Goal: Task Accomplishment & Management: Complete application form

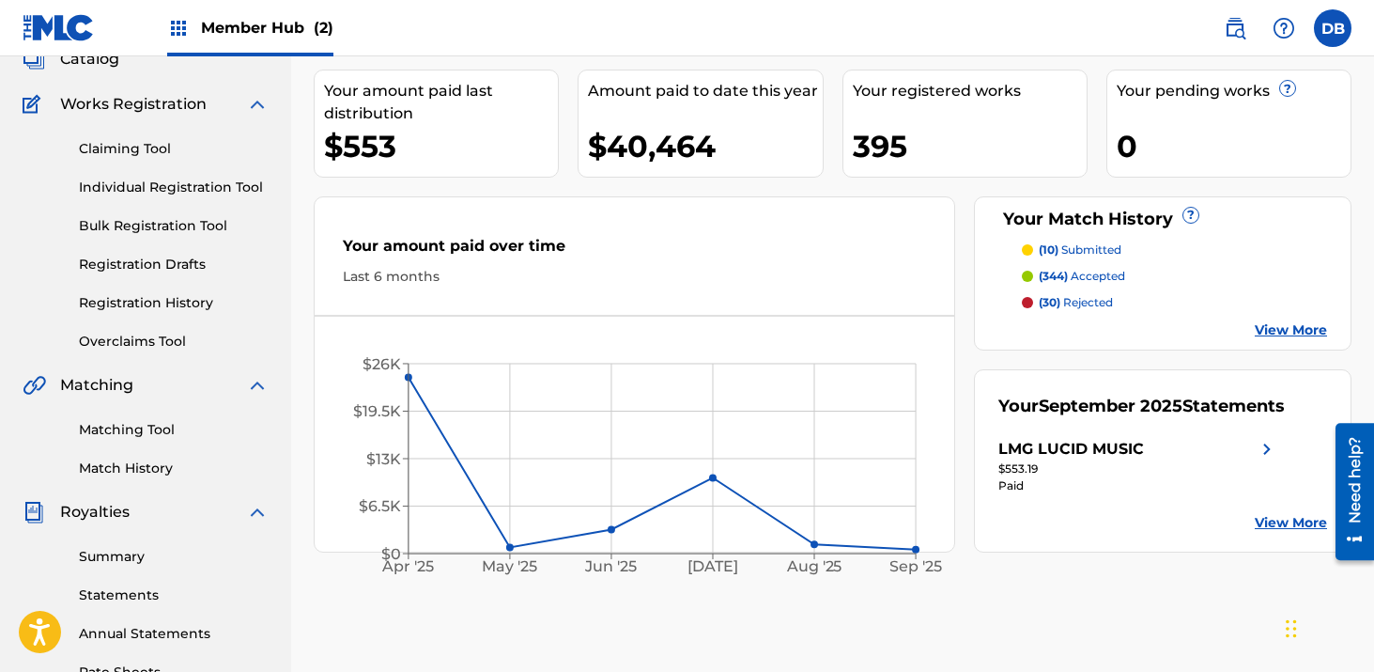
click at [301, 23] on span "Member Hub (2)" at bounding box center [267, 28] width 132 height 22
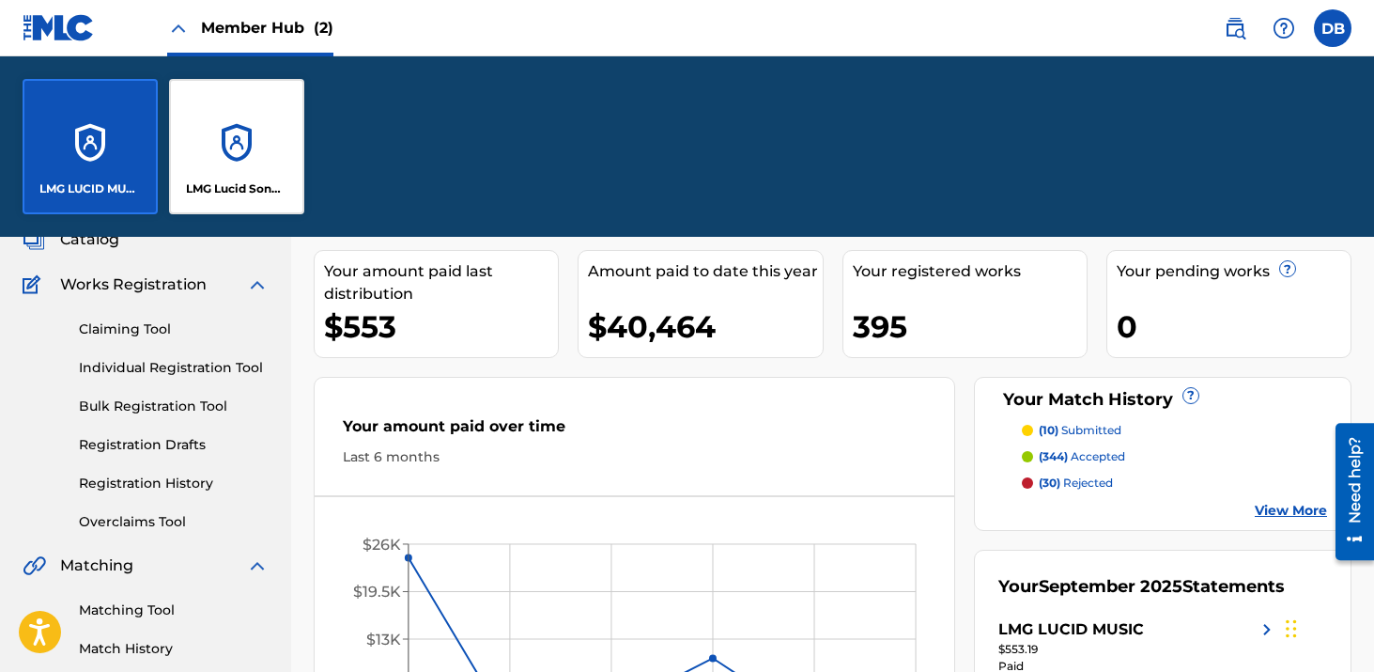
scroll to position [308, 0]
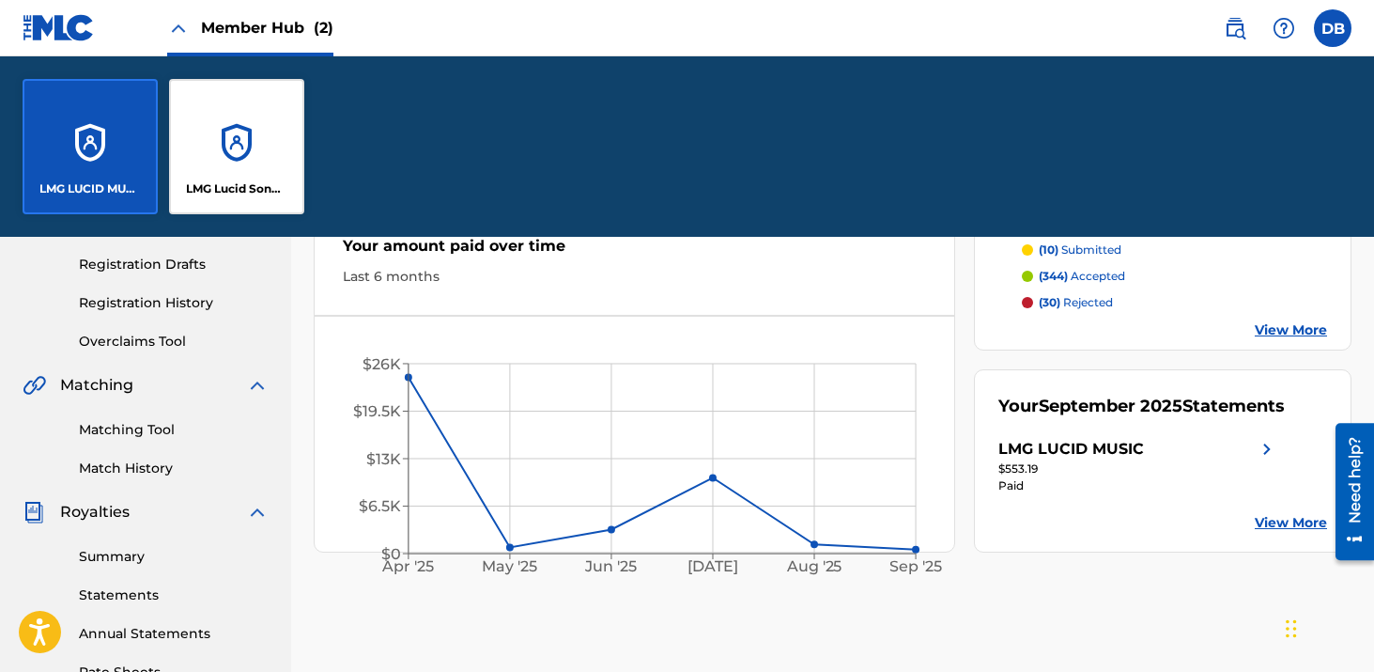
click at [102, 146] on div "LMG LUCID MUSIC" at bounding box center [90, 146] width 135 height 135
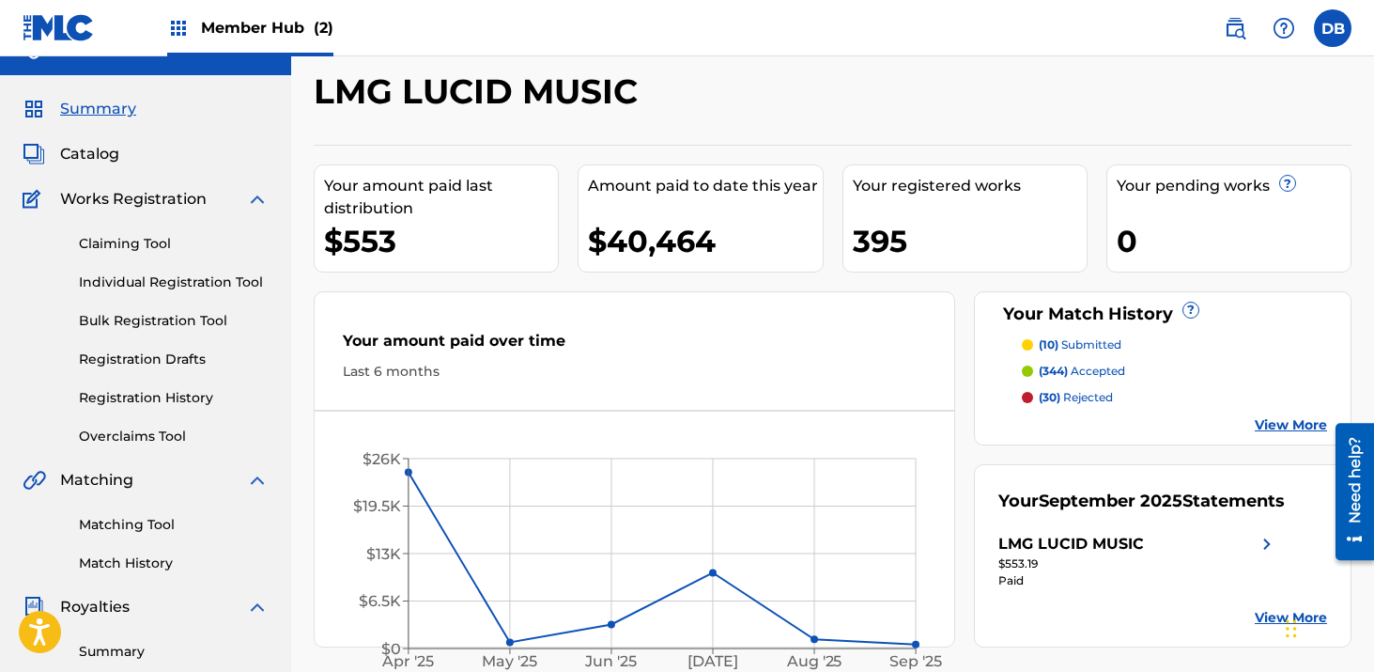
scroll to position [41, 0]
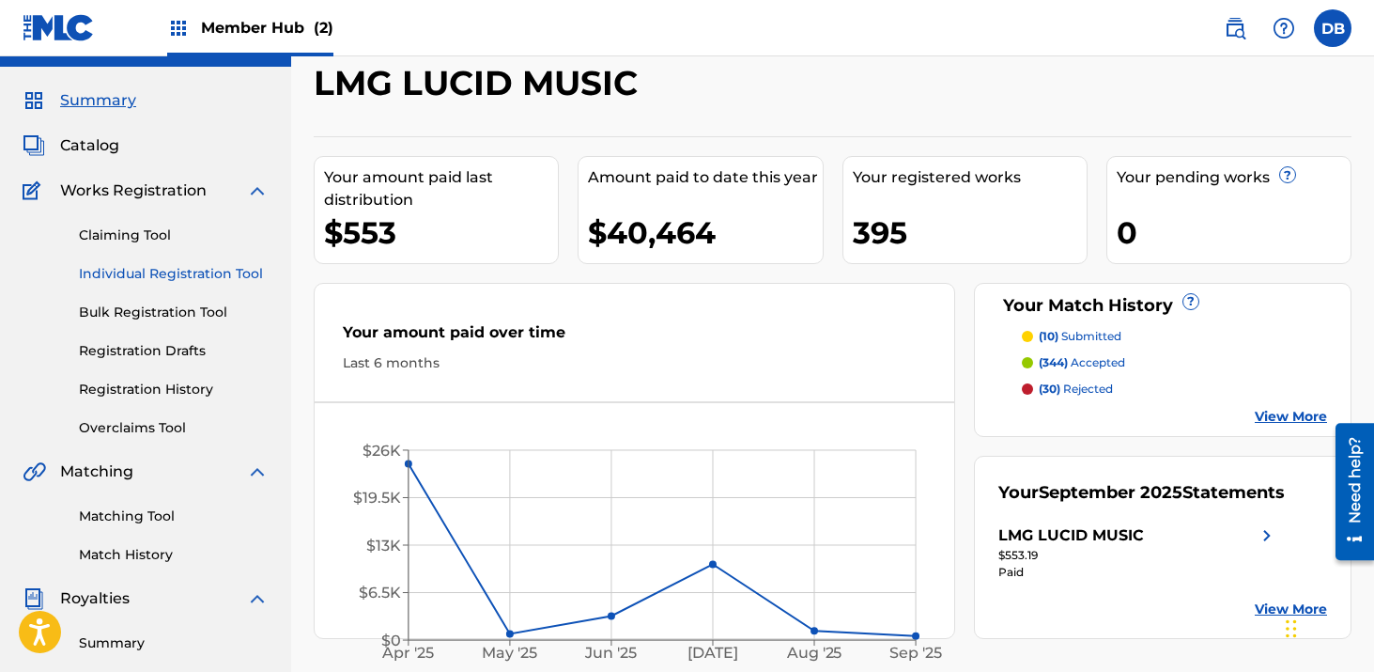
click at [206, 272] on link "Individual Registration Tool" at bounding box center [174, 274] width 190 height 20
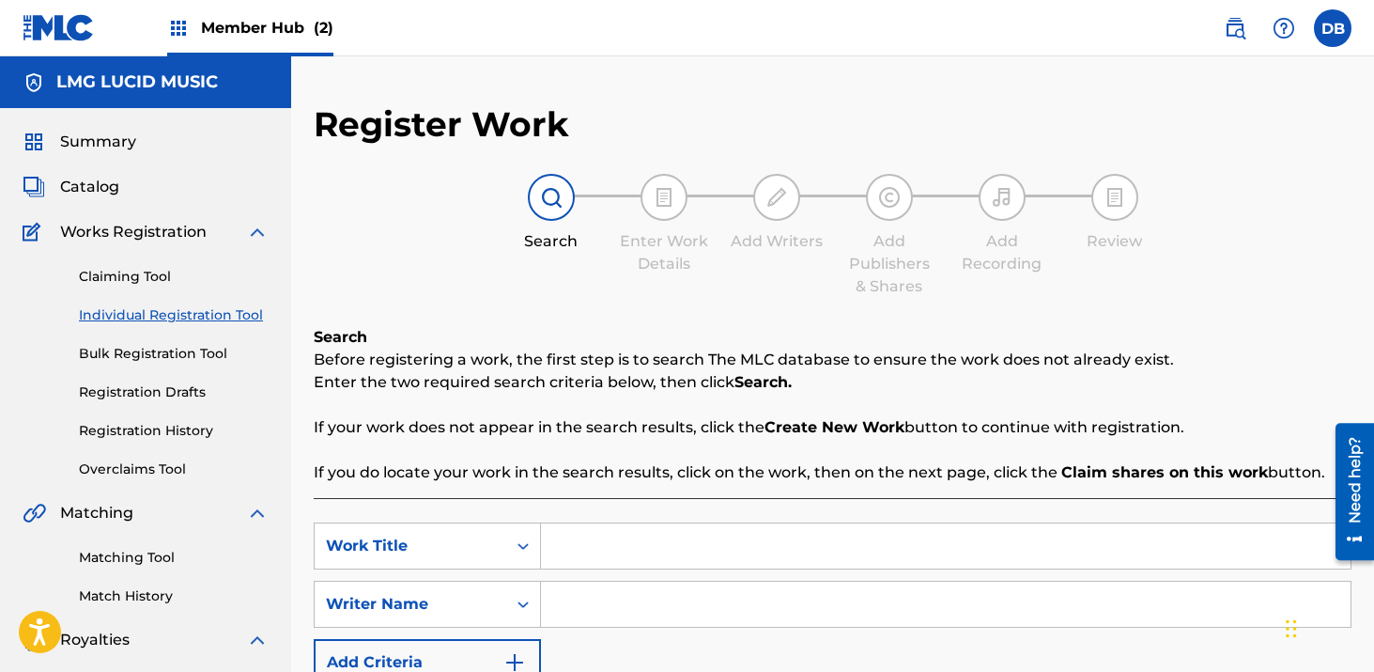
click at [613, 548] on input "Search Form" at bounding box center [946, 545] width 810 height 45
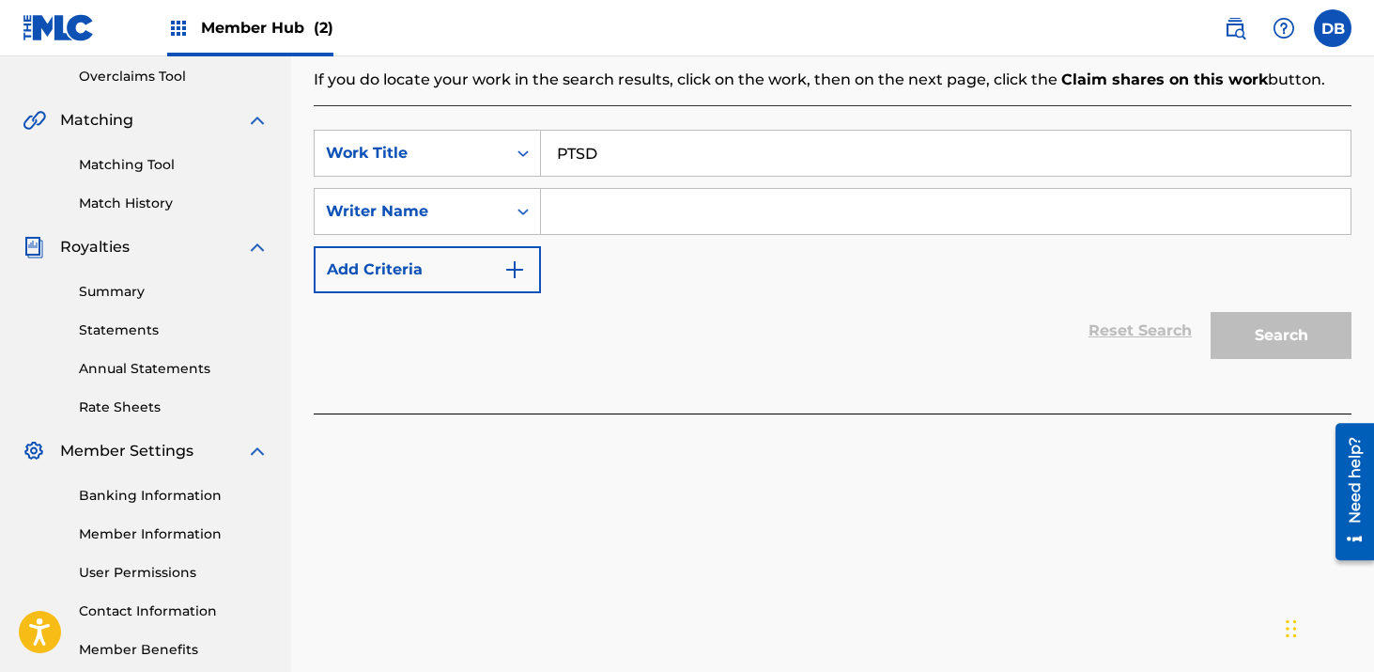
scroll to position [386, 0]
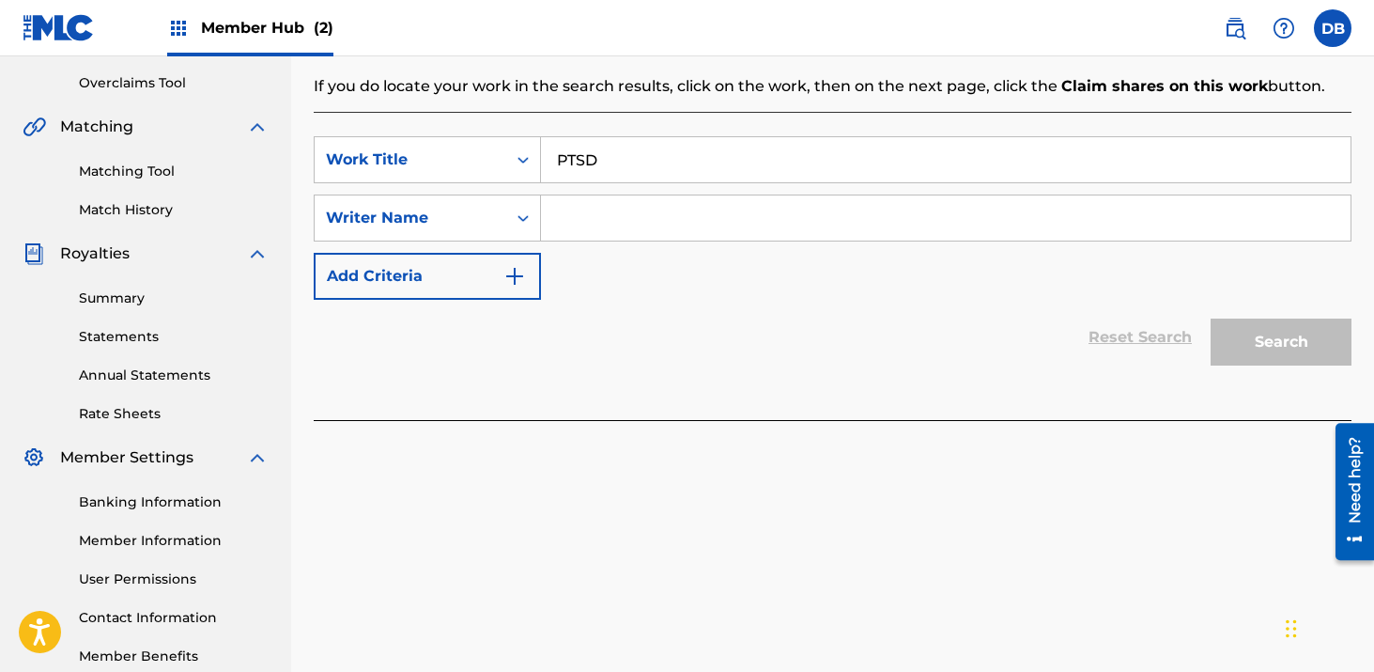
type input "PTSD"
click at [611, 222] on input "Search Form" at bounding box center [946, 217] width 810 height 45
type input "green"
click at [1211, 318] on button "Search" at bounding box center [1281, 341] width 141 height 47
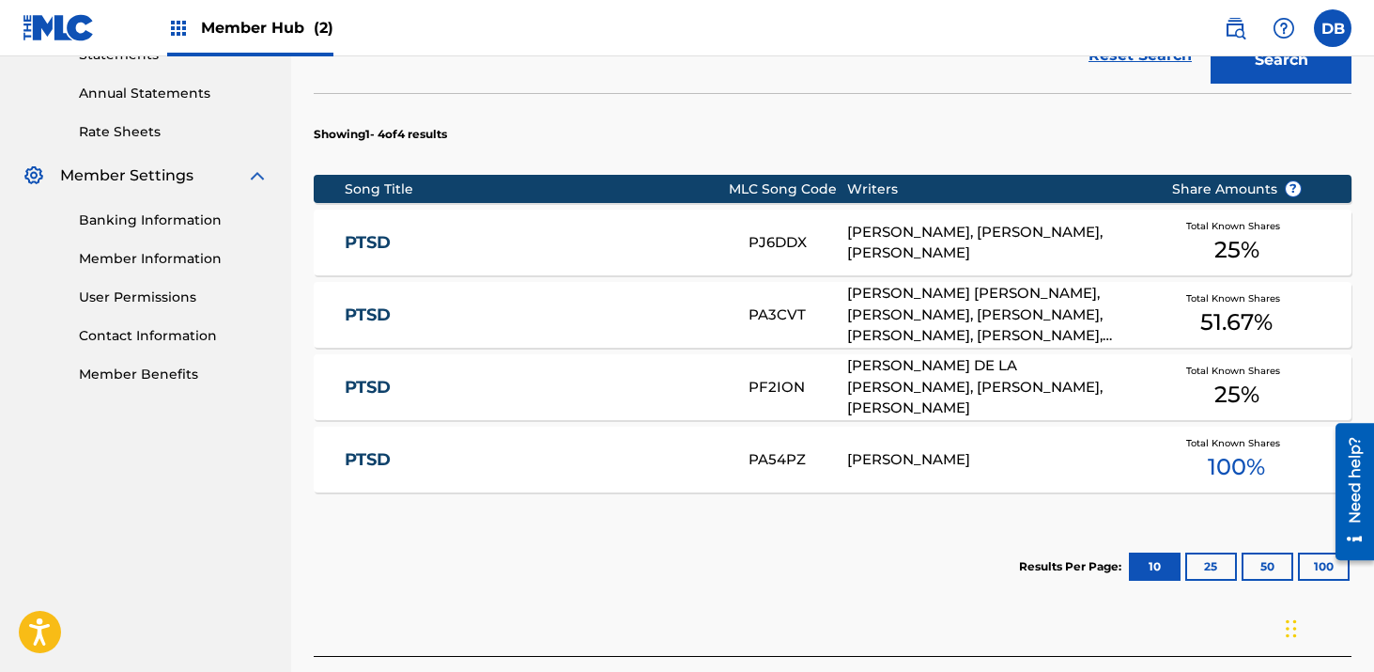
scroll to position [809, 0]
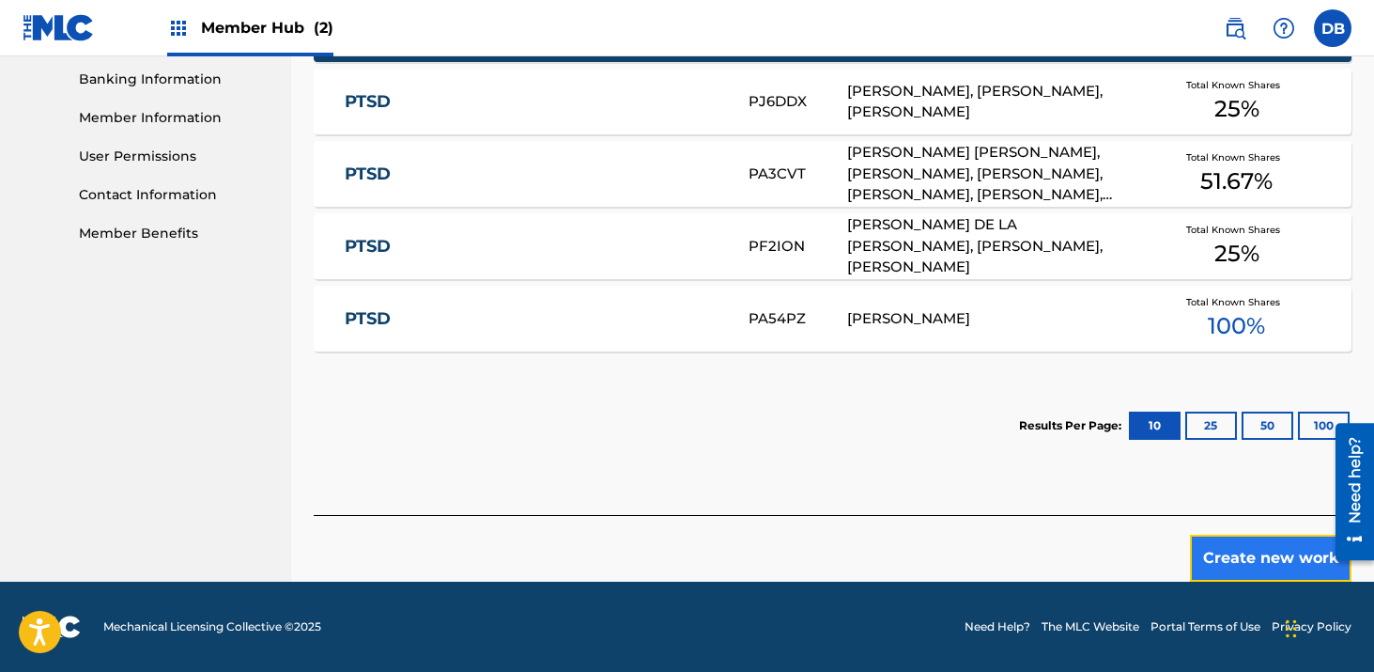
click at [1287, 572] on button "Create new work" at bounding box center [1271, 558] width 162 height 47
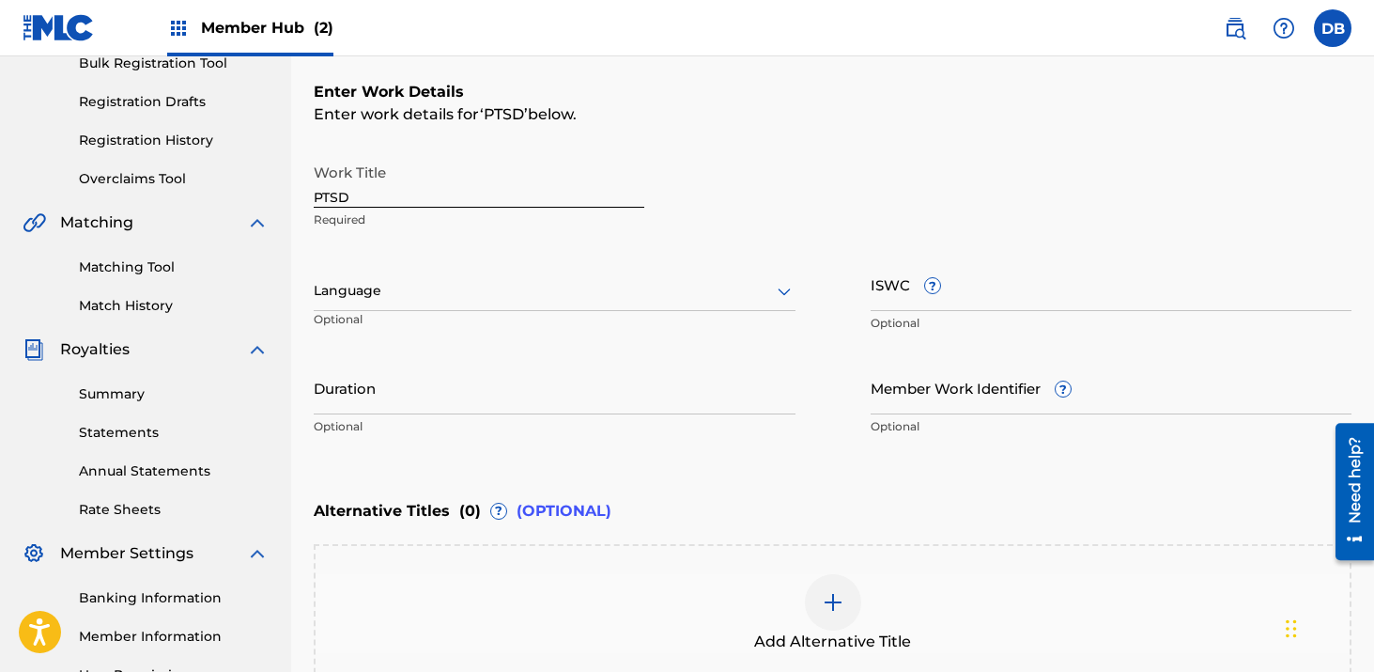
scroll to position [287, 0]
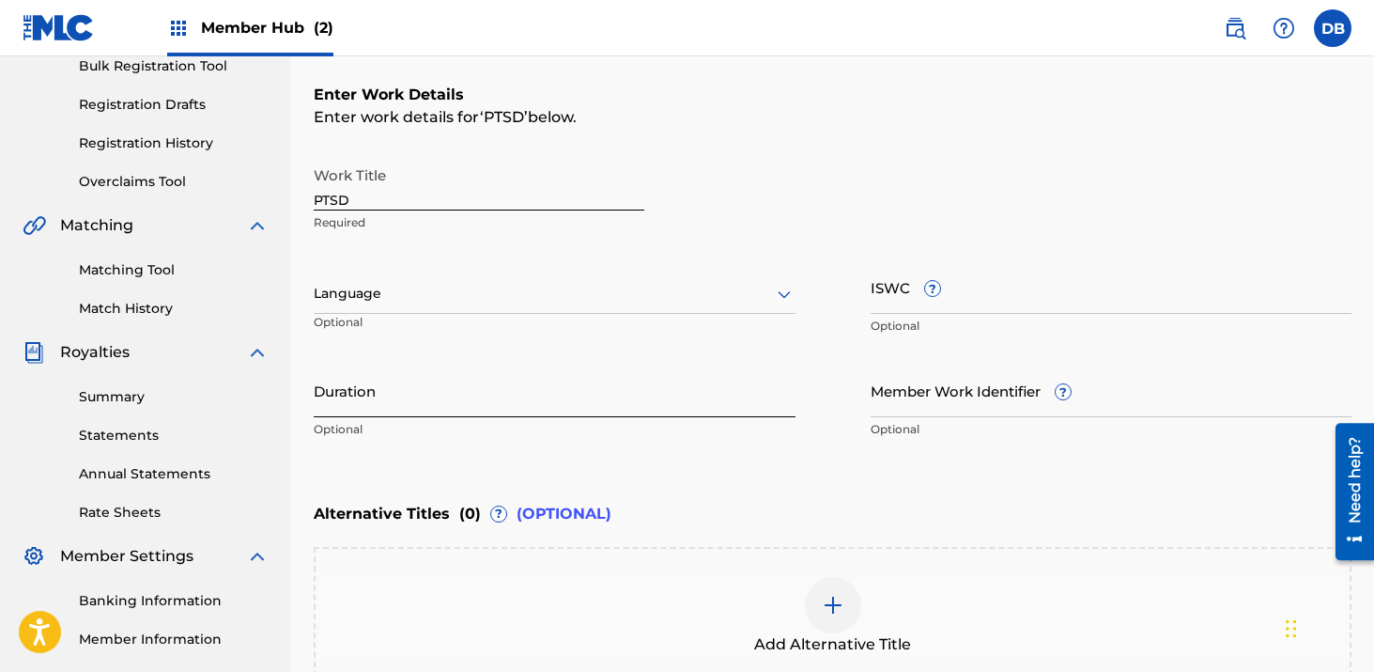
click at [550, 389] on input "Duration" at bounding box center [555, 391] width 482 height 54
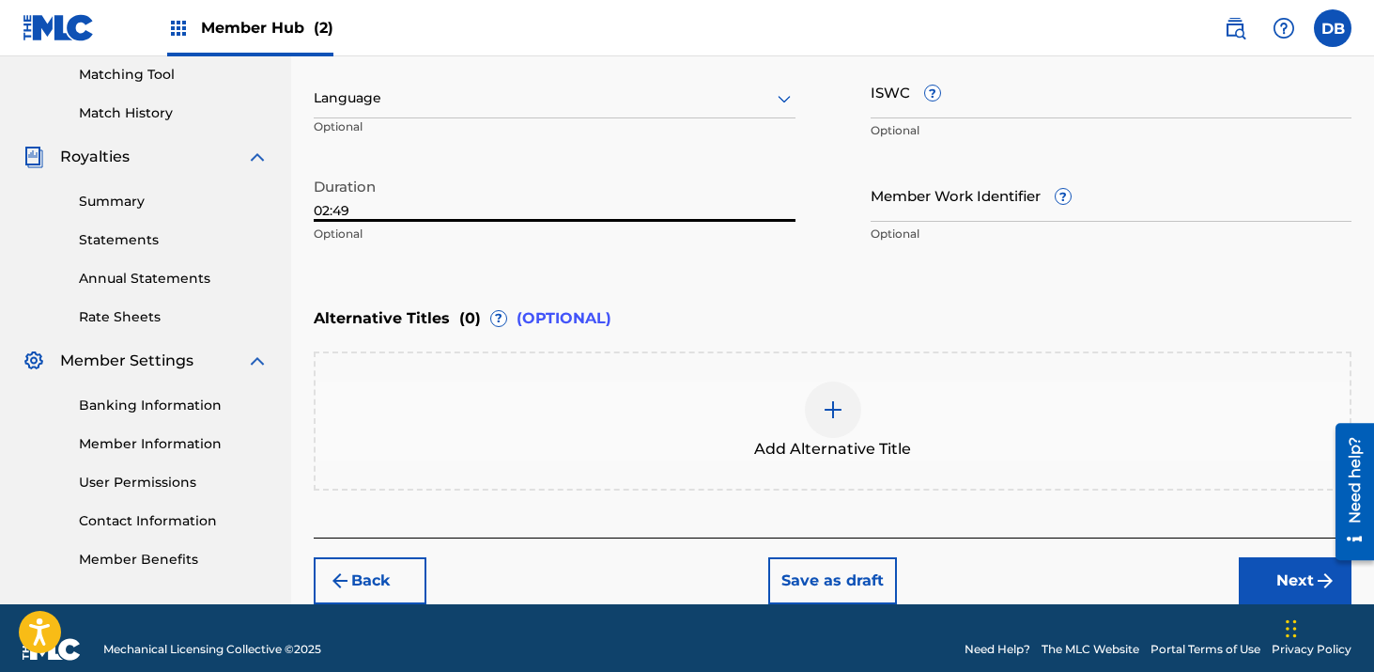
scroll to position [505, 0]
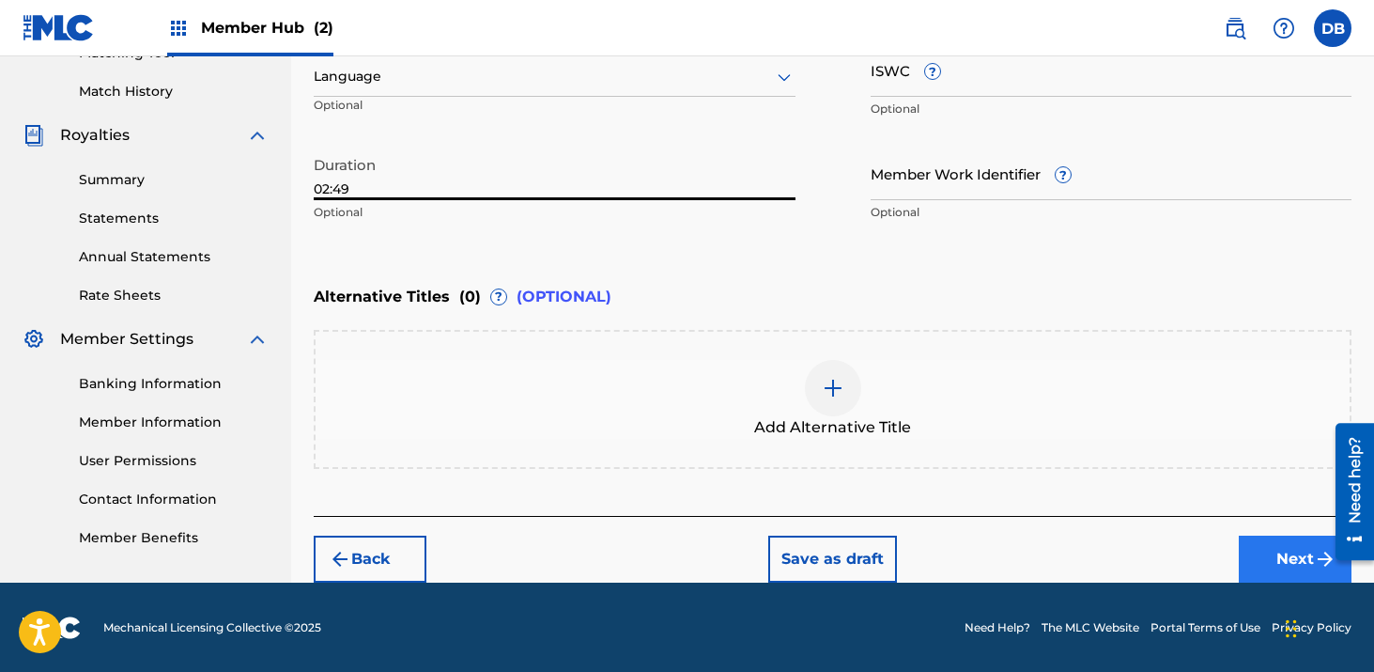
type input "02:49"
click at [1270, 549] on button "Next" at bounding box center [1295, 559] width 113 height 47
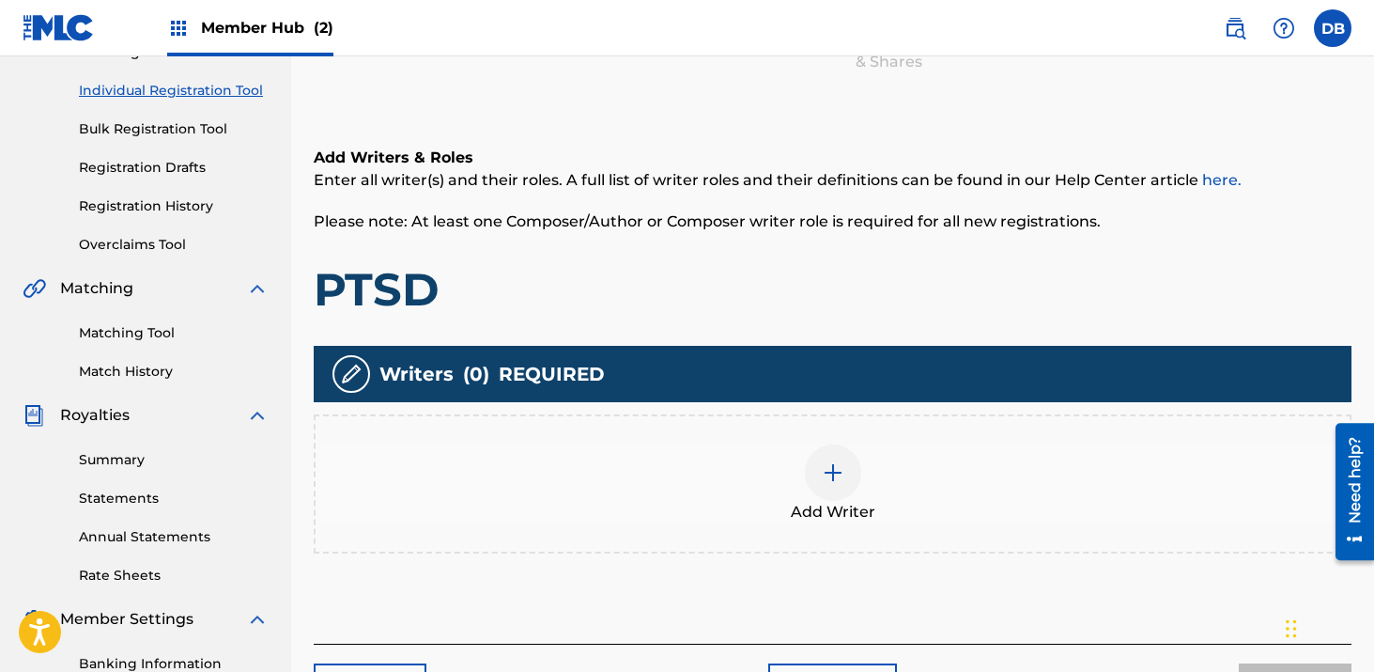
scroll to position [272, 0]
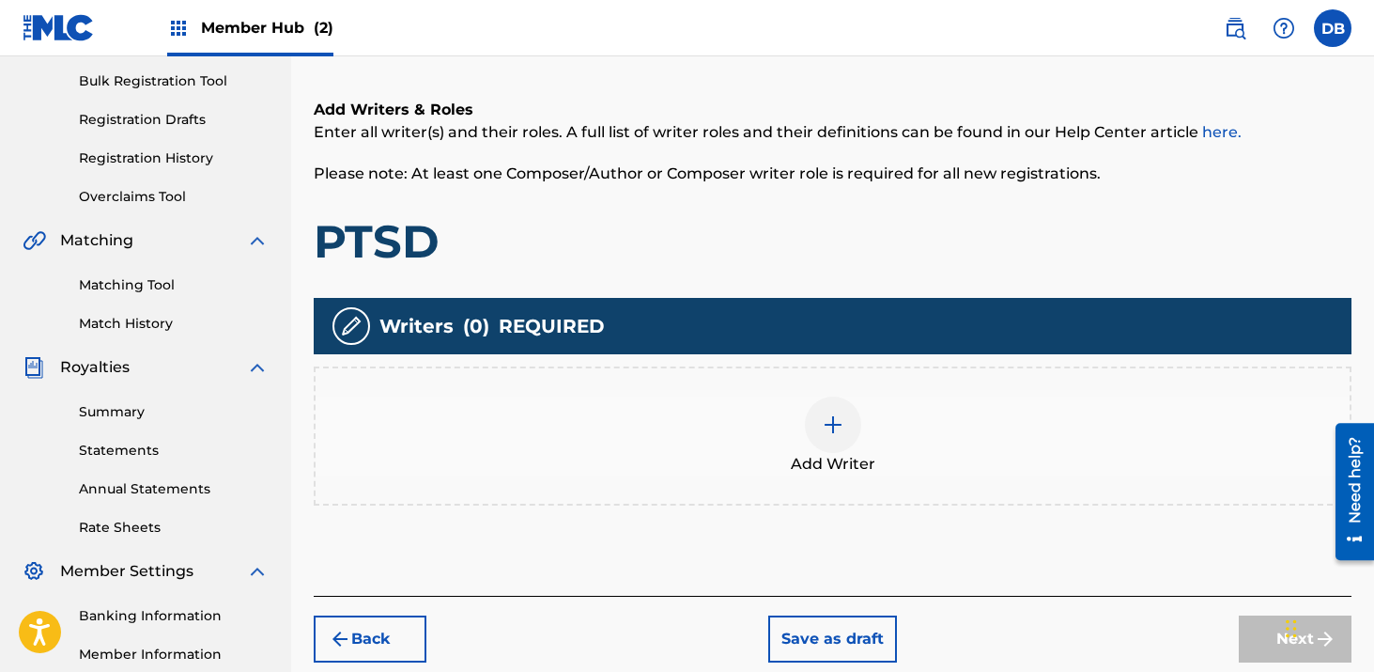
click at [834, 415] on img at bounding box center [833, 424] width 23 height 23
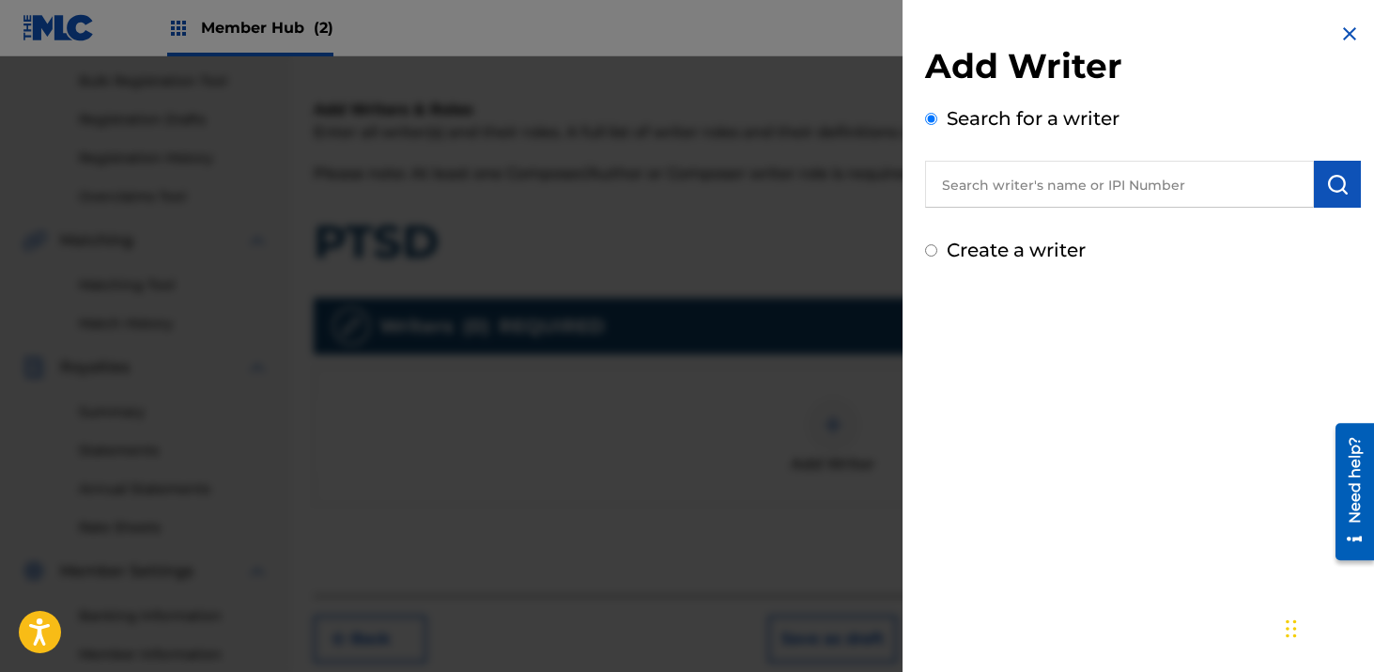
click at [963, 193] on input "text" at bounding box center [1119, 184] width 389 height 47
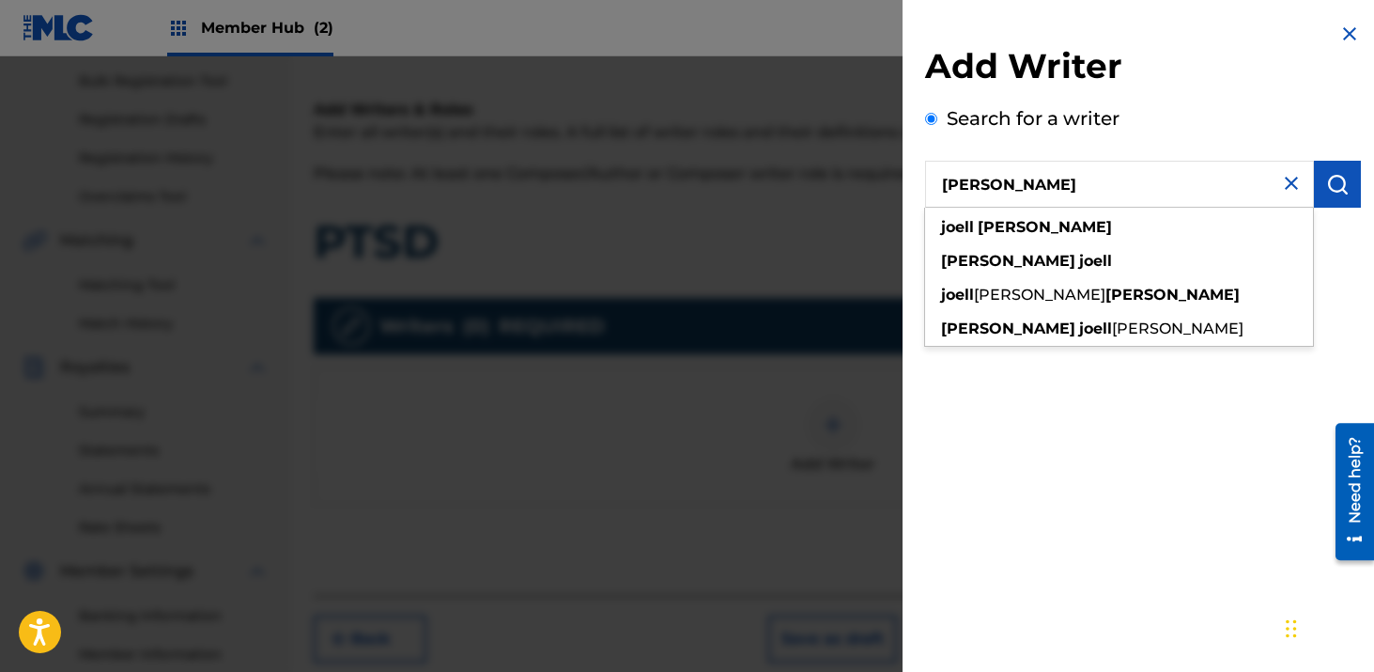
click at [982, 184] on input "[PERSON_NAME]" at bounding box center [1119, 184] width 389 height 47
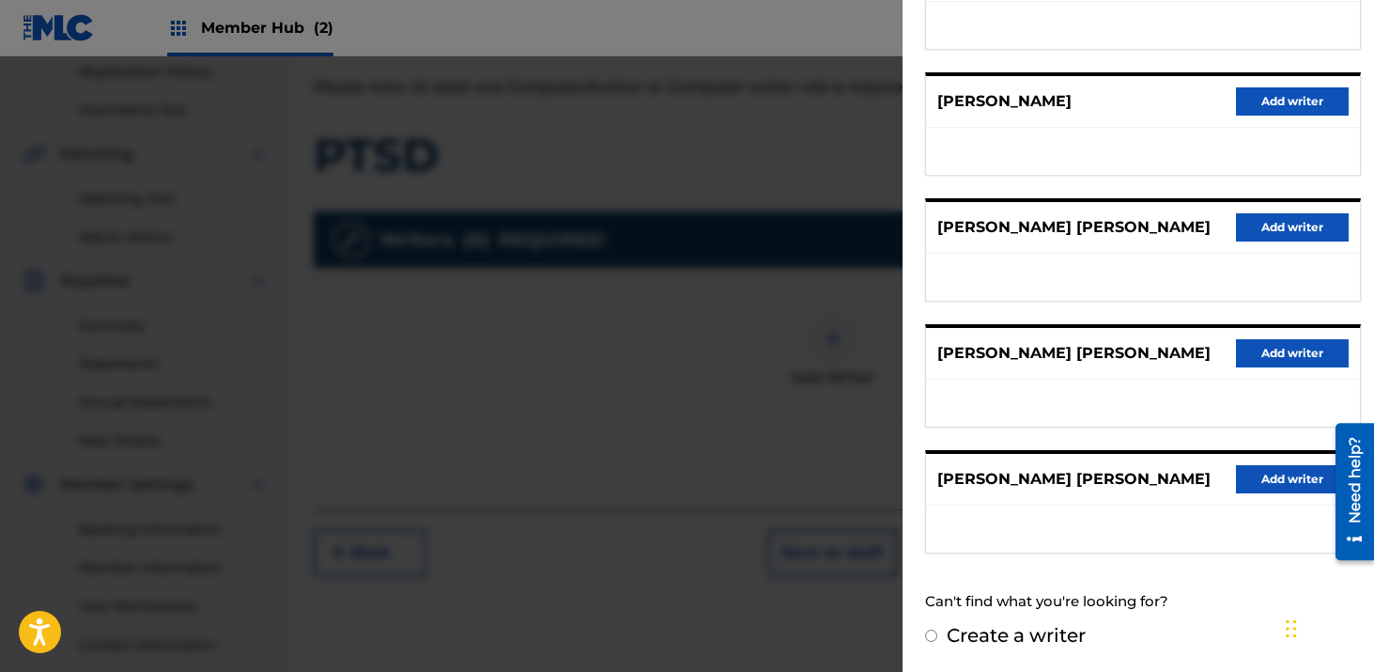
scroll to position [0, 0]
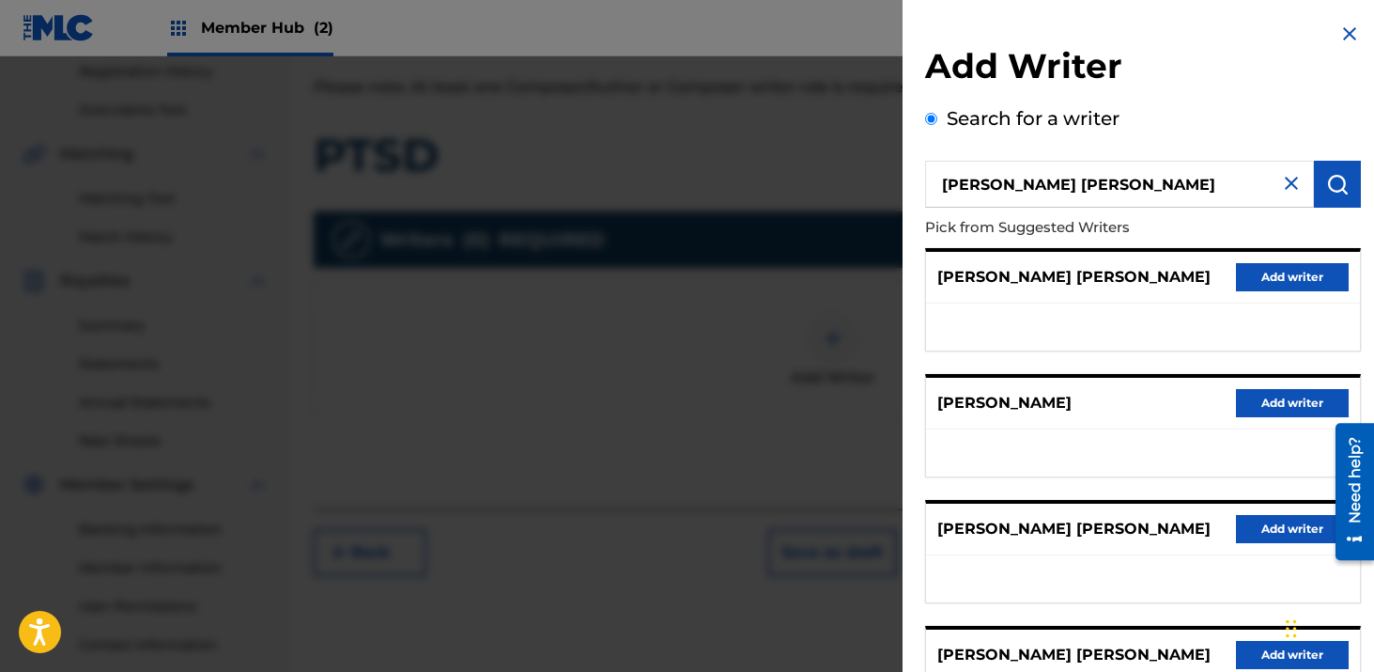
click at [1080, 189] on input "[PERSON_NAME] [PERSON_NAME]" at bounding box center [1119, 184] width 389 height 47
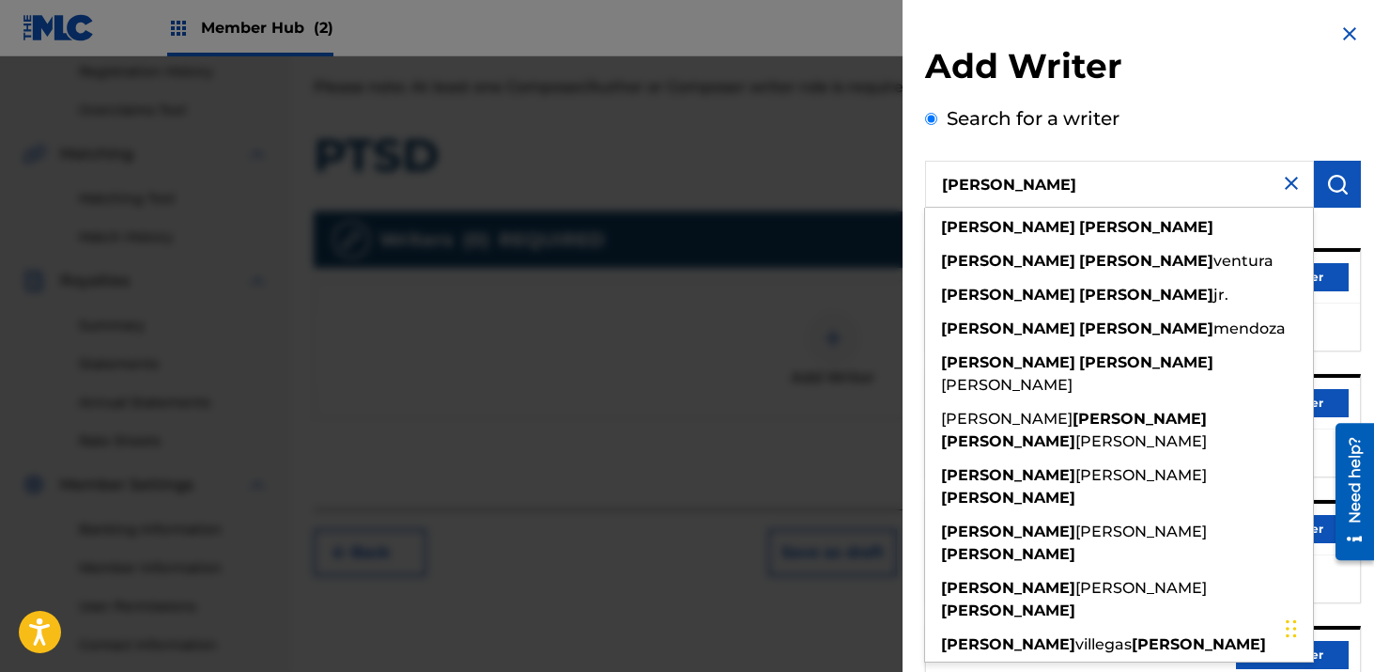
click at [1109, 202] on input "[PERSON_NAME]" at bounding box center [1119, 184] width 389 height 47
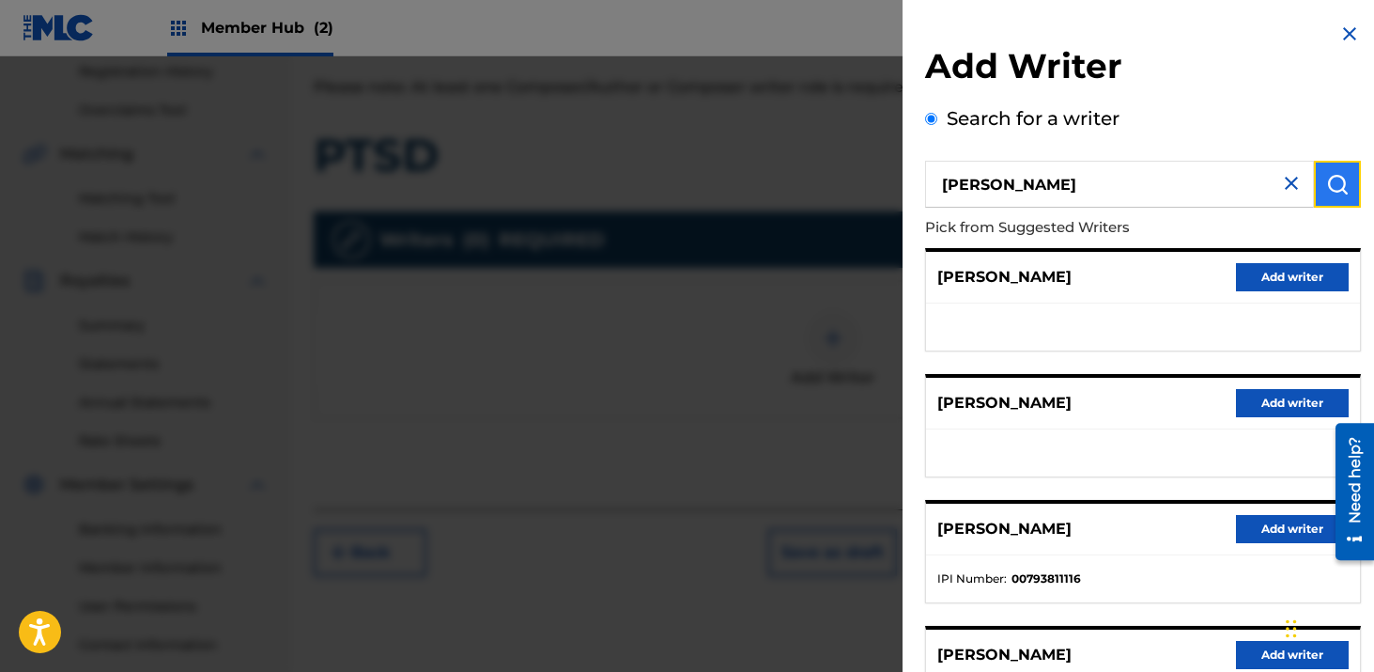
click at [1334, 192] on img "submit" at bounding box center [1338, 184] width 23 height 23
click at [1056, 182] on input "[PERSON_NAME]" at bounding box center [1119, 184] width 389 height 47
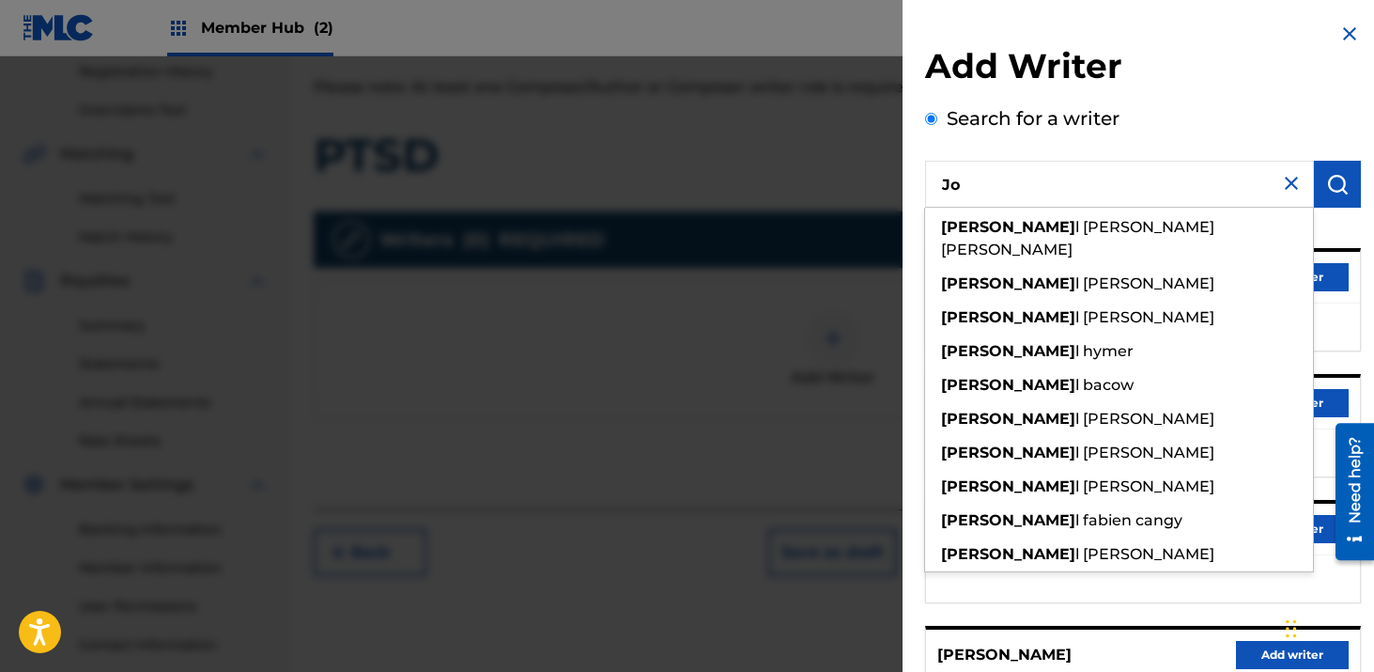
type input "J"
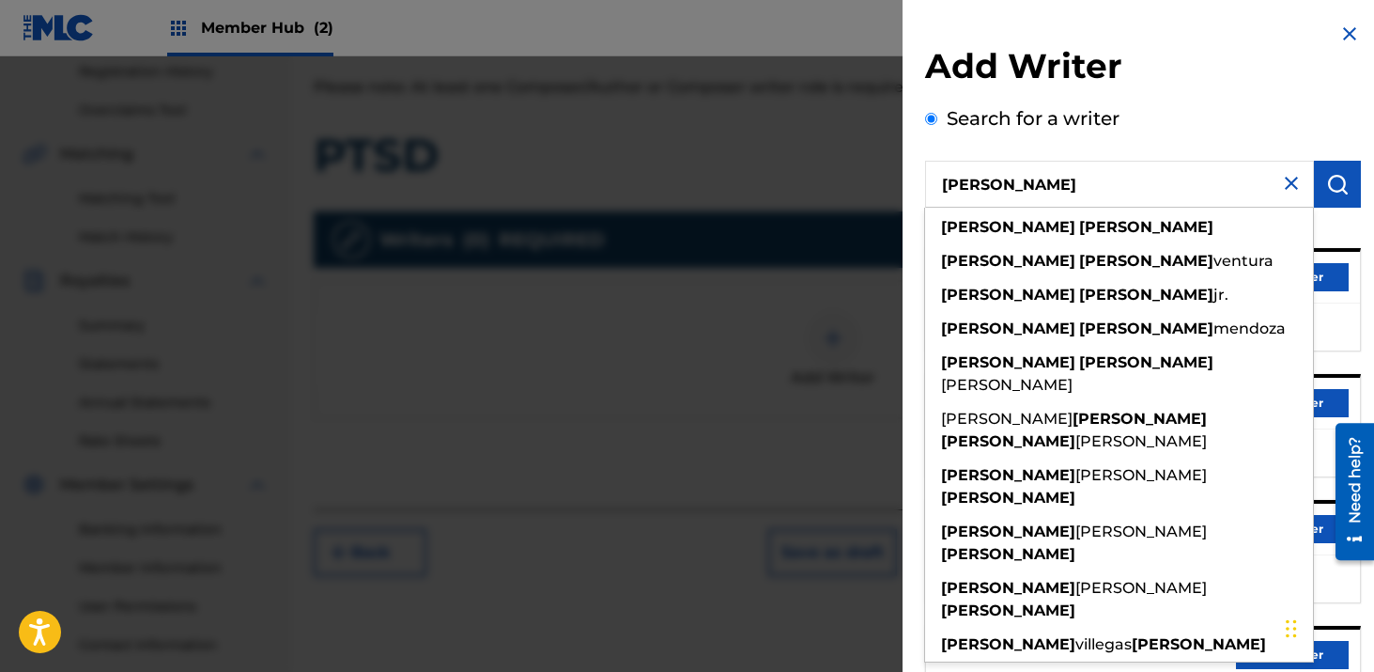
type input "[PERSON_NAME]"
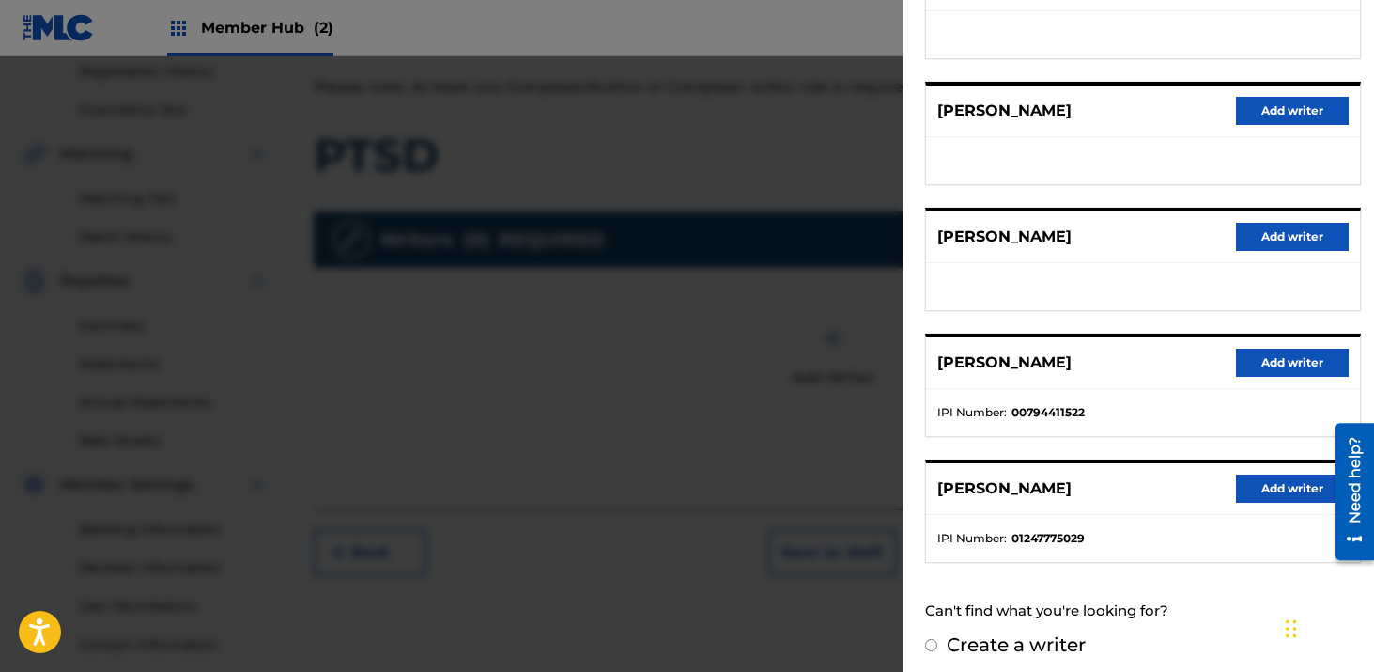
scroll to position [302, 0]
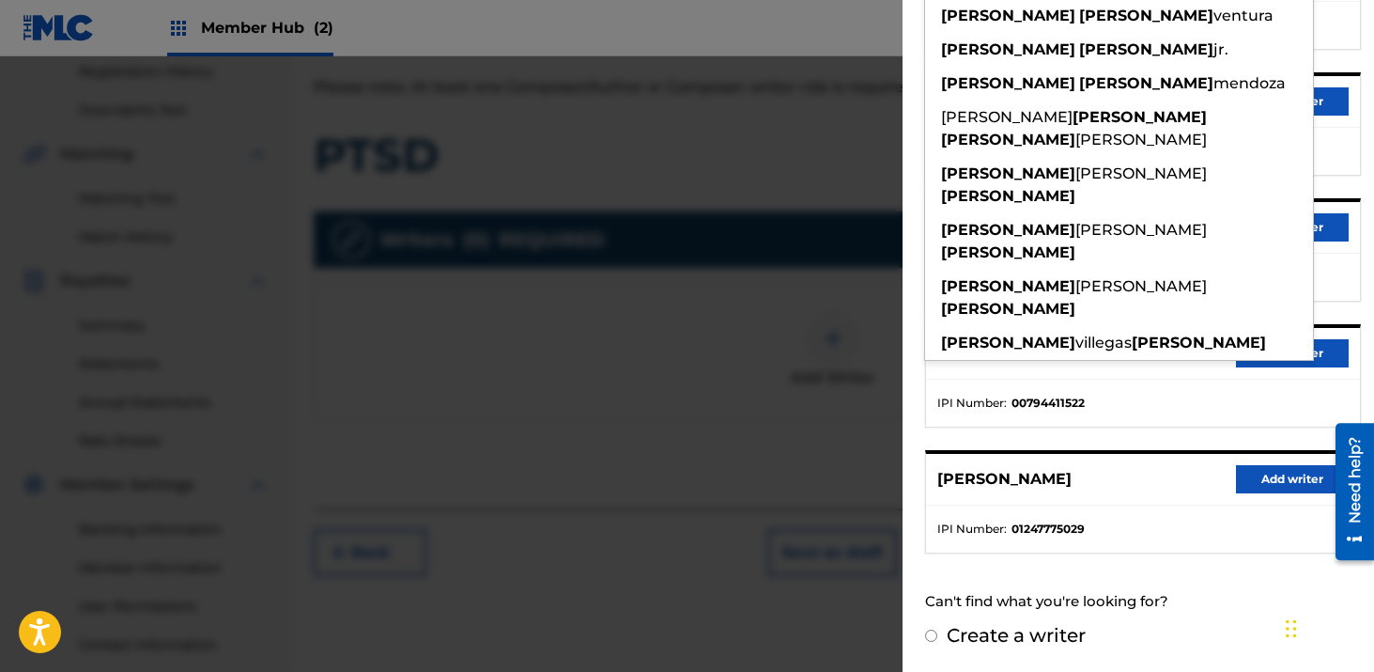
click at [1331, 27] on ul at bounding box center [1143, 25] width 434 height 47
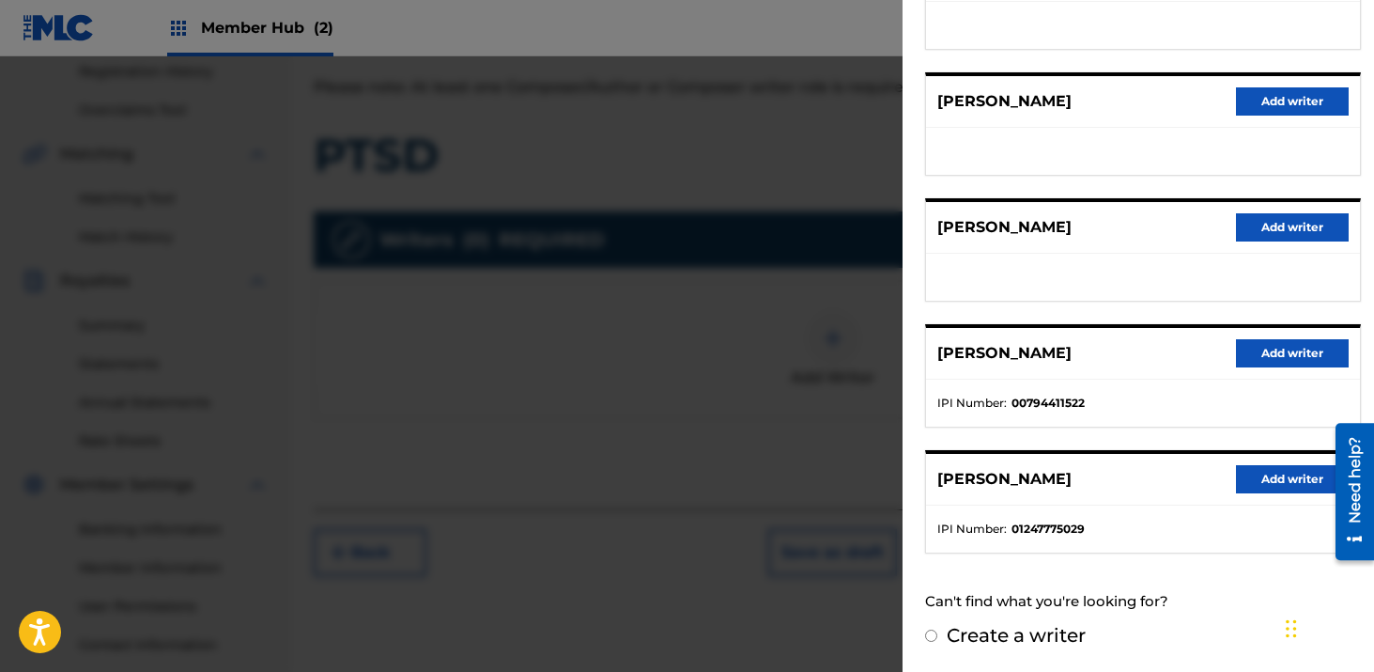
scroll to position [301, 0]
click at [924, 644] on div "Add Writer Search for a writer [PERSON_NAME] from Suggested Writers [PERSON_NAM…" at bounding box center [1143, 185] width 481 height 973
click at [934, 638] on input "Create a writer" at bounding box center [931, 636] width 12 height 12
radio input "false"
radio input "true"
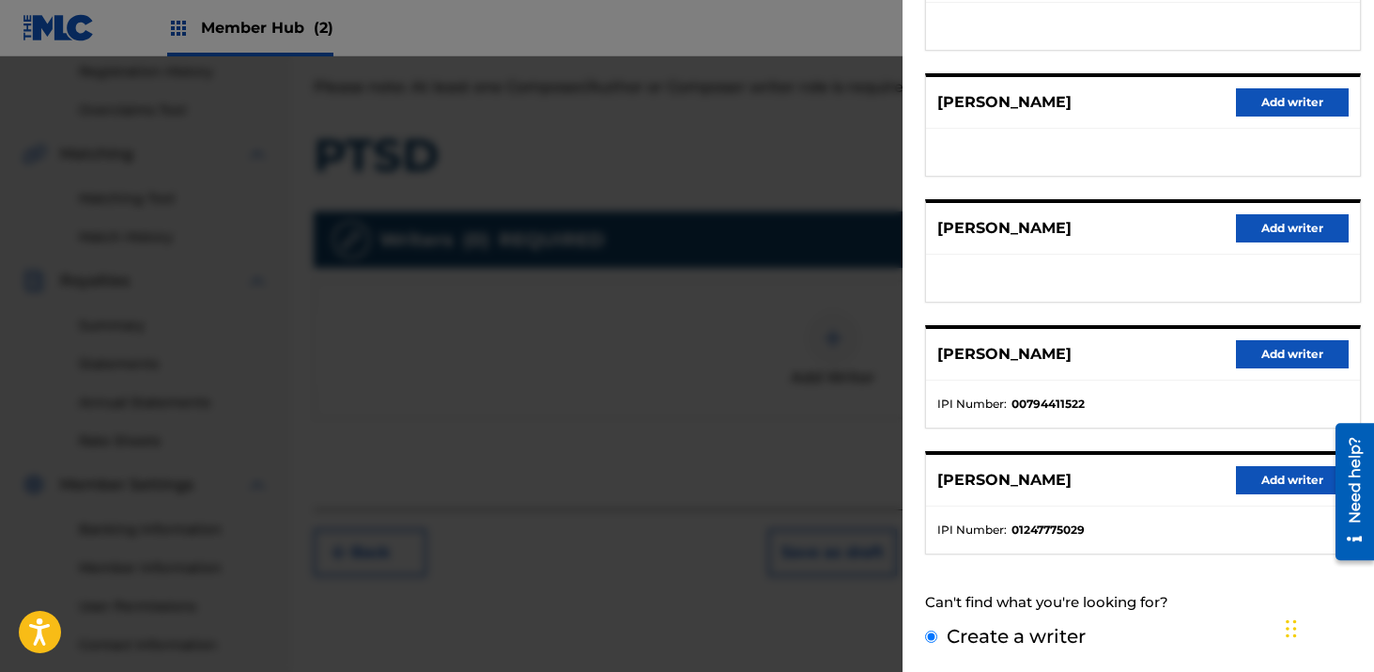
scroll to position [142, 0]
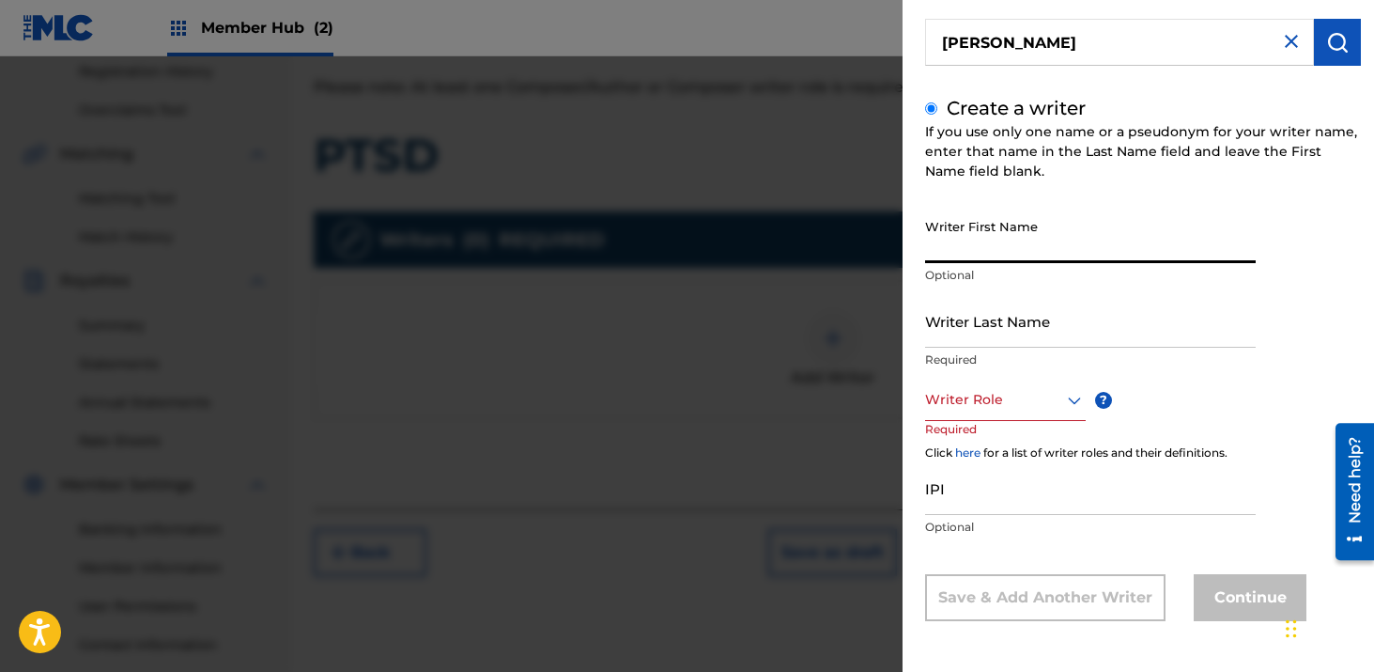
click at [1015, 238] on input "Writer First Name" at bounding box center [1090, 237] width 331 height 54
paste input "[PERSON_NAME] [PERSON_NAME]"
drag, startPoint x: 1133, startPoint y: 247, endPoint x: 1013, endPoint y: 244, distance: 120.3
click at [1013, 244] on input "[PERSON_NAME] [PERSON_NAME]" at bounding box center [1090, 237] width 331 height 54
drag, startPoint x: 970, startPoint y: 248, endPoint x: 858, endPoint y: 251, distance: 111.8
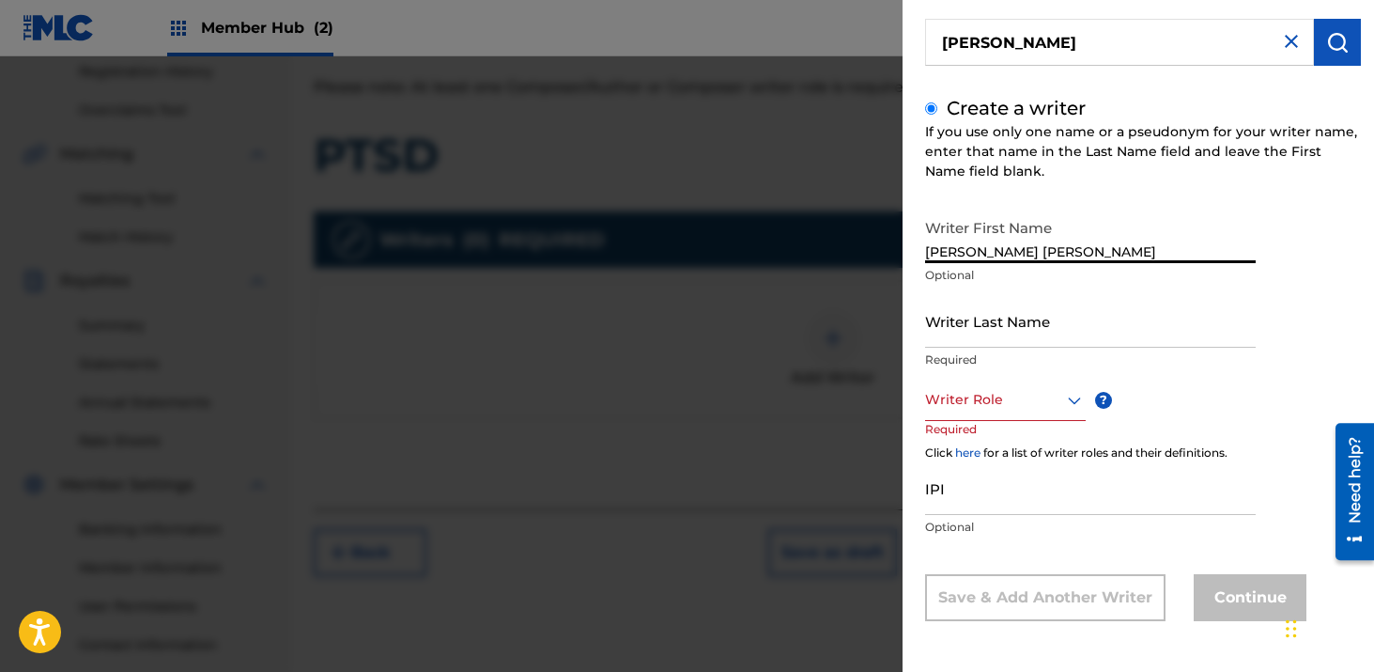
click at [858, 251] on div "Add Writer Search for a writer [PERSON_NAME] Create a writer If you use only on…" at bounding box center [687, 363] width 1374 height 615
type input "[PERSON_NAME] [PERSON_NAME]"
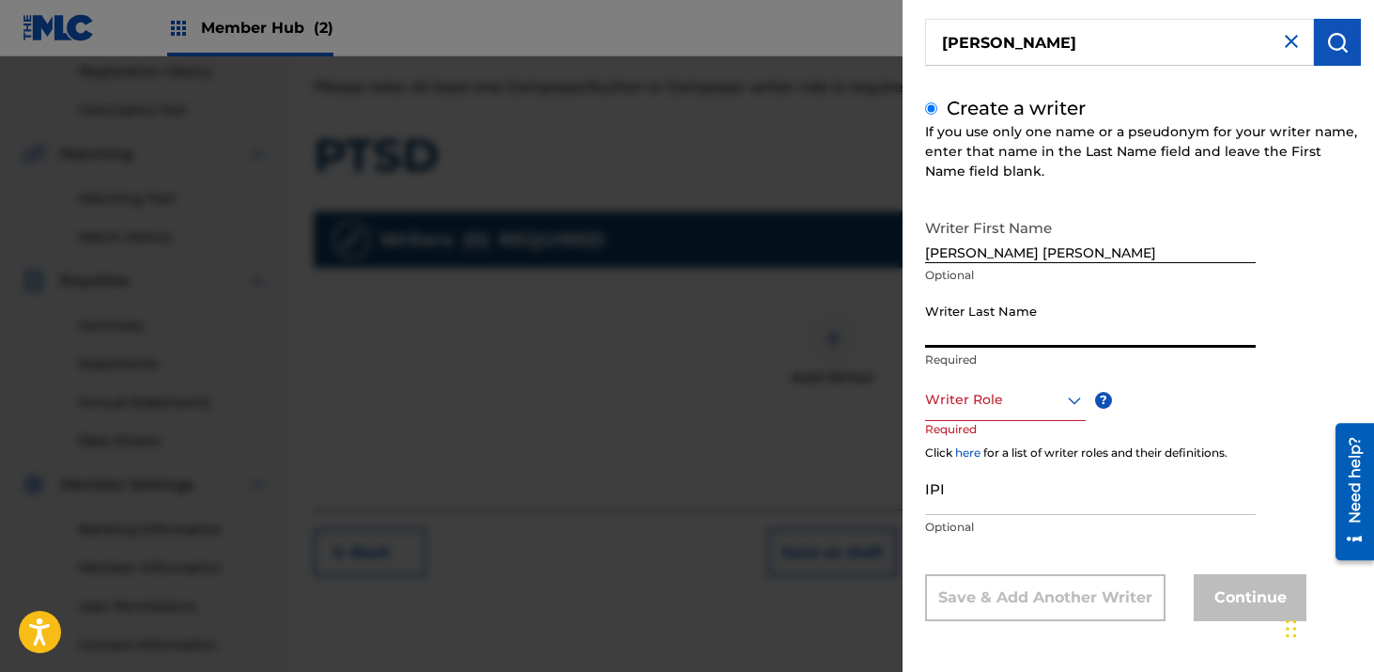
click at [948, 334] on input "Writer Last Name" at bounding box center [1090, 321] width 331 height 54
paste input "[PERSON_NAME]"
type input "[PERSON_NAME]"
click at [965, 410] on div at bounding box center [1005, 399] width 161 height 23
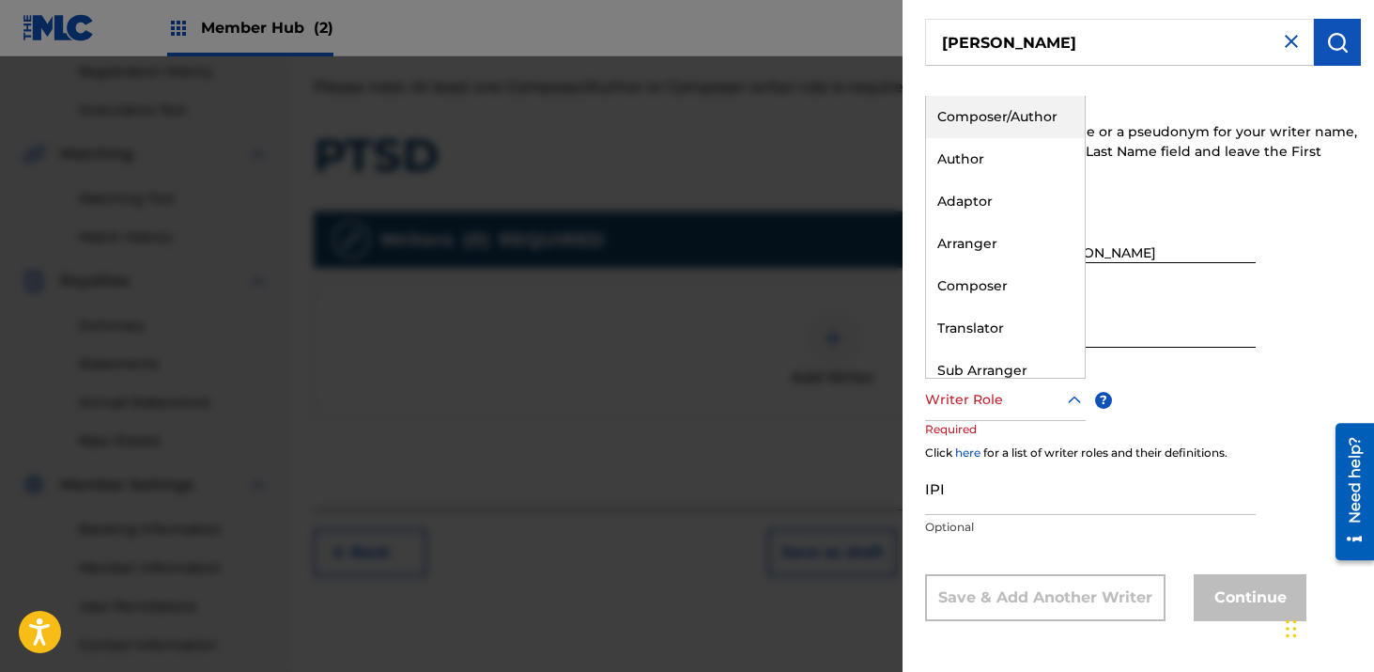
click at [969, 112] on div "Composer/Author" at bounding box center [1005, 117] width 159 height 42
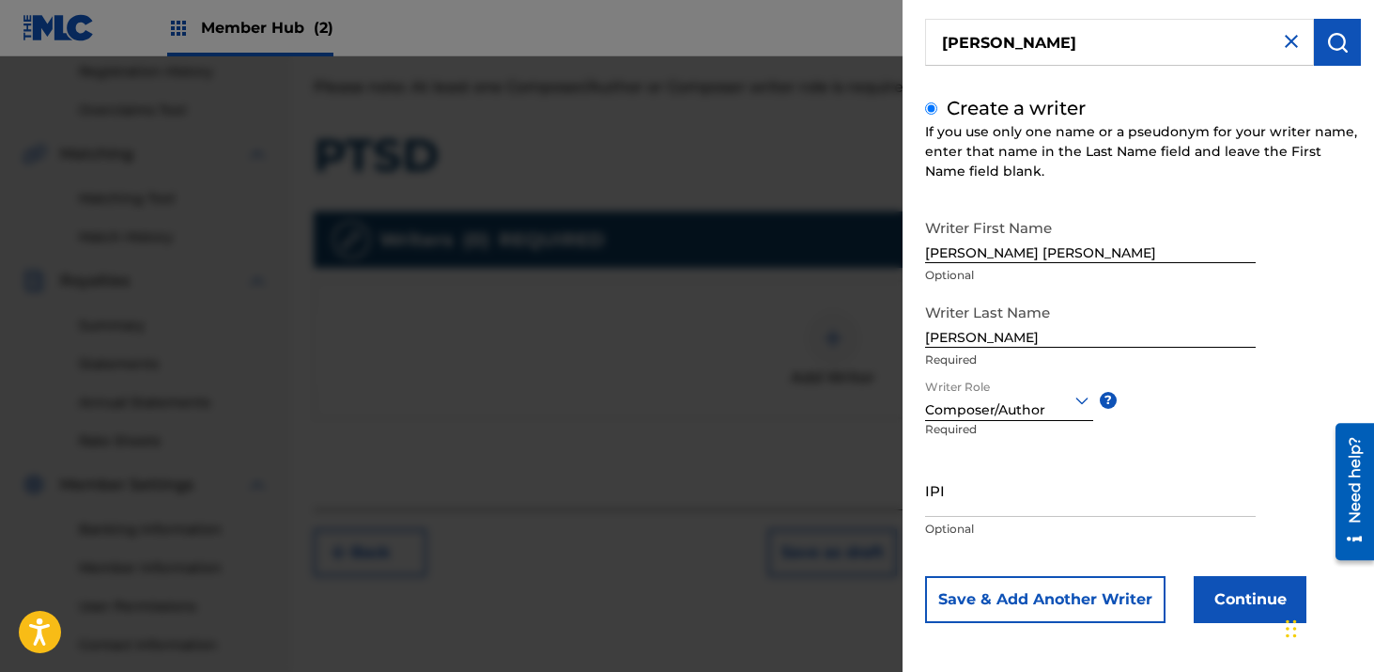
scroll to position [144, 0]
click at [1042, 497] on input "IPI" at bounding box center [1090, 488] width 331 height 54
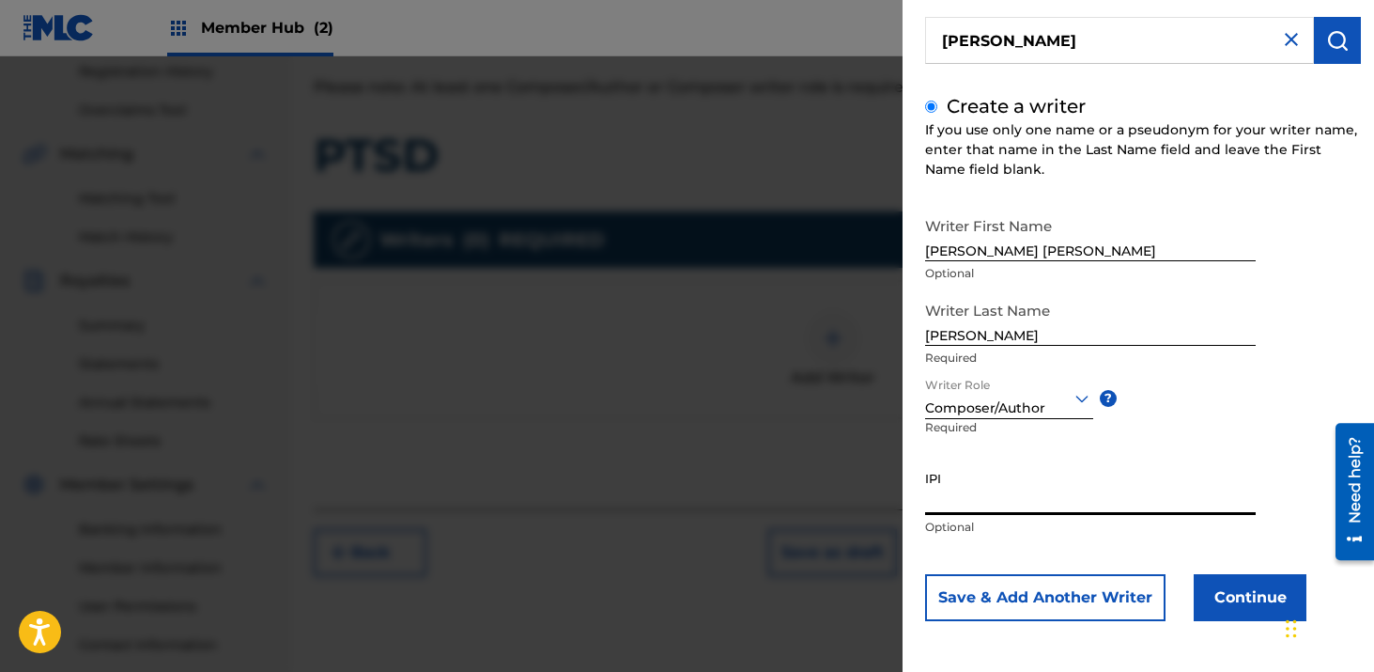
paste input "00526559236"
type input "00526559236"
click at [1265, 600] on button "Continue" at bounding box center [1250, 597] width 113 height 47
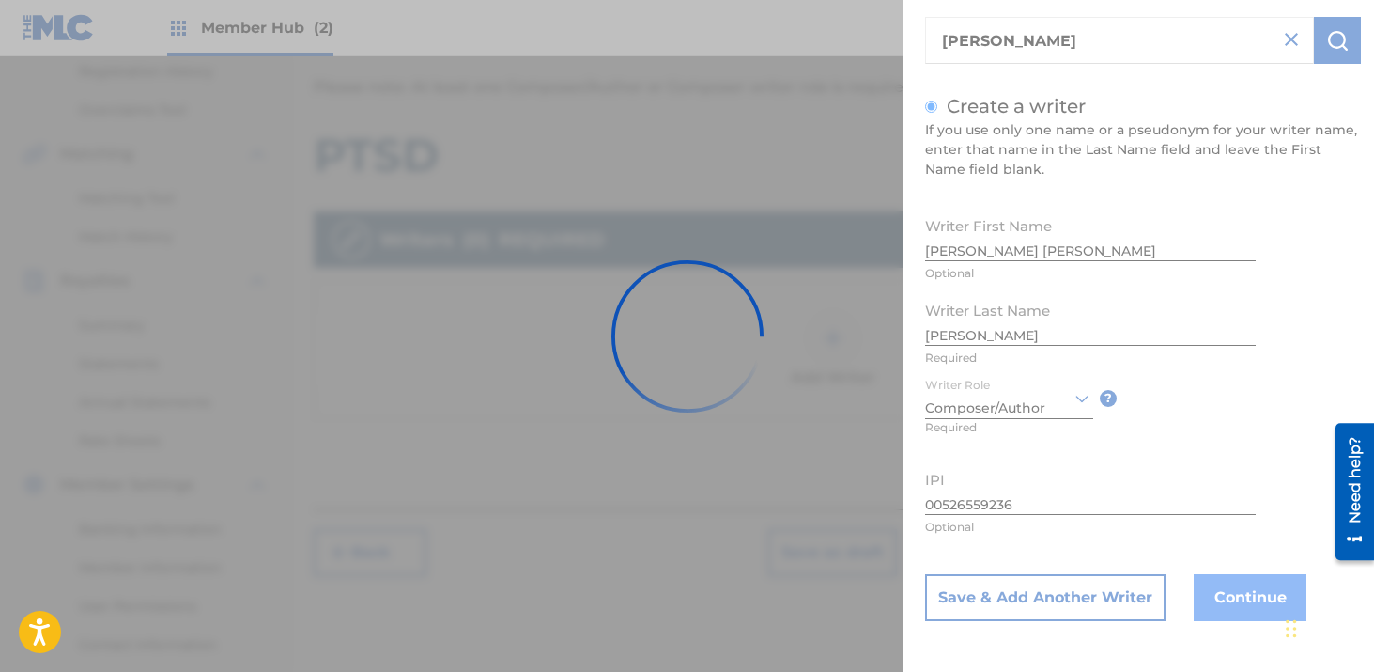
scroll to position [0, 0]
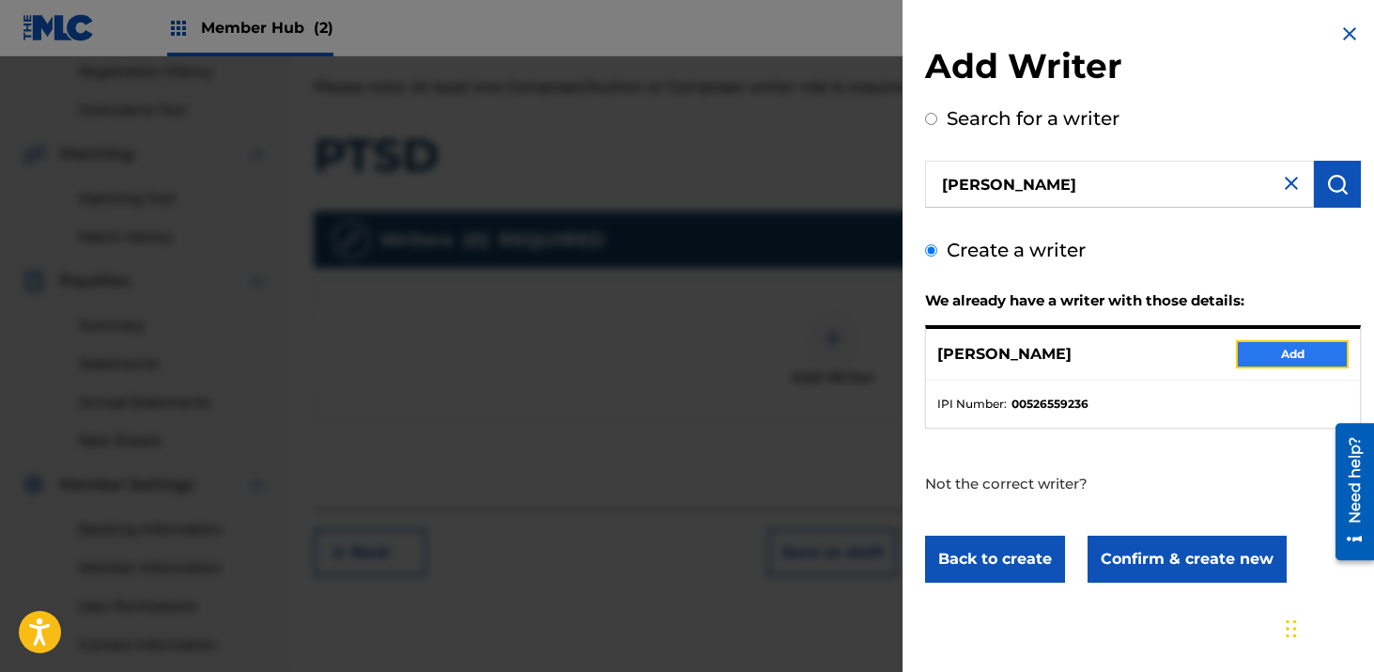
click at [1266, 357] on button "Add" at bounding box center [1292, 354] width 113 height 28
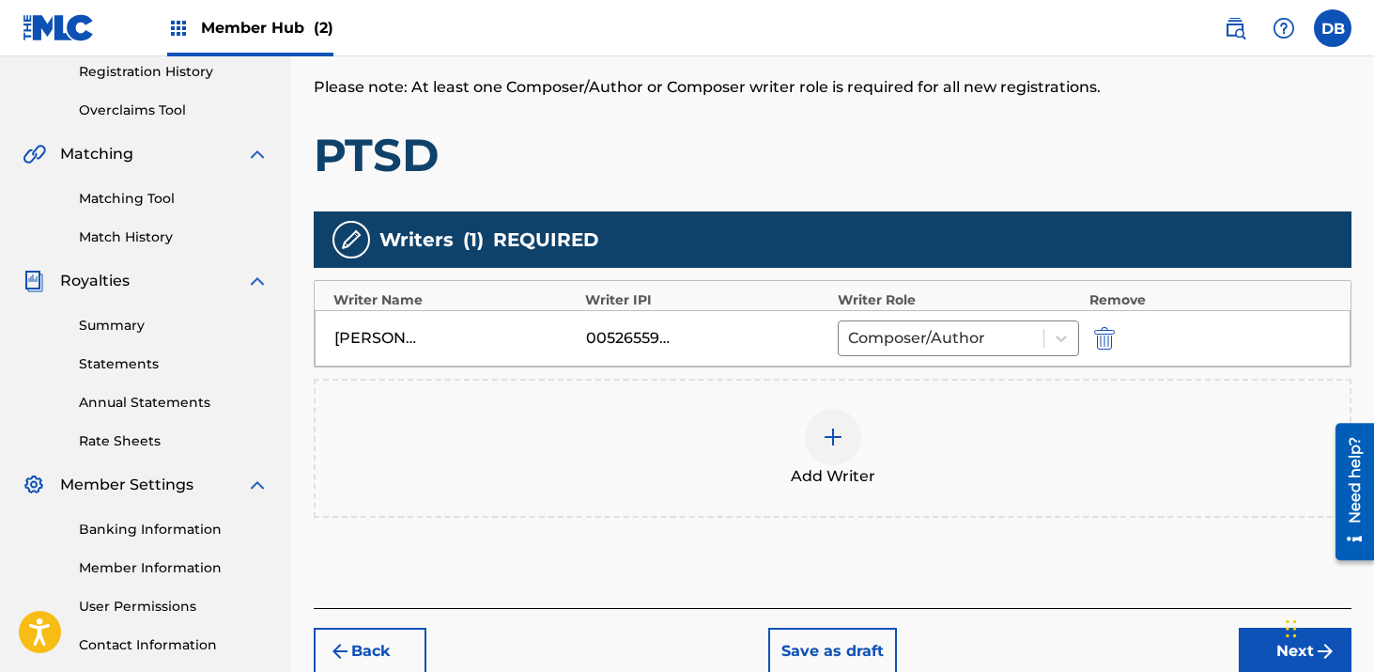
click at [844, 443] on div at bounding box center [833, 437] width 56 height 56
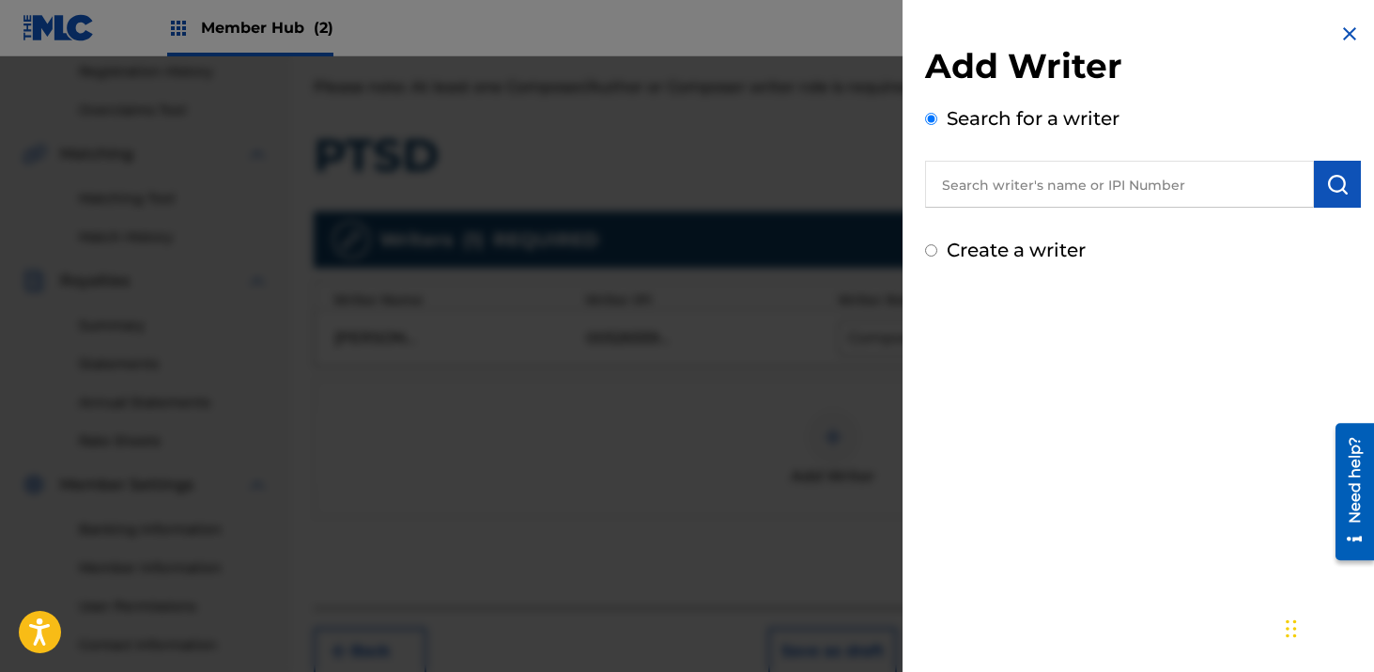
click at [973, 185] on input "text" at bounding box center [1119, 184] width 389 height 47
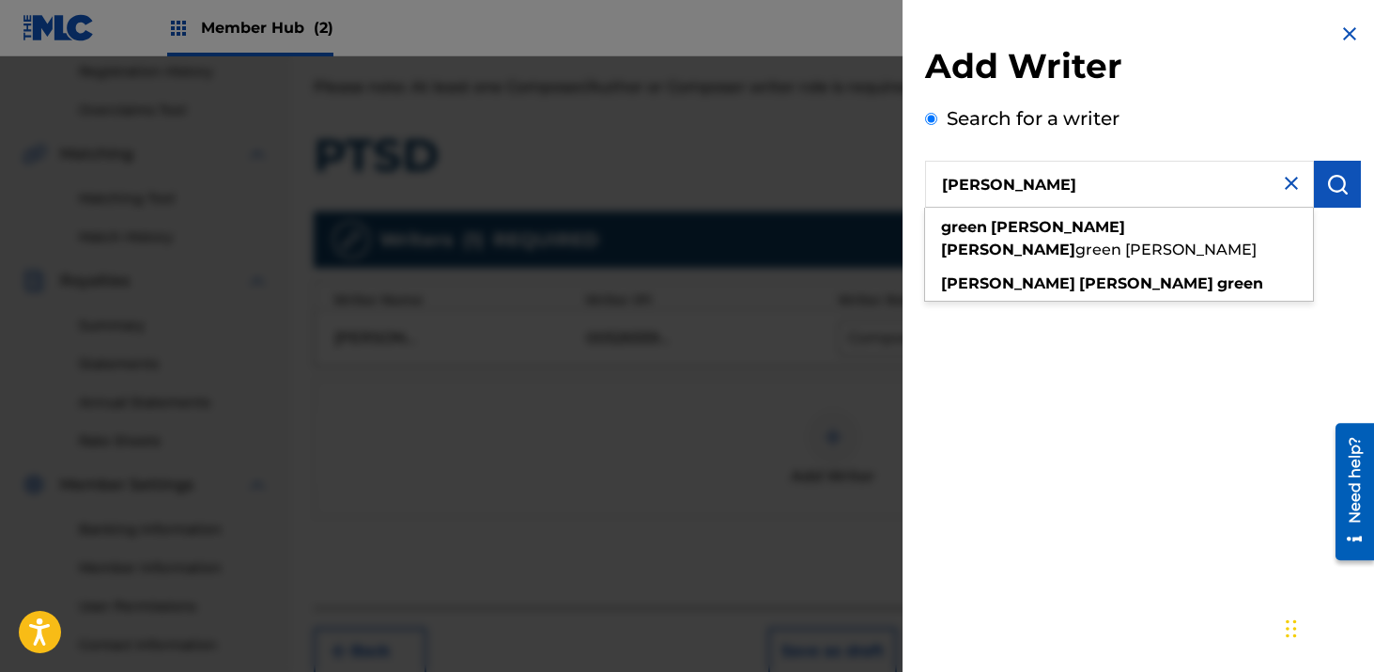
type input "[PERSON_NAME]"
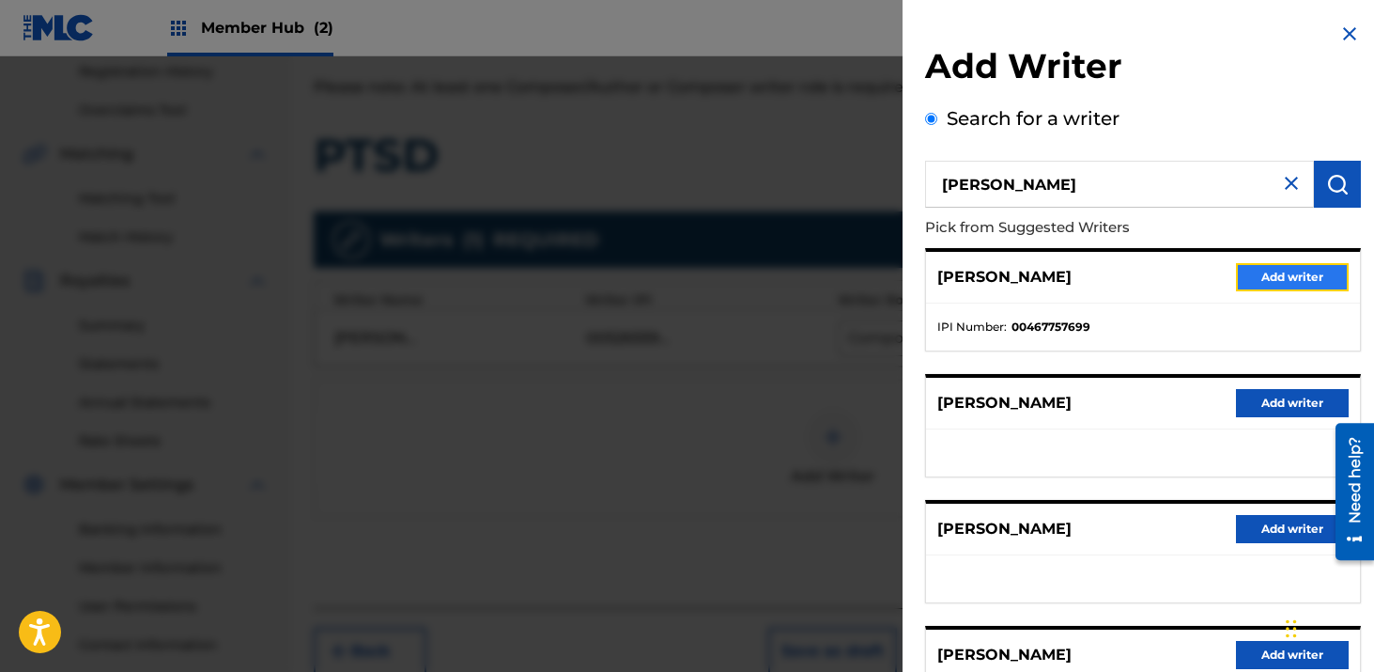
click at [1277, 274] on button "Add writer" at bounding box center [1292, 277] width 113 height 28
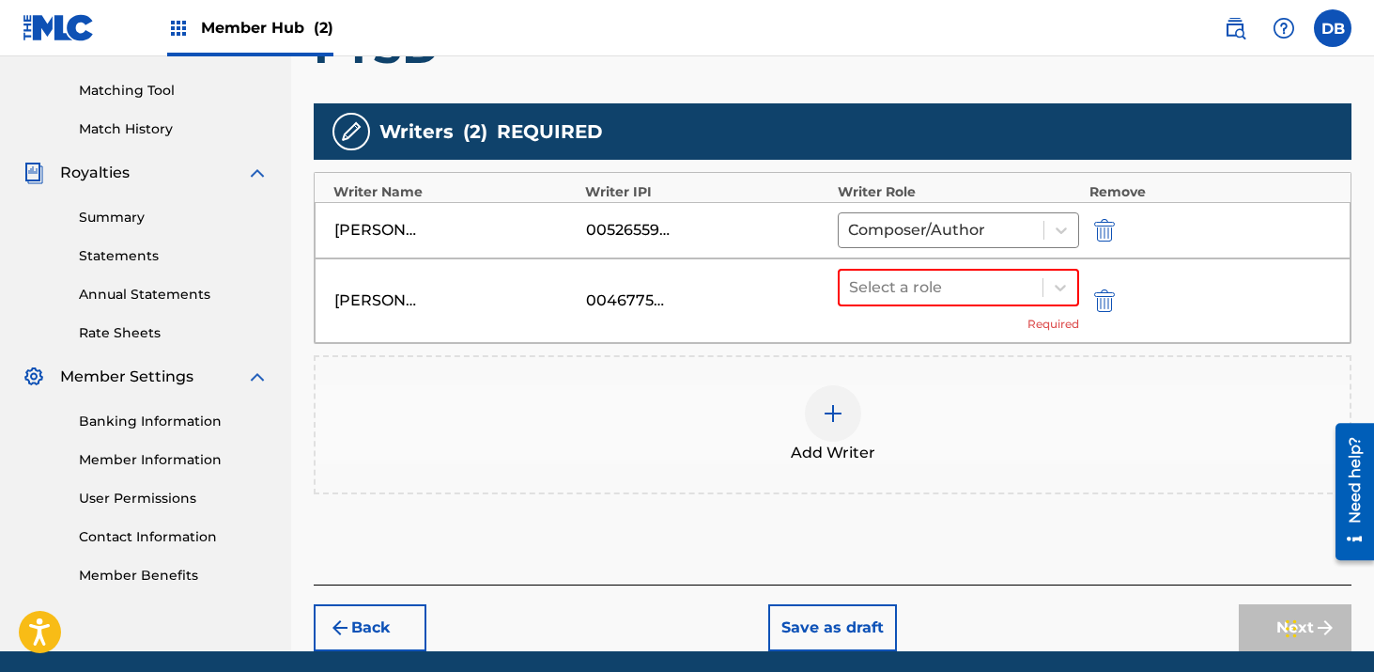
scroll to position [536, 0]
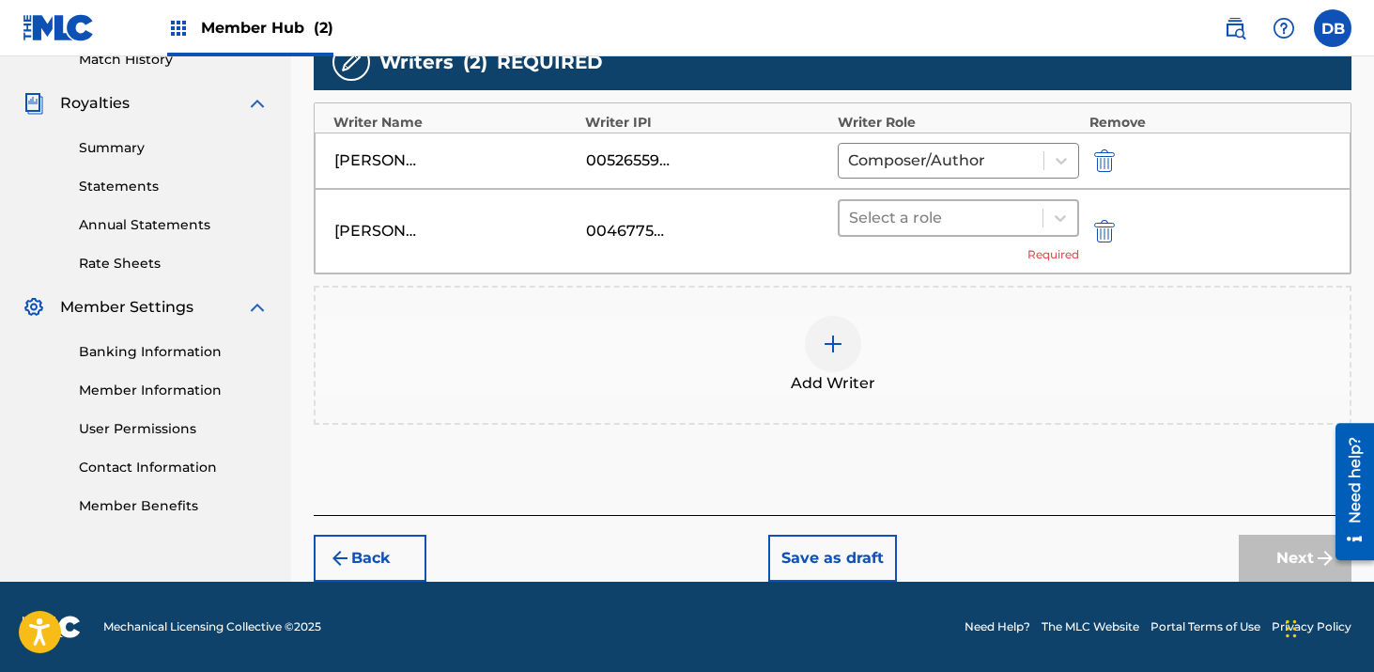
click at [935, 232] on div "Select a role" at bounding box center [942, 218] width 204 height 34
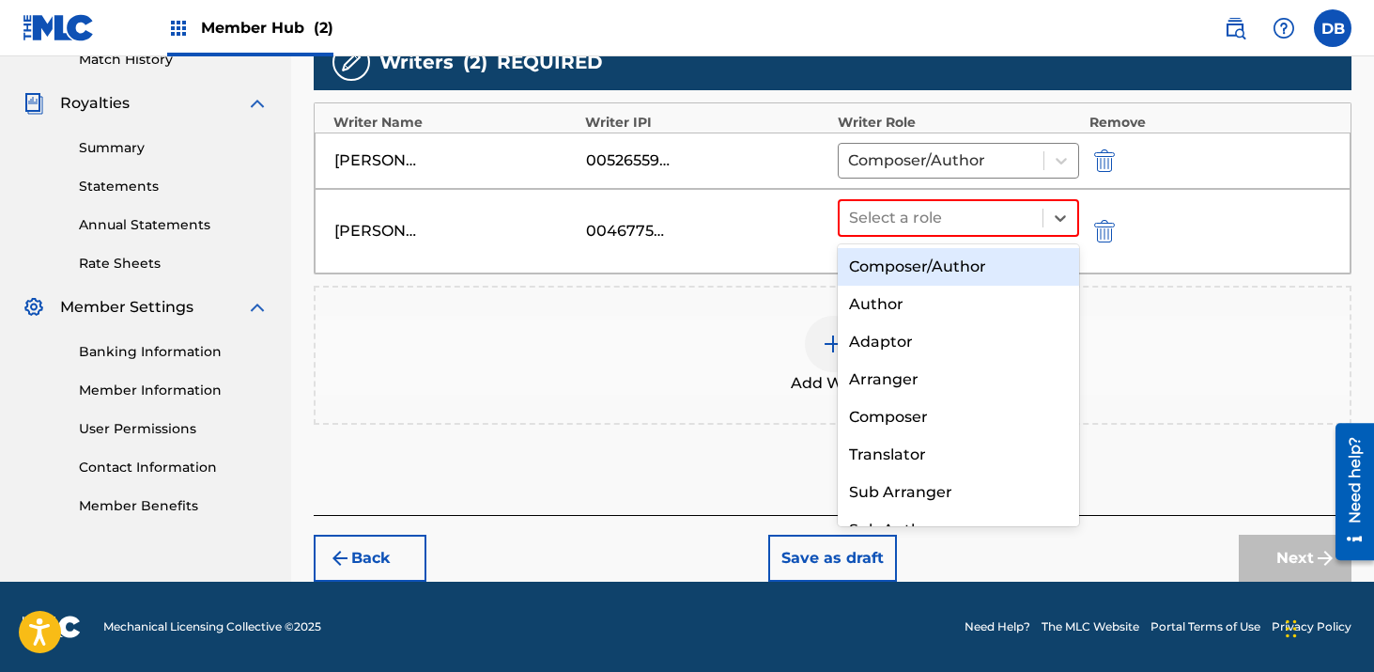
click at [924, 267] on div "Composer/Author" at bounding box center [959, 267] width 242 height 38
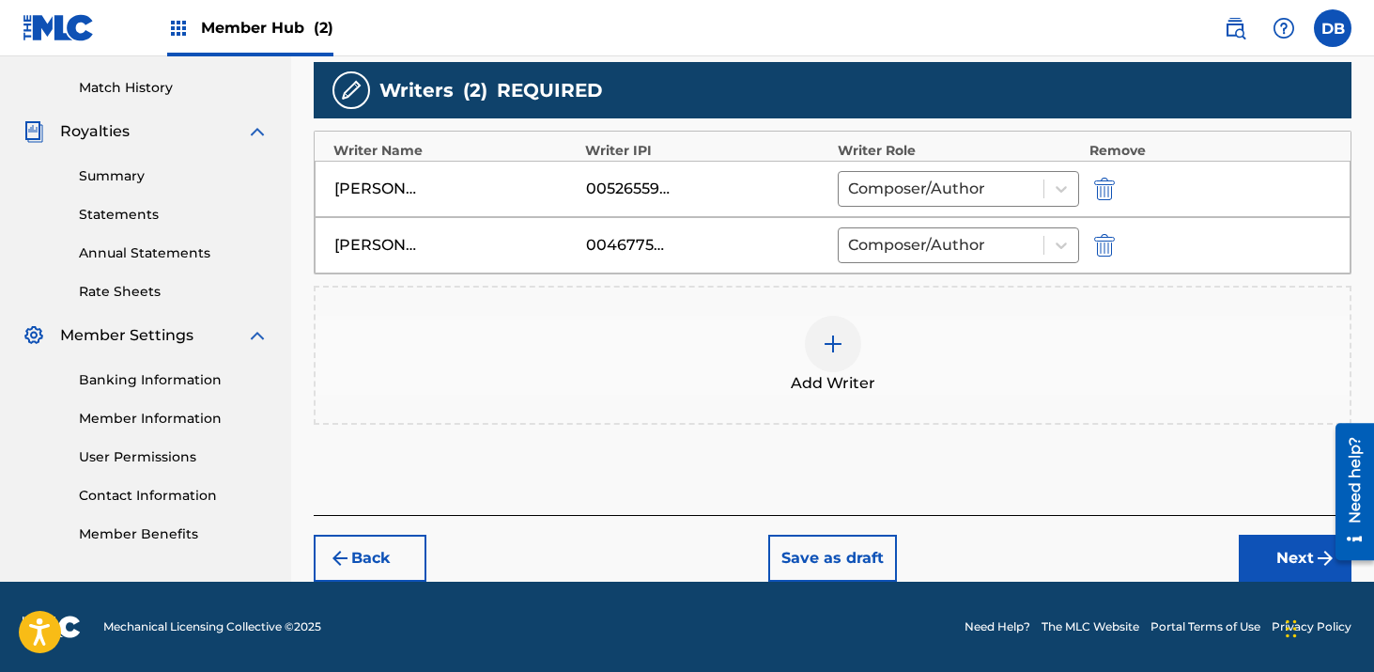
scroll to position [508, 0]
click at [1270, 554] on button "Next" at bounding box center [1295, 558] width 113 height 47
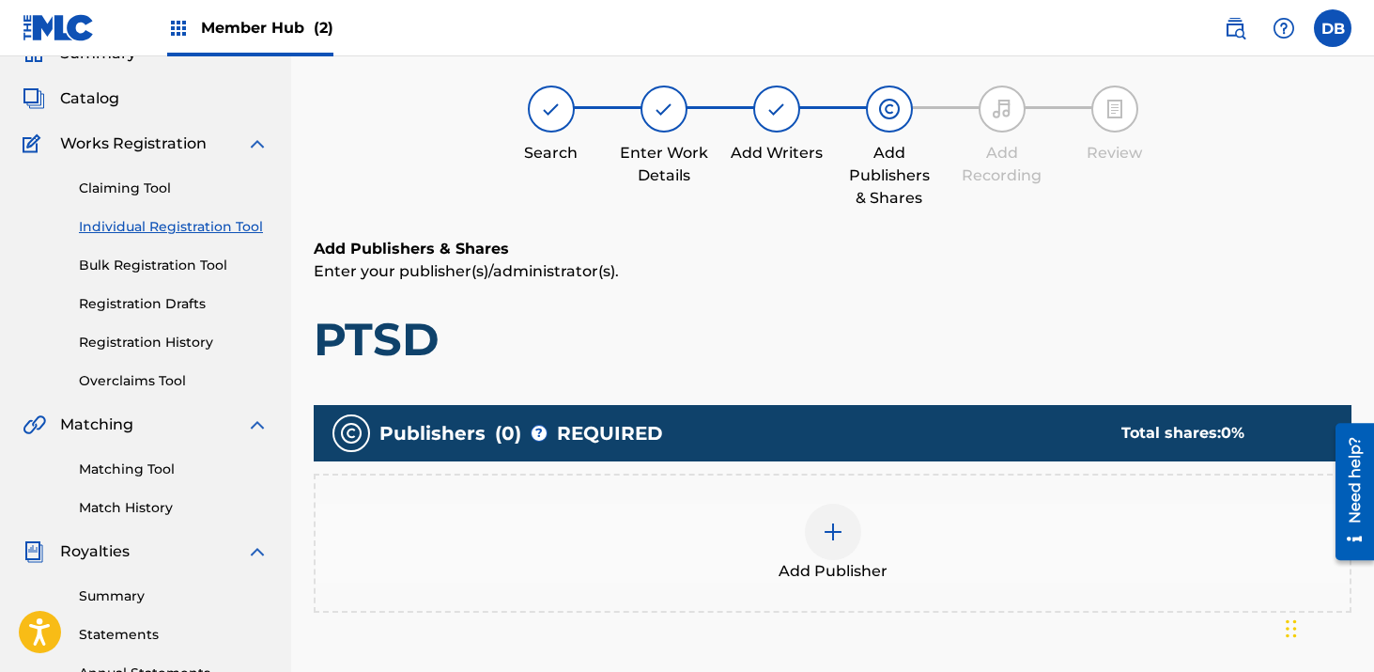
scroll to position [85, 0]
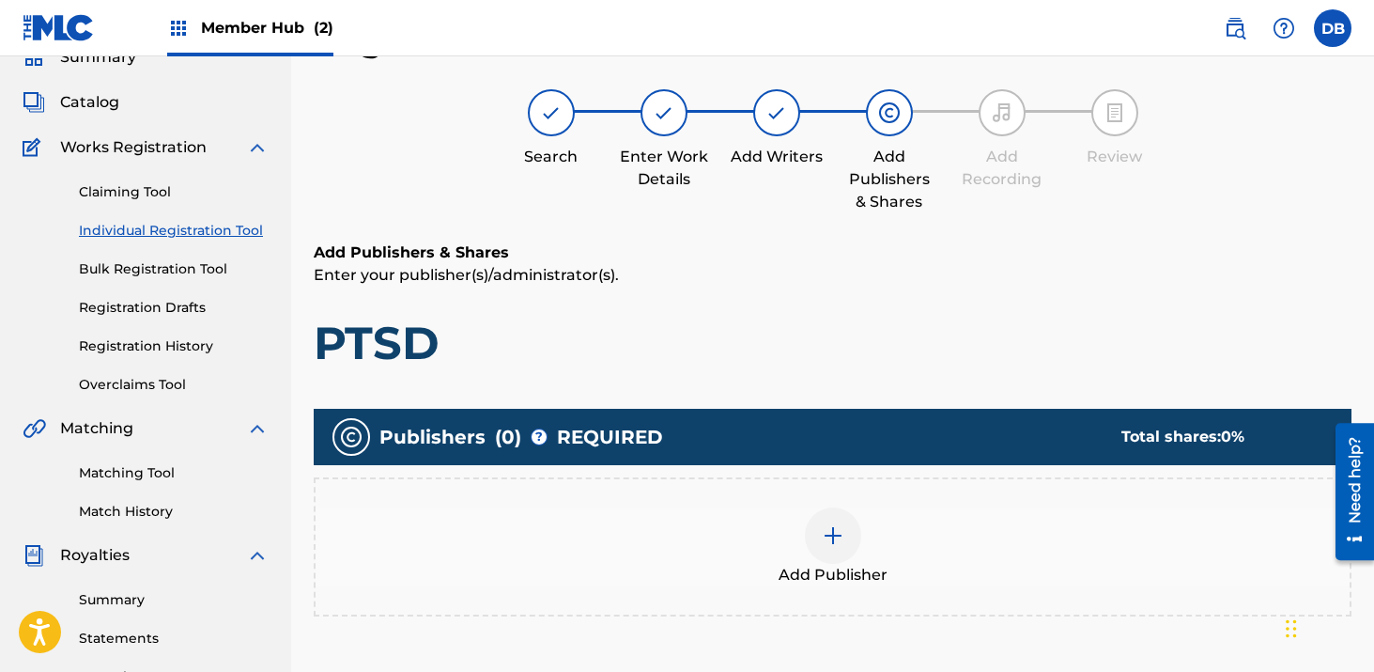
click at [838, 539] on img at bounding box center [833, 535] width 23 height 23
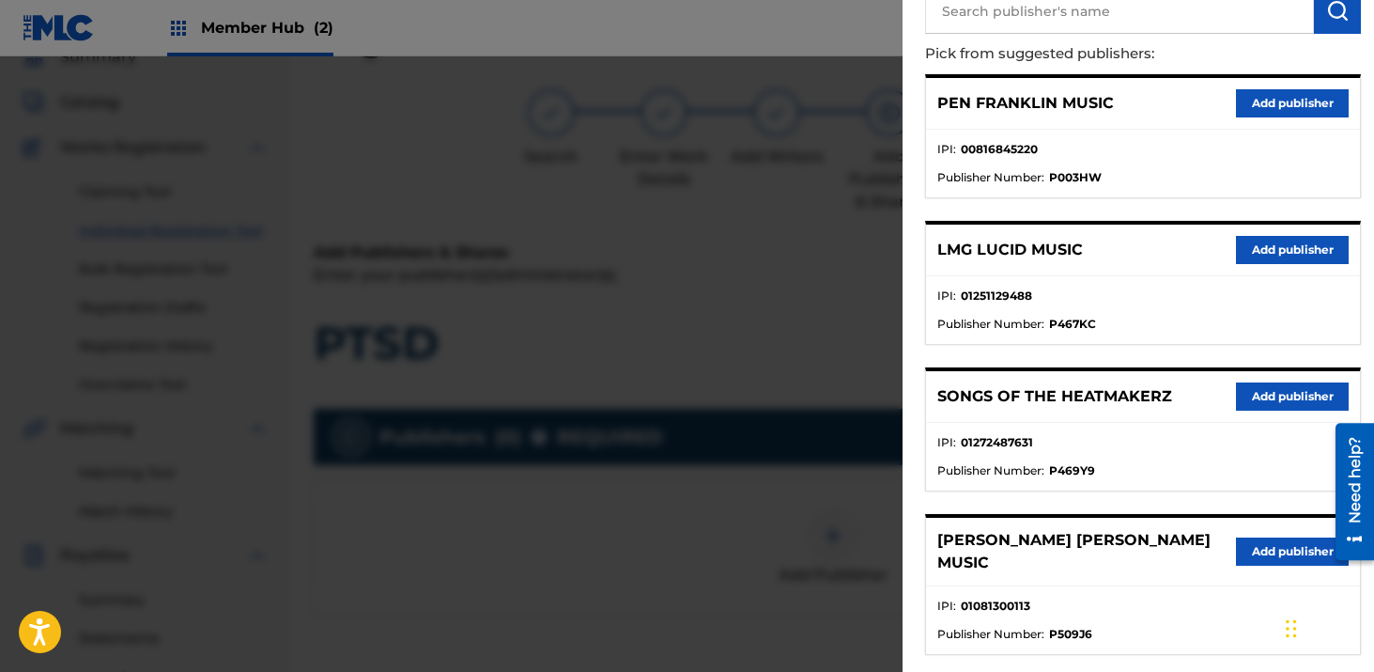
scroll to position [197, 0]
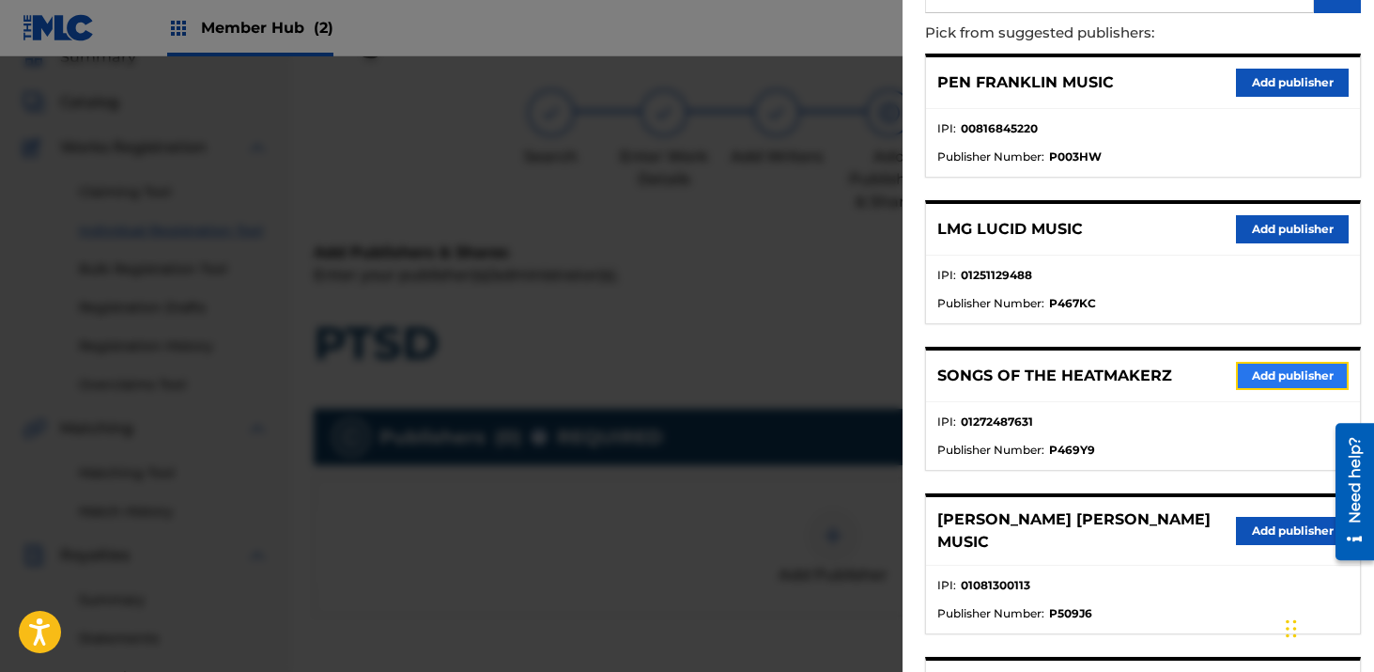
click at [1267, 376] on button "Add publisher" at bounding box center [1292, 376] width 113 height 28
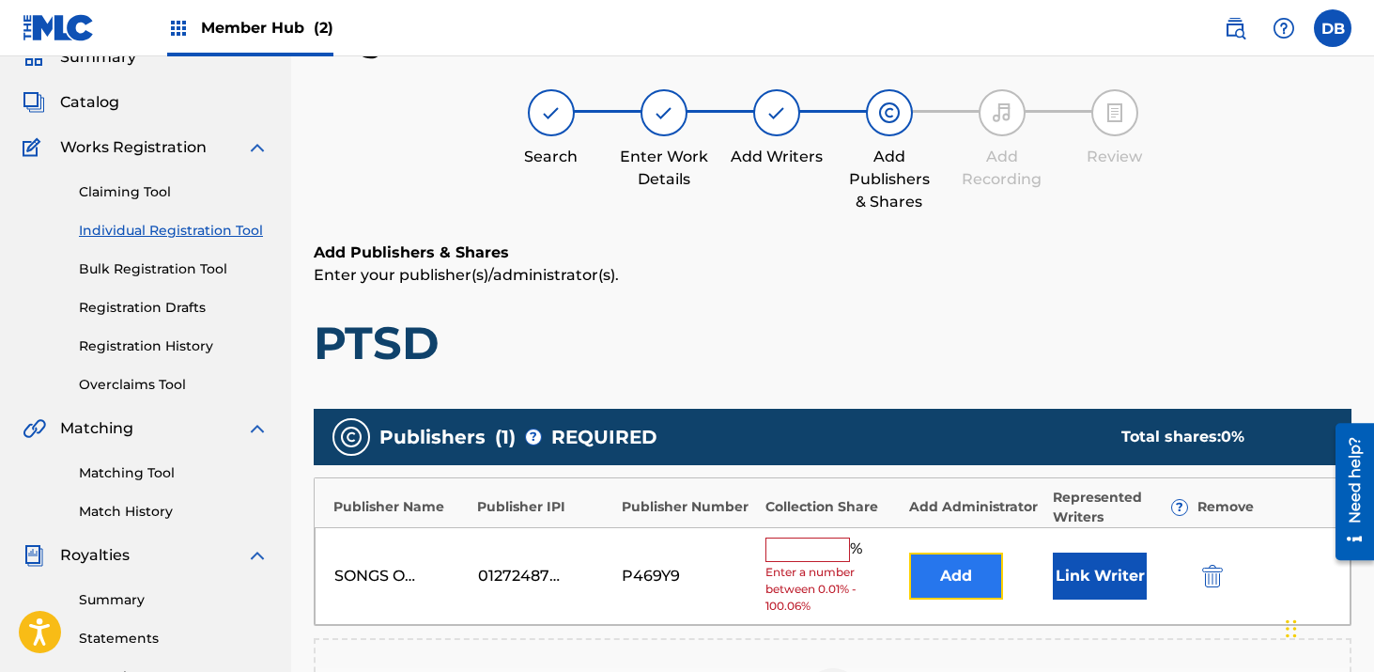
click at [954, 570] on button "Add" at bounding box center [956, 575] width 94 height 47
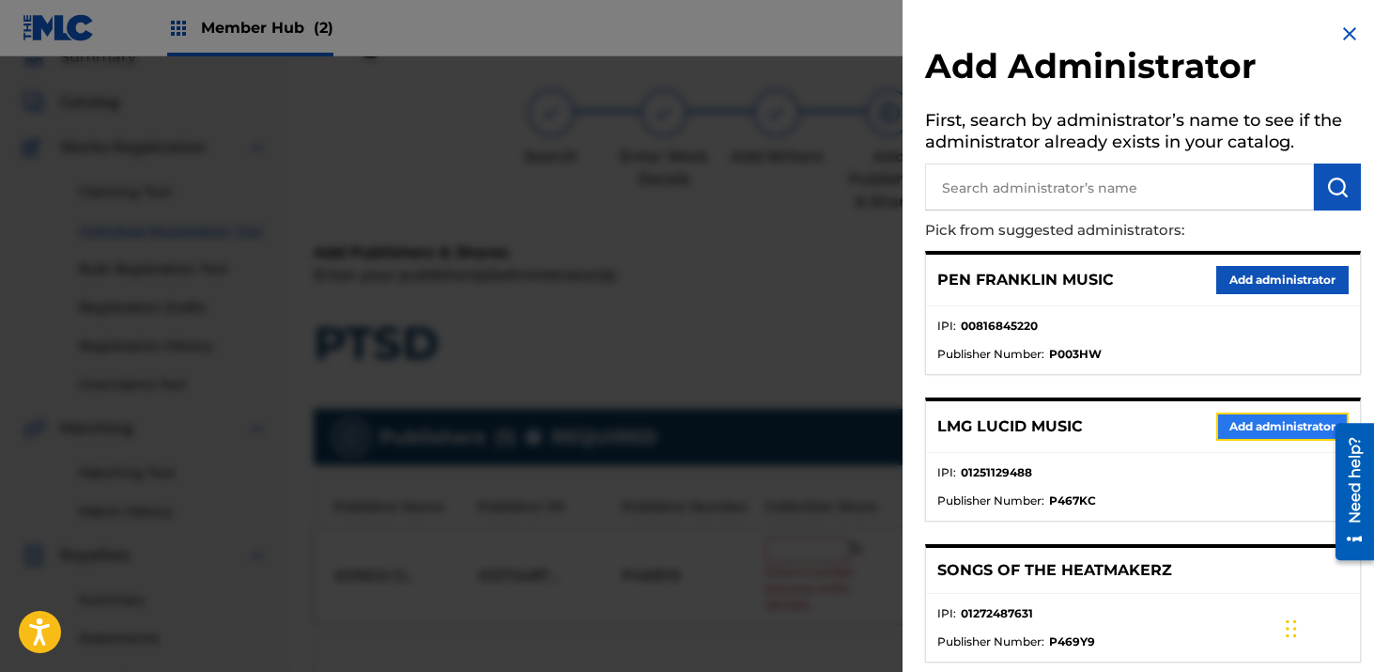
click at [1239, 429] on button "Add administrator" at bounding box center [1283, 426] width 132 height 28
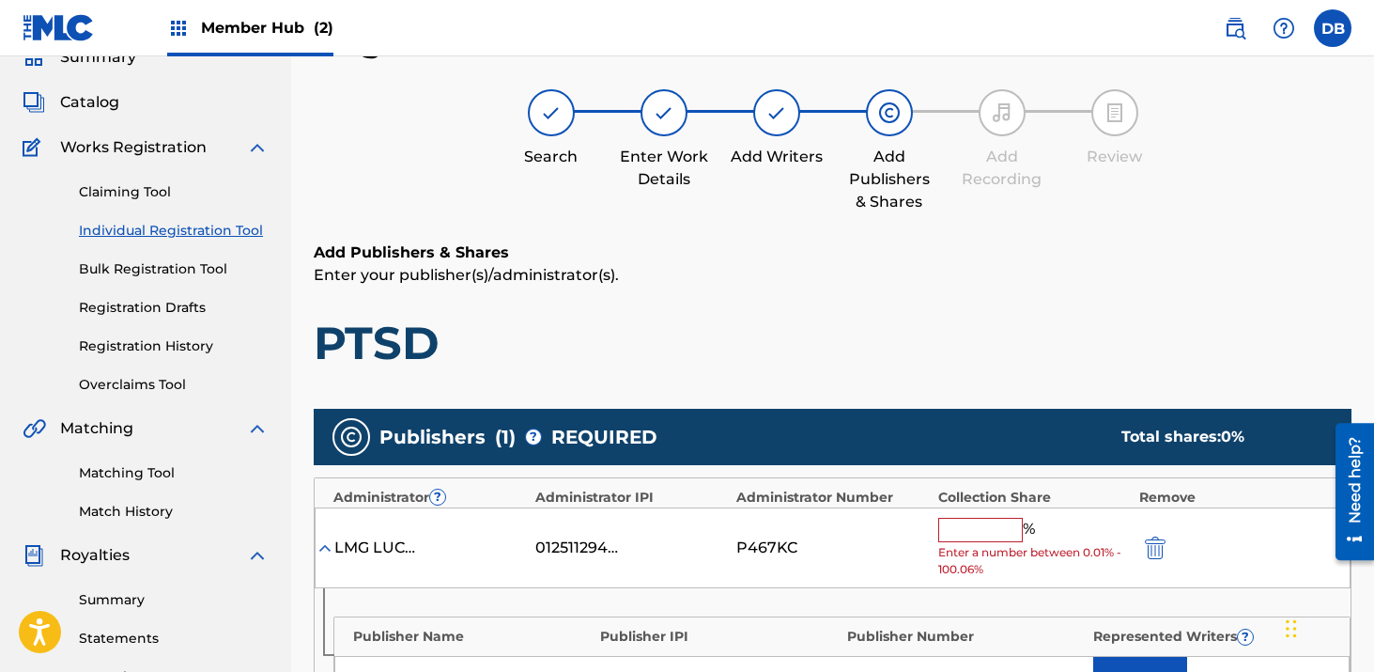
click at [974, 528] on input "text" at bounding box center [981, 530] width 85 height 24
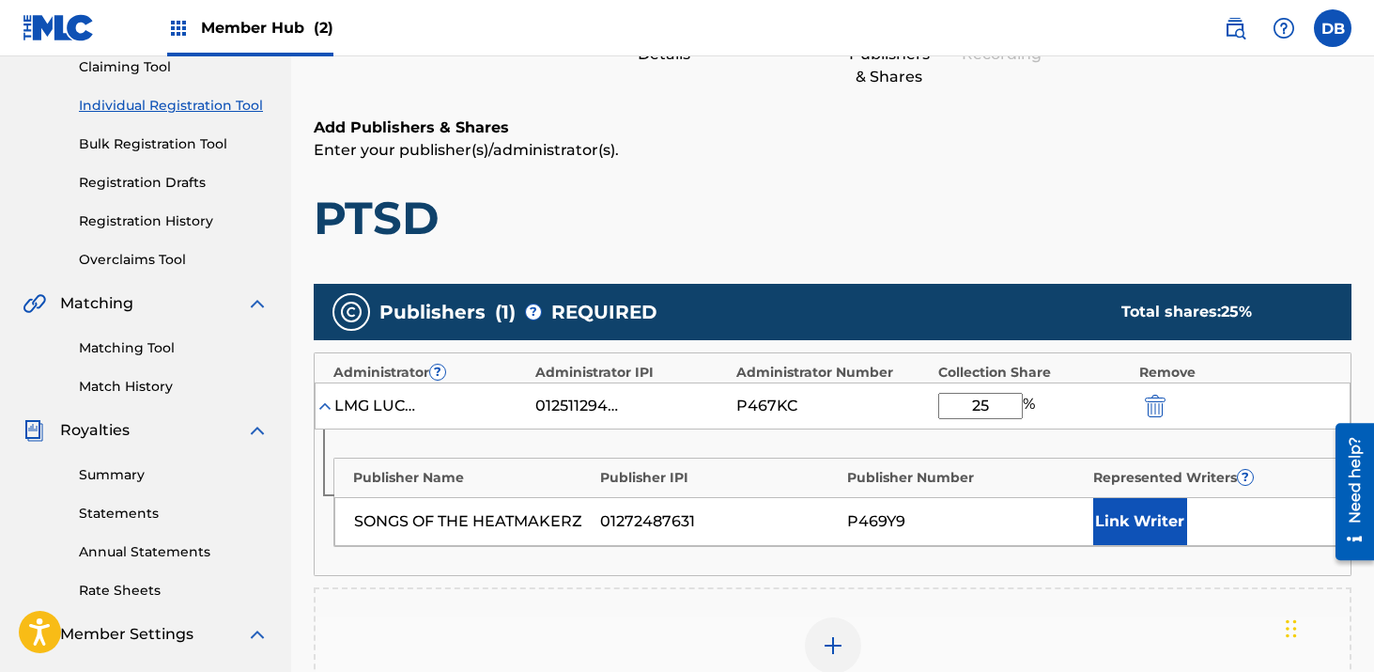
scroll to position [281, 0]
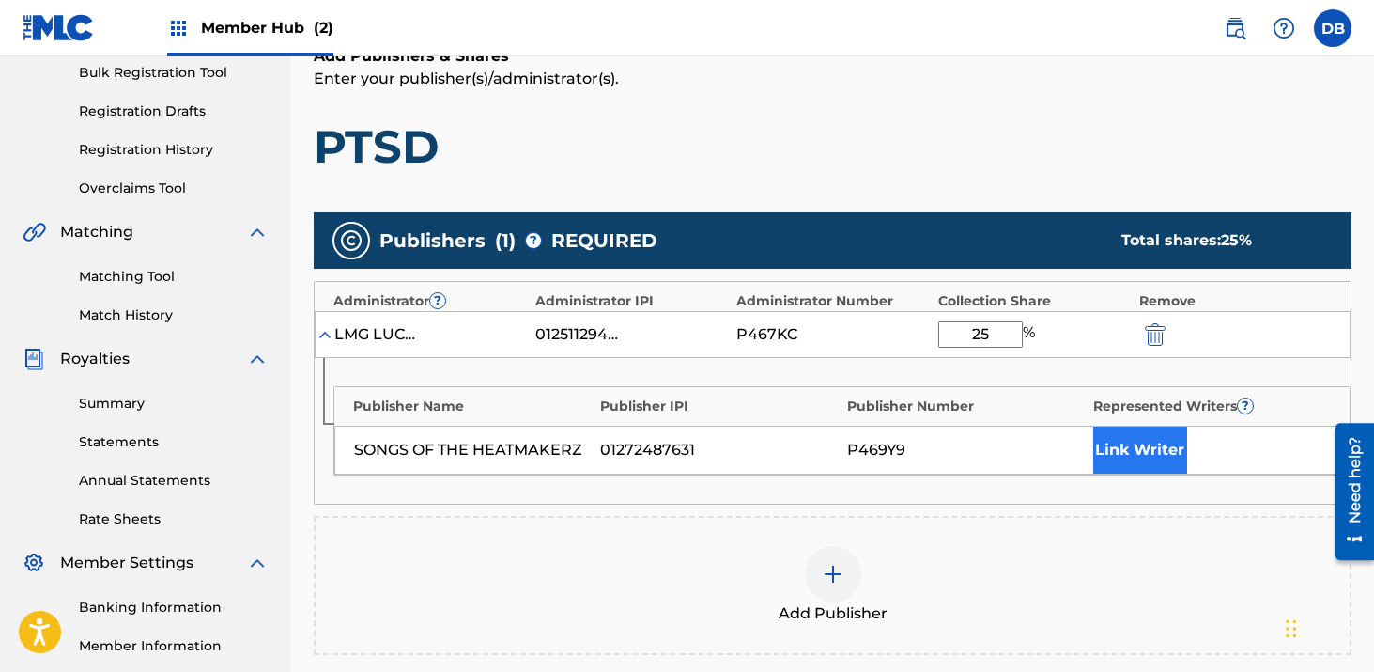
type input "25"
click at [1151, 446] on button "Link Writer" at bounding box center [1141, 450] width 94 height 47
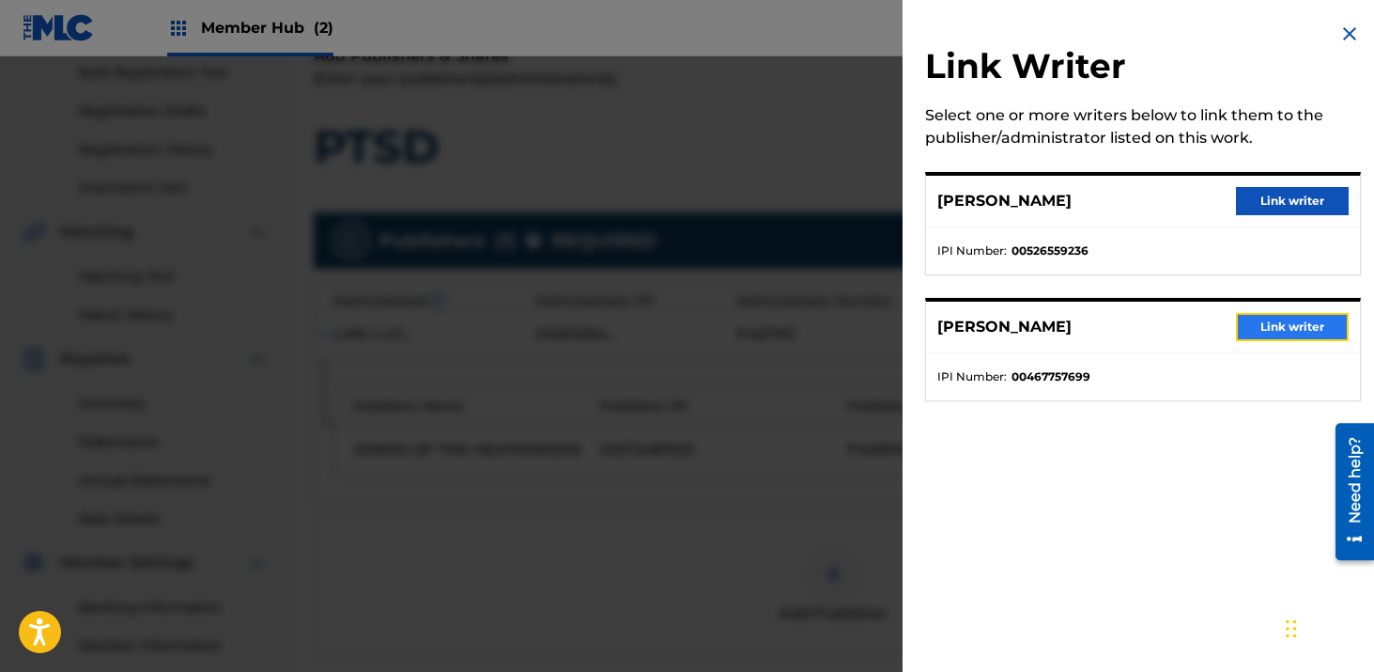
click at [1280, 319] on button "Link writer" at bounding box center [1292, 327] width 113 height 28
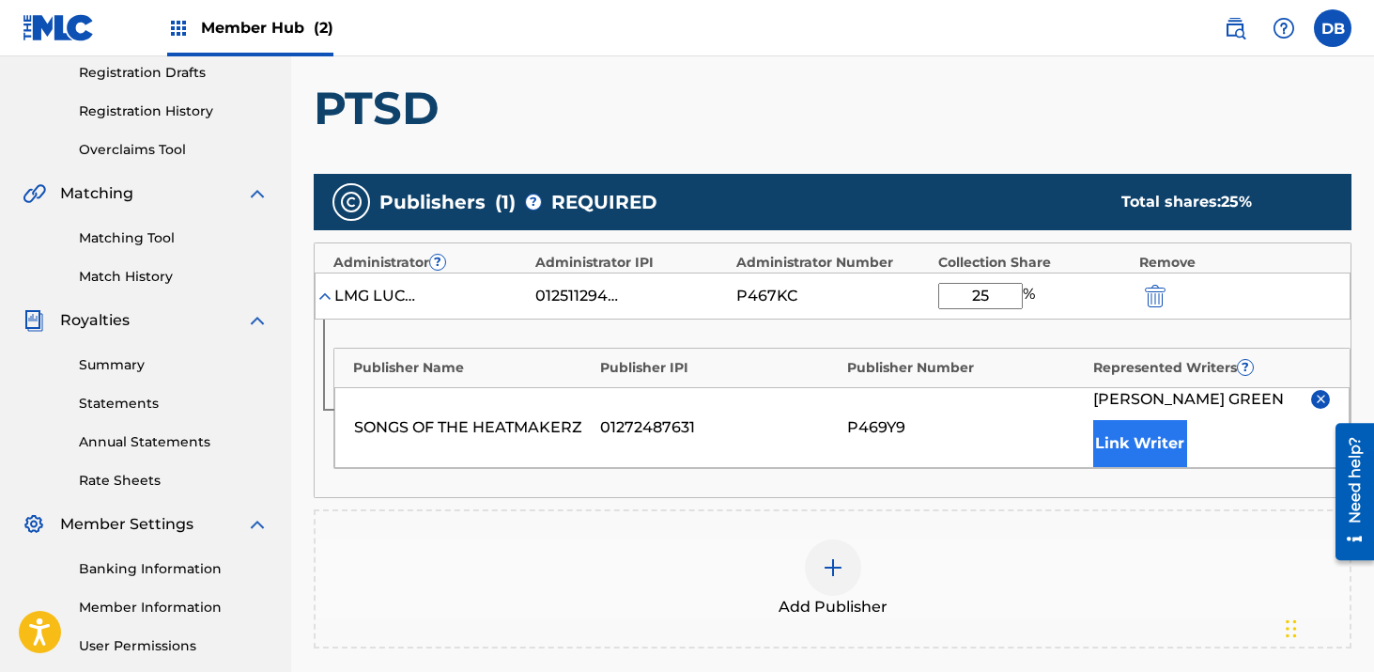
scroll to position [375, 0]
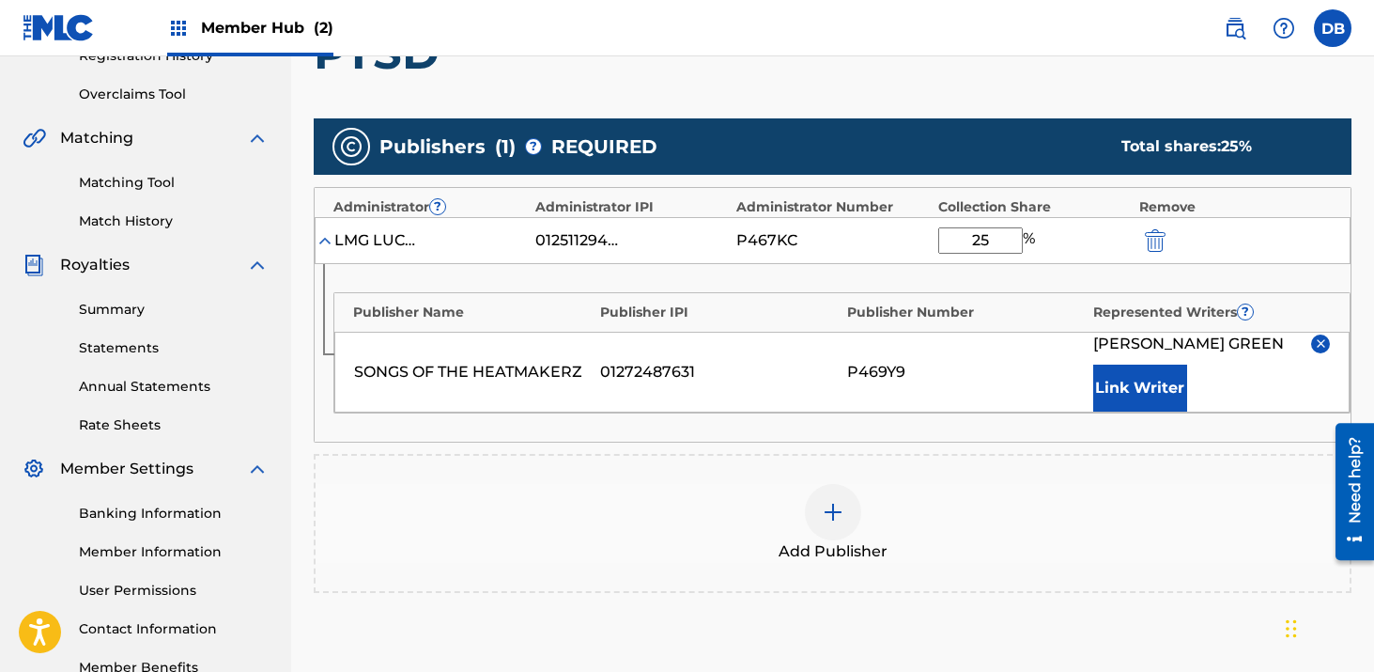
click at [840, 518] on img at bounding box center [833, 512] width 23 height 23
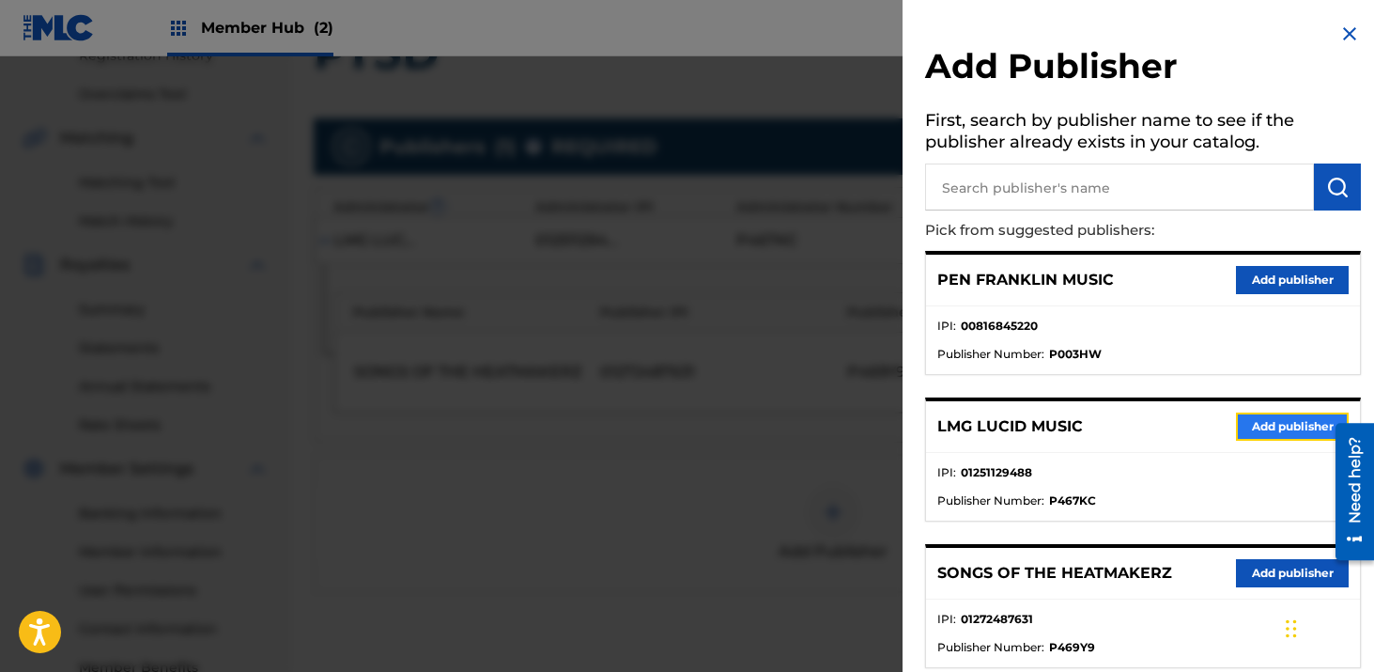
click at [1259, 426] on button "Add publisher" at bounding box center [1292, 426] width 113 height 28
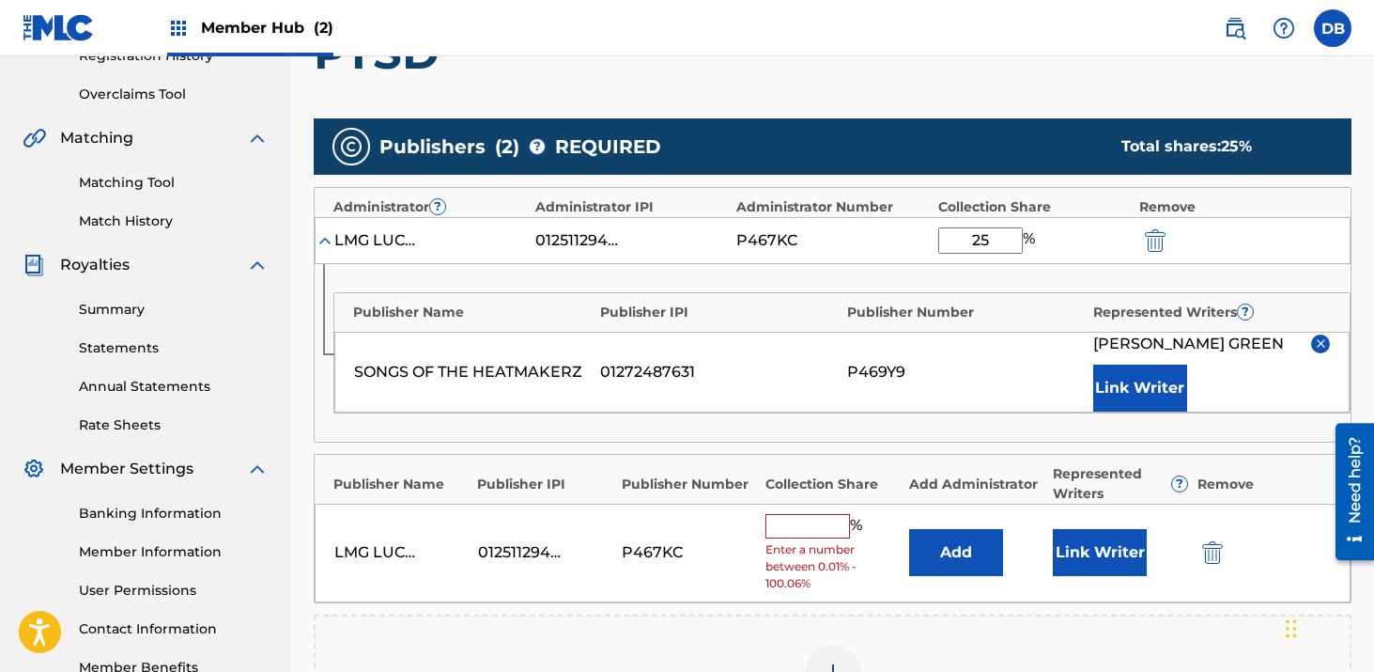
click at [825, 547] on span "Enter a number between 0.01% - 100.06%" at bounding box center [833, 566] width 134 height 51
click at [821, 526] on input "text" at bounding box center [808, 526] width 85 height 24
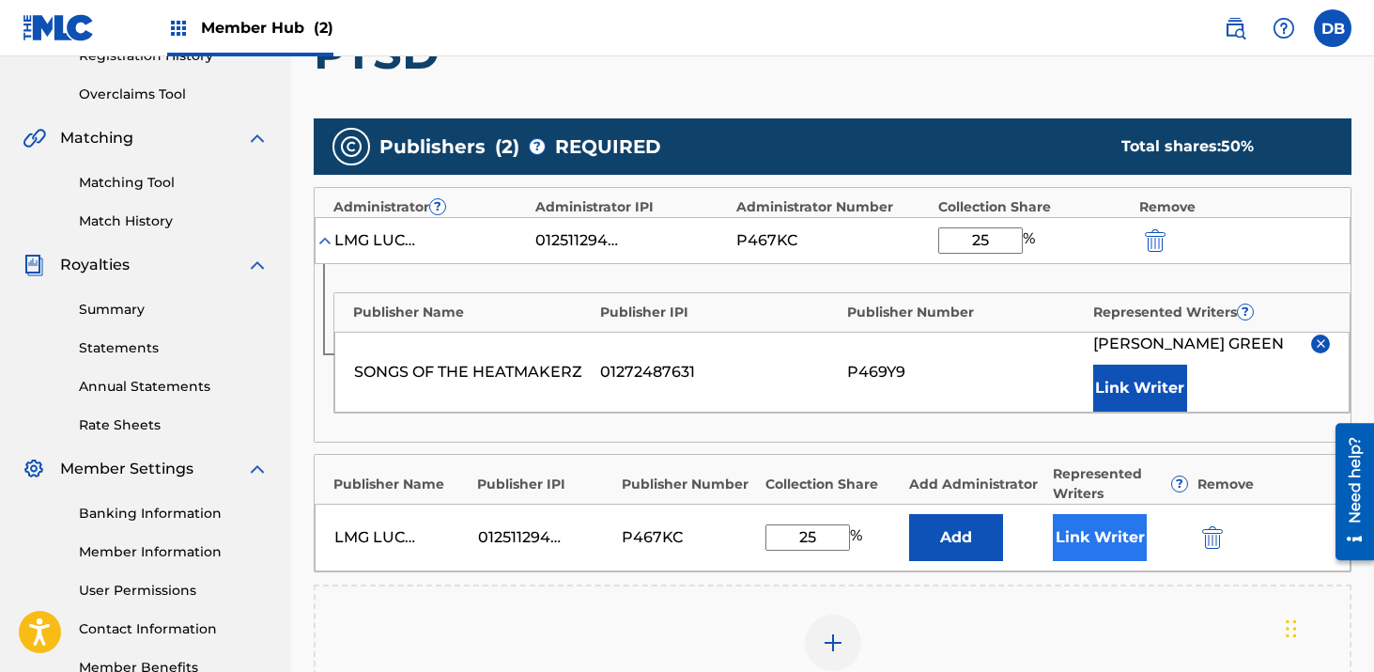
type input "25"
click at [1102, 544] on button "Link Writer" at bounding box center [1100, 537] width 94 height 47
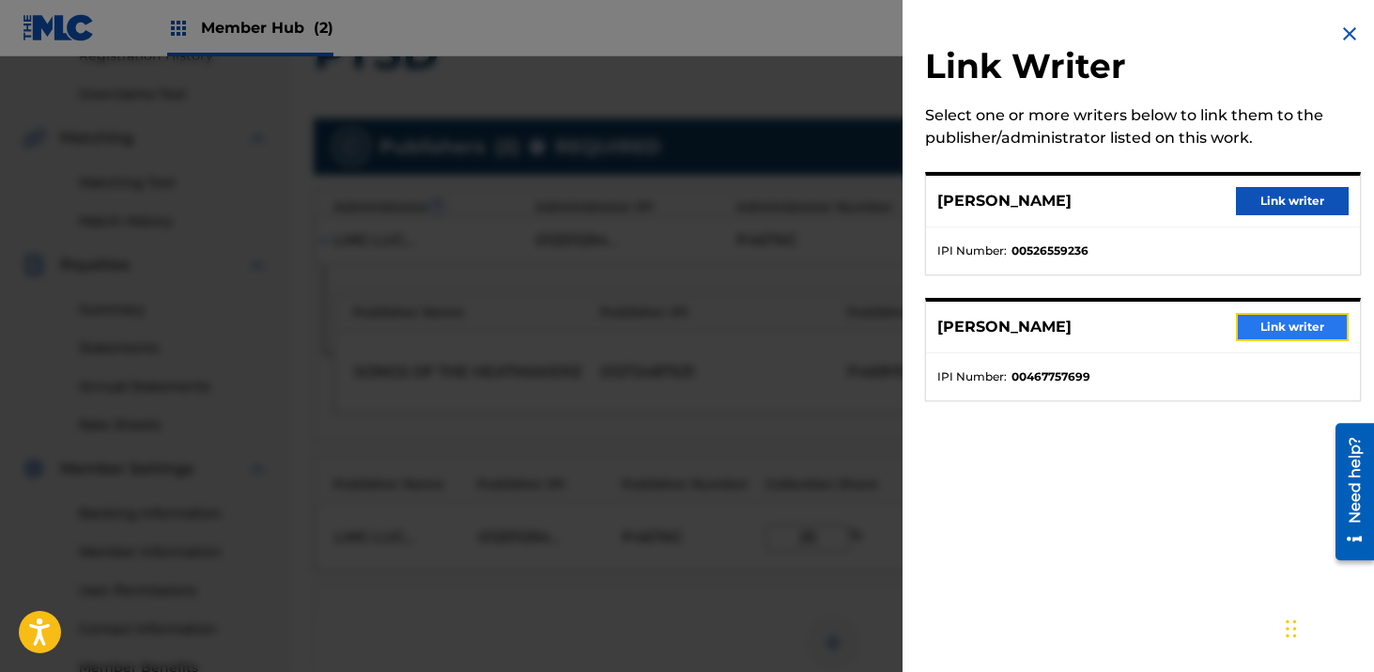
click at [1253, 320] on button "Link writer" at bounding box center [1292, 327] width 113 height 28
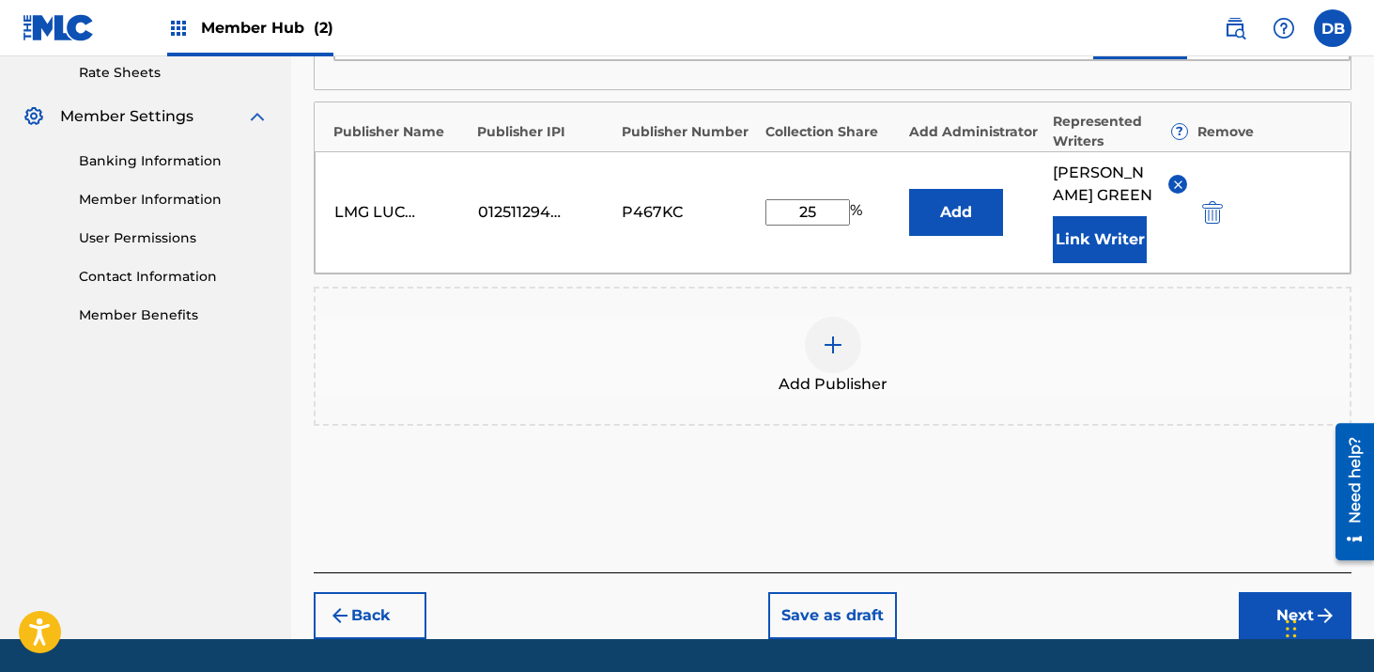
scroll to position [735, 0]
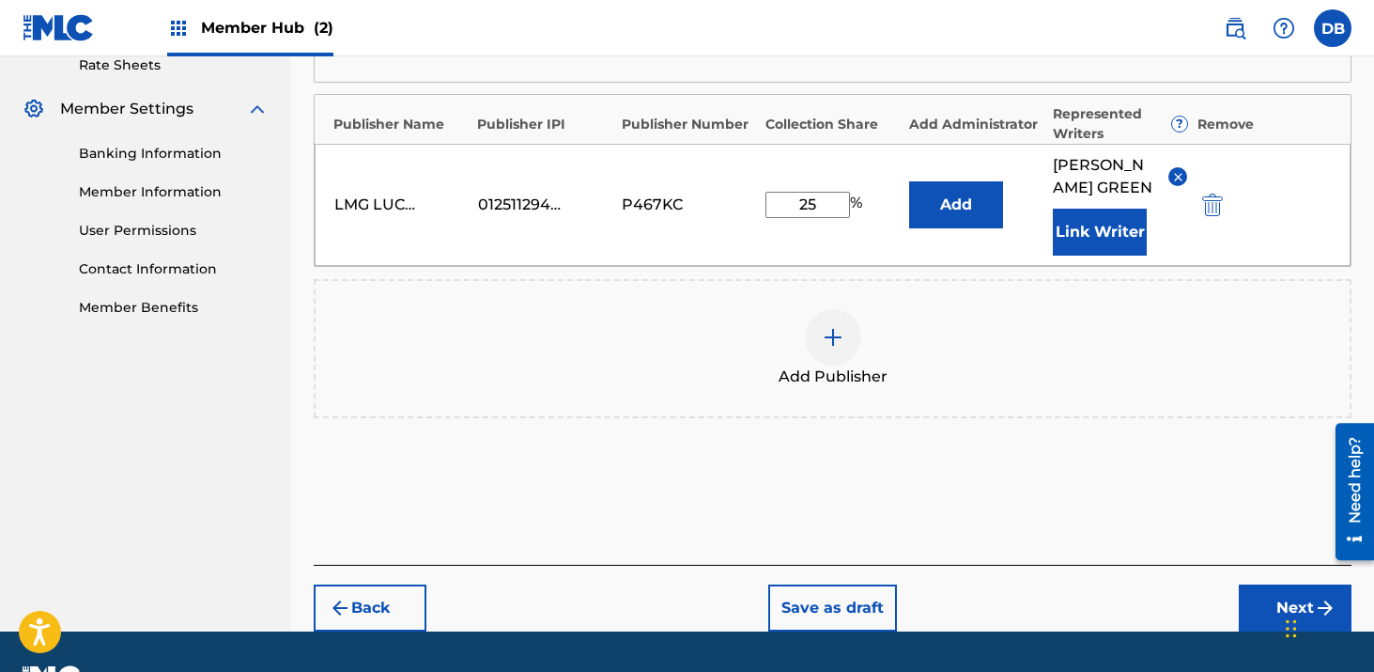
click at [825, 349] on img at bounding box center [833, 337] width 23 height 23
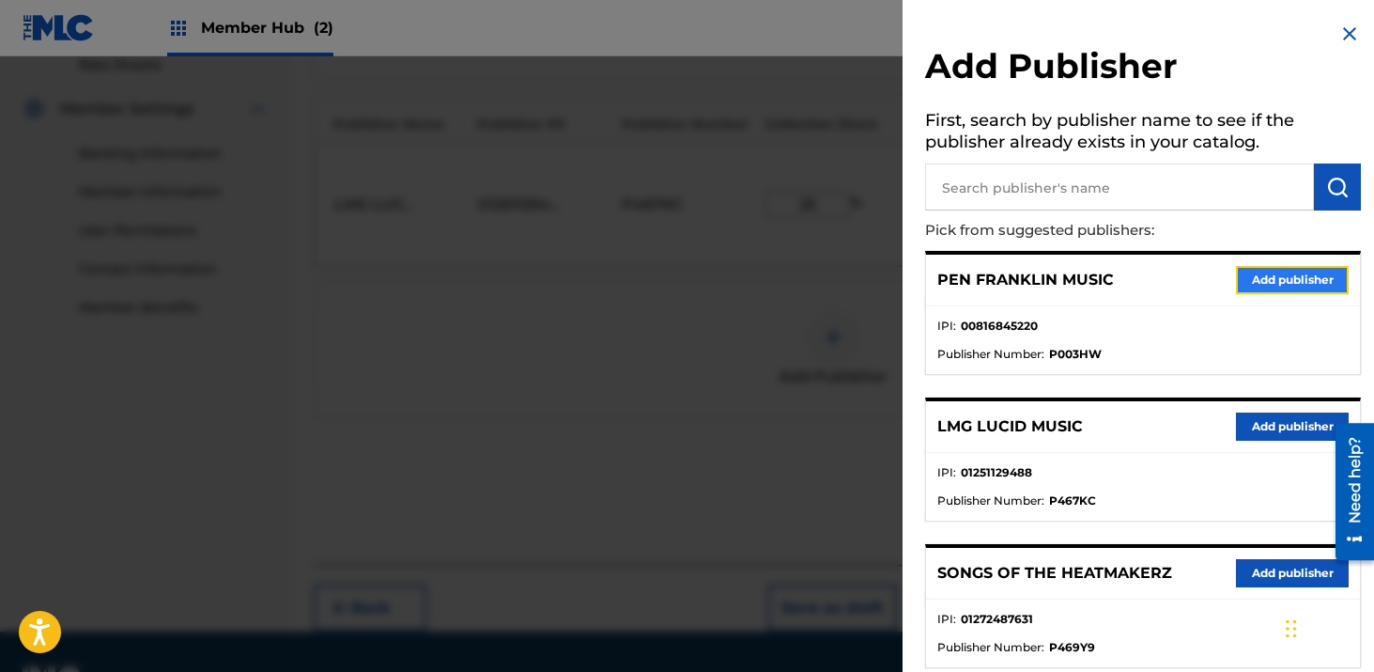
click at [1266, 279] on button "Add publisher" at bounding box center [1292, 280] width 113 height 28
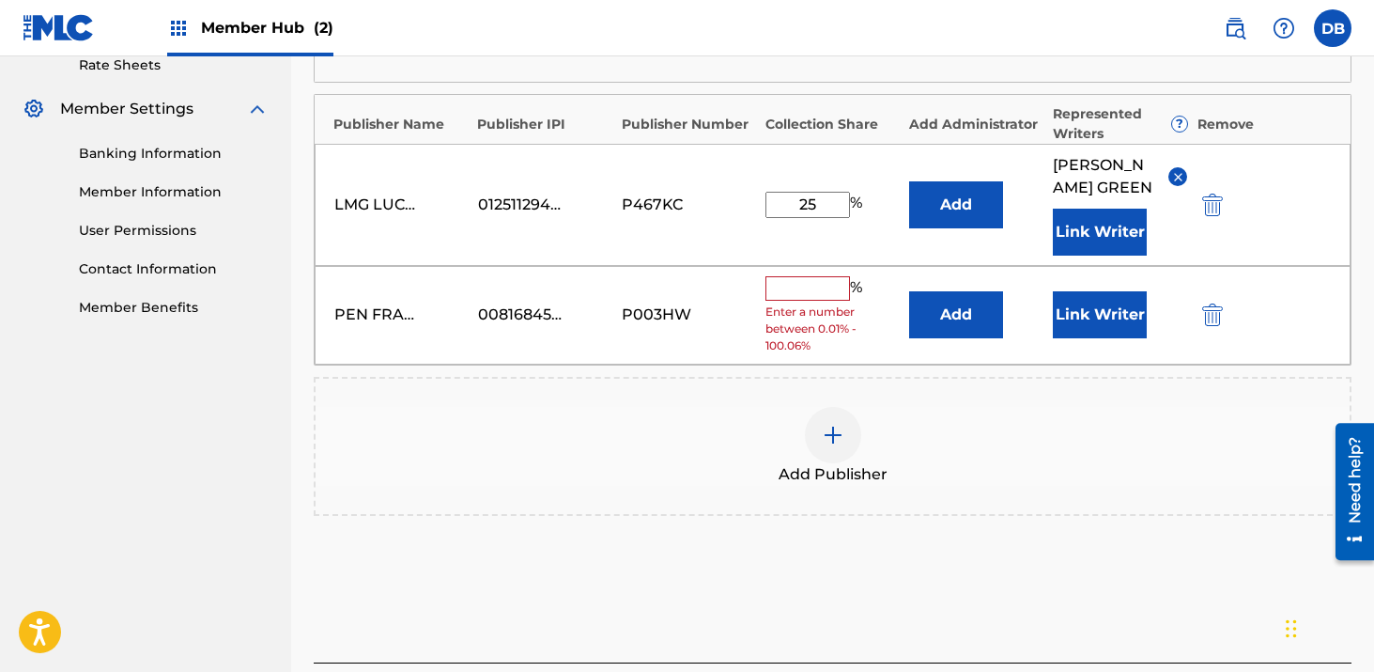
click at [814, 301] on input "text" at bounding box center [808, 288] width 85 height 24
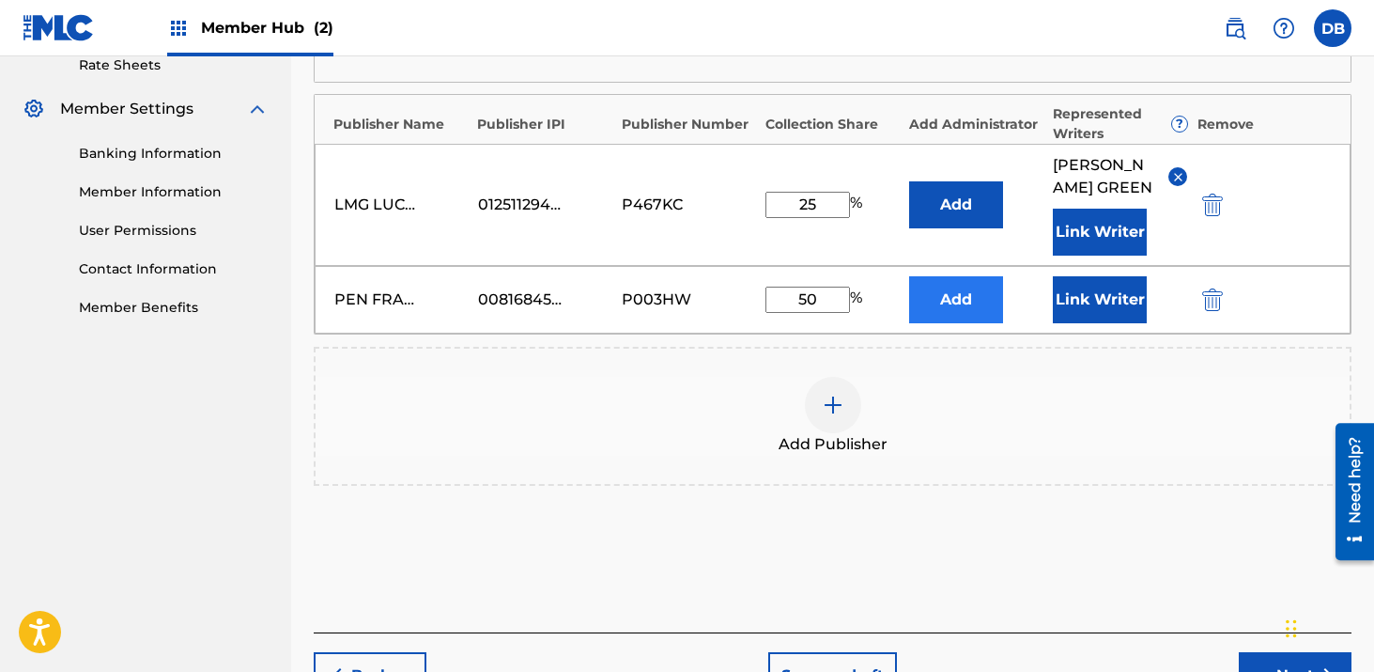
type input "50"
click at [976, 323] on button "Add" at bounding box center [956, 299] width 94 height 47
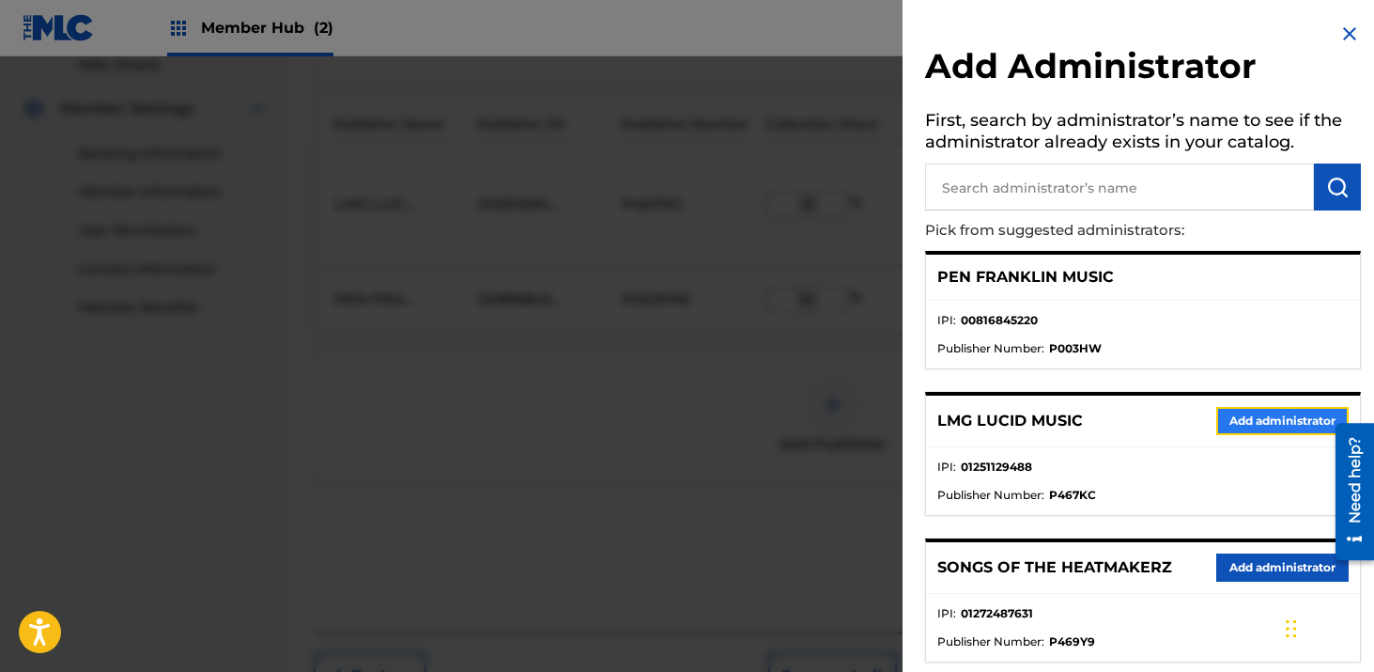
click at [1253, 415] on button "Add administrator" at bounding box center [1283, 421] width 132 height 28
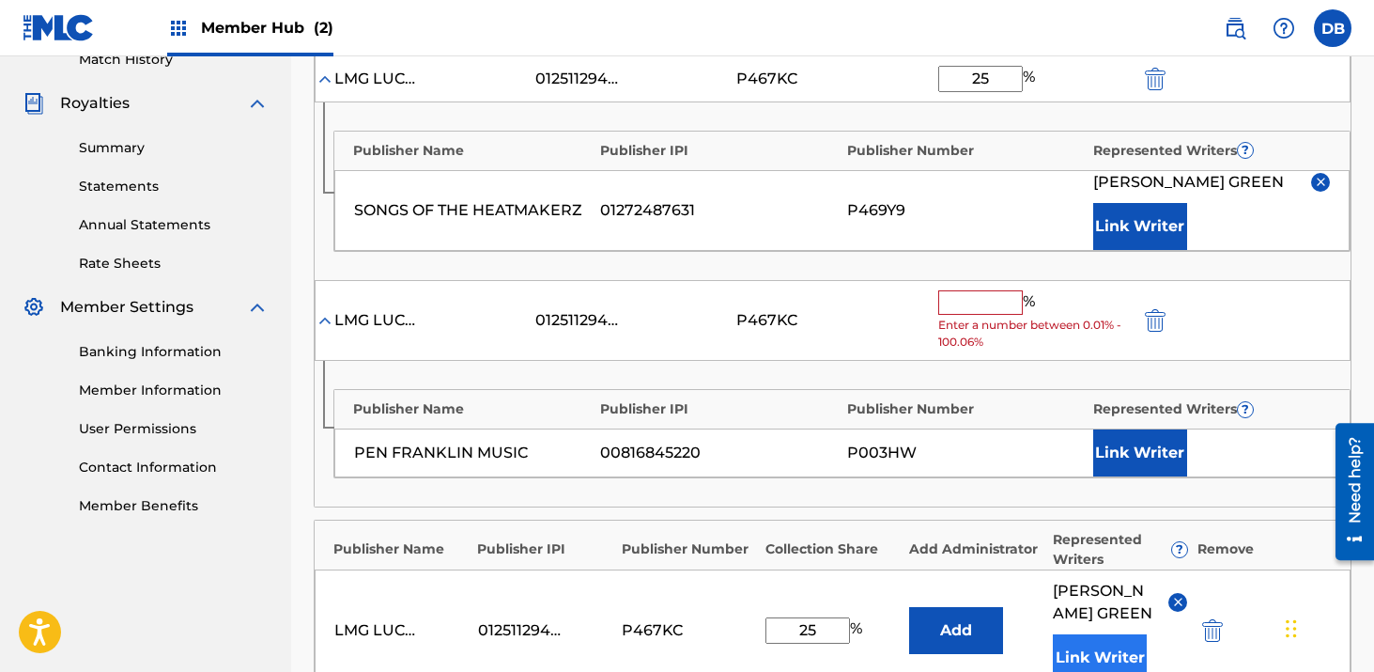
scroll to position [533, 0]
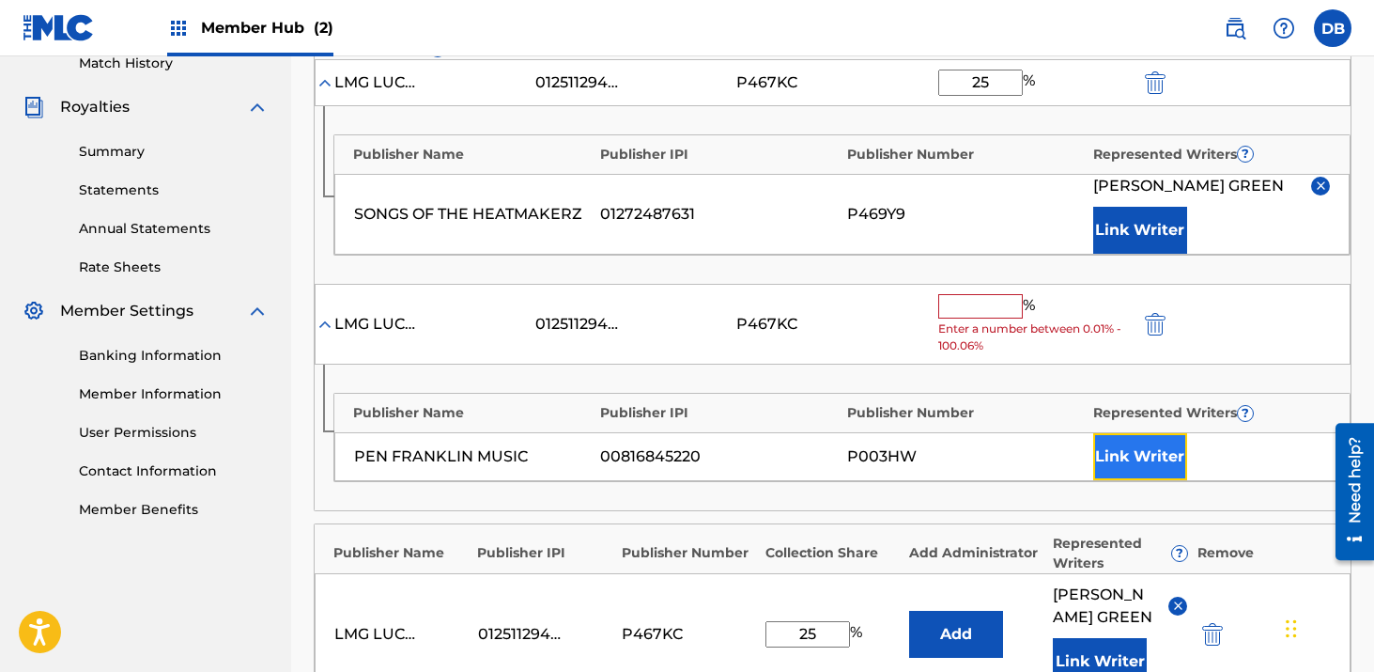
click at [1126, 460] on button "Link Writer" at bounding box center [1141, 456] width 94 height 47
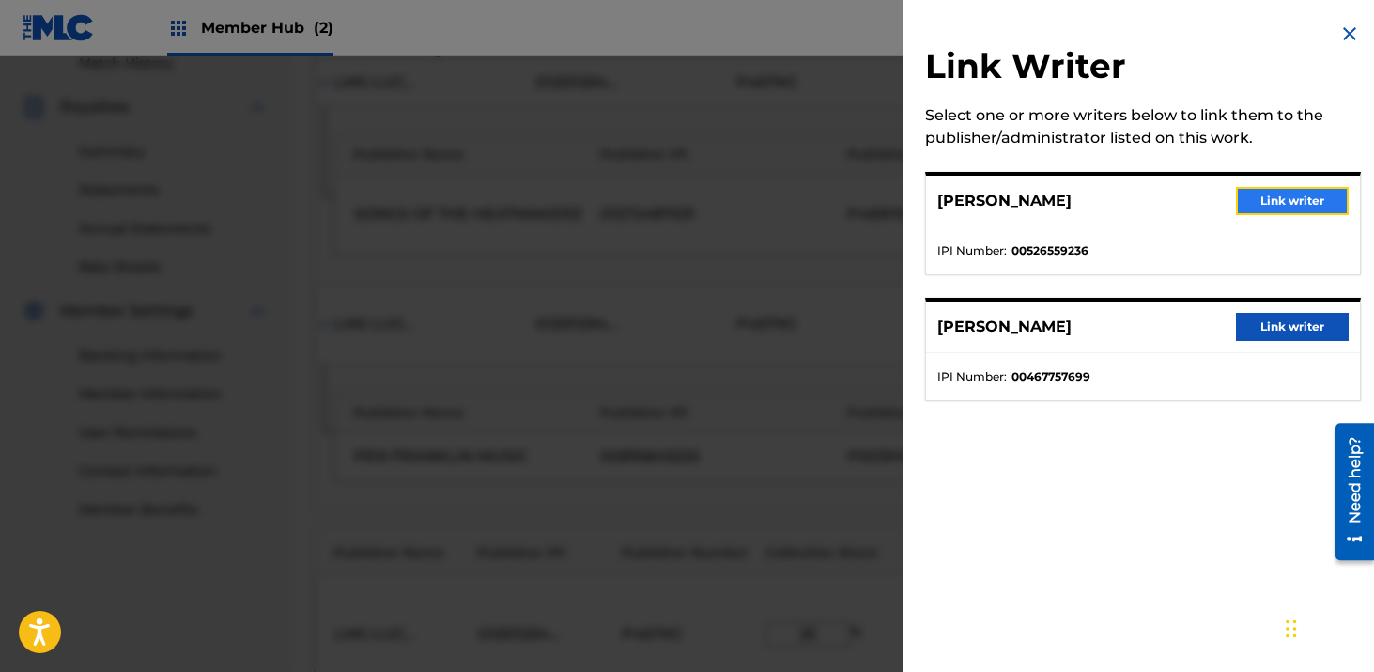
click at [1274, 207] on button "Link writer" at bounding box center [1292, 201] width 113 height 28
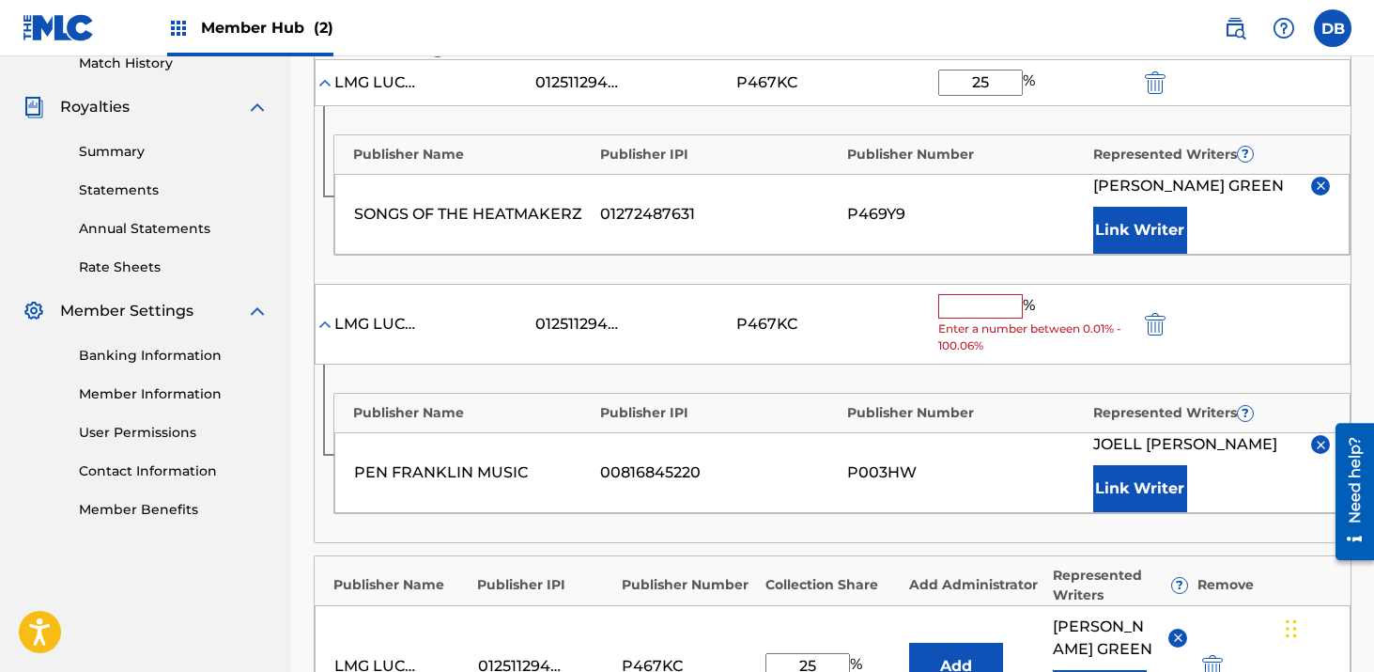
click at [967, 302] on input "text" at bounding box center [981, 306] width 85 height 24
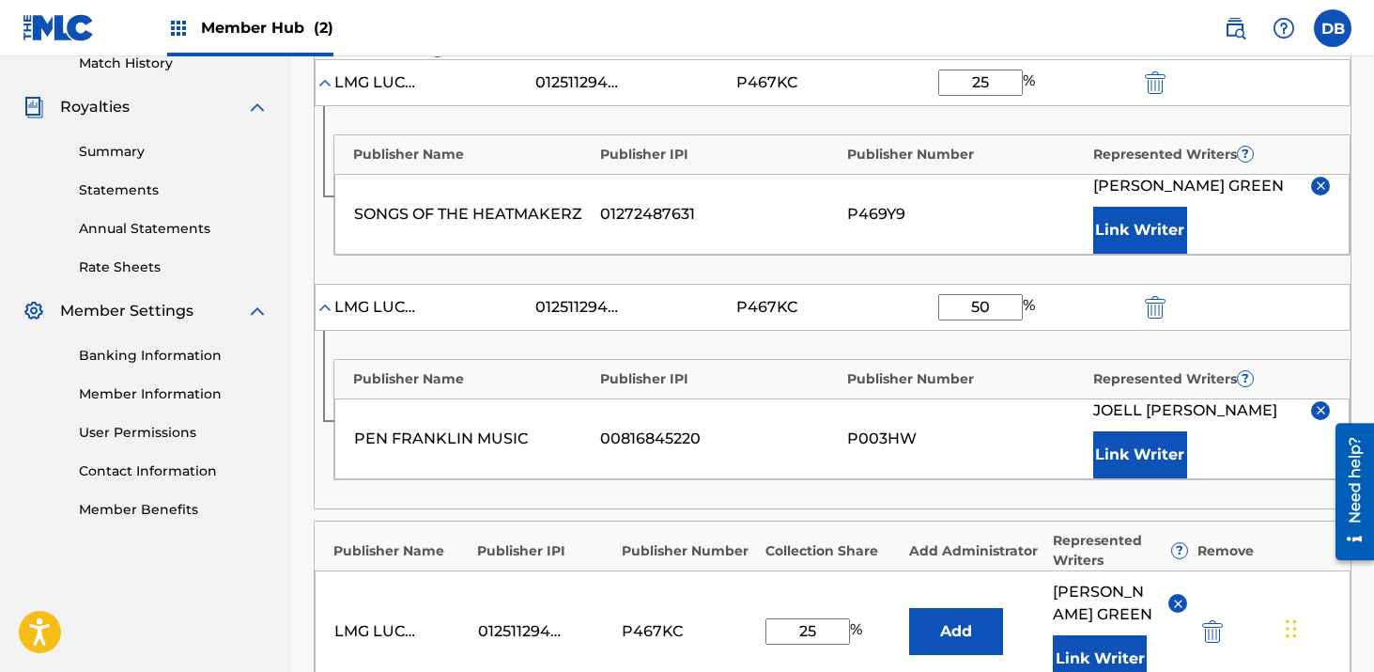
type input "50"
click at [1312, 277] on div "Publisher Name Publisher IPI Publisher Number Represented Writers ? SONGS OF TH…" at bounding box center [833, 195] width 1036 height 178
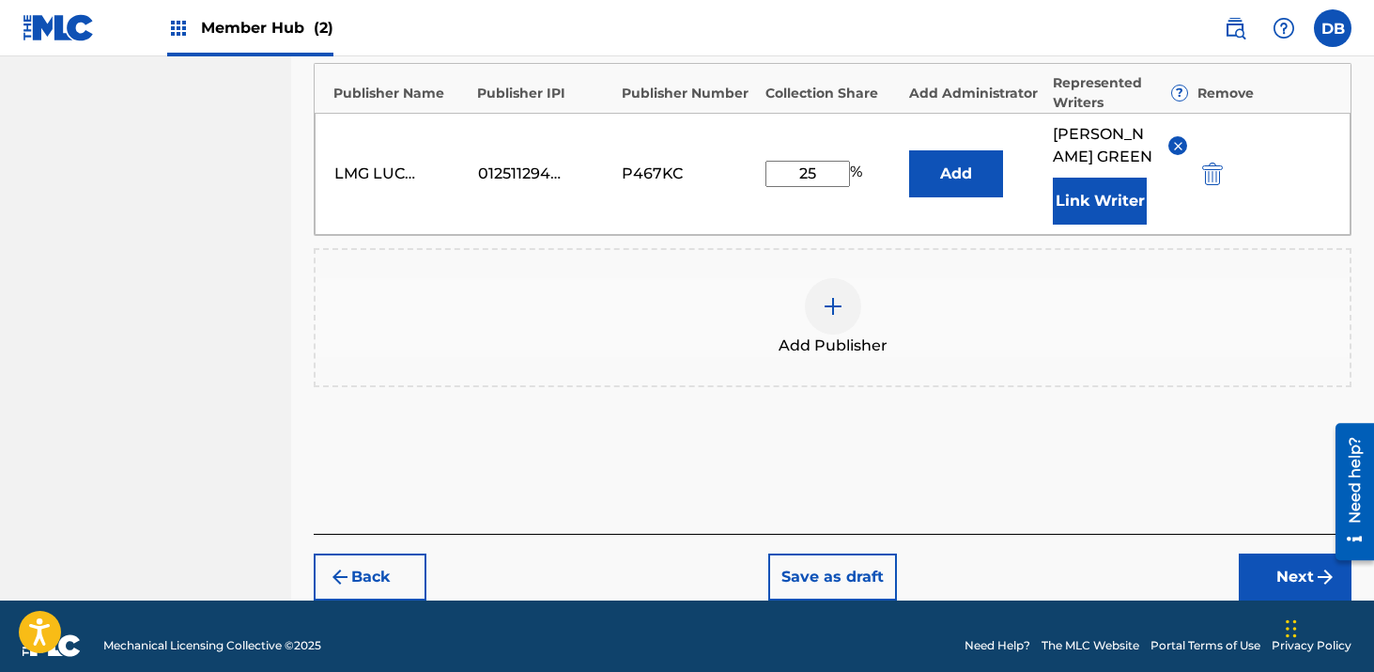
scroll to position [1031, 0]
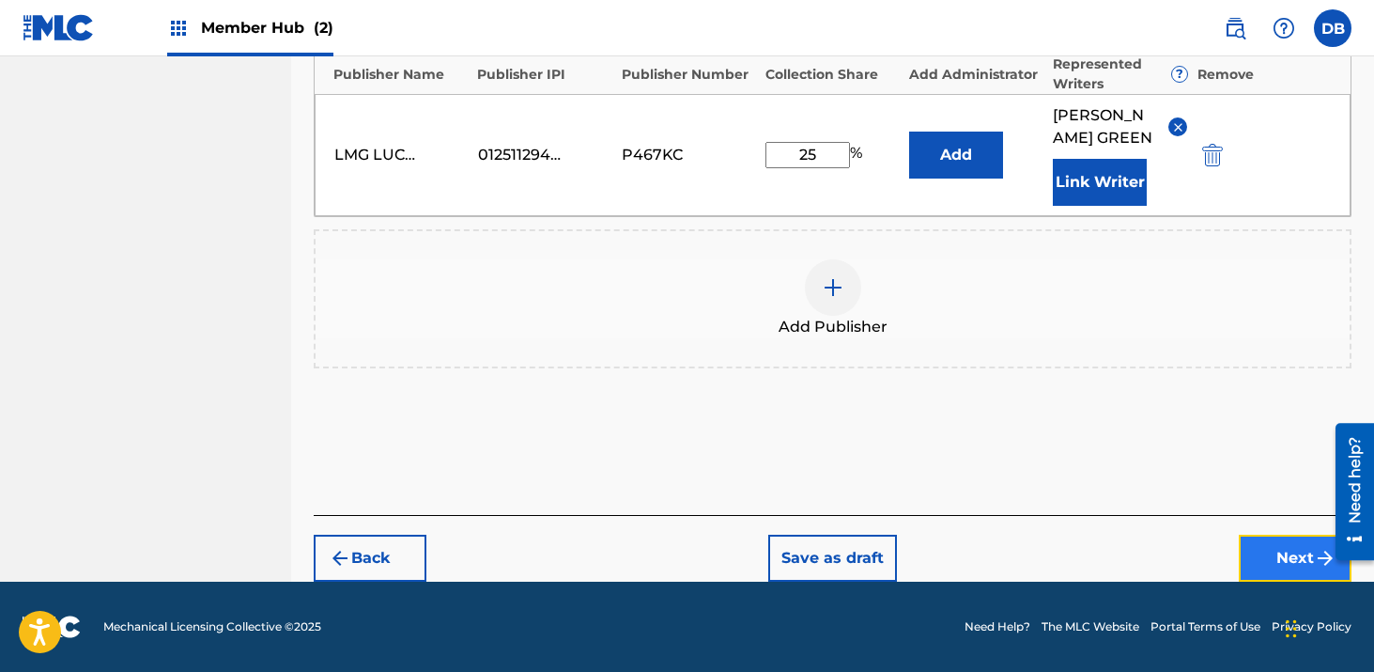
click at [1280, 561] on button "Next" at bounding box center [1295, 558] width 113 height 47
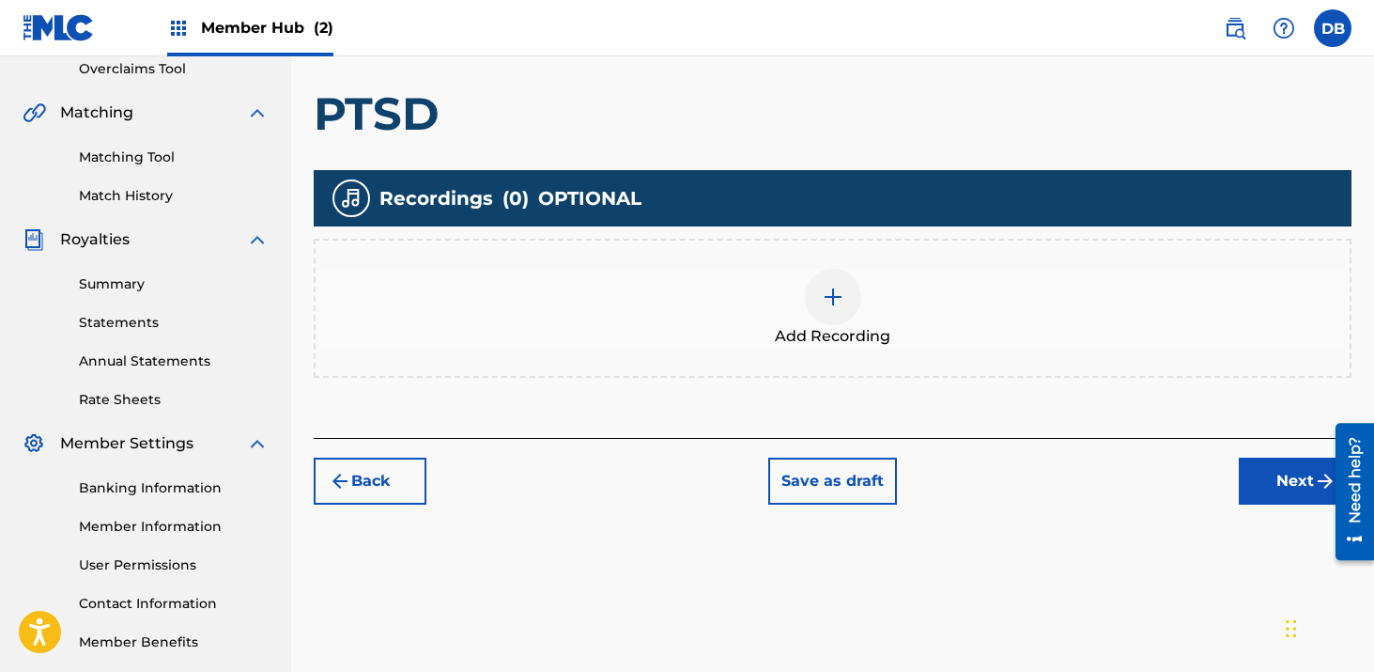
scroll to position [401, 0]
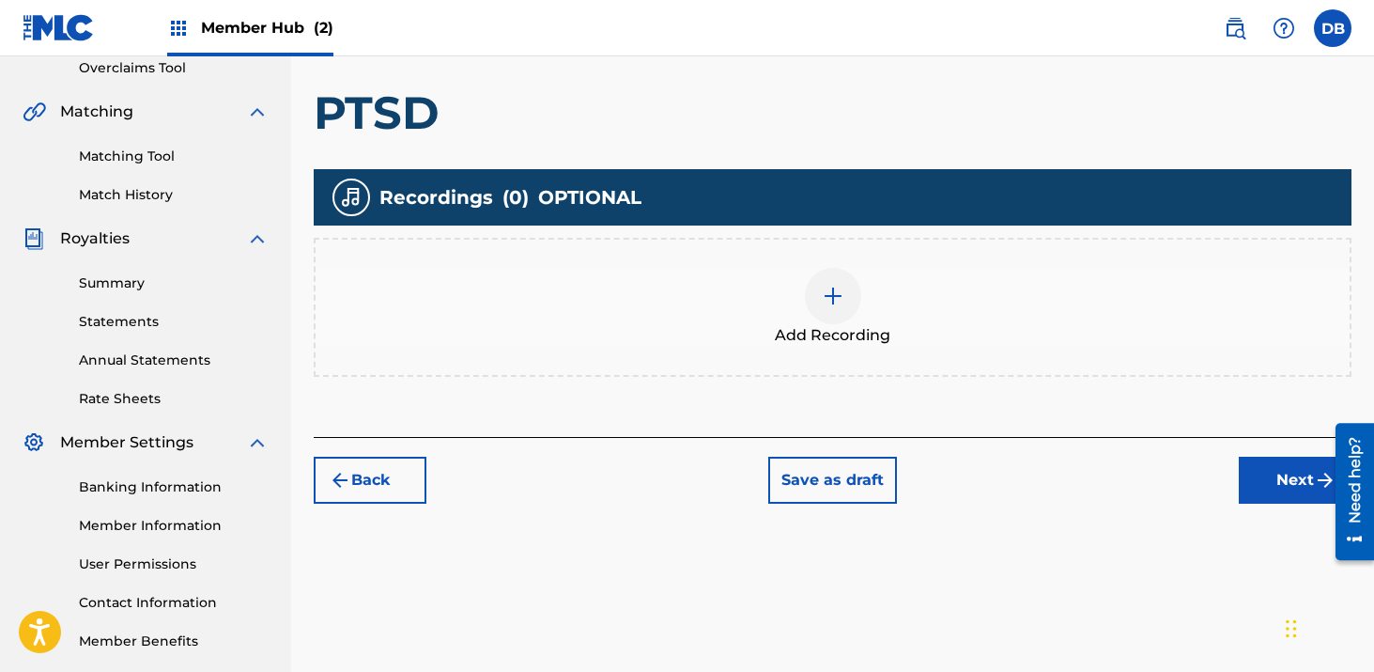
click at [836, 286] on img at bounding box center [833, 296] width 23 height 23
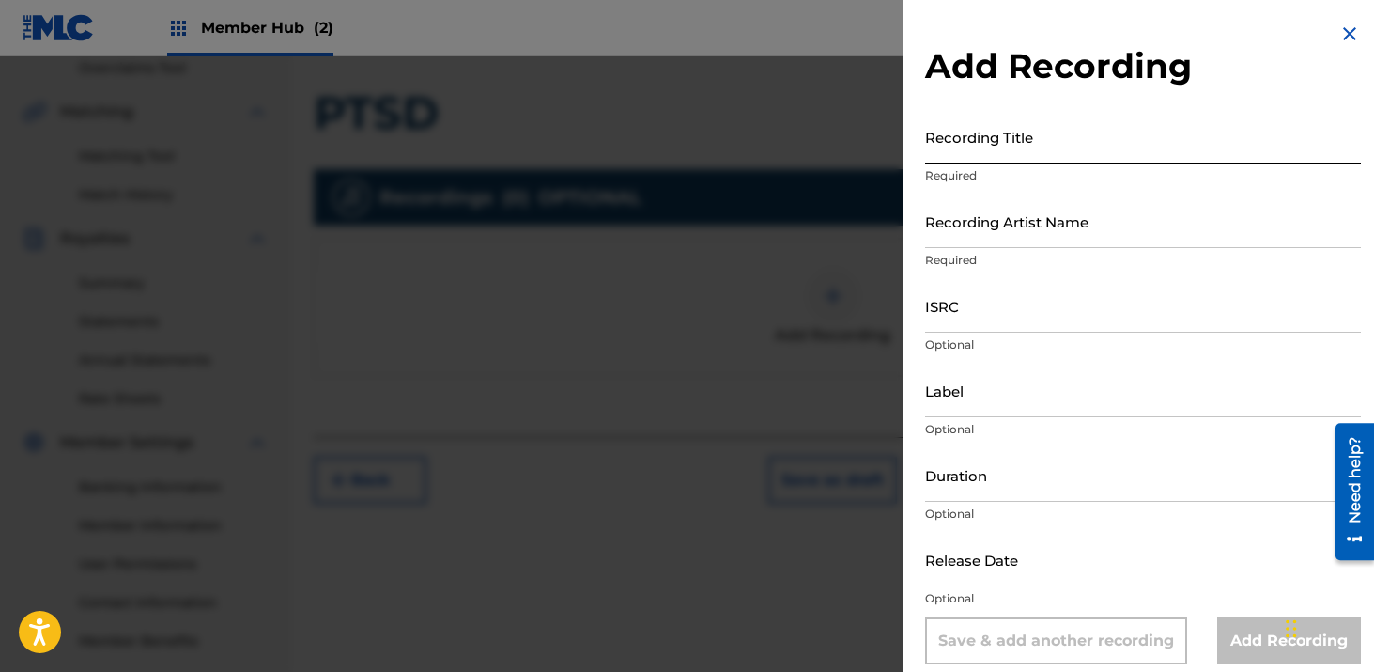
click at [961, 157] on input "Recording Title" at bounding box center [1143, 137] width 436 height 54
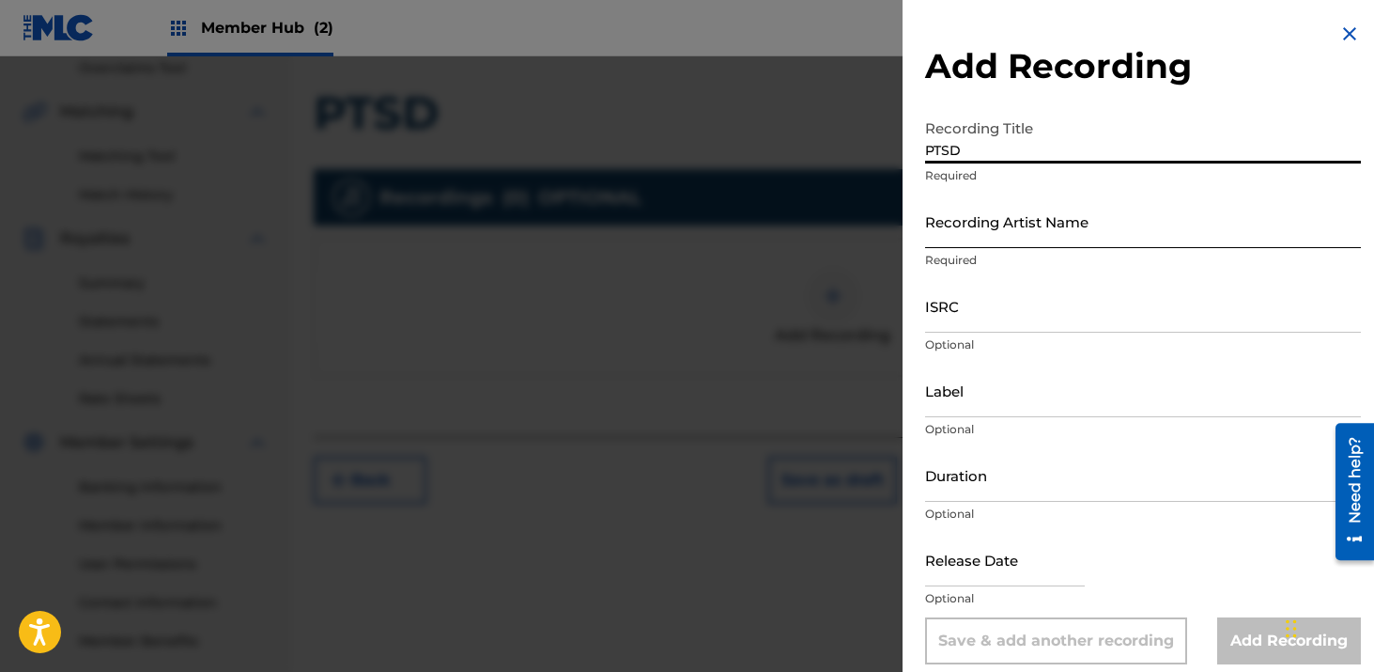
type input "PTSD"
click at [982, 227] on input "Recording Artist Name" at bounding box center [1143, 221] width 436 height 54
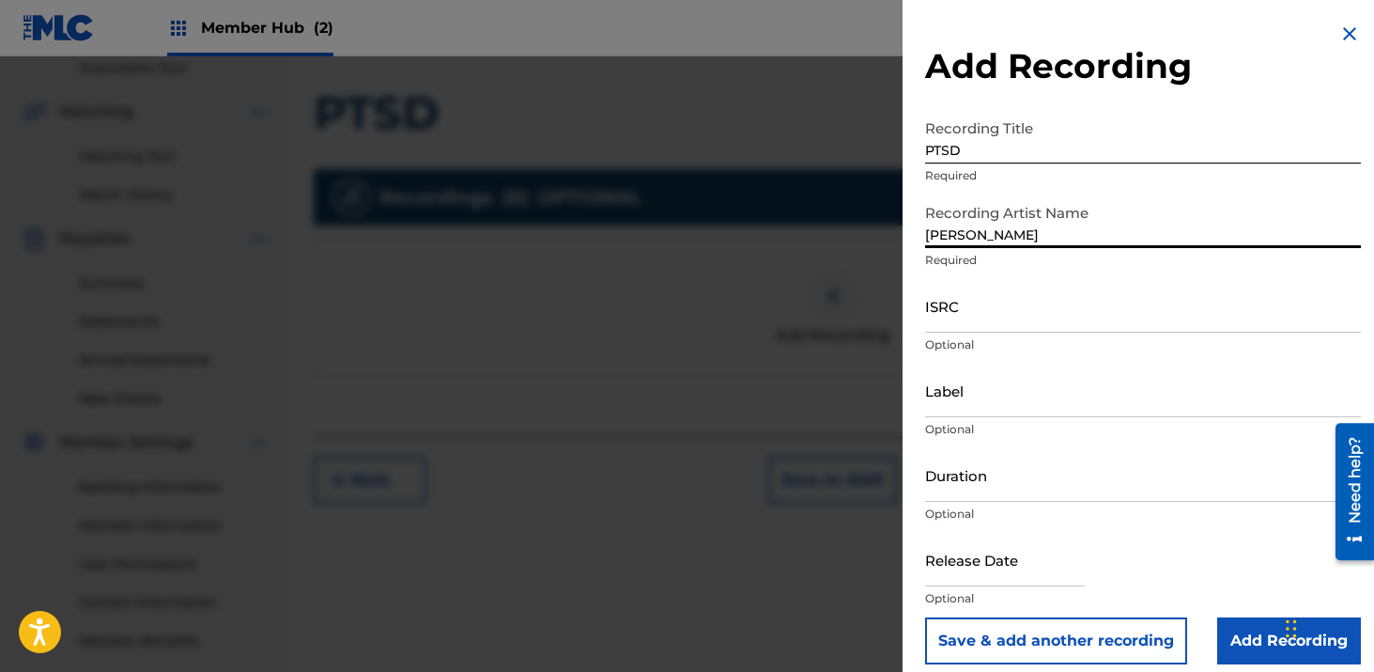
type input "[PERSON_NAME]"
click at [1066, 308] on input "ISRC" at bounding box center [1143, 306] width 436 height 54
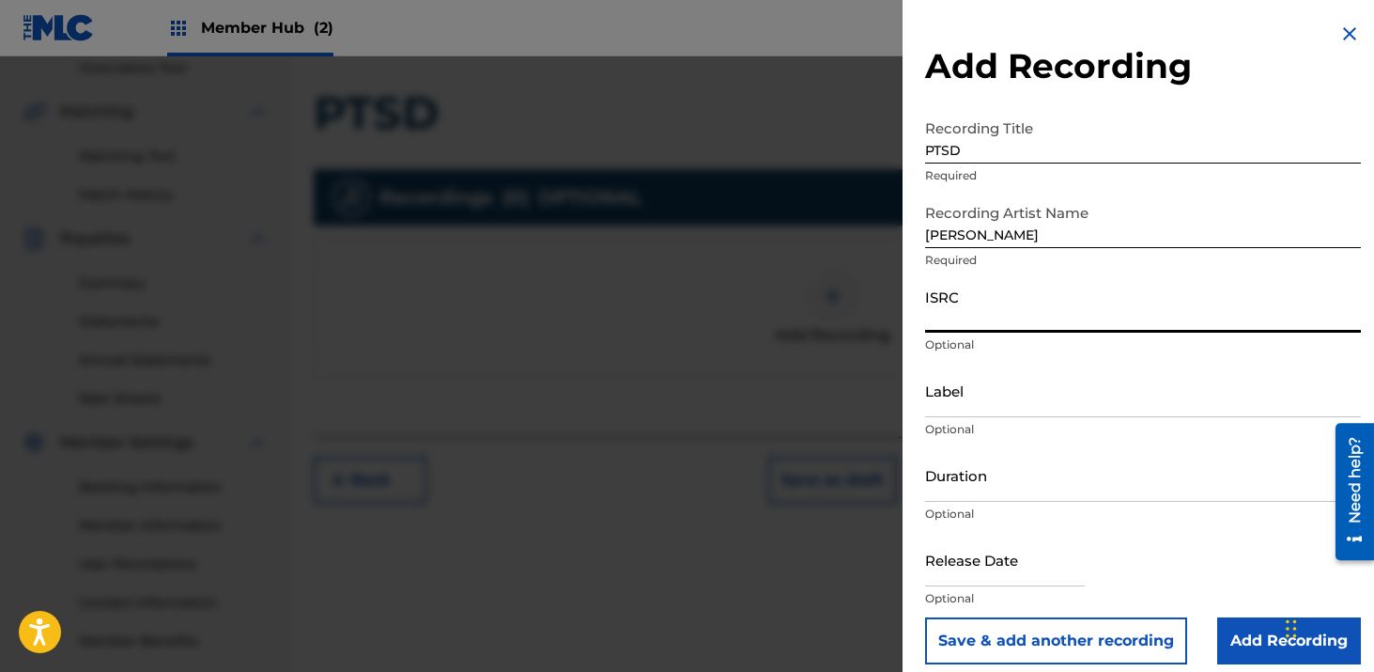
paste input "00526559236"
type input "00526559236"
click at [952, 316] on input "ISRC" at bounding box center [1143, 306] width 436 height 54
paste input "CH7812544945"
type input "CH7812544945"
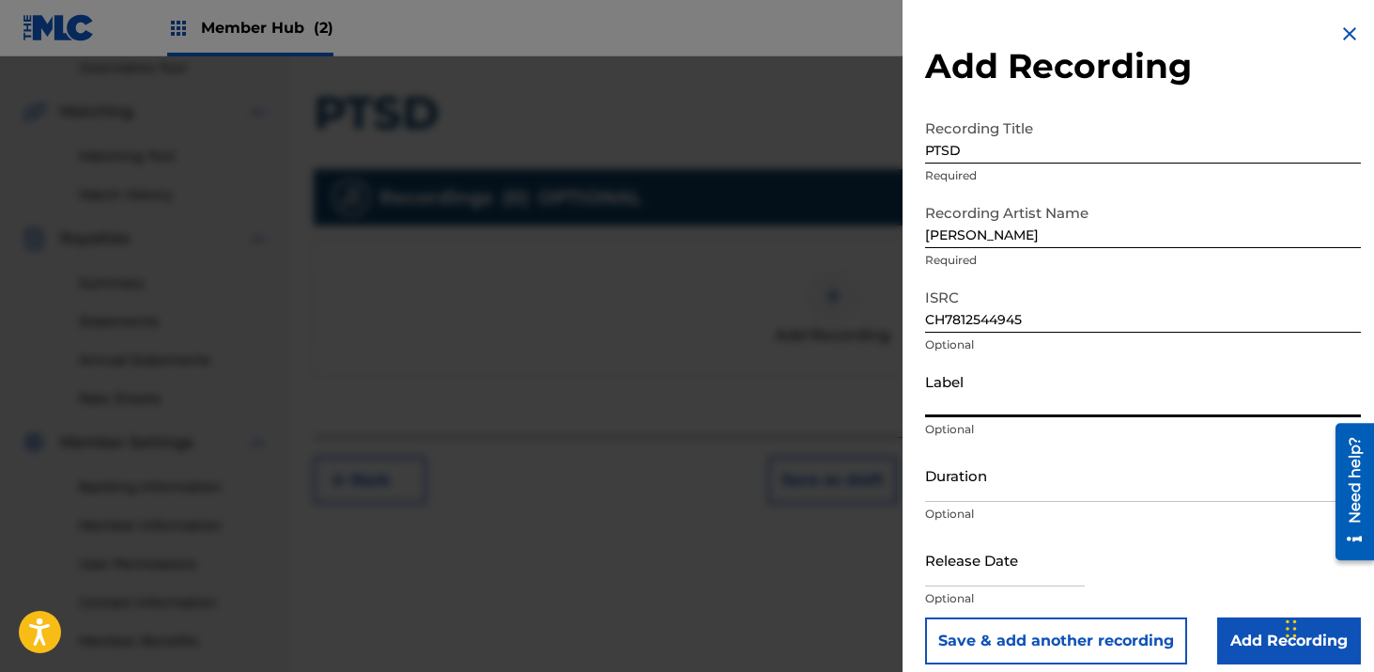
click at [1067, 404] on input "Label" at bounding box center [1143, 391] width 436 height 54
type input "Hitmaker Music Group/Hitmaker Distro"
click at [1044, 486] on input "Duration" at bounding box center [1143, 475] width 436 height 54
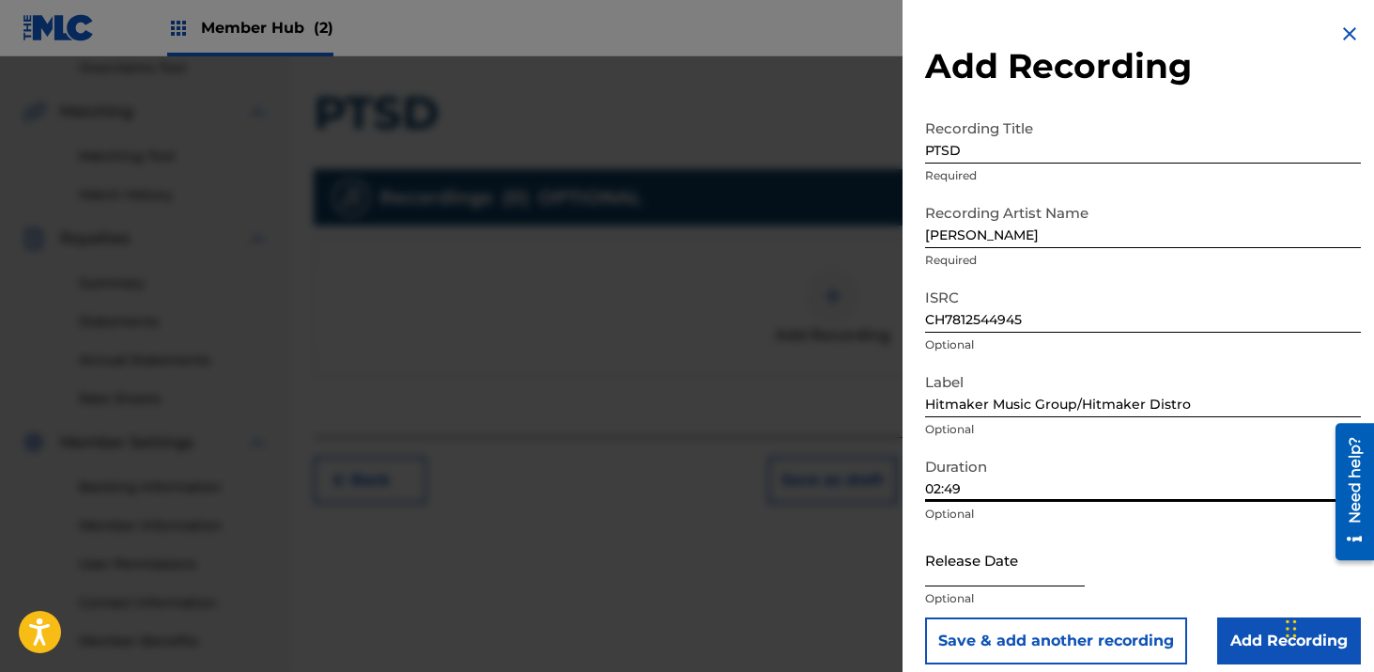
scroll to position [15, 0]
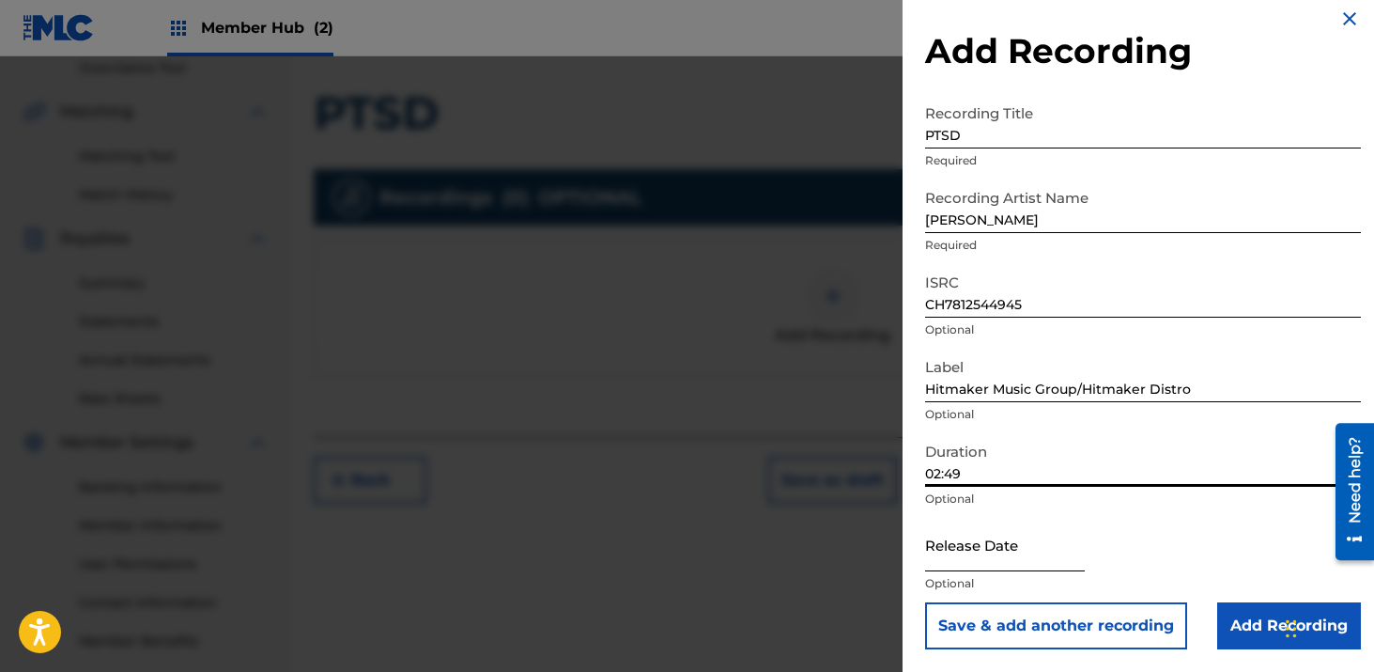
type input "02:49"
click at [976, 539] on input "text" at bounding box center [1005, 545] width 160 height 54
select select "8"
select select "2025"
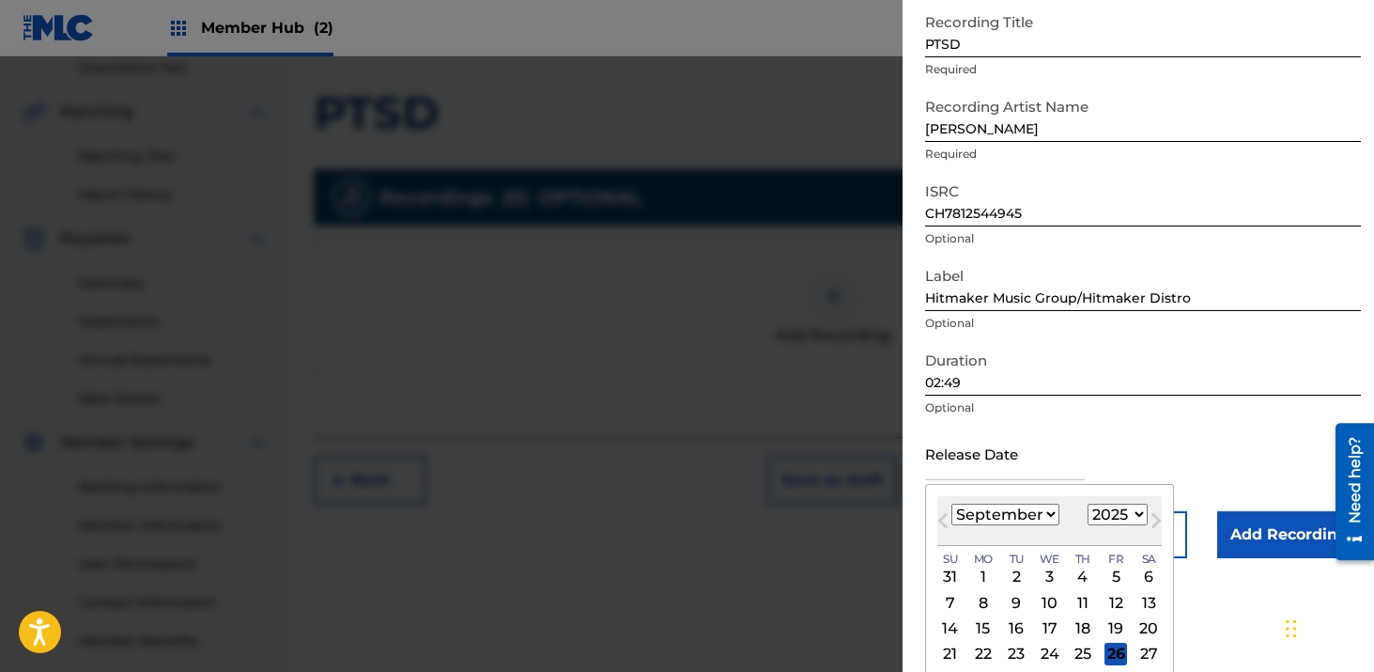
scroll to position [164, 0]
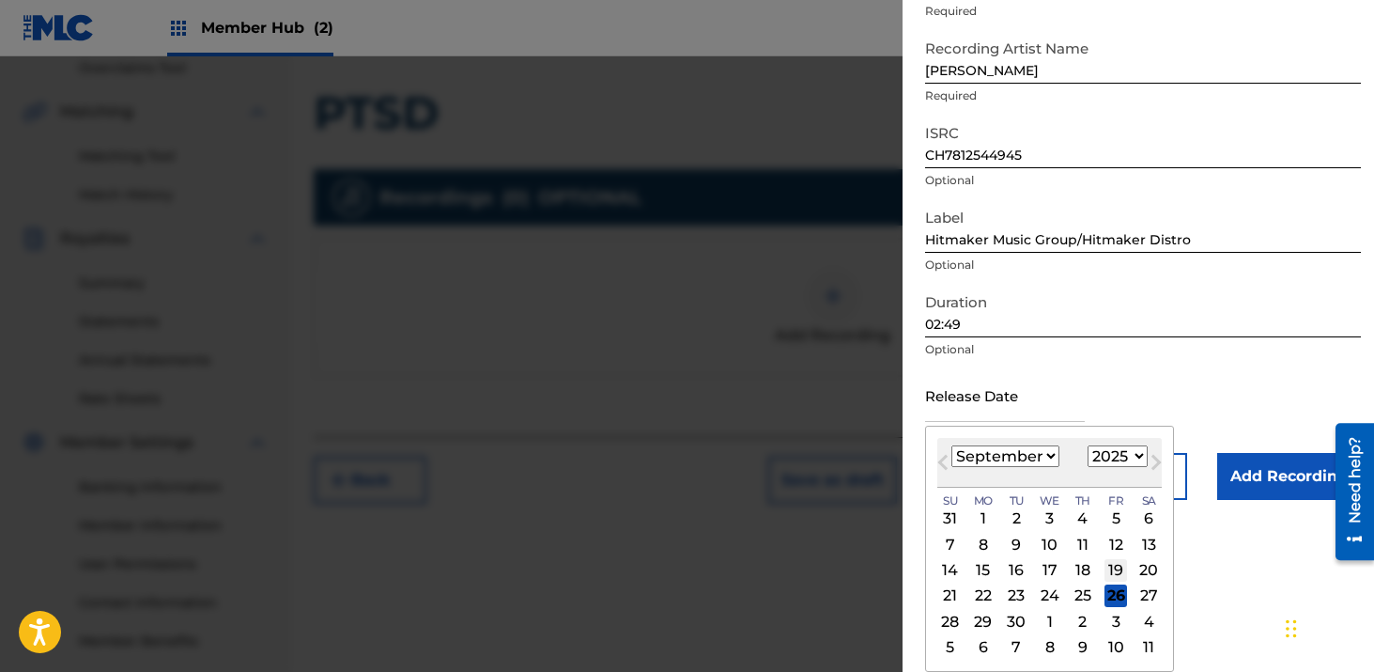
click at [1121, 569] on div "19" at bounding box center [1116, 570] width 23 height 23
type input "[DATE]"
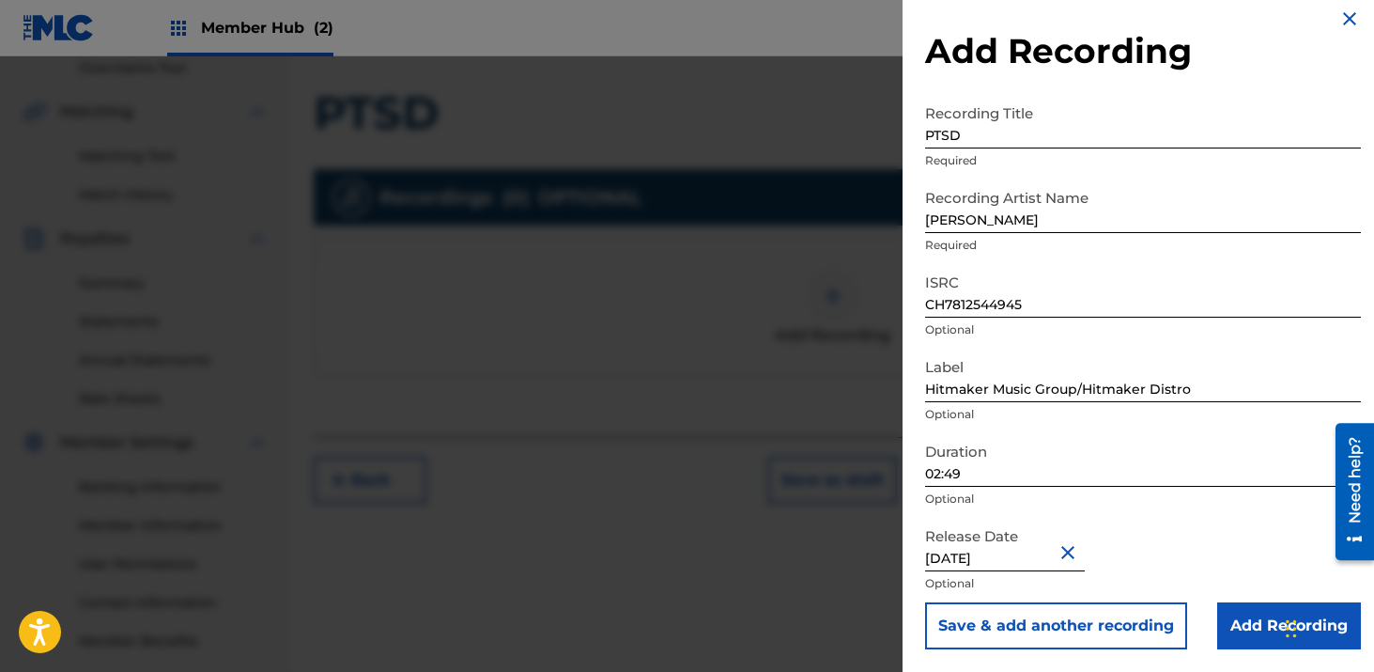
scroll to position [15, 0]
click at [1257, 628] on input "Add Recording" at bounding box center [1290, 625] width 144 height 47
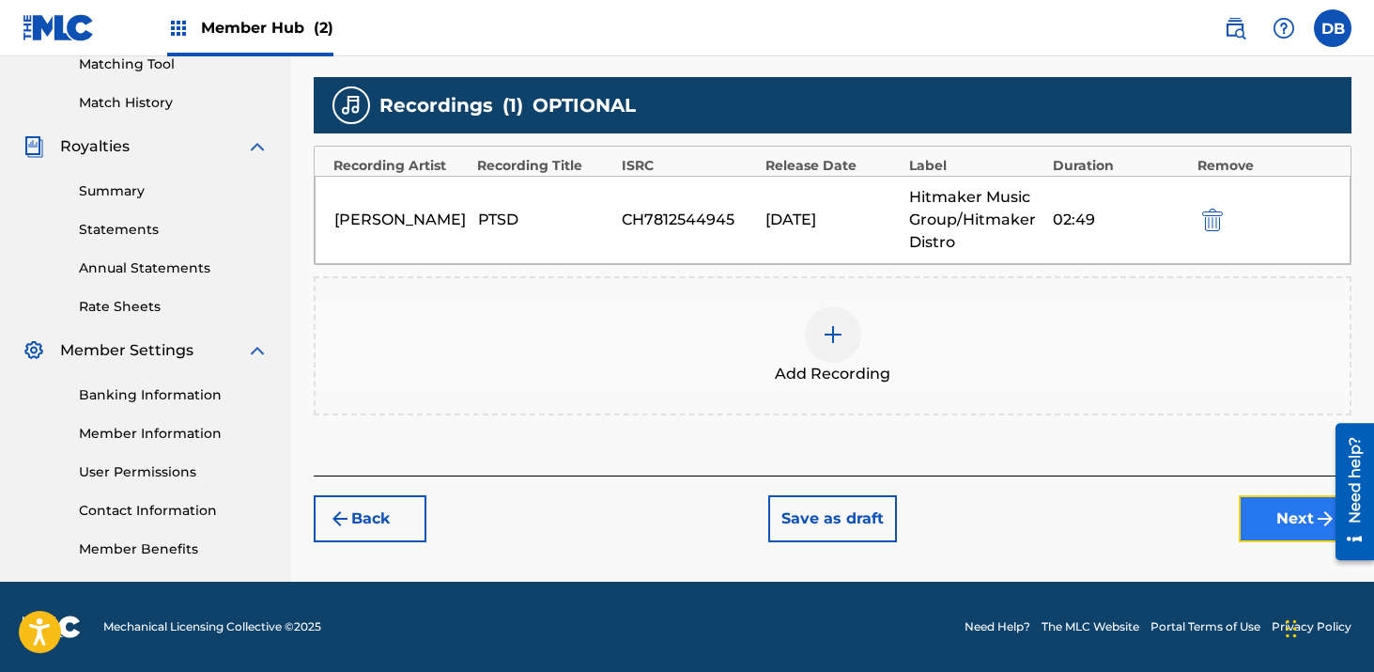
click at [1295, 511] on button "Next" at bounding box center [1295, 518] width 113 height 47
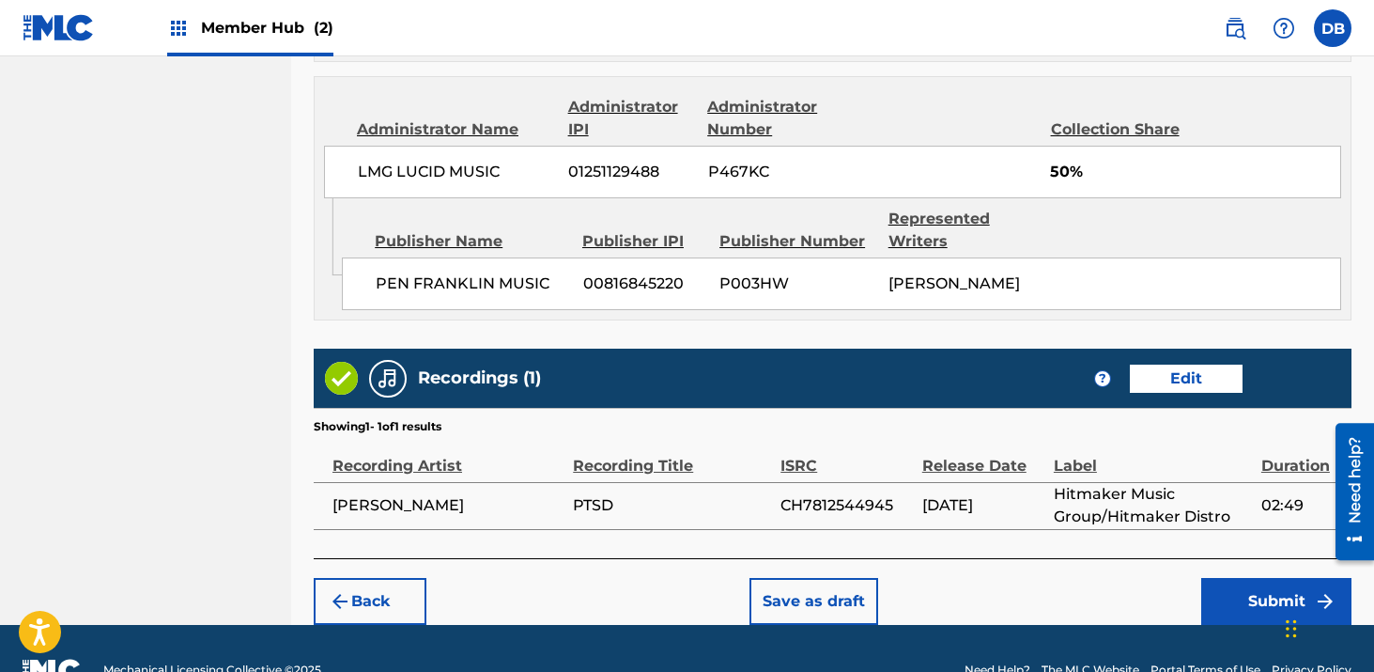
scroll to position [1509, 0]
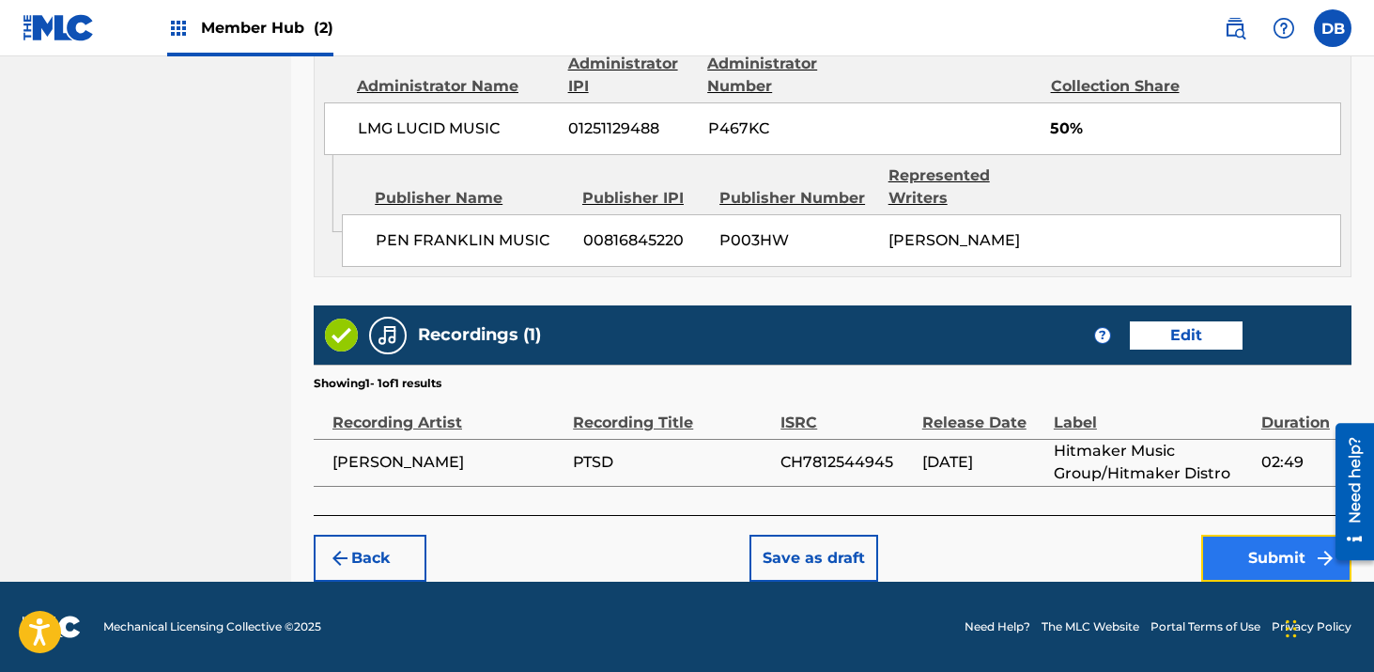
click at [1230, 573] on button "Submit" at bounding box center [1277, 558] width 150 height 47
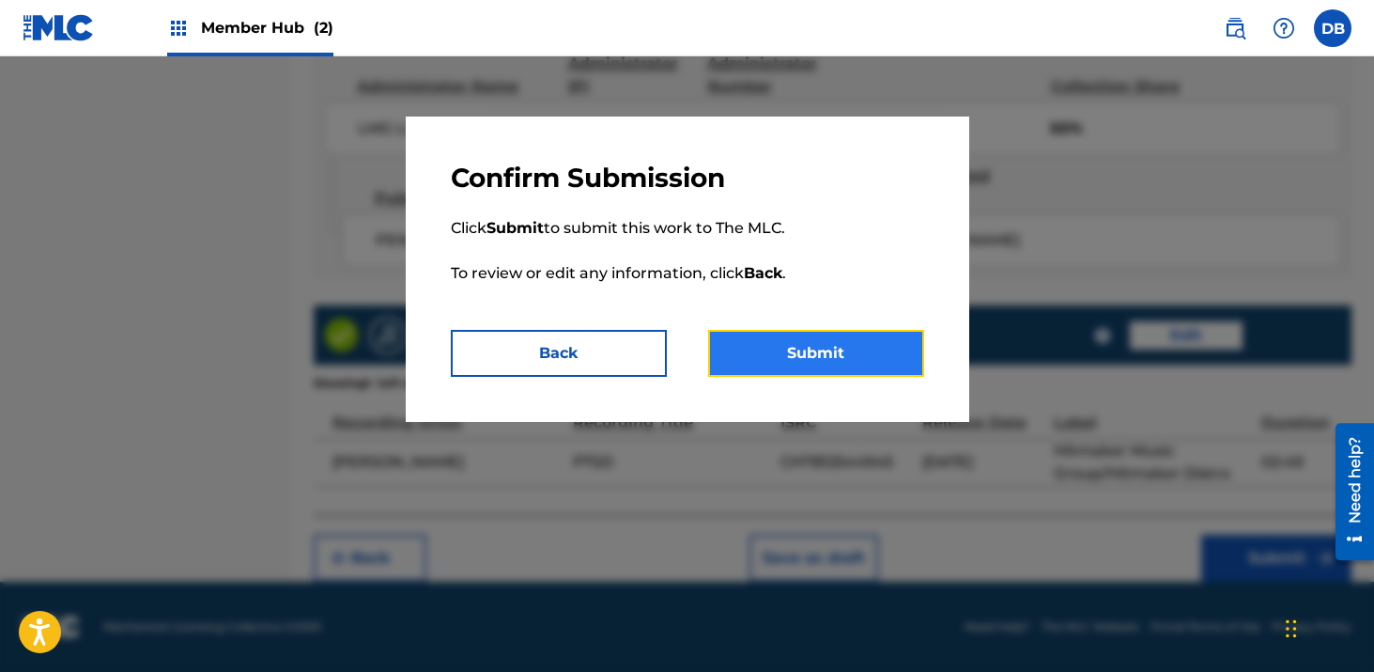
click at [876, 354] on button "Submit" at bounding box center [816, 353] width 216 height 47
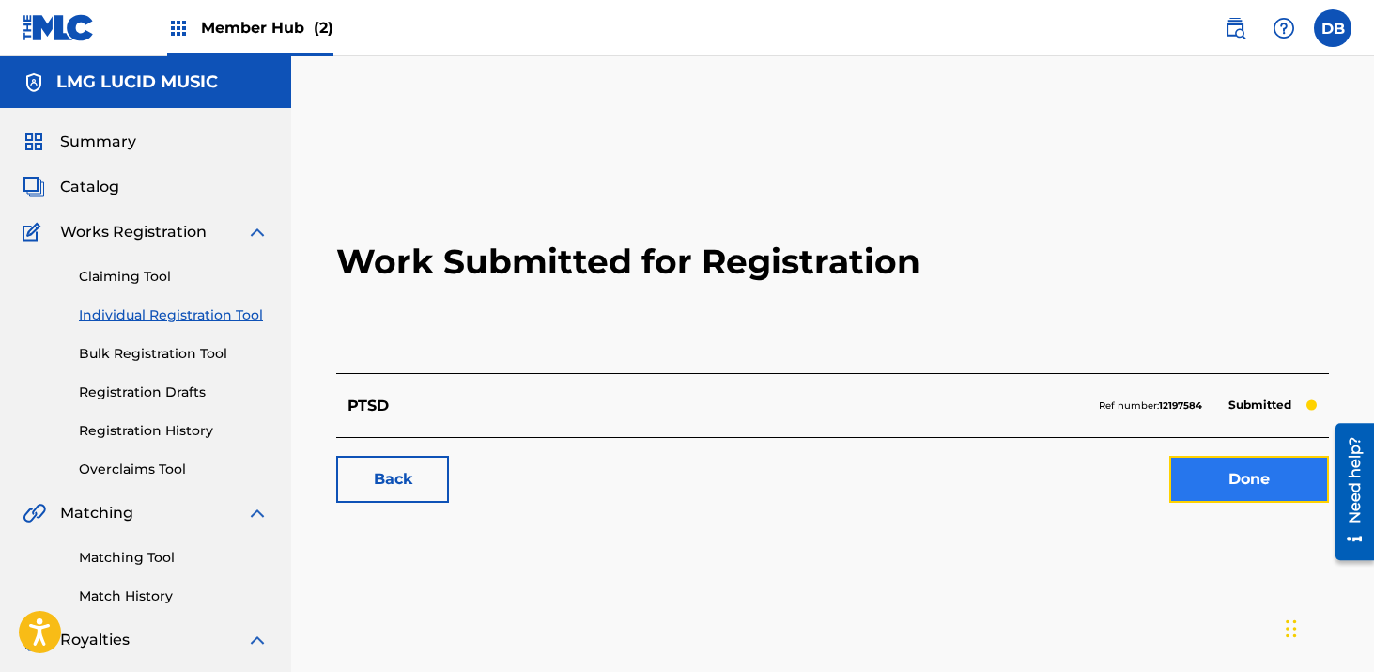
click at [1216, 487] on link "Done" at bounding box center [1250, 479] width 160 height 47
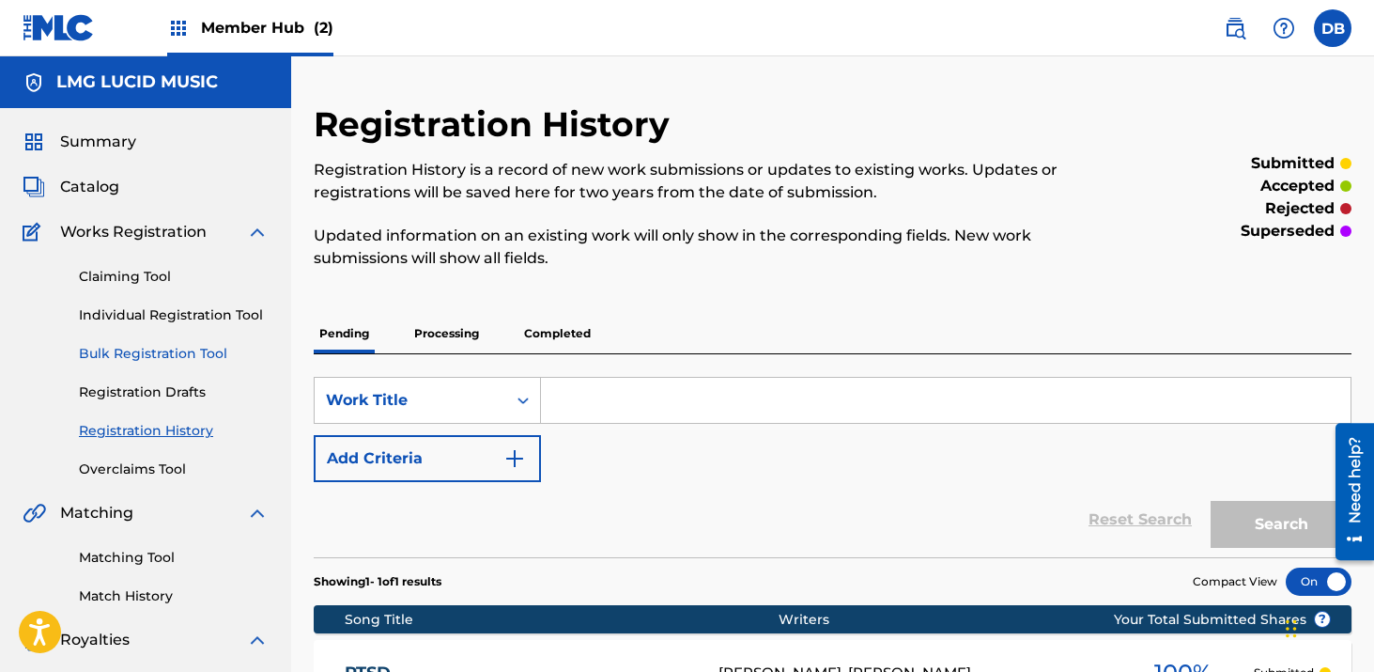
click at [190, 354] on link "Bulk Registration Tool" at bounding box center [174, 354] width 190 height 20
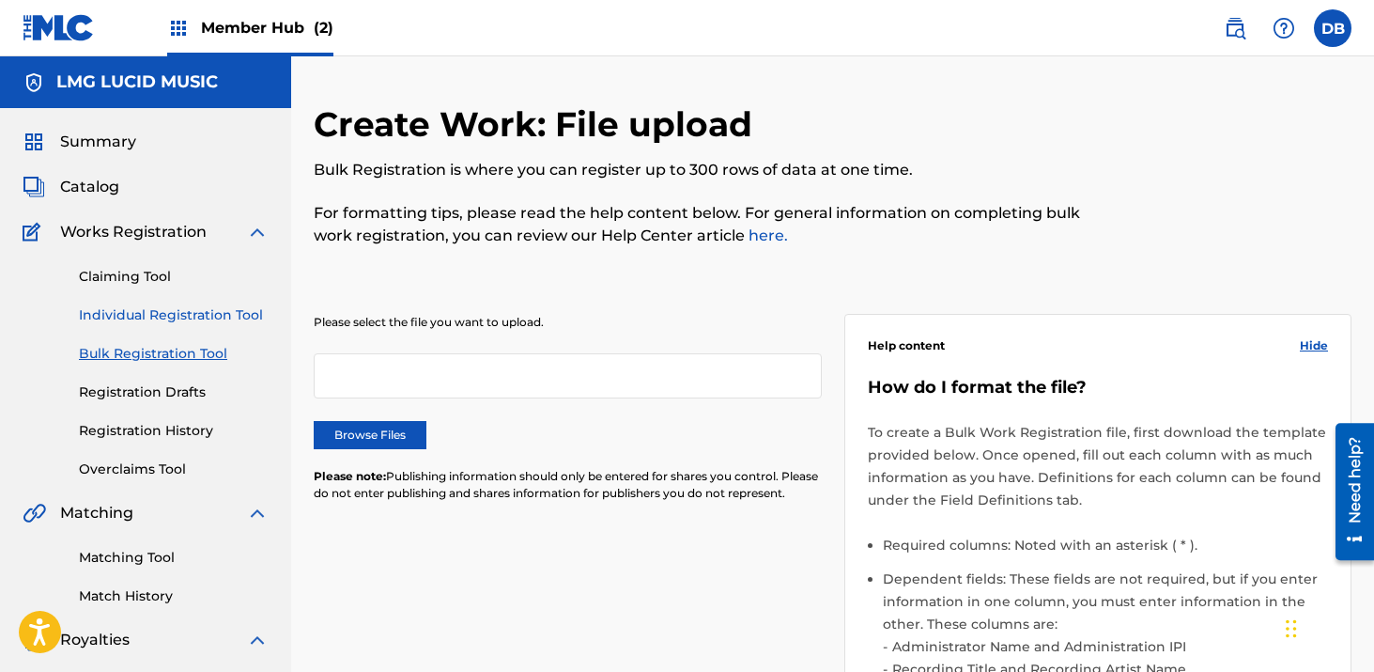
click at [169, 309] on link "Individual Registration Tool" at bounding box center [174, 315] width 190 height 20
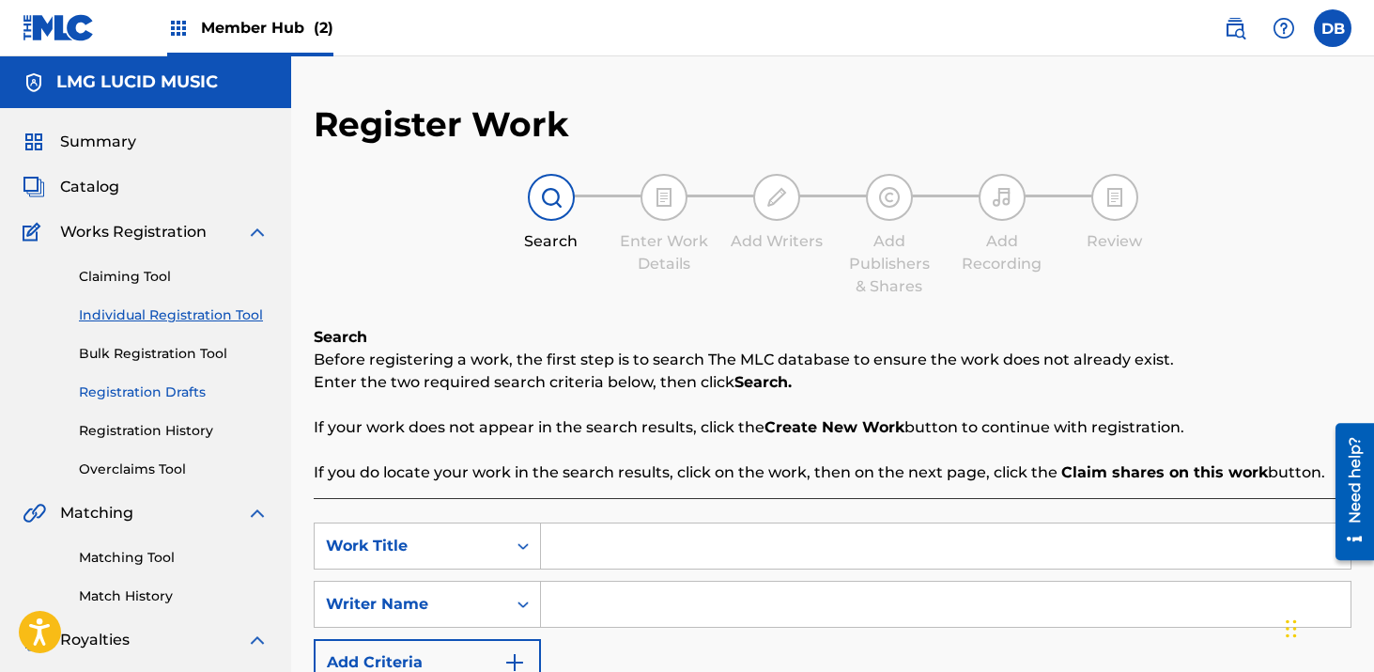
click at [160, 395] on link "Registration Drafts" at bounding box center [174, 392] width 190 height 20
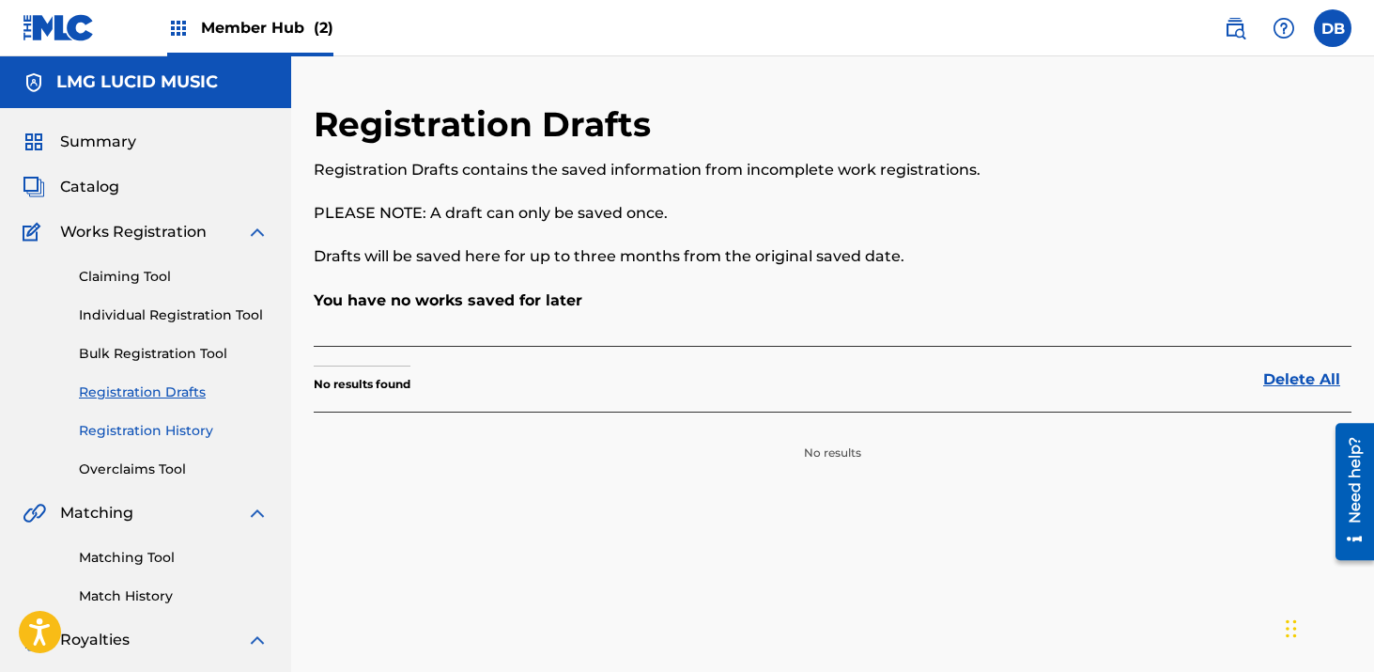
click at [158, 433] on link "Registration History" at bounding box center [174, 431] width 190 height 20
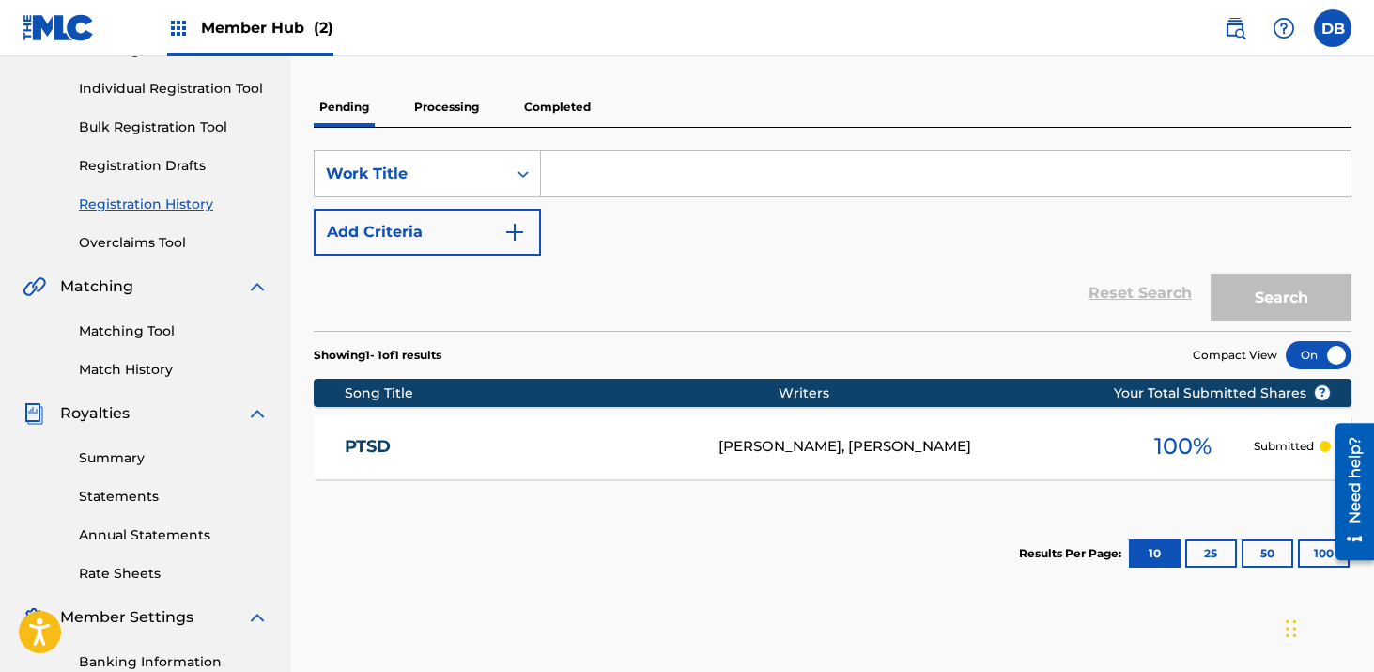
scroll to position [284, 0]
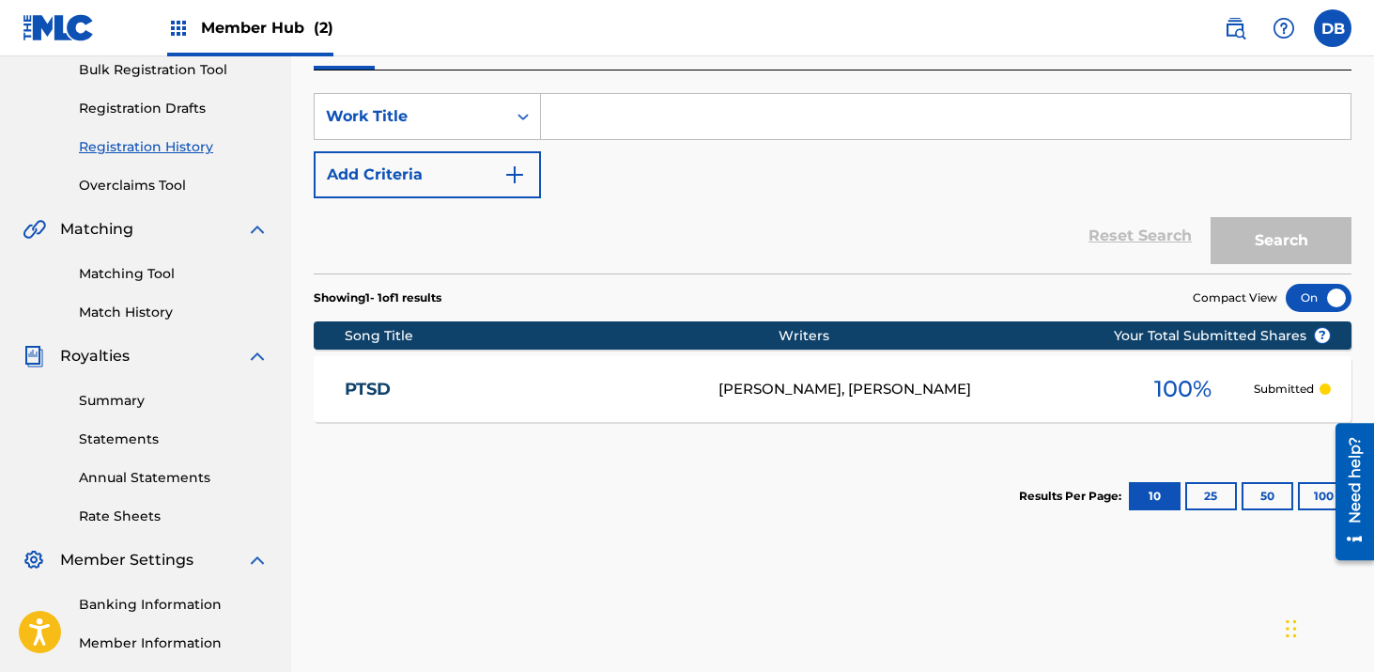
click at [823, 381] on div "[PERSON_NAME], [PERSON_NAME]" at bounding box center [916, 390] width 395 height 22
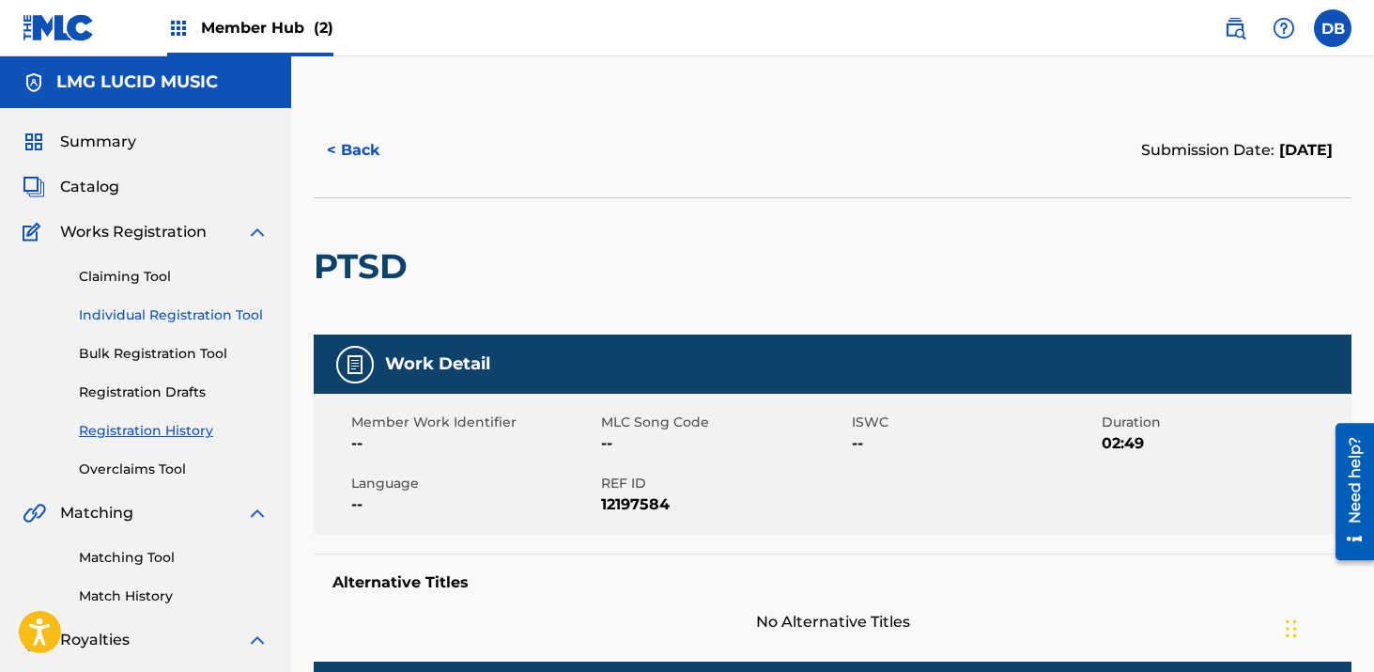
click at [147, 309] on link "Individual Registration Tool" at bounding box center [174, 315] width 190 height 20
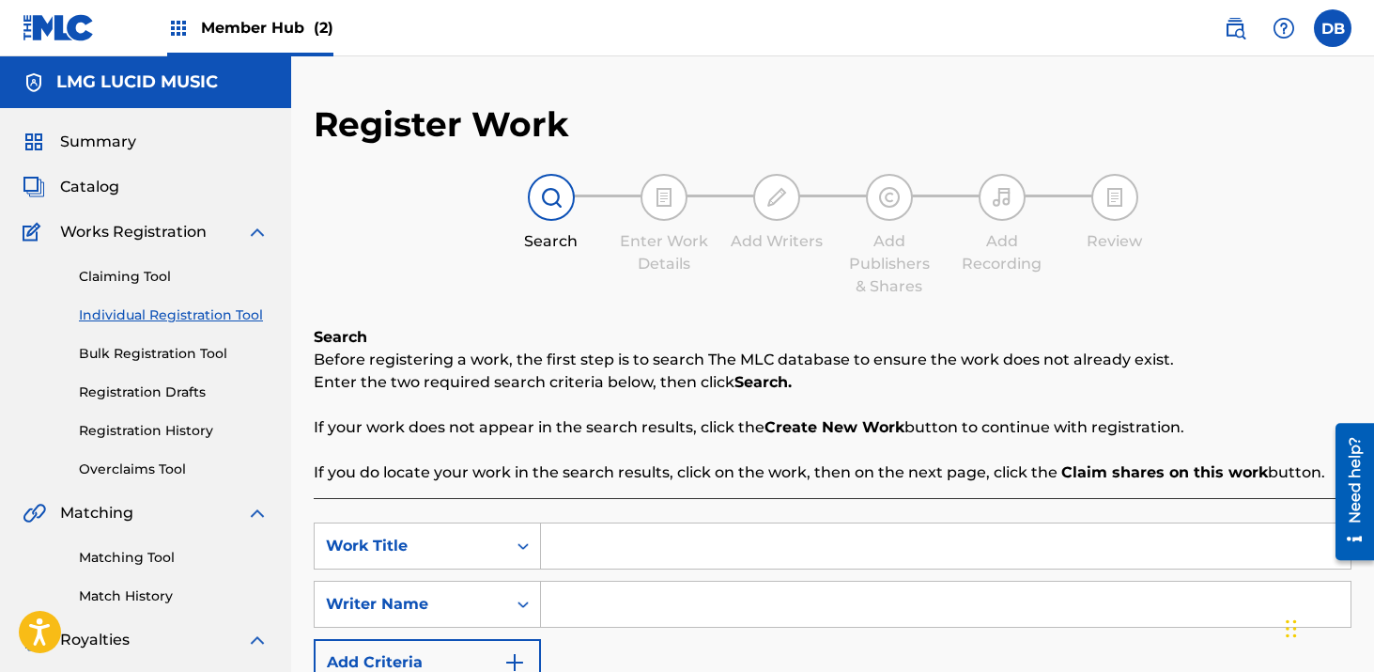
click at [610, 536] on input "Search Form" at bounding box center [946, 545] width 810 height 45
click at [632, 551] on input "Ambidexstrous" at bounding box center [946, 545] width 810 height 45
type input "Ambidextrous"
click at [700, 602] on input "Search Form" at bounding box center [946, 604] width 810 height 45
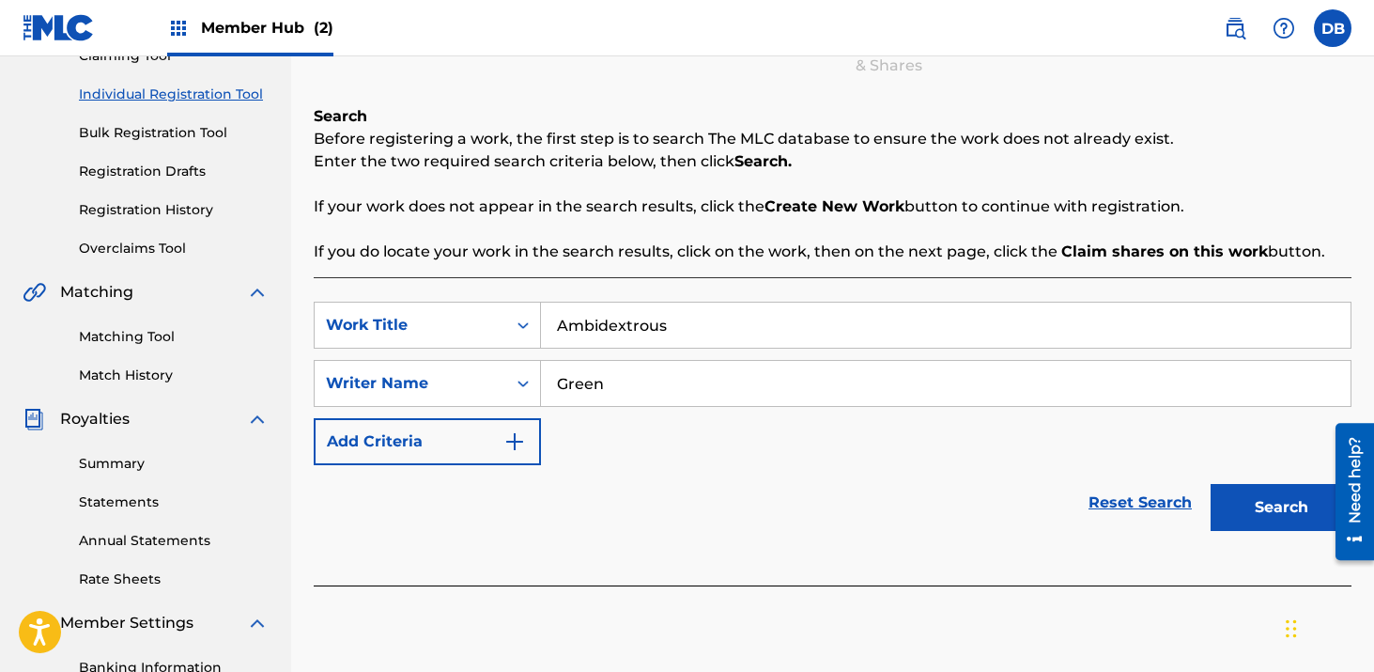
scroll to position [390, 0]
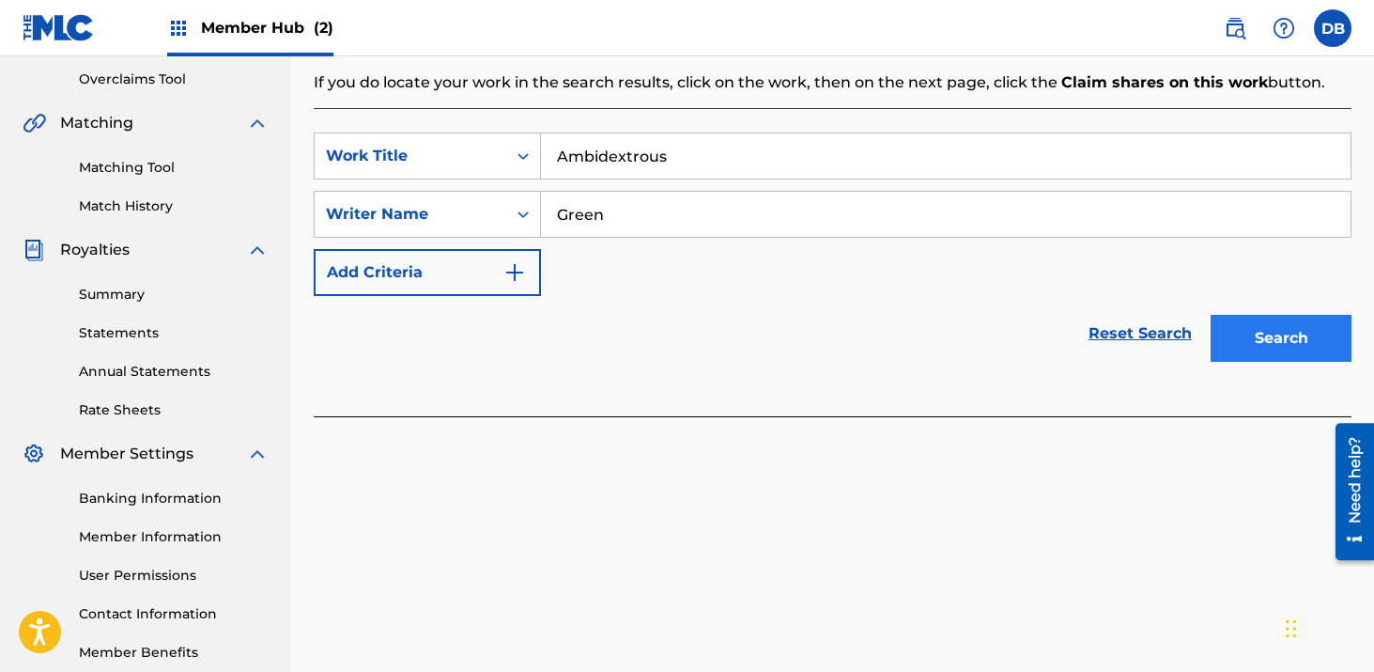
type input "Green"
click at [1287, 339] on button "Search" at bounding box center [1281, 338] width 141 height 47
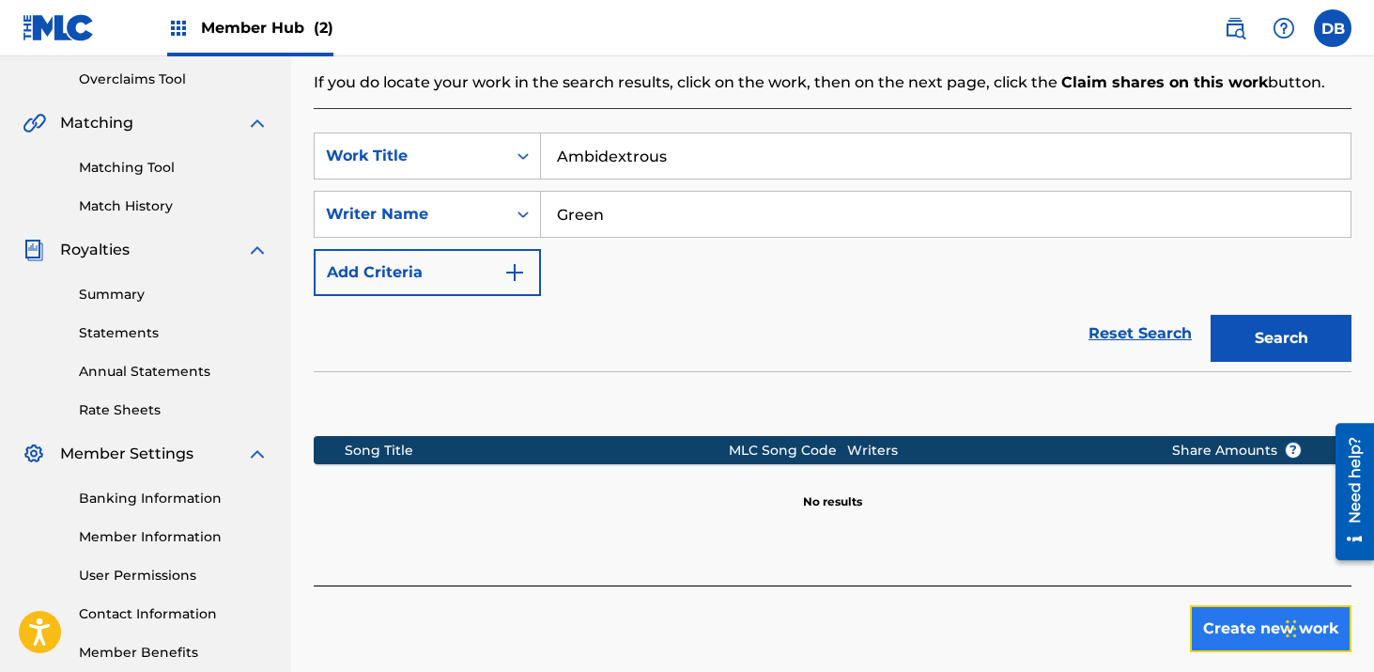
click at [1211, 625] on button "Create new work" at bounding box center [1271, 628] width 162 height 47
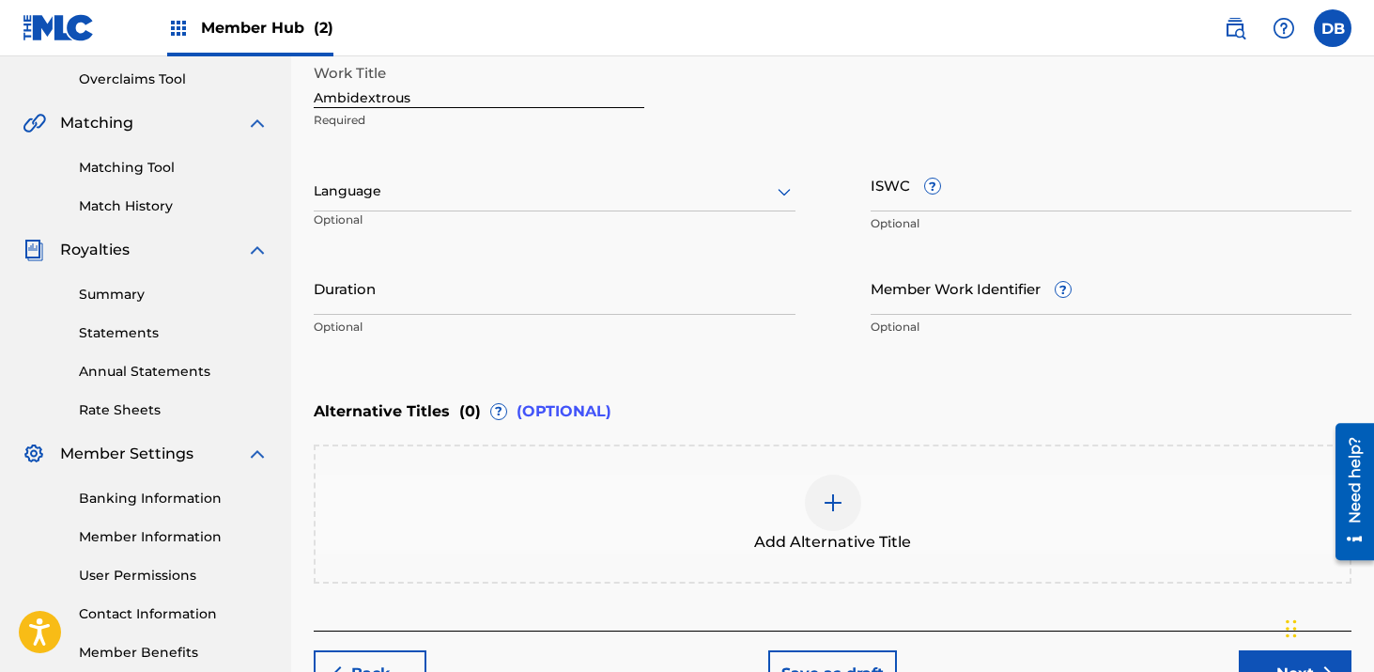
scroll to position [321, 0]
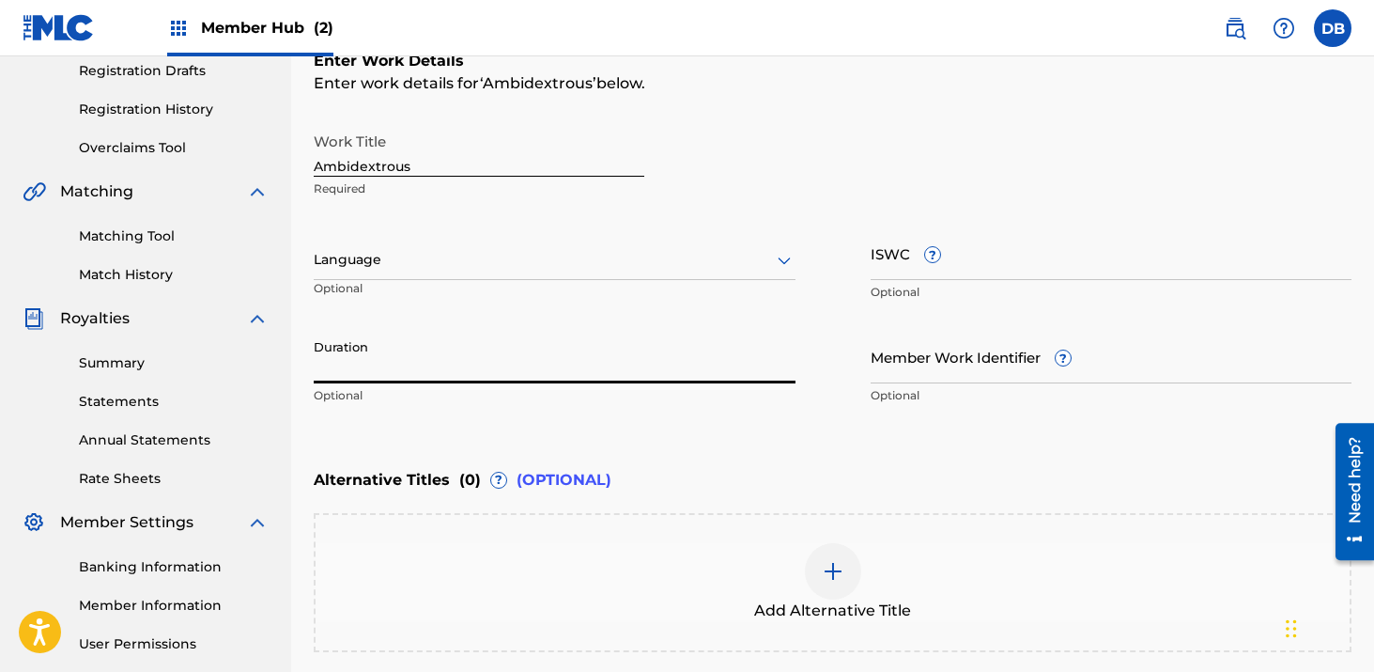
click at [535, 351] on input "Duration" at bounding box center [555, 357] width 482 height 54
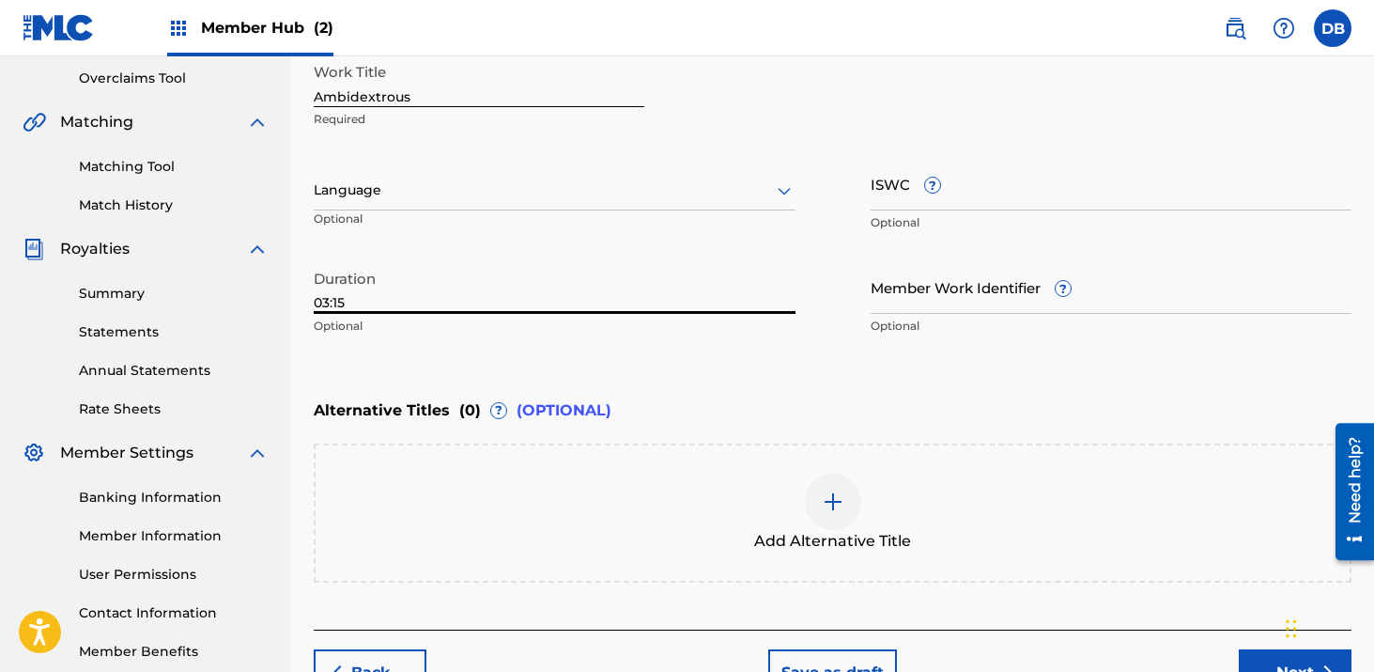
scroll to position [505, 0]
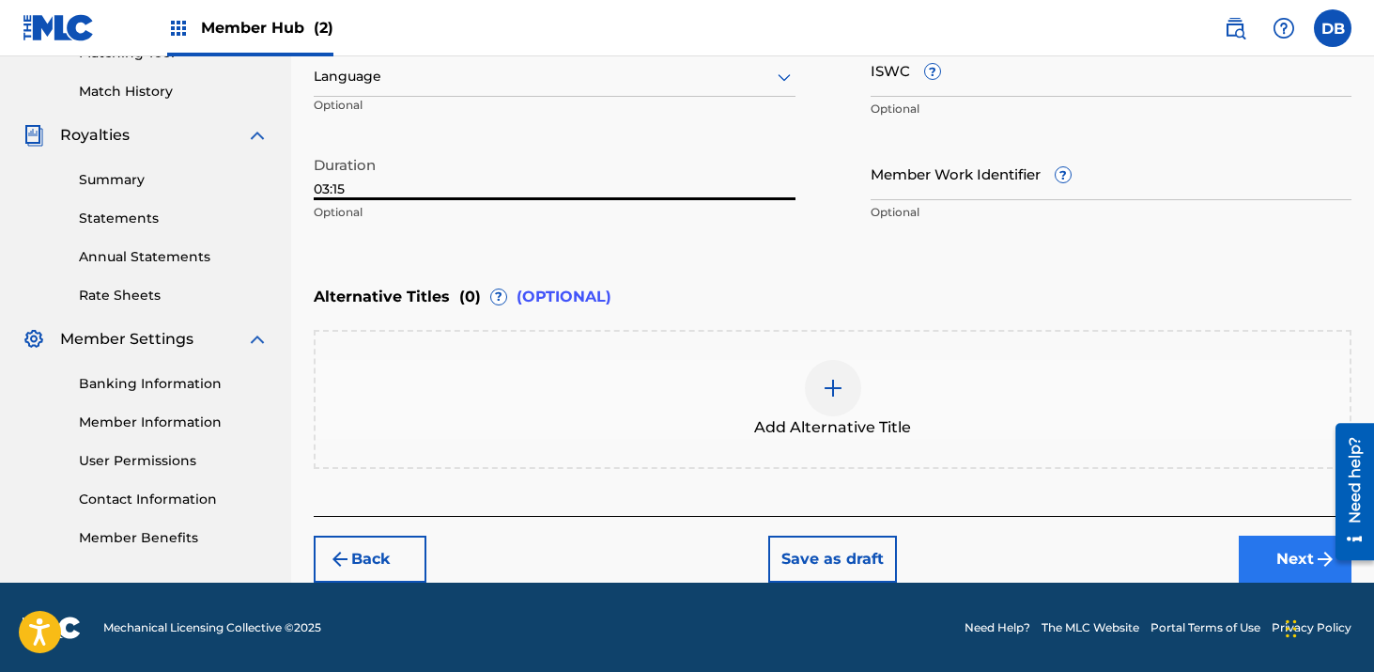
type input "03:15"
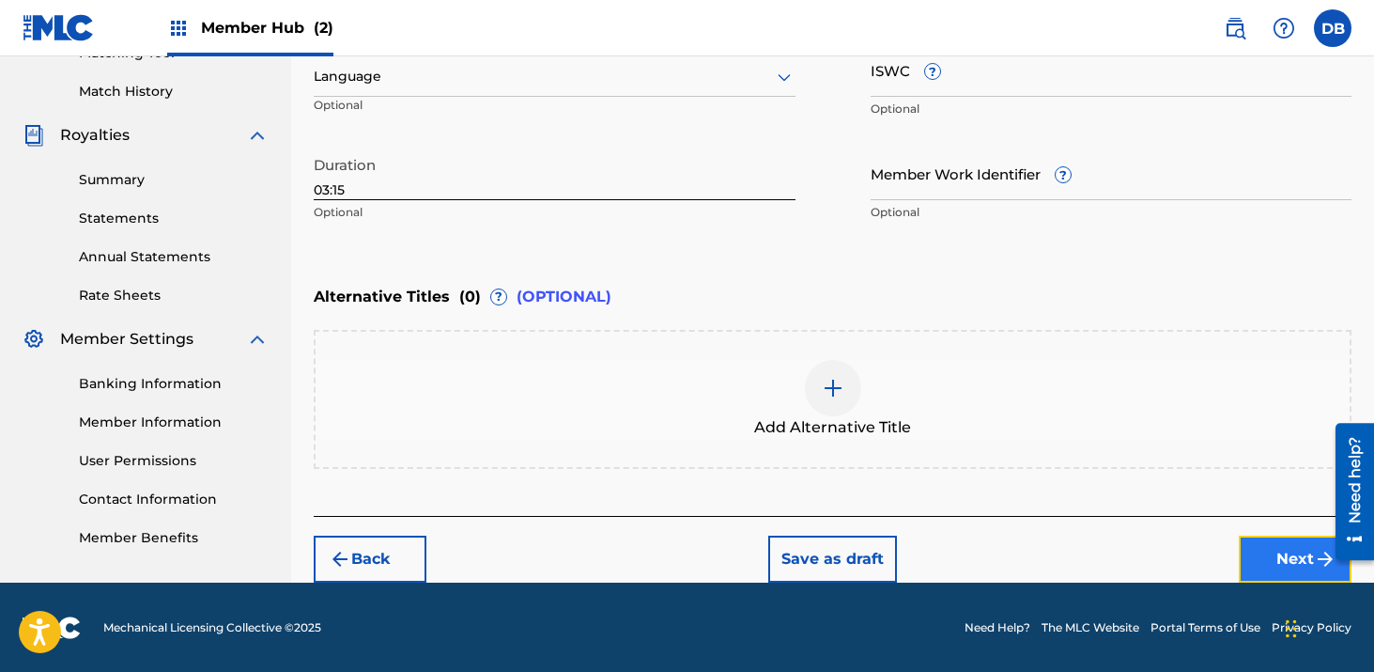
click at [1279, 547] on button "Next" at bounding box center [1295, 559] width 113 height 47
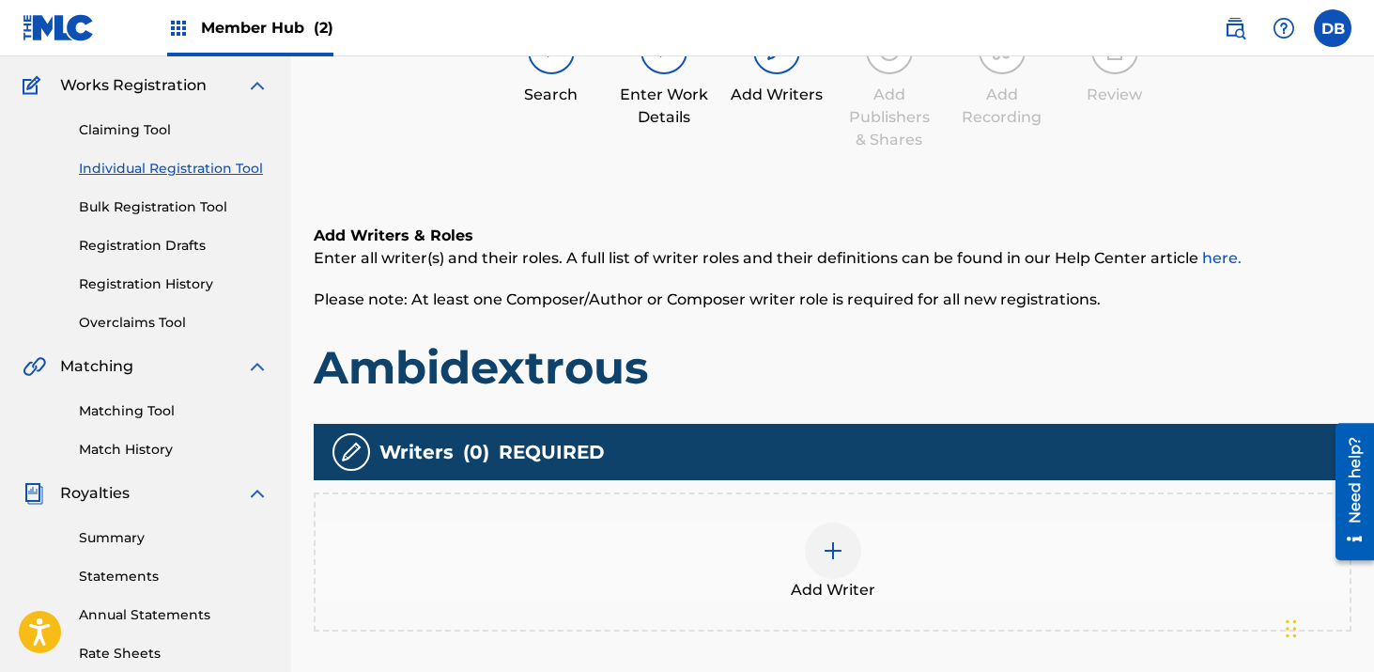
scroll to position [273, 0]
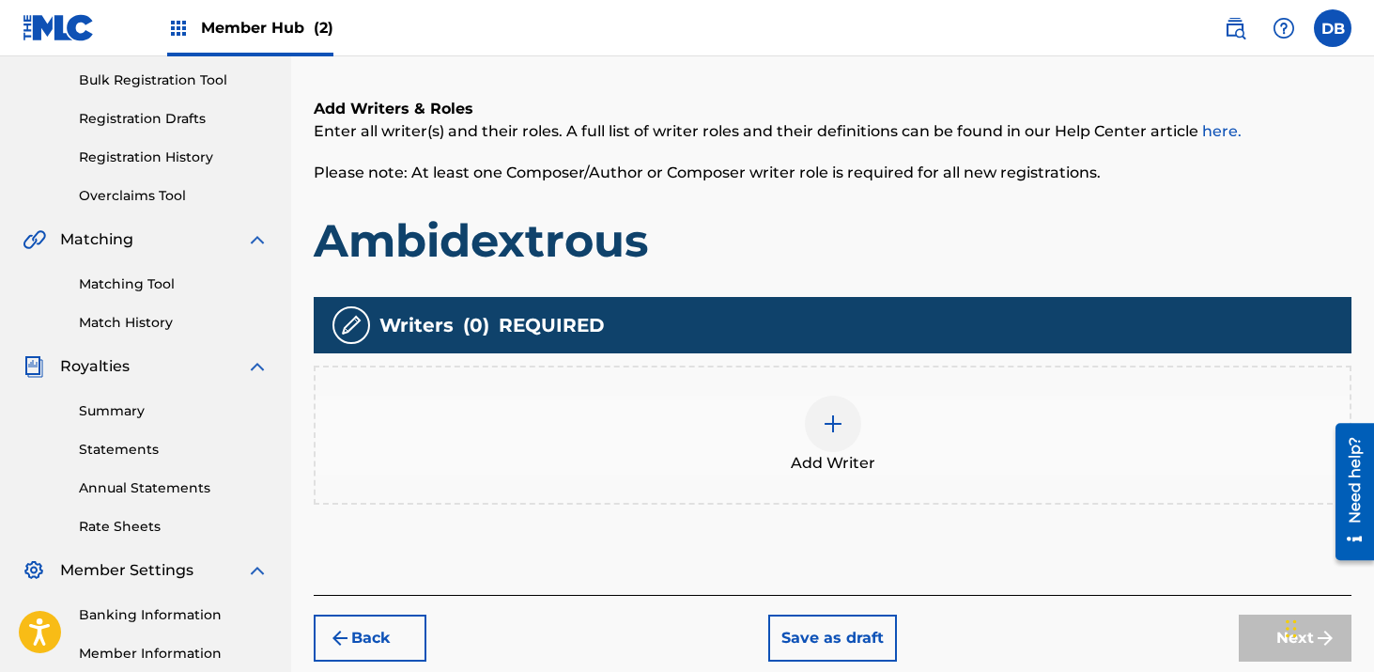
click at [837, 414] on img at bounding box center [833, 423] width 23 height 23
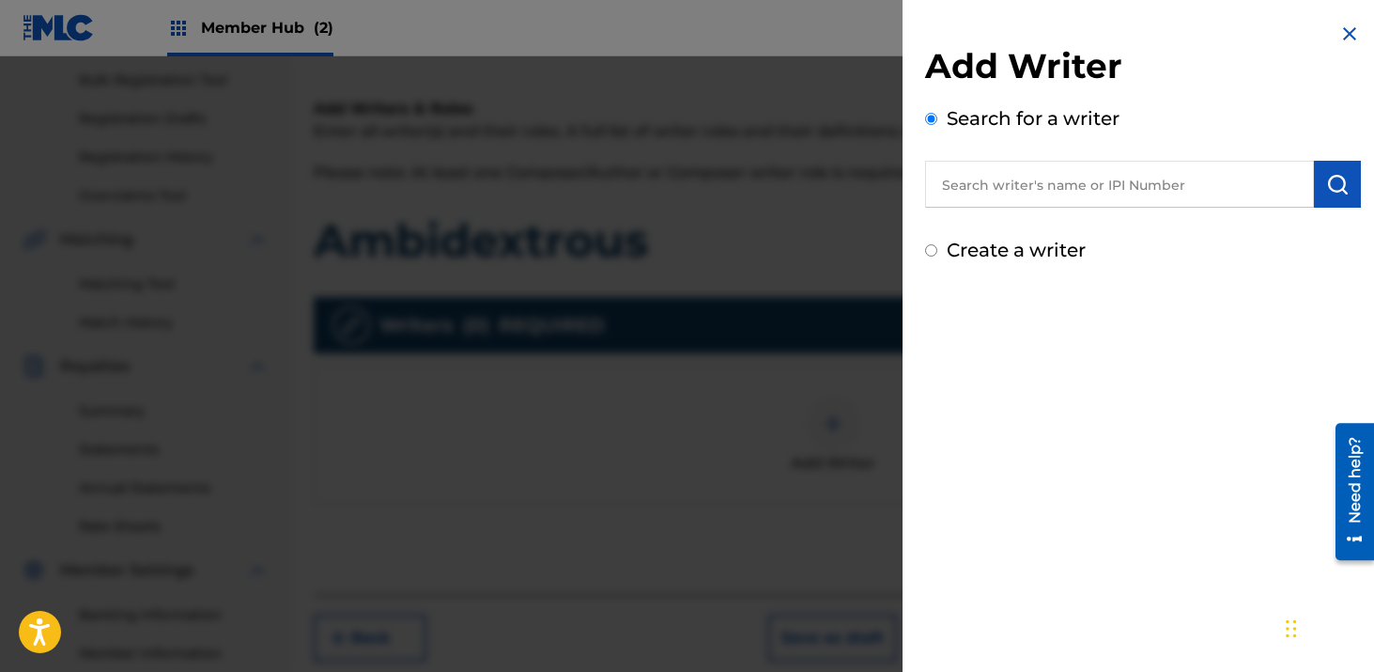
click at [996, 185] on input "text" at bounding box center [1119, 184] width 389 height 47
type input "[PERSON_NAME]"
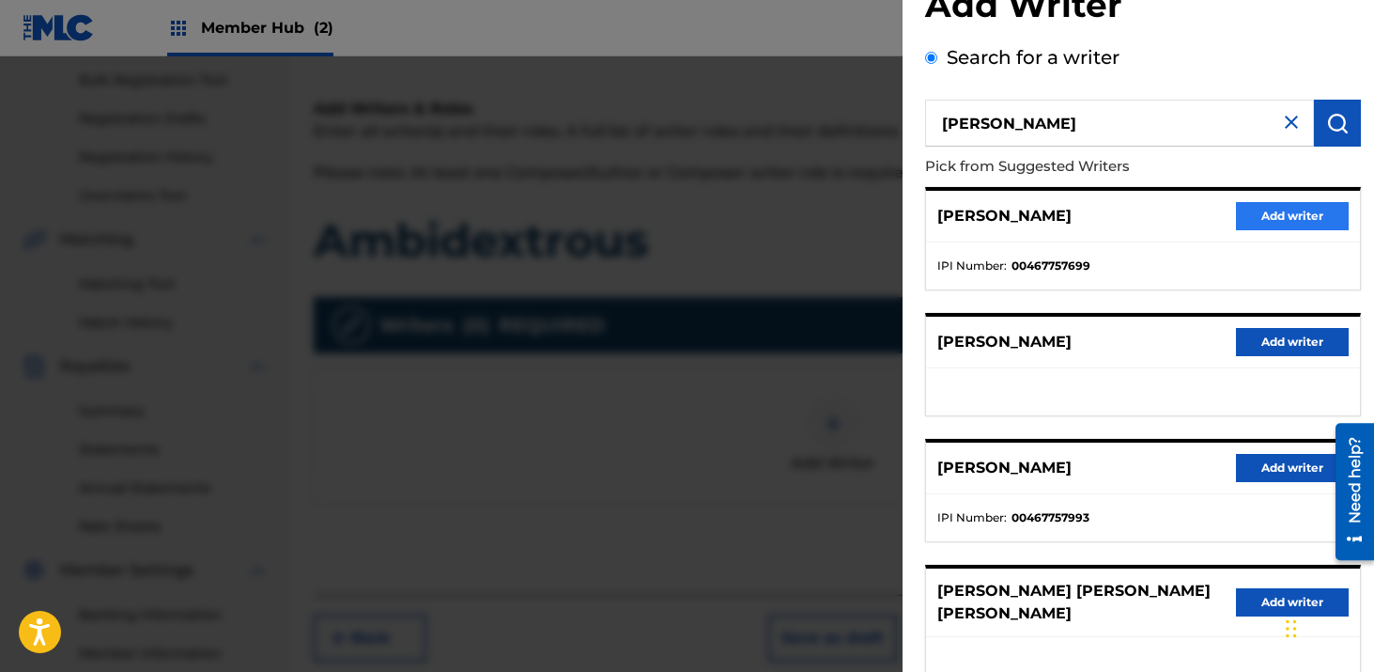
scroll to position [69, 0]
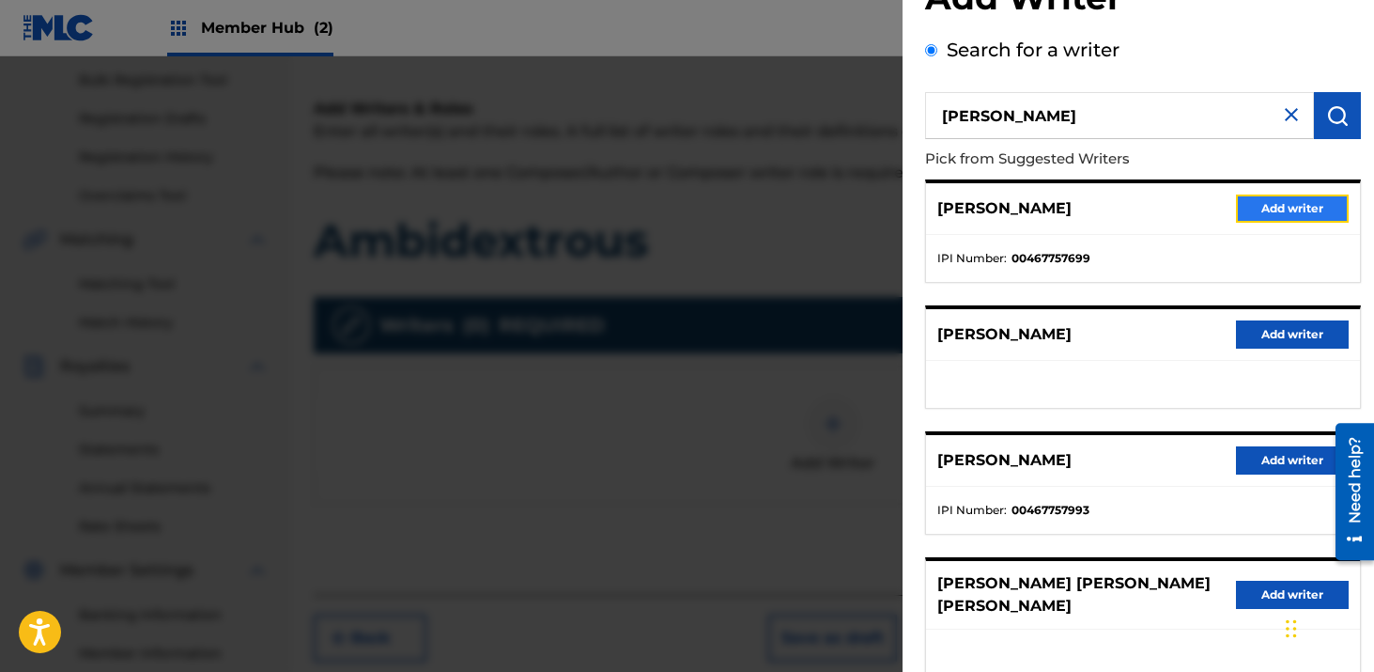
click at [1318, 201] on button "Add writer" at bounding box center [1292, 208] width 113 height 28
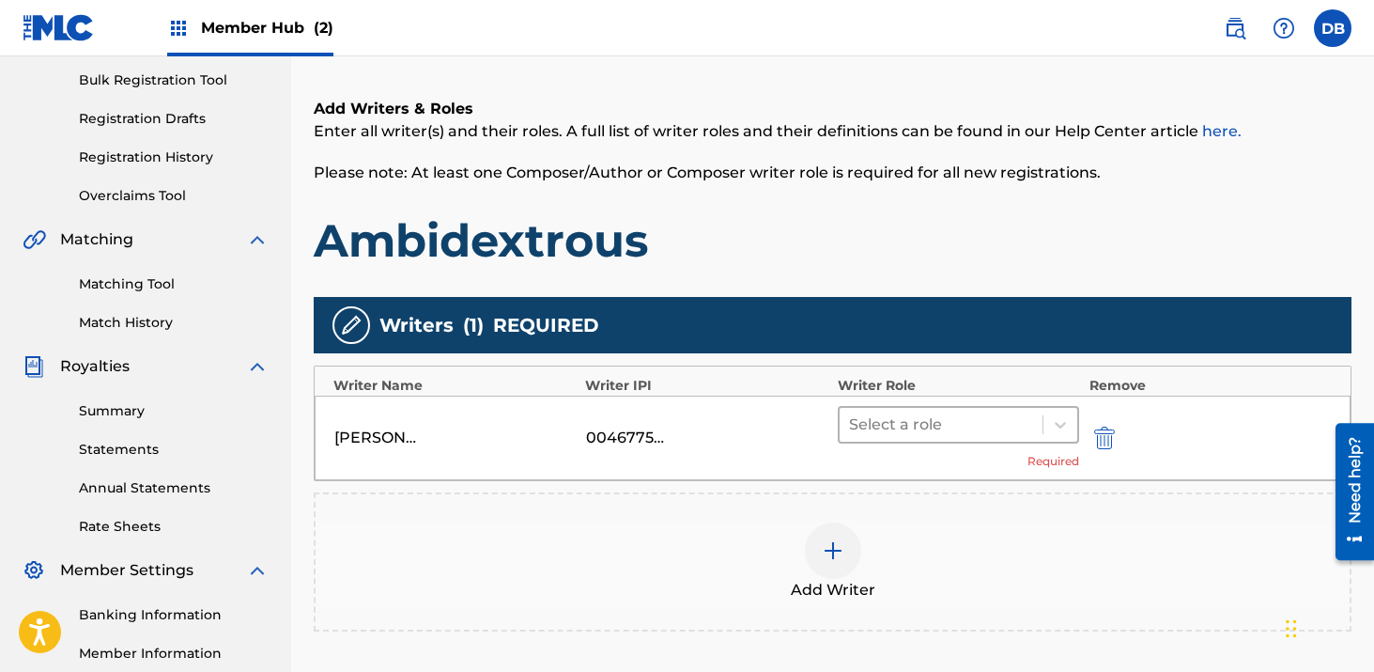
click at [968, 428] on div at bounding box center [941, 425] width 185 height 26
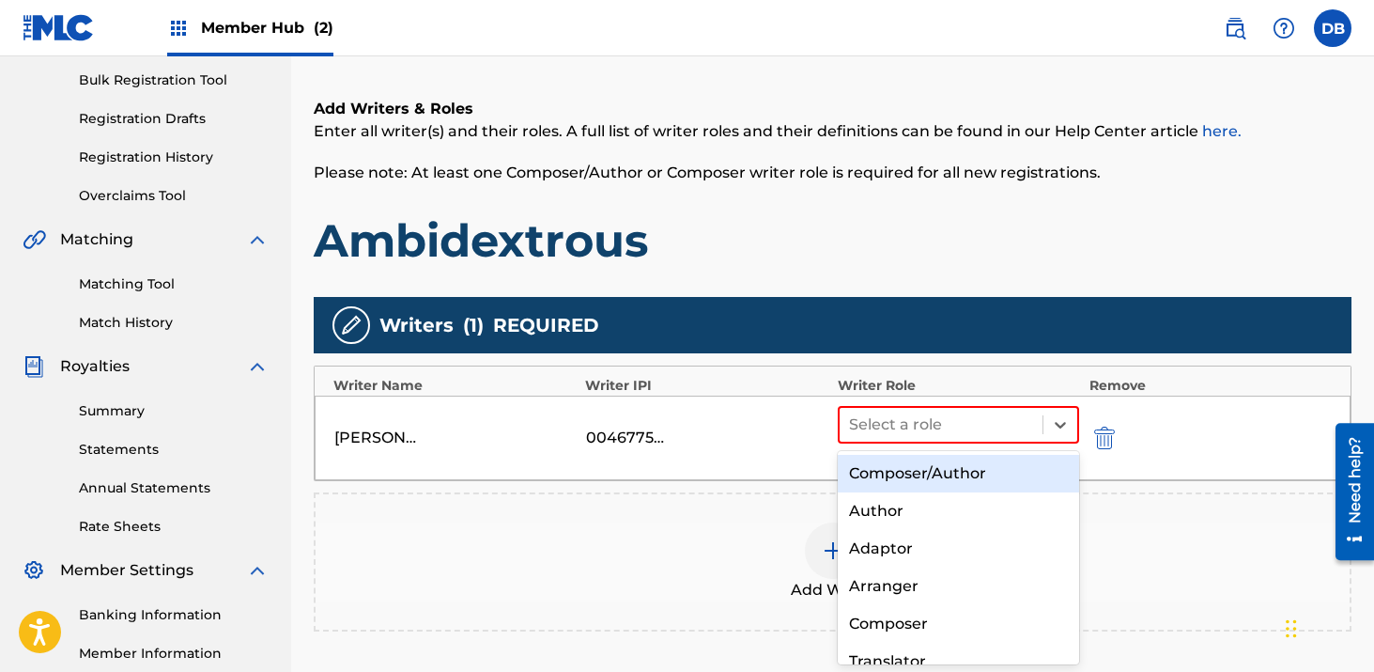
click at [956, 480] on div "Composer/Author" at bounding box center [959, 474] width 242 height 38
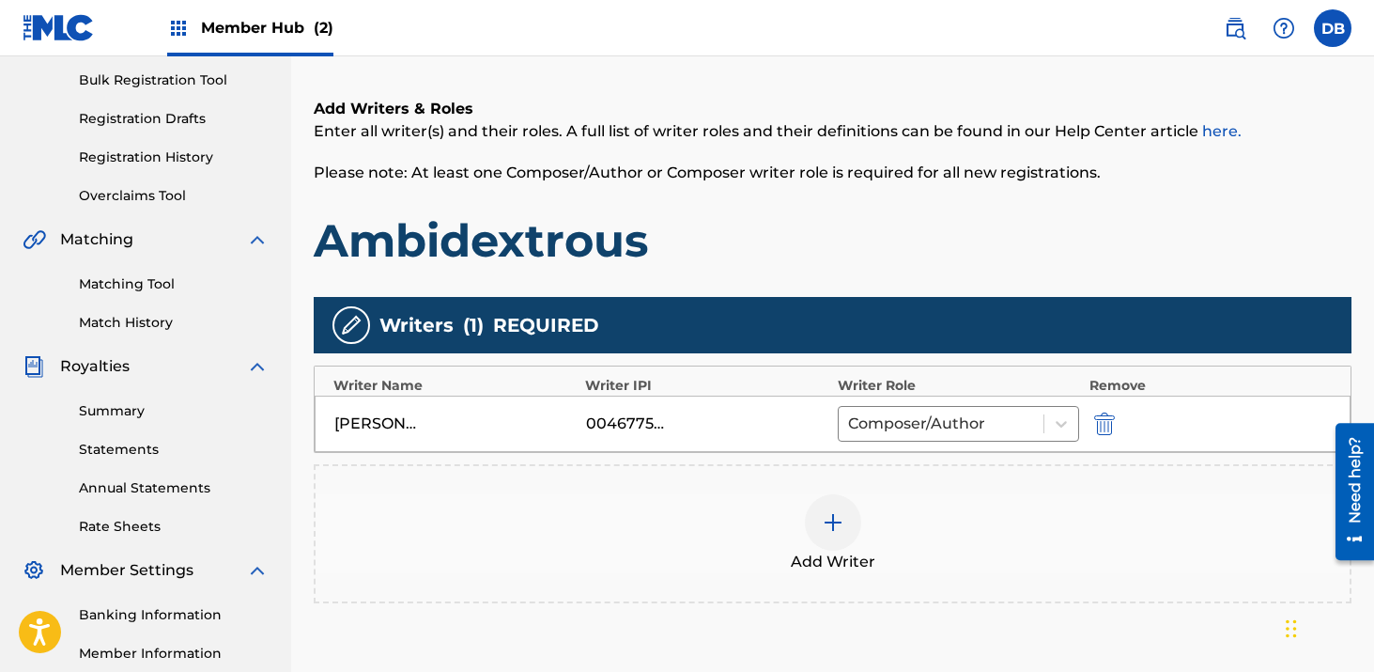
click at [845, 514] on div at bounding box center [833, 522] width 56 height 56
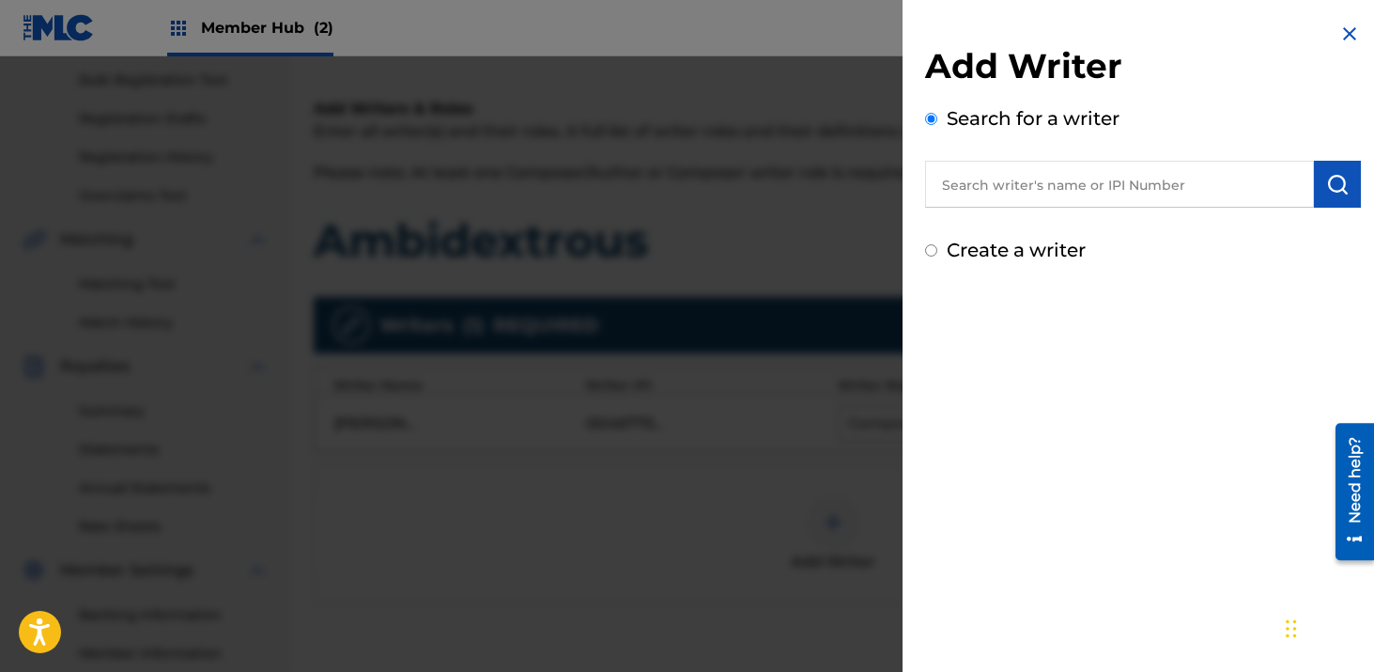
click at [1001, 190] on input "text" at bounding box center [1119, 184] width 389 height 47
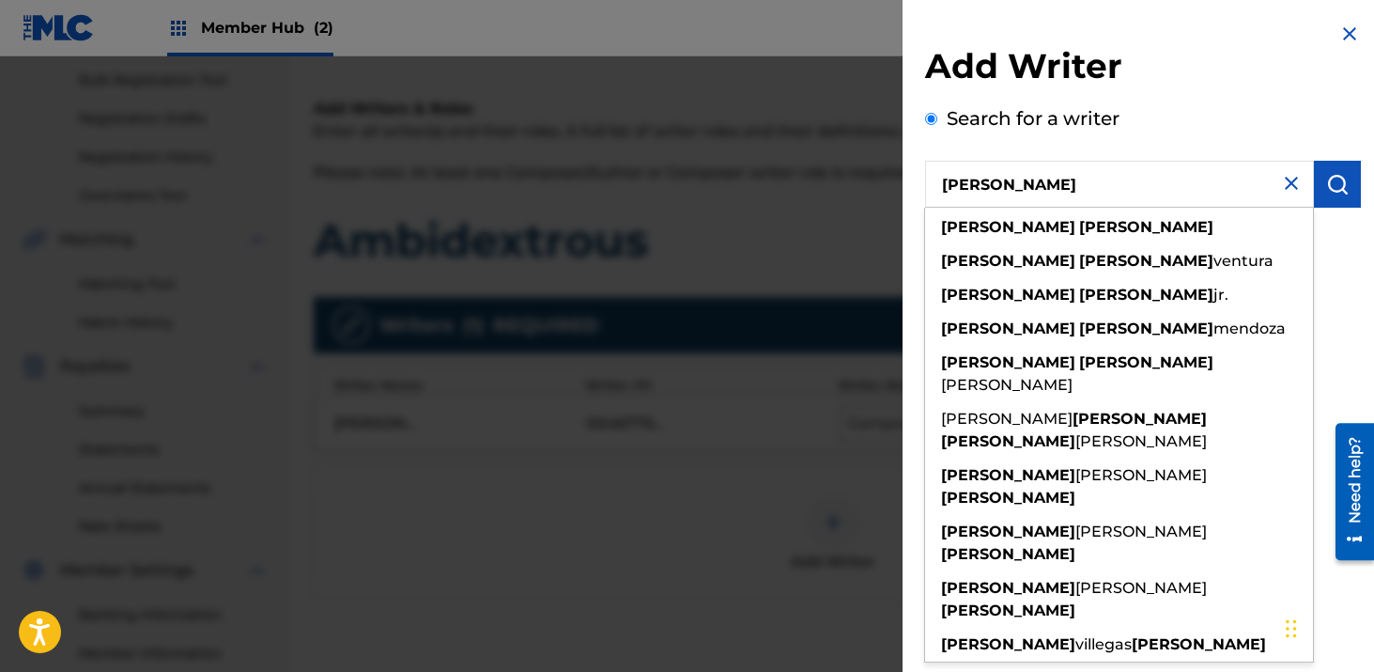
type input "[PERSON_NAME]"
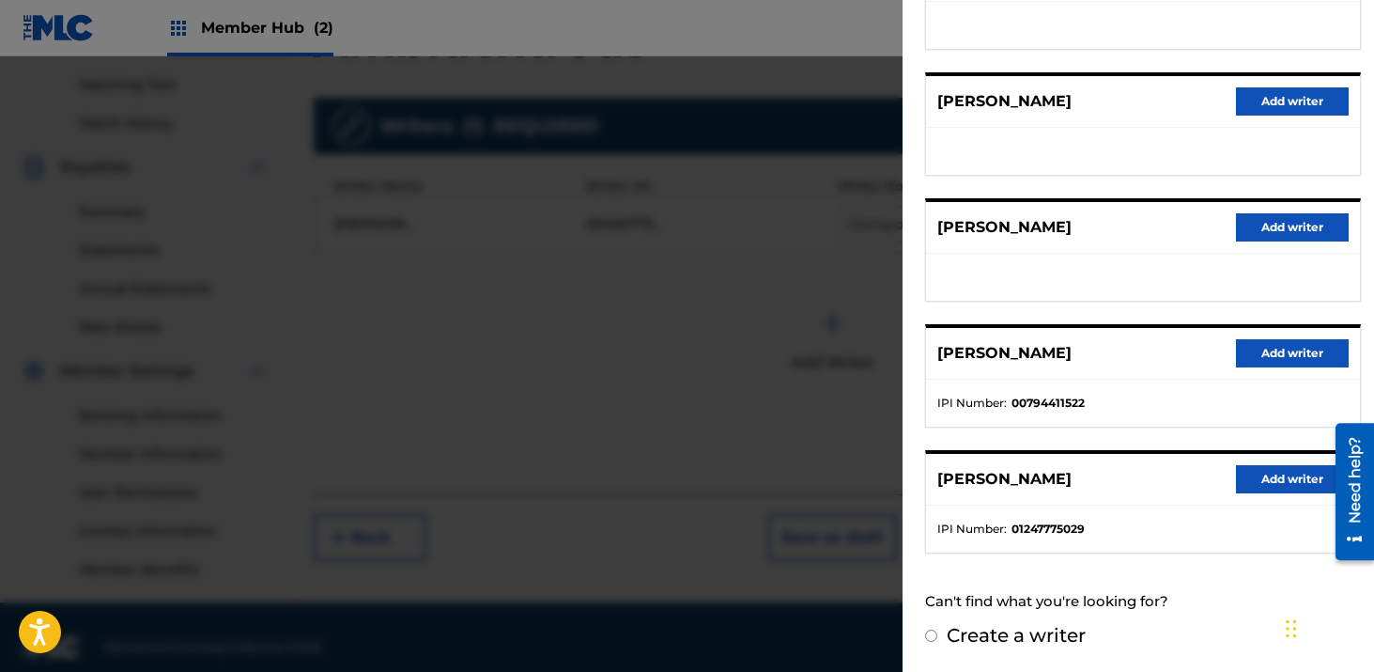
scroll to position [493, 0]
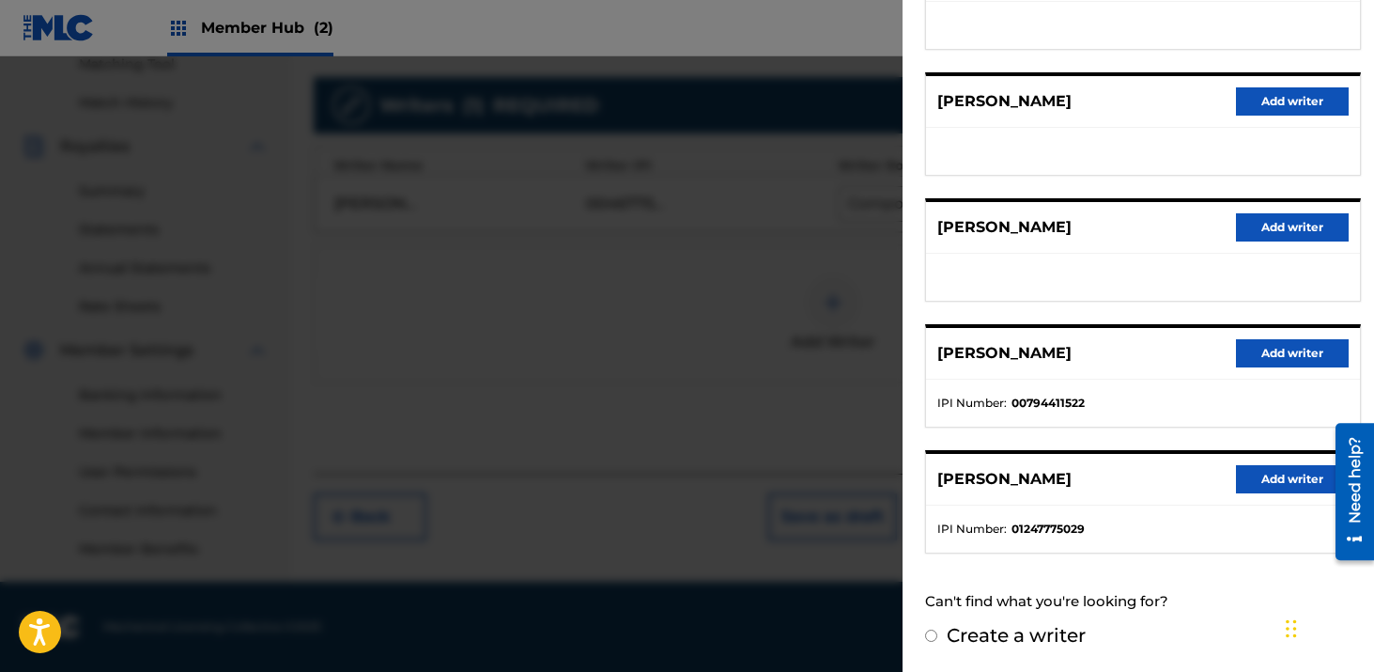
click at [933, 640] on input "Create a writer" at bounding box center [931, 635] width 12 height 12
radio input "false"
radio input "true"
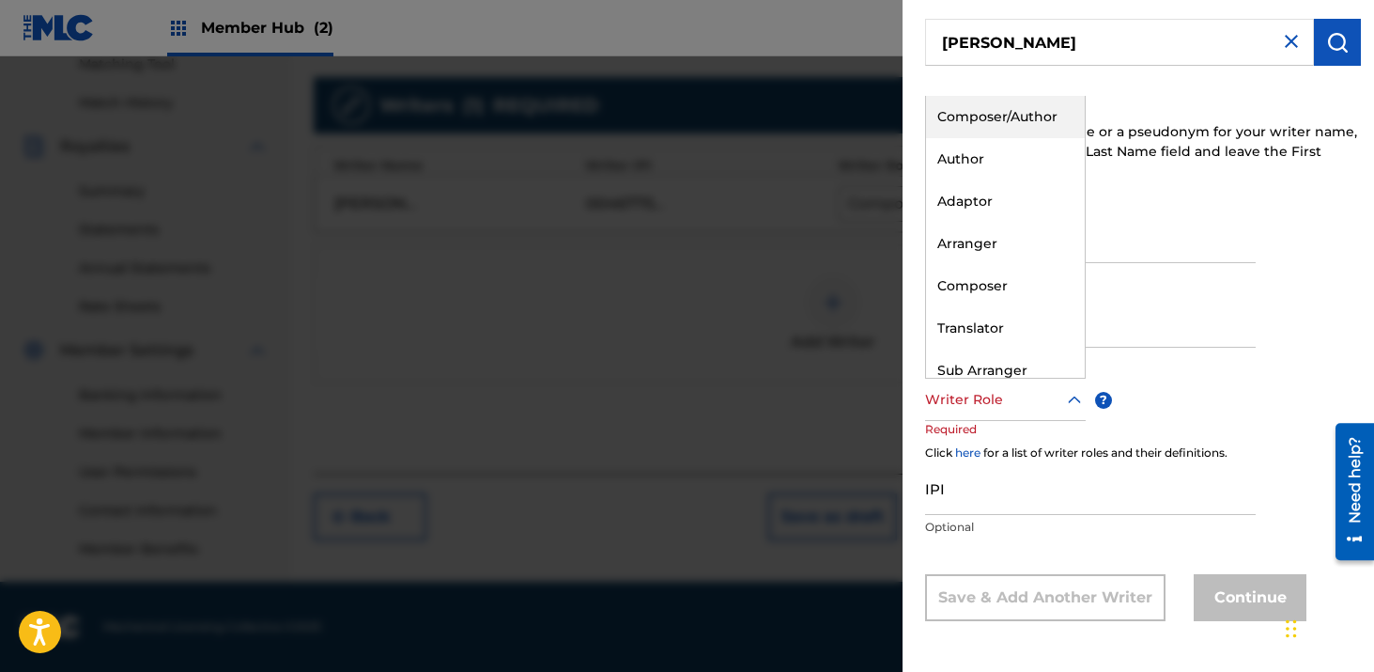
click at [1014, 401] on div at bounding box center [1005, 399] width 161 height 23
click at [993, 114] on div "Composer/Author" at bounding box center [1005, 117] width 159 height 42
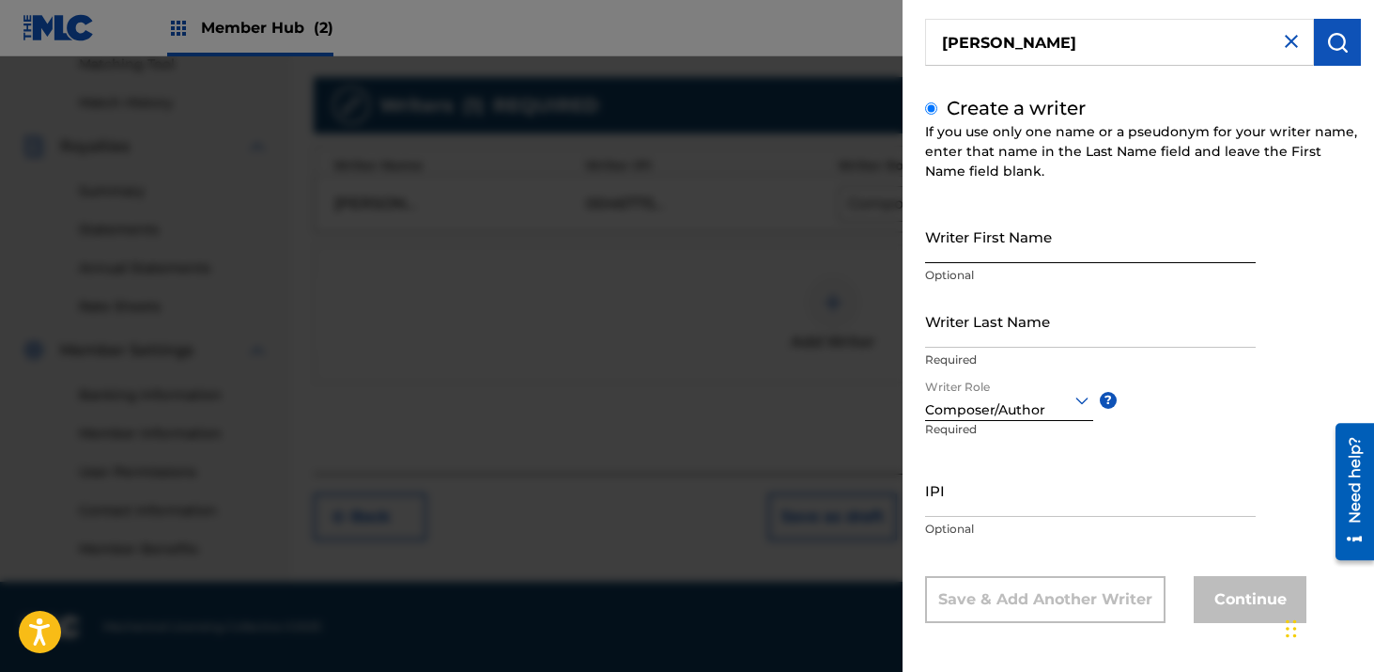
click at [958, 239] on input "Writer First Name" at bounding box center [1090, 237] width 331 height 54
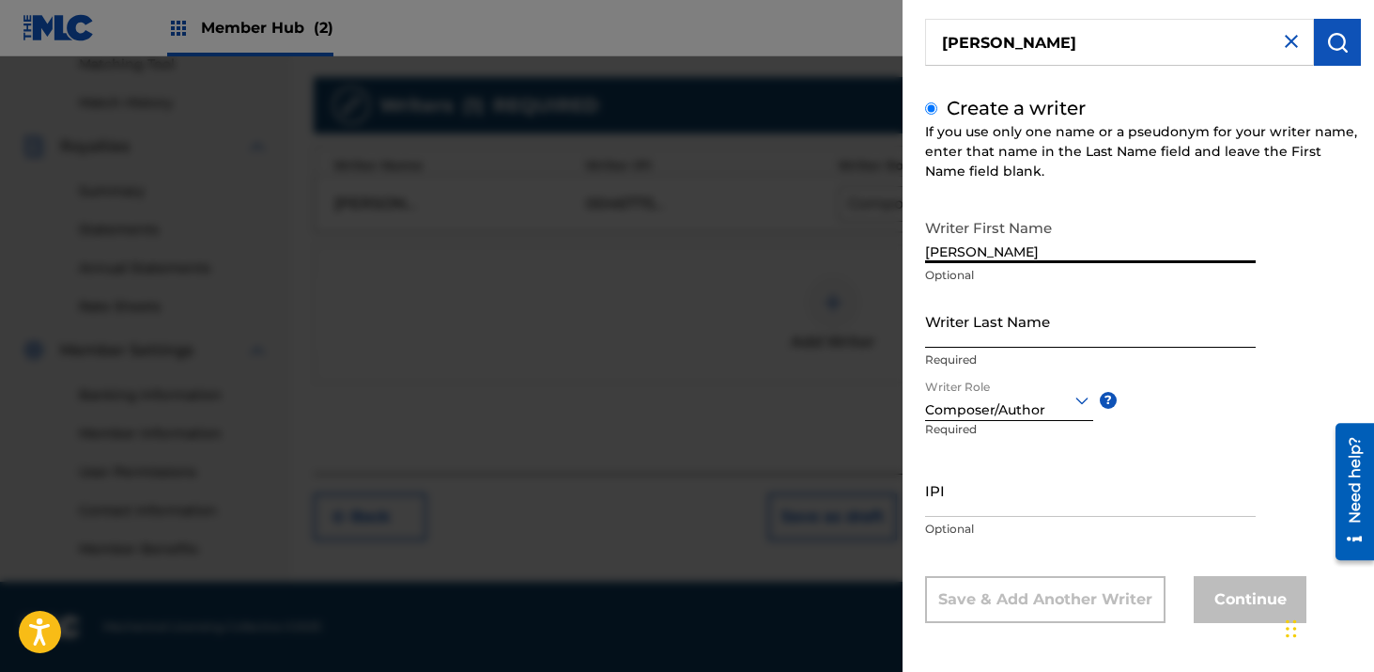
type input "[PERSON_NAME]"
click at [955, 309] on input "Writer Last Name" at bounding box center [1090, 321] width 331 height 54
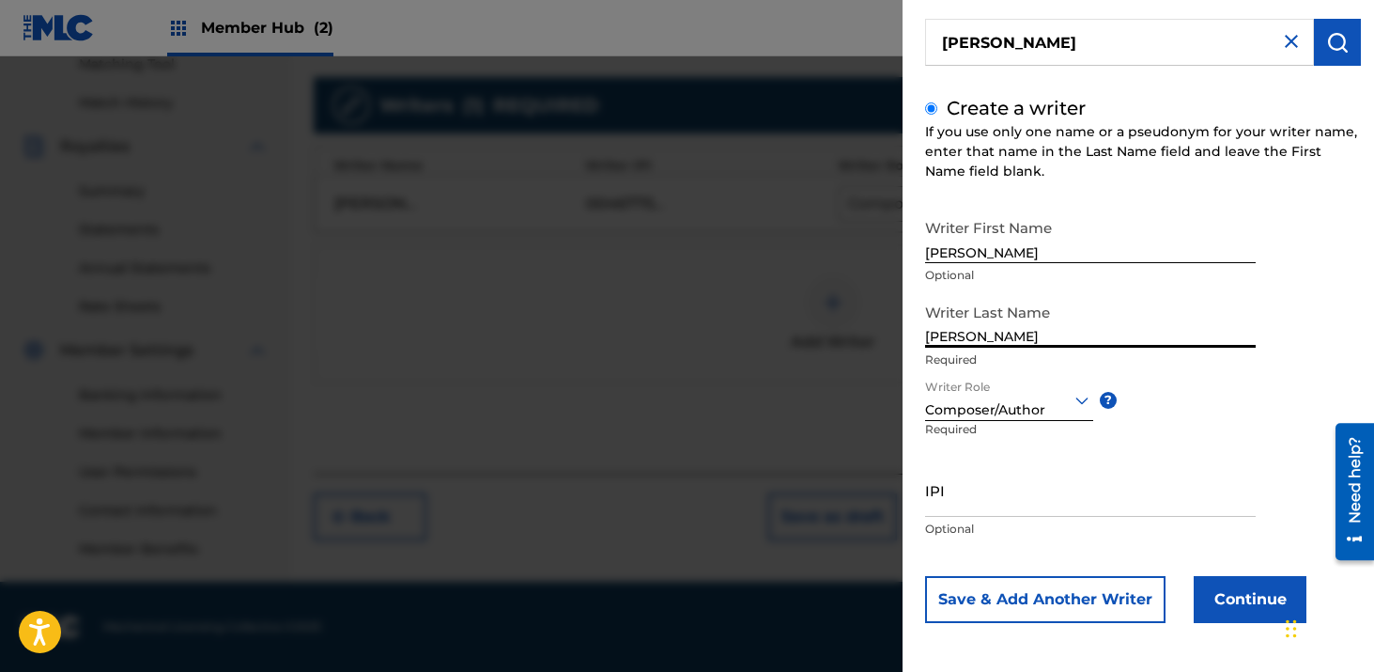
type input "[PERSON_NAME]"
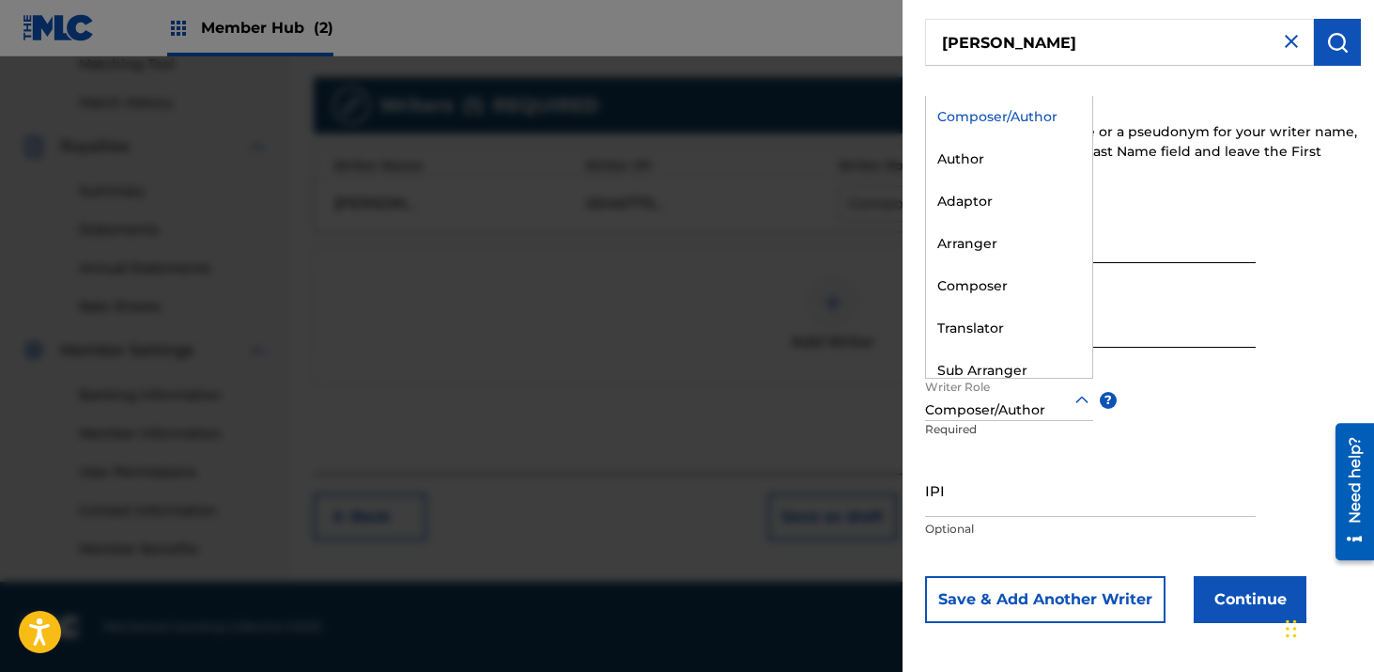
click at [983, 403] on div at bounding box center [1009, 399] width 168 height 23
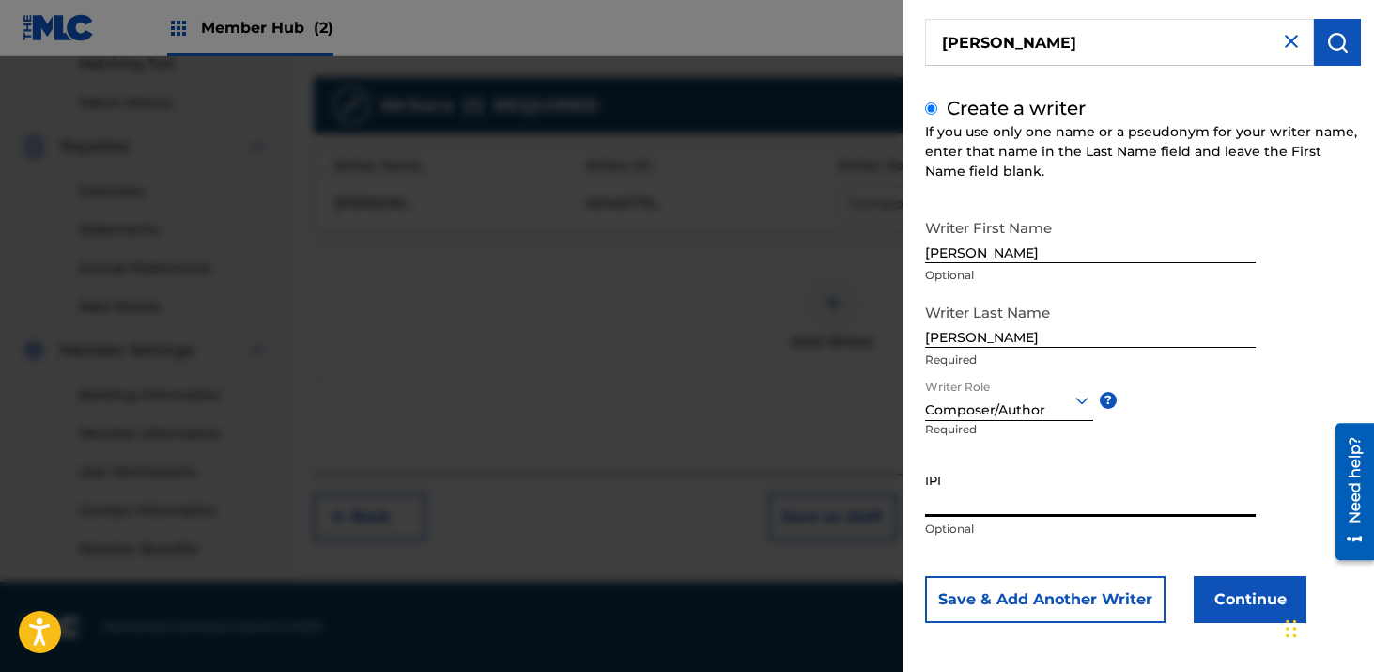
click at [995, 492] on input "IPI" at bounding box center [1090, 490] width 331 height 54
paste input "00526559236"
type input "00526559236"
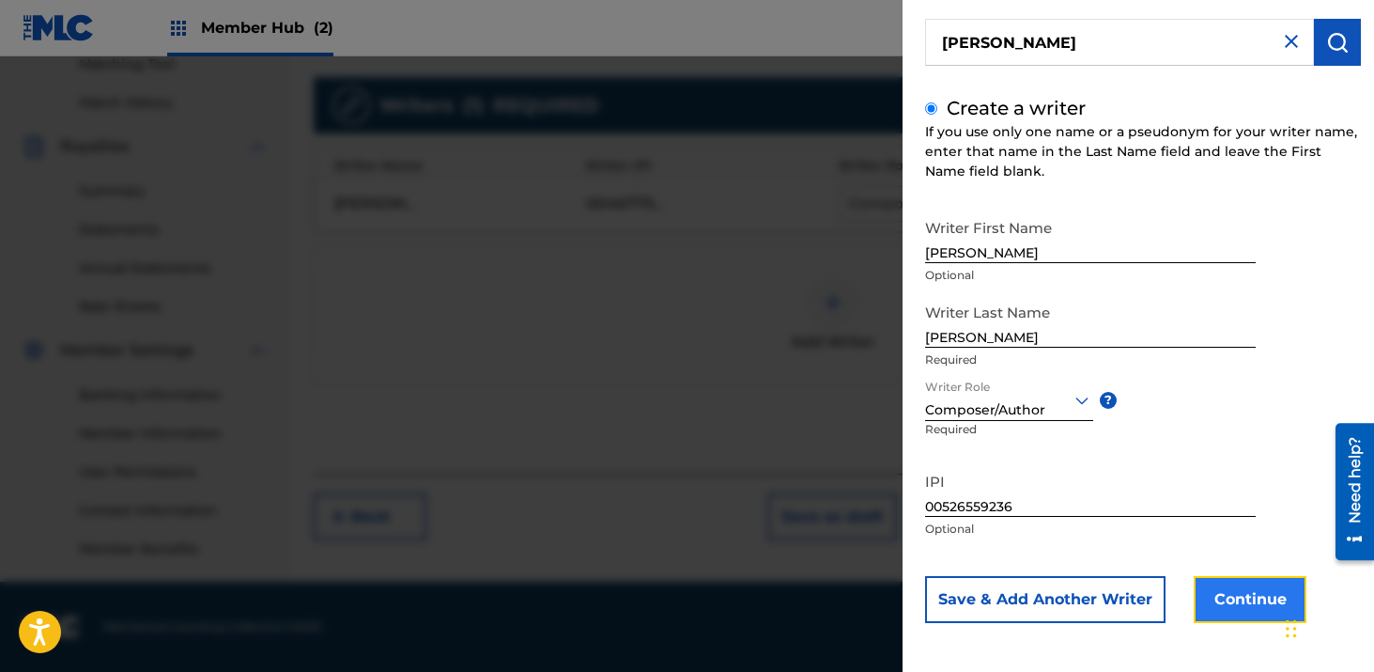
click at [1237, 601] on button "Continue" at bounding box center [1250, 599] width 113 height 47
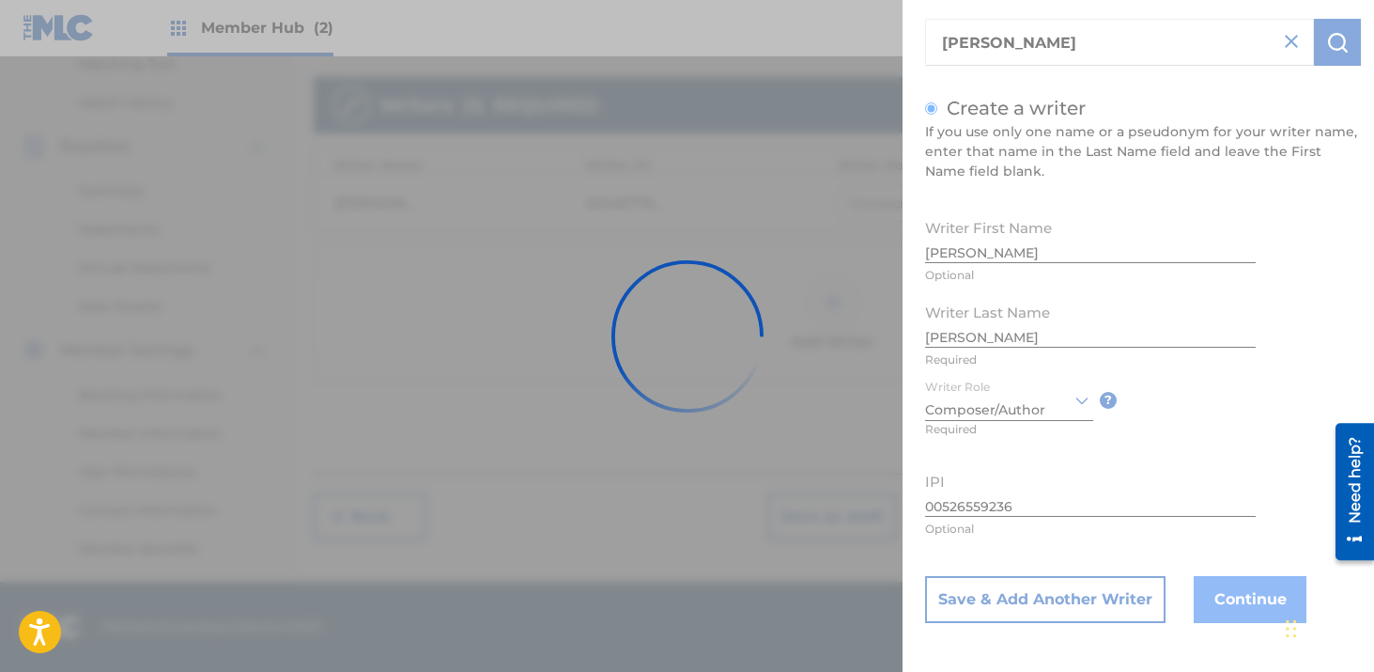
scroll to position [0, 0]
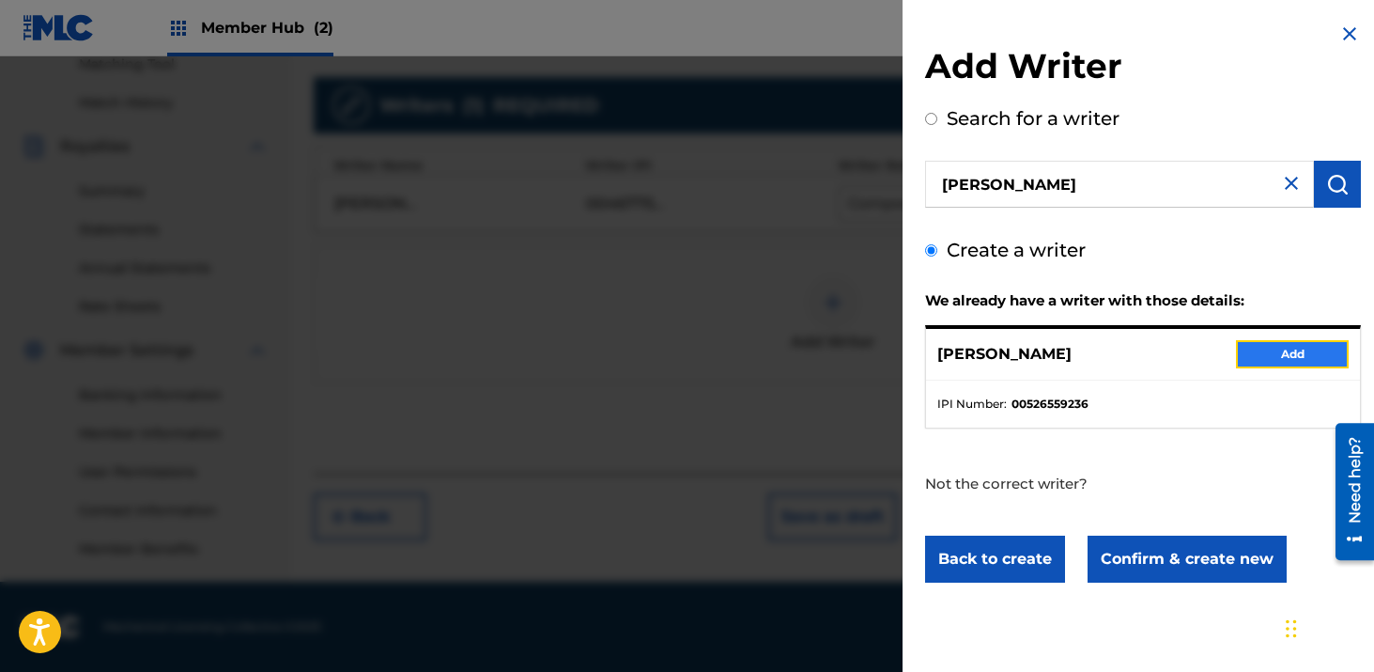
click at [1275, 351] on button "Add" at bounding box center [1292, 354] width 113 height 28
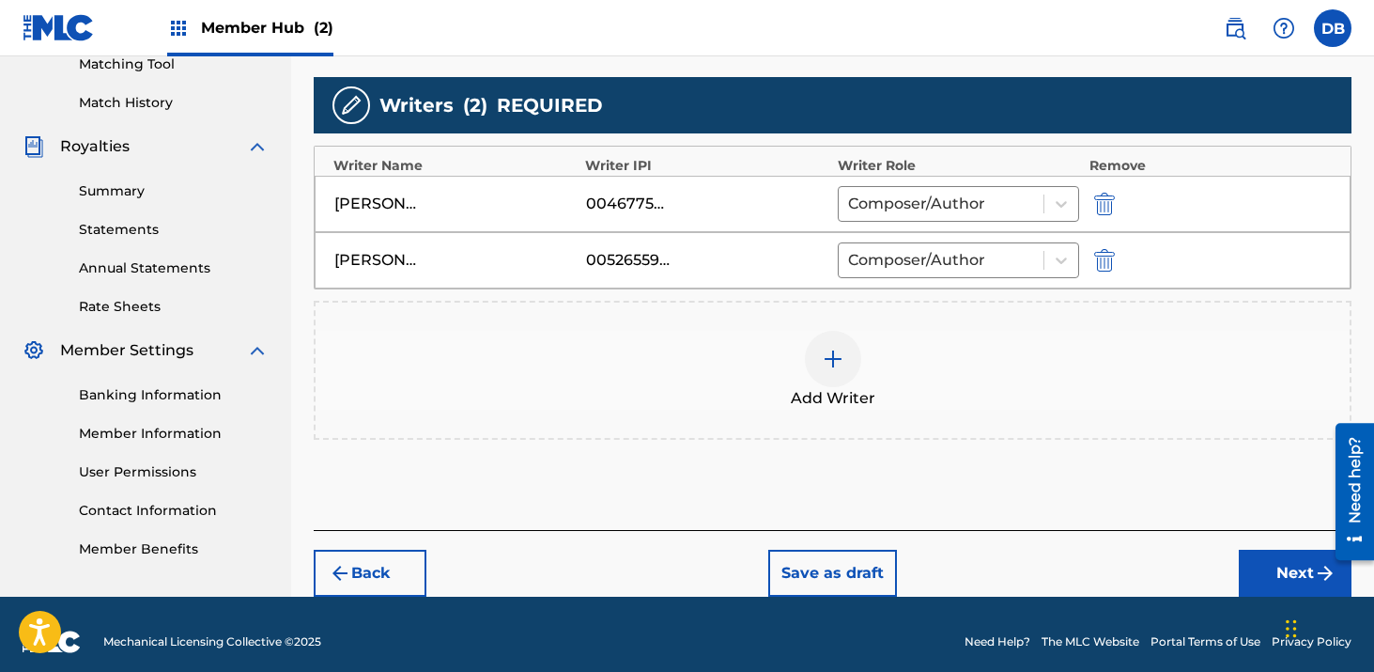
scroll to position [508, 0]
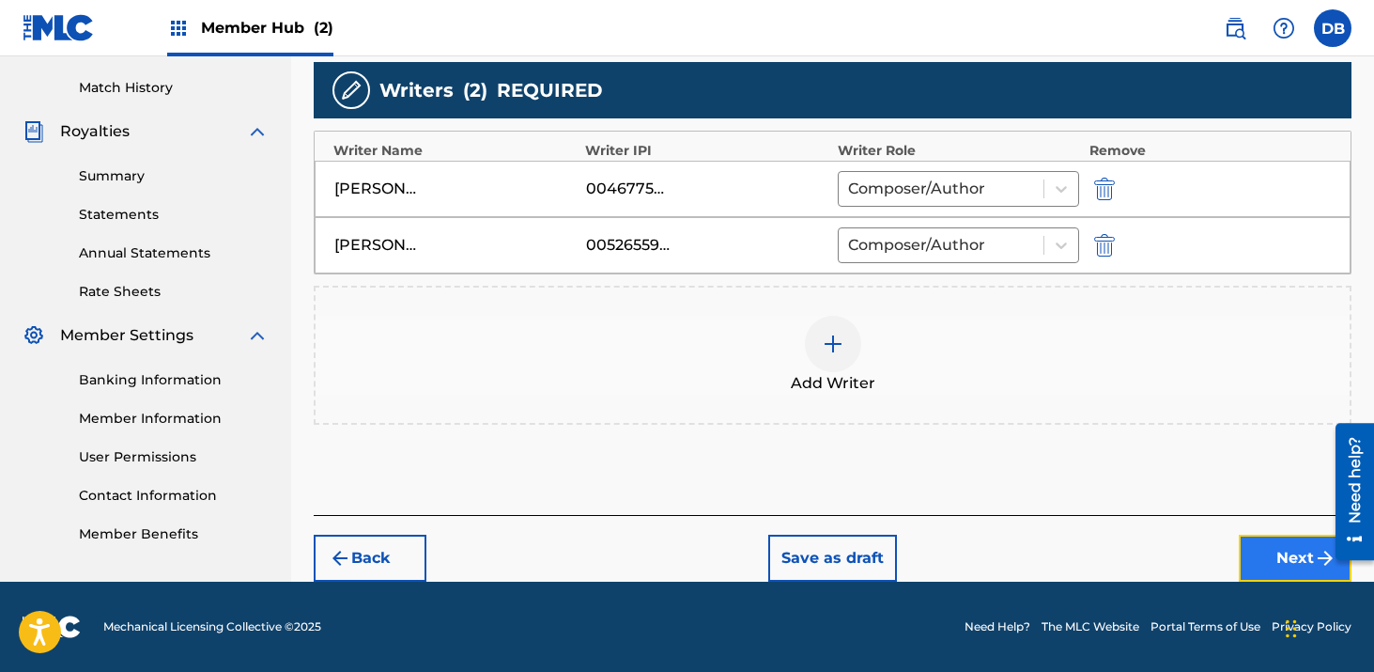
click at [1261, 559] on button "Next" at bounding box center [1295, 558] width 113 height 47
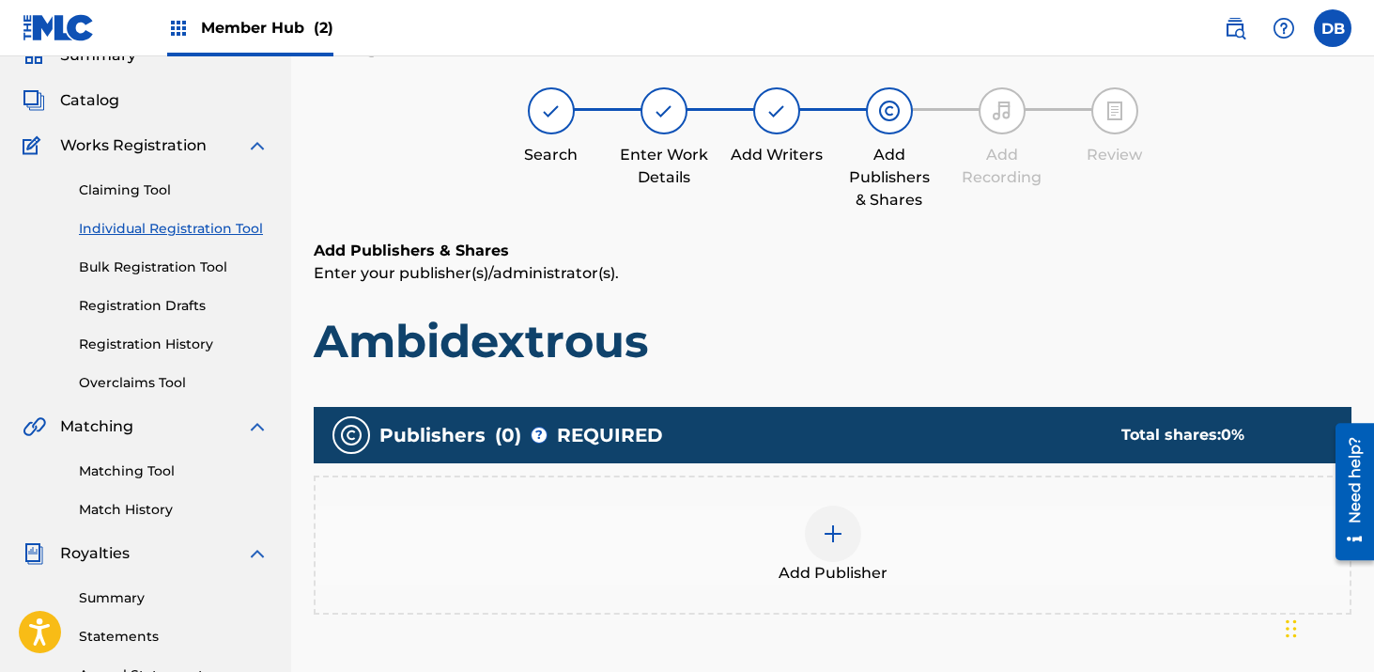
scroll to position [85, 0]
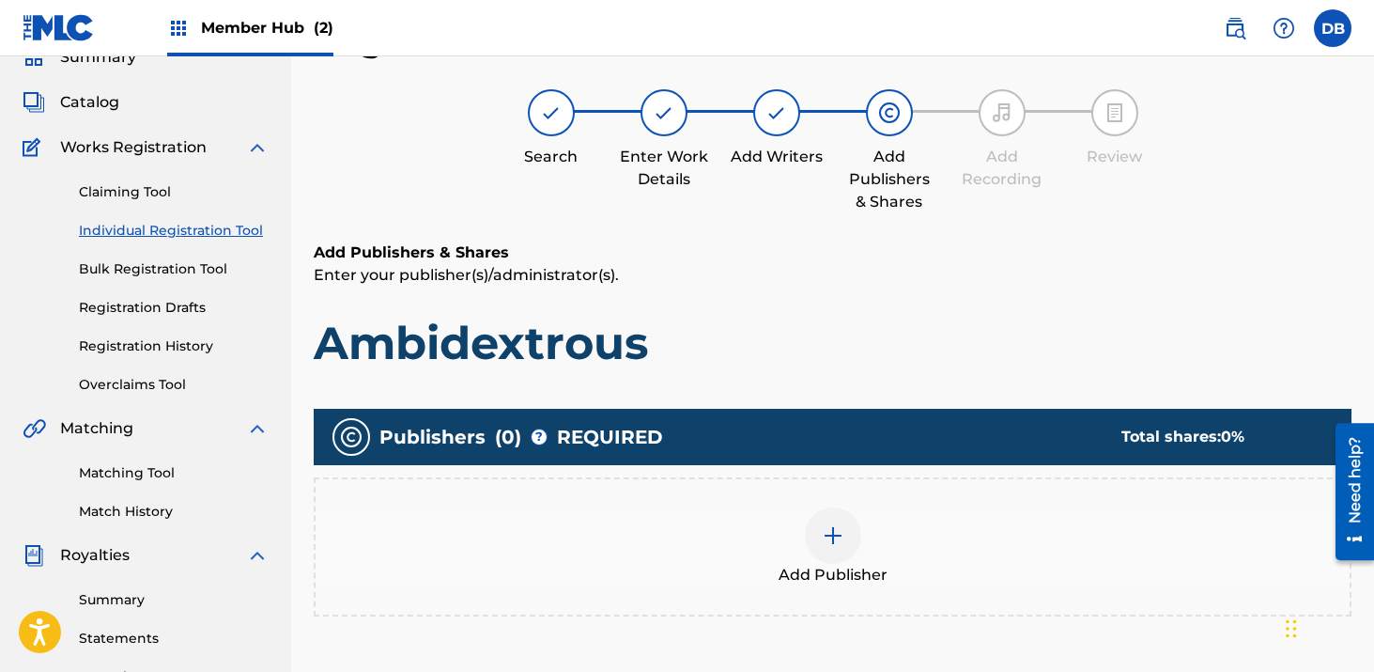
click at [831, 524] on img at bounding box center [833, 535] width 23 height 23
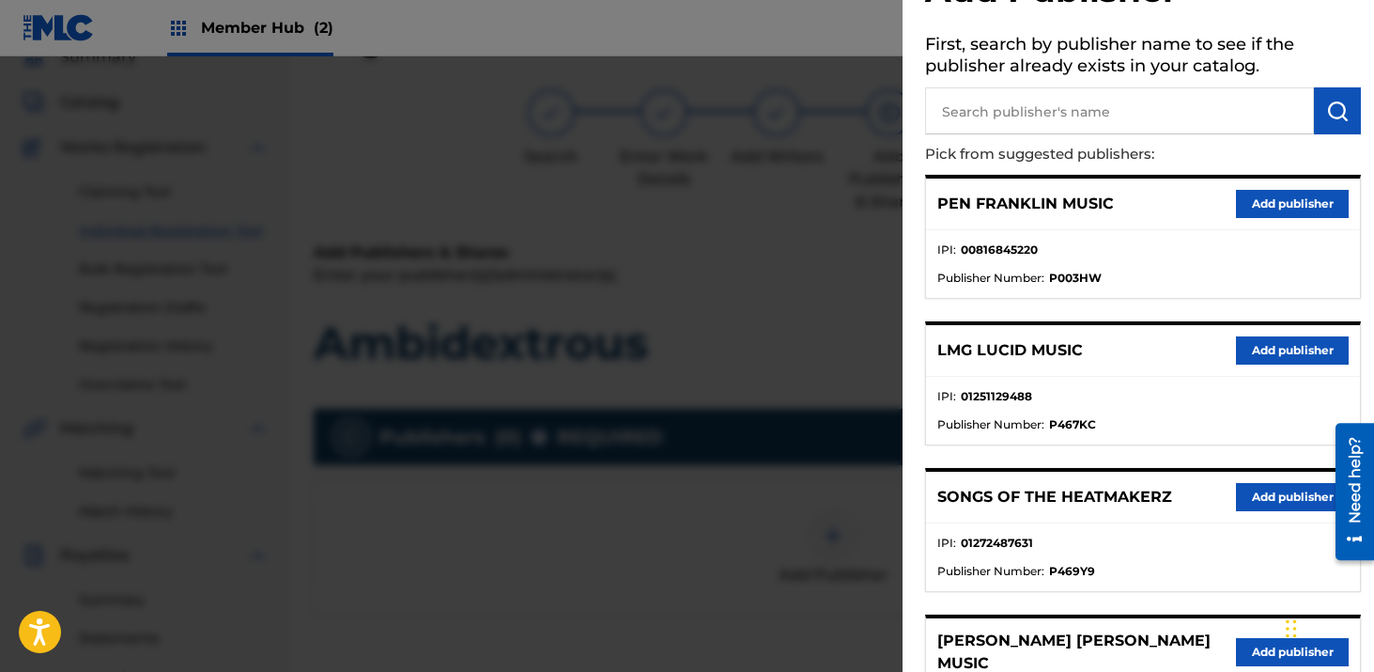
scroll to position [119, 0]
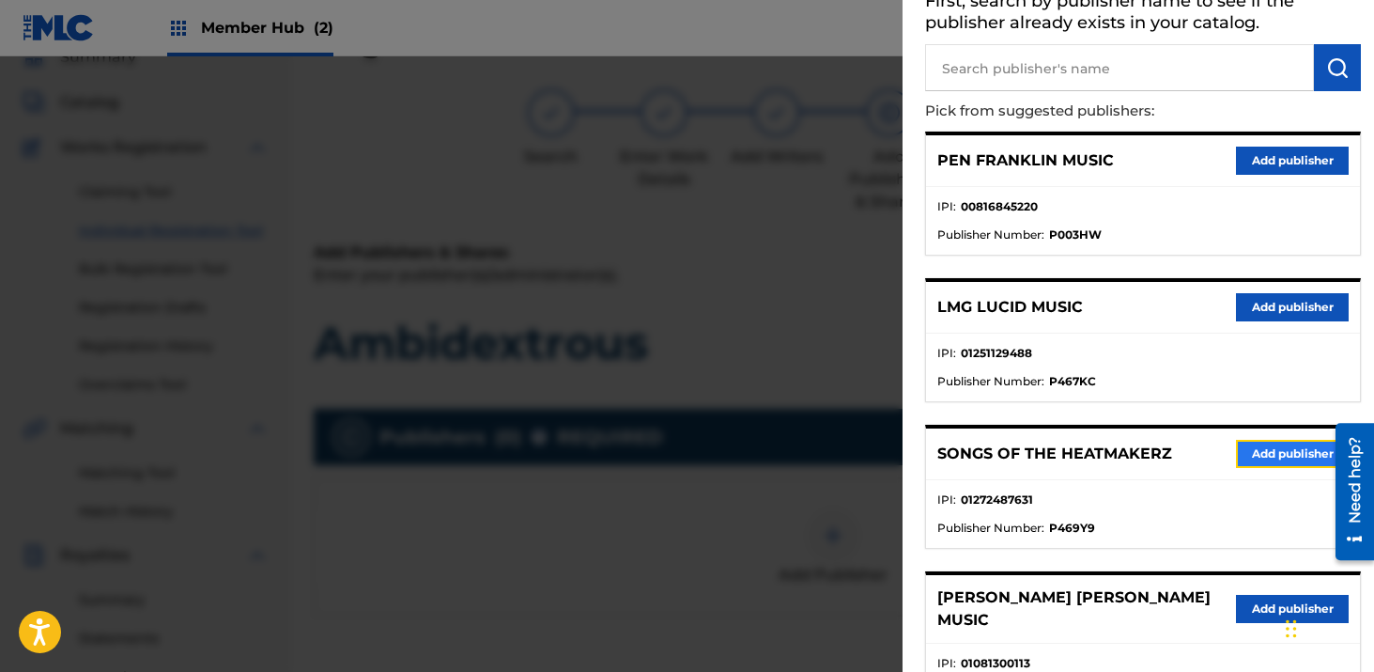
click at [1273, 459] on button "Add publisher" at bounding box center [1292, 454] width 113 height 28
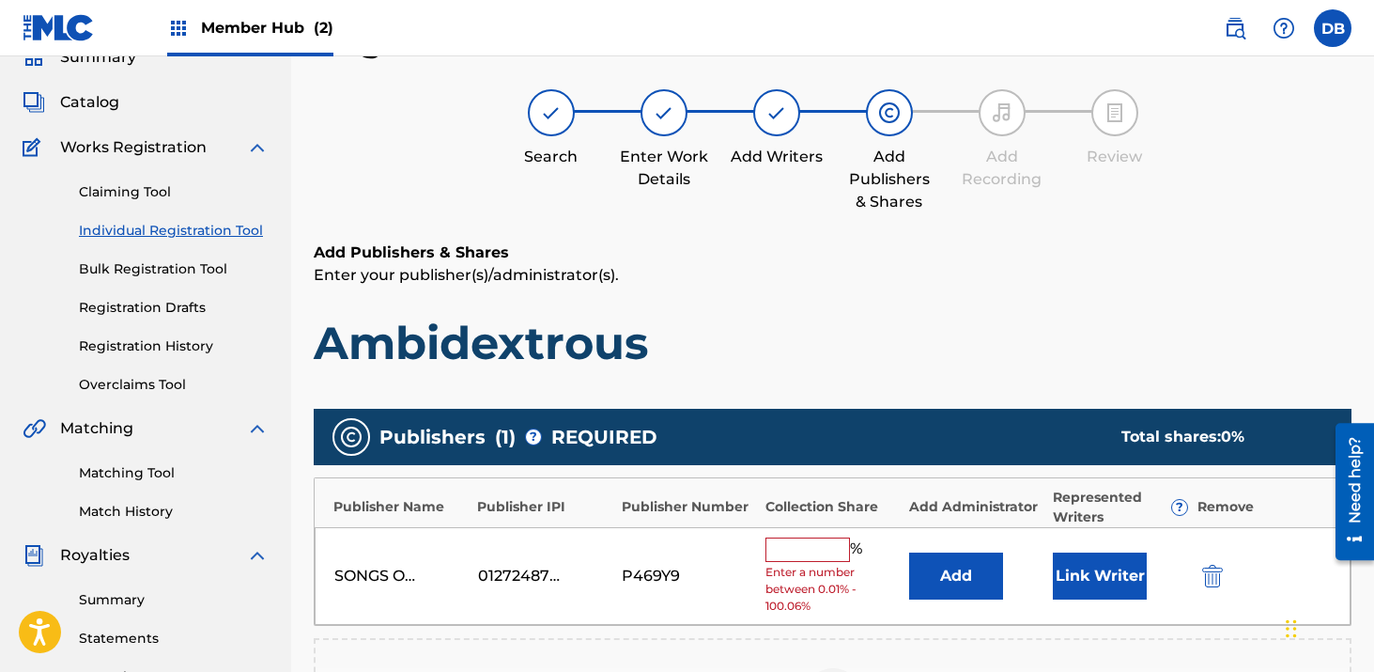
click at [803, 555] on input "text" at bounding box center [808, 549] width 85 height 24
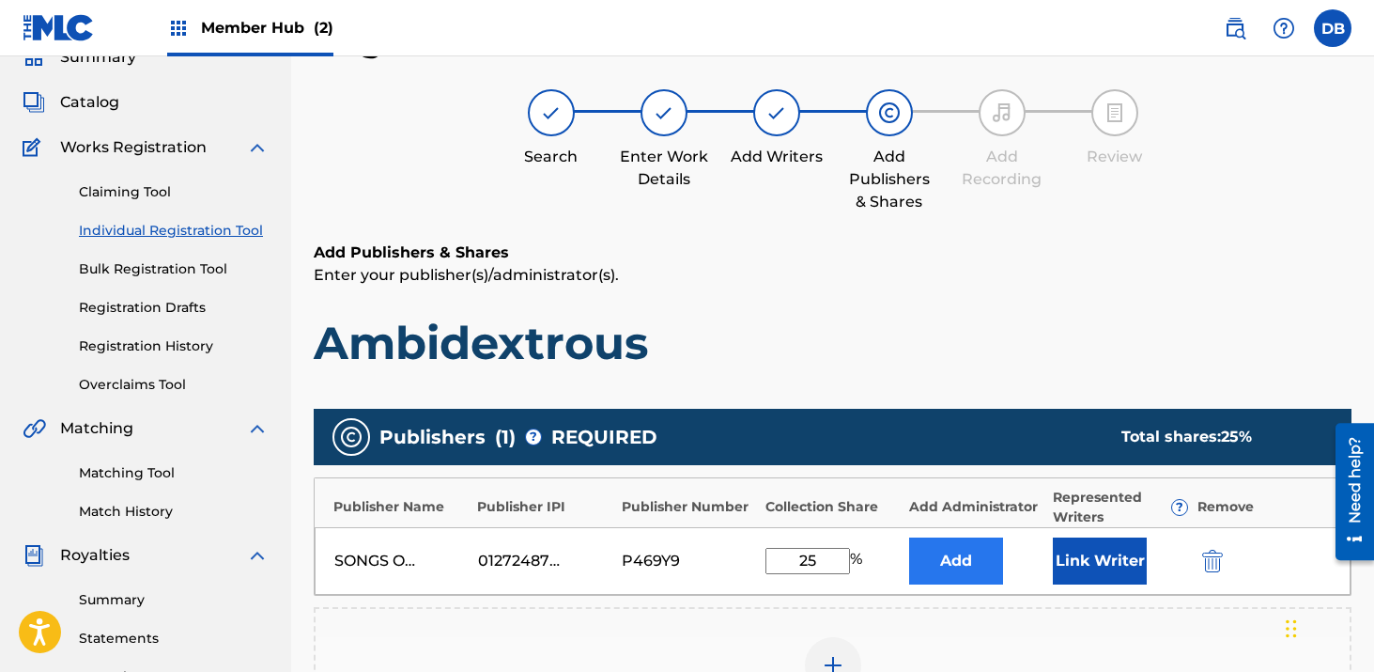
type input "25"
click at [925, 563] on button "Add" at bounding box center [956, 560] width 94 height 47
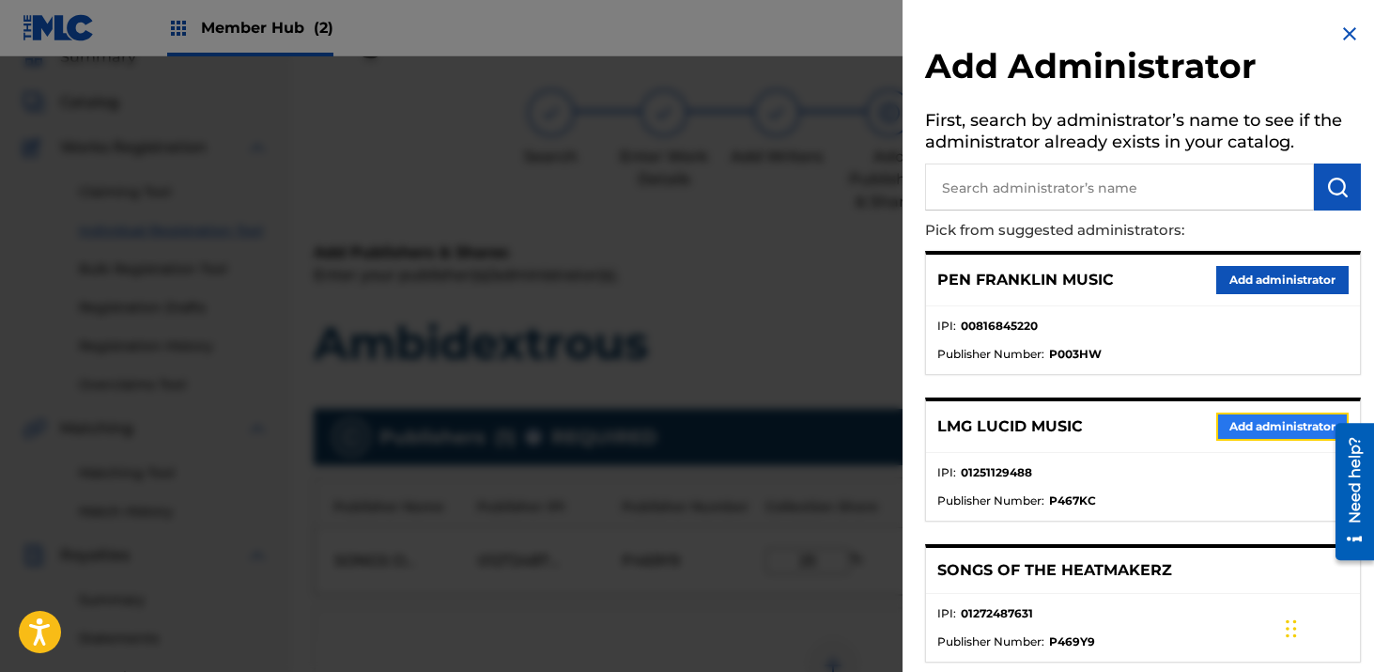
click at [1238, 430] on button "Add administrator" at bounding box center [1283, 426] width 132 height 28
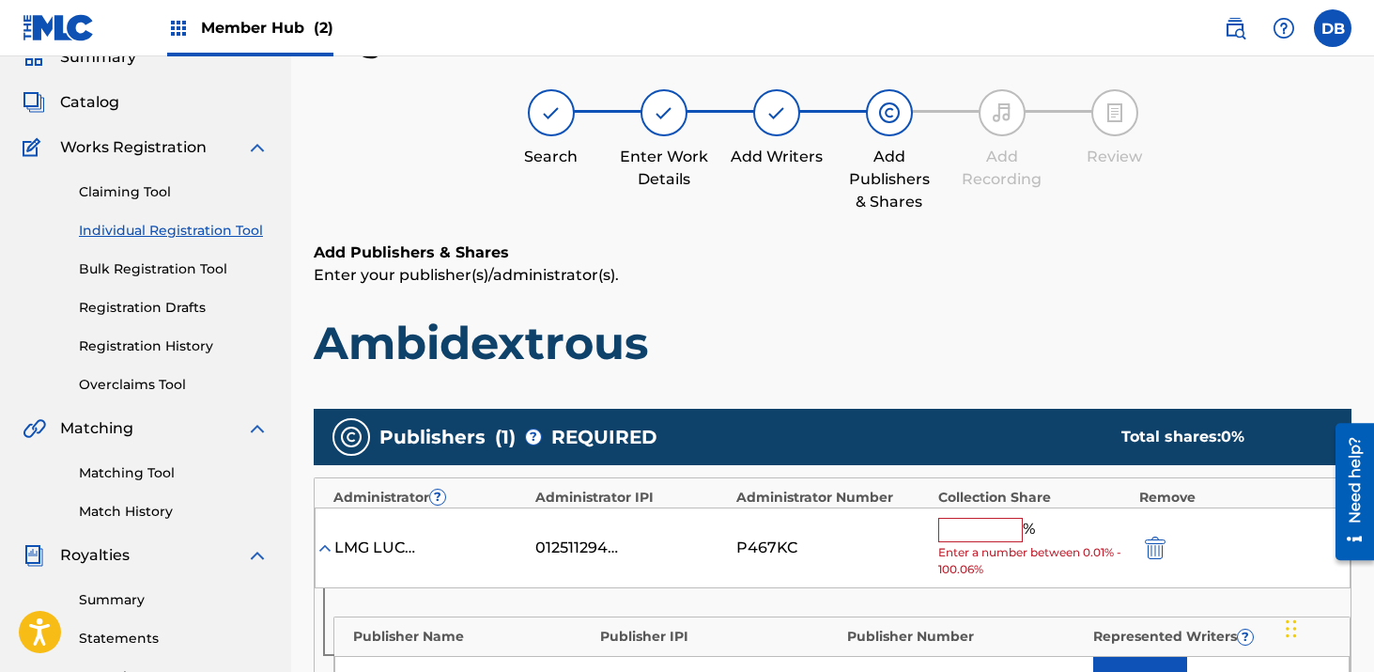
click at [980, 535] on input "text" at bounding box center [981, 530] width 85 height 24
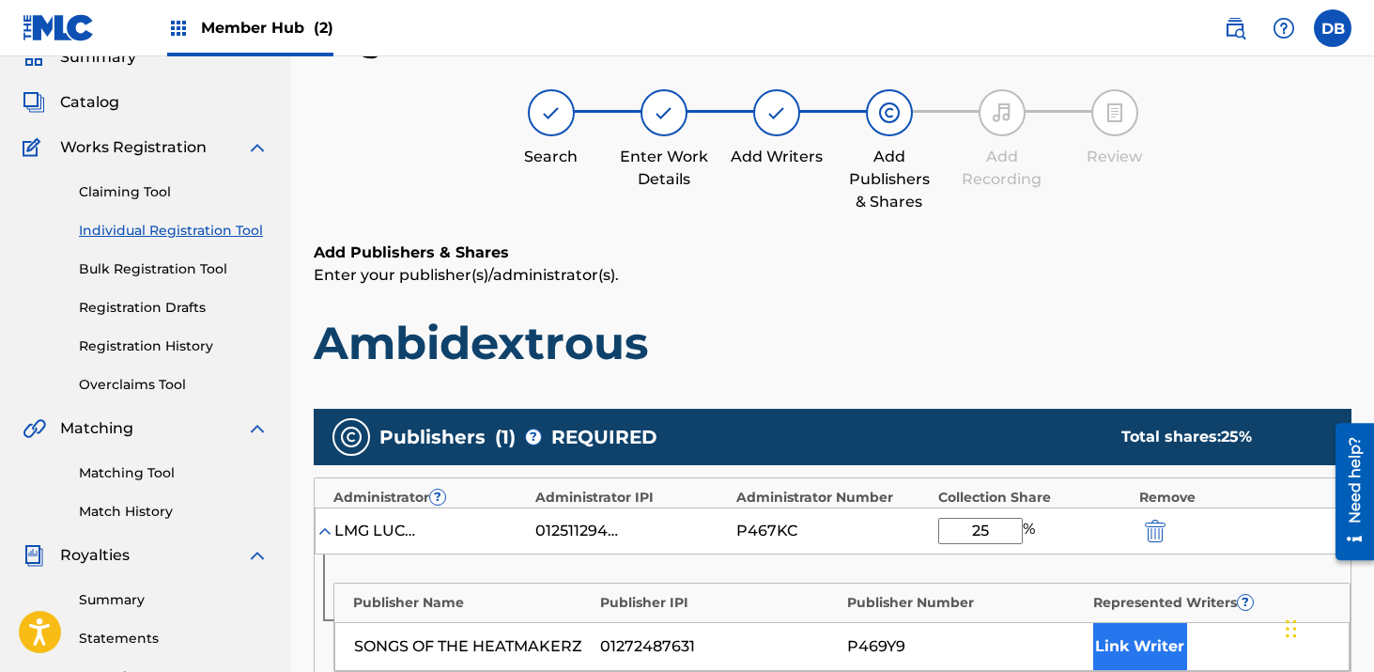
type input "25"
click at [1137, 635] on button "Link Writer" at bounding box center [1141, 646] width 94 height 47
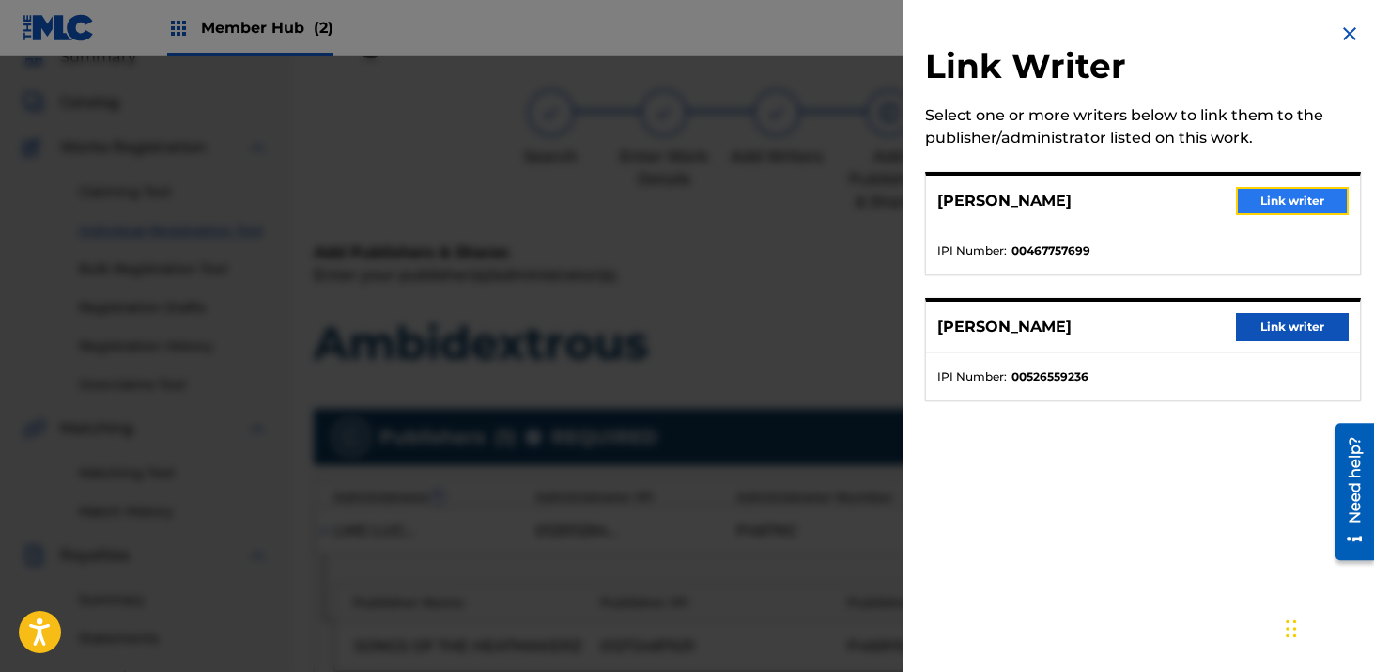
click at [1257, 209] on button "Link writer" at bounding box center [1292, 201] width 113 height 28
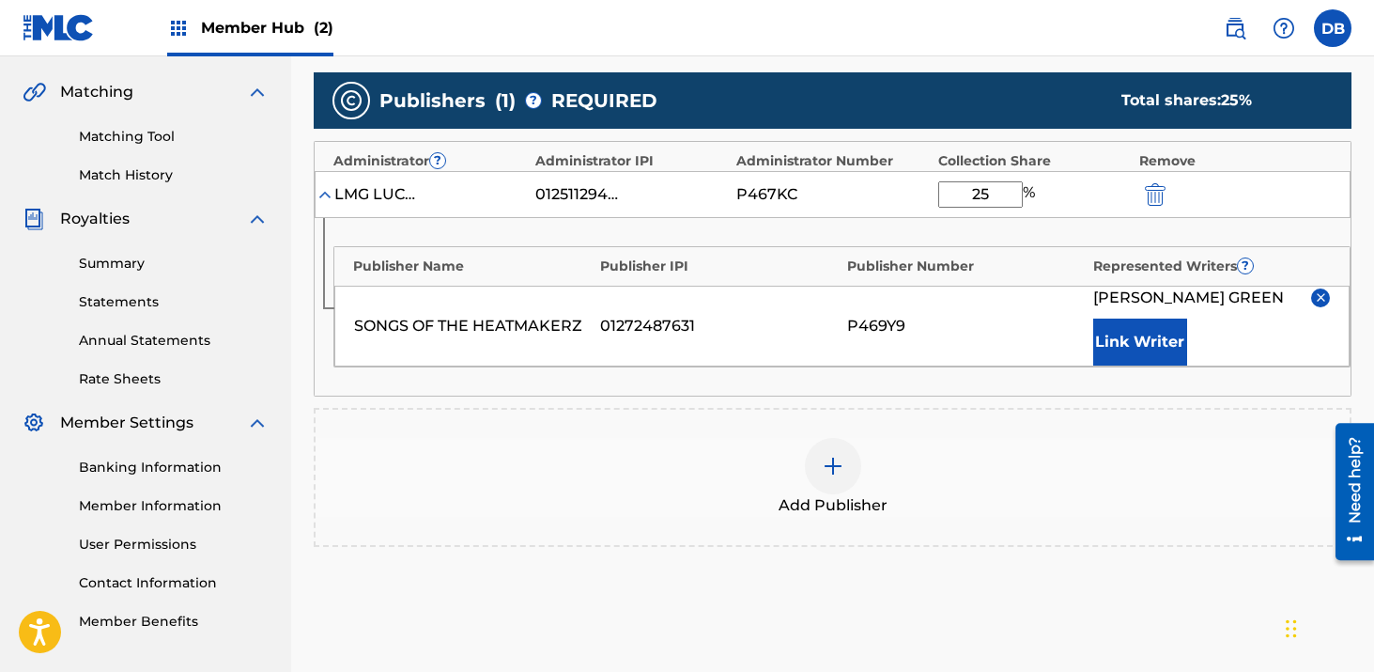
scroll to position [423, 0]
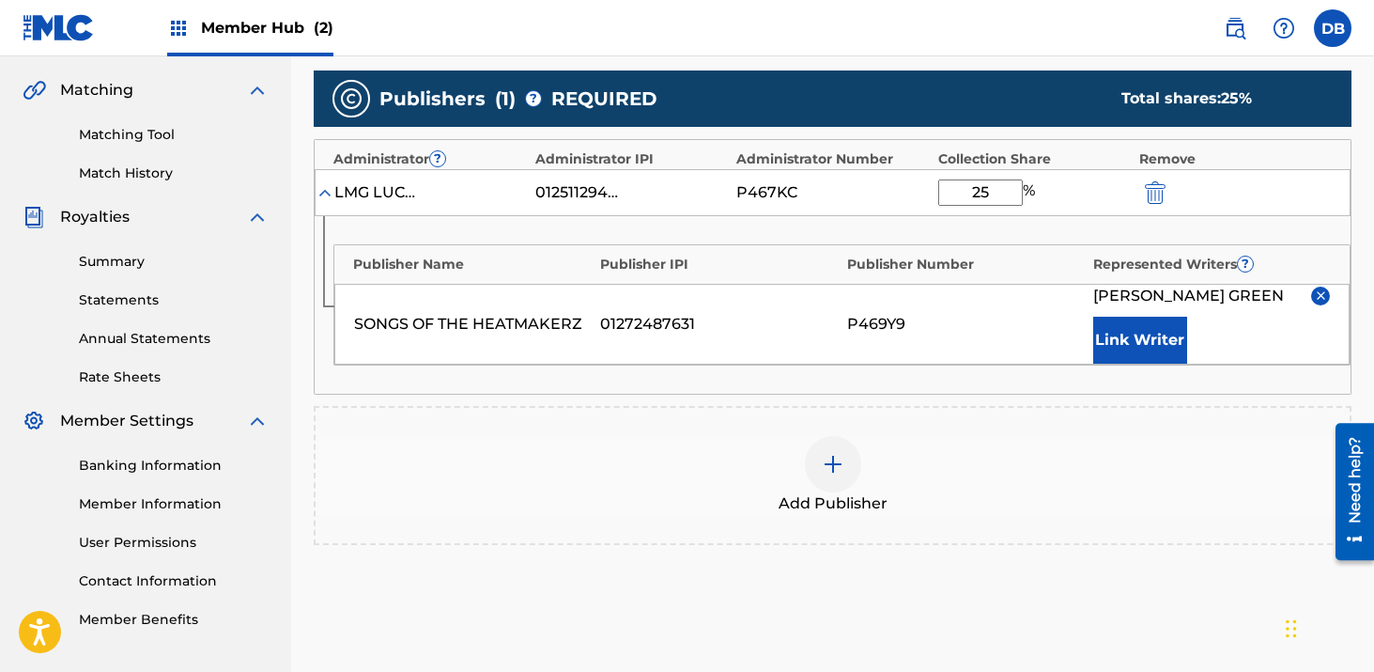
click at [830, 464] on img at bounding box center [833, 464] width 23 height 23
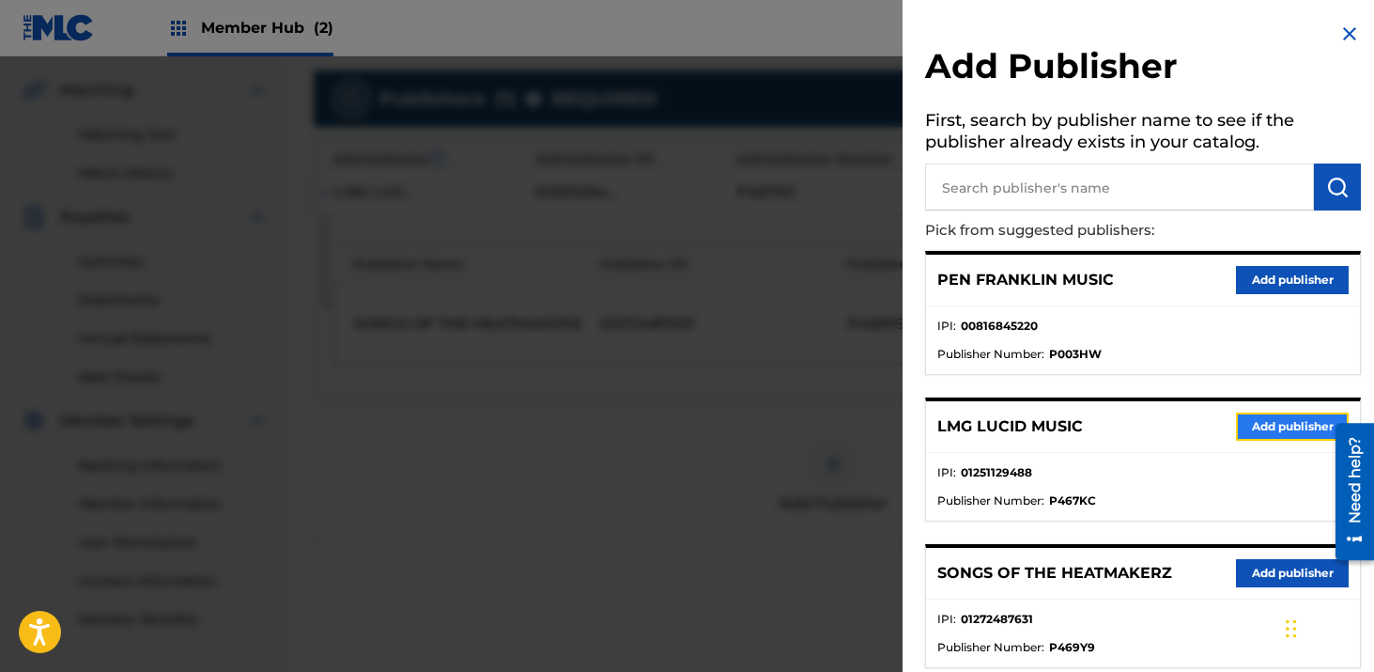
click at [1245, 426] on button "Add publisher" at bounding box center [1292, 426] width 113 height 28
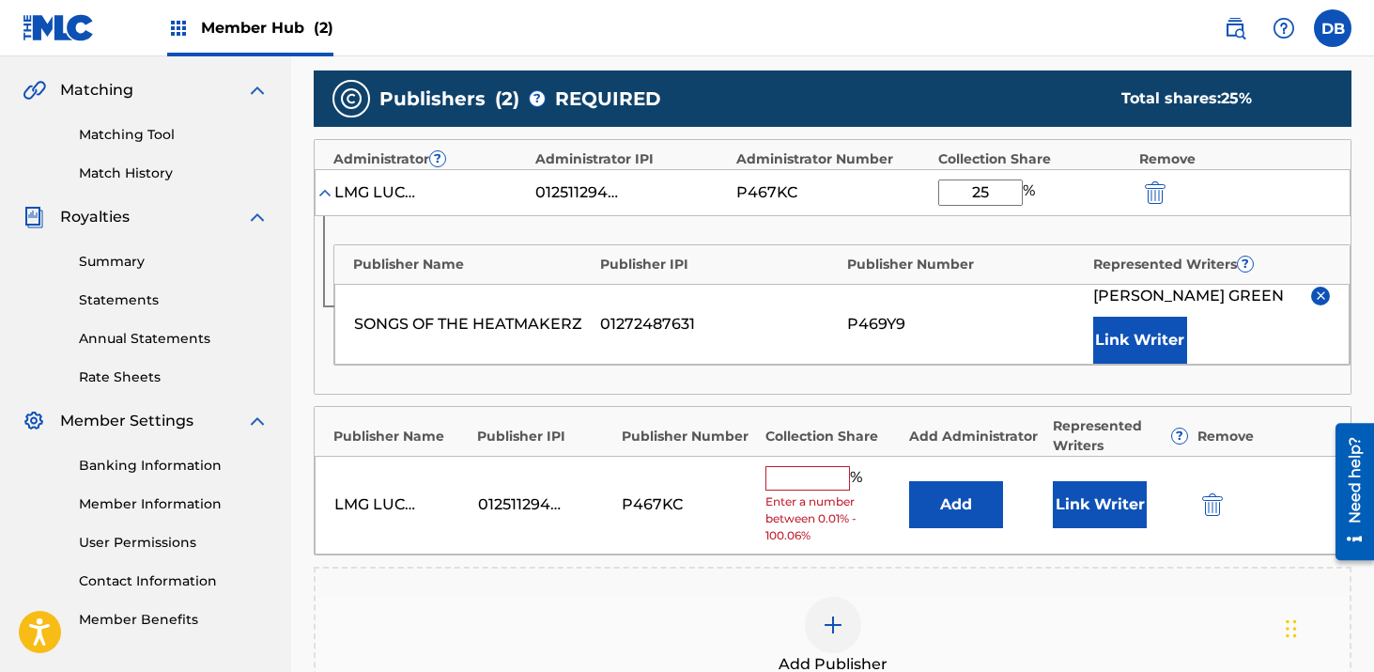
click at [808, 476] on input "text" at bounding box center [808, 478] width 85 height 24
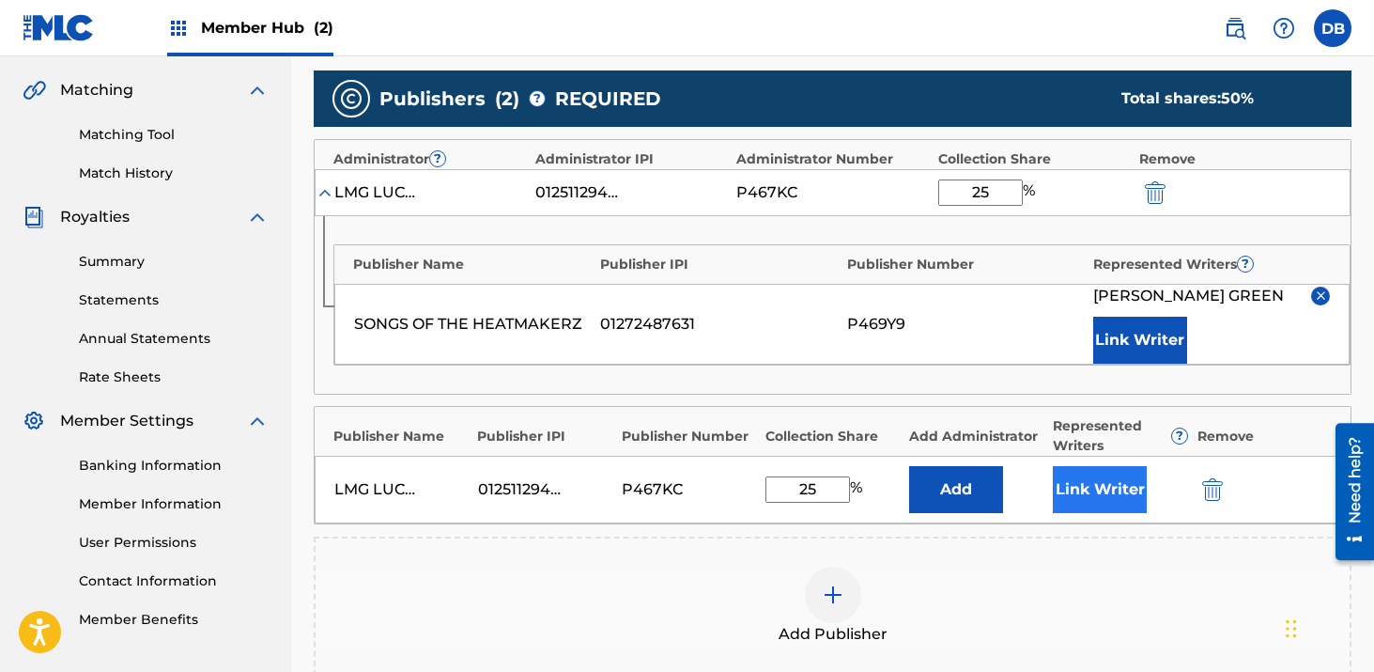
type input "25"
click at [1086, 494] on button "Link Writer" at bounding box center [1100, 489] width 94 height 47
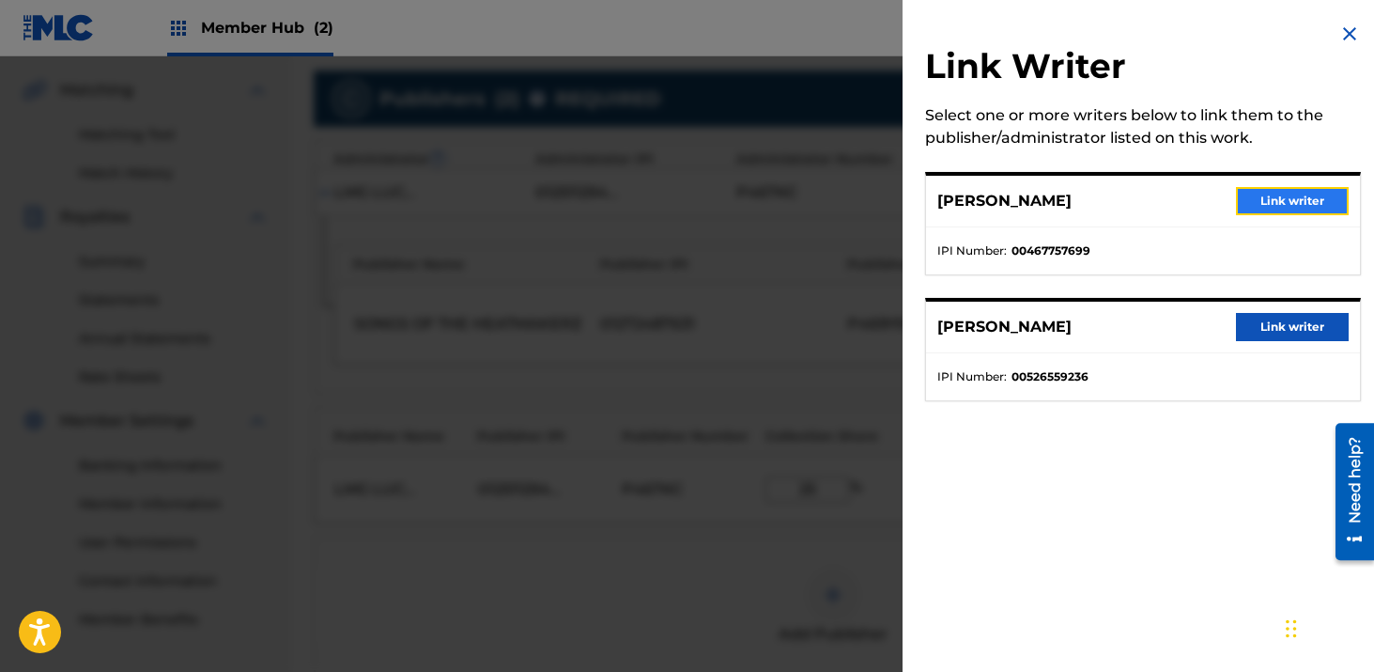
click at [1274, 201] on button "Link writer" at bounding box center [1292, 201] width 113 height 28
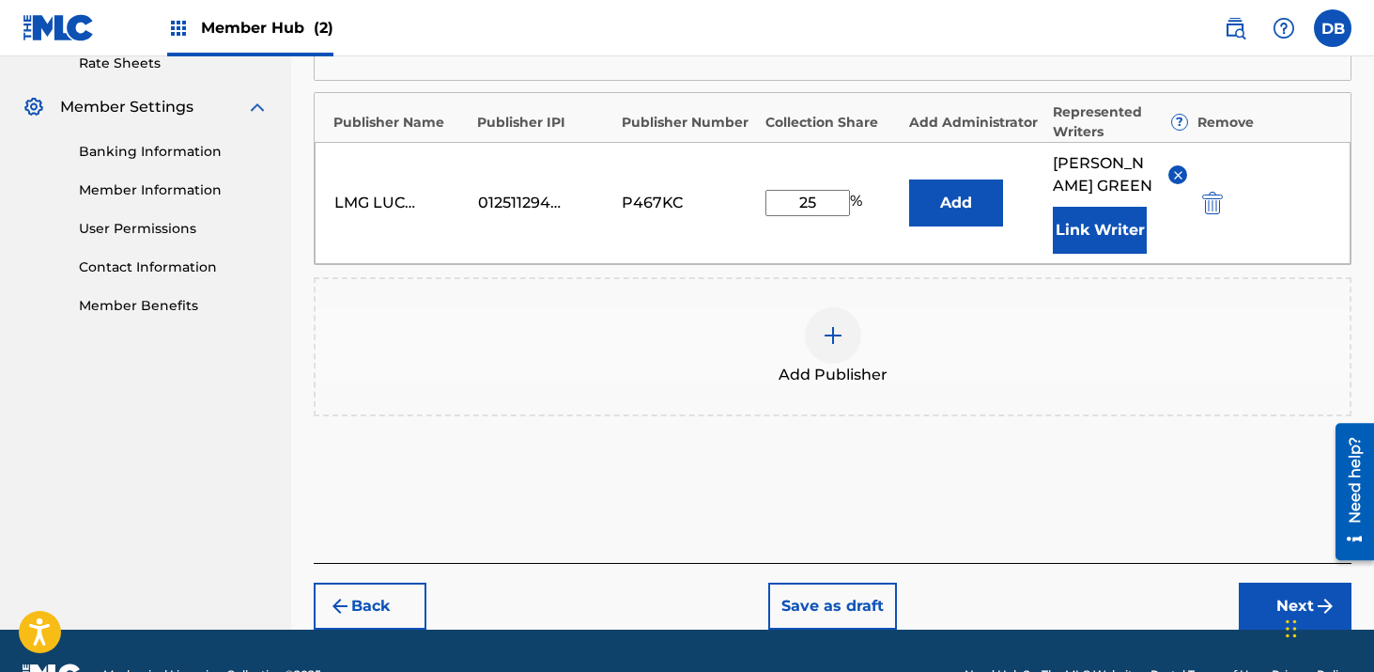
scroll to position [658, 0]
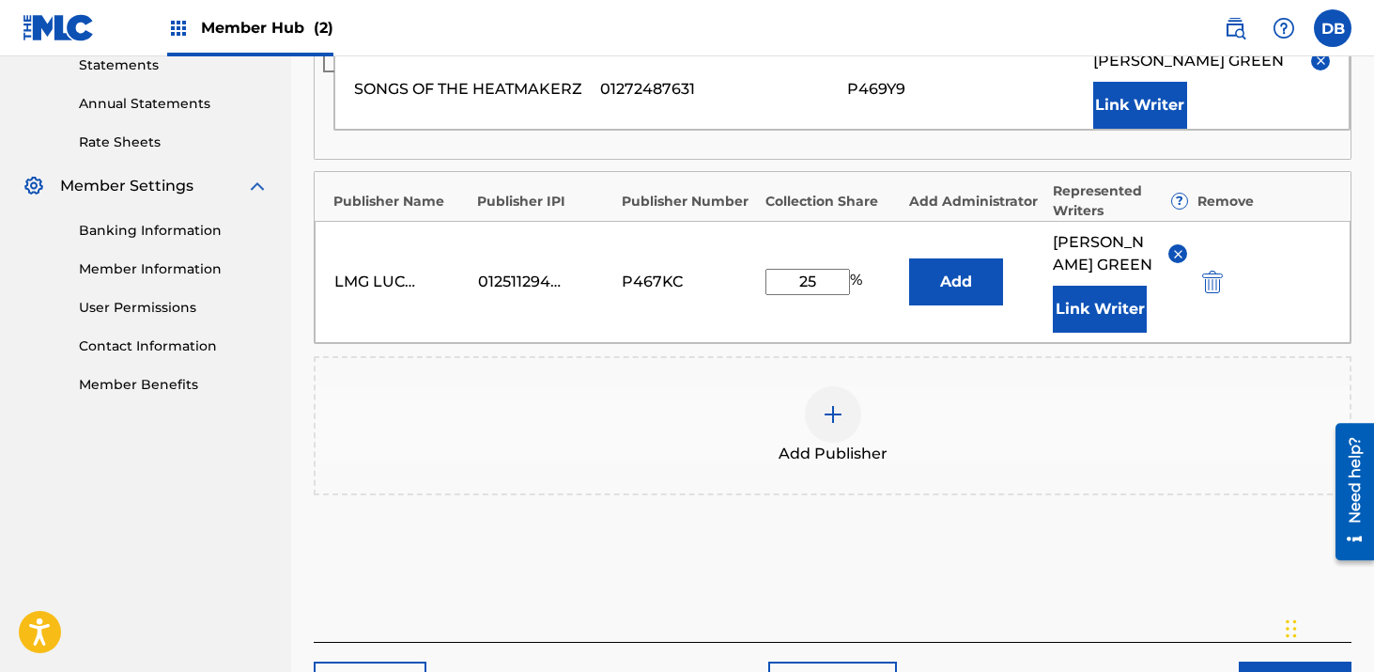
click at [832, 426] on img at bounding box center [833, 414] width 23 height 23
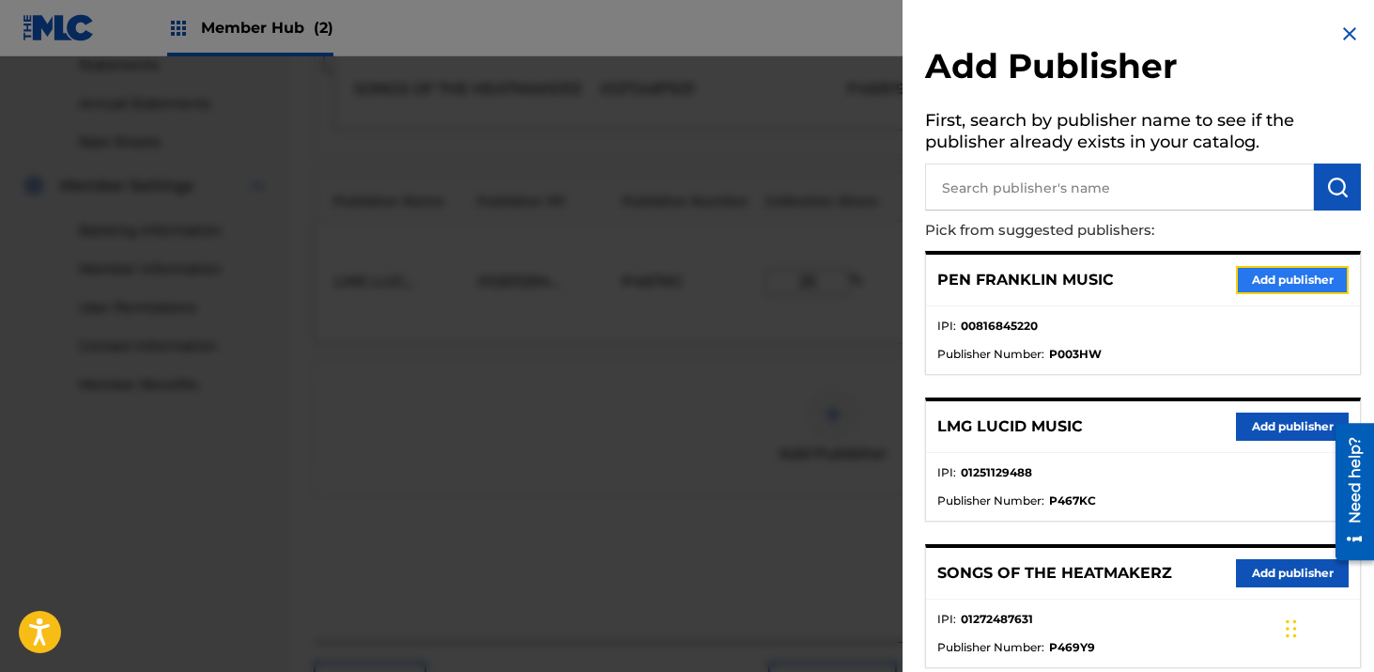
click at [1286, 287] on button "Add publisher" at bounding box center [1292, 280] width 113 height 28
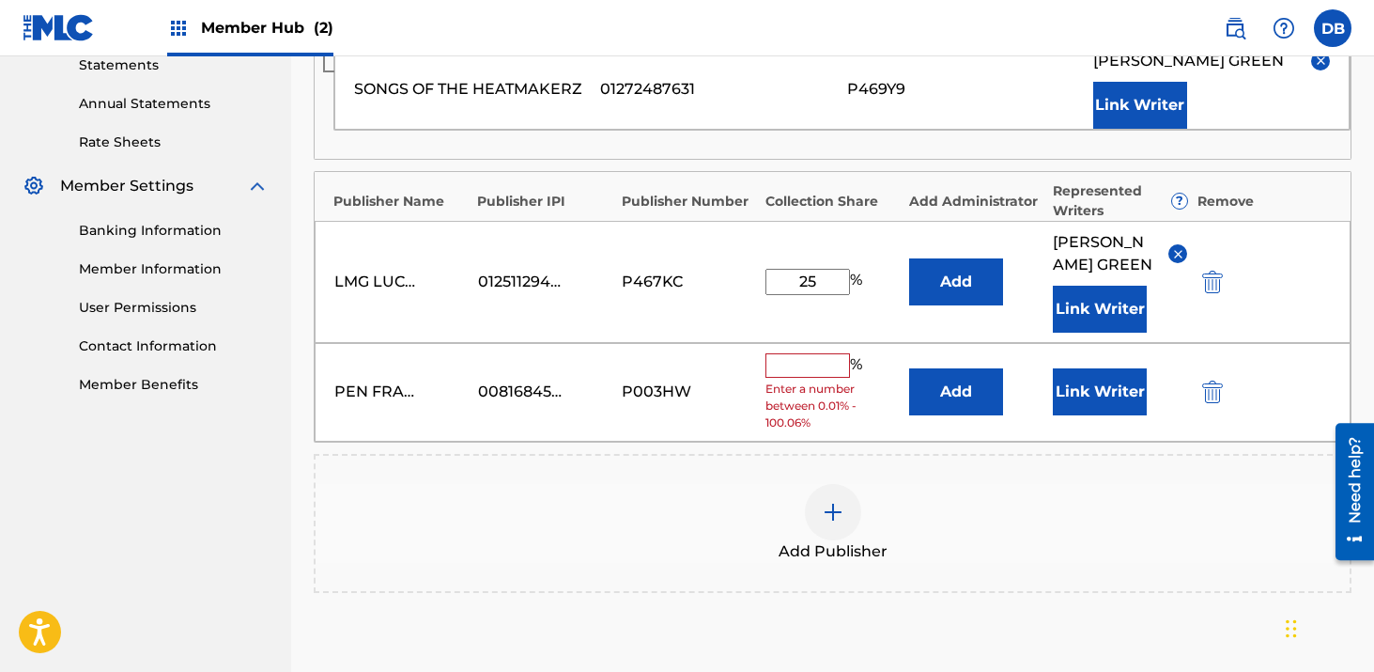
click at [794, 378] on input "text" at bounding box center [808, 365] width 85 height 24
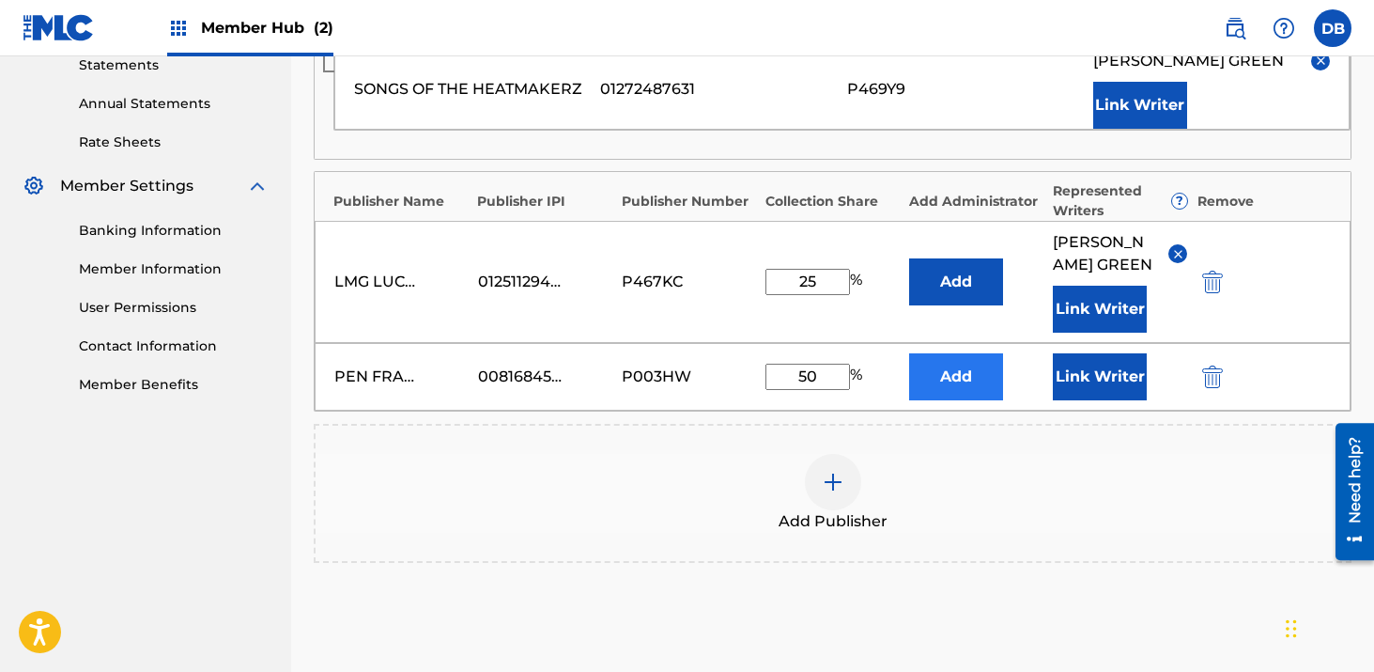
type input "50"
click at [967, 398] on button "Add" at bounding box center [956, 376] width 94 height 47
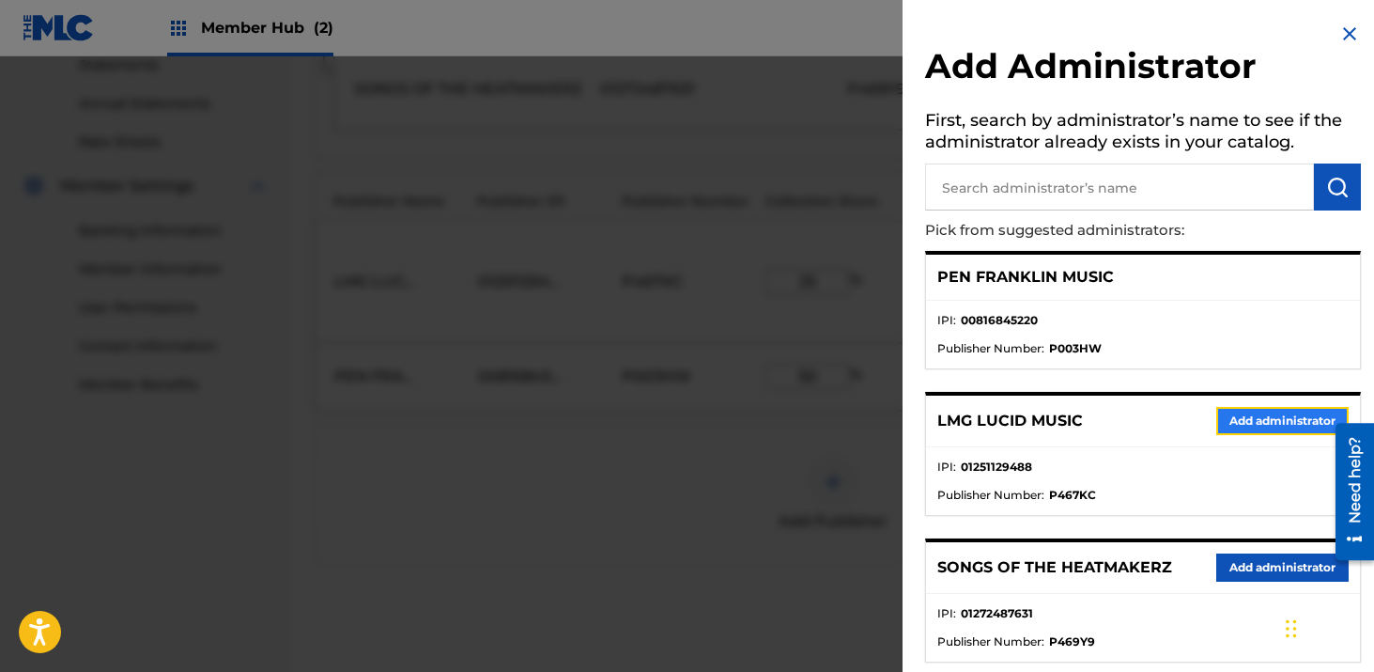
click at [1254, 421] on button "Add administrator" at bounding box center [1283, 421] width 132 height 28
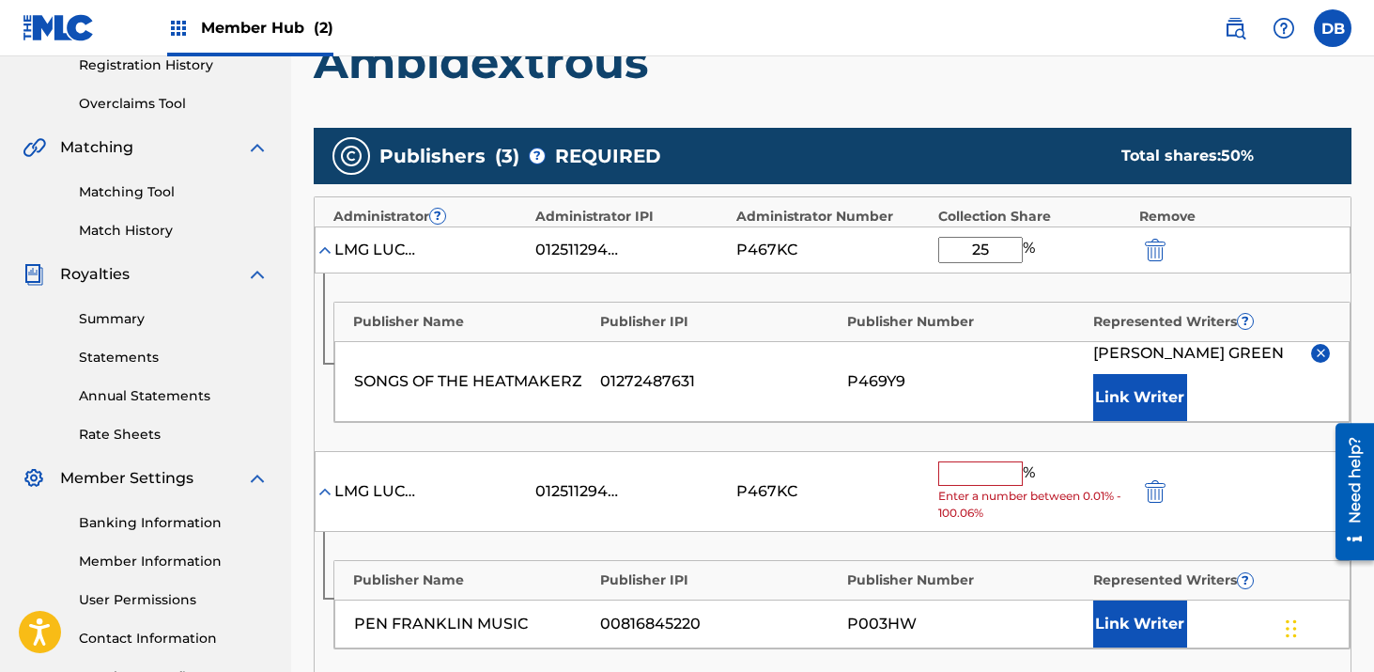
scroll to position [443, 0]
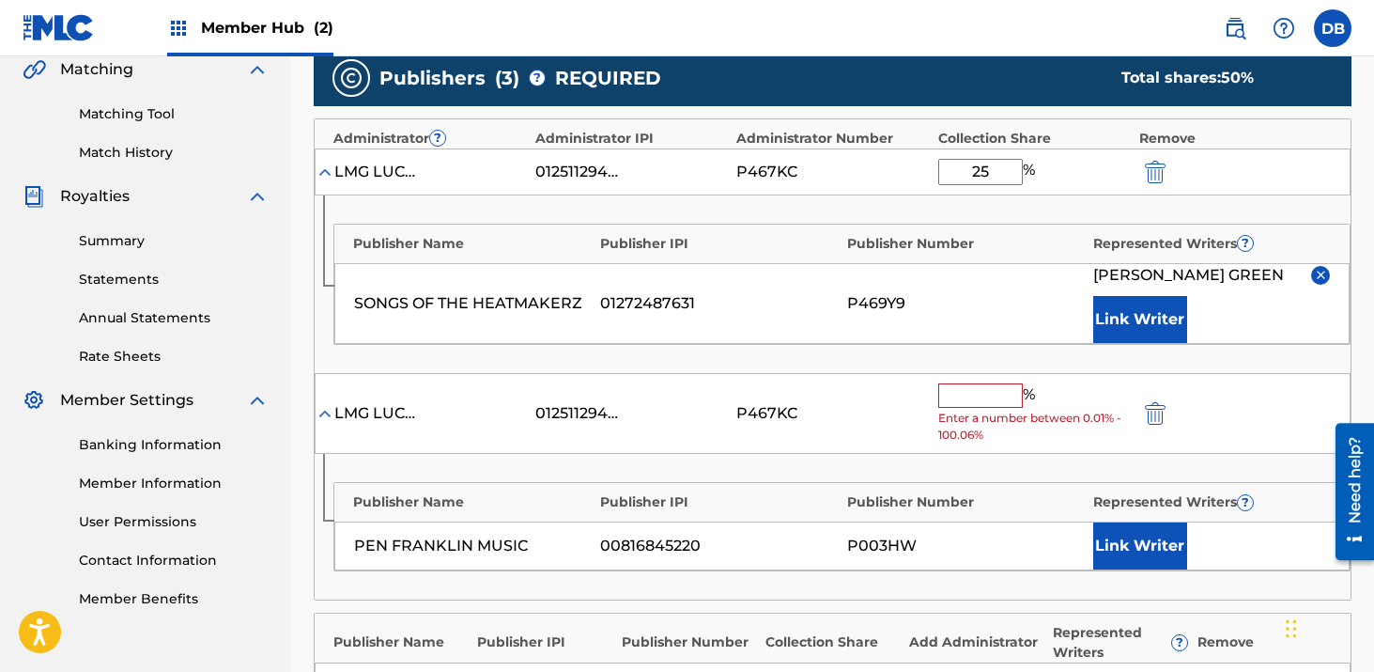
click at [977, 388] on input "text" at bounding box center [981, 395] width 85 height 24
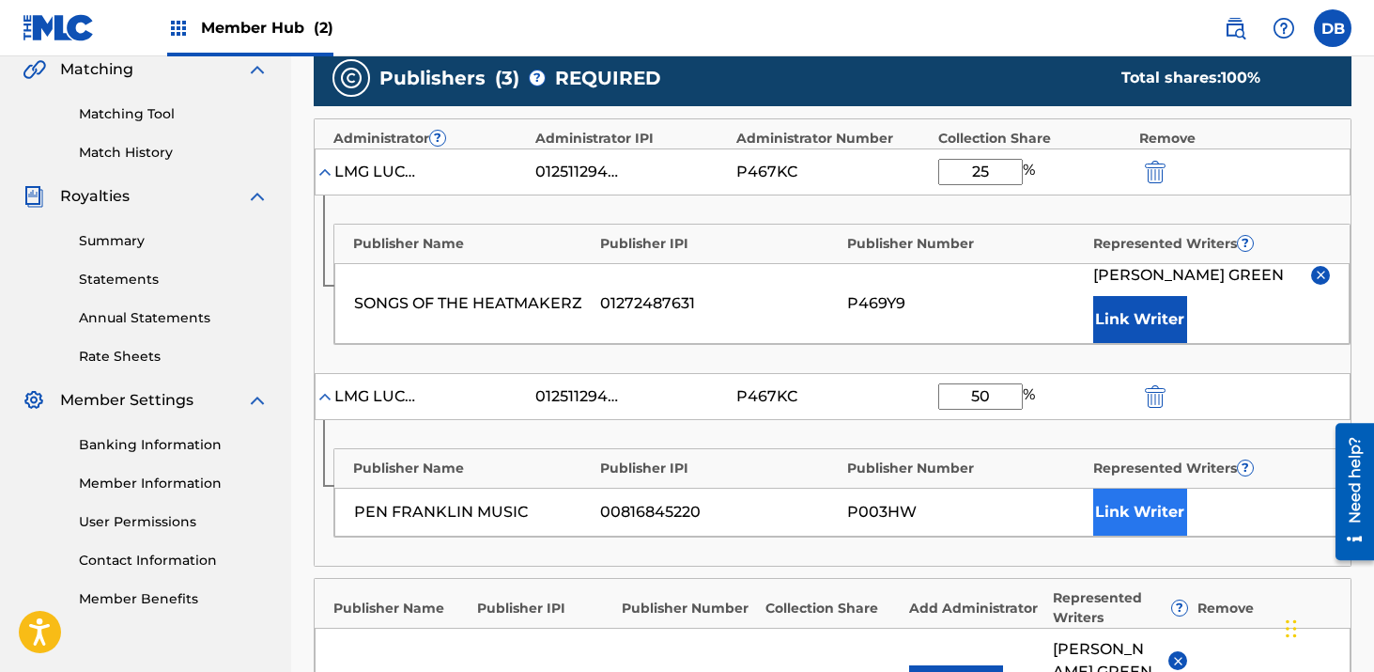
type input "50"
click at [1138, 512] on button "Link Writer" at bounding box center [1141, 512] width 94 height 47
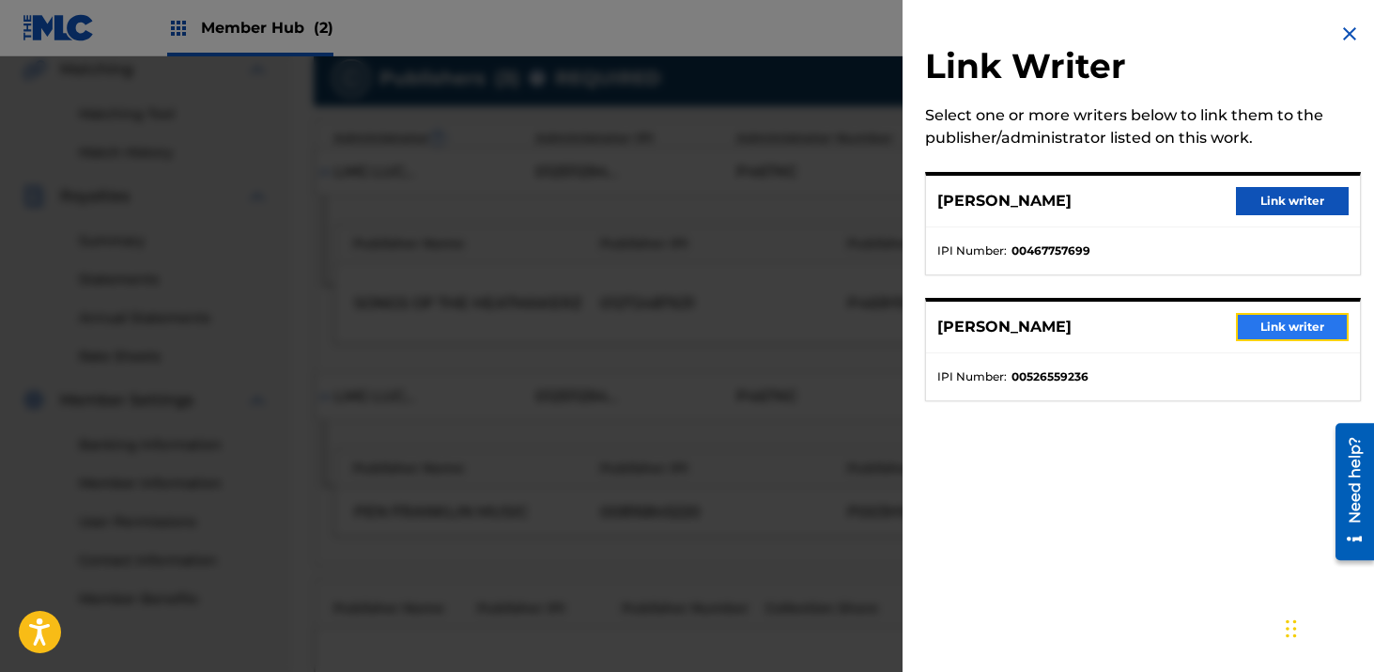
click at [1269, 331] on button "Link writer" at bounding box center [1292, 327] width 113 height 28
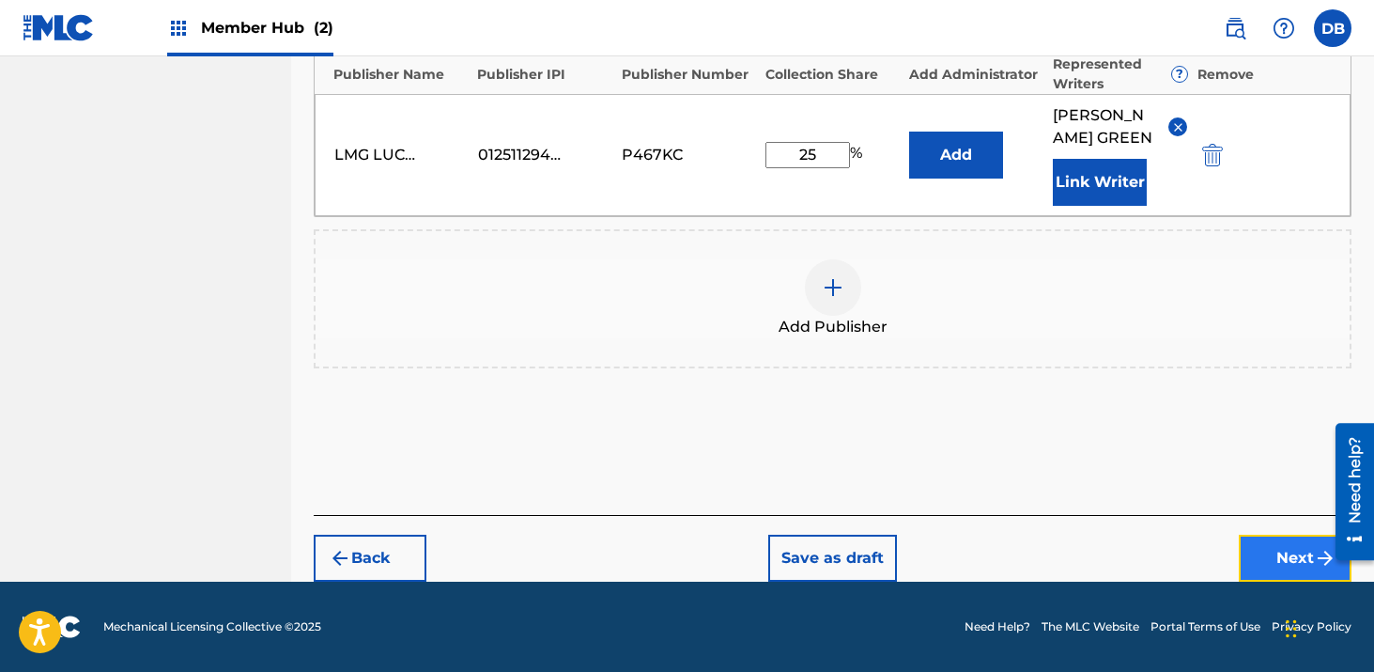
click at [1259, 558] on button "Next" at bounding box center [1295, 558] width 113 height 47
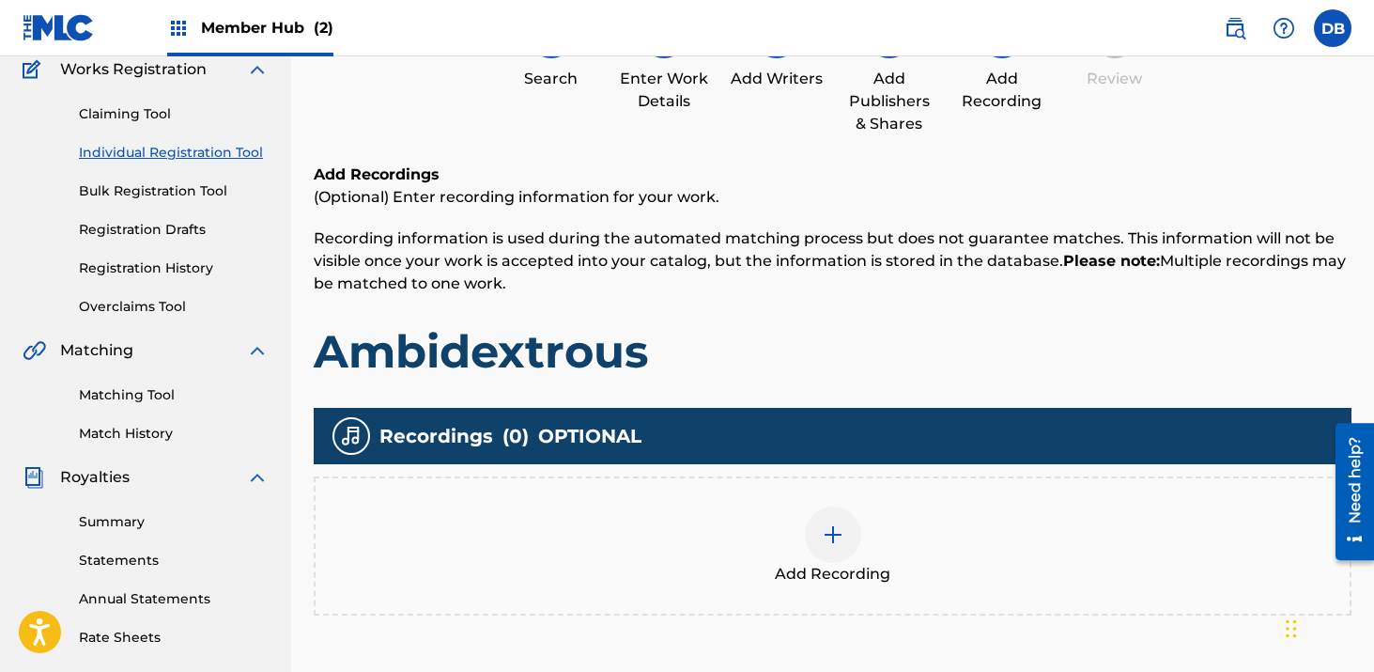
scroll to position [276, 0]
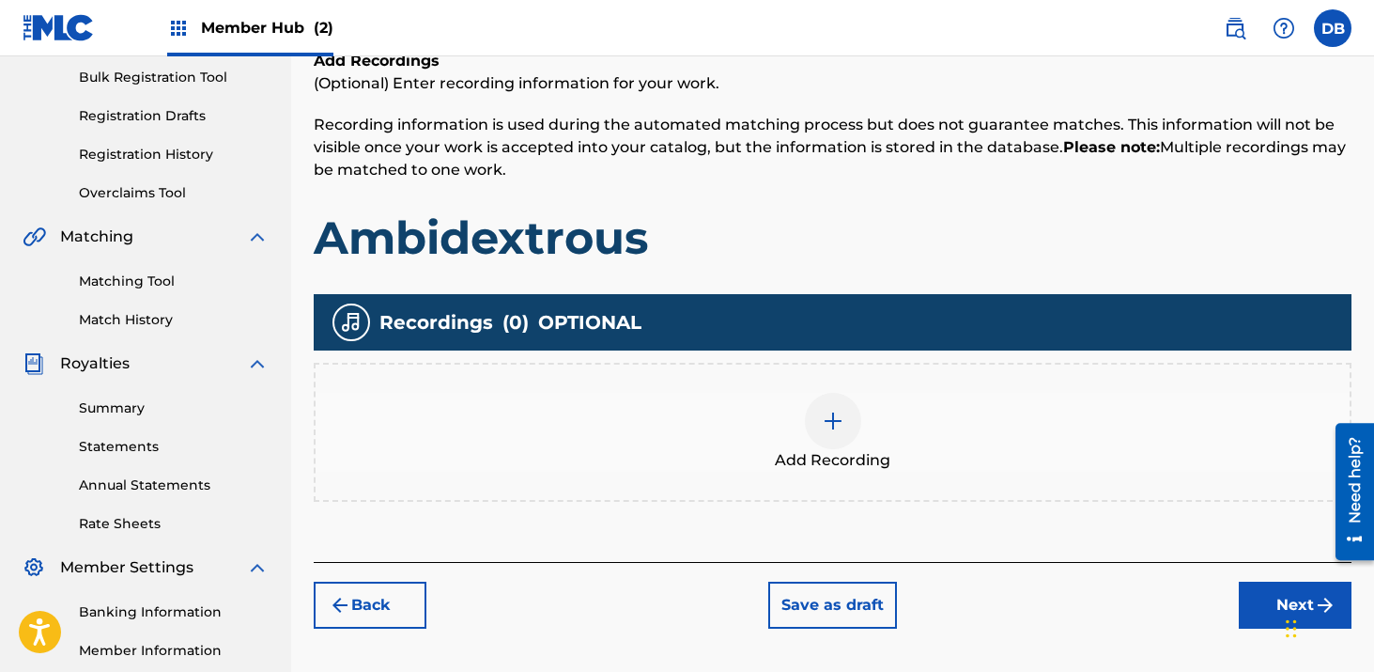
click at [849, 417] on div at bounding box center [833, 421] width 56 height 56
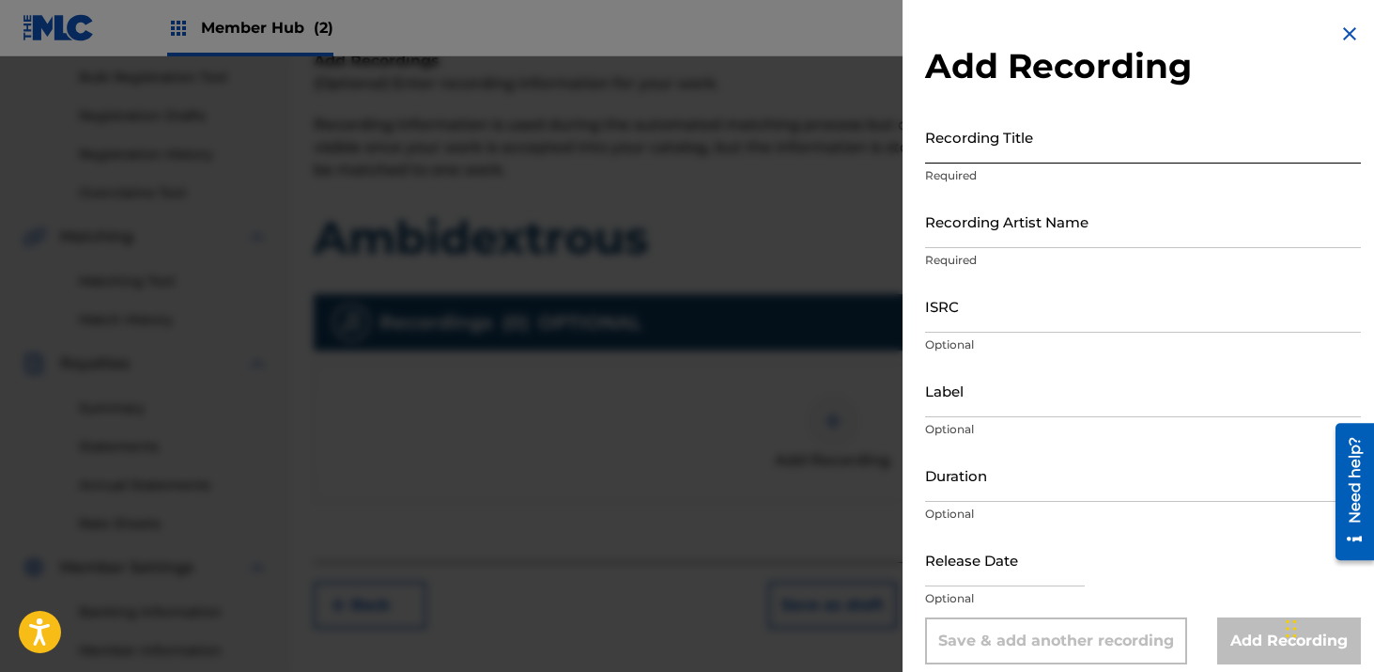
click at [975, 155] on input "Recording Title" at bounding box center [1143, 137] width 436 height 54
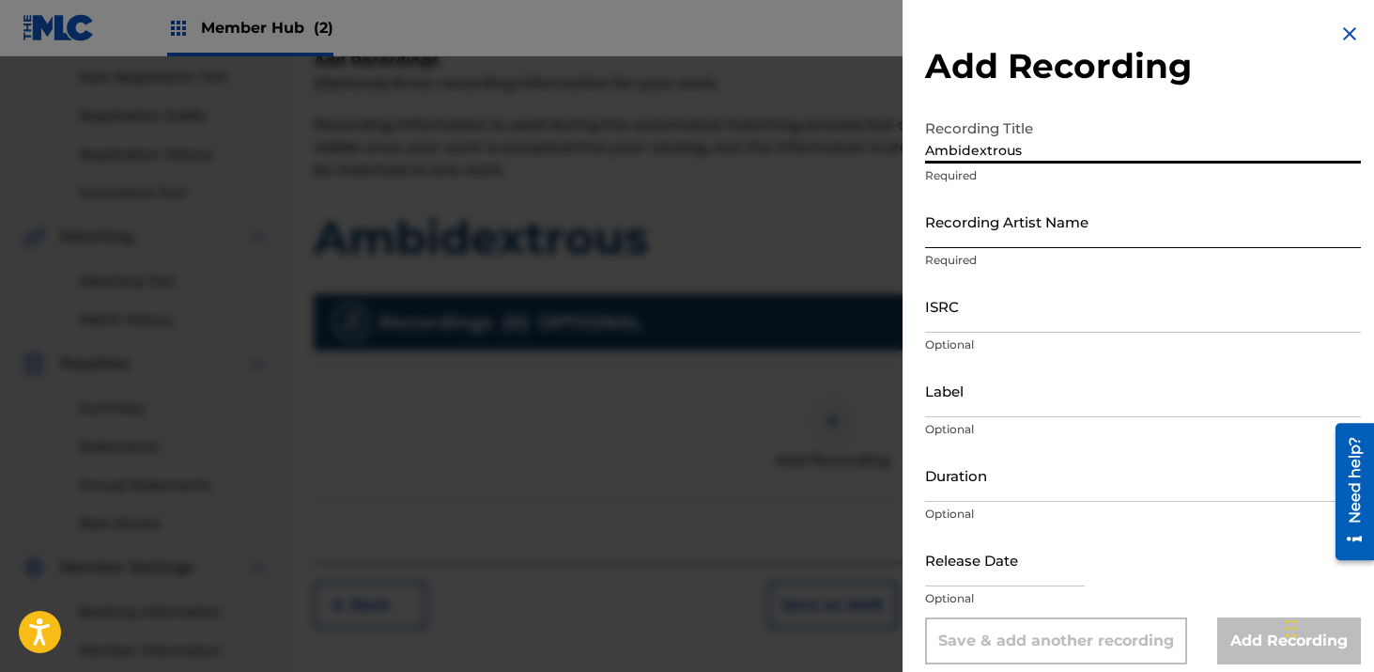
type input "Ambidextrous"
click at [966, 232] on input "Recording Artist Name" at bounding box center [1143, 221] width 436 height 54
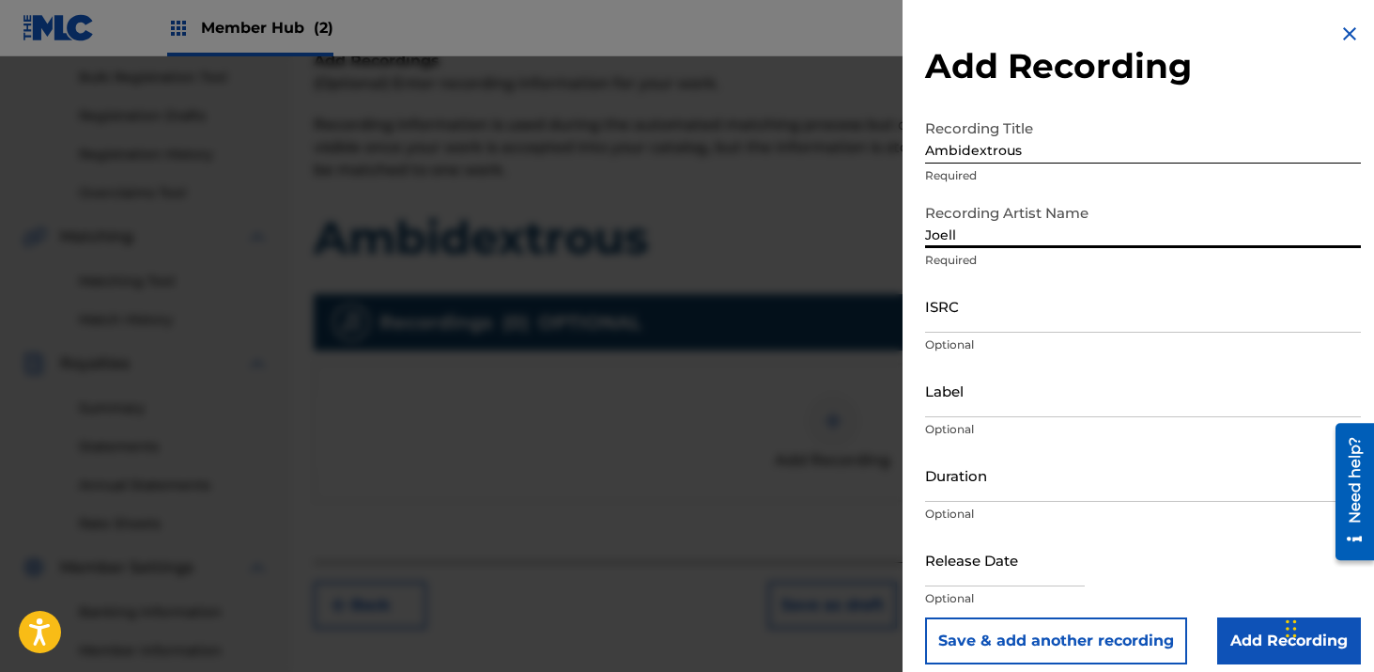
type input "[PERSON_NAME]"
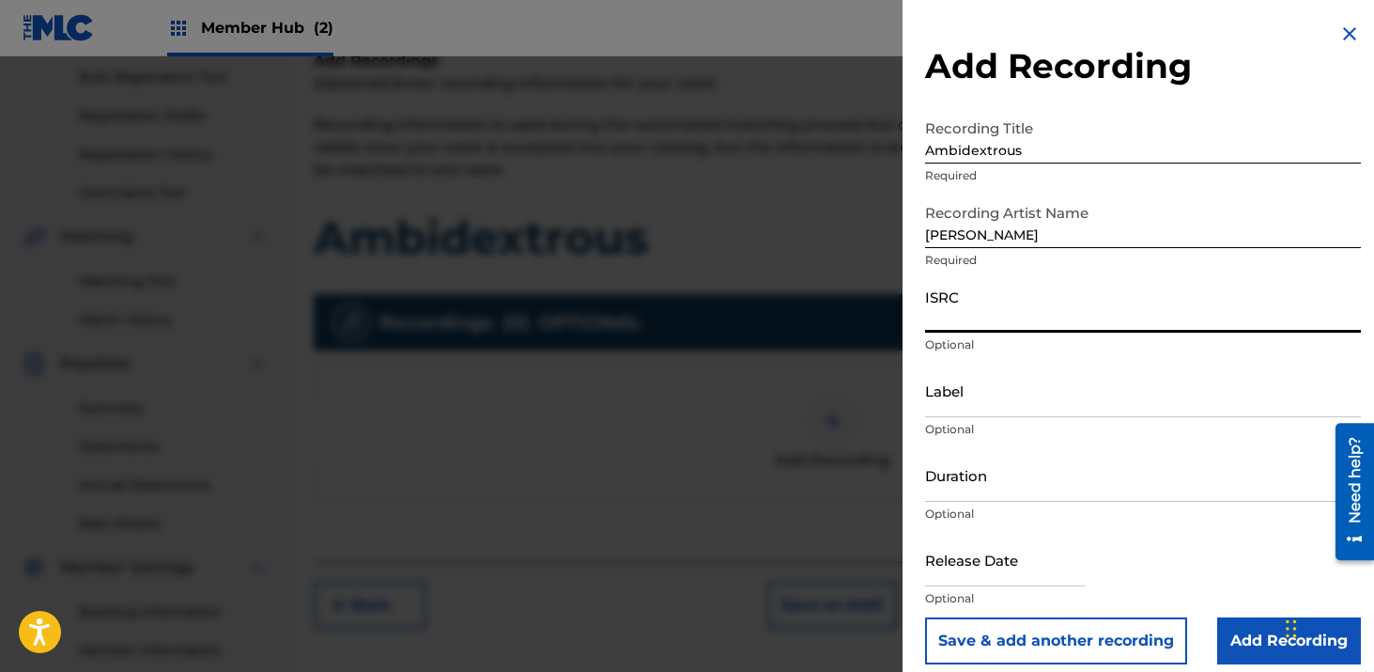
click at [1002, 312] on input "ISRC" at bounding box center [1143, 306] width 436 height 54
paste input "CH7812544946"
type input "CH7812544946"
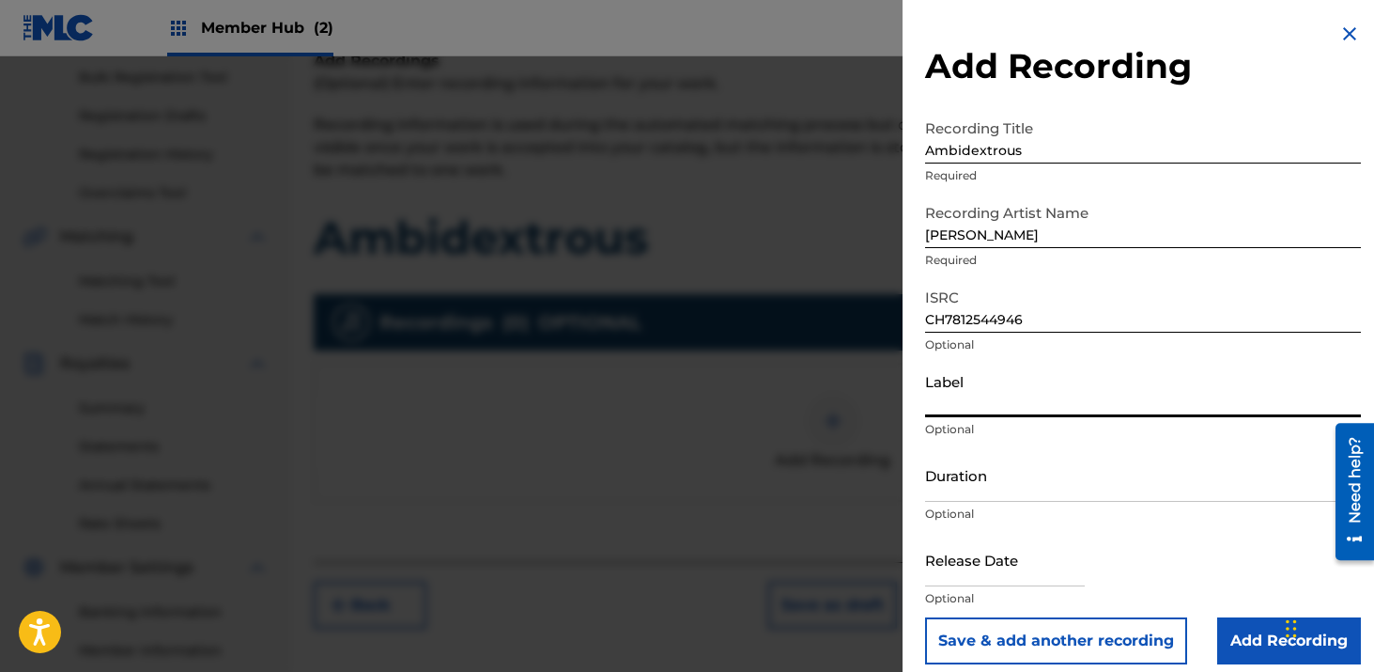
click at [991, 395] on input "Label" at bounding box center [1143, 391] width 436 height 54
type input "Hitmaker Music Group/Hitmaker Distro"
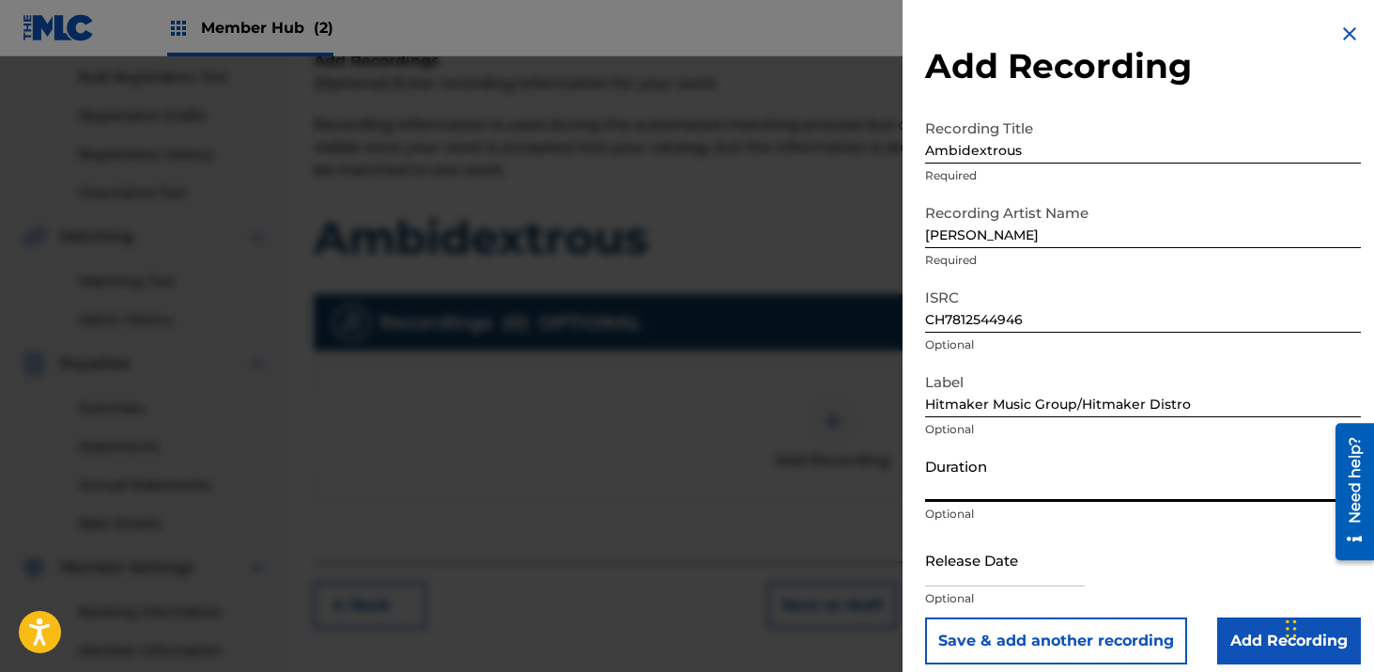
click at [1026, 473] on input "Duration" at bounding box center [1143, 475] width 436 height 54
type input "03:15"
click at [1034, 574] on input "text" at bounding box center [1005, 560] width 160 height 54
select select "8"
select select "2025"
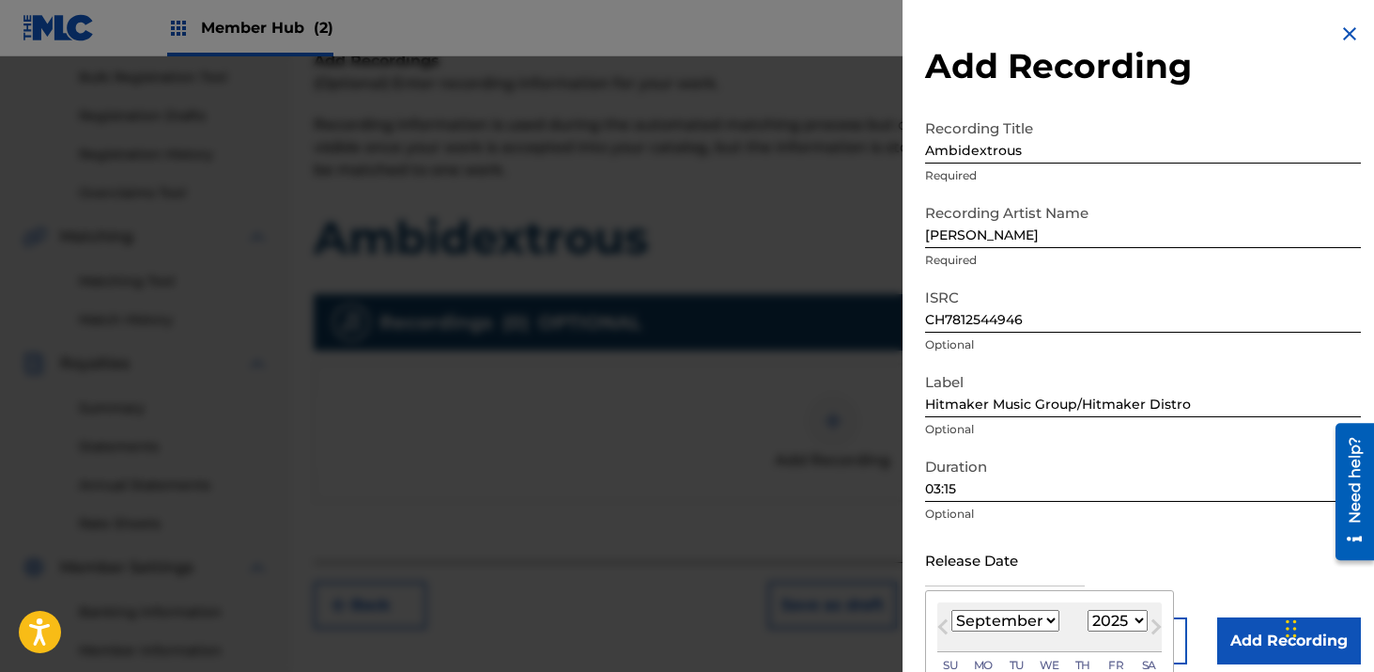
type input "[DATE]"
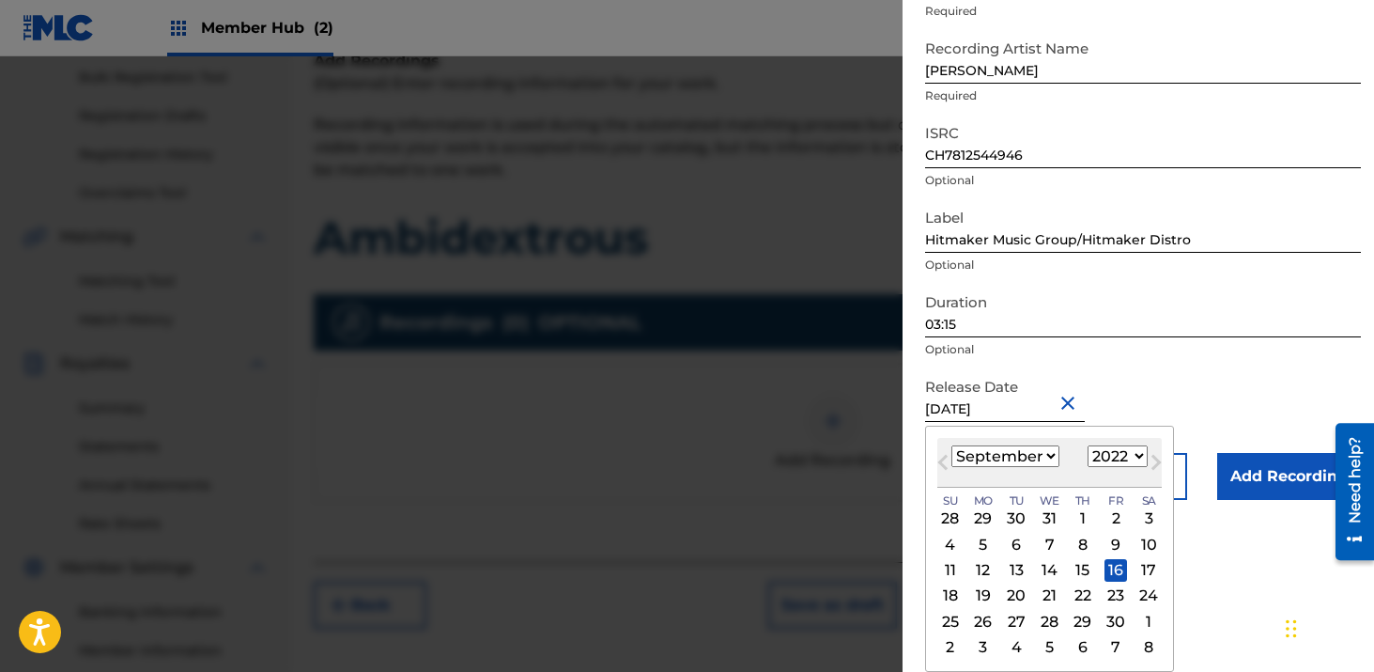
click at [1113, 454] on select "1899 1900 1901 1902 1903 1904 1905 1906 1907 1908 1909 1910 1911 1912 1913 1914…" at bounding box center [1118, 456] width 60 height 22
select select "2025"
click at [1088, 445] on select "1899 1900 1901 1902 1903 1904 1905 1906 1907 1908 1909 1910 1911 1912 1913 1914…" at bounding box center [1118, 456] width 60 height 22
click at [1116, 566] on div "19" at bounding box center [1116, 570] width 23 height 23
type input "[DATE]"
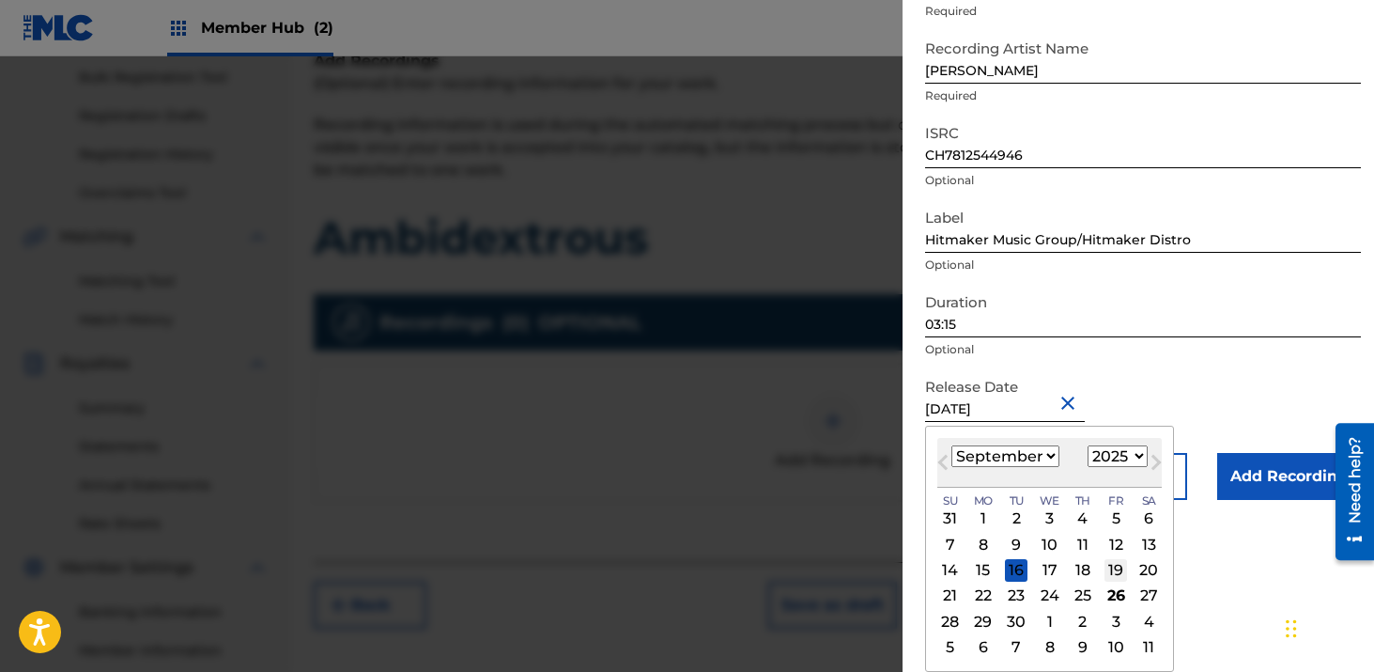
scroll to position [15, 0]
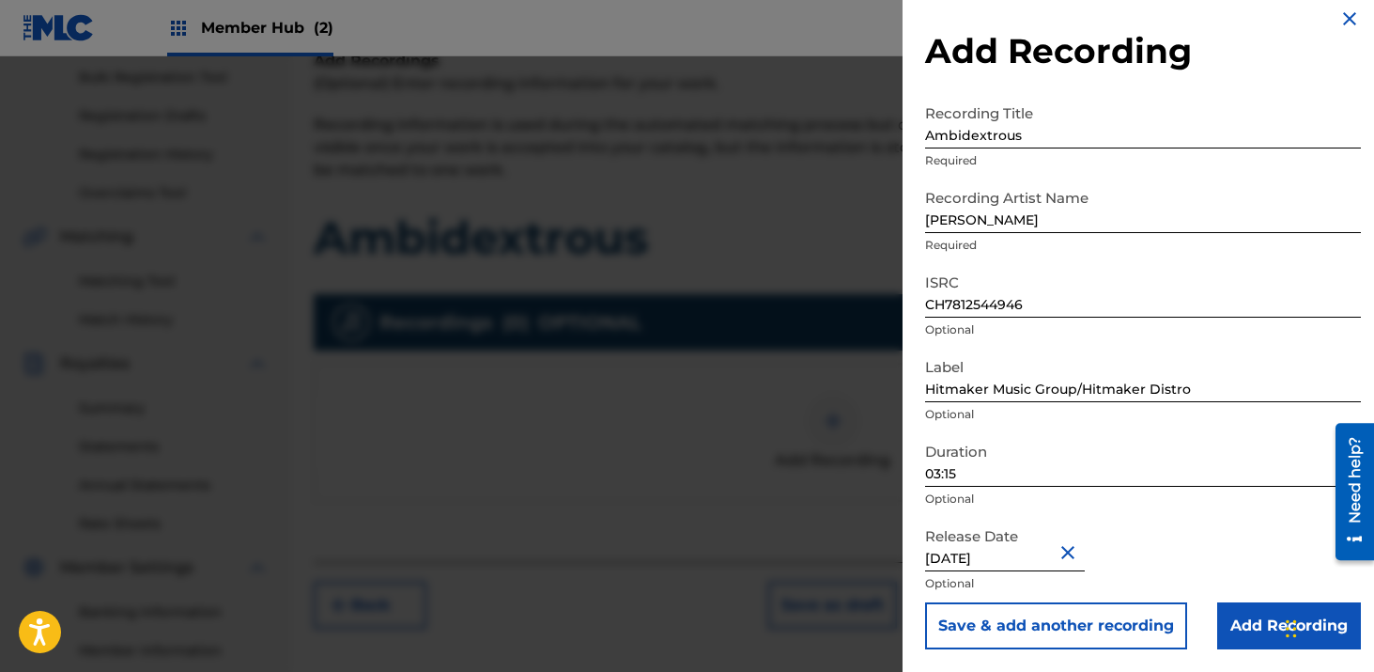
select select "8"
select select "2025"
click at [1232, 410] on form "Recording Title Ambidextrous Required Recording Artist Name [PERSON_NAME] Requi…" at bounding box center [1143, 372] width 436 height 554
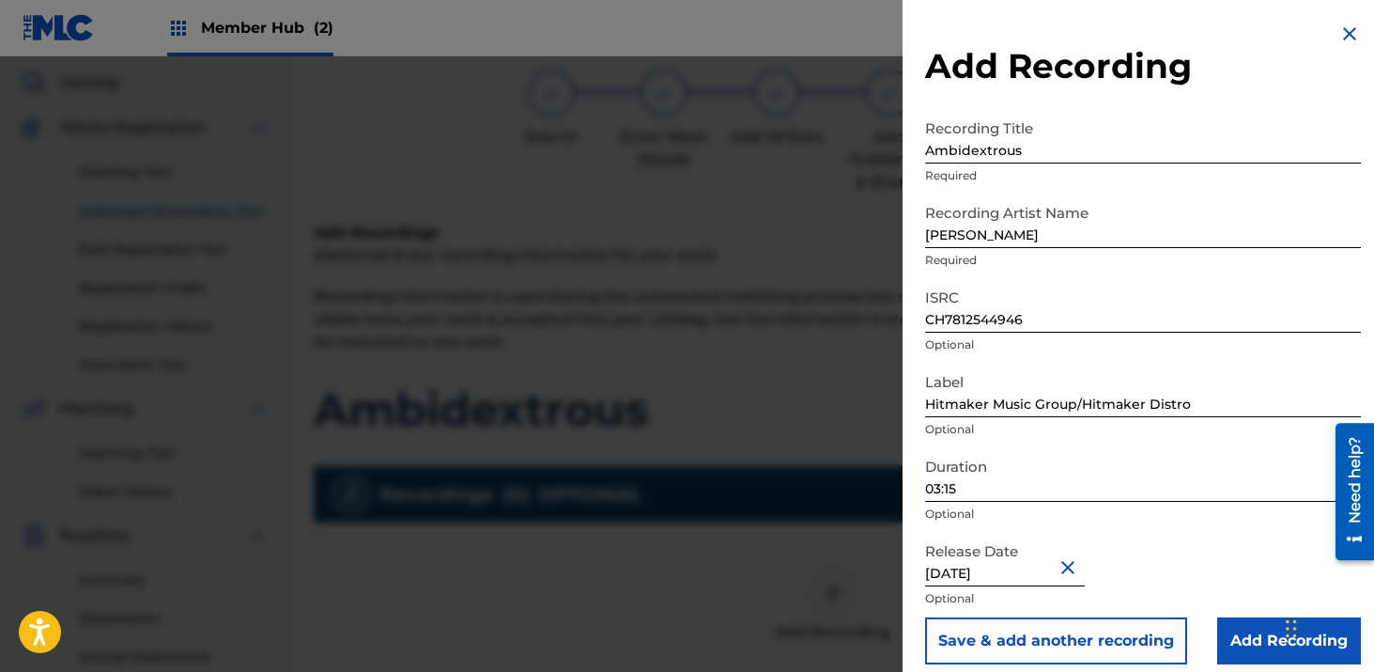
scroll to position [98, 0]
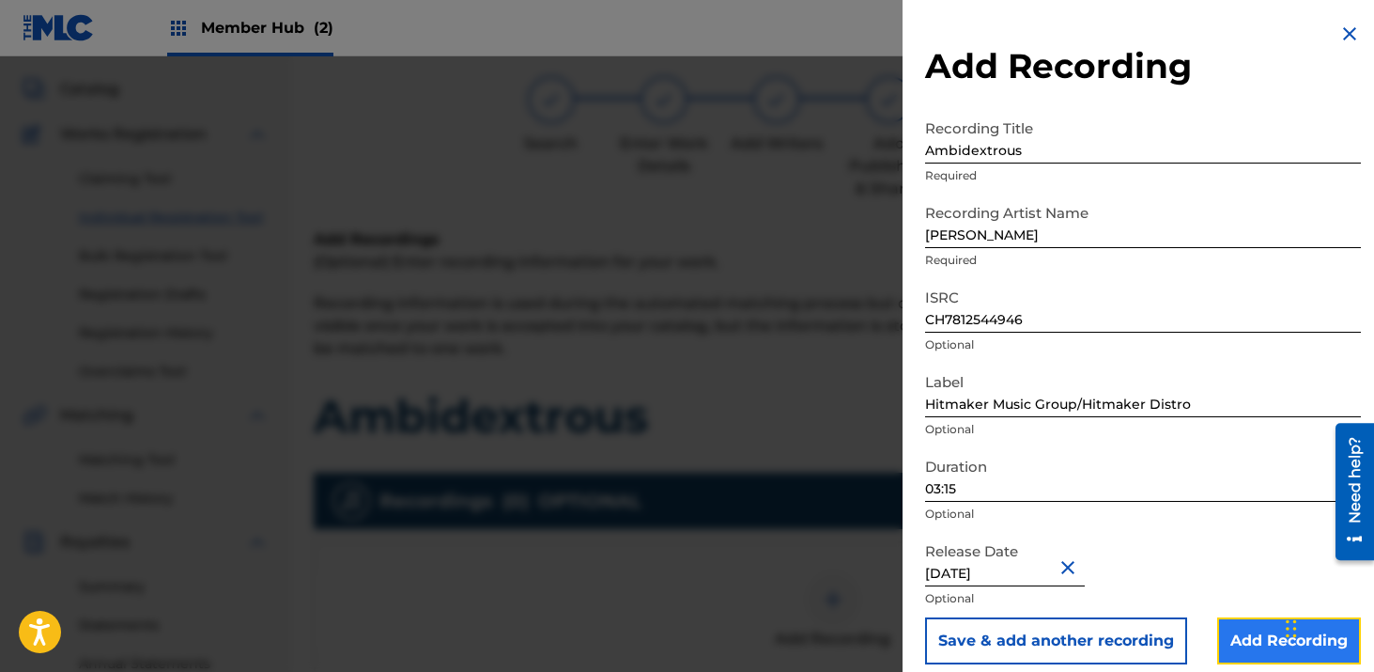
click at [1263, 642] on input "Add Recording" at bounding box center [1290, 640] width 144 height 47
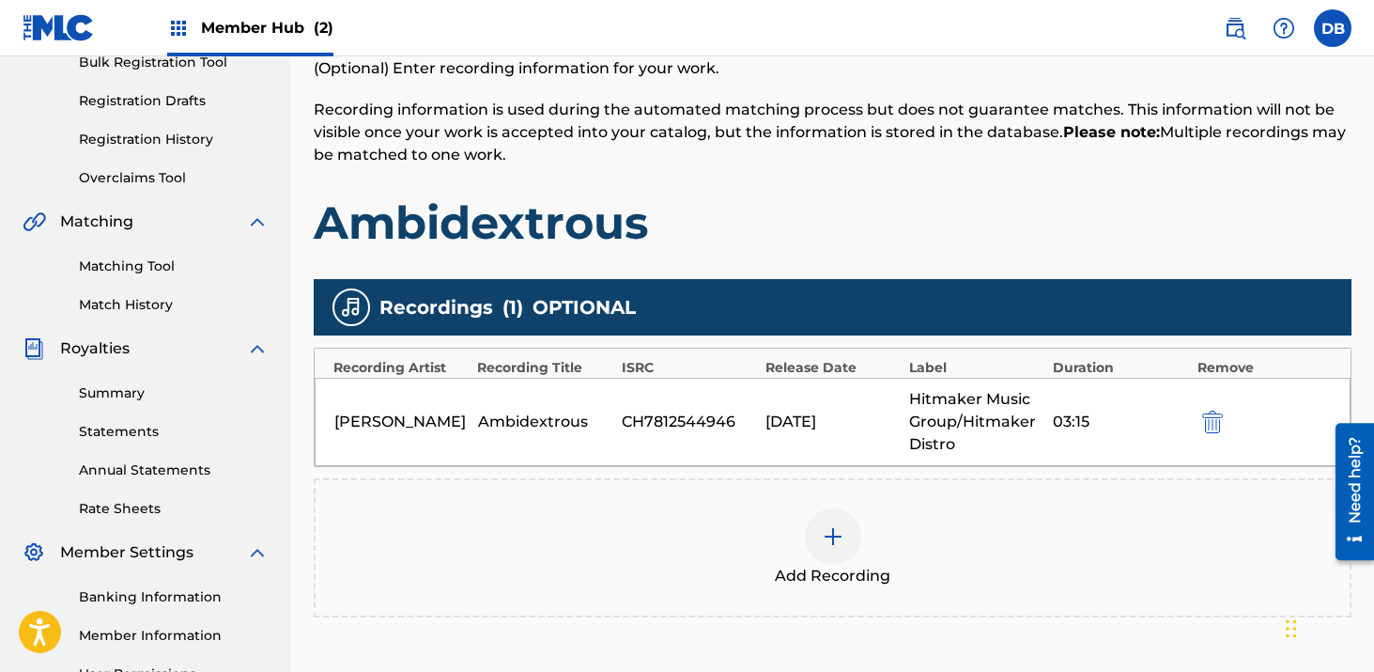
scroll to position [493, 0]
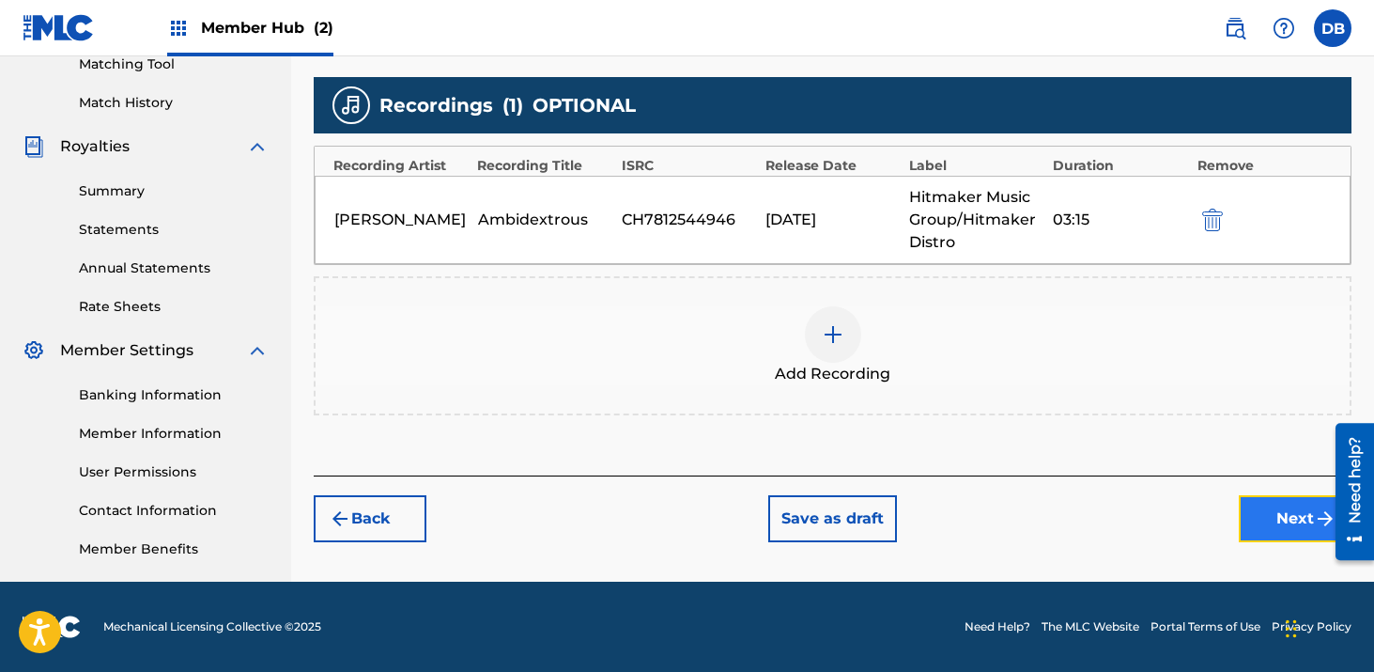
click at [1271, 514] on button "Next" at bounding box center [1295, 518] width 113 height 47
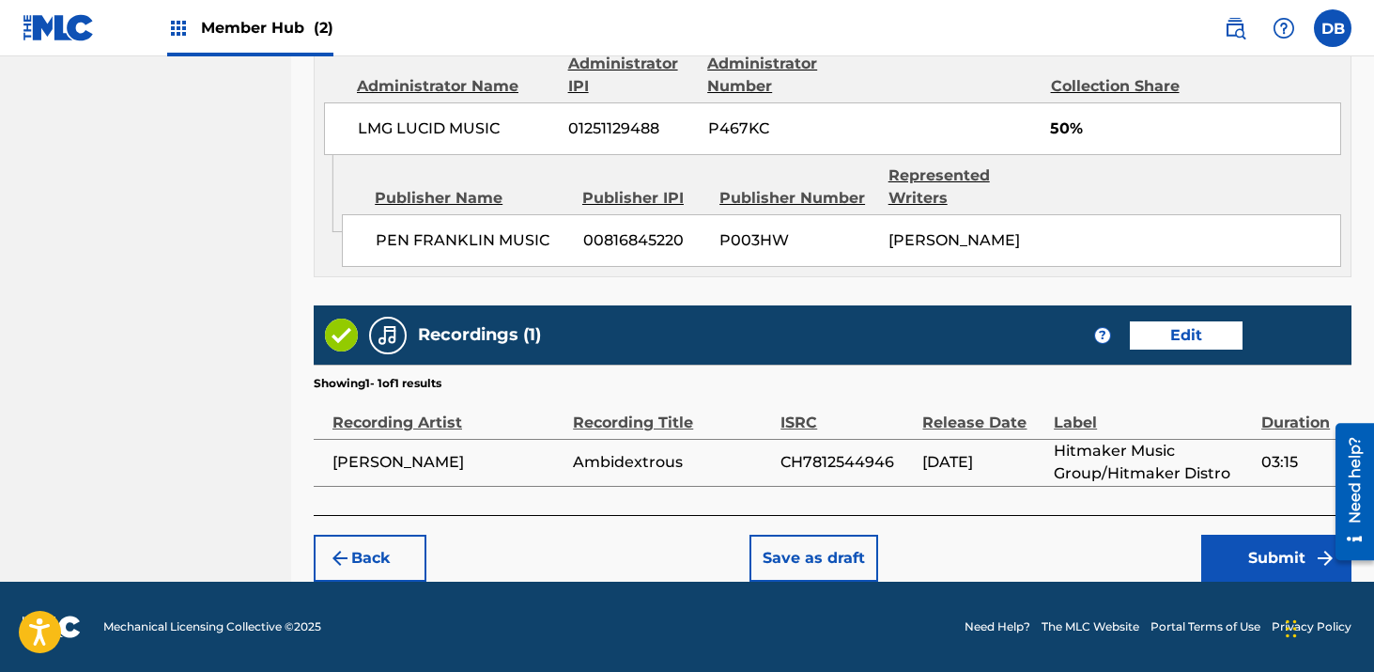
scroll to position [1509, 0]
click at [1234, 551] on button "Submit" at bounding box center [1277, 558] width 150 height 47
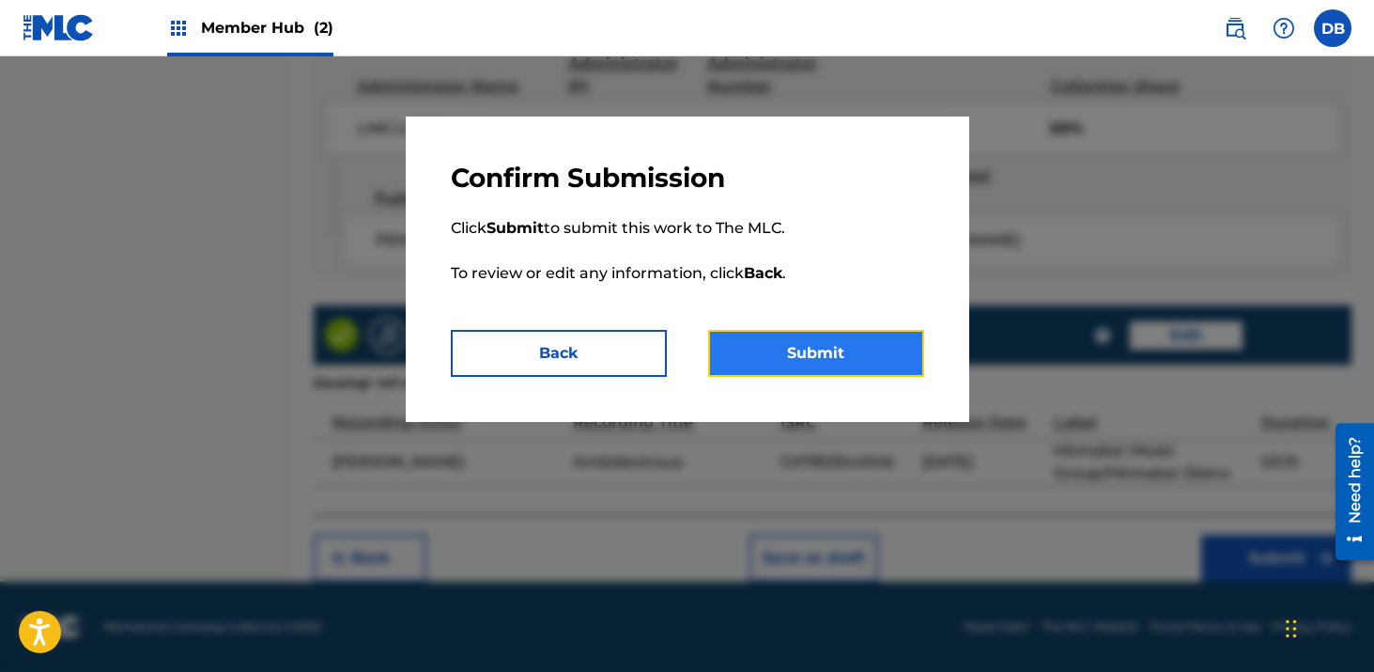
click at [909, 351] on button "Submit" at bounding box center [816, 353] width 216 height 47
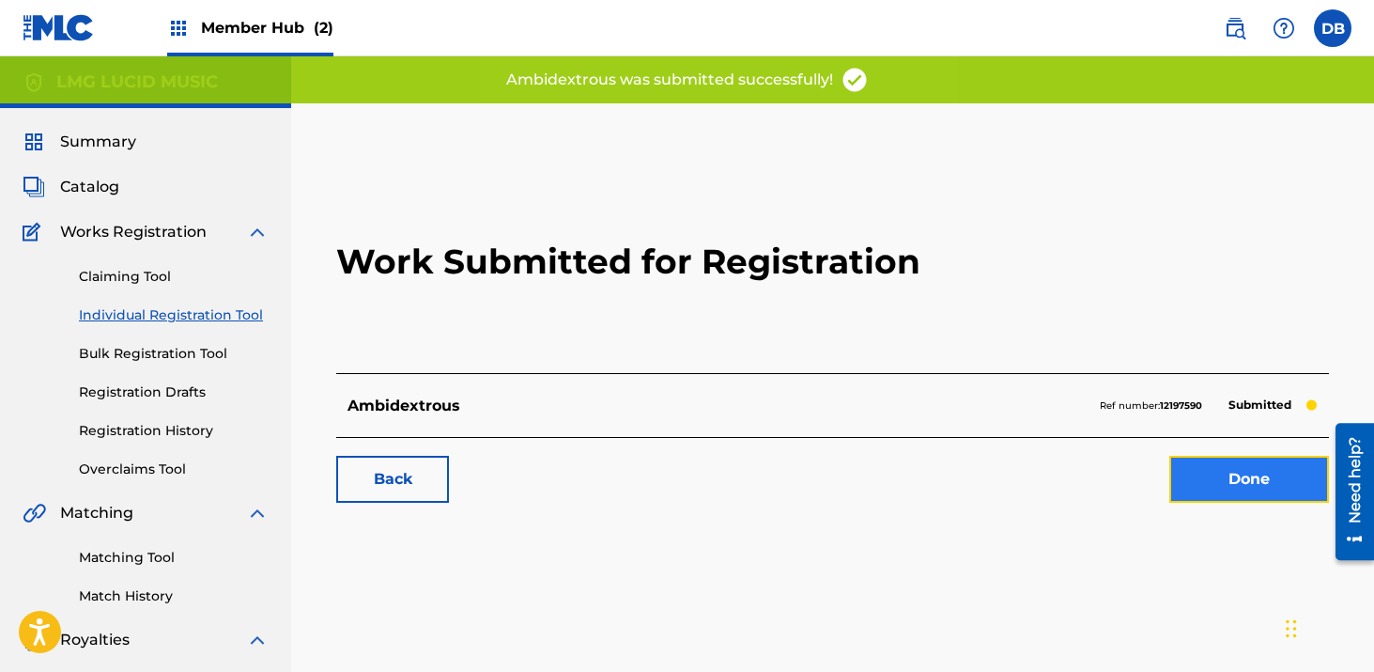
click at [1253, 482] on link "Done" at bounding box center [1250, 479] width 160 height 47
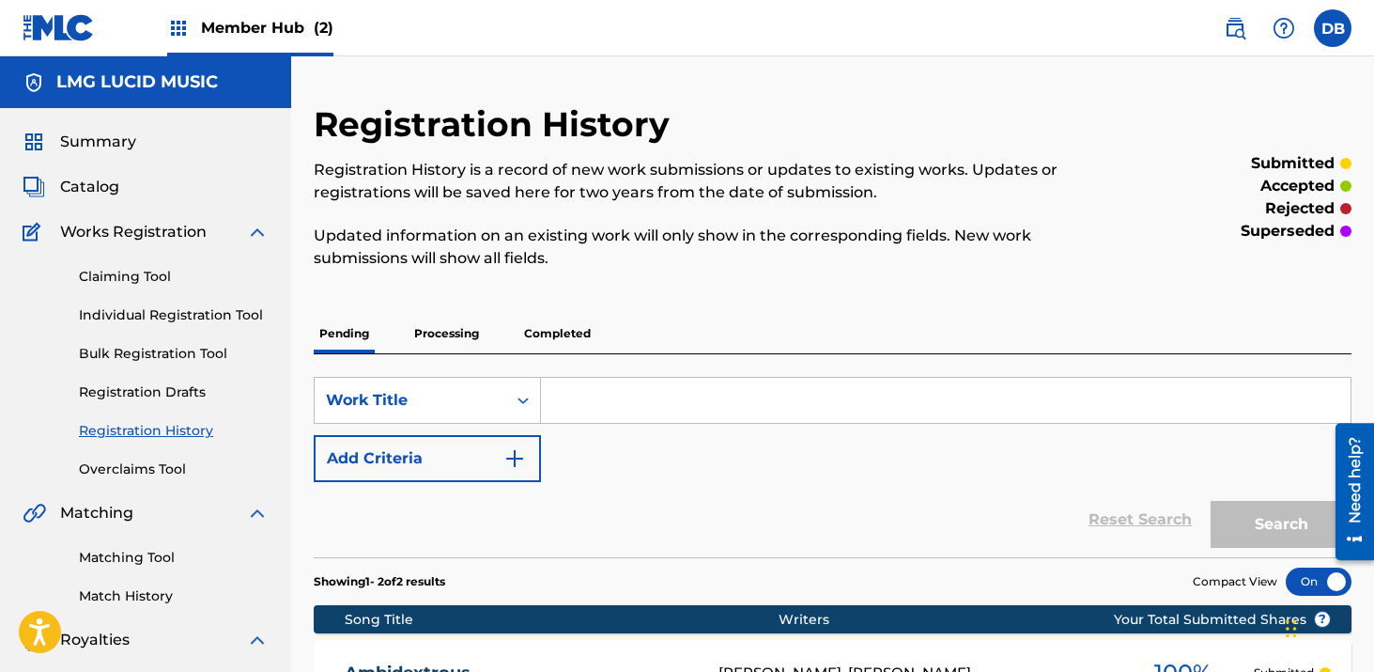
click at [571, 394] on input "Search Form" at bounding box center [946, 400] width 810 height 45
click at [195, 307] on link "Individual Registration Tool" at bounding box center [174, 315] width 190 height 20
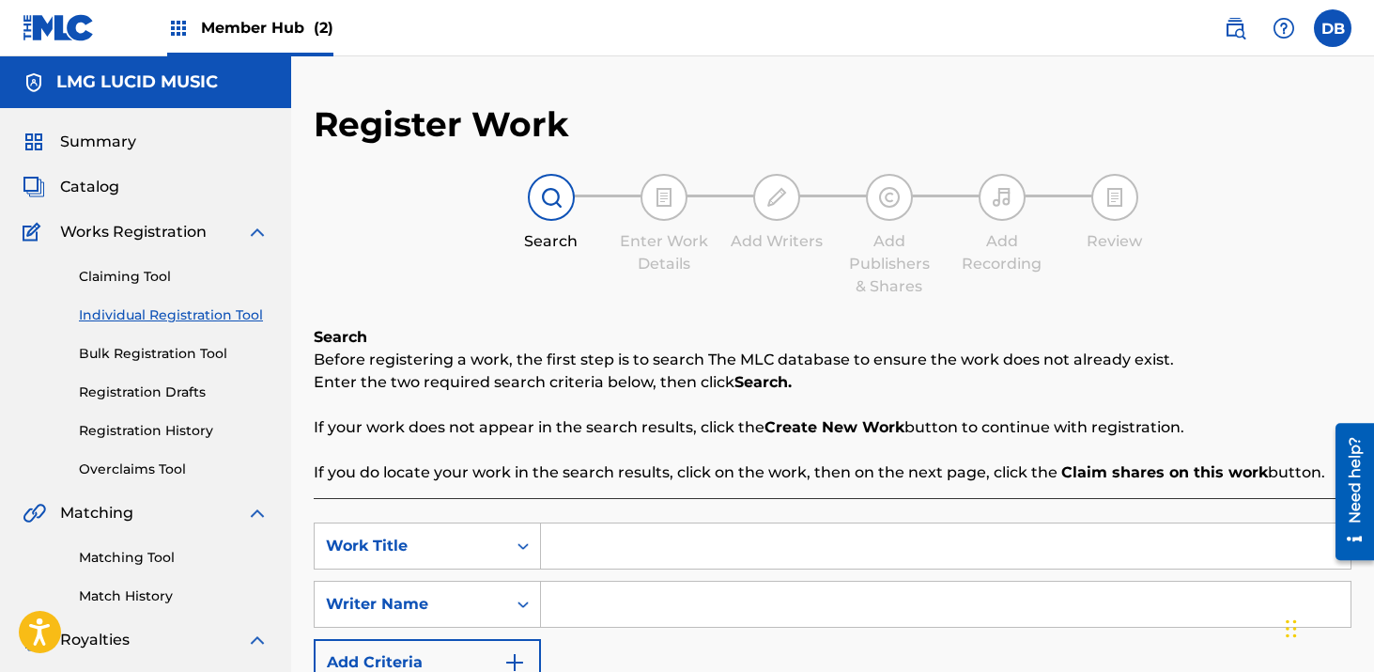
click at [619, 531] on input "Search Form" at bounding box center [946, 545] width 810 height 45
type input "Undefeated"
click at [632, 616] on input "Search Form" at bounding box center [946, 604] width 810 height 45
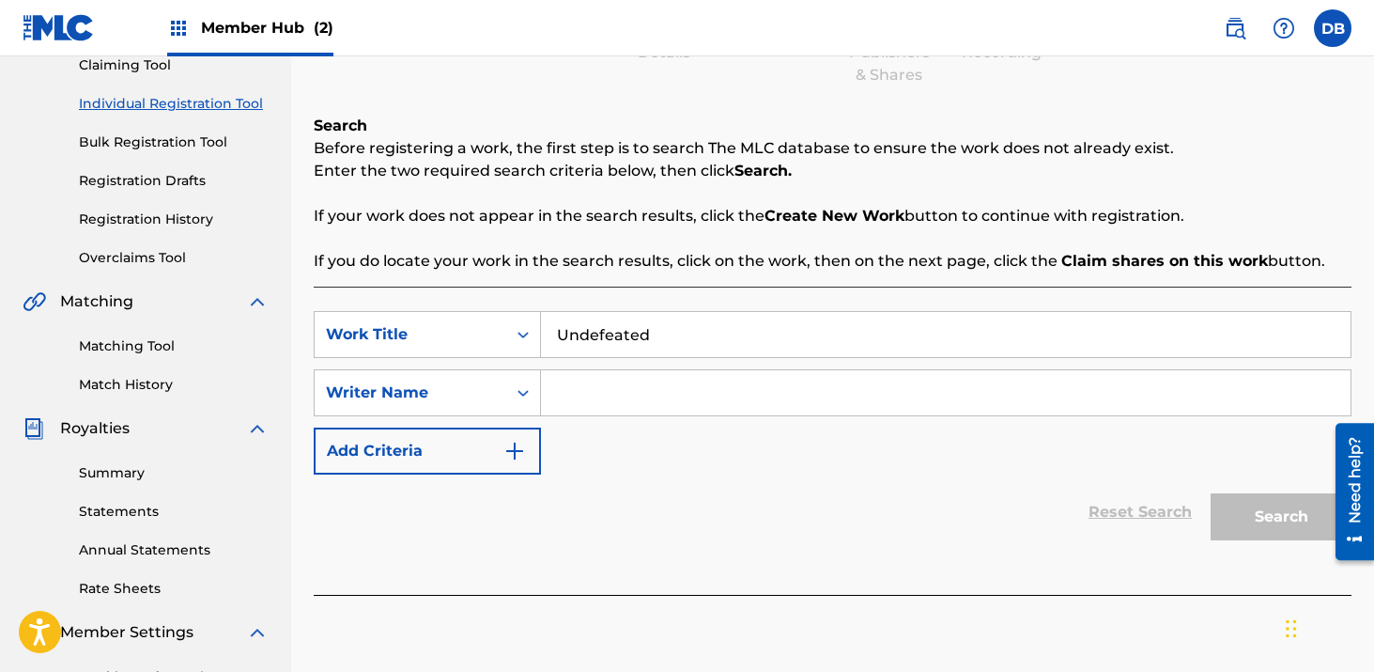
scroll to position [219, 0]
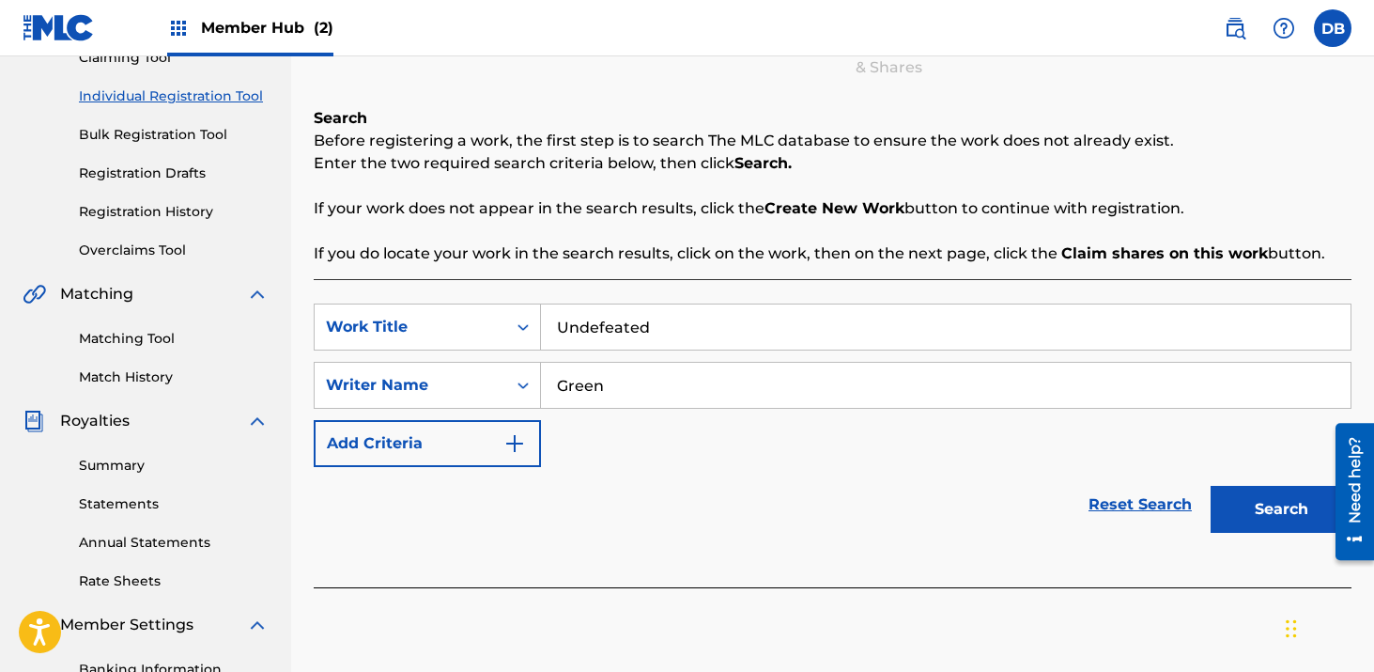
type input "Green"
click at [1211, 486] on button "Search" at bounding box center [1281, 509] width 141 height 47
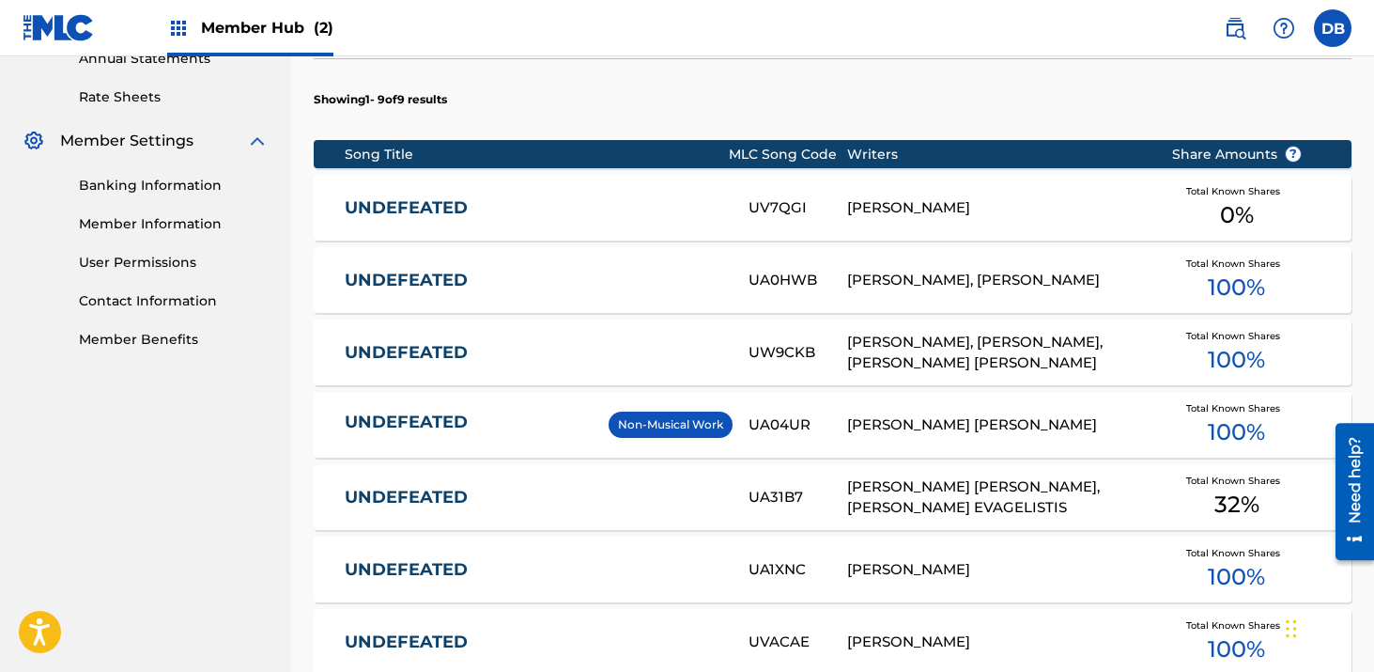
scroll to position [1171, 0]
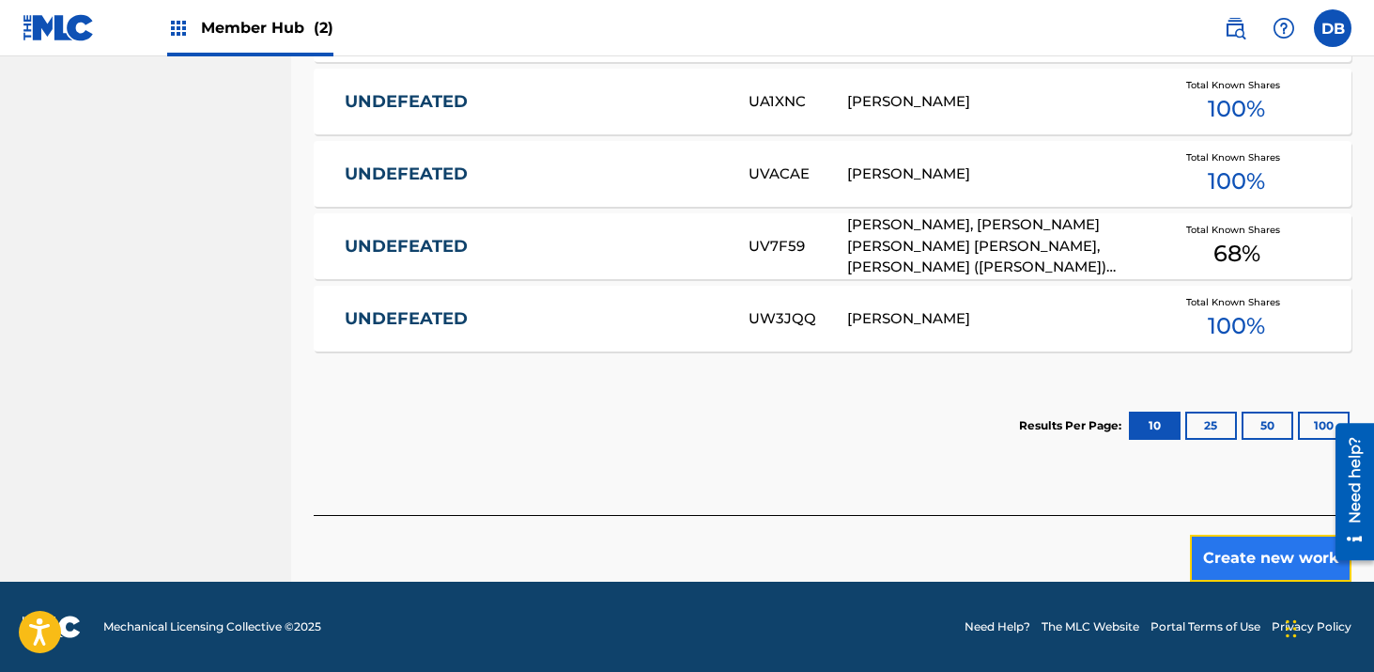
click at [1277, 549] on button "Create new work" at bounding box center [1271, 558] width 162 height 47
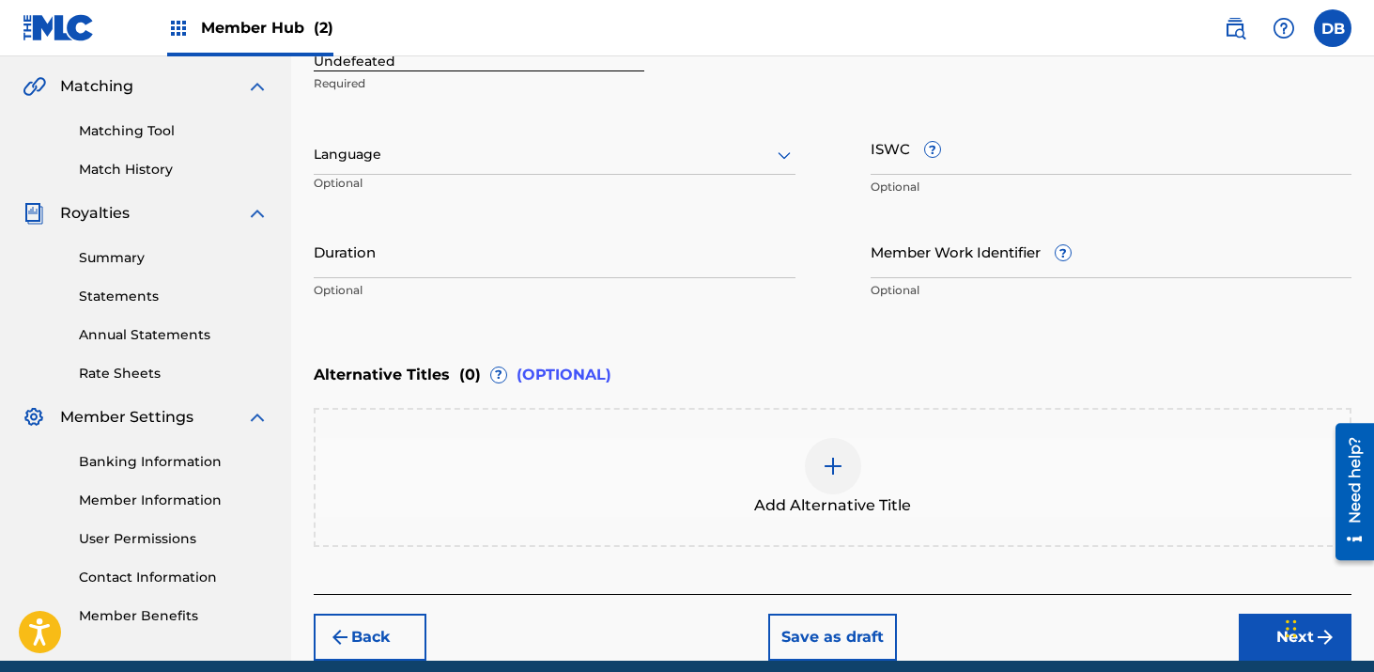
scroll to position [317, 0]
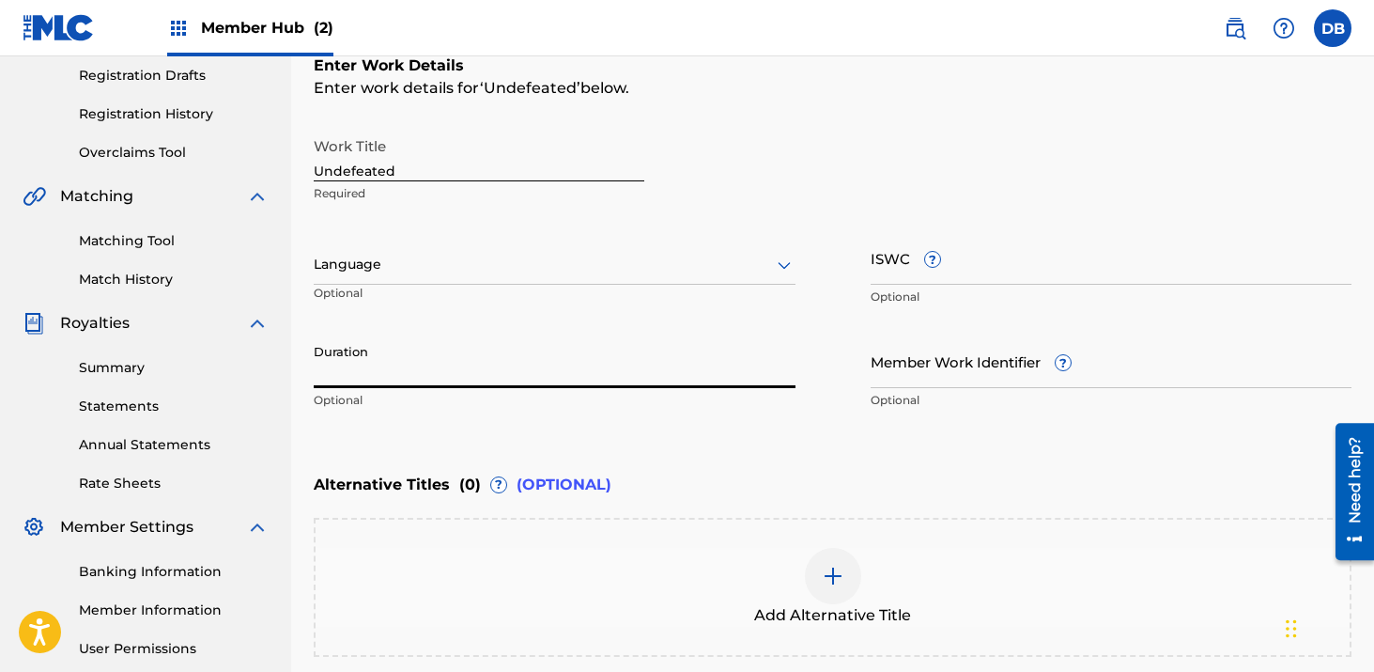
click at [492, 351] on input "Duration" at bounding box center [555, 361] width 482 height 54
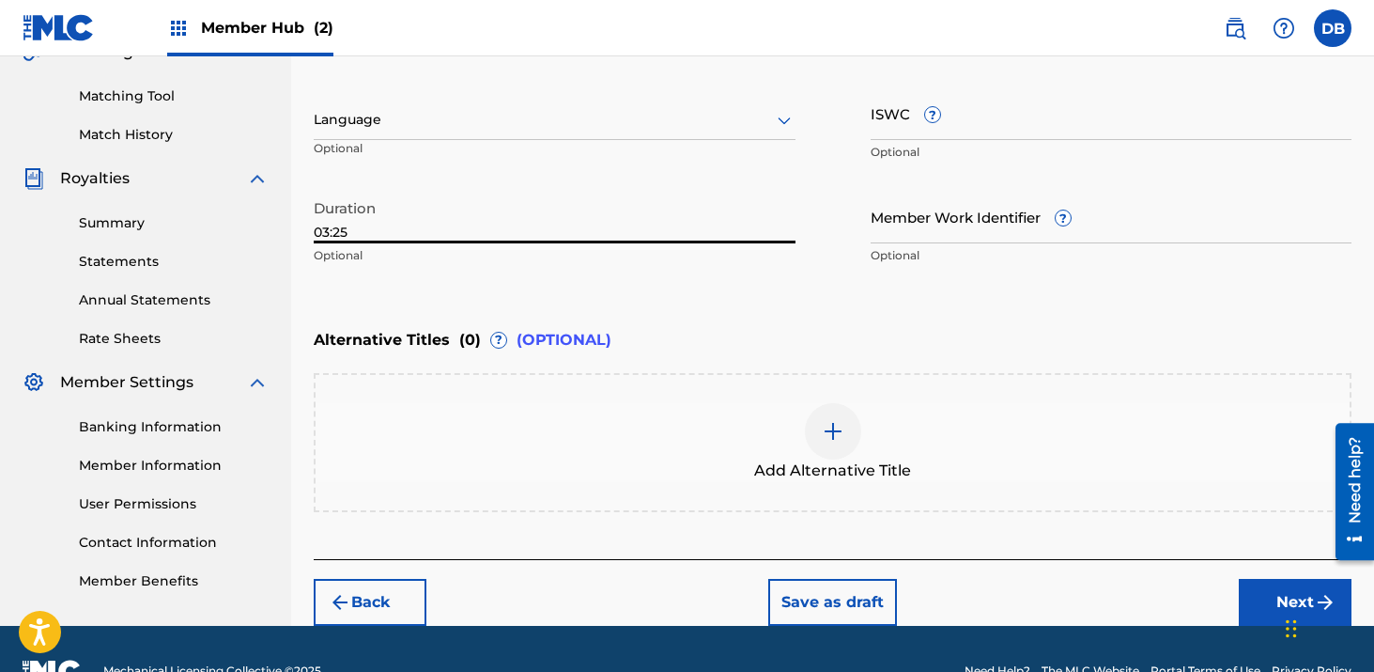
scroll to position [505, 0]
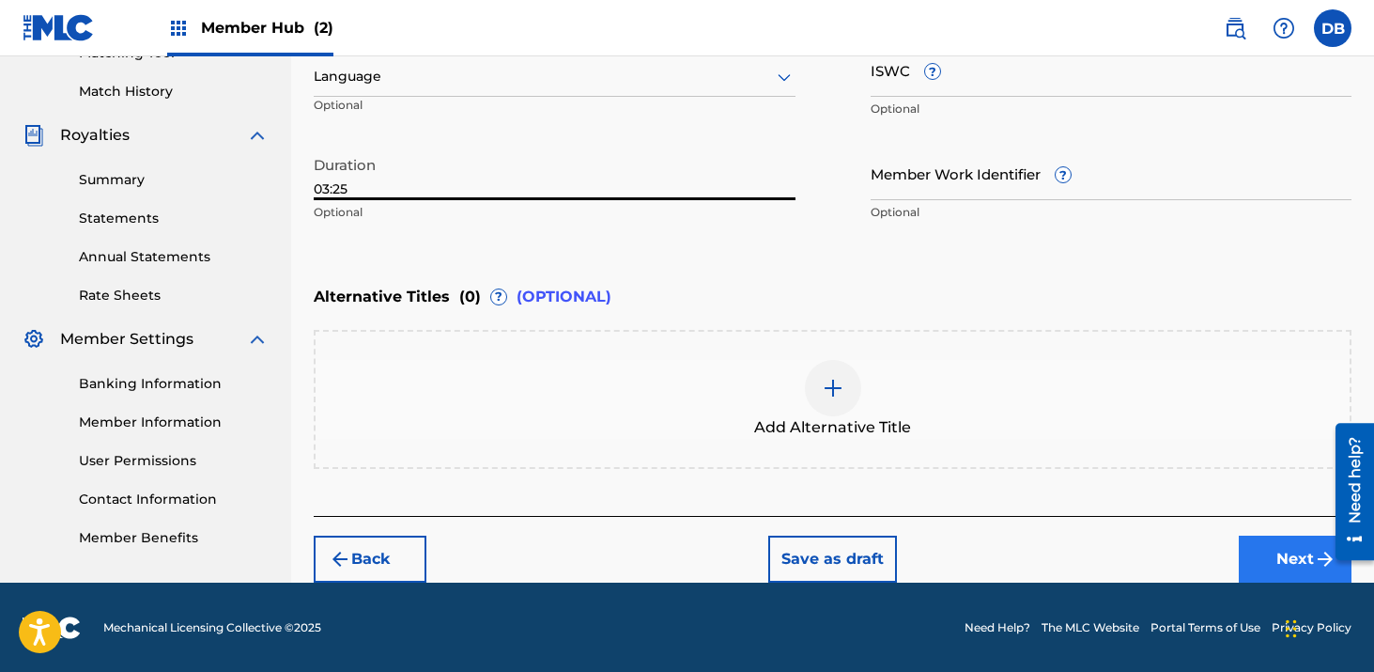
type input "03:25"
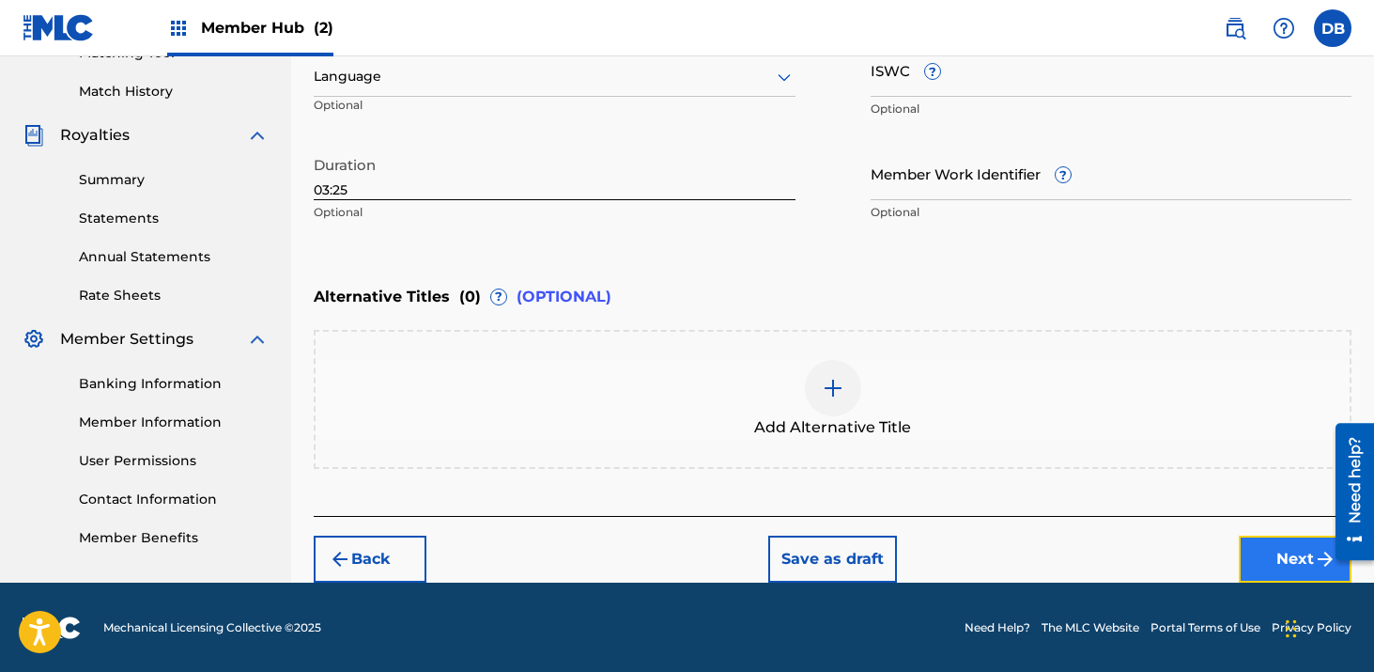
click at [1279, 542] on button "Next" at bounding box center [1295, 559] width 113 height 47
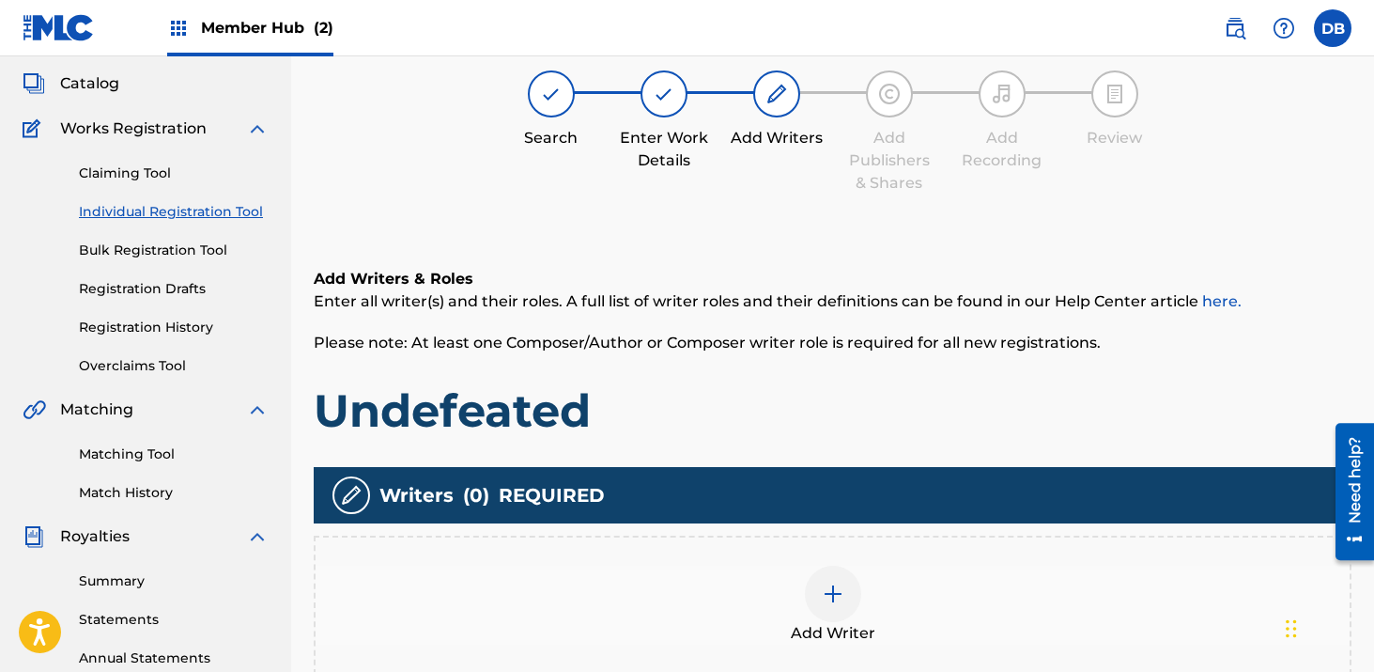
scroll to position [85, 0]
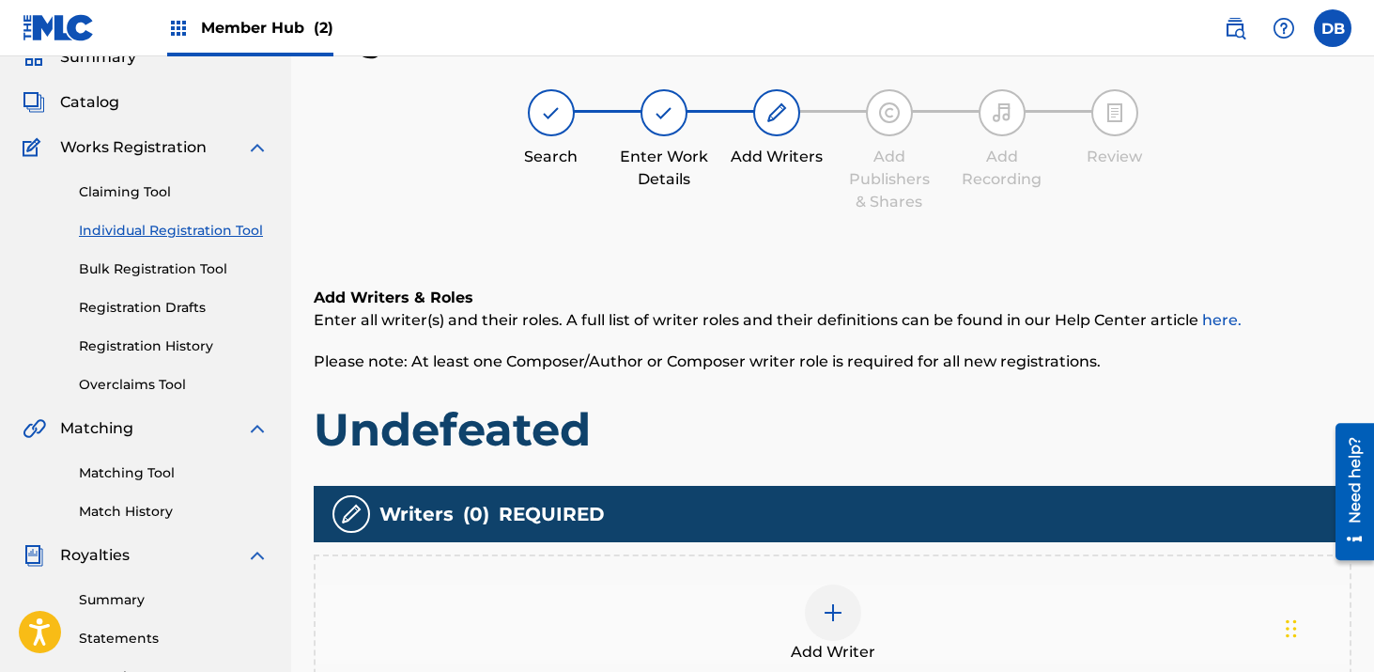
click at [822, 609] on img at bounding box center [833, 612] width 23 height 23
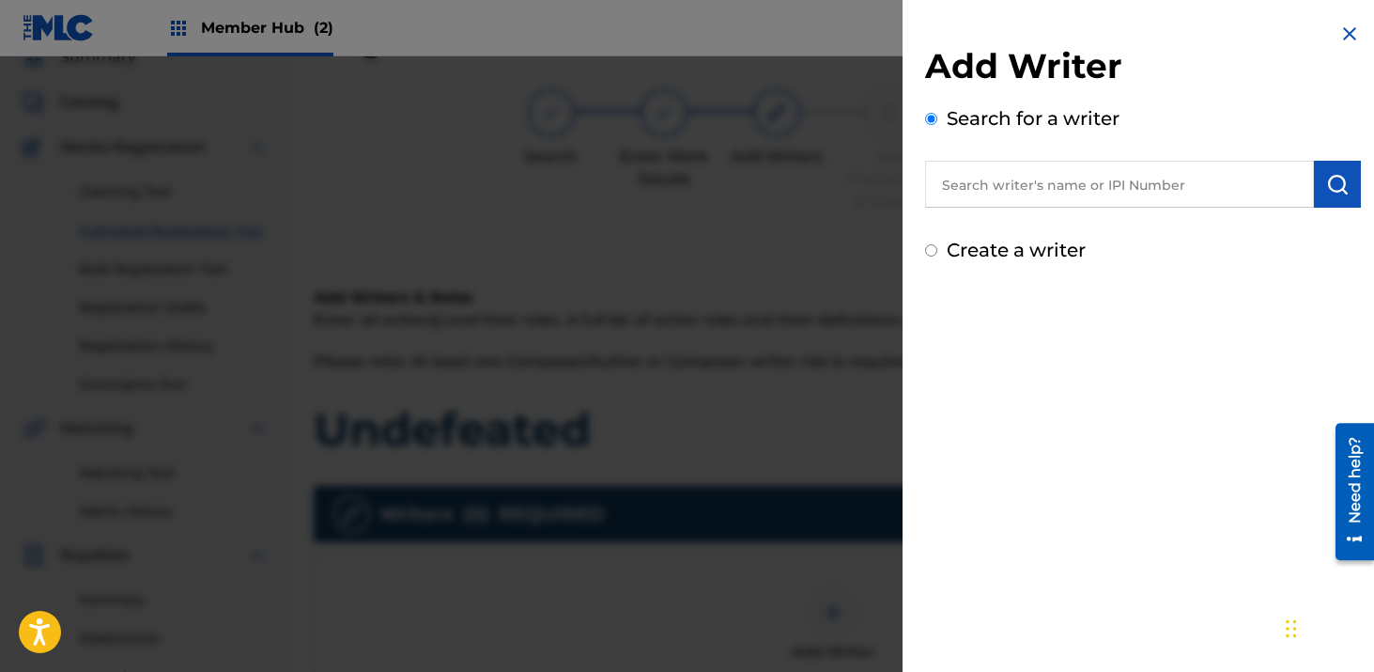
click at [1003, 187] on input "text" at bounding box center [1119, 184] width 389 height 47
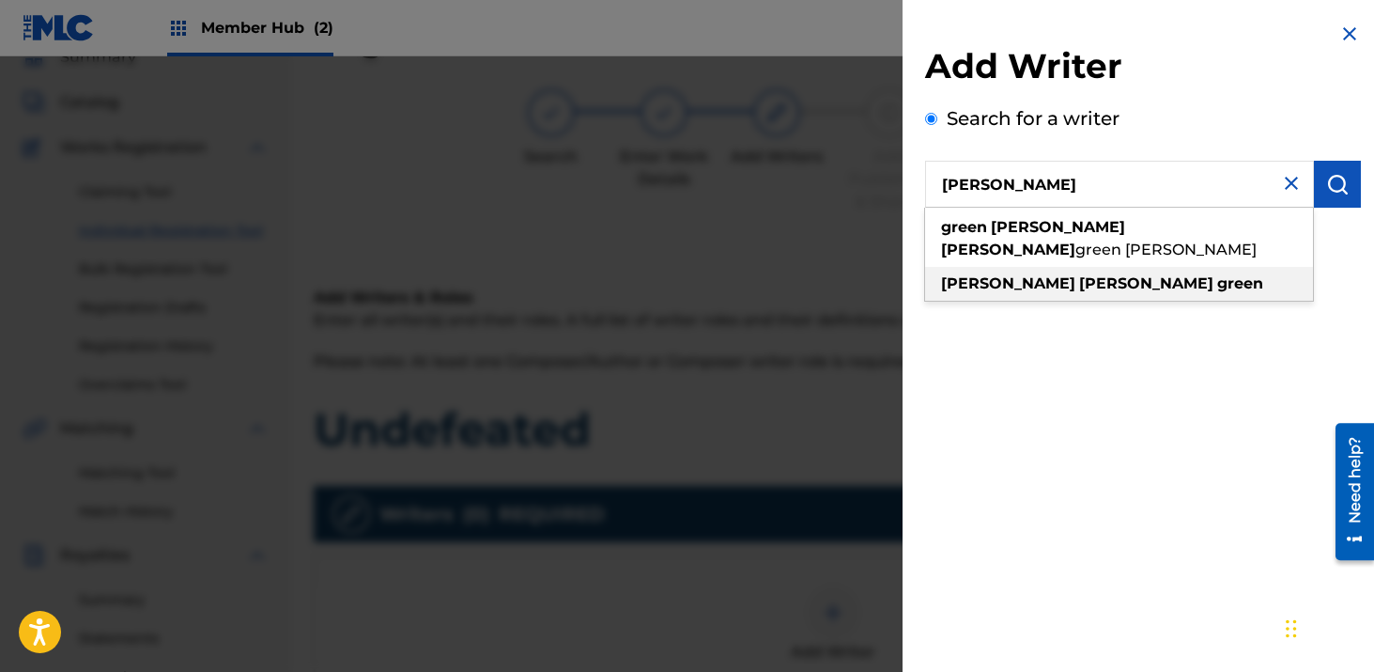
click at [1079, 274] on strong "[PERSON_NAME]" at bounding box center [1146, 283] width 134 height 18
type input "[PERSON_NAME]"
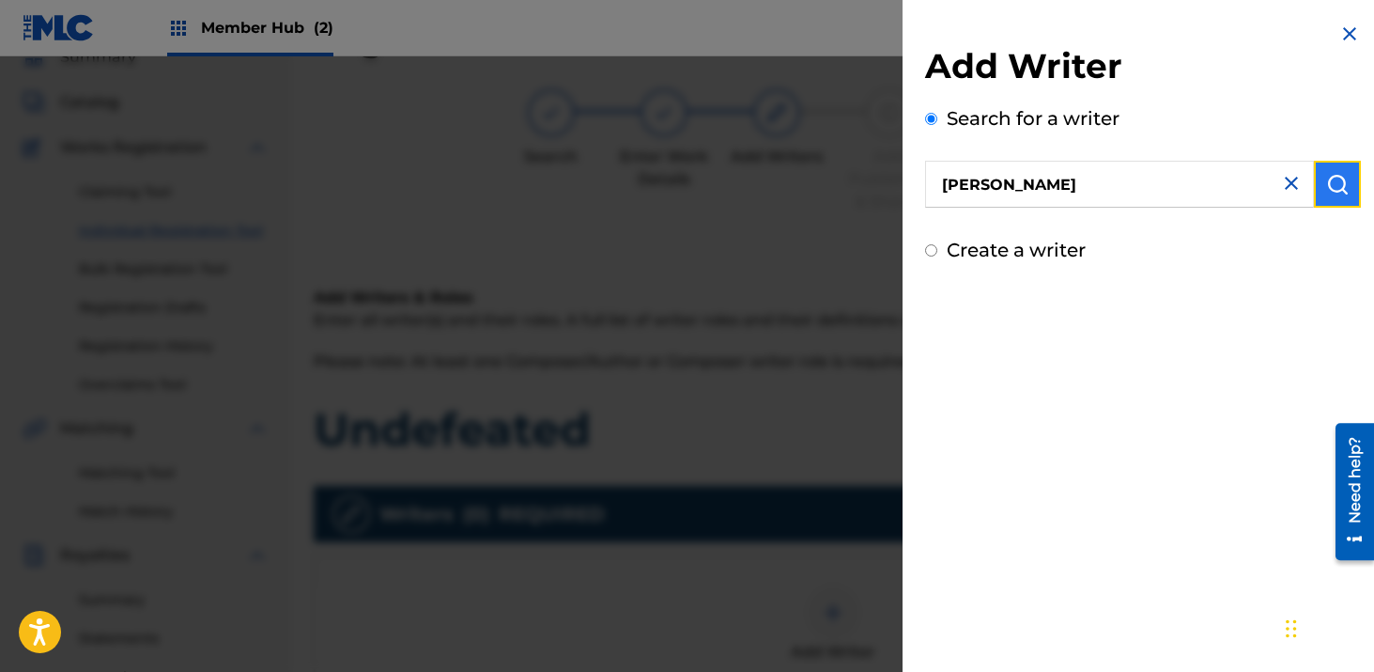
click at [1332, 180] on img "submit" at bounding box center [1338, 184] width 23 height 23
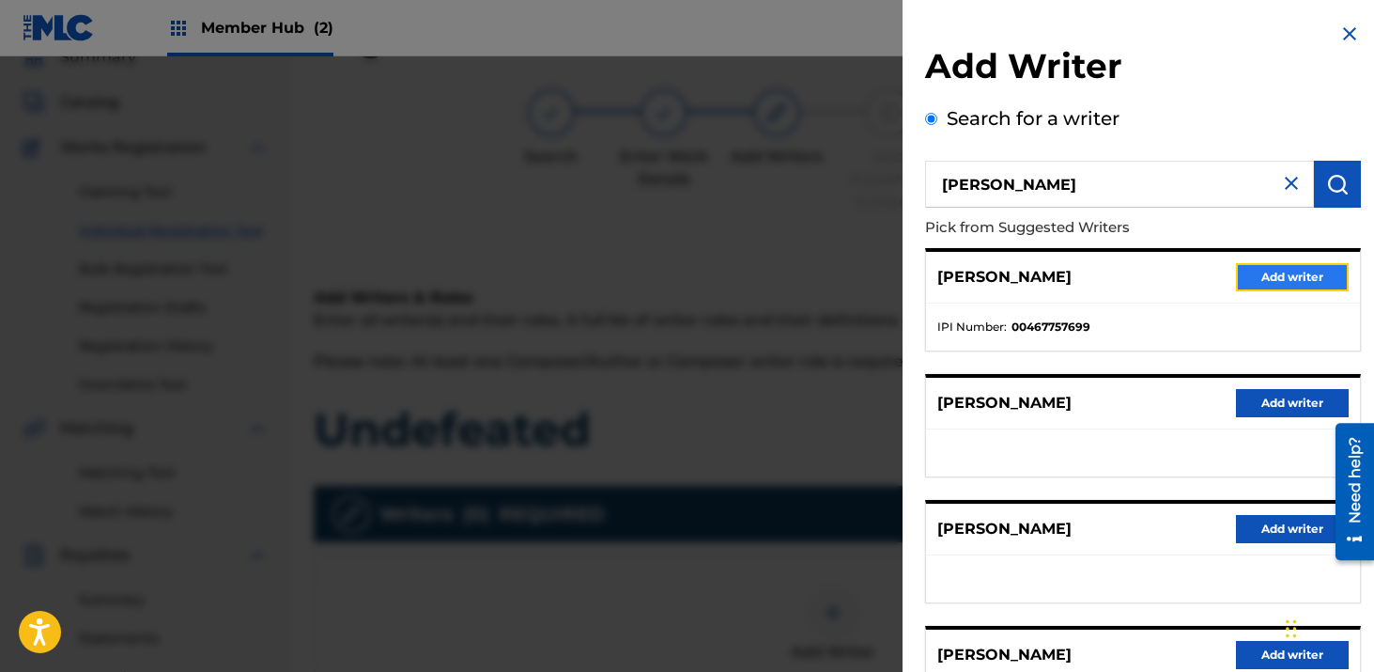
click at [1258, 275] on button "Add writer" at bounding box center [1292, 277] width 113 height 28
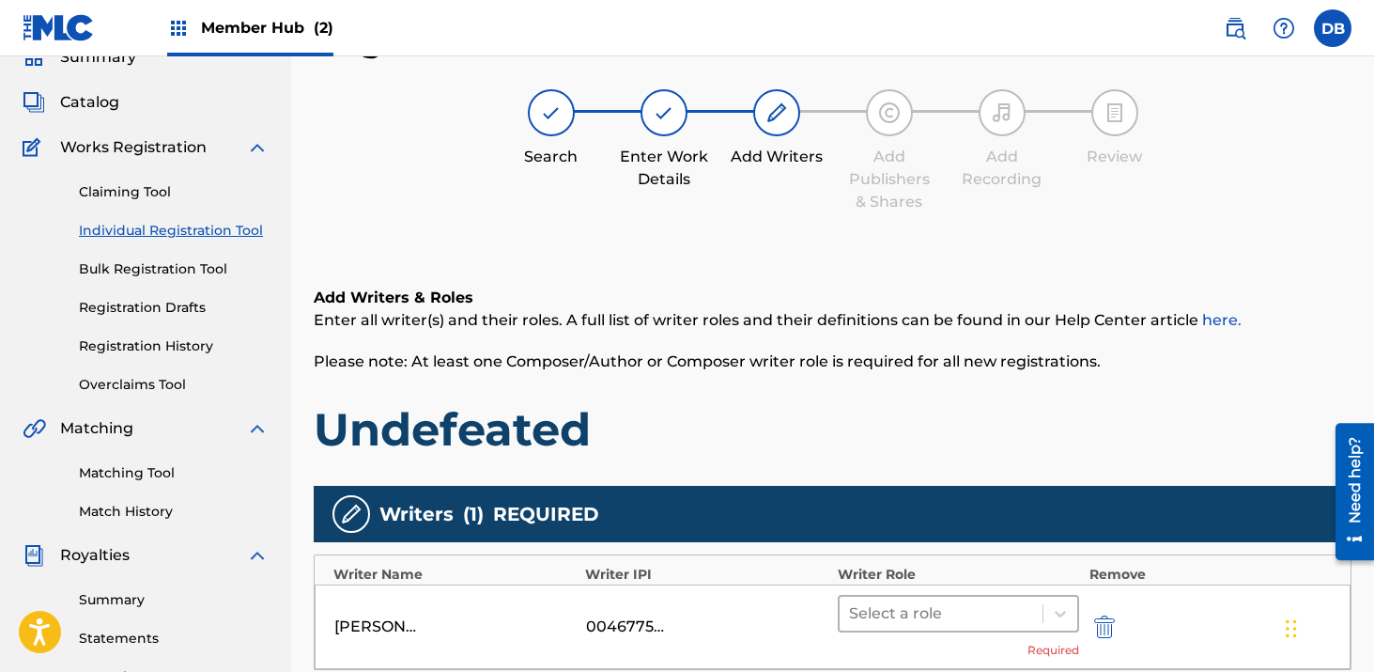
click at [964, 613] on div at bounding box center [941, 613] width 185 height 26
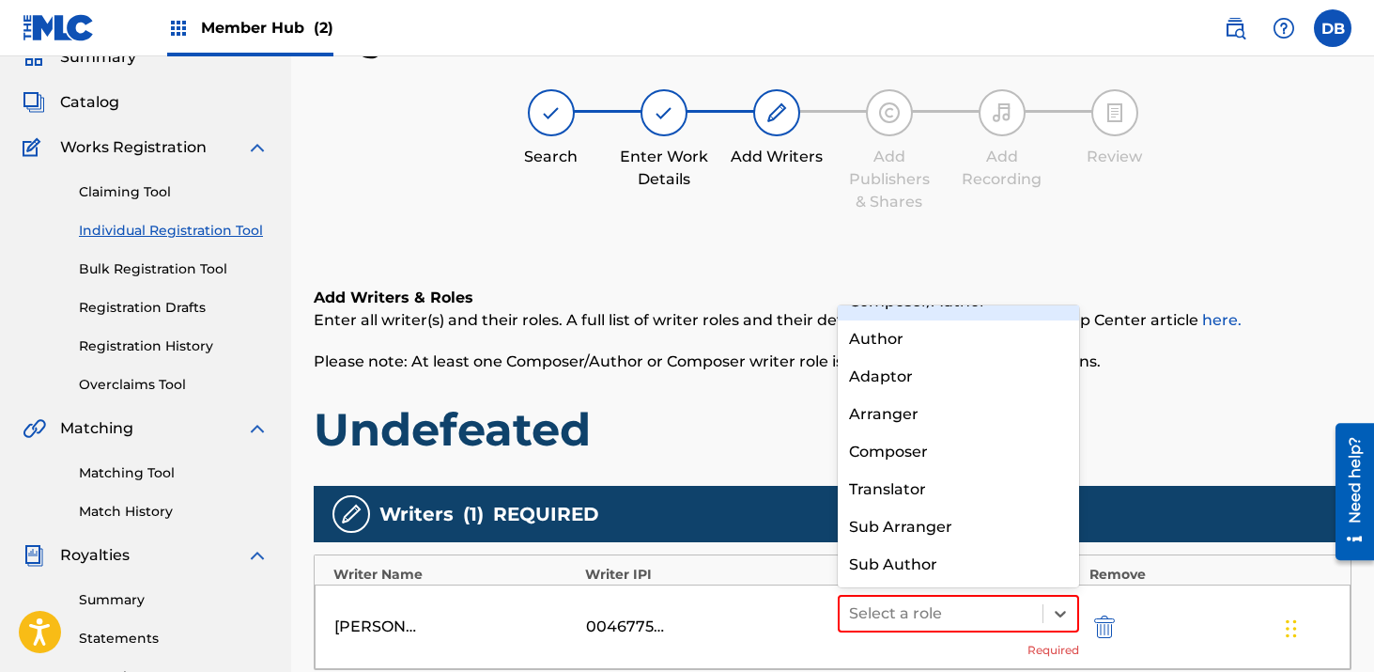
scroll to position [0, 0]
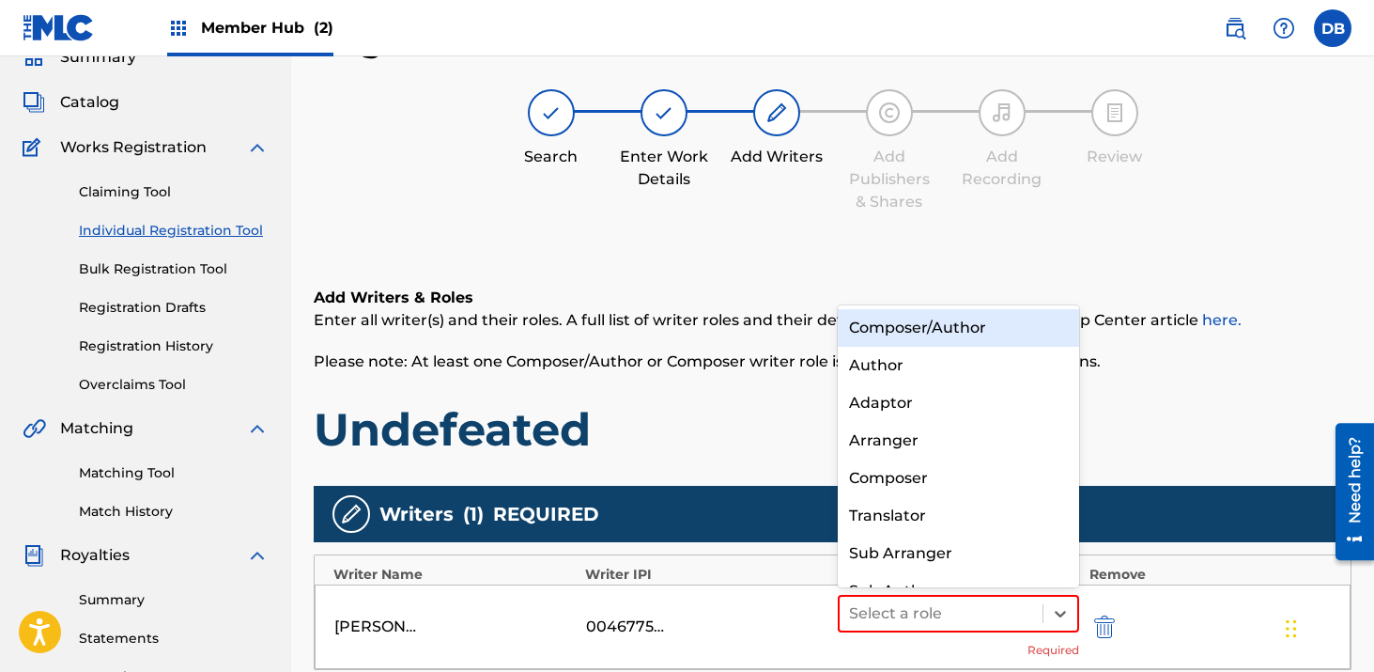
click at [938, 325] on div "Composer/Author" at bounding box center [959, 328] width 242 height 38
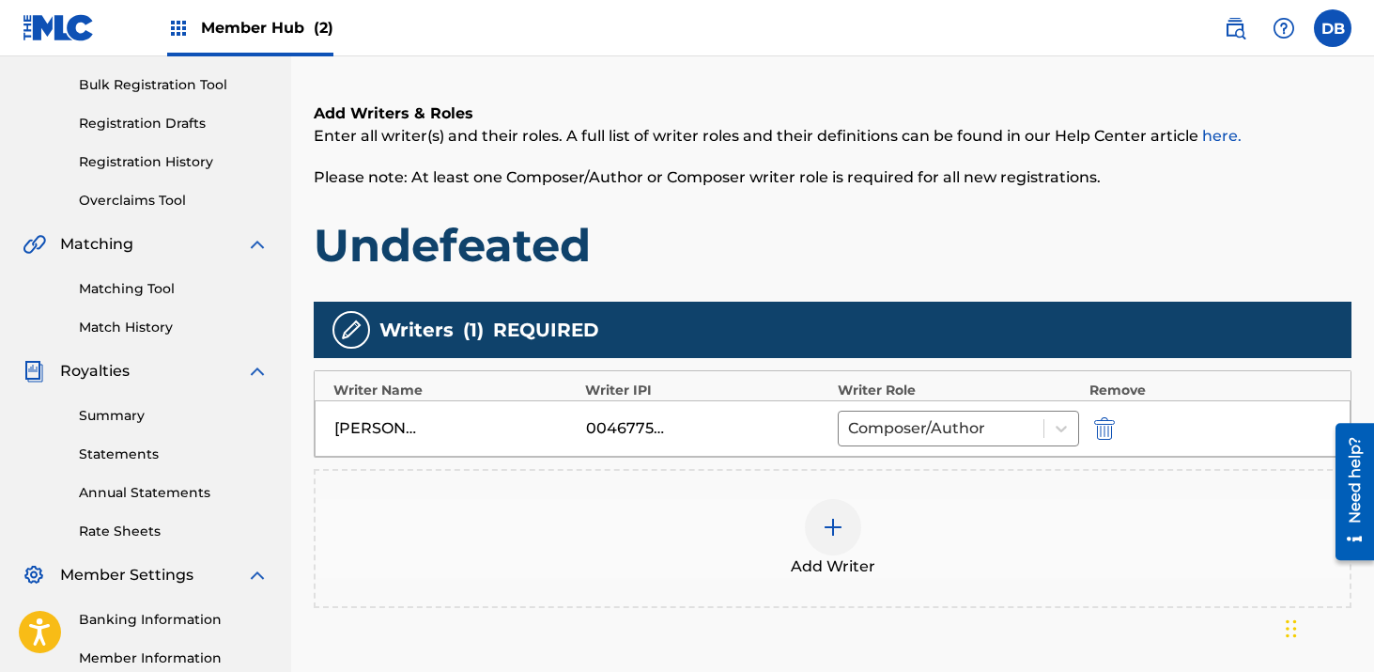
scroll to position [429, 0]
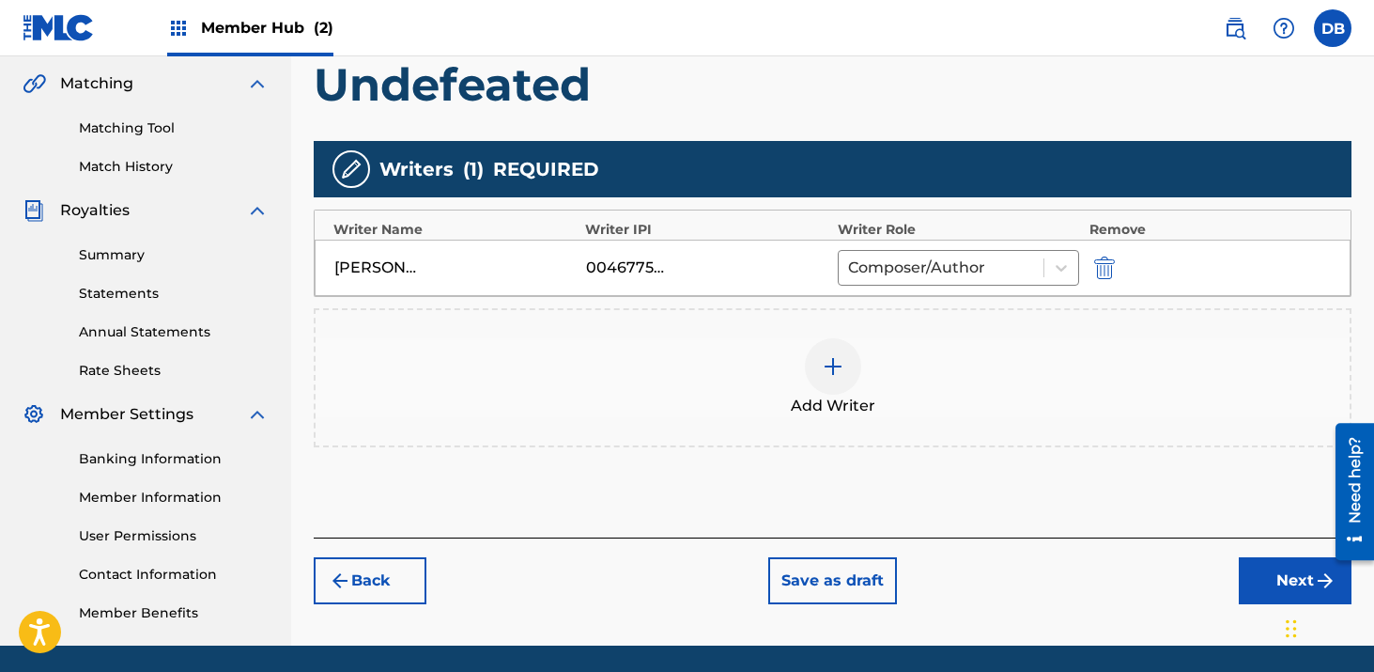
click at [833, 366] on img at bounding box center [833, 366] width 23 height 23
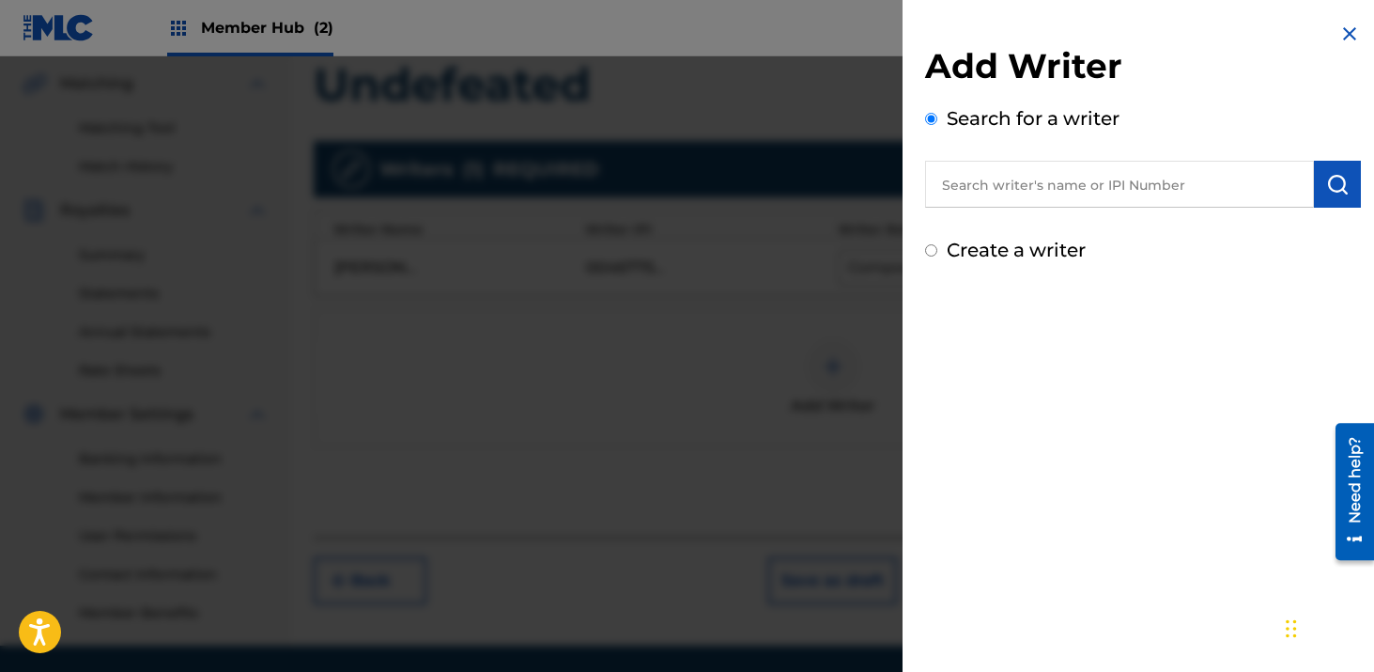
click at [994, 180] on input "text" at bounding box center [1119, 184] width 389 height 47
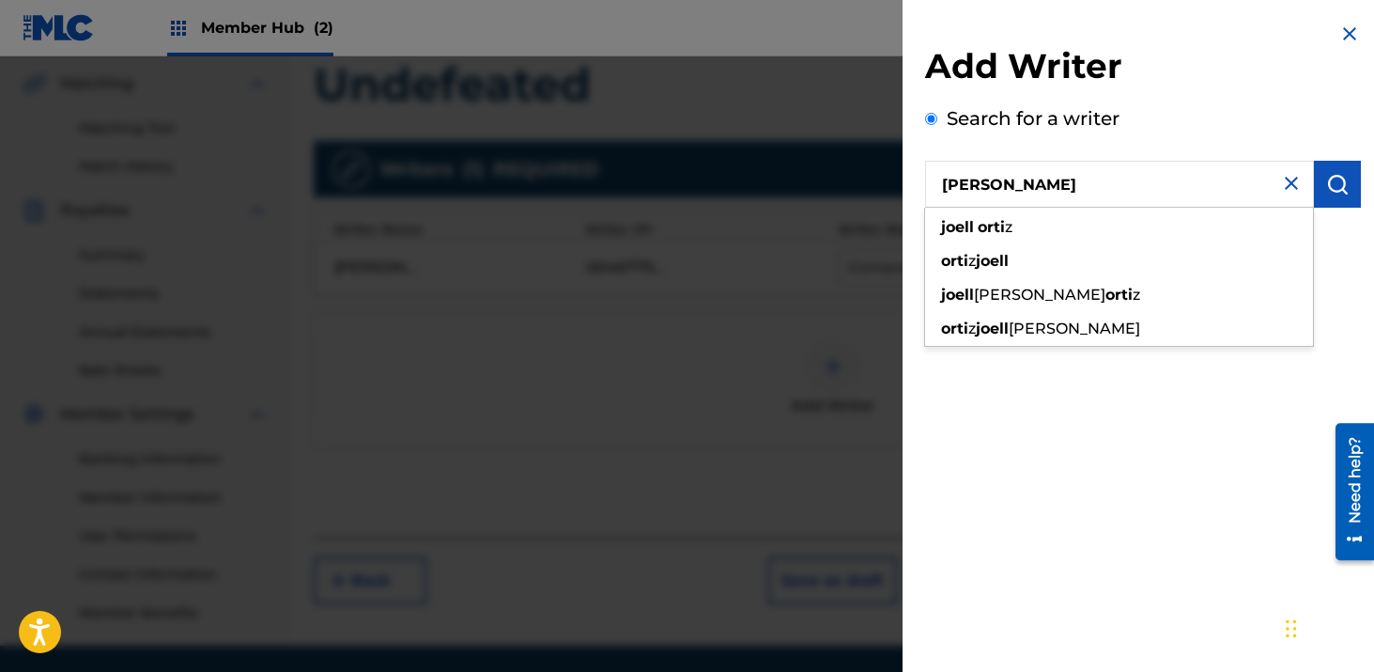
type input "[PERSON_NAME]"
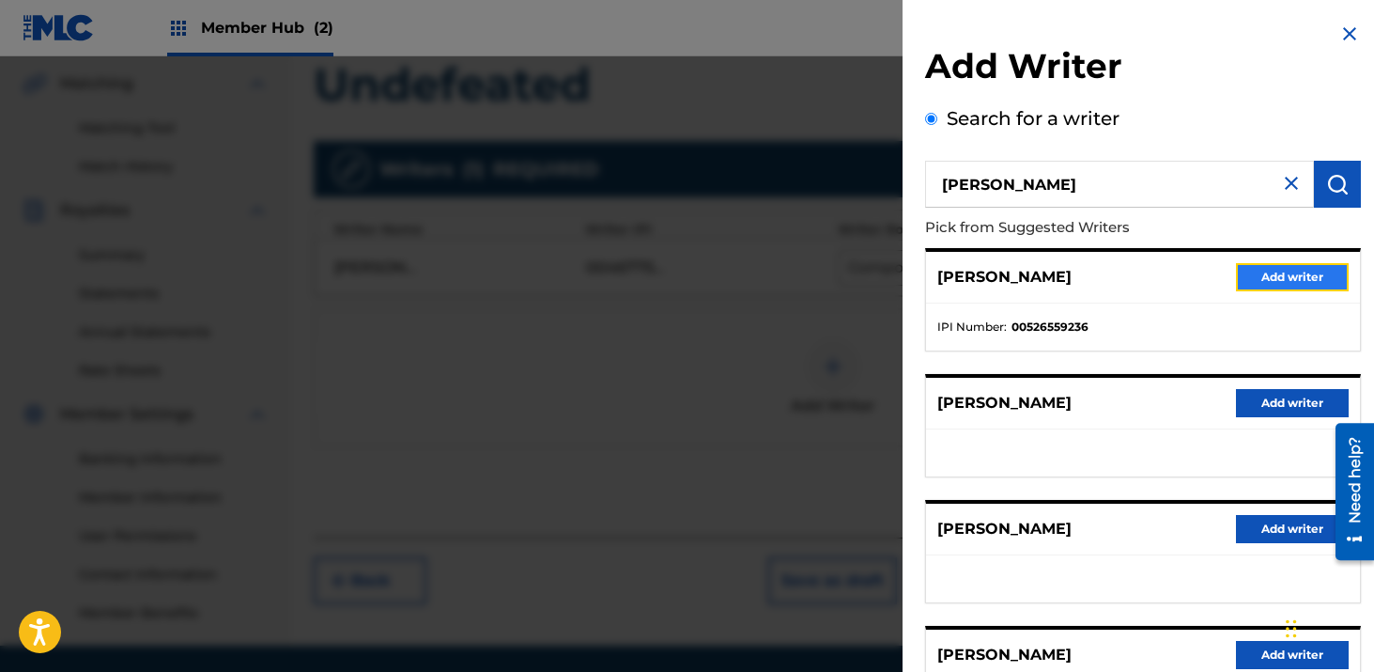
click at [1259, 277] on button "Add writer" at bounding box center [1292, 277] width 113 height 28
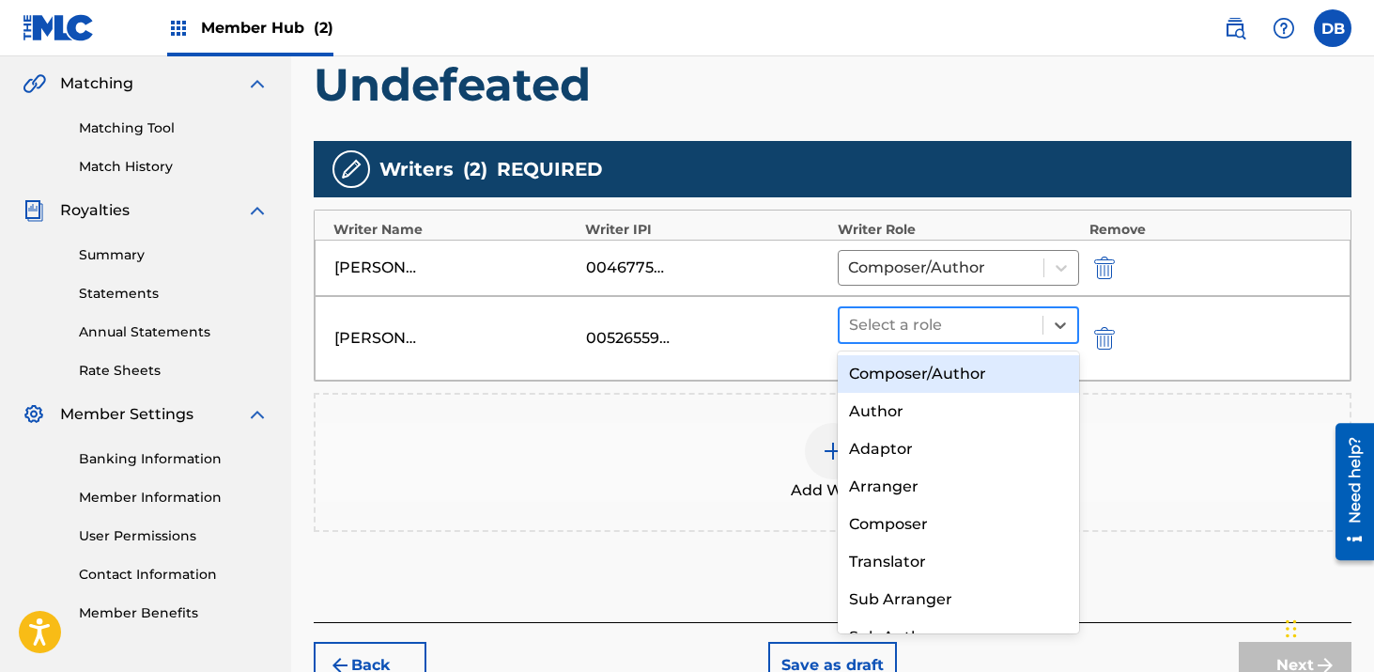
click at [856, 319] on div at bounding box center [941, 325] width 185 height 26
click at [907, 369] on div "Composer/Author" at bounding box center [959, 374] width 242 height 38
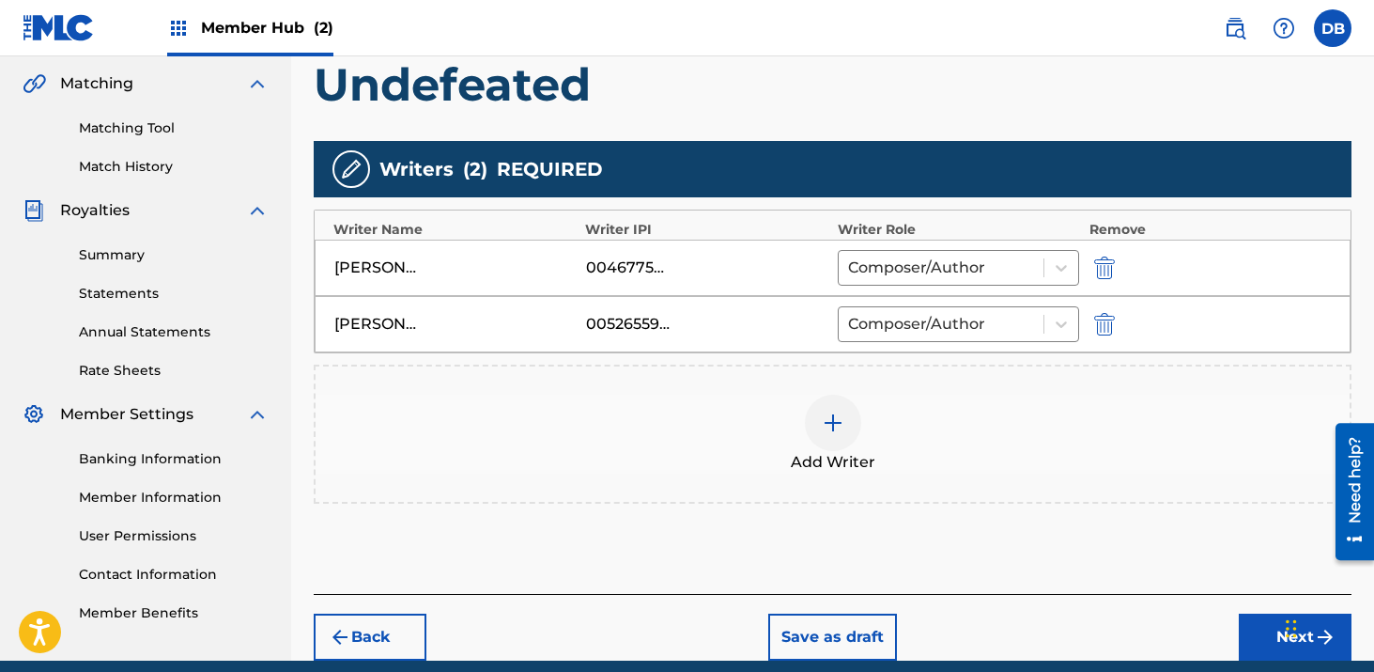
click at [846, 419] on div at bounding box center [833, 423] width 56 height 56
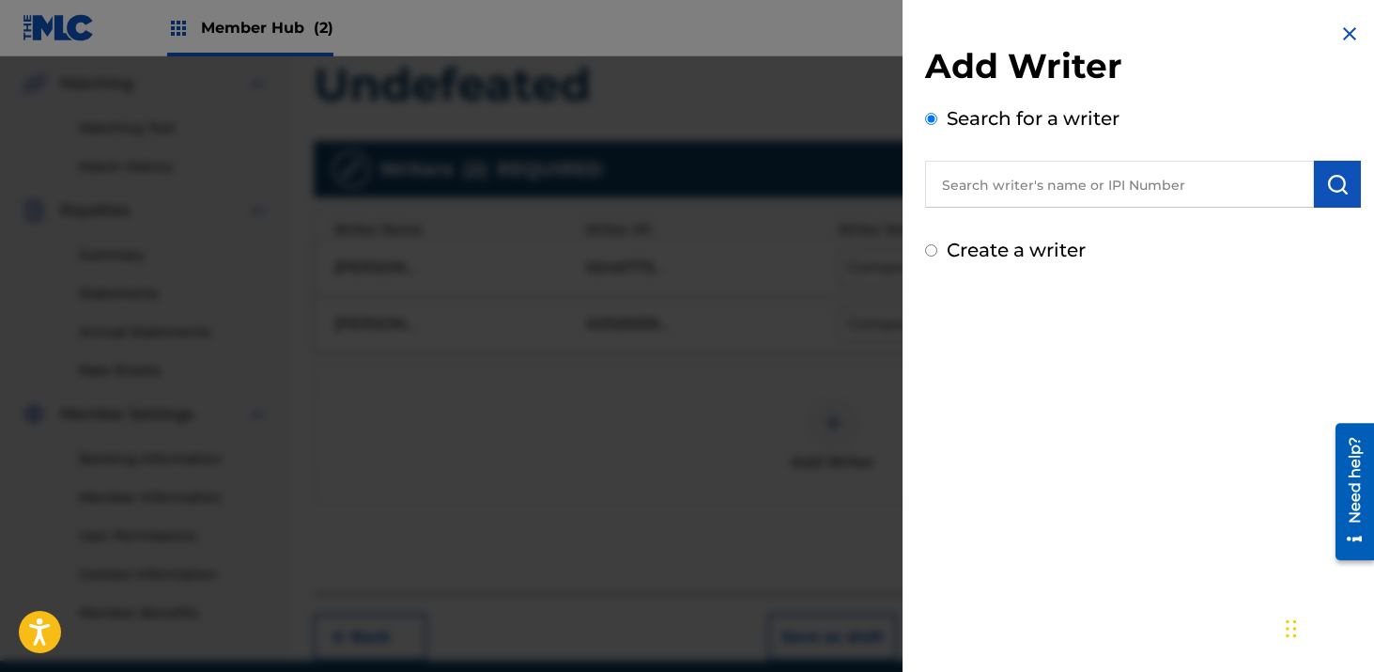
click at [1084, 188] on input "text" at bounding box center [1119, 184] width 389 height 47
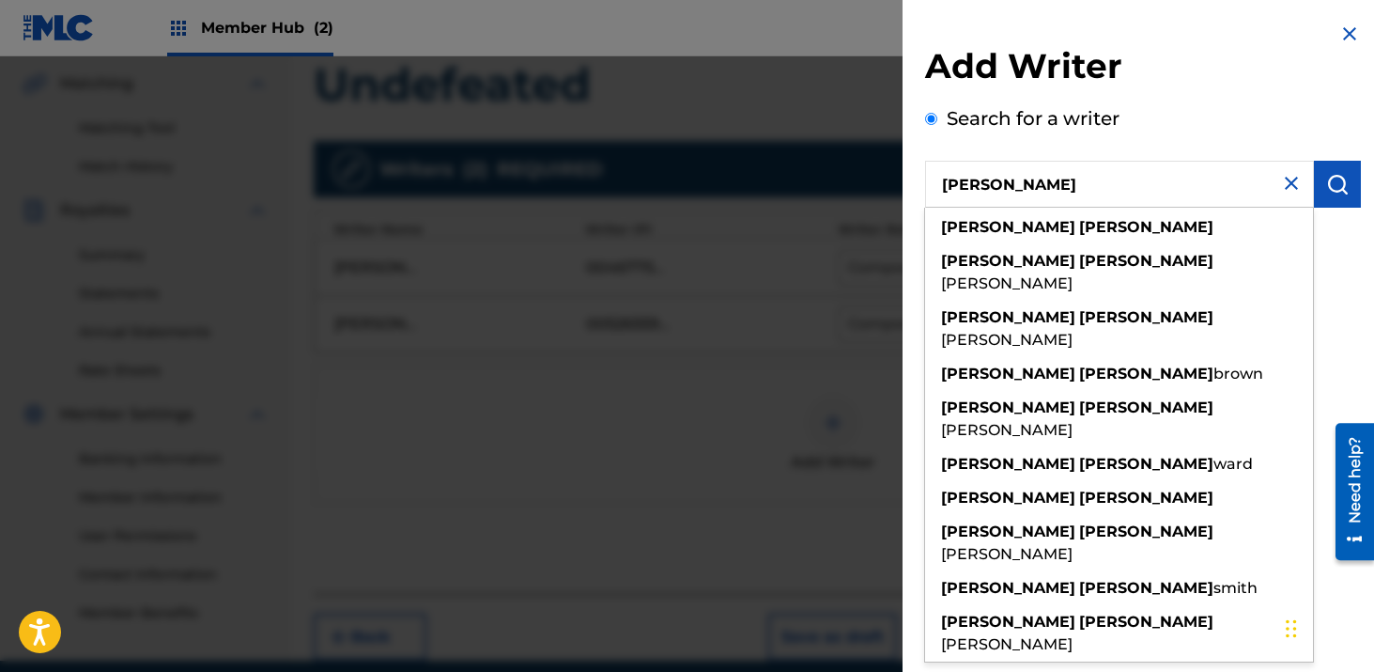
type input "[PERSON_NAME]"
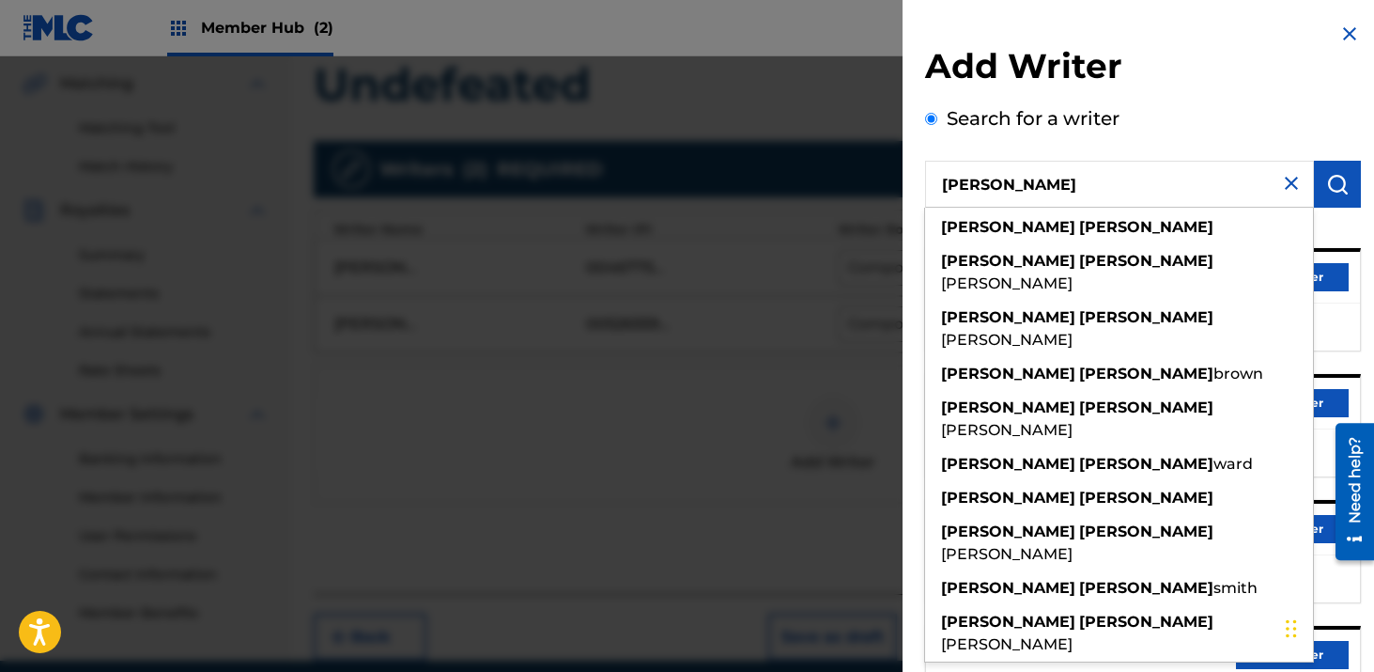
click at [1227, 121] on div "Search for a writer [PERSON_NAME] [PERSON_NAME] [PERSON_NAME] [PERSON_NAME] [PE…" at bounding box center [1143, 513] width 436 height 818
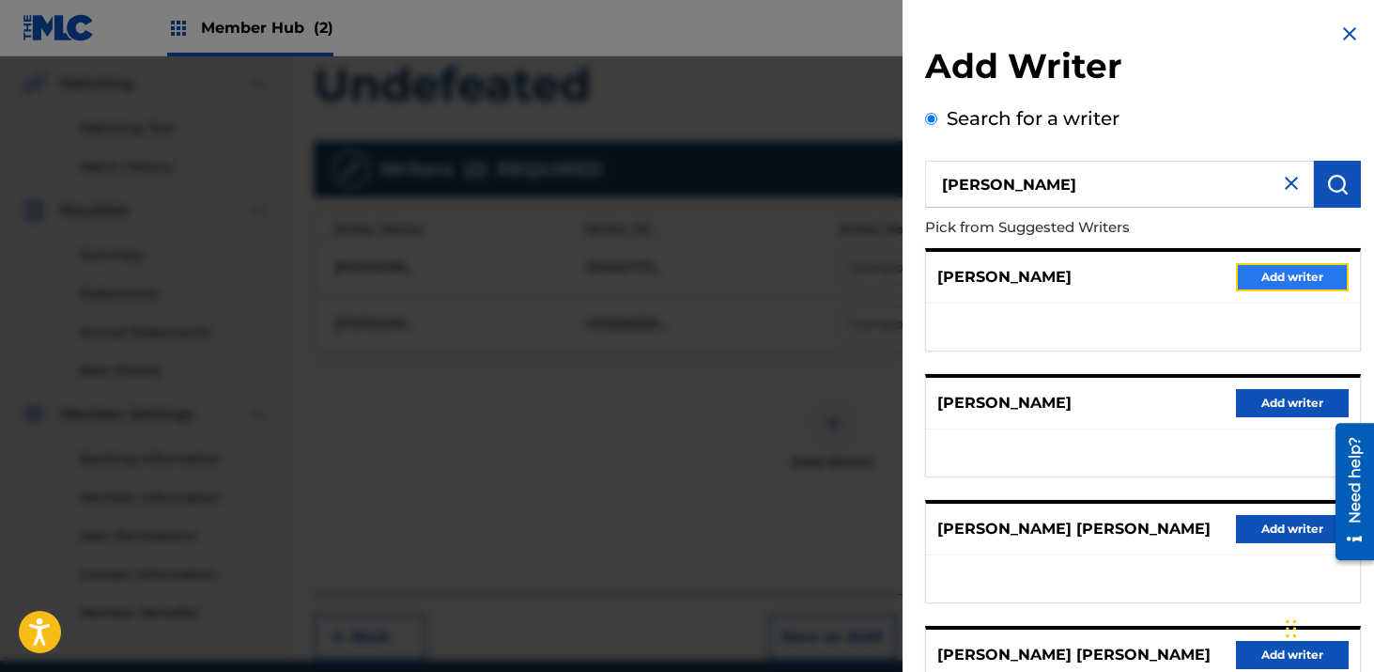
click at [1273, 271] on button "Add writer" at bounding box center [1292, 277] width 113 height 28
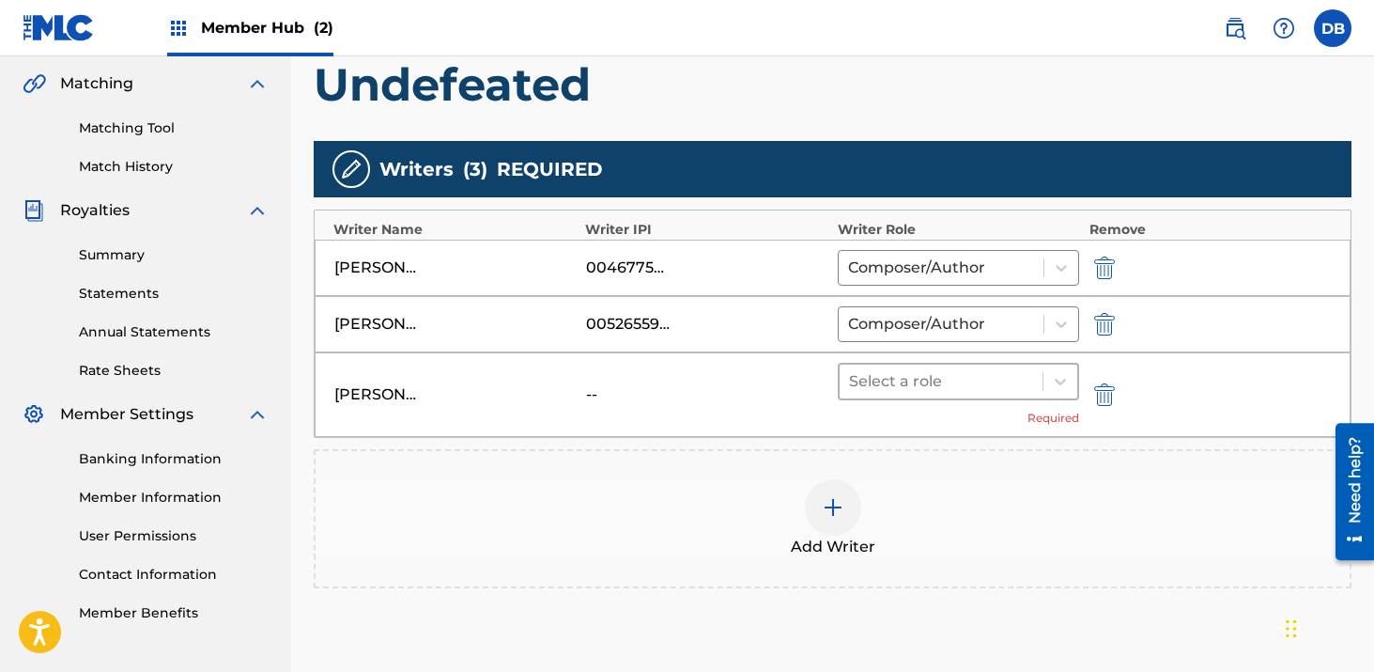
click at [916, 388] on div at bounding box center [941, 381] width 185 height 26
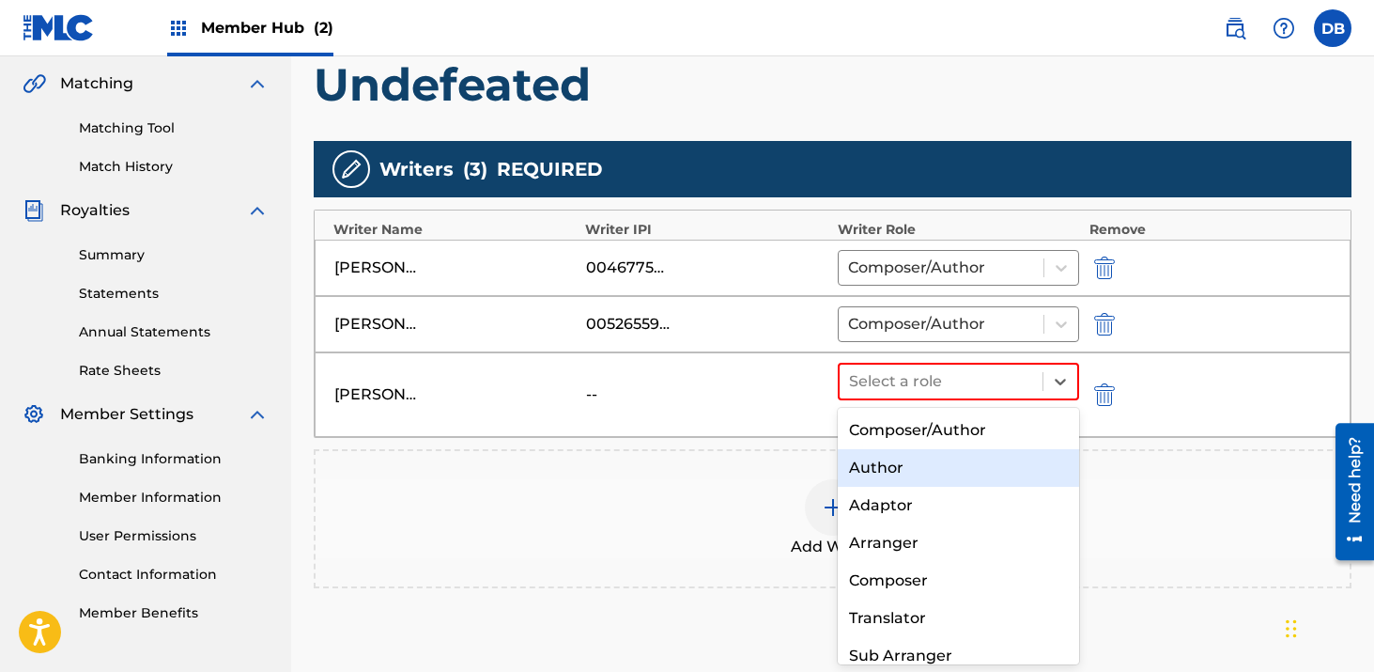
click at [891, 470] on div "Author" at bounding box center [959, 468] width 242 height 38
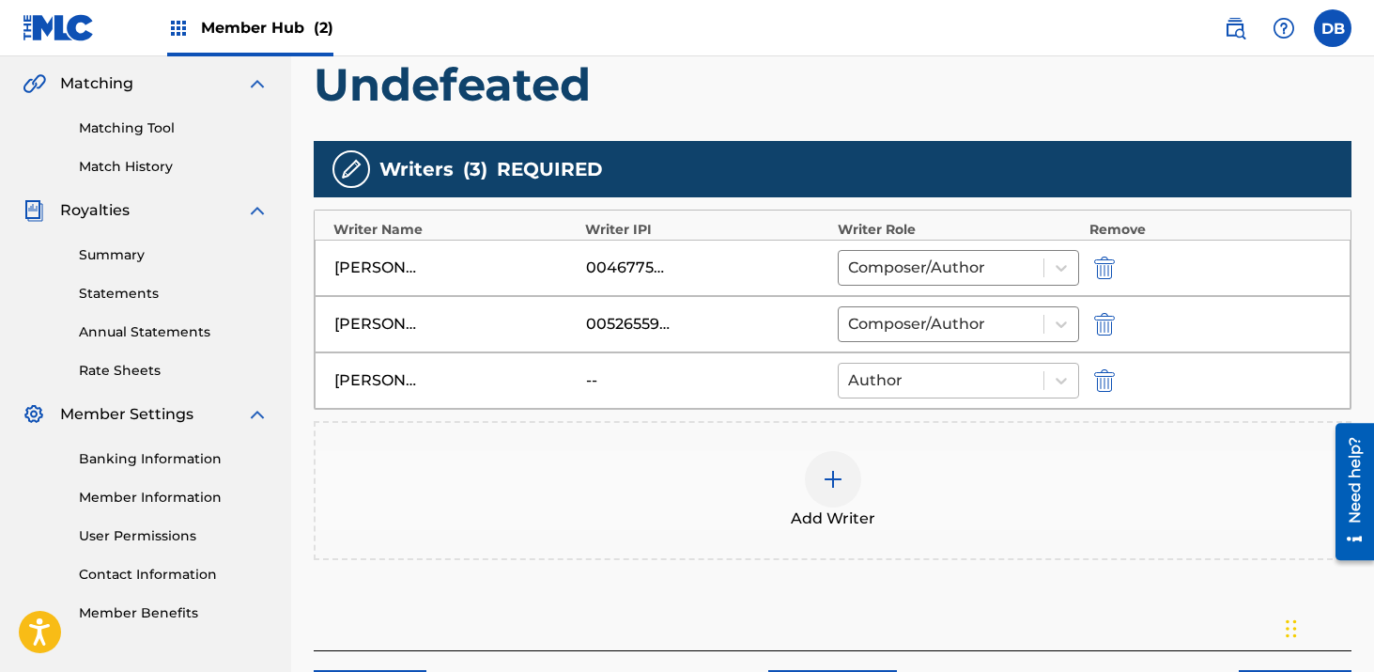
click at [908, 385] on div at bounding box center [941, 380] width 187 height 26
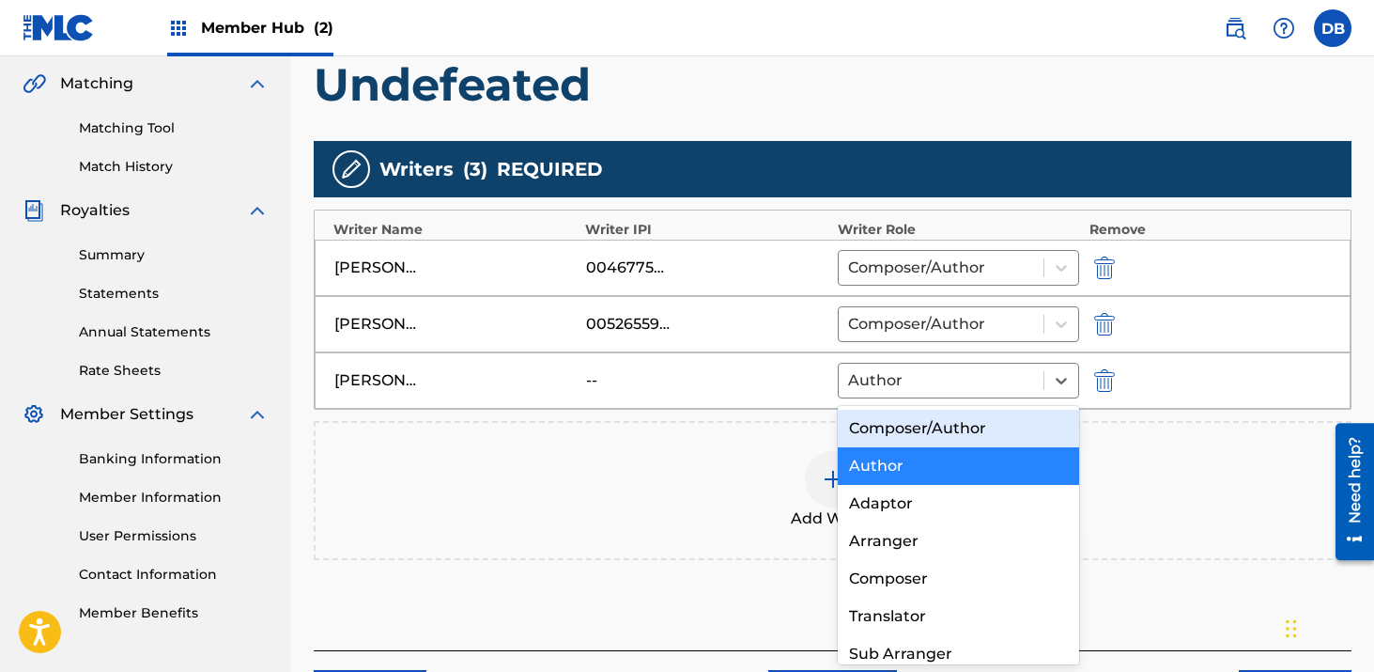
click at [909, 429] on div "Composer/Author" at bounding box center [959, 429] width 242 height 38
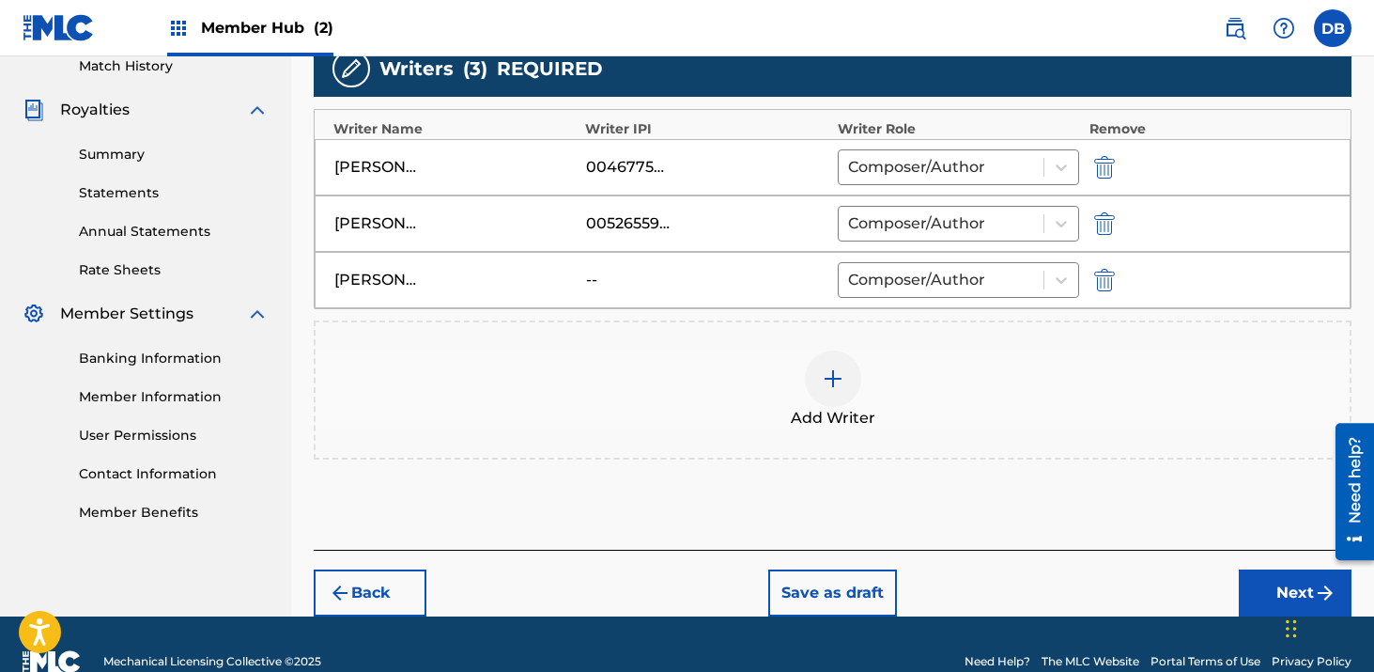
scroll to position [565, 0]
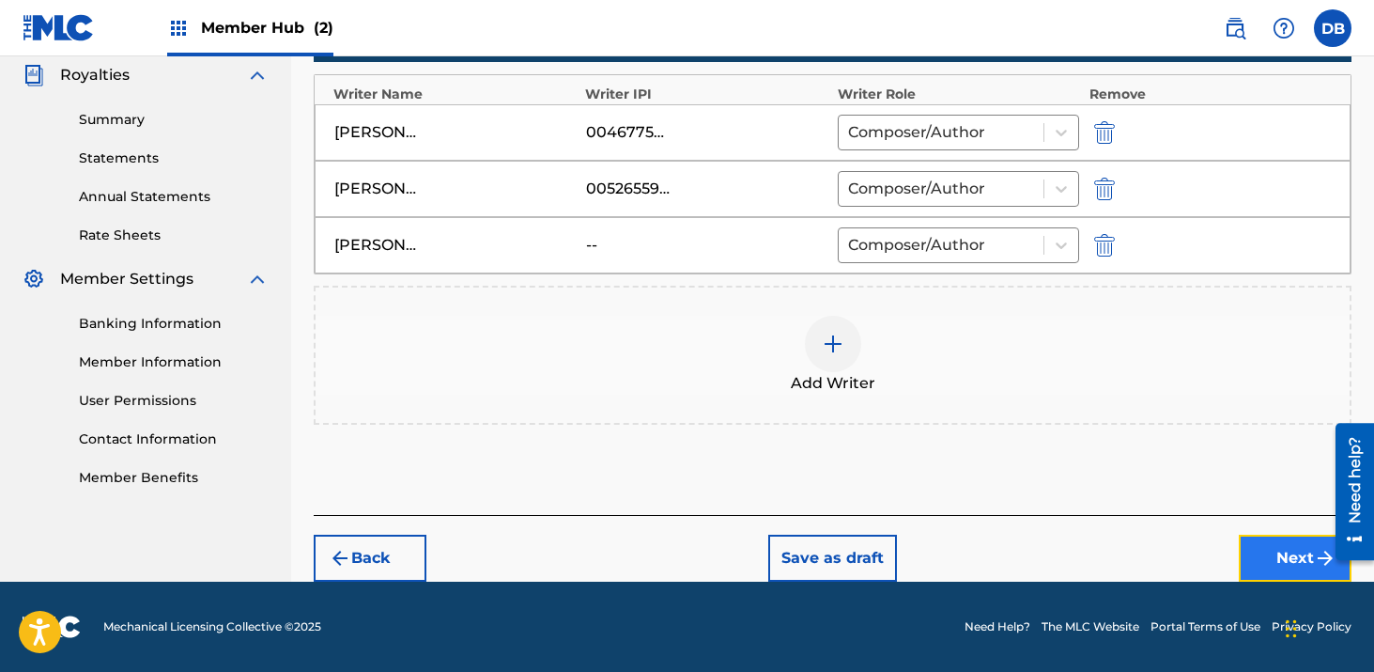
click at [1259, 559] on button "Next" at bounding box center [1295, 558] width 113 height 47
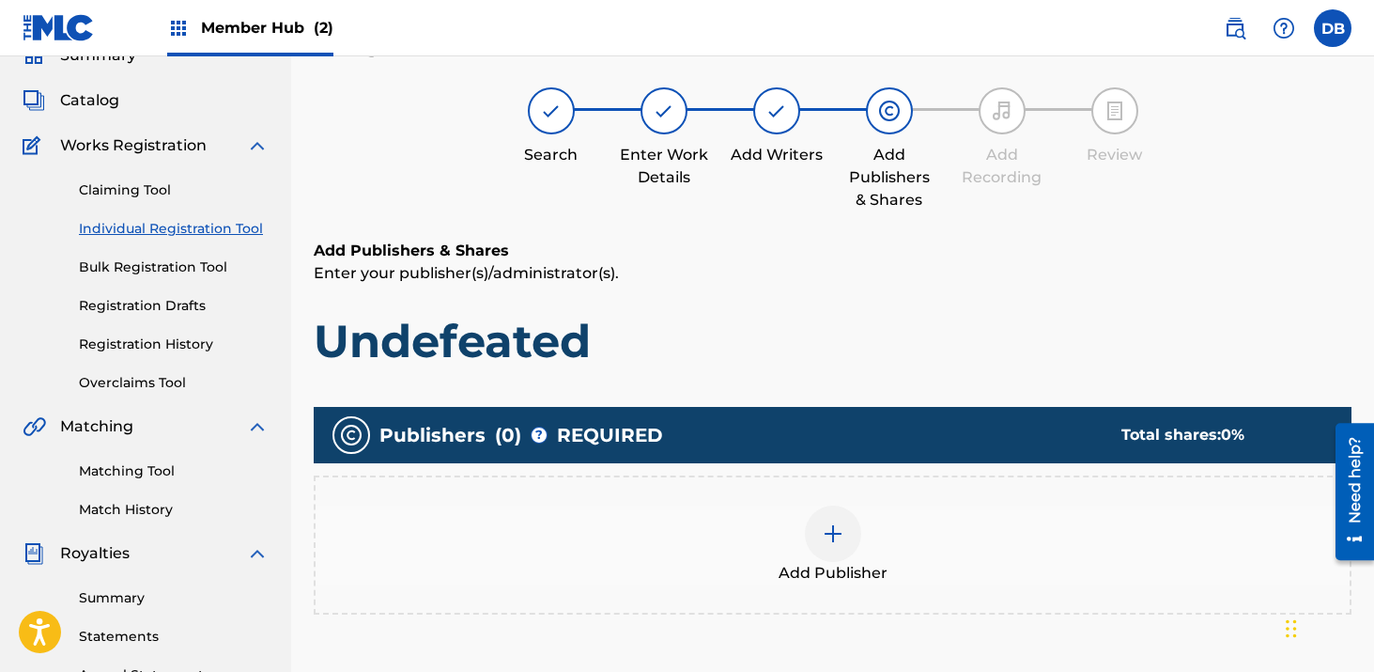
scroll to position [85, 0]
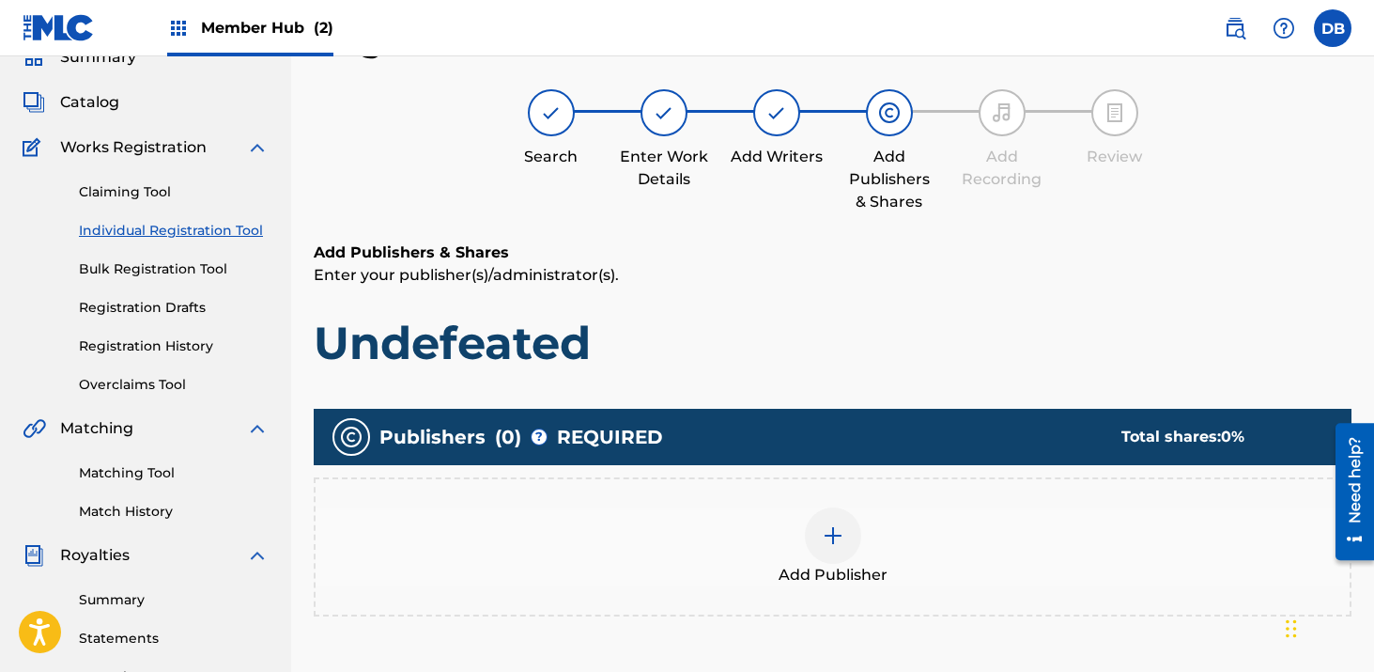
click at [838, 530] on img at bounding box center [833, 535] width 23 height 23
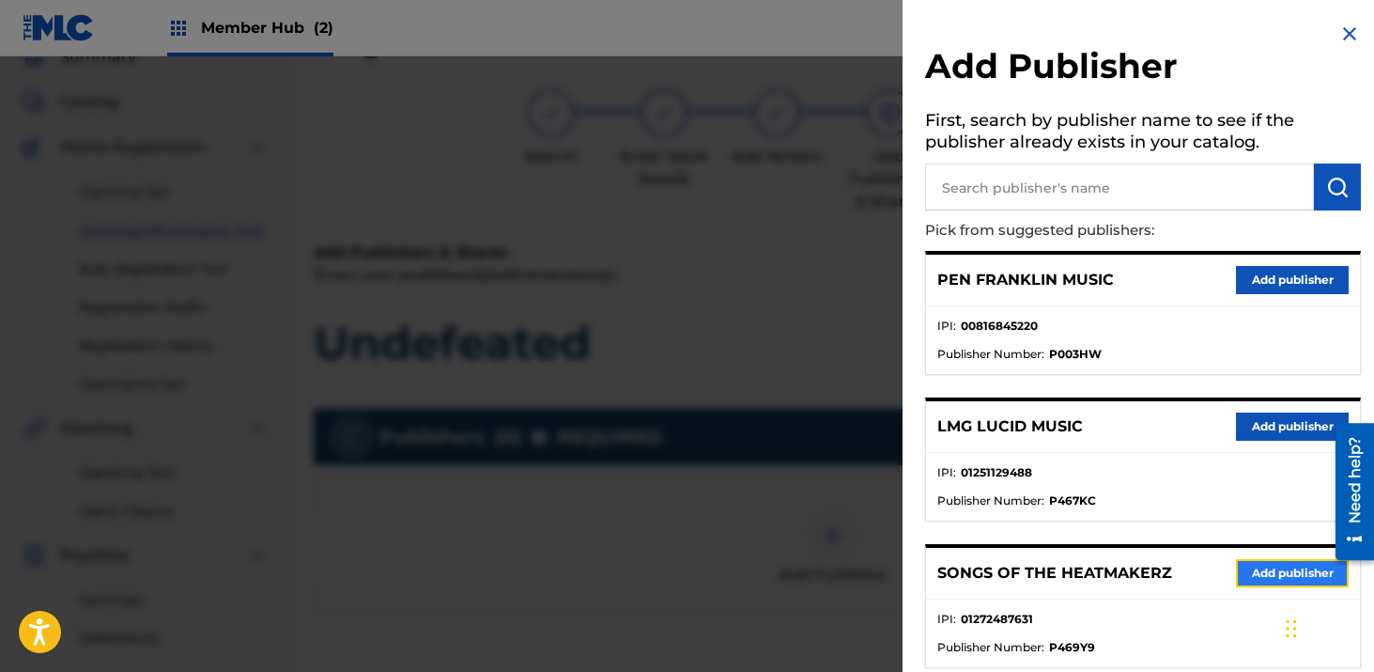
click at [1250, 568] on button "Add publisher" at bounding box center [1292, 573] width 113 height 28
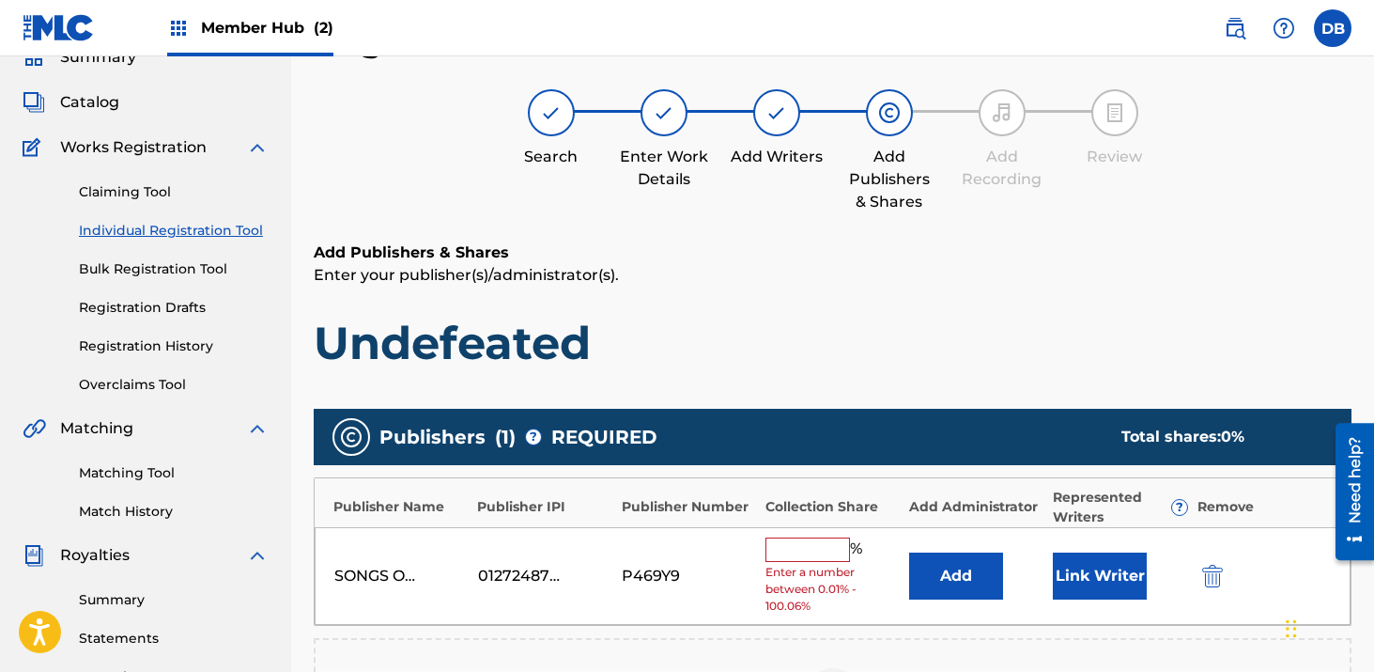
click at [787, 547] on input "text" at bounding box center [808, 549] width 85 height 24
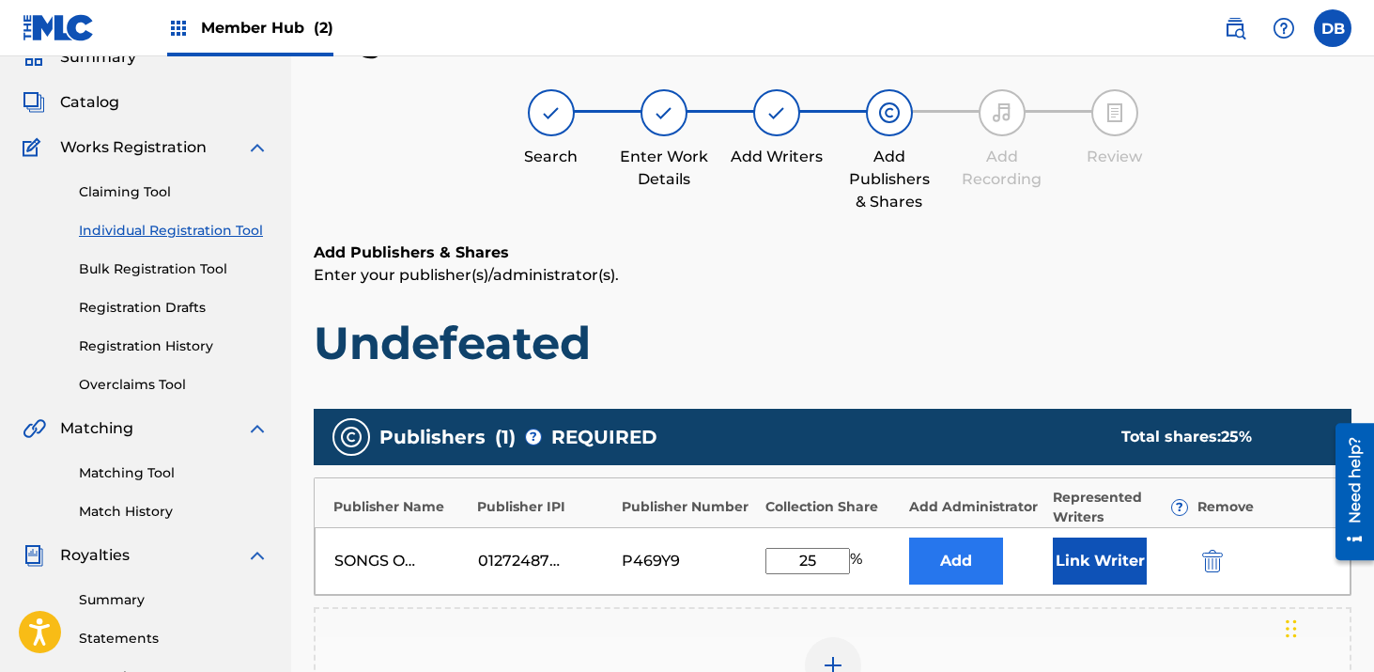
type input "25"
click at [939, 568] on button "Add" at bounding box center [956, 560] width 94 height 47
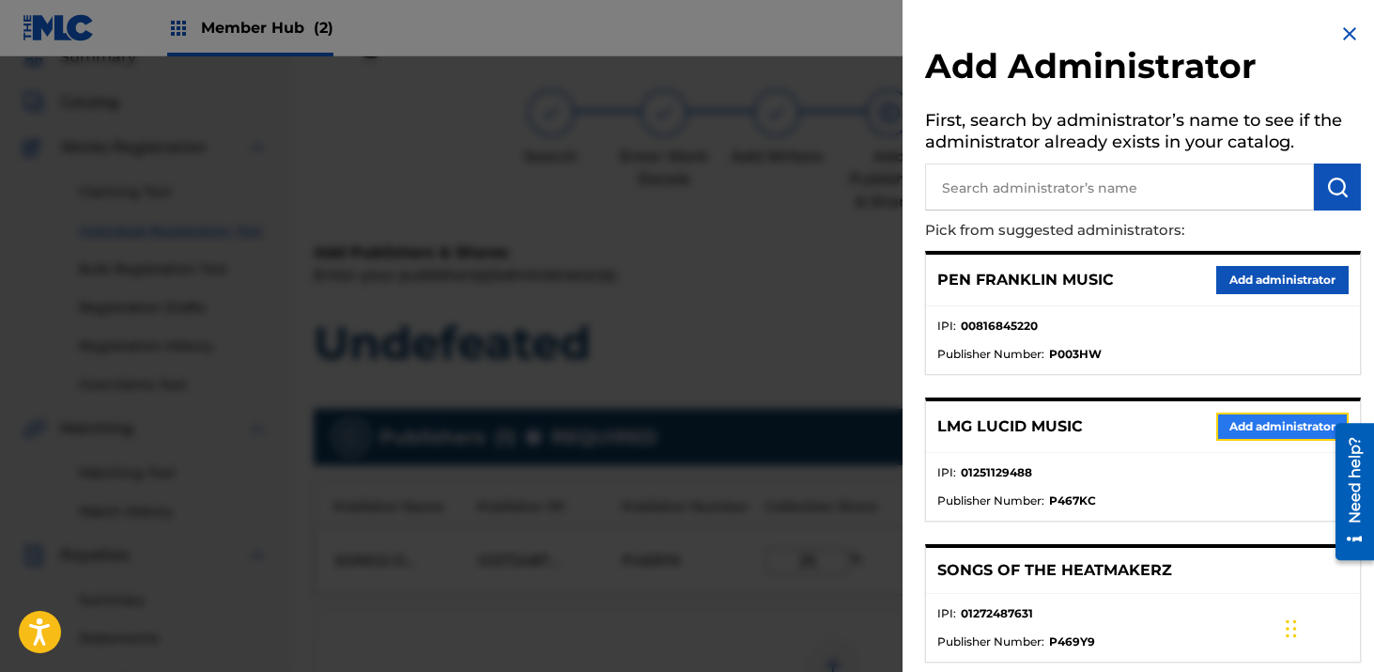
click at [1234, 424] on button "Add administrator" at bounding box center [1283, 426] width 132 height 28
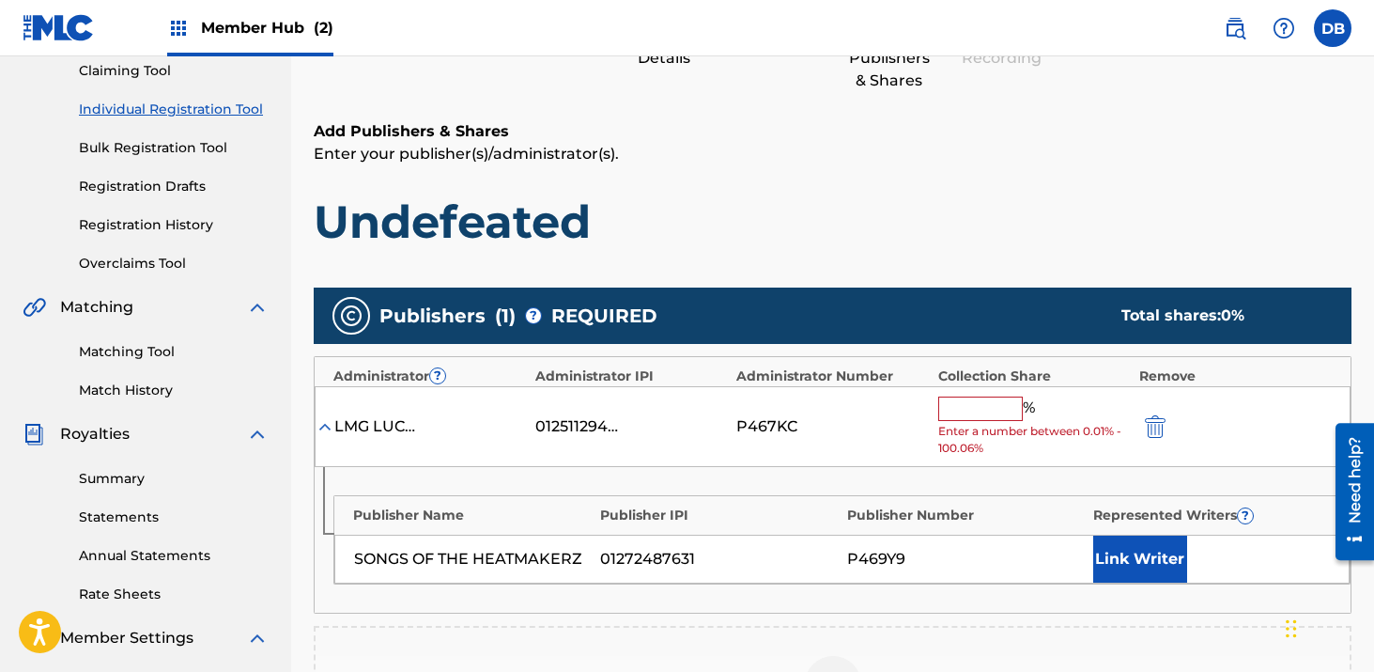
scroll to position [227, 0]
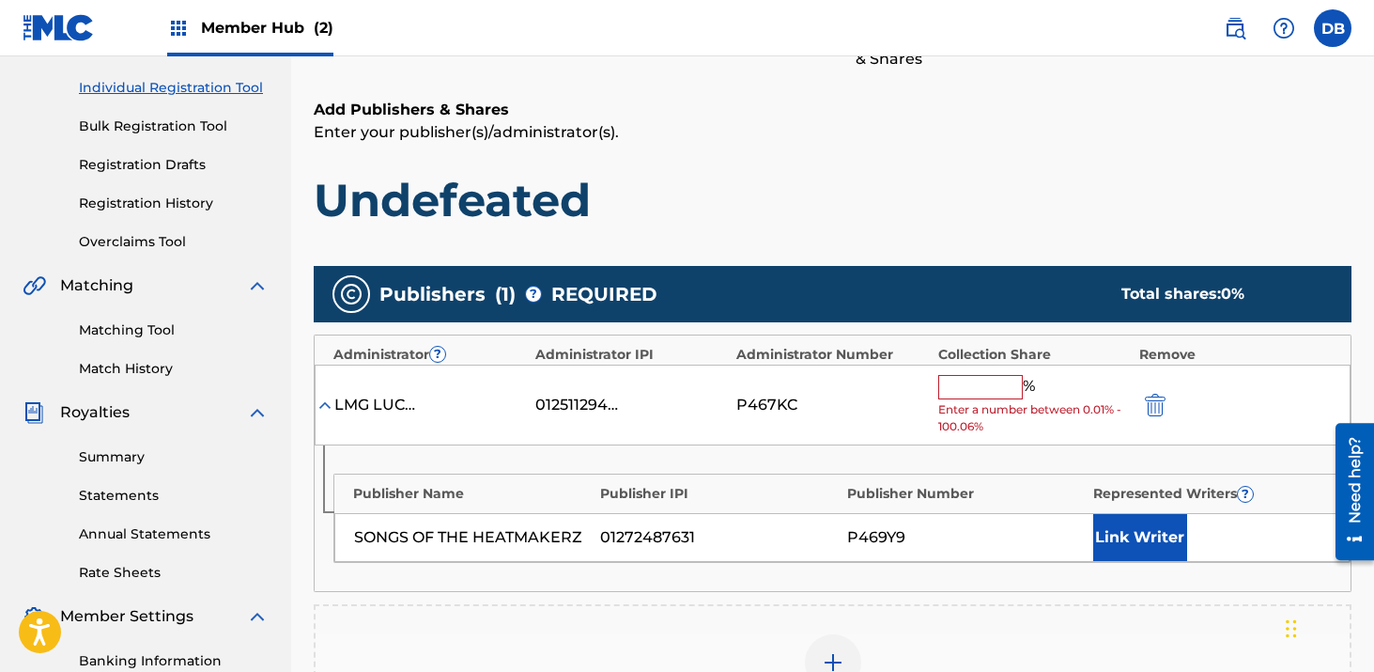
click at [986, 378] on input "text" at bounding box center [981, 387] width 85 height 24
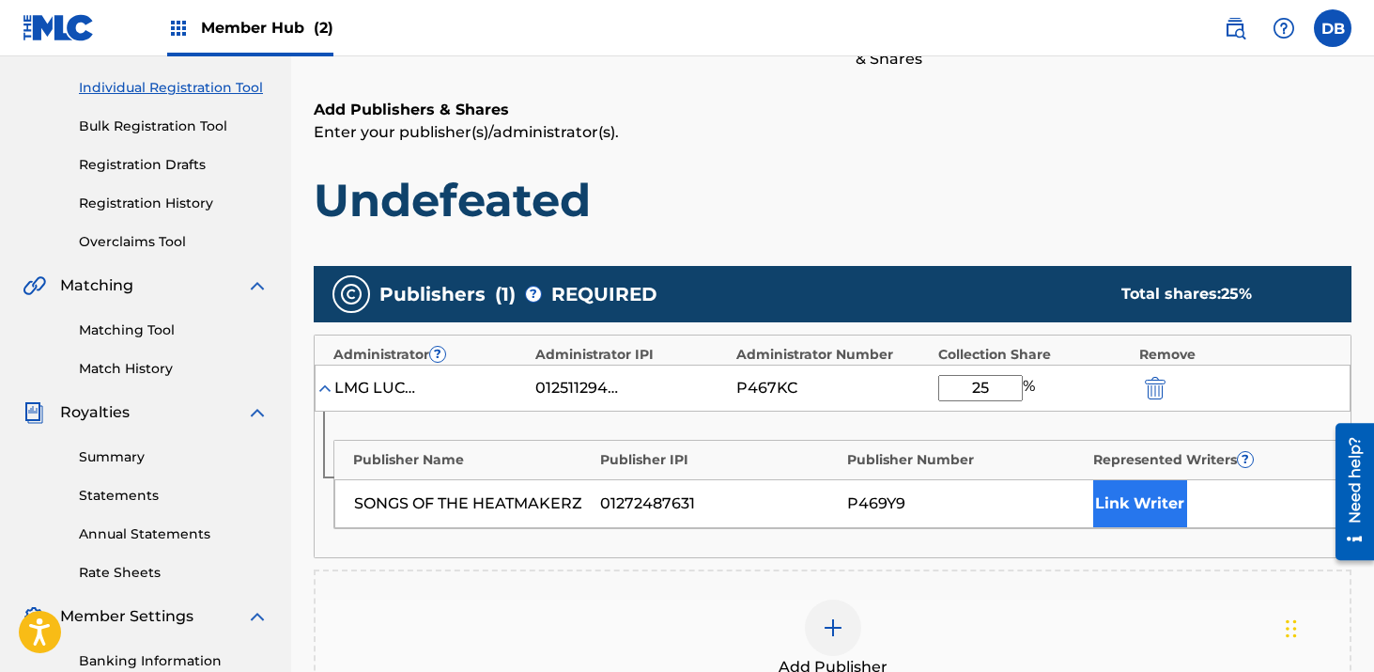
type input "25"
click at [1125, 497] on button "Link Writer" at bounding box center [1141, 503] width 94 height 47
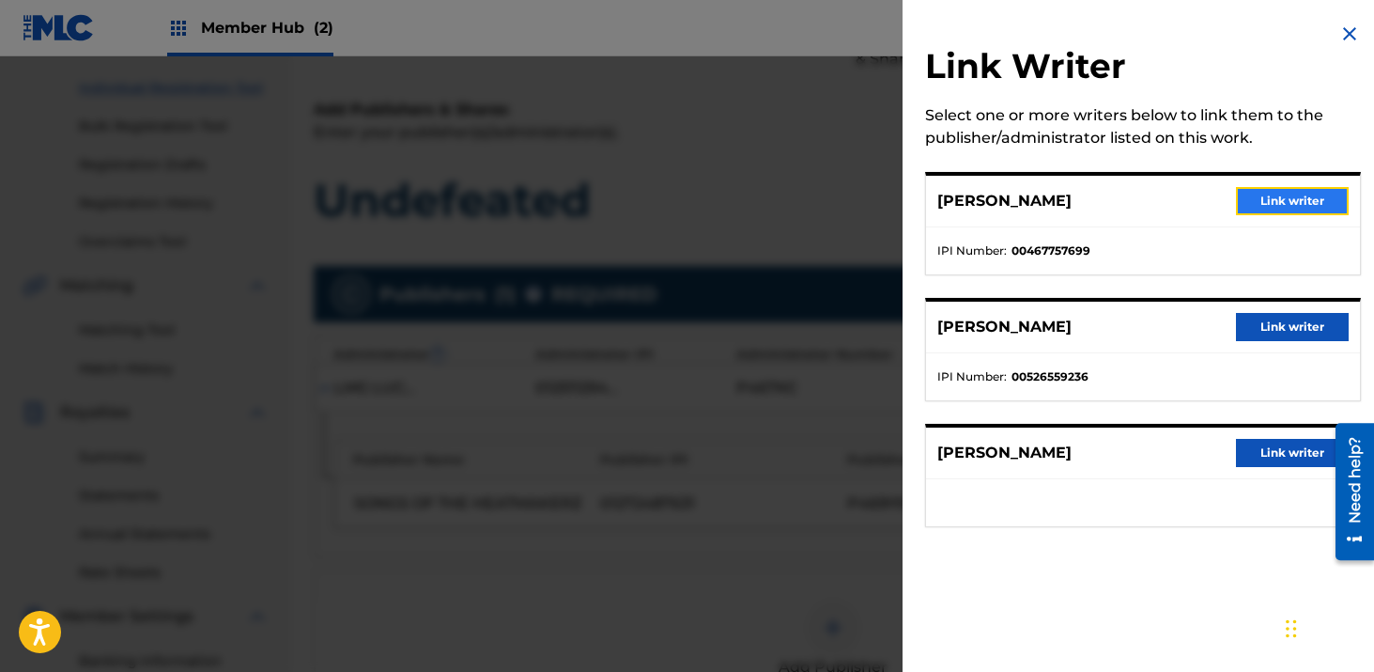
click at [1269, 202] on button "Link writer" at bounding box center [1292, 201] width 113 height 28
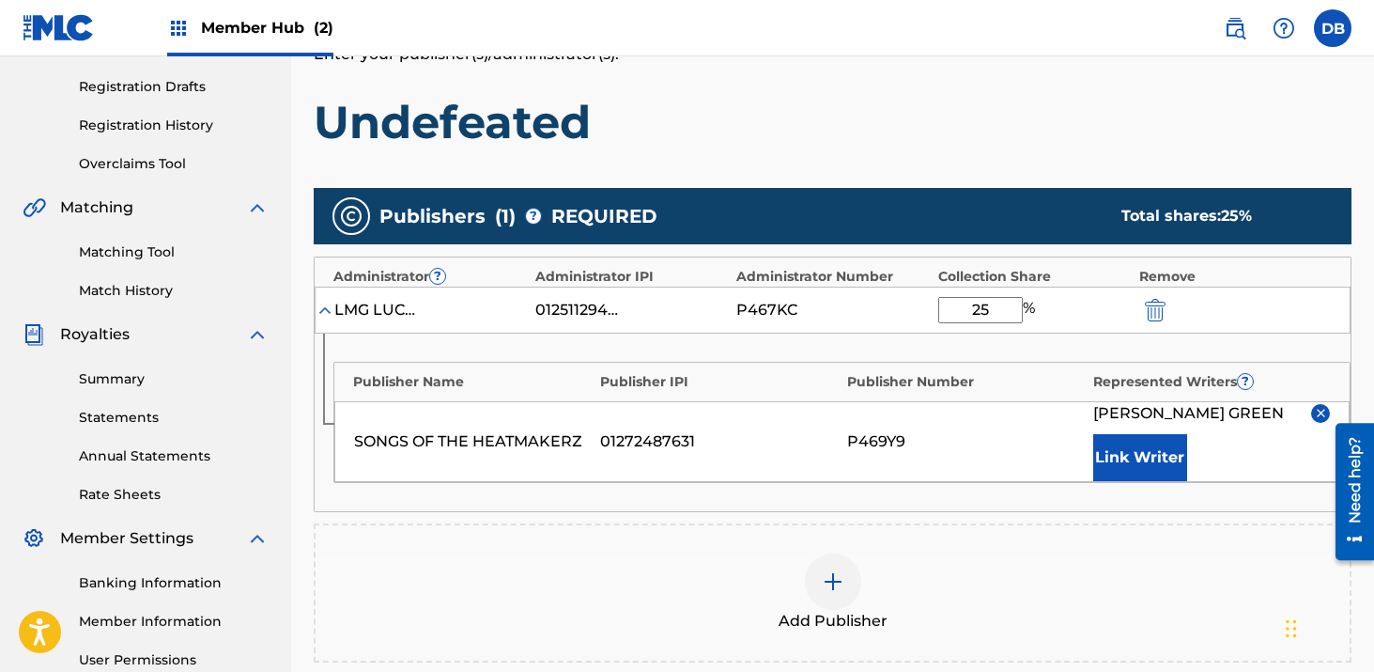
scroll to position [369, 0]
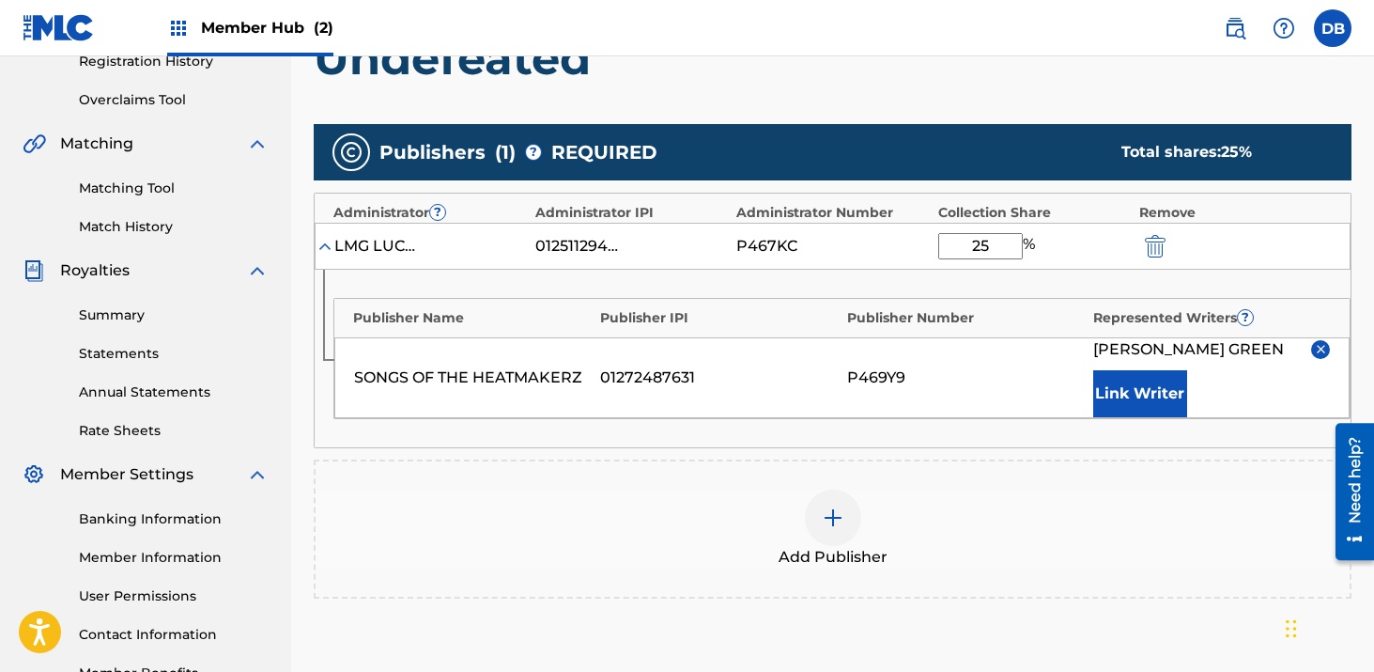
click at [844, 520] on div at bounding box center [833, 517] width 56 height 56
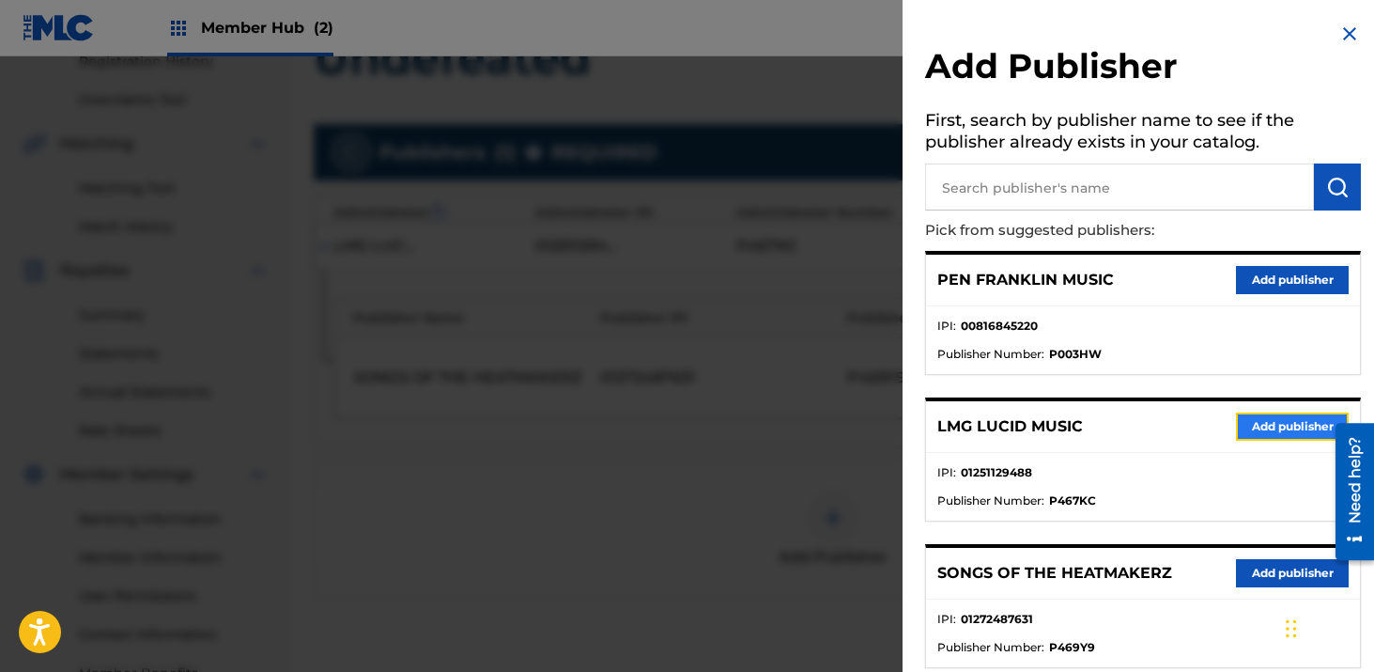
click at [1251, 425] on button "Add publisher" at bounding box center [1292, 426] width 113 height 28
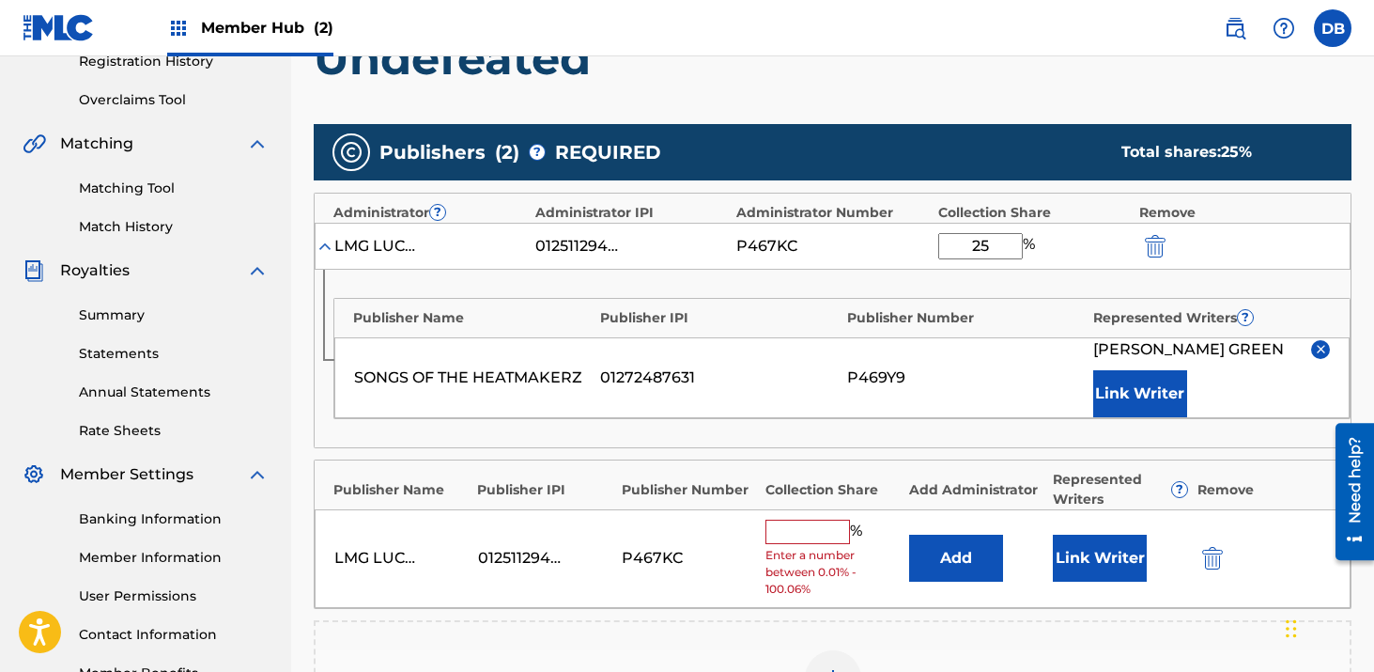
click at [808, 537] on input "text" at bounding box center [808, 532] width 85 height 24
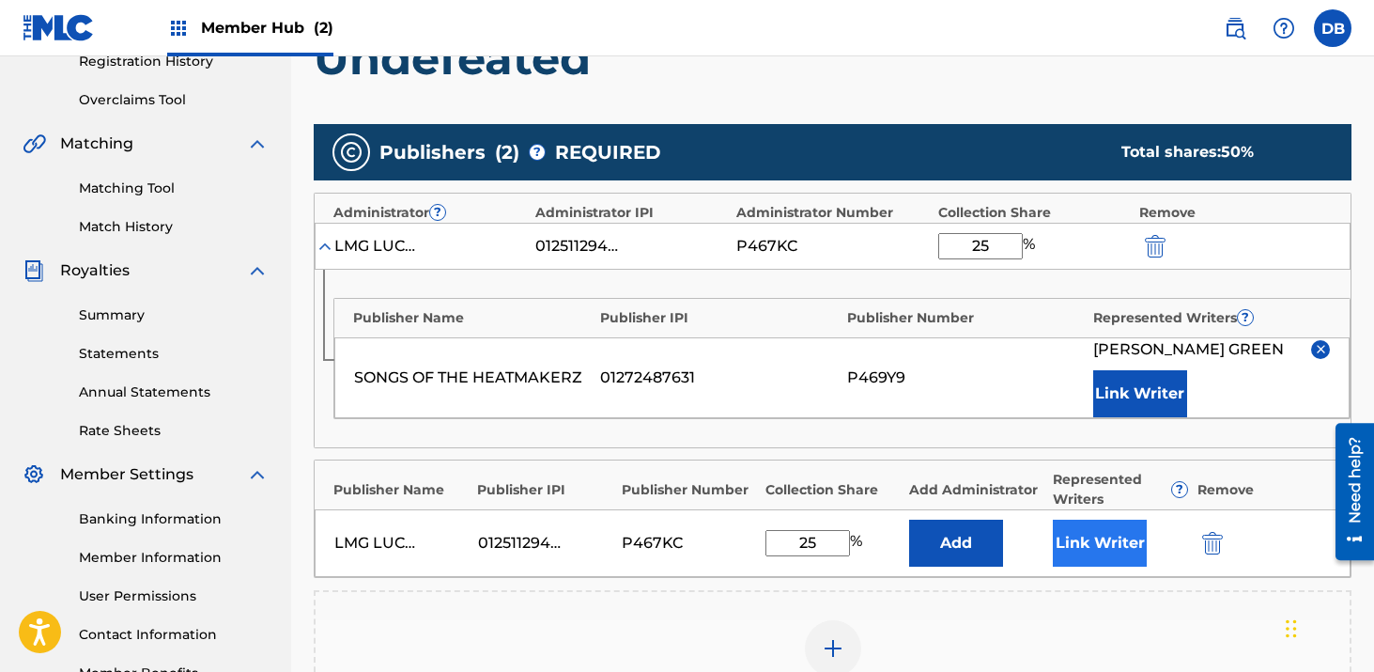
type input "25"
click at [1125, 527] on button "Link Writer" at bounding box center [1100, 543] width 94 height 47
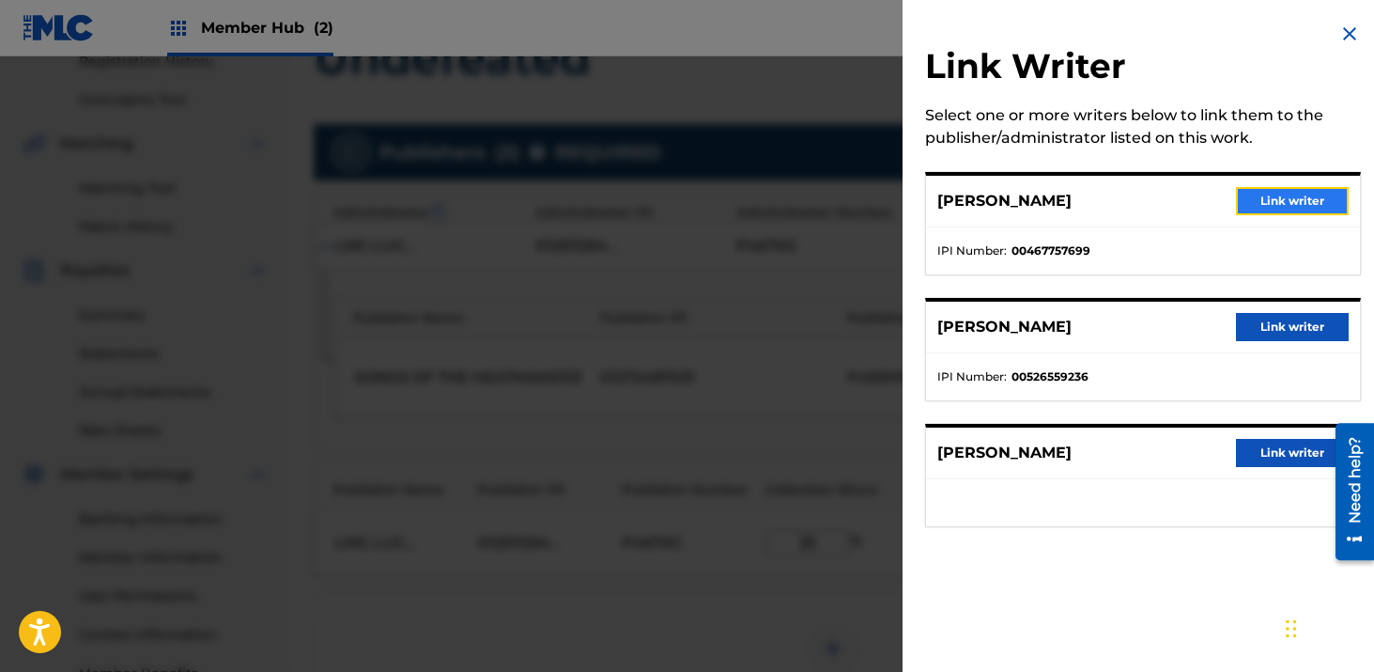
click at [1260, 199] on button "Link writer" at bounding box center [1292, 201] width 113 height 28
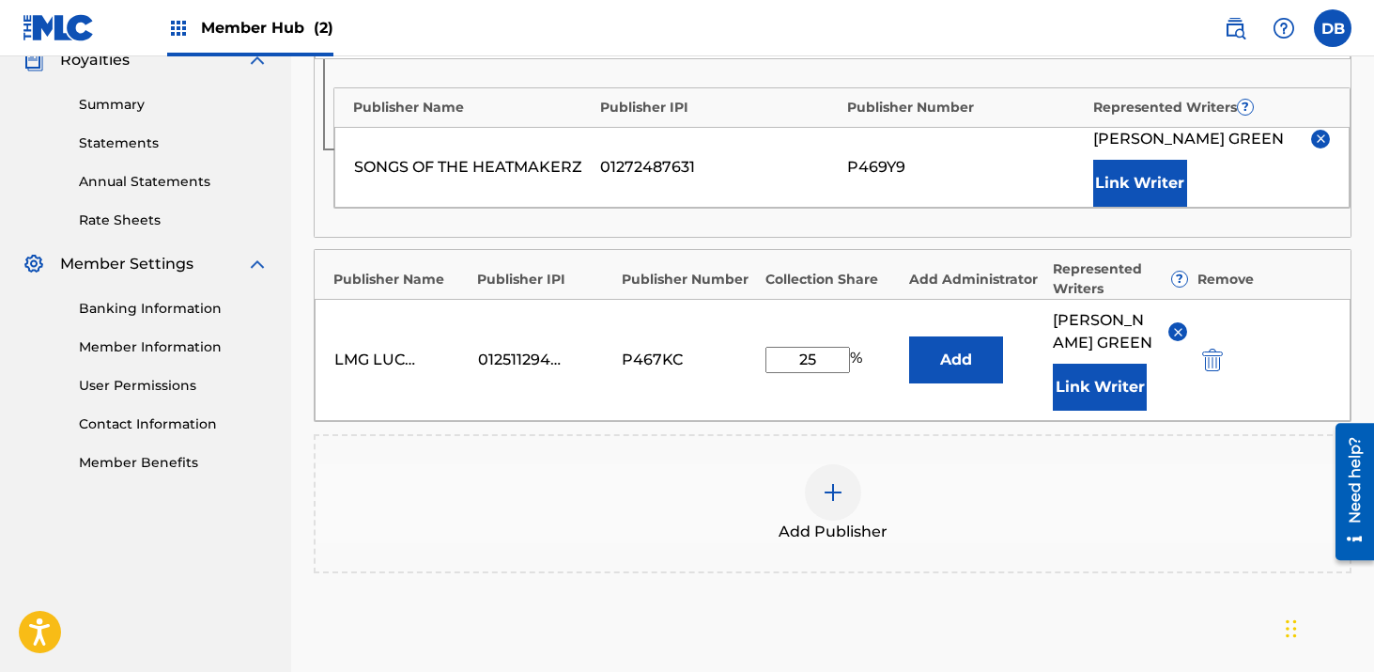
scroll to position [581, 0]
click at [840, 503] on img at bounding box center [833, 491] width 23 height 23
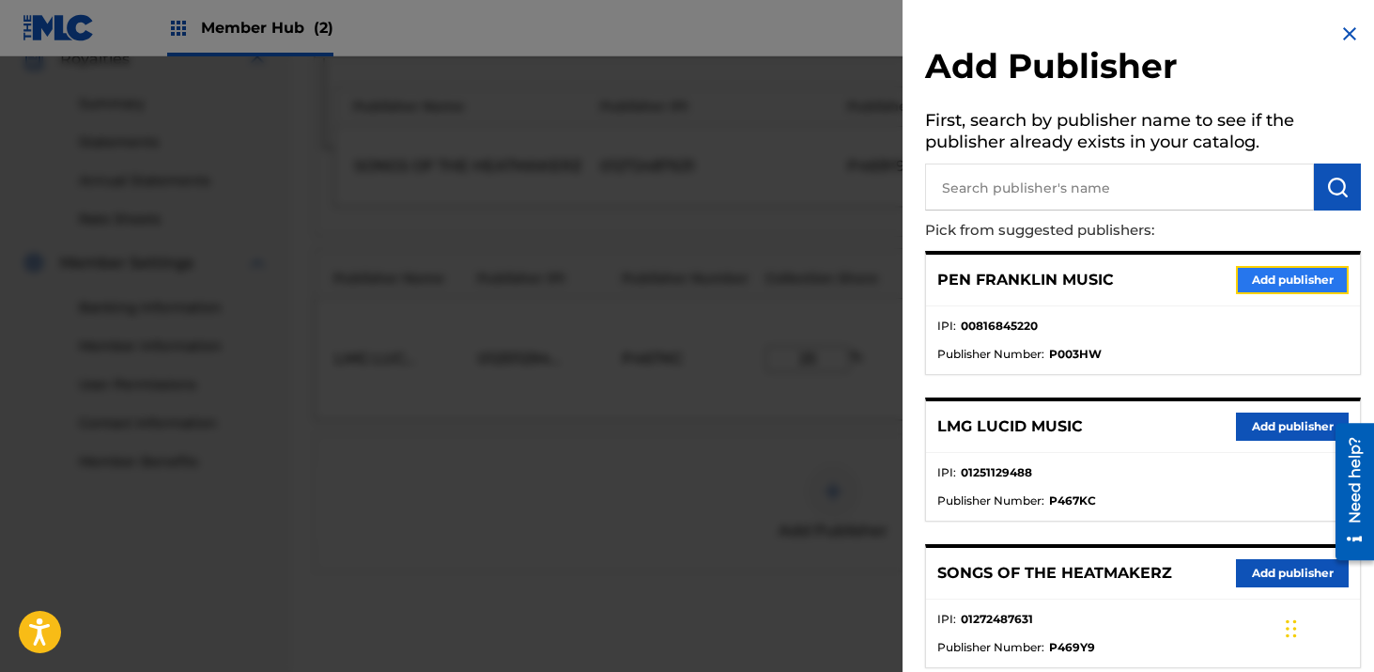
click at [1252, 280] on button "Add publisher" at bounding box center [1292, 280] width 113 height 28
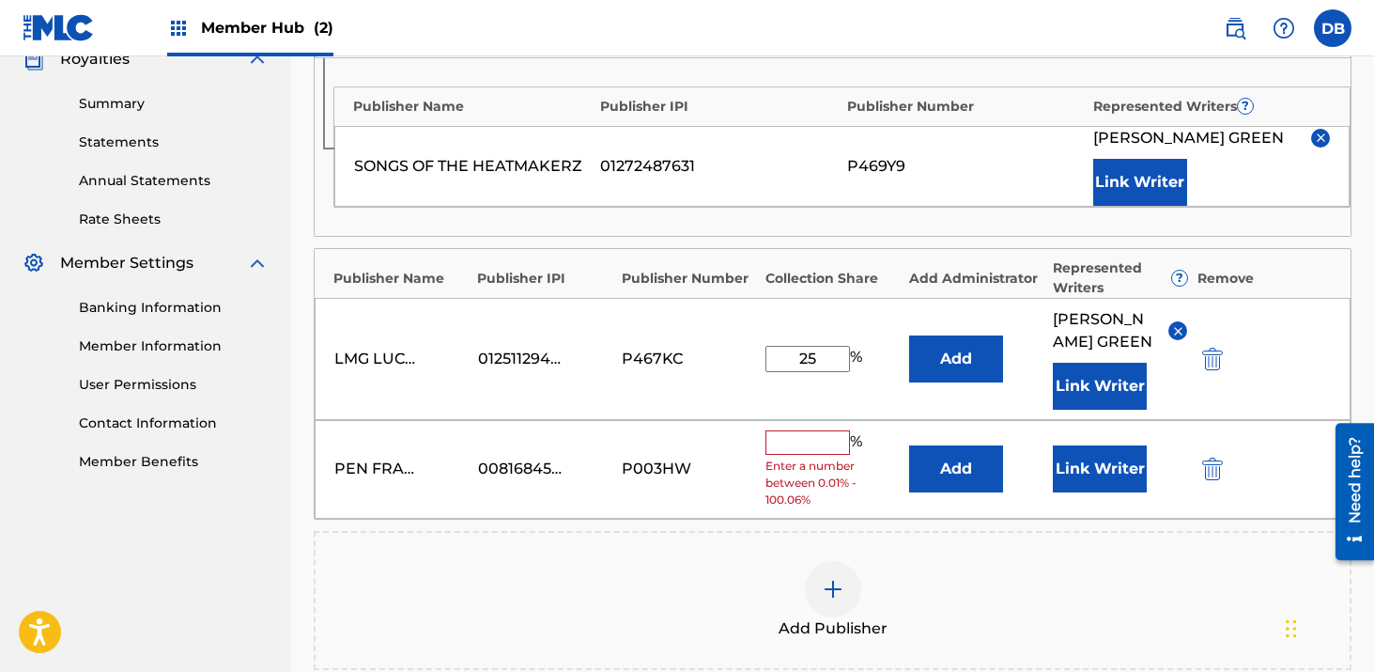
click at [810, 479] on span "Enter a number between 0.01% - 100.06%" at bounding box center [833, 483] width 134 height 51
click at [810, 455] on input "text" at bounding box center [808, 442] width 85 height 24
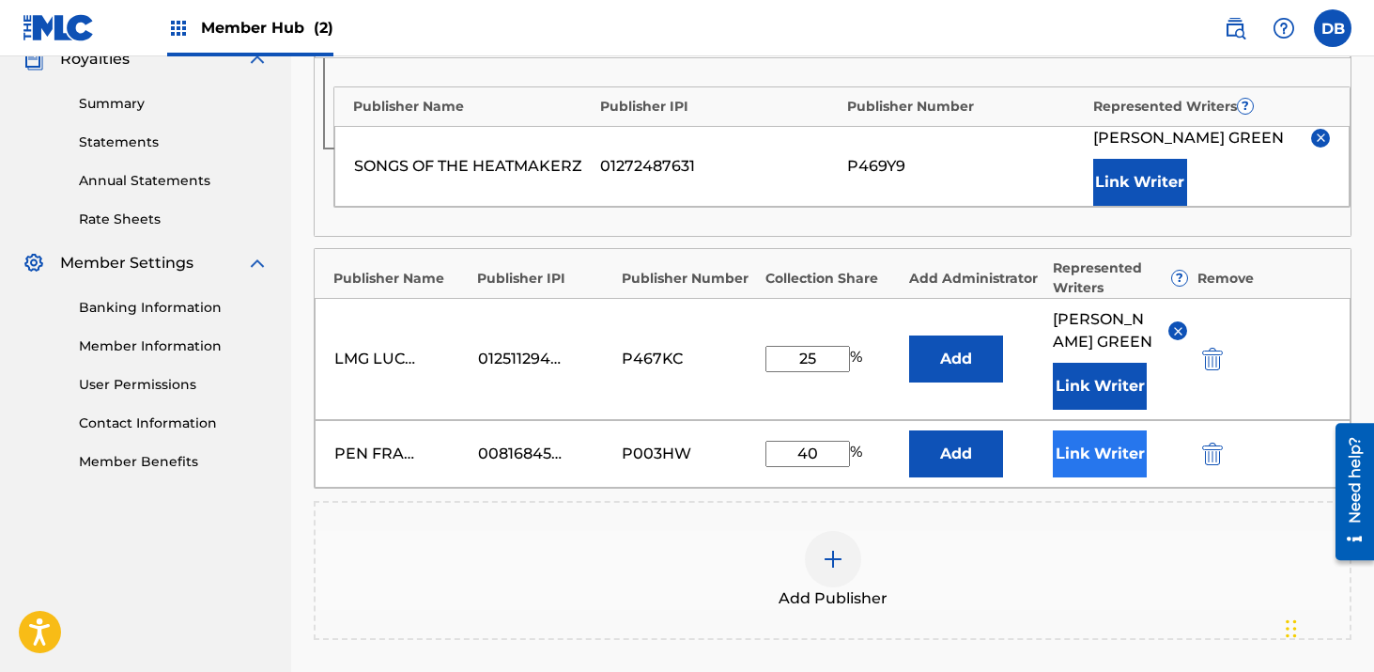
type input "40"
click at [1071, 477] on button "Link Writer" at bounding box center [1100, 453] width 94 height 47
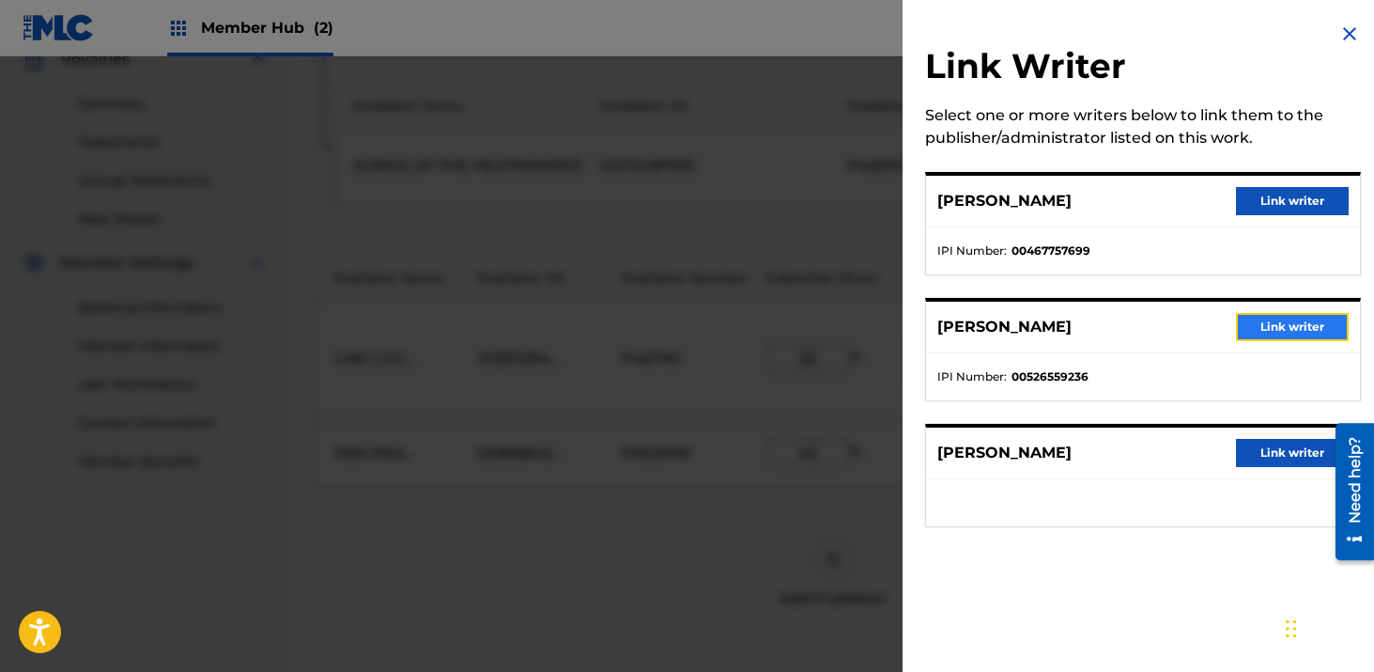
click at [1266, 332] on button "Link writer" at bounding box center [1292, 327] width 113 height 28
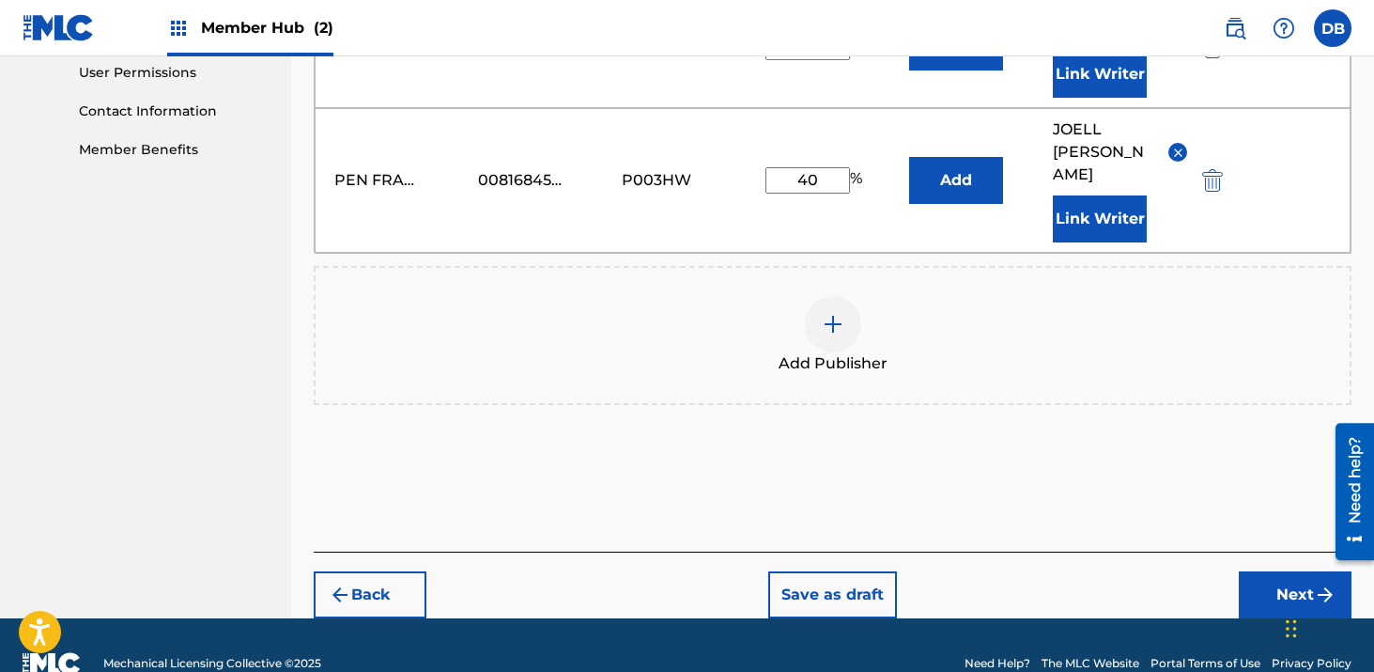
scroll to position [906, 0]
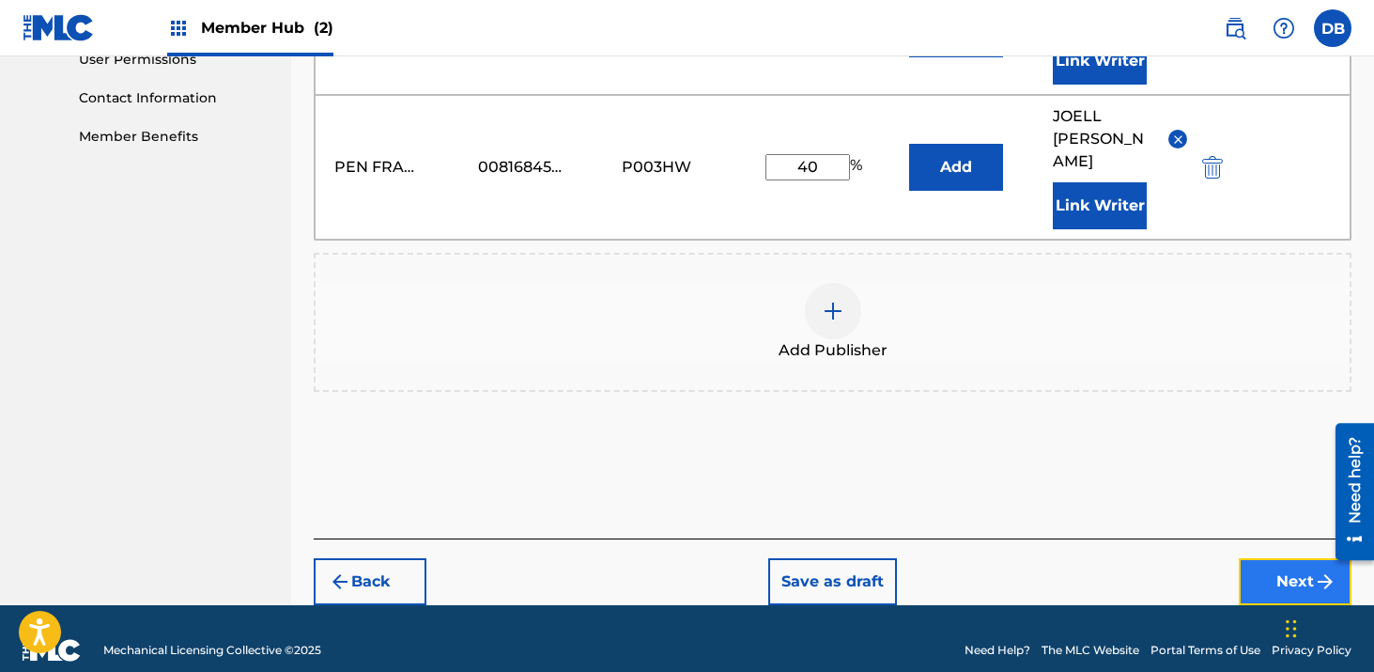
click at [1257, 558] on button "Next" at bounding box center [1295, 581] width 113 height 47
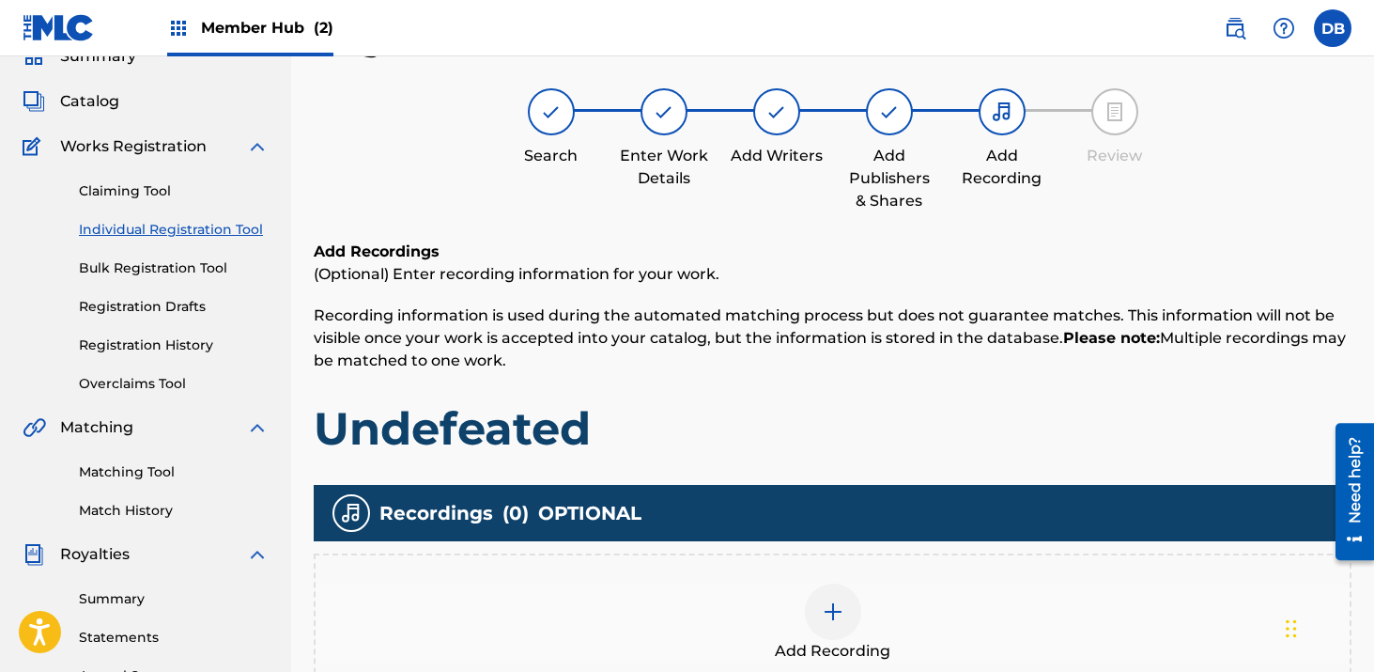
scroll to position [85, 0]
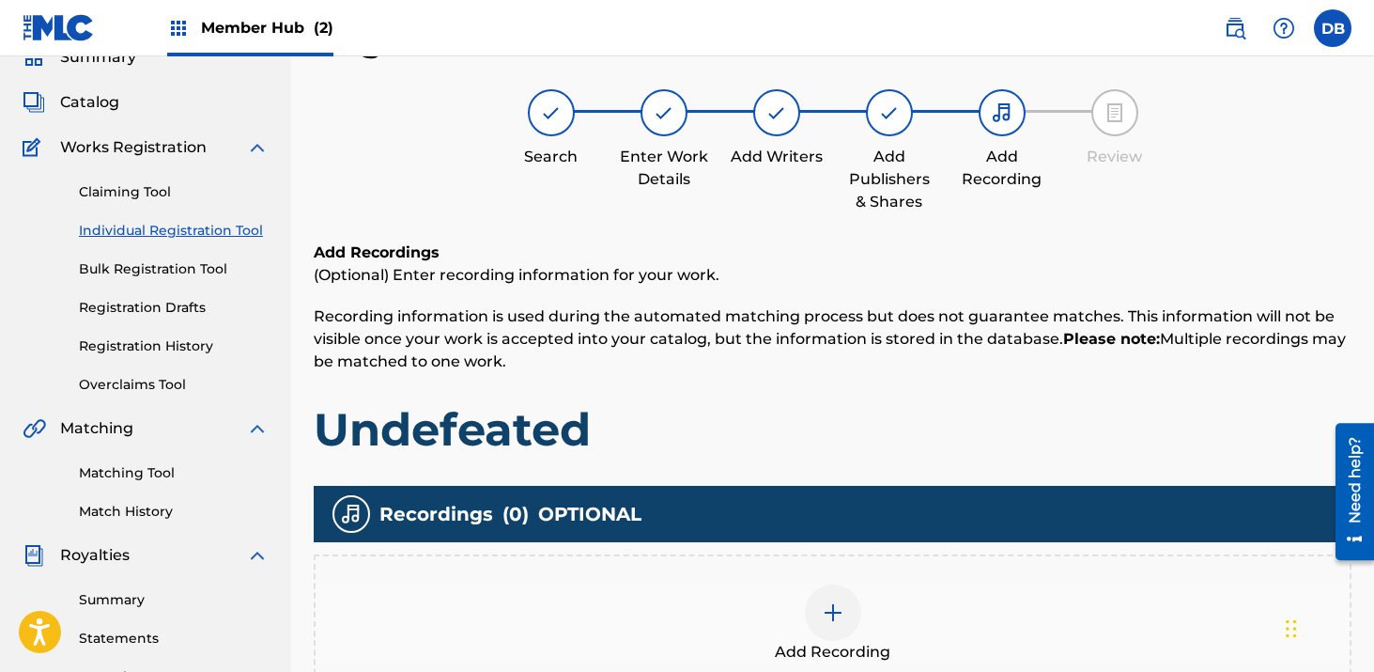
click at [832, 611] on img at bounding box center [833, 612] width 23 height 23
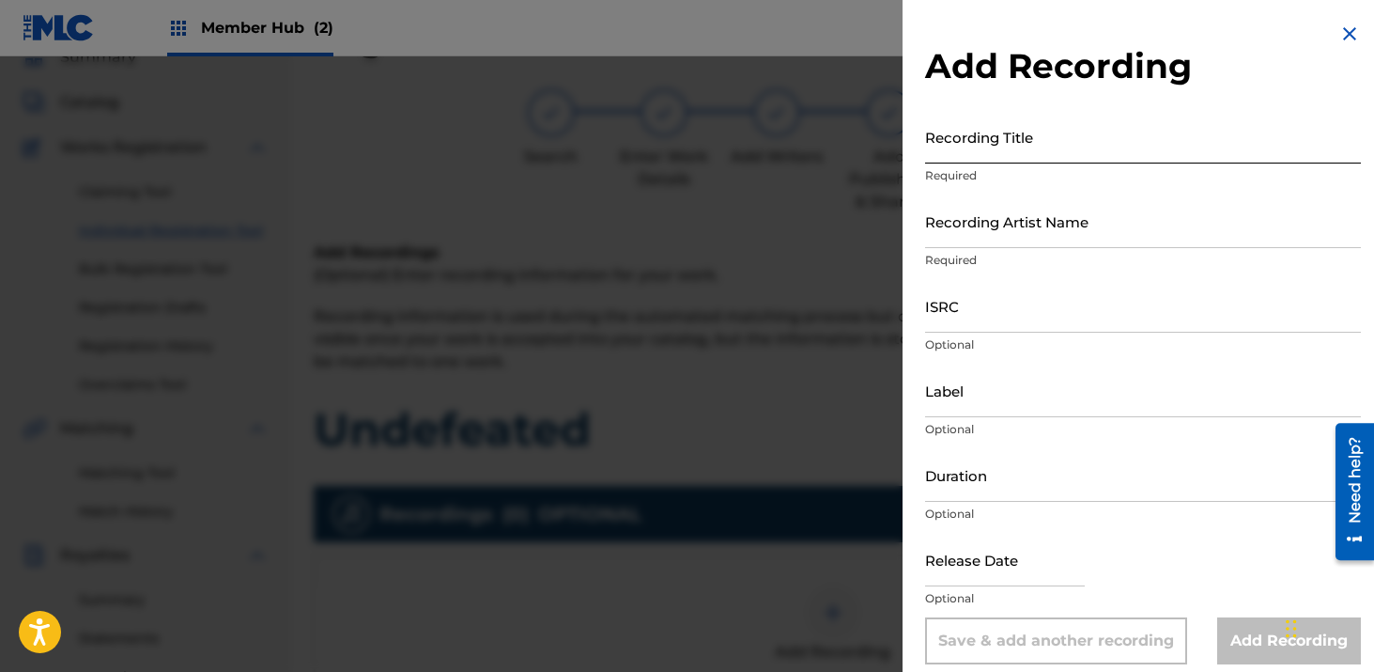
click at [1052, 142] on input "Recording Title" at bounding box center [1143, 137] width 436 height 54
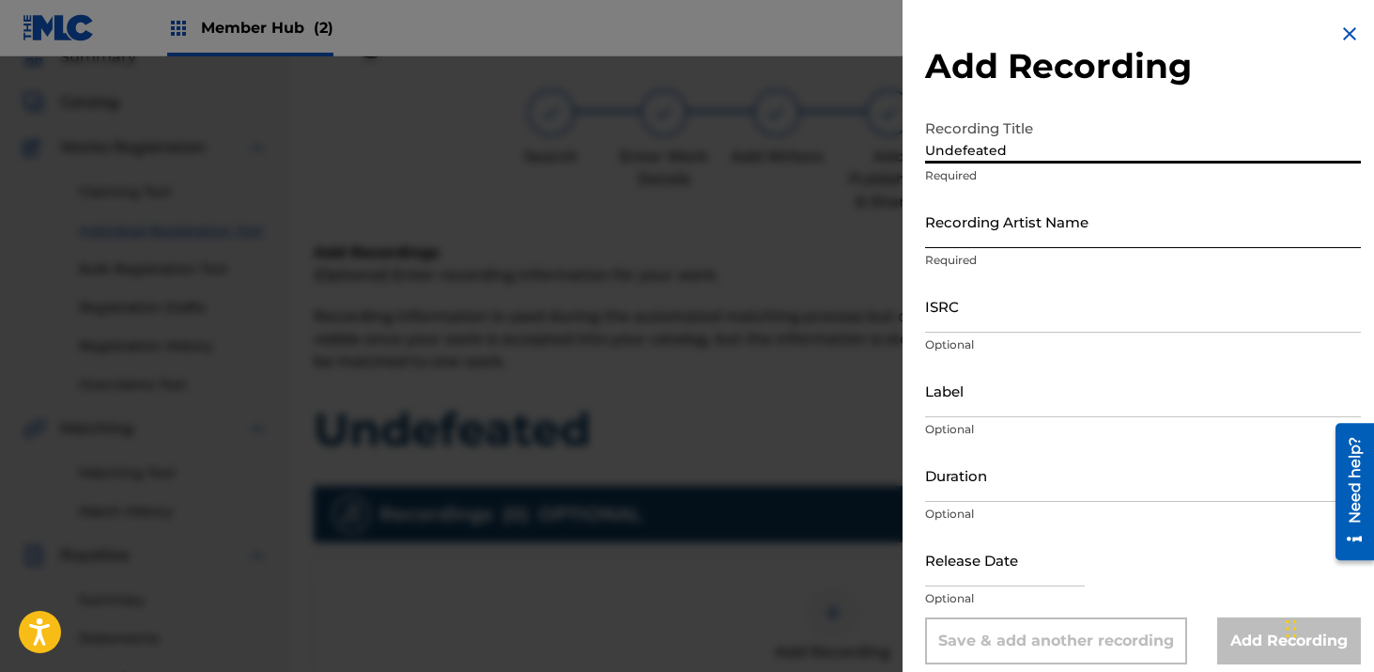
type input "Undefeated"
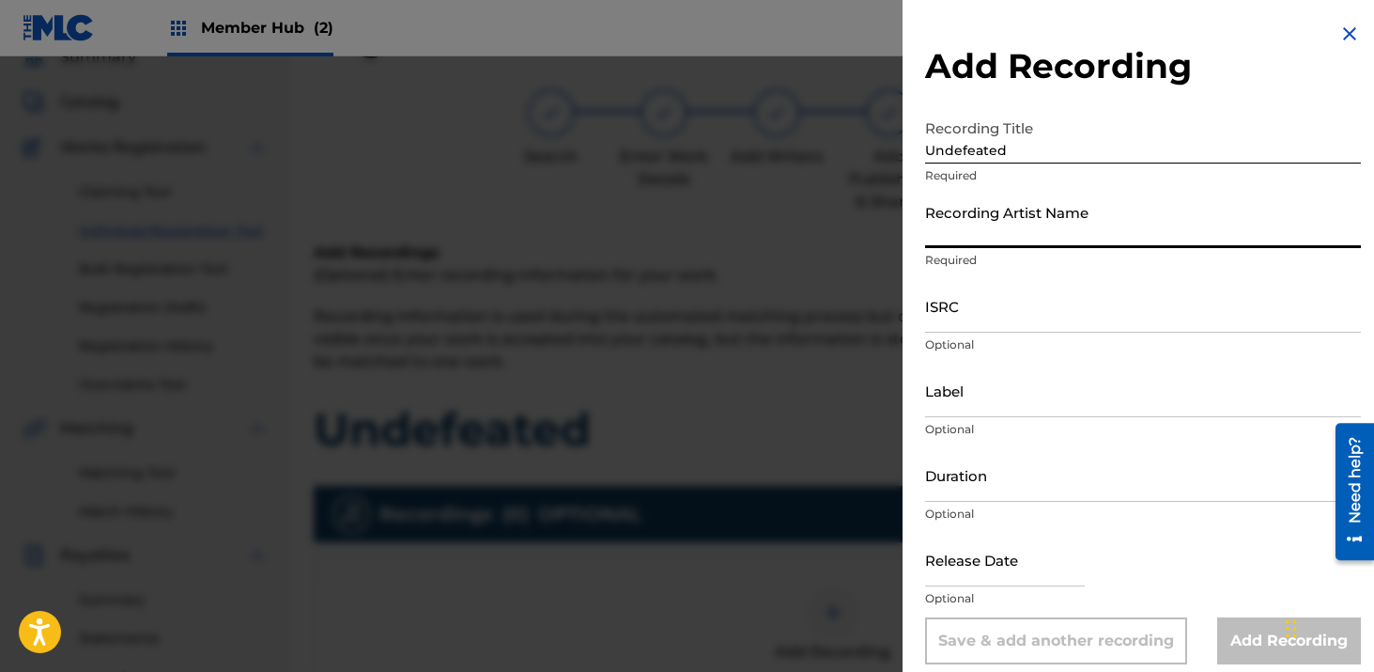
click at [1064, 229] on input "Recording Artist Name" at bounding box center [1143, 221] width 436 height 54
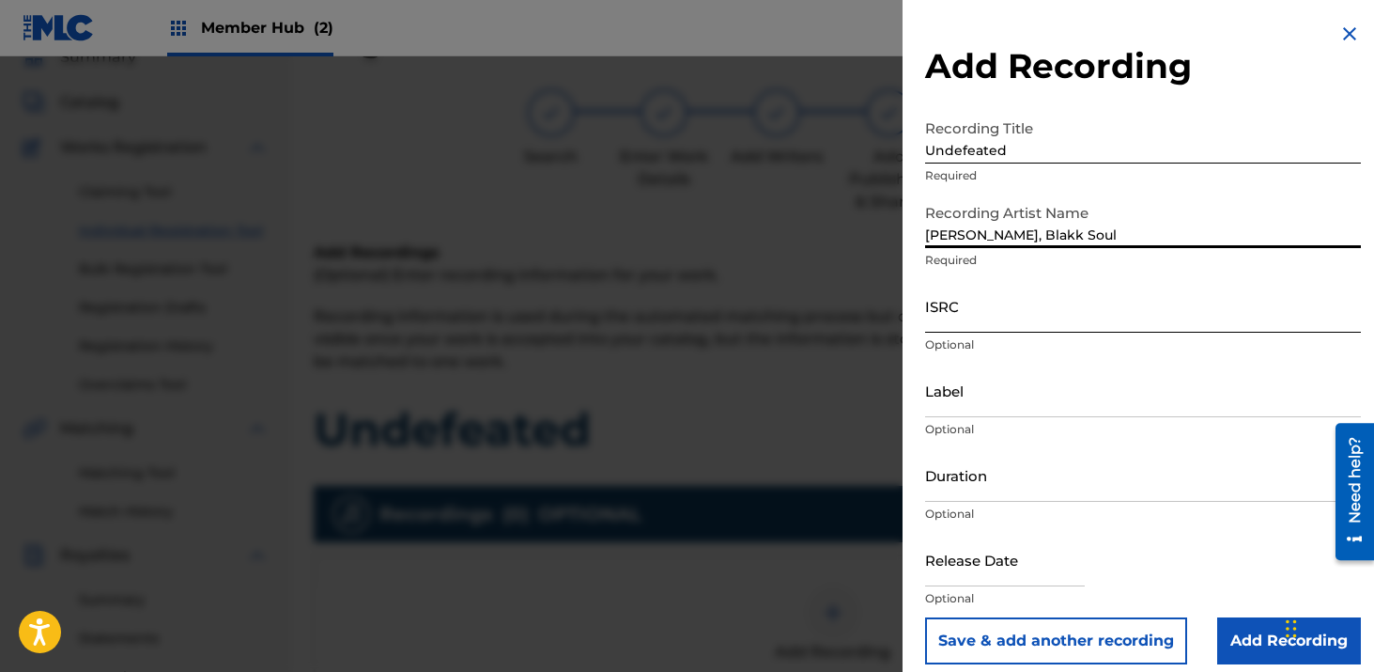
type input "[PERSON_NAME], Blakk Soul"
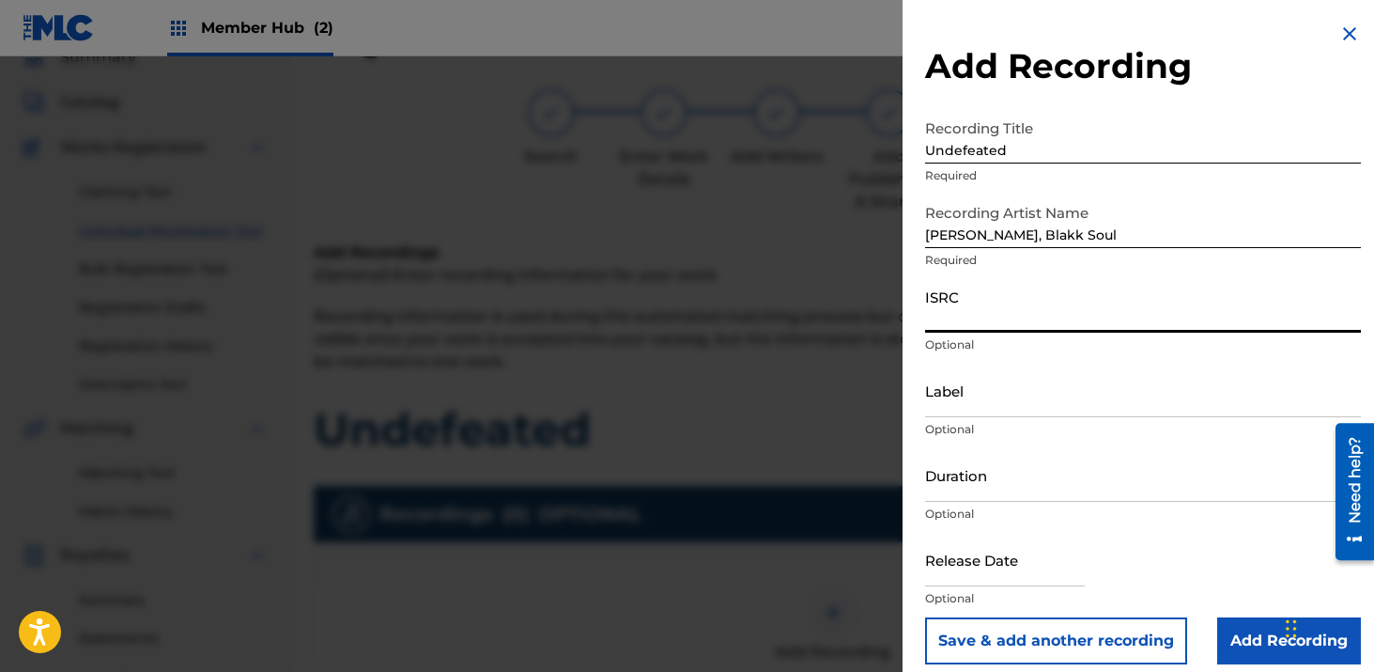
click at [1075, 313] on input "ISRC" at bounding box center [1143, 306] width 436 height 54
paste input "CH7812544947"
type input "CH7812544947"
click at [1056, 478] on input "Duration" at bounding box center [1143, 475] width 436 height 54
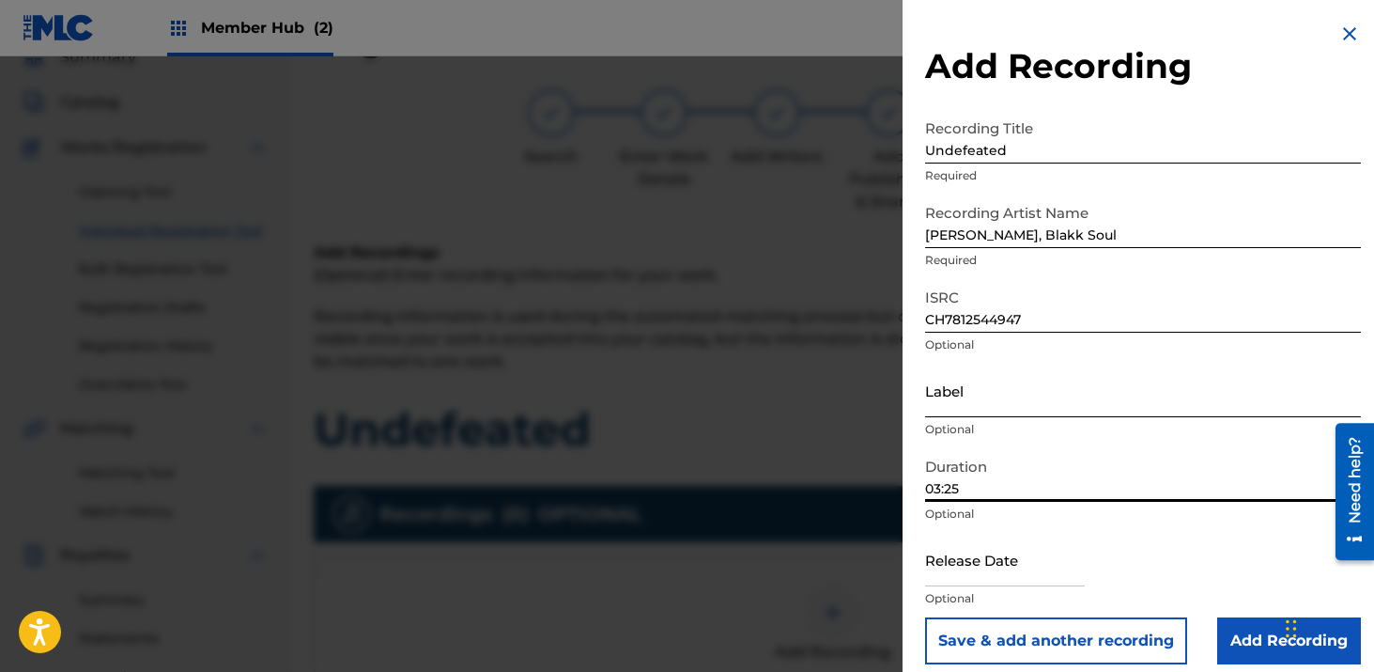
type input "03:25"
click at [965, 392] on input "Label" at bounding box center [1143, 391] width 436 height 54
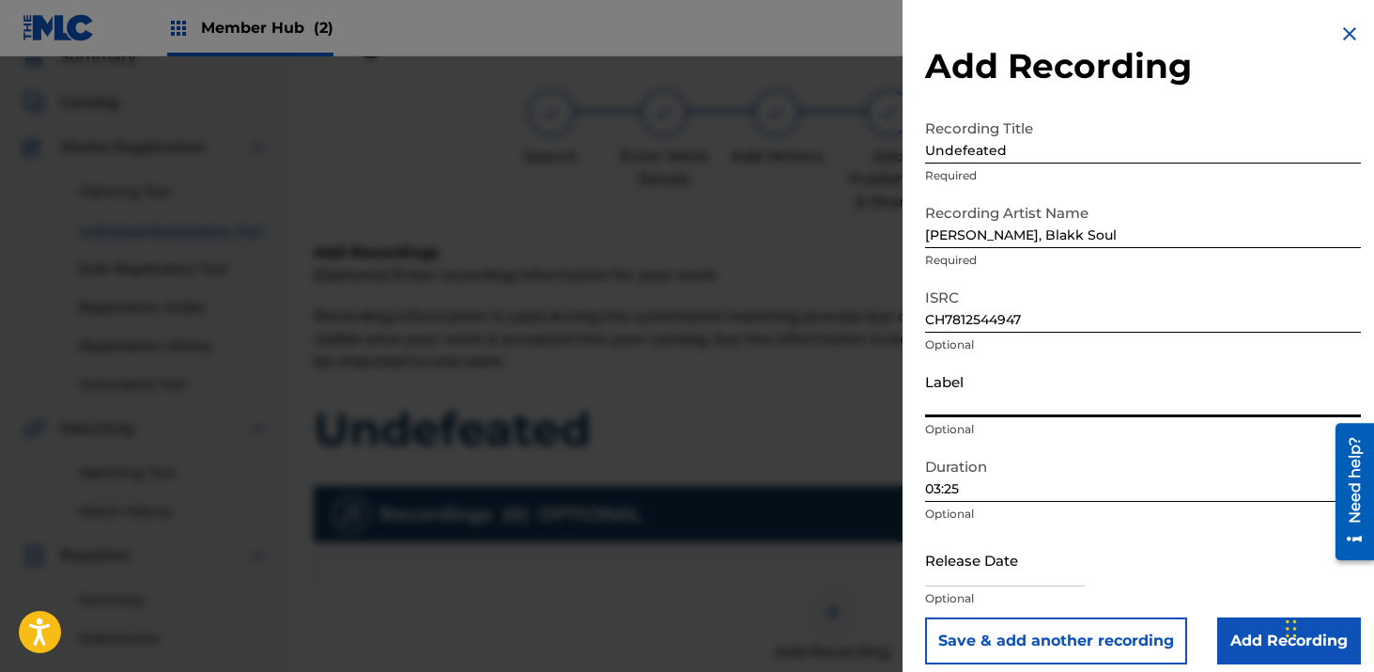
type input "Hitmaker Music Group/Hitmaker Distro"
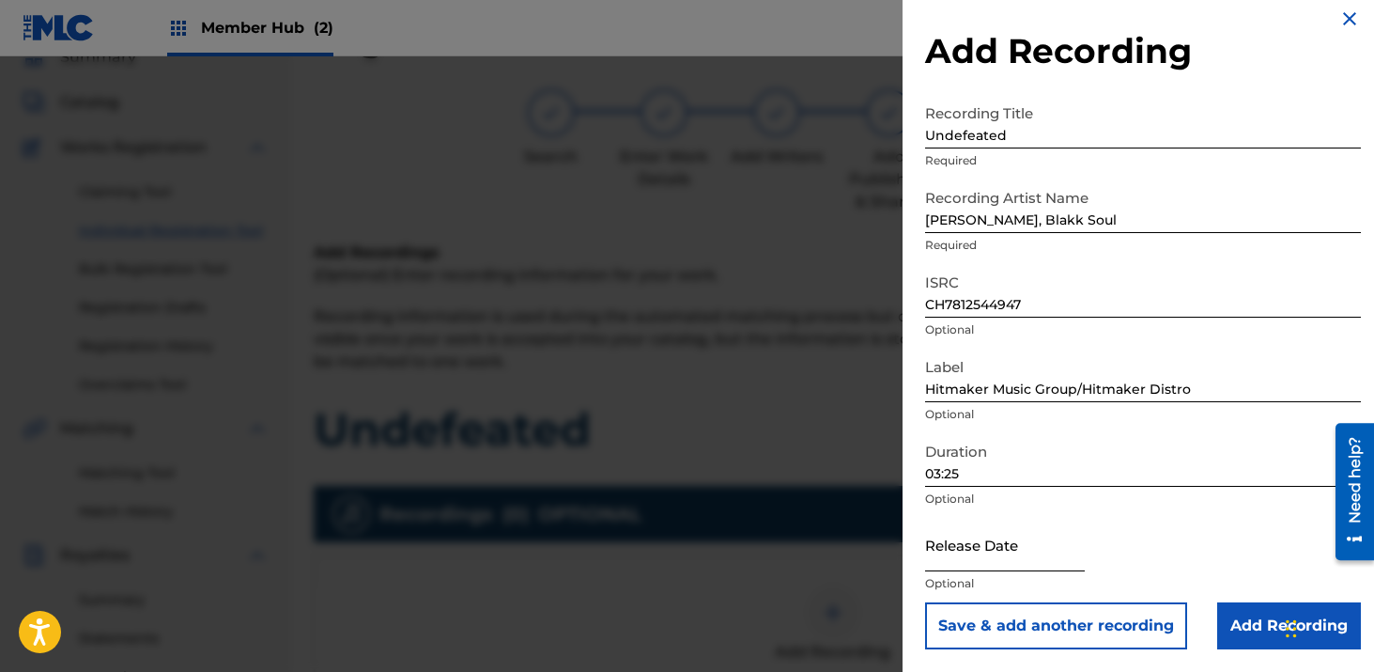
click at [1017, 543] on input "text" at bounding box center [1005, 545] width 160 height 54
select select "8"
select select "2025"
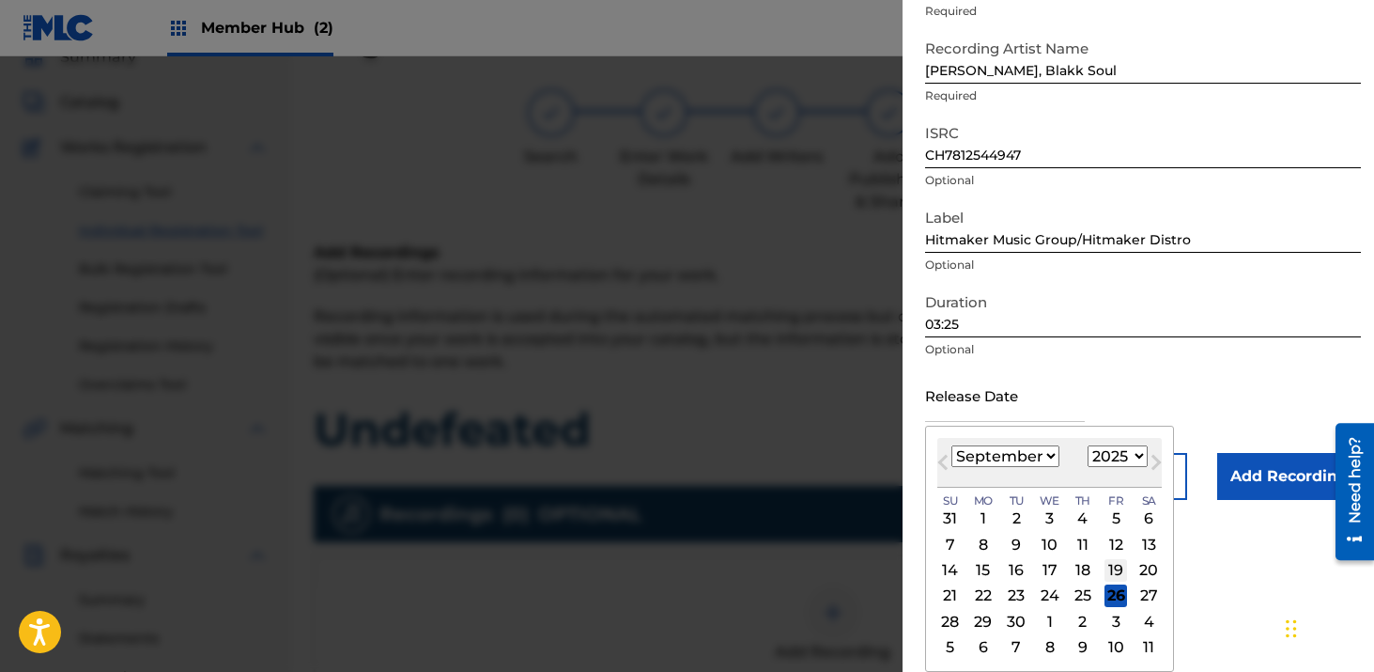
click at [1114, 566] on div "19" at bounding box center [1116, 570] width 23 height 23
type input "[DATE]"
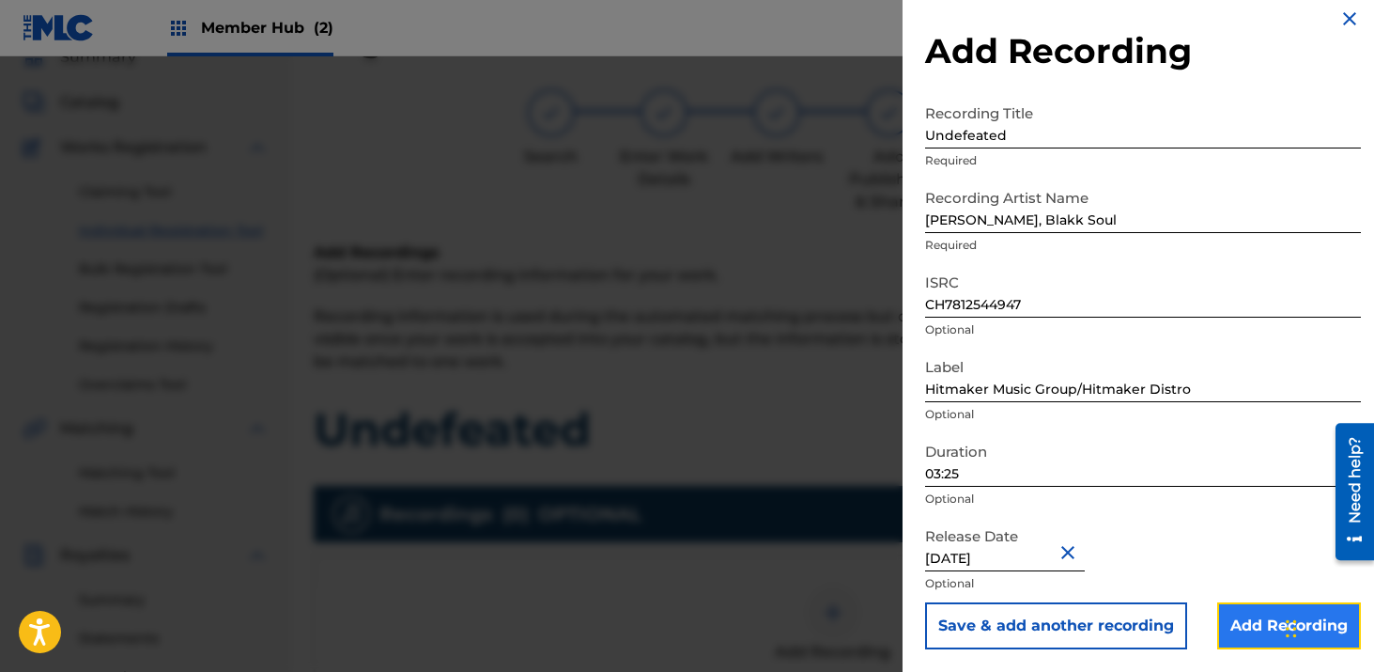
click at [1235, 618] on input "Add Recording" at bounding box center [1290, 625] width 144 height 47
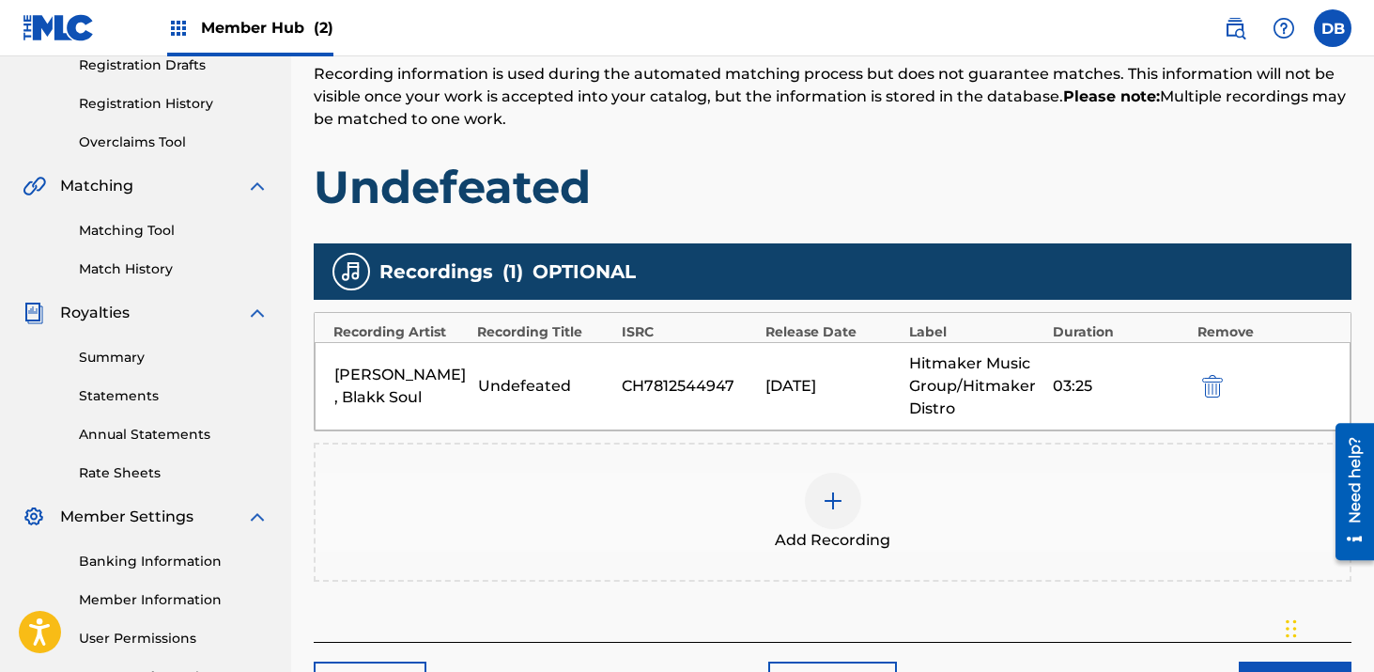
scroll to position [493, 0]
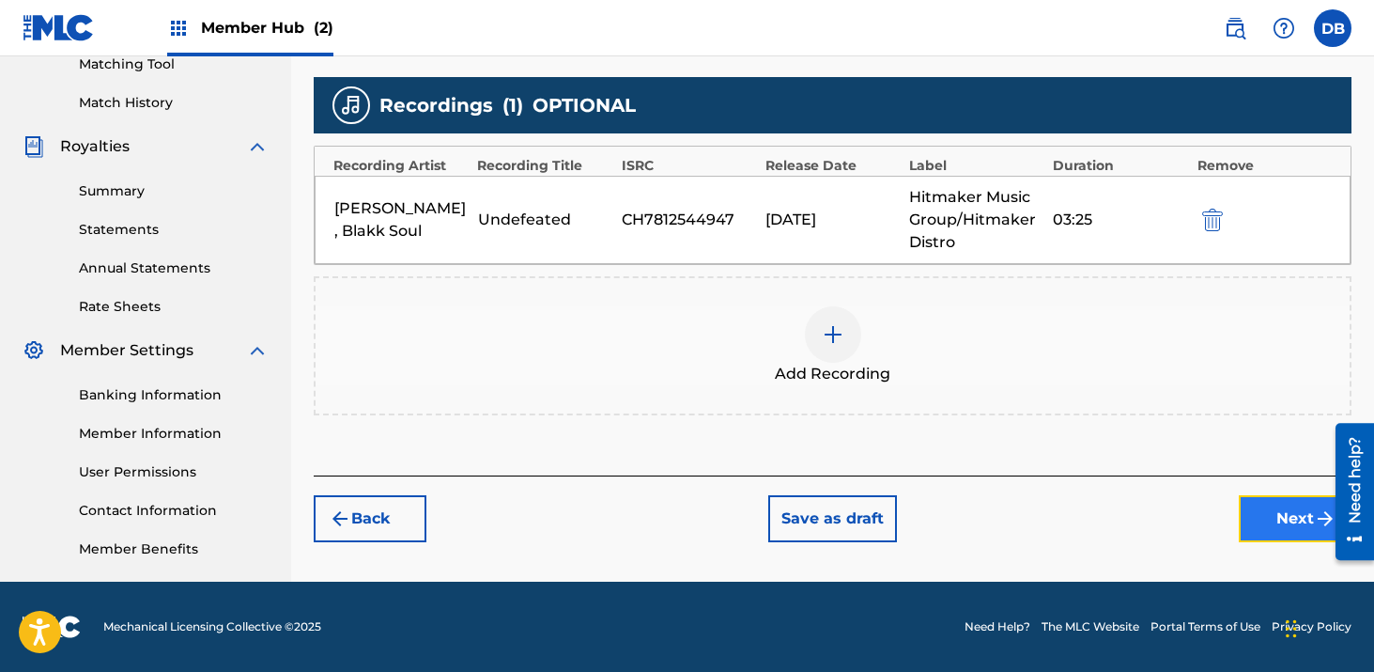
click at [1263, 515] on button "Next" at bounding box center [1295, 518] width 113 height 47
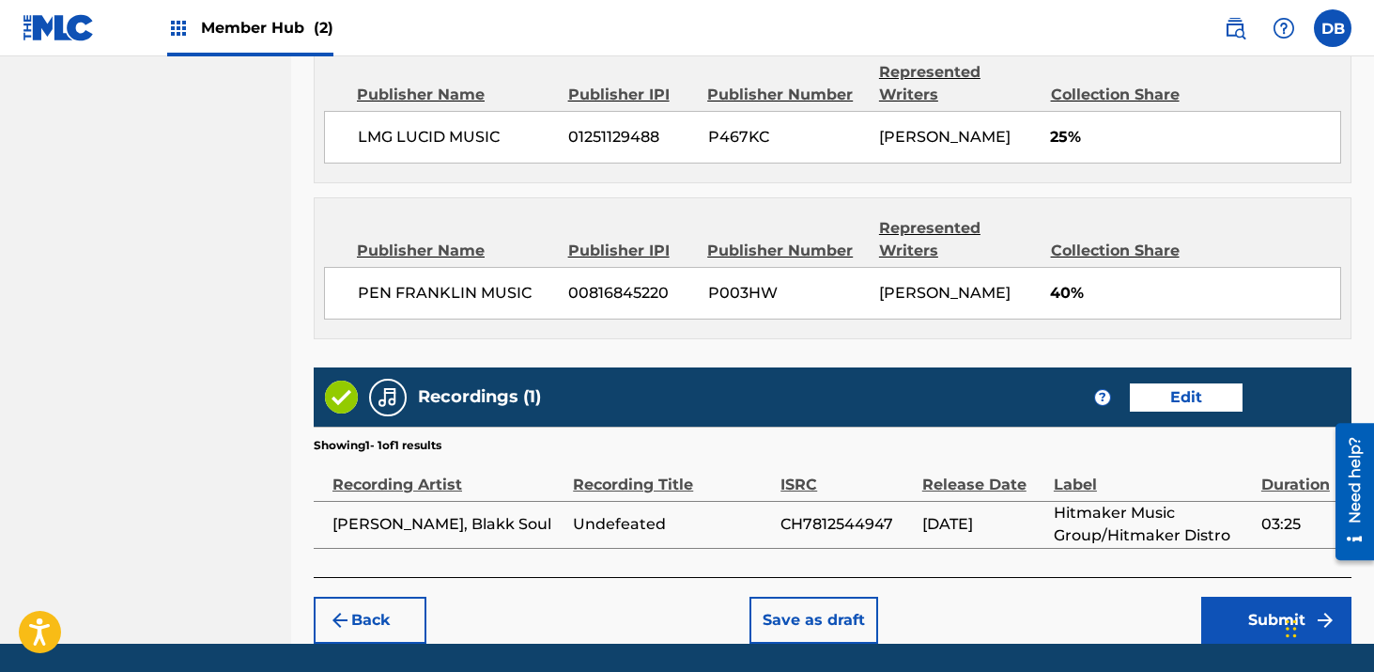
scroll to position [1435, 0]
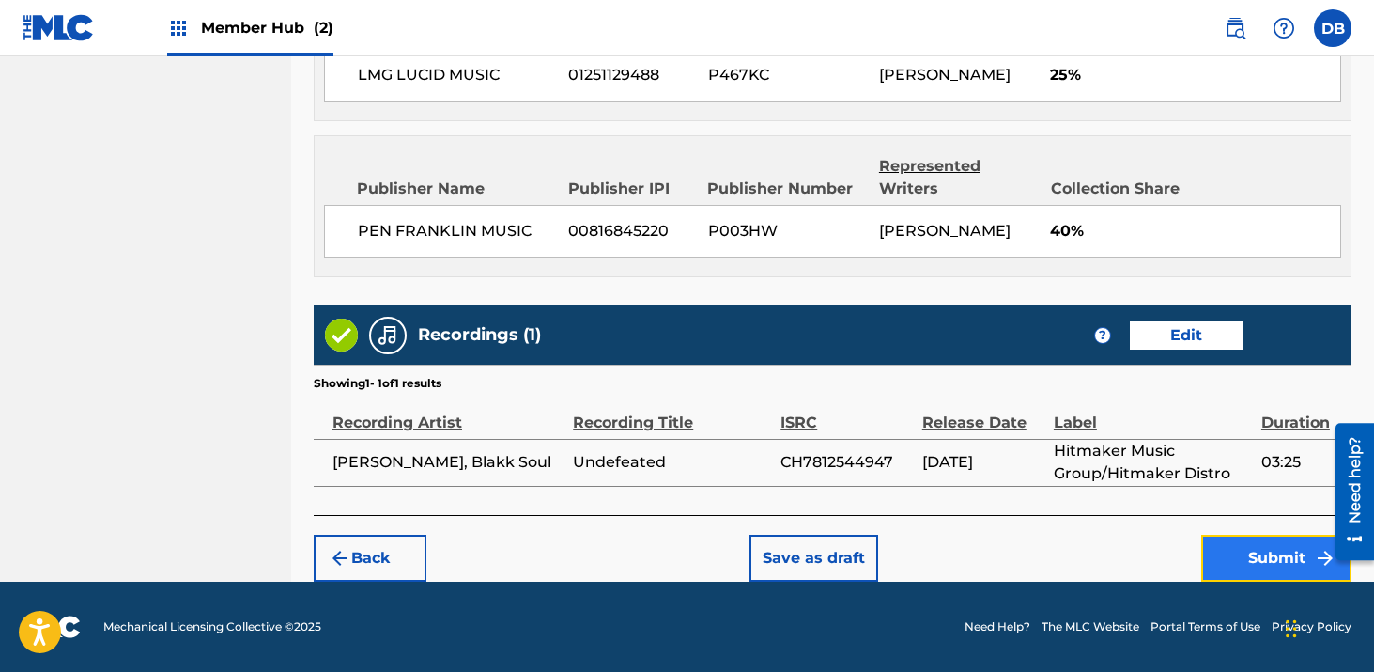
click at [1238, 562] on button "Submit" at bounding box center [1277, 558] width 150 height 47
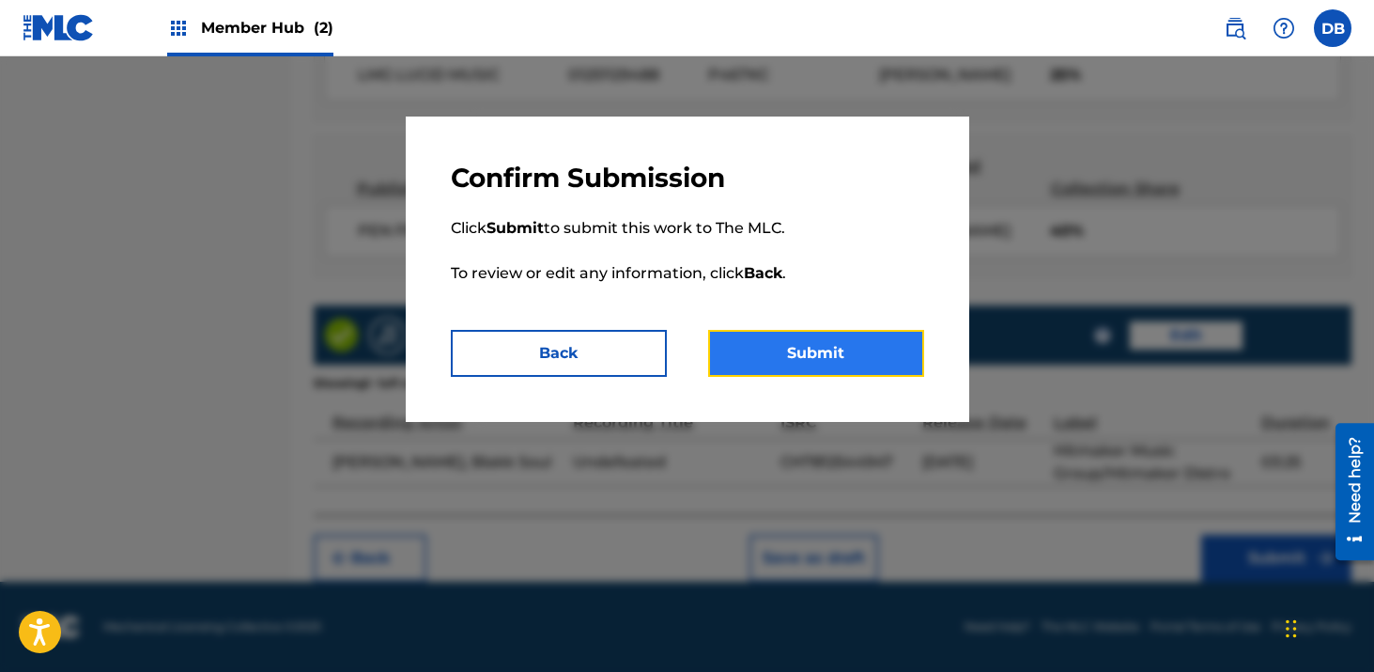
click at [886, 352] on button "Submit" at bounding box center [816, 353] width 216 height 47
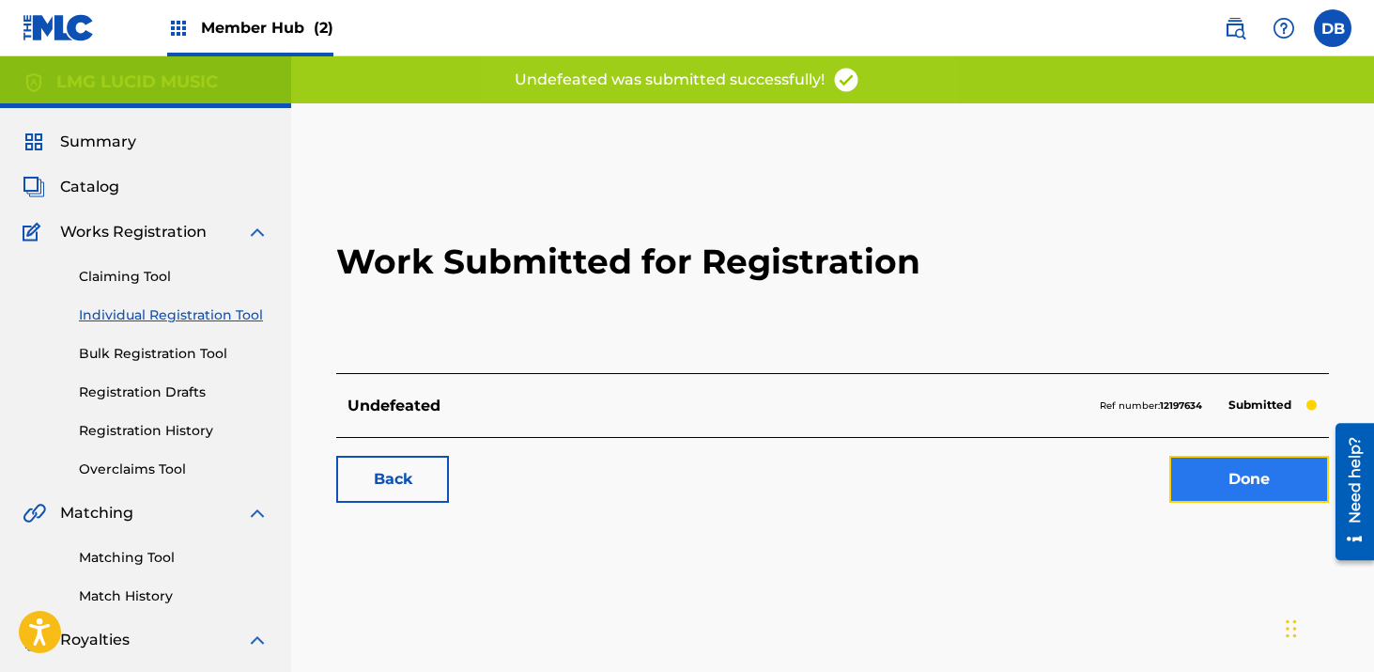
click at [1250, 476] on link "Done" at bounding box center [1250, 479] width 160 height 47
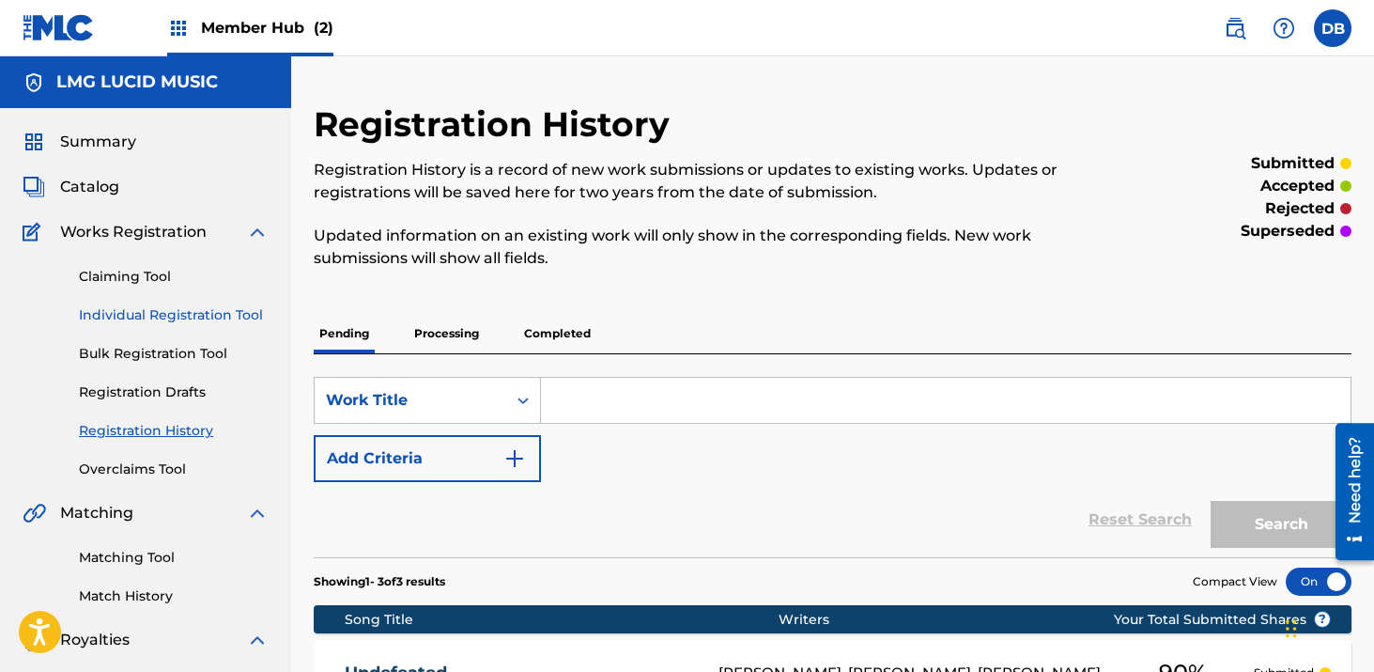
click at [191, 323] on link "Individual Registration Tool" at bounding box center [174, 315] width 190 height 20
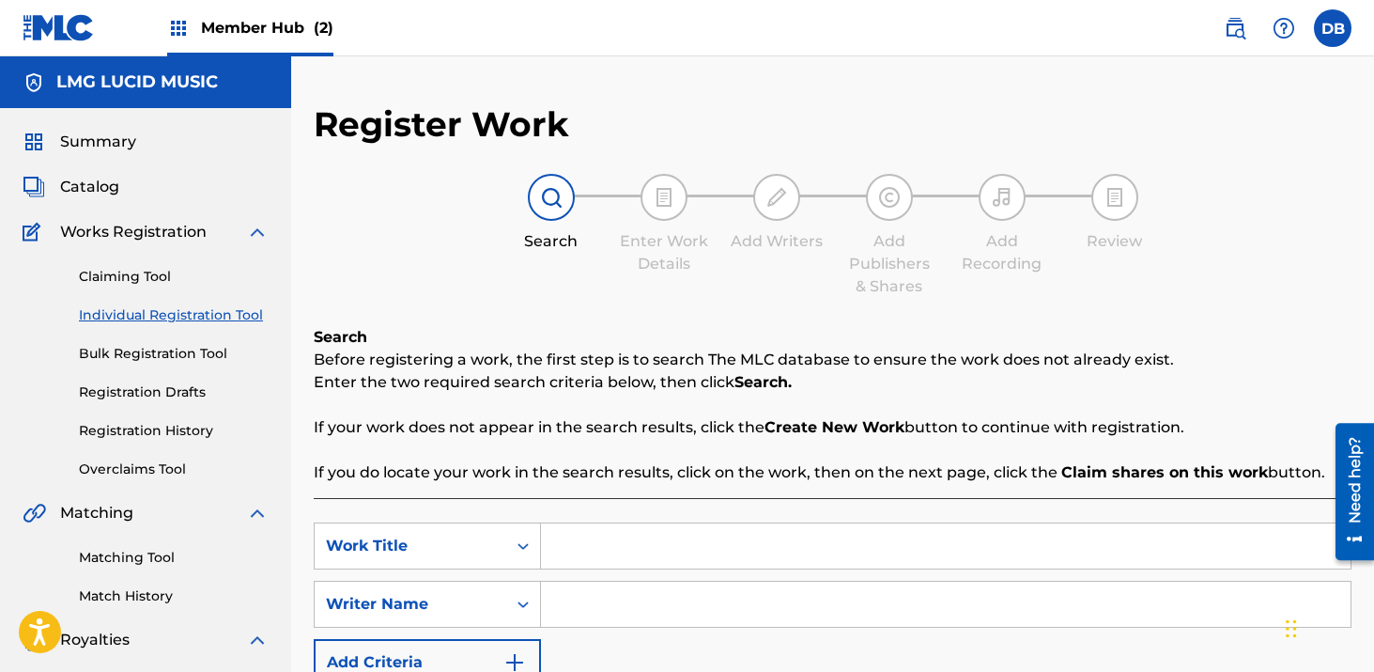
click at [626, 524] on input "Search Form" at bounding box center [946, 545] width 810 height 45
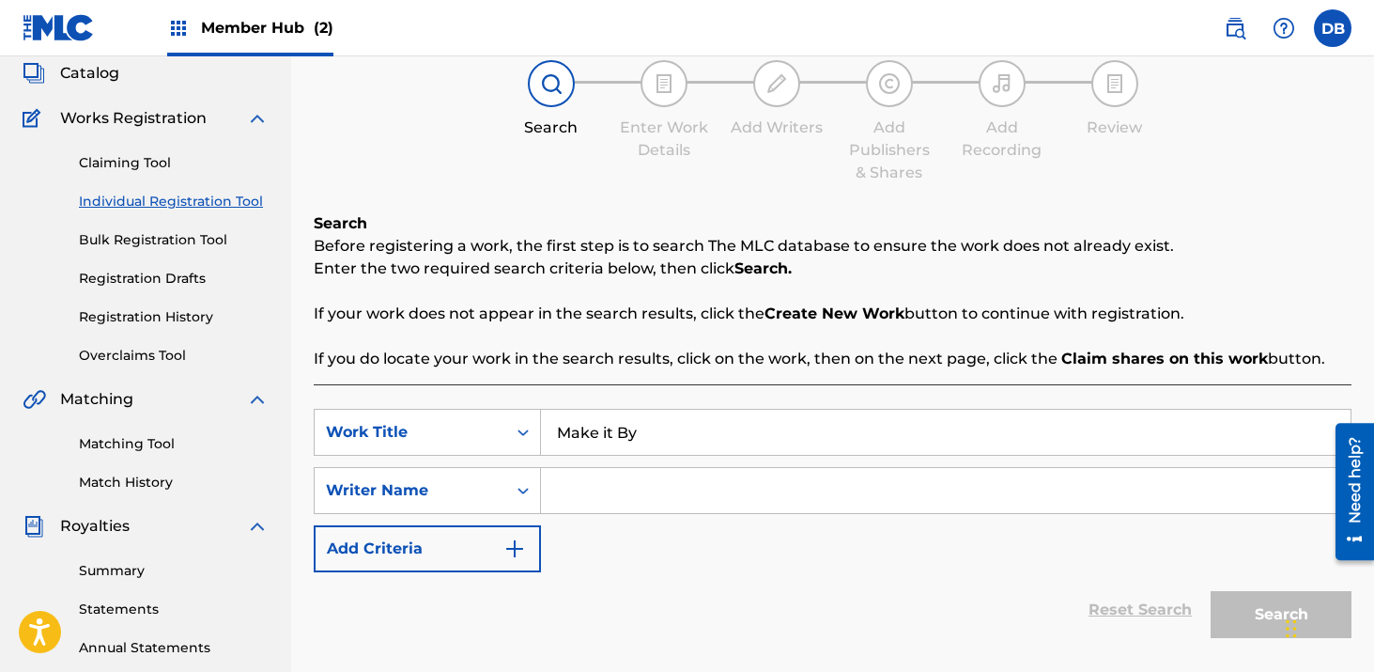
scroll to position [126, 0]
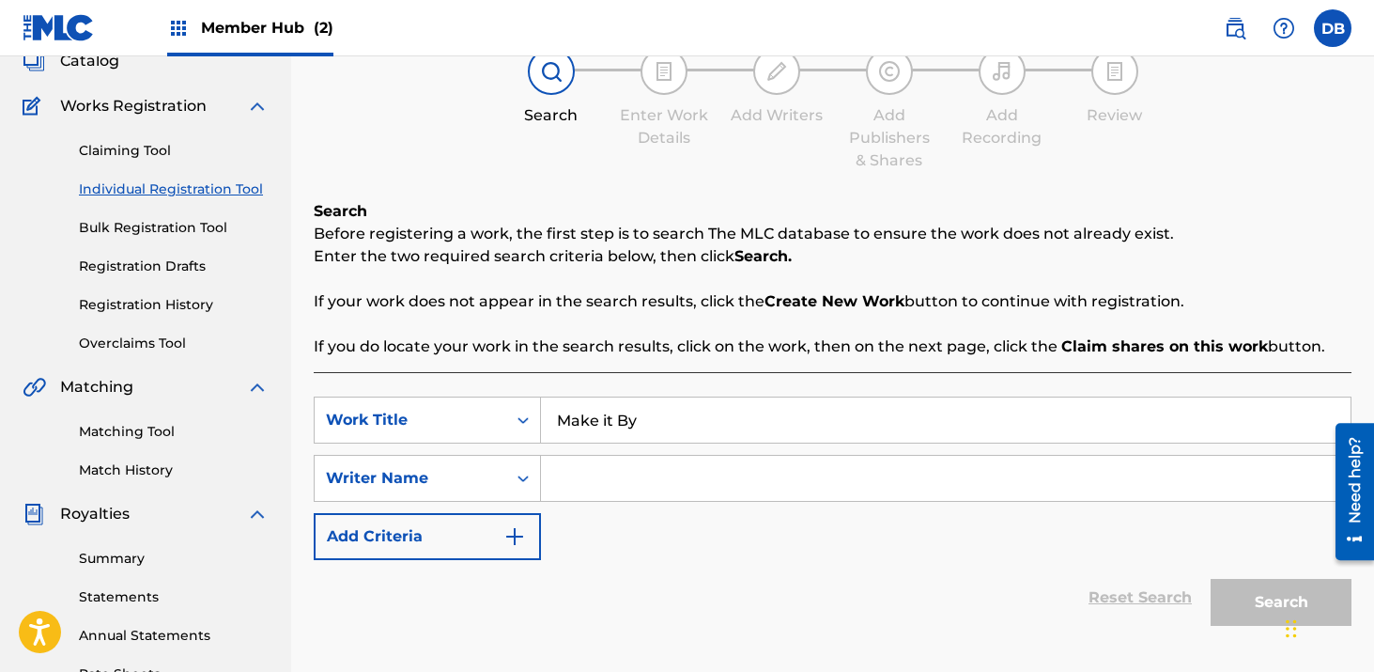
type input "Make it By"
click at [815, 481] on input "Search Form" at bounding box center [946, 478] width 810 height 45
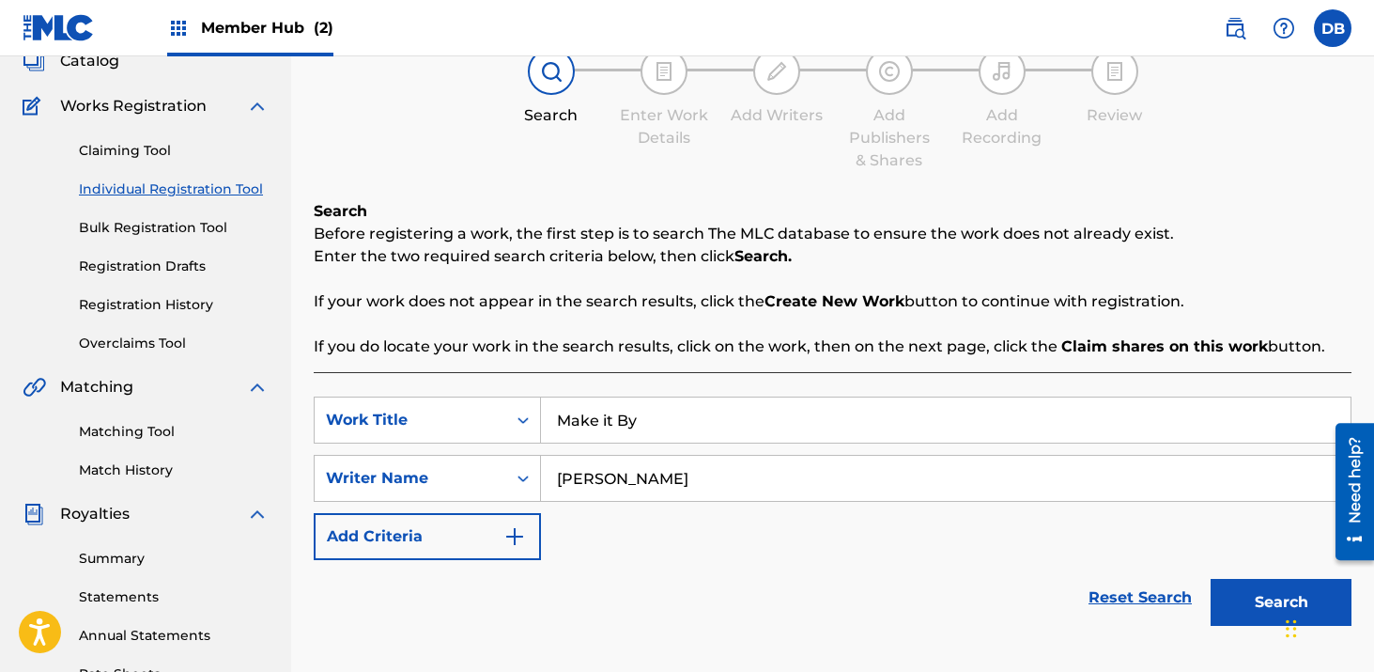
type input "[PERSON_NAME]"
click at [1211, 579] on button "Search" at bounding box center [1281, 602] width 141 height 47
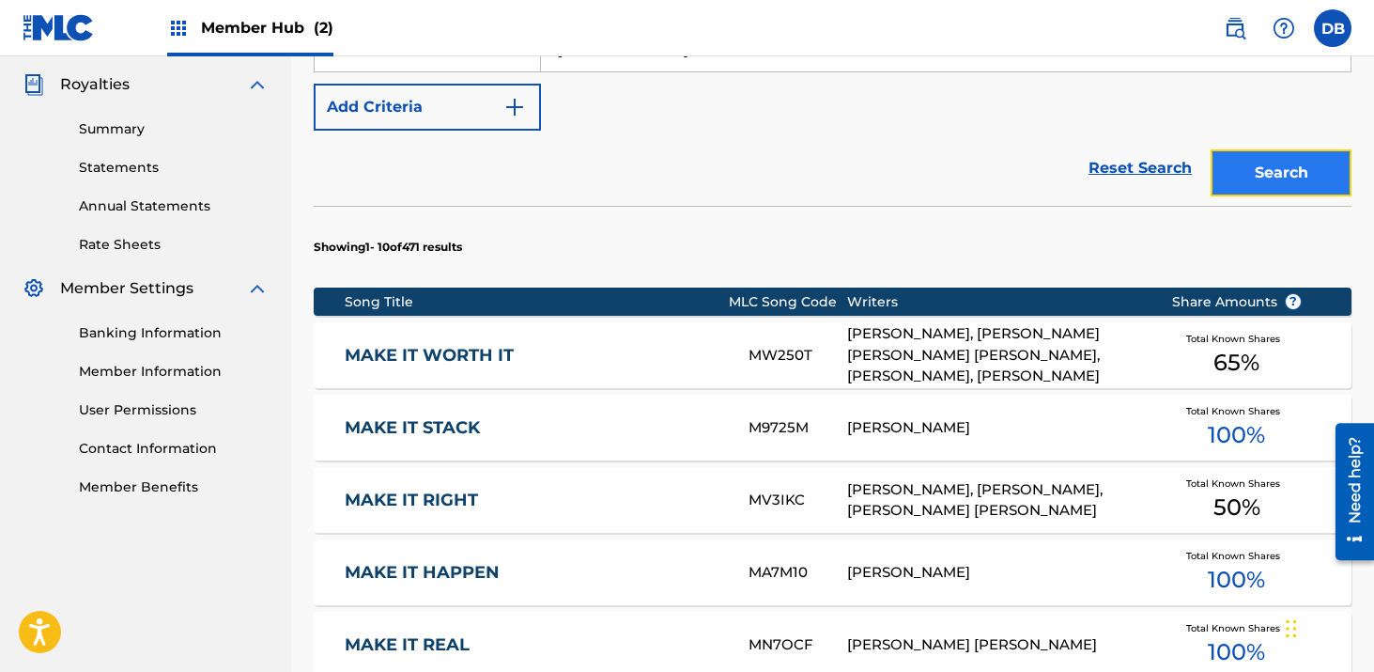
click at [1279, 178] on button "Search" at bounding box center [1281, 172] width 141 height 47
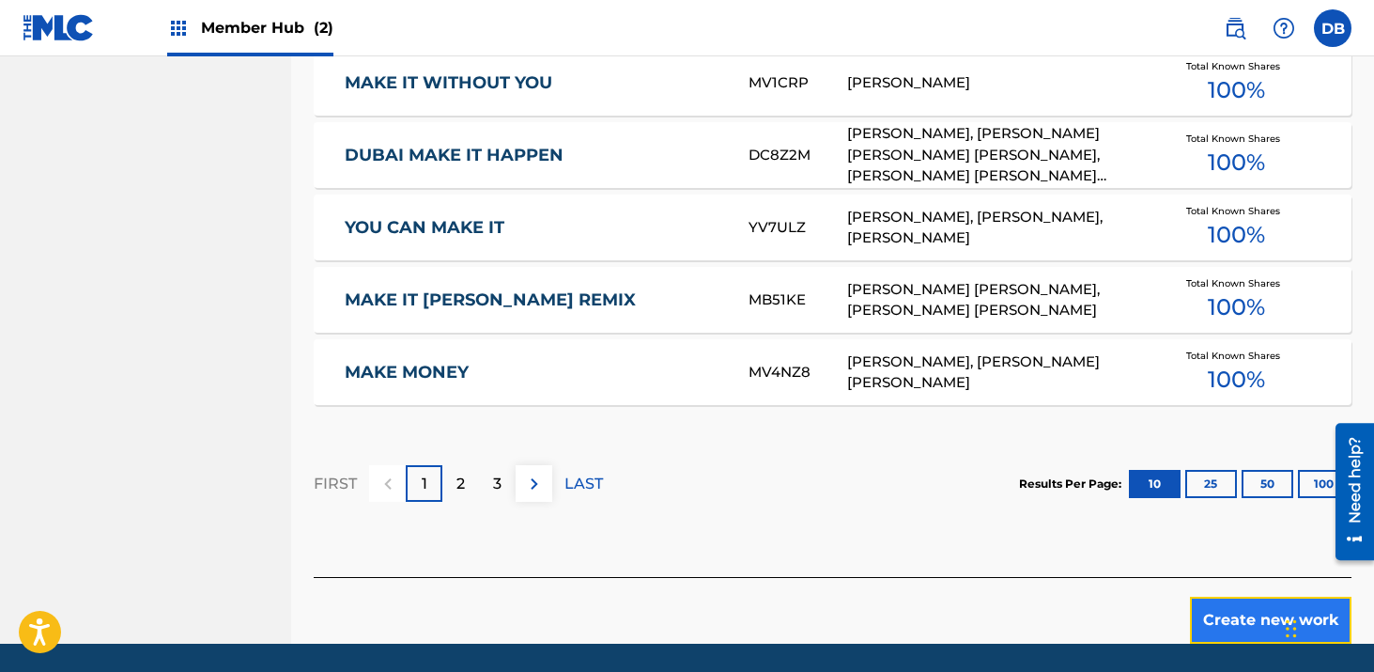
click at [1228, 629] on button "Create new work" at bounding box center [1271, 620] width 162 height 47
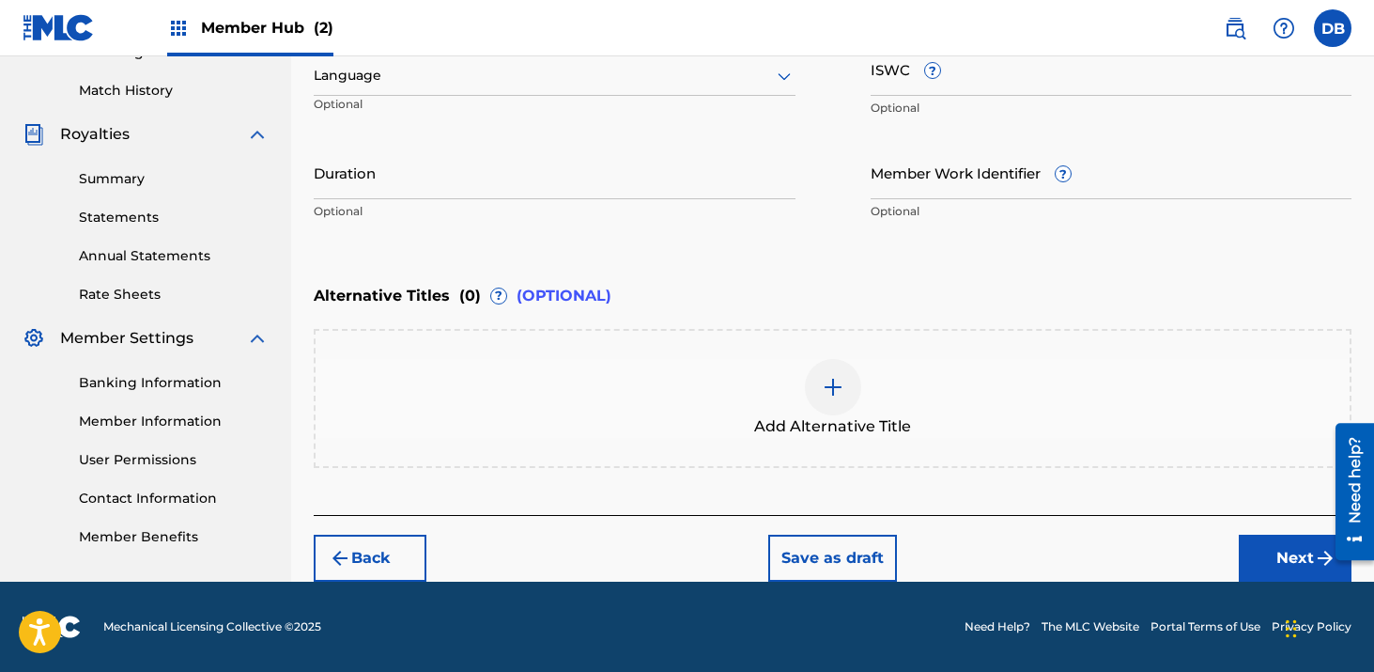
scroll to position [505, 0]
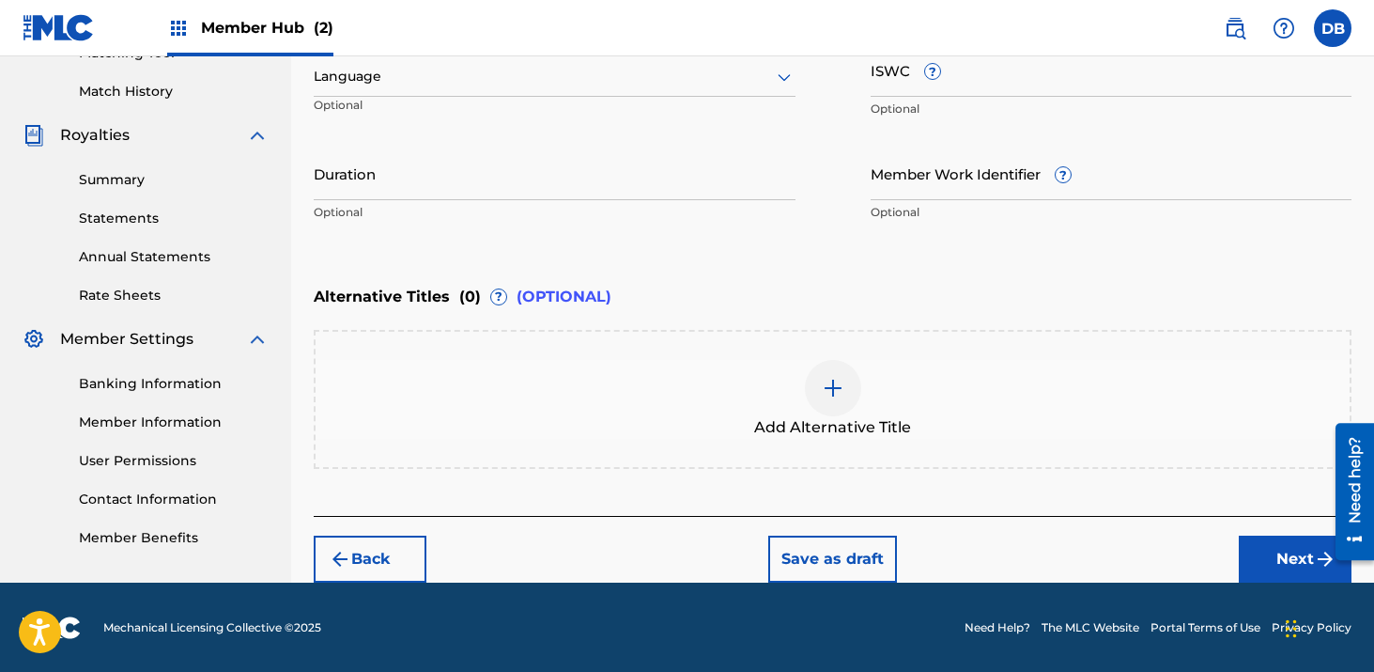
click at [427, 204] on p "Optional" at bounding box center [555, 212] width 482 height 17
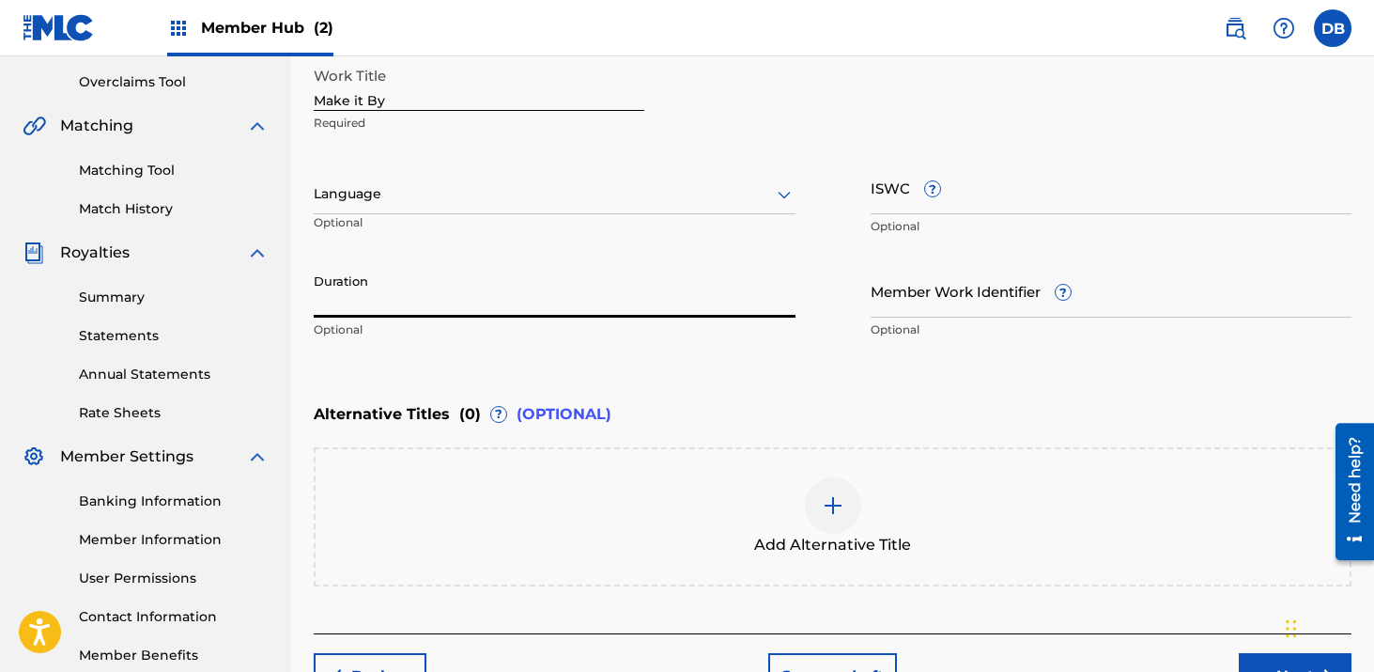
click at [469, 288] on input "Duration" at bounding box center [555, 291] width 482 height 54
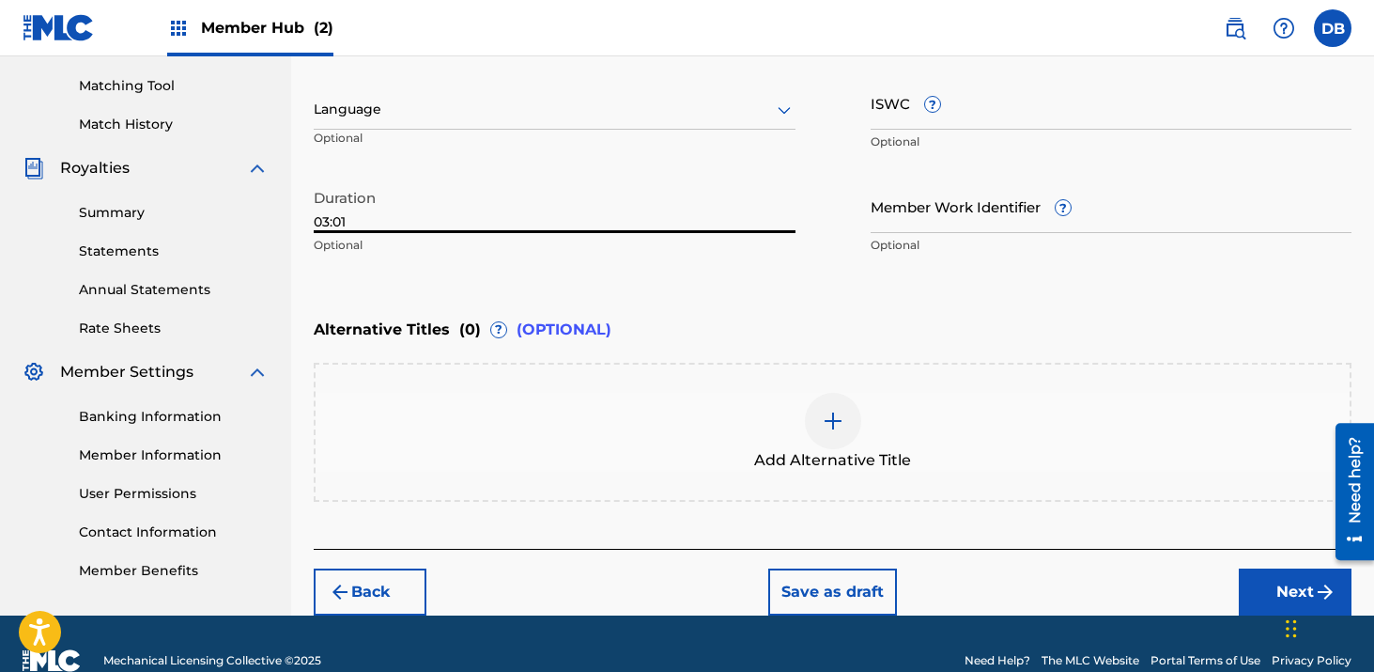
scroll to position [505, 0]
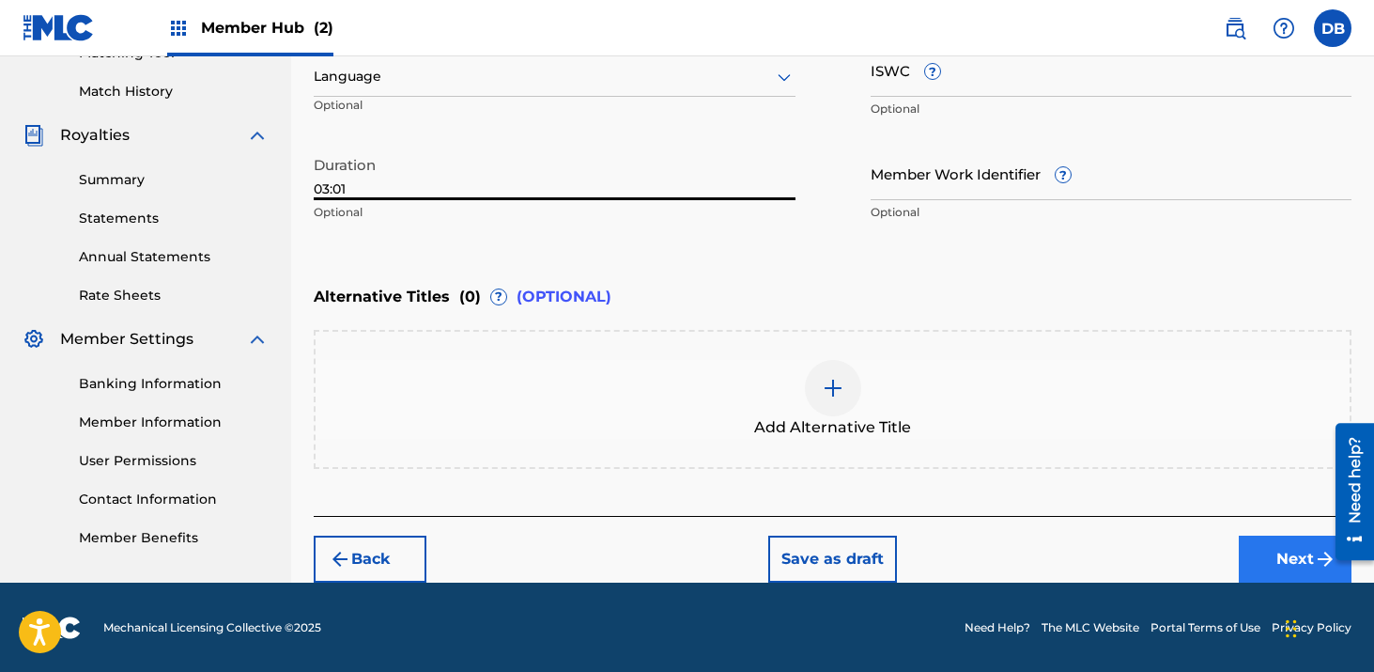
type input "03:01"
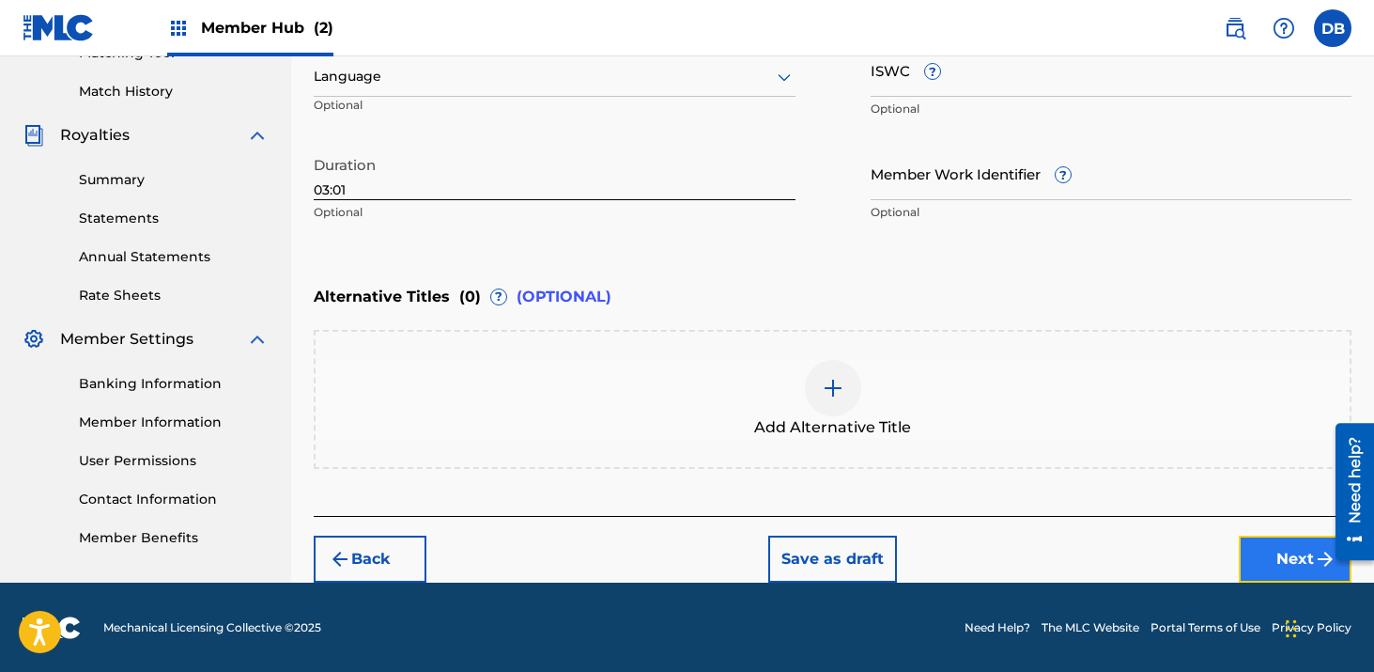
click at [1274, 568] on button "Next" at bounding box center [1295, 559] width 113 height 47
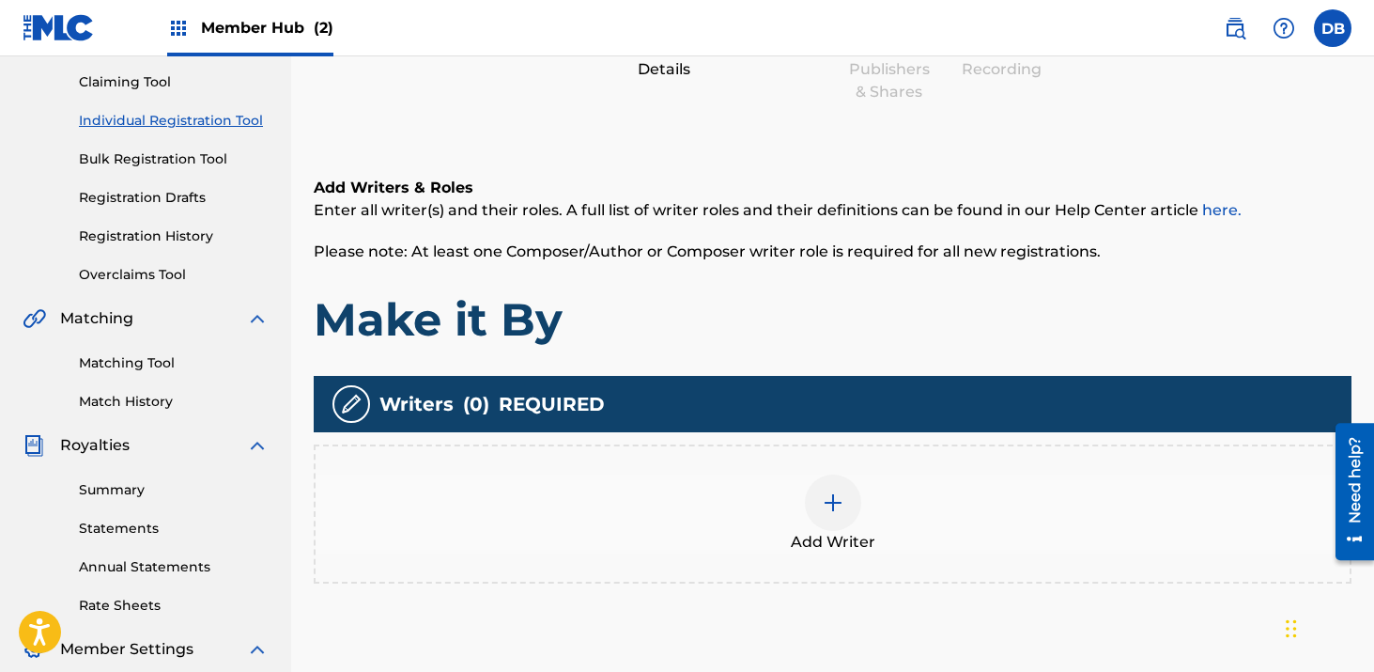
scroll to position [321, 0]
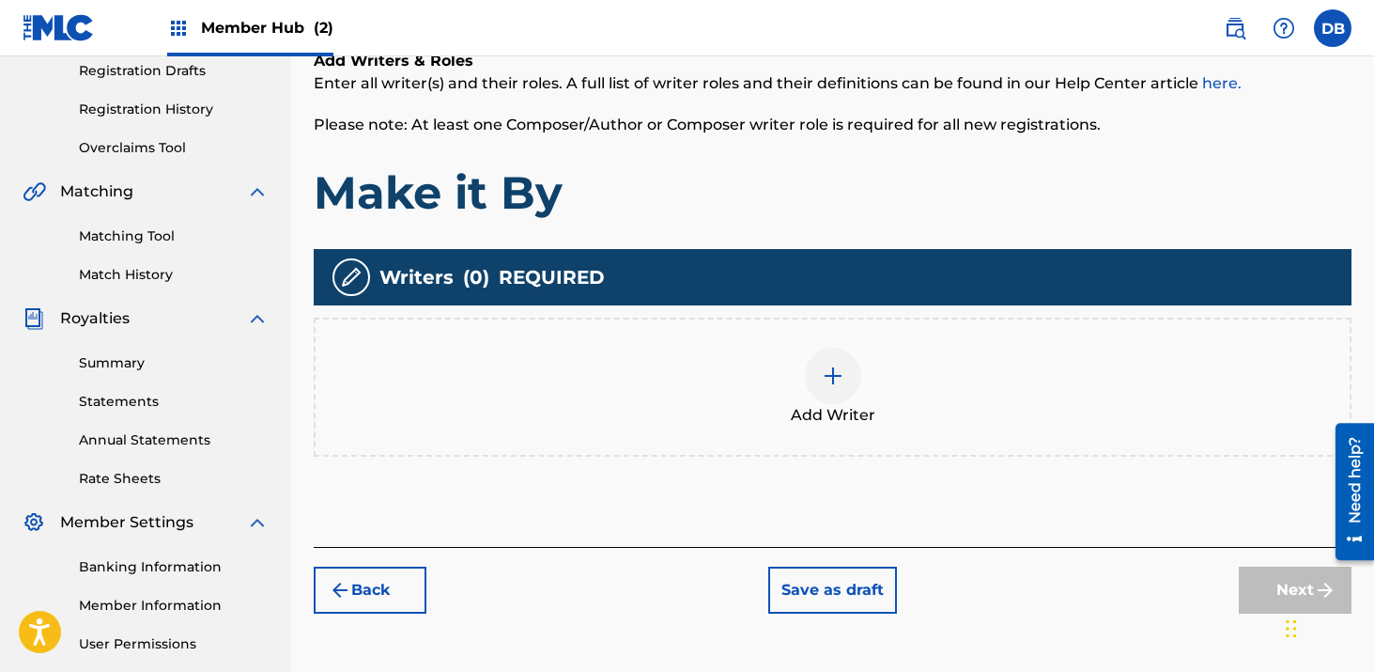
click at [838, 379] on img at bounding box center [833, 376] width 23 height 23
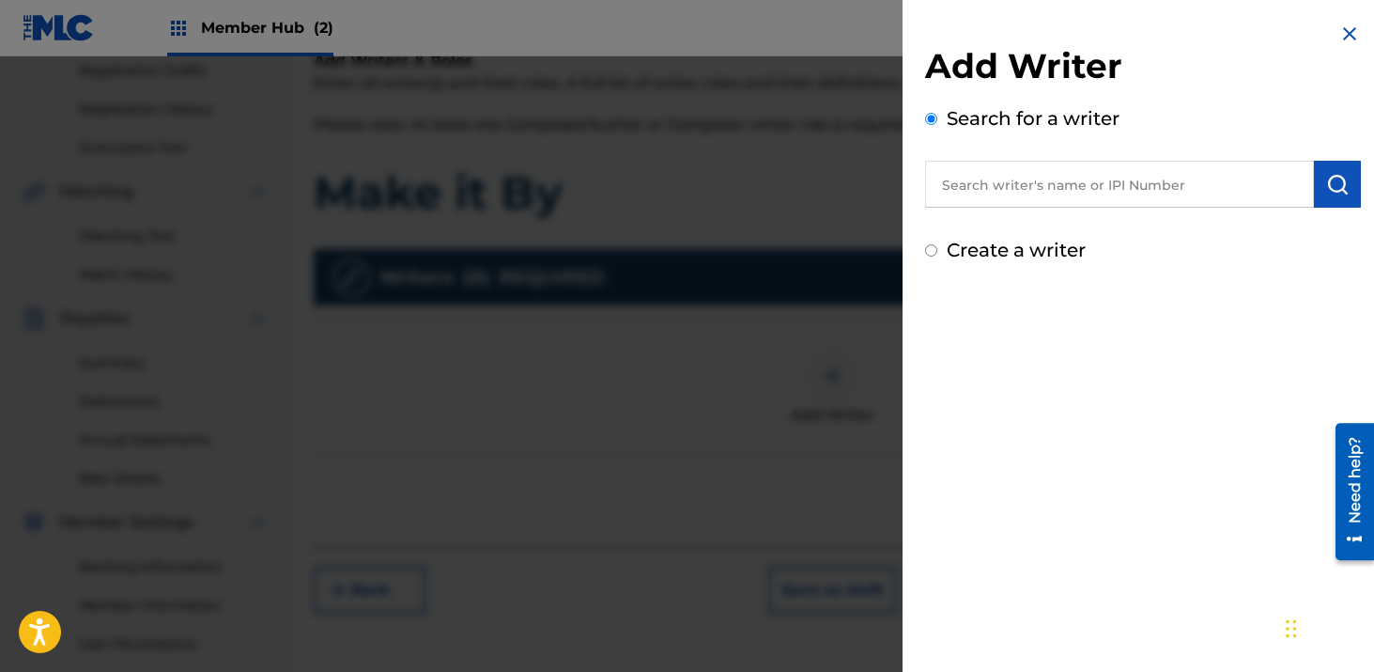
click at [1026, 198] on input "text" at bounding box center [1119, 184] width 389 height 47
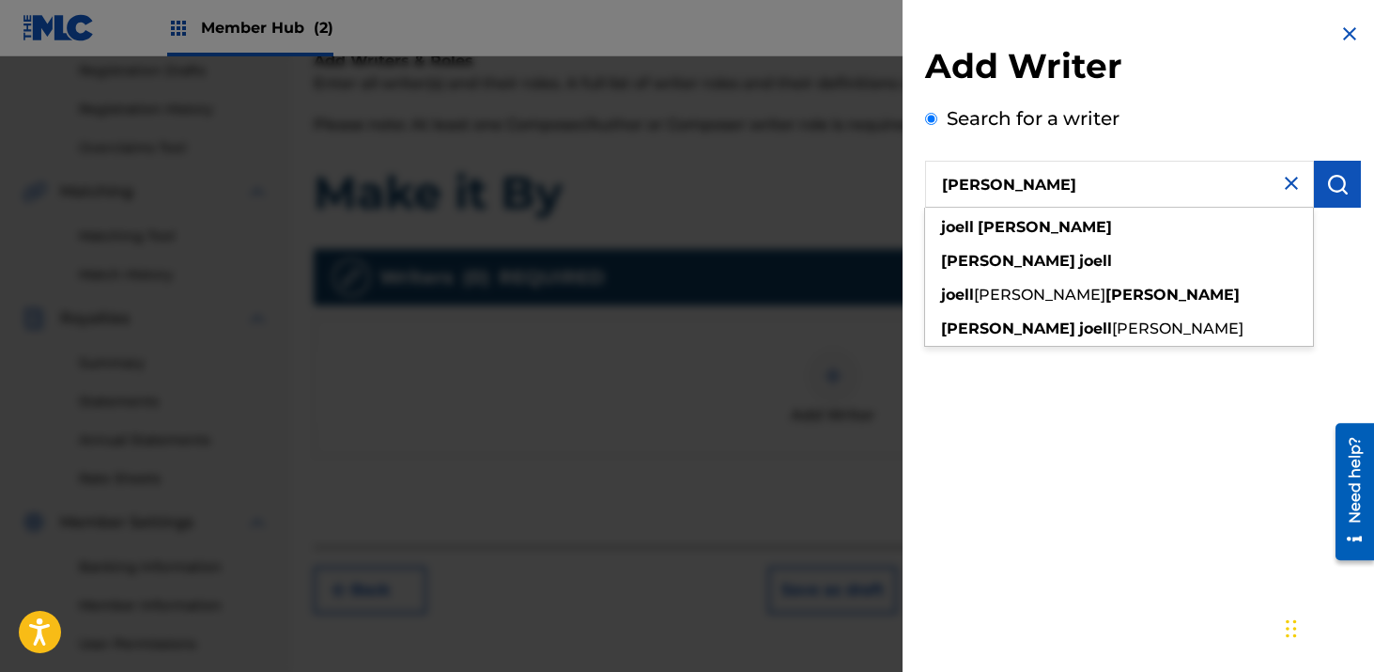
type input "[PERSON_NAME]"
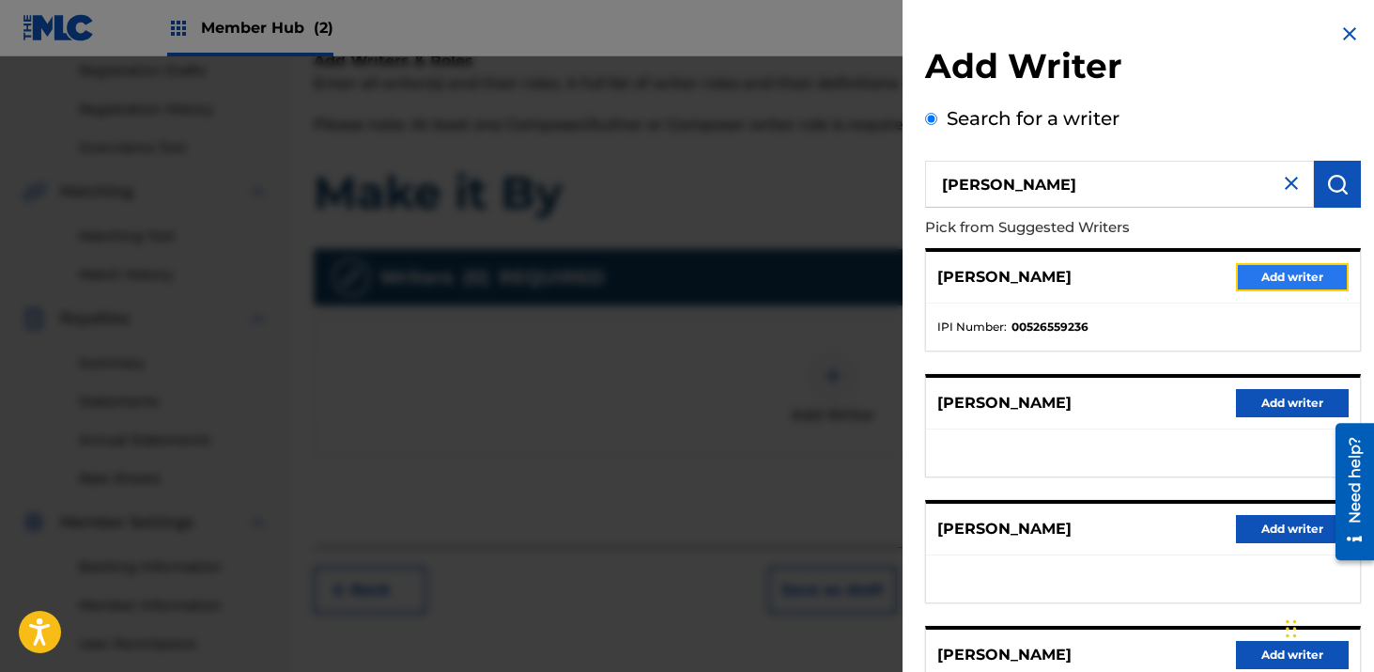
click at [1255, 284] on button "Add writer" at bounding box center [1292, 277] width 113 height 28
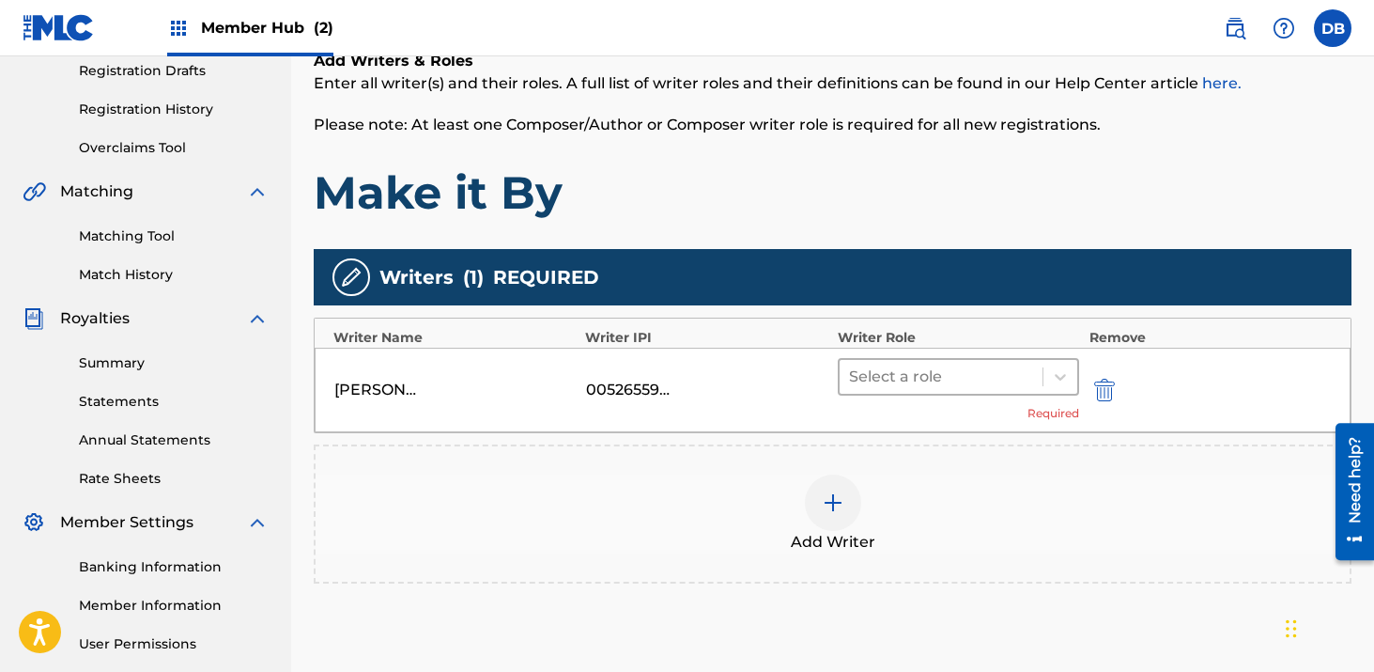
click at [988, 366] on div at bounding box center [941, 377] width 185 height 26
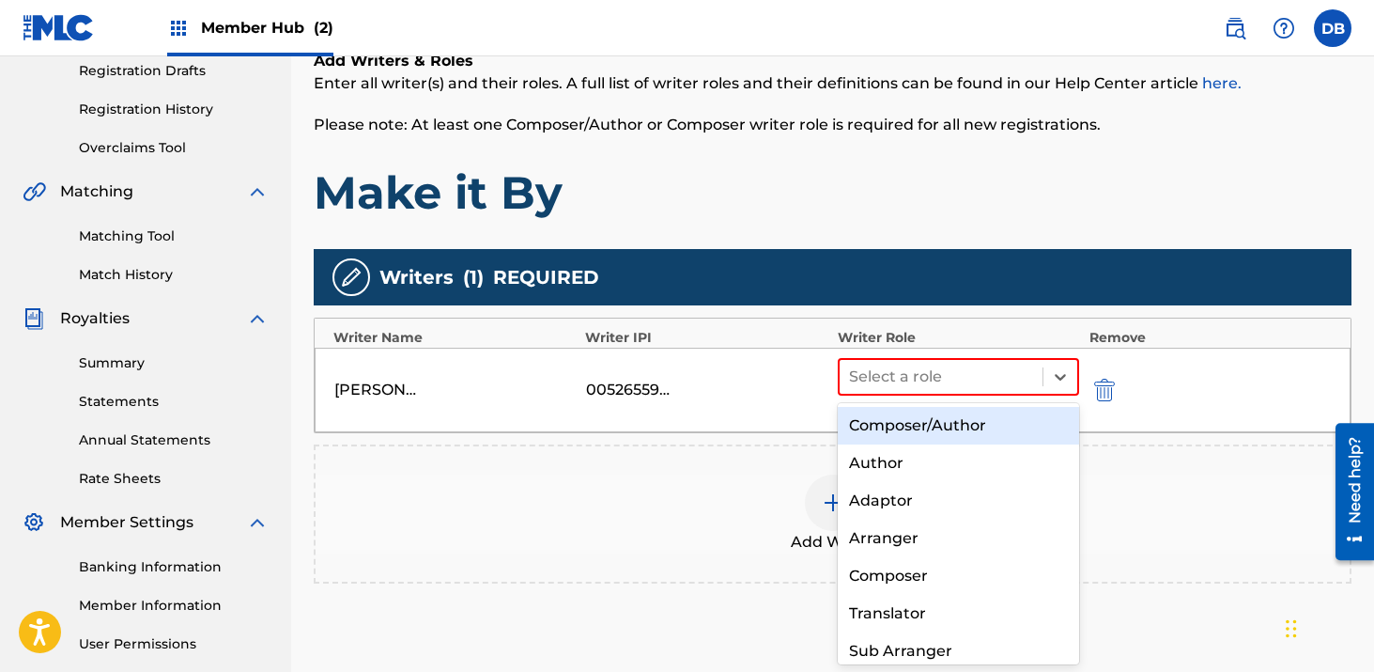
click at [964, 419] on div "Composer/Author" at bounding box center [959, 426] width 242 height 38
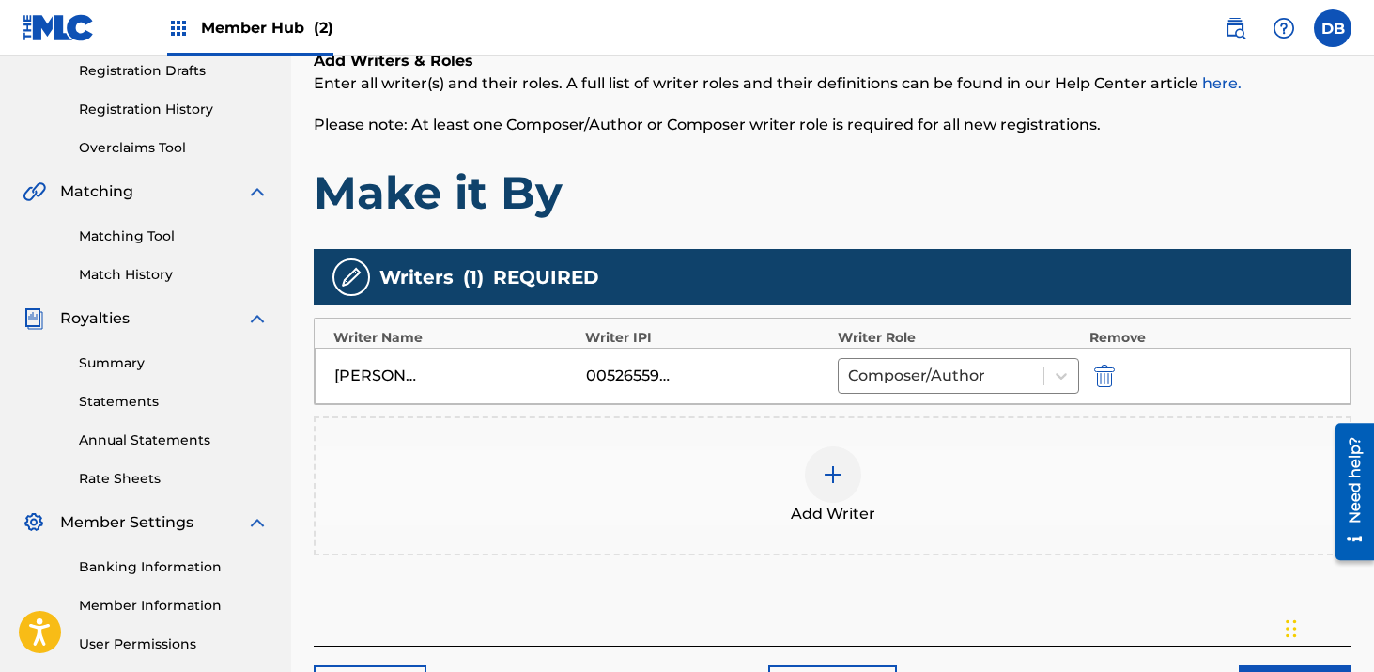
click at [844, 478] on div at bounding box center [833, 474] width 56 height 56
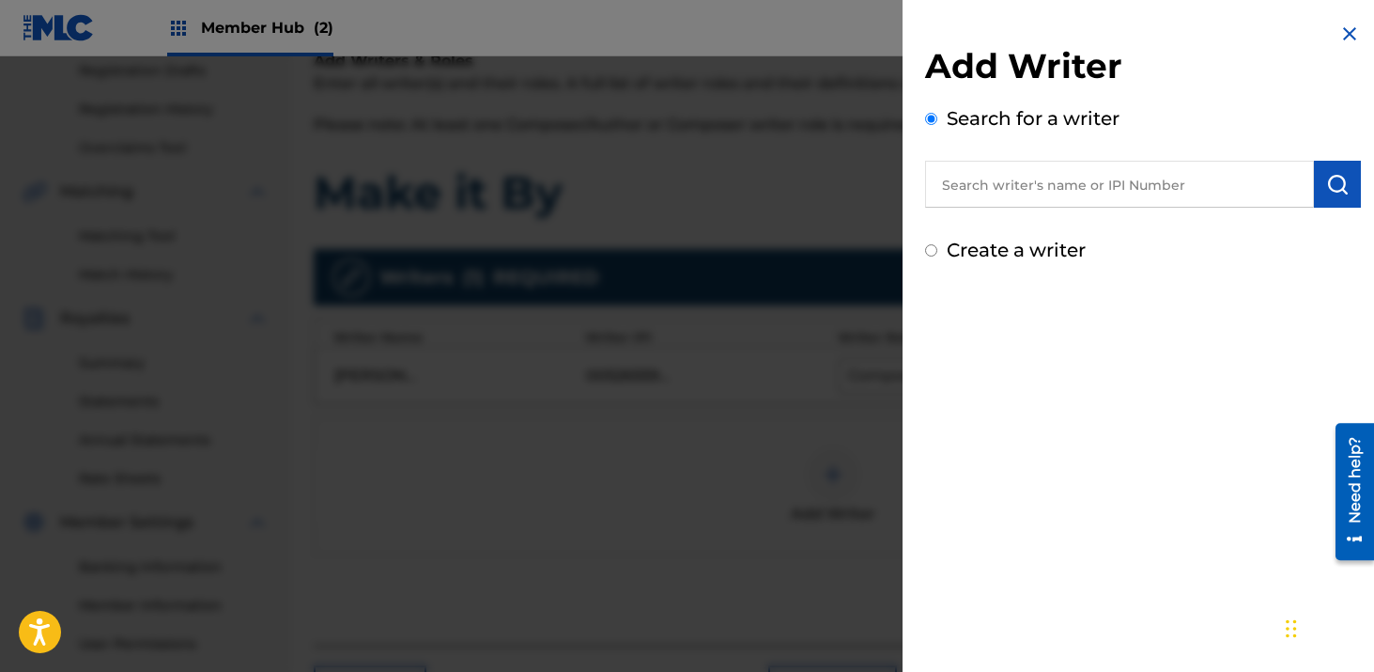
click at [1063, 172] on input "text" at bounding box center [1119, 184] width 389 height 47
type input "[PERSON_NAME]"
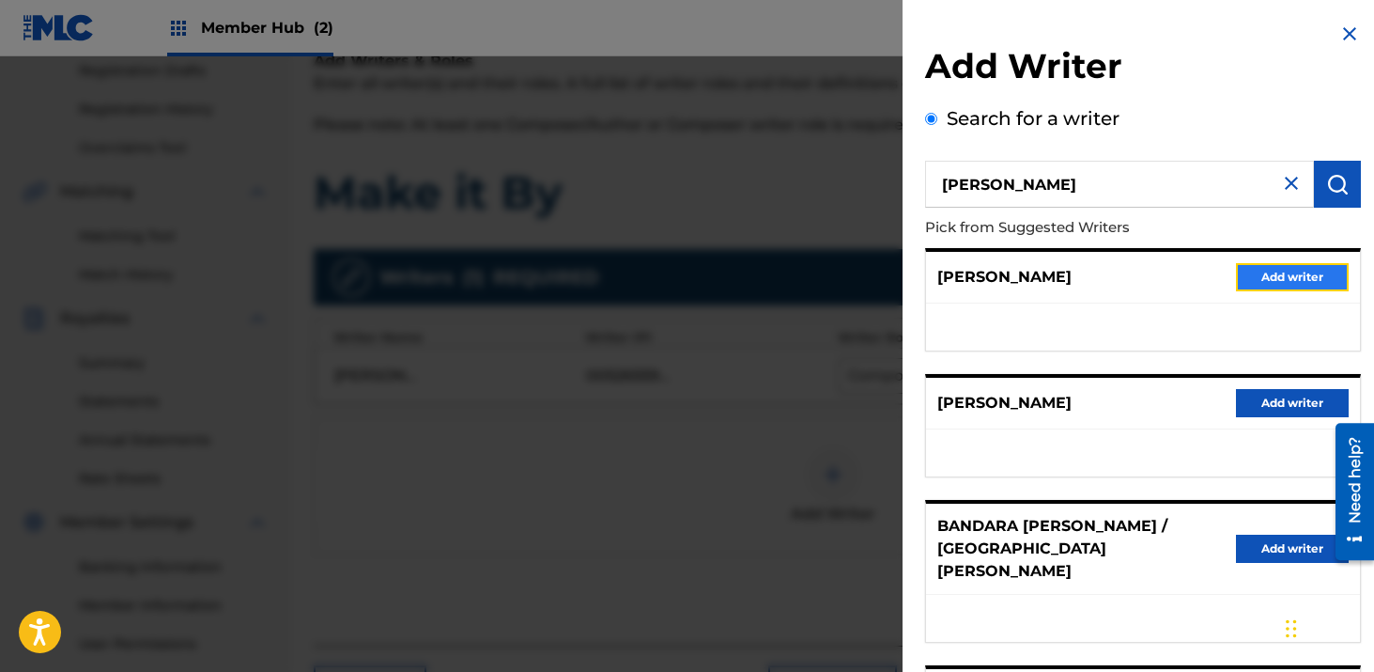
click at [1264, 279] on button "Add writer" at bounding box center [1292, 277] width 113 height 28
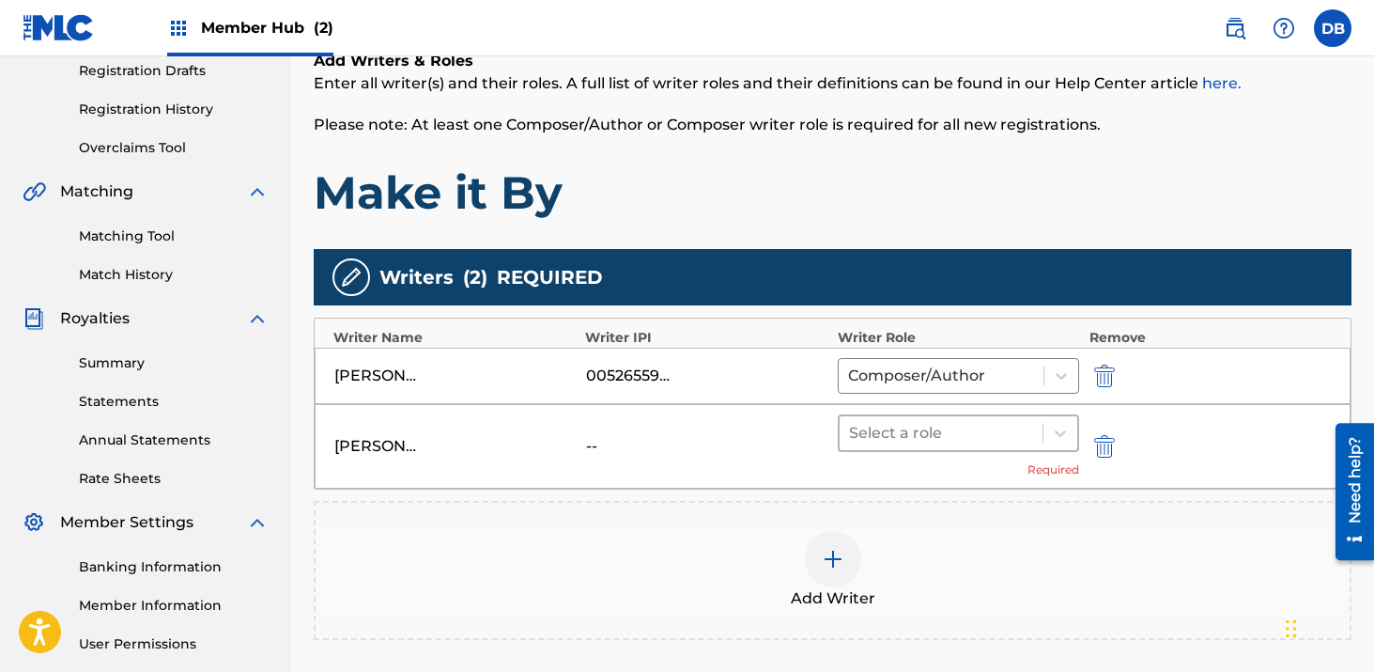
click at [957, 439] on div at bounding box center [941, 433] width 185 height 26
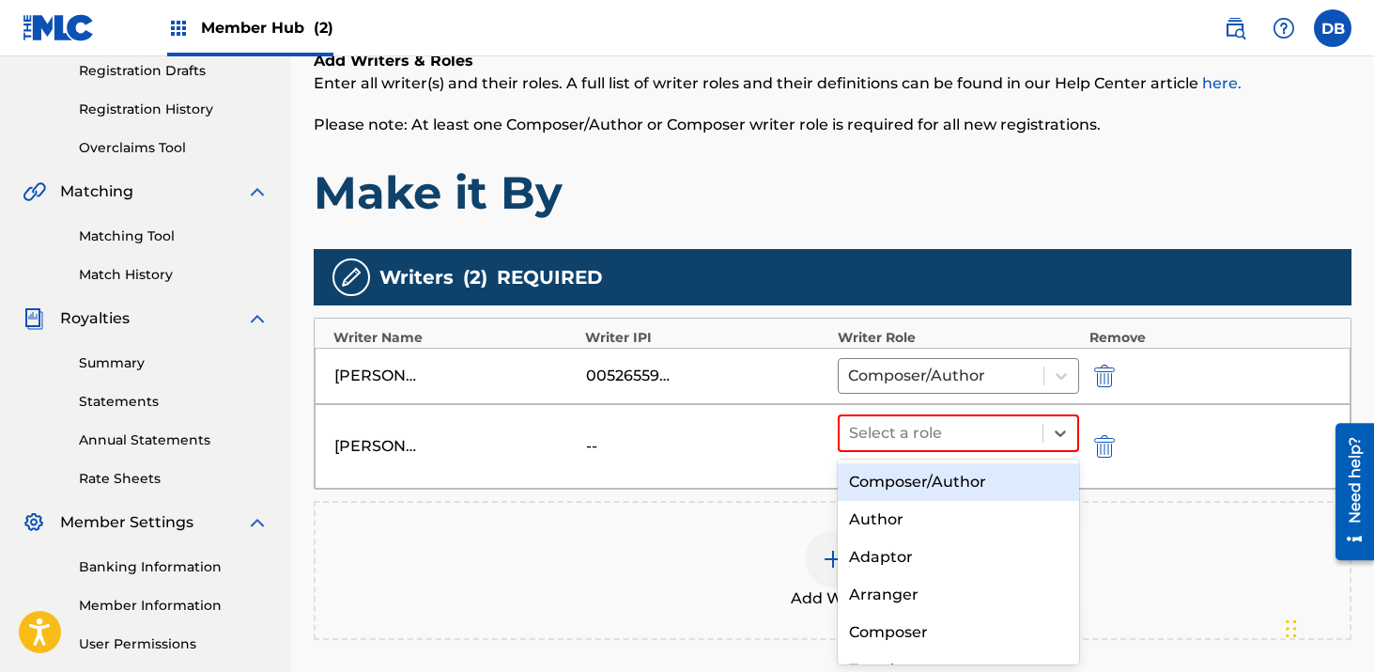
click at [947, 484] on div "Composer/Author" at bounding box center [959, 482] width 242 height 38
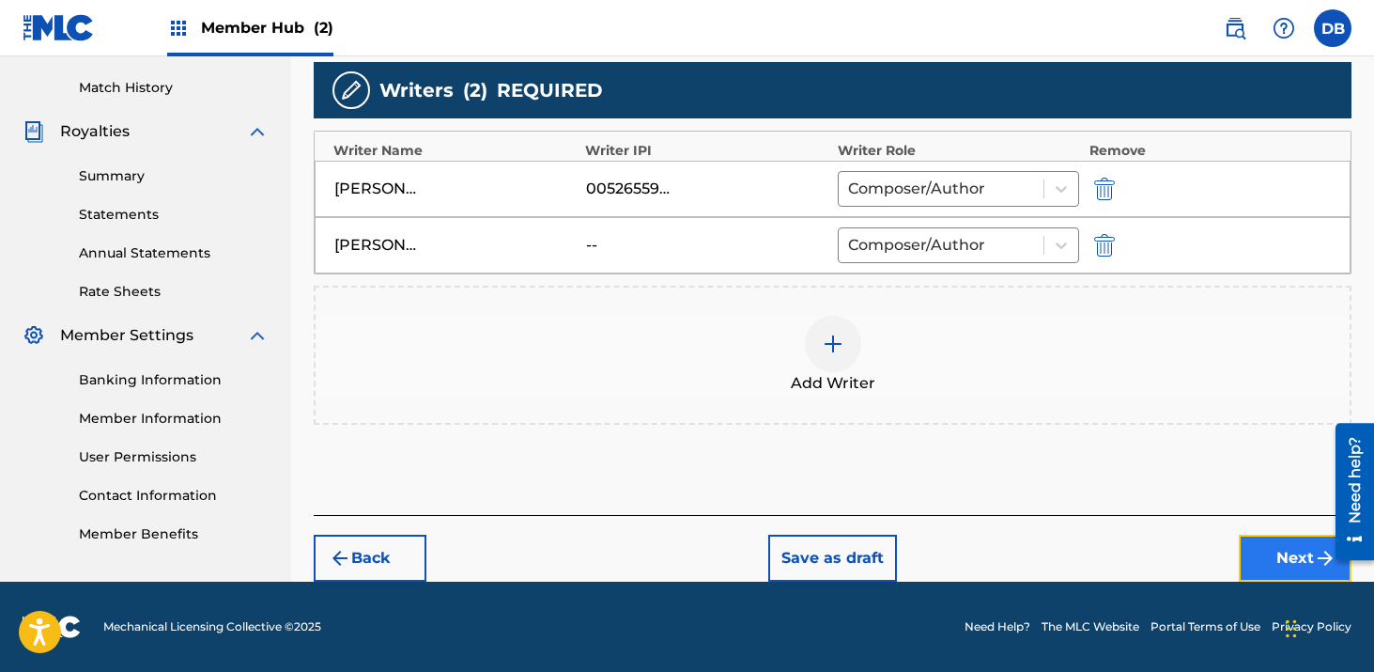
click at [1279, 567] on button "Next" at bounding box center [1295, 558] width 113 height 47
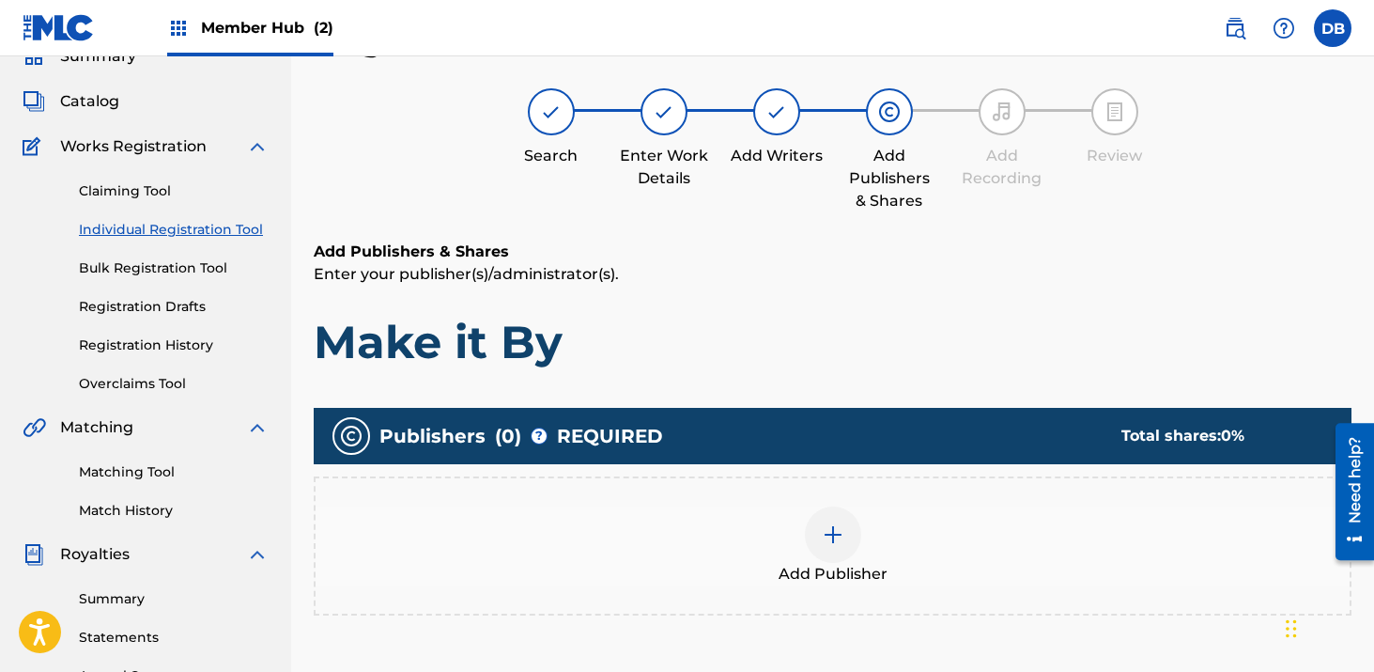
scroll to position [85, 0]
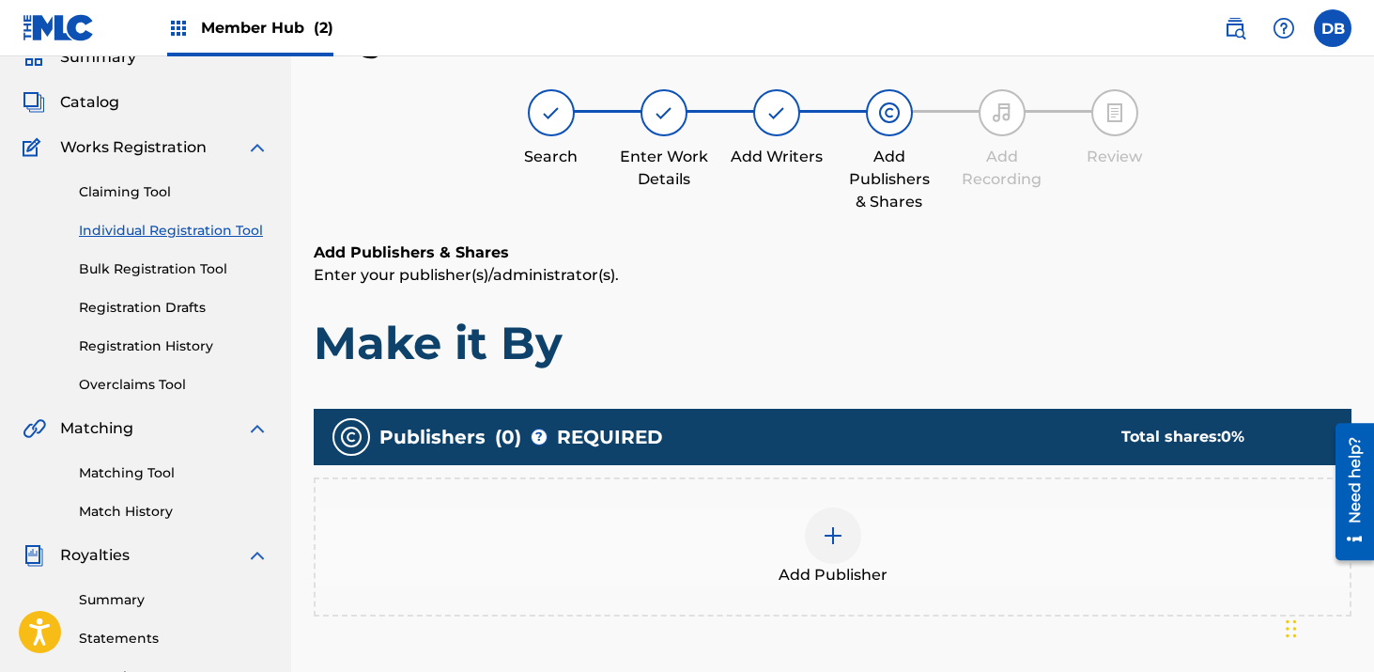
click at [835, 540] on img at bounding box center [833, 535] width 23 height 23
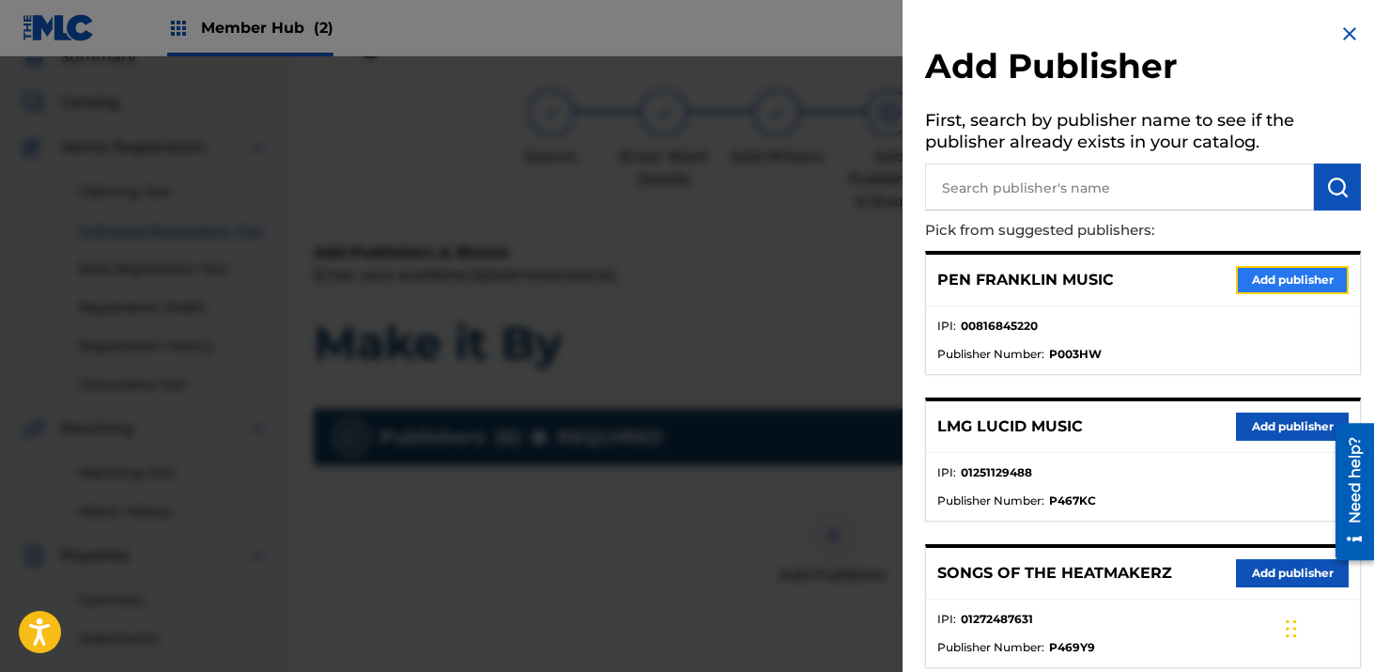
click at [1252, 282] on button "Add publisher" at bounding box center [1292, 280] width 113 height 28
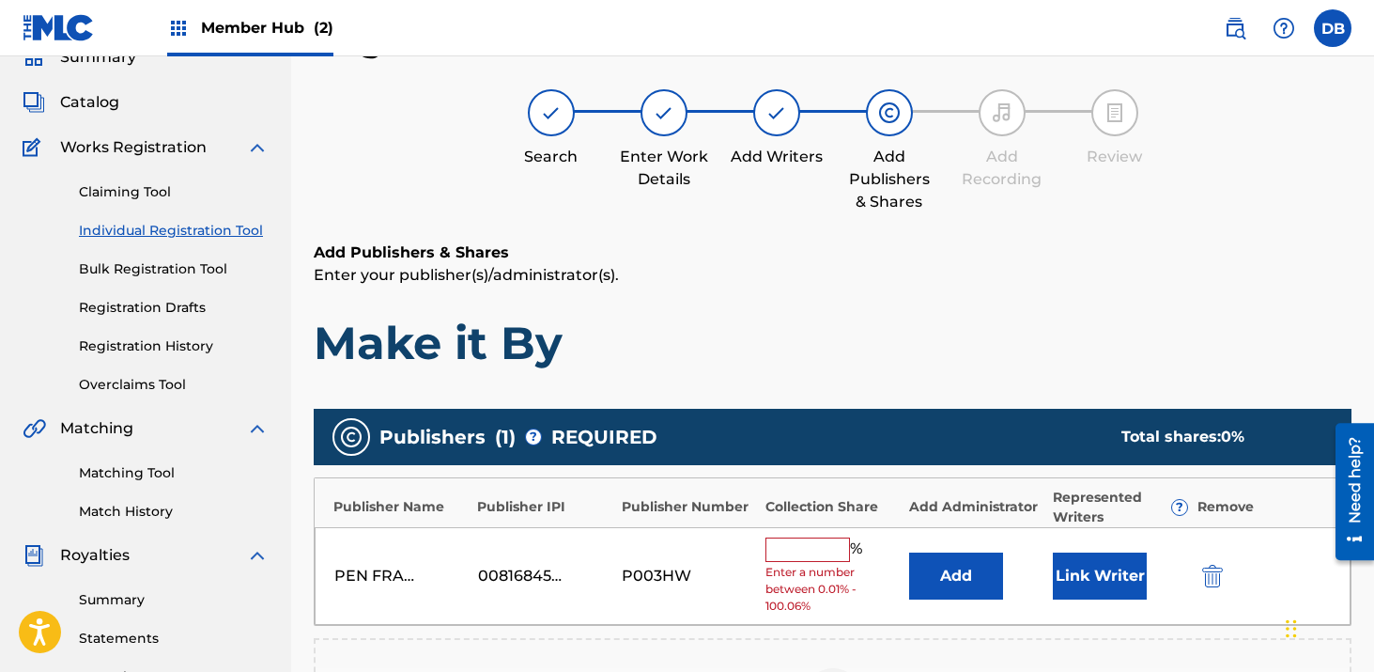
click at [804, 546] on input "text" at bounding box center [808, 549] width 85 height 24
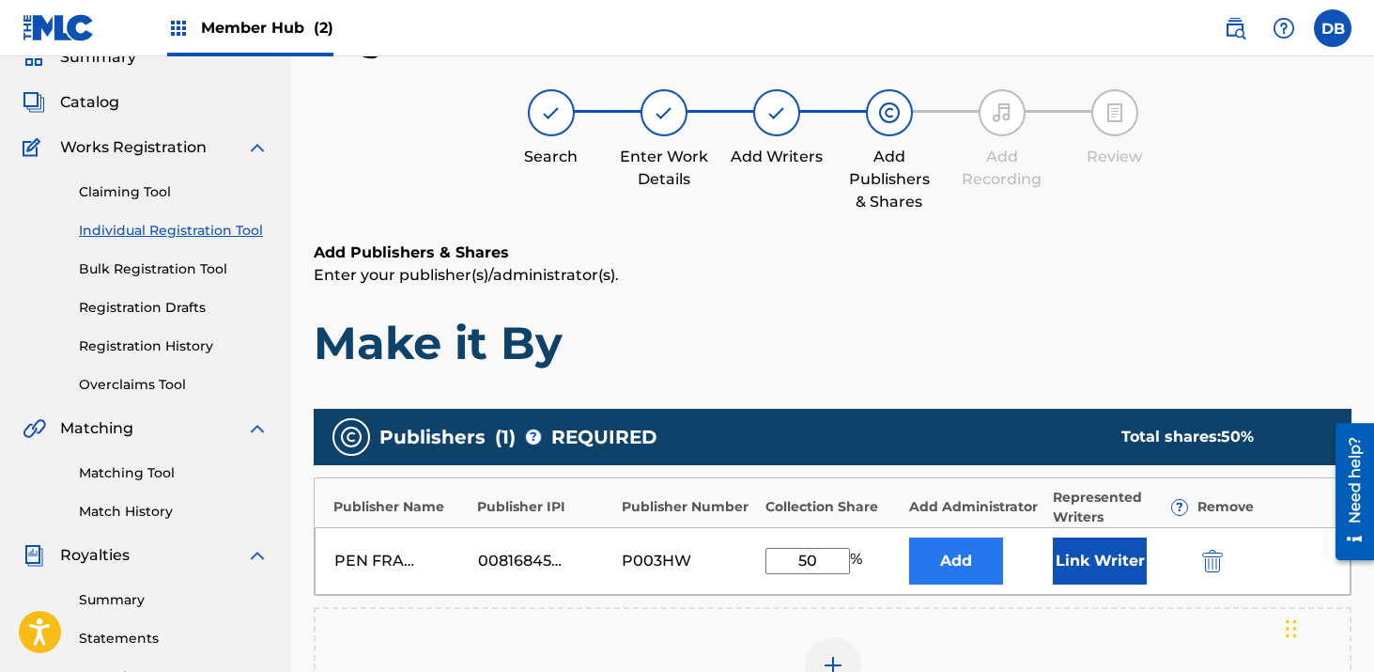
type input "50"
click at [933, 565] on button "Add" at bounding box center [956, 560] width 94 height 47
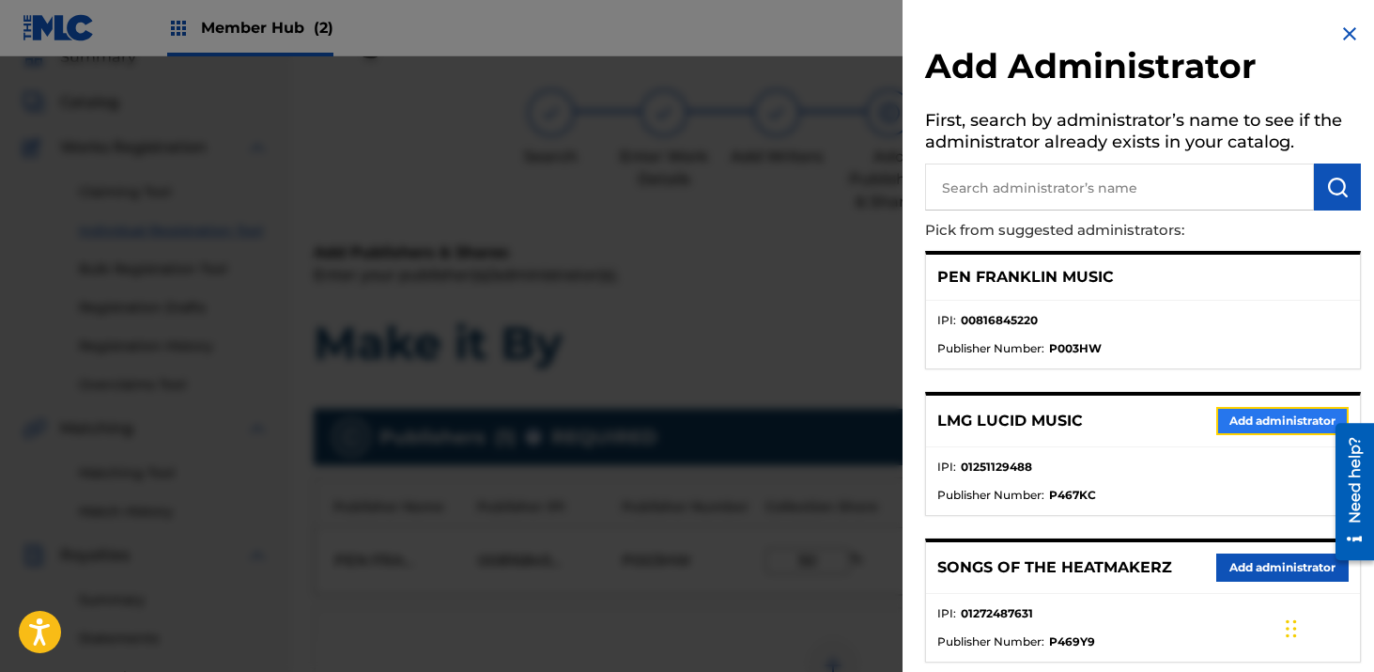
click at [1217, 423] on button "Add administrator" at bounding box center [1283, 421] width 132 height 28
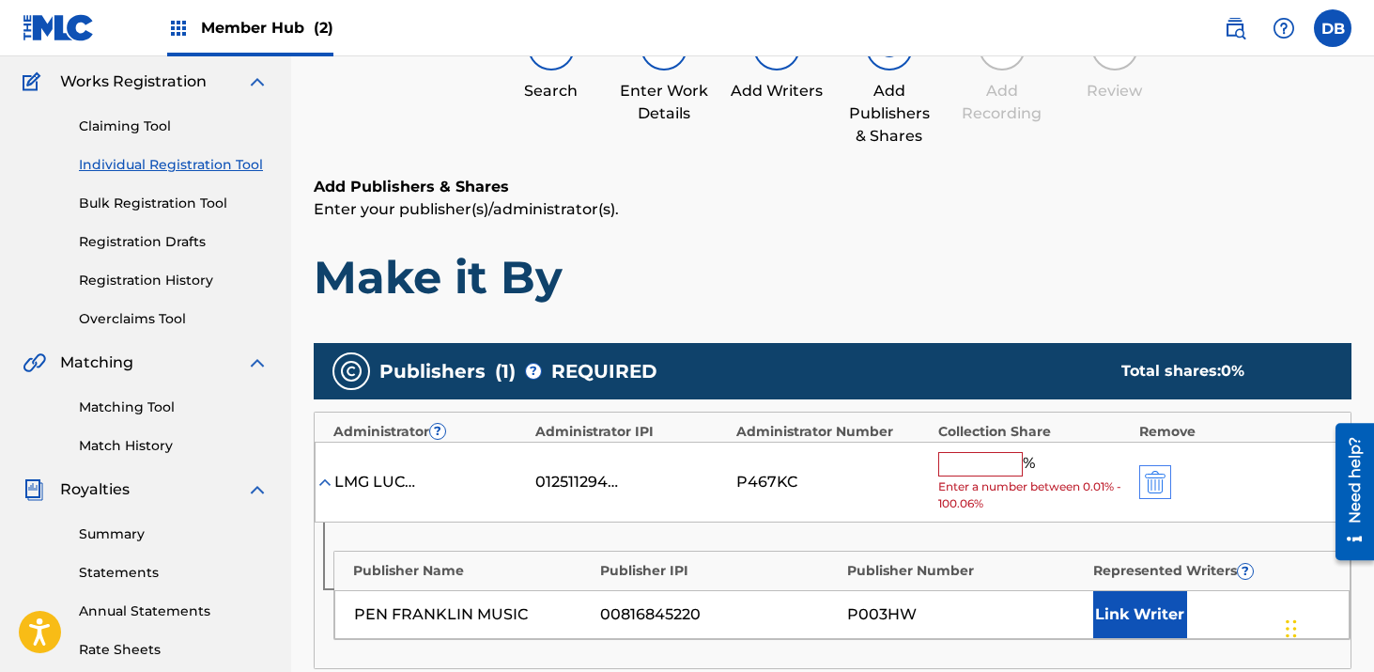
scroll to position [199, 0]
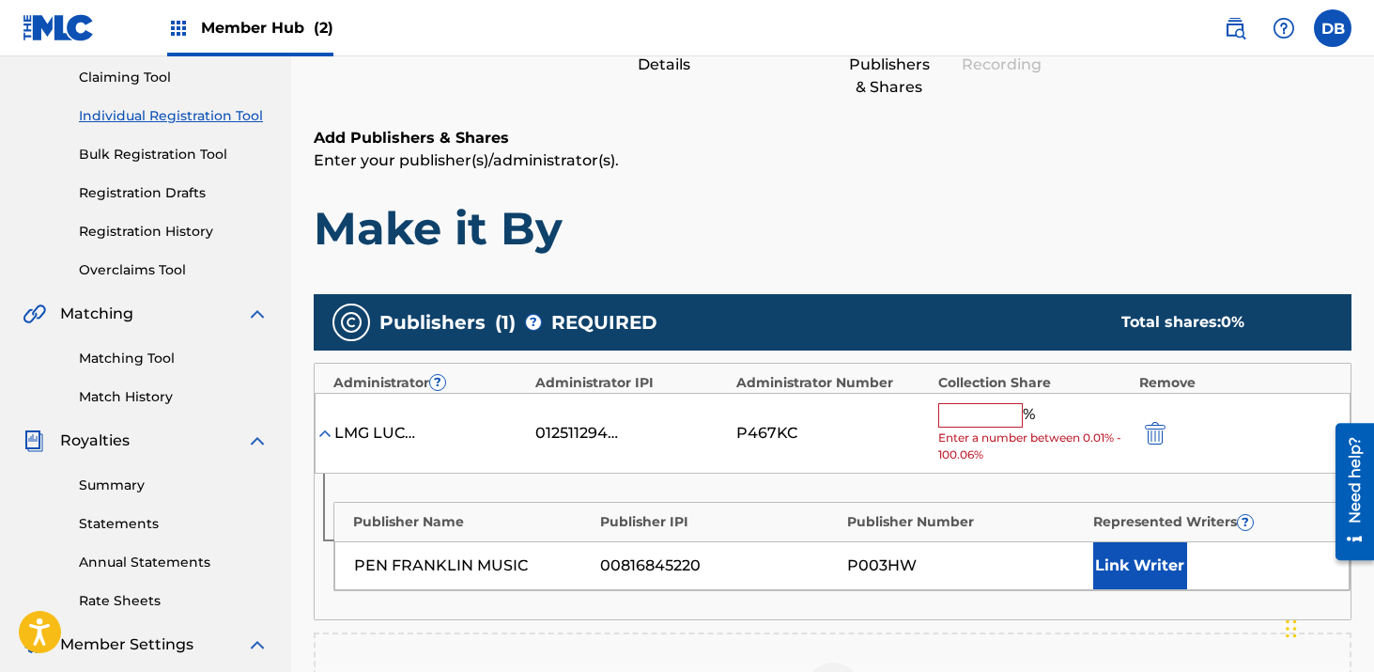
click at [987, 400] on div "LMG LUCID MUSIC 01251129488 P467KC % Enter a number between 0.01% - 100.06%" at bounding box center [833, 434] width 1036 height 82
click at [986, 415] on input "text" at bounding box center [981, 415] width 85 height 24
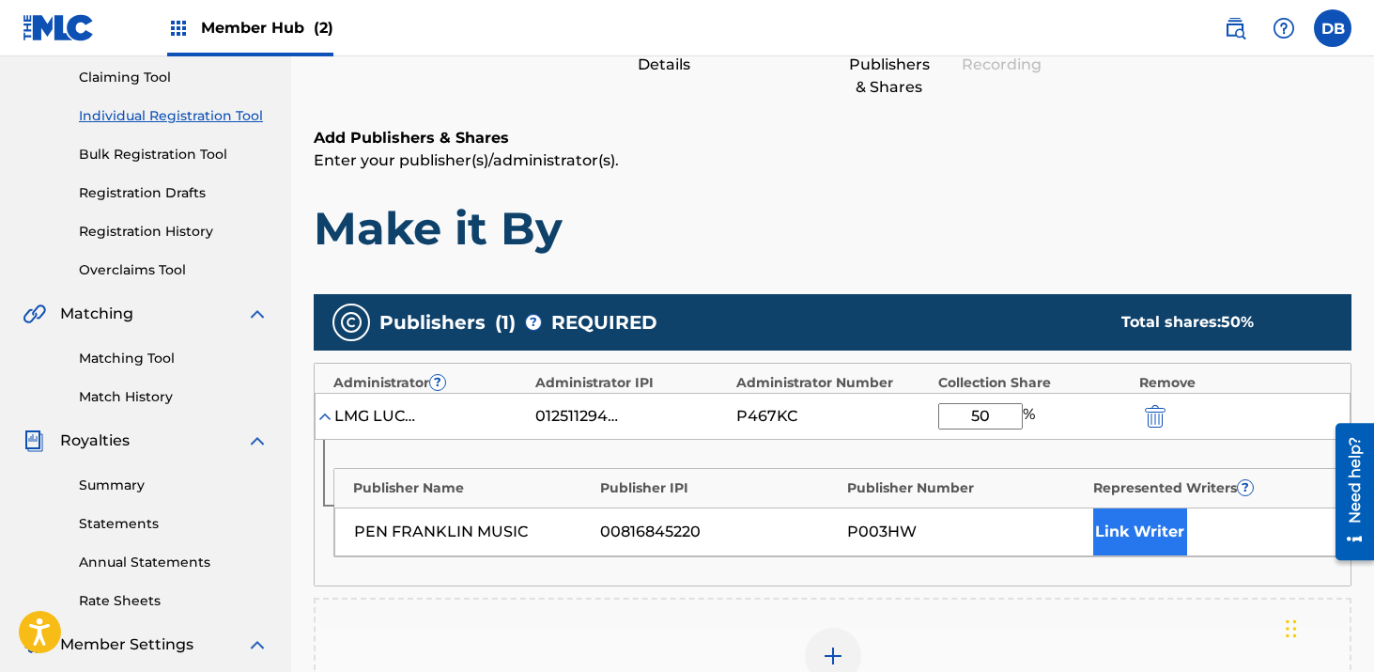
type input "50"
click at [1136, 531] on button "Link Writer" at bounding box center [1141, 531] width 94 height 47
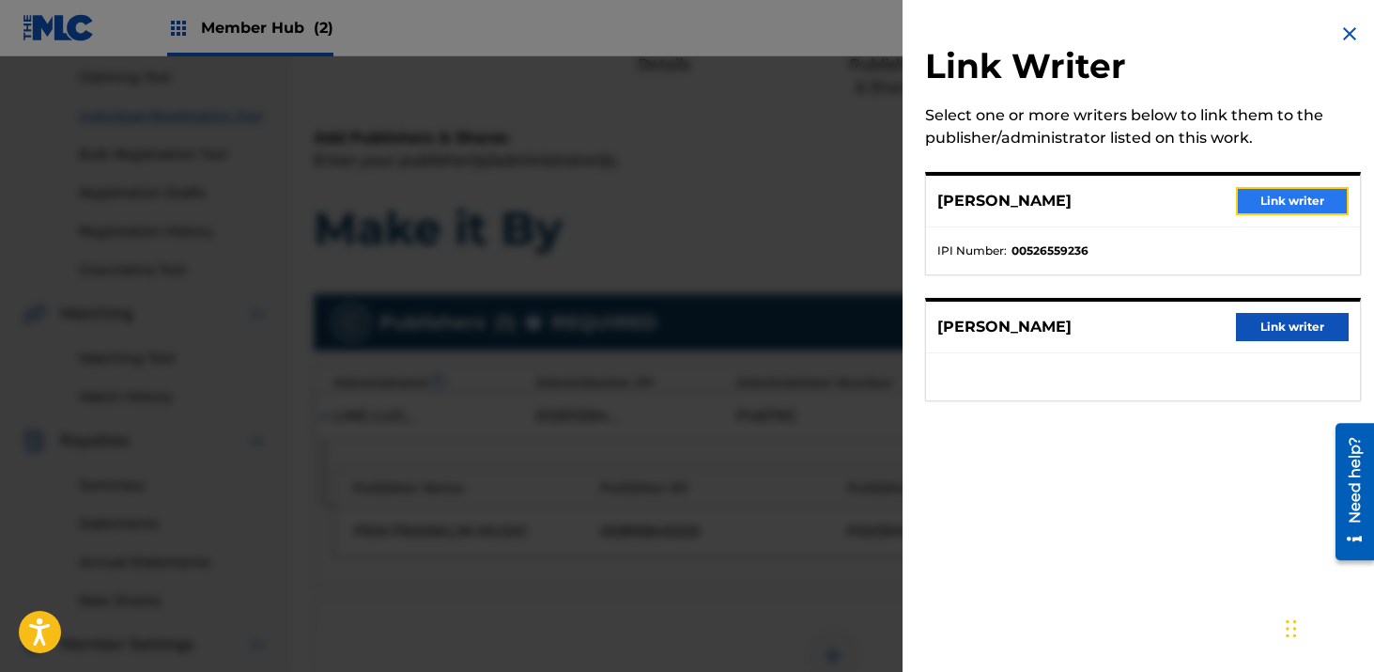
click at [1274, 193] on button "Link writer" at bounding box center [1292, 201] width 113 height 28
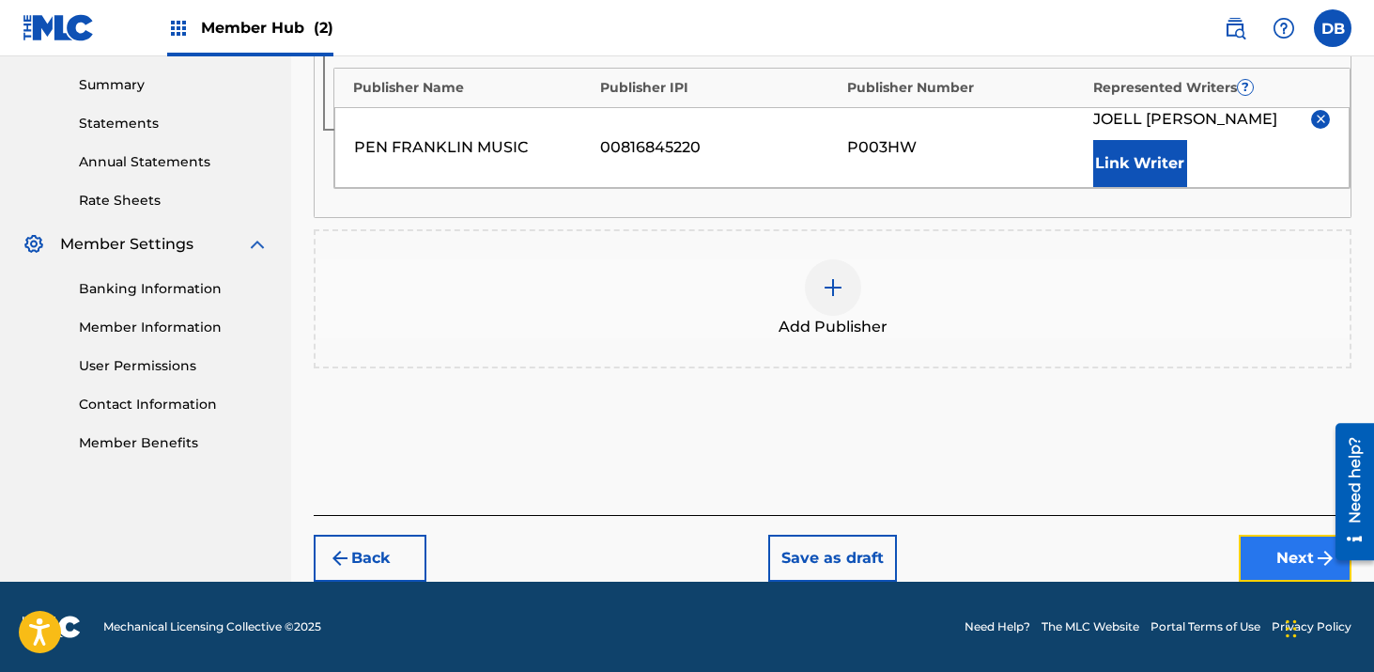
click at [1288, 569] on button "Next" at bounding box center [1295, 558] width 113 height 47
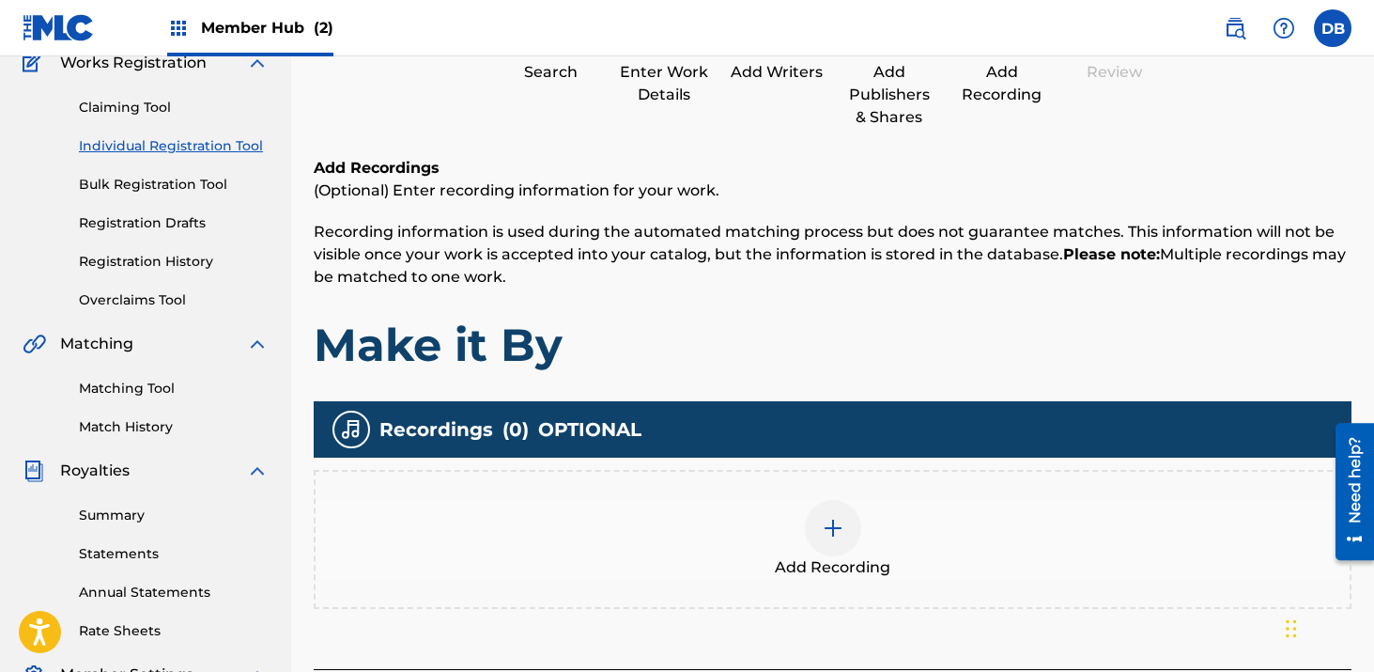
scroll to position [236, 0]
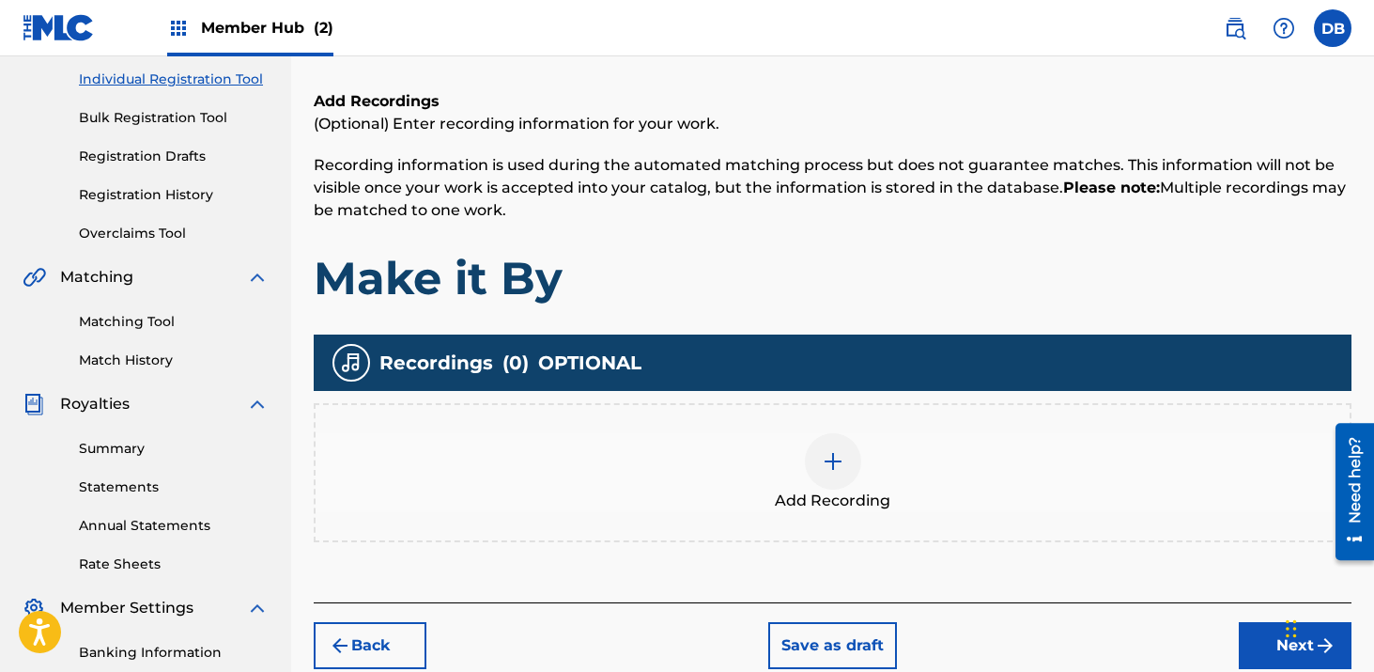
click at [830, 452] on img at bounding box center [833, 461] width 23 height 23
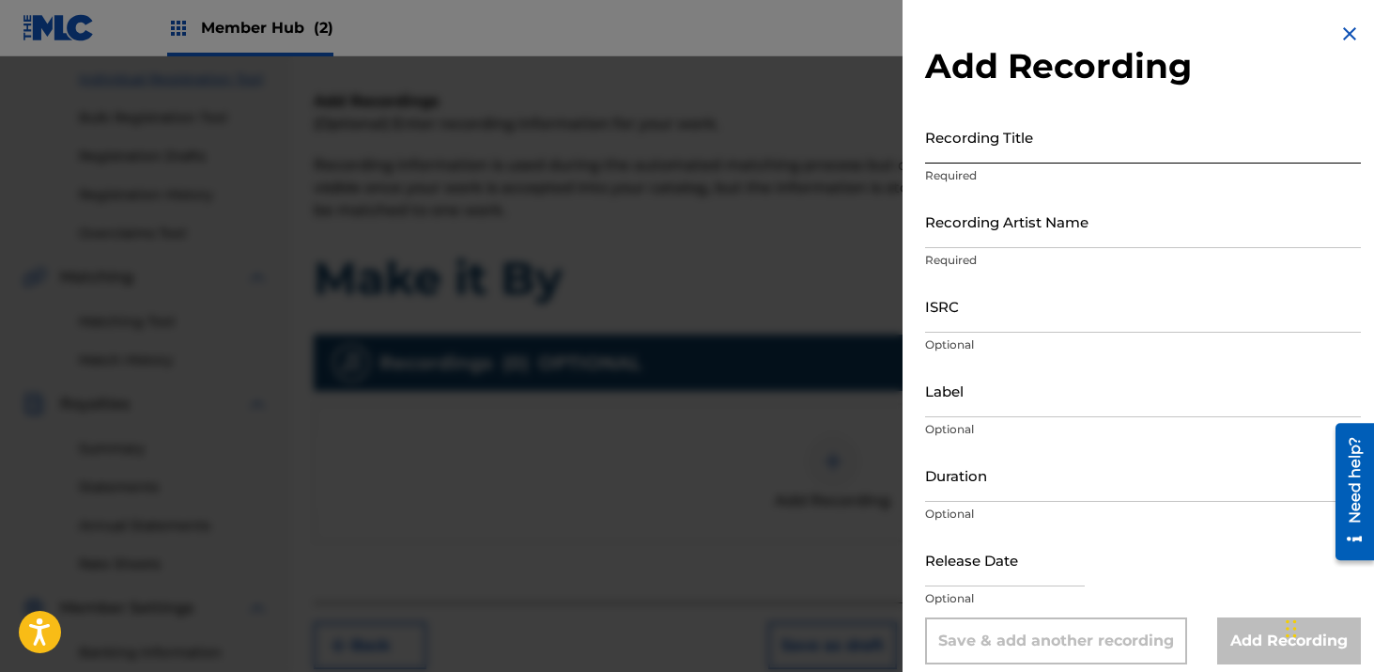
click at [999, 154] on input "Recording Title" at bounding box center [1143, 137] width 436 height 54
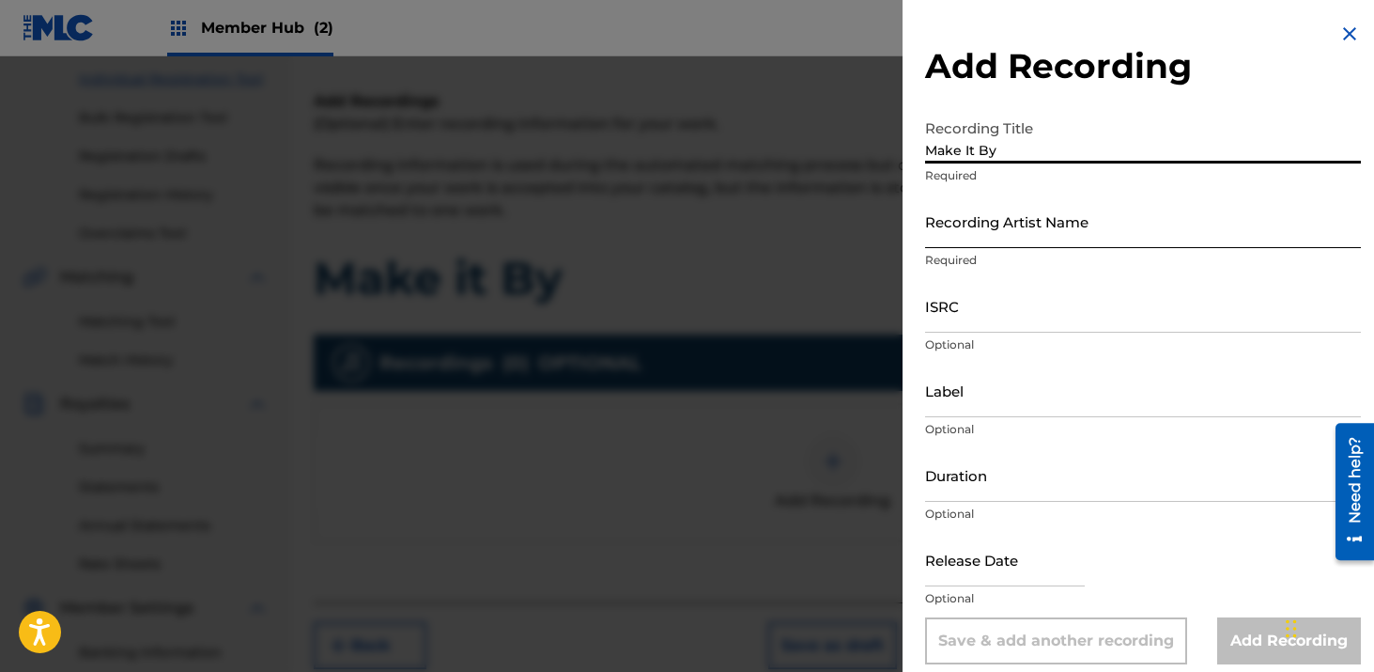
type input "Make It By"
click at [1086, 225] on input "Recording Artist Name" at bounding box center [1143, 221] width 436 height 54
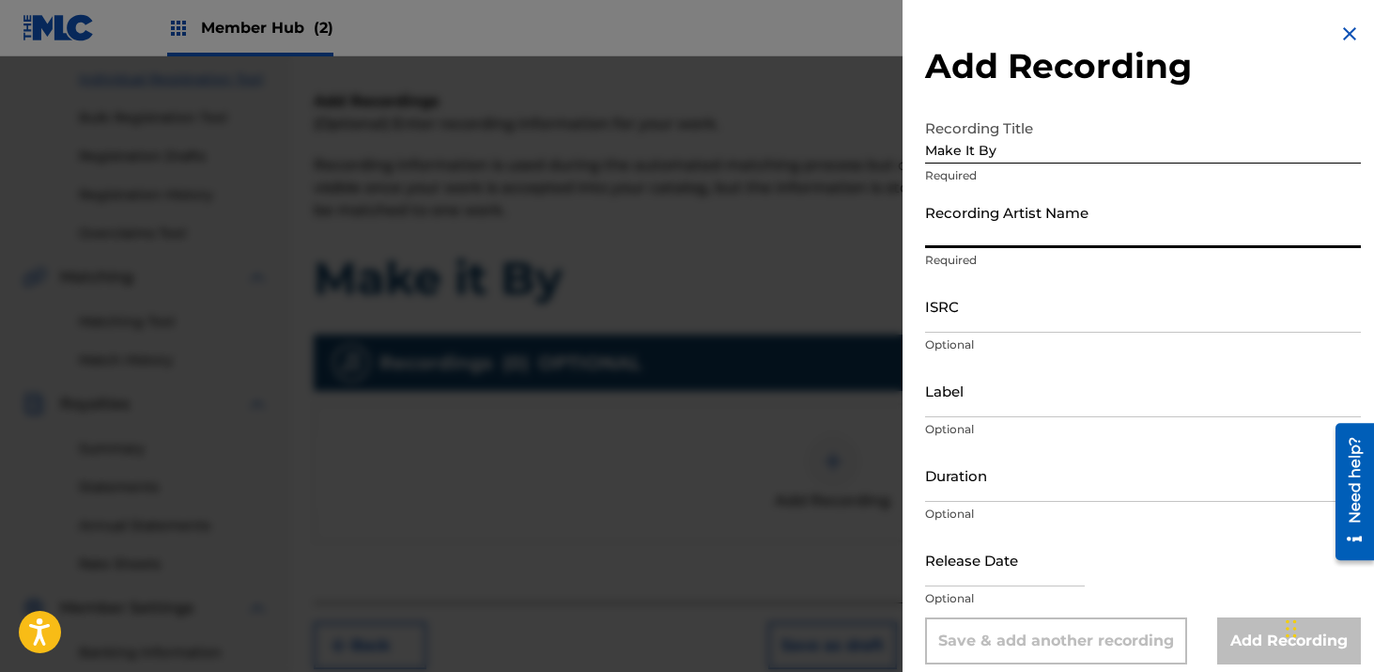
type input "[PERSON_NAME]"
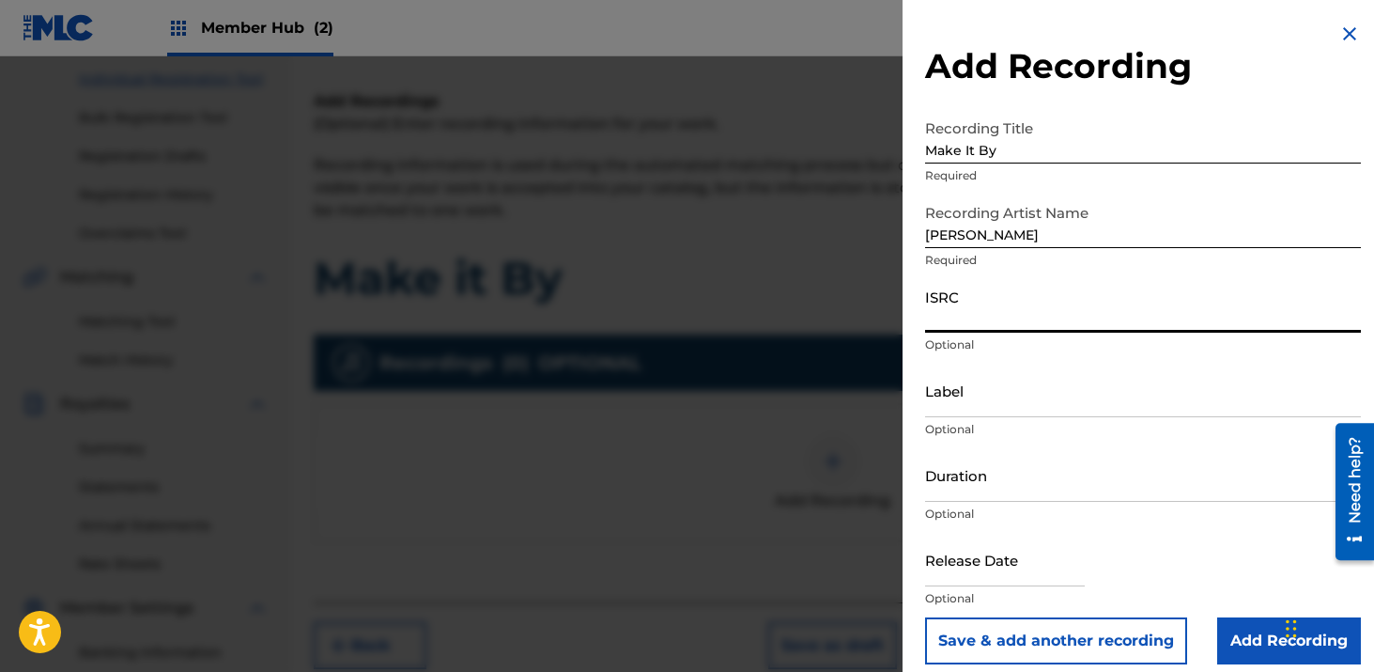
click at [956, 323] on input "ISRC" at bounding box center [1143, 306] width 436 height 54
paste input "CH7812544948"
type input "CH7812544948"
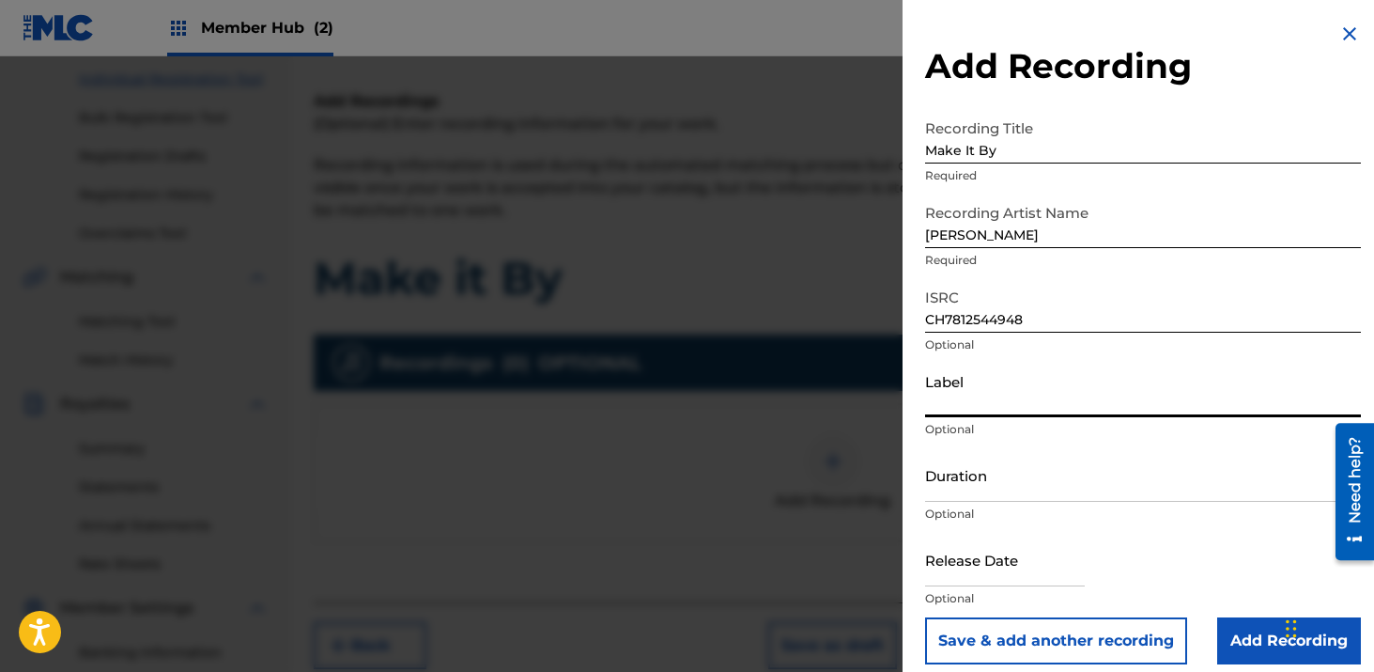
click at [1010, 386] on input "Label" at bounding box center [1143, 391] width 436 height 54
type input "Hitmaker Music Group/Hitmaker Distro"
click at [973, 480] on input "Duration" at bounding box center [1143, 475] width 436 height 54
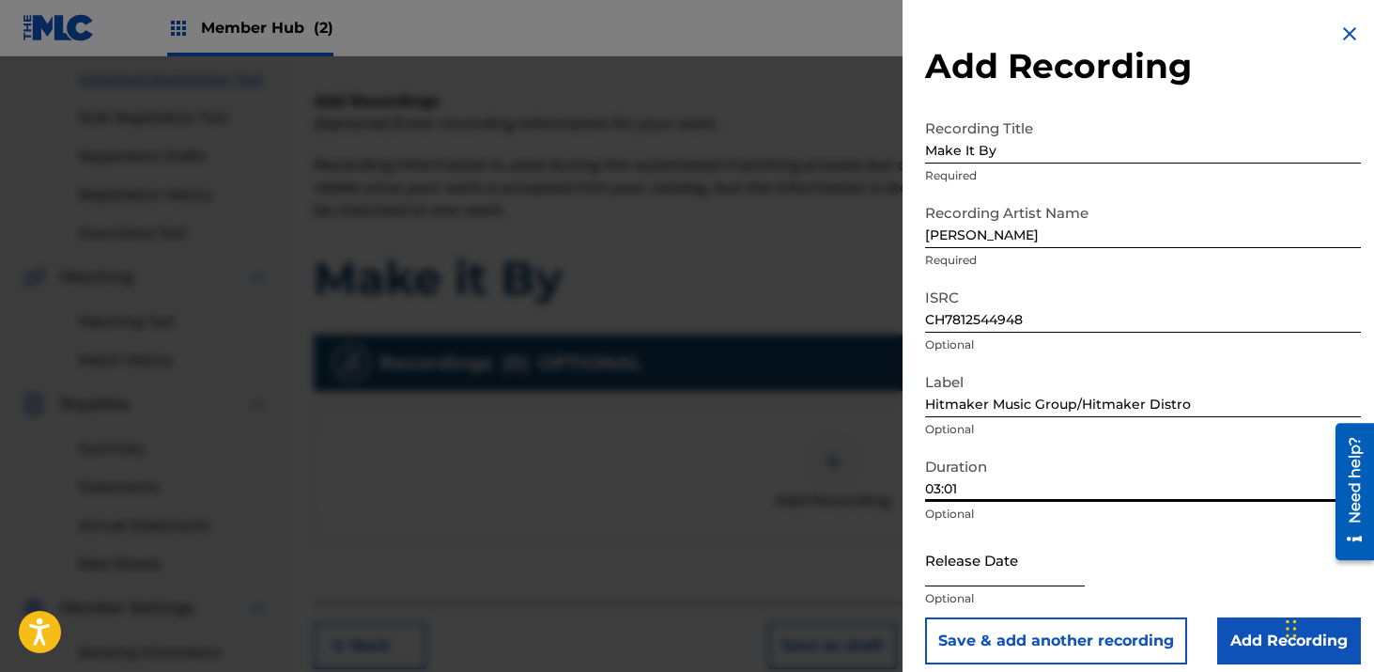
type input "03:01"
click at [1036, 569] on input "text" at bounding box center [1005, 560] width 160 height 54
select select "8"
select select "2025"
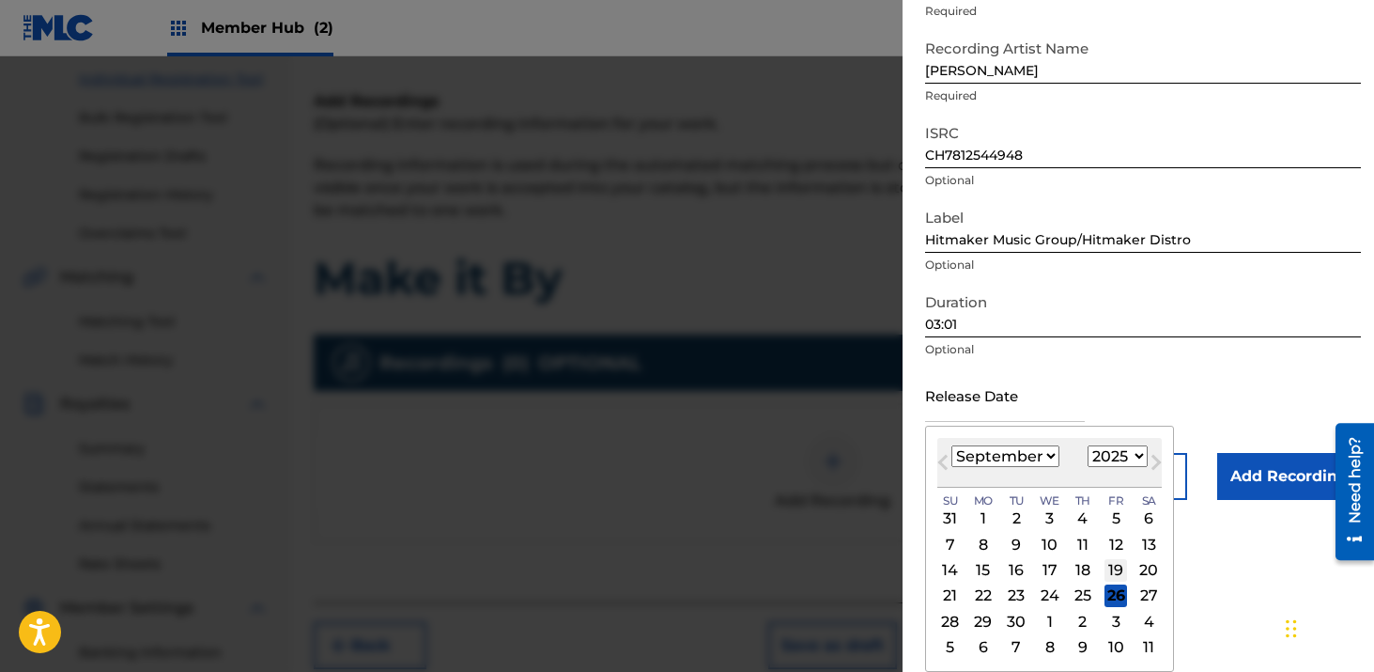
click at [1111, 559] on div "19" at bounding box center [1116, 570] width 23 height 23
type input "[DATE]"
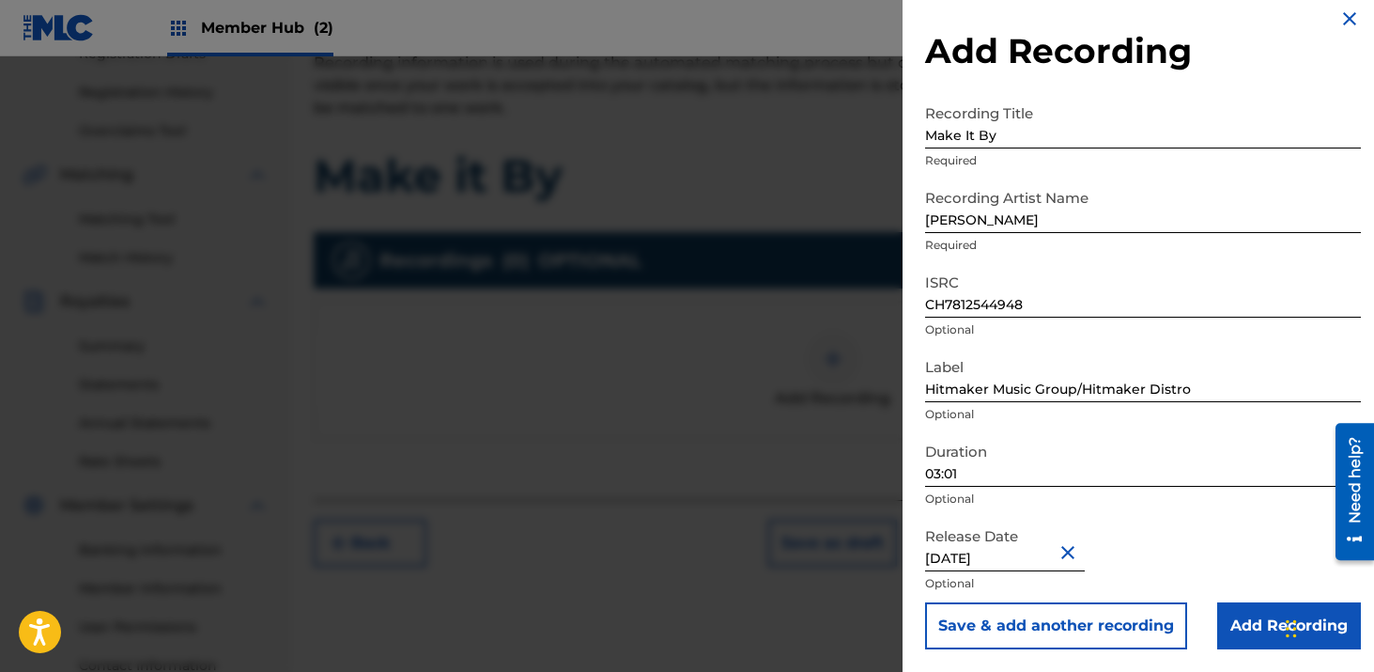
scroll to position [362, 0]
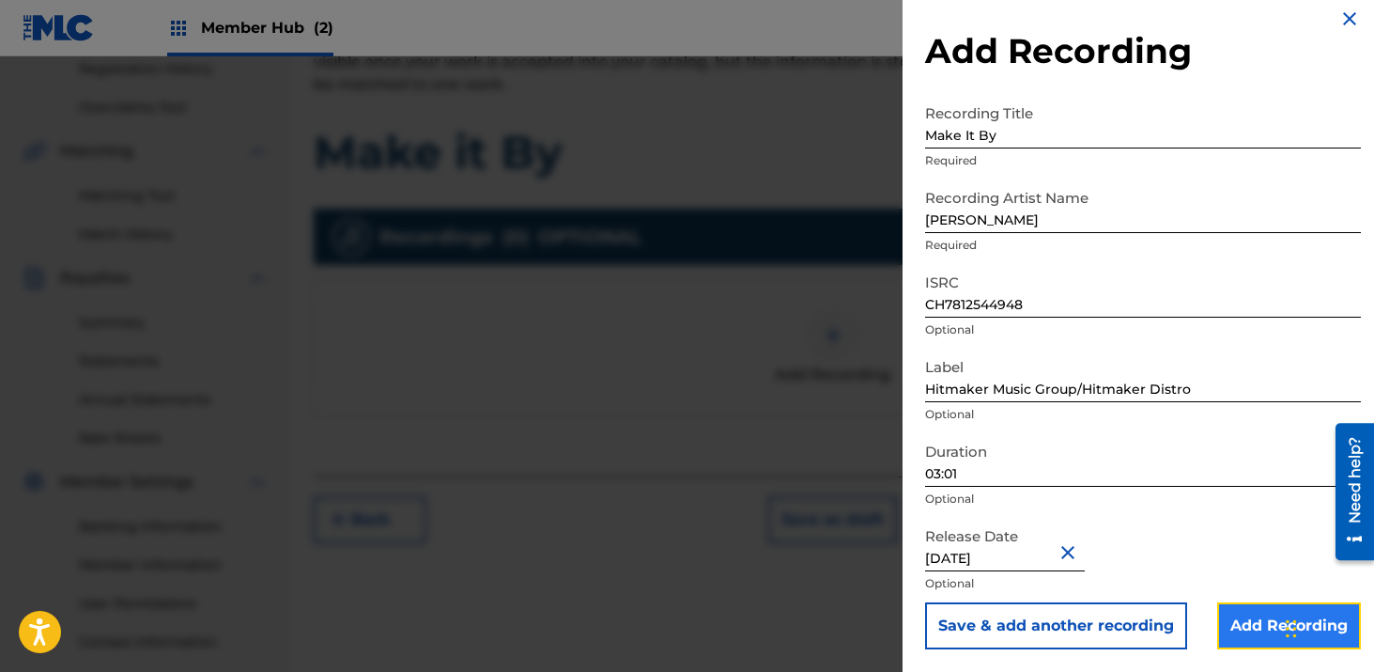
click at [1239, 622] on input "Add Recording" at bounding box center [1290, 625] width 144 height 47
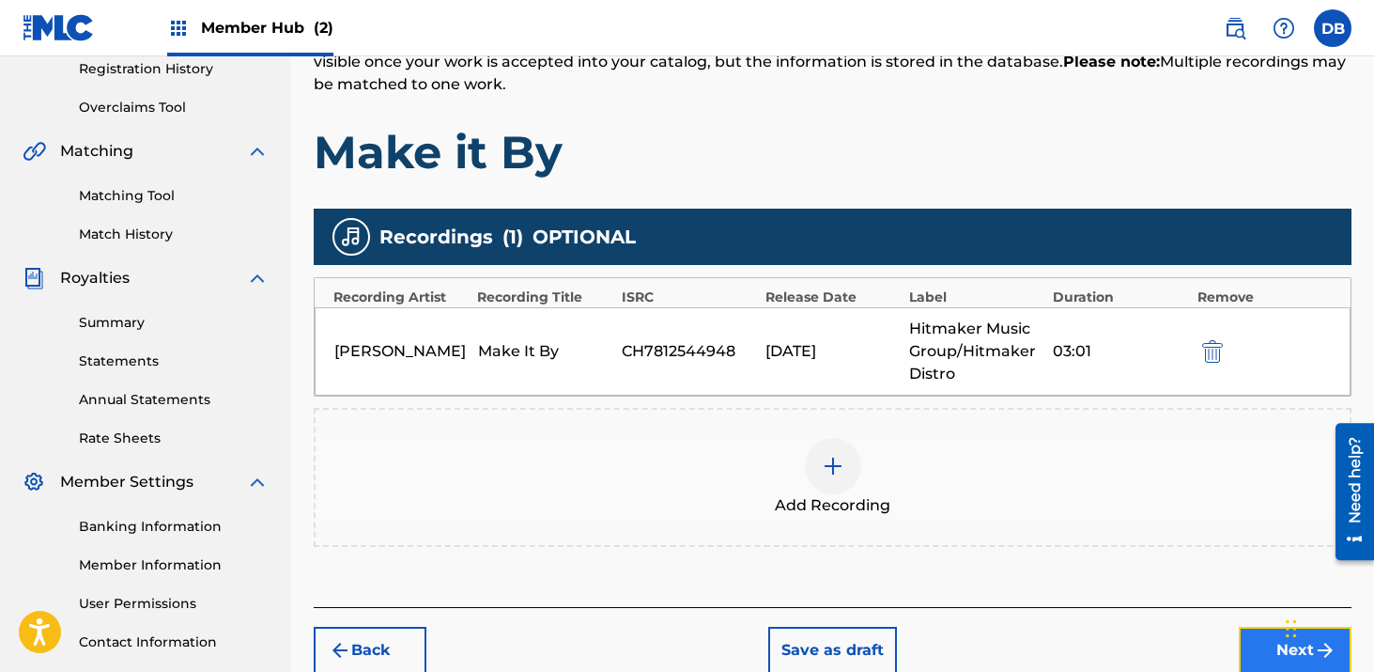
click at [1262, 637] on button "Next" at bounding box center [1295, 650] width 113 height 47
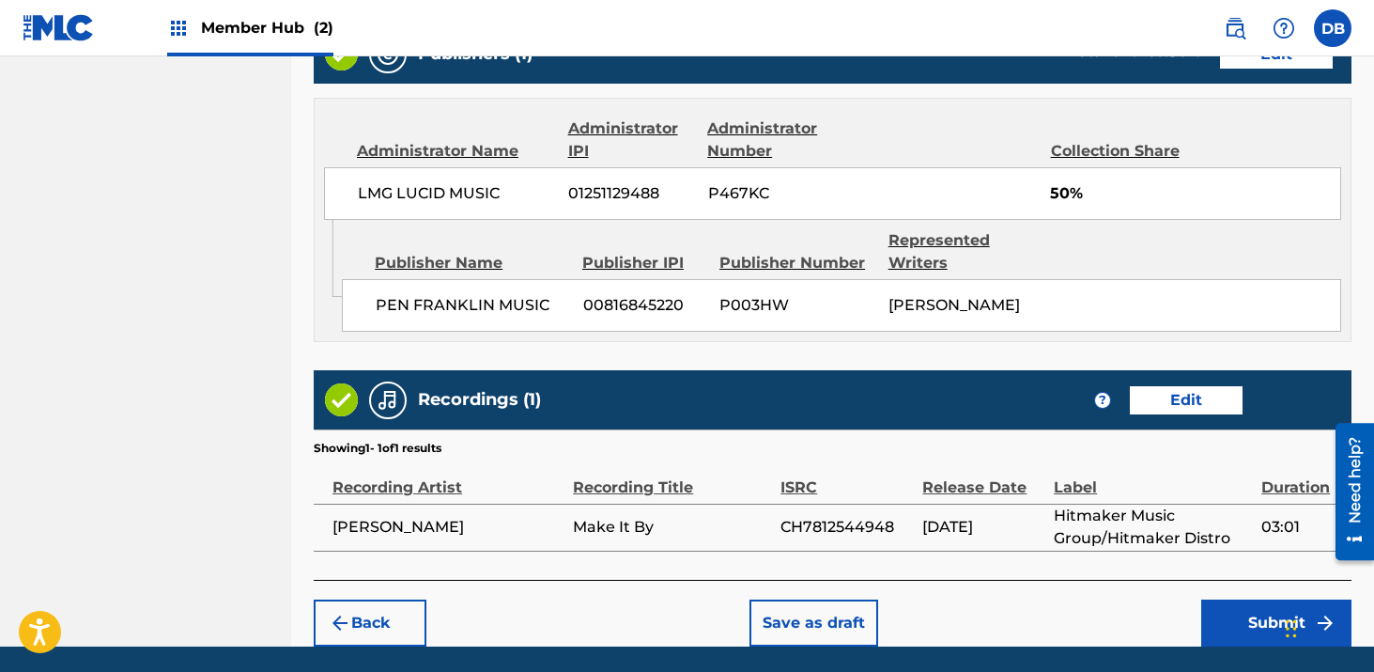
scroll to position [1052, 0]
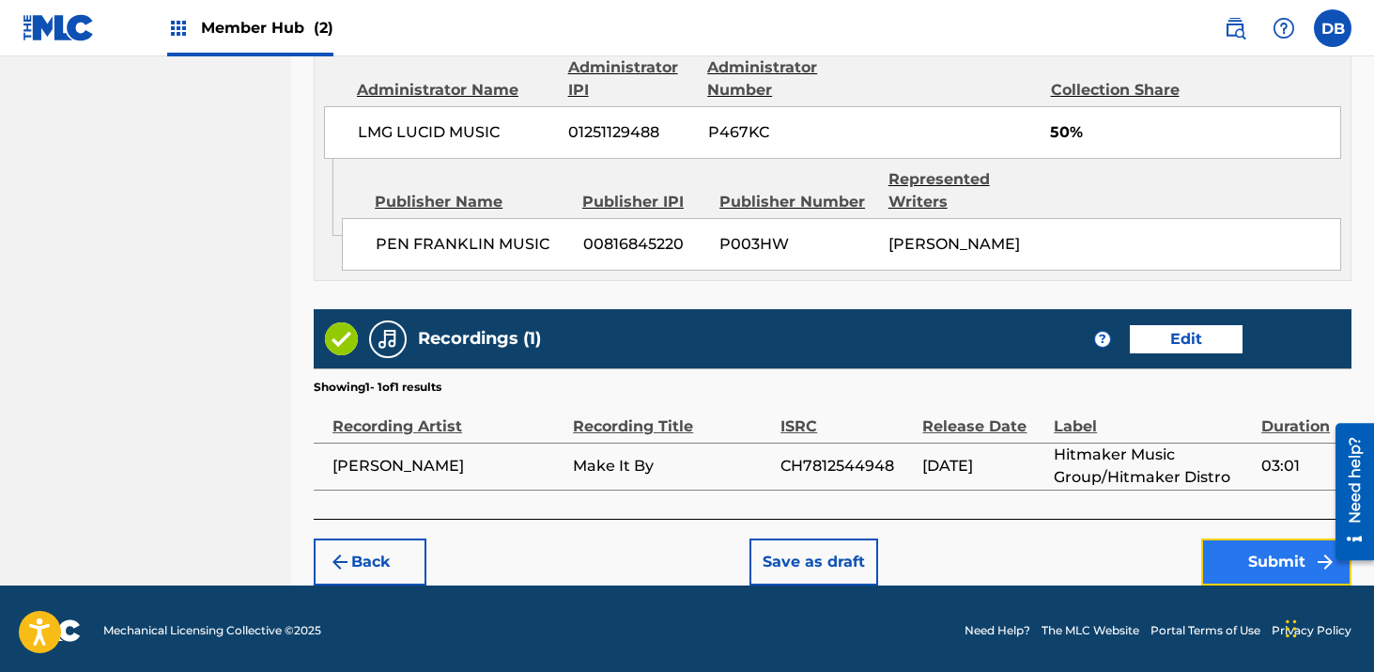
click at [1247, 573] on button "Submit" at bounding box center [1277, 561] width 150 height 47
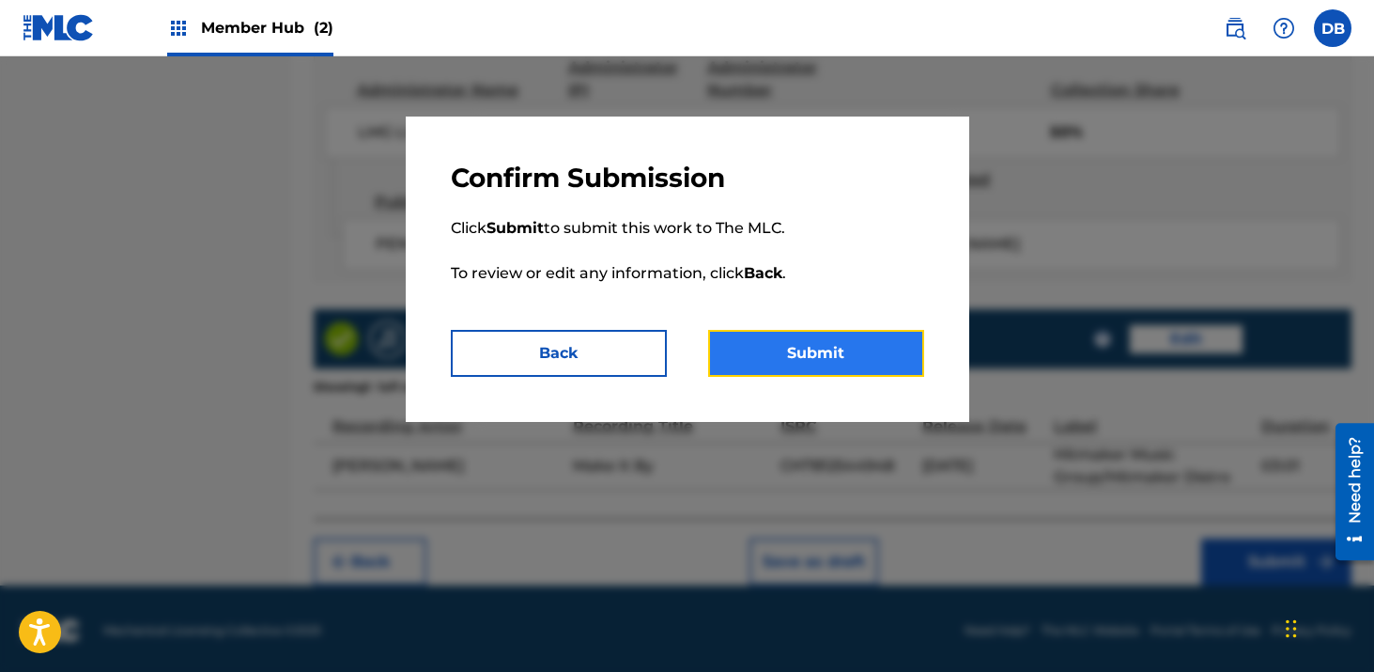
click at [873, 374] on button "Submit" at bounding box center [816, 353] width 216 height 47
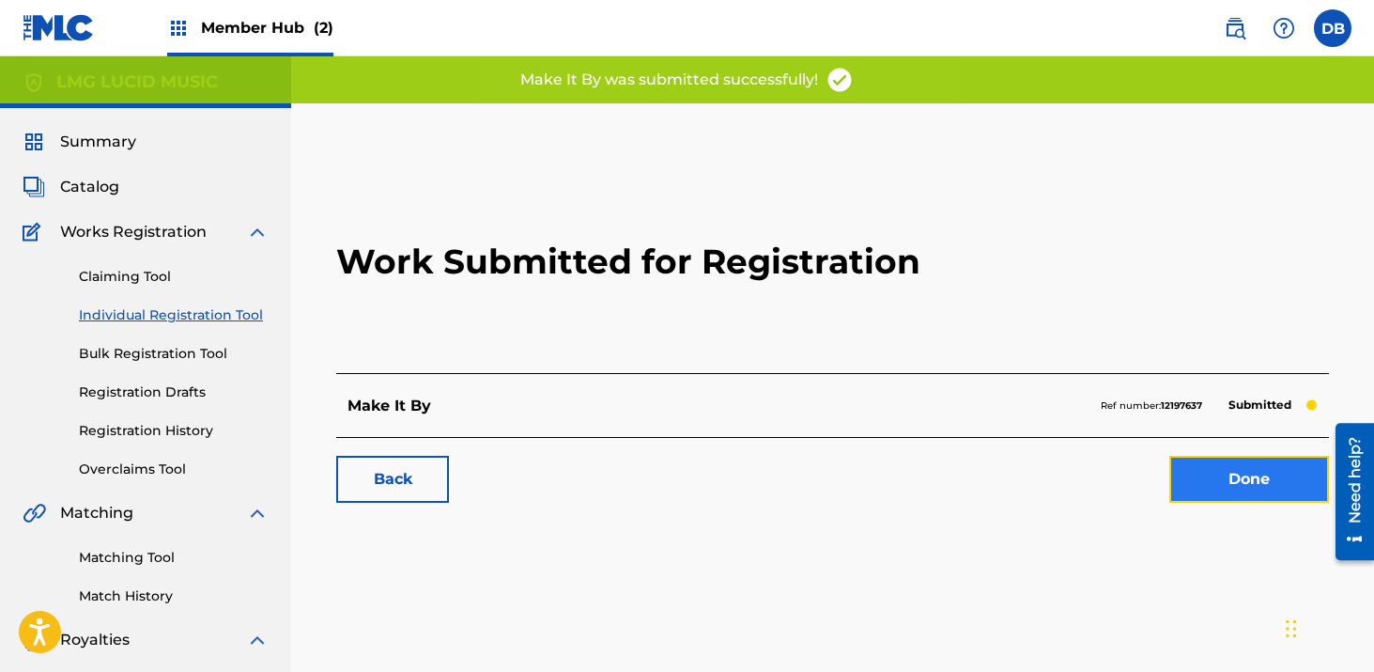
click at [1232, 475] on link "Done" at bounding box center [1250, 479] width 160 height 47
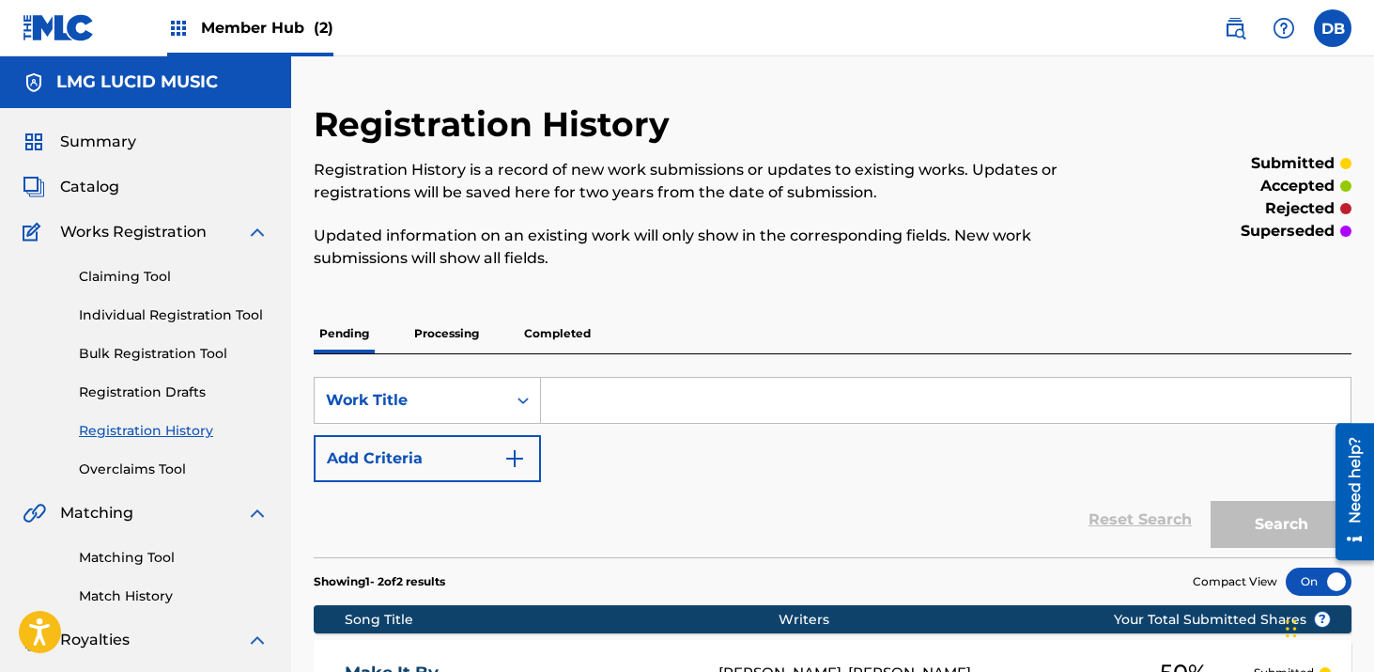
click at [584, 392] on input "Search Form" at bounding box center [946, 400] width 810 height 45
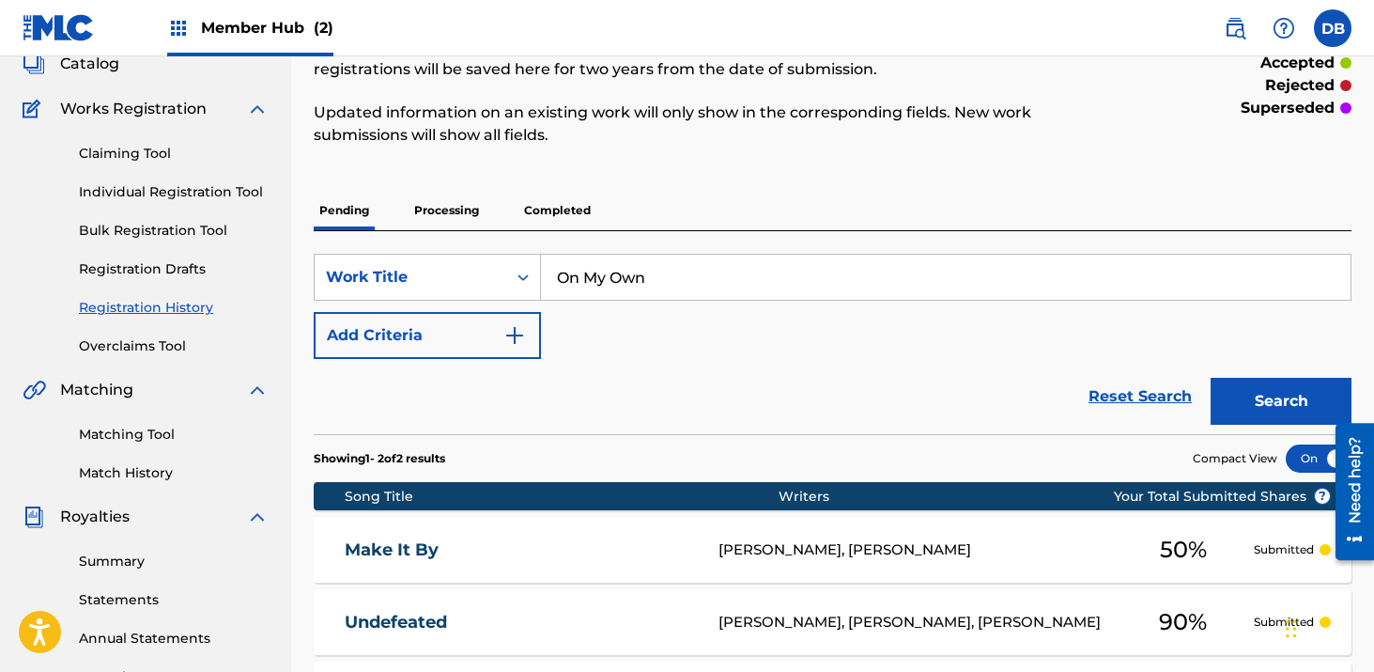
scroll to position [174, 0]
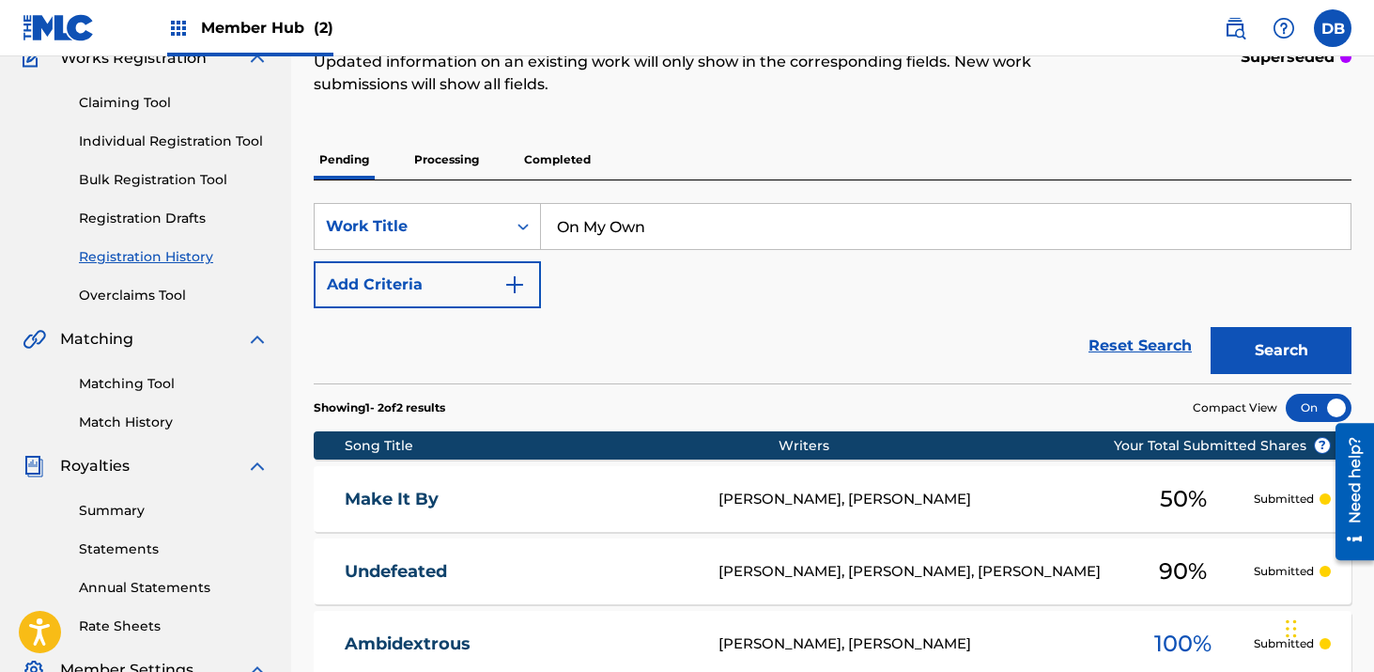
type input "On My Own"
click at [543, 271] on div "SearchWithCriteria1137808d-3339-4f3d-a7c0-7c965c8cdea8 Work Title On My Own Add…" at bounding box center [833, 255] width 1038 height 105
click at [512, 277] on img "Search Form" at bounding box center [515, 284] width 23 height 23
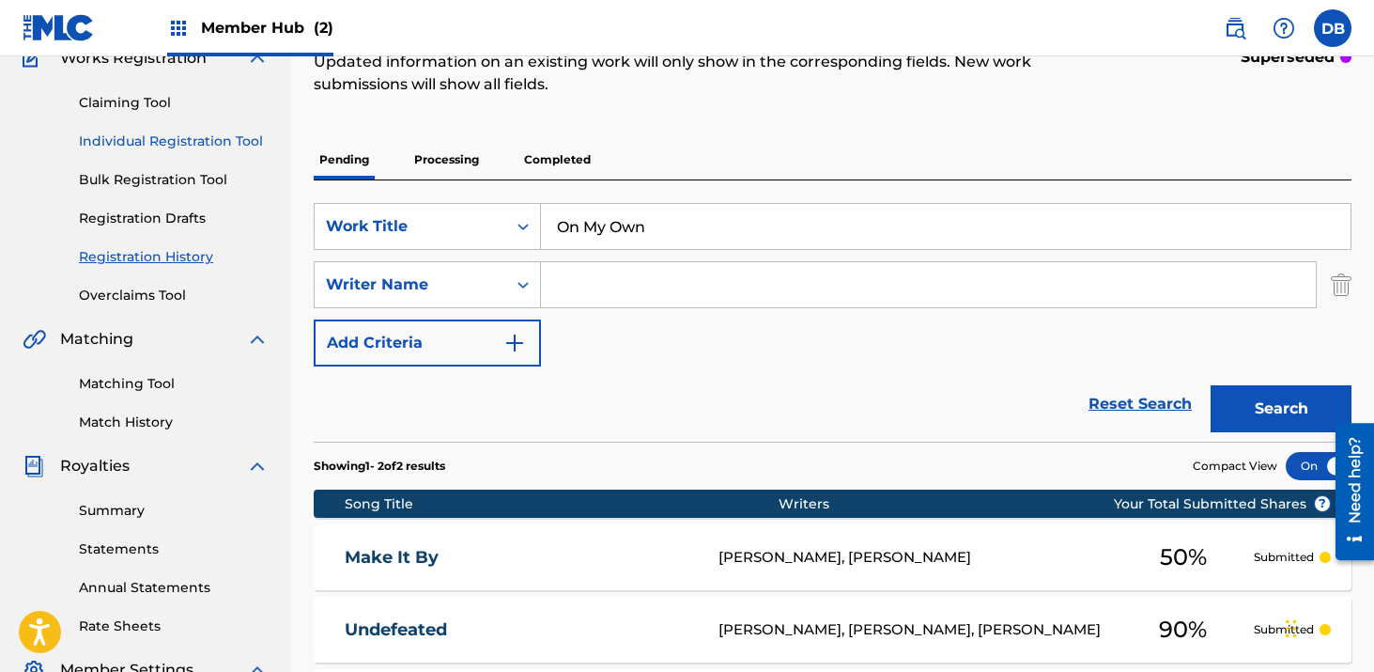
click at [178, 139] on link "Individual Registration Tool" at bounding box center [174, 142] width 190 height 20
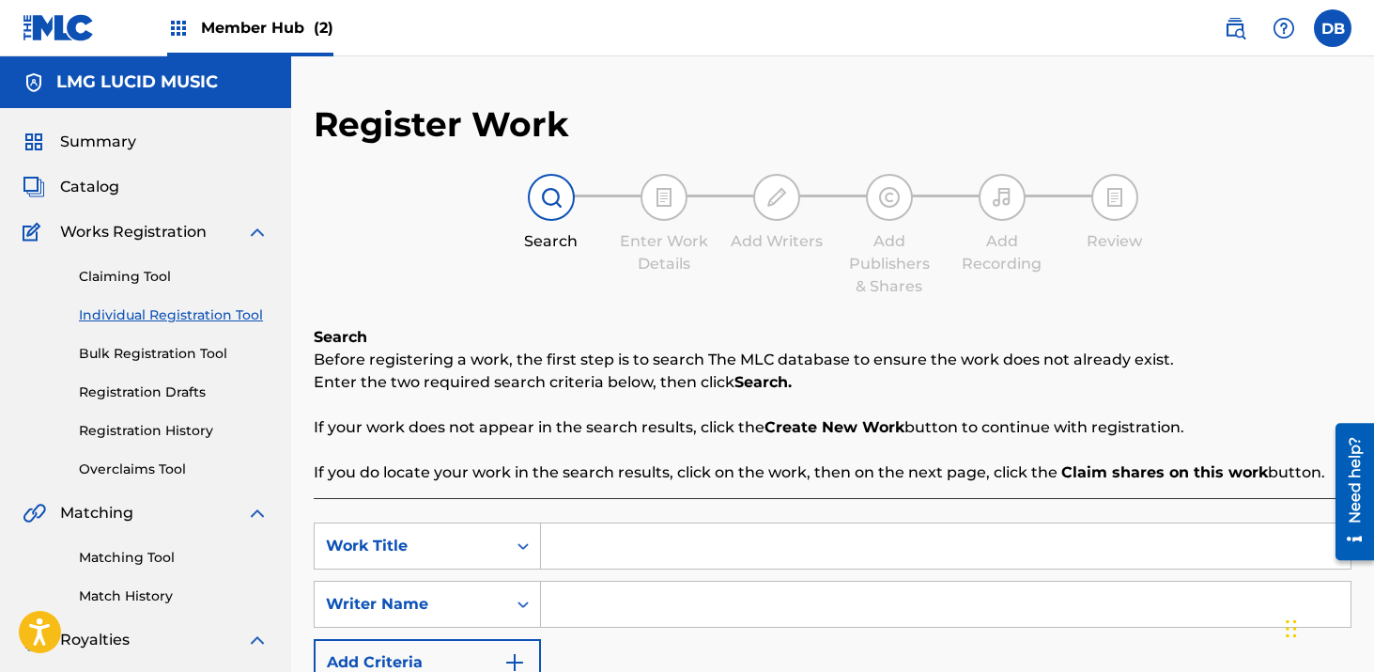
click at [605, 563] on input "Search Form" at bounding box center [946, 545] width 810 height 45
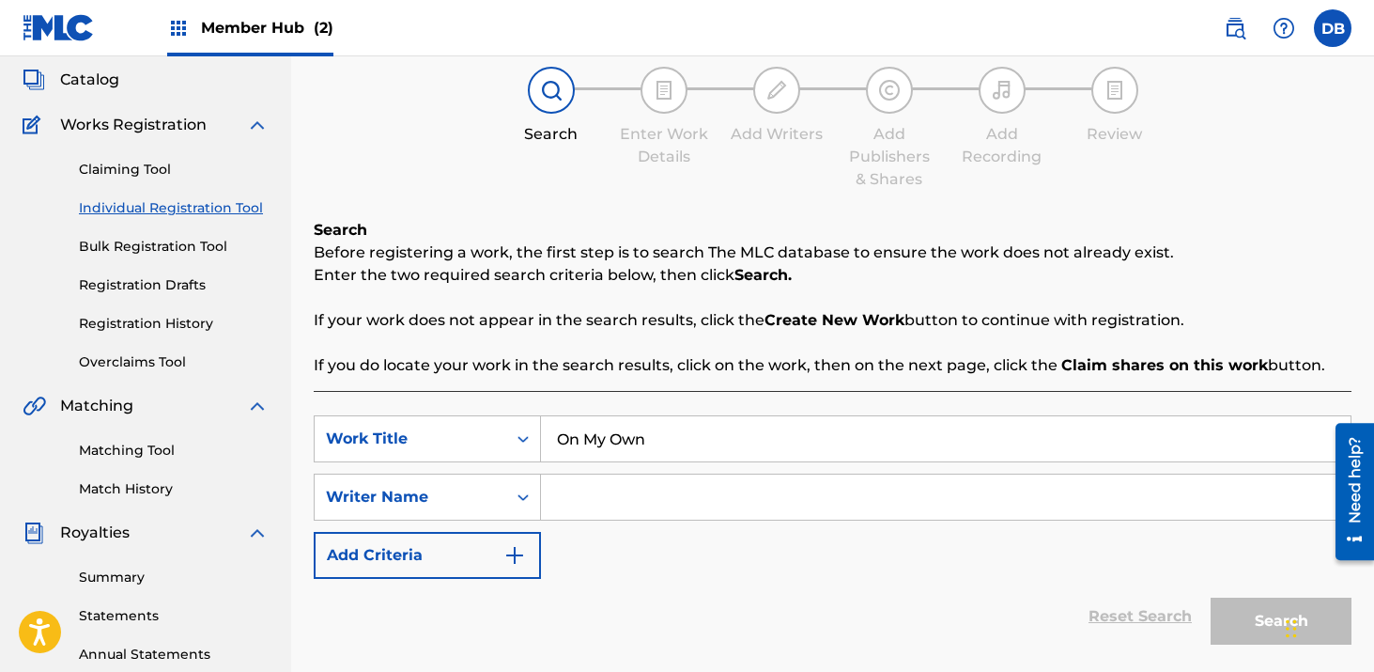
scroll to position [178, 0]
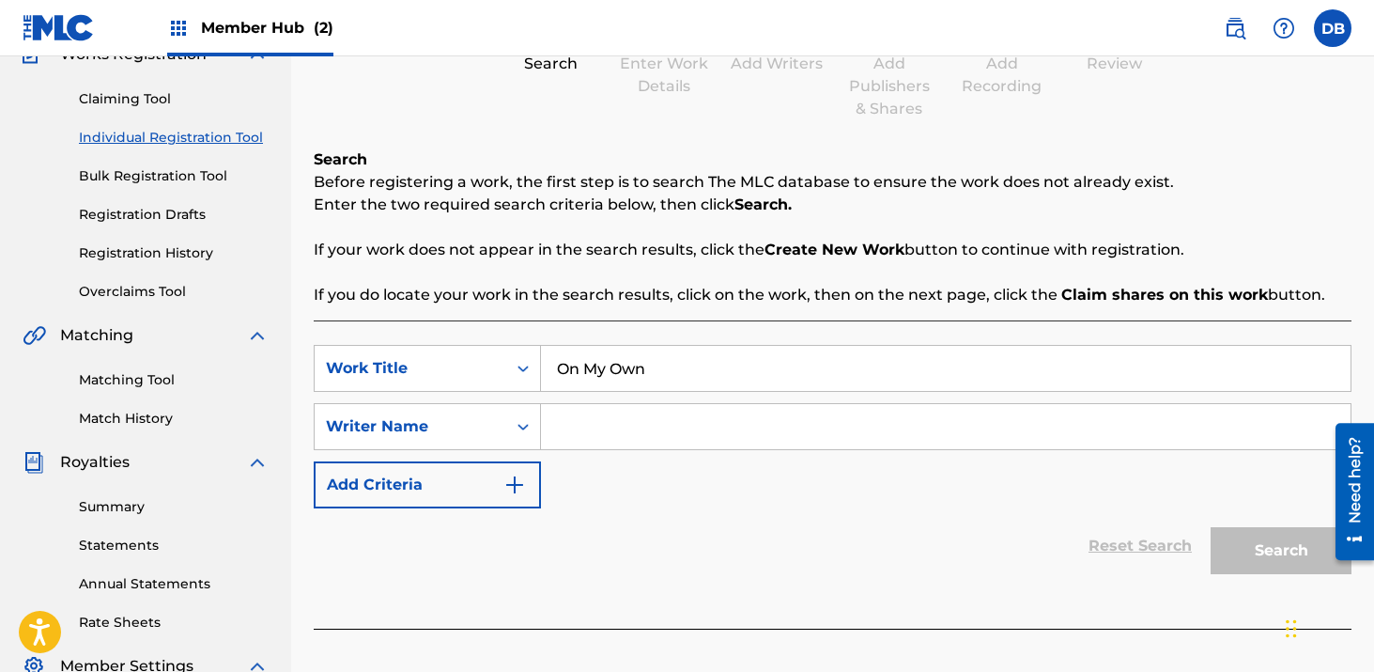
type input "On My Own"
click at [581, 427] on input "Search Form" at bounding box center [946, 426] width 810 height 45
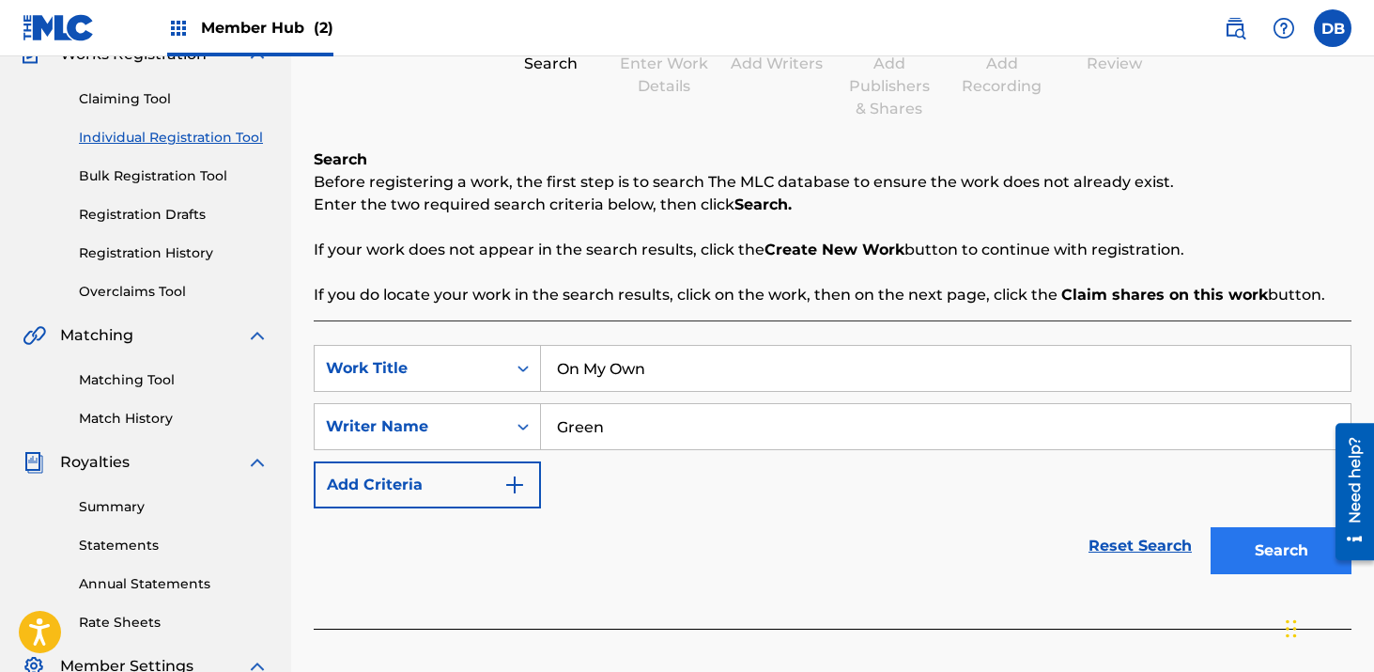
type input "Green"
click at [1256, 557] on button "Search" at bounding box center [1281, 550] width 141 height 47
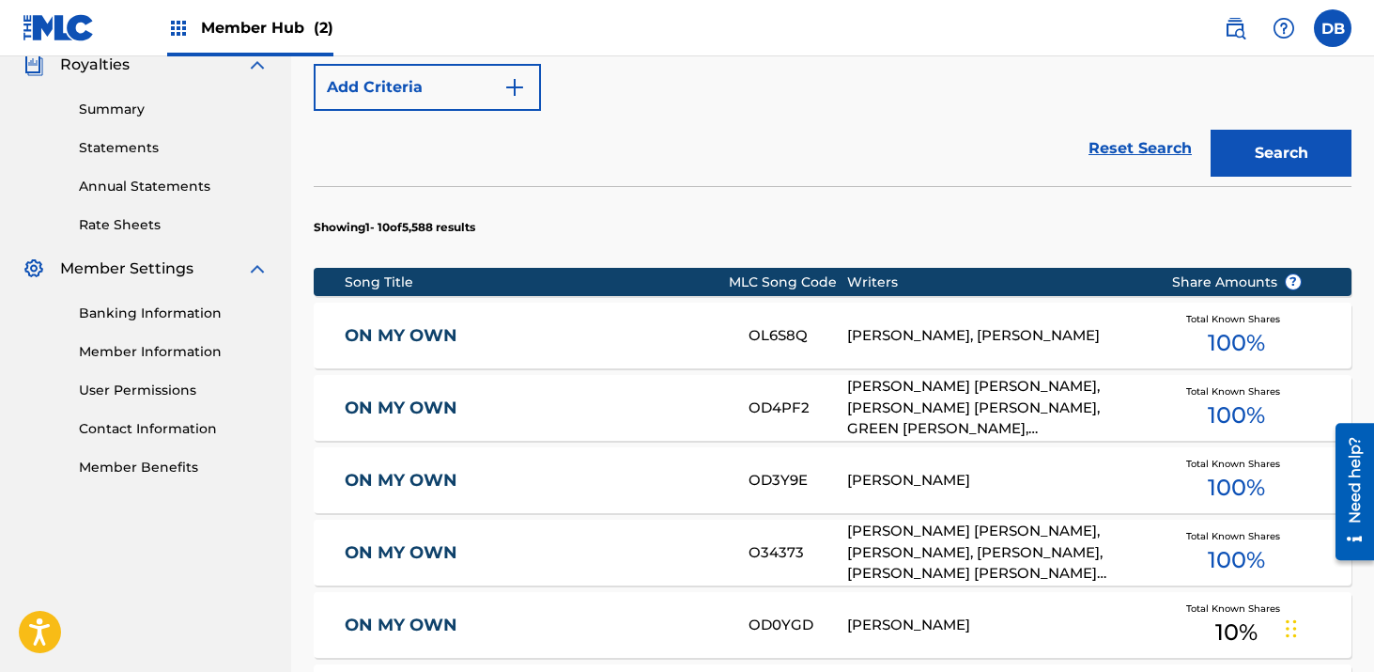
scroll to position [371, 0]
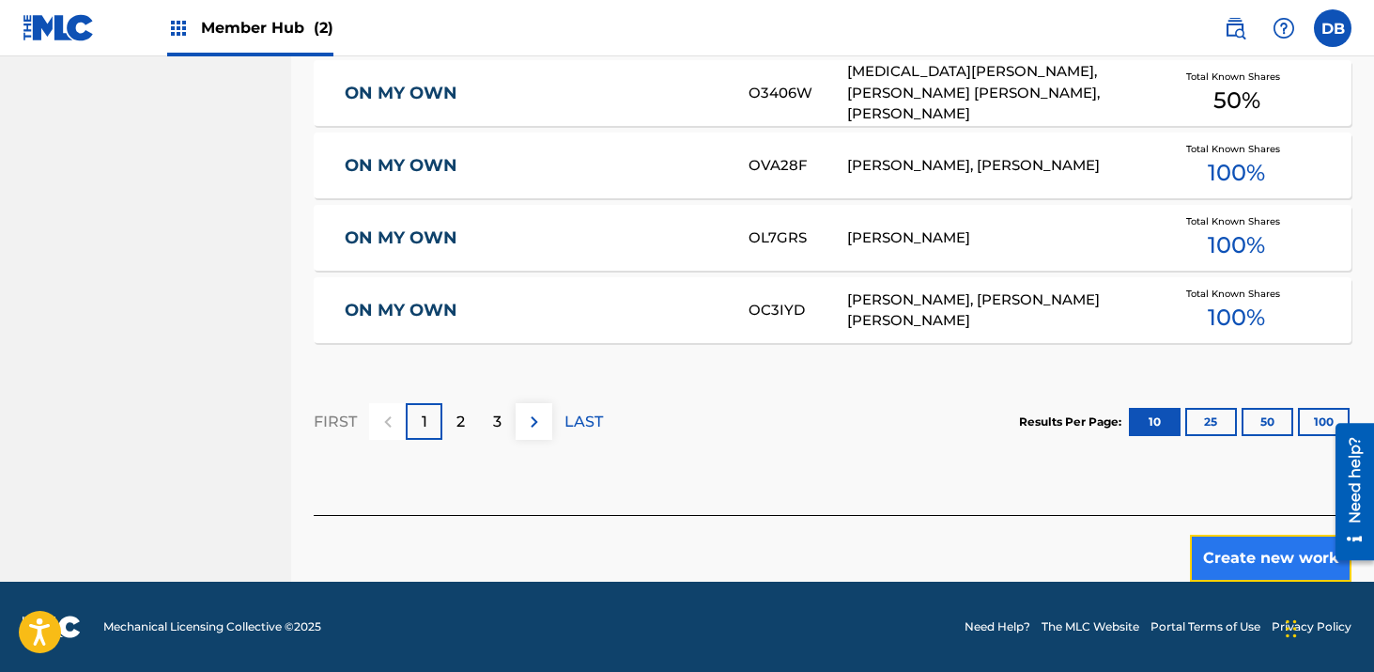
click at [1255, 556] on button "Create new work" at bounding box center [1271, 558] width 162 height 47
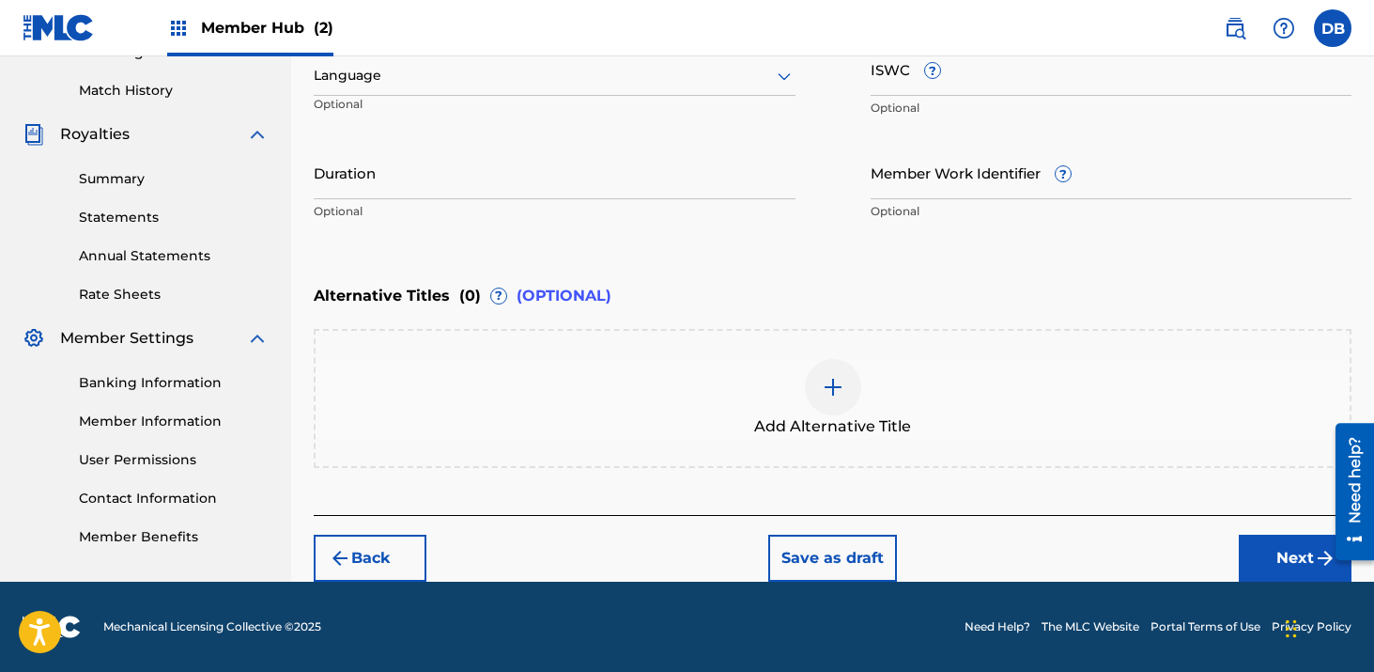
scroll to position [505, 0]
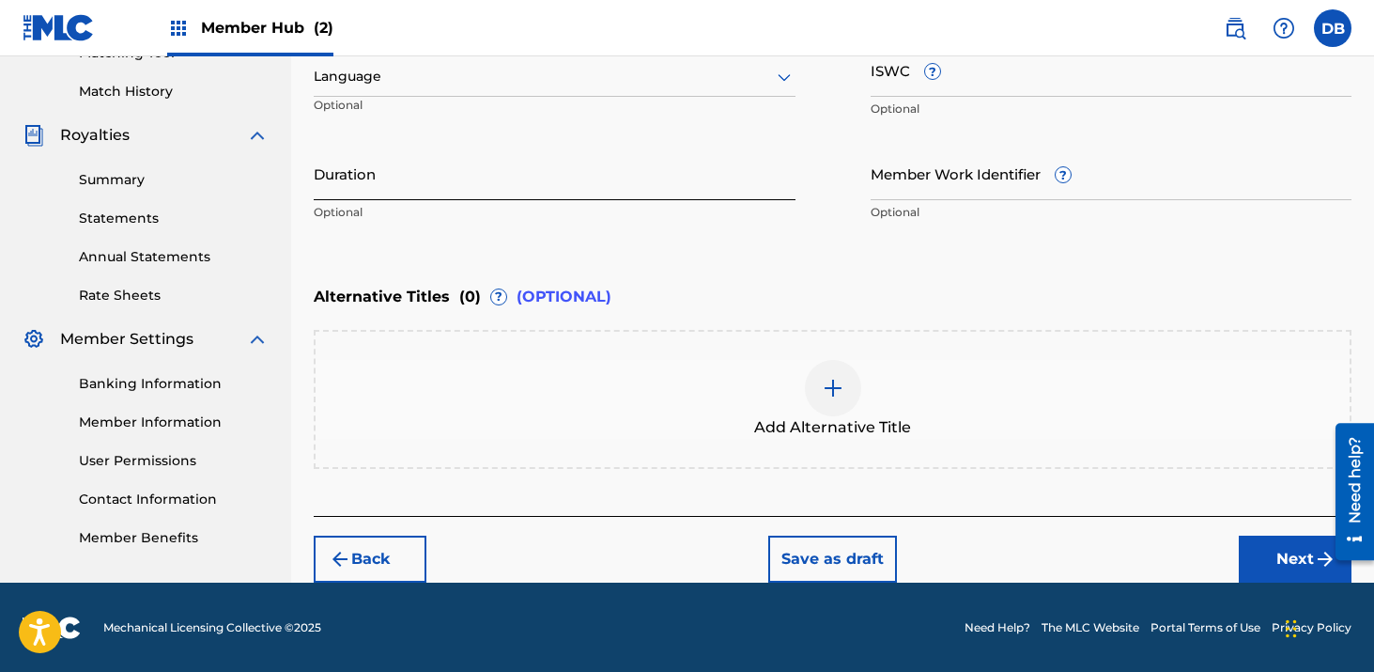
click at [448, 173] on input "Duration" at bounding box center [555, 174] width 482 height 54
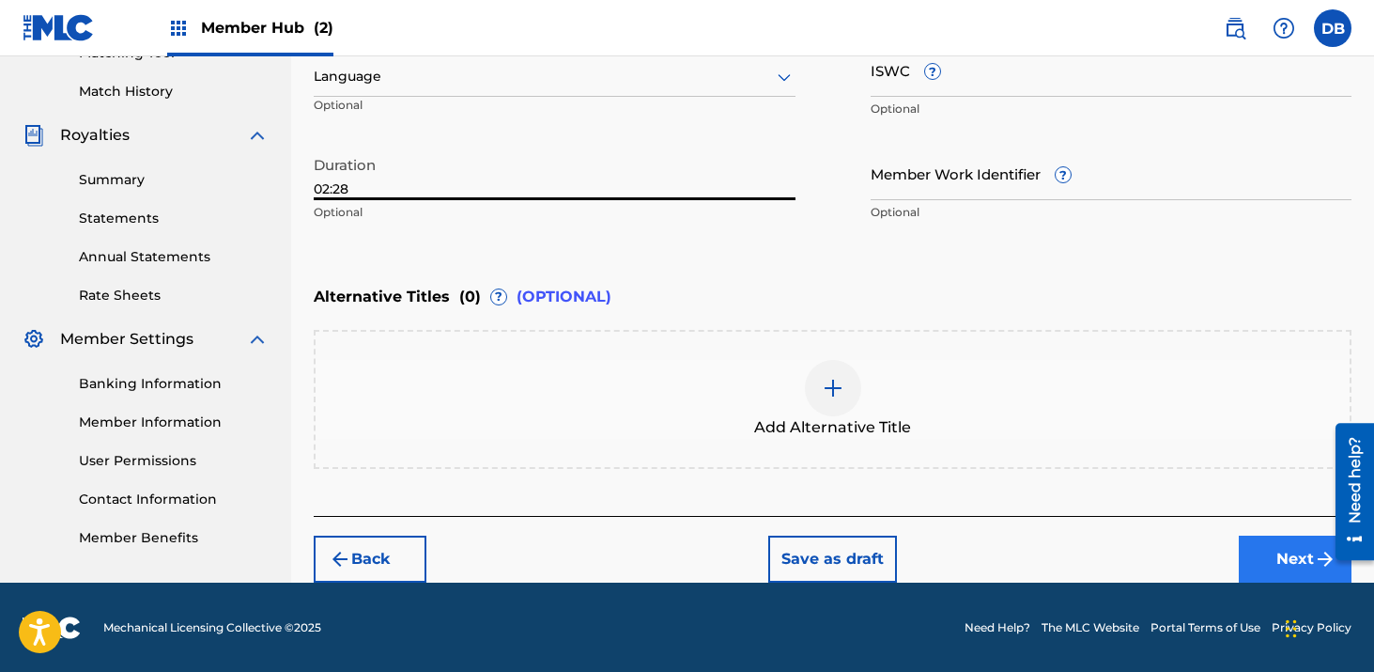
type input "02:28"
click at [1271, 555] on button "Next" at bounding box center [1295, 559] width 113 height 47
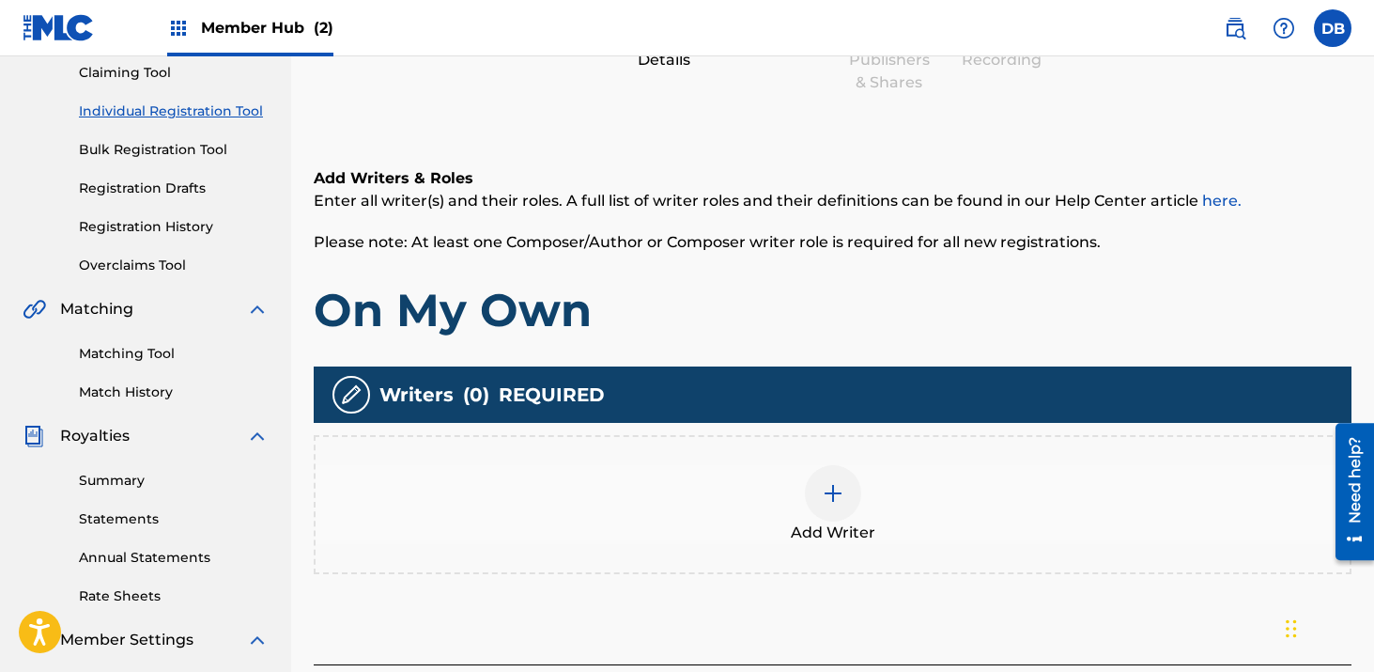
scroll to position [383, 0]
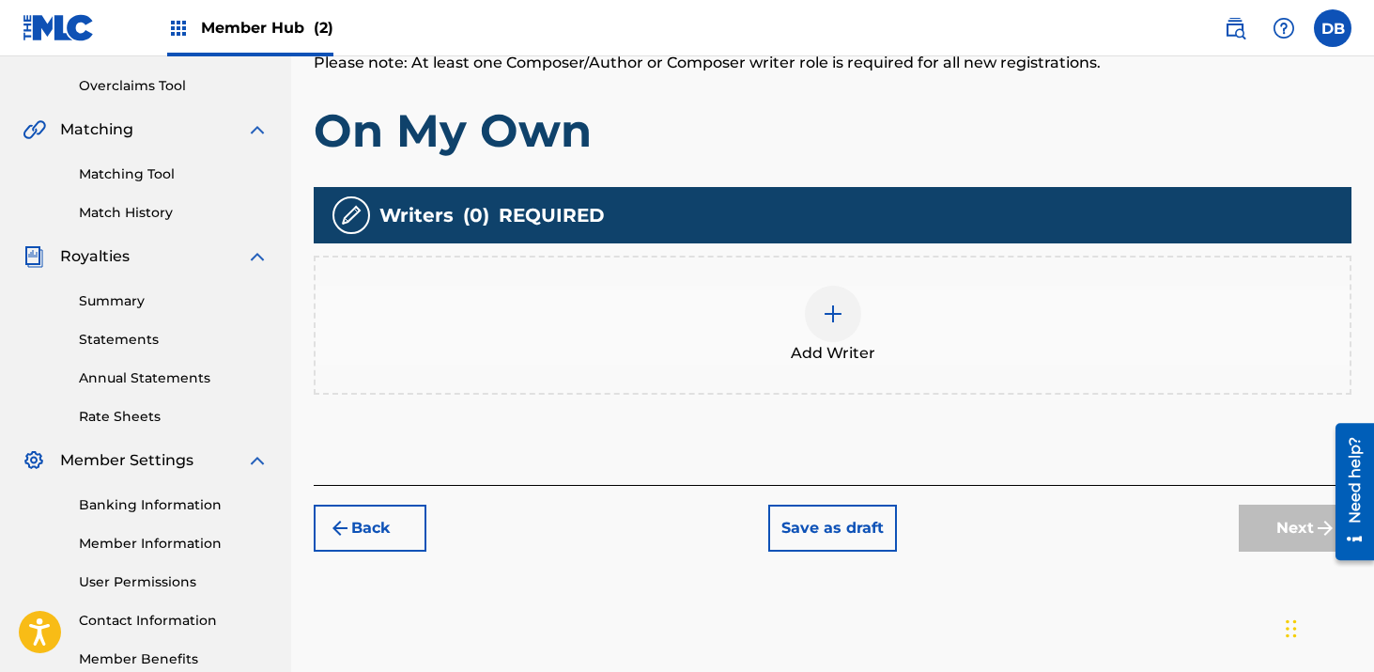
click at [831, 318] on img at bounding box center [833, 314] width 23 height 23
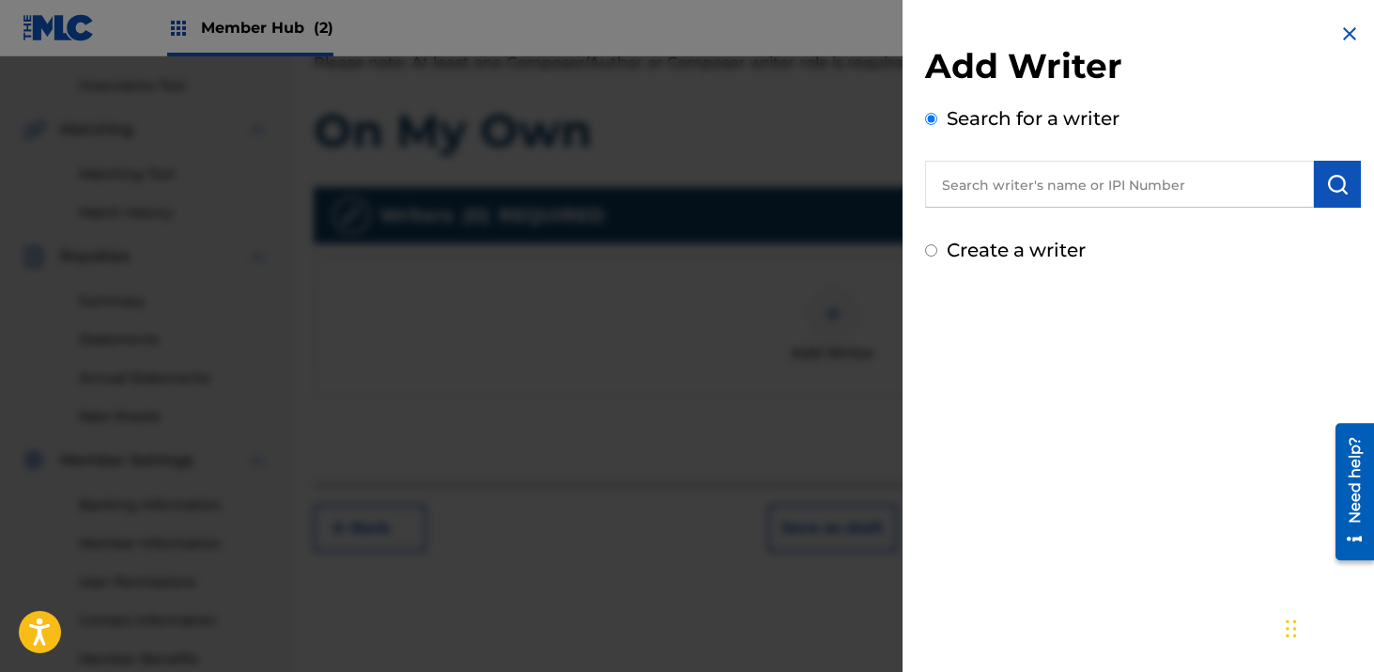
click at [973, 184] on input "text" at bounding box center [1119, 184] width 389 height 47
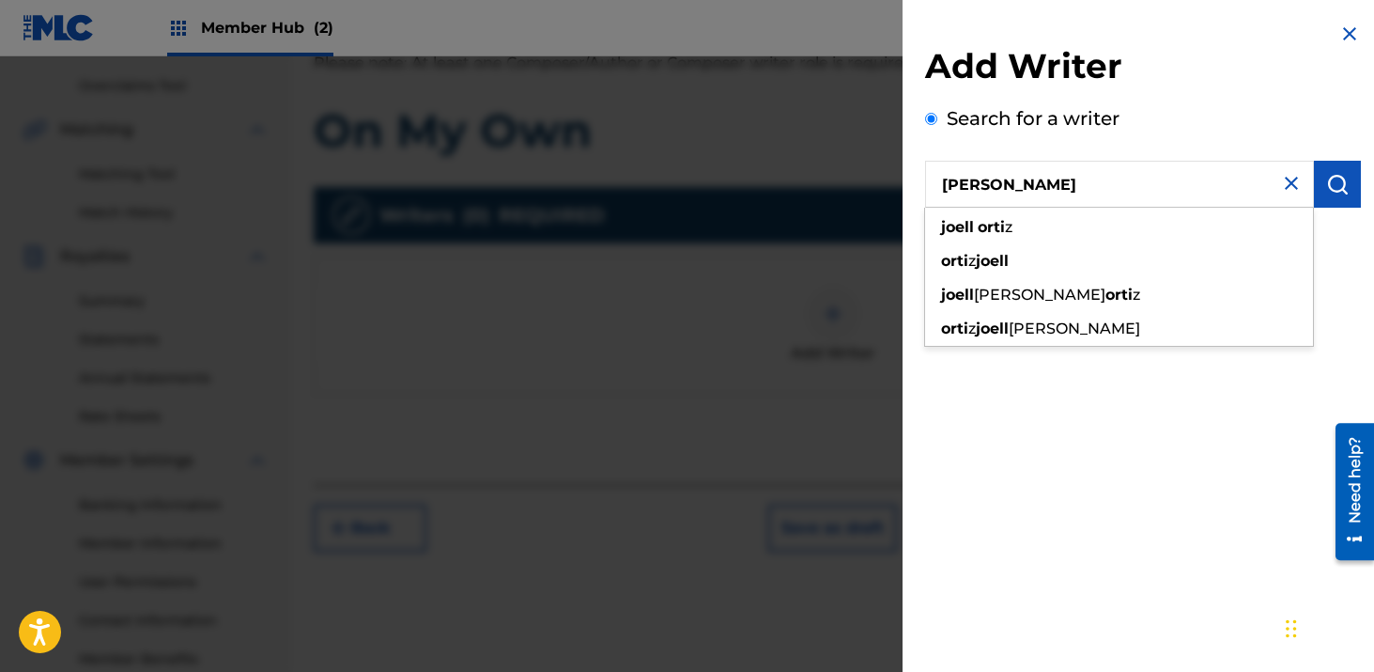
type input "[PERSON_NAME]"
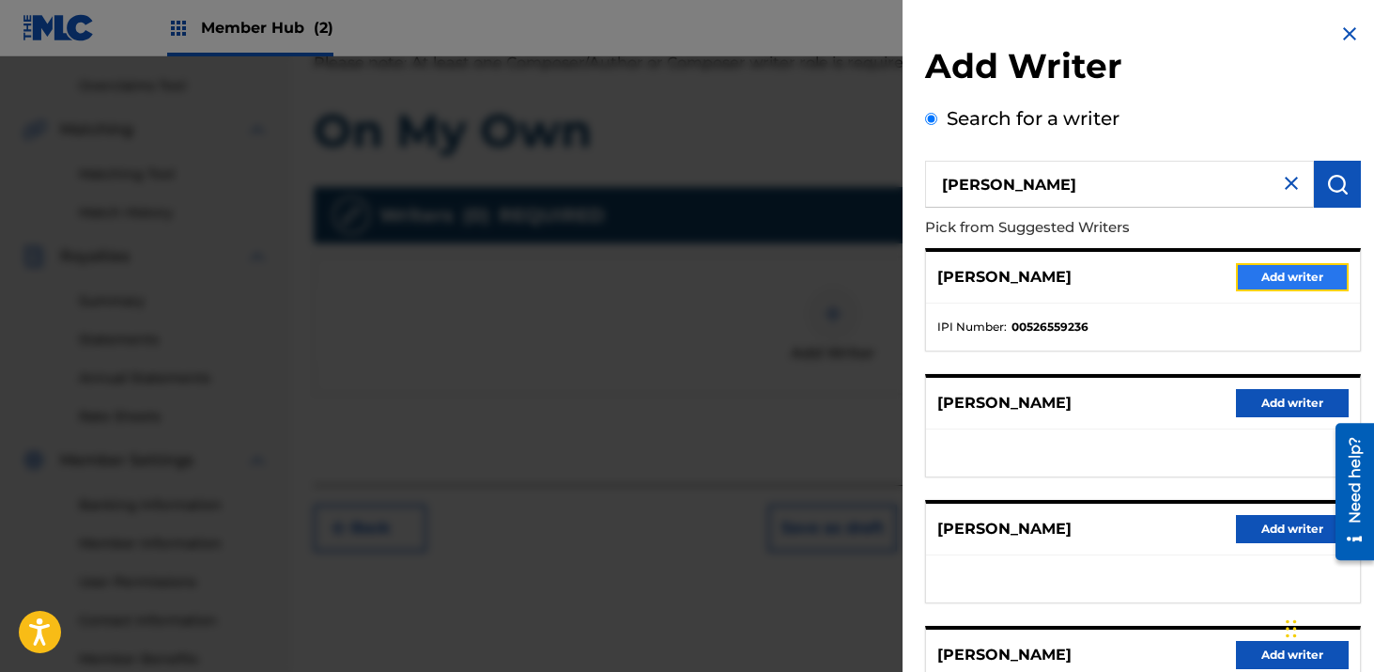
click at [1242, 277] on button "Add writer" at bounding box center [1292, 277] width 113 height 28
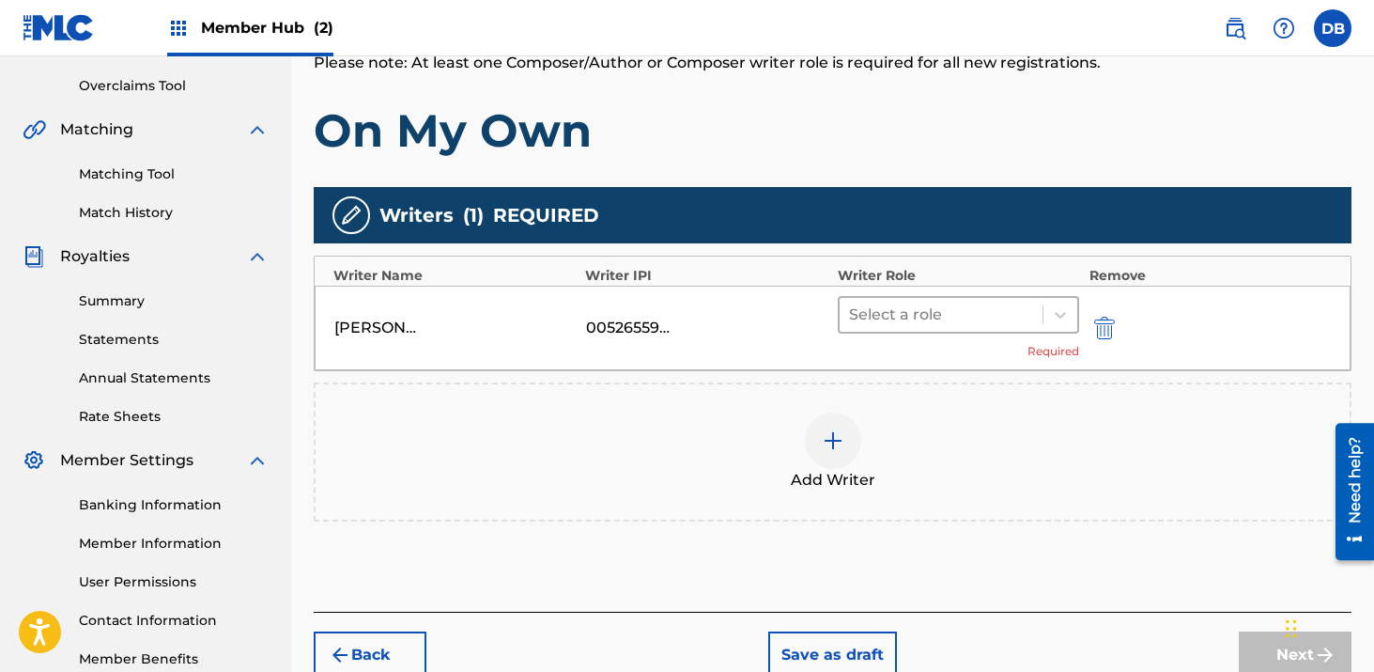
click at [909, 317] on div at bounding box center [941, 315] width 185 height 26
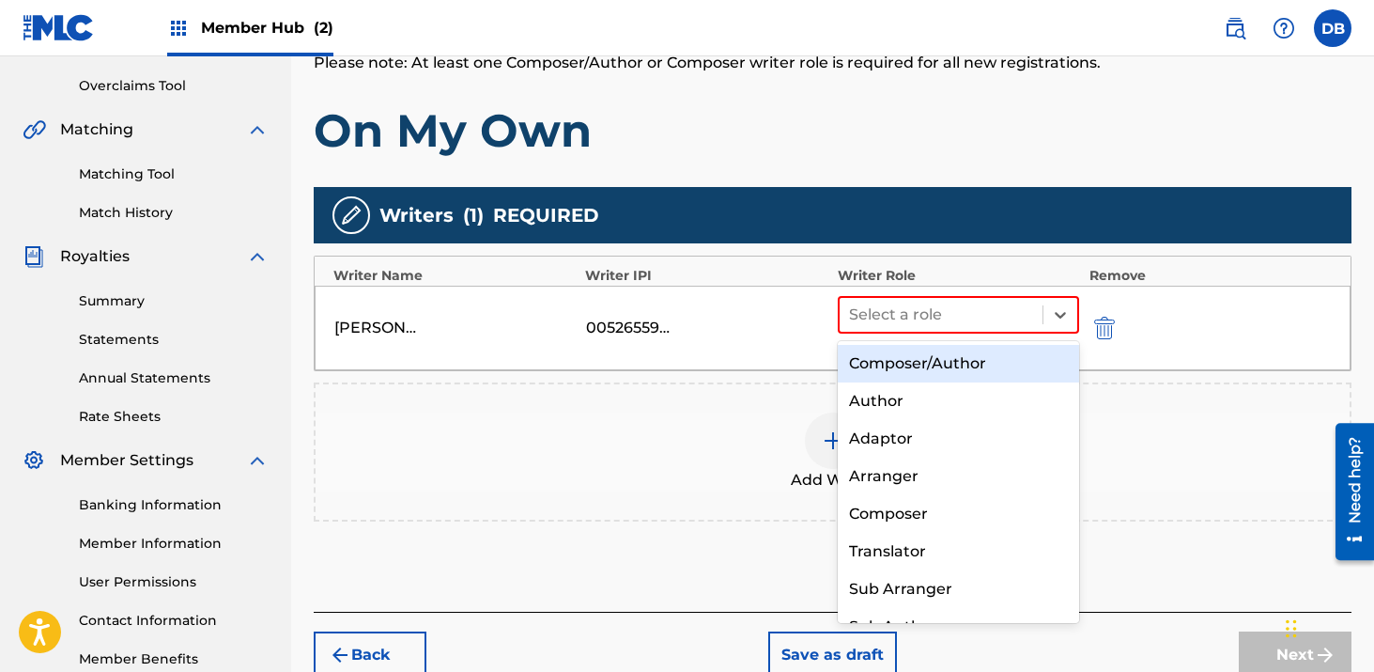
click at [909, 350] on div "Composer/Author" at bounding box center [959, 364] width 242 height 38
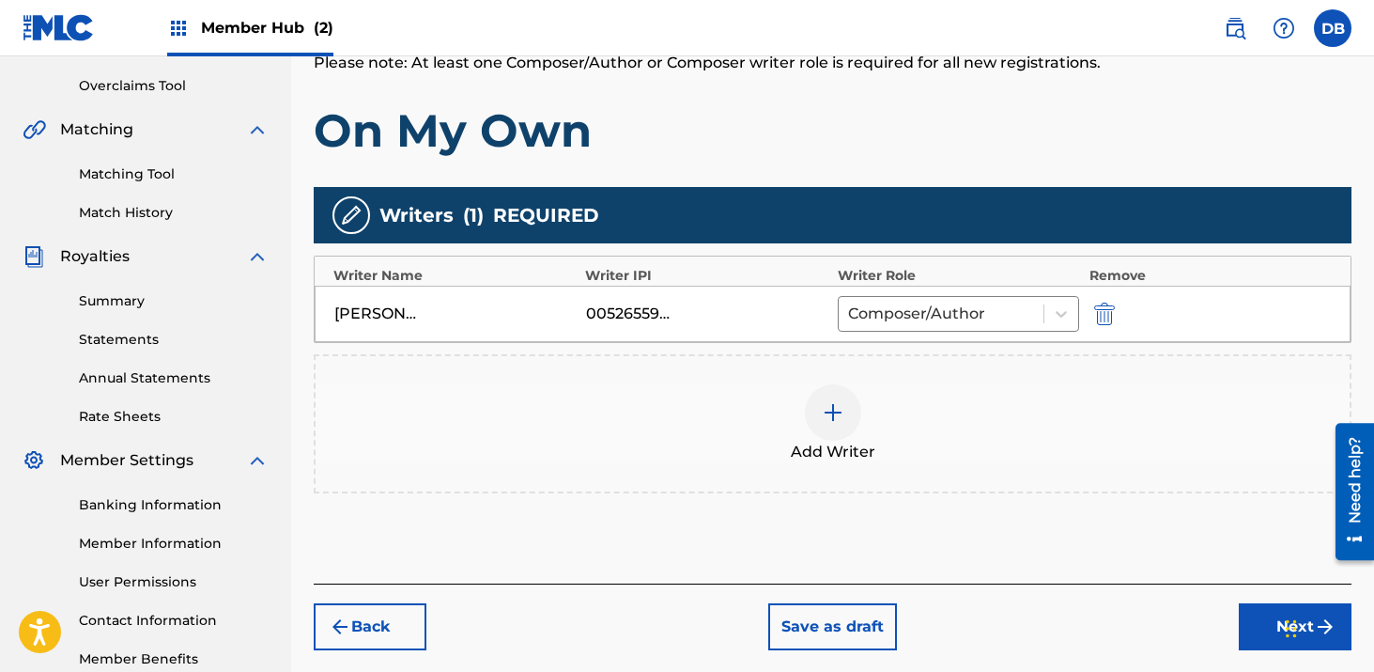
click at [825, 424] on div at bounding box center [833, 412] width 56 height 56
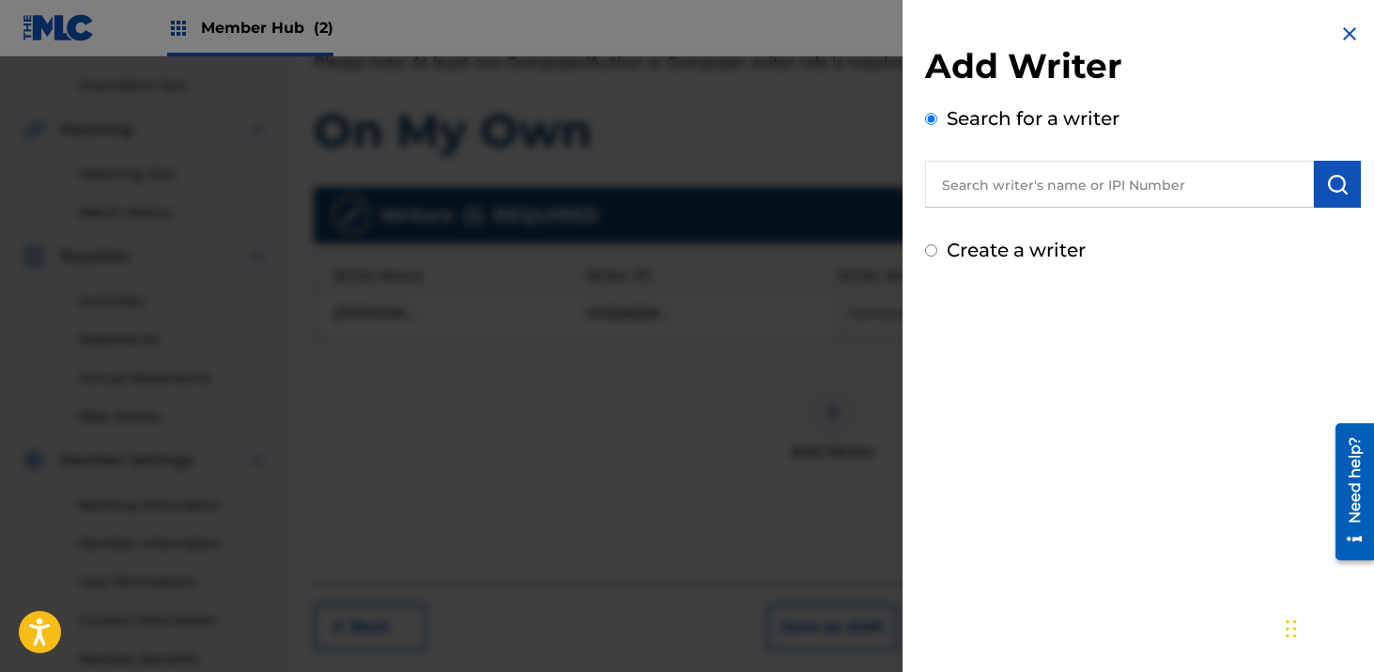
click at [1070, 180] on input "text" at bounding box center [1119, 184] width 389 height 47
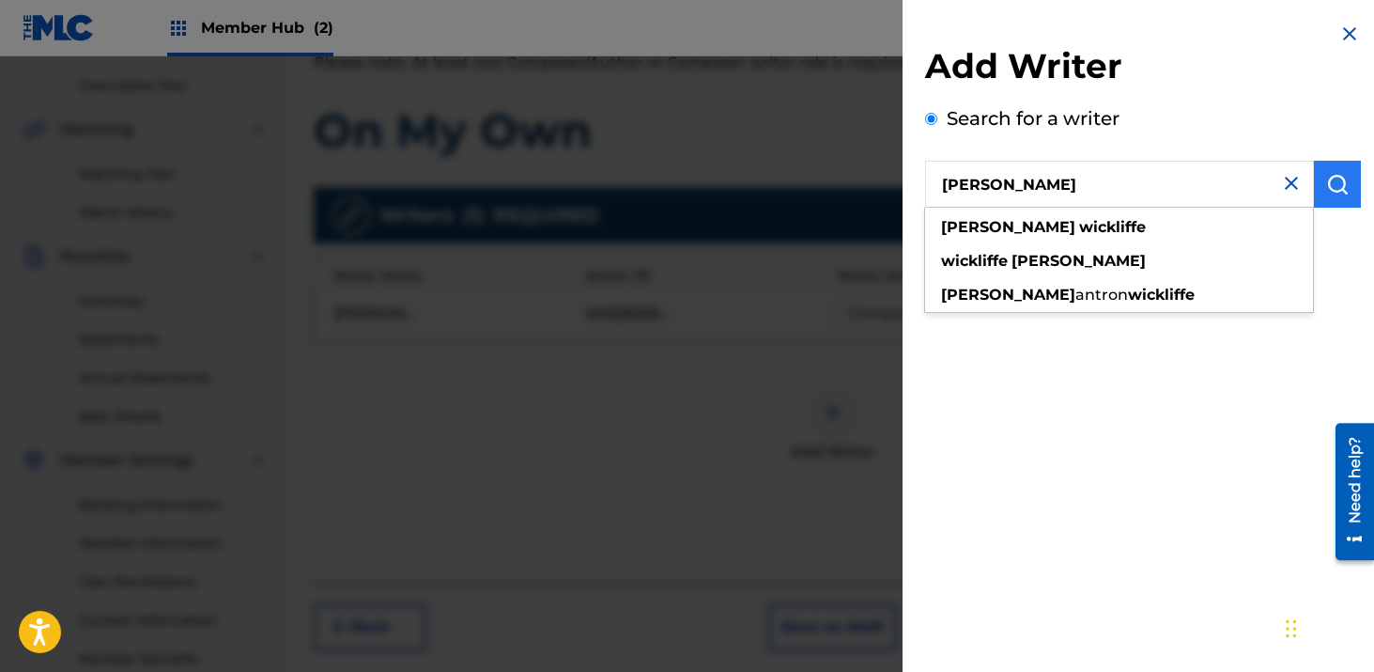
type input "[PERSON_NAME]"
click at [1333, 186] on img "submit" at bounding box center [1338, 184] width 23 height 23
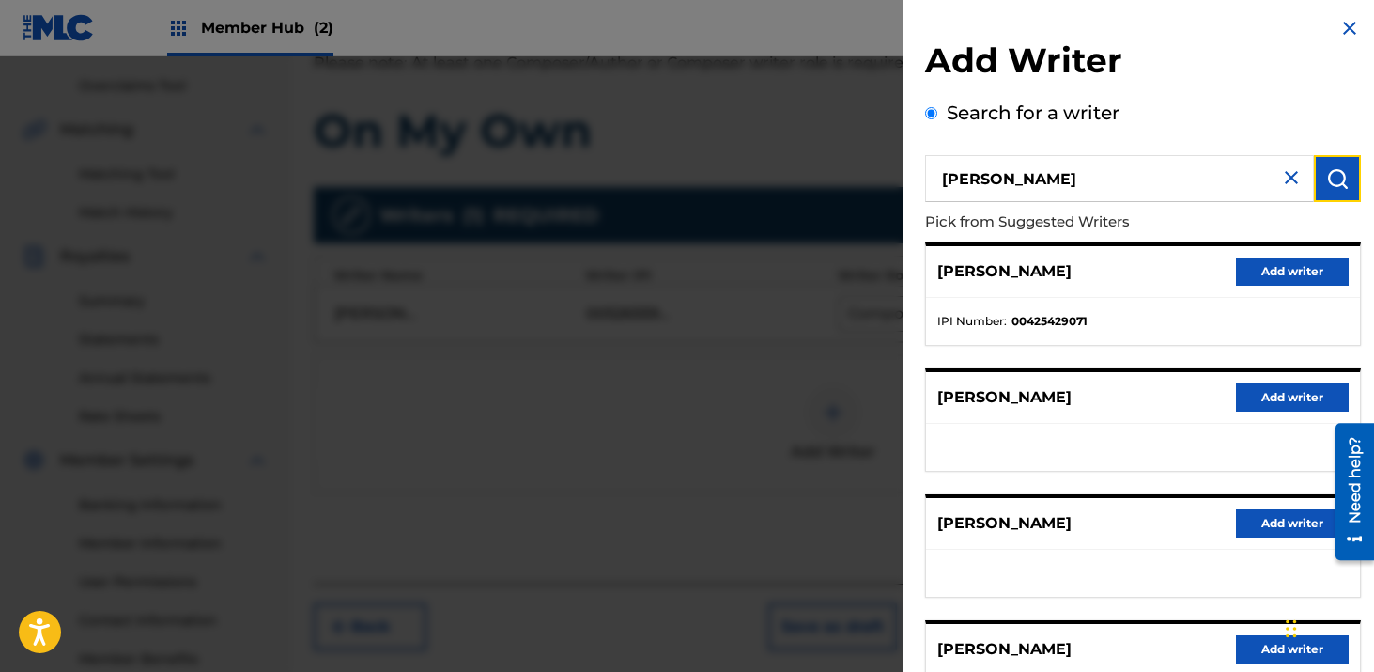
scroll to position [2, 0]
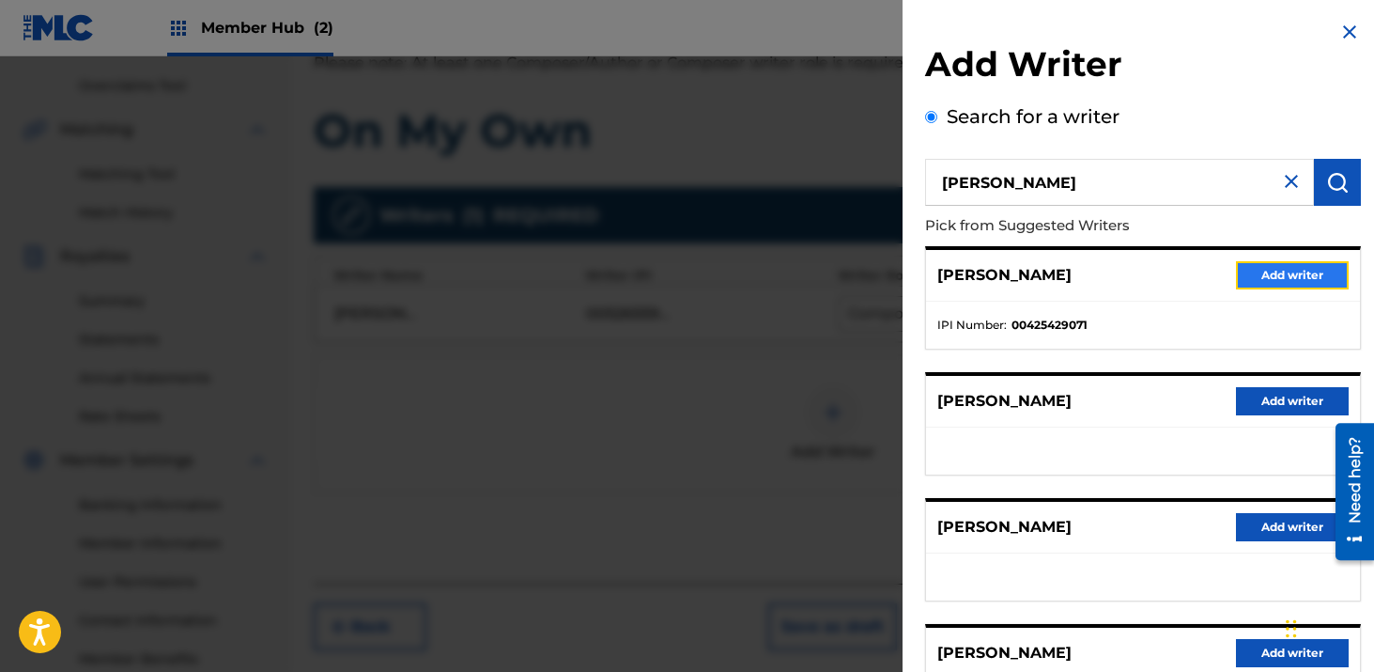
click at [1292, 277] on button "Add writer" at bounding box center [1292, 275] width 113 height 28
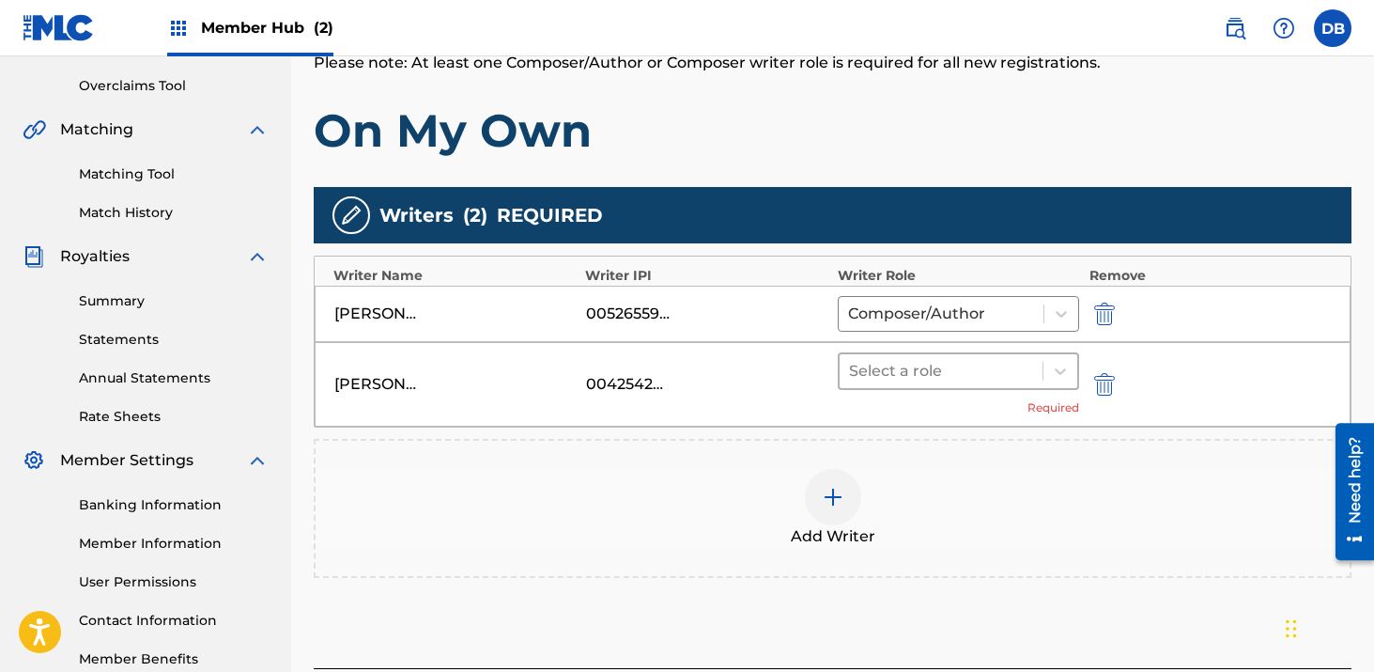
click at [902, 358] on div at bounding box center [941, 371] width 185 height 26
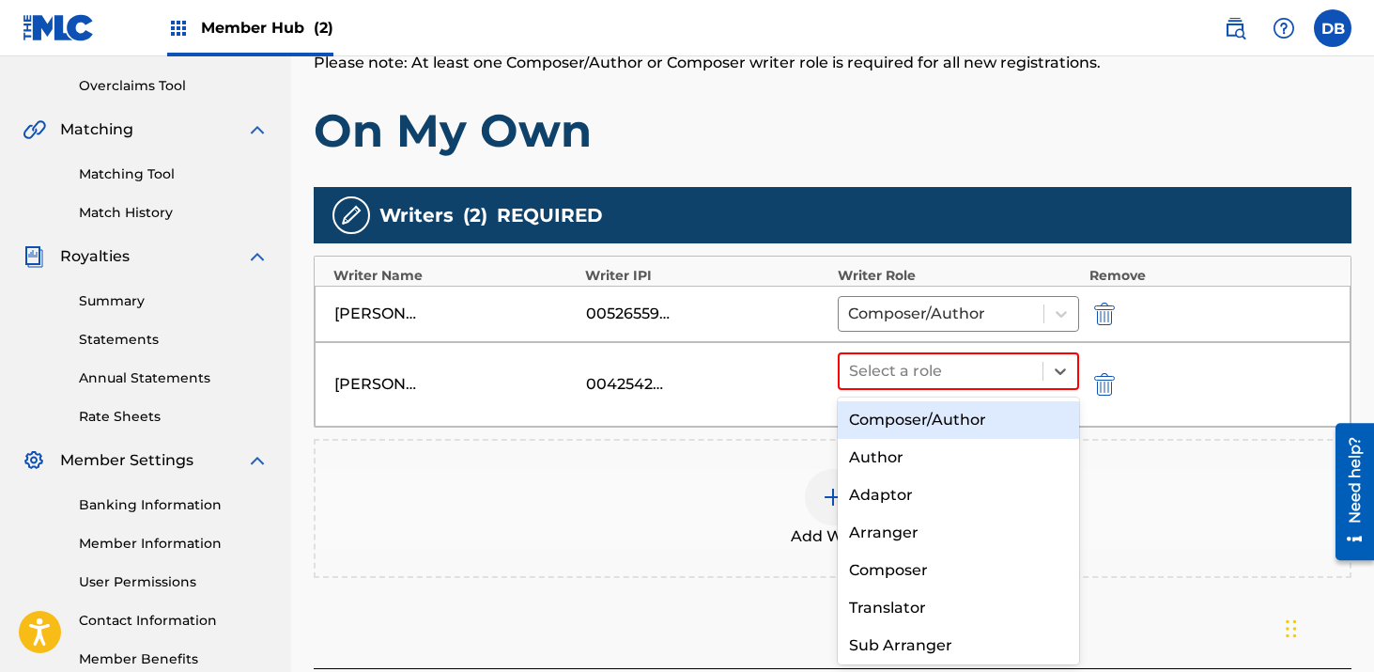
click at [902, 412] on div "Composer/Author" at bounding box center [959, 420] width 242 height 38
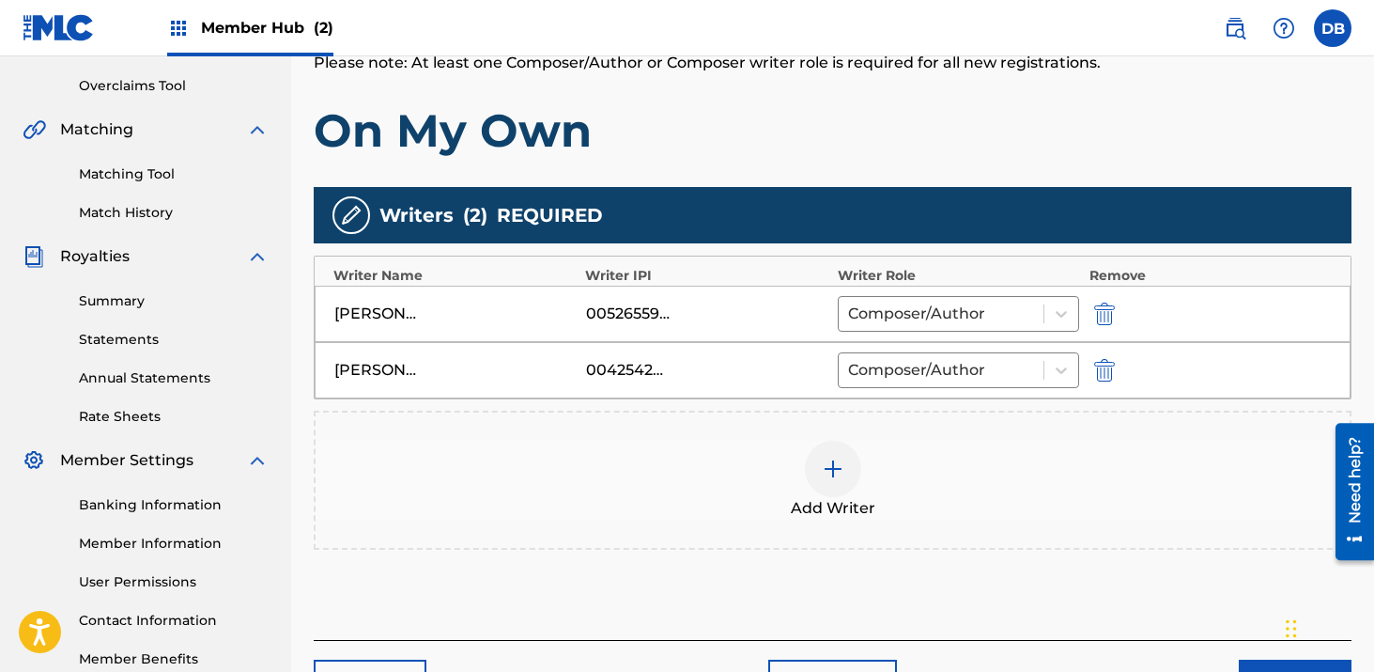
click at [838, 469] on img at bounding box center [833, 469] width 23 height 23
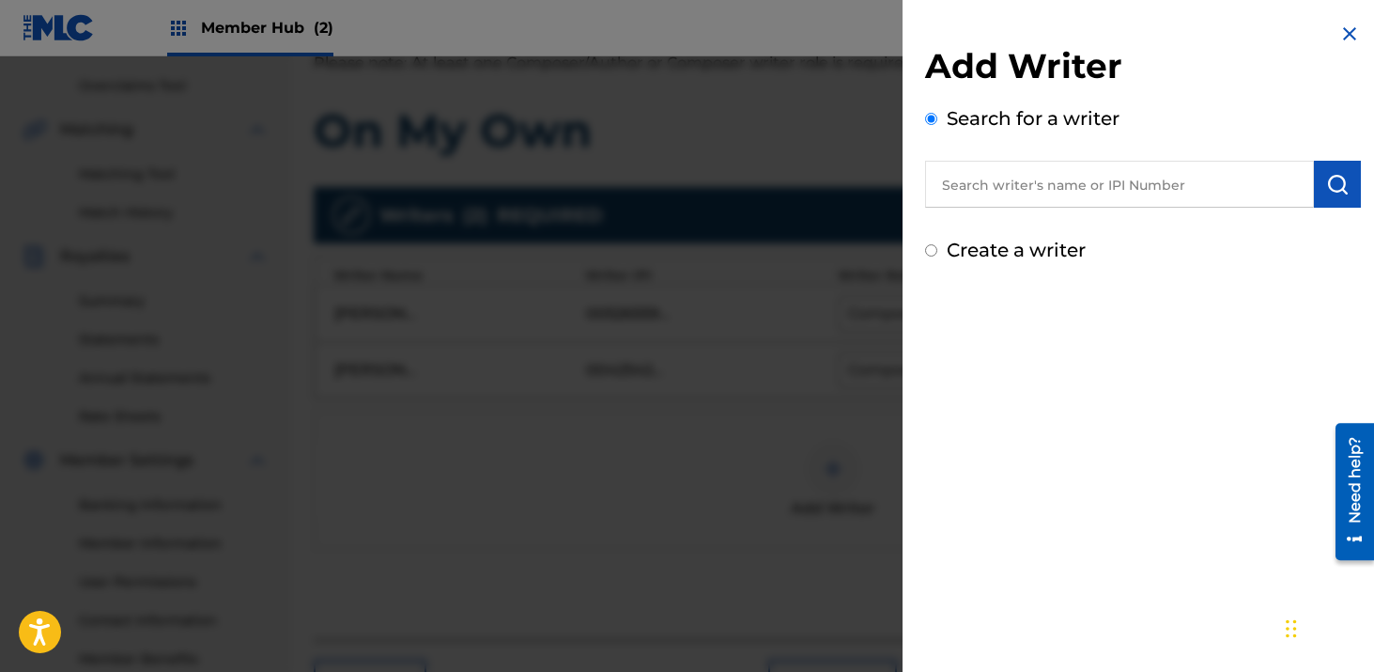
click at [1029, 196] on input "text" at bounding box center [1119, 184] width 389 height 47
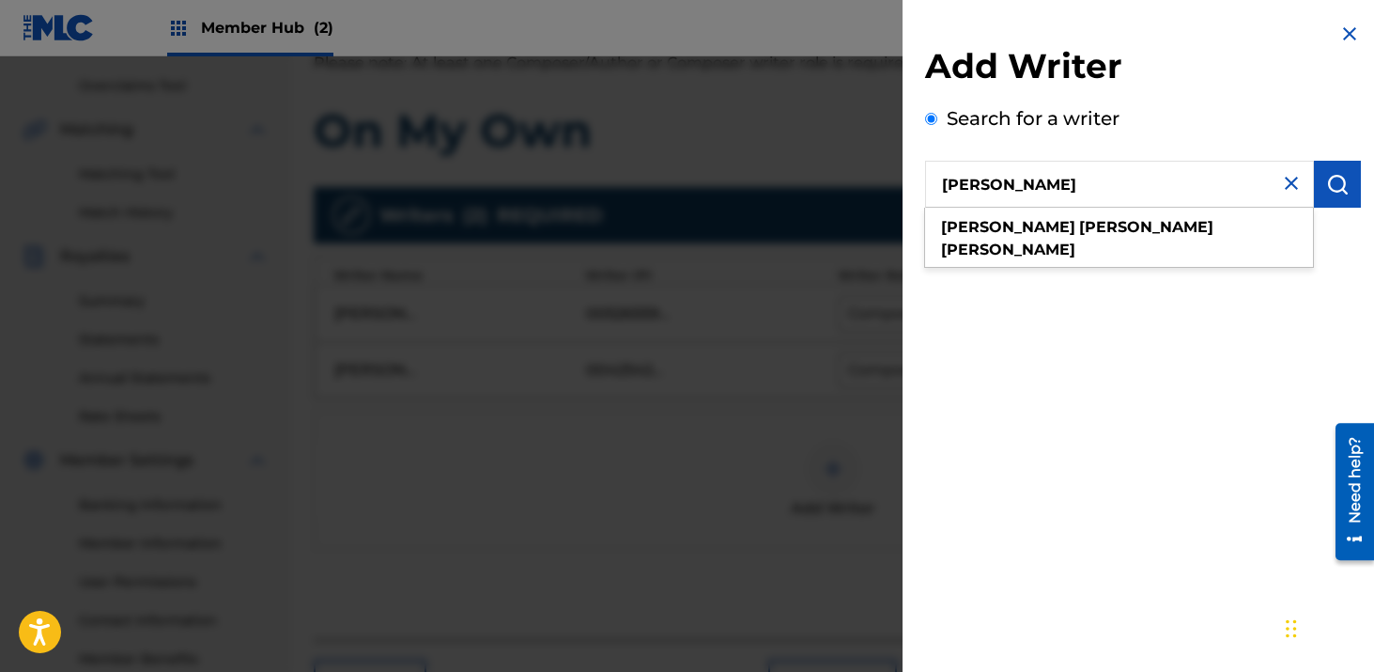
type input "[PERSON_NAME]"
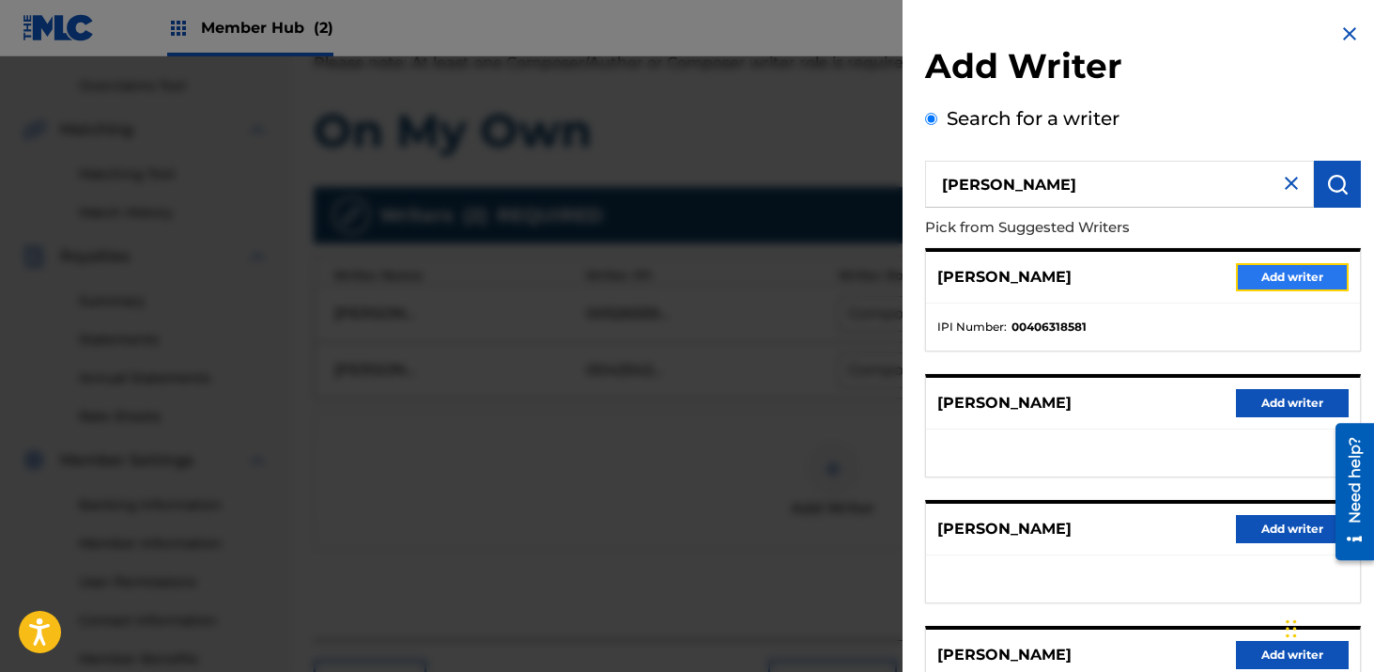
click at [1280, 281] on button "Add writer" at bounding box center [1292, 277] width 113 height 28
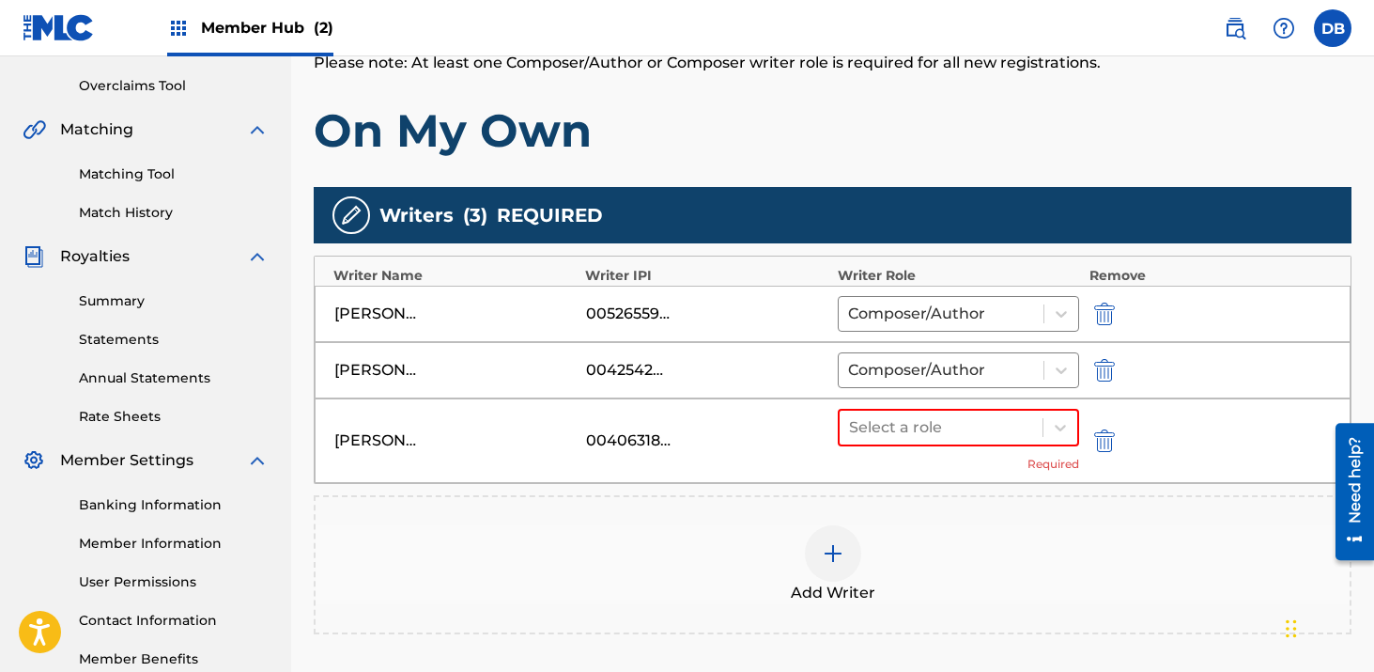
click at [836, 555] on img at bounding box center [833, 553] width 23 height 23
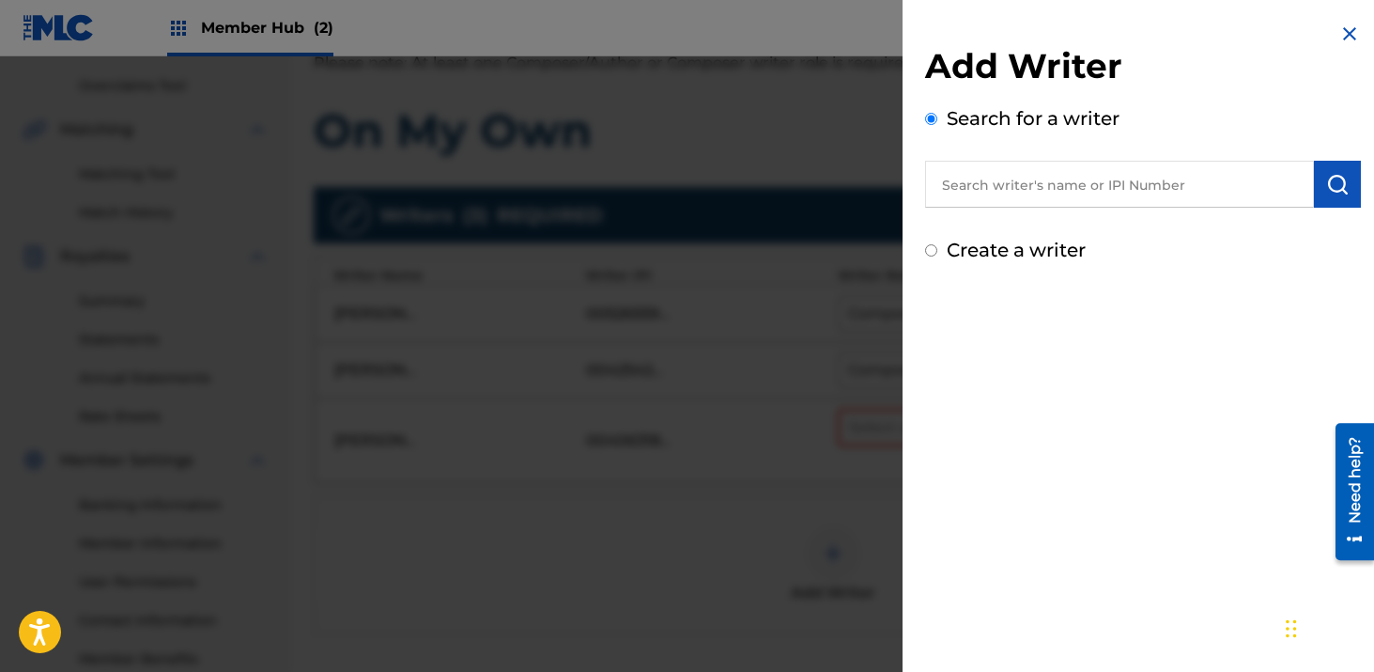
click at [747, 550] on div at bounding box center [687, 392] width 1374 height 672
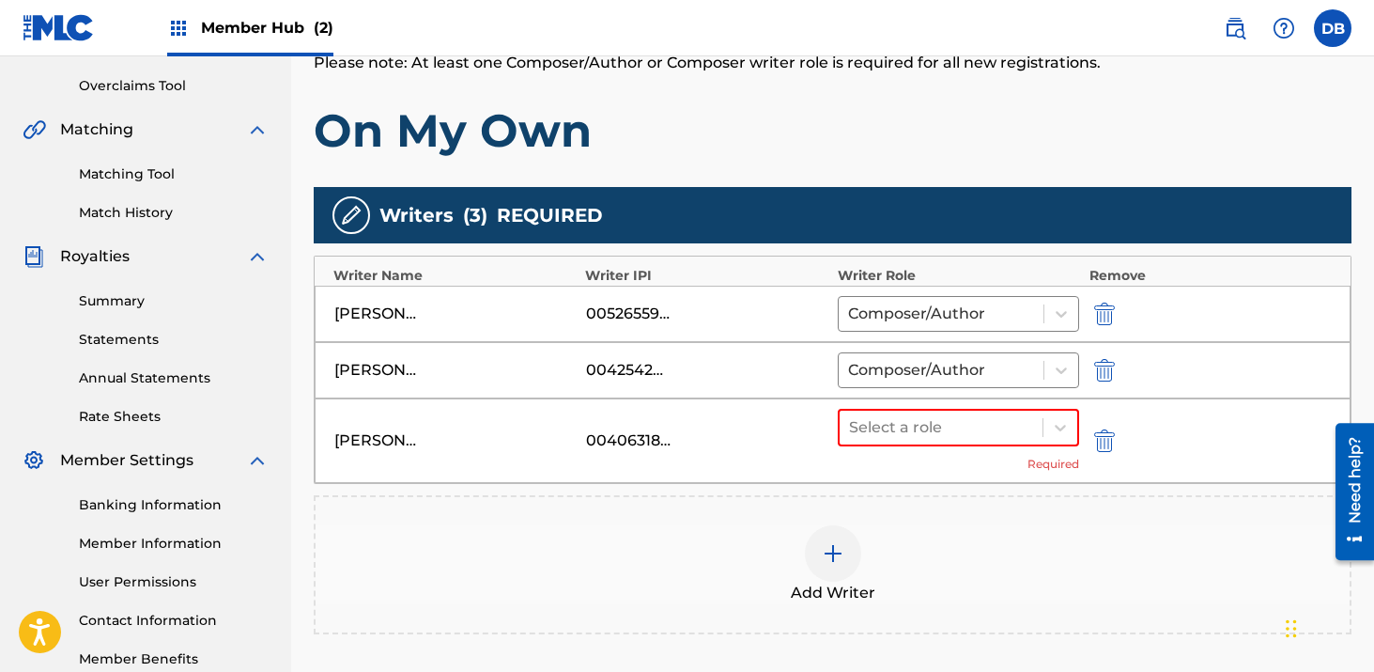
scroll to position [405, 0]
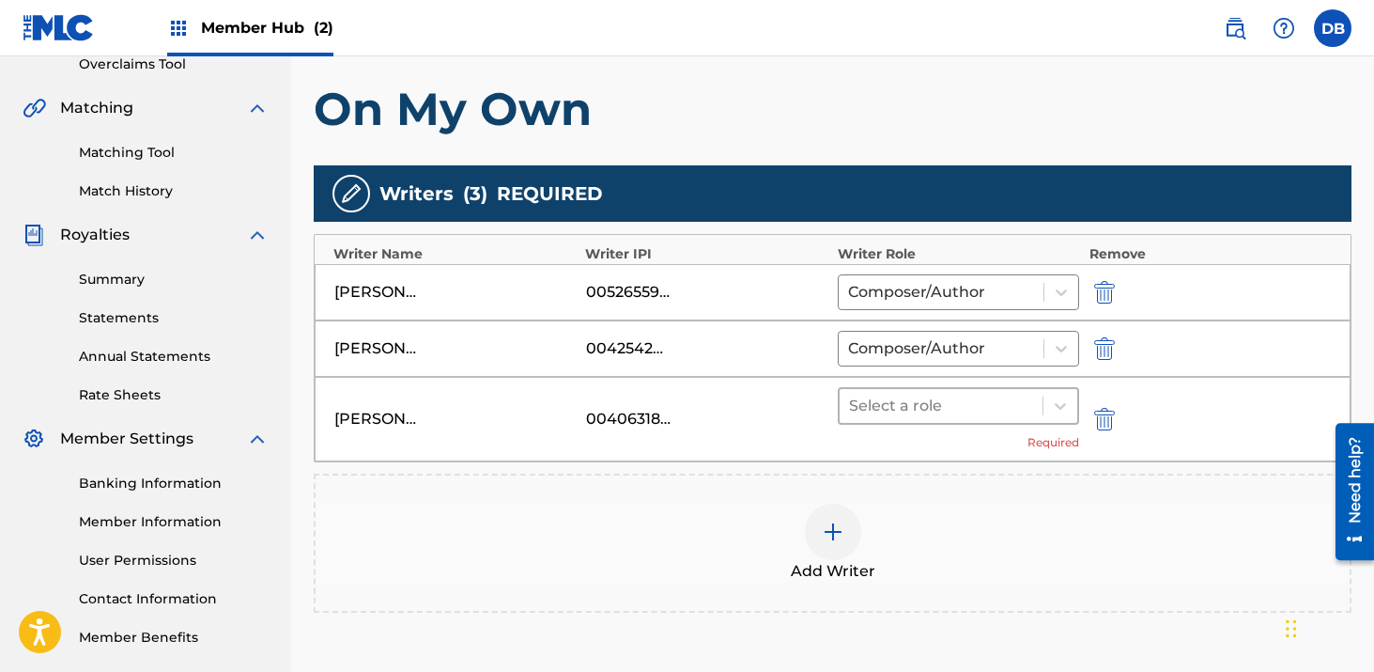
click at [963, 412] on div at bounding box center [941, 406] width 185 height 26
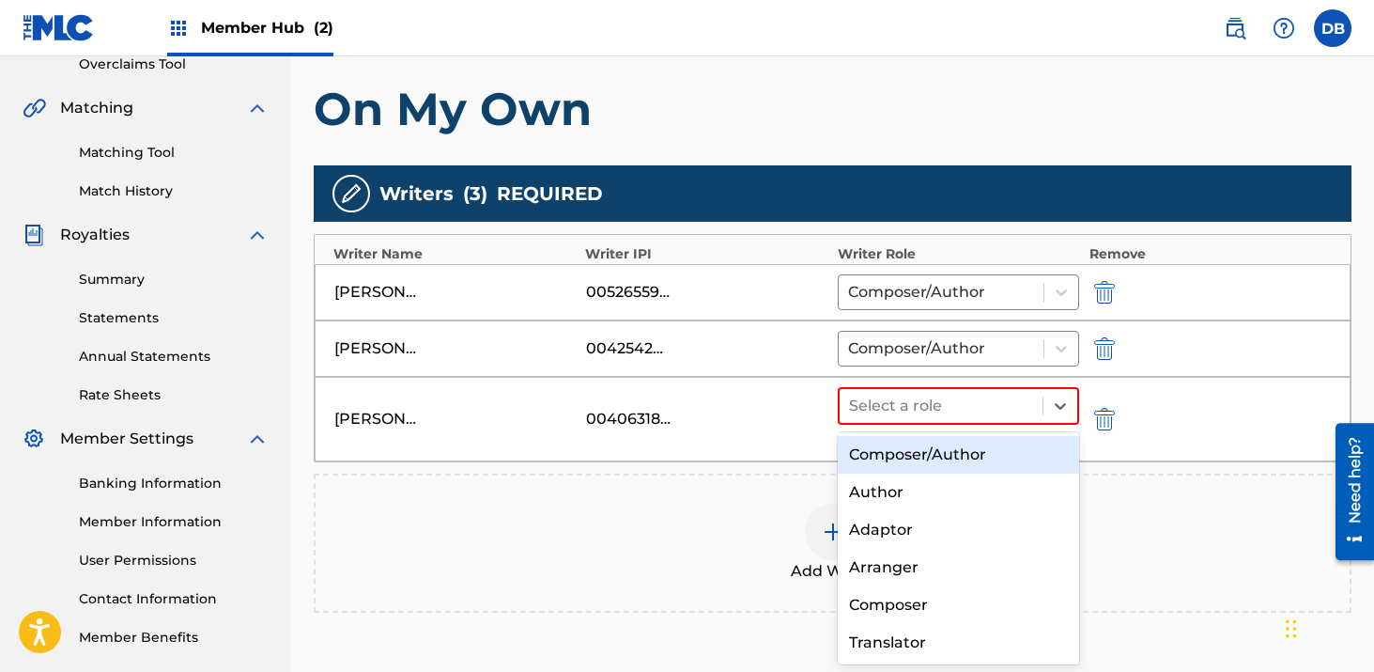
click at [959, 466] on div "Composer/Author" at bounding box center [959, 455] width 242 height 38
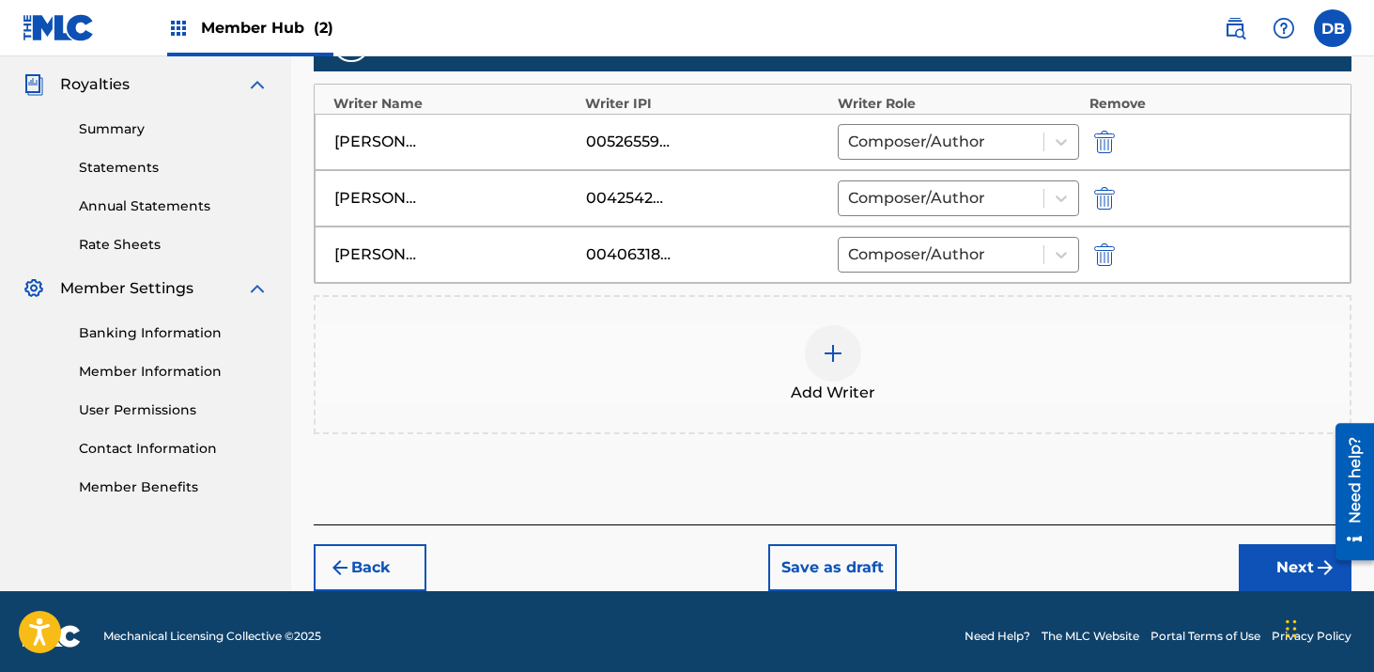
scroll to position [565, 0]
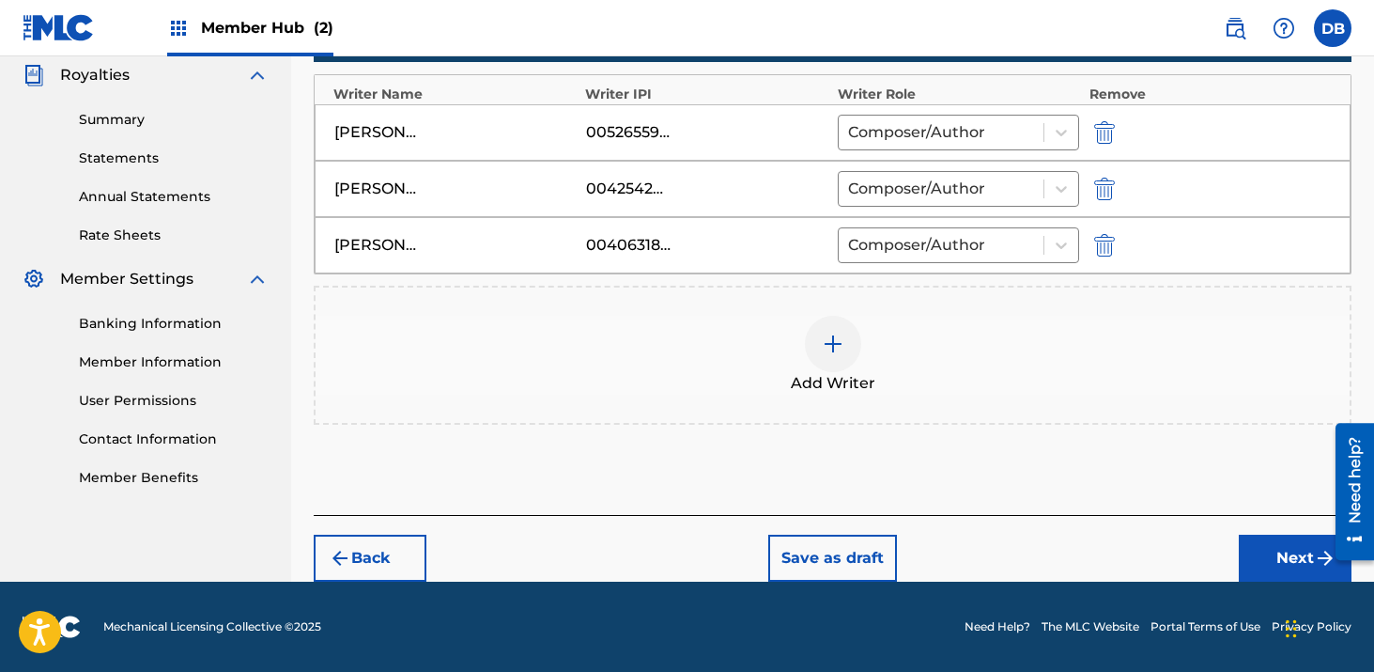
click at [827, 335] on img at bounding box center [833, 344] width 23 height 23
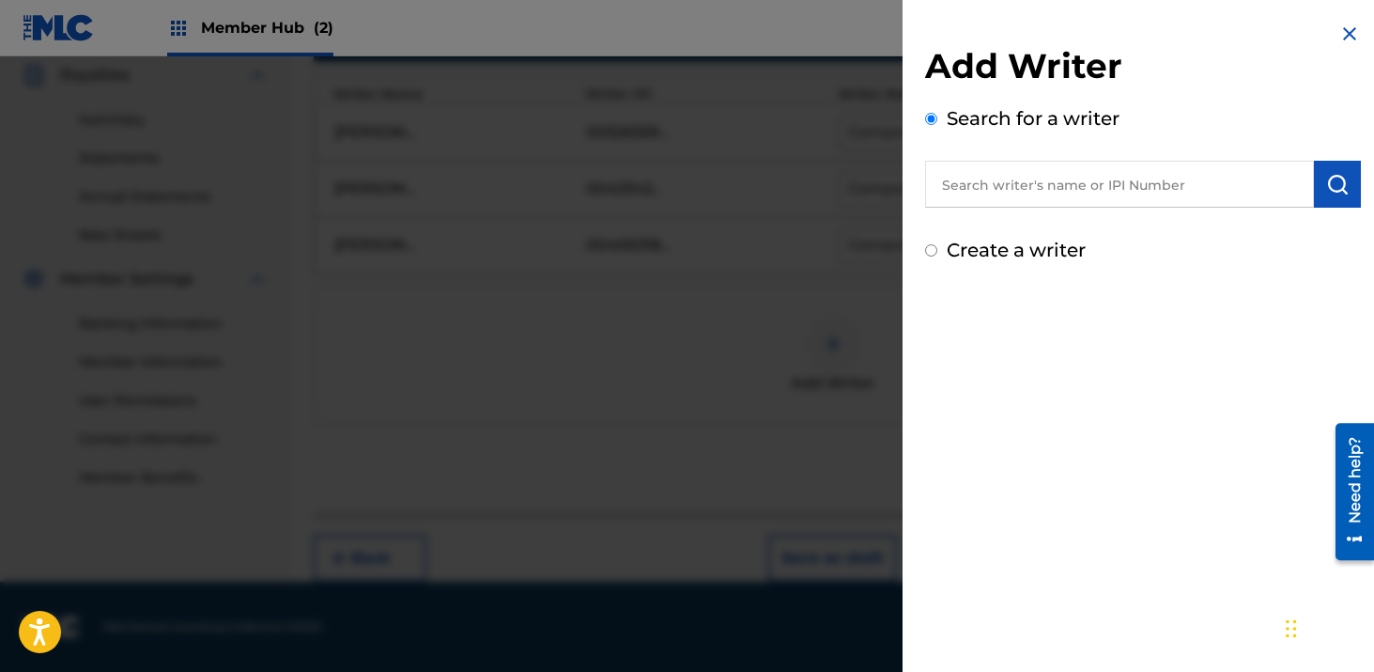
click at [996, 179] on input "text" at bounding box center [1119, 184] width 389 height 47
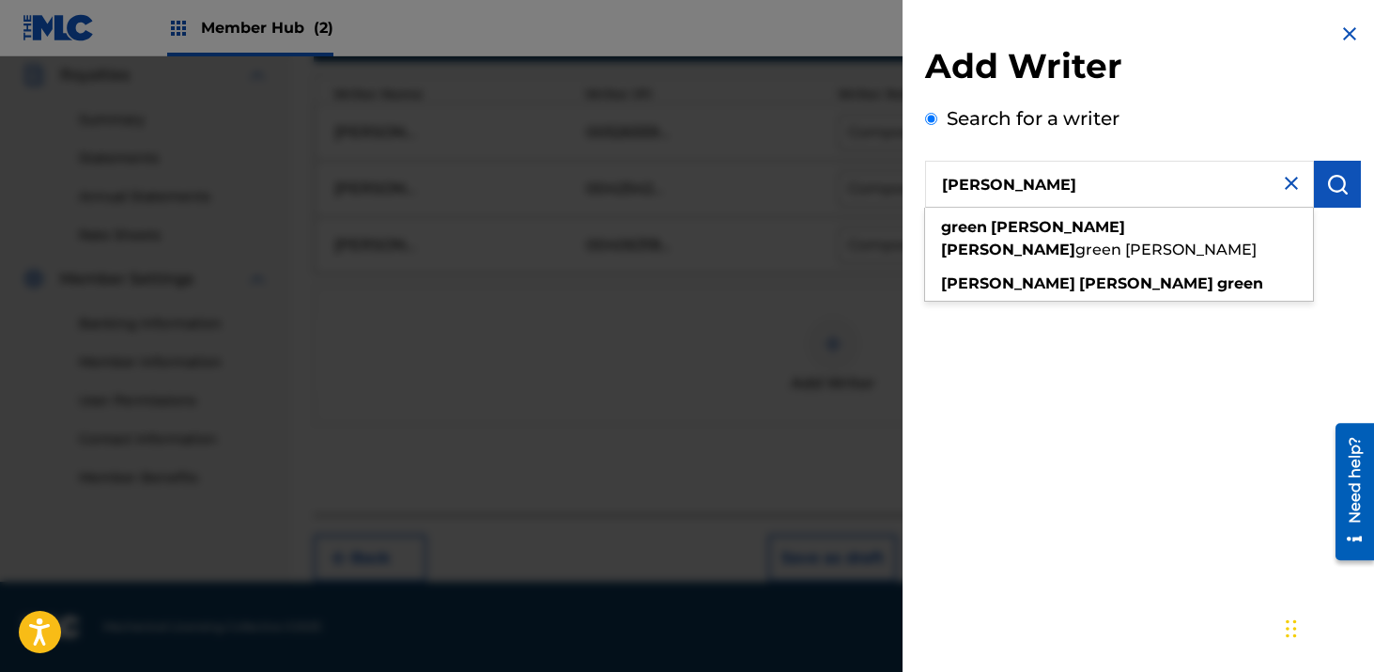
type input "[PERSON_NAME]"
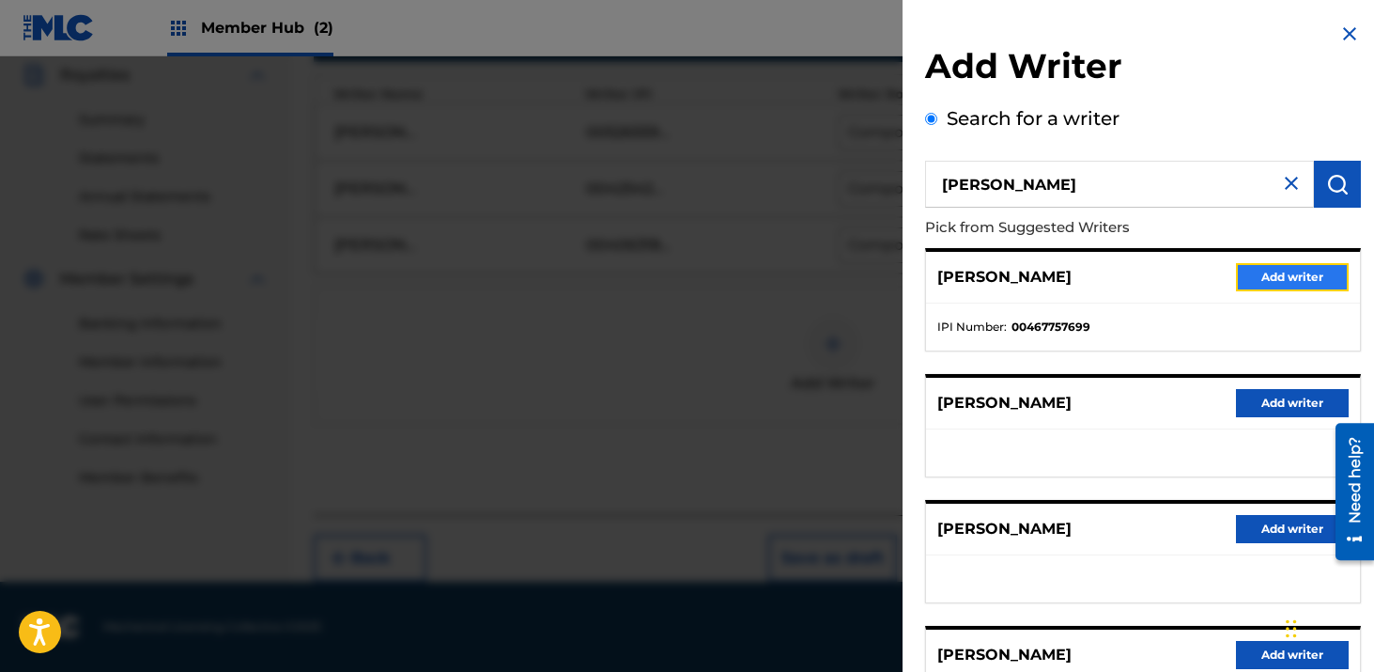
click at [1261, 273] on button "Add writer" at bounding box center [1292, 277] width 113 height 28
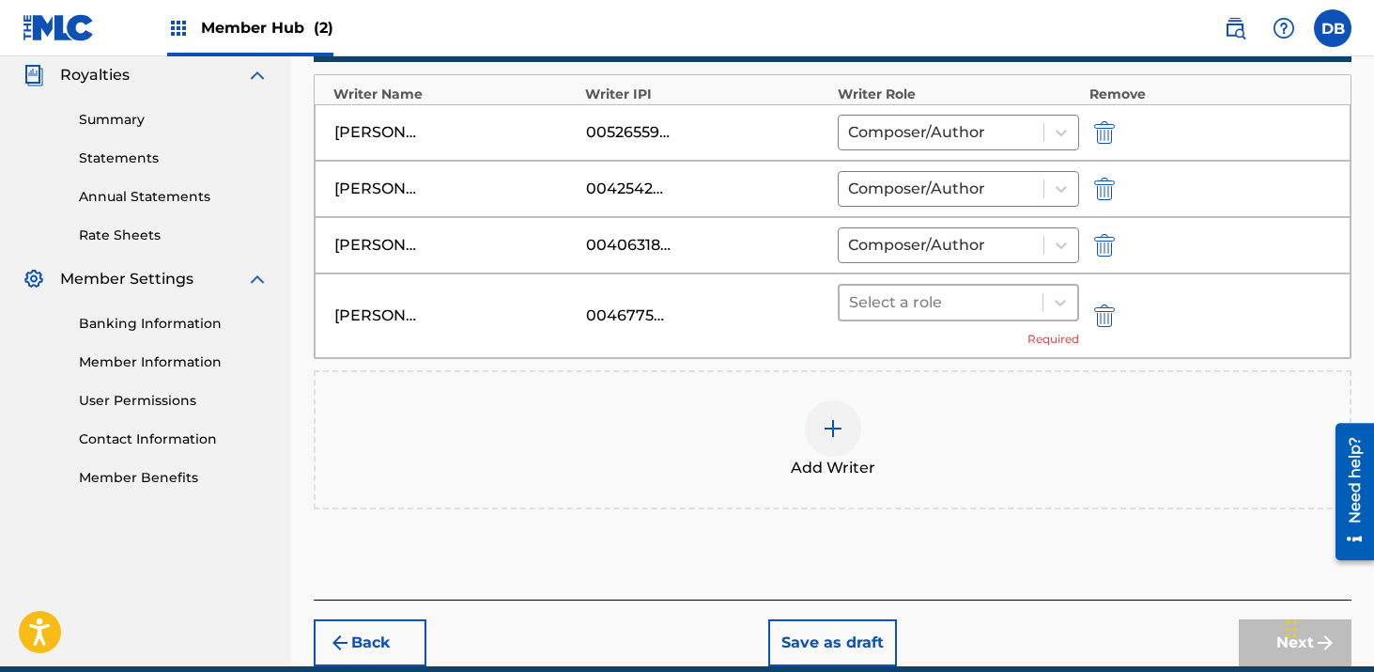
click at [956, 303] on div at bounding box center [941, 302] width 185 height 26
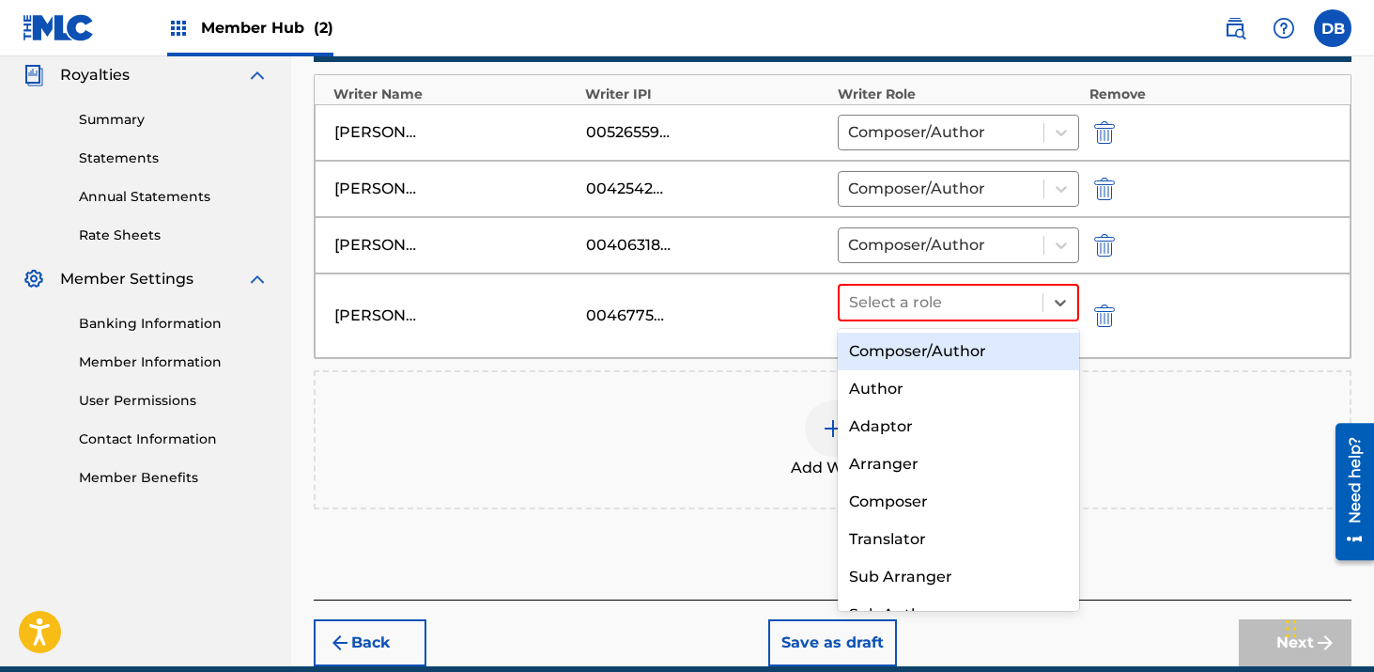
click at [944, 353] on div "Composer/Author" at bounding box center [959, 352] width 242 height 38
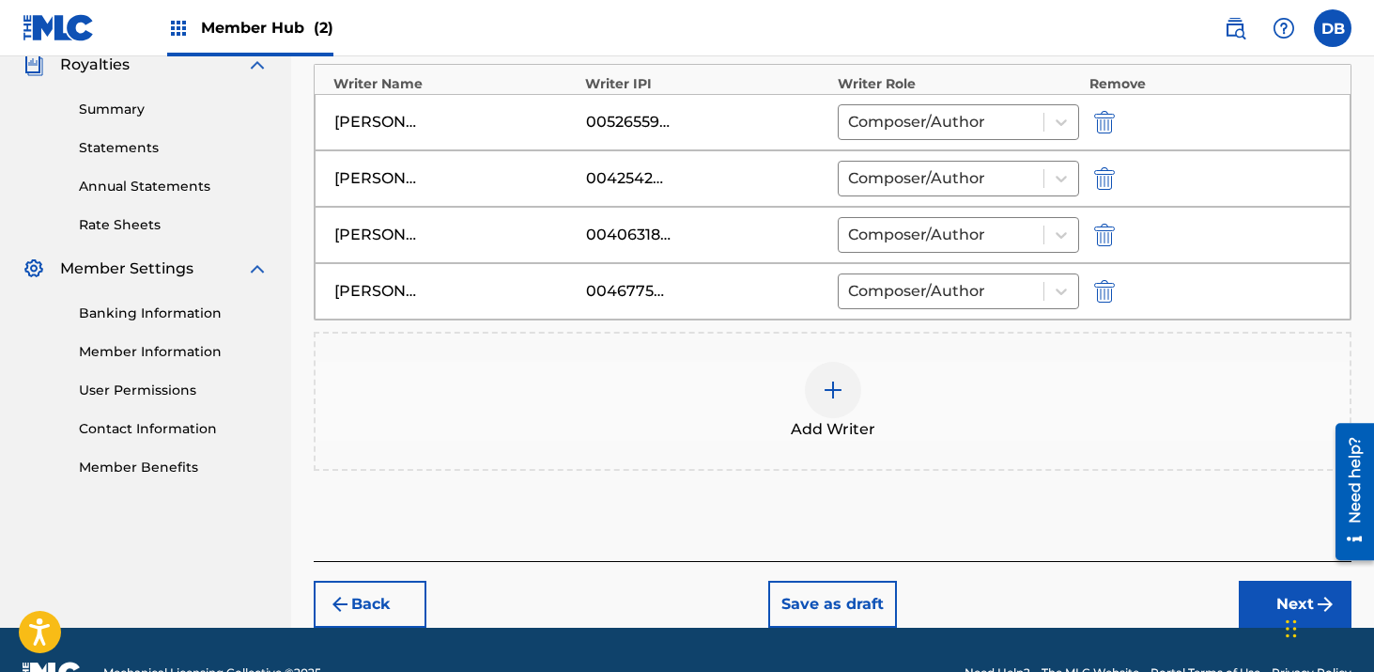
scroll to position [621, 0]
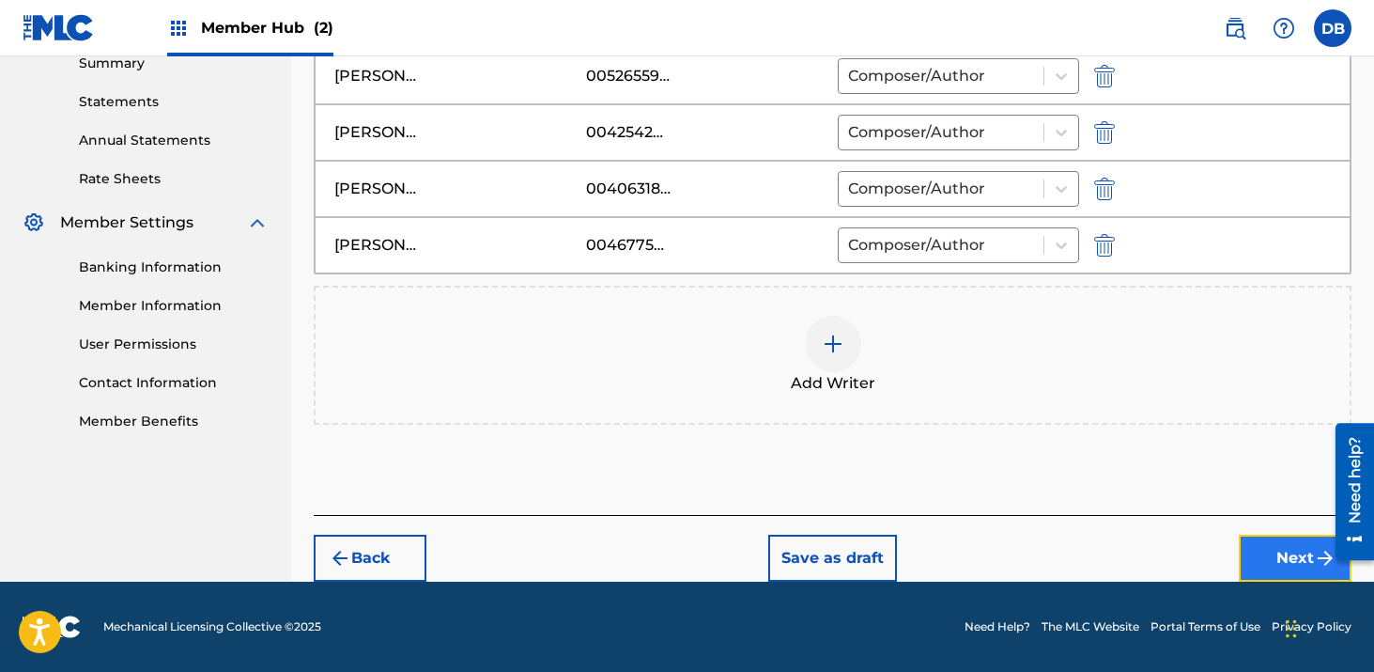
click at [1278, 562] on button "Next" at bounding box center [1295, 558] width 113 height 47
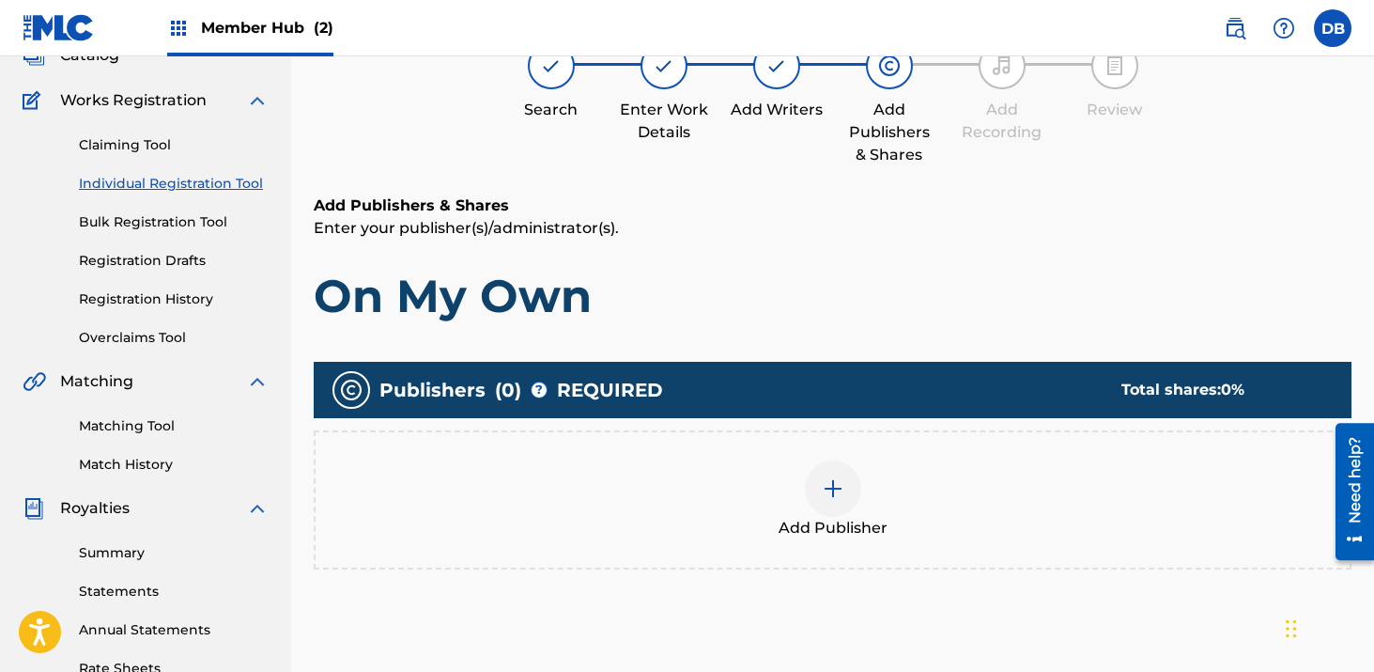
scroll to position [178, 0]
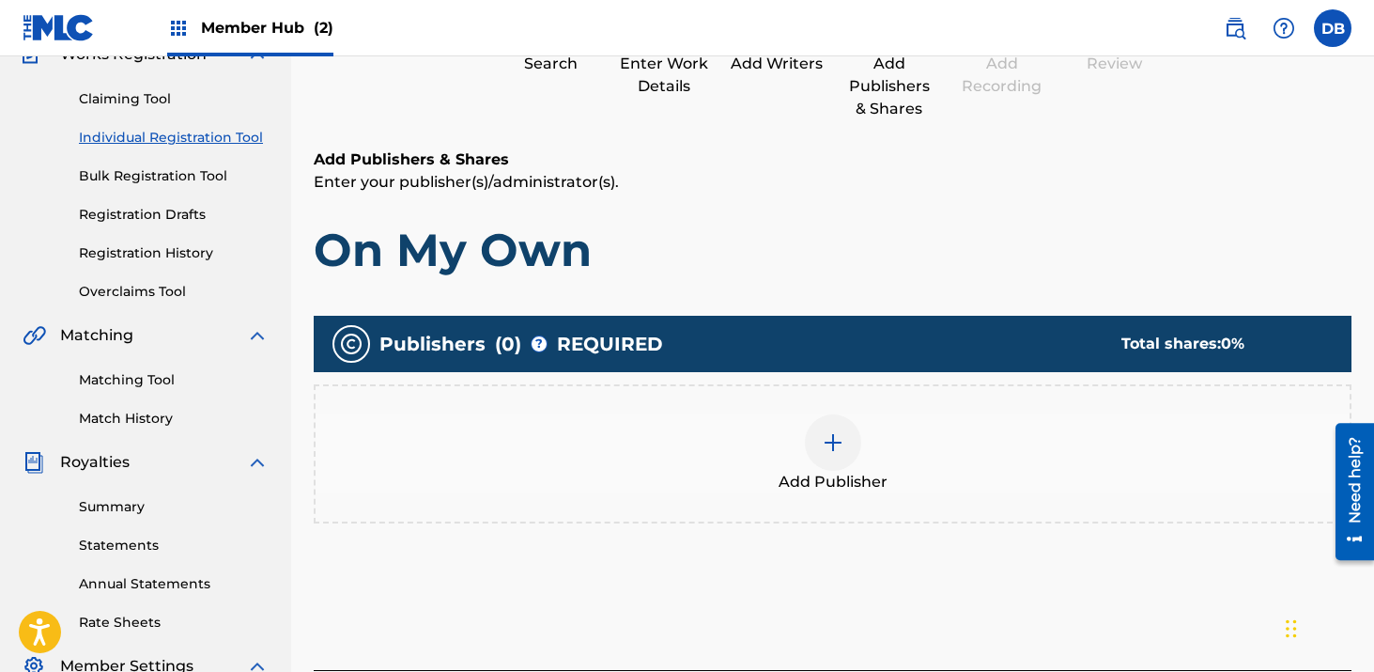
click at [836, 448] on img at bounding box center [833, 442] width 23 height 23
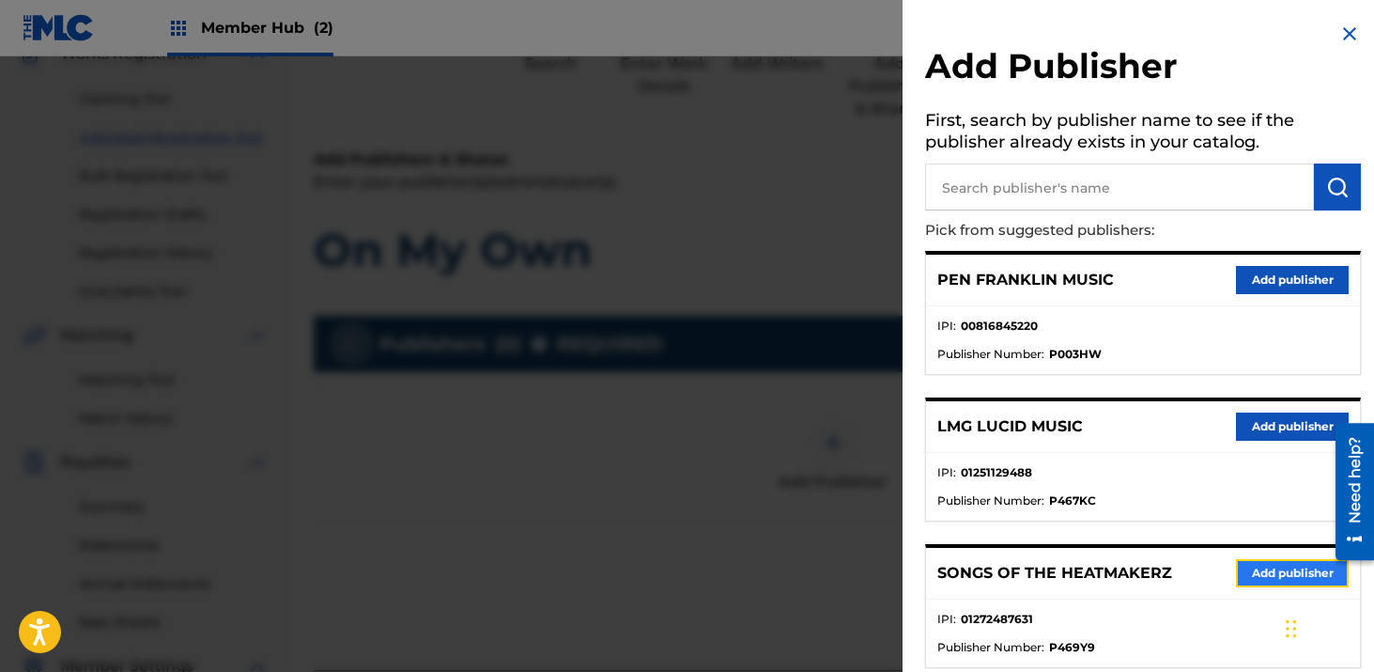
click at [1252, 567] on button "Add publisher" at bounding box center [1292, 573] width 113 height 28
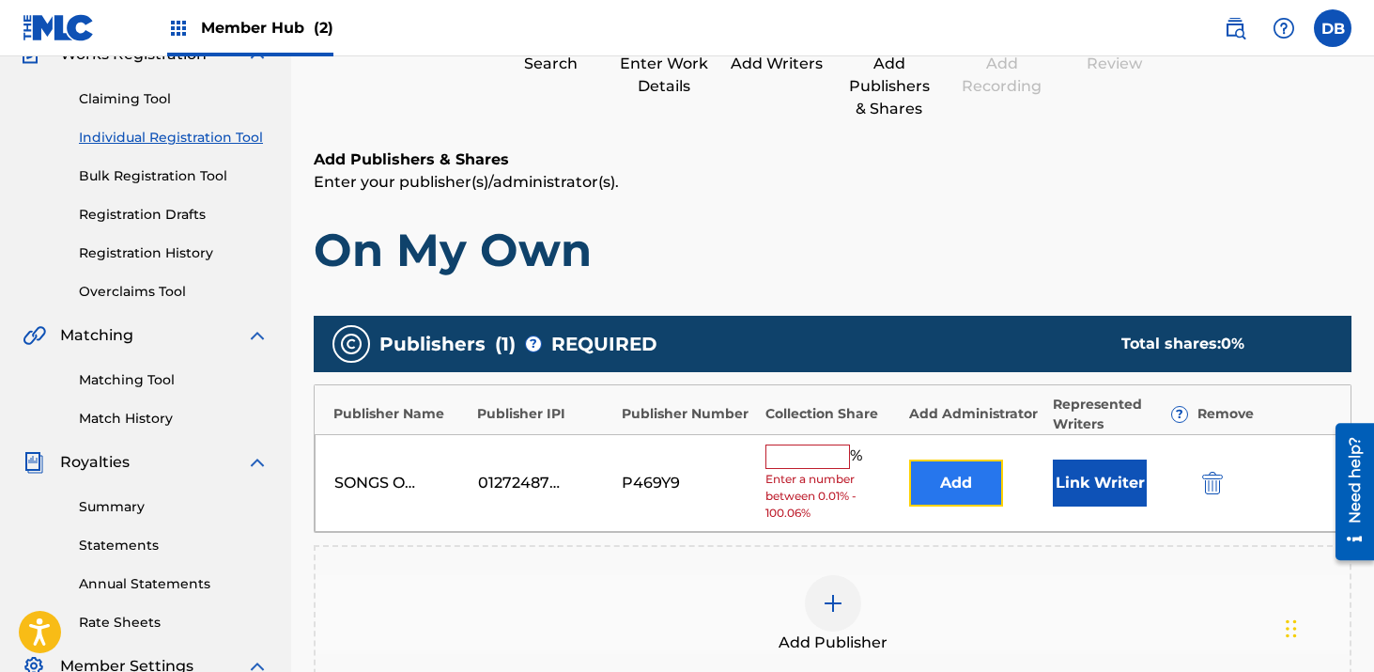
click at [955, 493] on button "Add" at bounding box center [956, 482] width 94 height 47
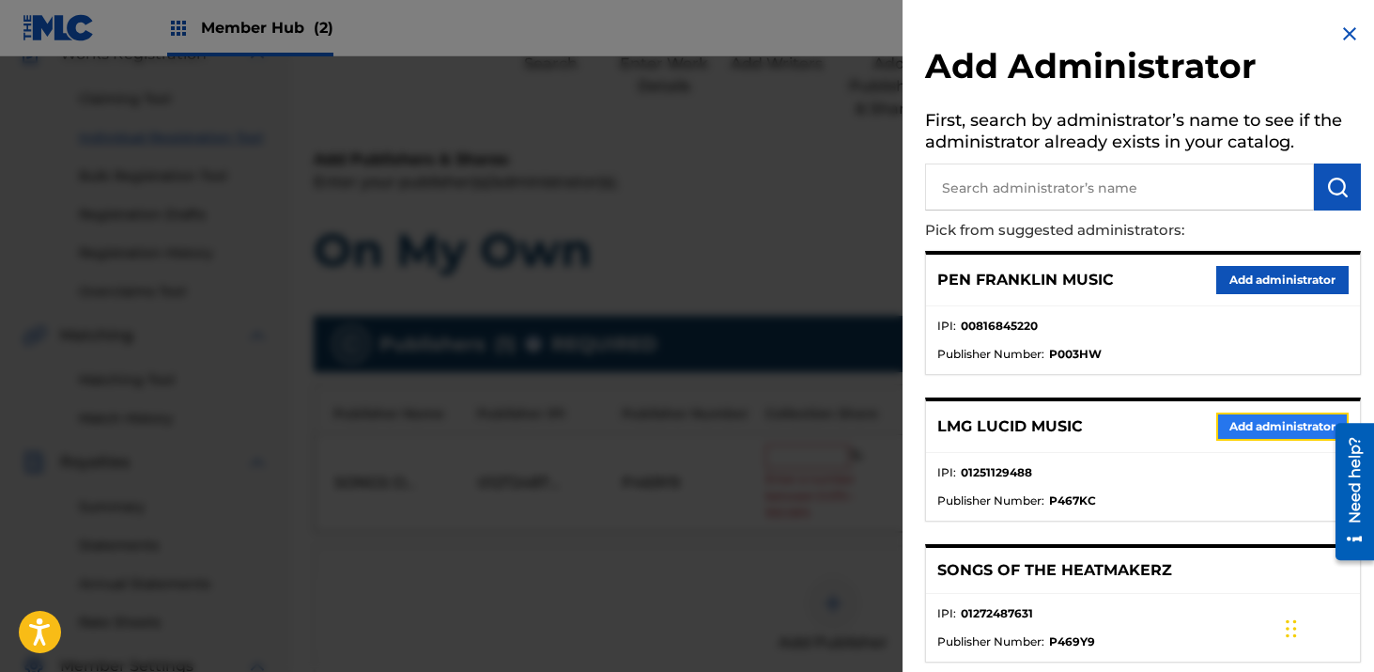
click at [1256, 423] on button "Add administrator" at bounding box center [1283, 426] width 132 height 28
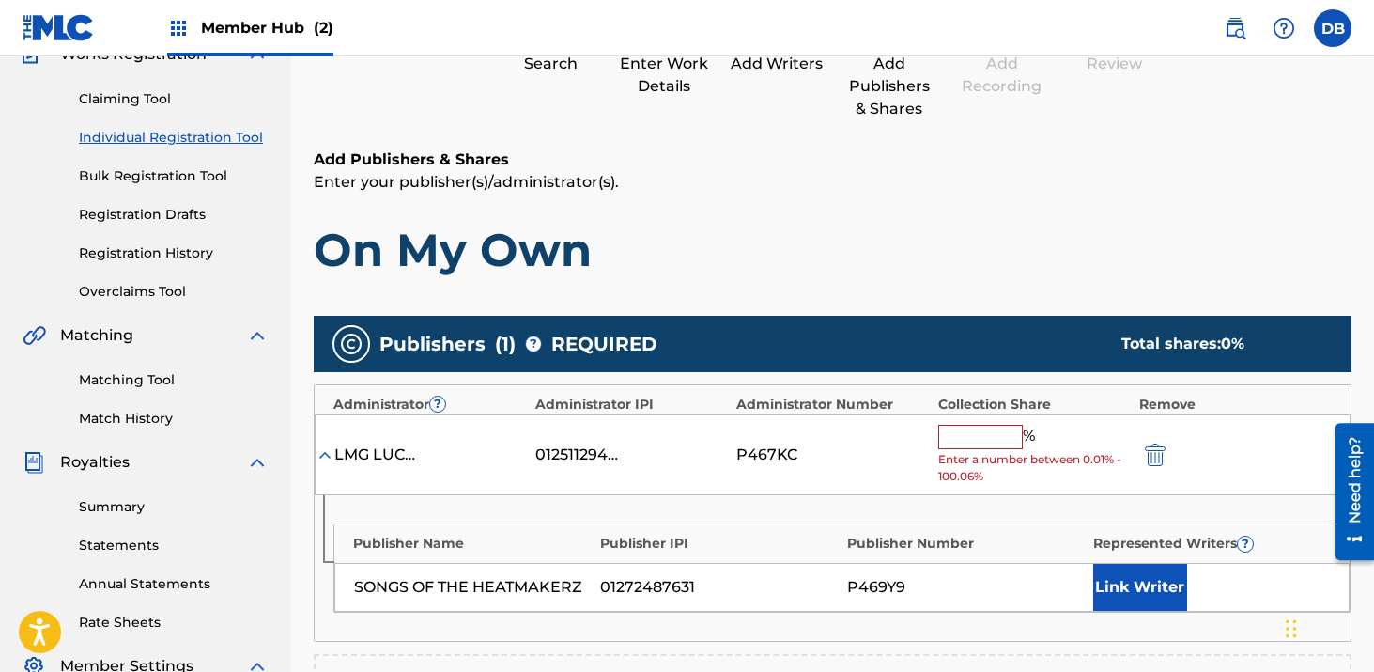
click at [958, 443] on input "text" at bounding box center [981, 437] width 85 height 24
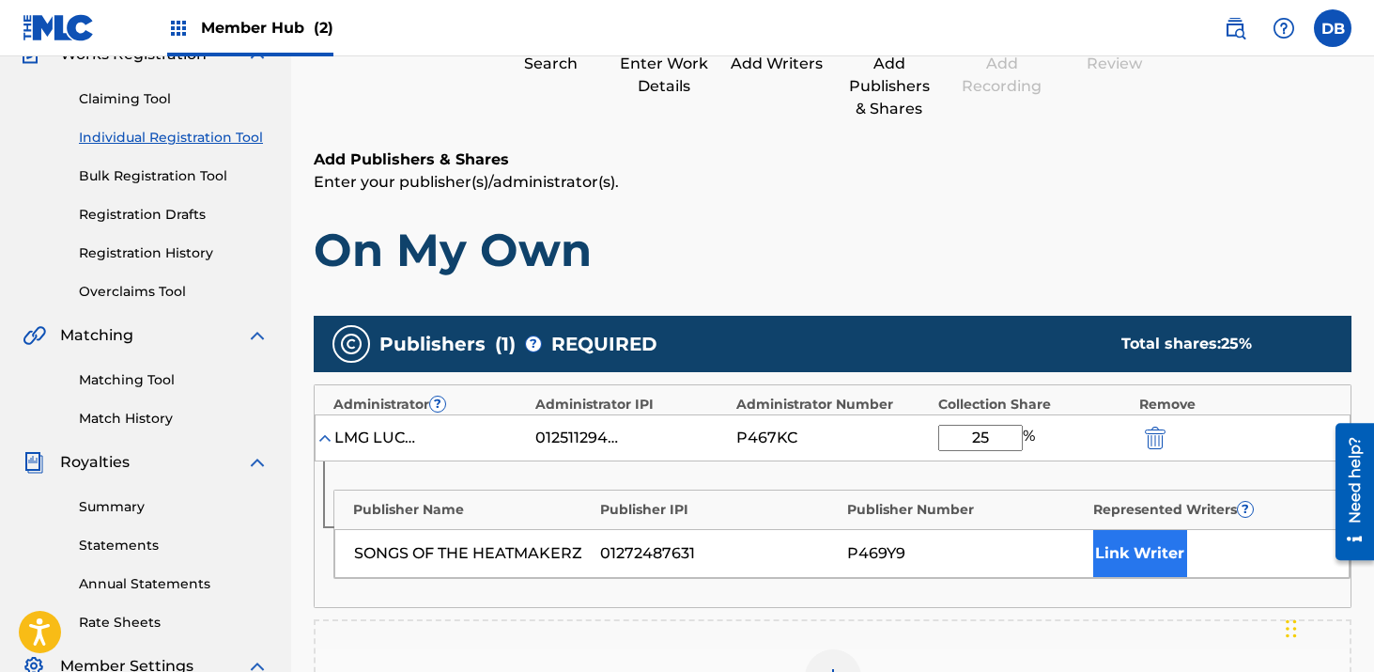
type input "25"
click at [1121, 551] on button "Link Writer" at bounding box center [1141, 553] width 94 height 47
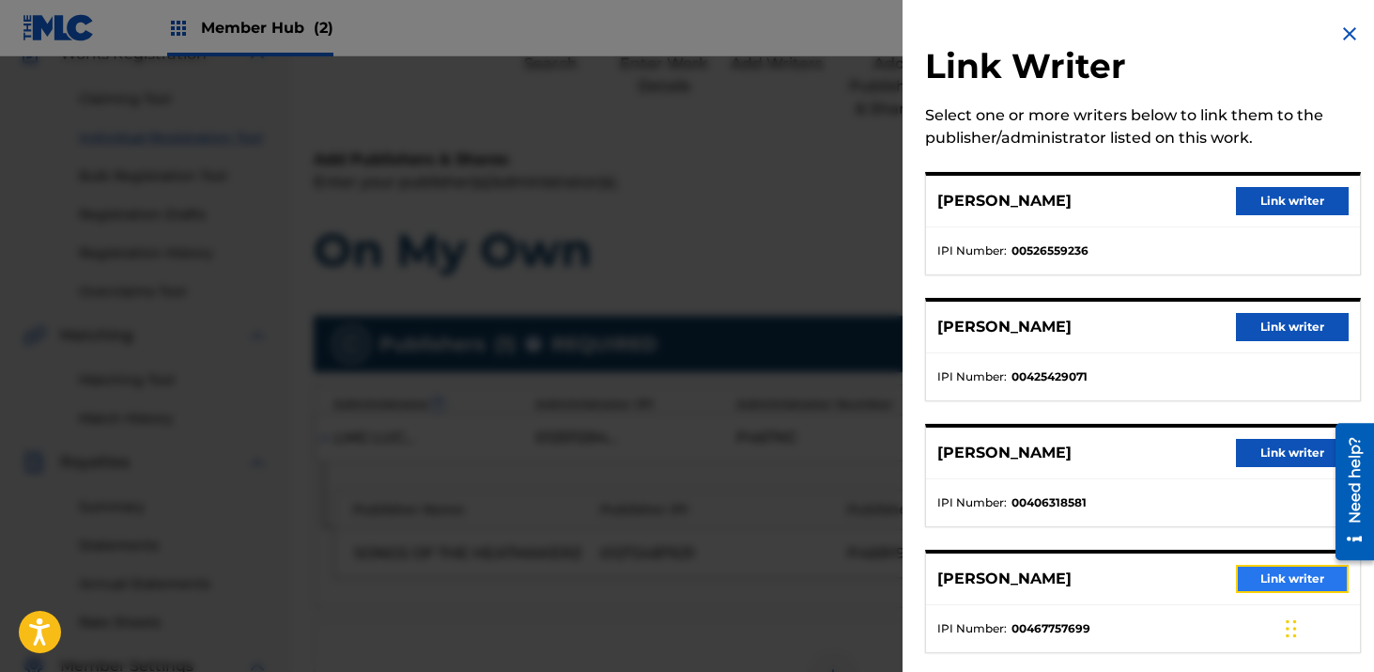
click at [1250, 571] on button "Link writer" at bounding box center [1292, 579] width 113 height 28
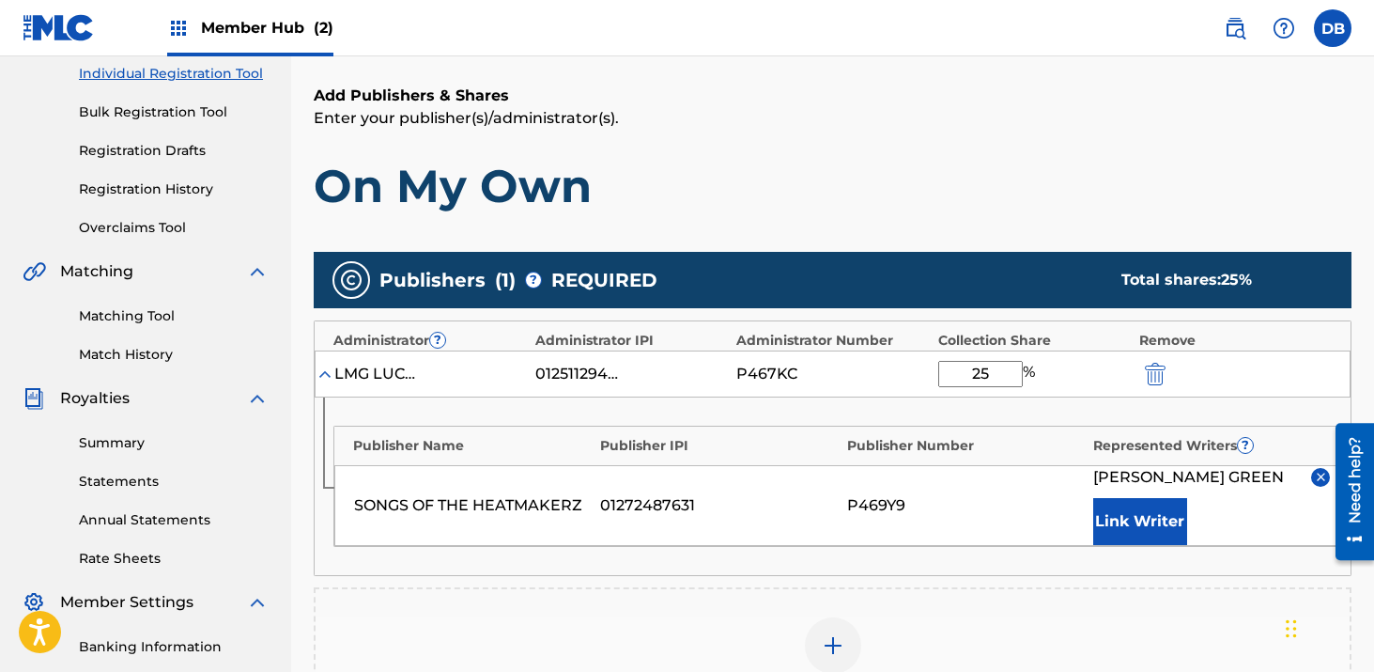
scroll to position [316, 0]
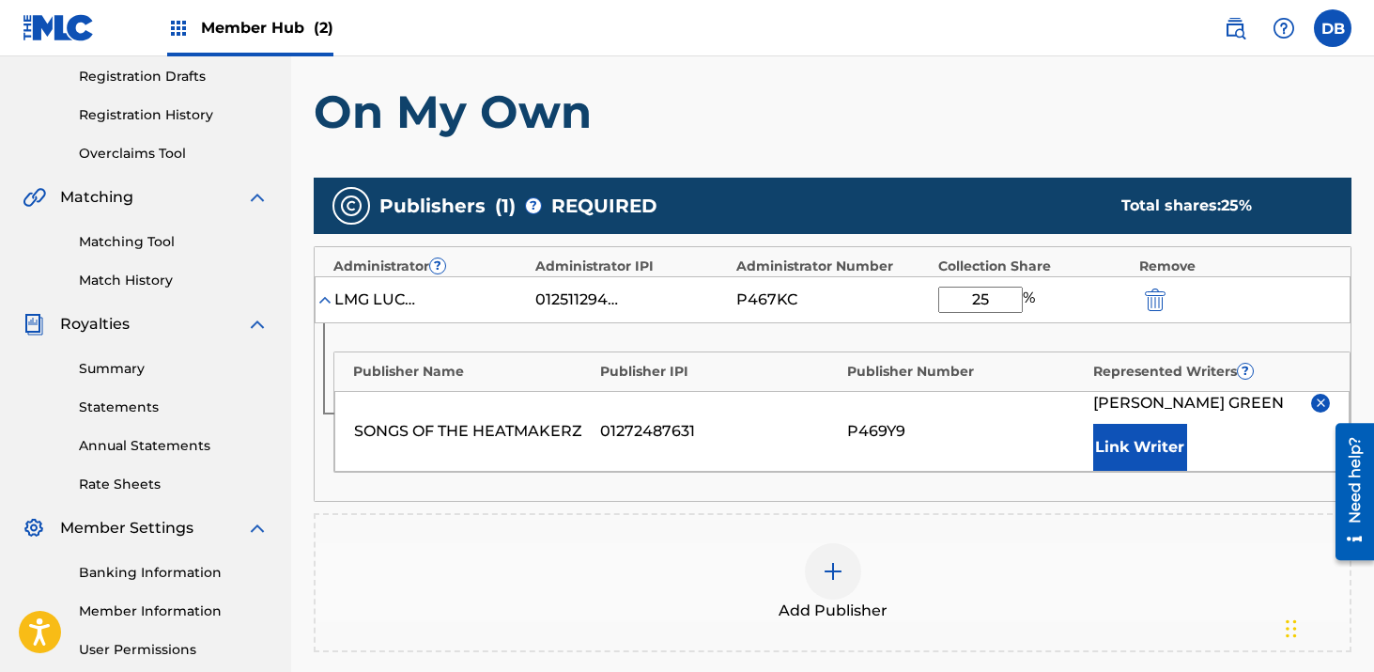
click at [846, 571] on div at bounding box center [833, 571] width 56 height 56
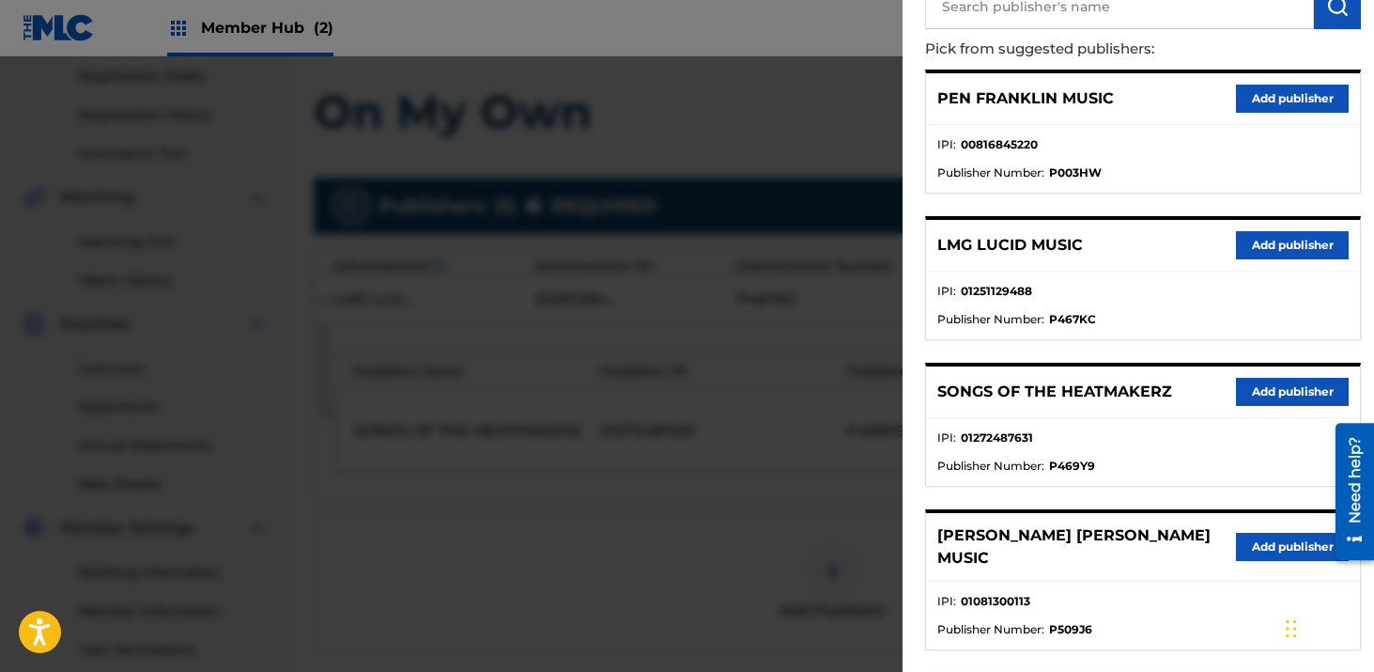
scroll to position [182, 0]
click at [1314, 238] on button "Add publisher" at bounding box center [1292, 244] width 113 height 28
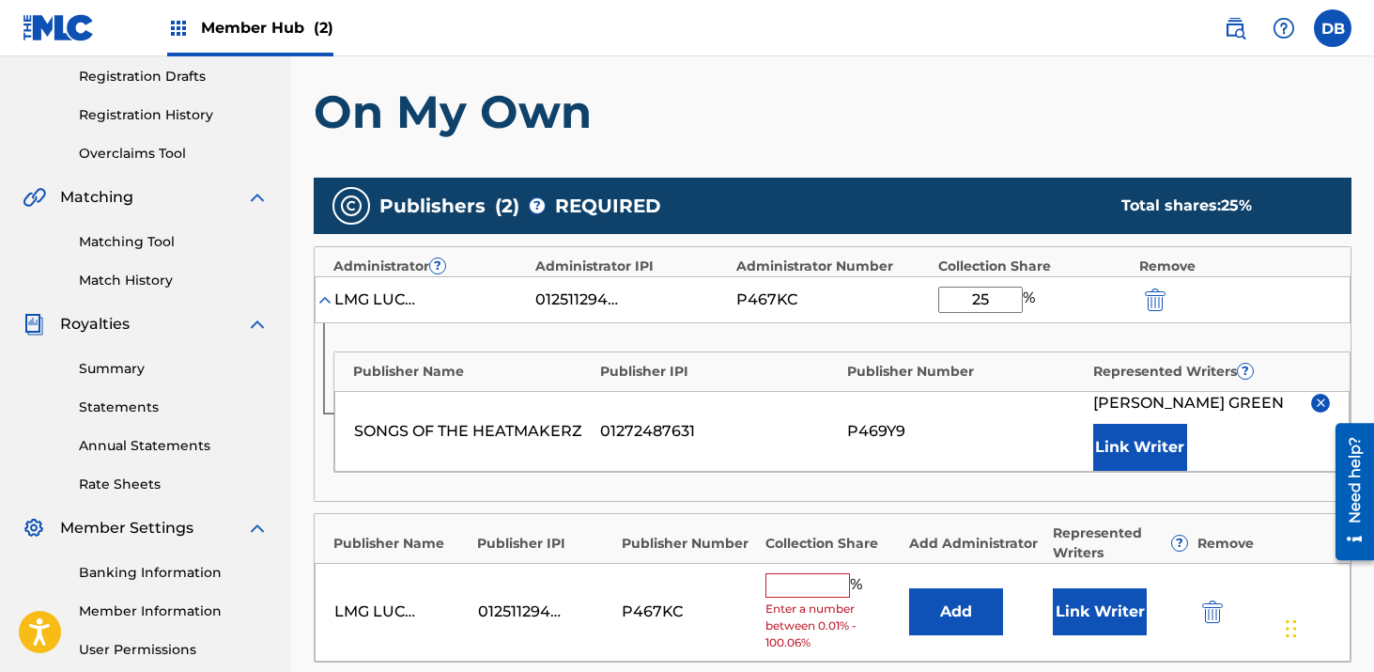
click at [818, 580] on input "text" at bounding box center [808, 585] width 85 height 24
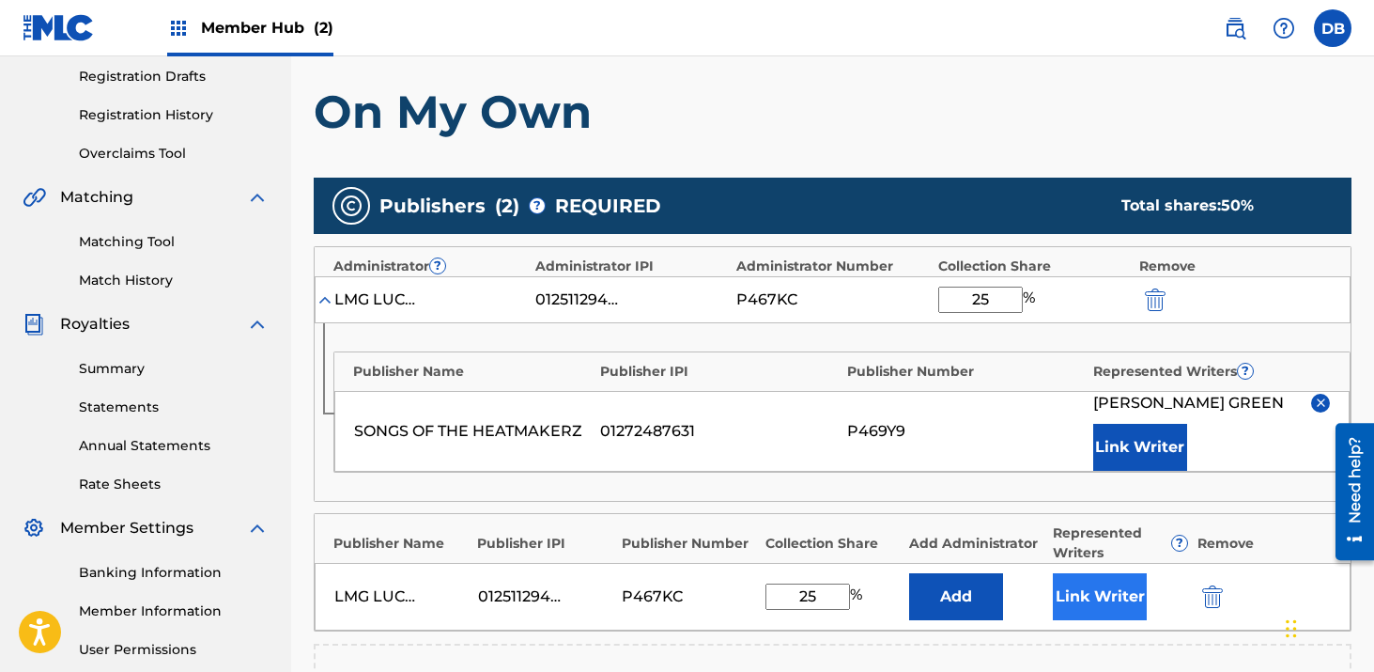
type input "25"
click at [1098, 590] on button "Link Writer" at bounding box center [1100, 596] width 94 height 47
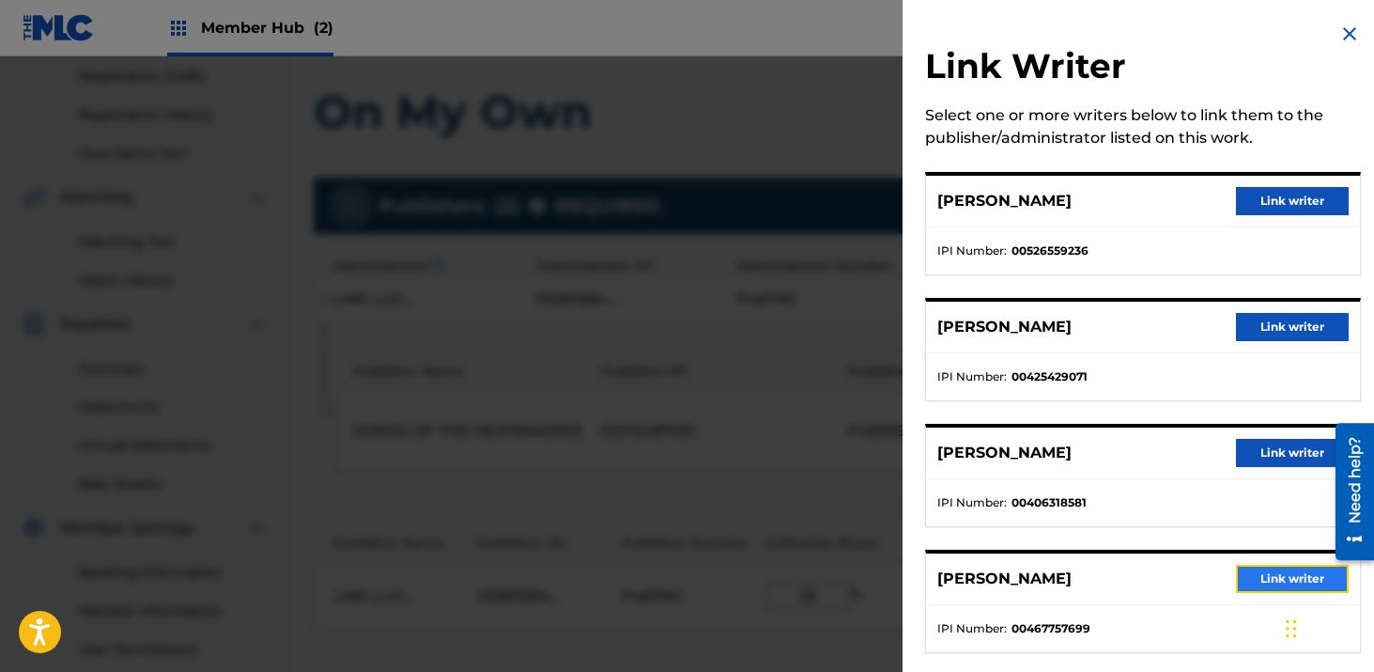
click at [1248, 573] on button "Link writer" at bounding box center [1292, 579] width 113 height 28
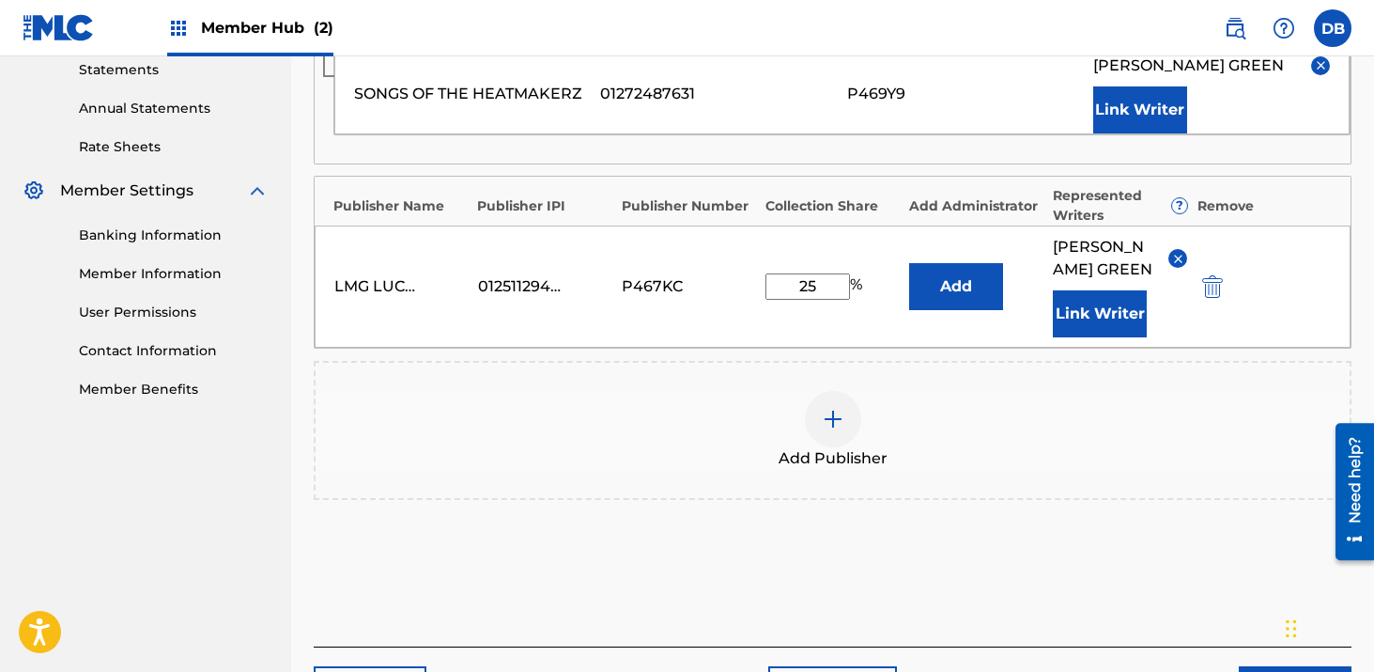
scroll to position [671, 0]
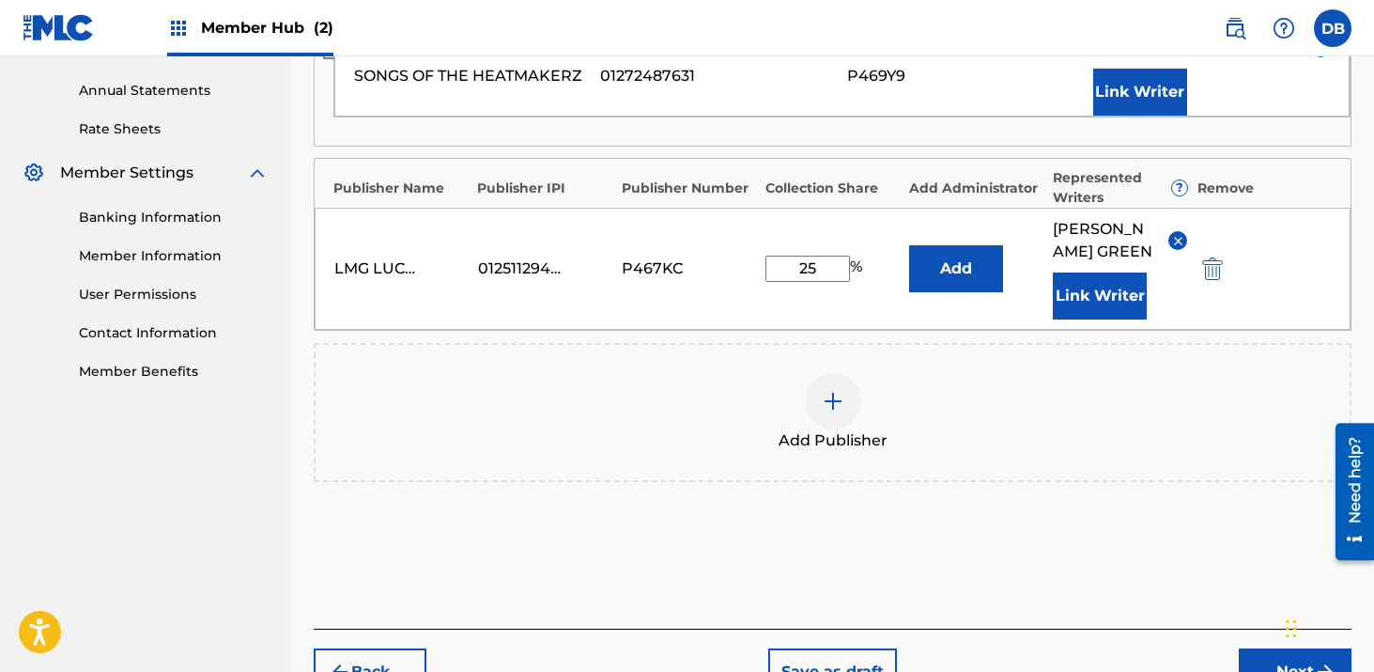
click at [837, 412] on img at bounding box center [833, 401] width 23 height 23
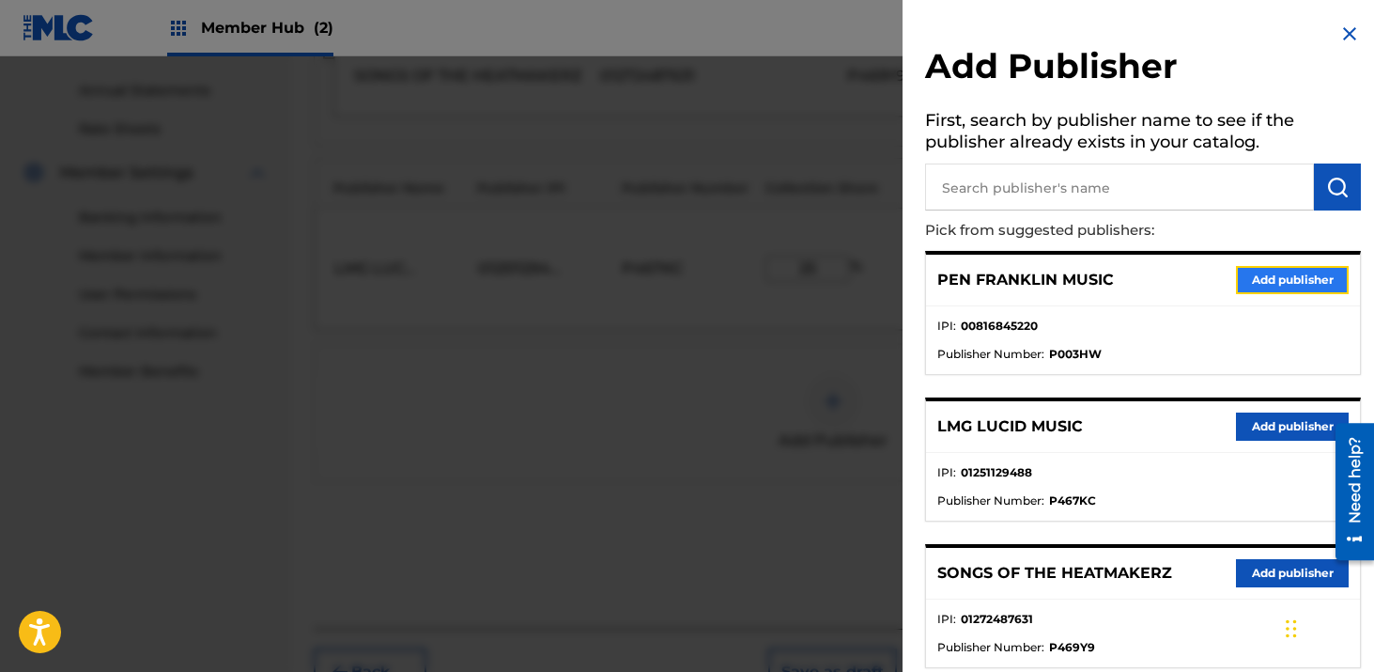
click at [1280, 286] on button "Add publisher" at bounding box center [1292, 280] width 113 height 28
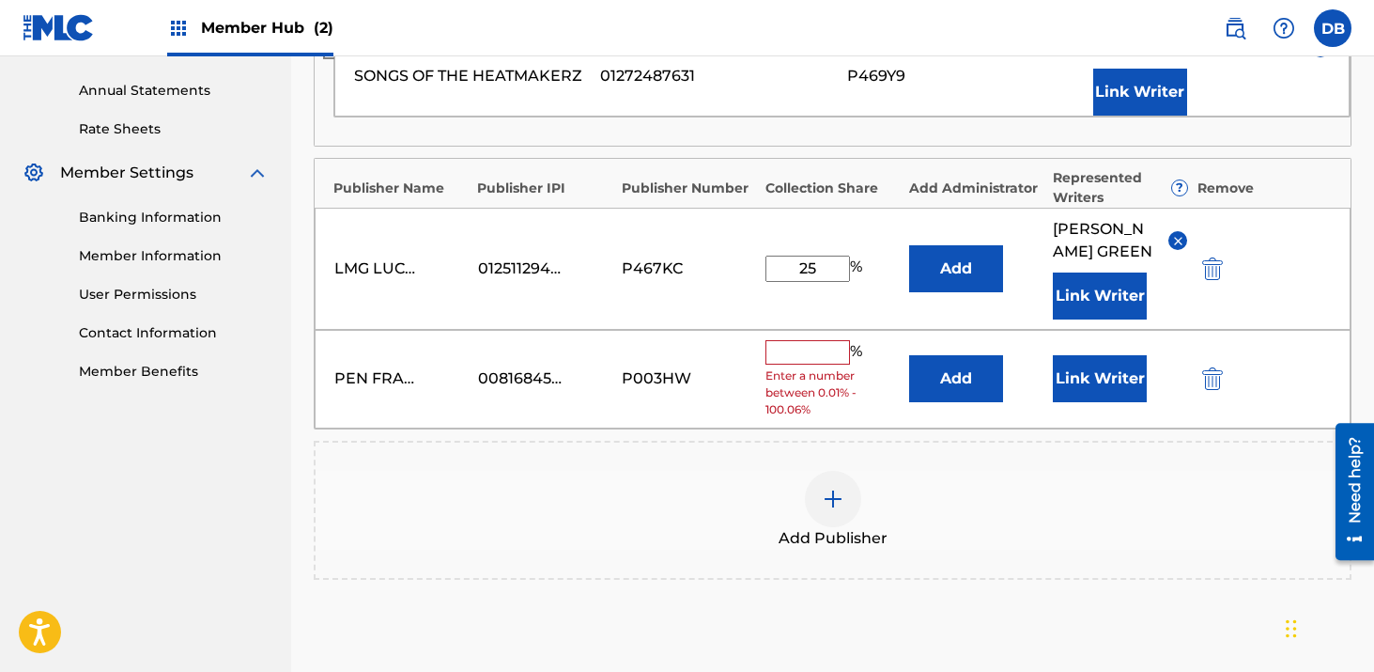
click at [829, 365] on input "text" at bounding box center [808, 352] width 85 height 24
click at [967, 402] on button "Add" at bounding box center [956, 378] width 94 height 47
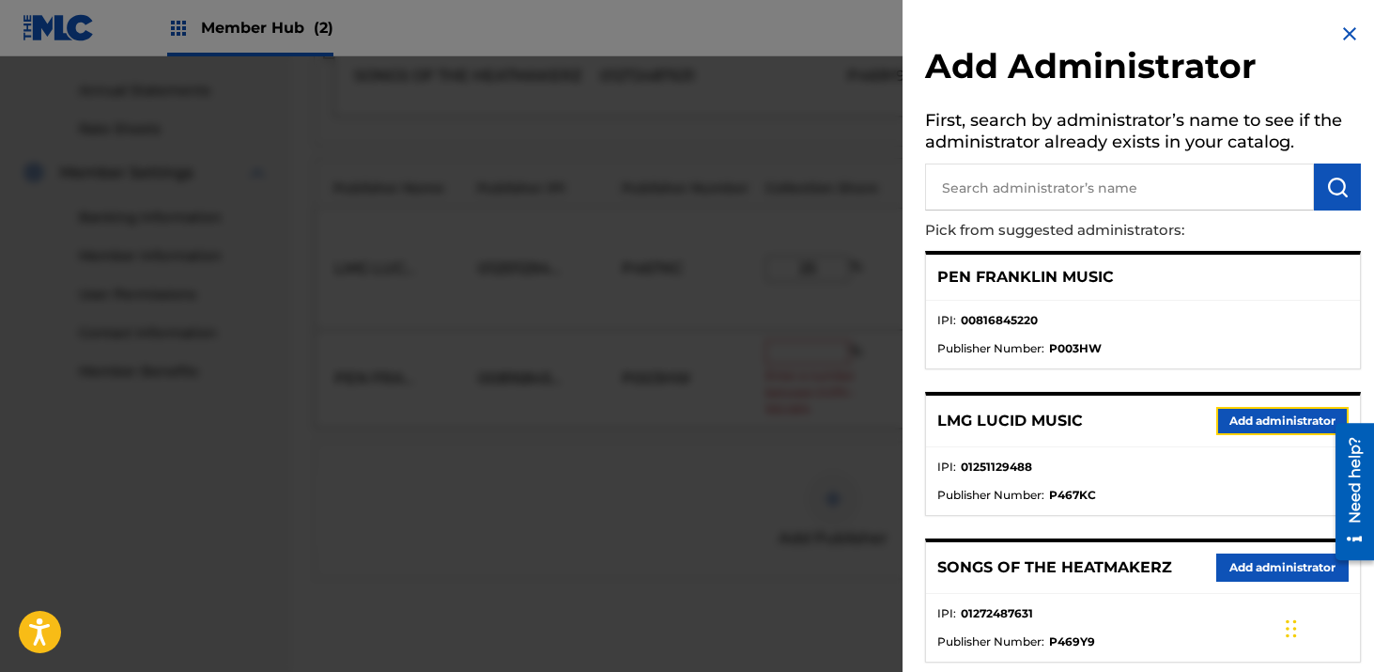
click at [1217, 424] on button "Add administrator" at bounding box center [1283, 421] width 132 height 28
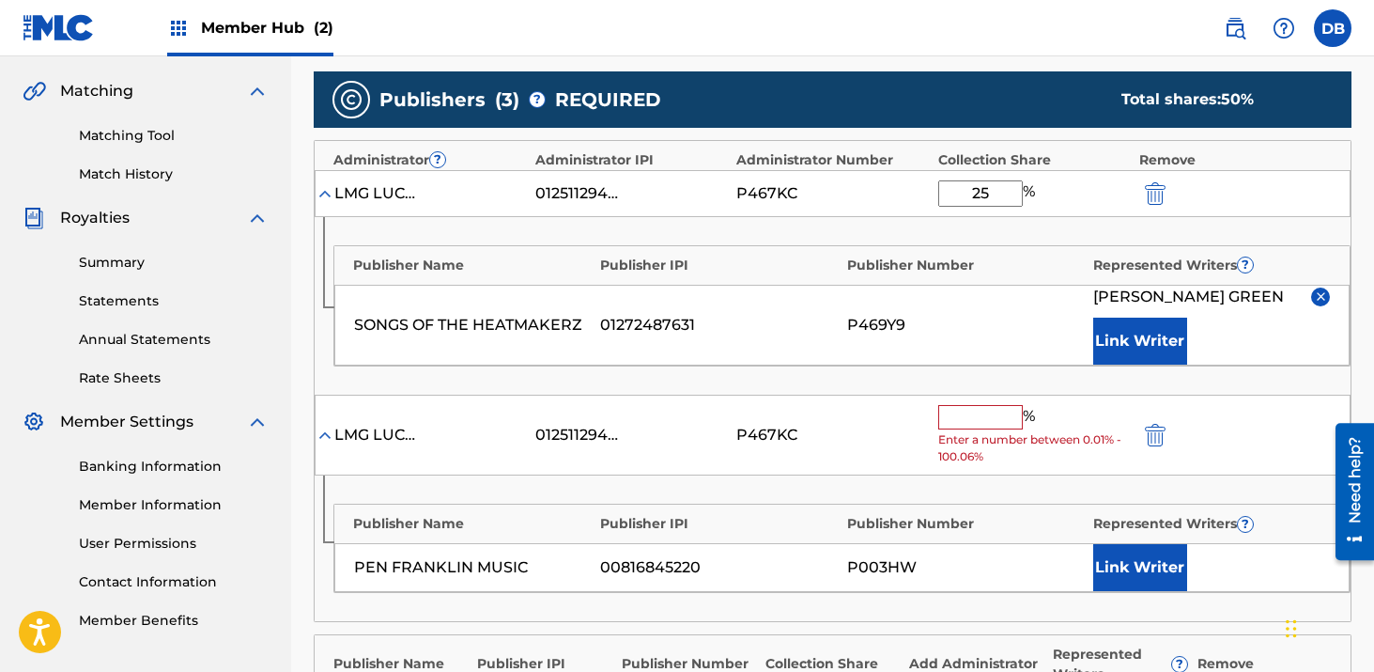
scroll to position [417, 0]
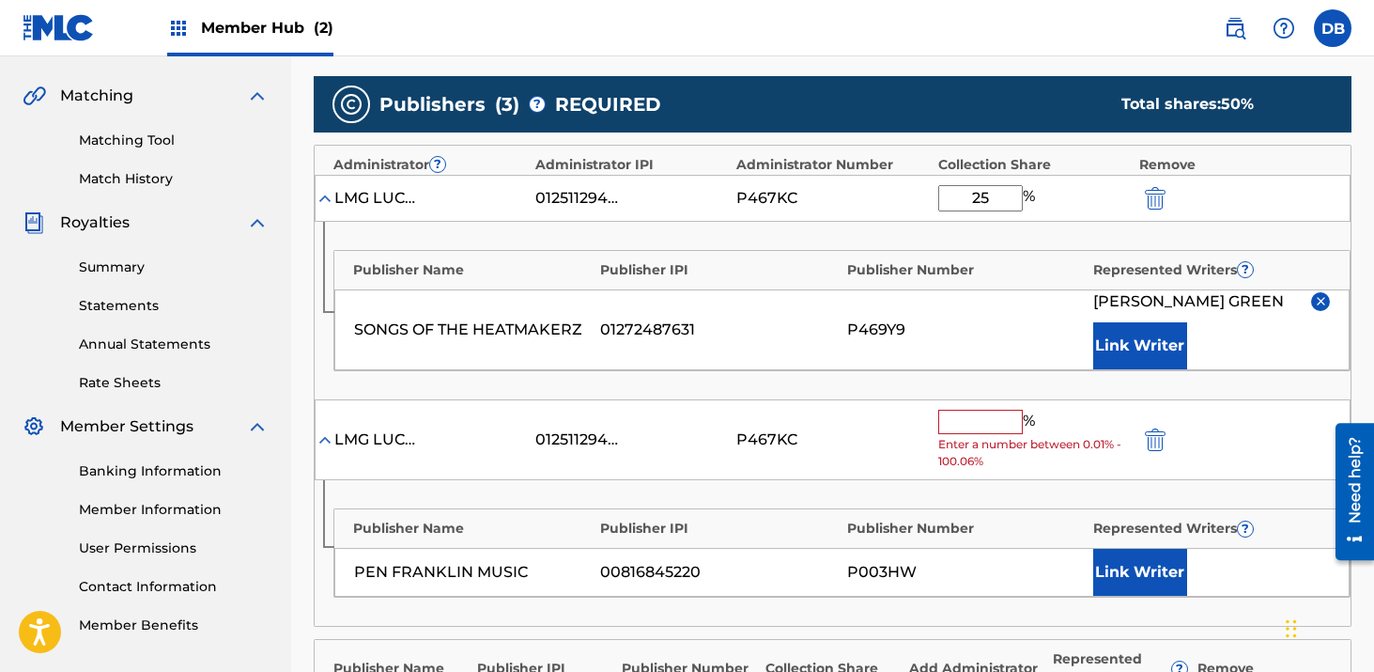
click at [997, 426] on input "text" at bounding box center [981, 422] width 85 height 24
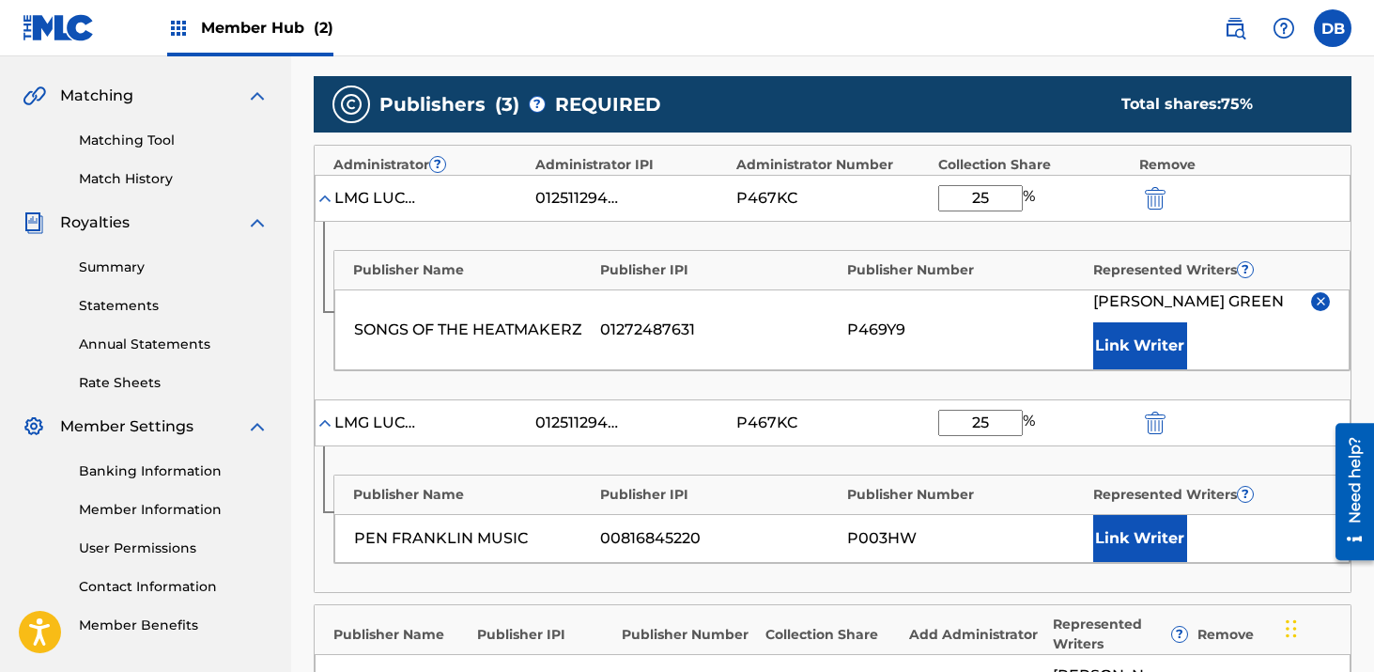
drag, startPoint x: 998, startPoint y: 425, endPoint x: 950, endPoint y: 425, distance: 47.9
click at [952, 425] on input "25" at bounding box center [981, 423] width 85 height 26
type input "25"
click at [1260, 446] on div "Publisher Name Publisher IPI Publisher Number Represented Writers ? PEN FRANKLI…" at bounding box center [833, 519] width 1036 height 146
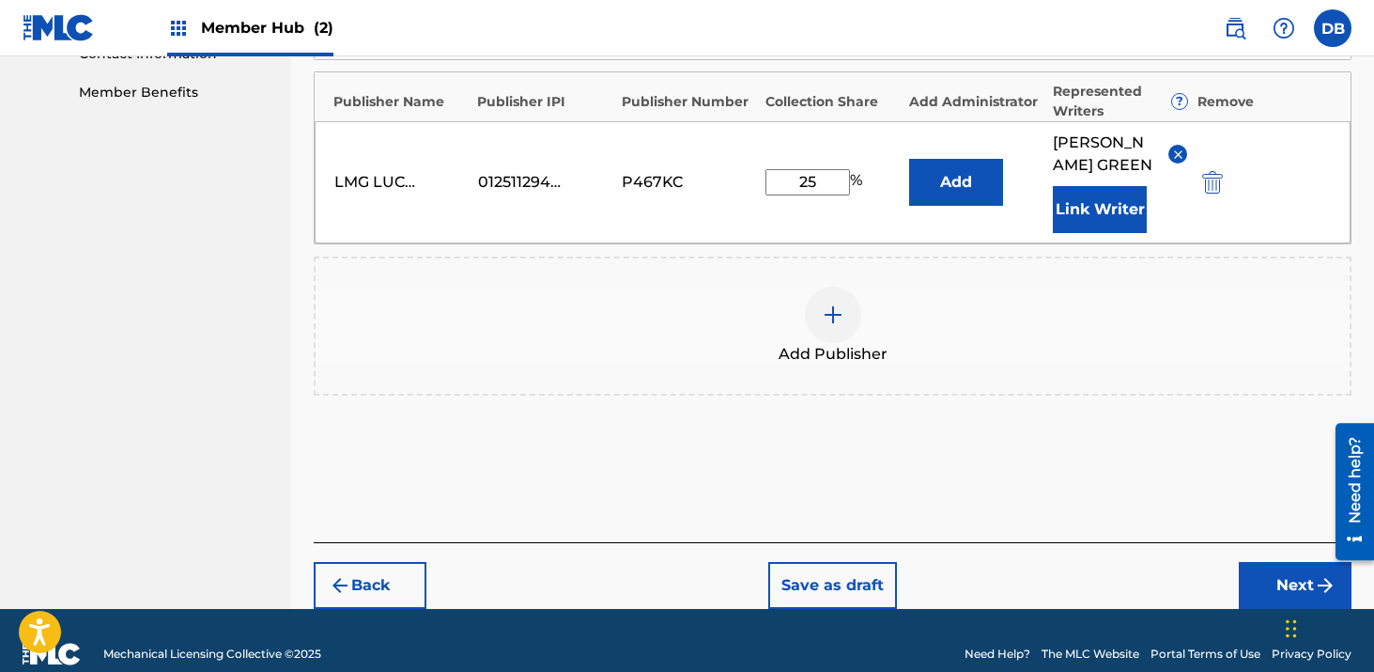
scroll to position [999, 0]
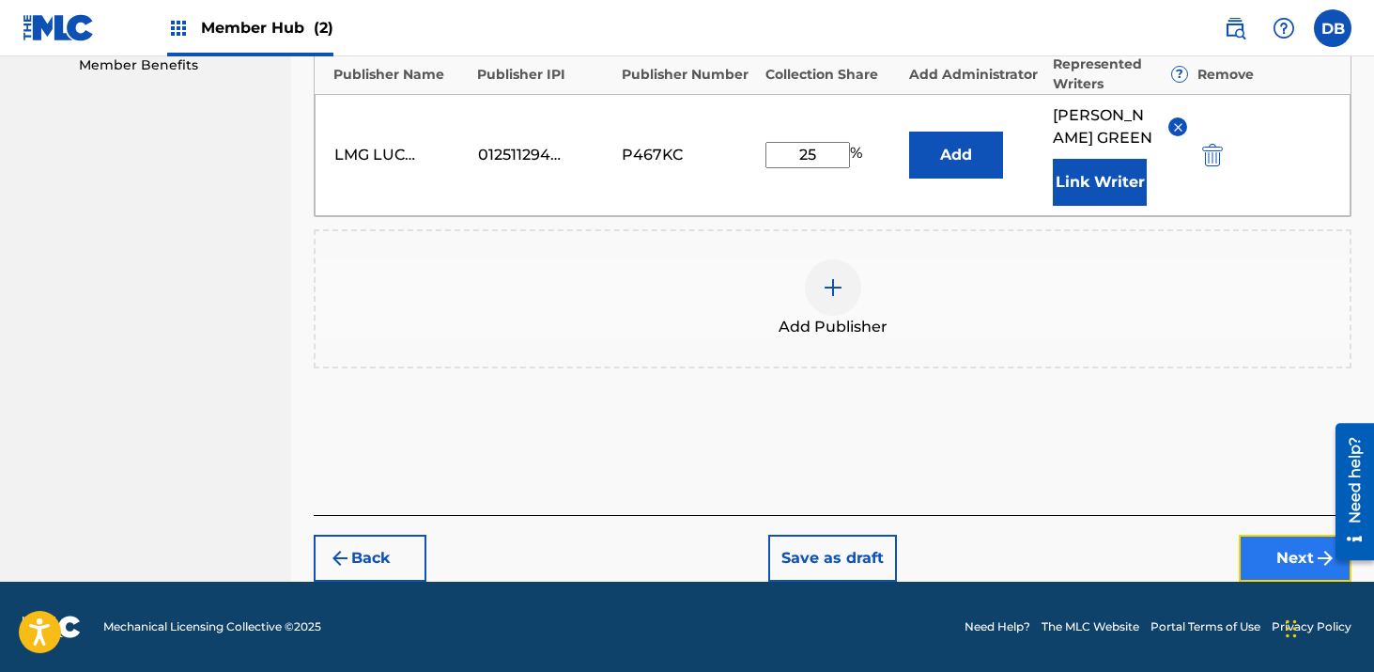
click at [1273, 549] on button "Next" at bounding box center [1295, 558] width 113 height 47
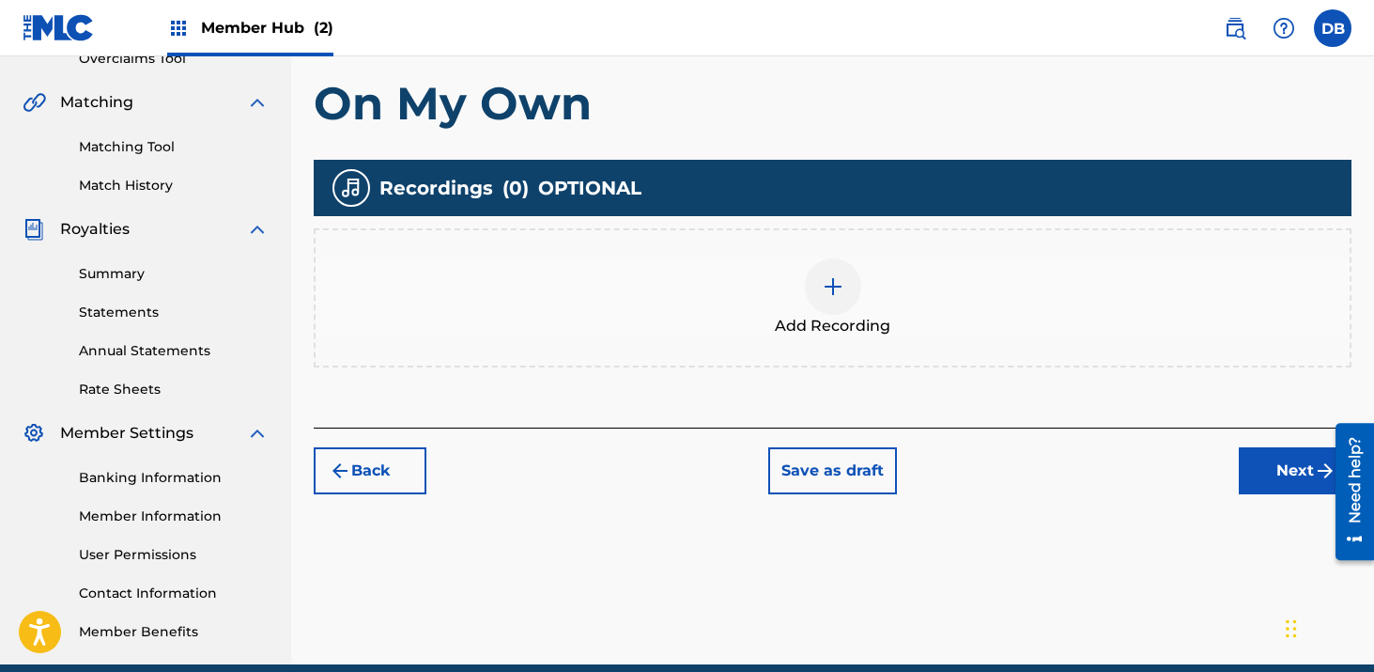
scroll to position [422, 0]
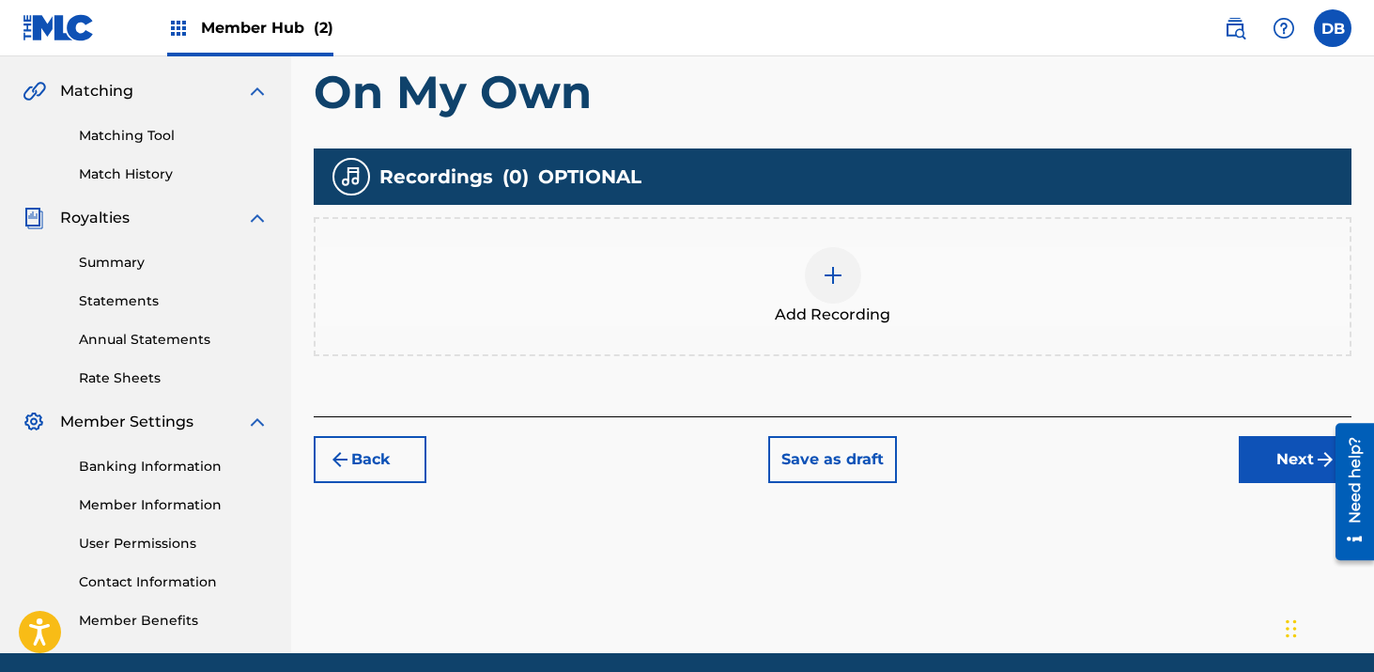
click at [827, 269] on img at bounding box center [833, 275] width 23 height 23
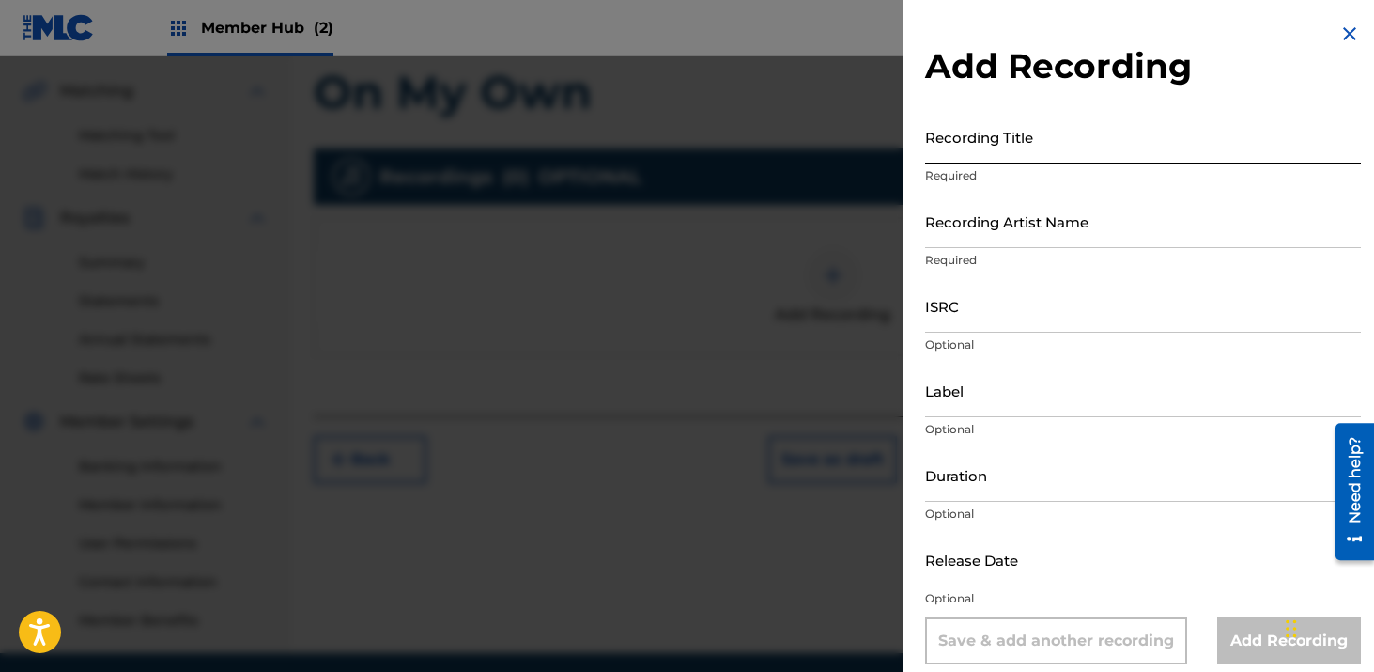
click at [969, 158] on input "Recording Title" at bounding box center [1143, 137] width 436 height 54
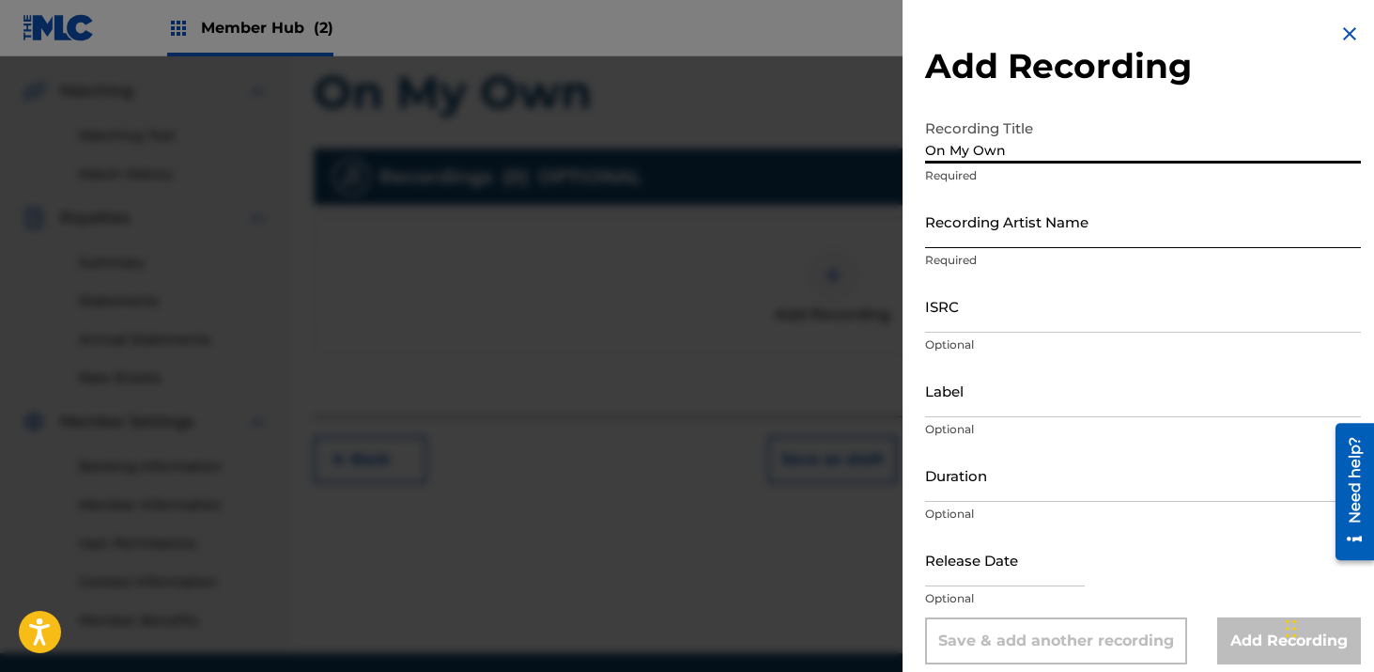
type input "On My Own"
click at [1012, 225] on input "Recording Artist Name" at bounding box center [1143, 221] width 436 height 54
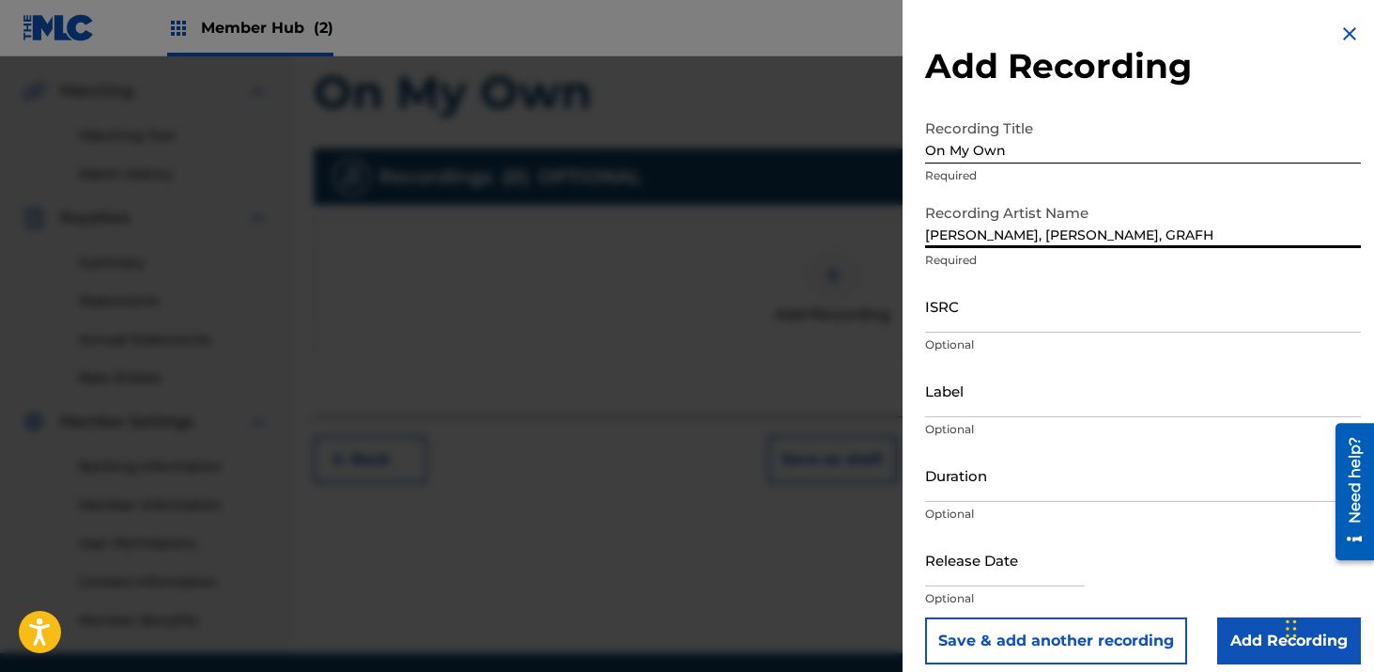
type input "[PERSON_NAME], [PERSON_NAME], GRAFH"
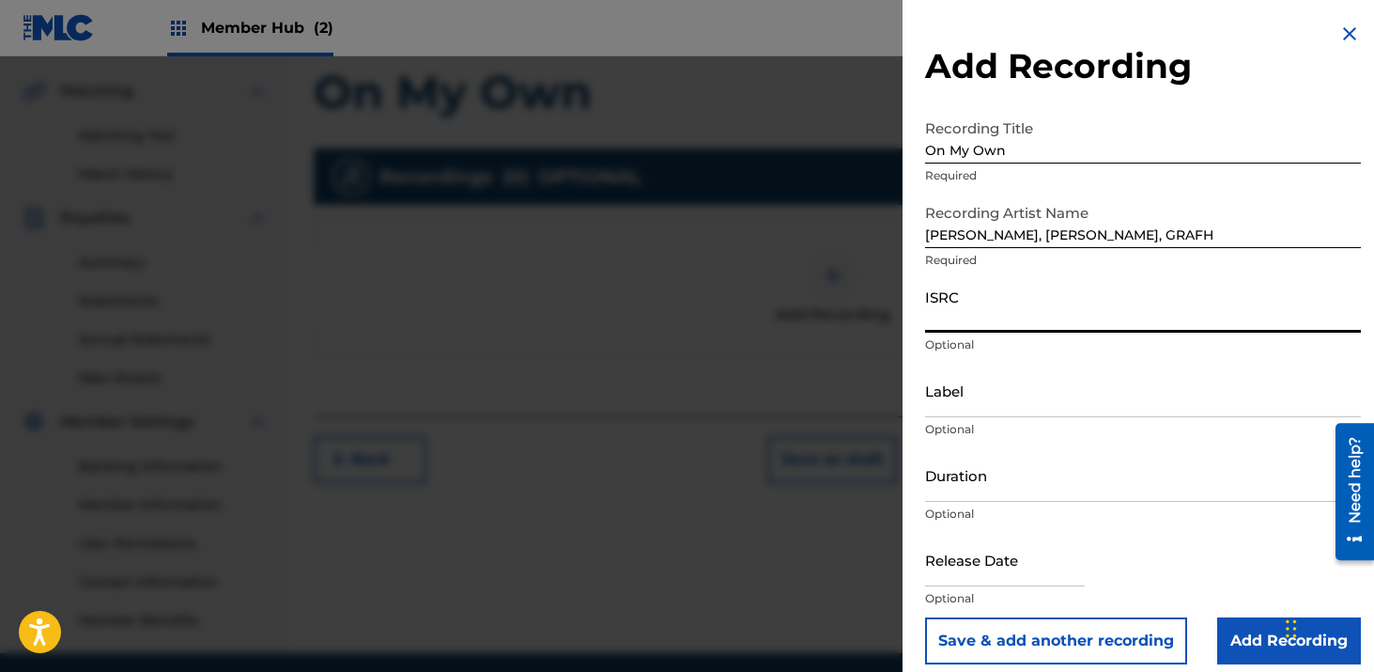
click at [1009, 319] on input "ISRC" at bounding box center [1143, 306] width 436 height 54
paste input "CH7812544949"
type input "CH7812544949"
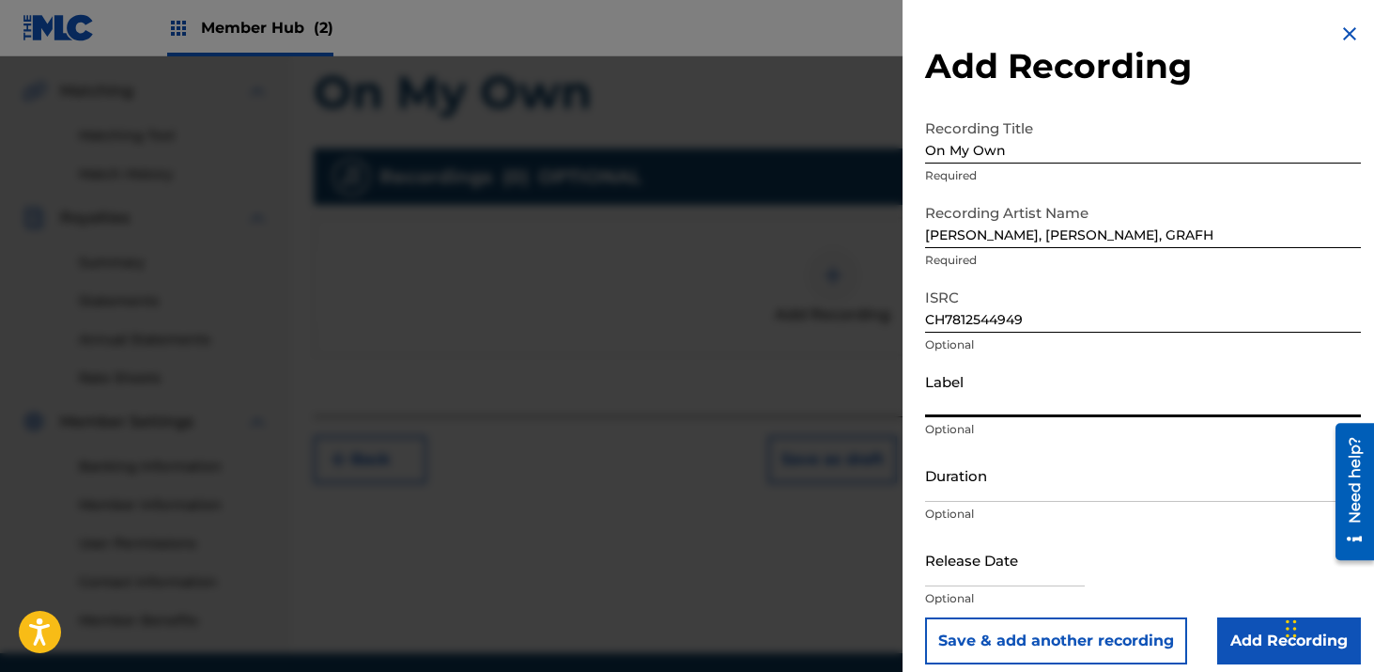
click at [981, 414] on input "Label" at bounding box center [1143, 391] width 436 height 54
type input "Hitmaker Music Group/Hitmaker Distro"
click at [950, 497] on input "Duration" at bounding box center [1143, 475] width 436 height 54
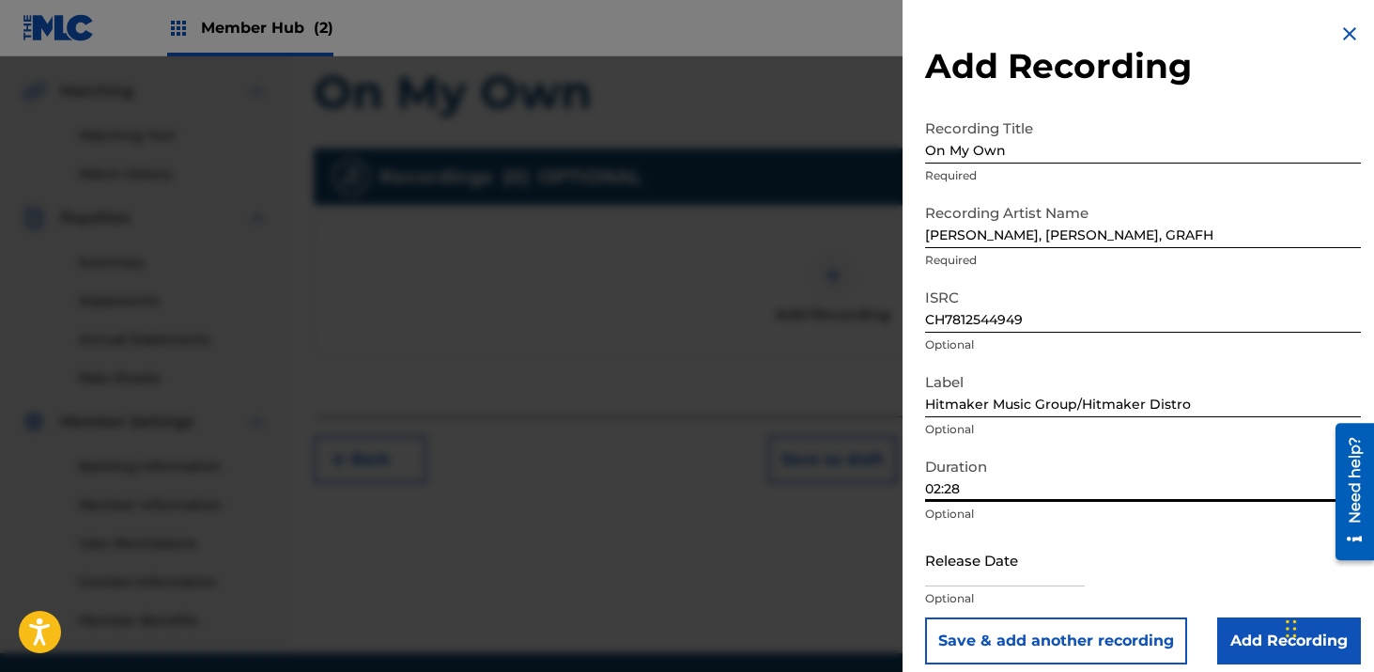
scroll to position [15, 0]
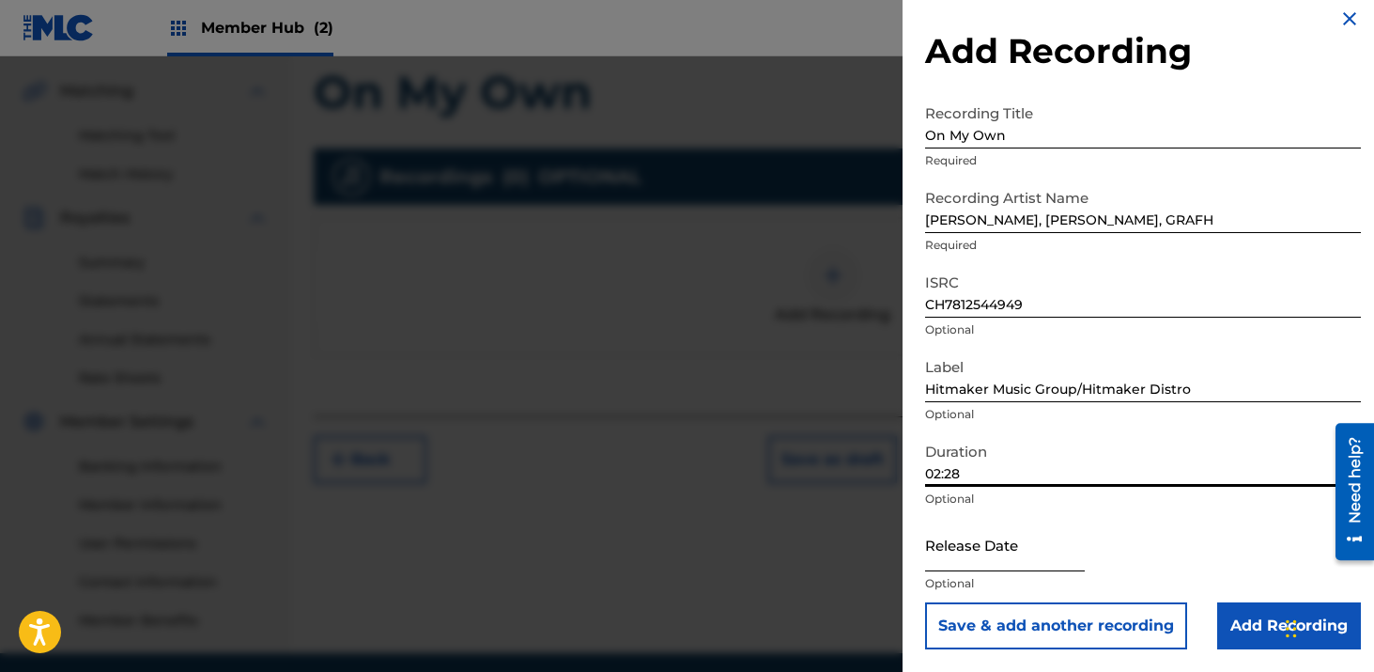
type input "02:28"
click at [1010, 539] on input "text" at bounding box center [1005, 545] width 160 height 54
select select "8"
select select "2025"
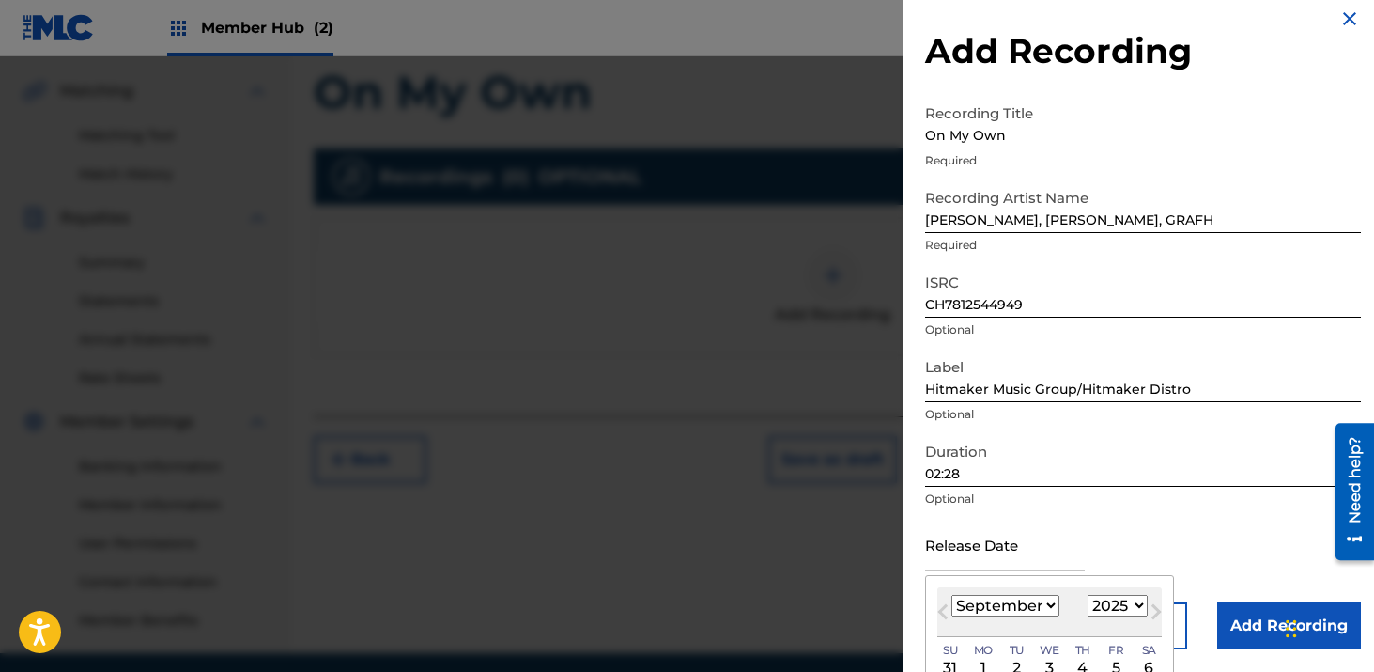
scroll to position [164, 0]
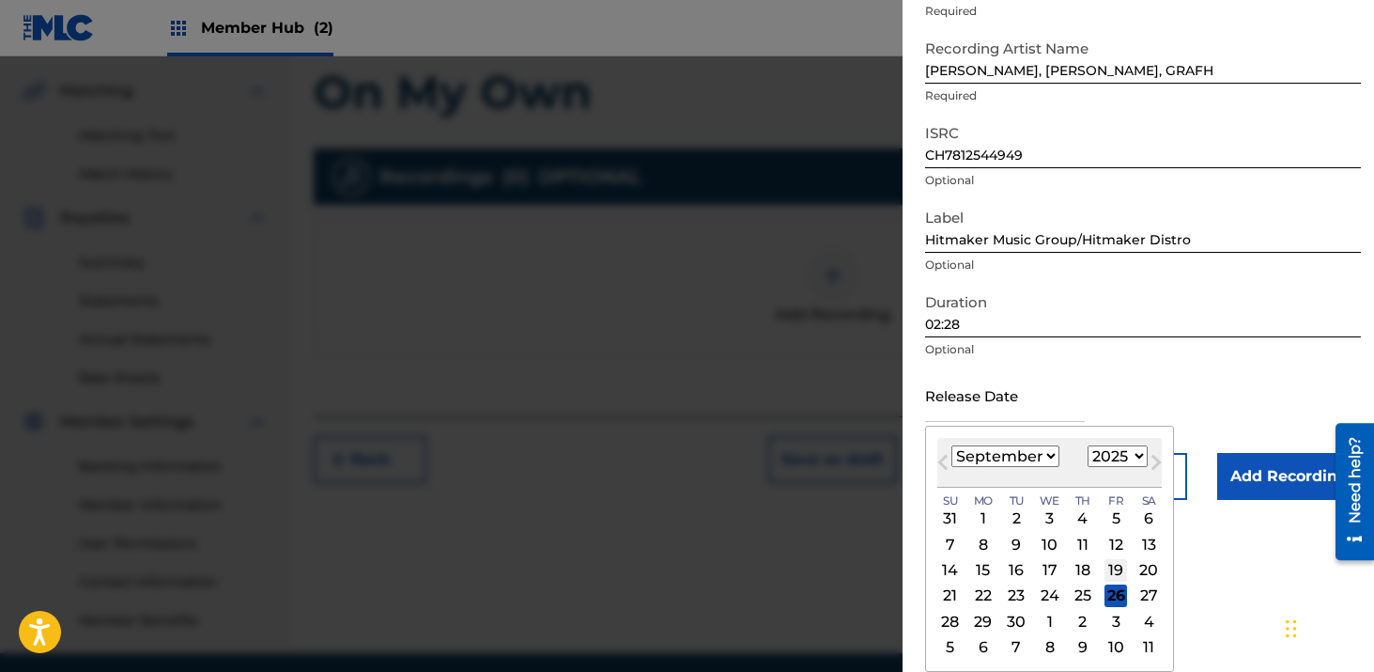
click at [1110, 568] on div "19" at bounding box center [1116, 570] width 23 height 23
type input "[DATE]"
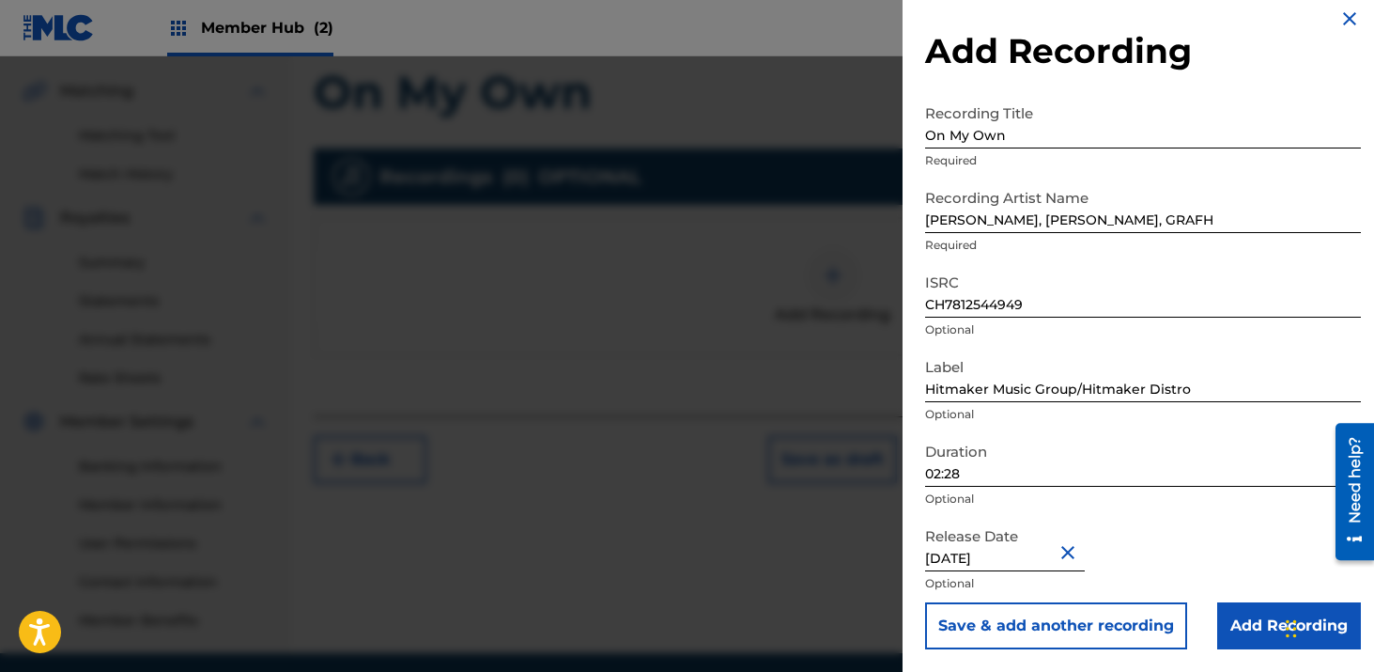
scroll to position [493, 0]
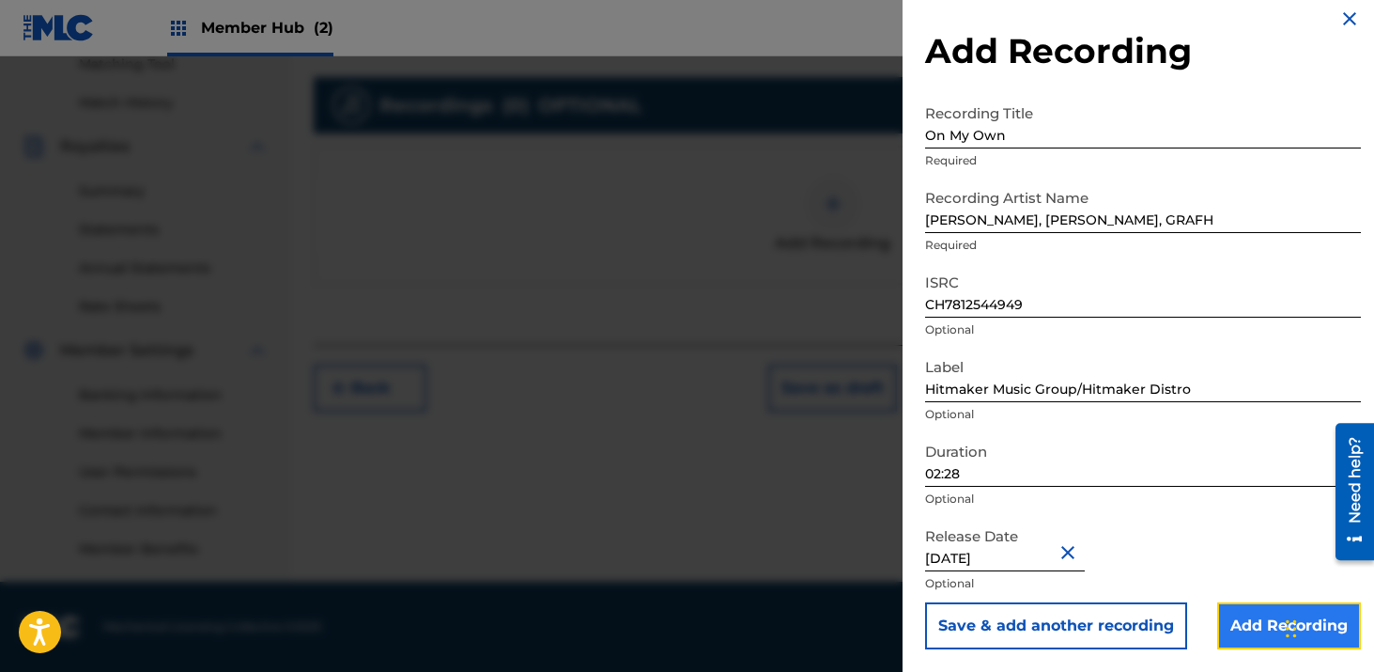
click at [1250, 617] on input "Add Recording" at bounding box center [1290, 625] width 144 height 47
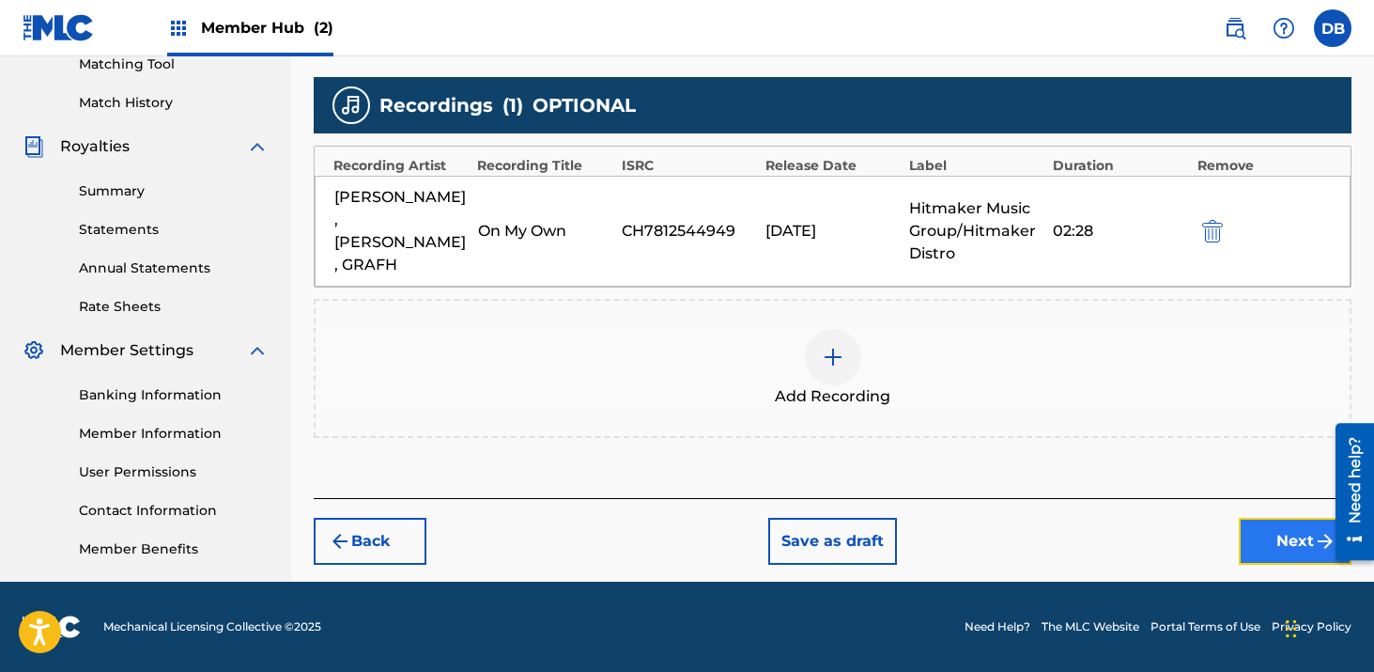
click at [1271, 518] on button "Next" at bounding box center [1295, 541] width 113 height 47
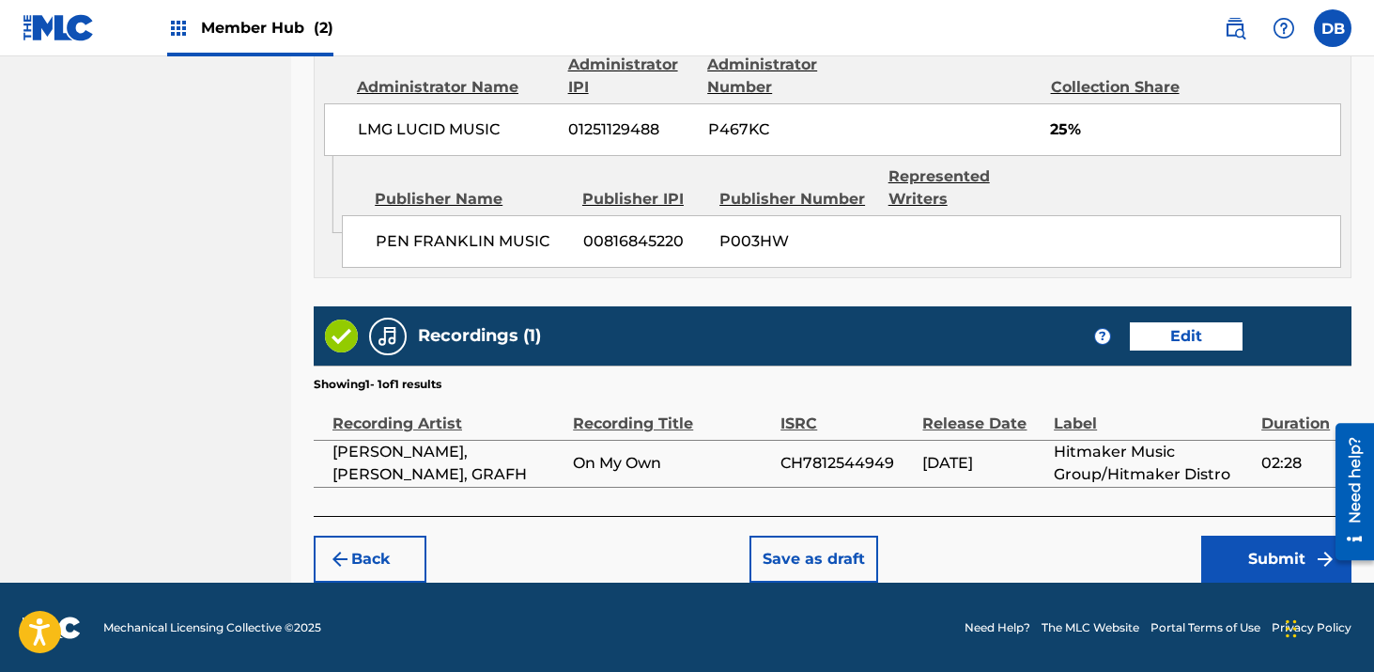
scroll to position [1563, 0]
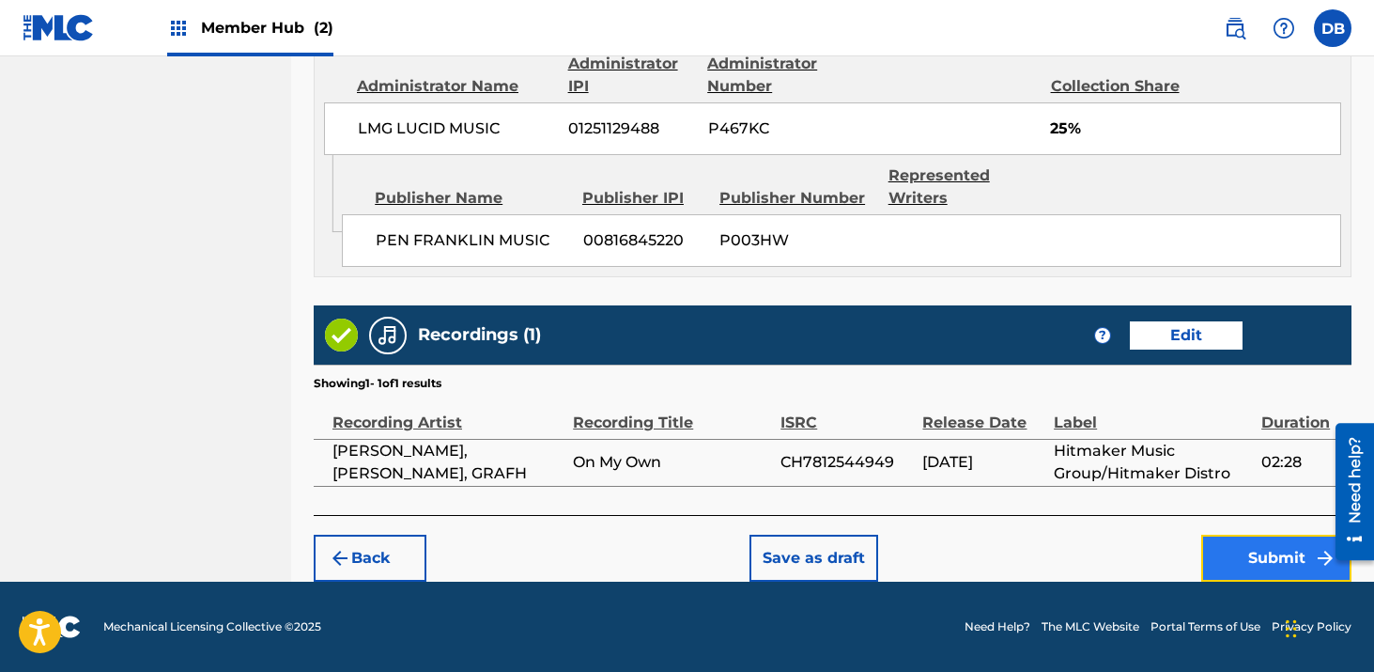
click at [1261, 561] on button "Submit" at bounding box center [1277, 558] width 150 height 47
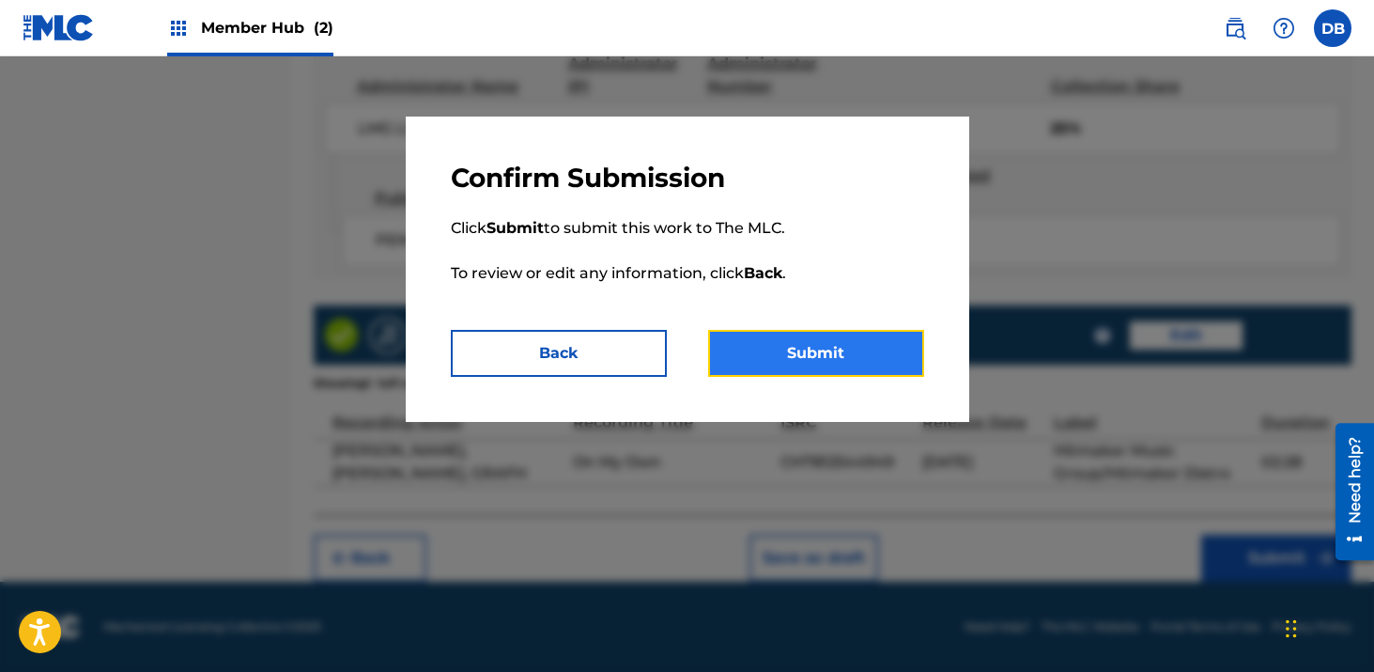
click at [827, 362] on button "Submit" at bounding box center [816, 353] width 216 height 47
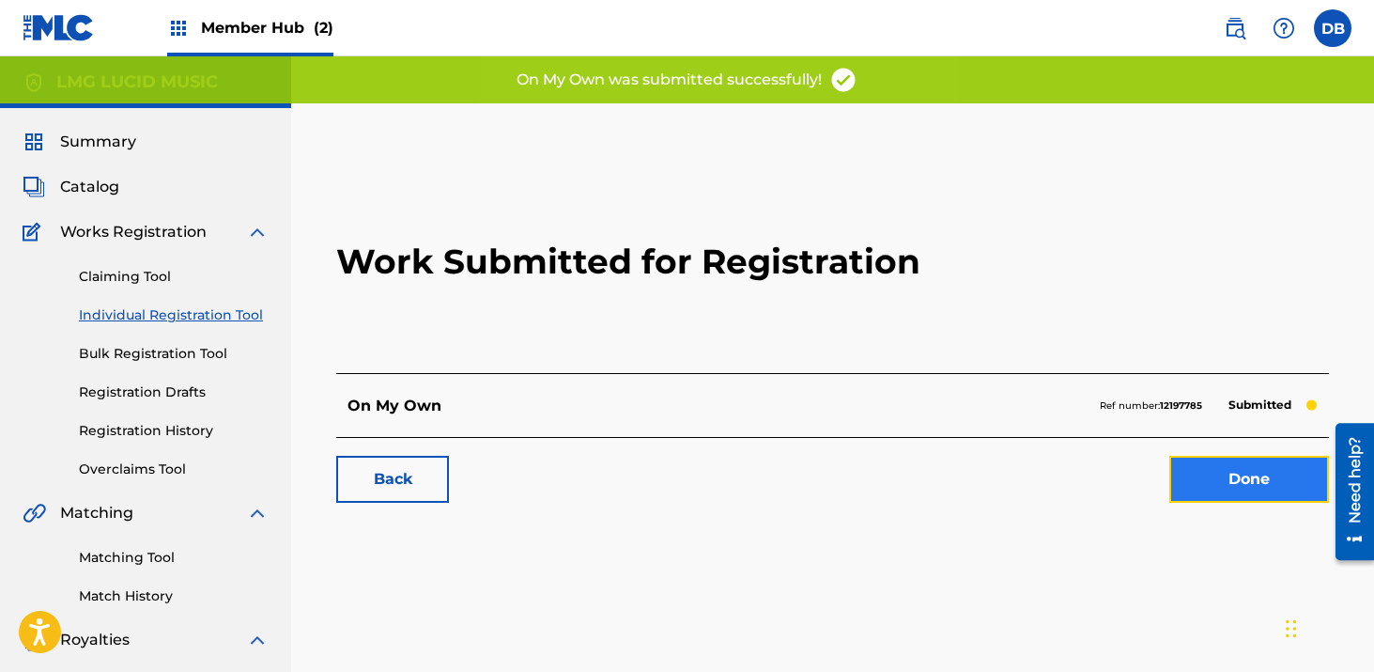
click at [1189, 478] on link "Done" at bounding box center [1250, 479] width 160 height 47
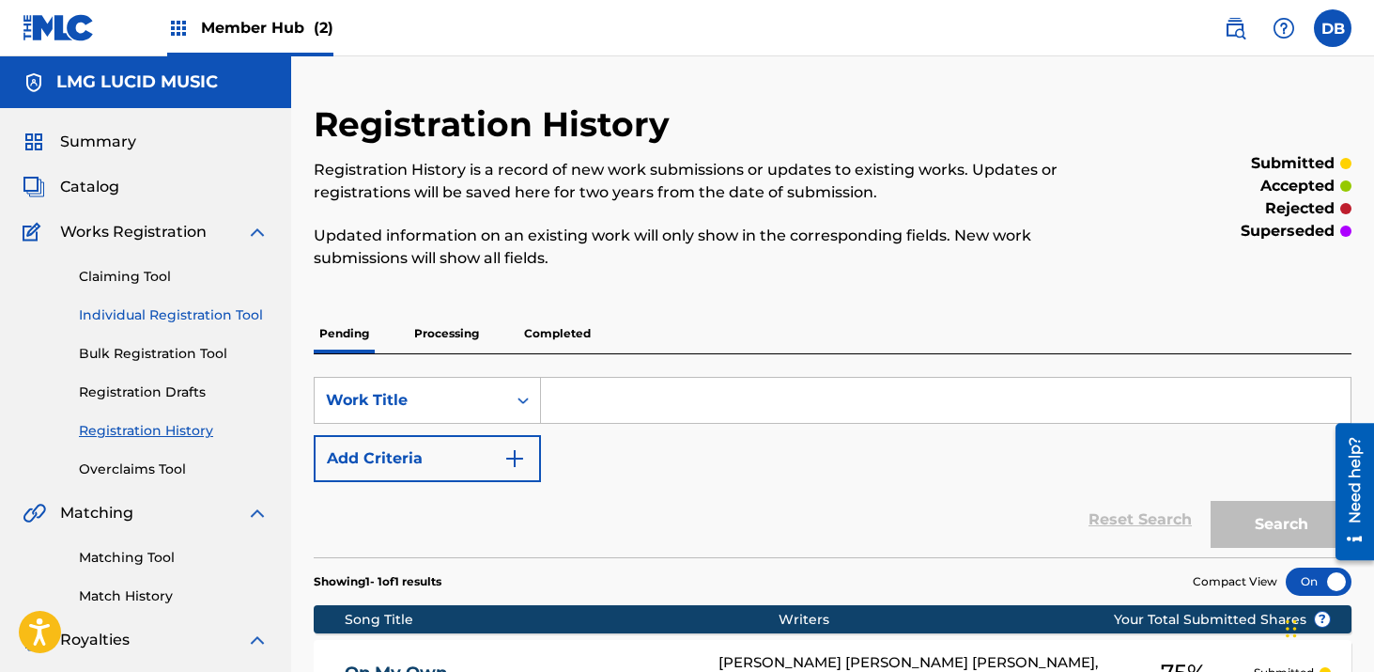
click at [221, 314] on link "Individual Registration Tool" at bounding box center [174, 315] width 190 height 20
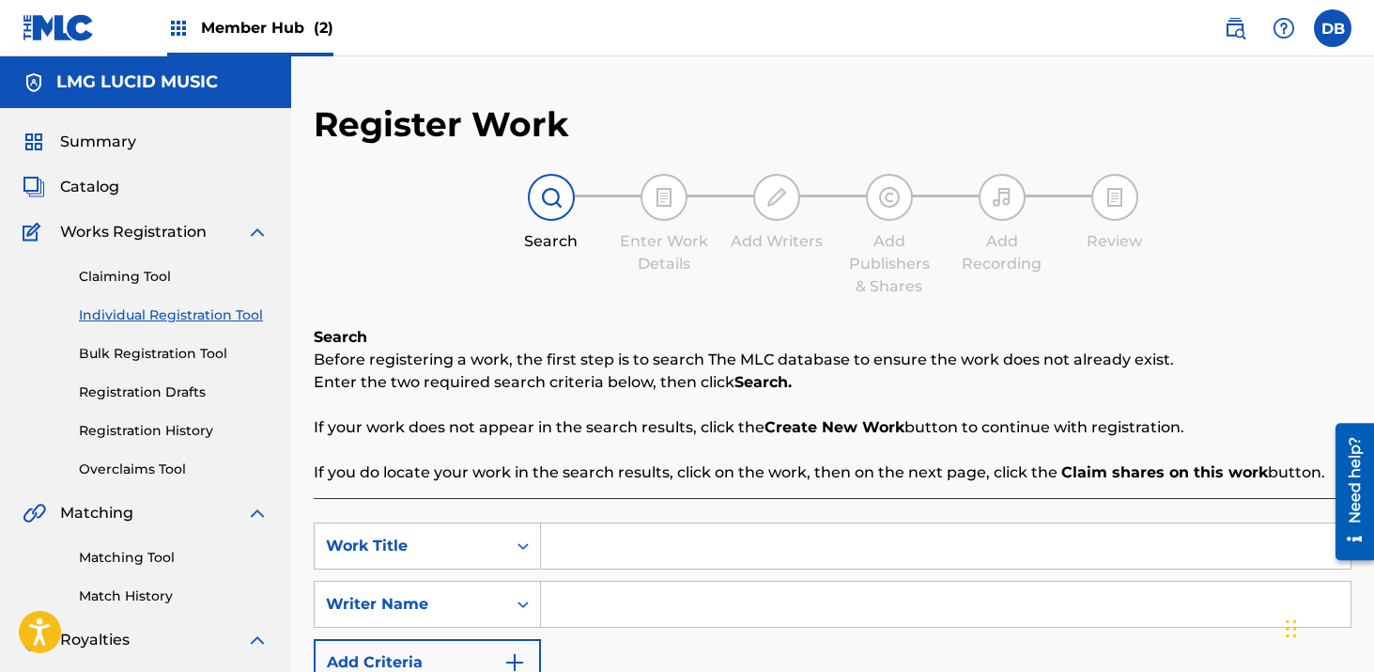
click at [594, 548] on input "Search Form" at bounding box center [946, 545] width 810 height 45
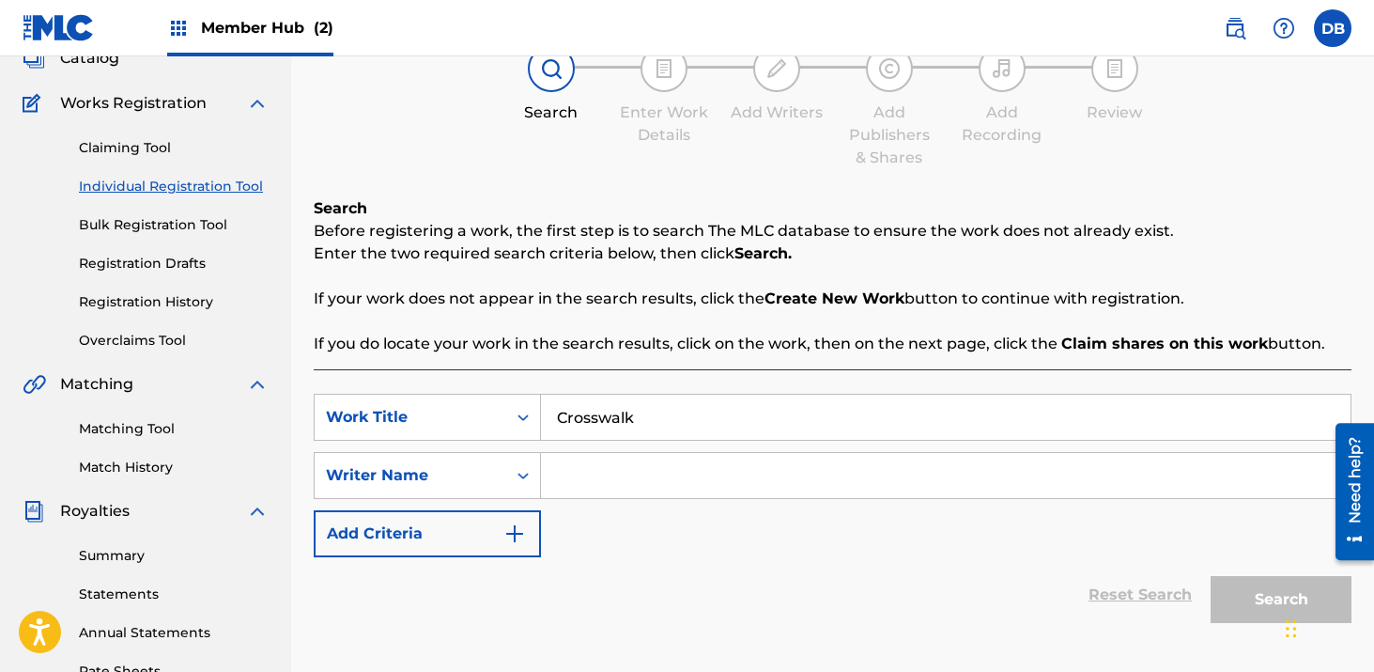
scroll to position [168, 0]
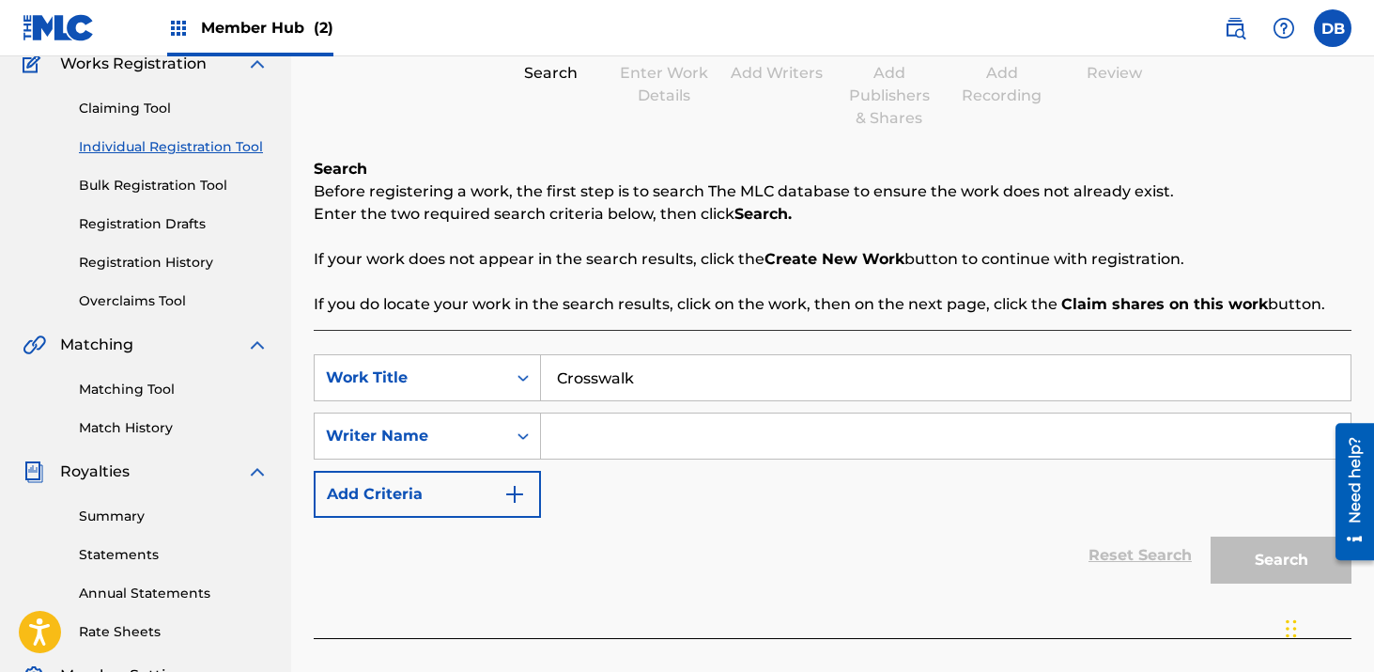
type input "Crosswalk"
click at [627, 433] on input "Search Form" at bounding box center [946, 435] width 810 height 45
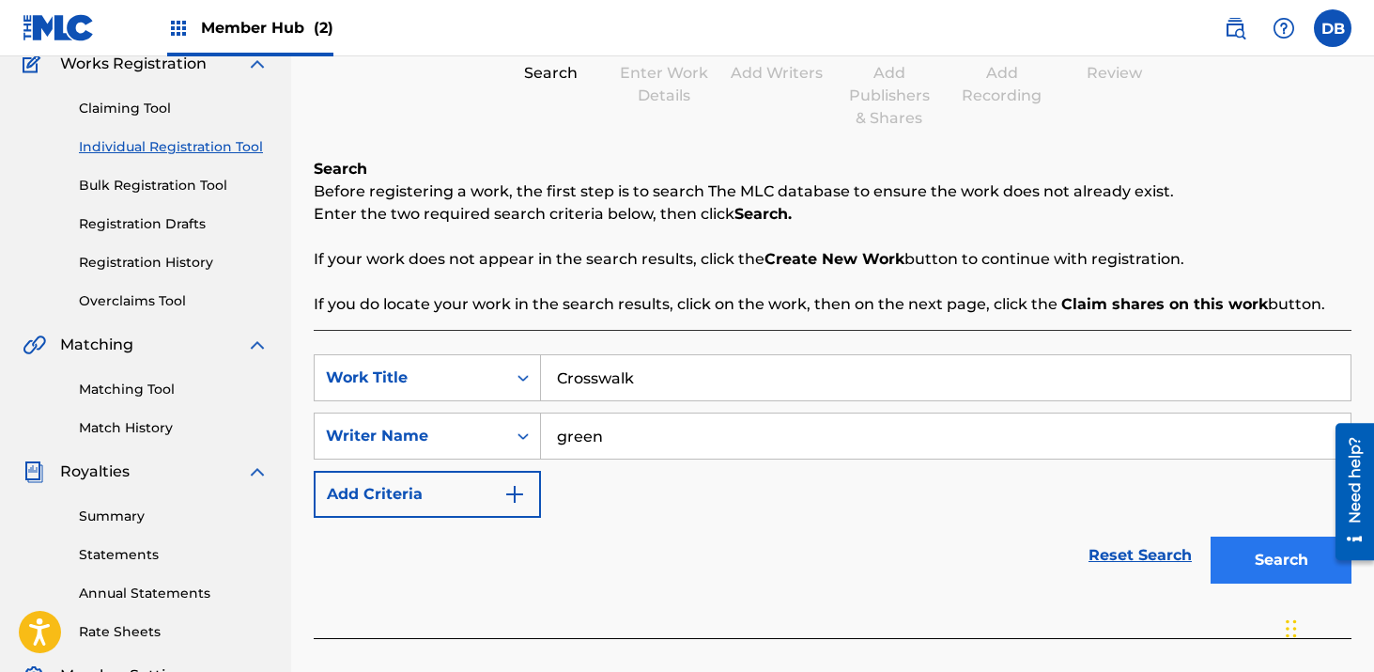
type input "green"
click at [1257, 550] on button "Search" at bounding box center [1281, 559] width 141 height 47
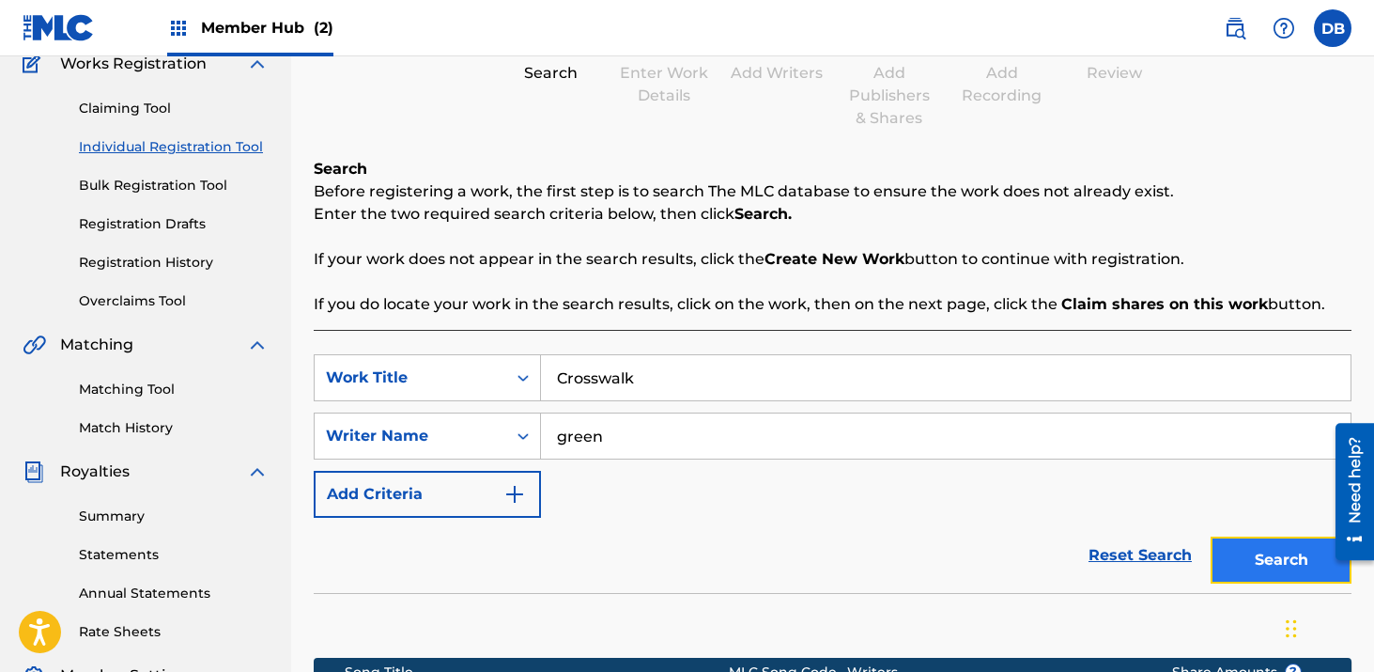
click at [1218, 561] on button "Search" at bounding box center [1281, 559] width 141 height 47
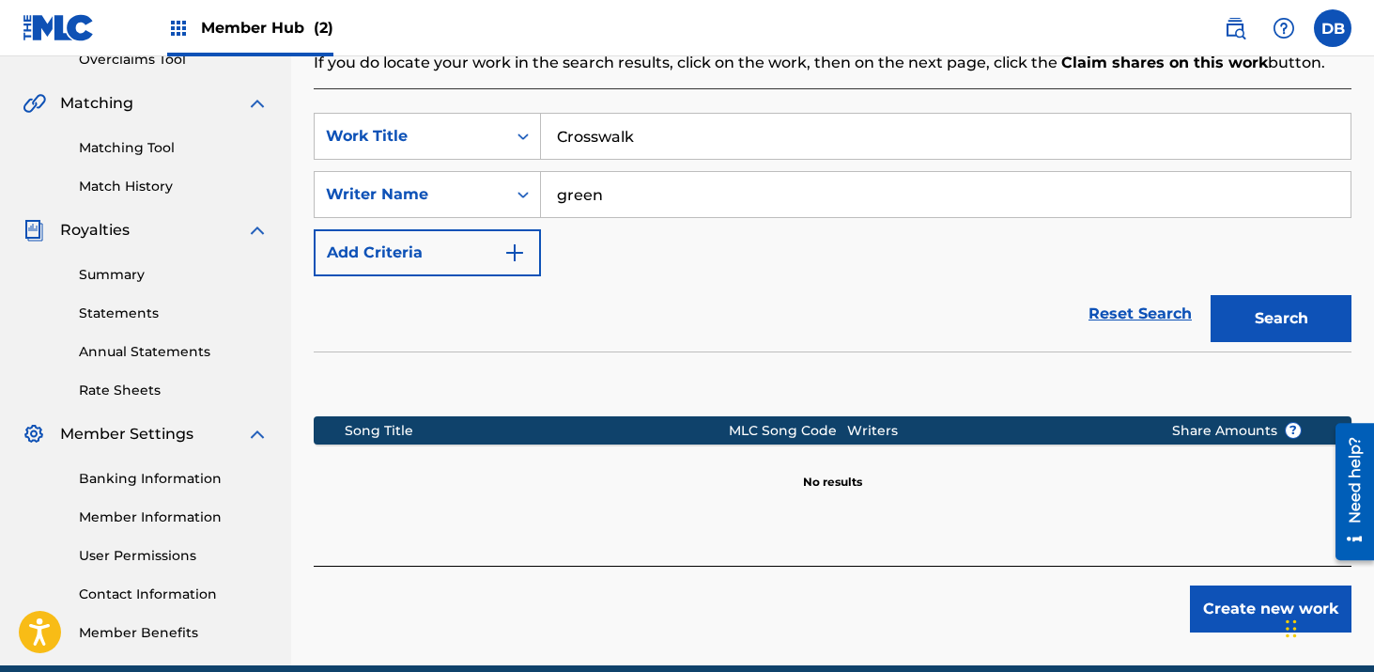
scroll to position [493, 0]
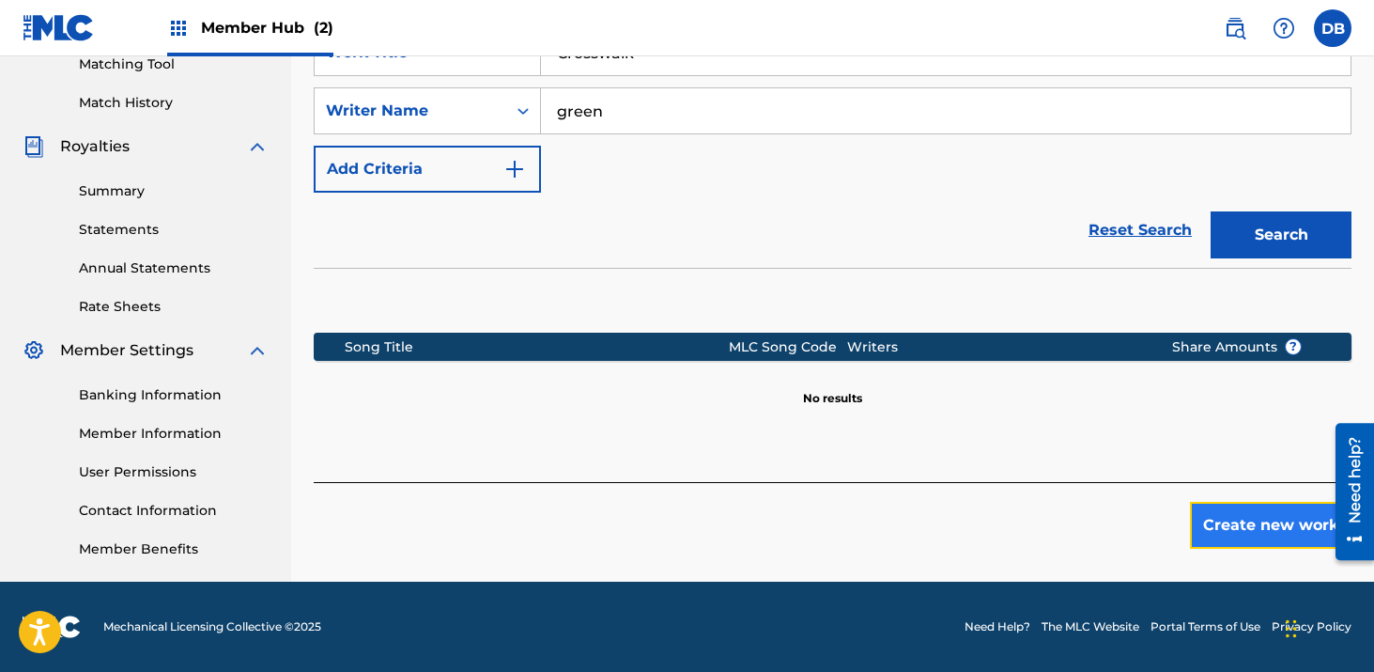
click at [1242, 531] on button "Create new work" at bounding box center [1271, 525] width 162 height 47
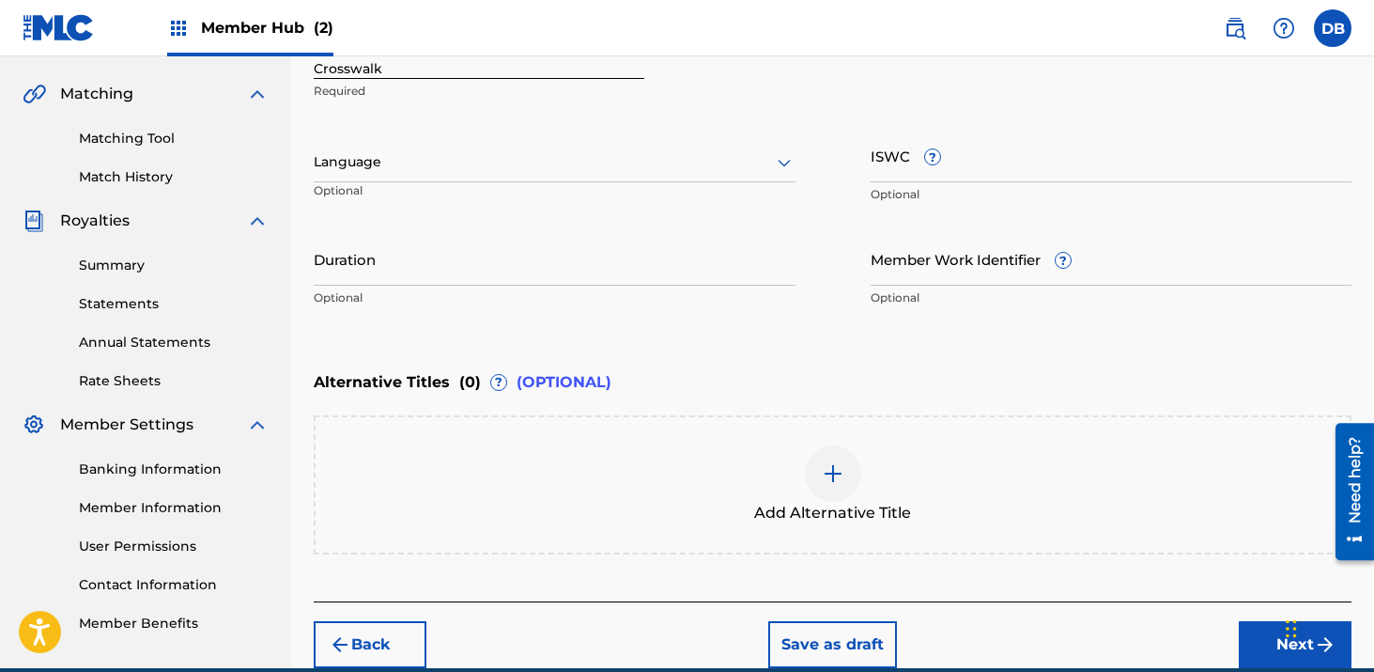
scroll to position [373, 0]
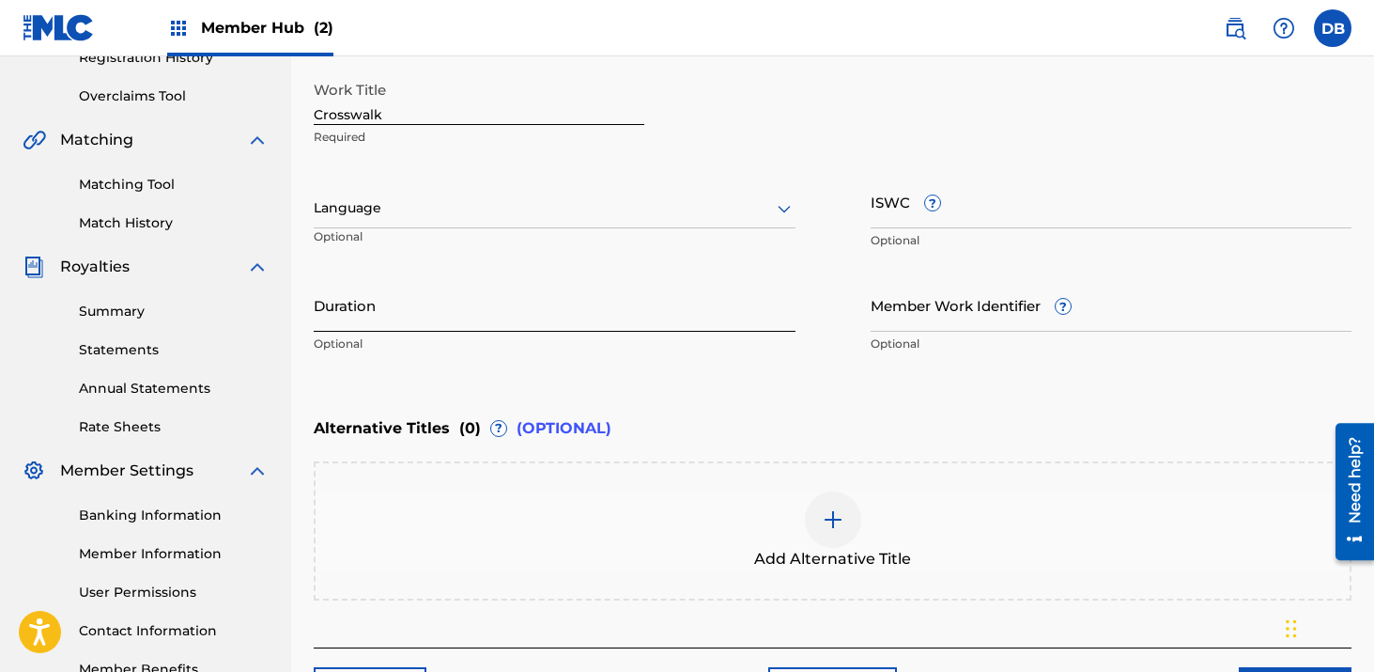
click at [489, 324] on input "Duration" at bounding box center [555, 305] width 482 height 54
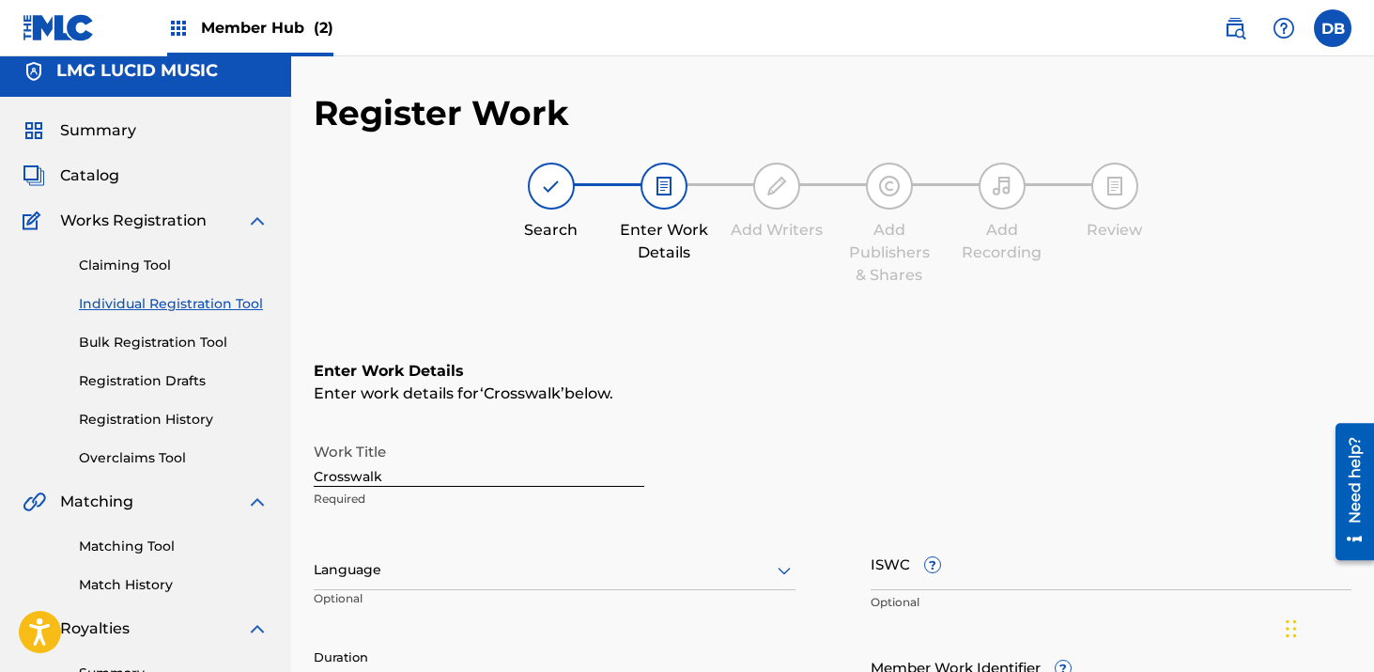
scroll to position [0, 0]
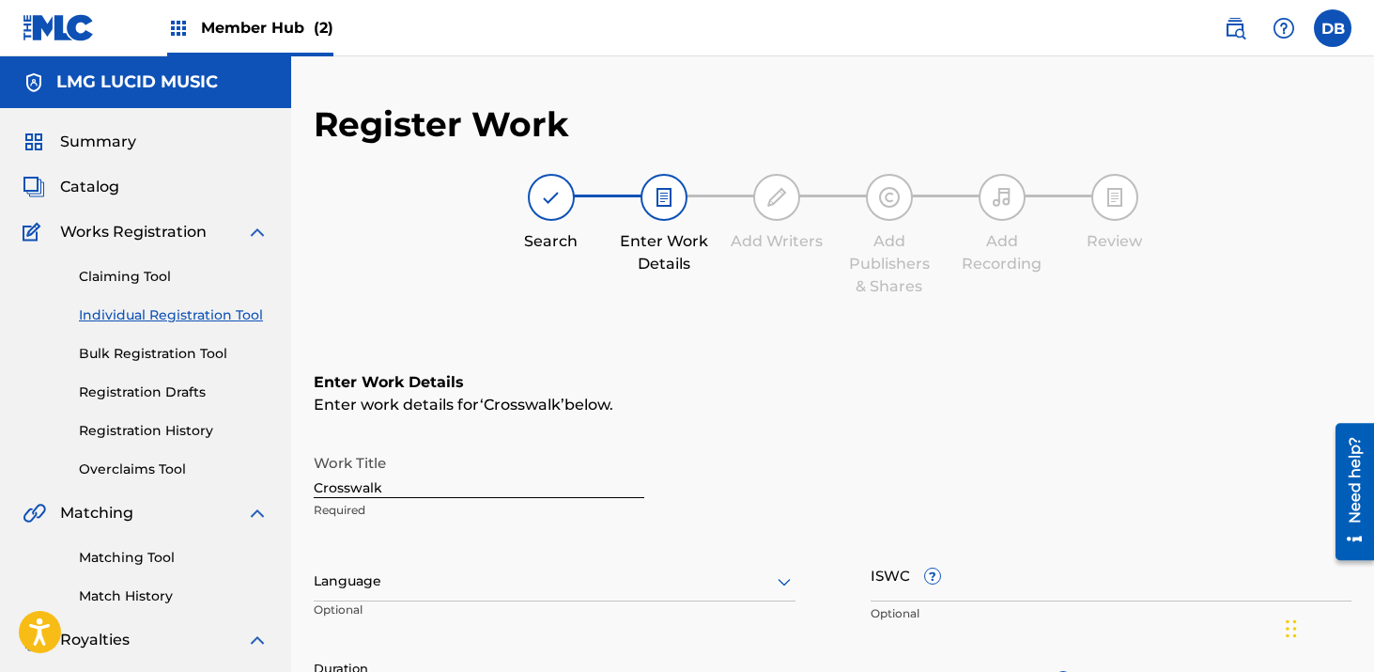
click at [318, 486] on input "Crosswalk" at bounding box center [479, 471] width 331 height 54
type input "The Crosswalk"
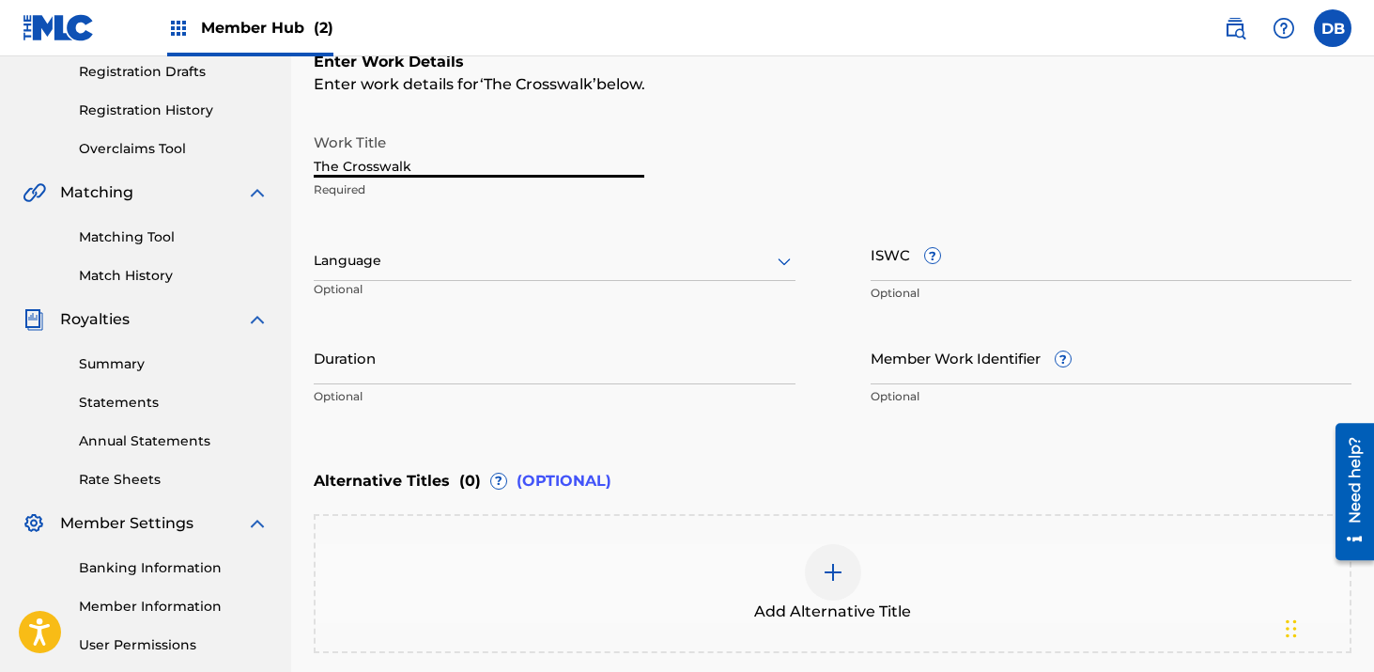
scroll to position [326, 0]
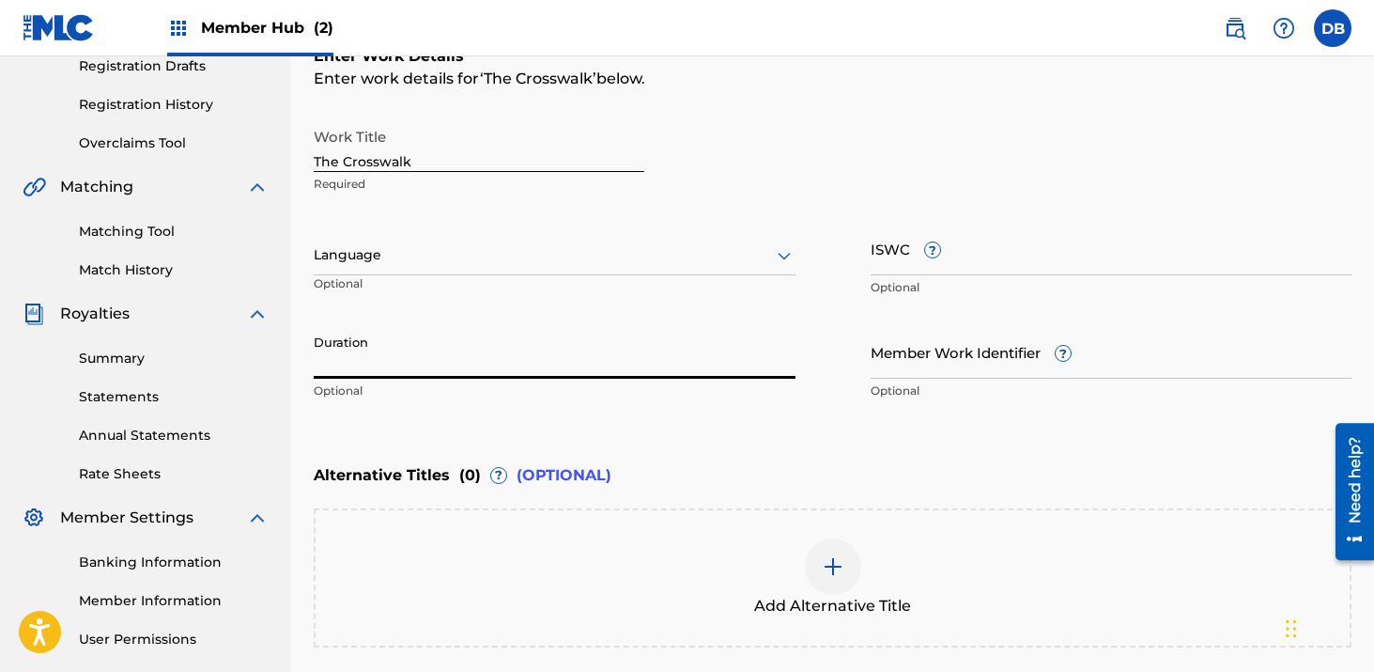
click at [441, 356] on input "Duration" at bounding box center [555, 352] width 482 height 54
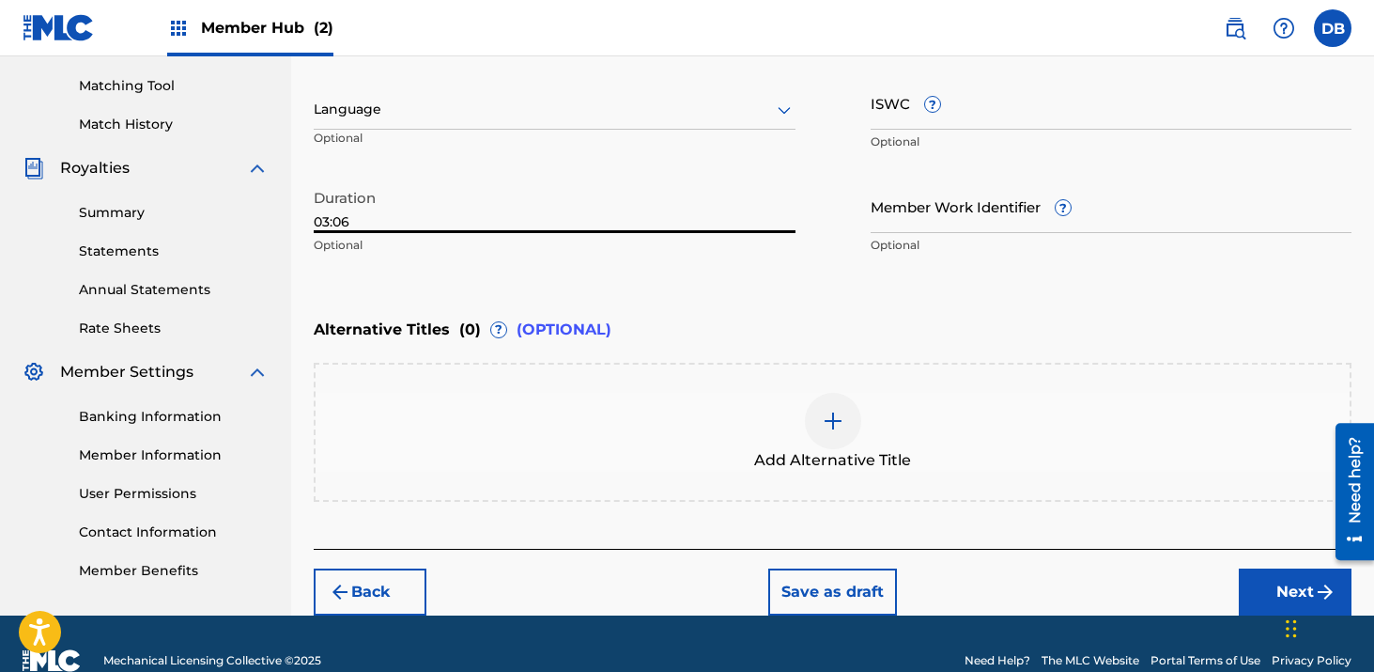
scroll to position [505, 0]
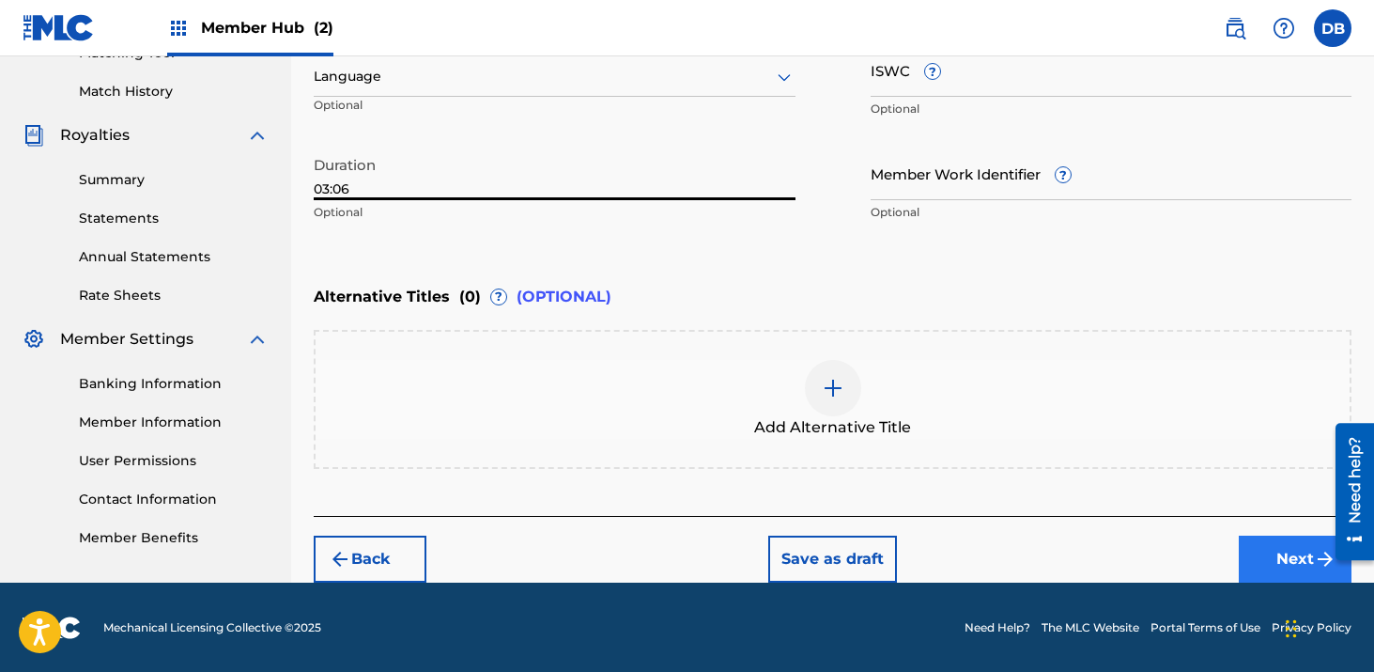
type input "03:06"
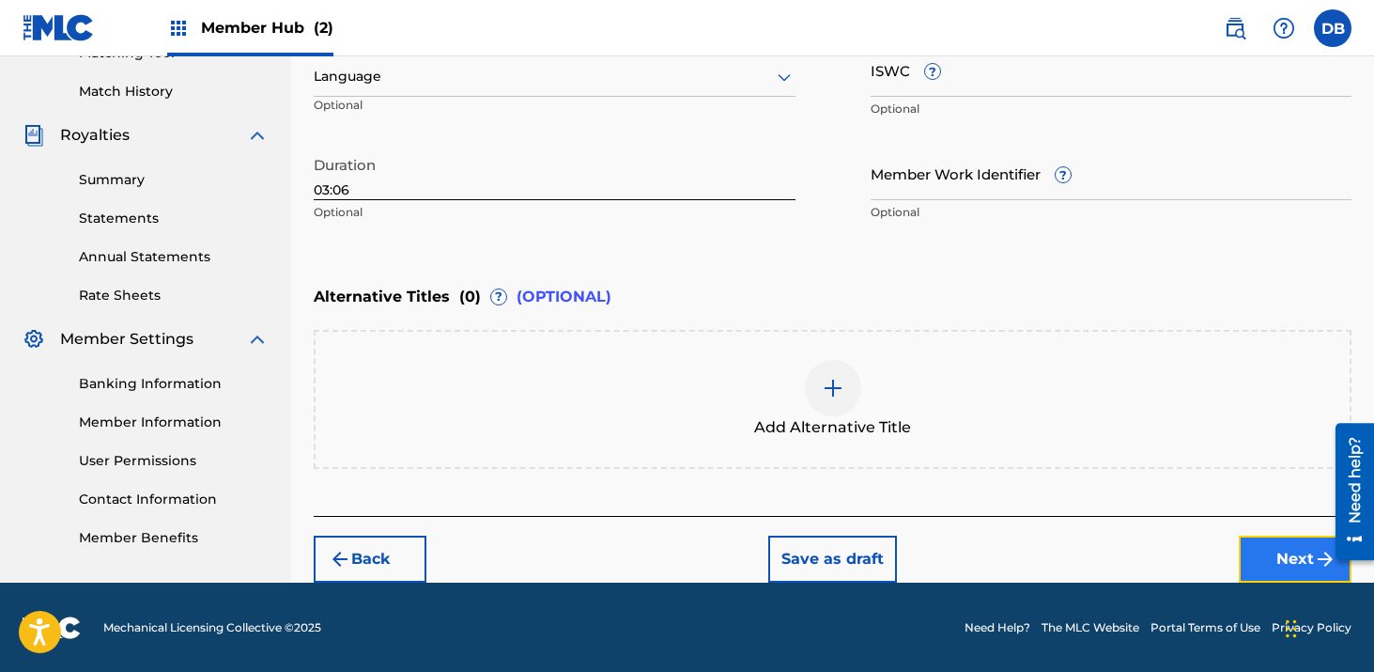
click at [1281, 566] on button "Next" at bounding box center [1295, 559] width 113 height 47
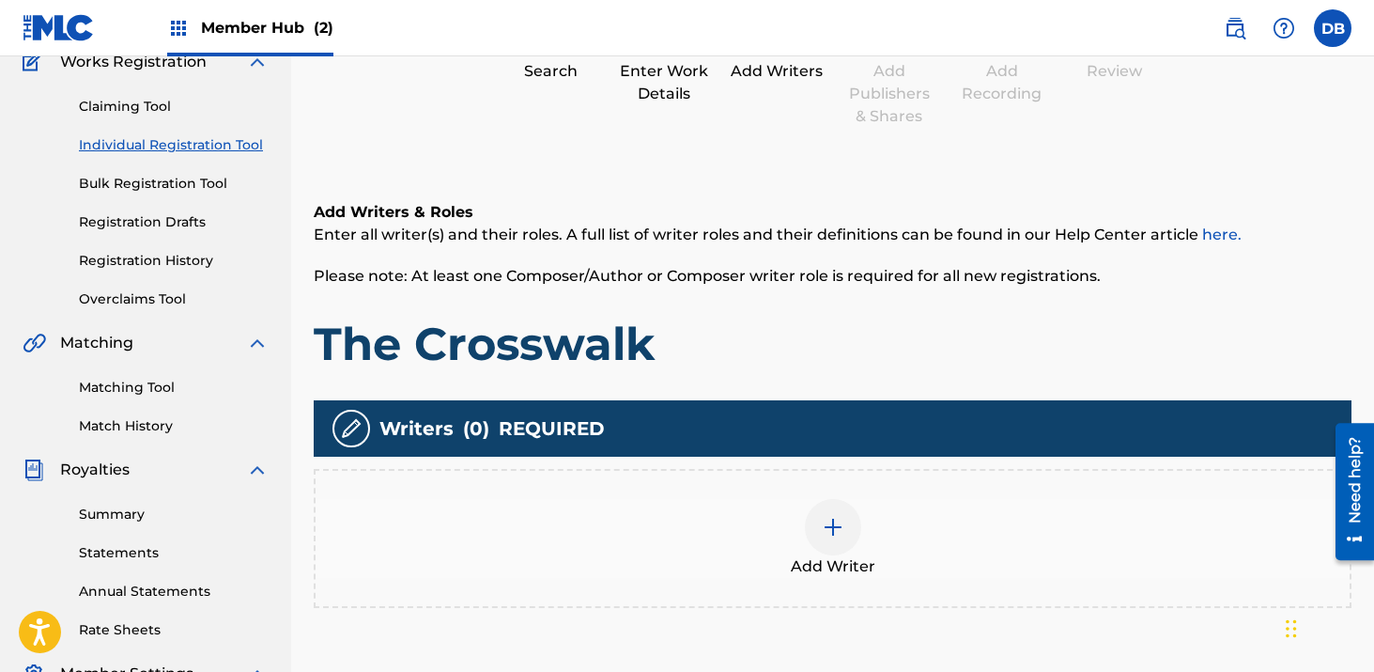
scroll to position [319, 0]
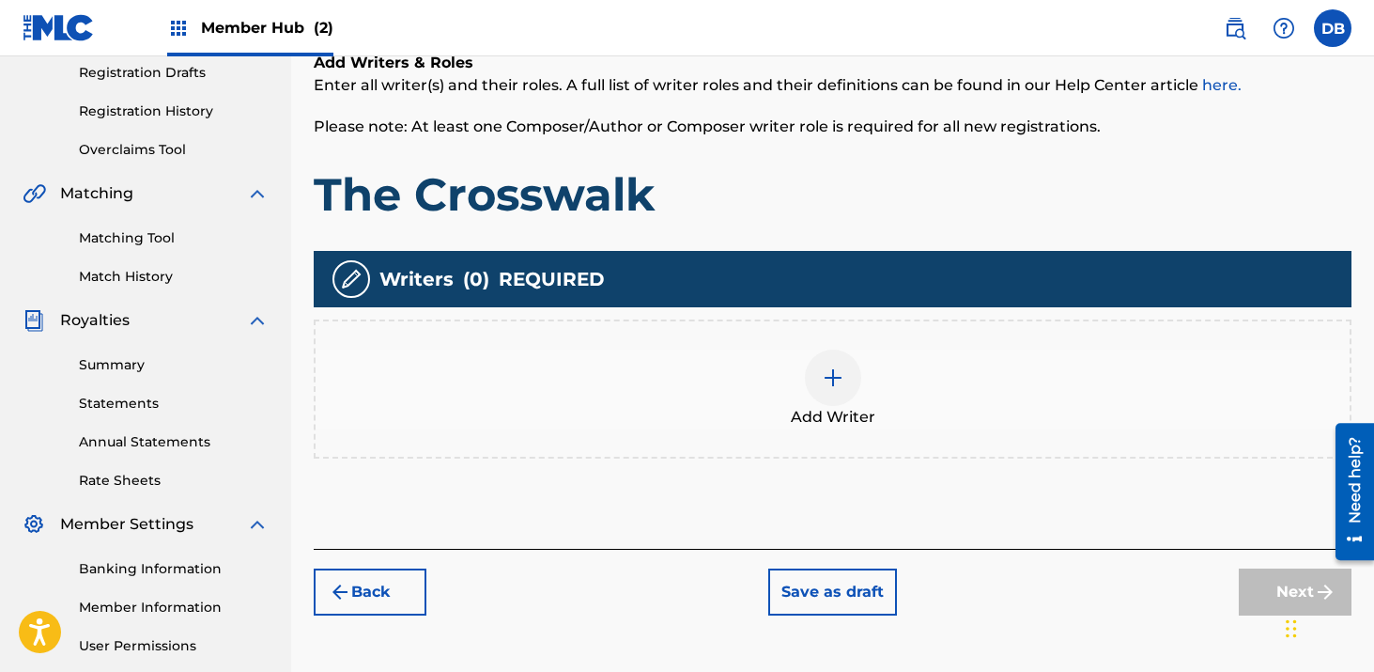
click at [839, 379] on img at bounding box center [833, 377] width 23 height 23
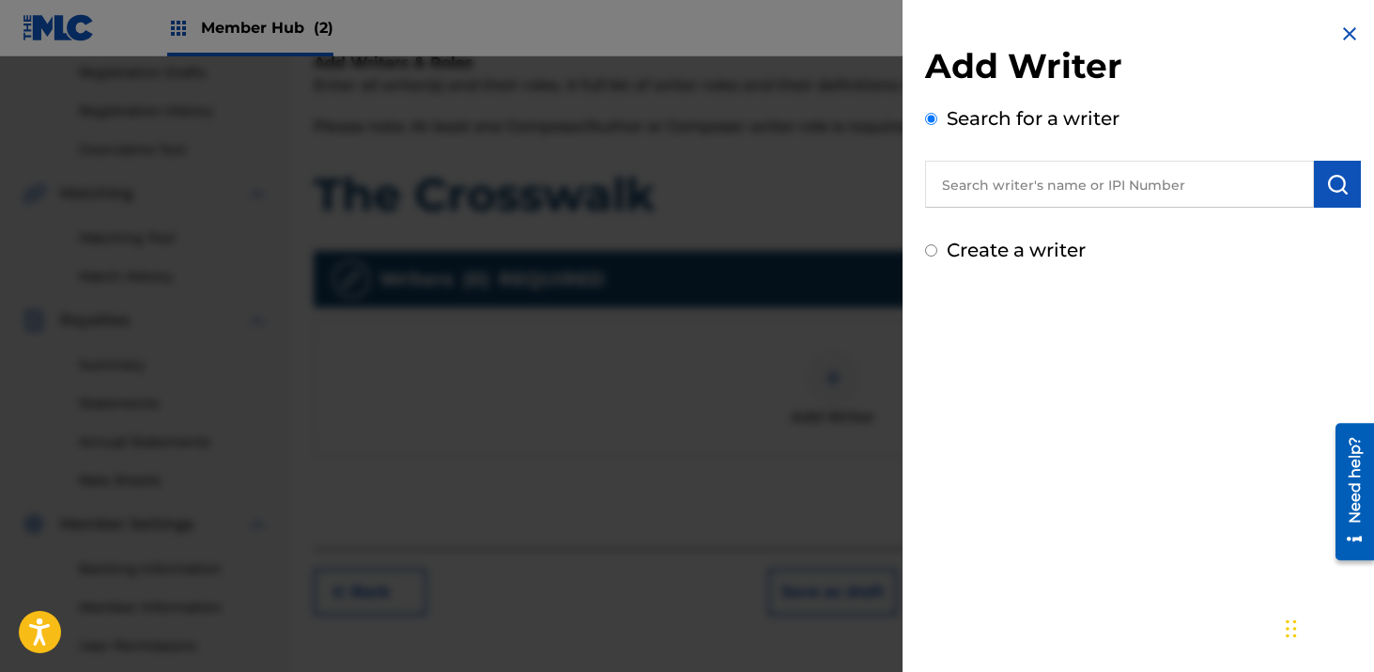
click at [988, 181] on input "text" at bounding box center [1119, 184] width 389 height 47
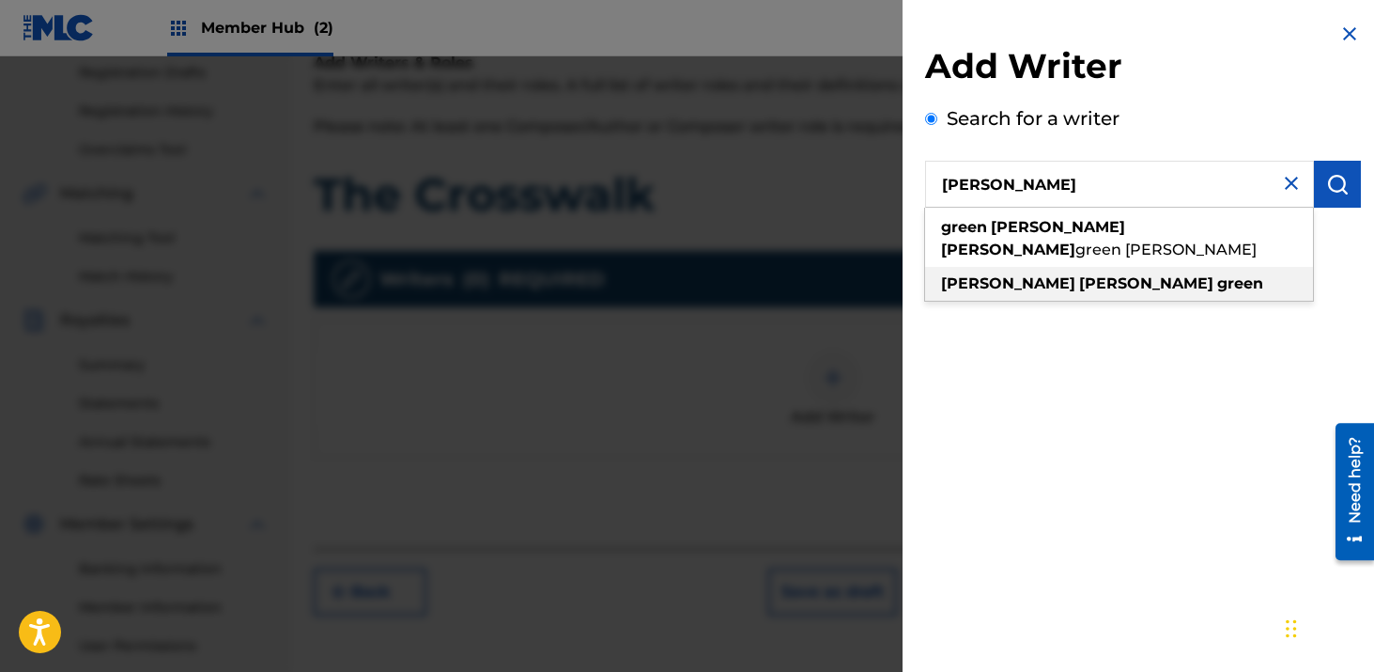
click at [1075, 274] on div "[PERSON_NAME]" at bounding box center [1119, 284] width 388 height 34
type input "[PERSON_NAME]"
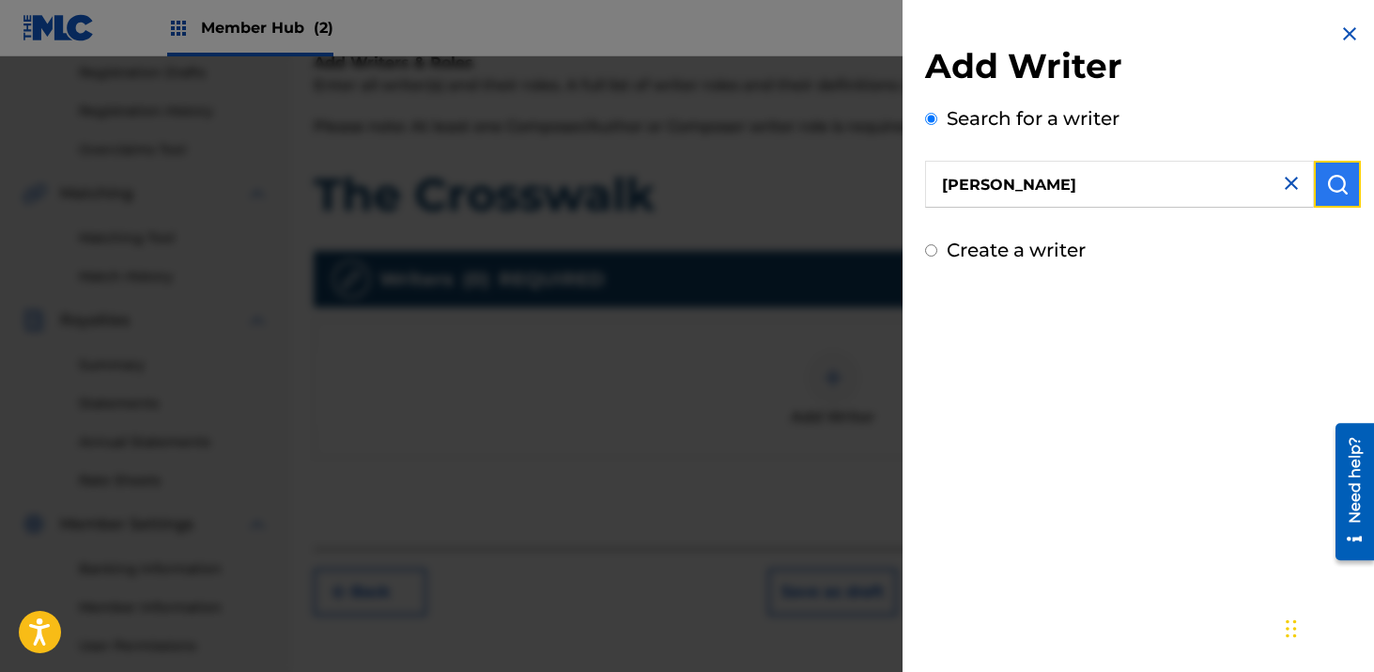
click at [1316, 189] on button "submit" at bounding box center [1337, 184] width 47 height 47
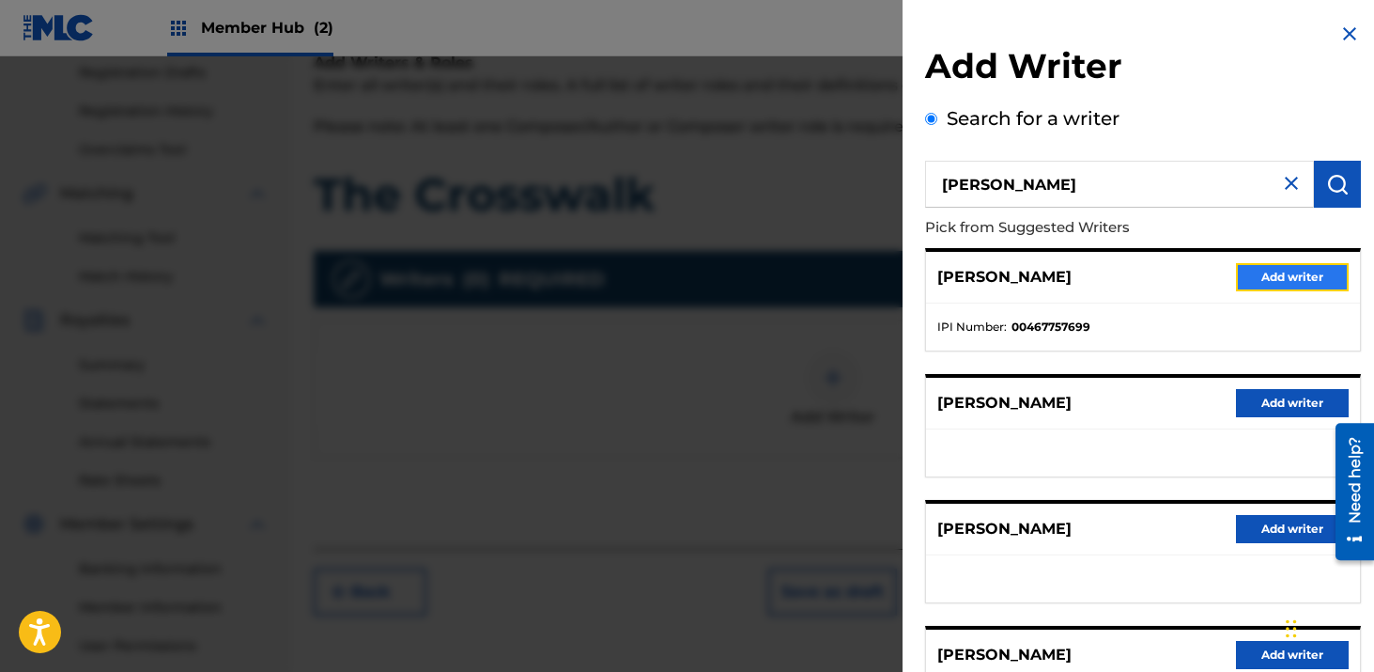
click at [1252, 280] on button "Add writer" at bounding box center [1292, 277] width 113 height 28
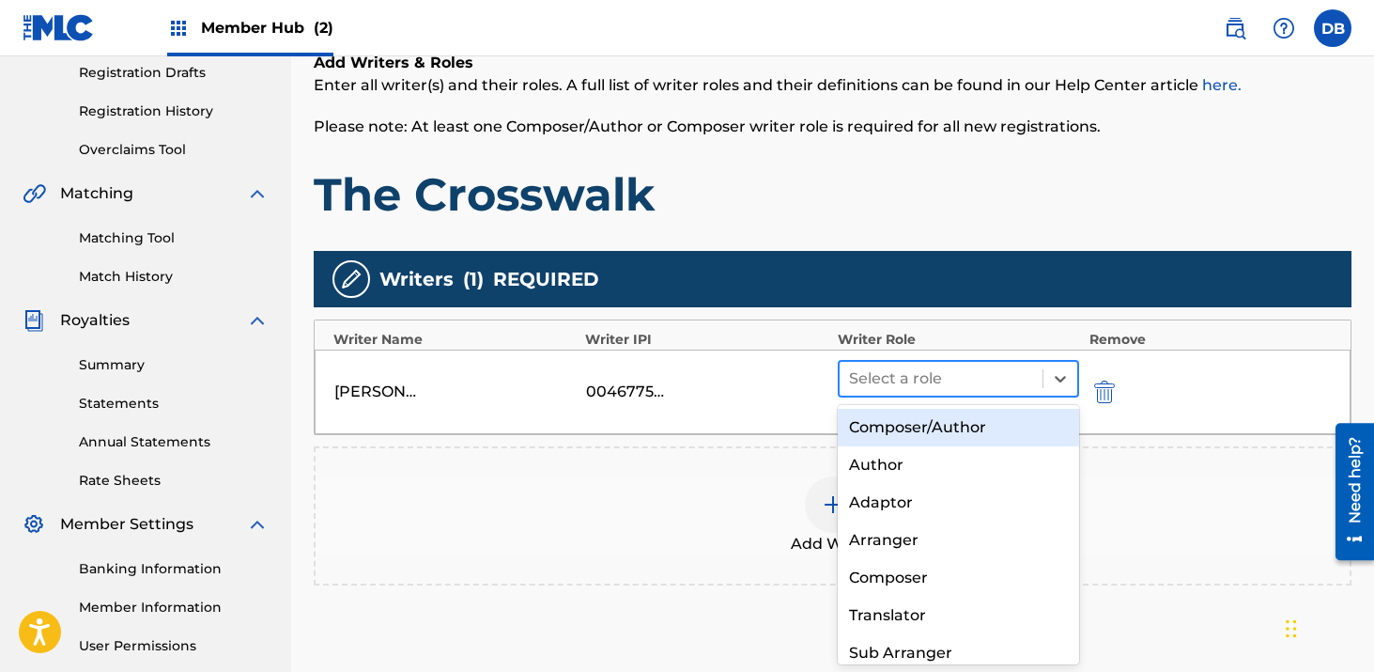
click at [919, 382] on div at bounding box center [941, 378] width 185 height 26
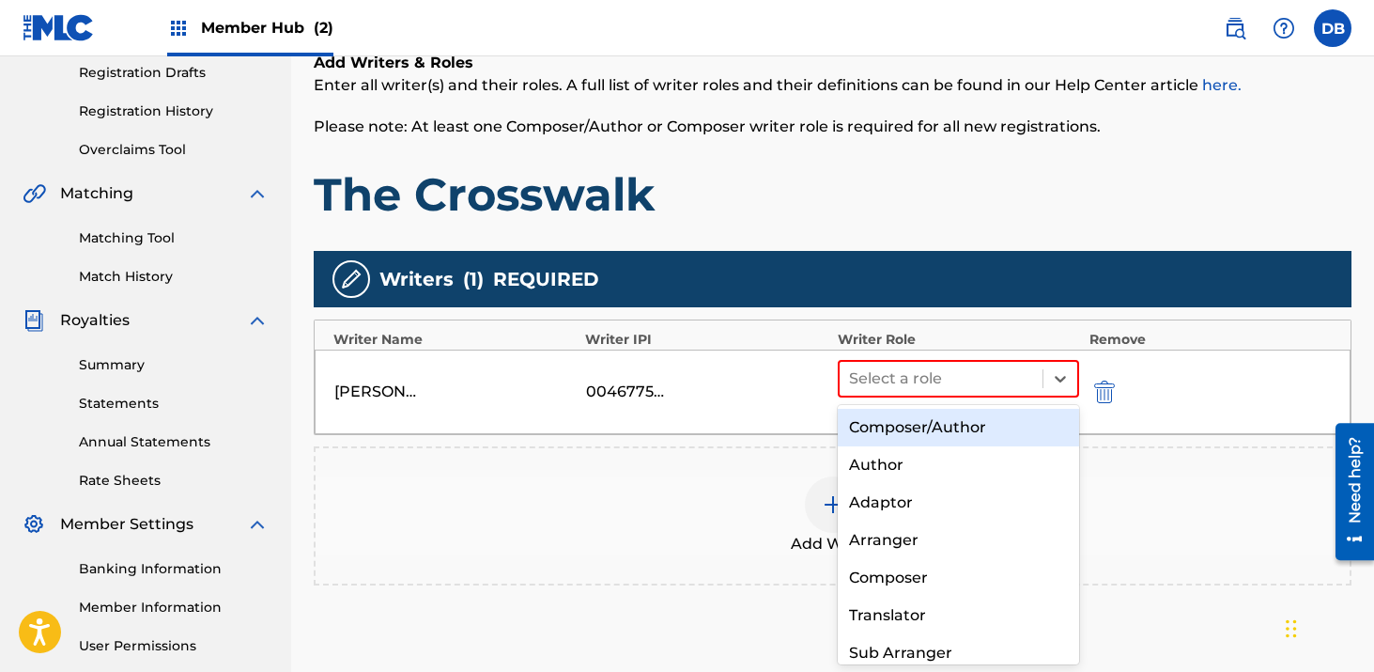
click at [919, 416] on div "Composer/Author" at bounding box center [959, 428] width 242 height 38
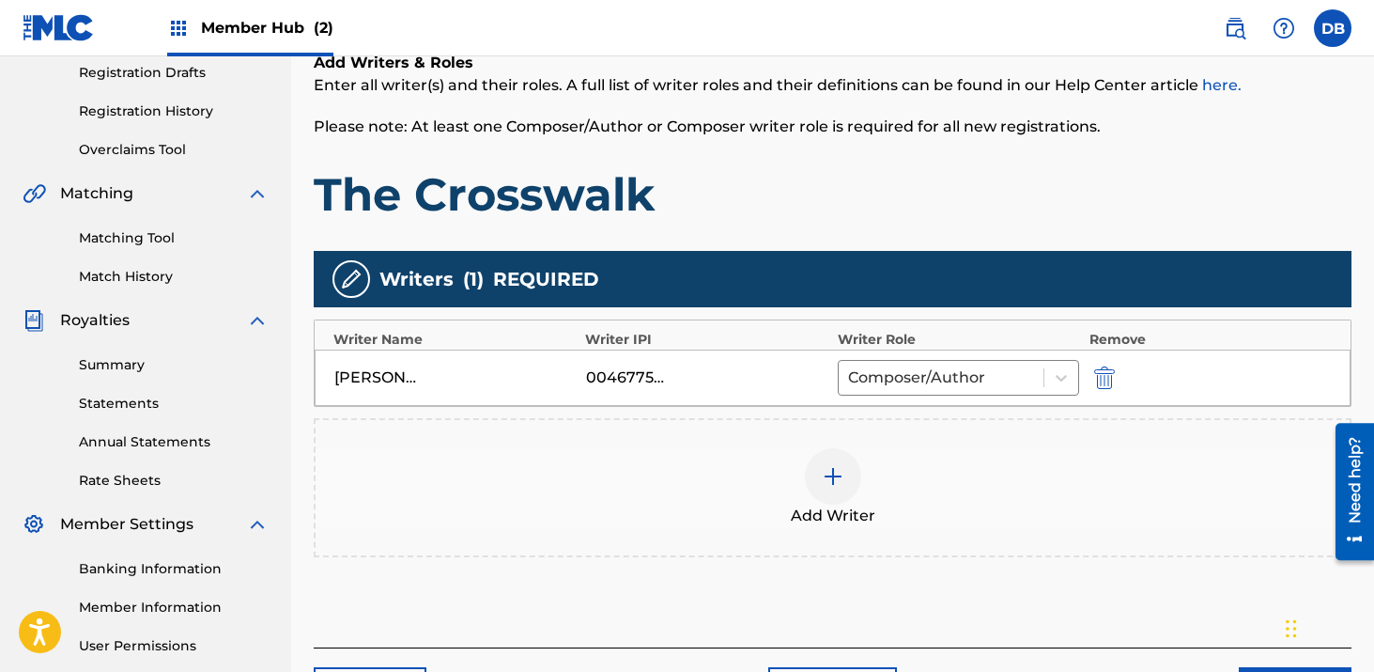
click at [843, 474] on img at bounding box center [833, 476] width 23 height 23
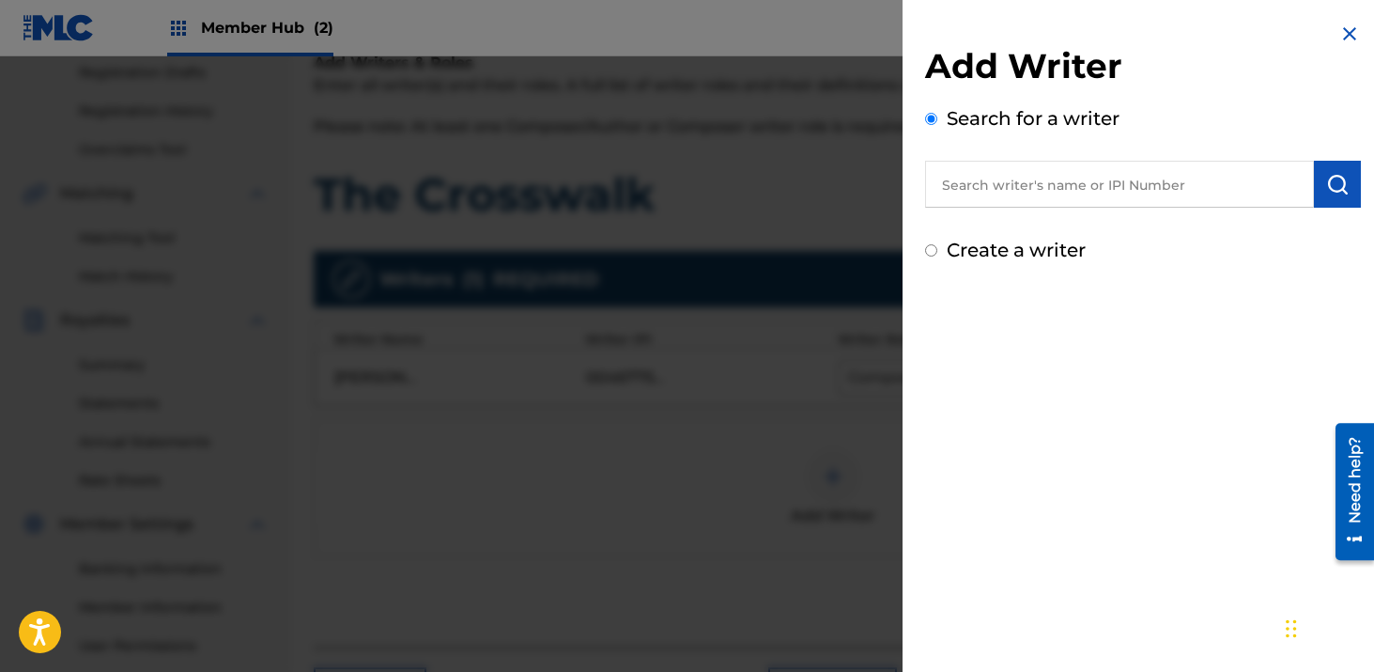
click at [969, 212] on div "Add Writer Search for a writer Create a writer" at bounding box center [1143, 154] width 436 height 219
click at [969, 188] on input "text" at bounding box center [1119, 184] width 389 height 47
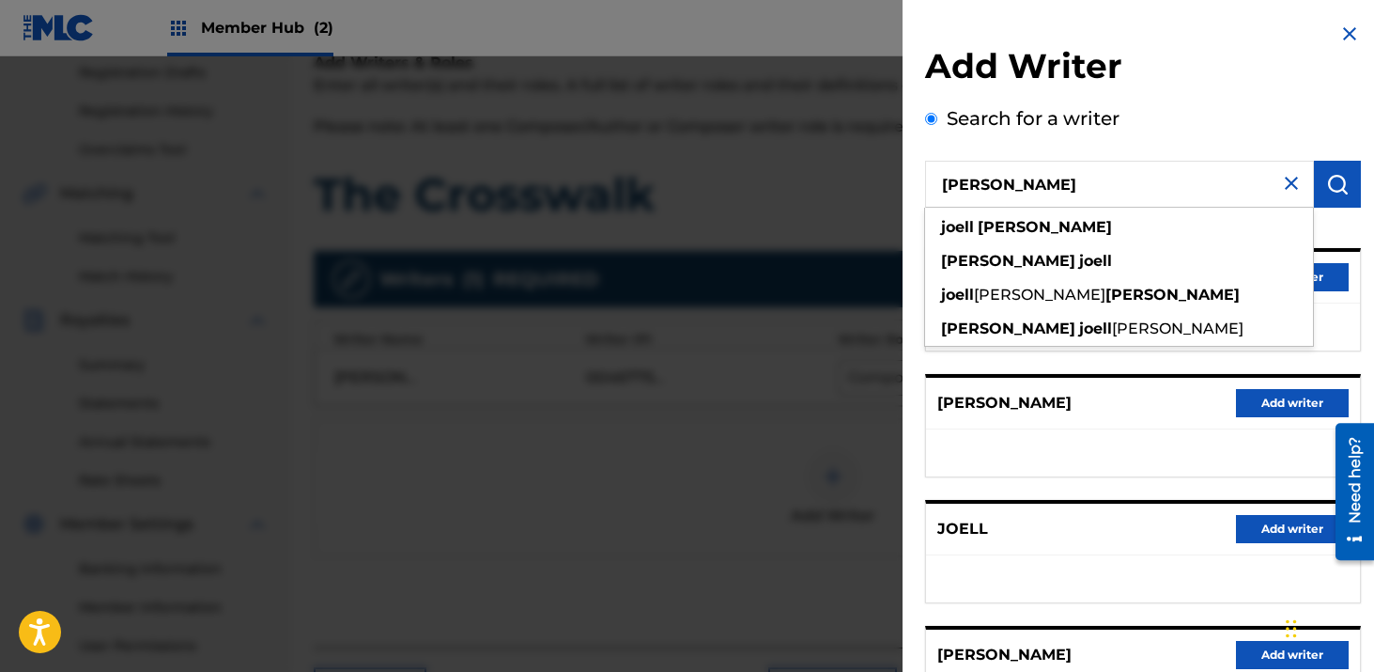
type input "[PERSON_NAME]"
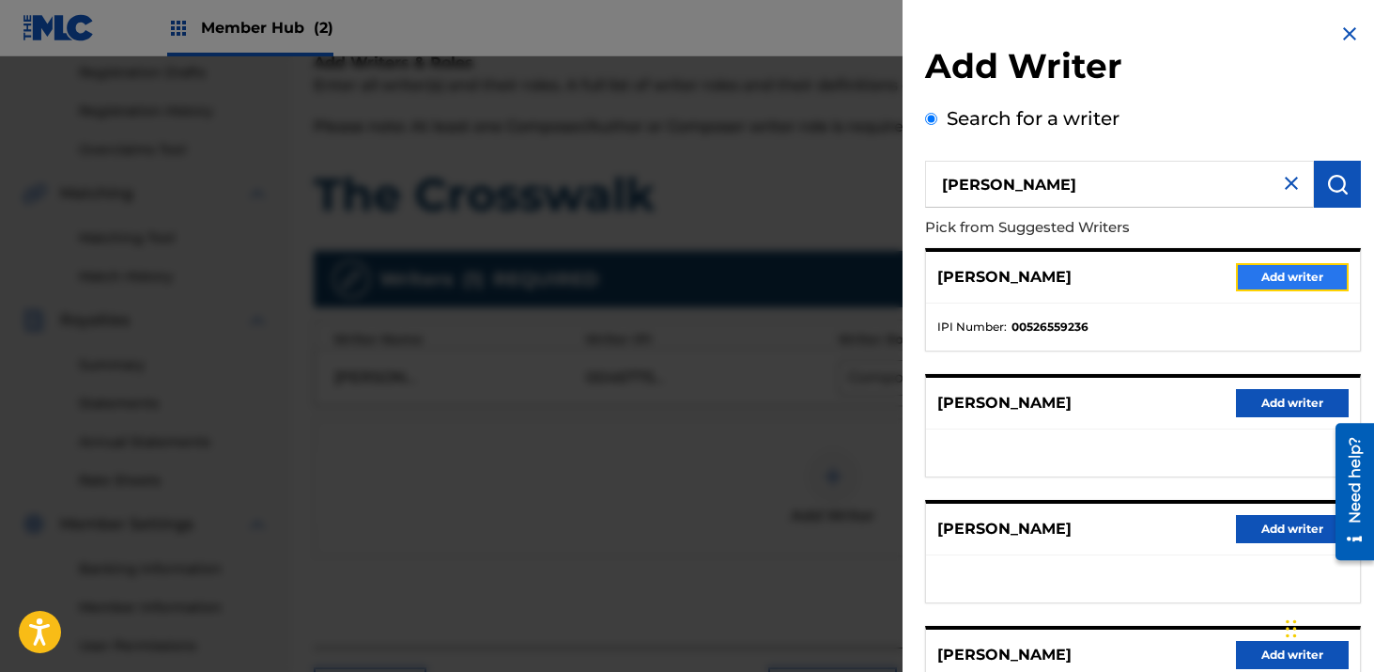
click at [1270, 272] on button "Add writer" at bounding box center [1292, 277] width 113 height 28
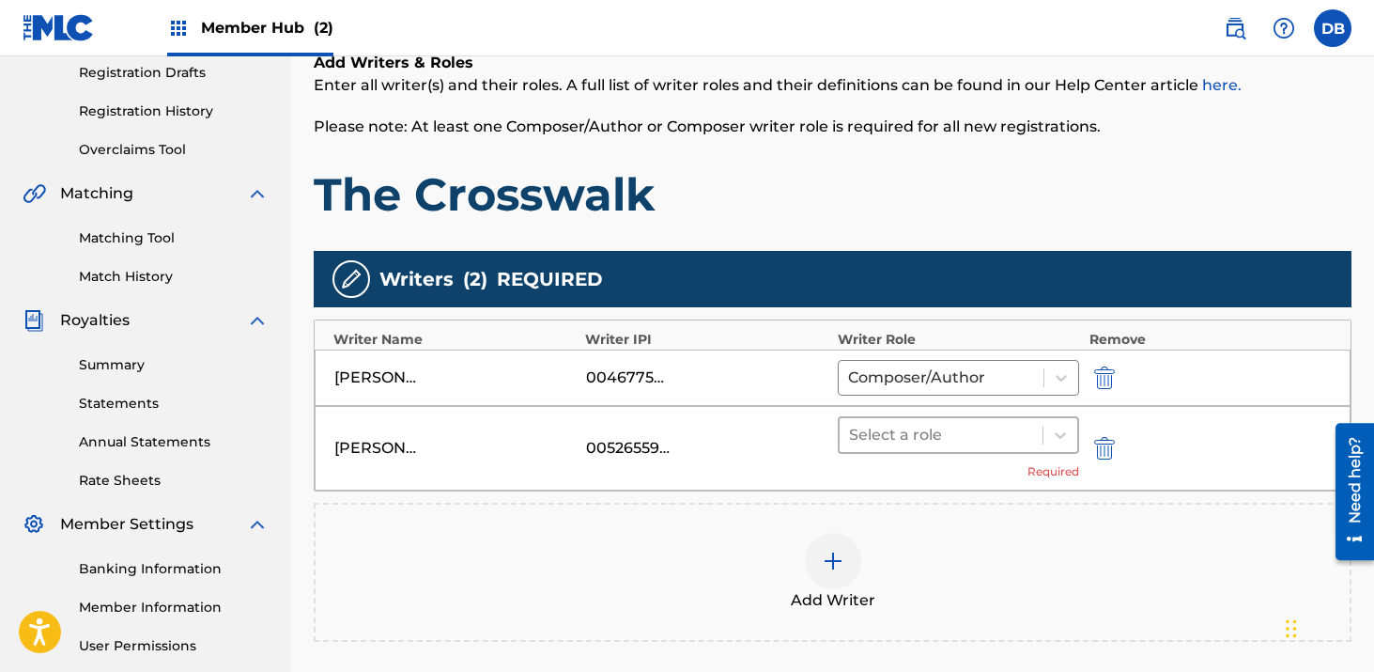
click at [939, 436] on div at bounding box center [941, 435] width 185 height 26
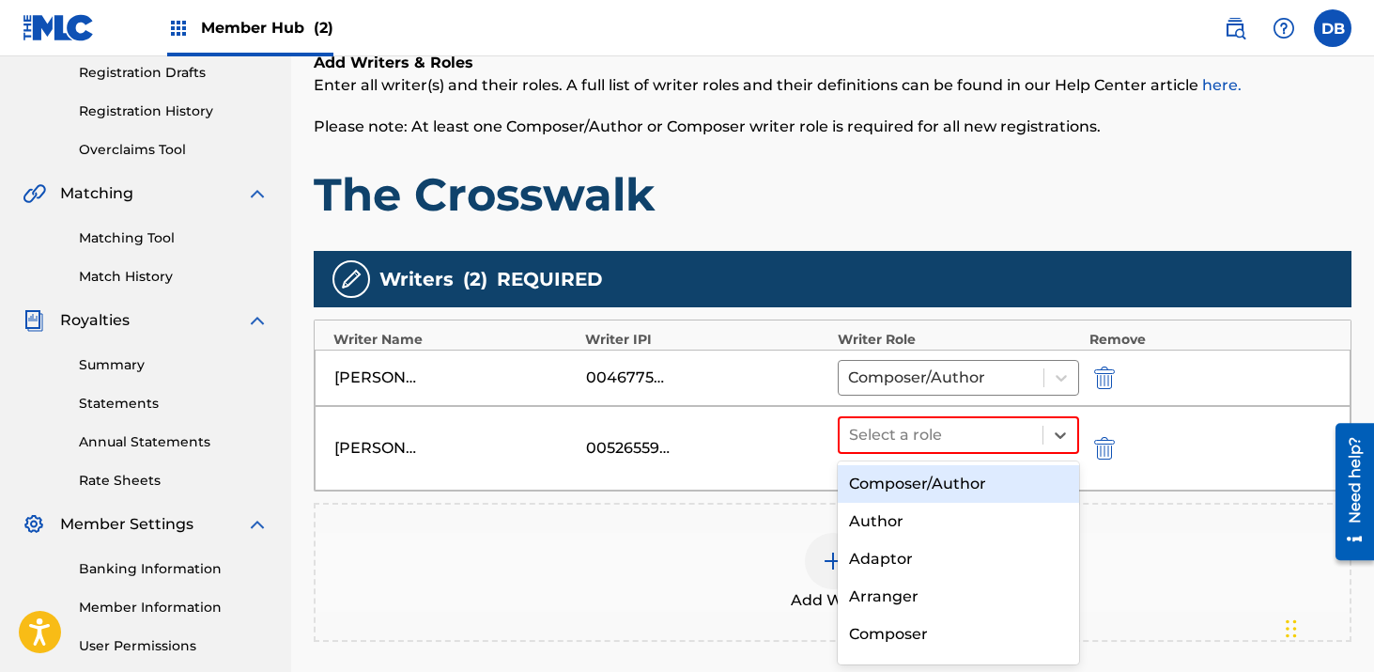
click at [933, 480] on div "Composer/Author" at bounding box center [959, 484] width 242 height 38
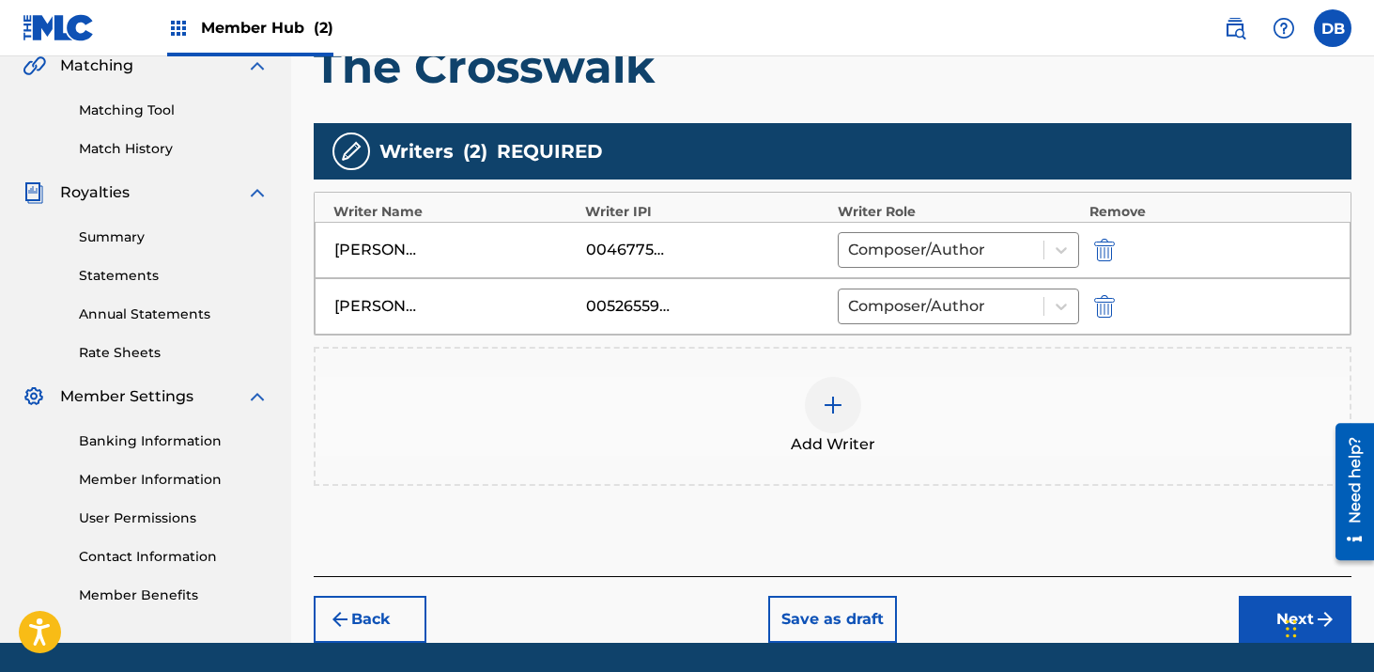
scroll to position [508, 0]
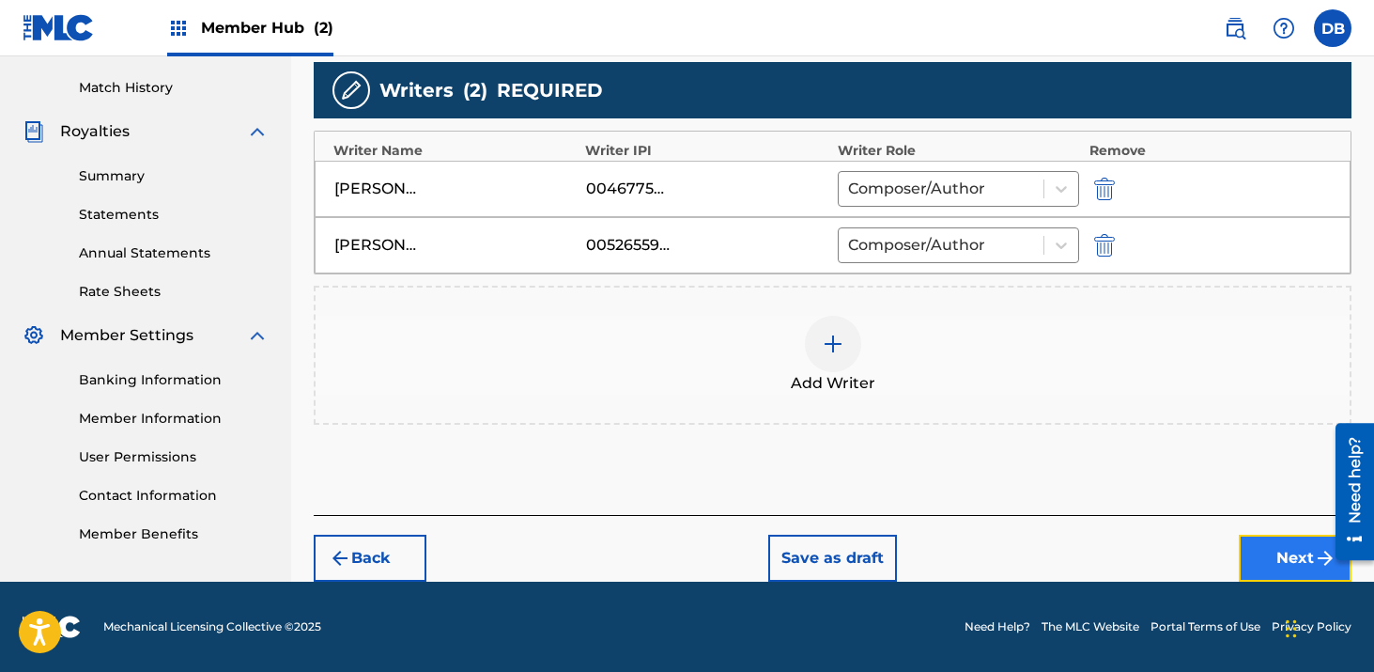
click at [1282, 563] on button "Next" at bounding box center [1295, 558] width 113 height 47
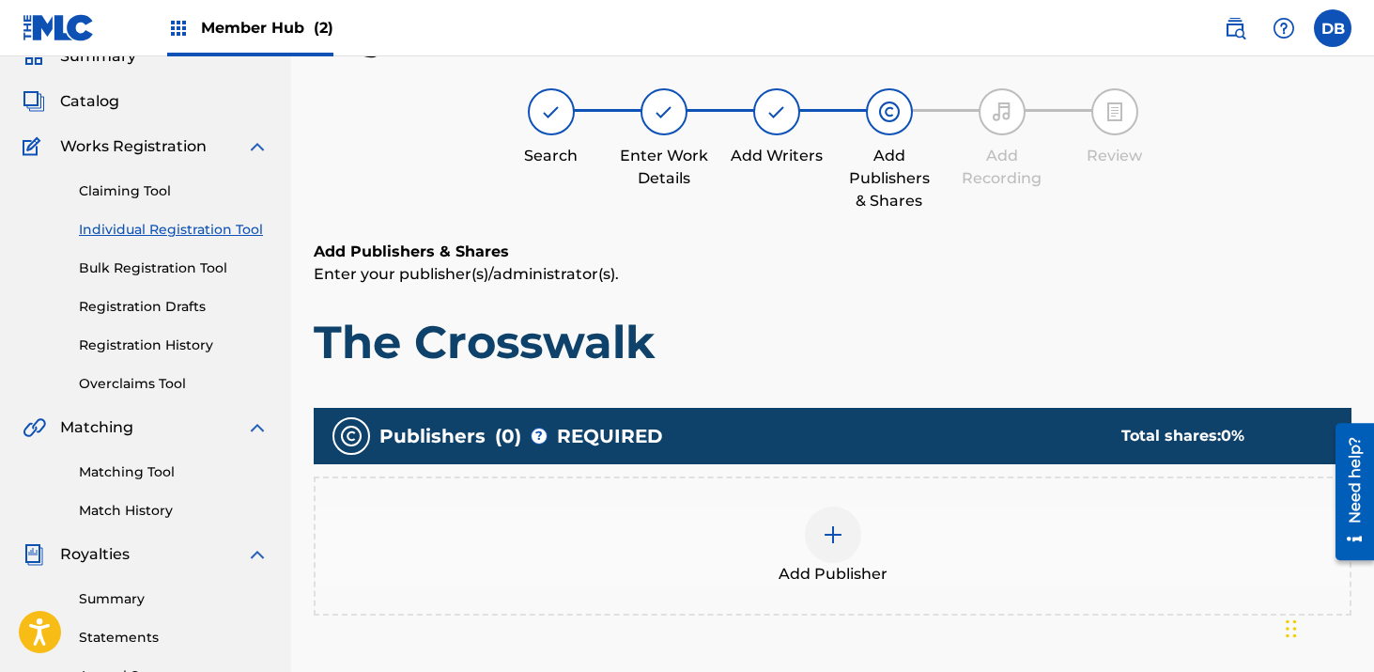
scroll to position [85, 0]
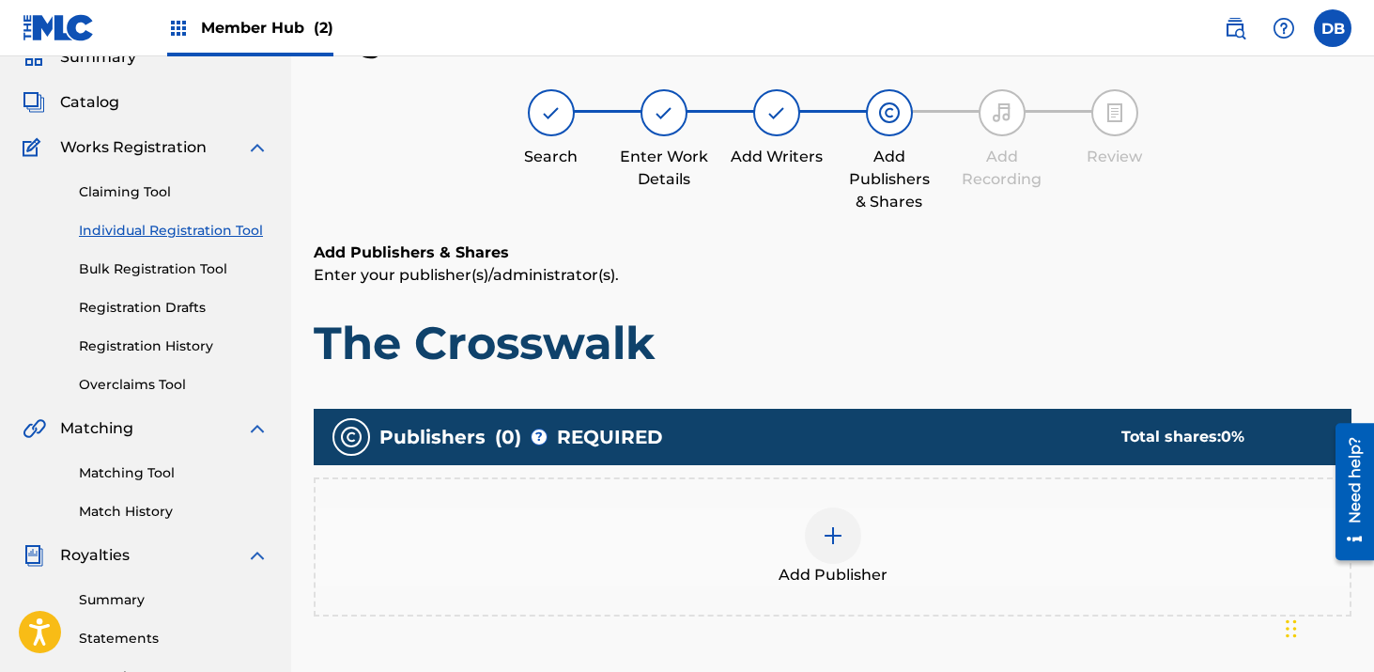
click at [829, 532] on img at bounding box center [833, 535] width 23 height 23
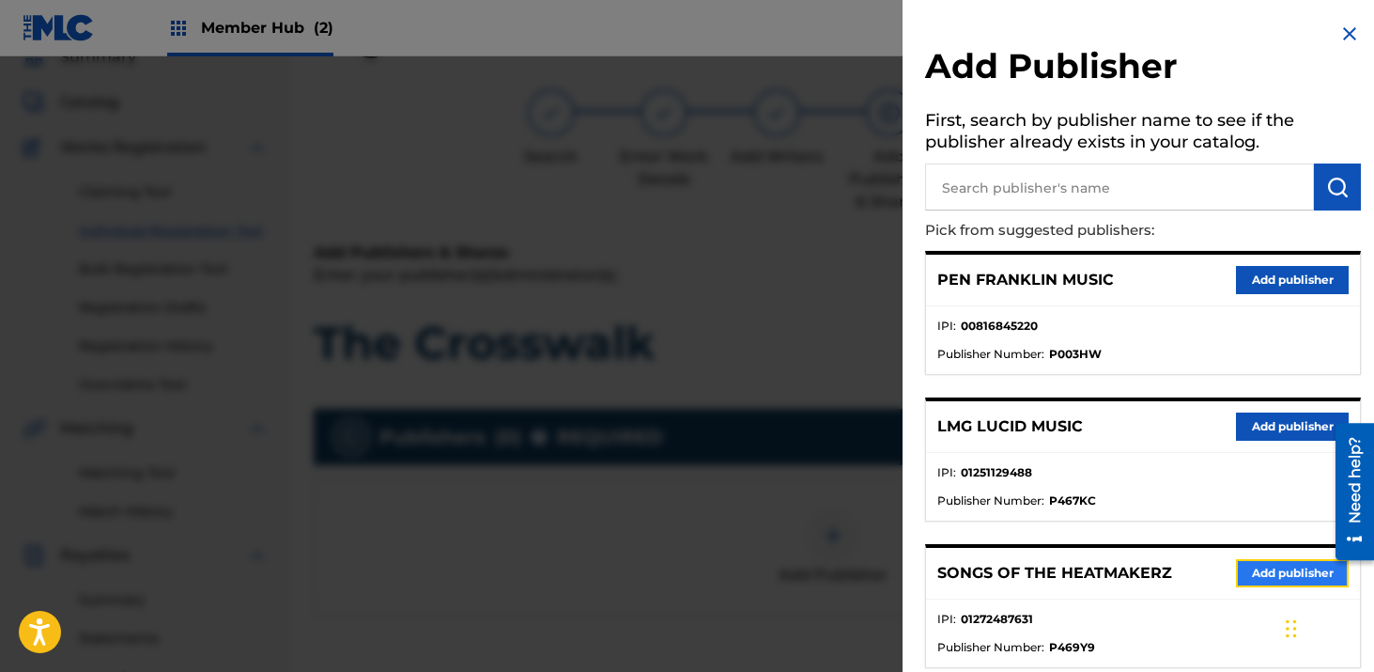
click at [1258, 573] on button "Add publisher" at bounding box center [1292, 573] width 113 height 28
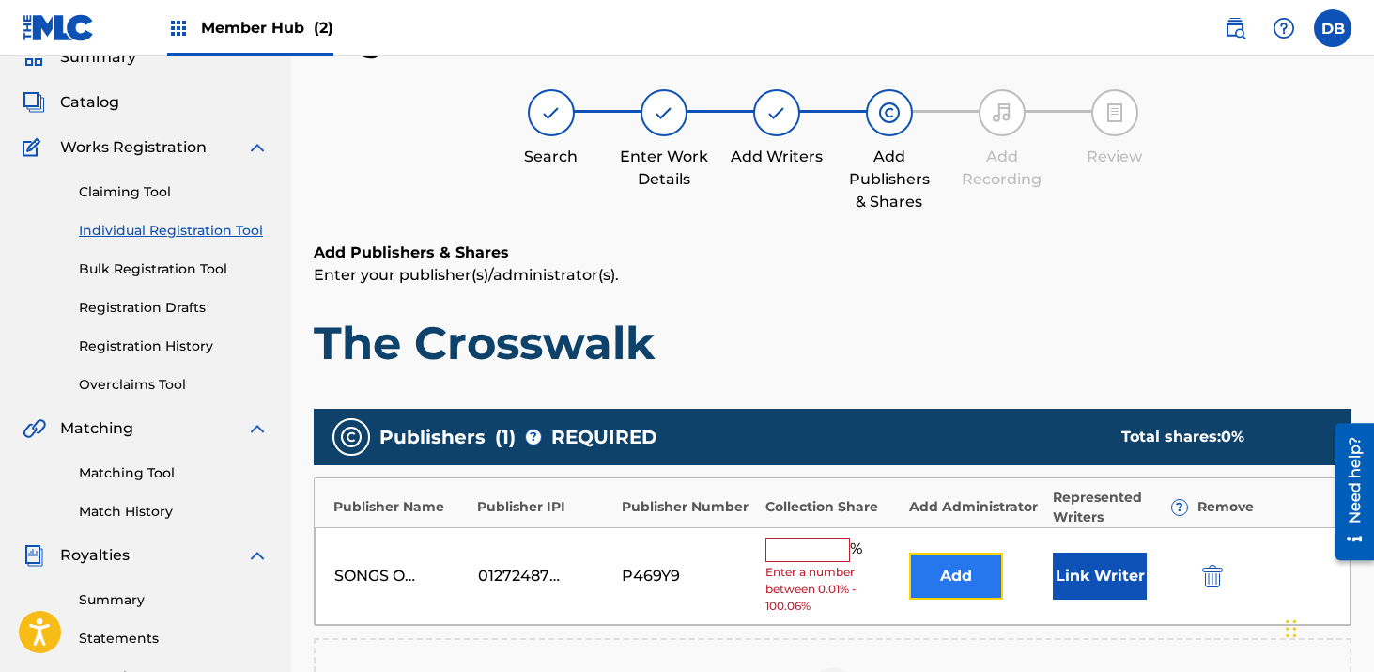
click at [959, 563] on button "Add" at bounding box center [956, 575] width 94 height 47
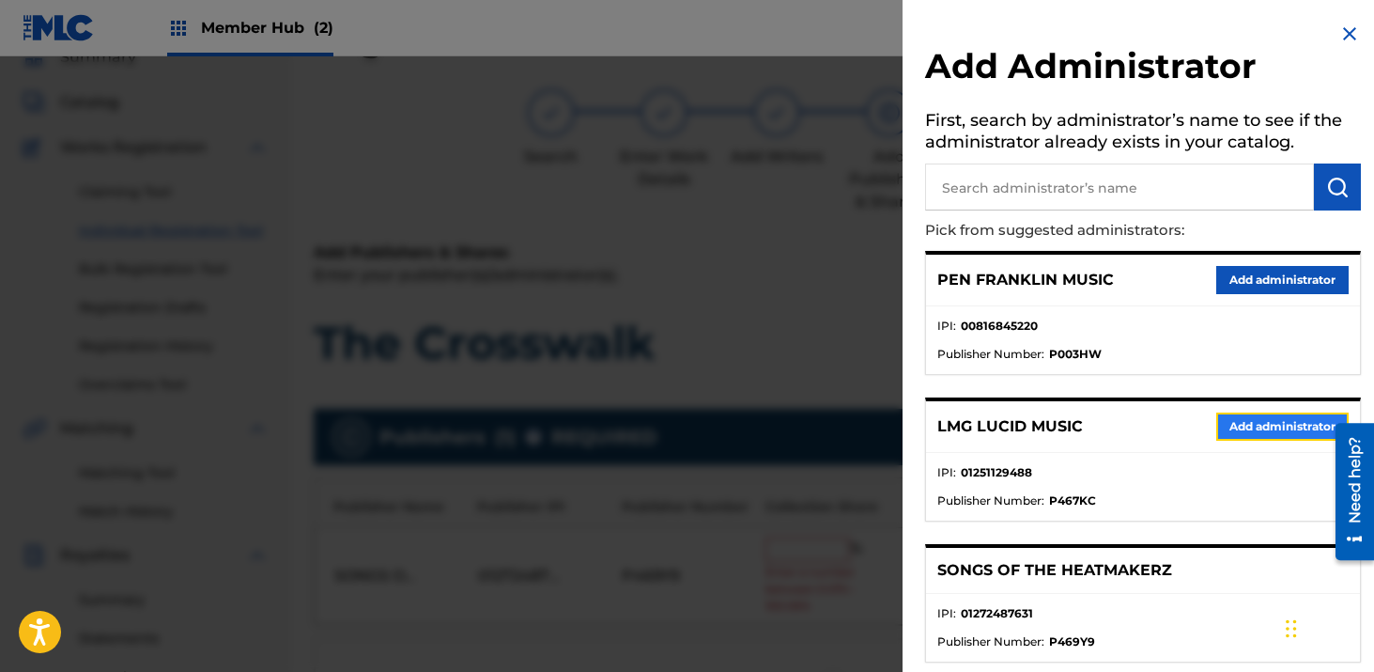
click at [1249, 432] on button "Add administrator" at bounding box center [1283, 426] width 132 height 28
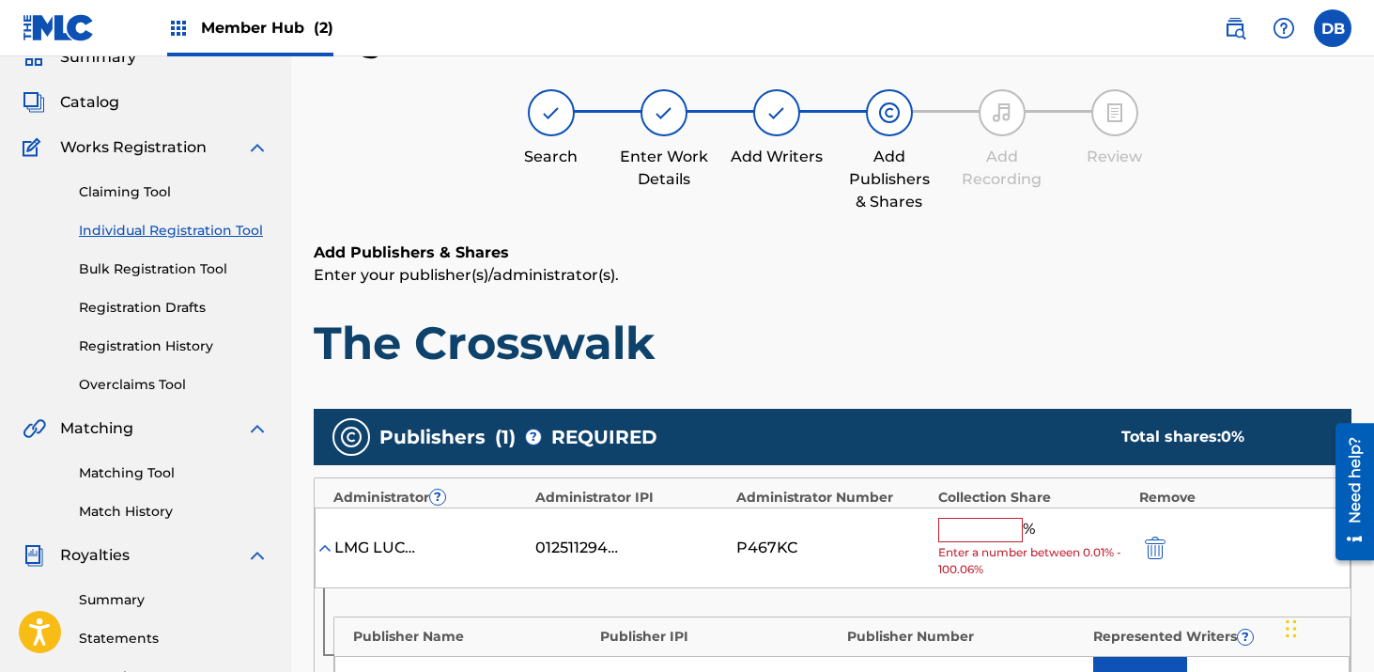
click at [1002, 522] on input "text" at bounding box center [981, 530] width 85 height 24
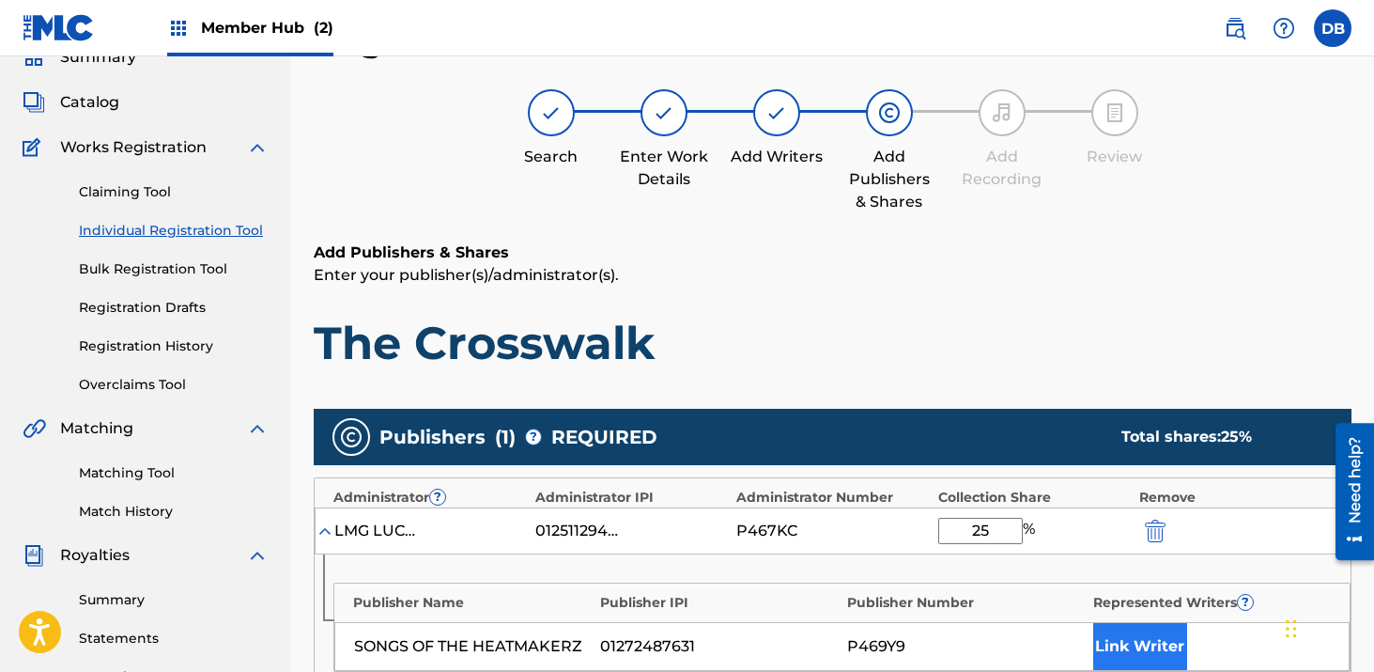
type input "25"
click at [1129, 630] on button "Link Writer" at bounding box center [1141, 646] width 94 height 47
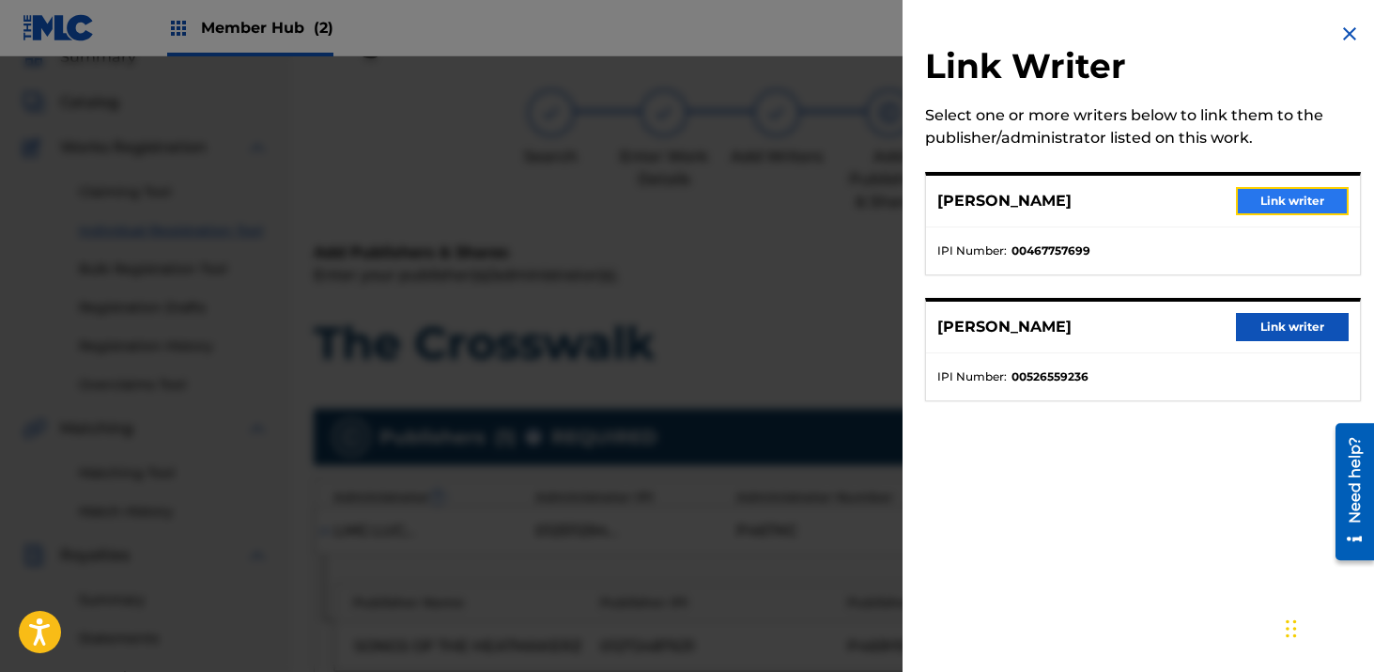
click at [1253, 197] on button "Link writer" at bounding box center [1292, 201] width 113 height 28
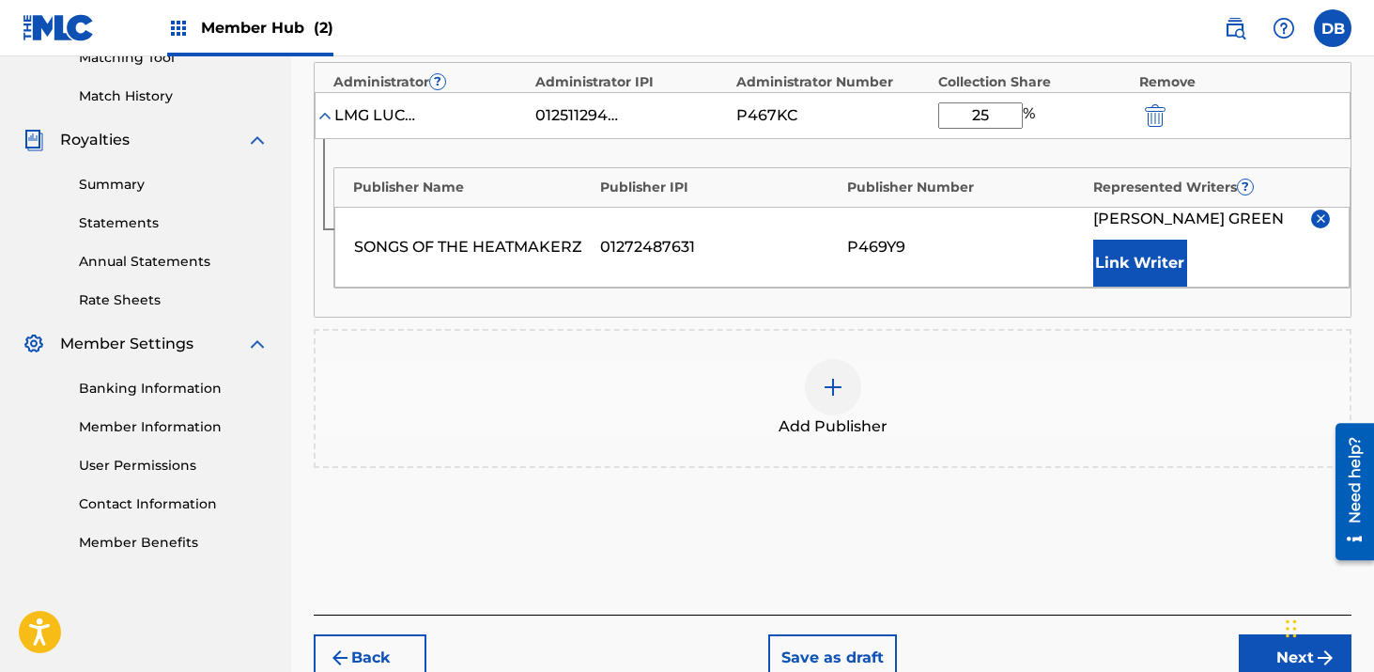
scroll to position [506, 0]
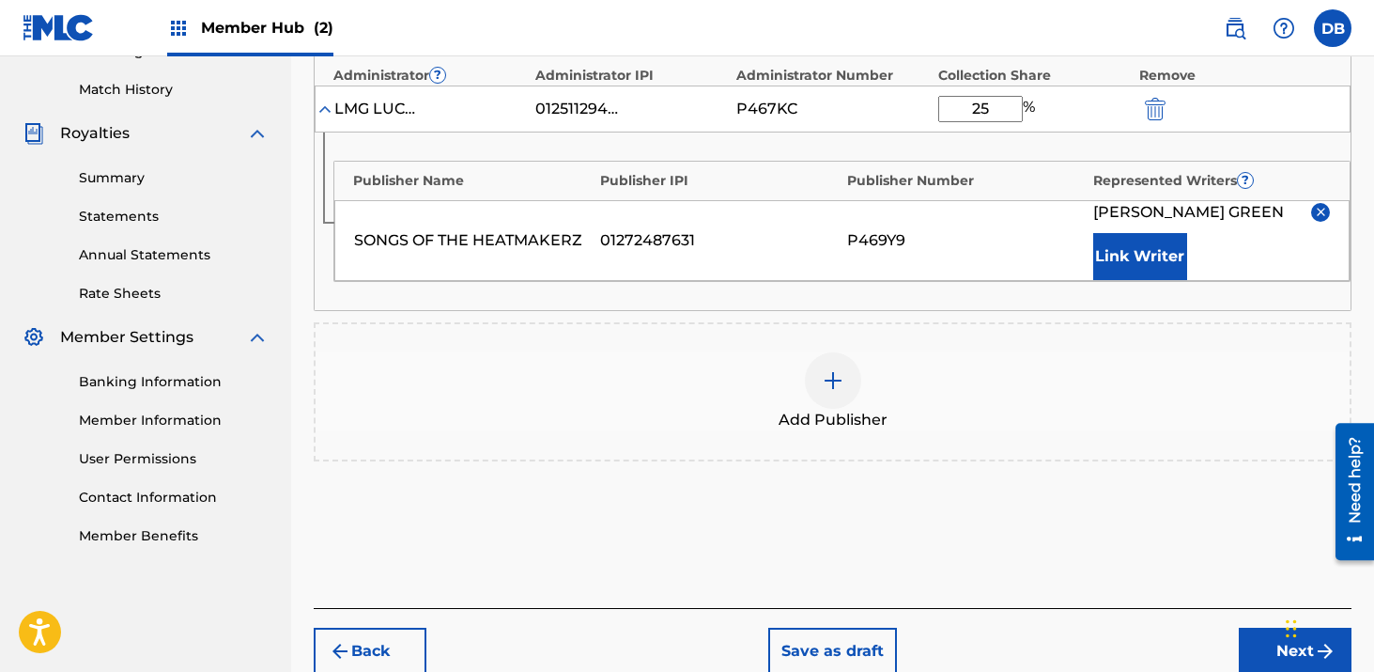
click at [824, 396] on div at bounding box center [833, 380] width 56 height 56
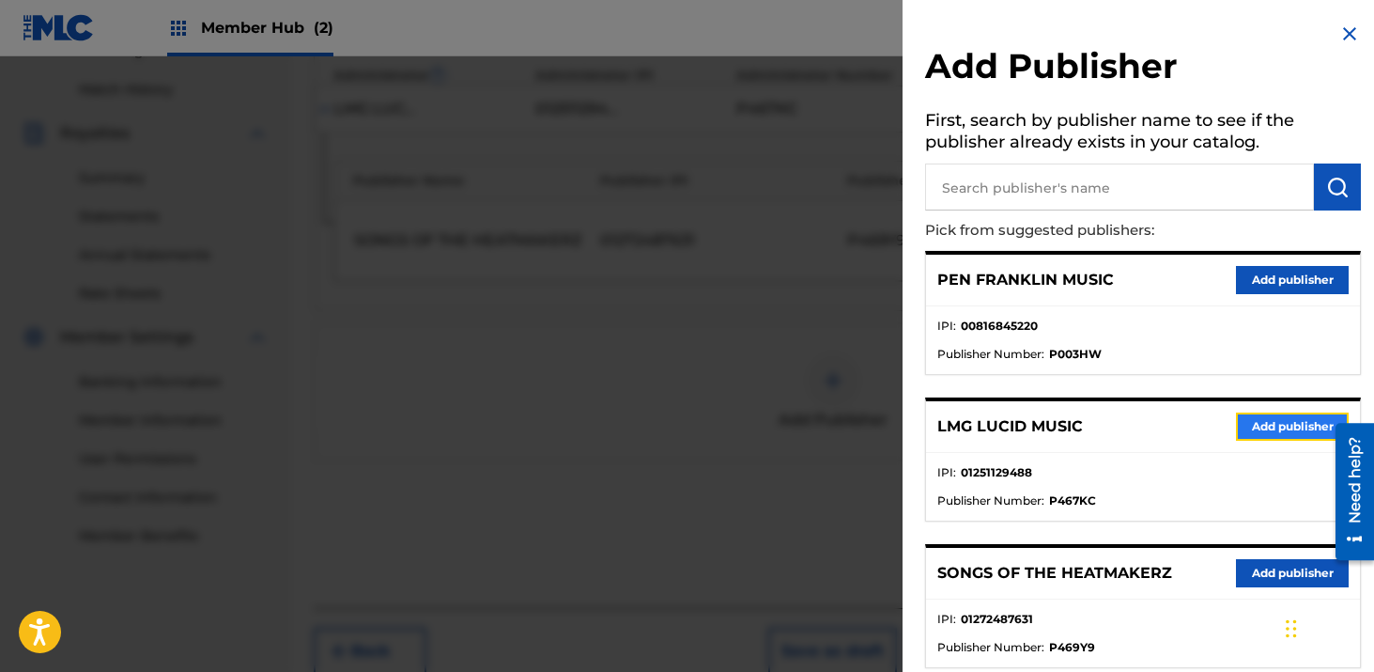
click at [1248, 424] on button "Add publisher" at bounding box center [1292, 426] width 113 height 28
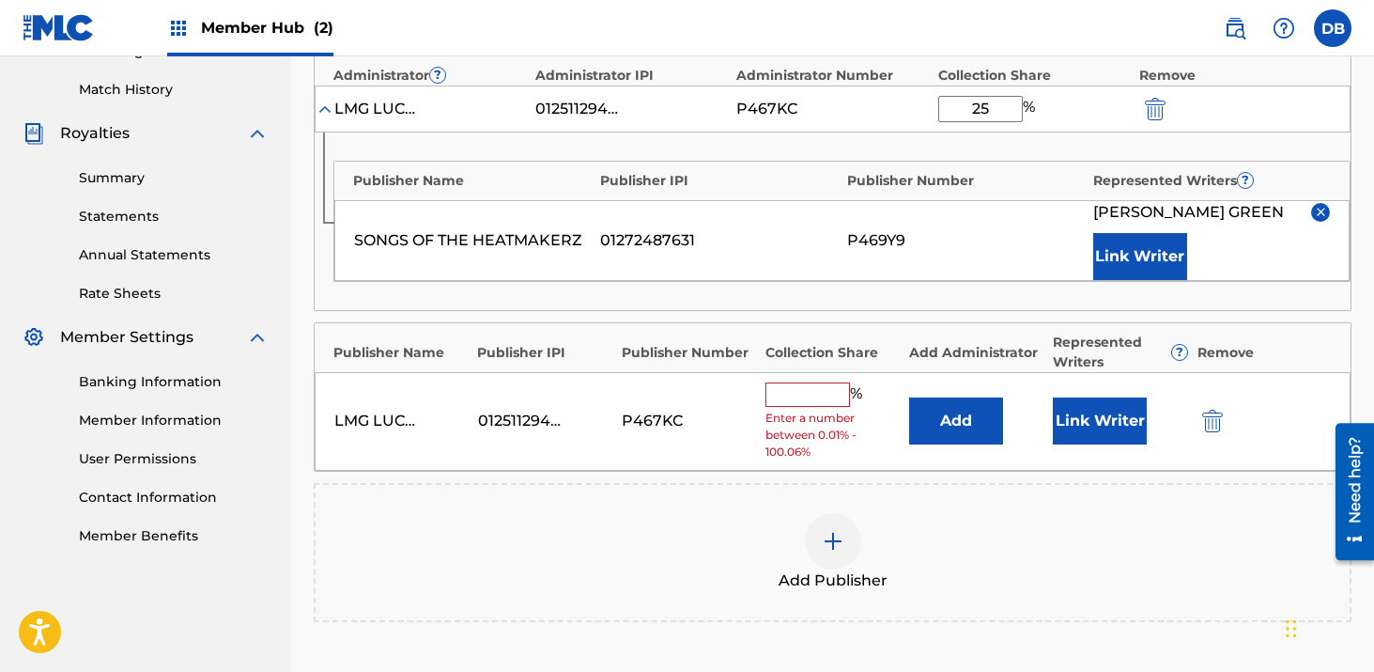
click at [826, 385] on input "text" at bounding box center [808, 394] width 85 height 24
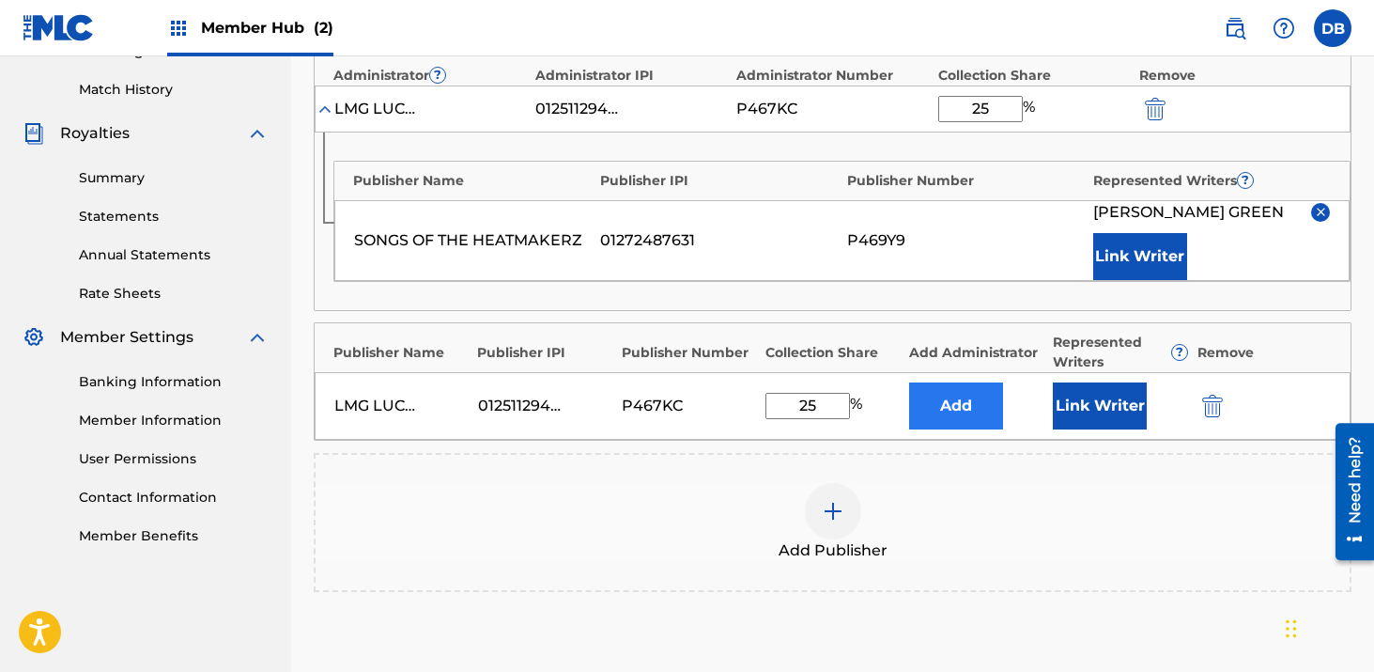
type input "25"
click at [966, 402] on button "Add" at bounding box center [956, 405] width 94 height 47
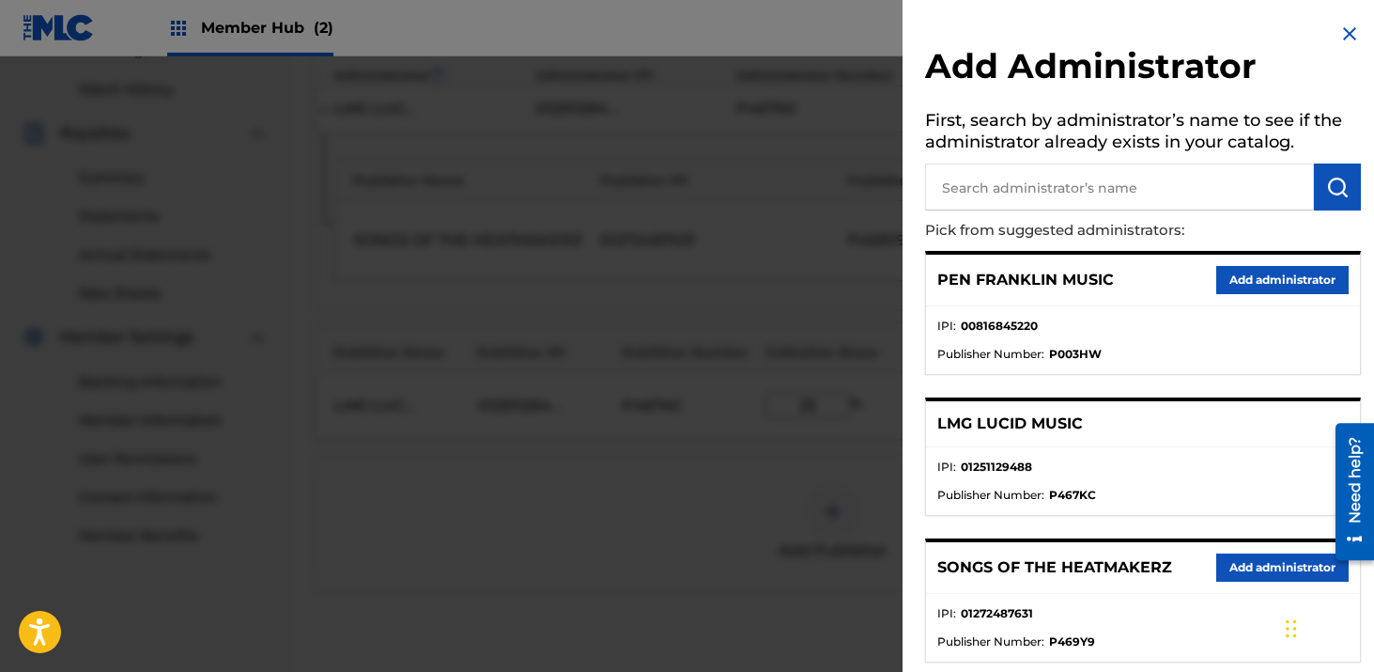
click at [722, 485] on div at bounding box center [687, 392] width 1374 height 672
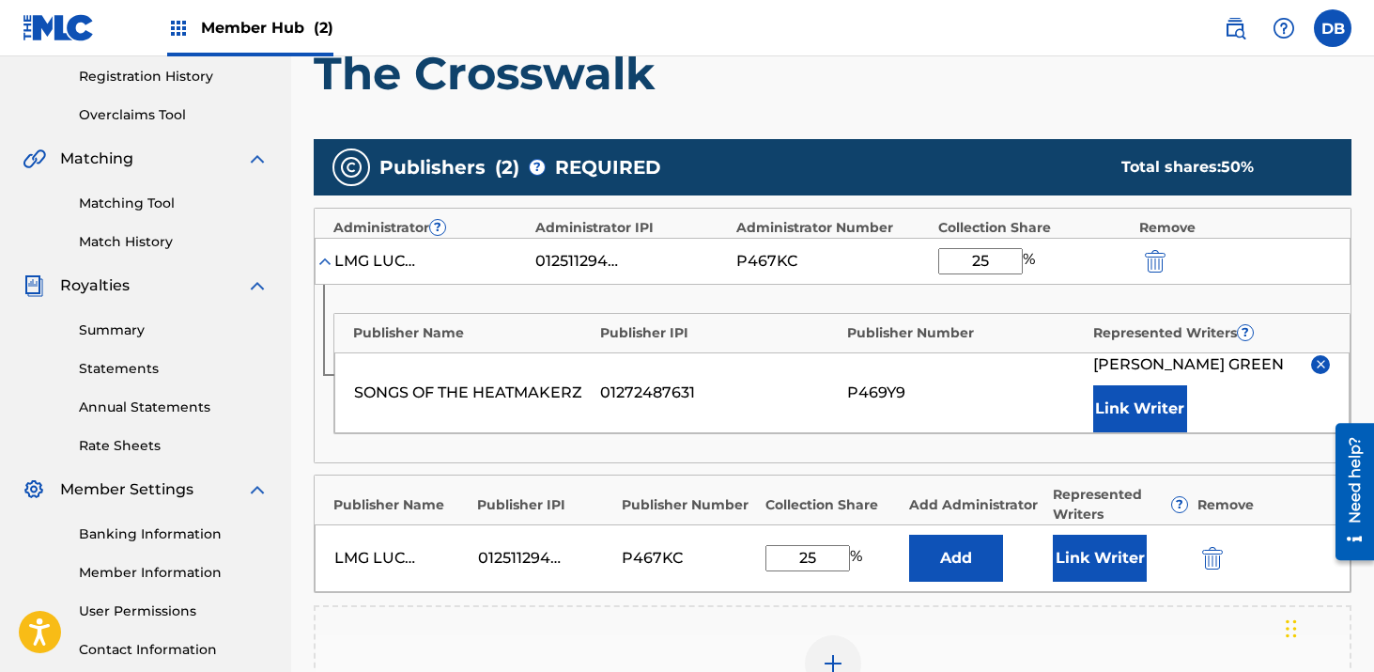
scroll to position [339, 0]
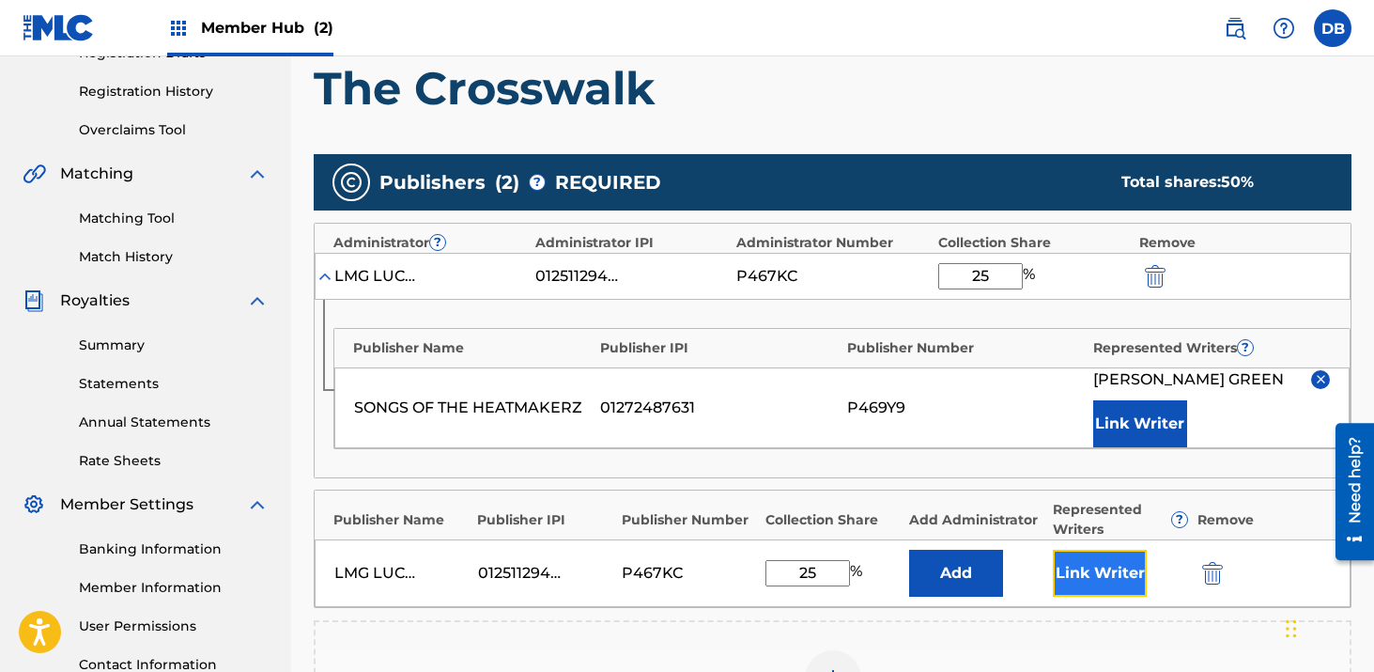
click at [1083, 564] on button "Link Writer" at bounding box center [1100, 573] width 94 height 47
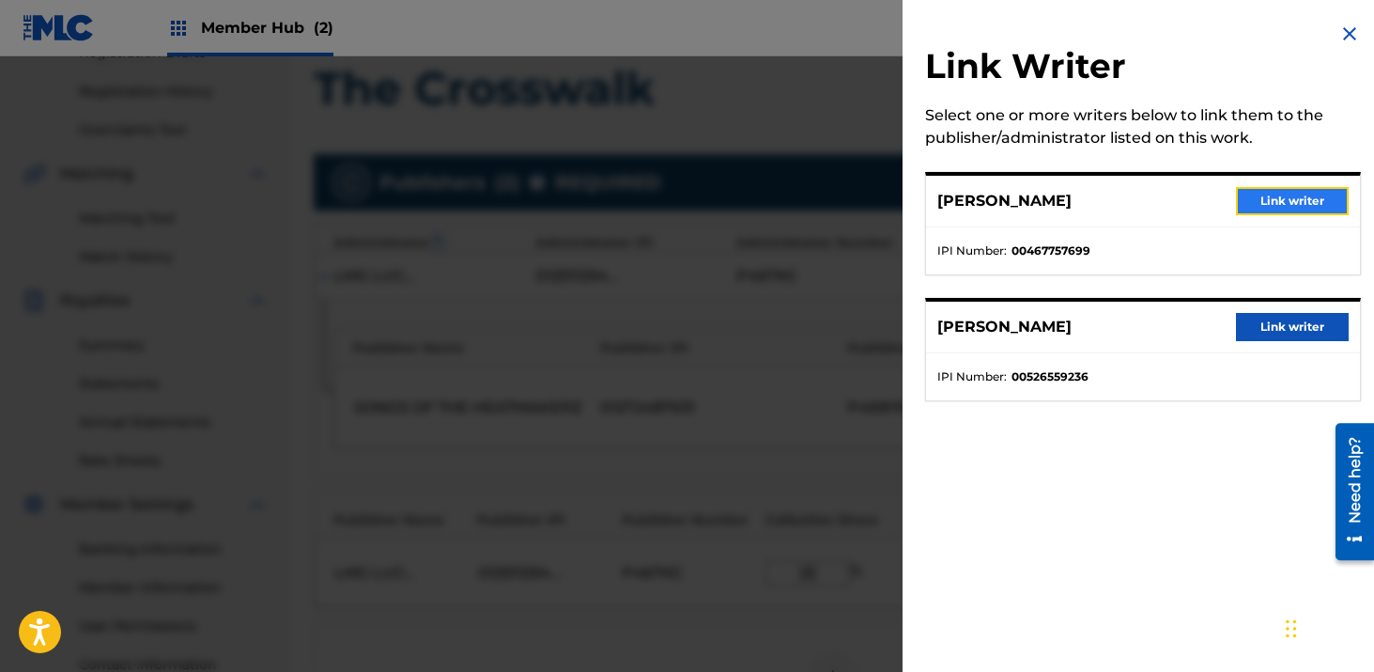
click at [1267, 201] on button "Link writer" at bounding box center [1292, 201] width 113 height 28
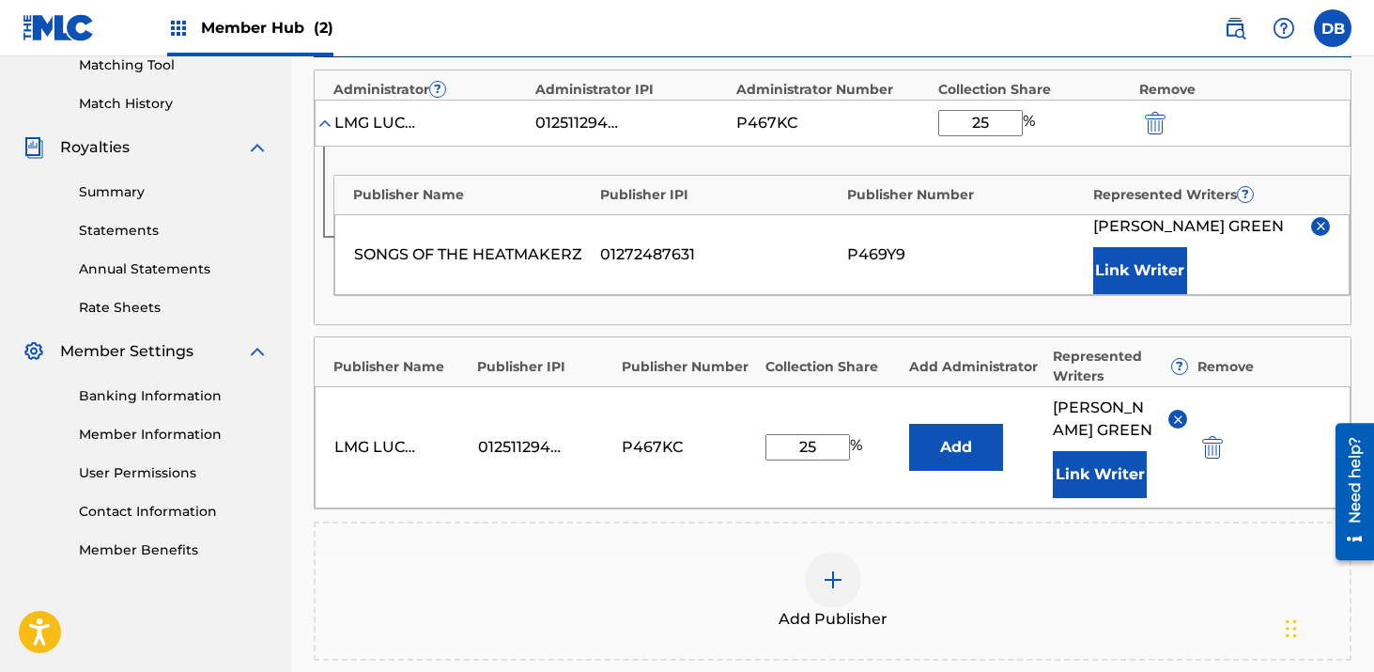
scroll to position [690, 0]
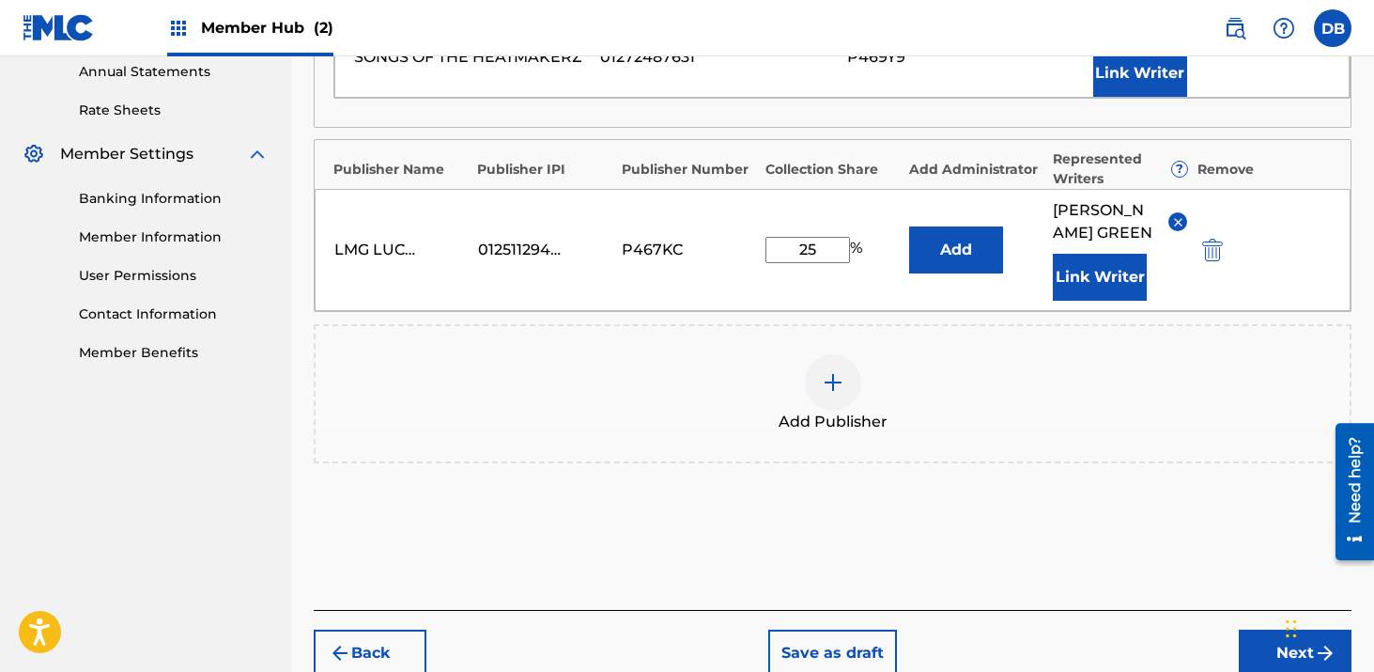
click at [838, 394] on img at bounding box center [833, 382] width 23 height 23
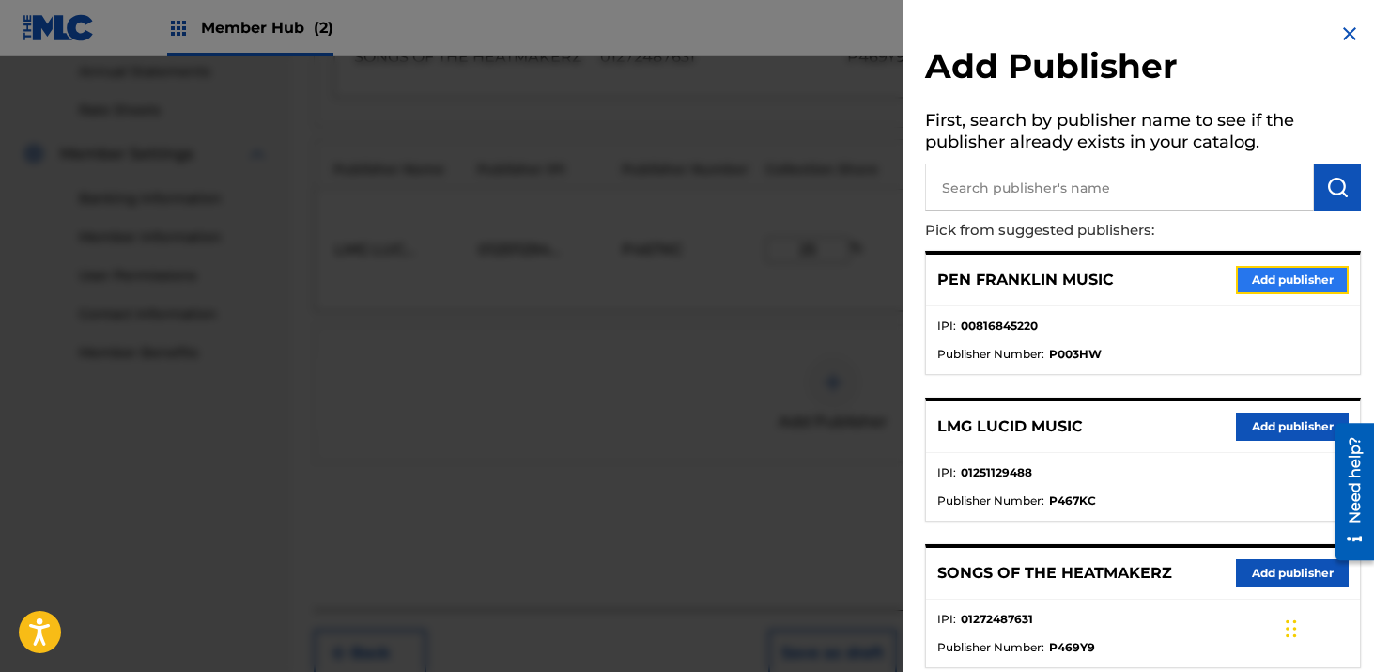
click at [1269, 283] on button "Add publisher" at bounding box center [1292, 280] width 113 height 28
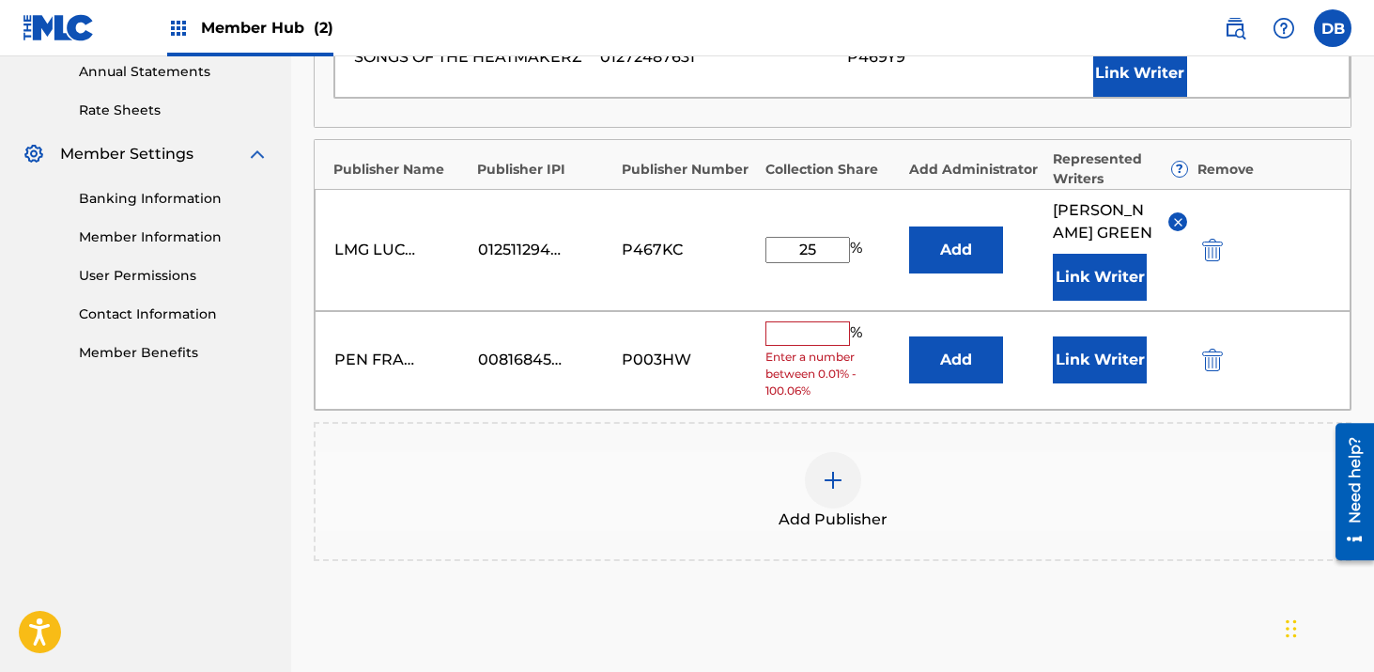
click at [815, 346] on input "text" at bounding box center [808, 333] width 85 height 24
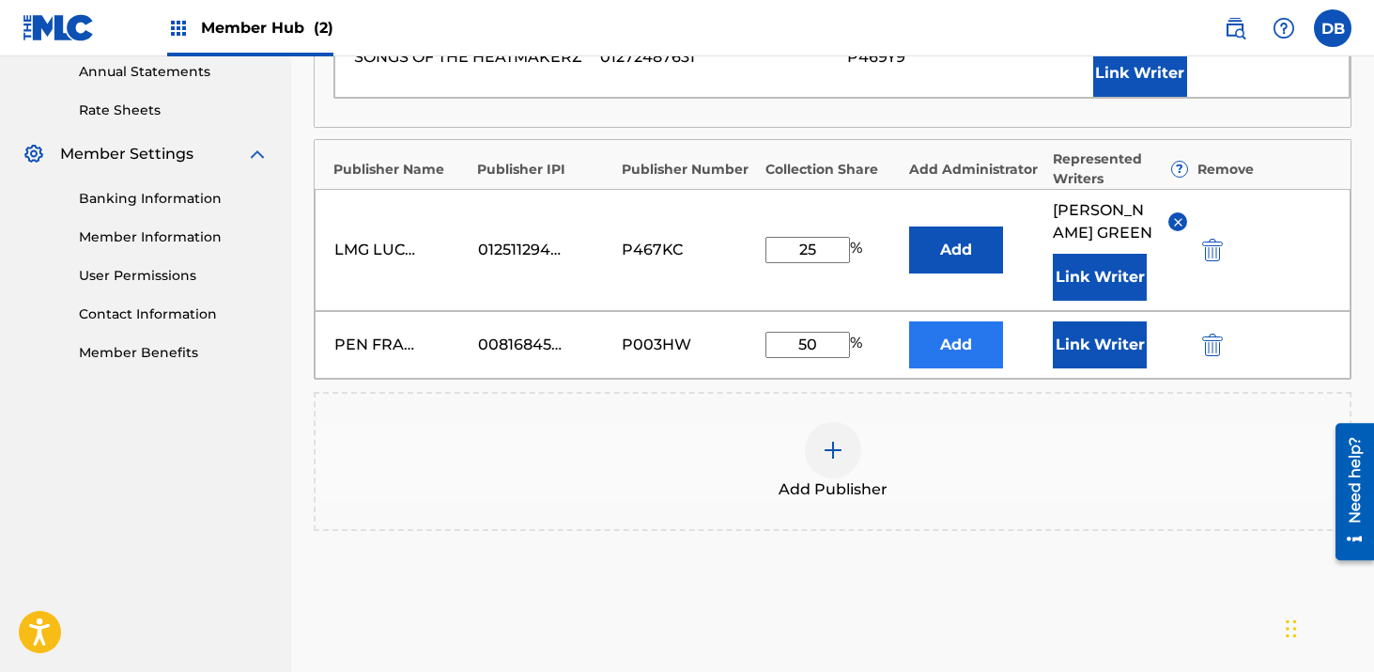
type input "50"
click at [956, 368] on button "Add" at bounding box center [956, 344] width 94 height 47
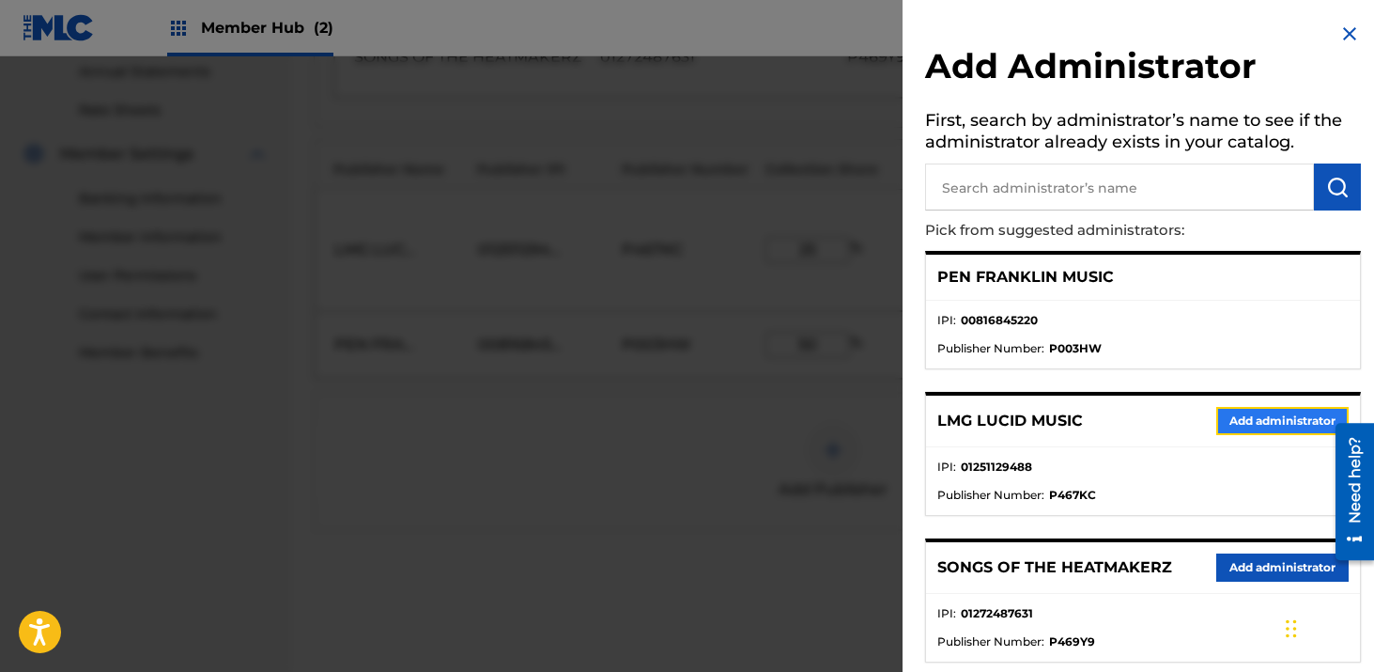
click at [1235, 421] on button "Add administrator" at bounding box center [1283, 421] width 132 height 28
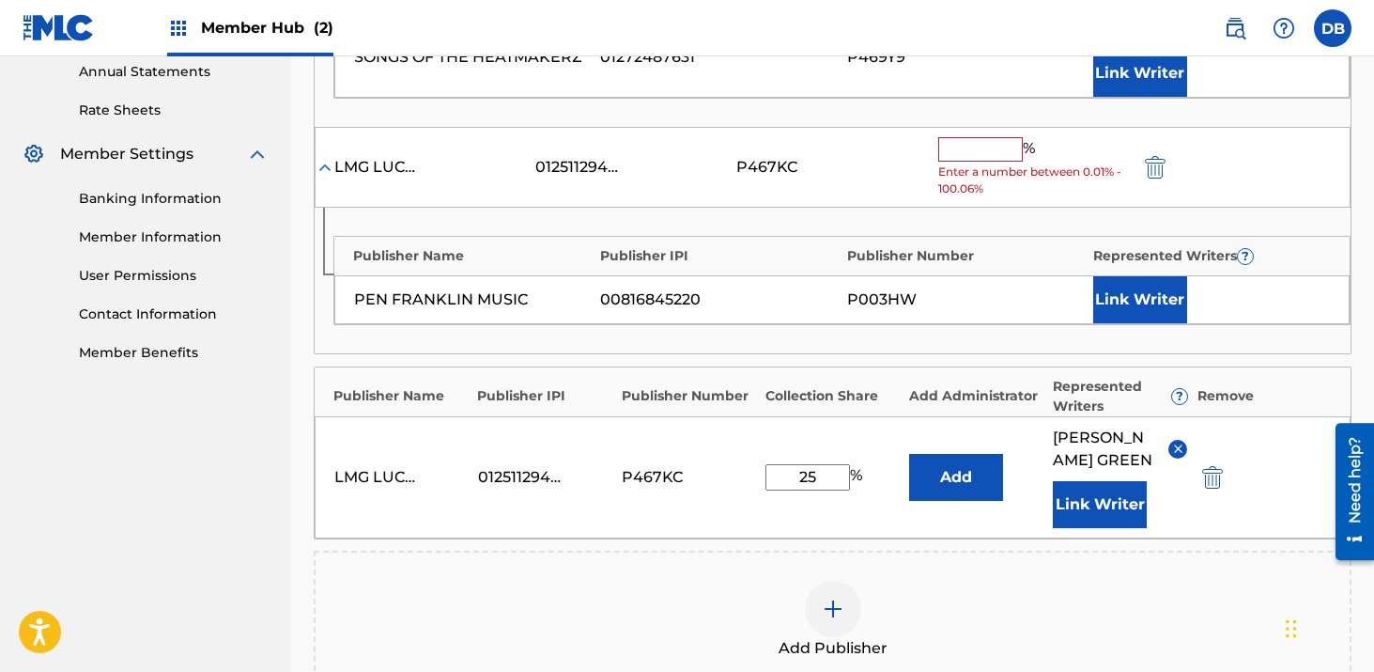
click at [997, 151] on input "text" at bounding box center [981, 149] width 85 height 24
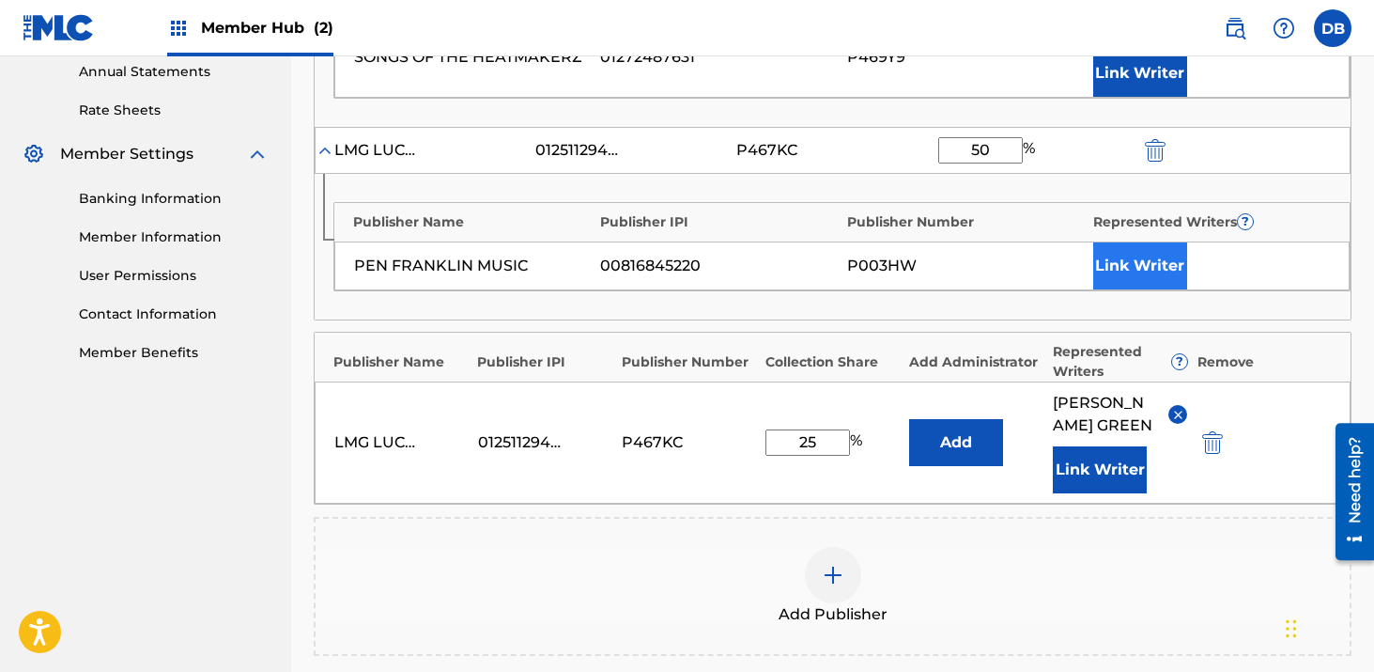
type input "50"
click at [1128, 249] on button "Link Writer" at bounding box center [1141, 265] width 94 height 47
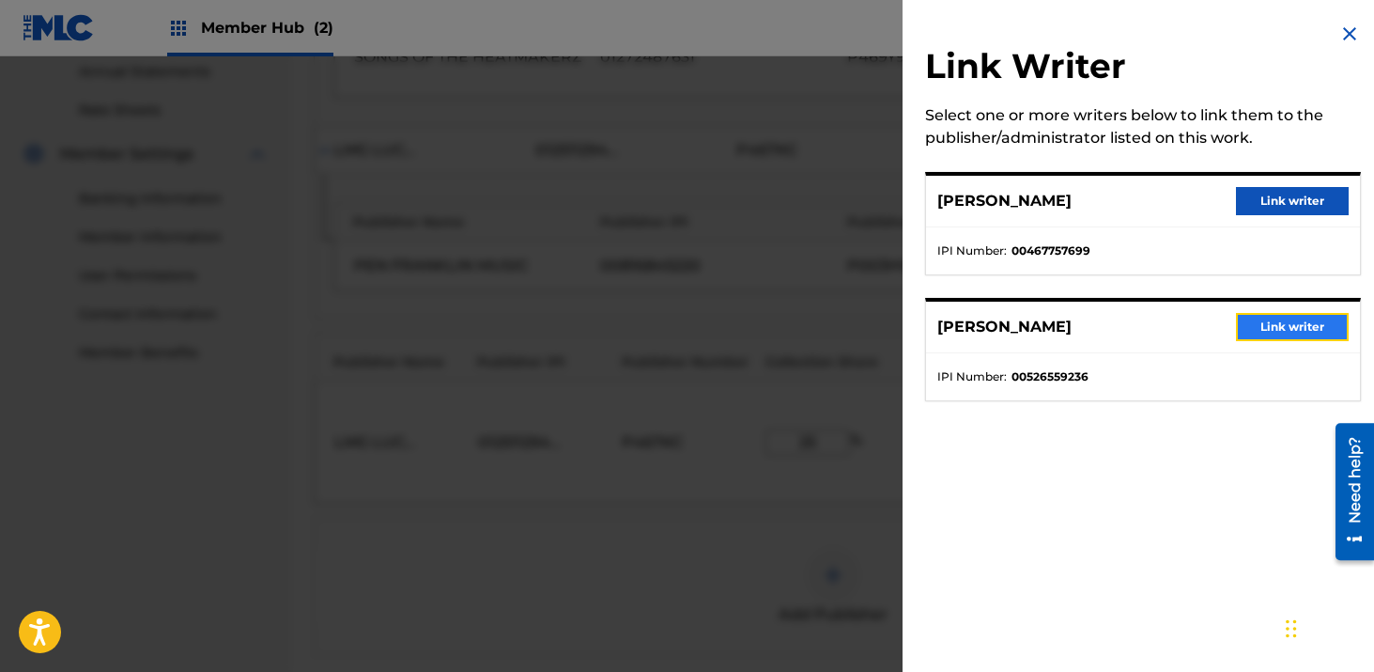
click at [1301, 336] on button "Link writer" at bounding box center [1292, 327] width 113 height 28
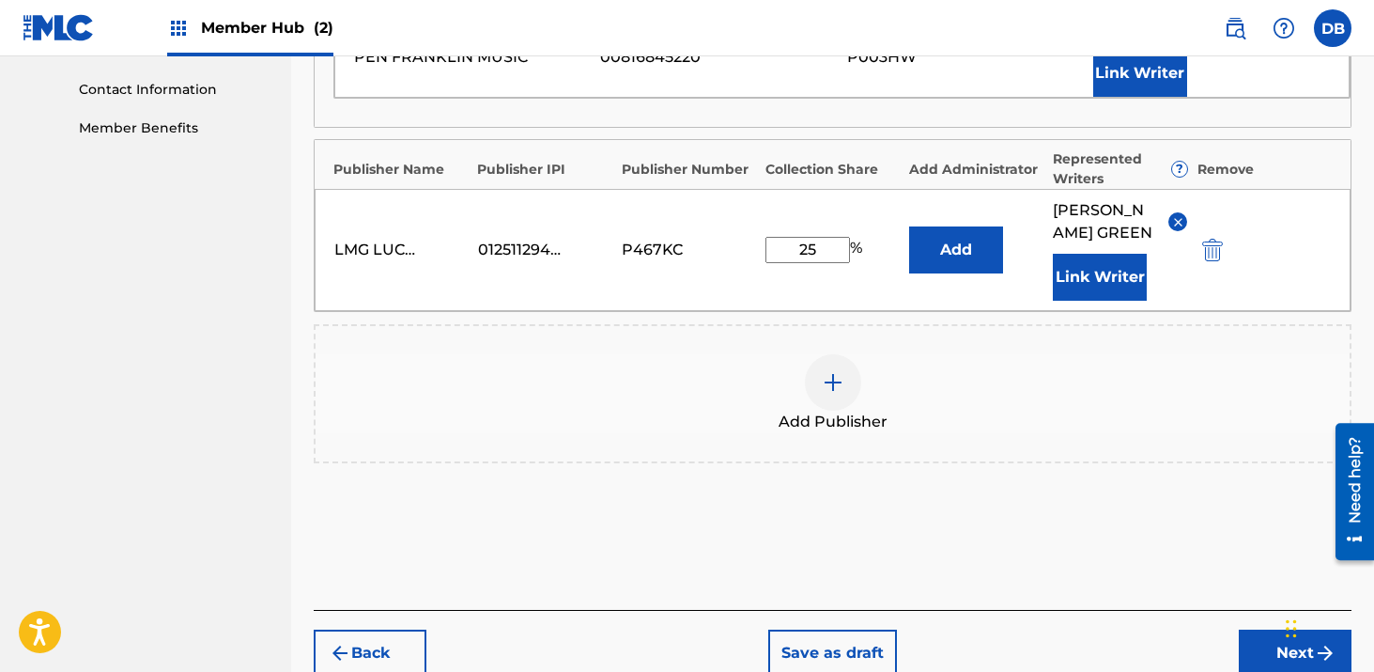
scroll to position [1031, 0]
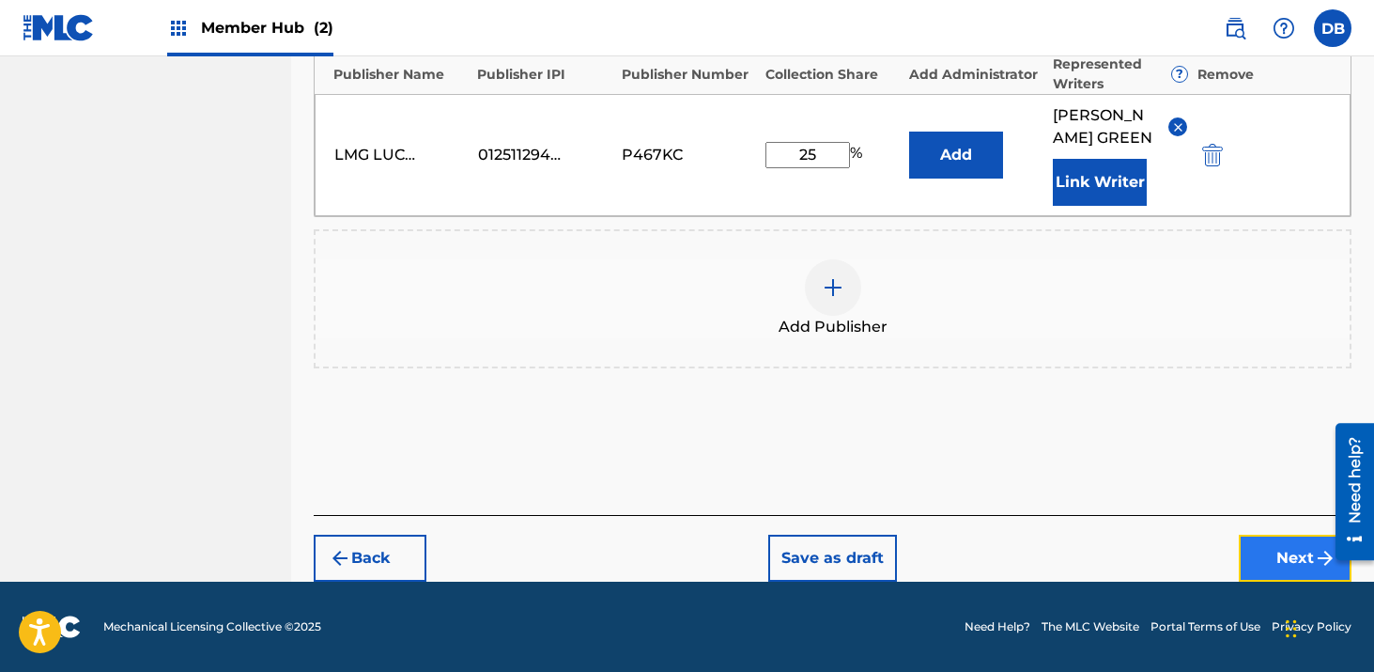
click at [1273, 568] on button "Next" at bounding box center [1295, 558] width 113 height 47
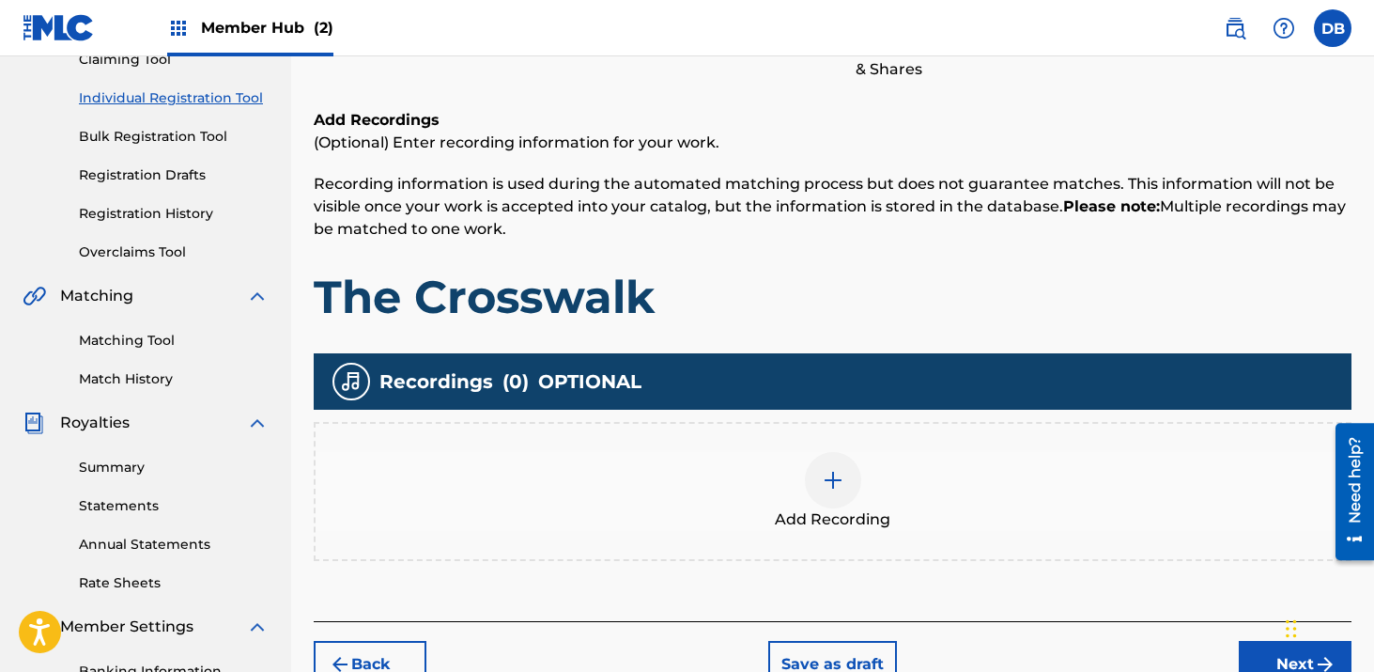
scroll to position [234, 0]
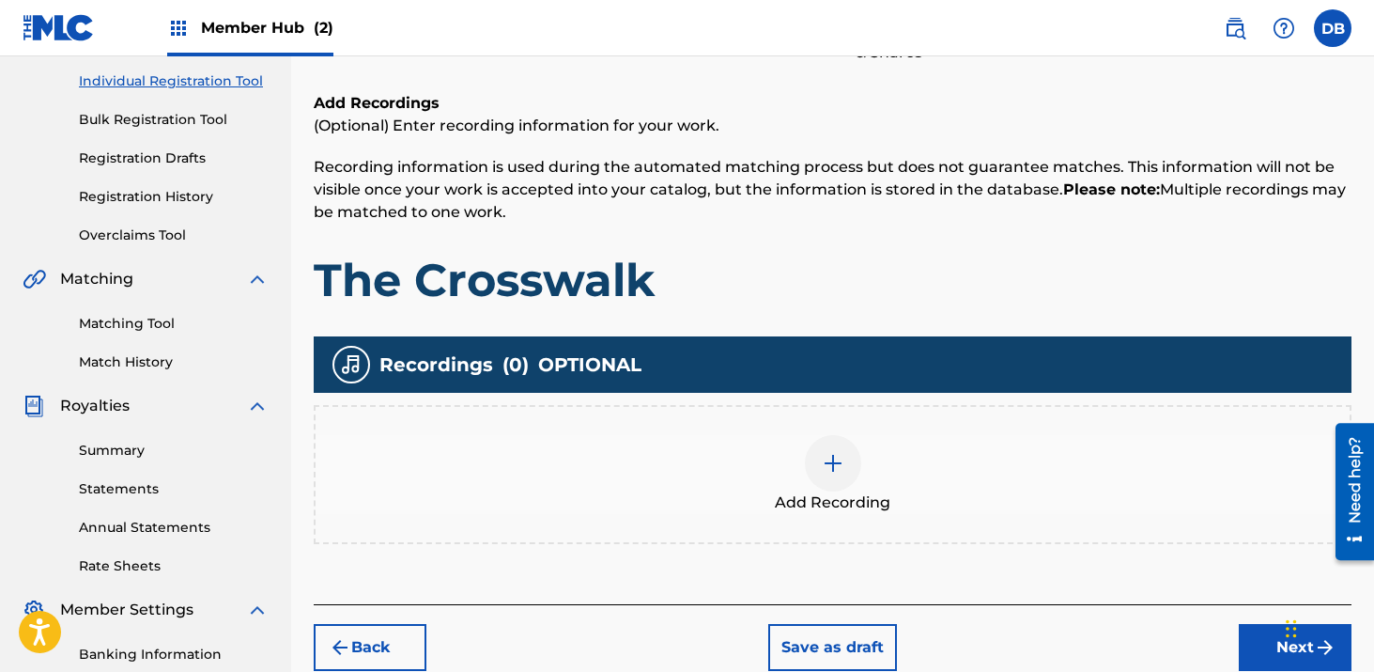
click at [830, 465] on img at bounding box center [833, 463] width 23 height 23
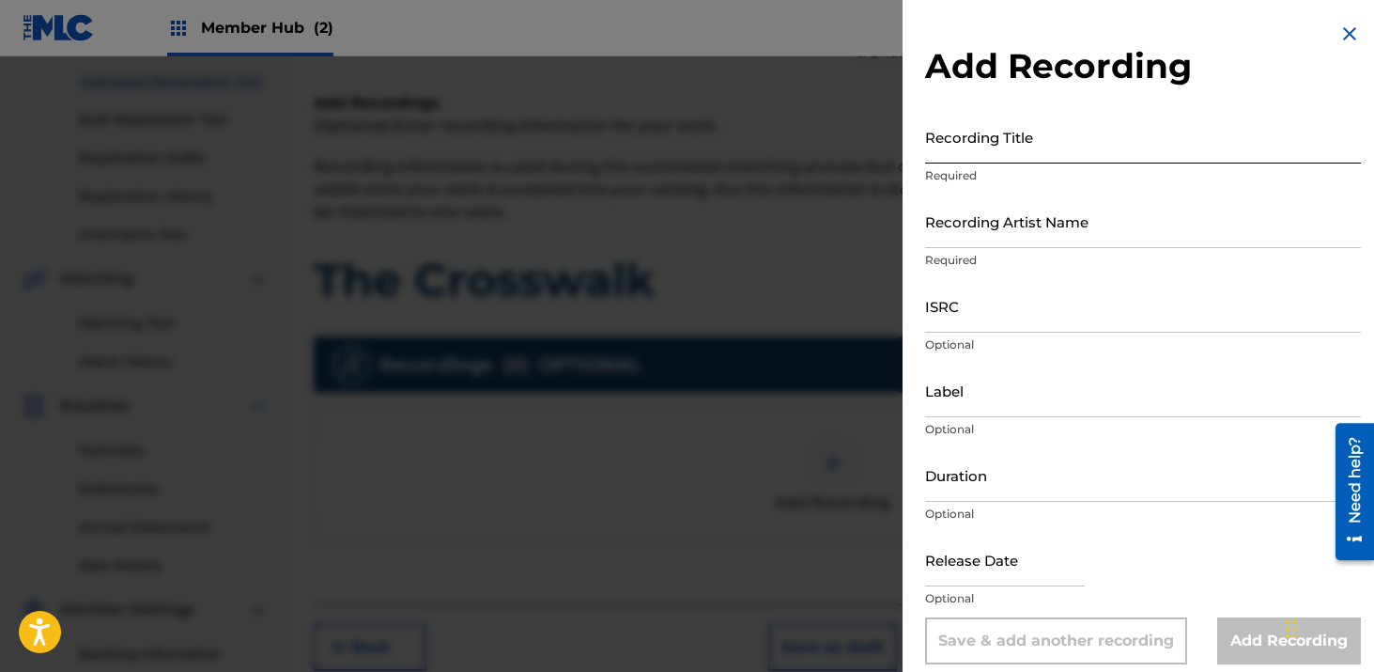
click at [974, 148] on input "Recording Title" at bounding box center [1143, 137] width 436 height 54
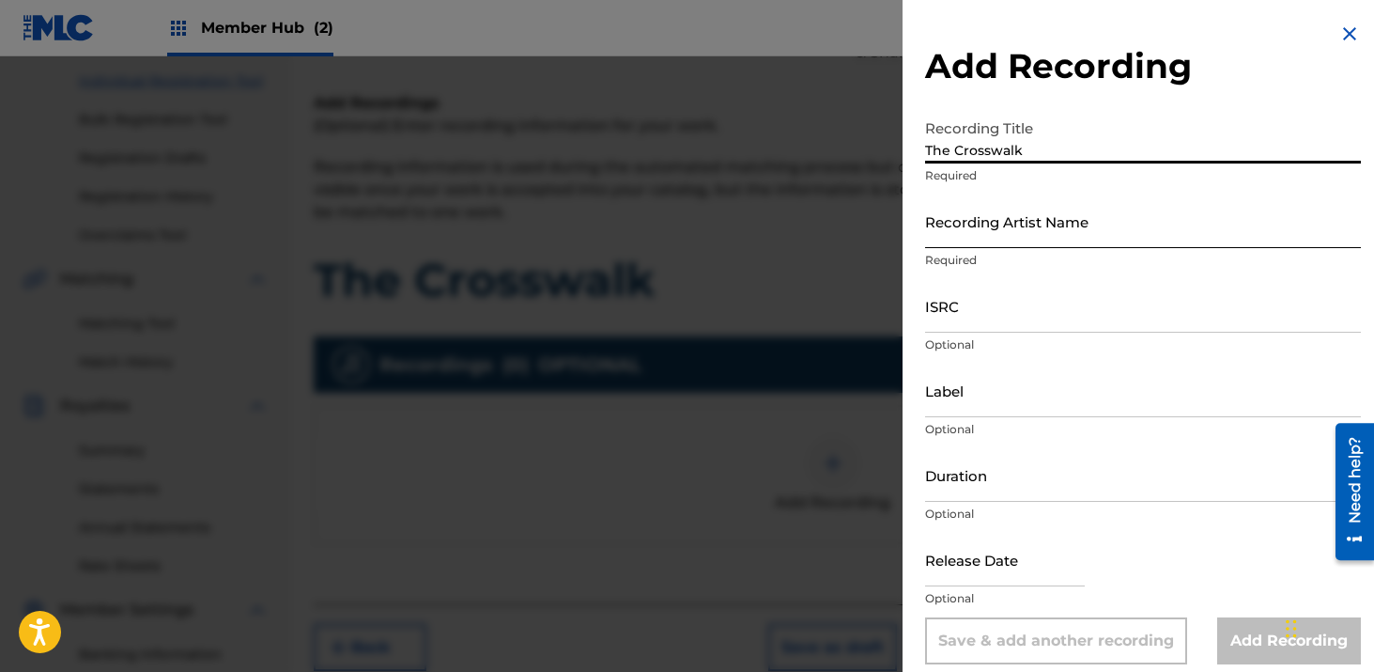
type input "The Crosswalk"
click at [1103, 239] on input "Recording Artist Name" at bounding box center [1143, 221] width 436 height 54
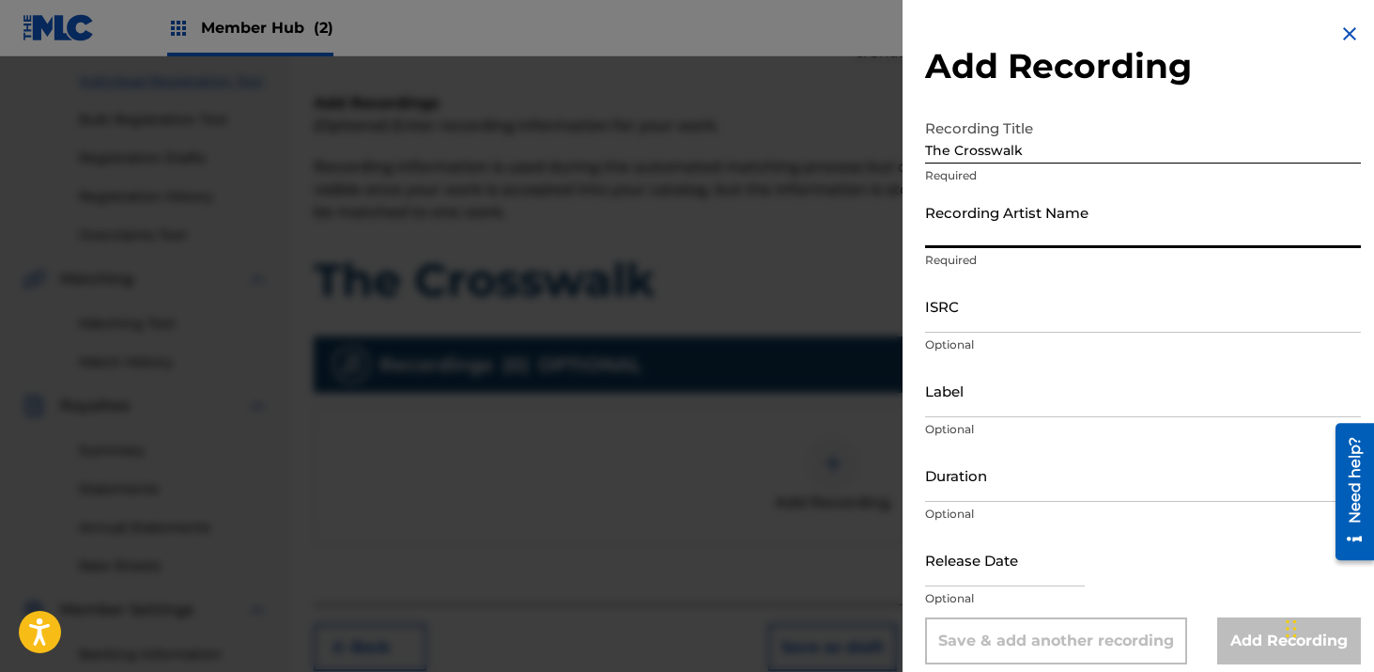
type input "[PERSON_NAME]"
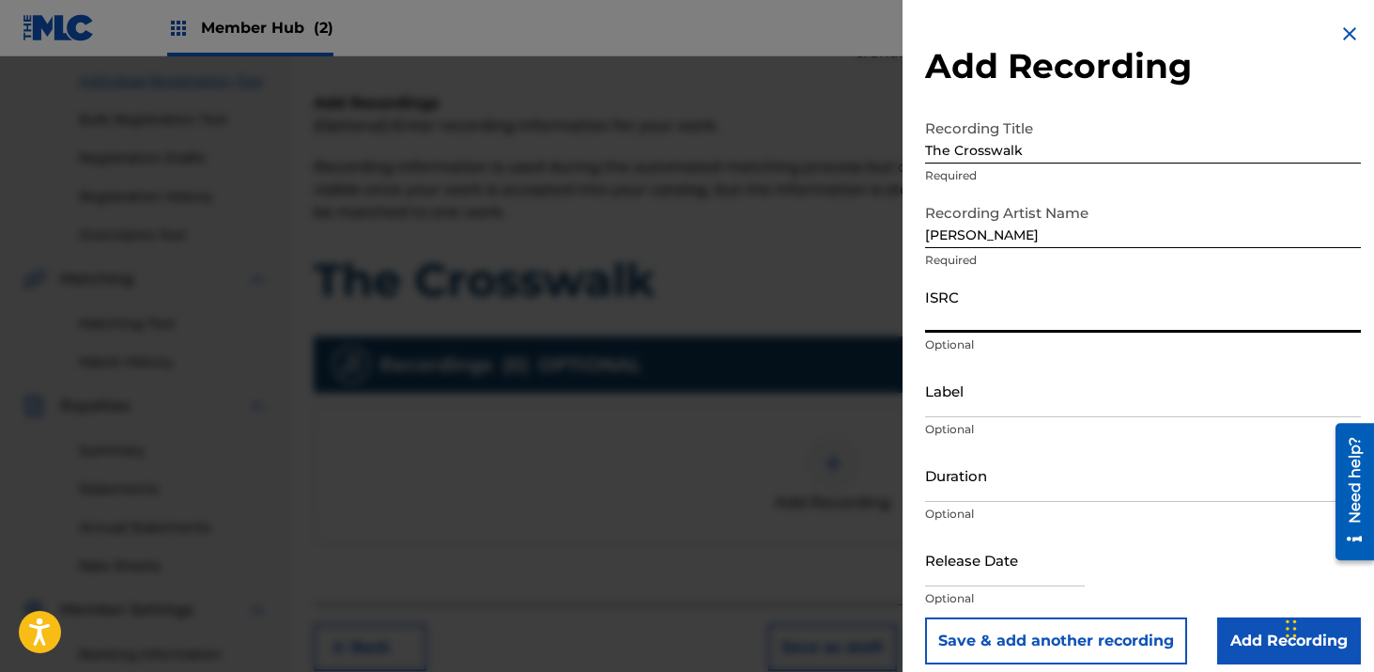
click at [996, 330] on input "ISRC" at bounding box center [1143, 306] width 436 height 54
paste input "CH7812544950"
type input "CH7812544950"
click at [997, 397] on input "Label" at bounding box center [1143, 391] width 436 height 54
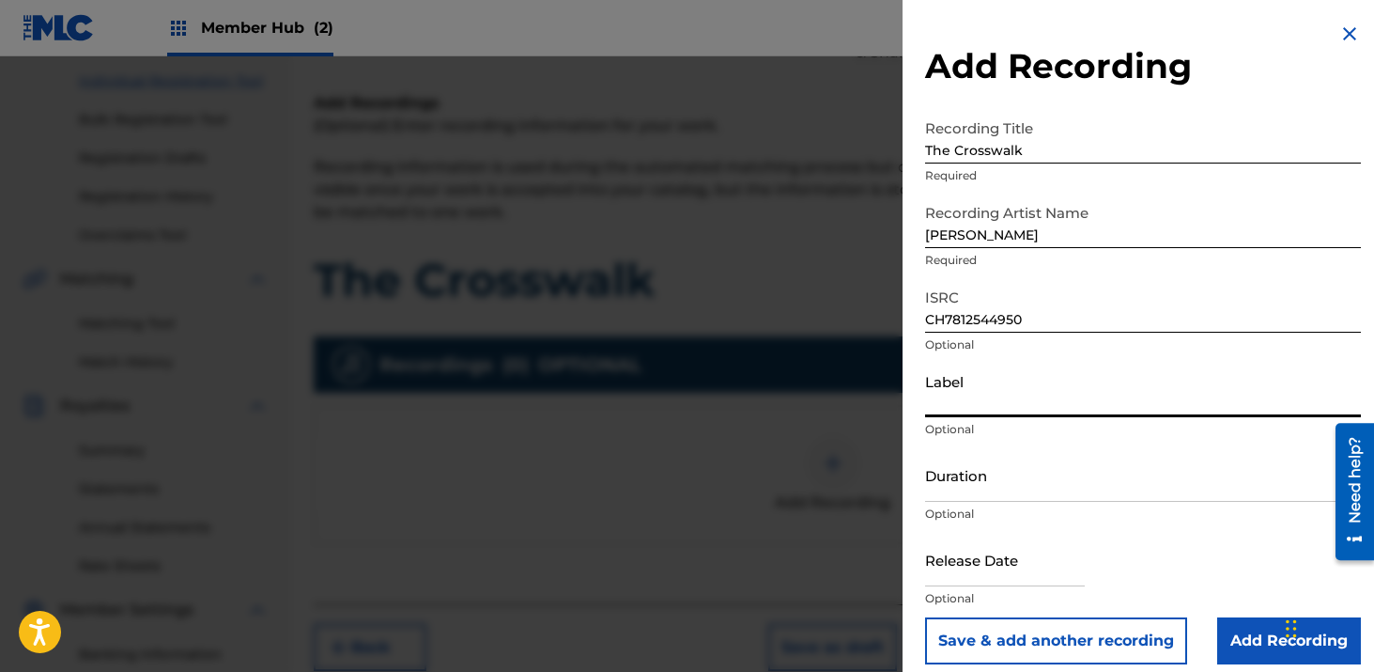
type input "Hitmaker Music Group/Hitmaker Distro"
click at [1026, 569] on input "text" at bounding box center [1005, 560] width 160 height 54
select select "8"
select select "2025"
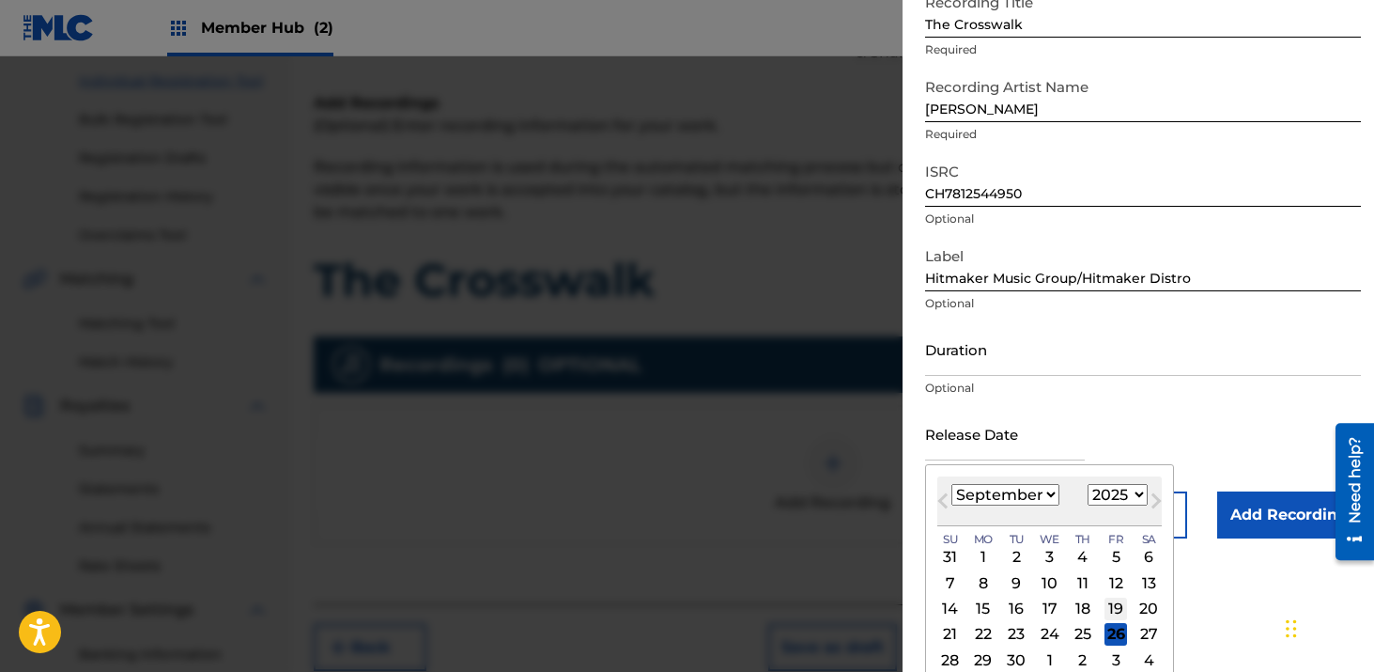
click at [1113, 608] on div "19" at bounding box center [1116, 609] width 23 height 23
type input "[DATE]"
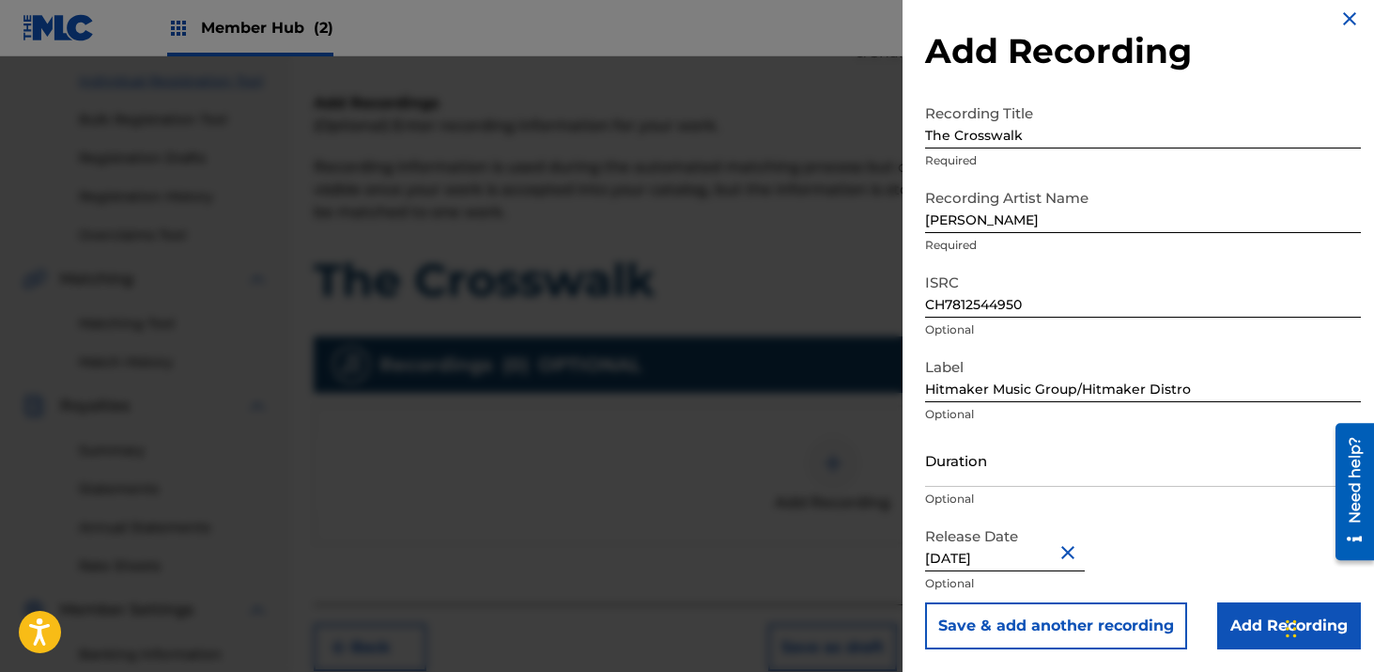
scroll to position [15, 0]
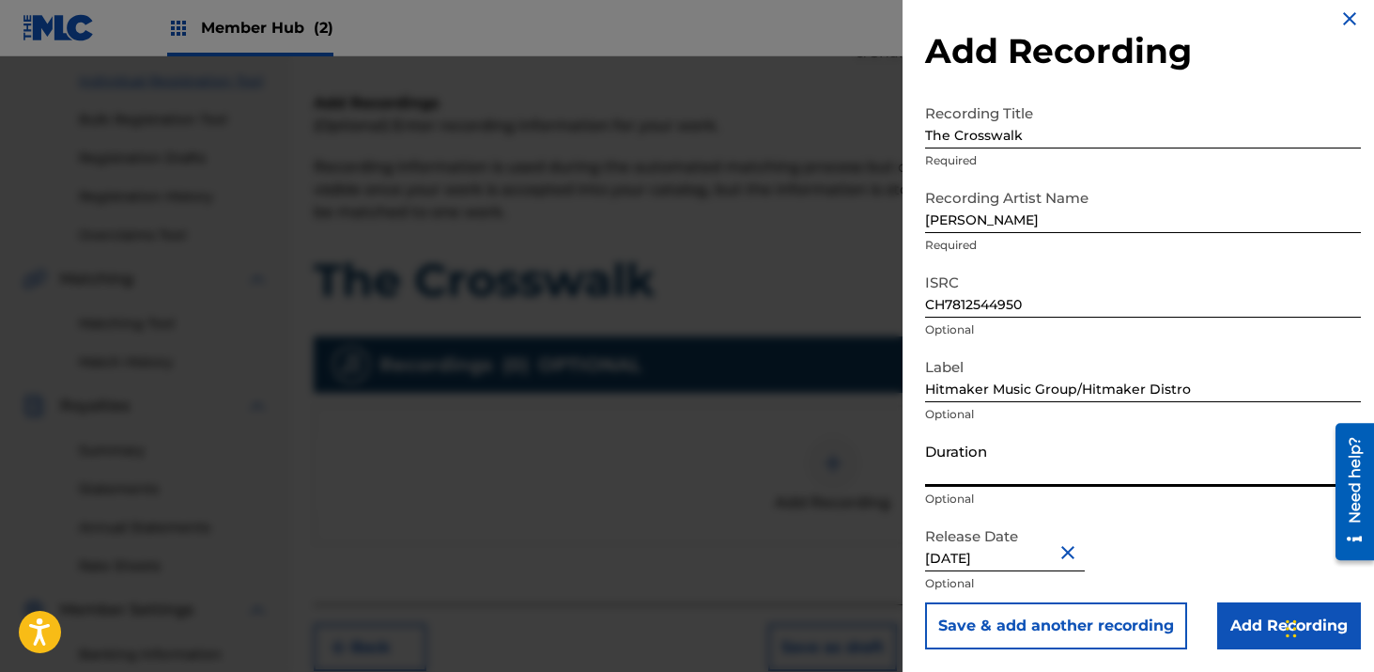
click at [991, 469] on input "Duration" at bounding box center [1143, 460] width 436 height 54
type input "03:06"
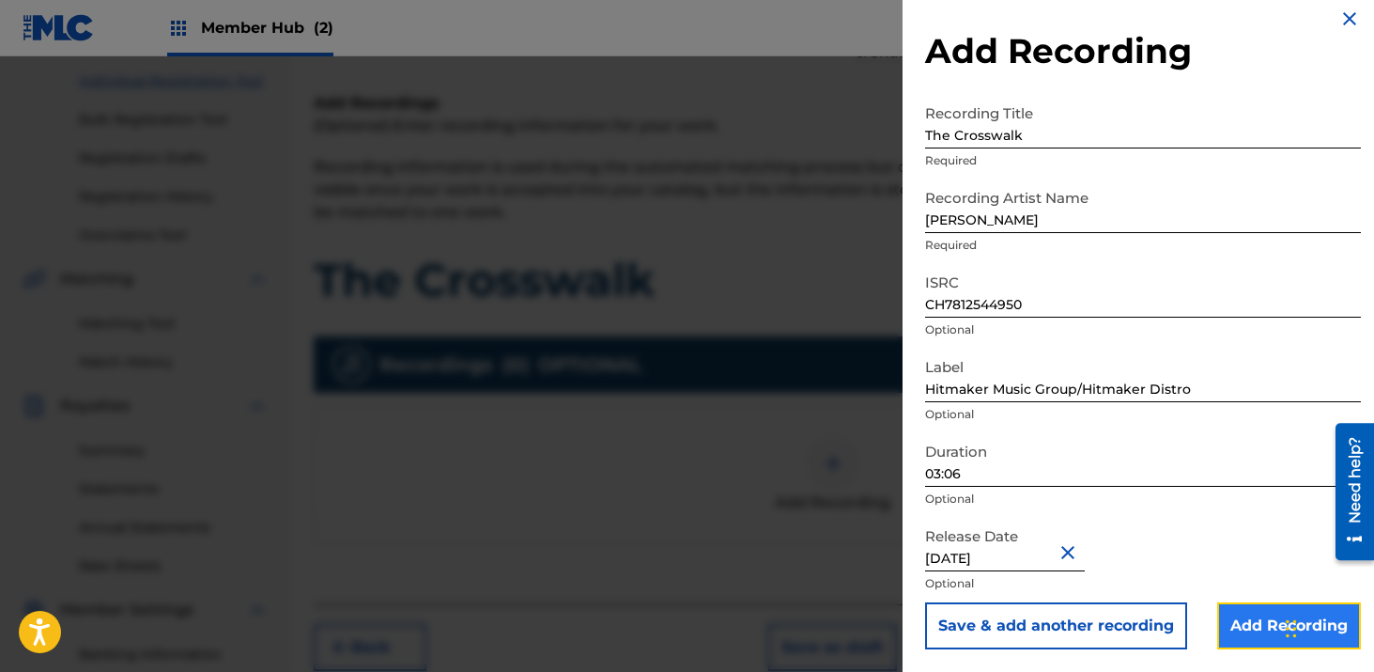
click at [1252, 632] on input "Add Recording" at bounding box center [1290, 625] width 144 height 47
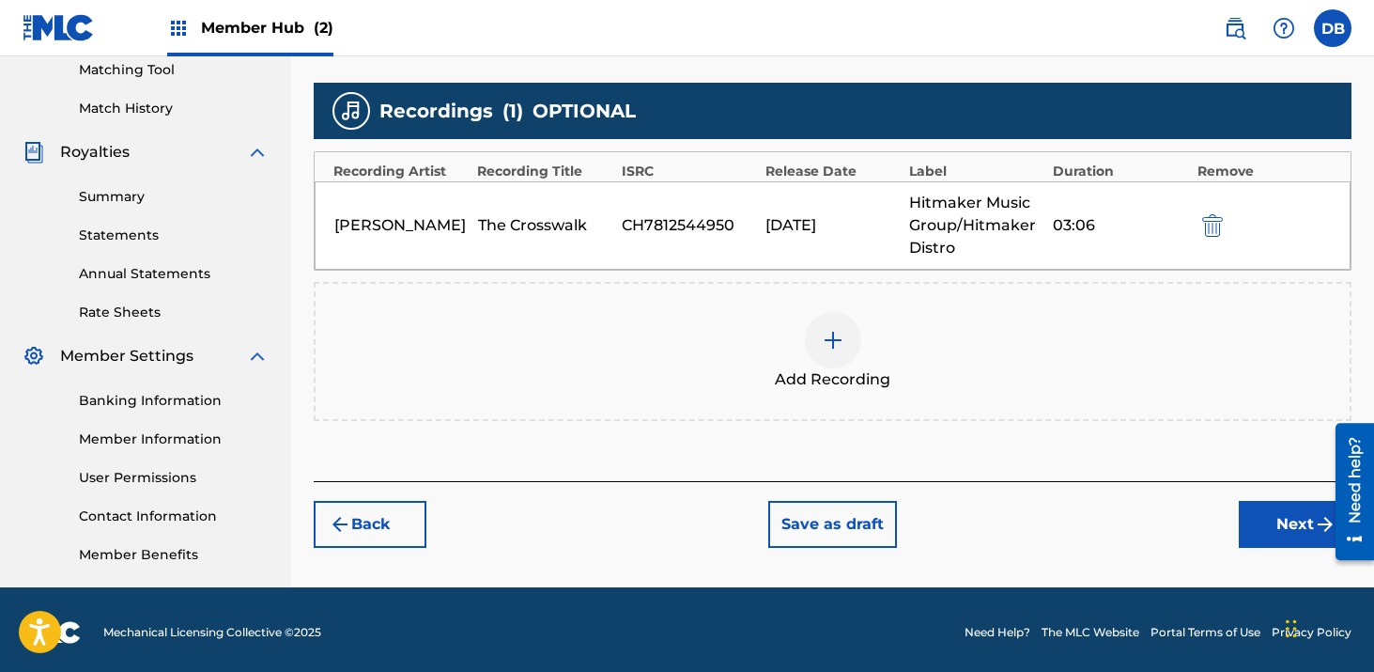
scroll to position [493, 0]
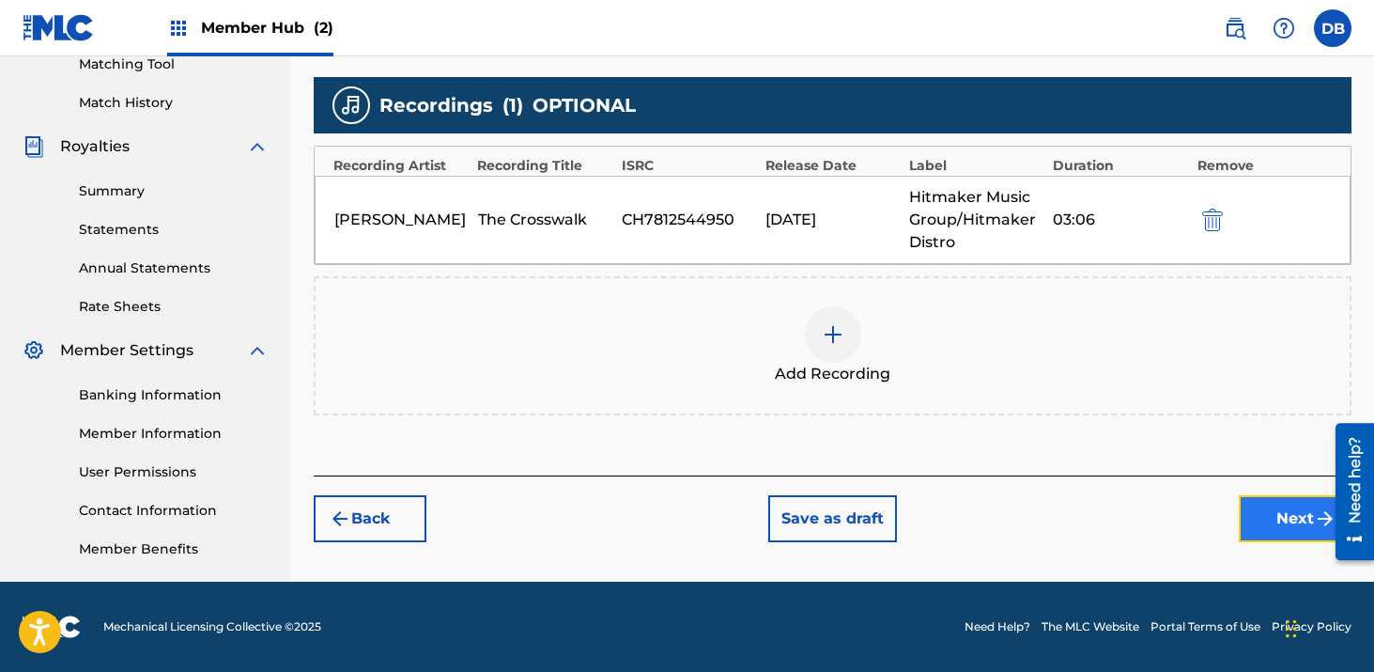
click at [1259, 514] on button "Next" at bounding box center [1295, 518] width 113 height 47
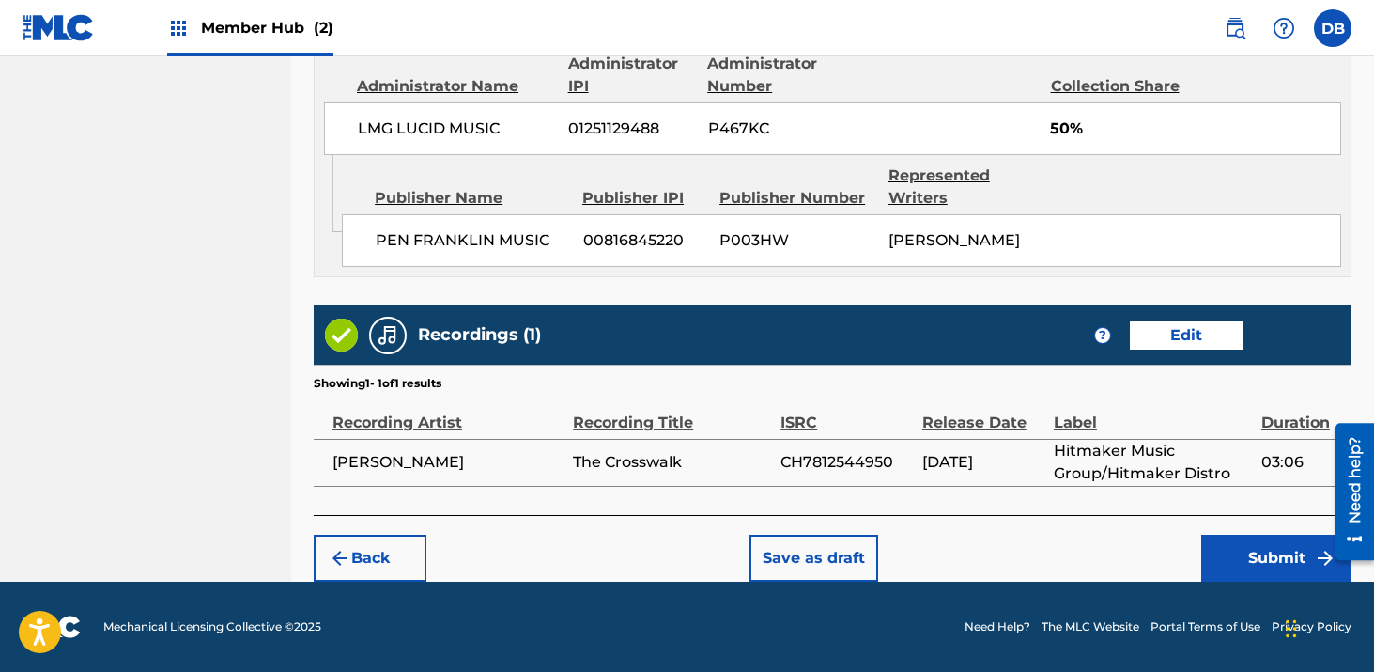
scroll to position [1509, 0]
click at [1234, 571] on button "Submit" at bounding box center [1277, 558] width 150 height 47
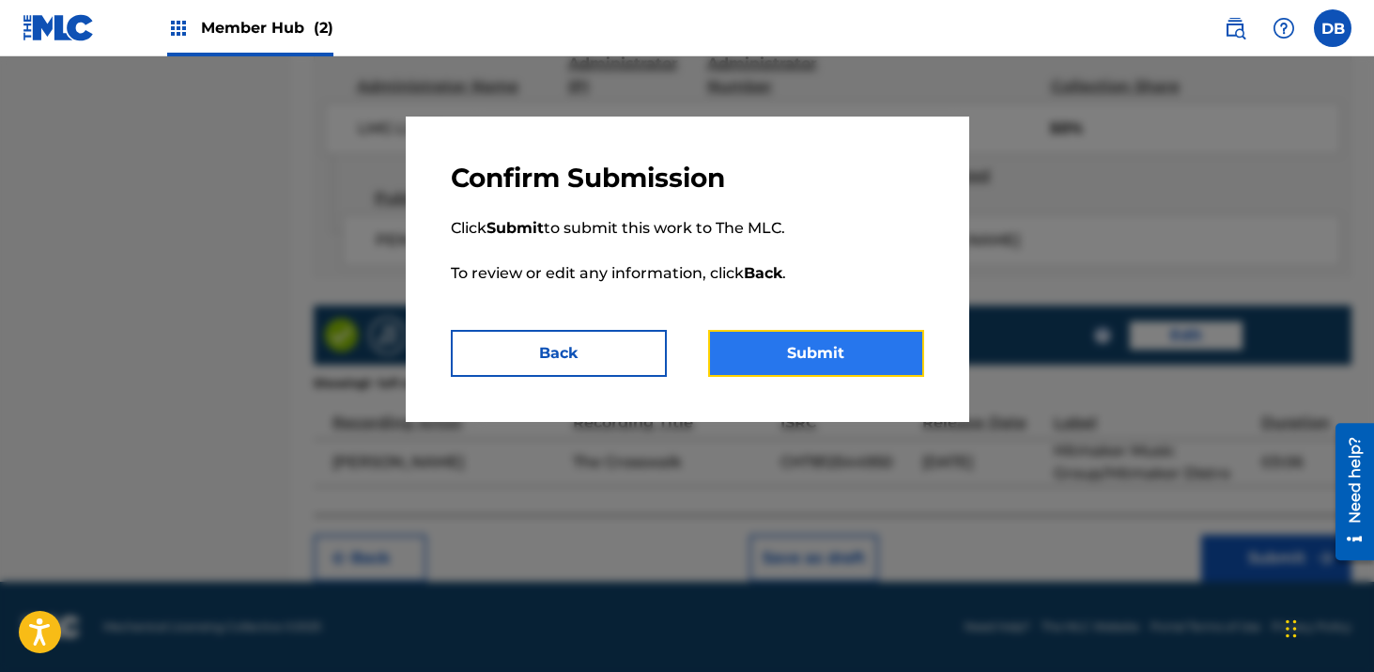
click at [862, 362] on button "Submit" at bounding box center [816, 353] width 216 height 47
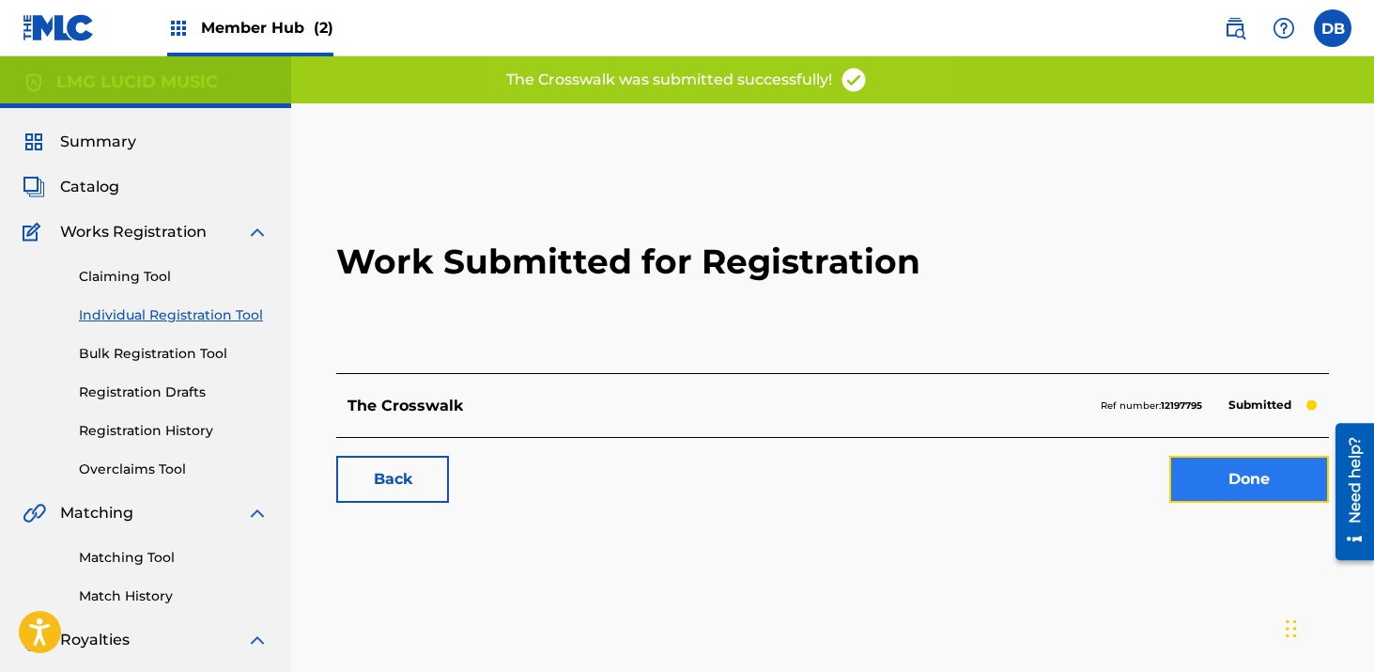
click at [1219, 467] on link "Done" at bounding box center [1250, 479] width 160 height 47
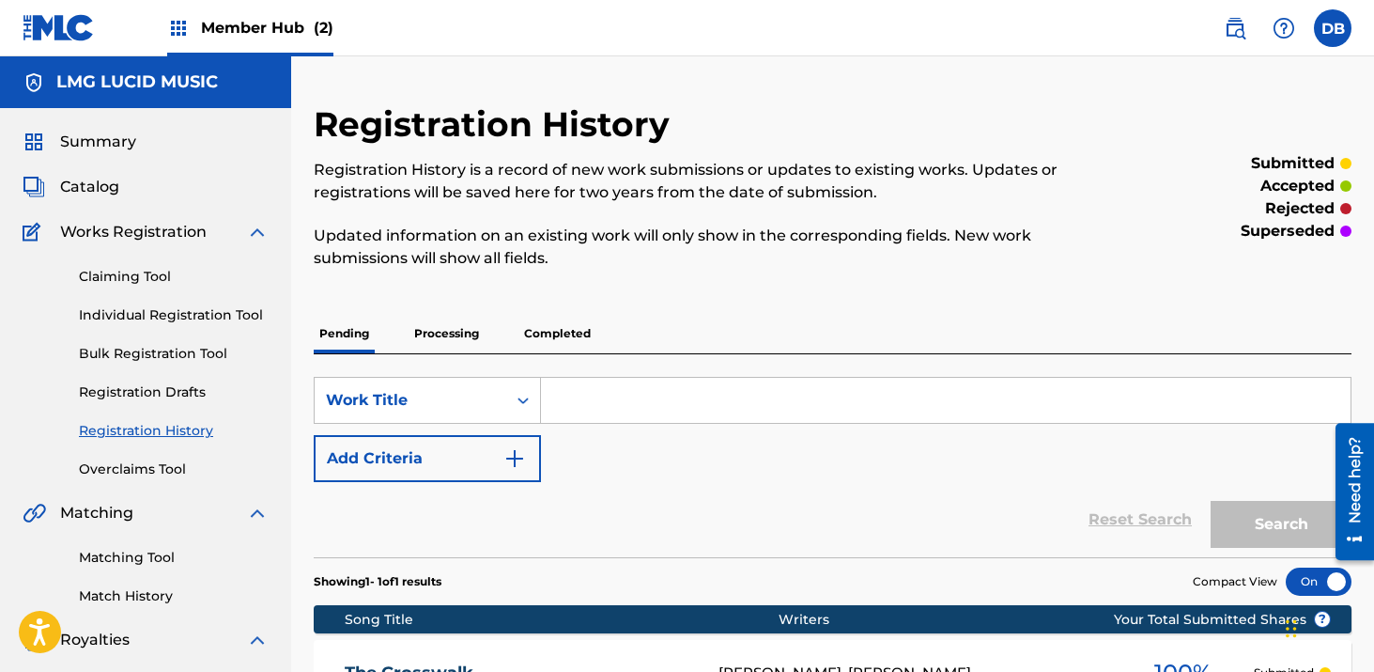
click at [220, 303] on div "Claiming Tool Individual Registration Tool Bulk Registration Tool Registration …" at bounding box center [146, 361] width 246 height 236
click at [218, 323] on link "Individual Registration Tool" at bounding box center [174, 315] width 190 height 20
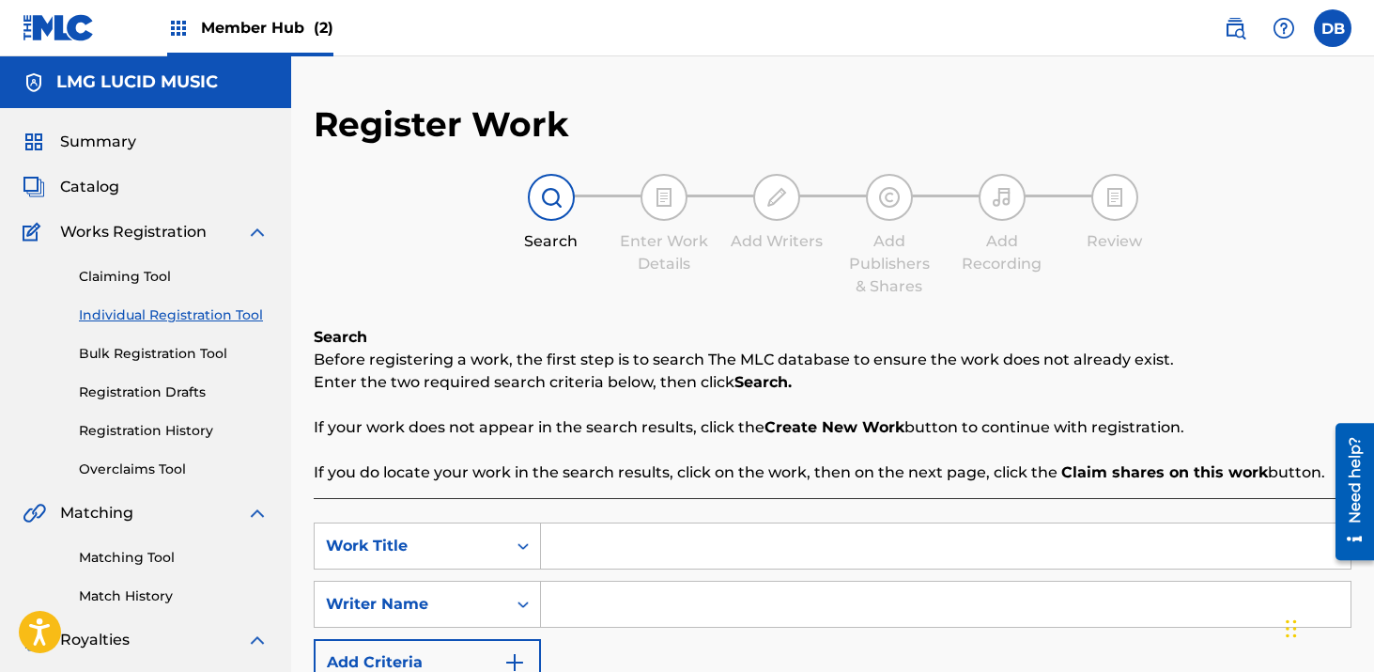
click at [617, 550] on input "Search Form" at bounding box center [946, 545] width 810 height 45
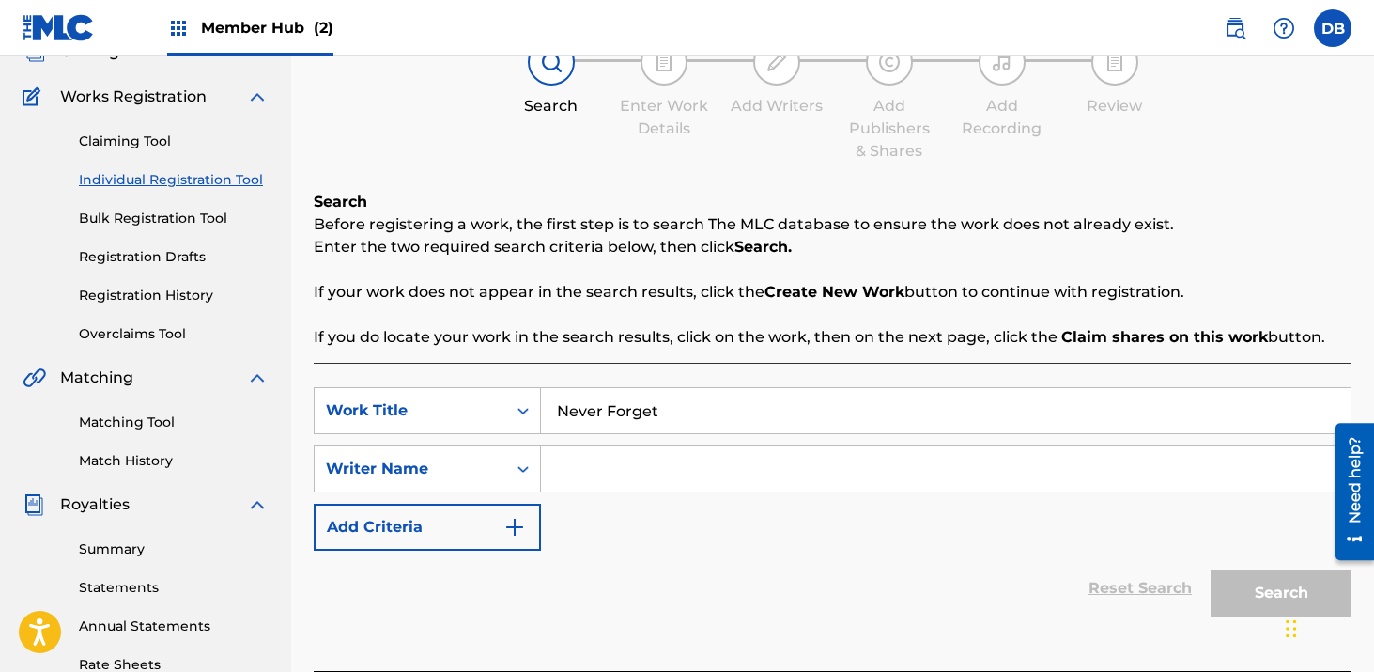
scroll to position [157, 0]
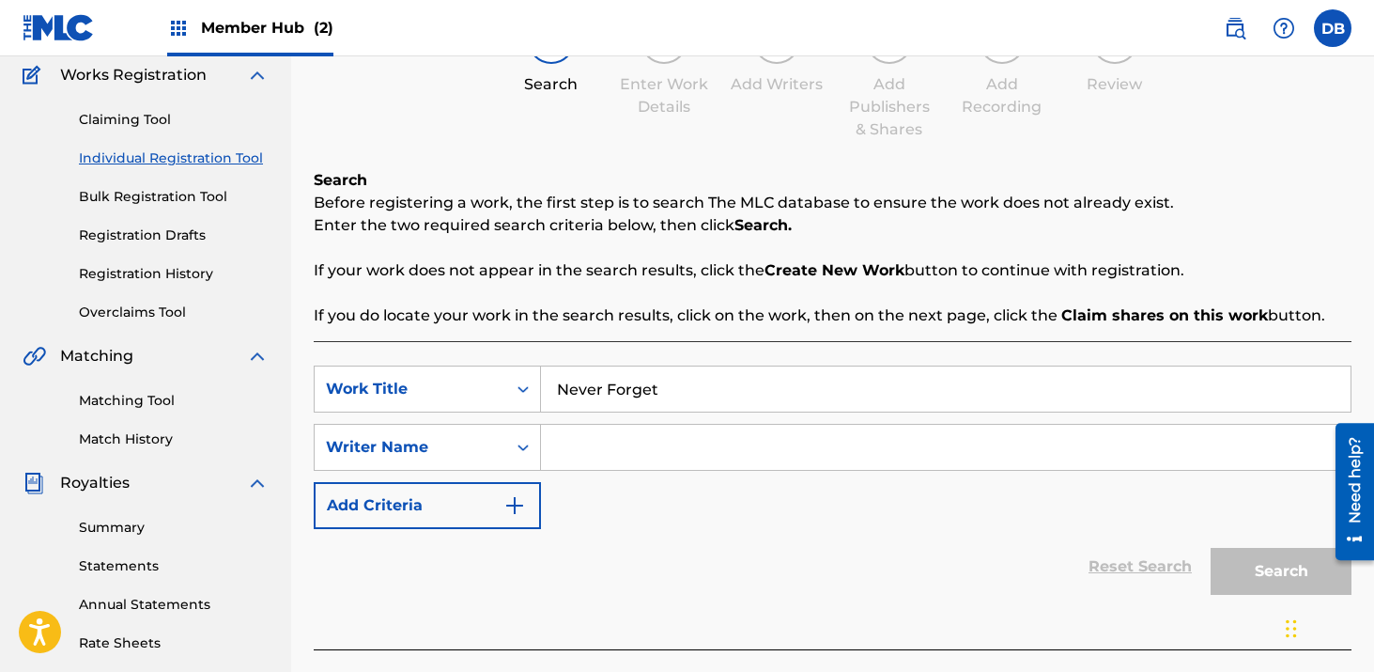
type input "Never Forget"
click at [605, 468] on input "Search Form" at bounding box center [946, 447] width 810 height 45
type input "Green"
click at [1270, 549] on button "Search" at bounding box center [1281, 571] width 141 height 47
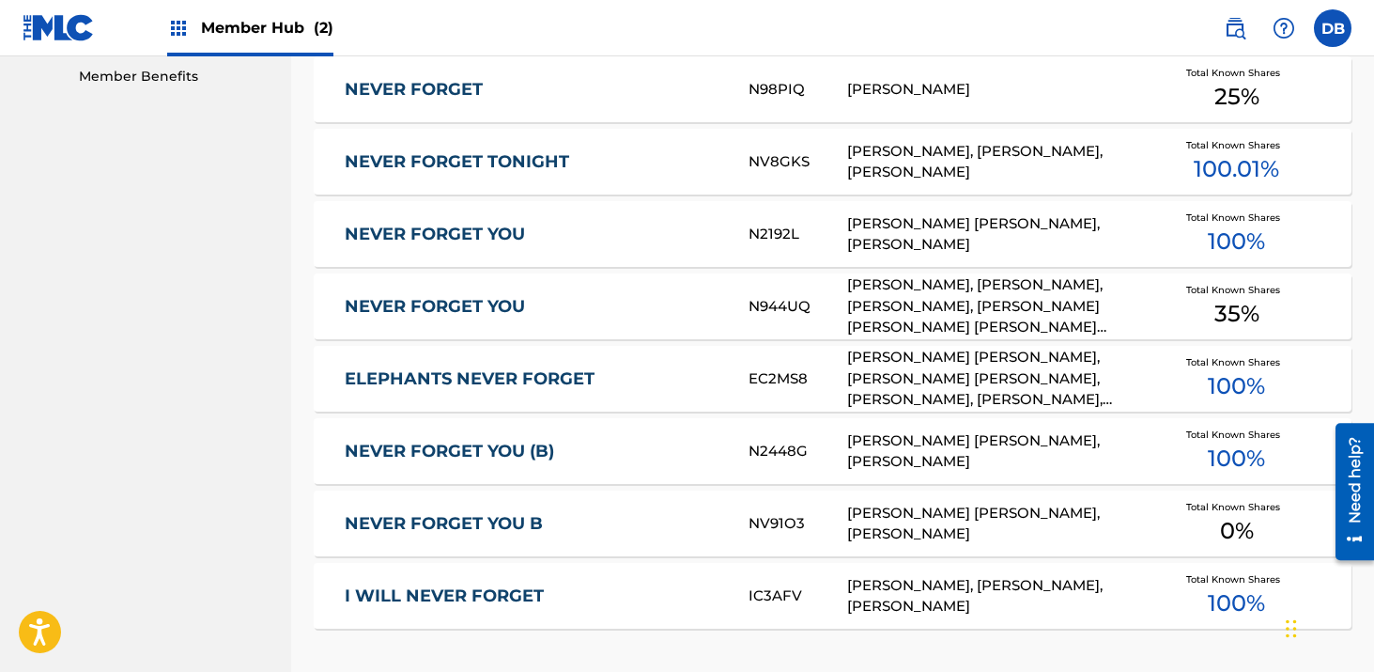
scroll to position [1098, 0]
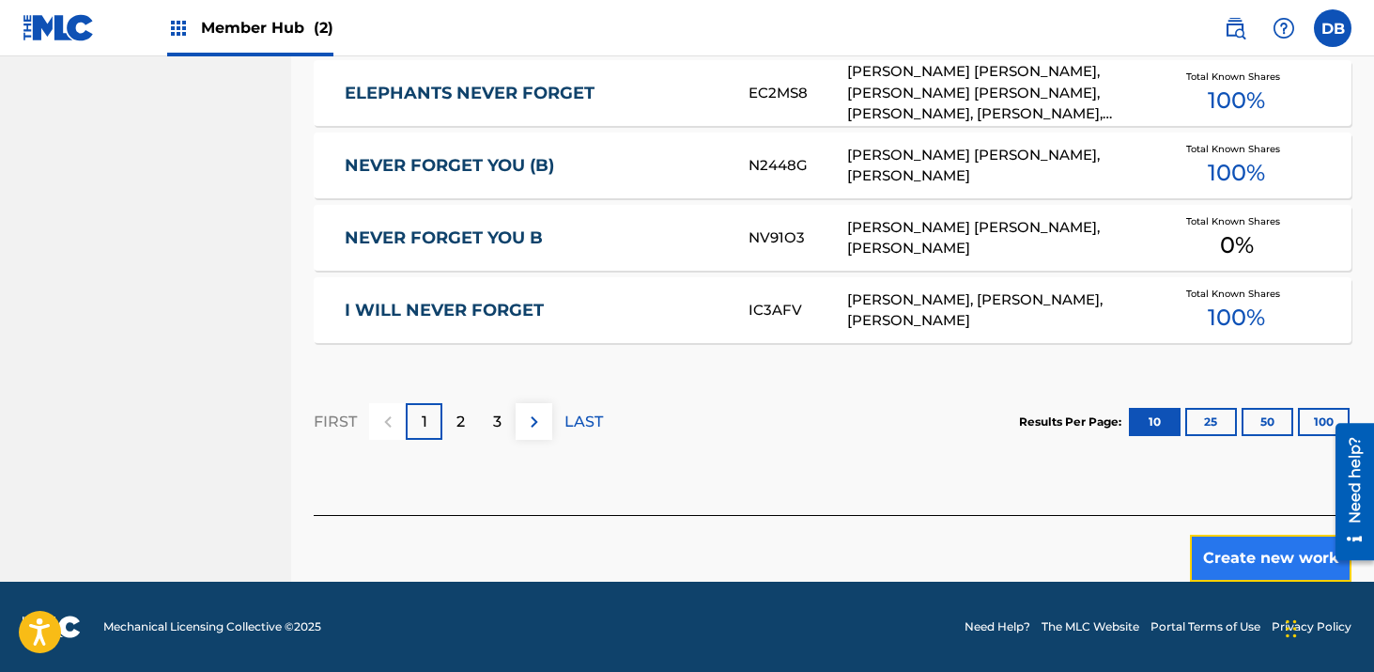
click at [1210, 555] on button "Create new work" at bounding box center [1271, 558] width 162 height 47
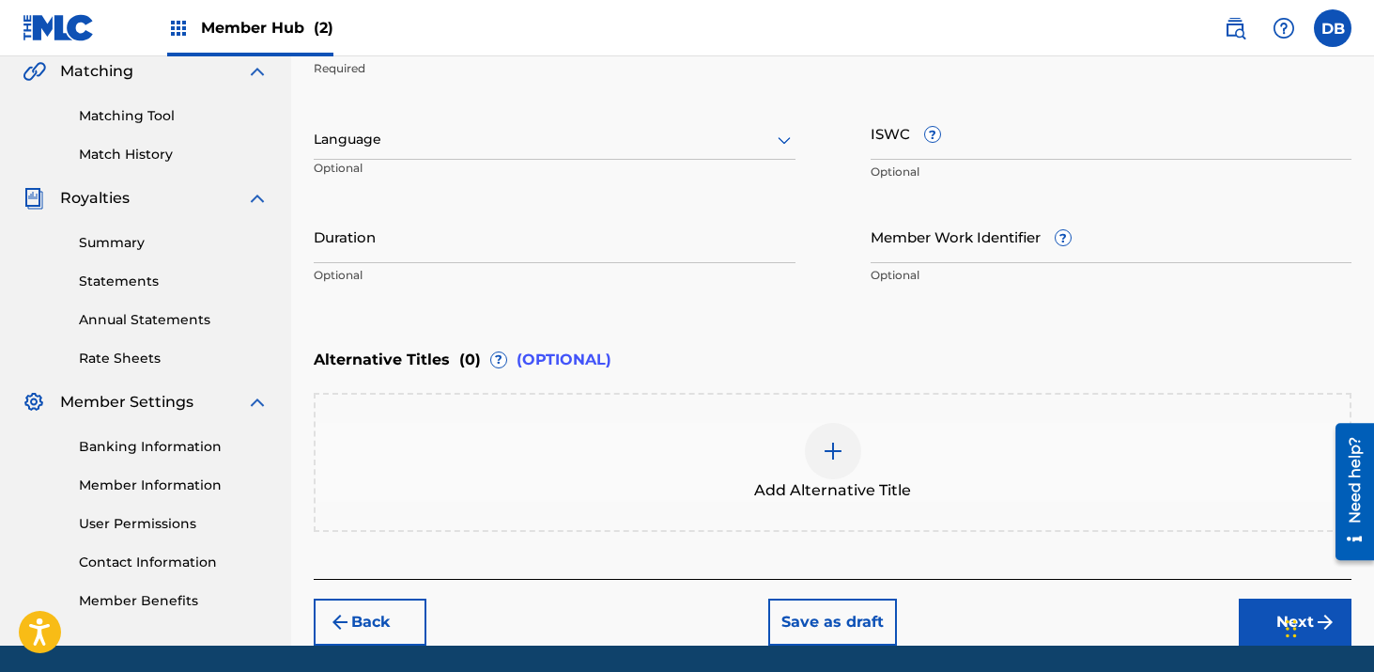
scroll to position [361, 0]
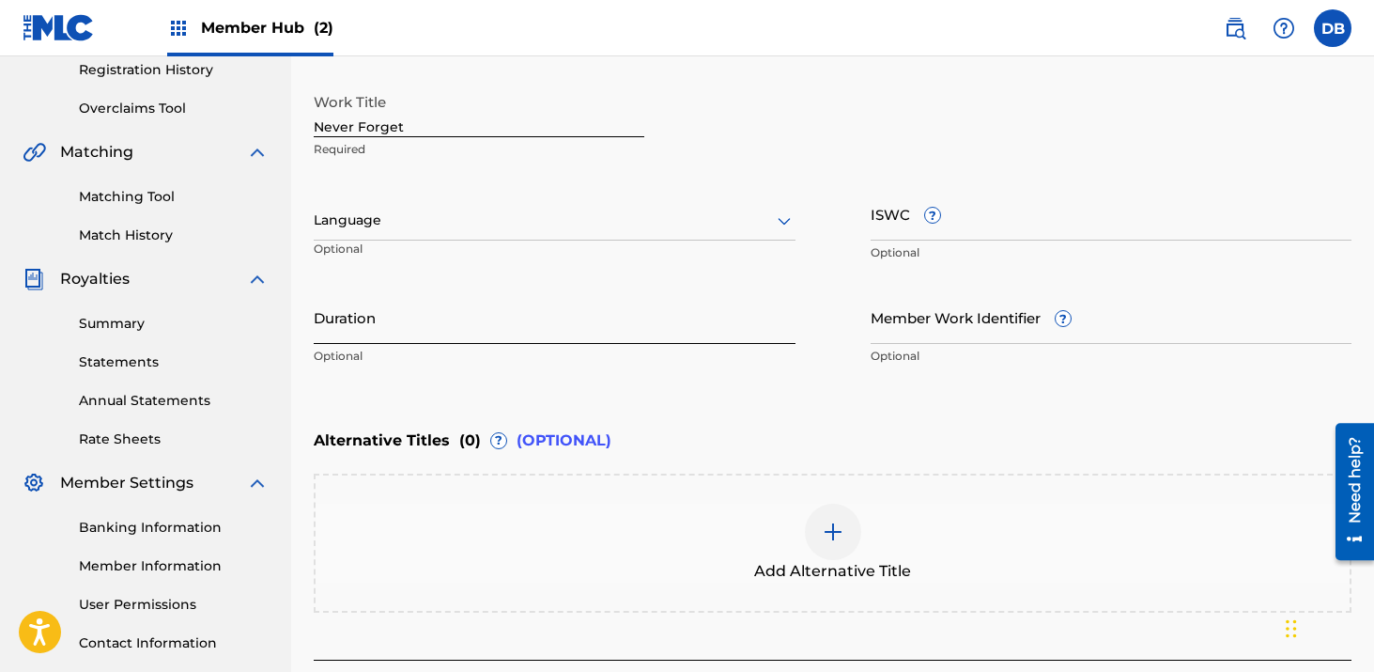
click at [422, 319] on input "Duration" at bounding box center [555, 317] width 482 height 54
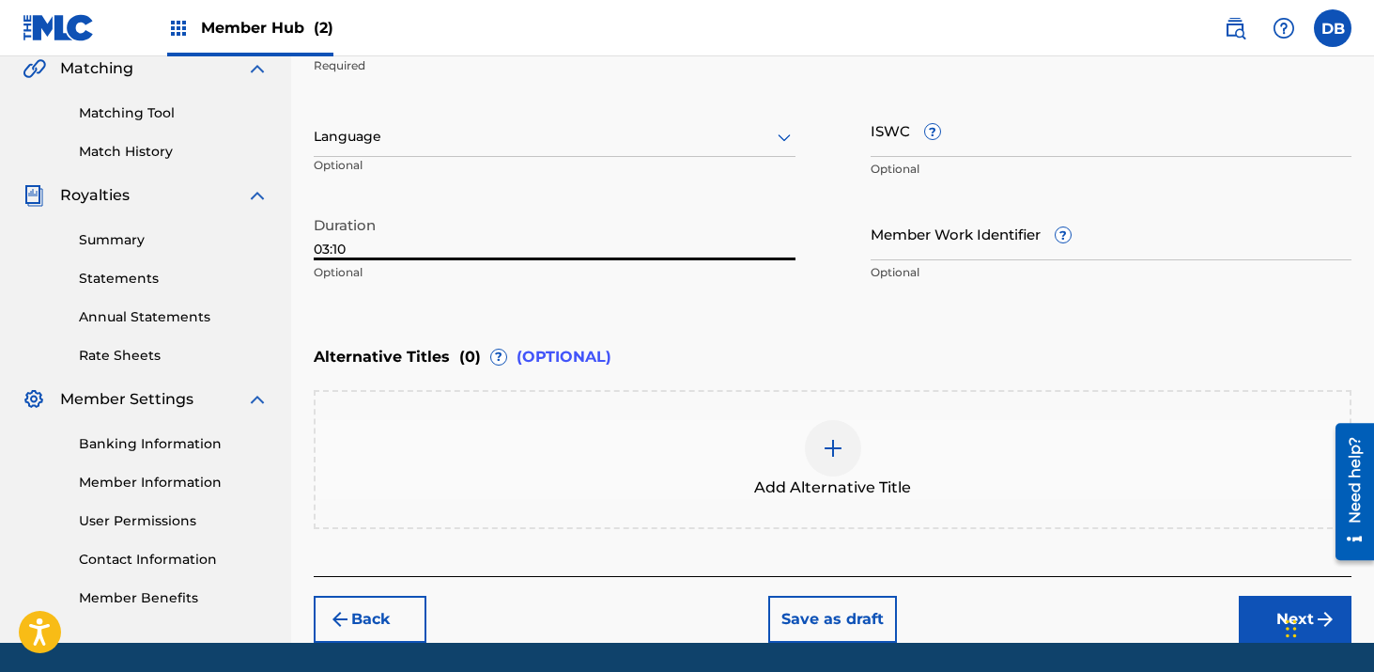
scroll to position [505, 0]
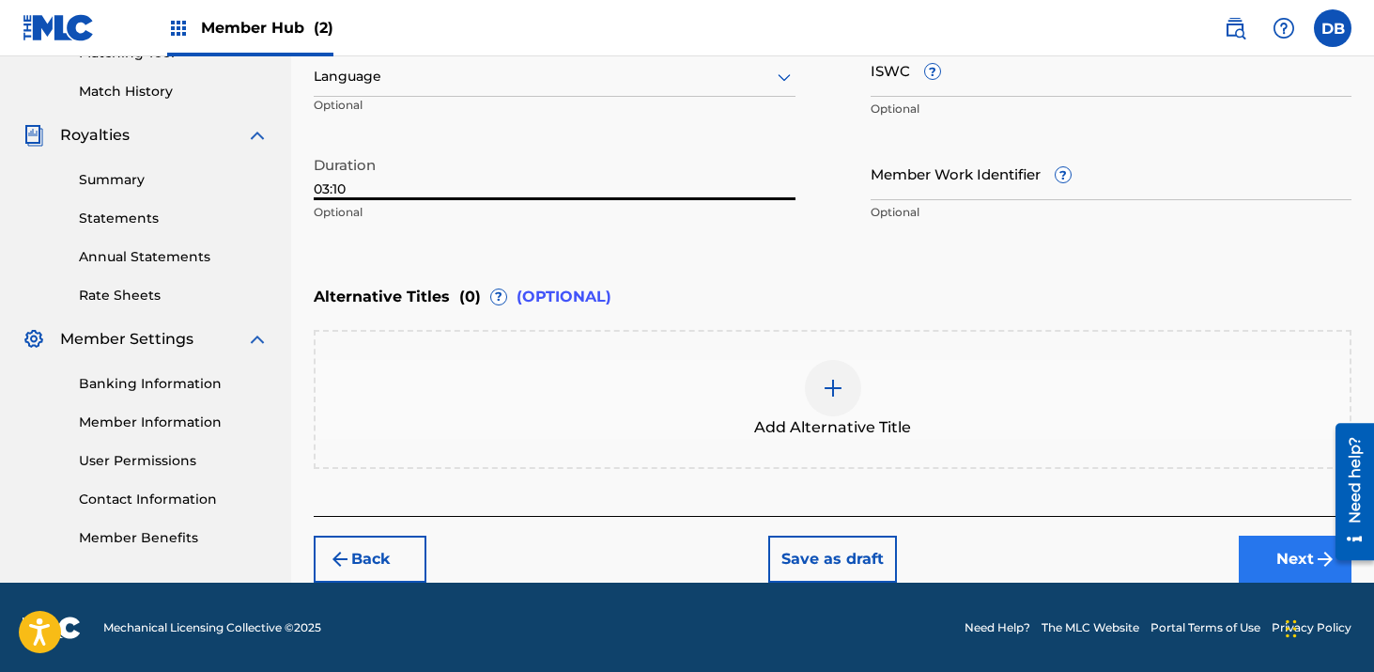
type input "03:10"
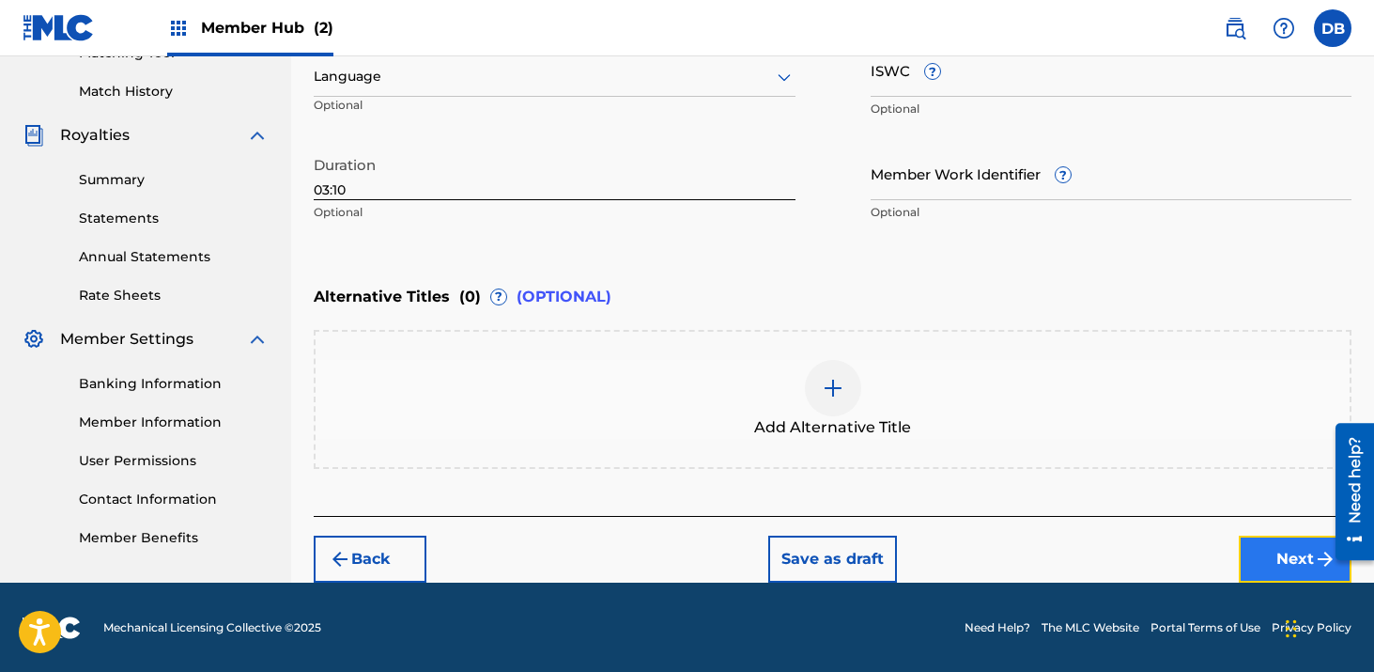
click at [1266, 558] on button "Next" at bounding box center [1295, 559] width 113 height 47
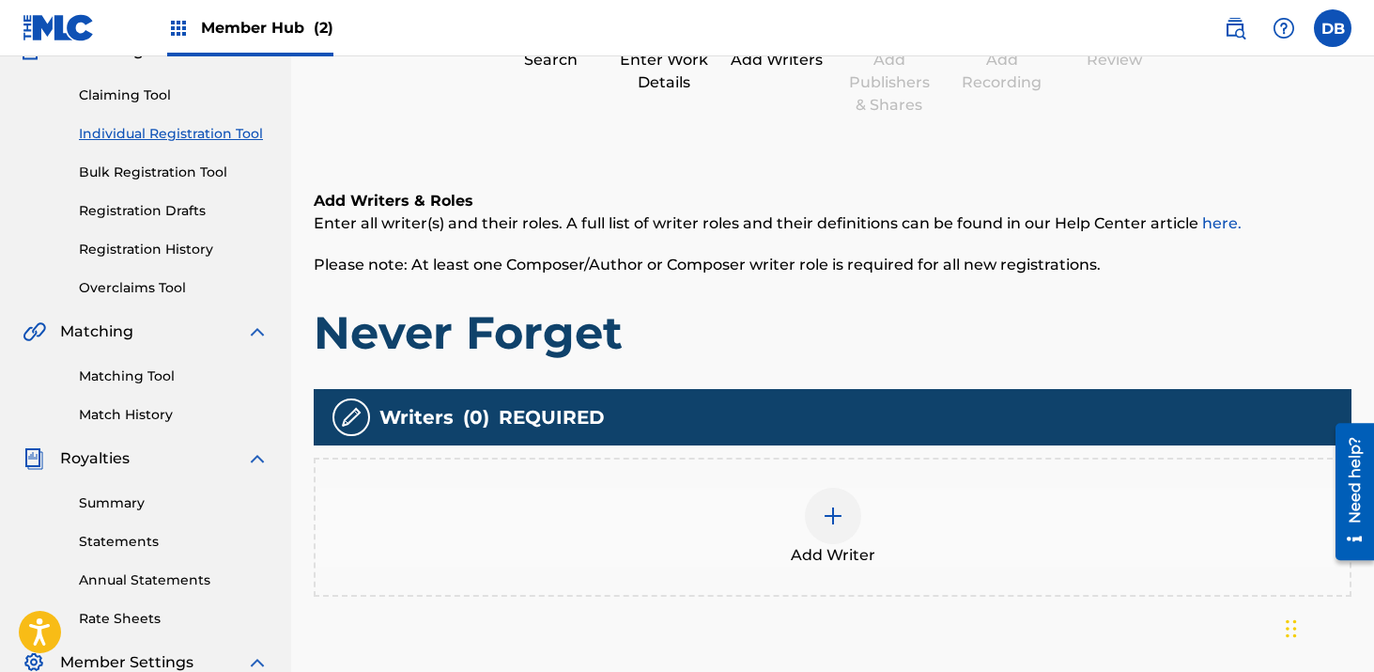
scroll to position [349, 0]
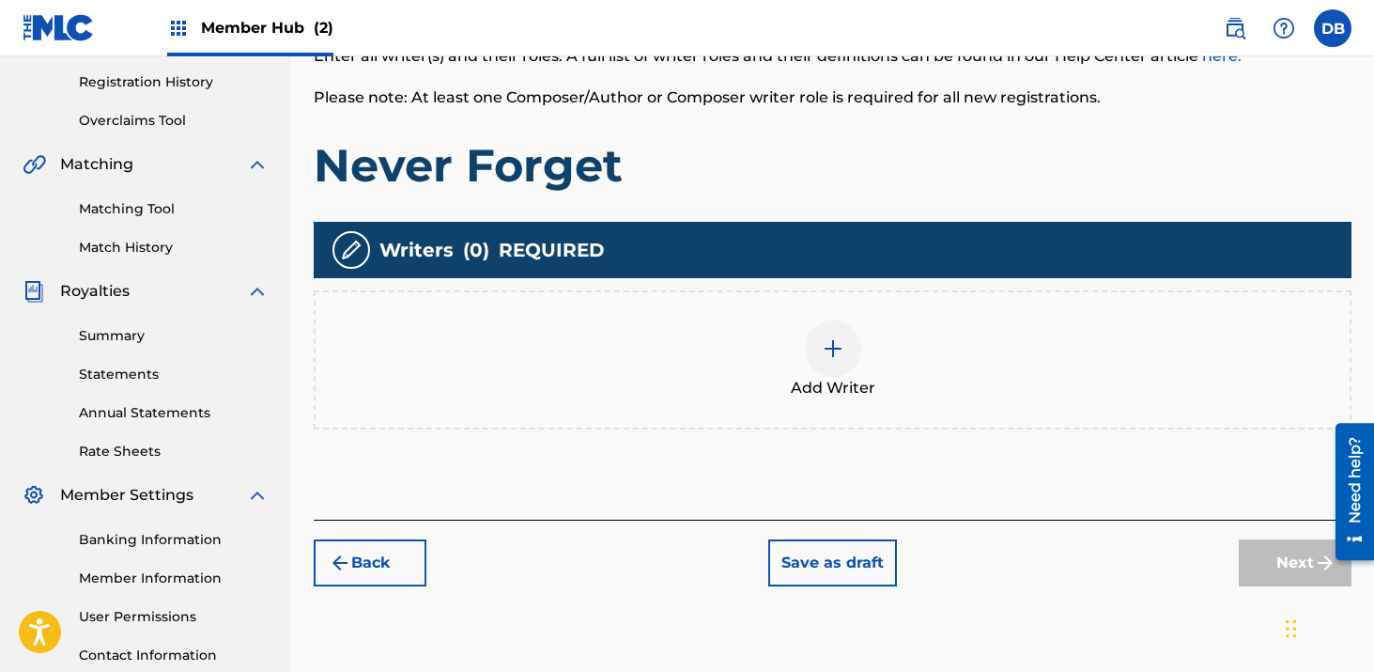
click at [834, 370] on div at bounding box center [833, 348] width 56 height 56
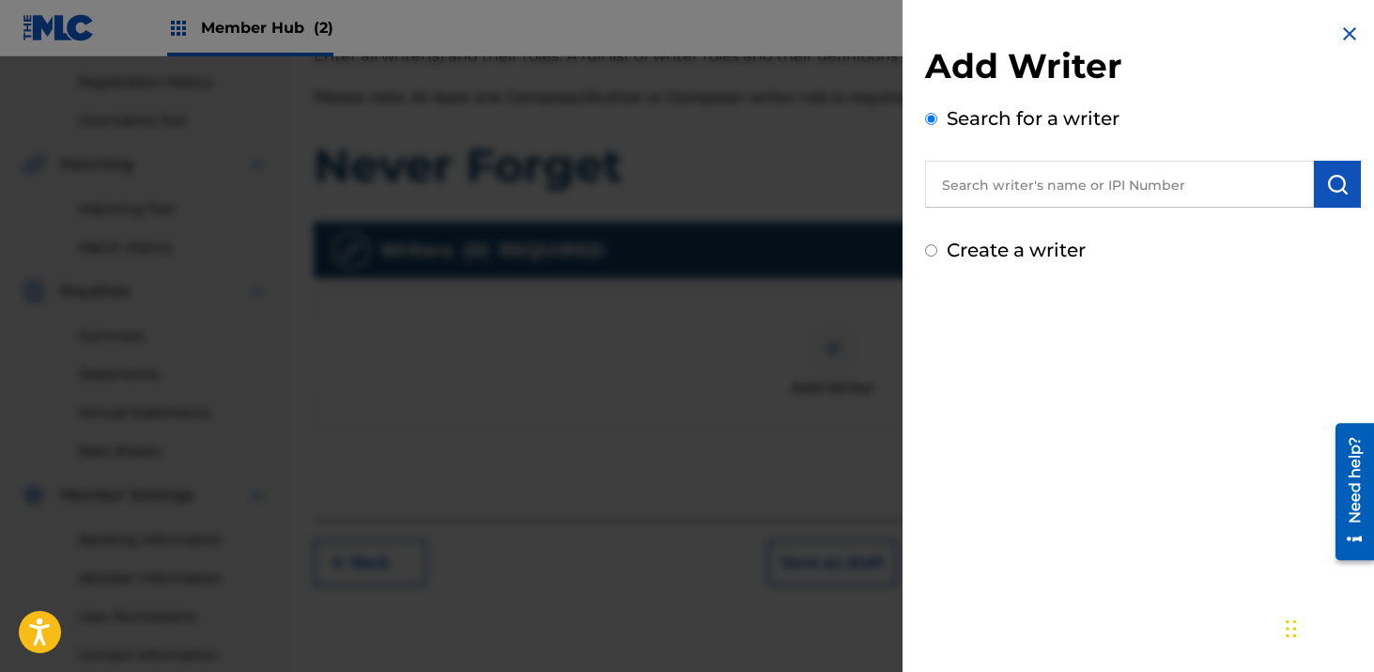
click at [996, 193] on input "text" at bounding box center [1119, 184] width 389 height 47
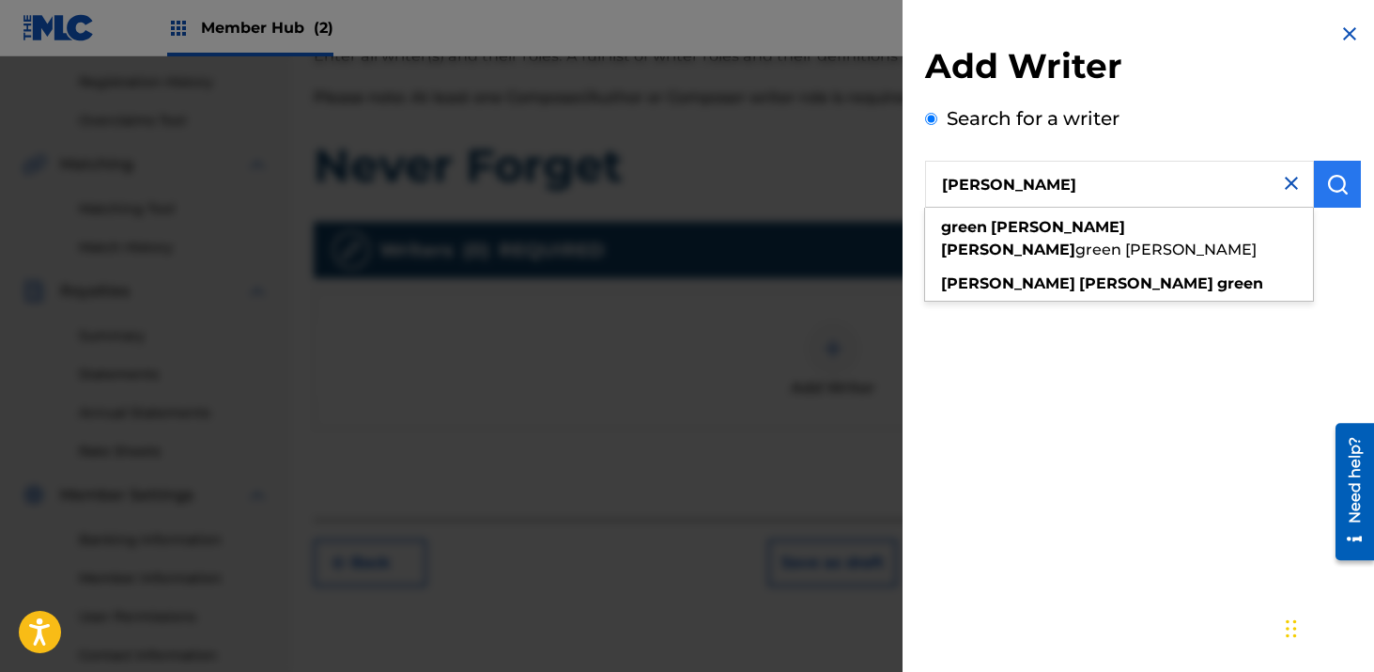
type input "[PERSON_NAME]"
click at [1347, 194] on button "submit" at bounding box center [1337, 184] width 47 height 47
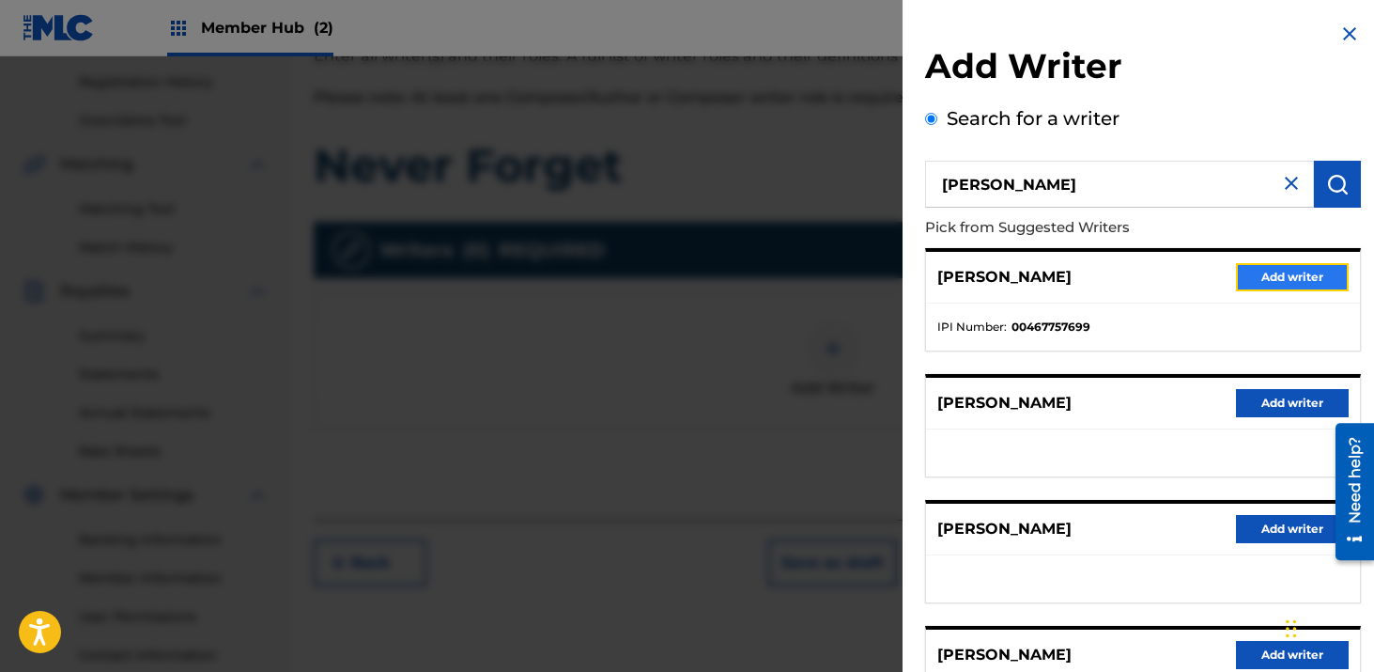
click at [1262, 278] on button "Add writer" at bounding box center [1292, 277] width 113 height 28
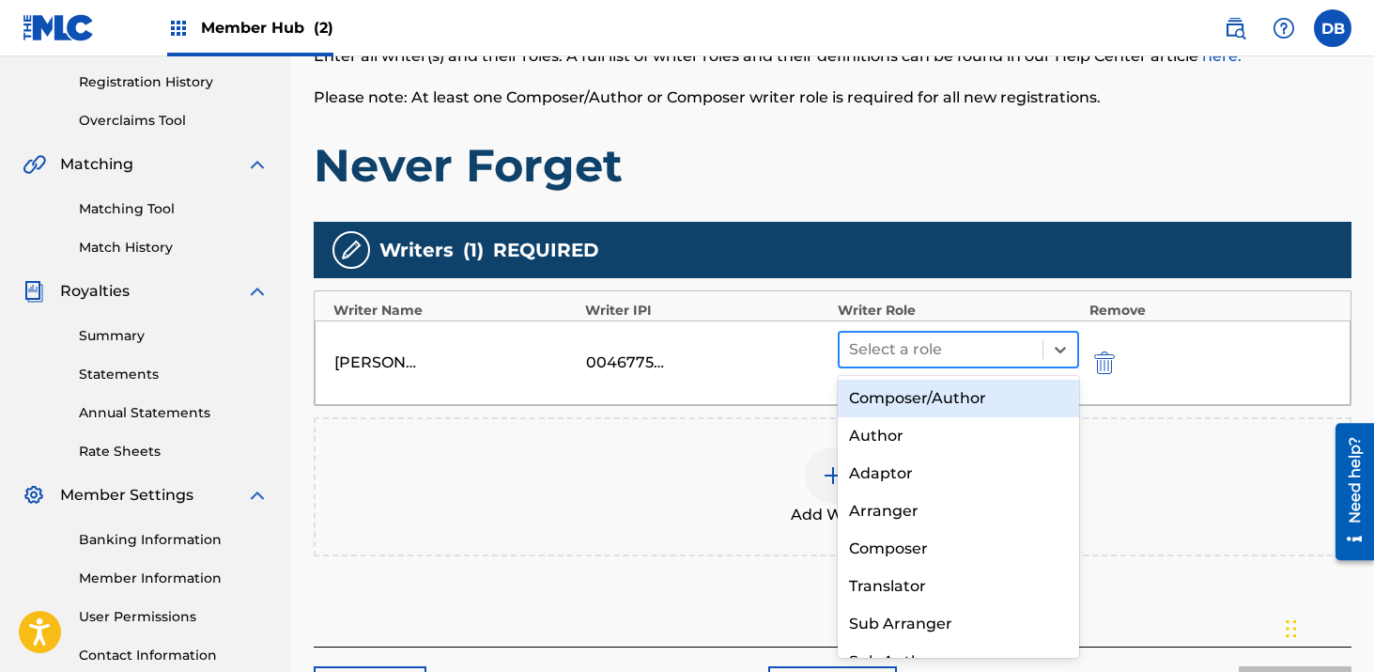
click at [982, 345] on div at bounding box center [941, 349] width 185 height 26
click at [955, 396] on div "Composer/Author" at bounding box center [959, 399] width 242 height 38
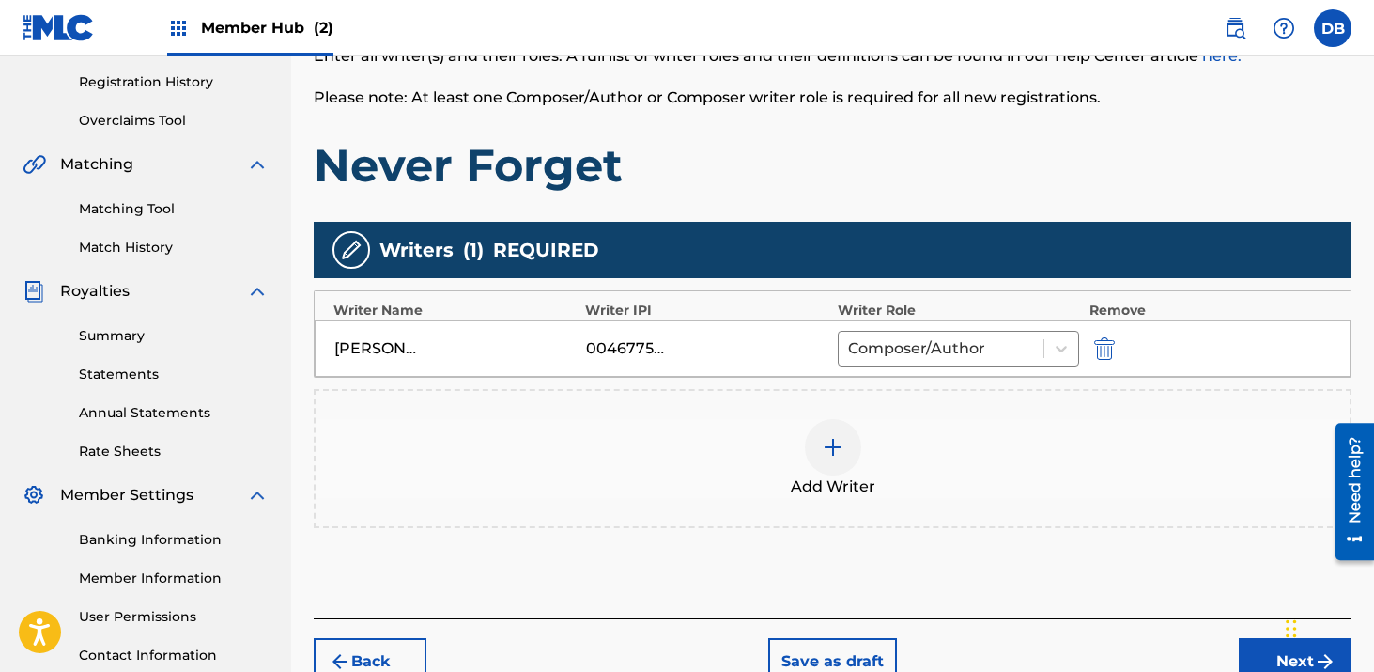
click at [819, 445] on div at bounding box center [833, 447] width 56 height 56
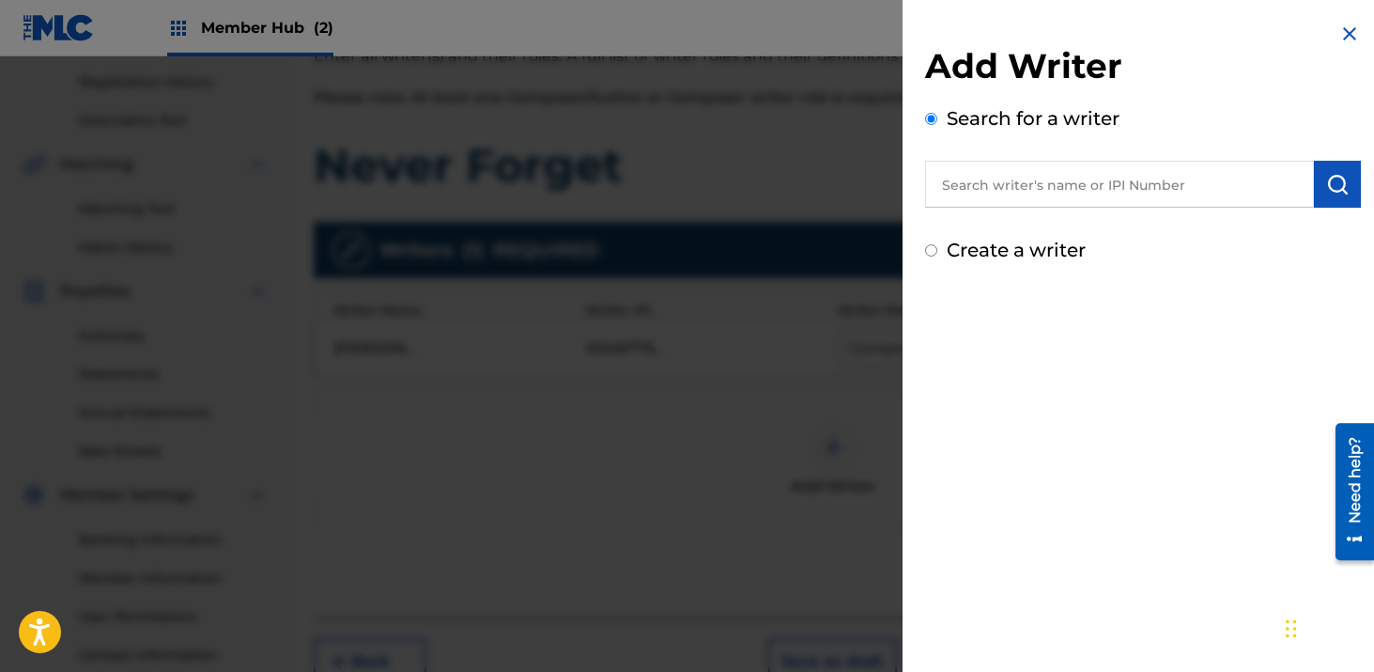
click at [1097, 176] on input "text" at bounding box center [1119, 184] width 389 height 47
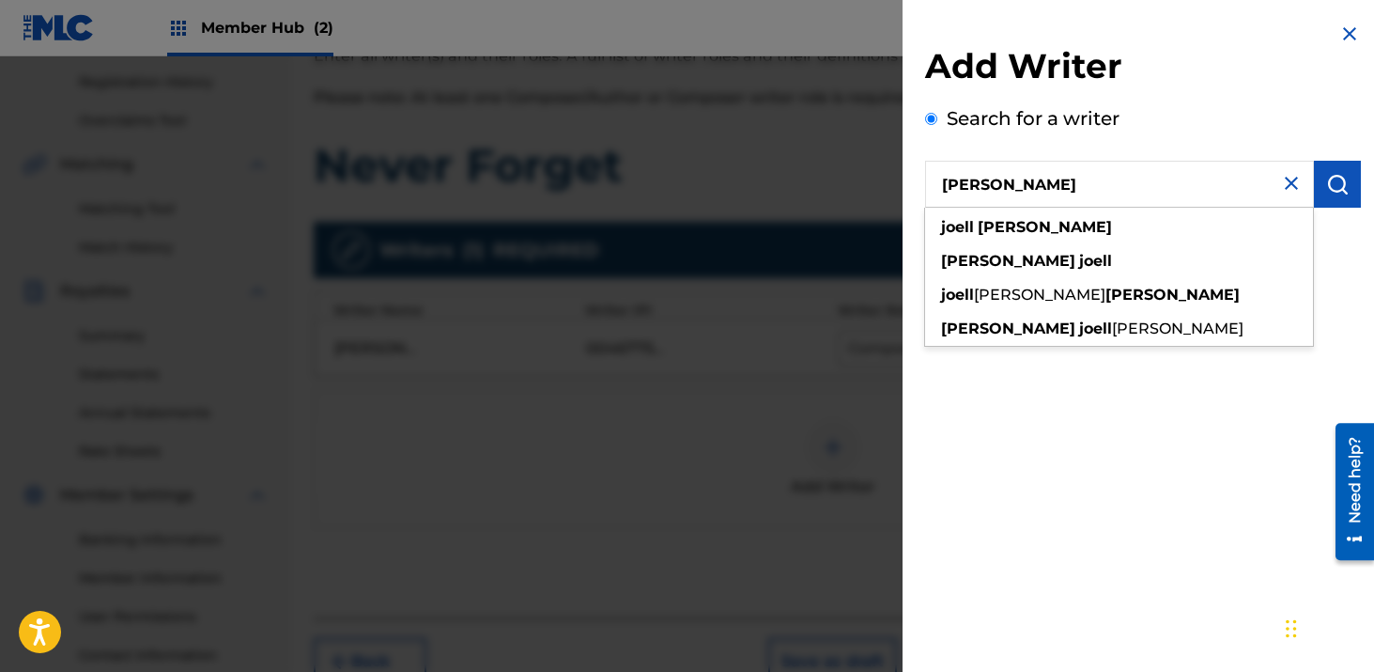
type input "[PERSON_NAME]"
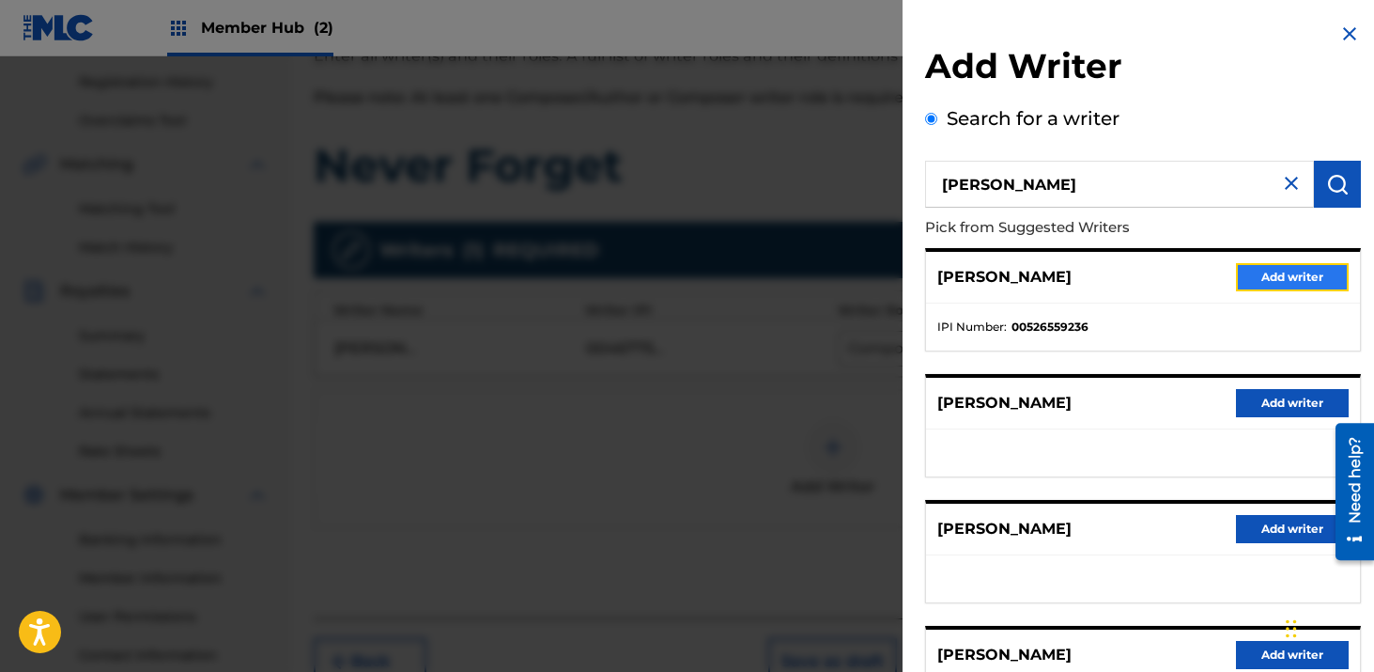
click at [1295, 276] on button "Add writer" at bounding box center [1292, 277] width 113 height 28
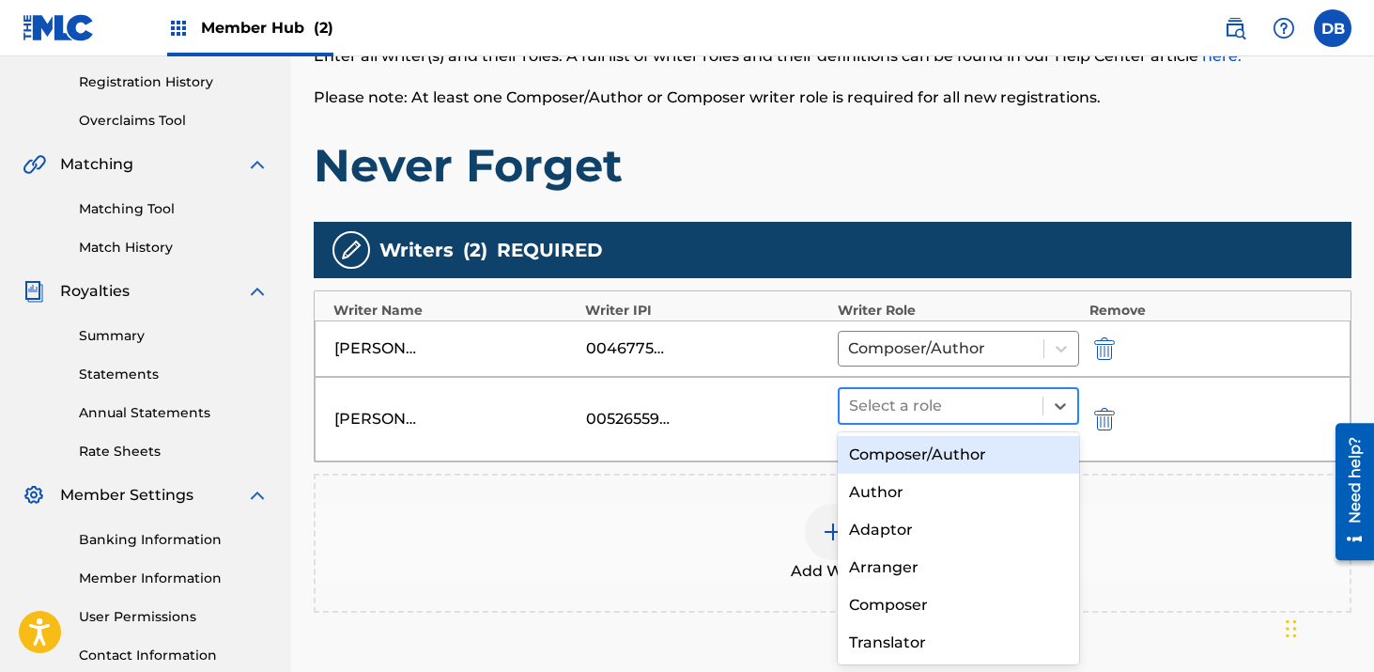
click at [911, 400] on div at bounding box center [941, 406] width 185 height 26
click at [913, 453] on div "Composer/Author" at bounding box center [959, 455] width 242 height 38
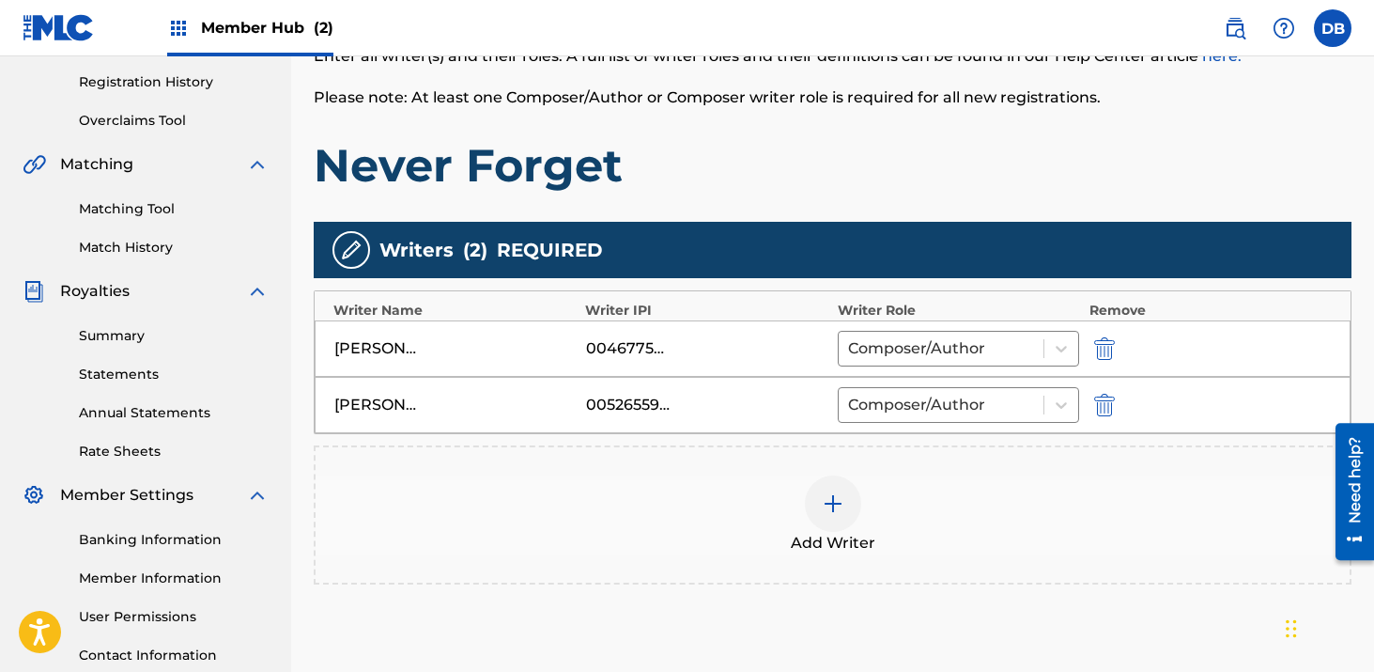
click at [838, 498] on img at bounding box center [833, 503] width 23 height 23
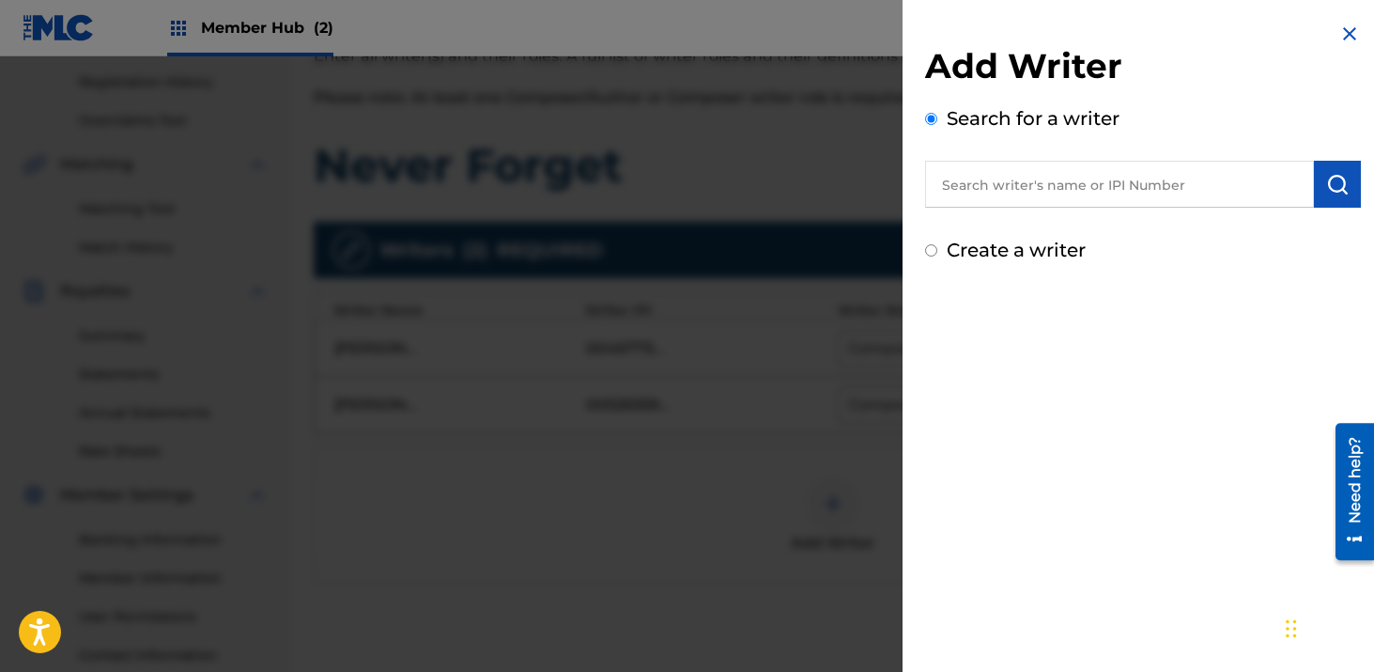
click at [1033, 189] on input "text" at bounding box center [1119, 184] width 389 height 47
paste input "[PERSON_NAME] [PERSON_NAME],"
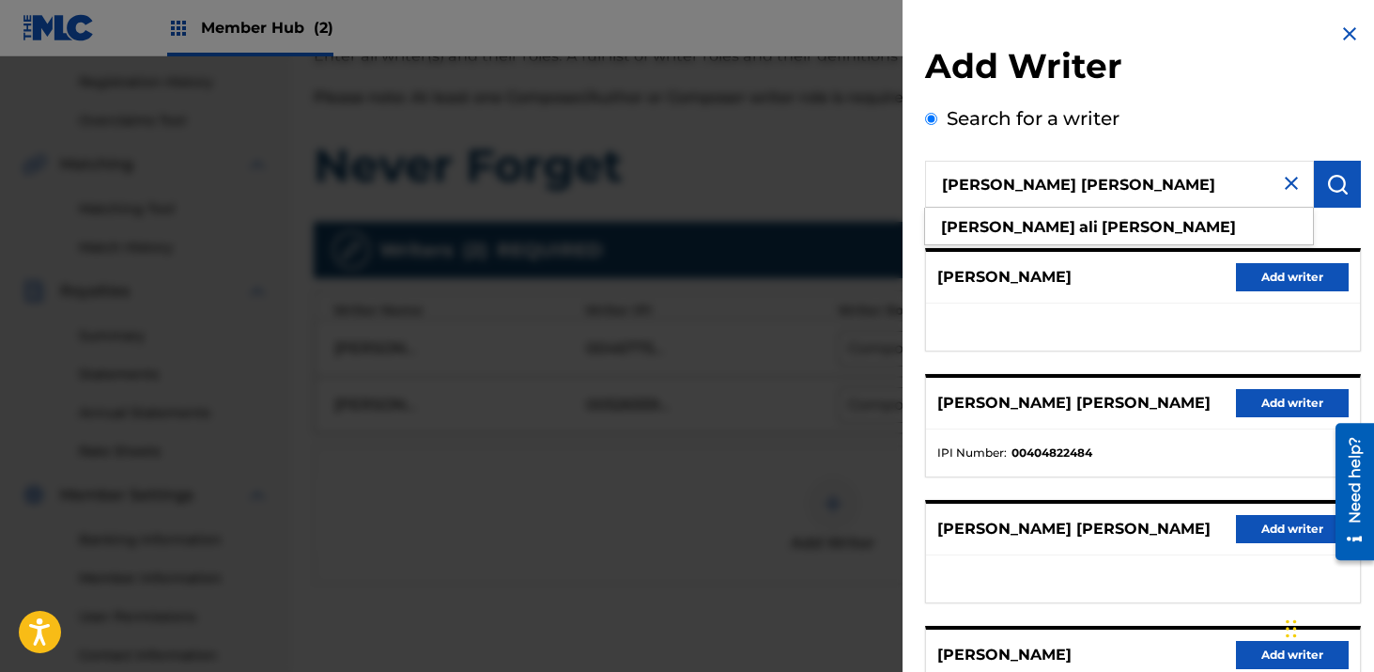
type input "[PERSON_NAME] [PERSON_NAME]"
click at [1257, 404] on button "Add writer" at bounding box center [1292, 403] width 113 height 28
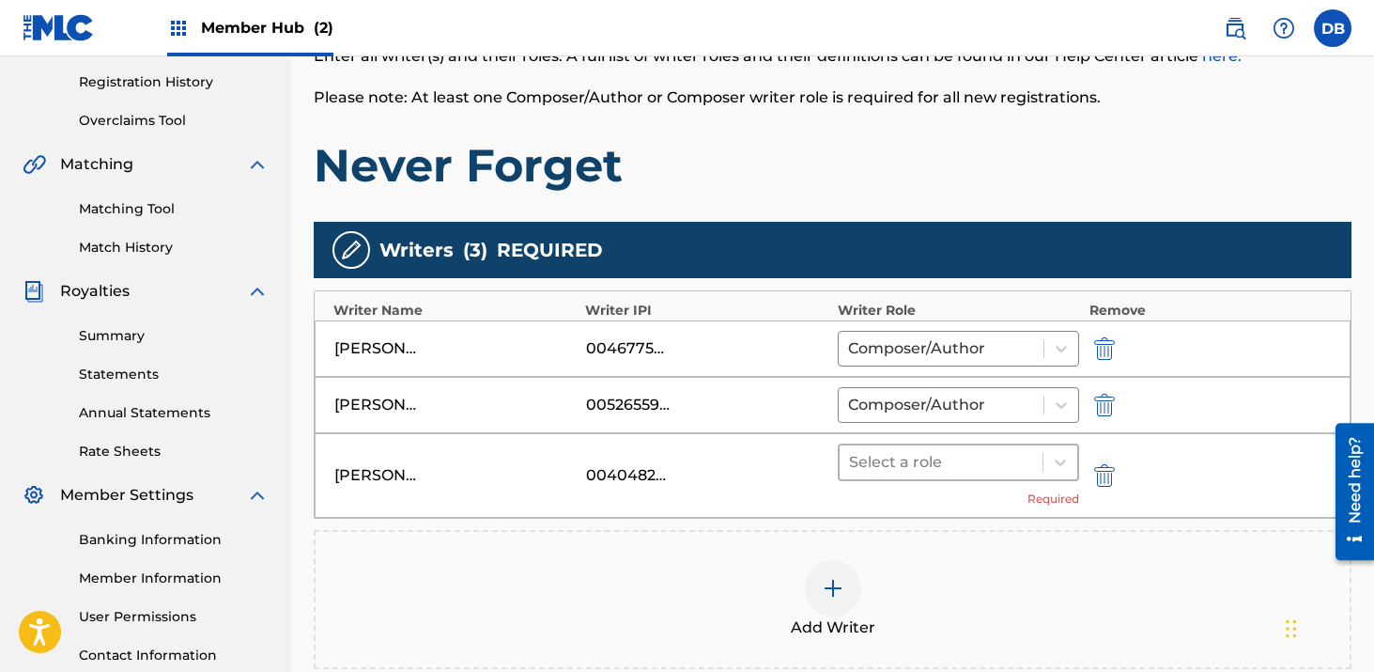
click at [894, 463] on div at bounding box center [941, 462] width 185 height 26
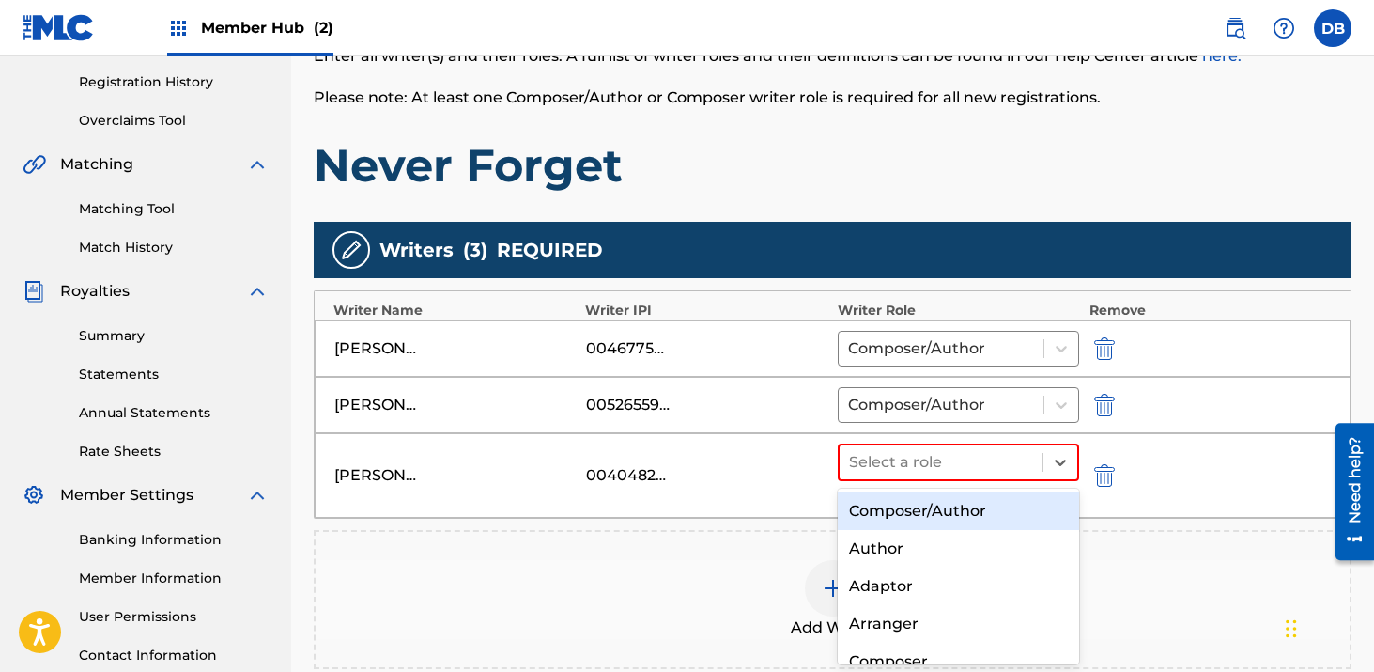
click at [897, 506] on div "Composer/Author" at bounding box center [959, 511] width 242 height 38
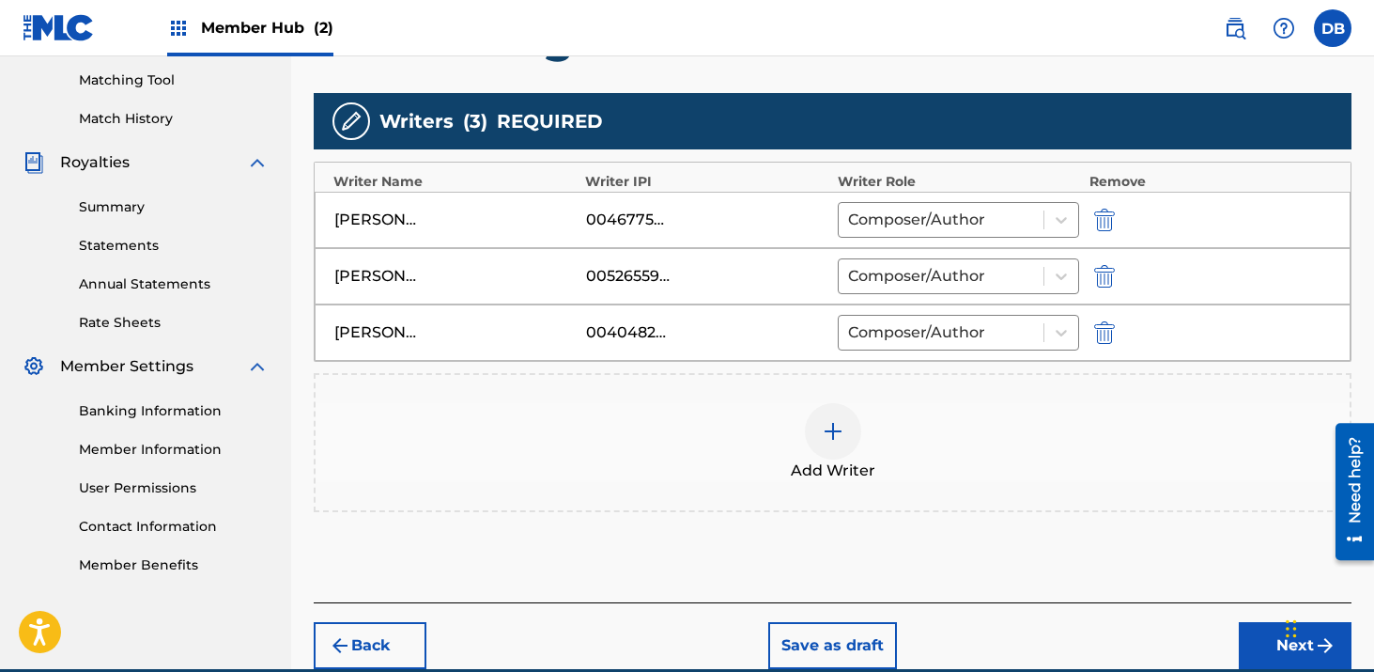
scroll to position [565, 0]
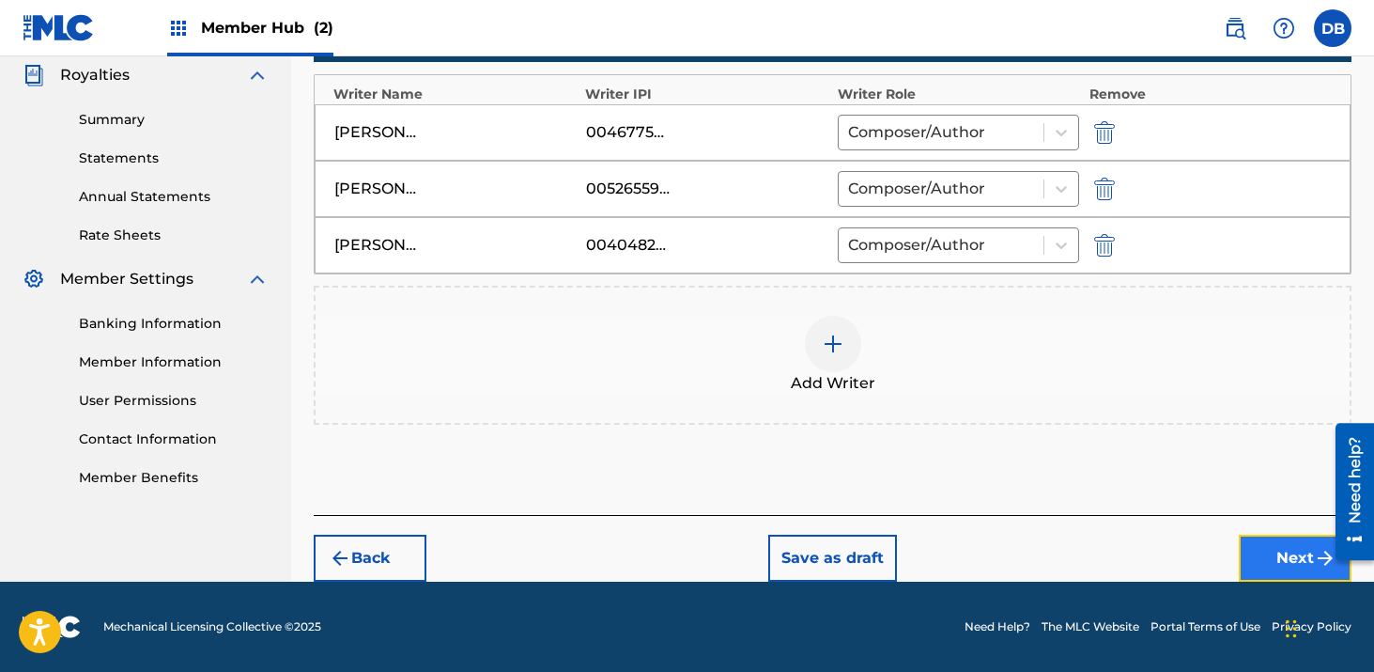
click at [1266, 553] on button "Next" at bounding box center [1295, 558] width 113 height 47
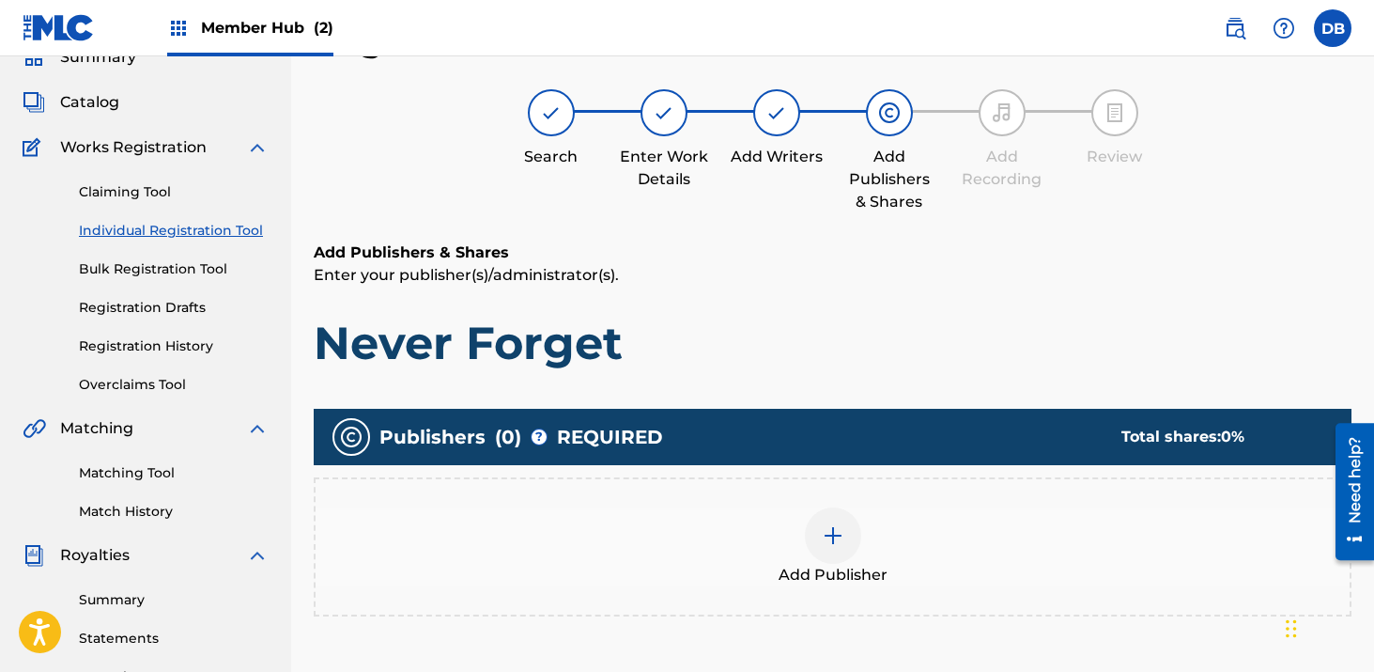
scroll to position [163, 0]
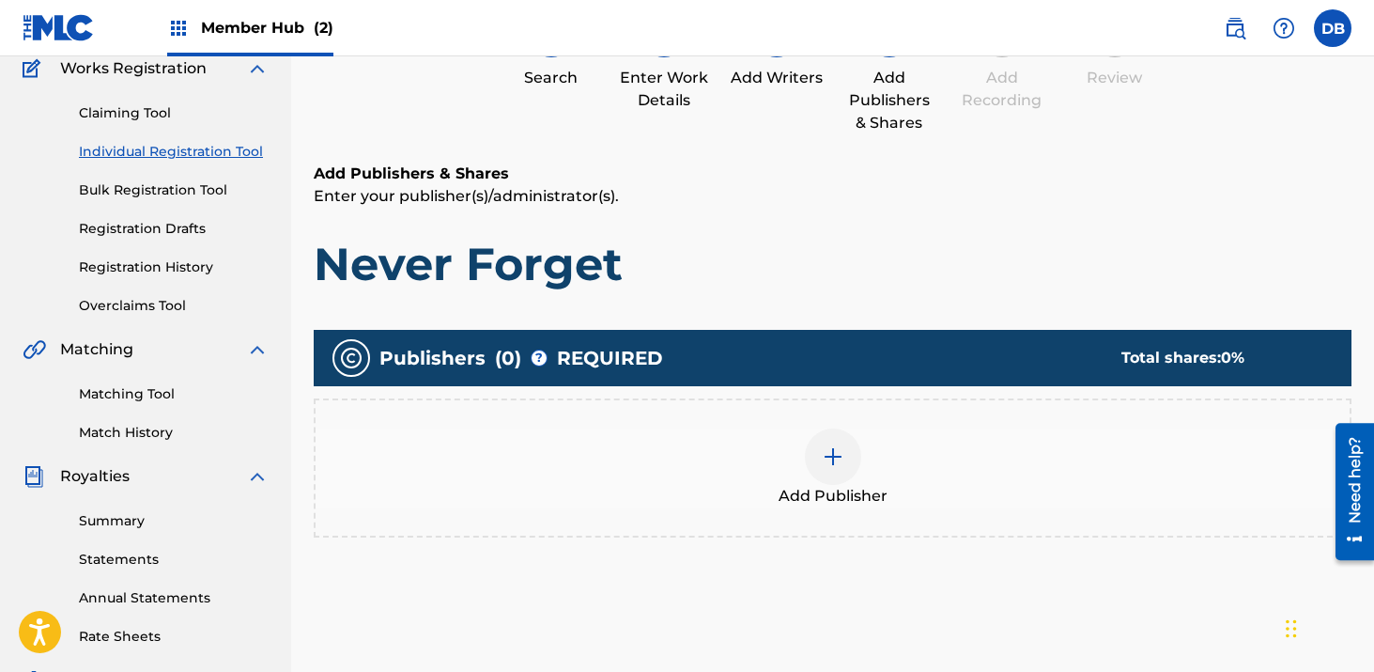
click at [826, 448] on img at bounding box center [833, 456] width 23 height 23
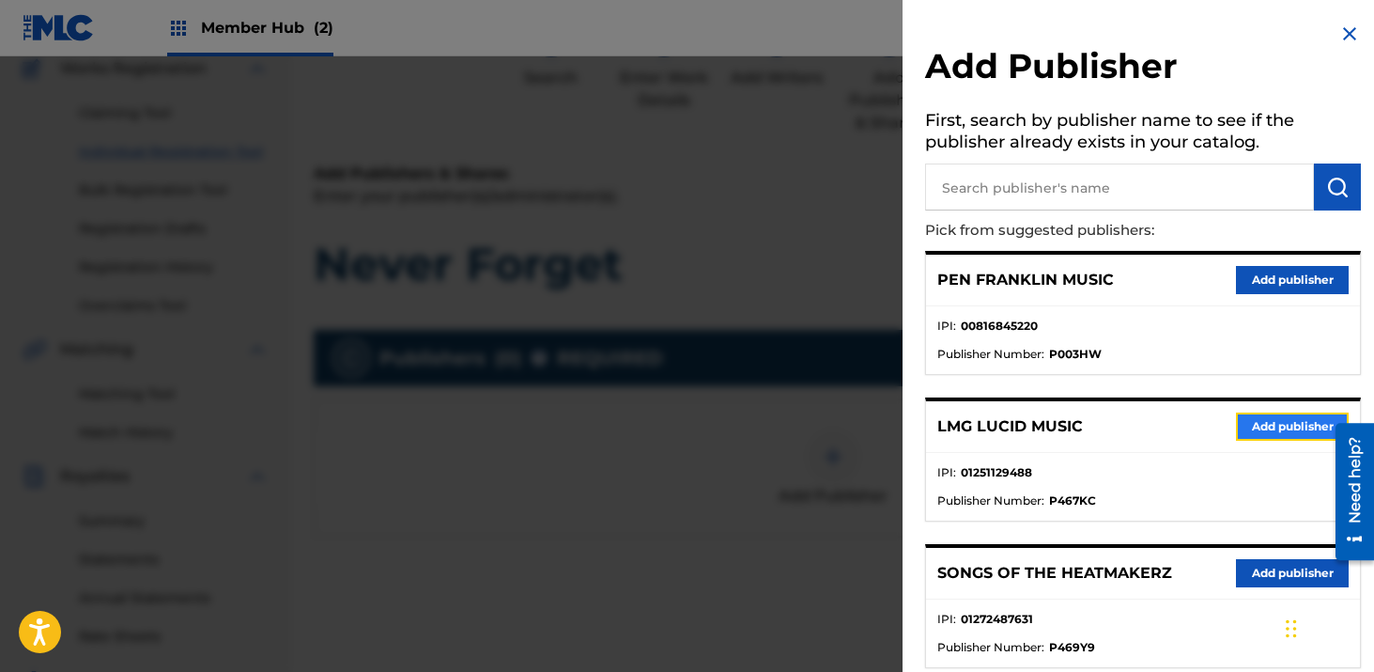
click at [1272, 424] on button "Add publisher" at bounding box center [1292, 426] width 113 height 28
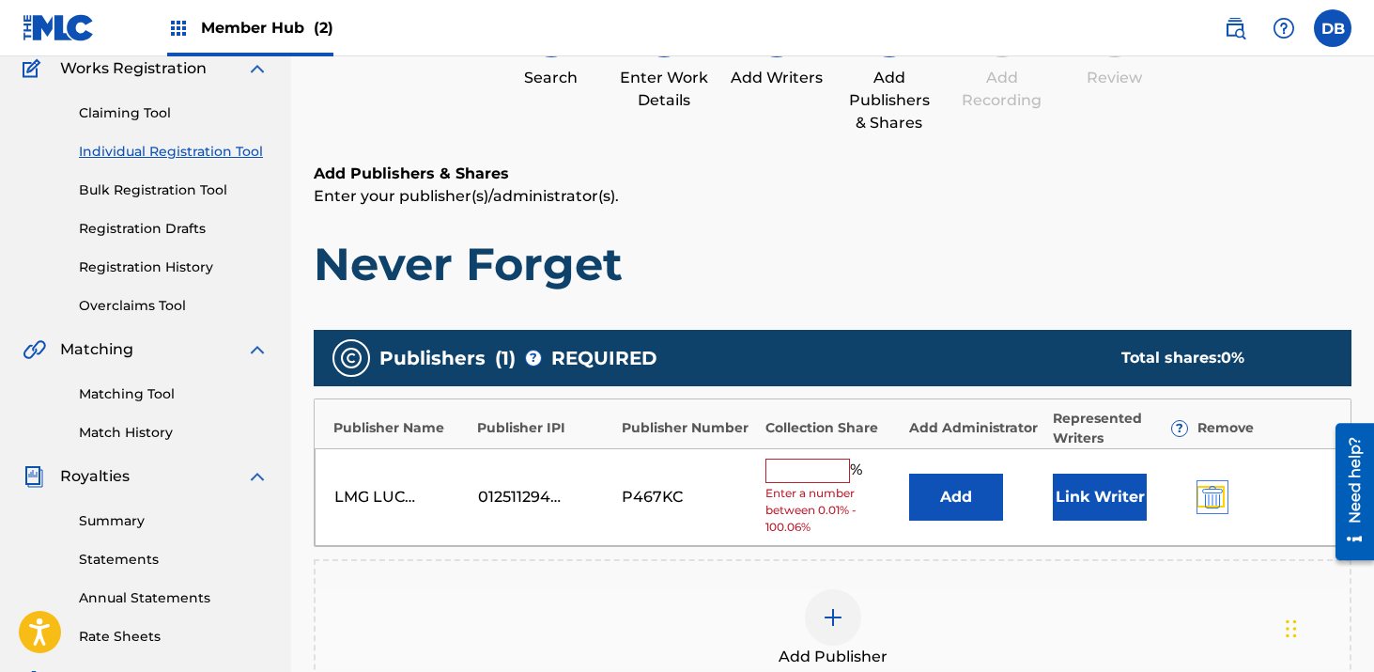
click at [1213, 489] on img "submit" at bounding box center [1213, 497] width 21 height 23
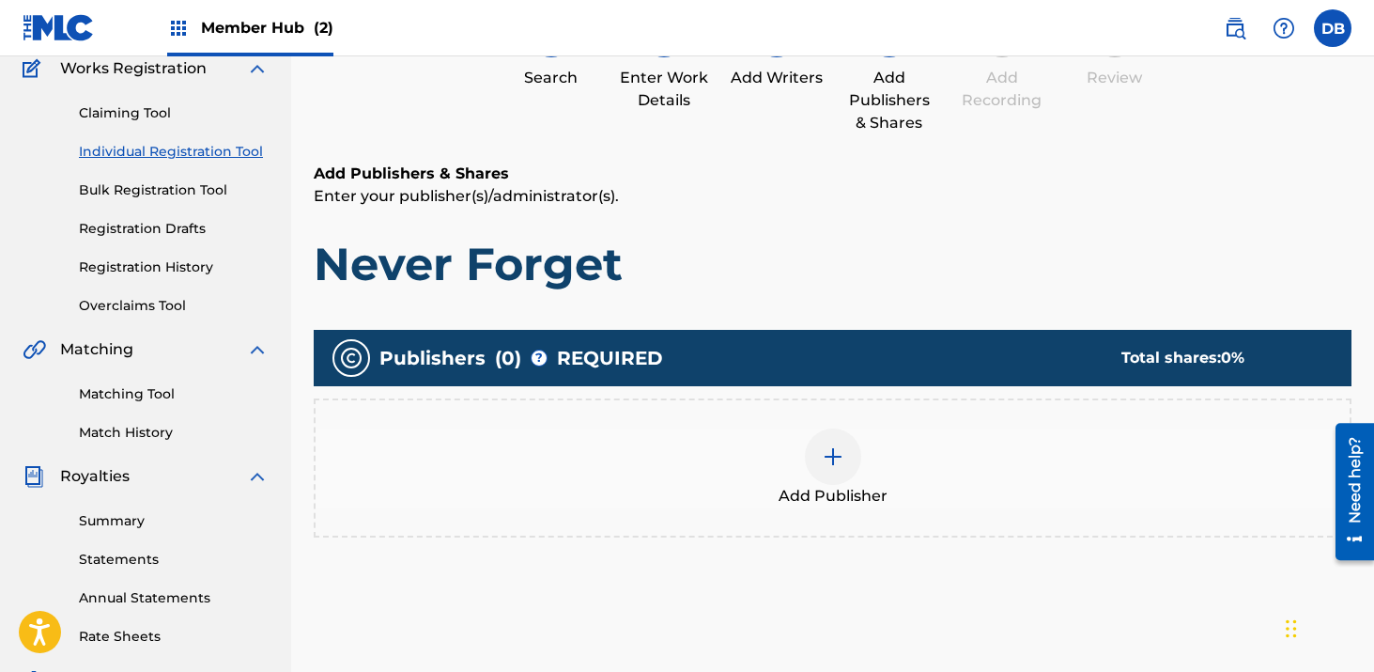
click at [831, 456] on img at bounding box center [833, 456] width 23 height 23
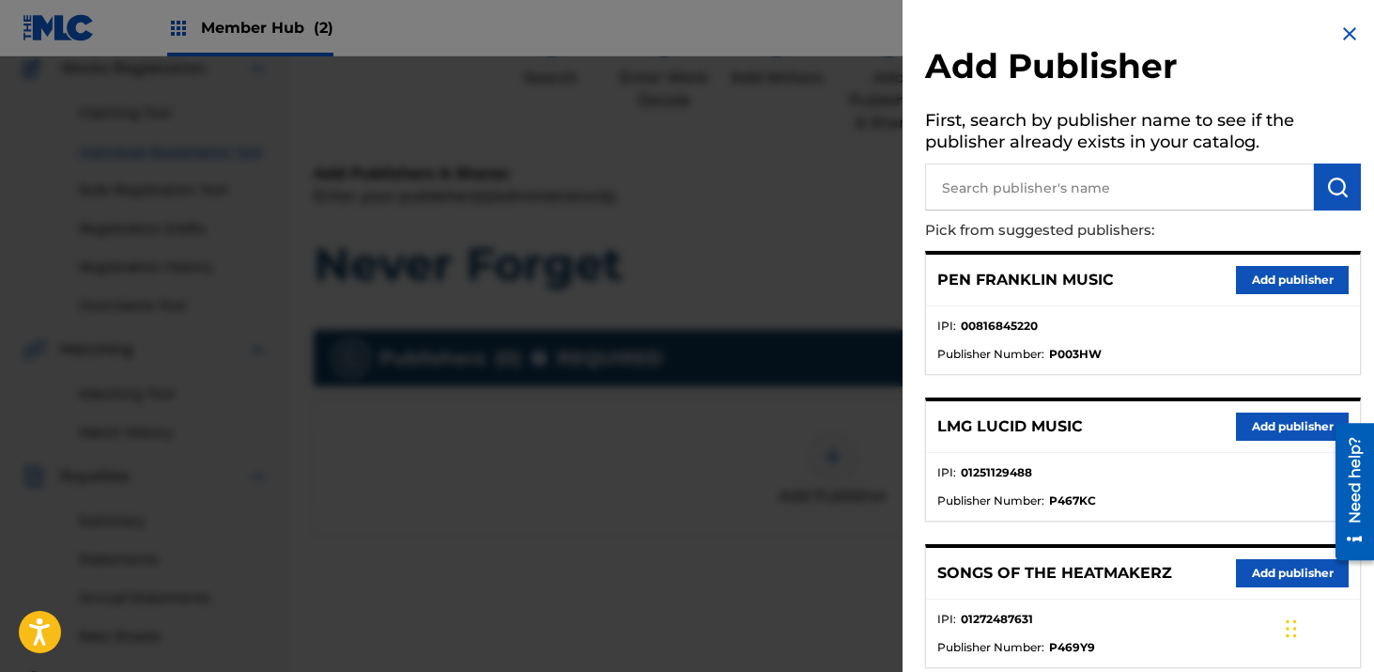
scroll to position [104, 0]
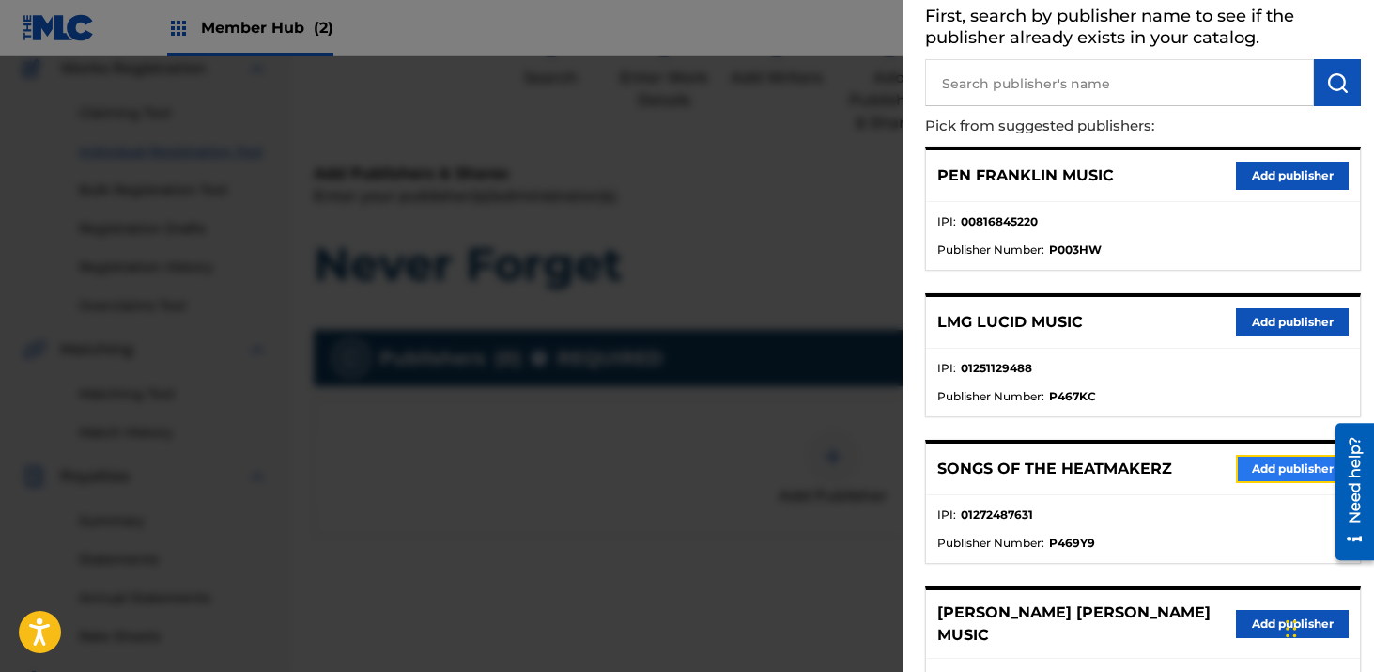
click at [1266, 476] on button "Add publisher" at bounding box center [1292, 469] width 113 height 28
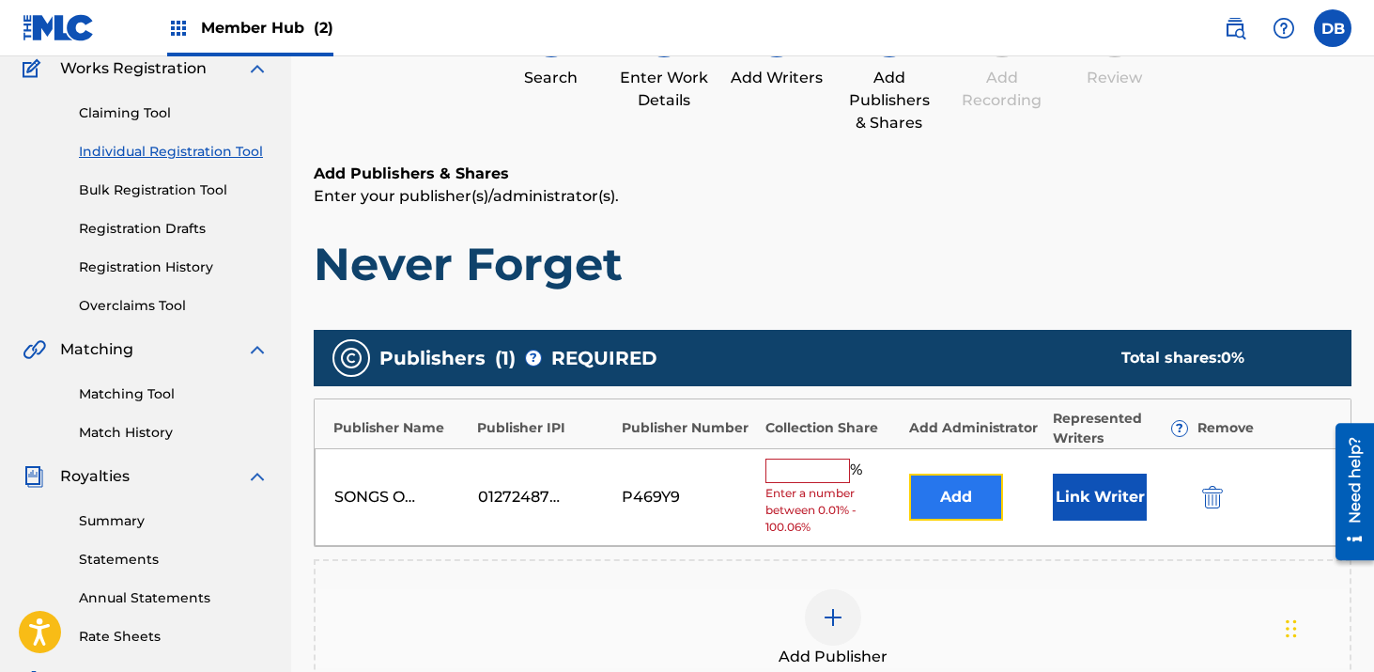
click at [938, 492] on button "Add" at bounding box center [956, 497] width 94 height 47
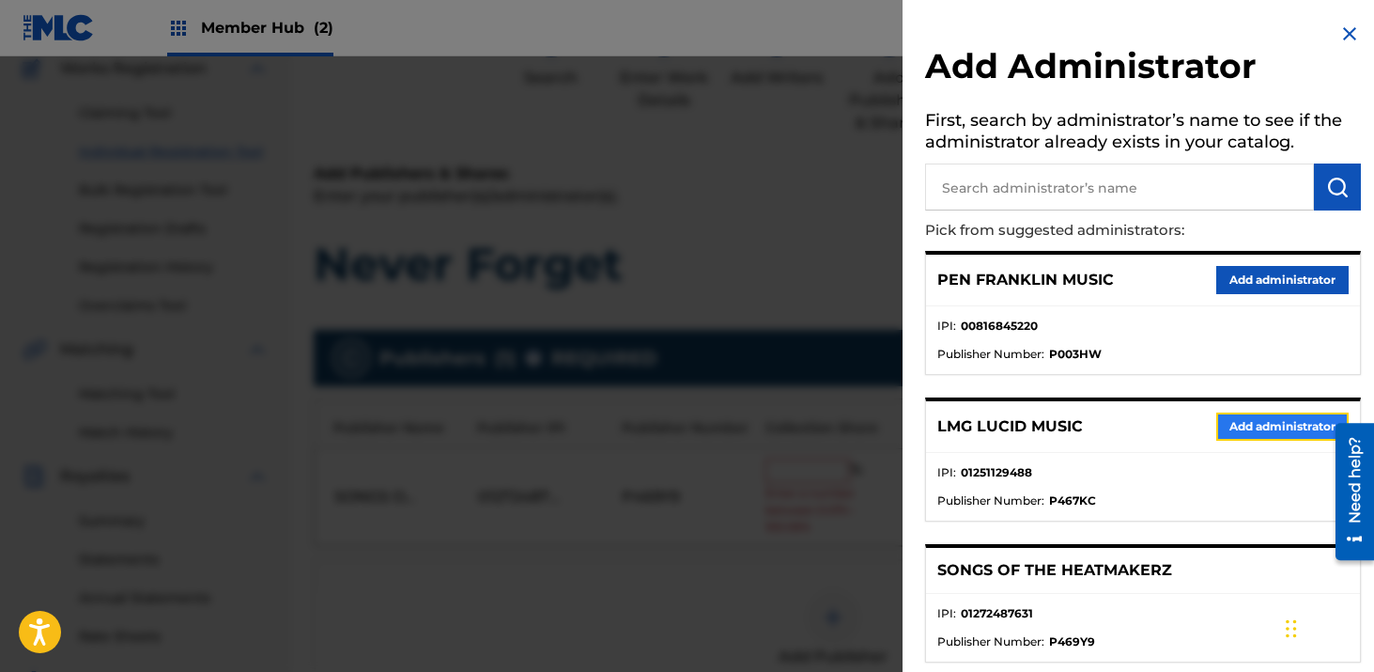
click at [1266, 430] on button "Add administrator" at bounding box center [1283, 426] width 132 height 28
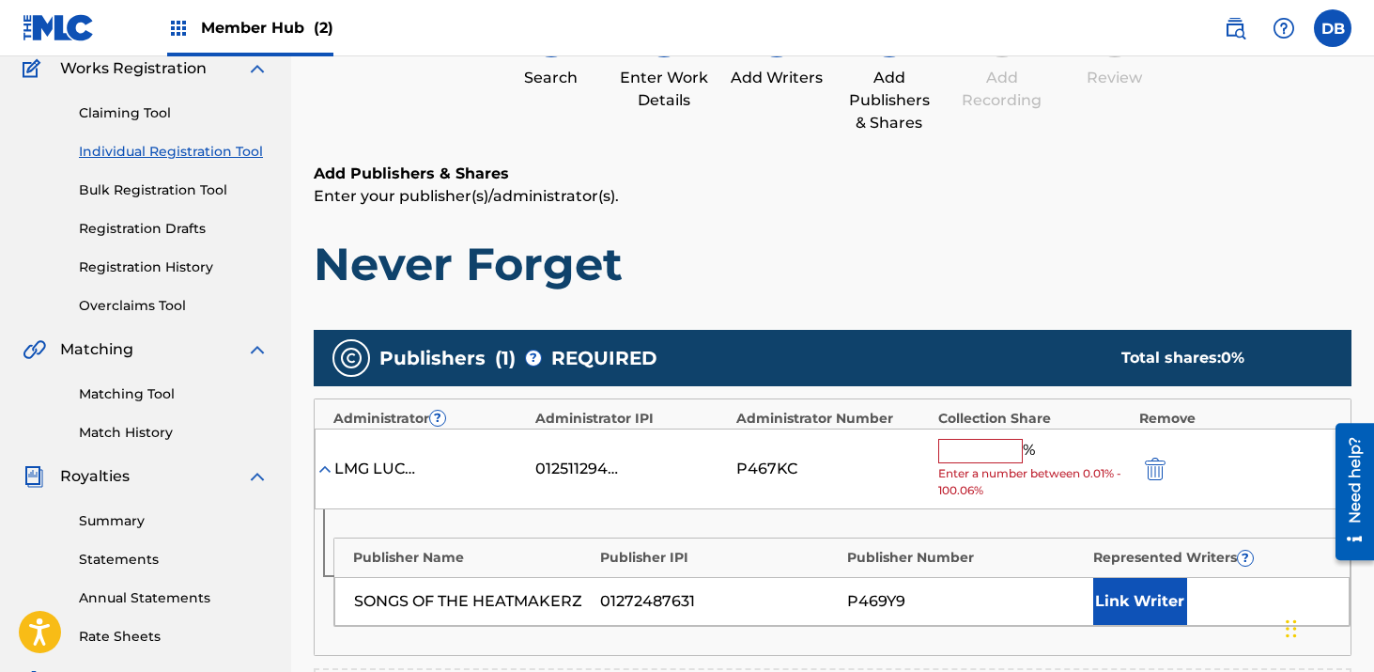
click at [991, 446] on input "text" at bounding box center [981, 451] width 85 height 24
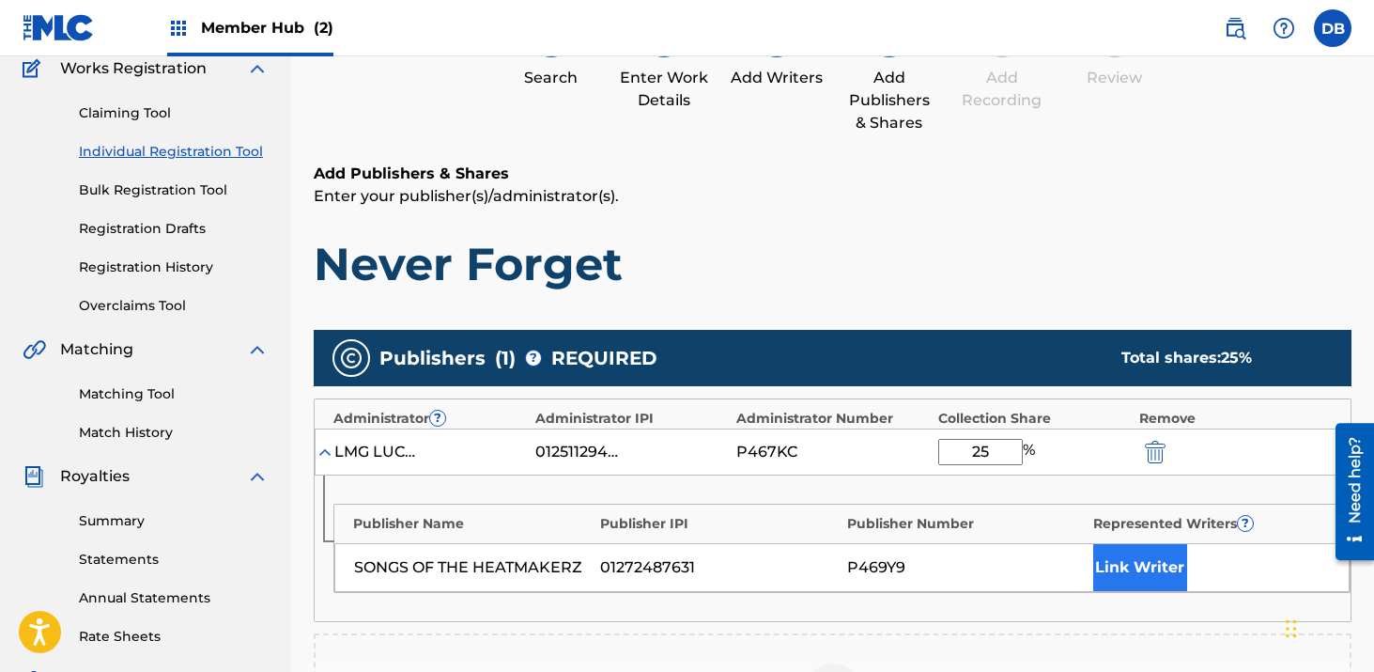
type input "25"
click at [1133, 569] on button "Link Writer" at bounding box center [1141, 567] width 94 height 47
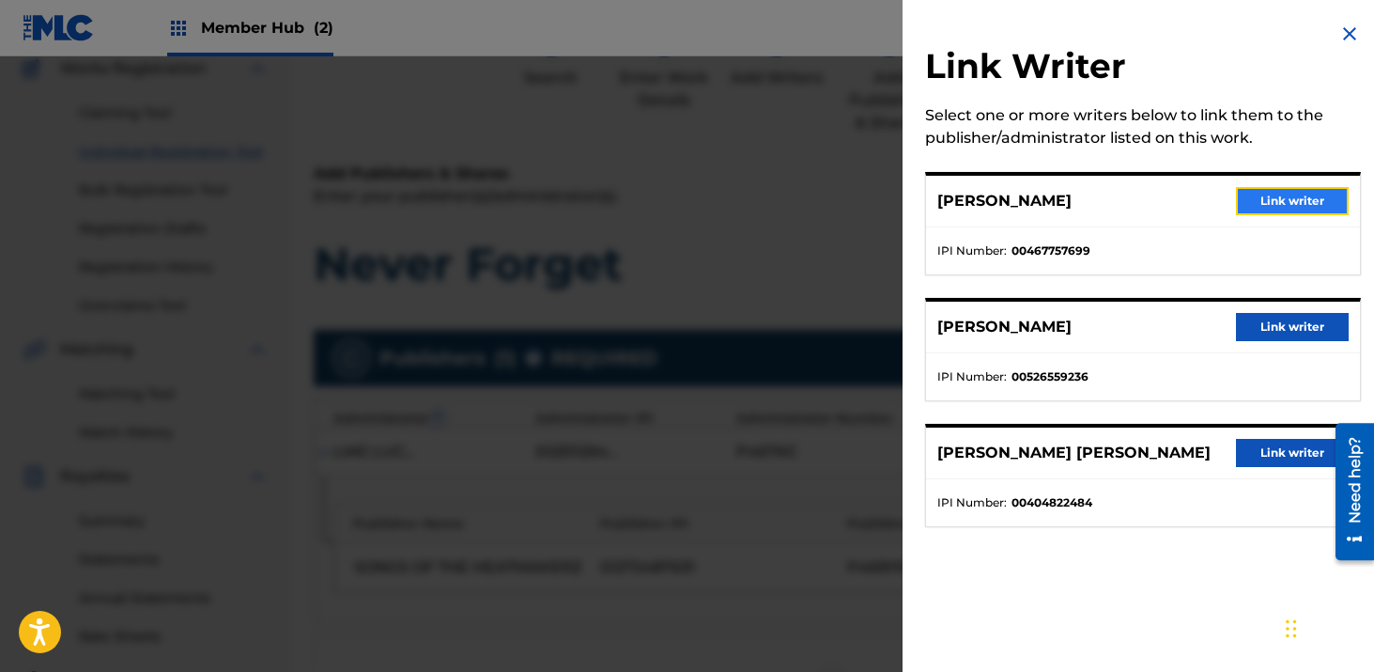
click at [1270, 195] on button "Link writer" at bounding box center [1292, 201] width 113 height 28
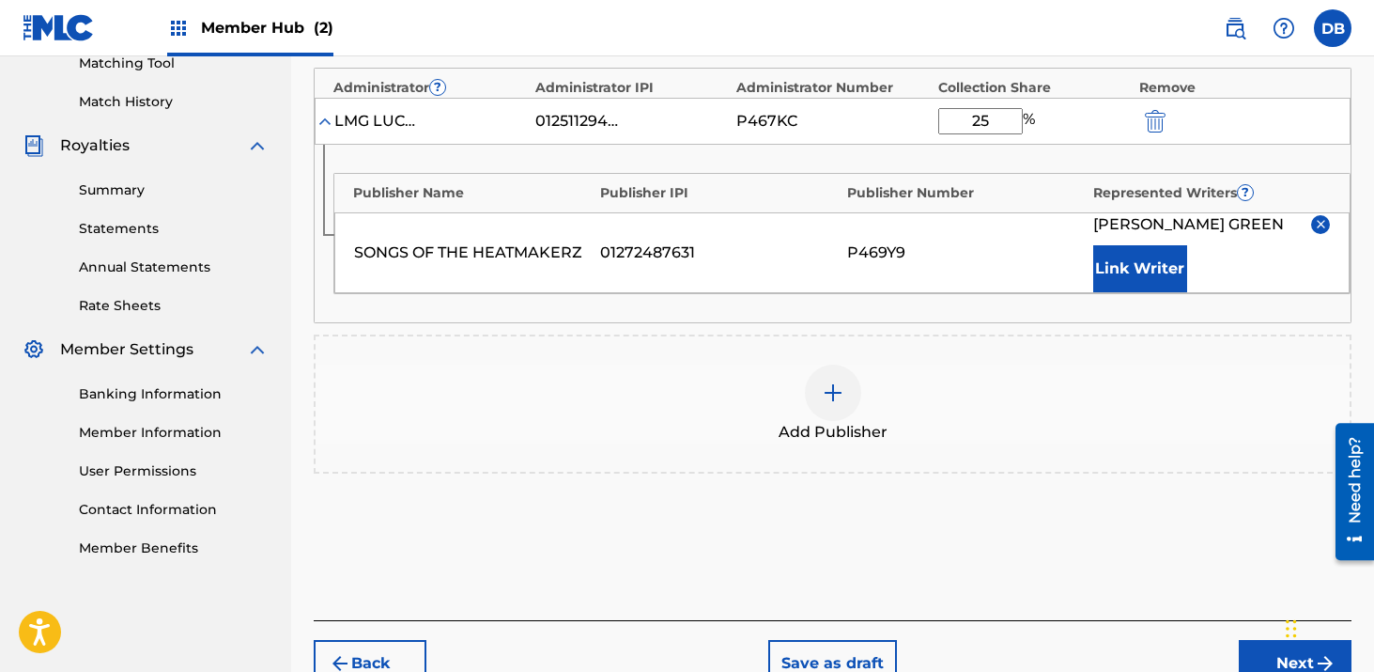
scroll to position [516, 0]
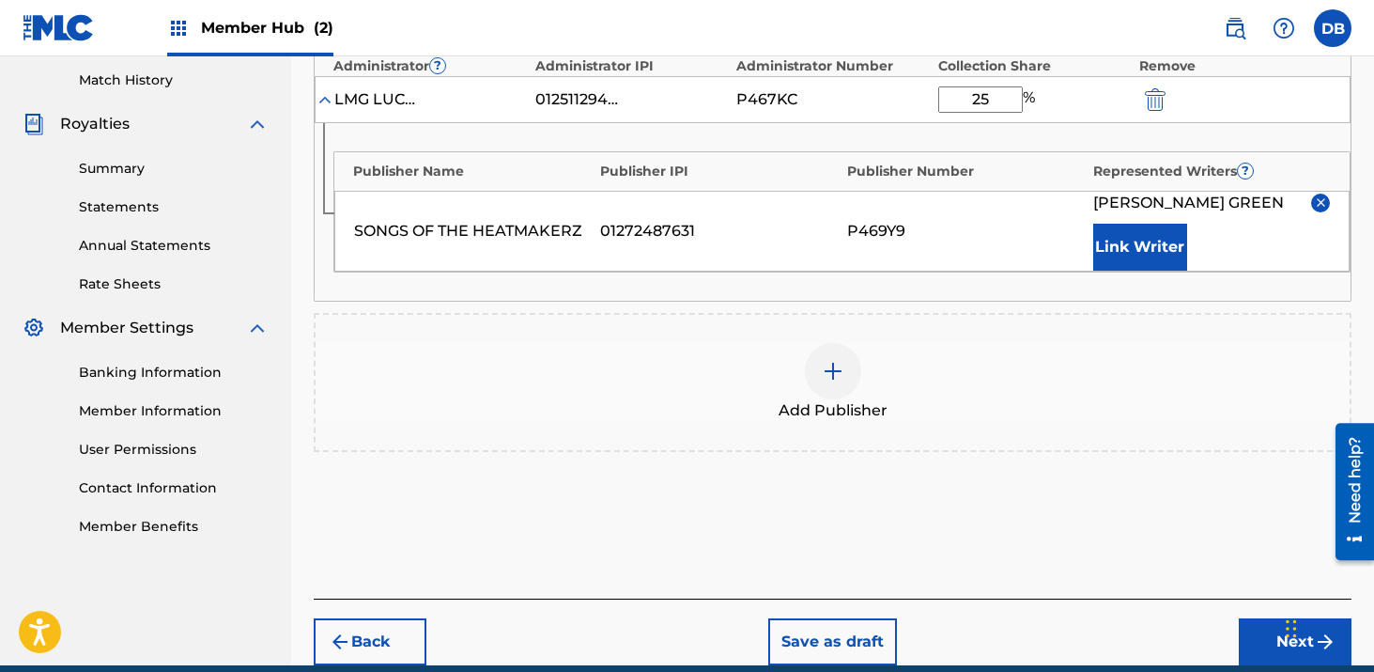
click at [822, 372] on img at bounding box center [833, 371] width 23 height 23
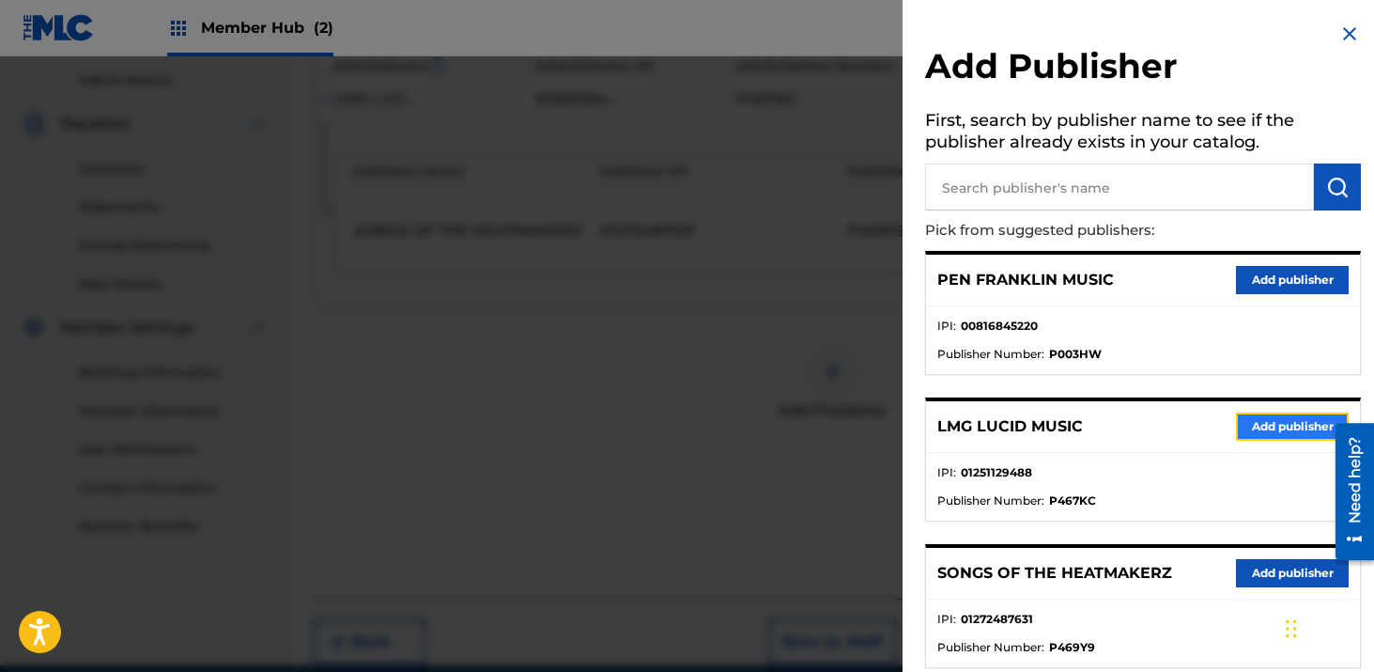
click at [1247, 425] on button "Add publisher" at bounding box center [1292, 426] width 113 height 28
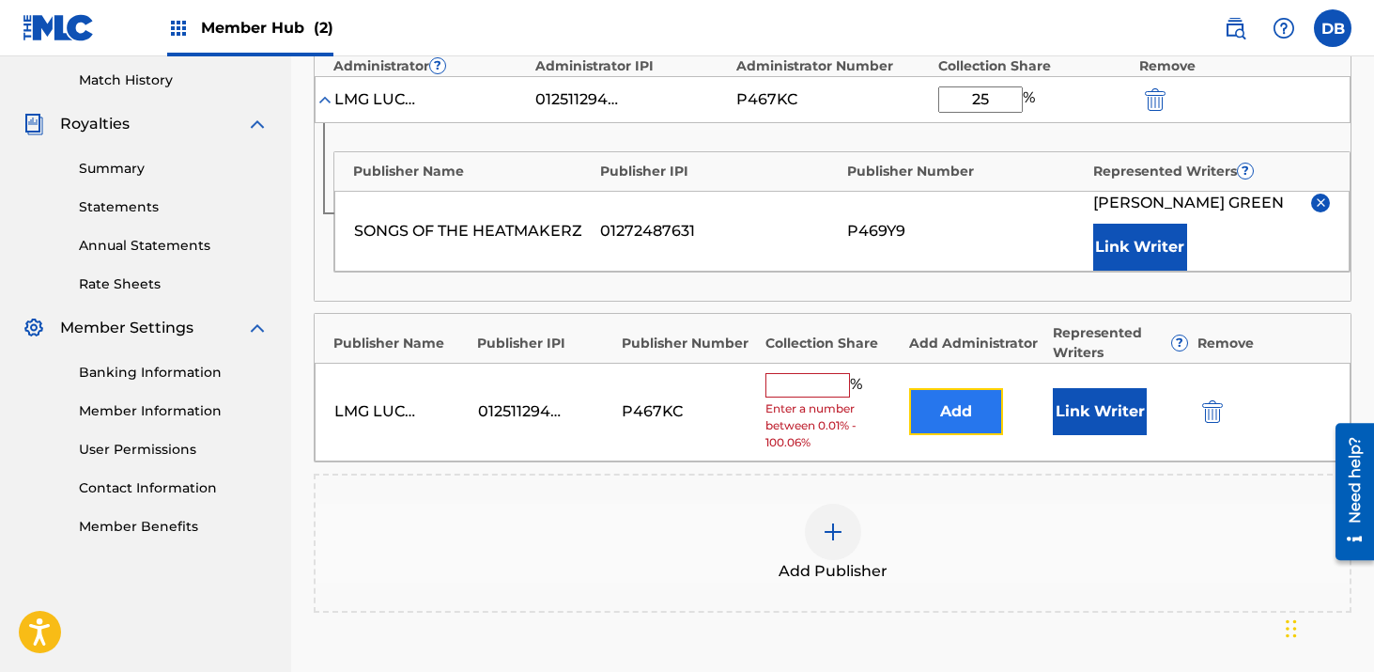
click at [943, 424] on button "Add" at bounding box center [956, 411] width 94 height 47
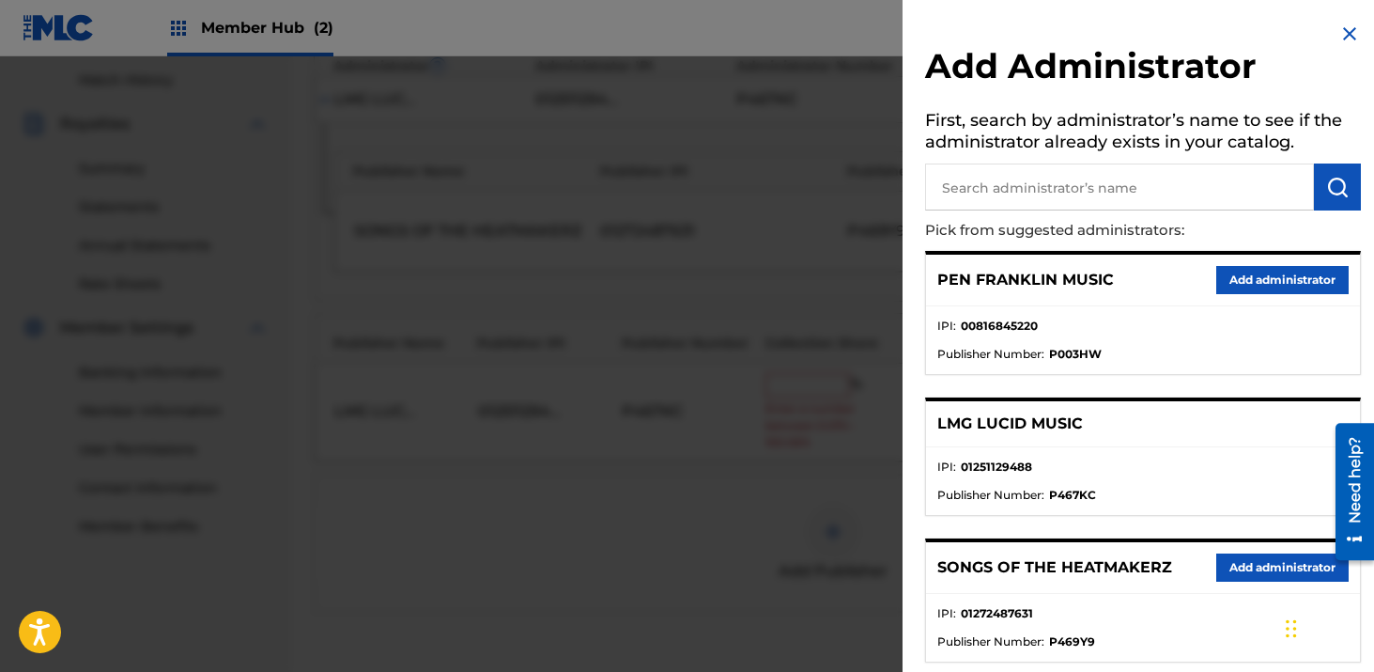
click at [753, 482] on div at bounding box center [687, 392] width 1374 height 672
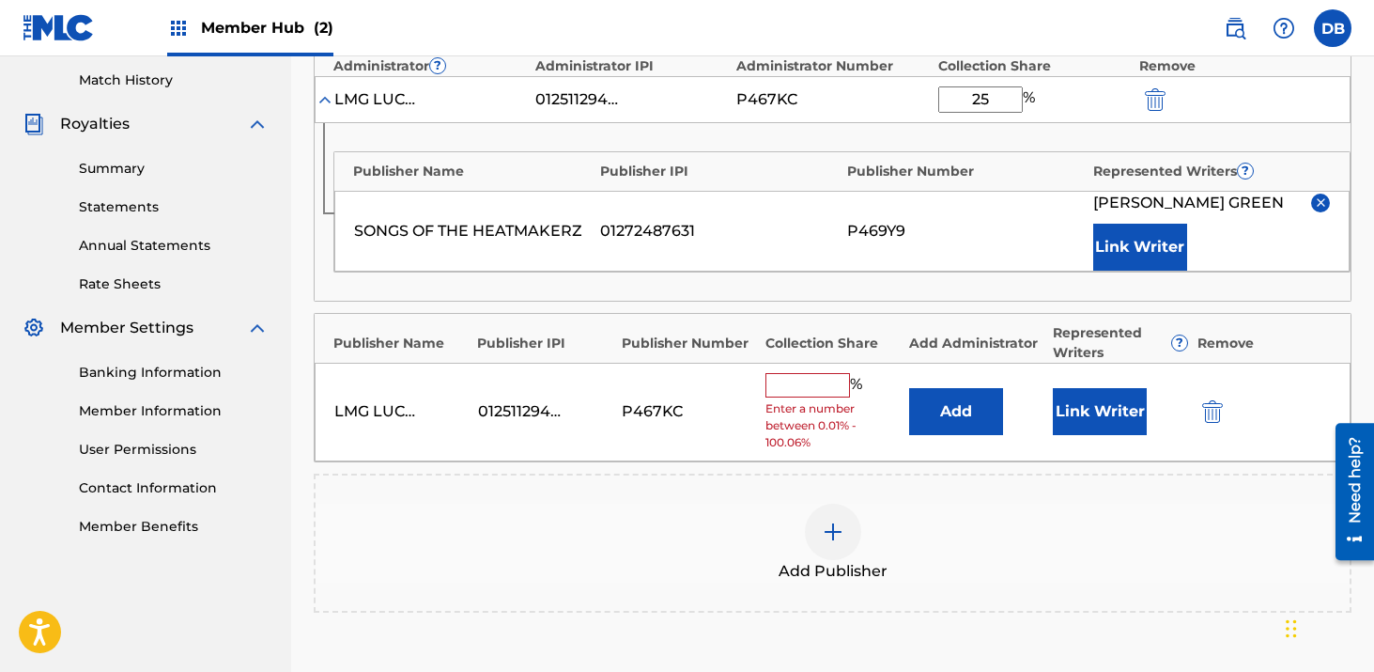
click at [799, 394] on input "text" at bounding box center [808, 385] width 85 height 24
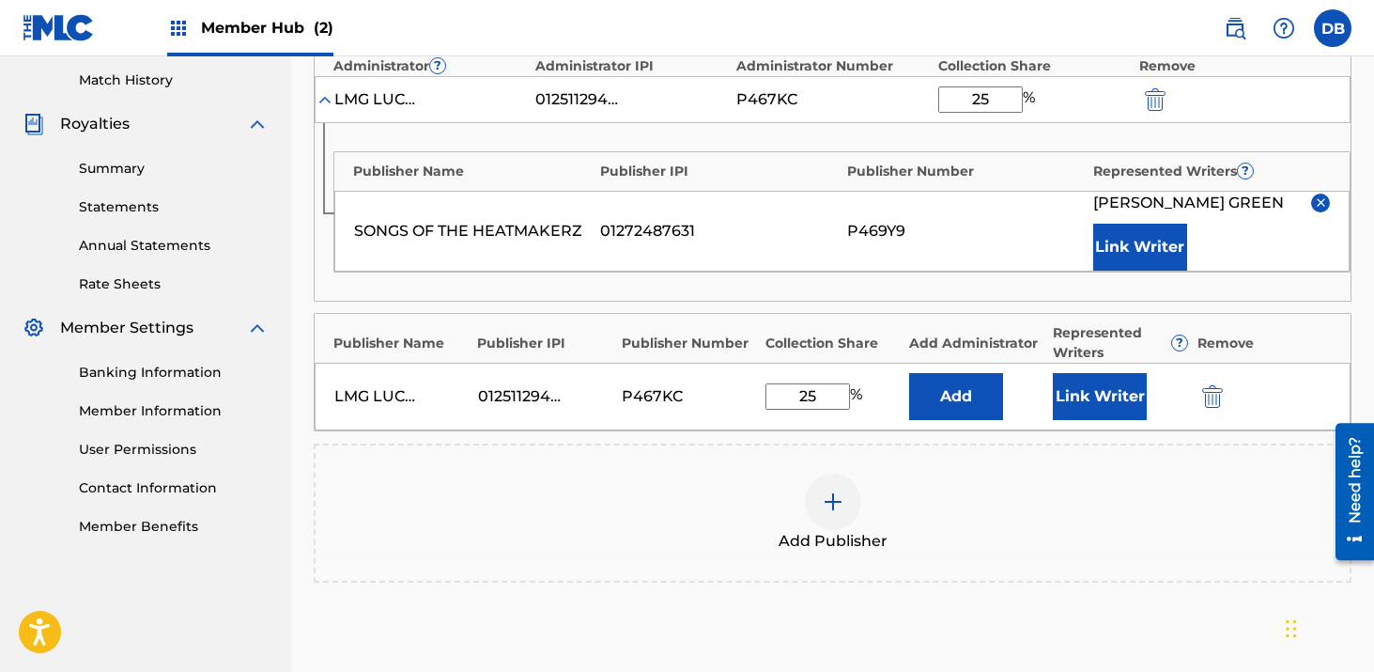
type input "25"
click at [963, 460] on div "Add Publisher" at bounding box center [833, 512] width 1038 height 139
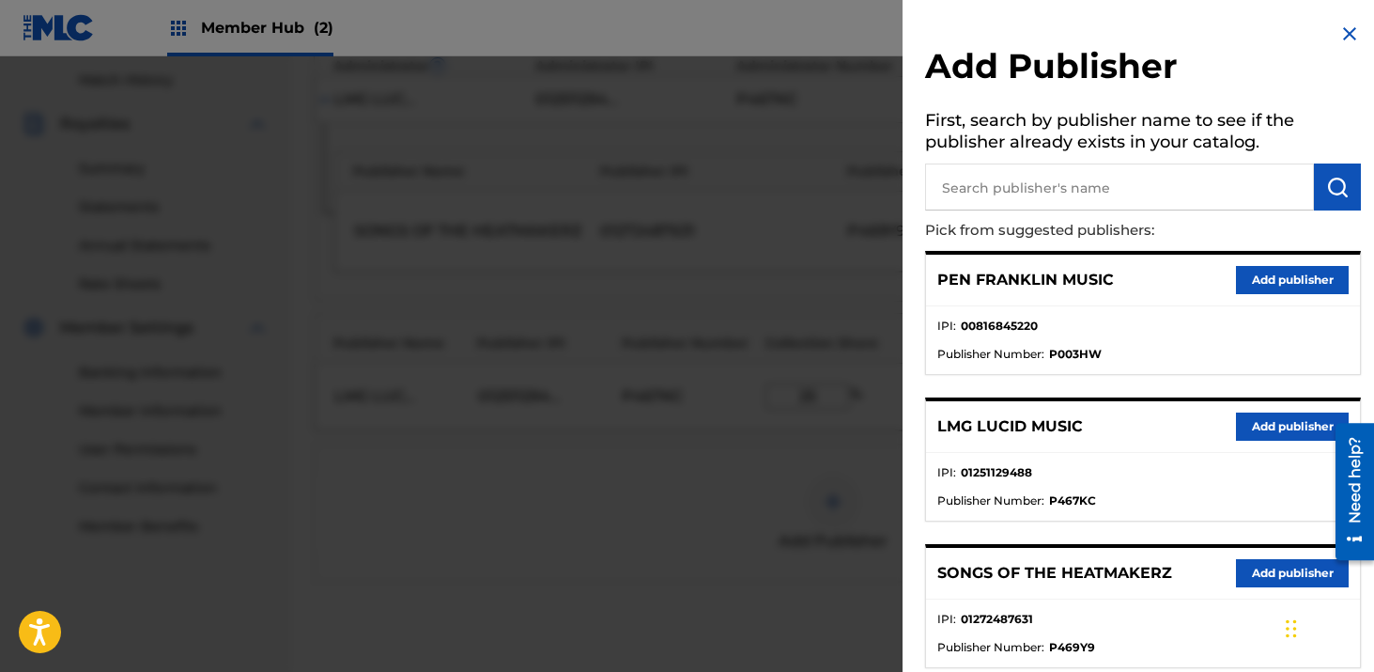
click at [799, 444] on div at bounding box center [687, 392] width 1374 height 672
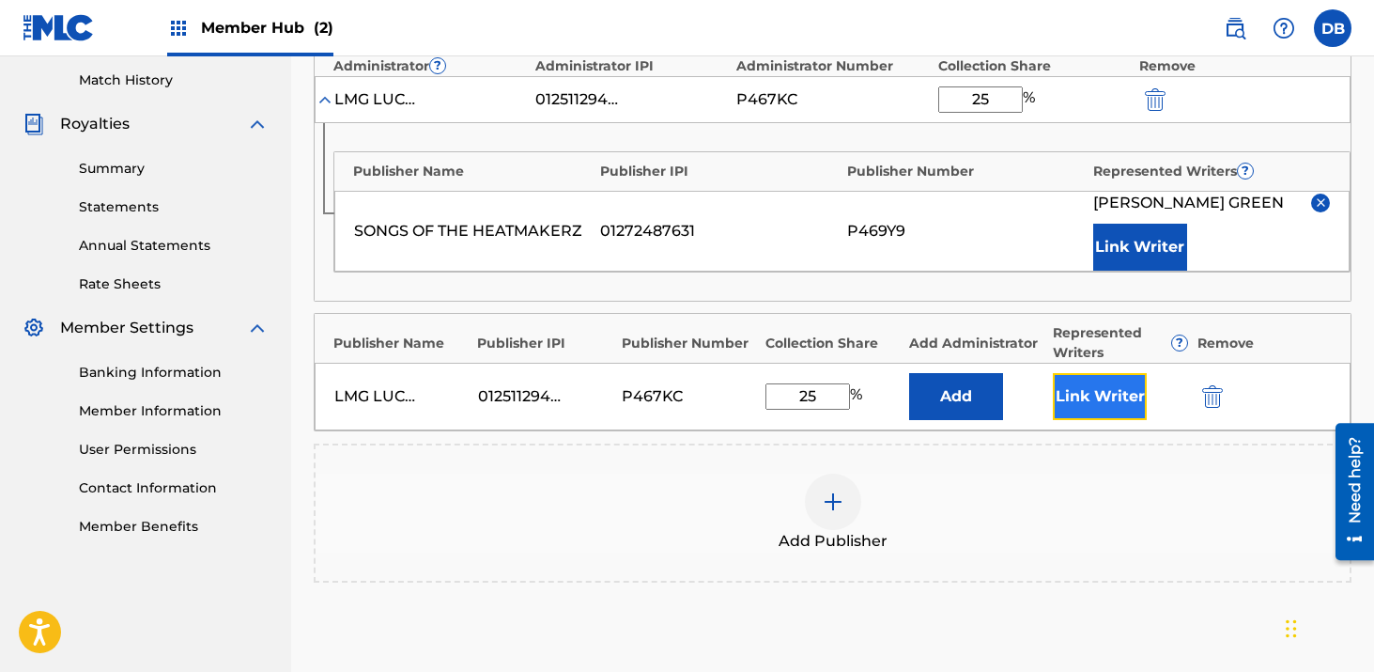
click at [1110, 397] on button "Link Writer" at bounding box center [1100, 396] width 94 height 47
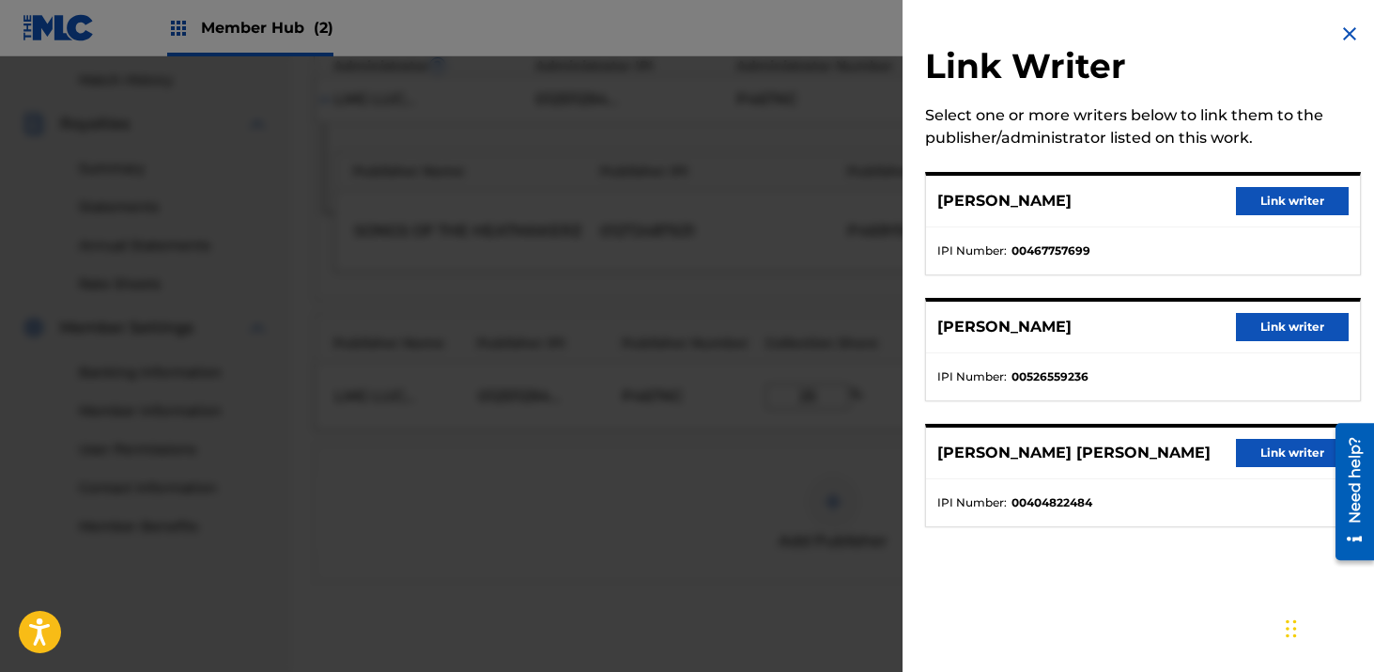
click at [775, 477] on div at bounding box center [687, 392] width 1374 height 672
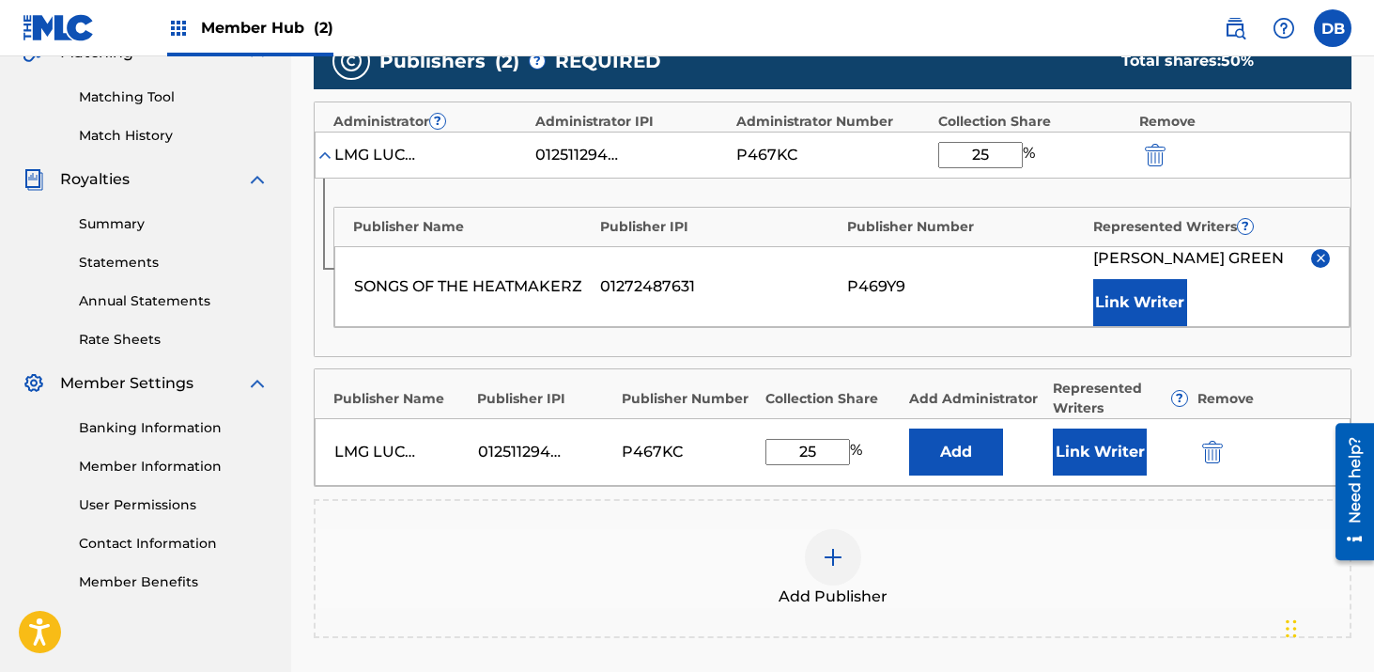
scroll to position [390, 0]
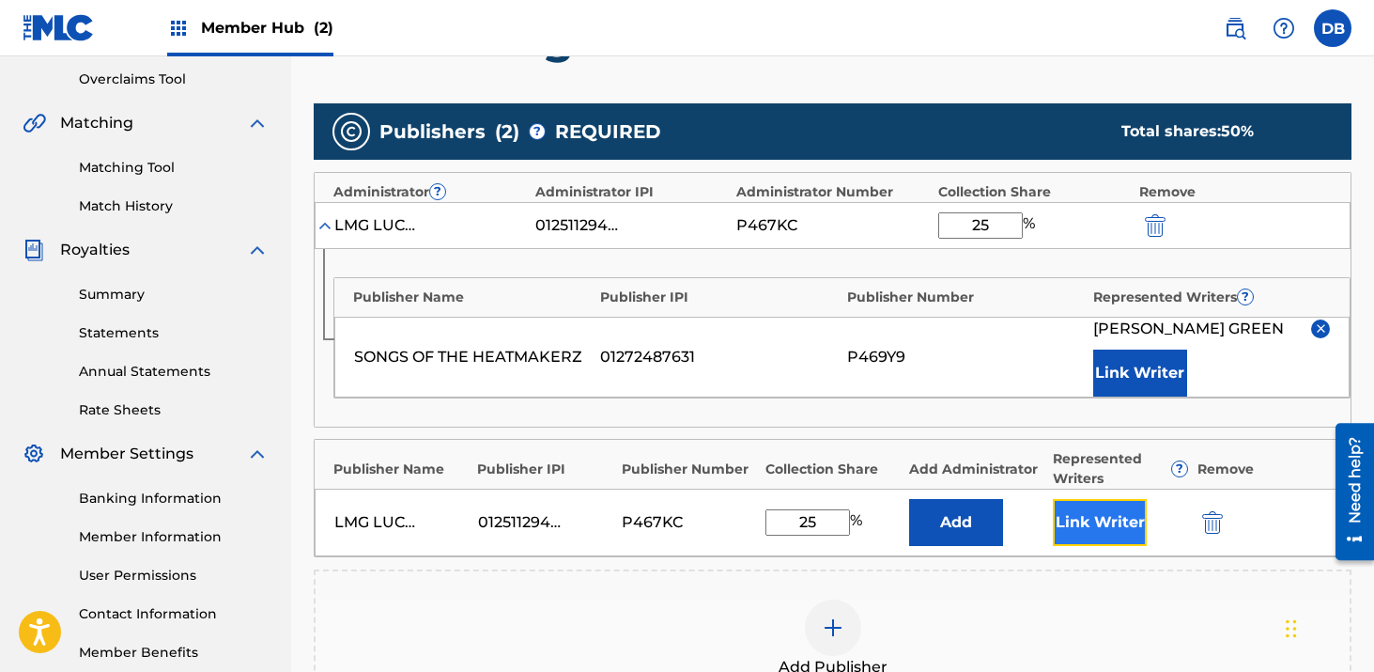
click at [1095, 526] on button "Link Writer" at bounding box center [1100, 522] width 94 height 47
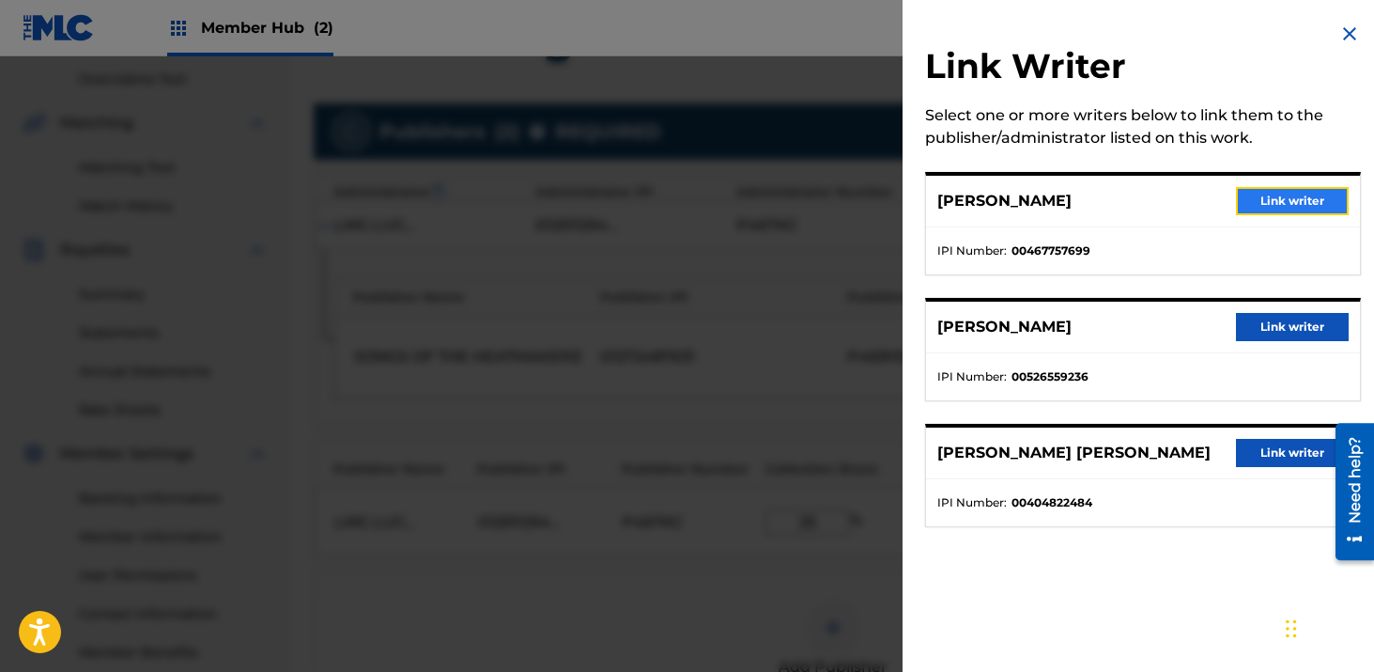
click at [1260, 197] on button "Link writer" at bounding box center [1292, 201] width 113 height 28
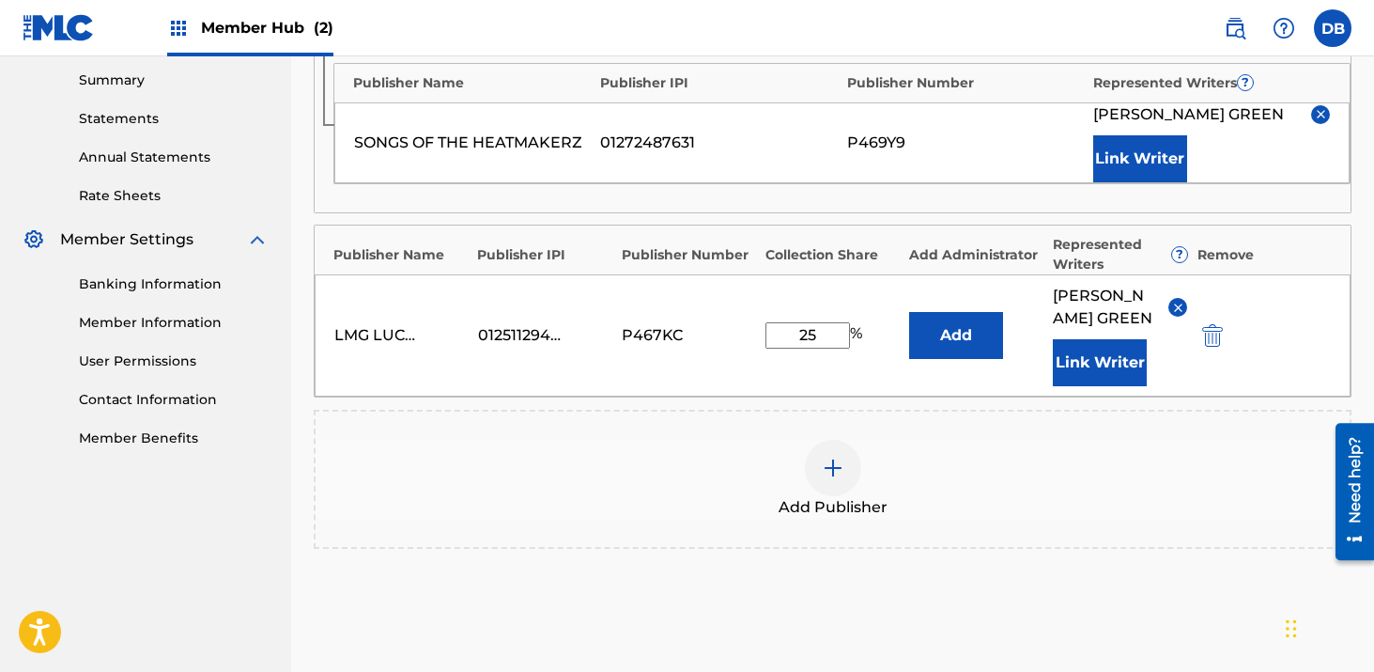
scroll to position [666, 0]
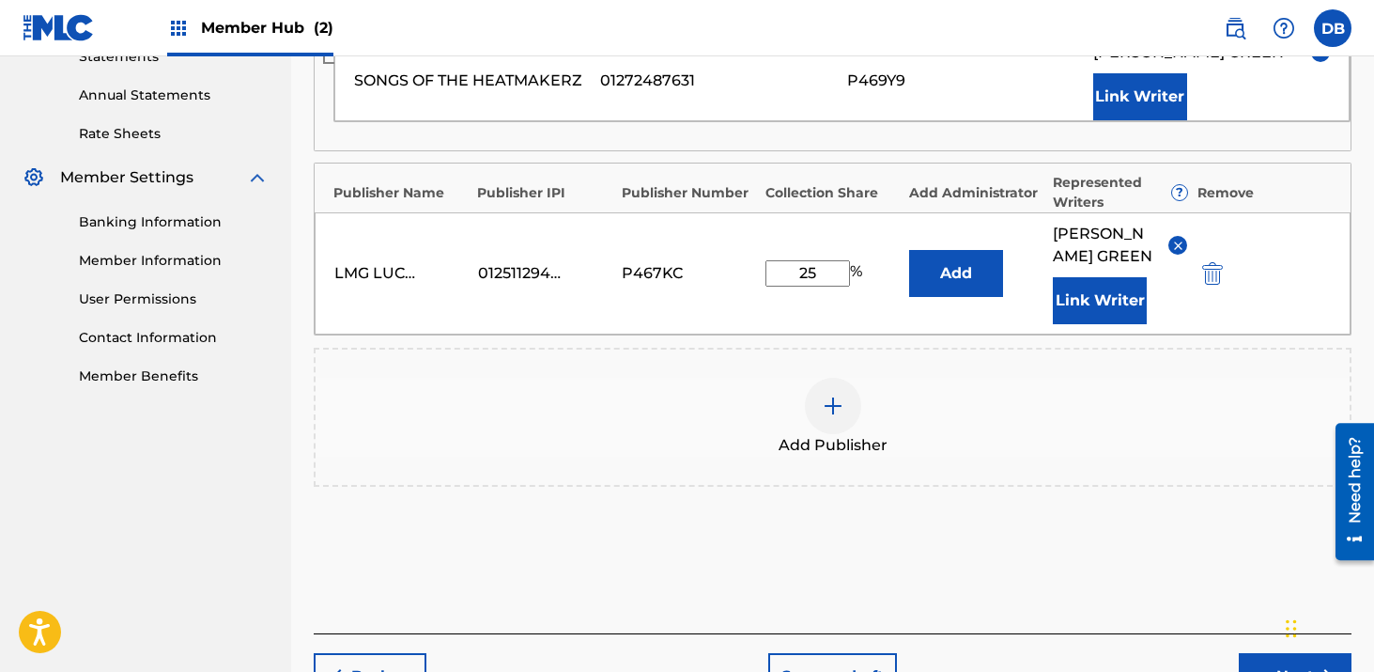
click at [831, 434] on div at bounding box center [833, 406] width 56 height 56
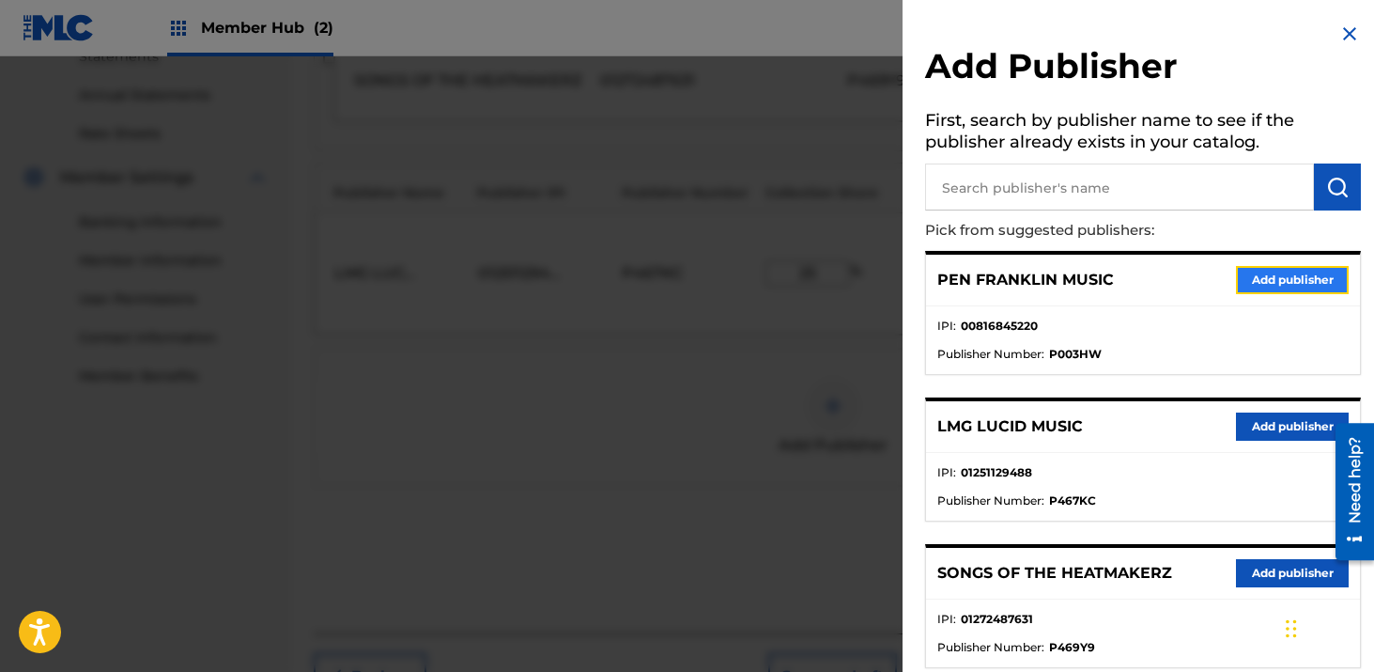
click at [1257, 290] on button "Add publisher" at bounding box center [1292, 280] width 113 height 28
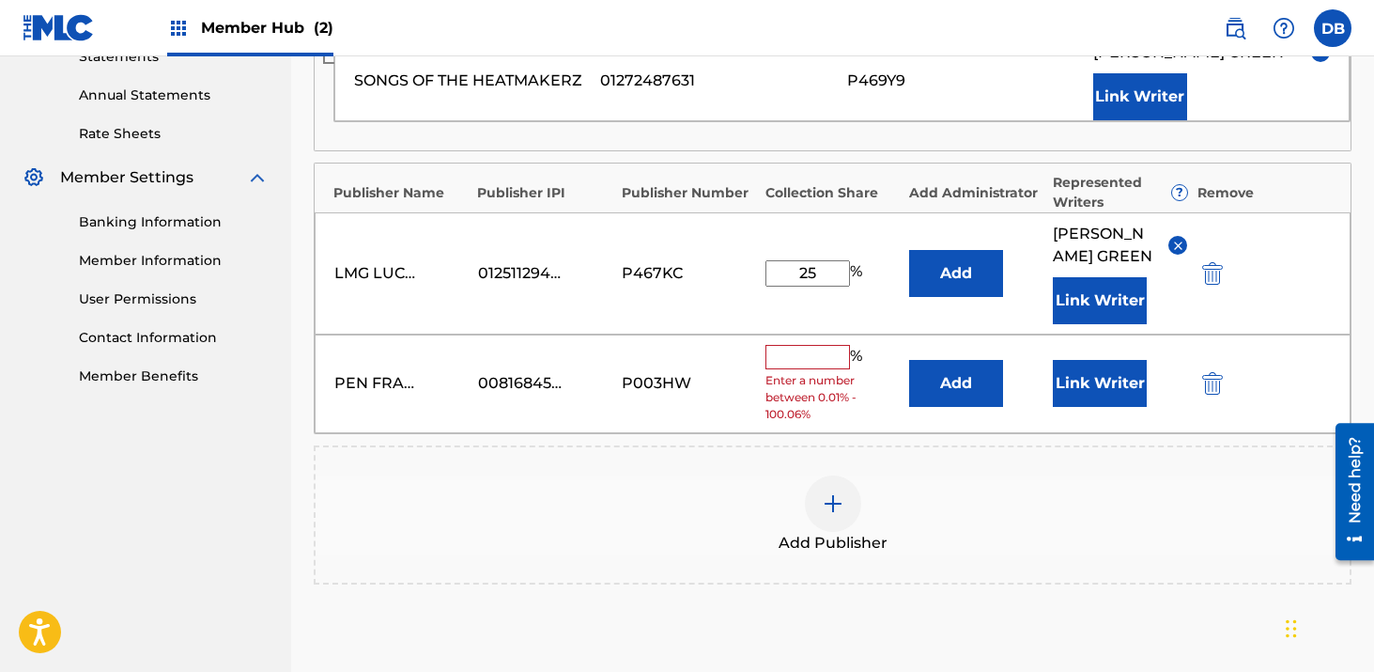
click at [827, 369] on input "text" at bounding box center [808, 357] width 85 height 24
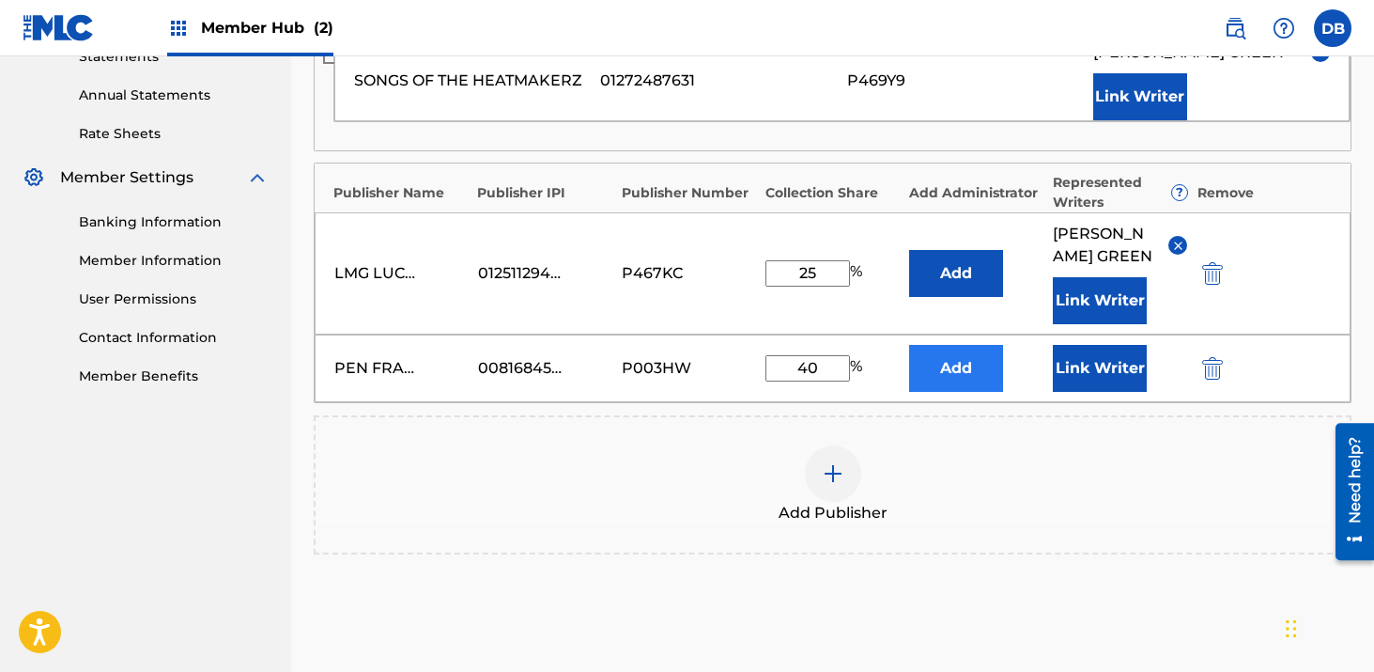
type input "40"
click at [948, 392] on button "Add" at bounding box center [956, 368] width 94 height 47
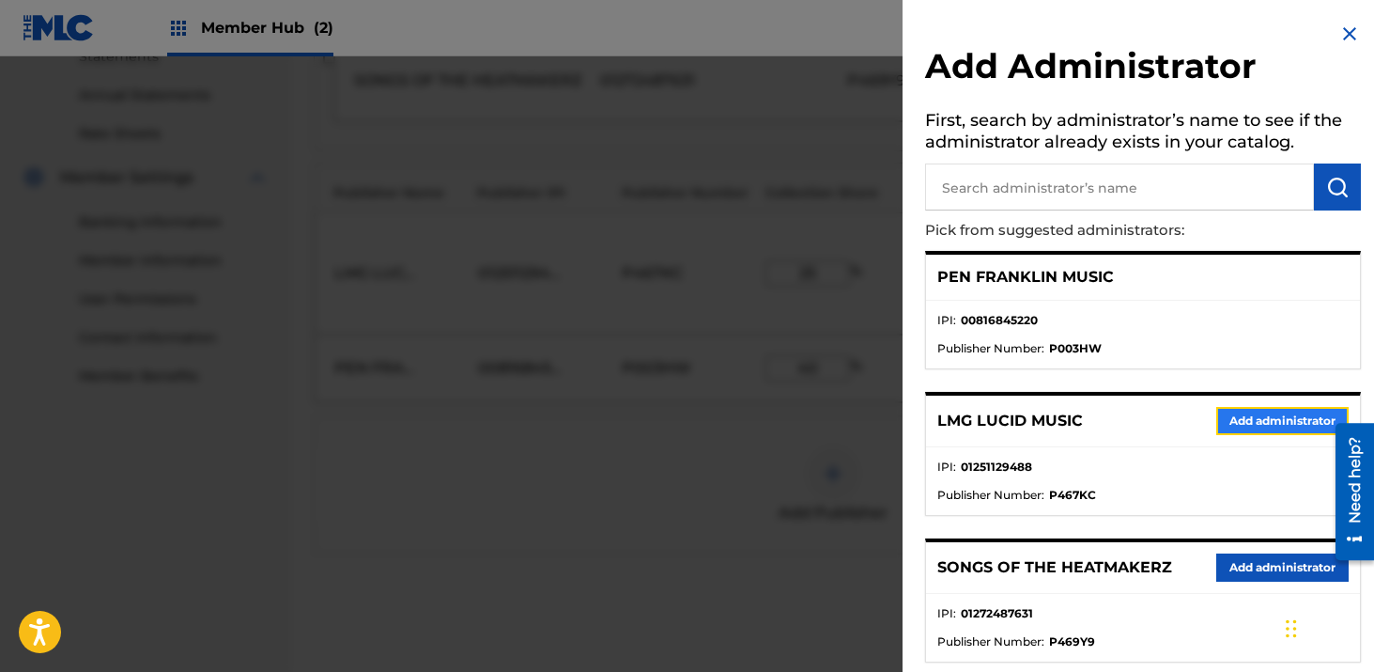
click at [1229, 415] on button "Add administrator" at bounding box center [1283, 421] width 132 height 28
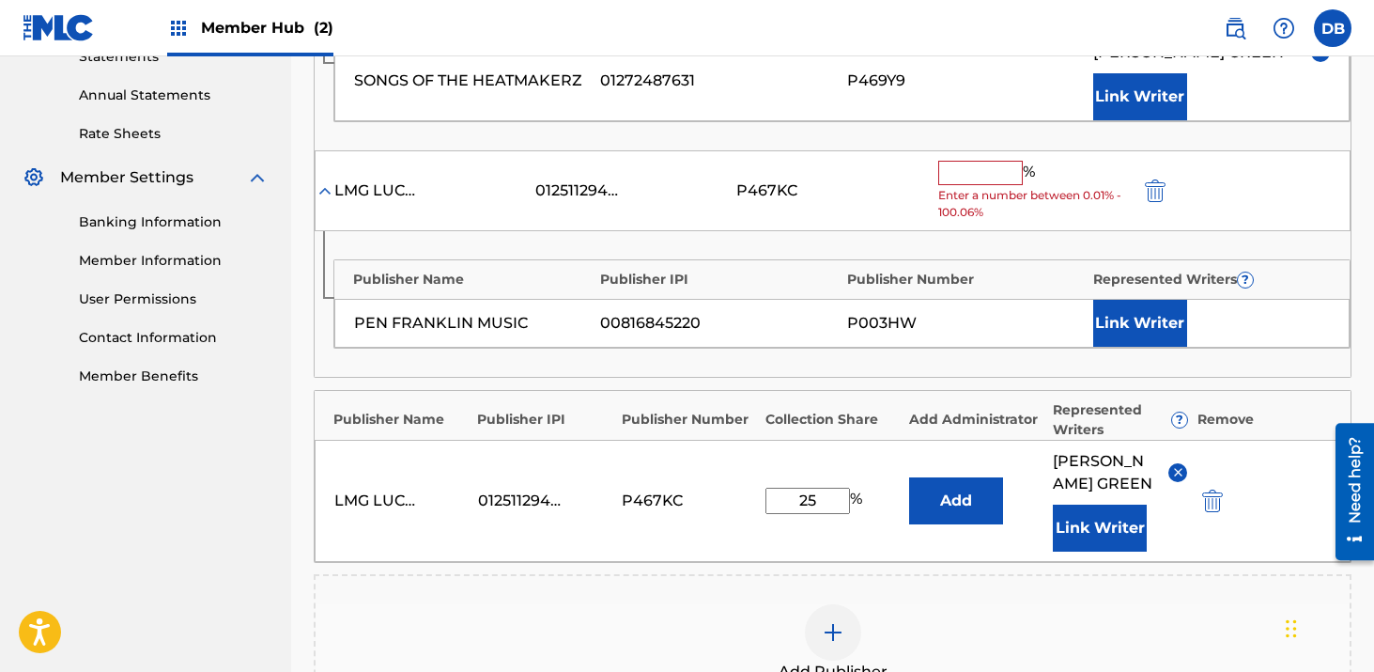
click at [964, 187] on span "Enter a number between 0.01% - 100.06%" at bounding box center [1035, 204] width 192 height 34
click at [956, 173] on input "text" at bounding box center [981, 173] width 85 height 24
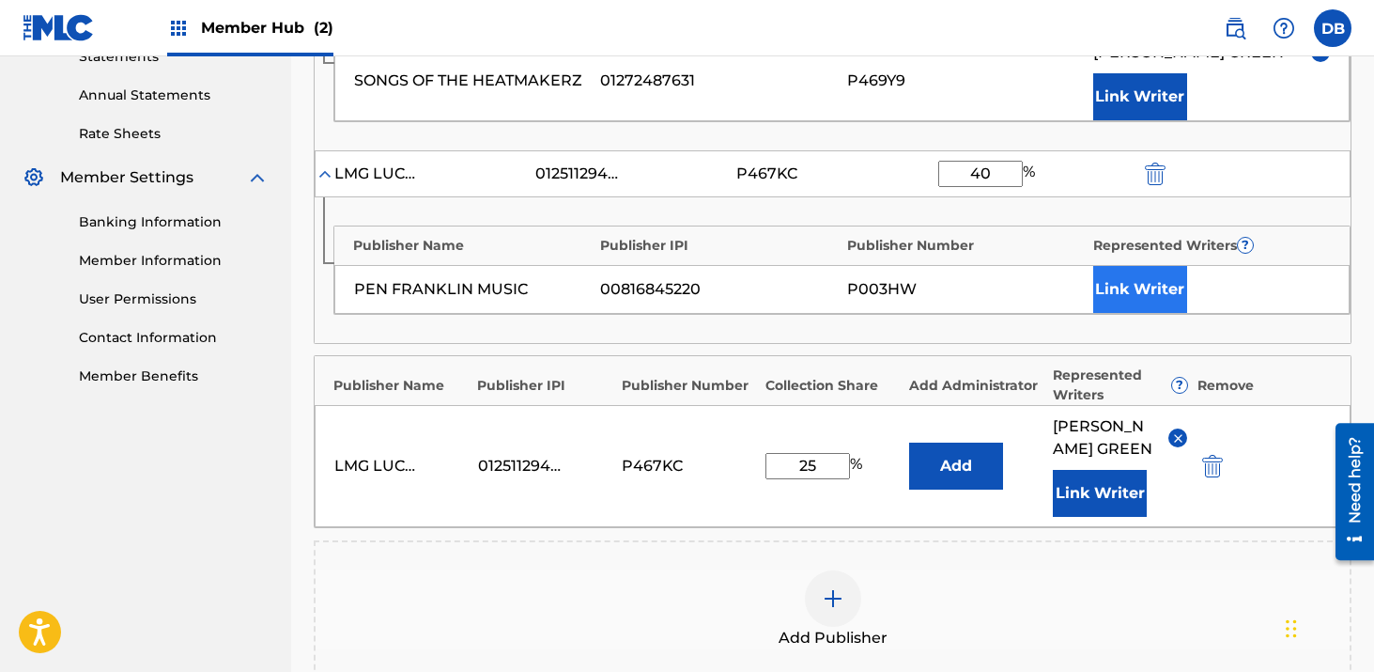
type input "40"
click at [1118, 297] on button "Link Writer" at bounding box center [1141, 289] width 94 height 47
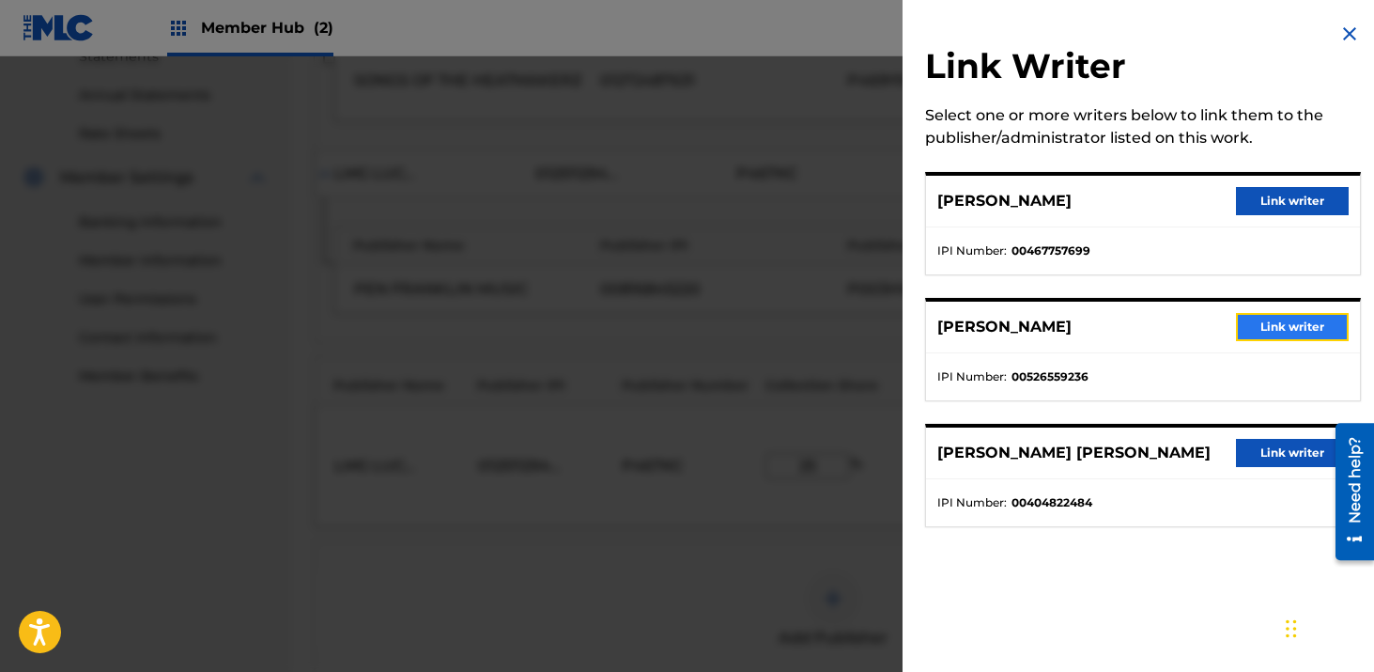
click at [1238, 329] on button "Link writer" at bounding box center [1292, 327] width 113 height 28
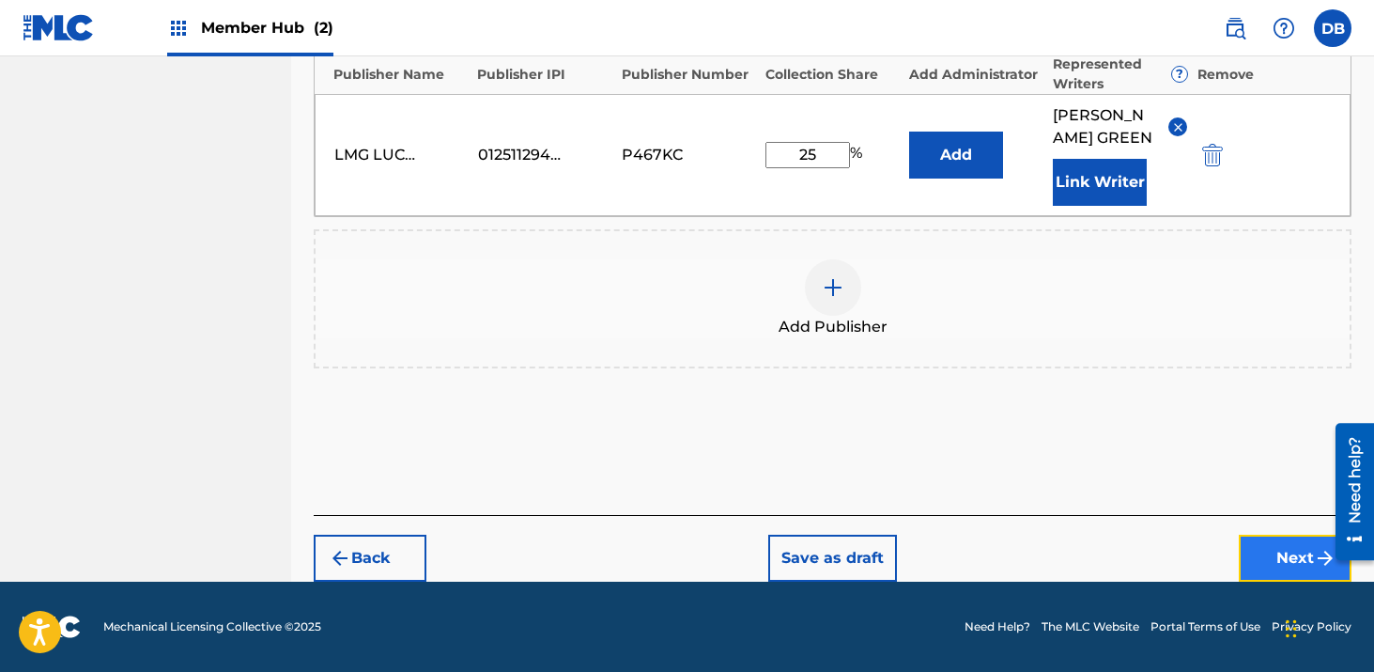
click at [1285, 563] on button "Next" at bounding box center [1295, 558] width 113 height 47
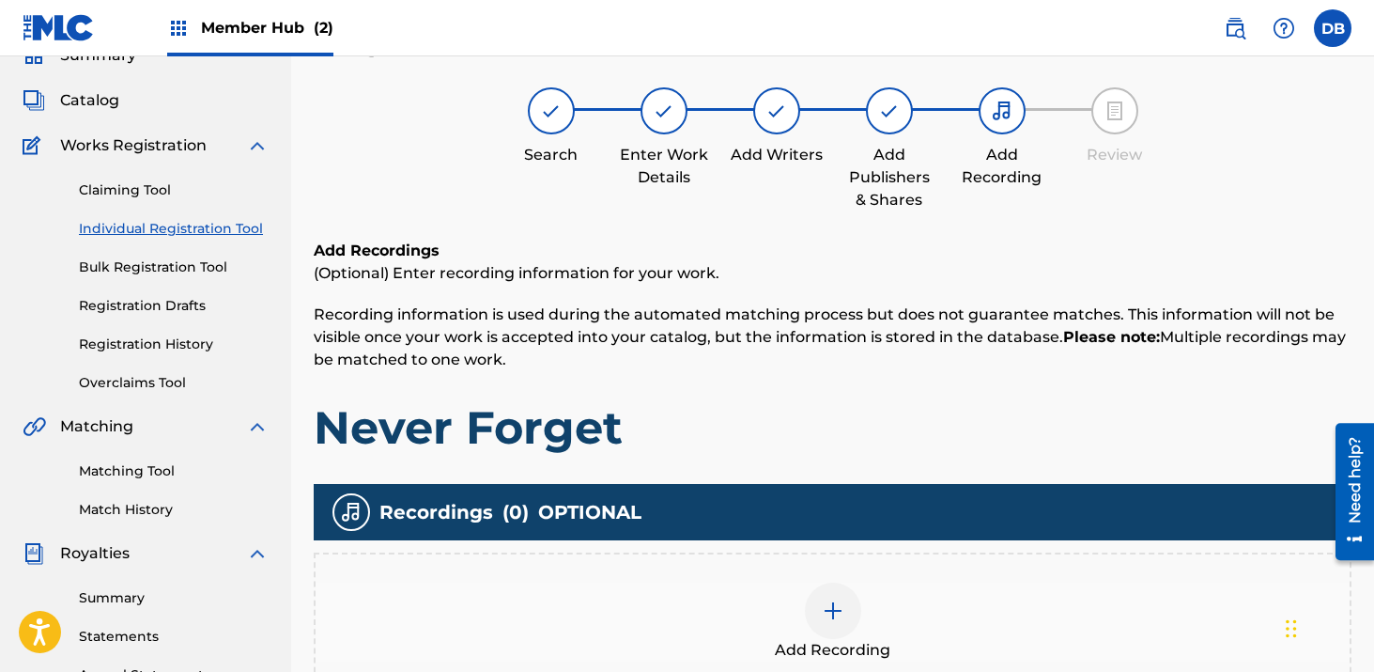
scroll to position [85, 0]
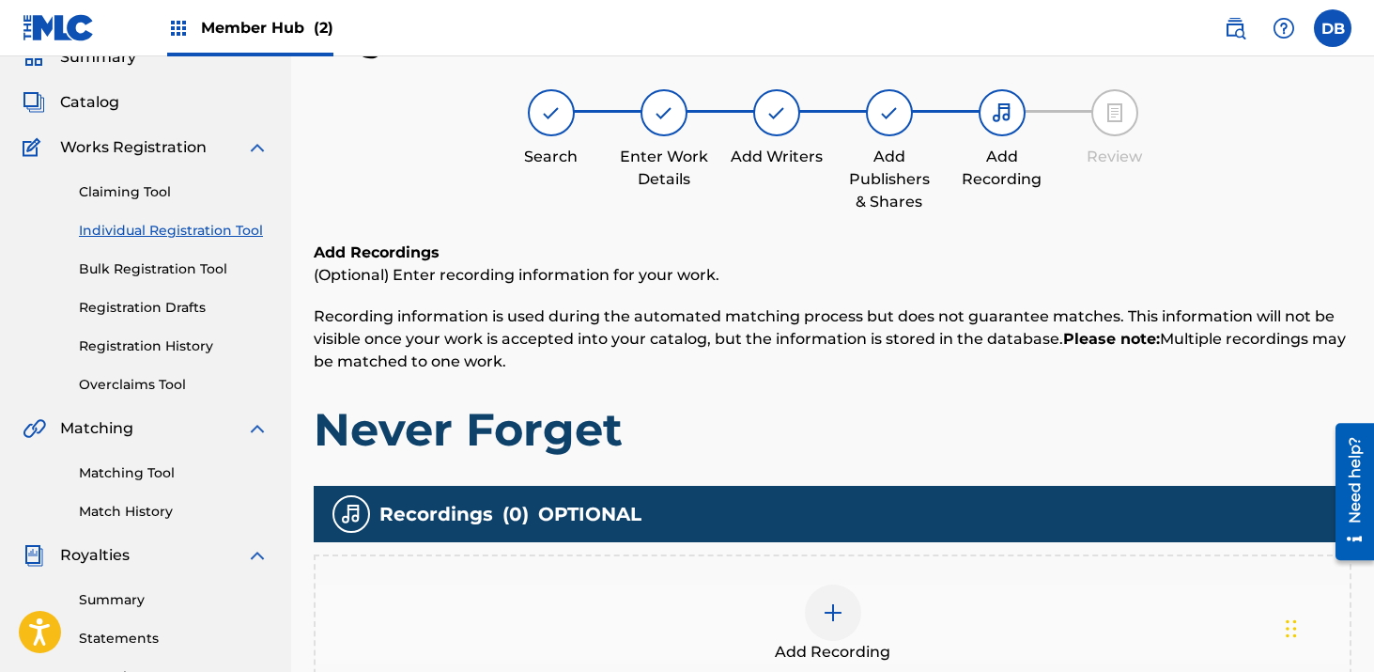
click at [837, 603] on img at bounding box center [833, 612] width 23 height 23
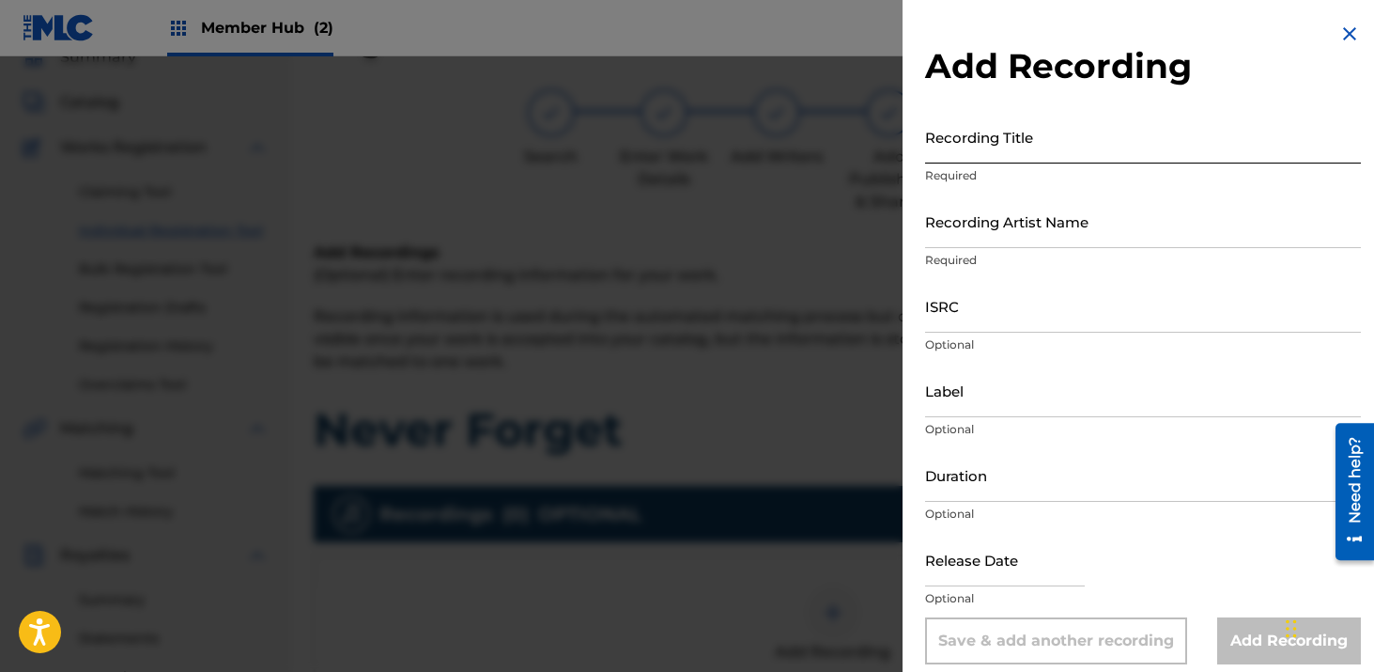
click at [999, 138] on input "Recording Title" at bounding box center [1143, 137] width 436 height 54
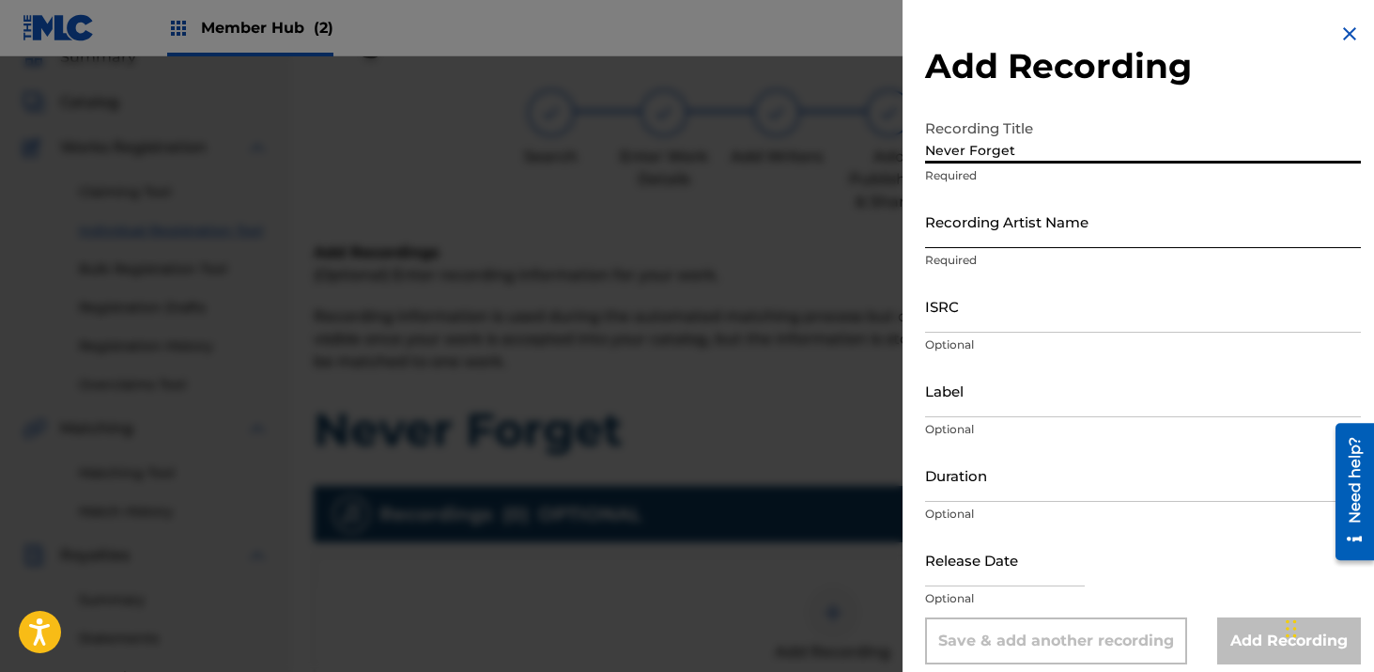
type input "Never Forget"
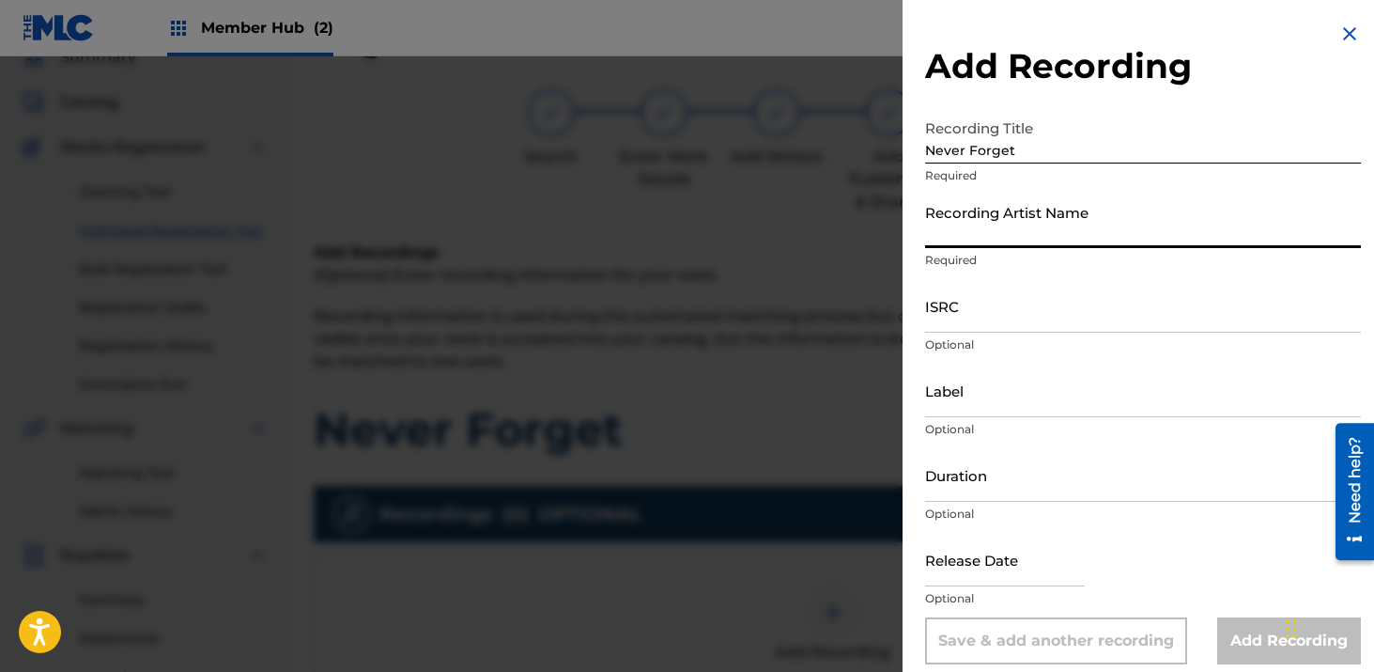
click at [1013, 236] on input "Recording Artist Name" at bounding box center [1143, 221] width 436 height 54
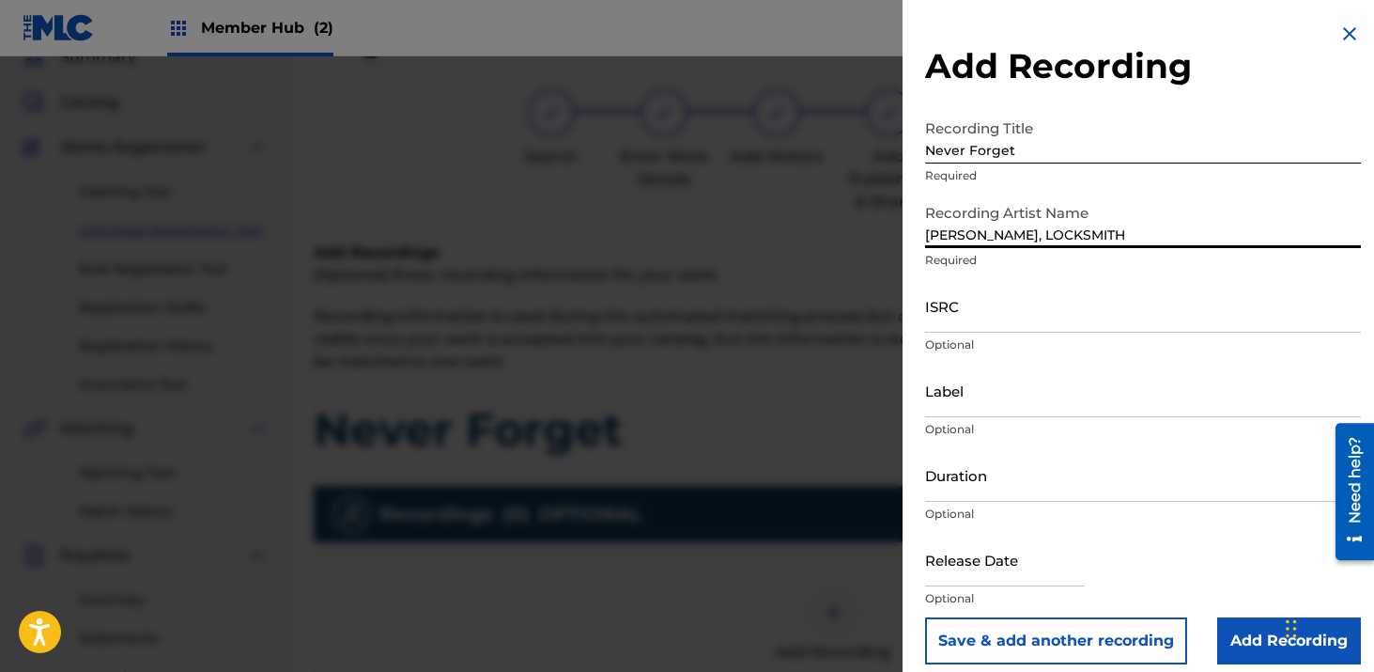
type input "[PERSON_NAME], LOCKSMITH"
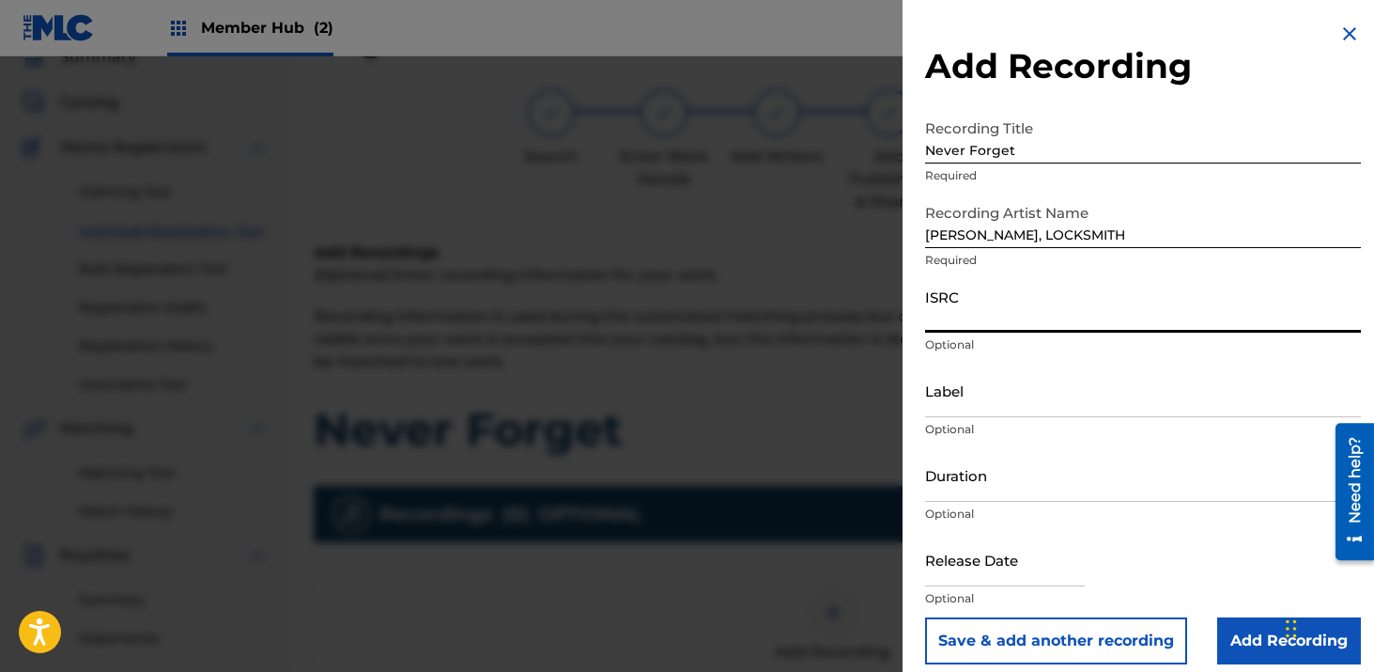
click at [974, 308] on input "ISRC" at bounding box center [1143, 306] width 436 height 54
paste input "CH7812544951"
type input "CH7812544951"
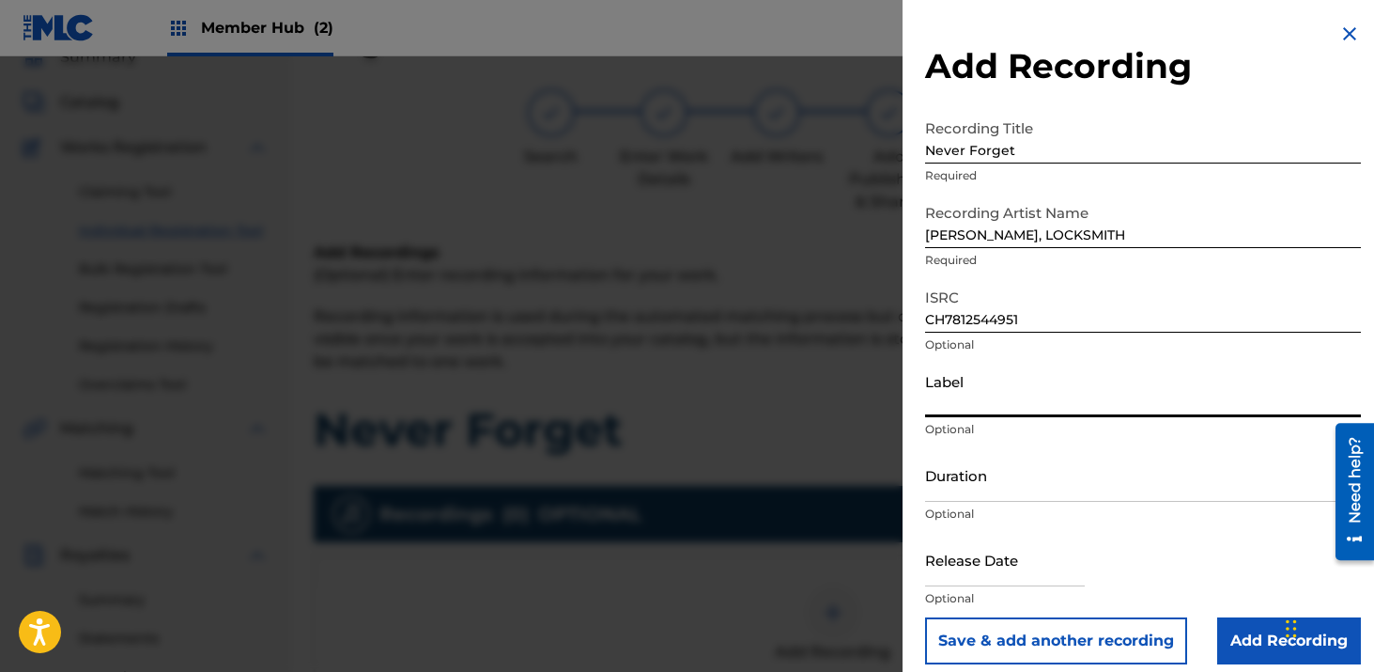
click at [977, 398] on input "Label" at bounding box center [1143, 391] width 436 height 54
type input "Hitmaker Music Group/Hitmaker Distro"
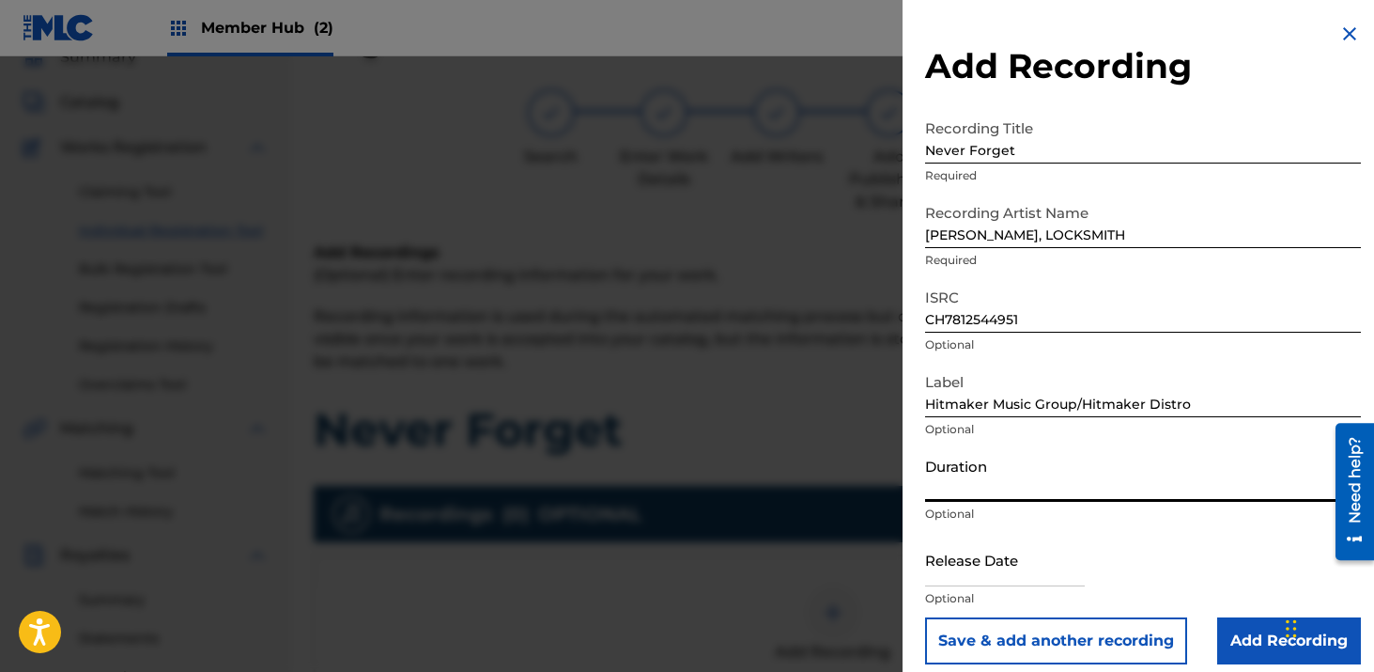
click at [1017, 470] on input "Duration" at bounding box center [1143, 475] width 436 height 54
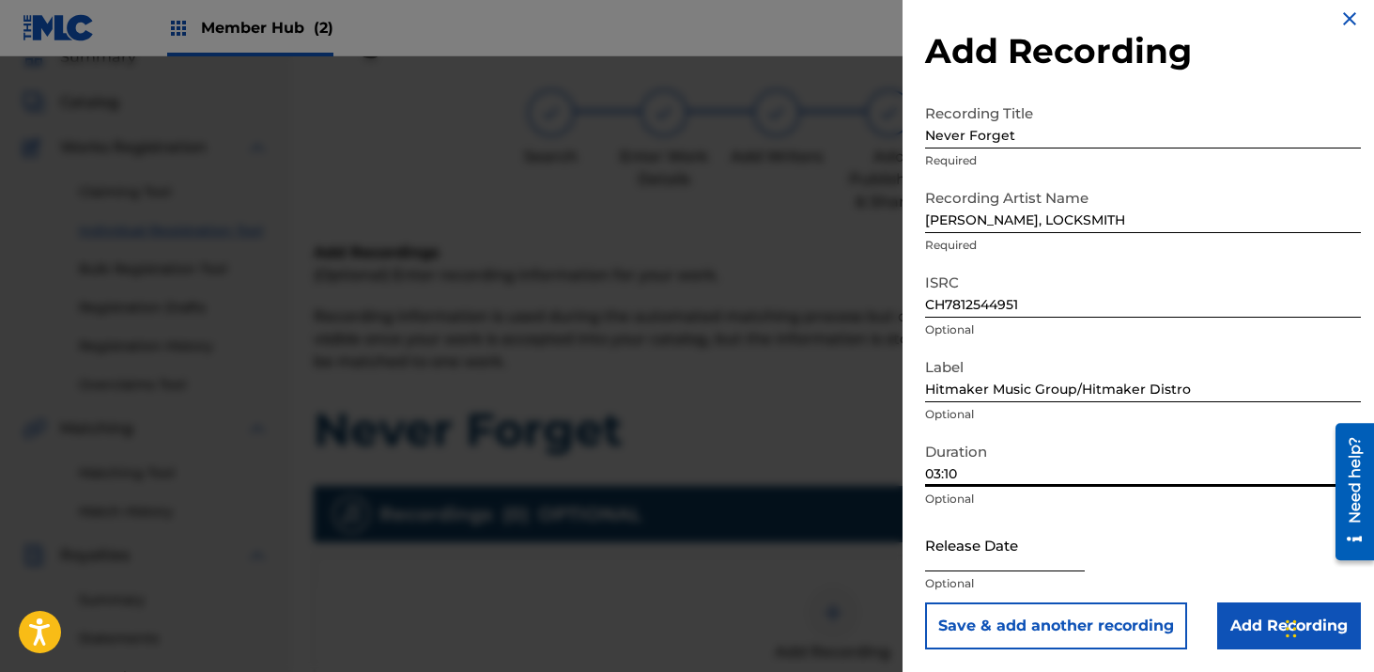
type input "03:10"
click at [1028, 539] on input "text" at bounding box center [1005, 545] width 160 height 54
select select "8"
select select "2025"
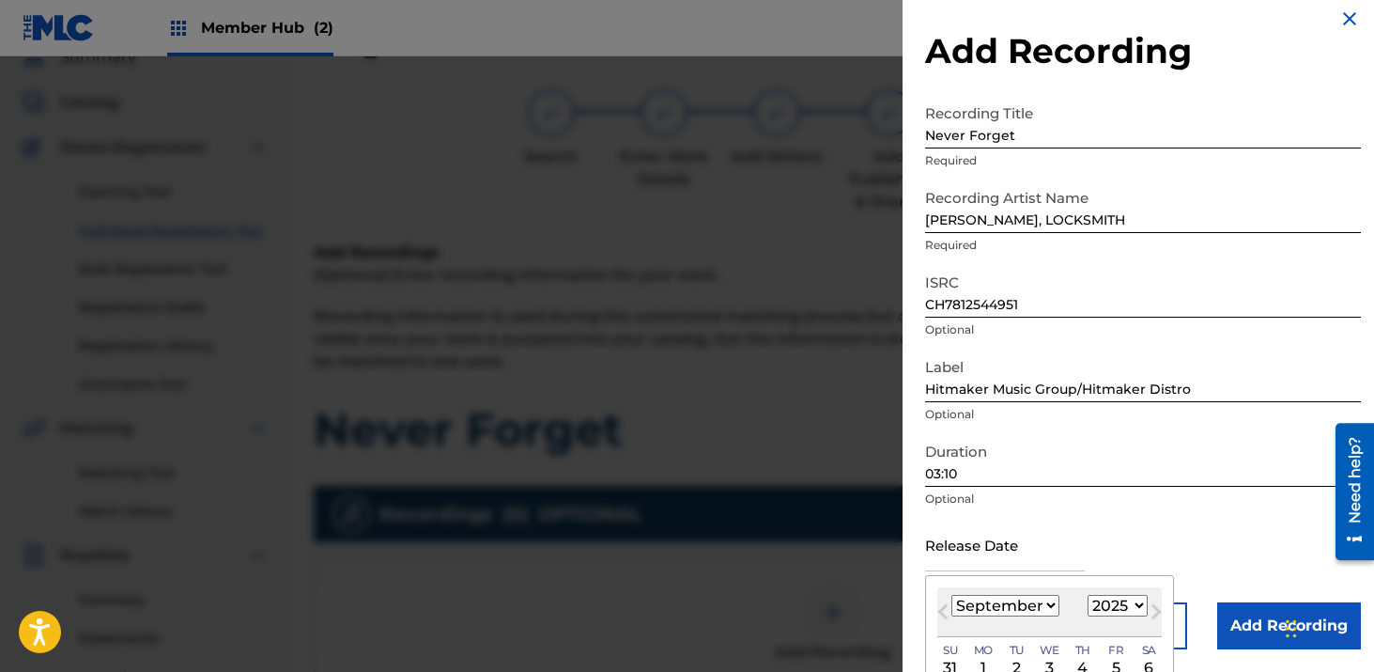
scroll to position [164, 0]
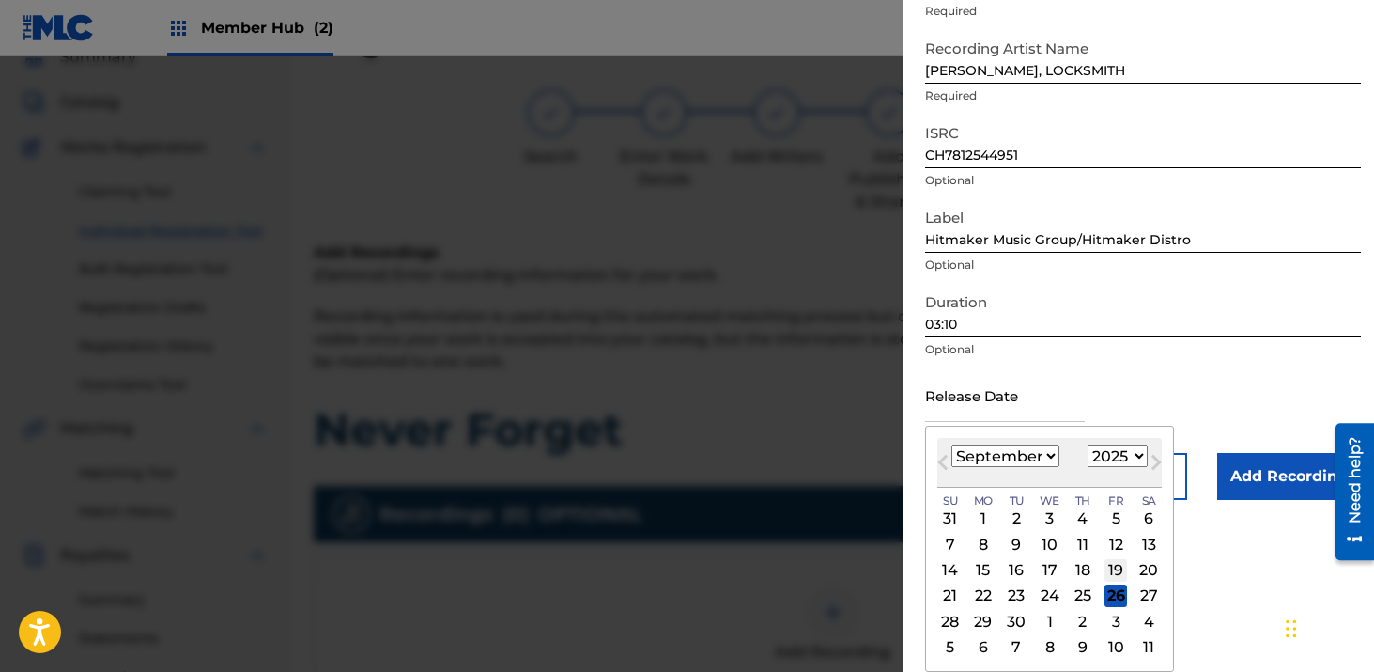
click at [1119, 571] on div "19" at bounding box center [1116, 570] width 23 height 23
type input "[DATE]"
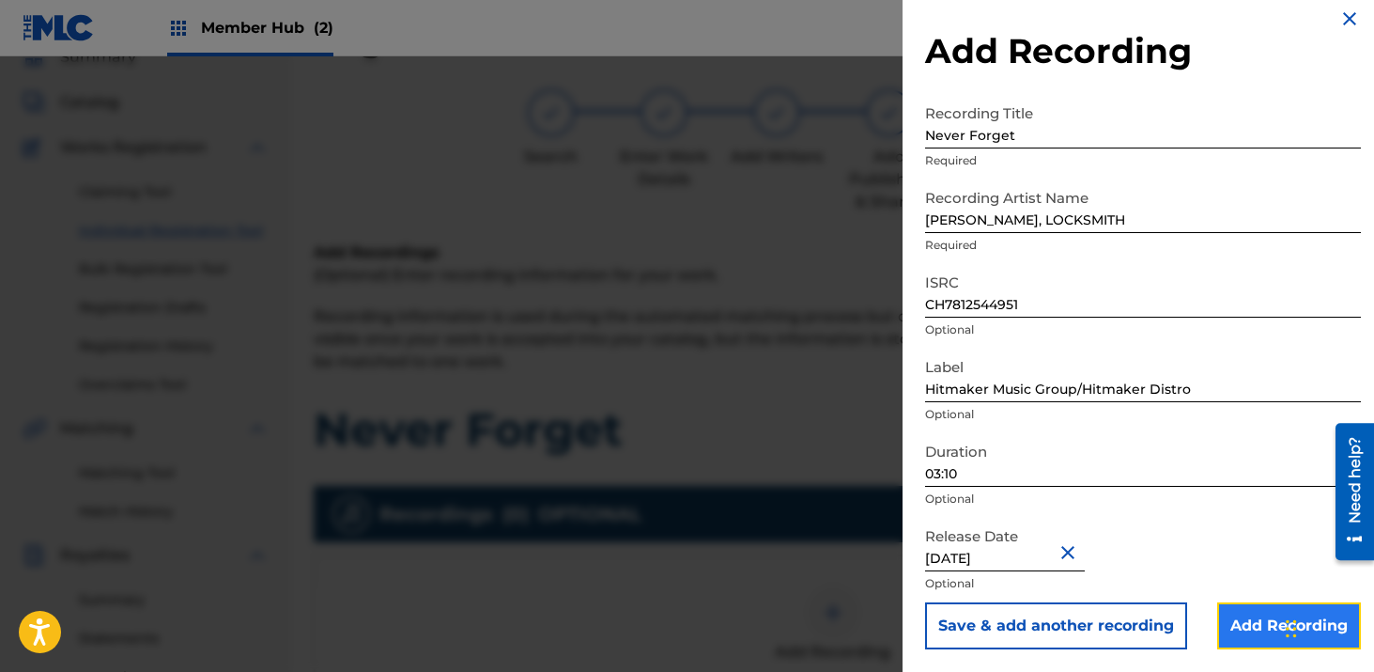
click at [1245, 626] on input "Add Recording" at bounding box center [1290, 625] width 144 height 47
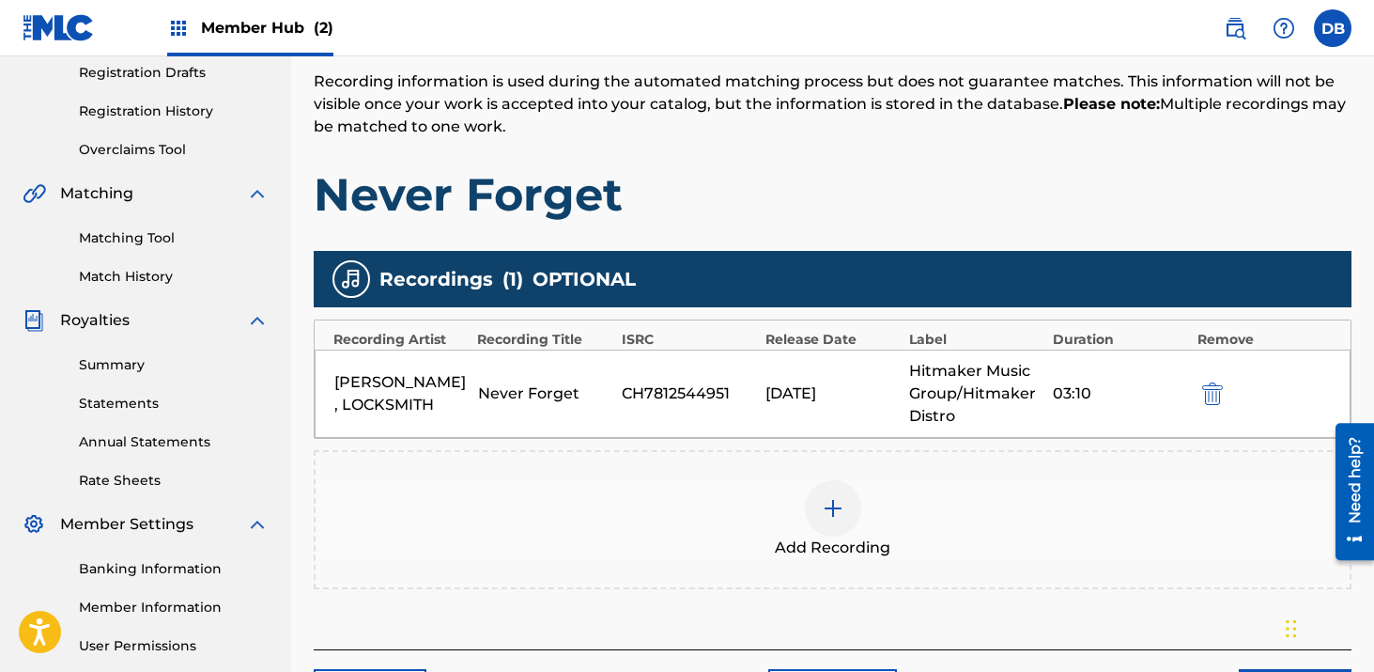
scroll to position [493, 0]
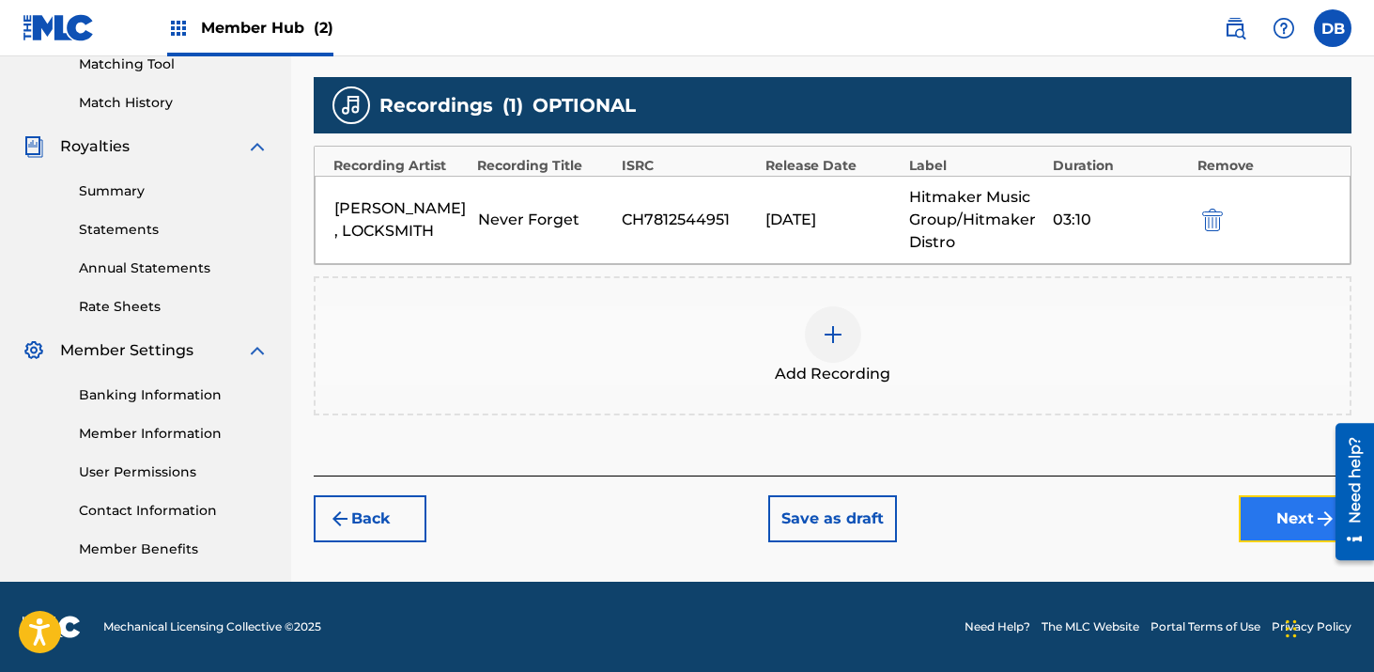
click at [1260, 529] on button "Next" at bounding box center [1295, 518] width 113 height 47
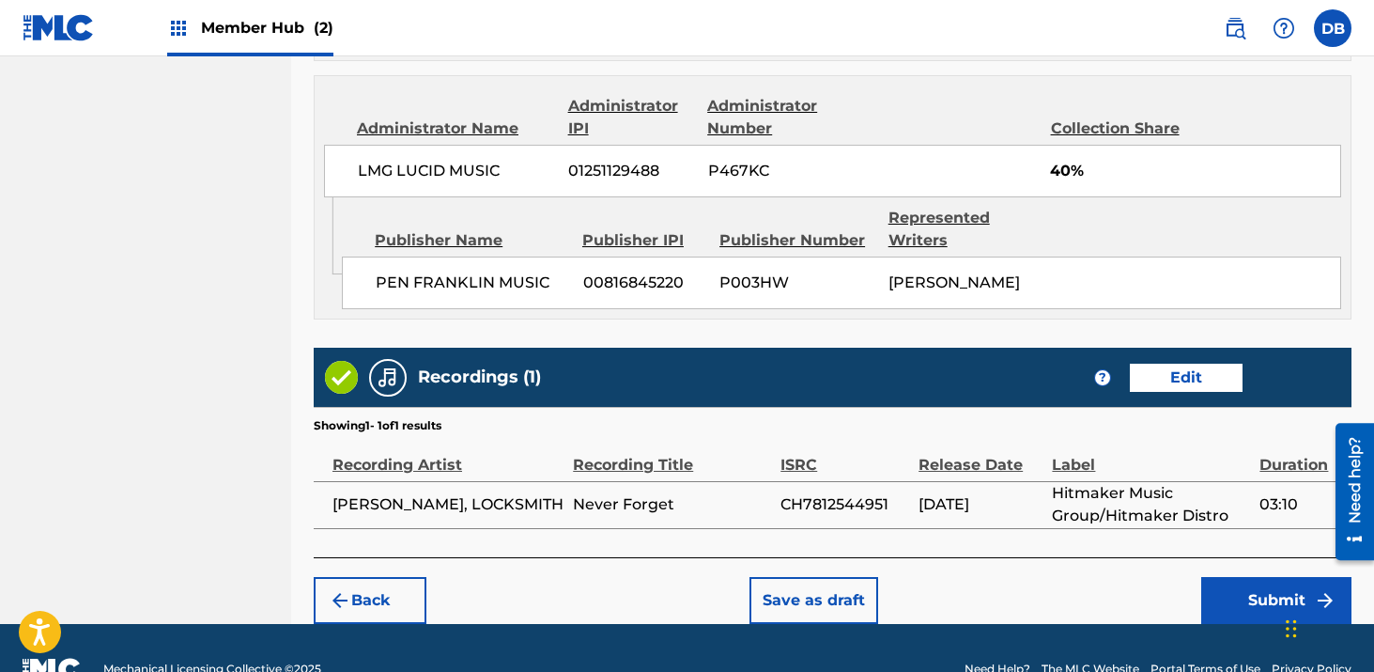
scroll to position [1536, 0]
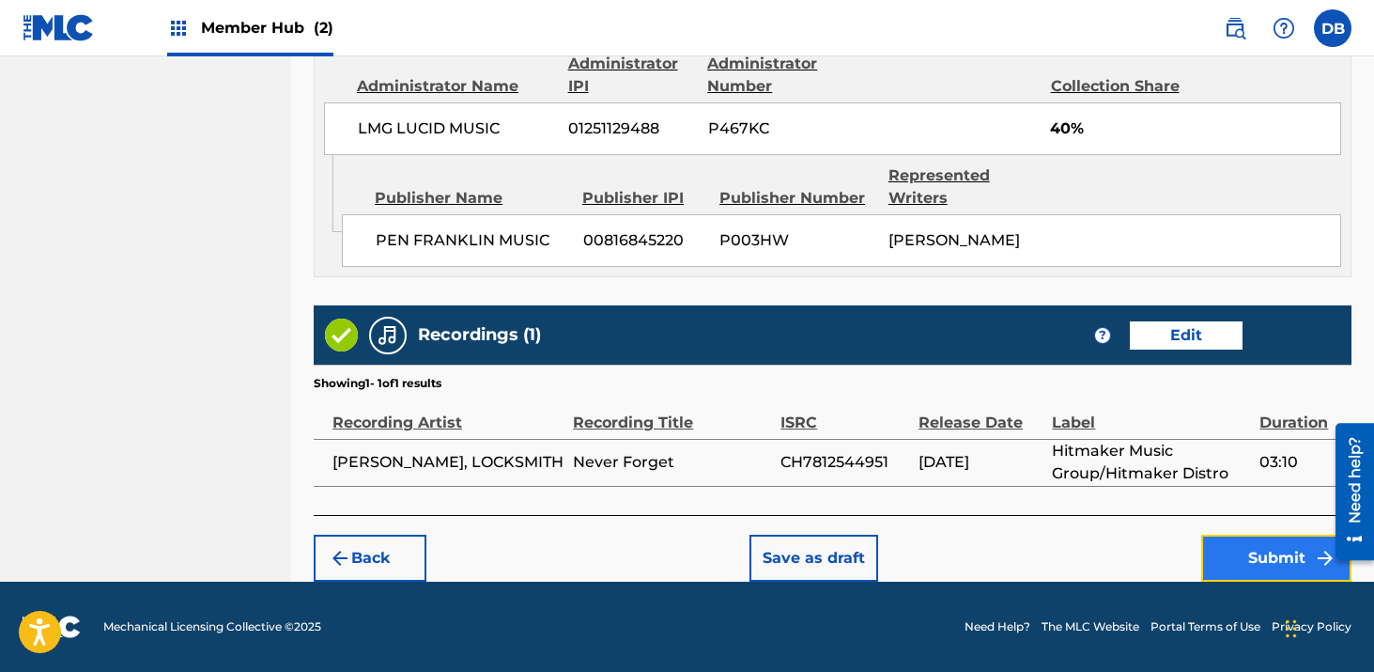
click at [1213, 571] on button "Submit" at bounding box center [1277, 558] width 150 height 47
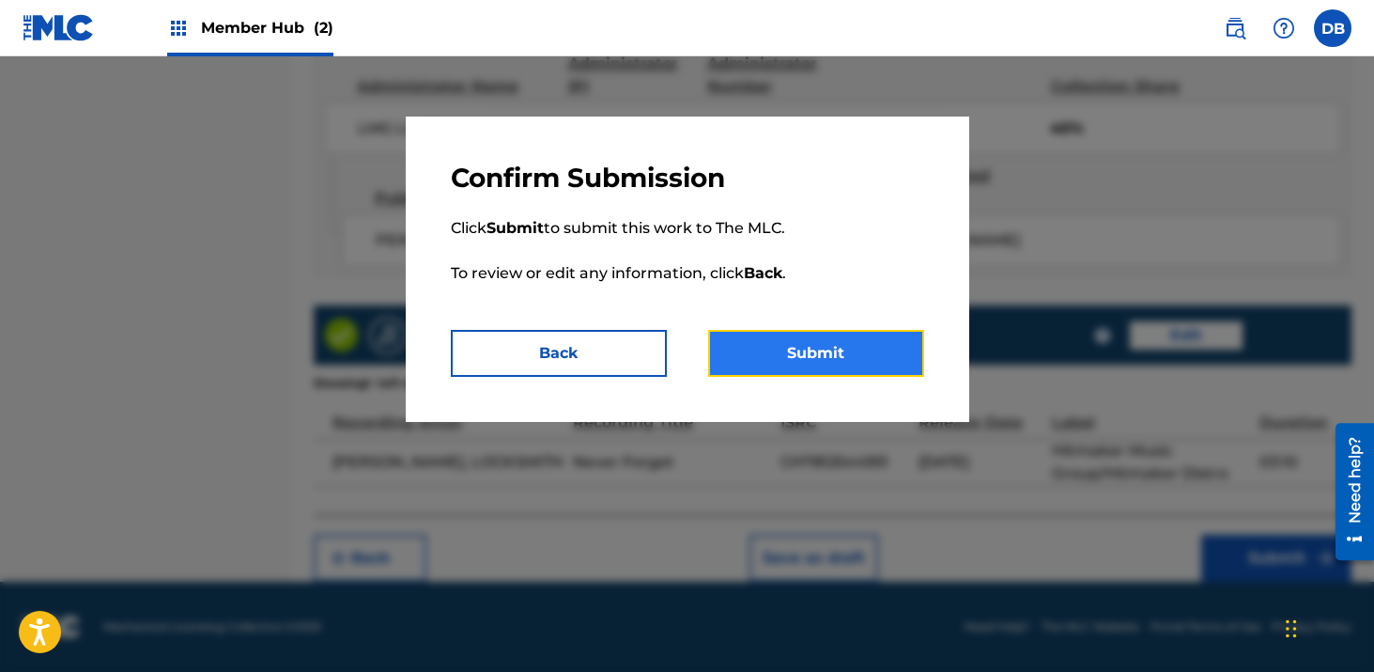
click at [905, 372] on button "Submit" at bounding box center [816, 353] width 216 height 47
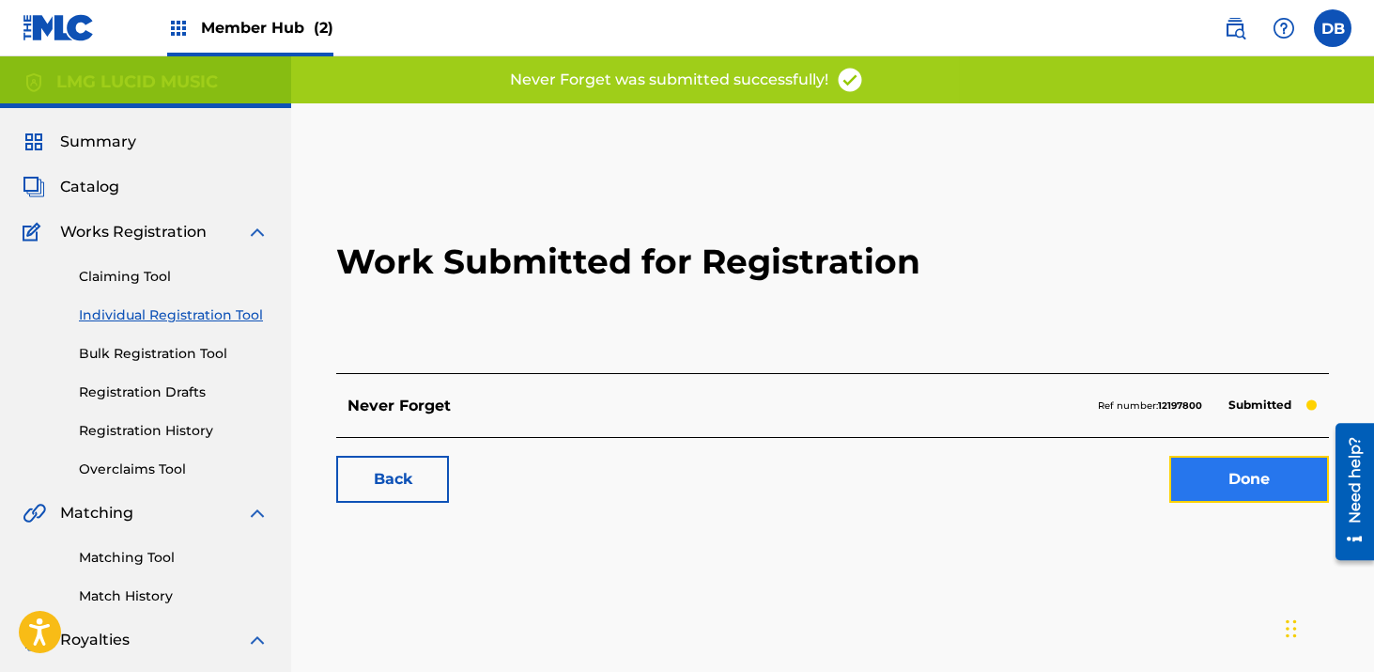
click at [1172, 485] on link "Done" at bounding box center [1250, 479] width 160 height 47
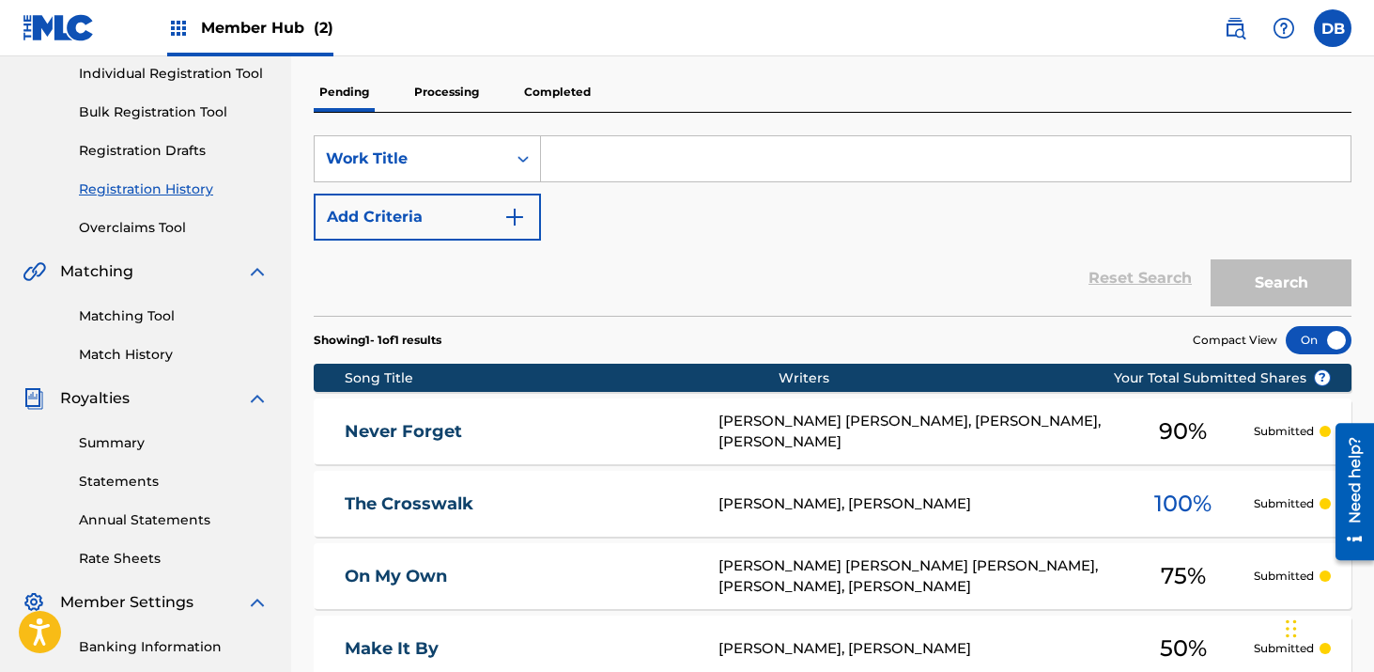
scroll to position [9, 0]
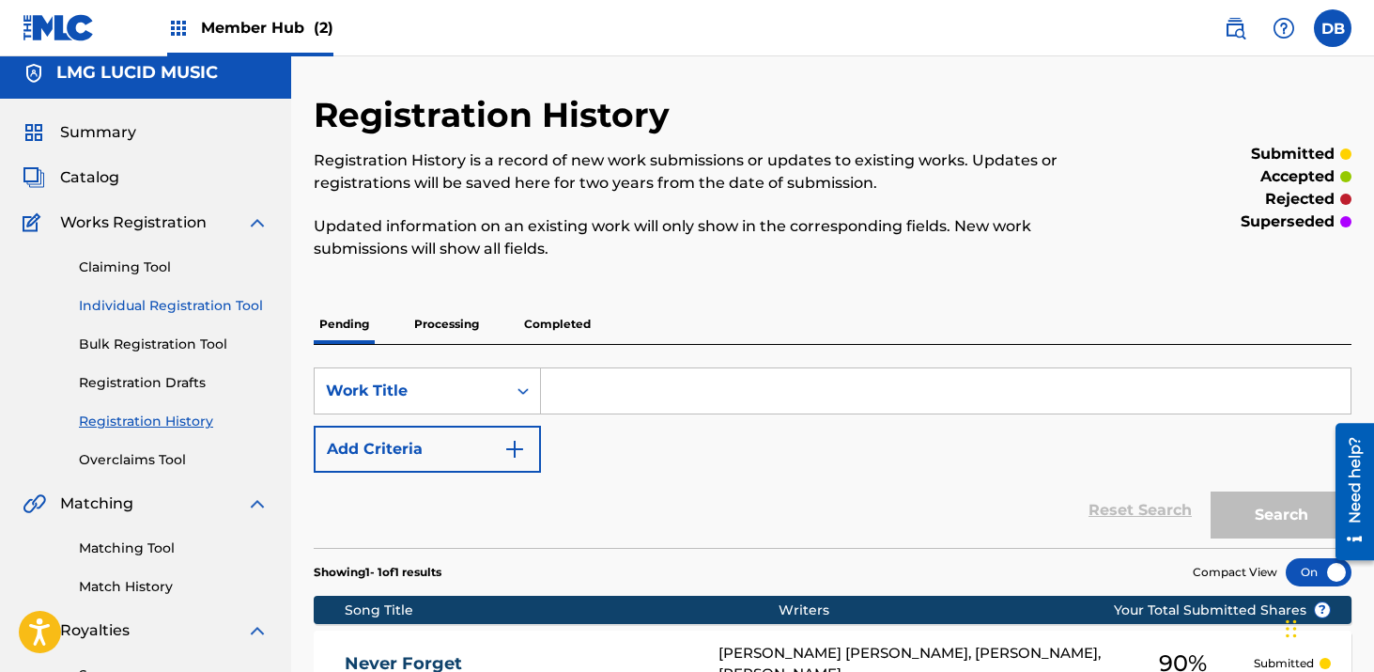
click at [157, 313] on link "Individual Registration Tool" at bounding box center [174, 306] width 190 height 20
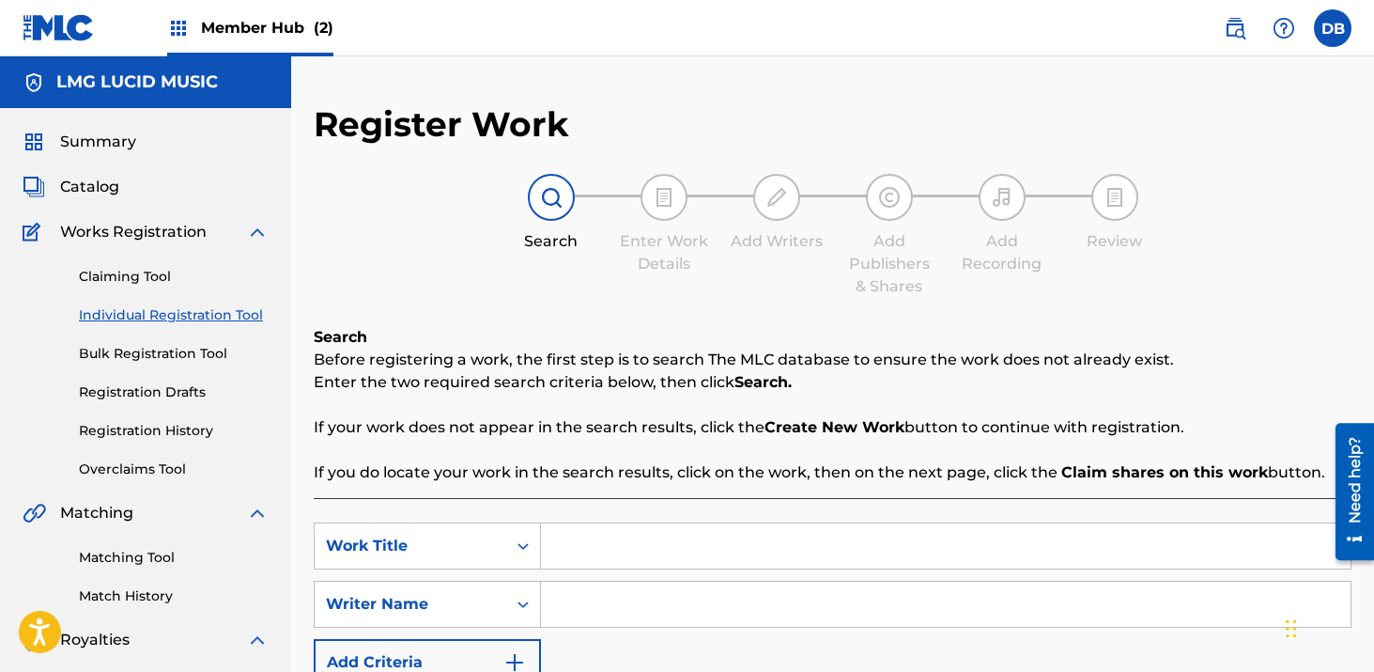
click at [598, 546] on input "Search Form" at bounding box center [946, 545] width 810 height 45
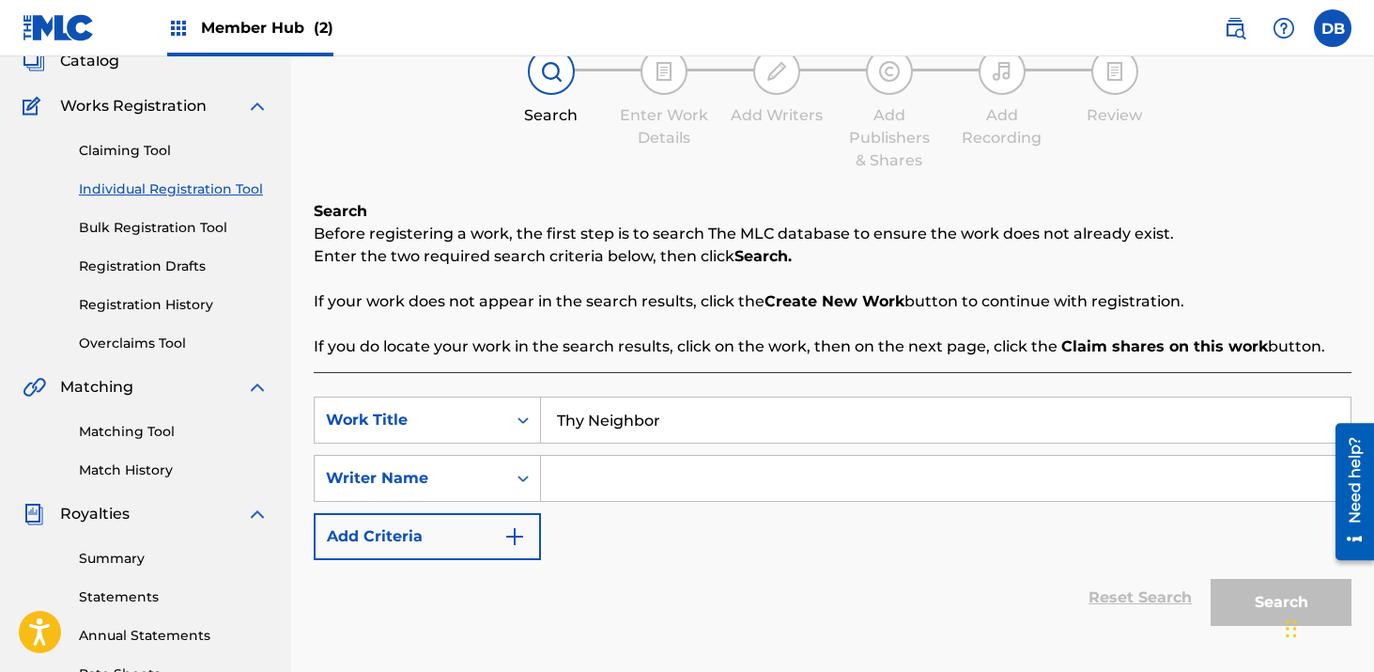
scroll to position [192, 0]
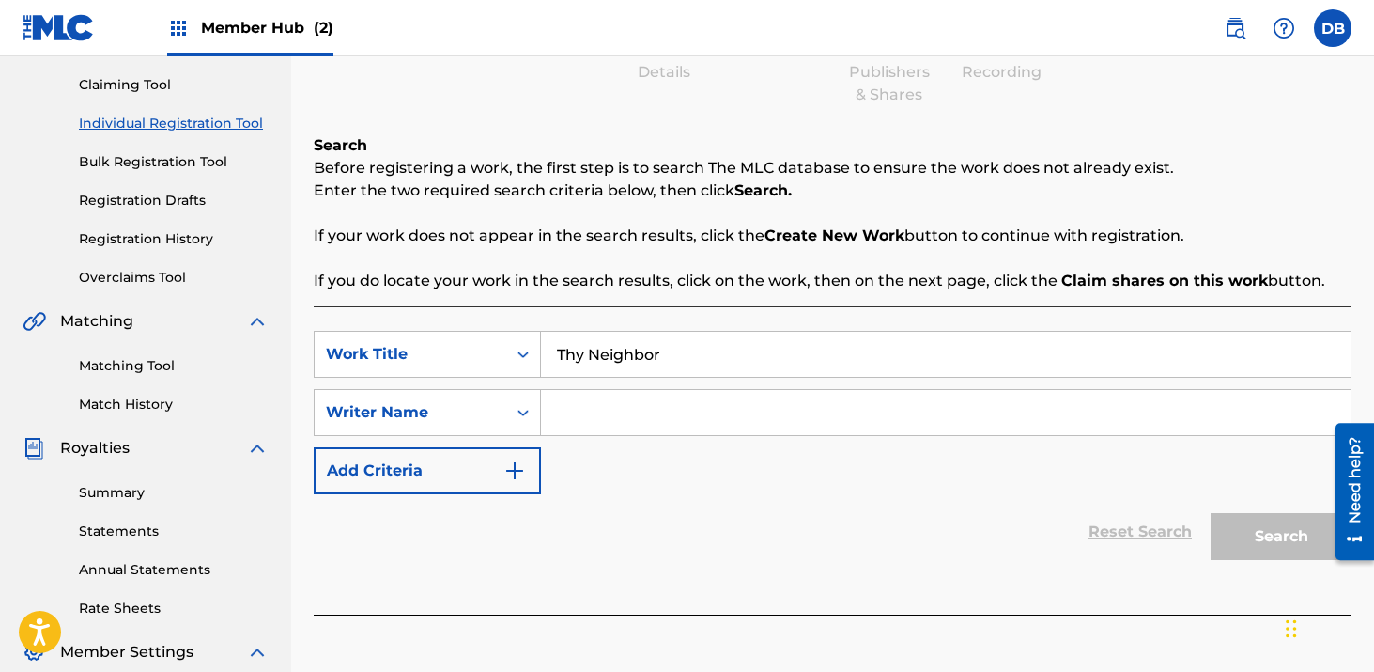
type input "Thy Neighbor"
click at [619, 406] on input "Search Form" at bounding box center [946, 412] width 810 height 45
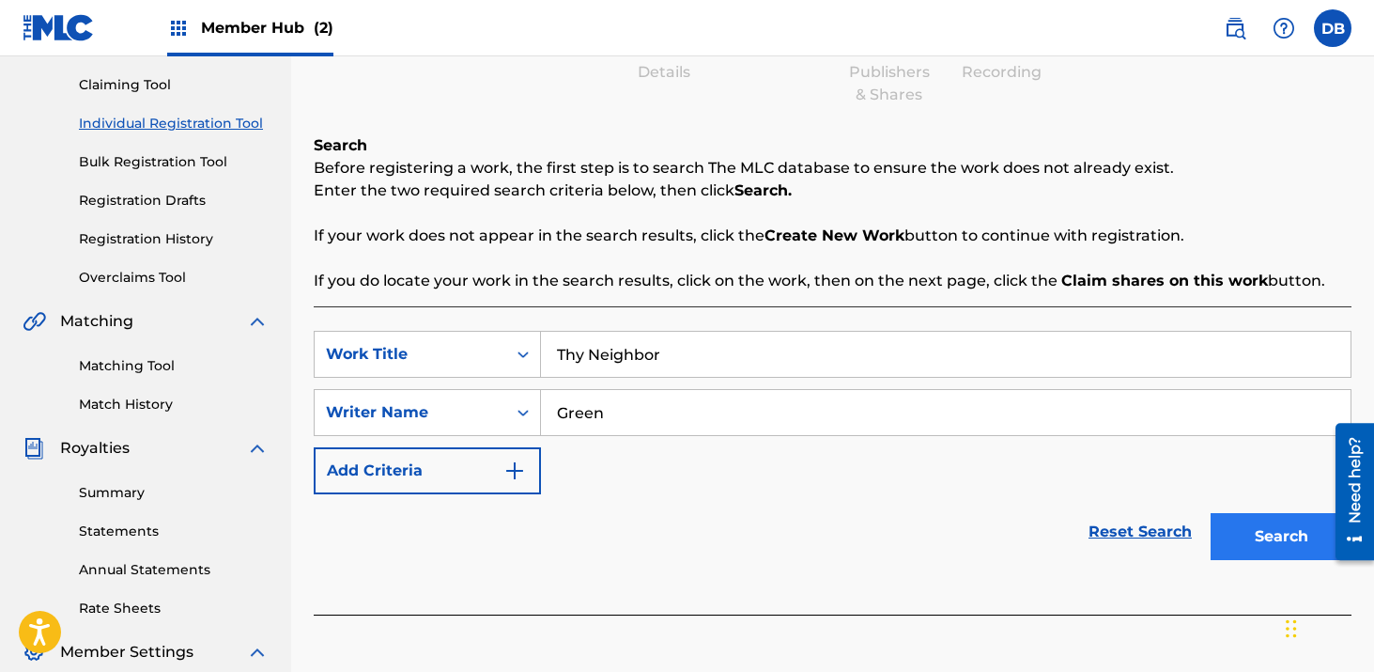
type input "Green"
click at [1297, 531] on button "Search" at bounding box center [1281, 536] width 141 height 47
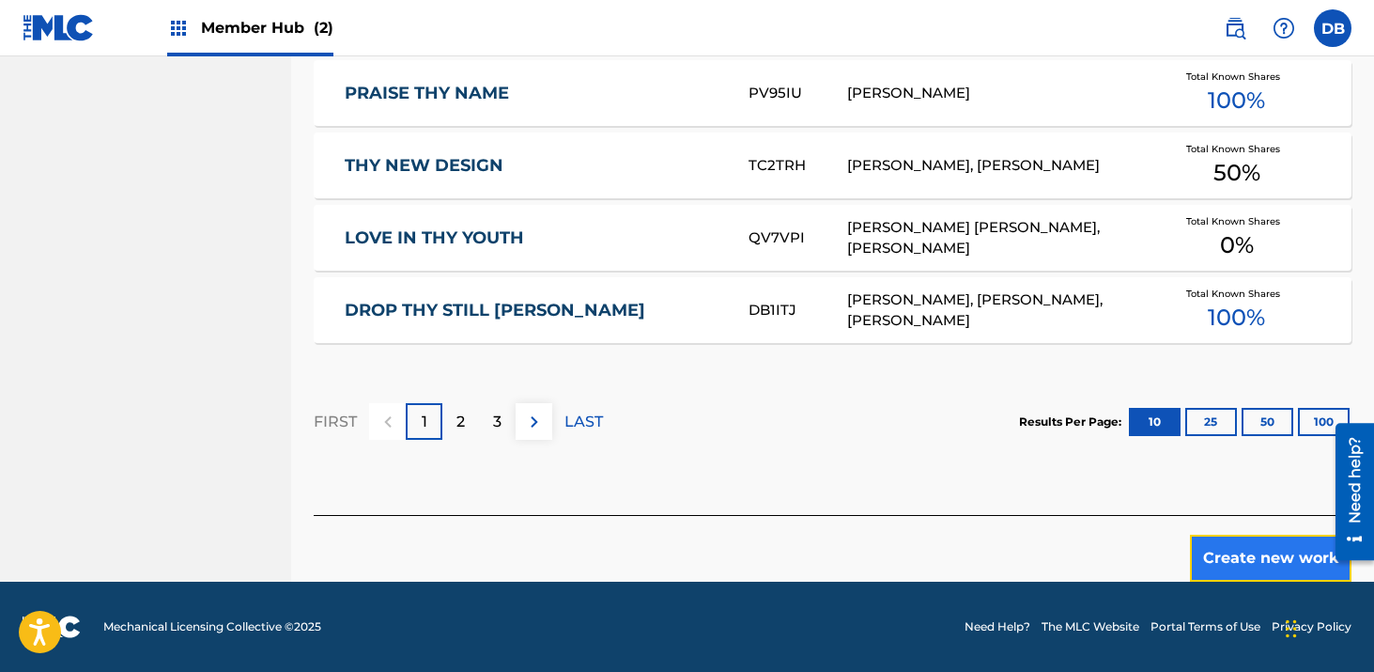
click at [1264, 542] on button "Create new work" at bounding box center [1271, 558] width 162 height 47
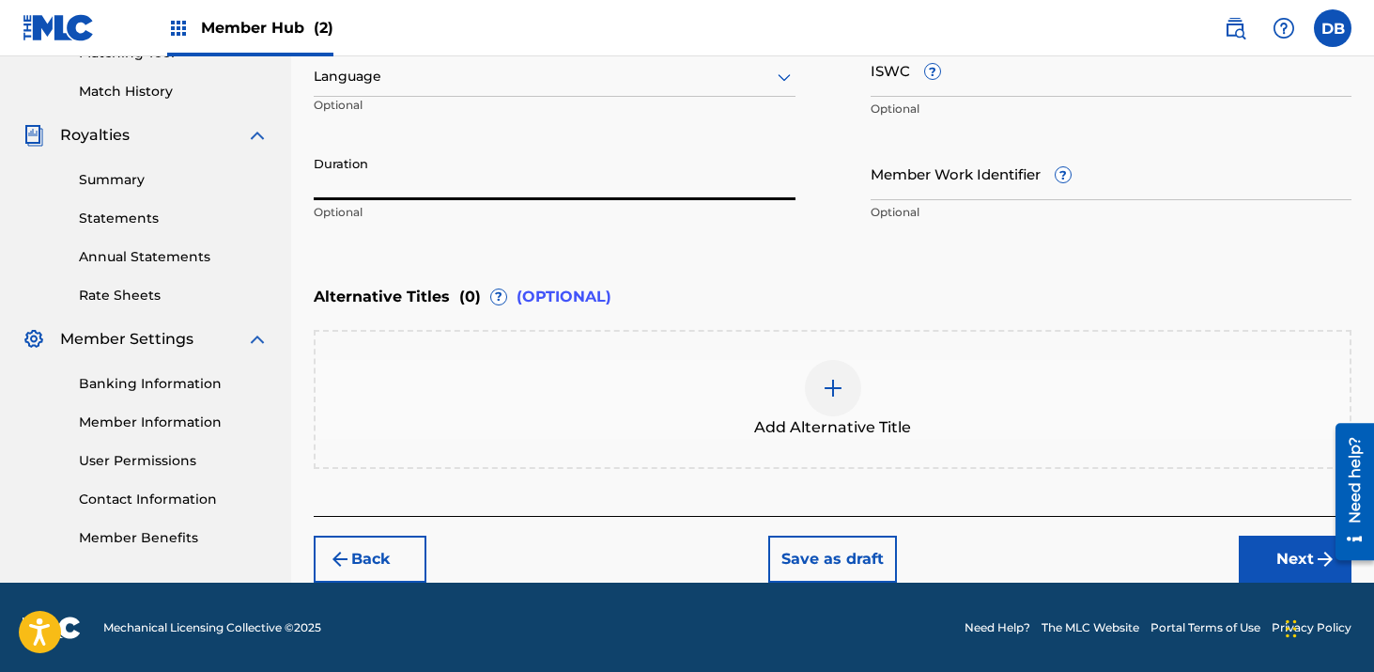
click at [458, 157] on input "Duration" at bounding box center [555, 174] width 482 height 54
type input "02:59"
click at [1294, 550] on button "Next" at bounding box center [1295, 559] width 113 height 47
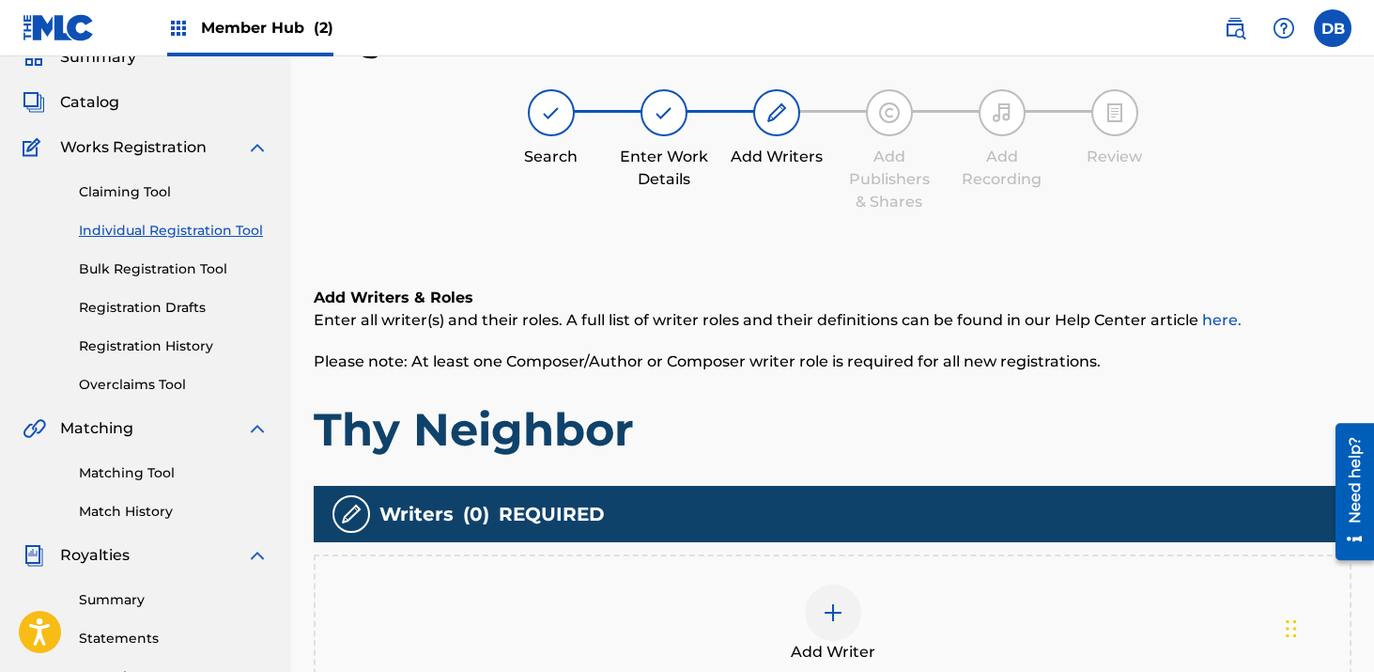
scroll to position [338, 0]
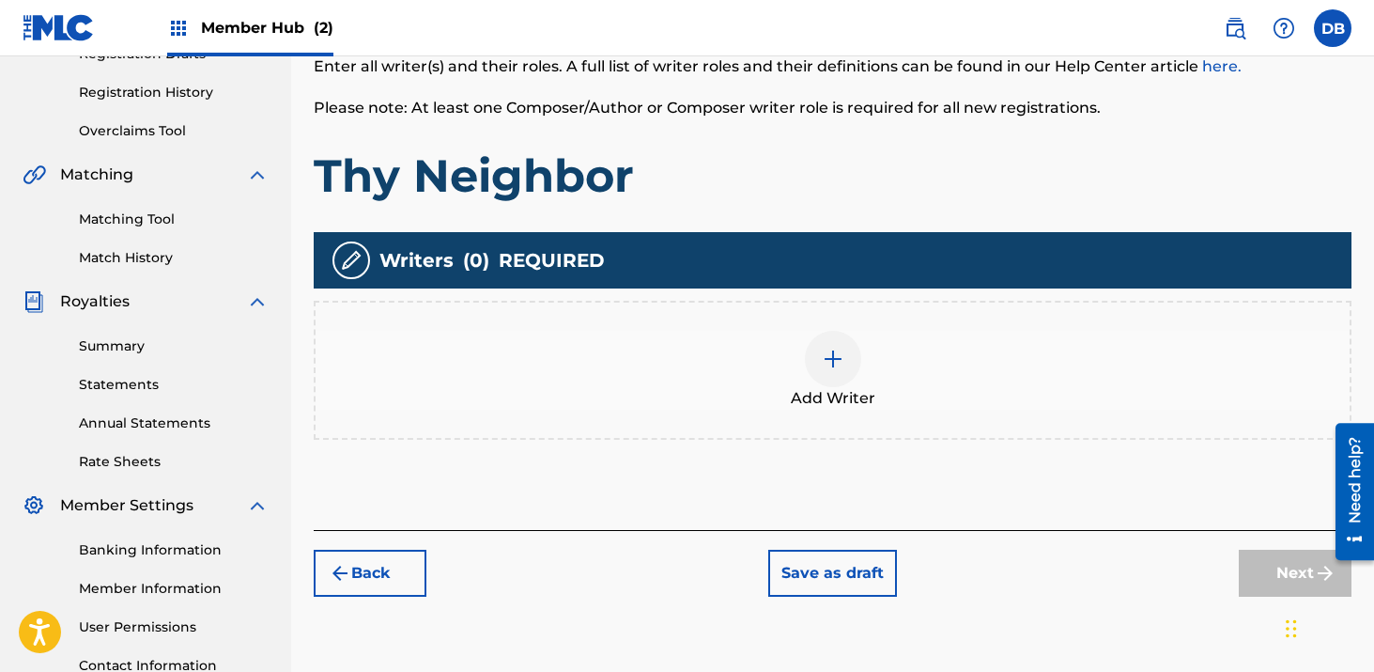
click at [835, 367] on img at bounding box center [833, 359] width 23 height 23
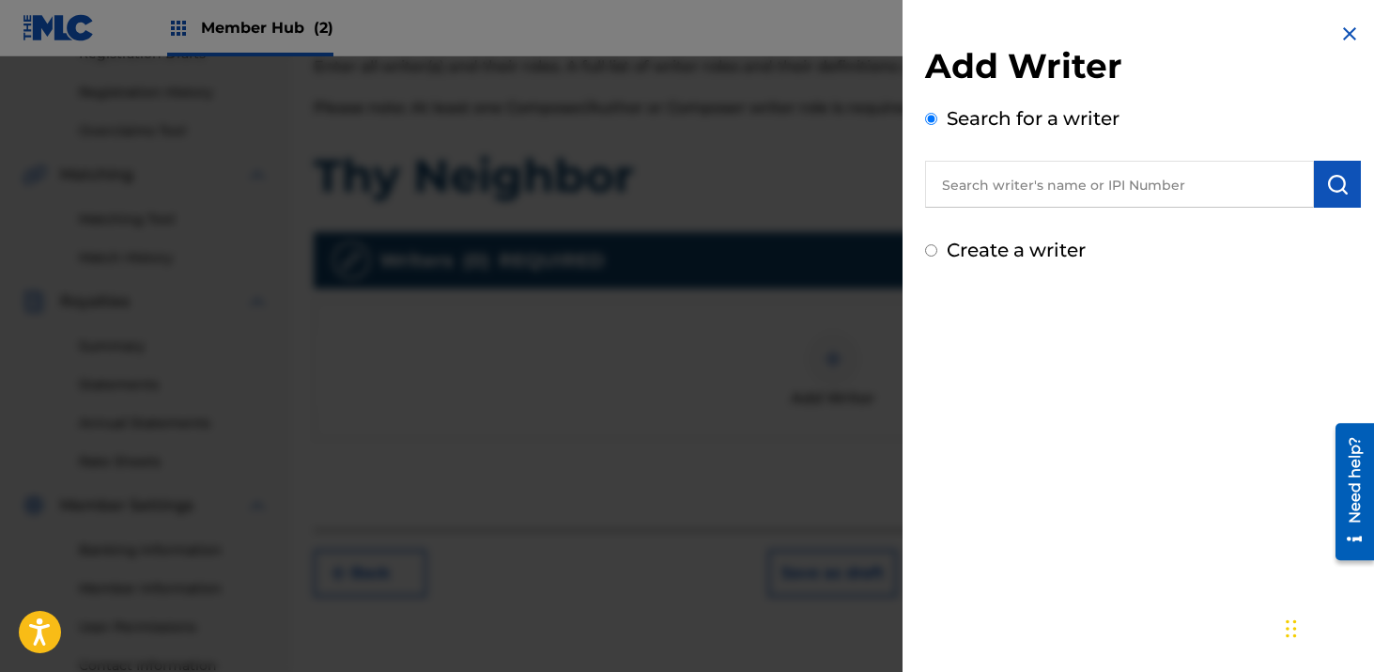
click at [980, 173] on input "text" at bounding box center [1119, 184] width 389 height 47
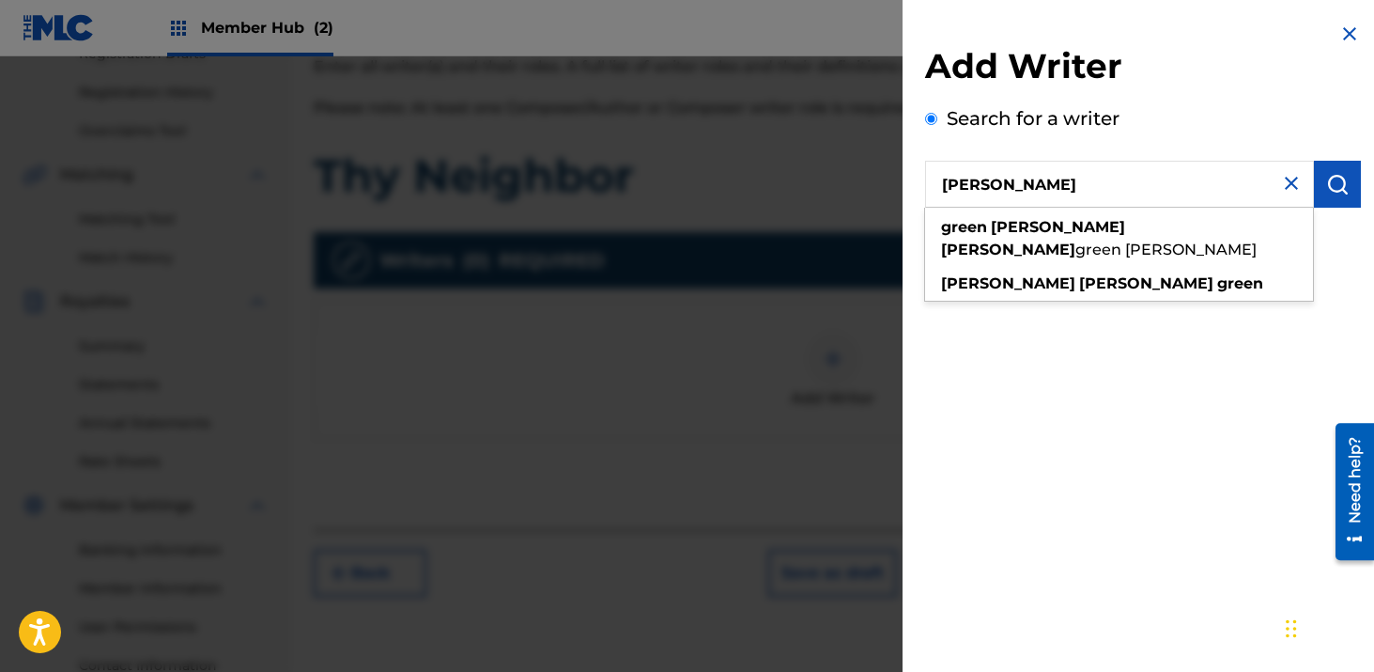
type input "[PERSON_NAME]"
click at [1146, 354] on div "Add Writer Search for a writer [PERSON_NAME] [PERSON_NAME] [PERSON_NAME] [PERSO…" at bounding box center [1143, 336] width 481 height 672
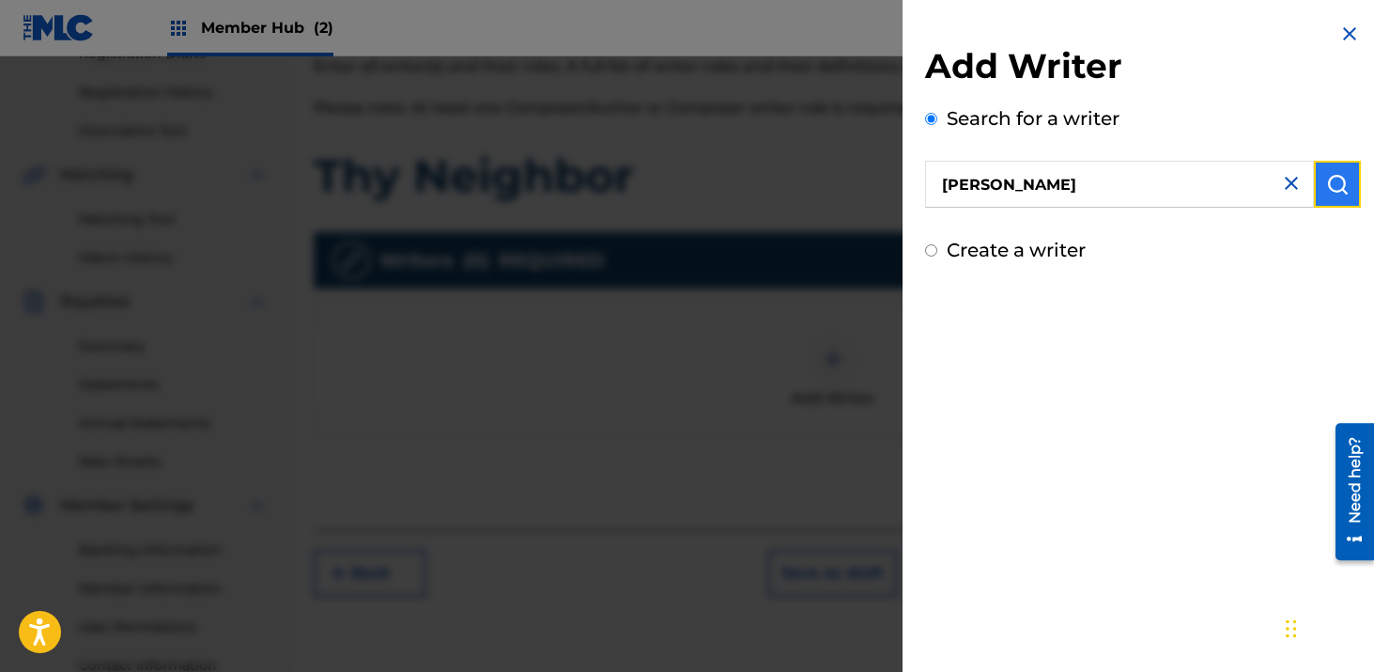
click at [1334, 180] on img "submit" at bounding box center [1338, 184] width 23 height 23
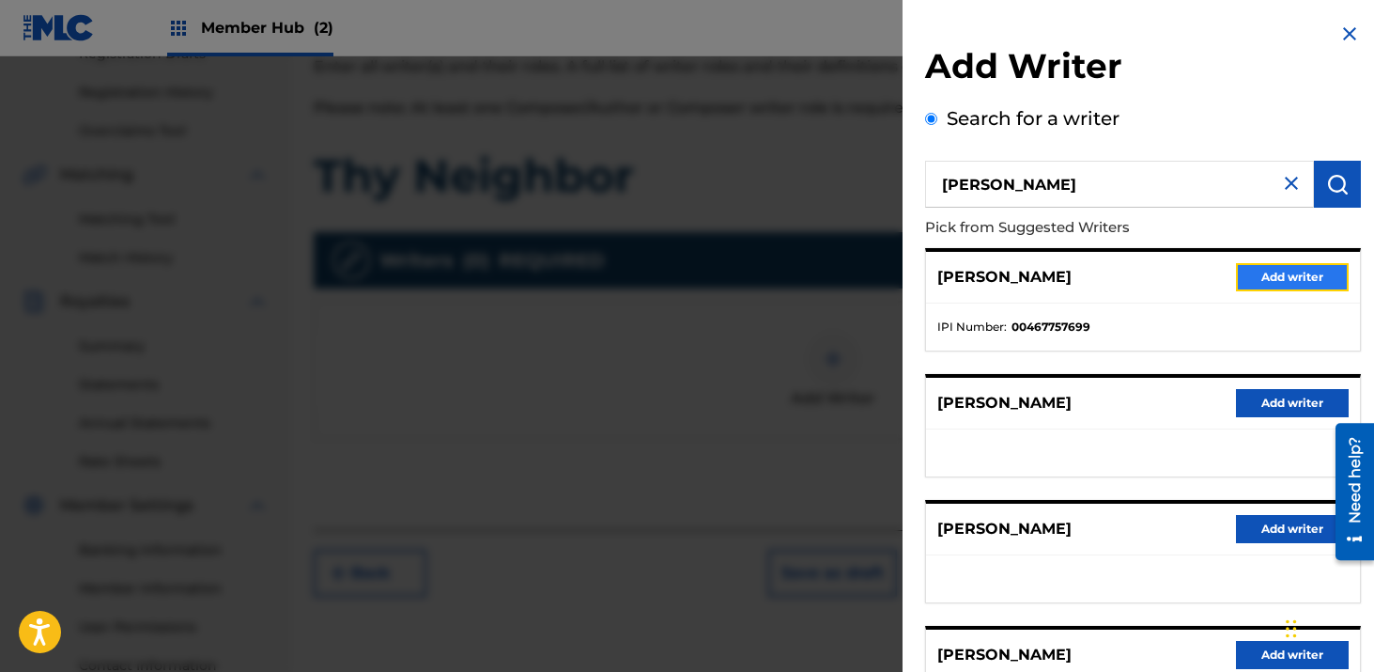
click at [1267, 278] on button "Add writer" at bounding box center [1292, 277] width 113 height 28
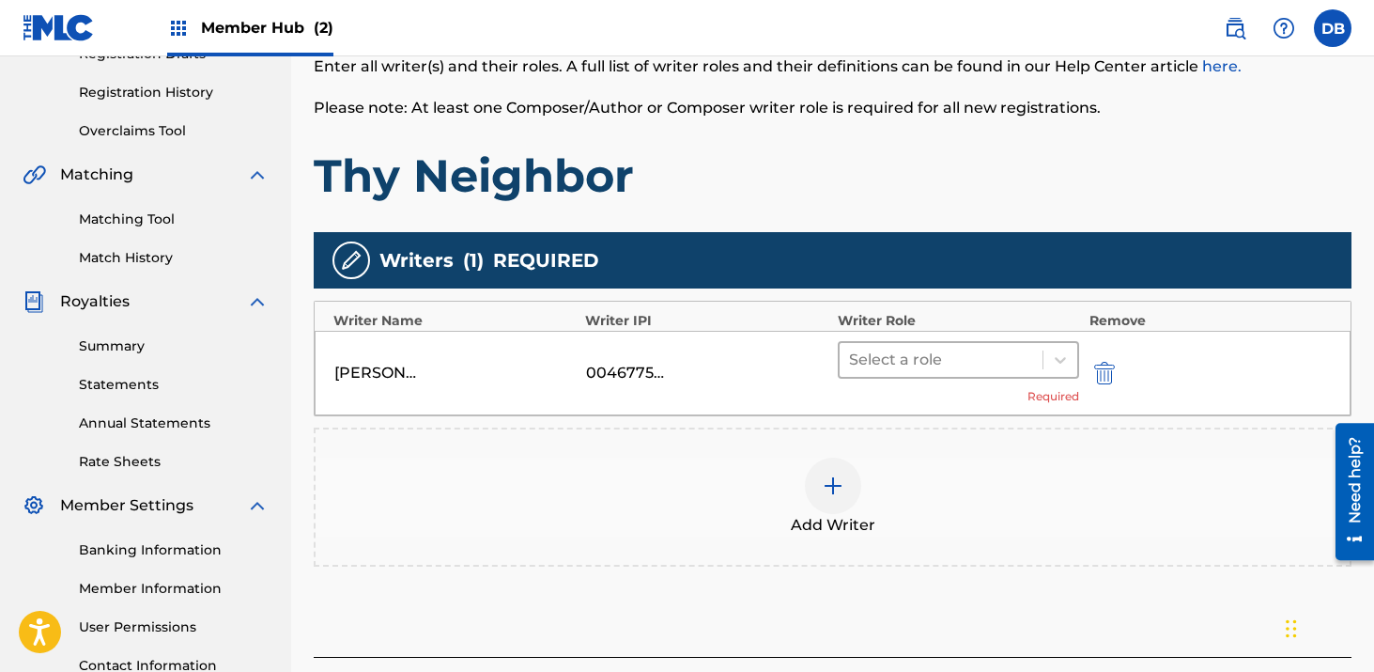
click at [898, 366] on div at bounding box center [941, 360] width 185 height 26
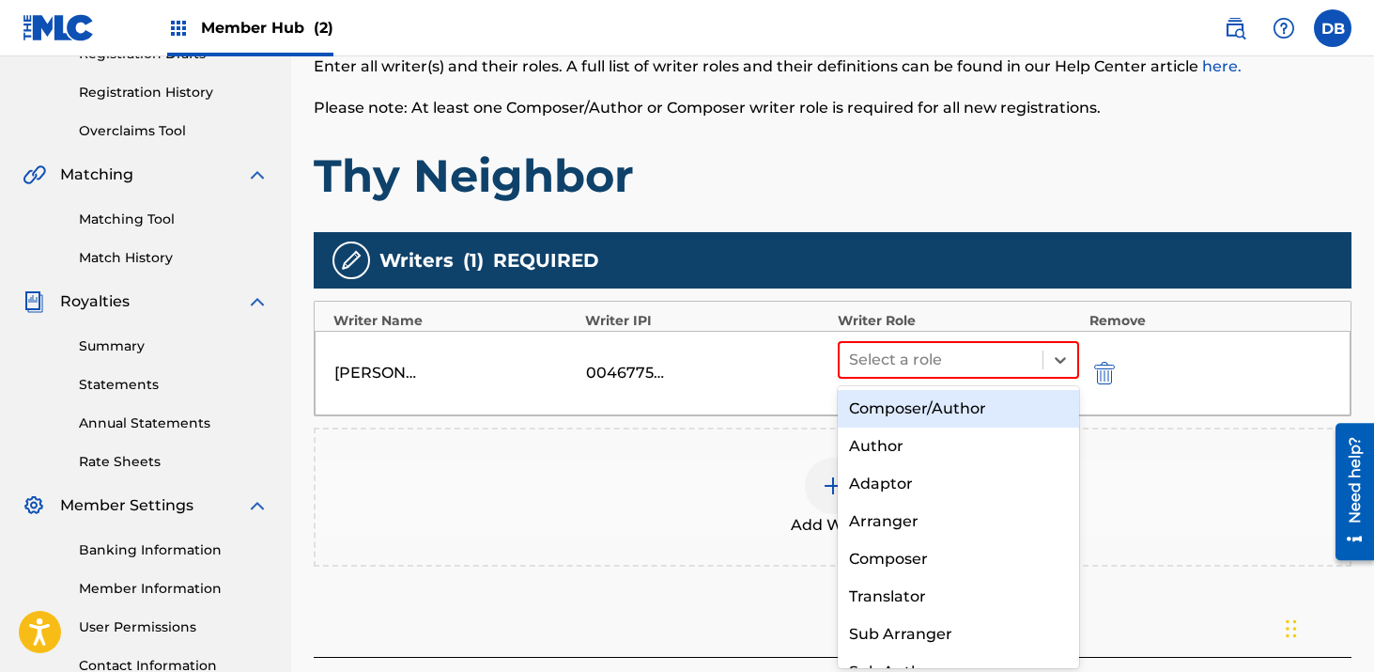
click at [901, 414] on div "Composer/Author" at bounding box center [959, 409] width 242 height 38
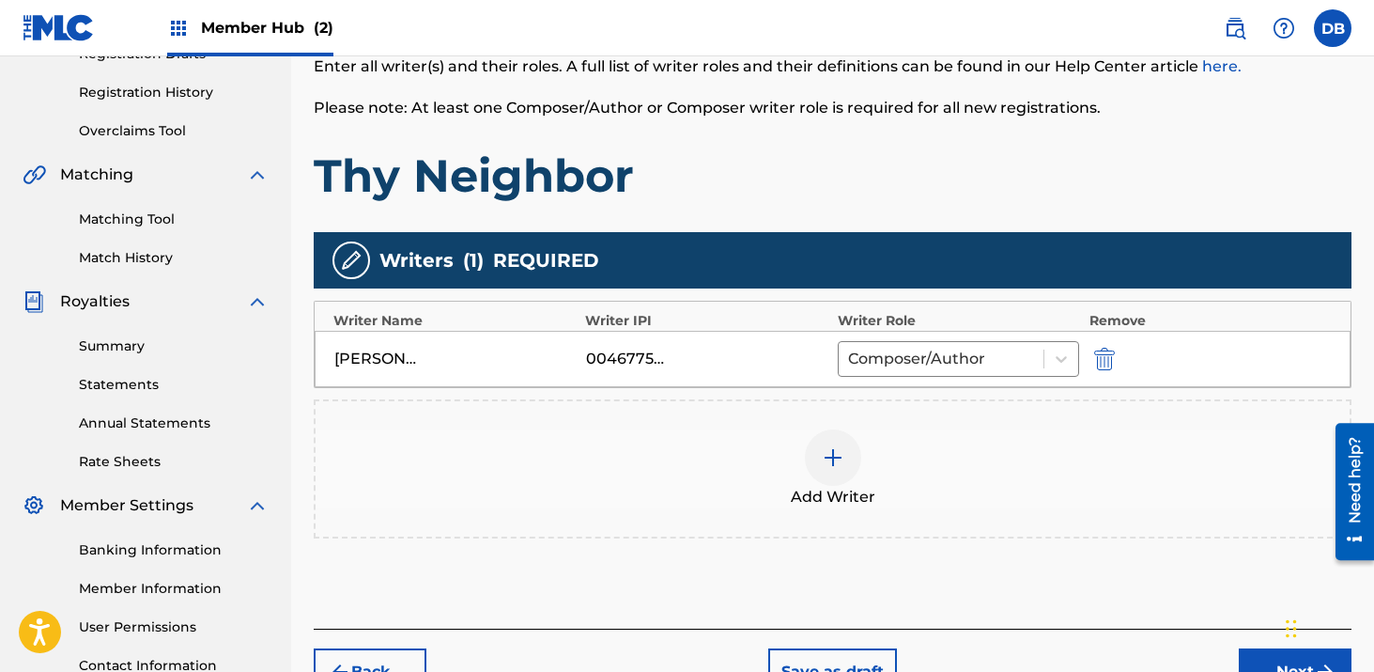
click at [853, 452] on div at bounding box center [833, 457] width 56 height 56
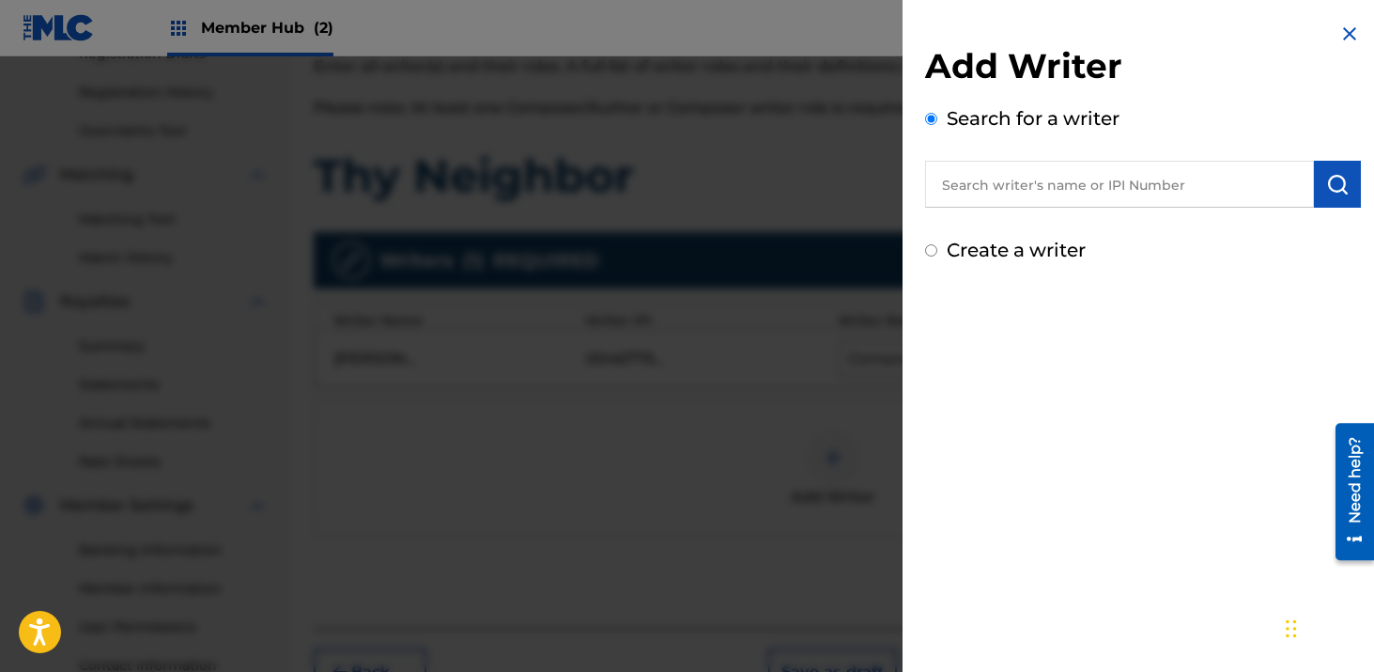
click at [1032, 199] on input "text" at bounding box center [1119, 184] width 389 height 47
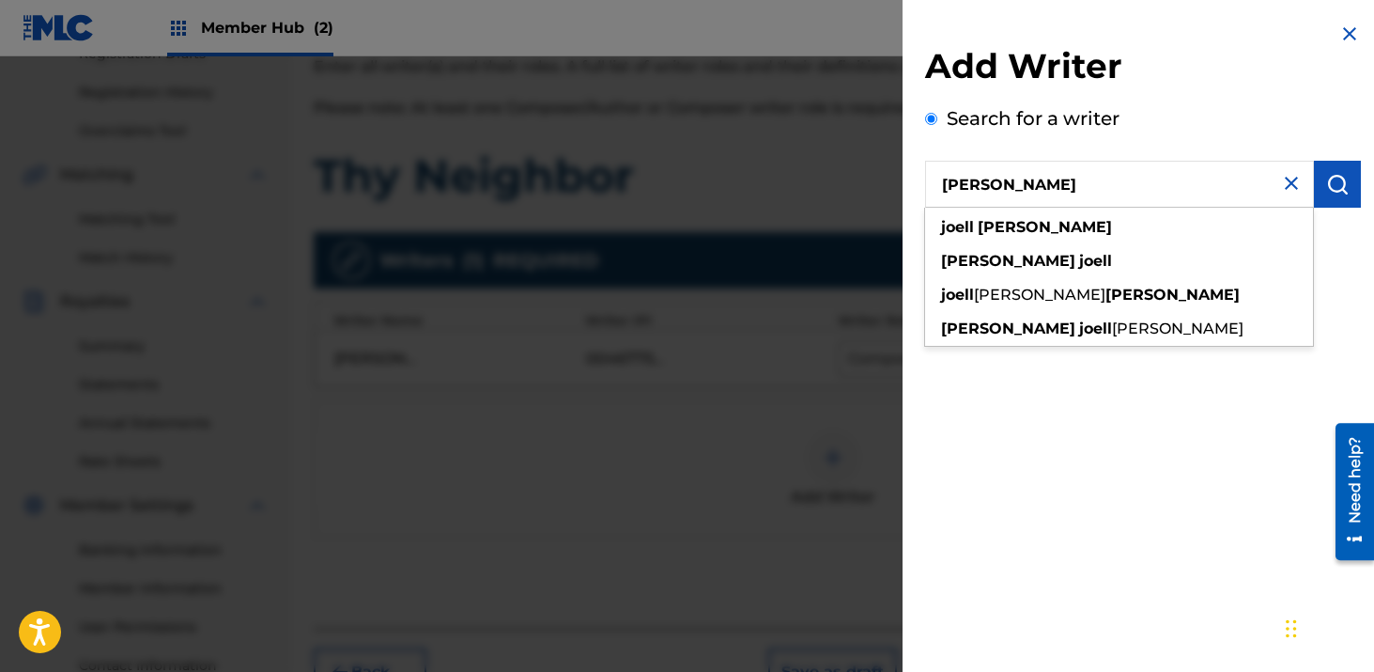
type input "[PERSON_NAME]"
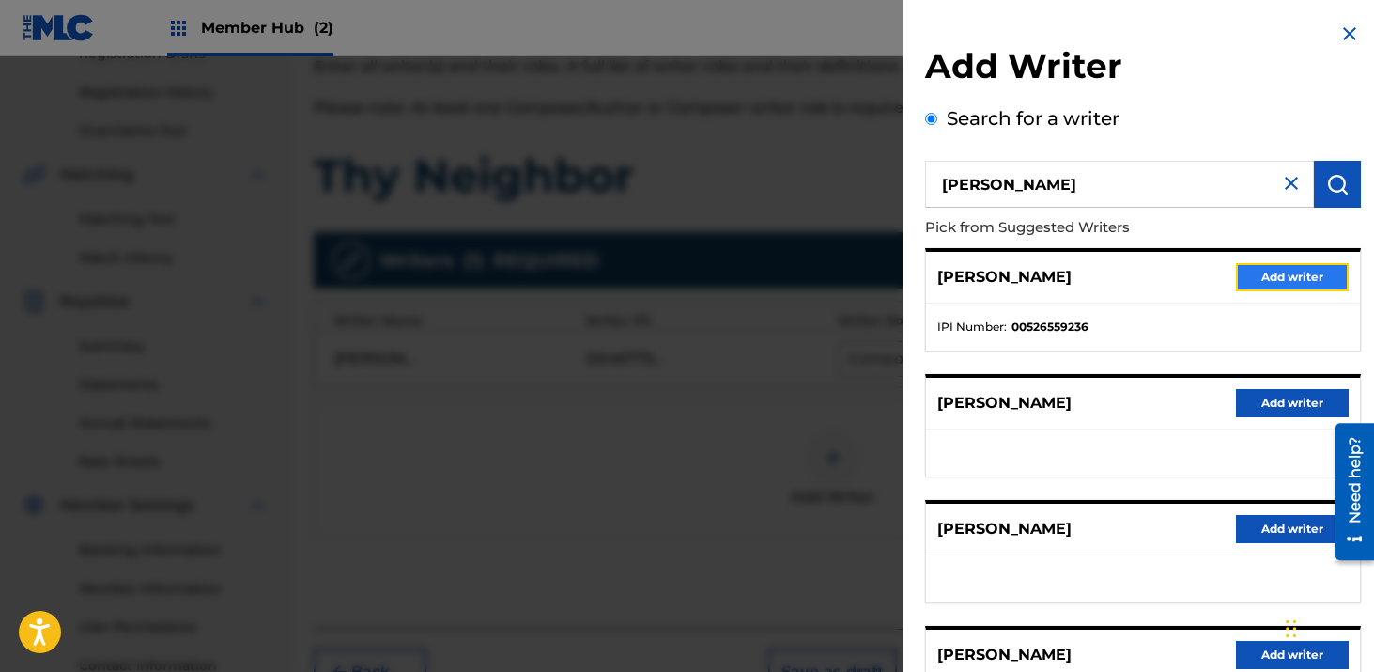
click at [1250, 271] on button "Add writer" at bounding box center [1292, 277] width 113 height 28
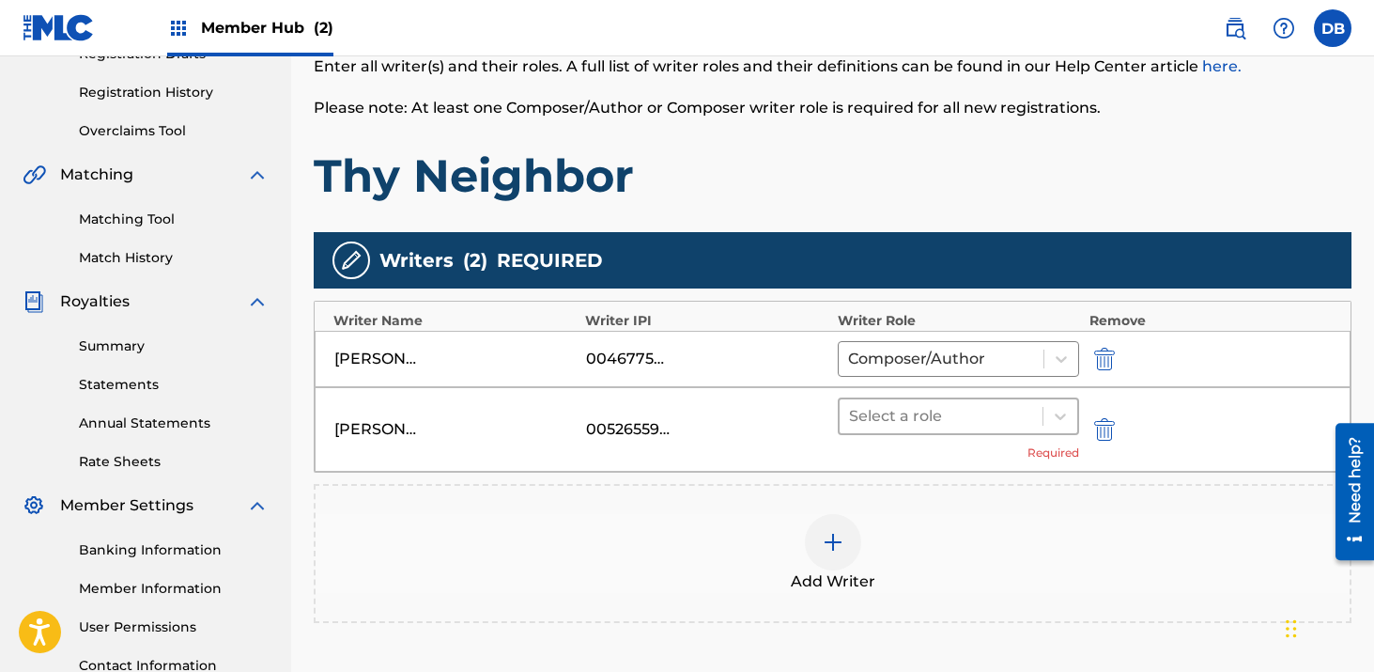
click at [868, 421] on div at bounding box center [941, 416] width 185 height 26
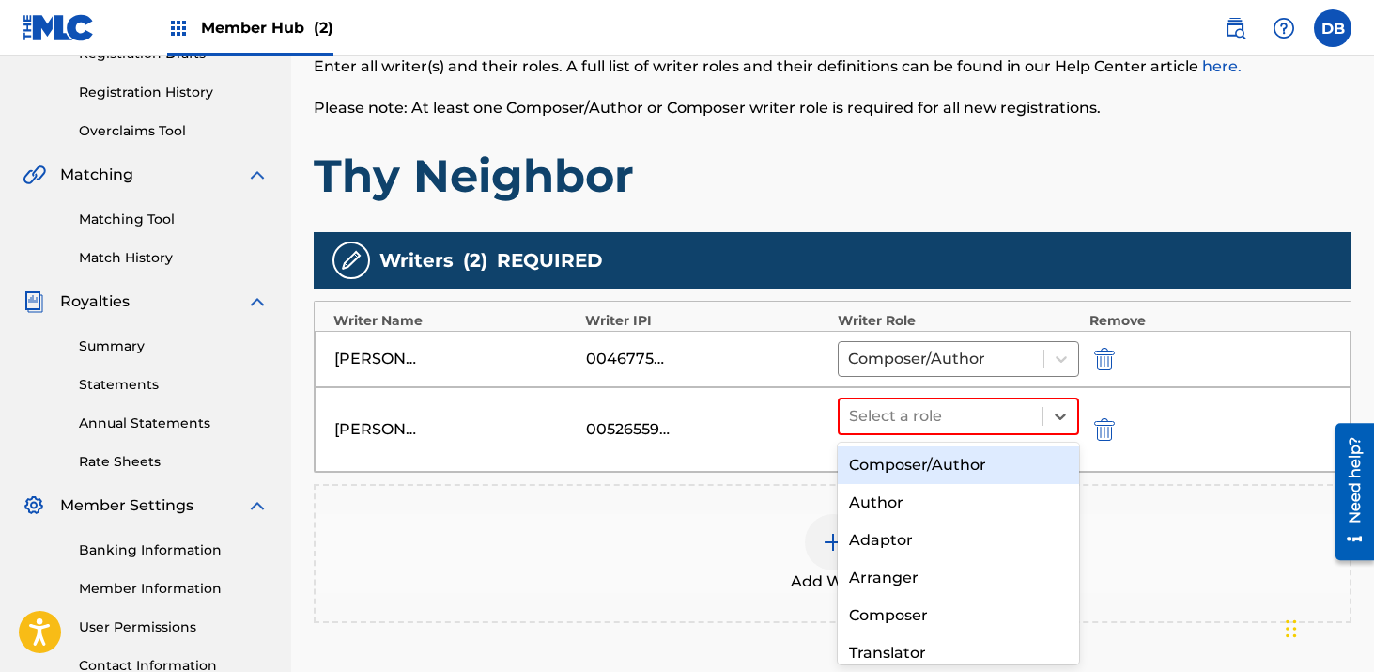
click at [899, 464] on div "Composer/Author" at bounding box center [959, 465] width 242 height 38
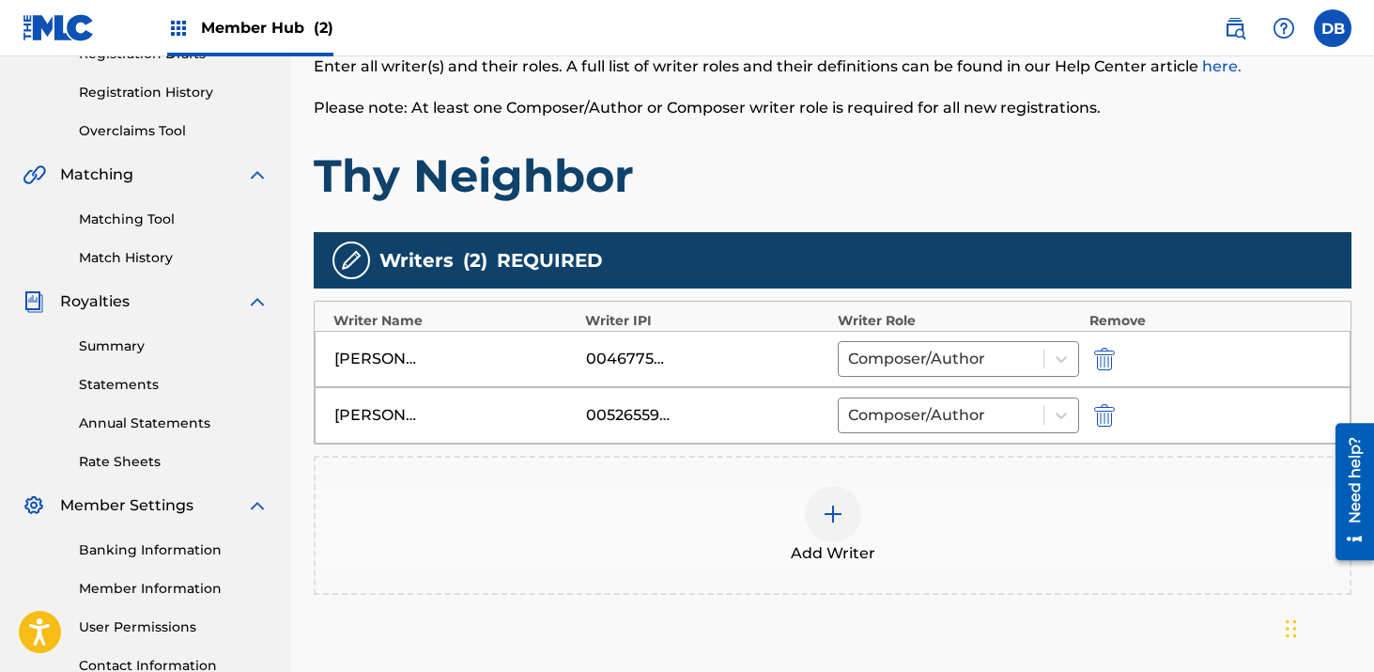
click at [848, 492] on div at bounding box center [833, 514] width 56 height 56
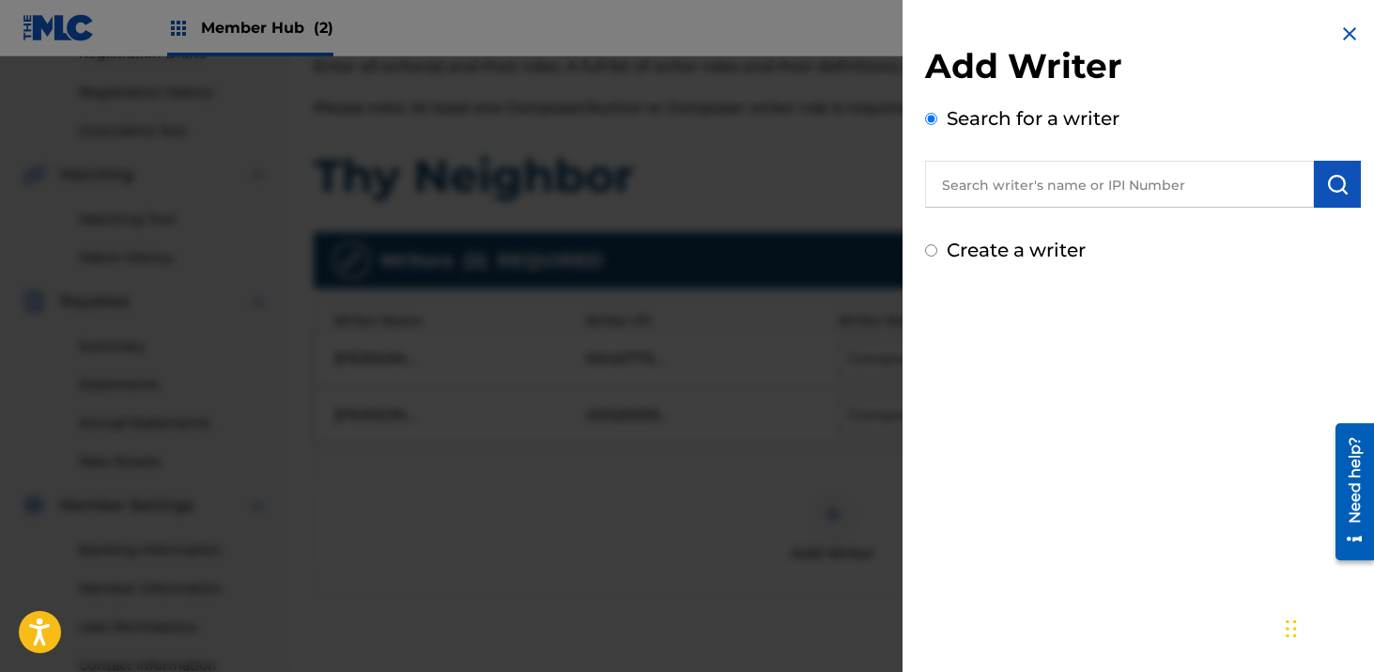
click at [974, 194] on input "text" at bounding box center [1119, 184] width 389 height 47
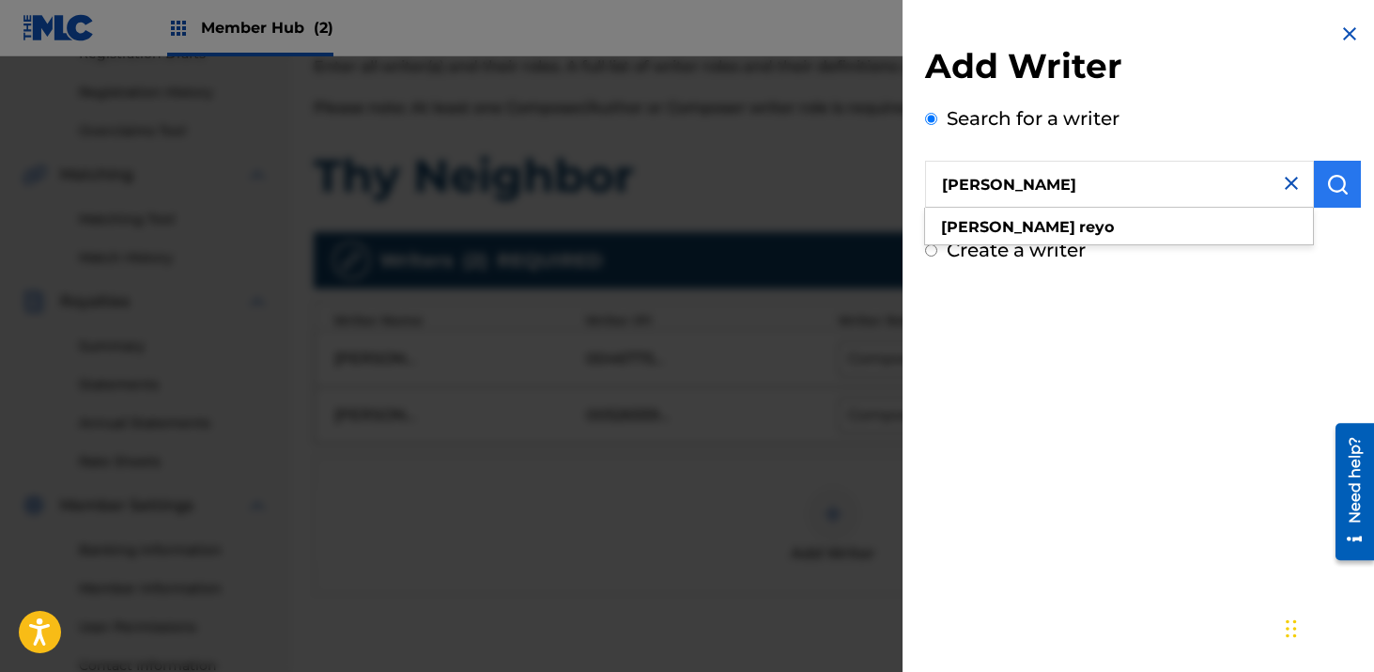
type input "[PERSON_NAME]"
click at [1336, 174] on img "submit" at bounding box center [1338, 184] width 23 height 23
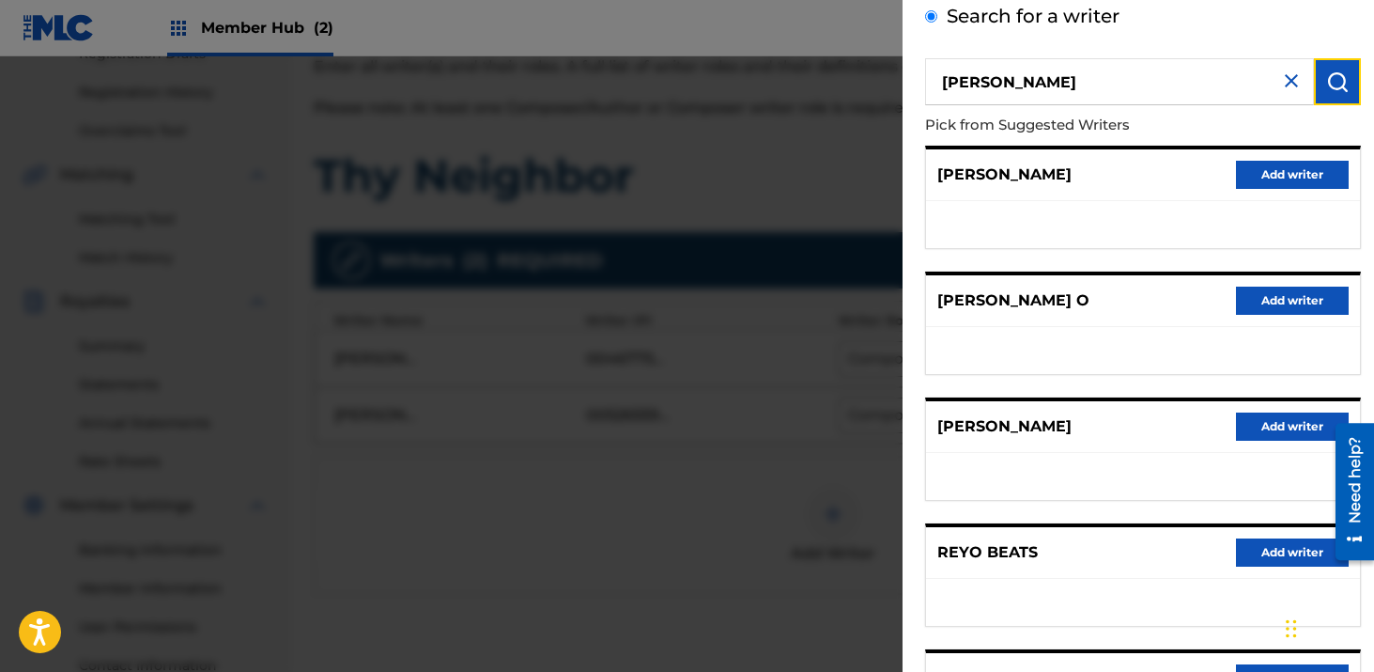
scroll to position [105, 0]
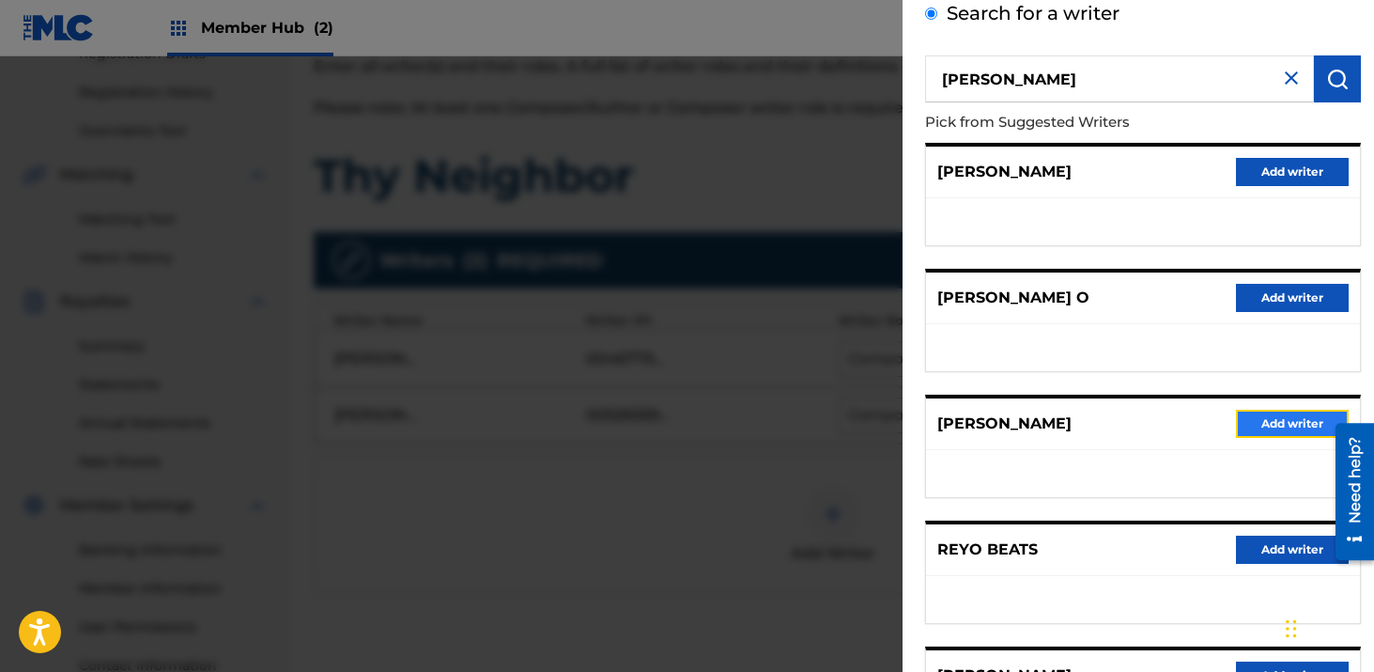
click at [1283, 418] on button "Add writer" at bounding box center [1292, 424] width 113 height 28
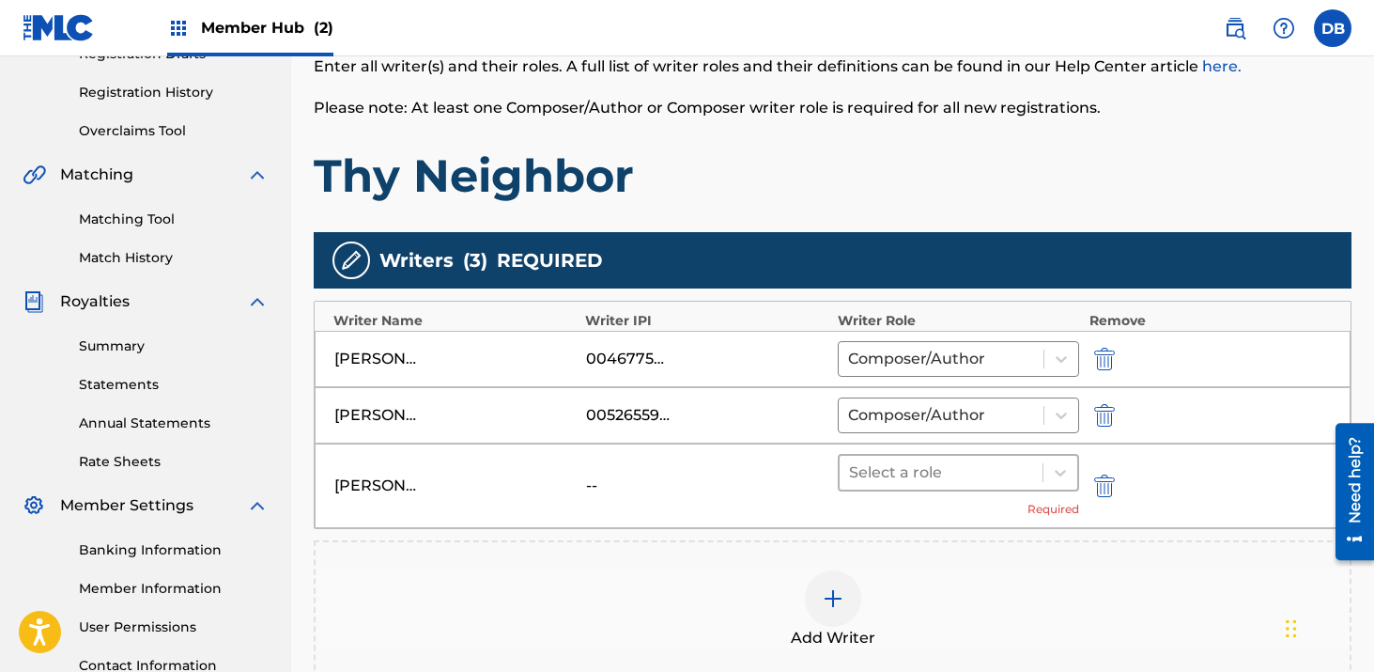
click at [874, 476] on div at bounding box center [941, 472] width 185 height 26
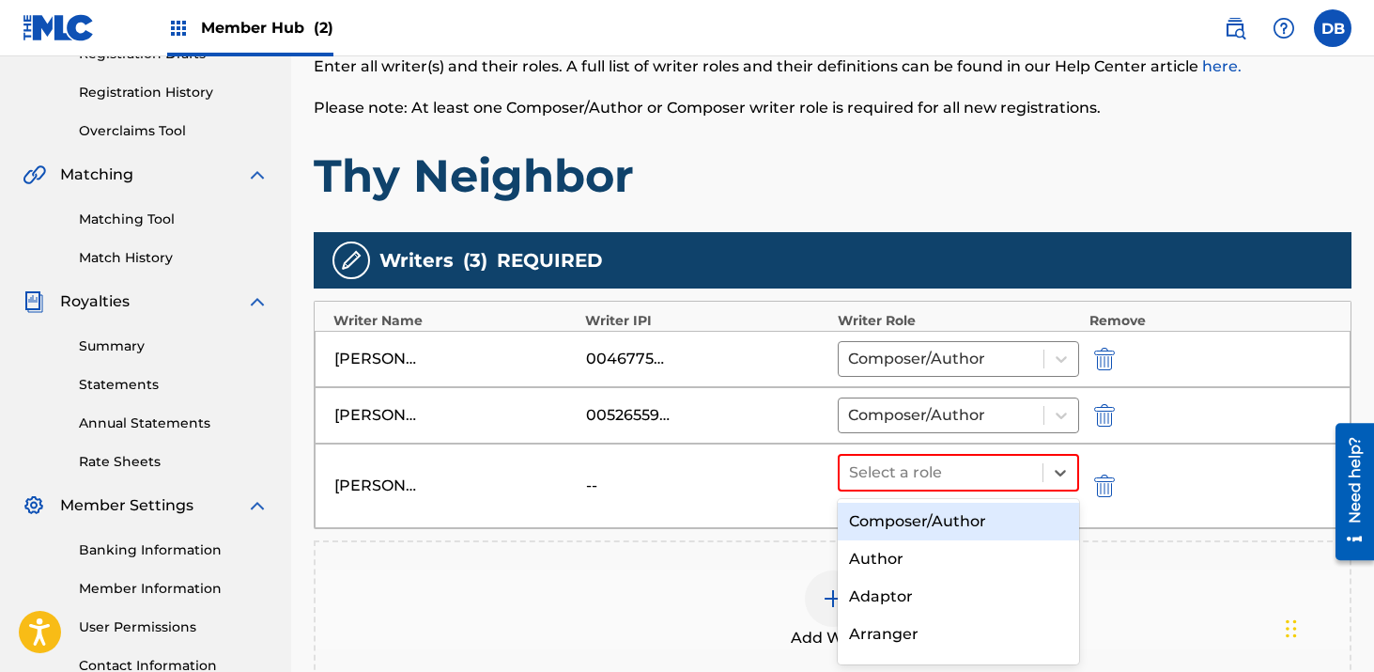
click at [893, 522] on div "Composer/Author" at bounding box center [959, 522] width 242 height 38
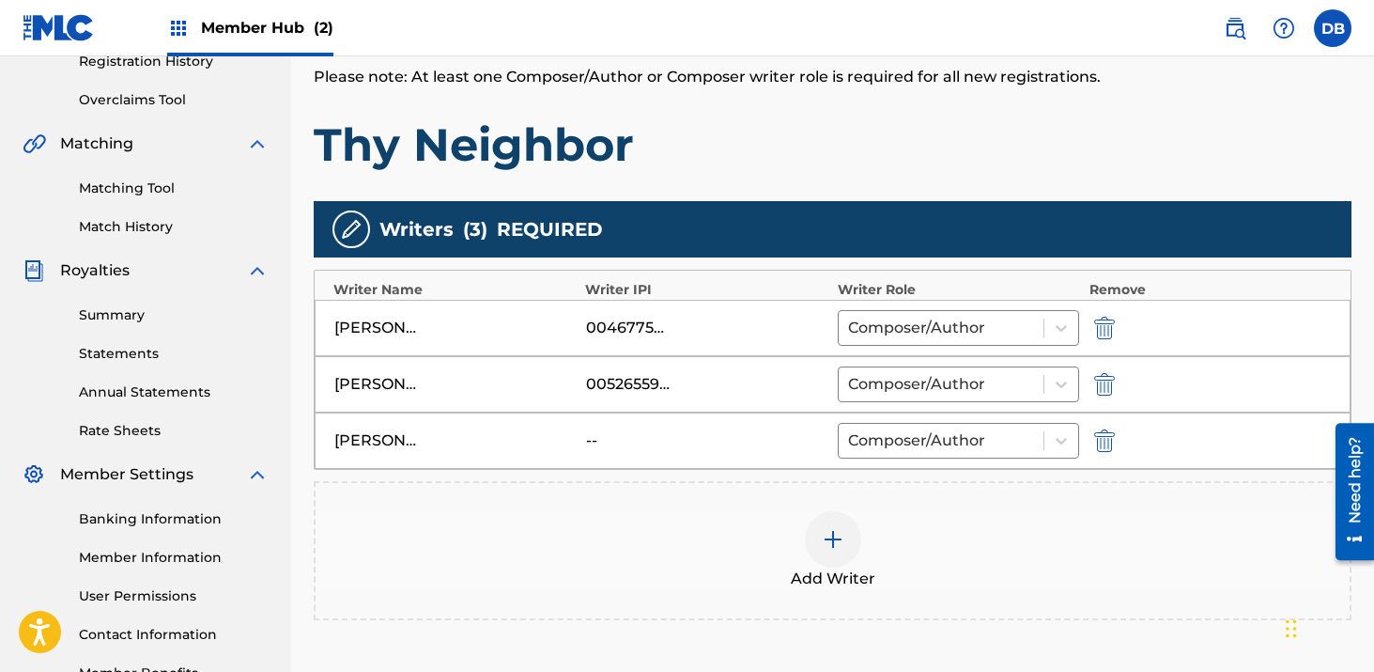
scroll to position [378, 0]
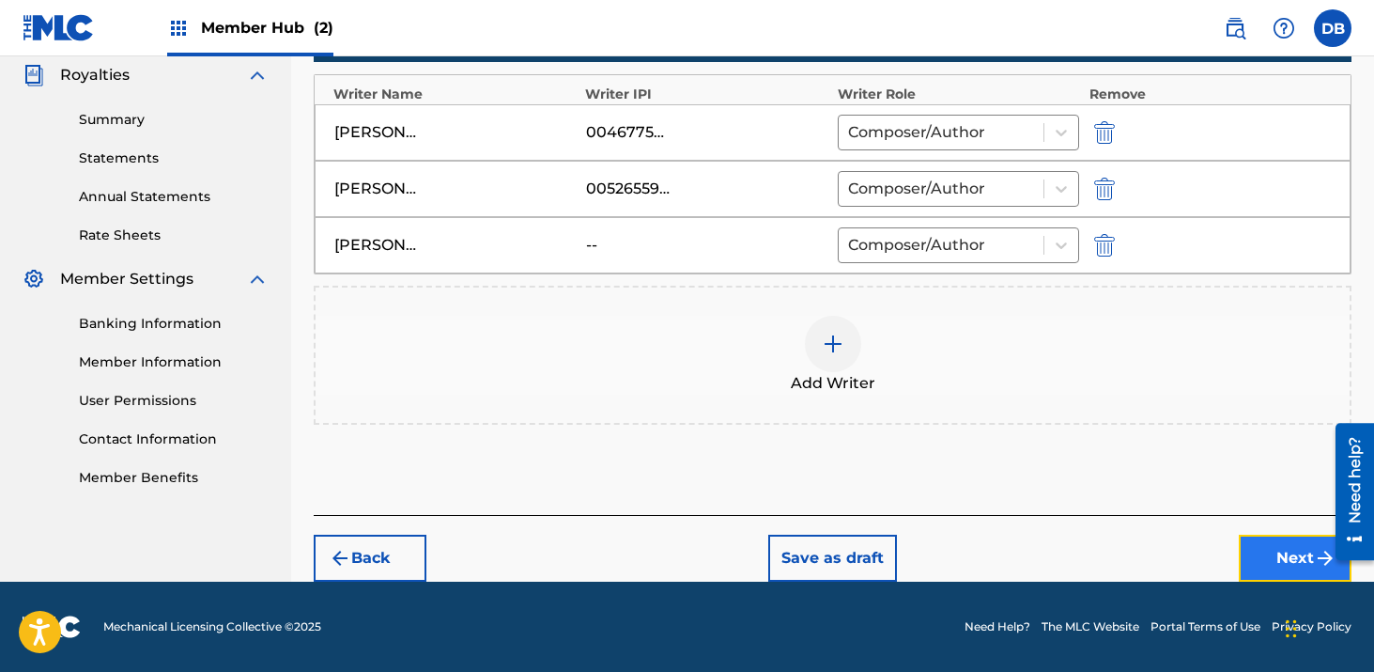
click at [1282, 553] on button "Next" at bounding box center [1295, 558] width 113 height 47
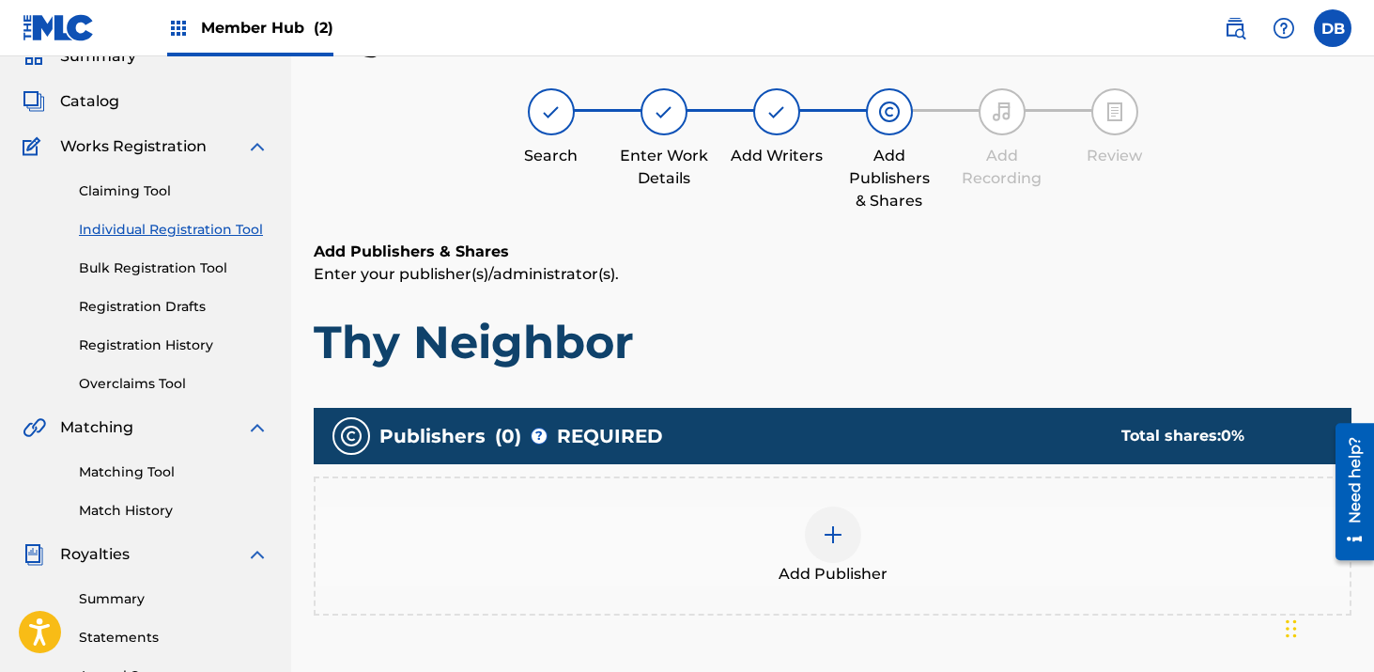
scroll to position [85, 0]
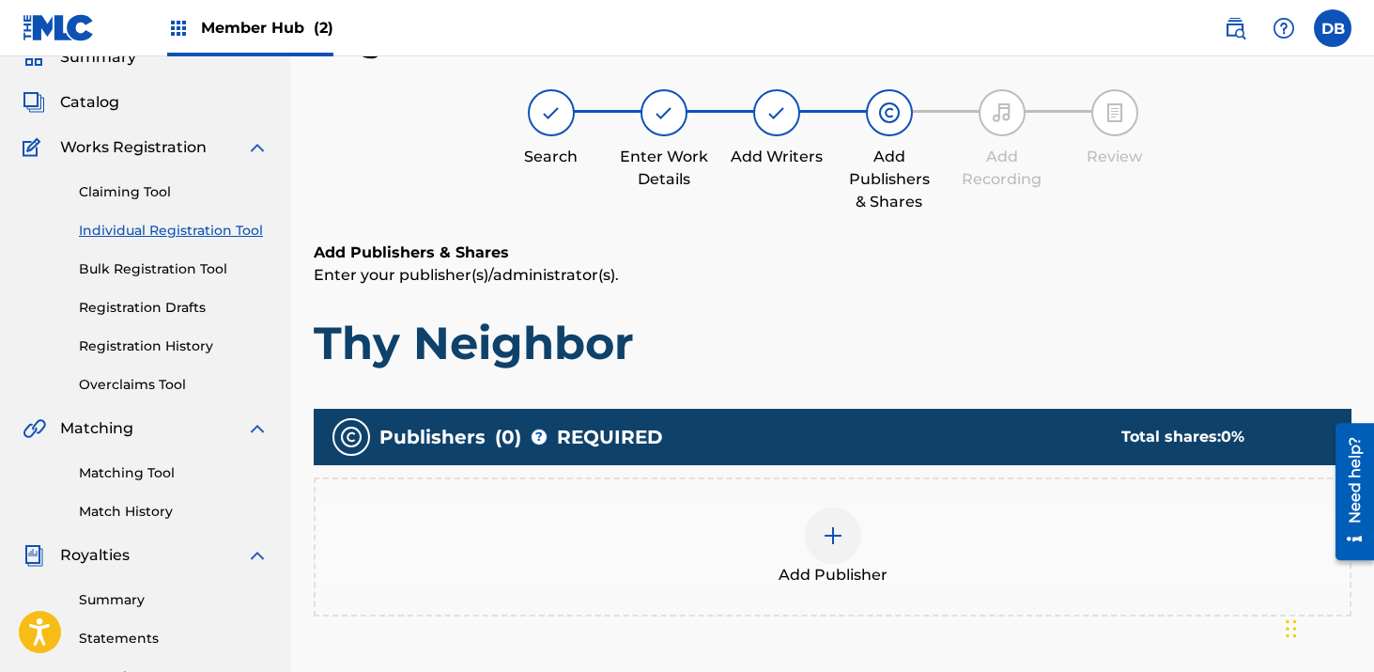
click at [839, 521] on div at bounding box center [833, 535] width 56 height 56
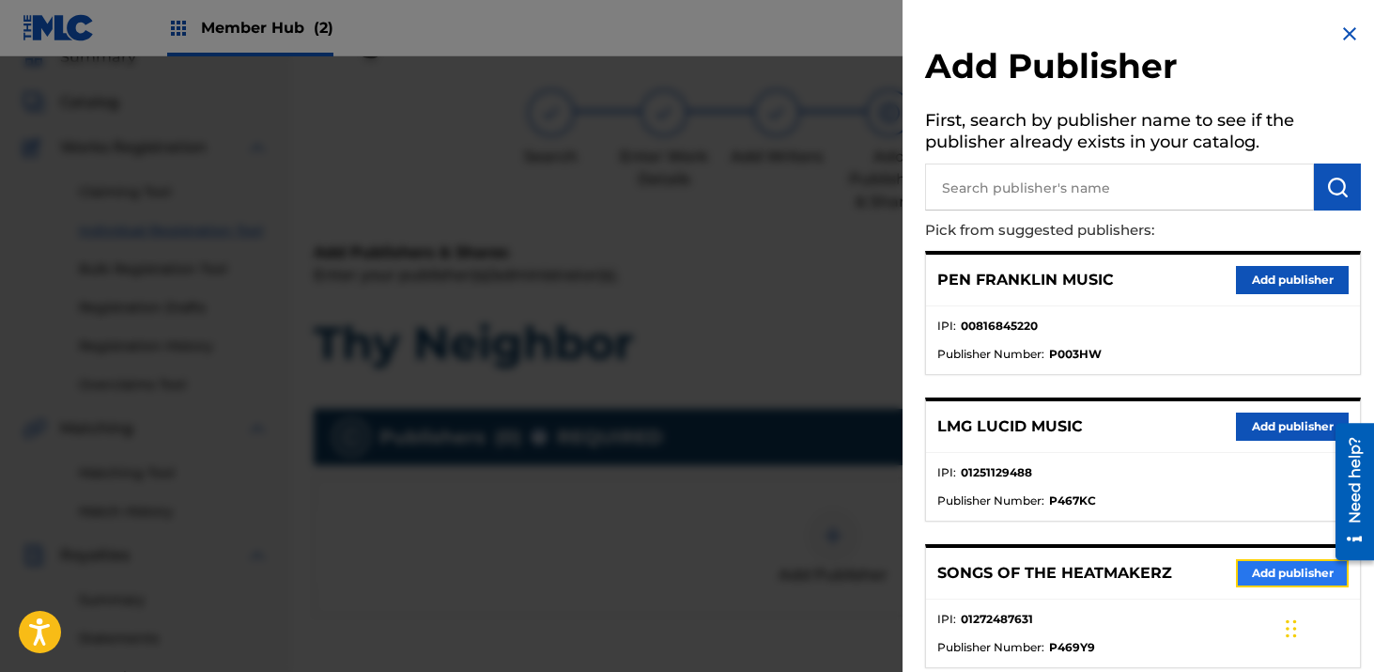
click at [1249, 566] on button "Add publisher" at bounding box center [1292, 573] width 113 height 28
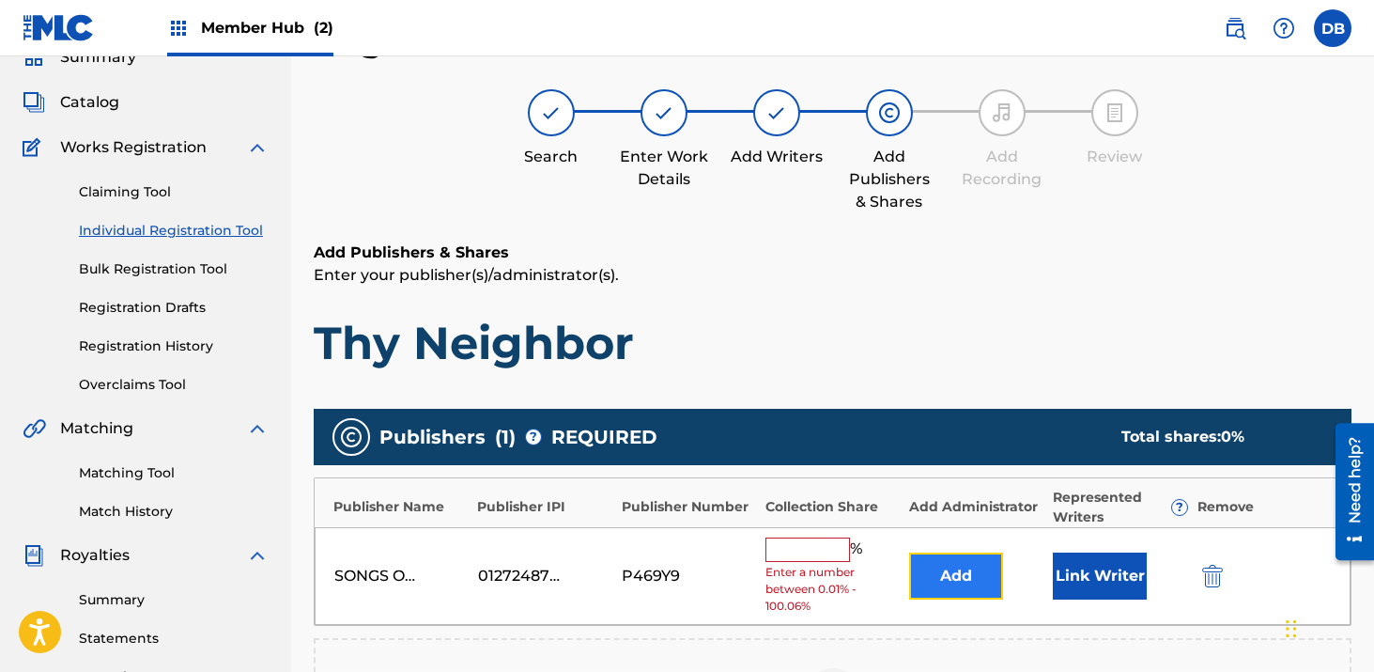
click at [971, 561] on button "Add" at bounding box center [956, 575] width 94 height 47
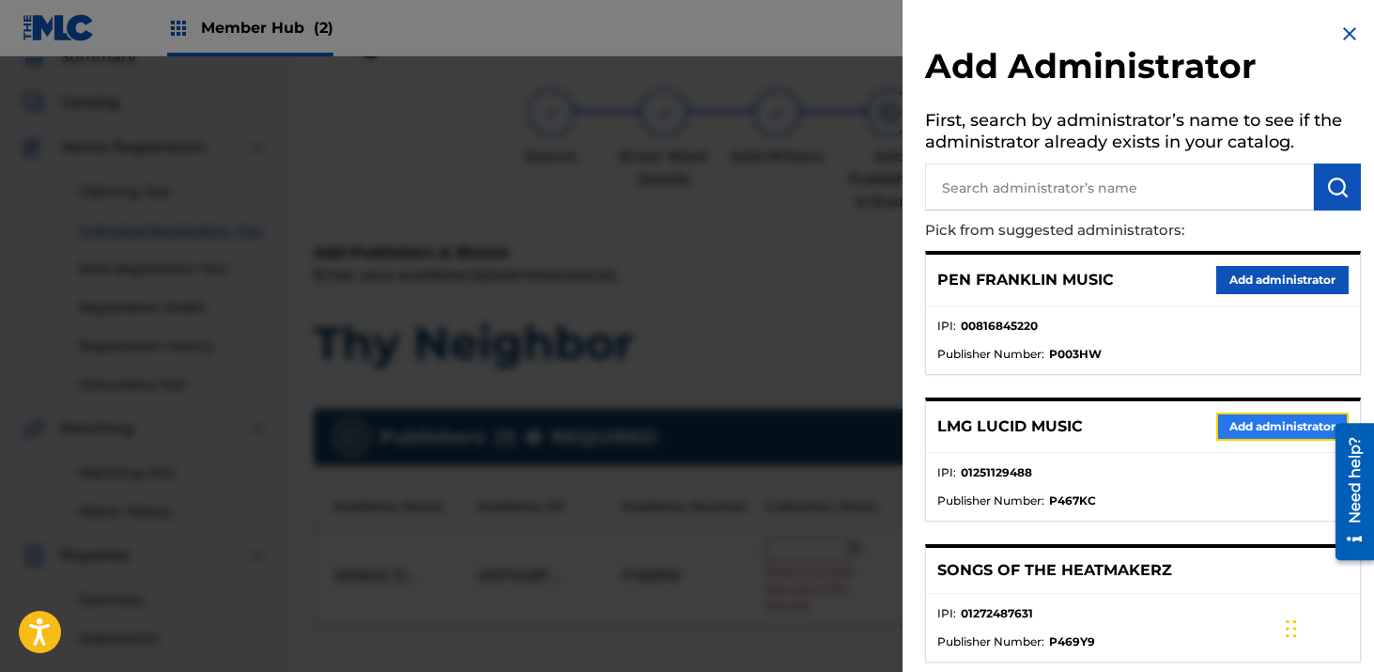
click at [1257, 425] on button "Add administrator" at bounding box center [1283, 426] width 132 height 28
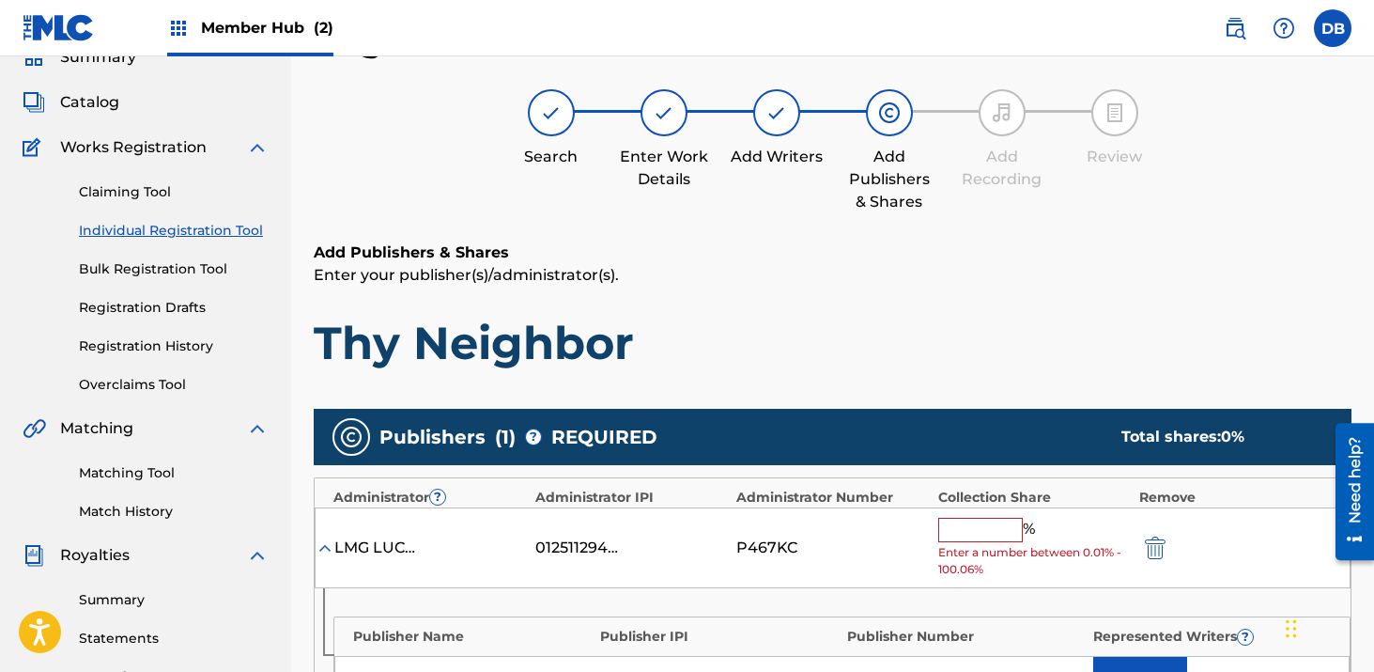
click at [980, 530] on input "text" at bounding box center [981, 530] width 85 height 24
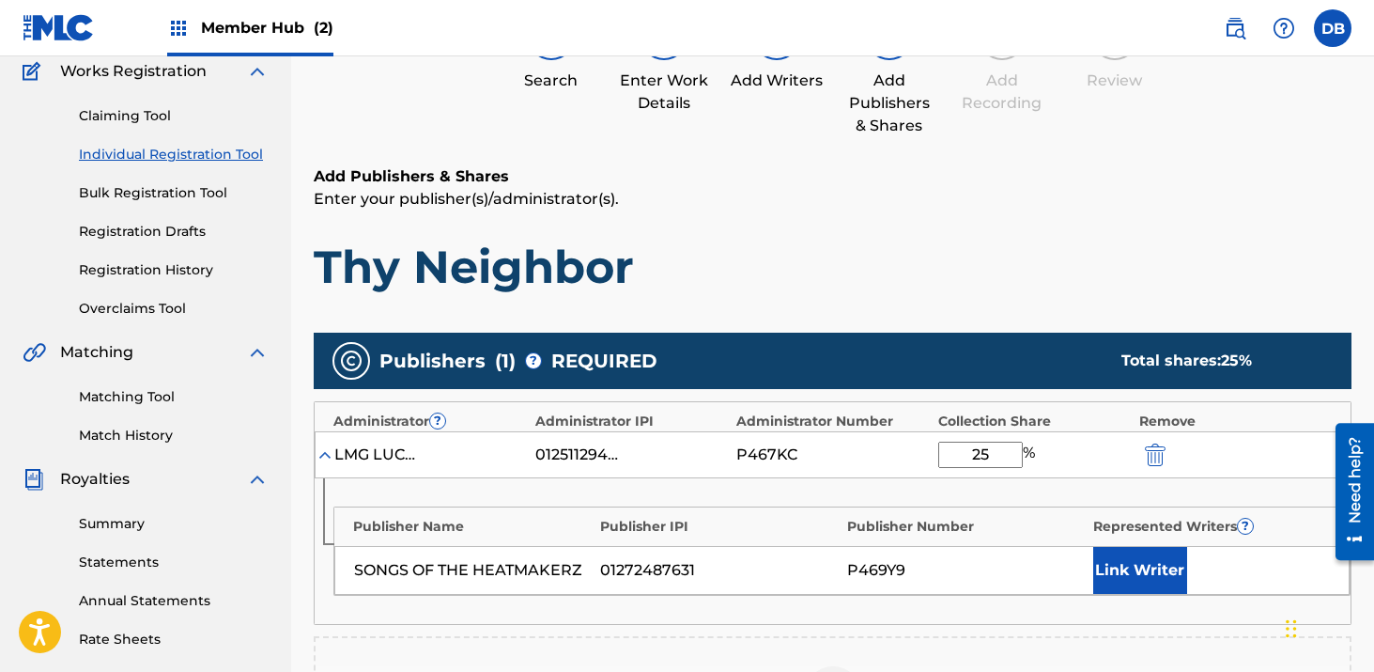
scroll to position [210, 0]
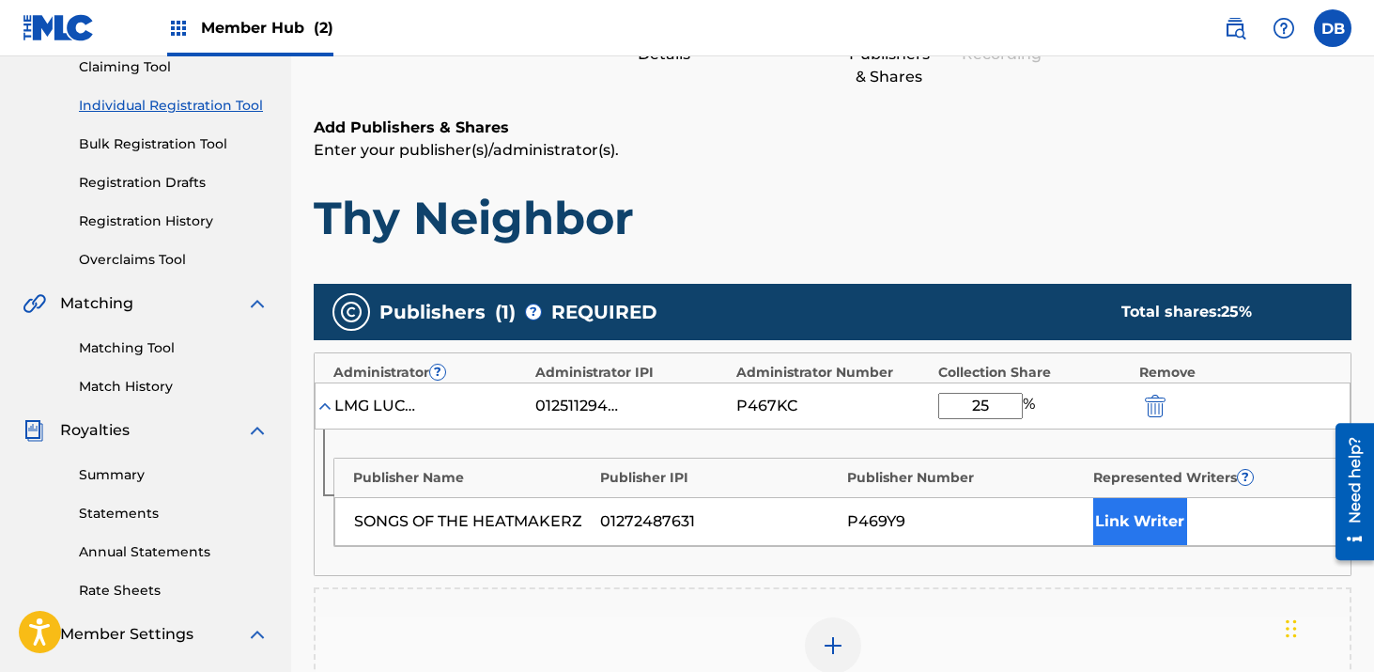
type input "25"
click at [1140, 525] on button "Link Writer" at bounding box center [1141, 521] width 94 height 47
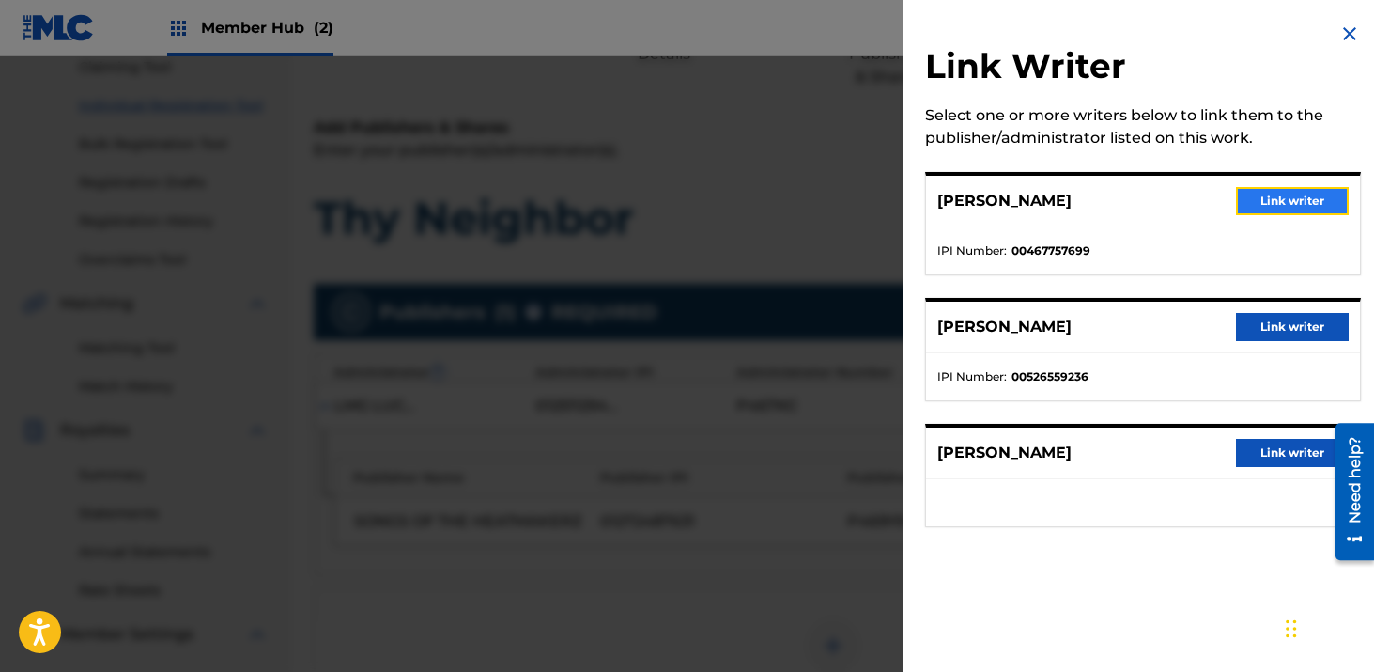
click at [1271, 198] on button "Link writer" at bounding box center [1292, 201] width 113 height 28
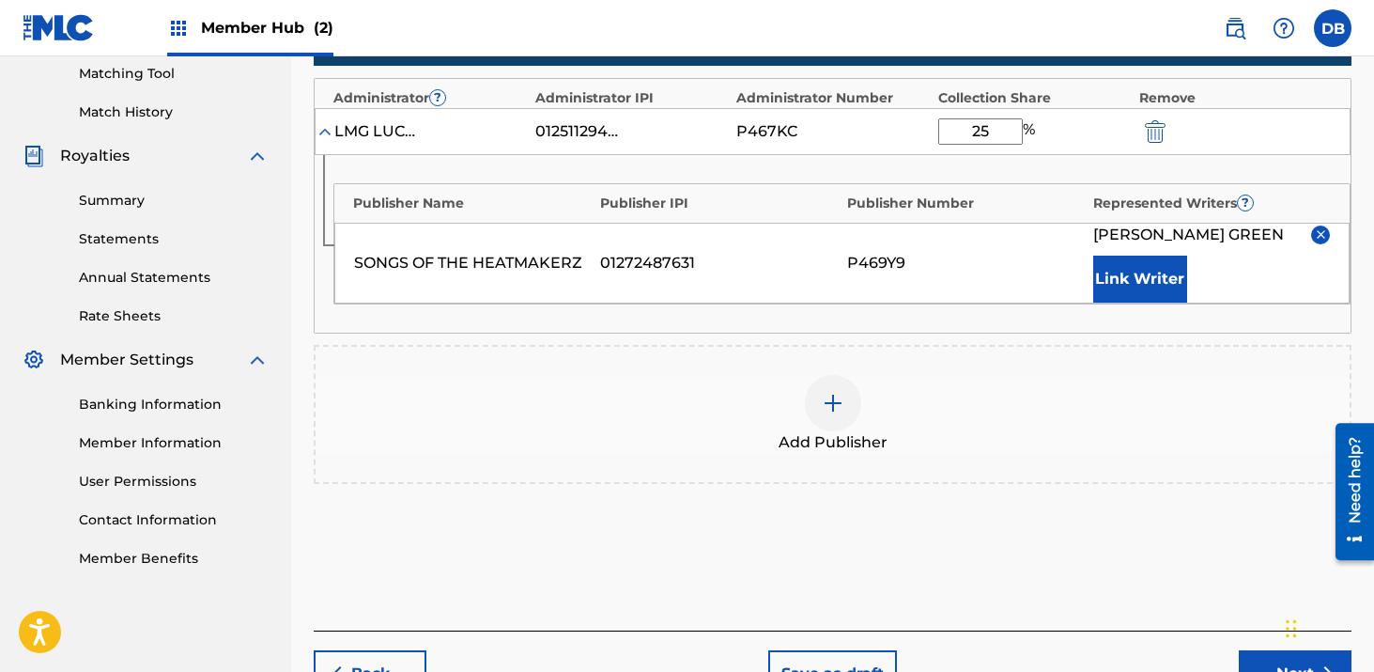
scroll to position [507, 0]
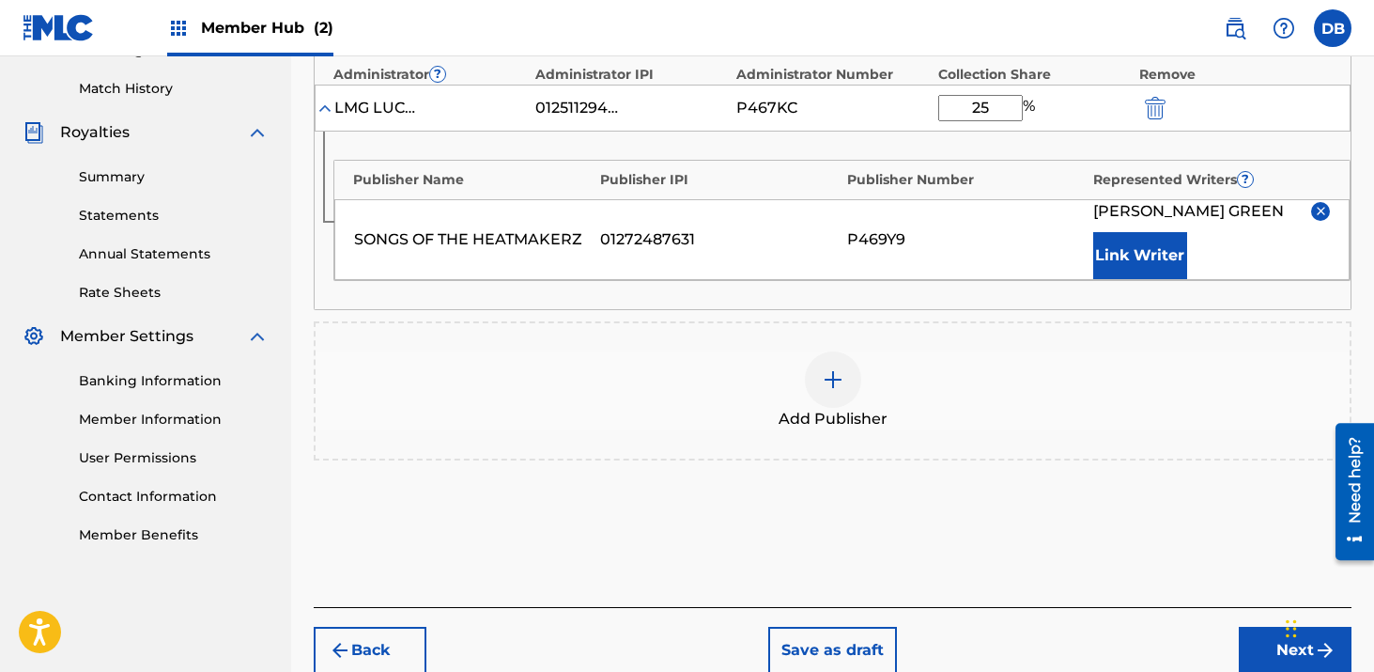
click at [823, 403] on div at bounding box center [833, 379] width 56 height 56
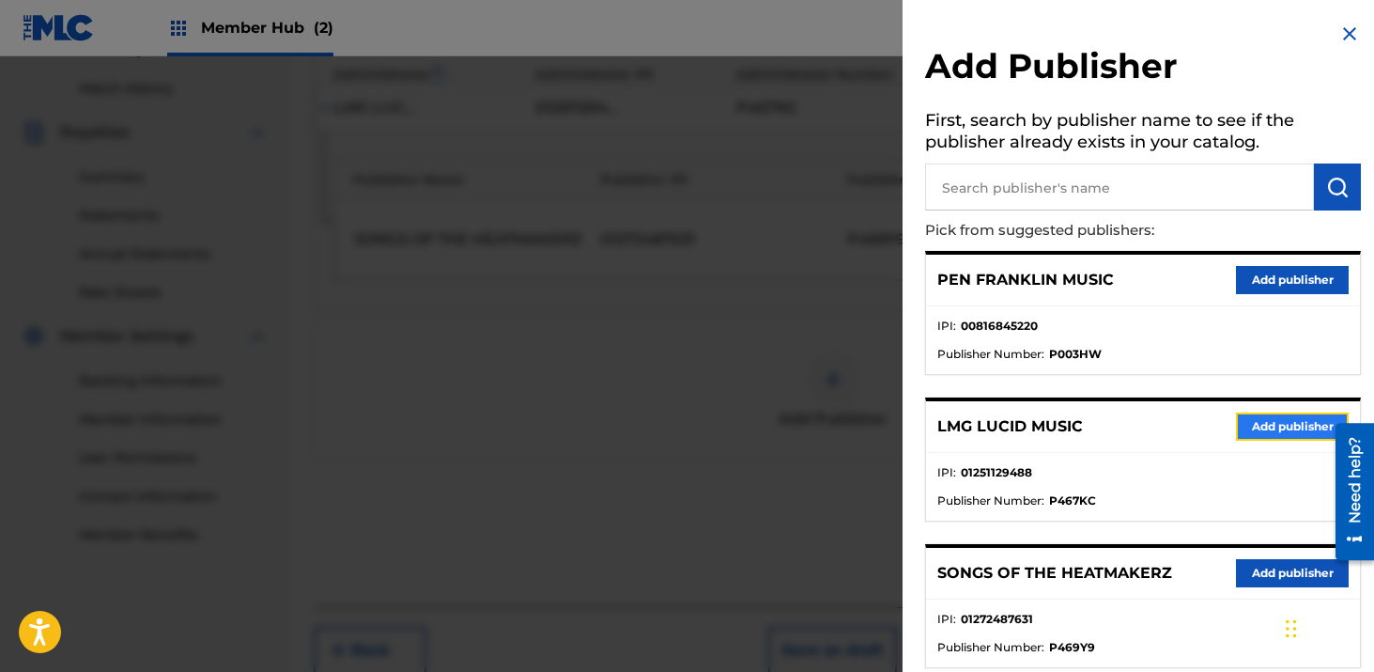
click at [1264, 427] on button "Add publisher" at bounding box center [1292, 426] width 113 height 28
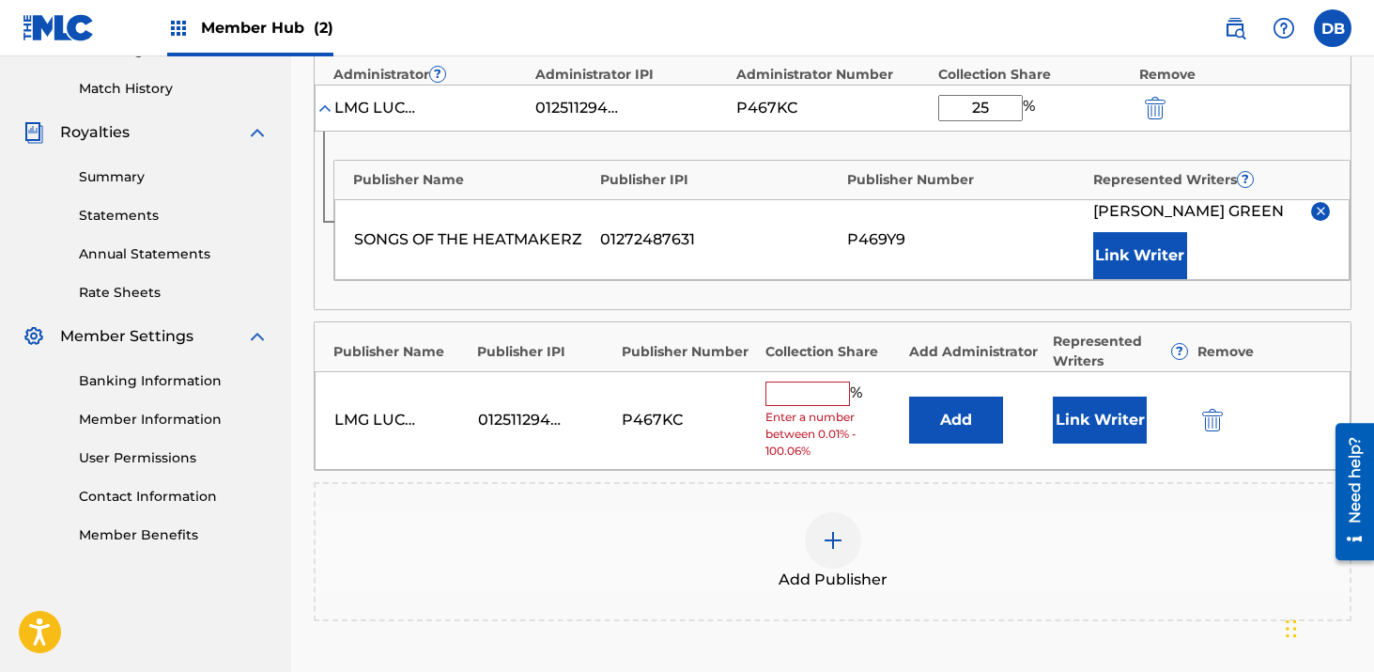
click at [815, 399] on input "text" at bounding box center [808, 393] width 85 height 24
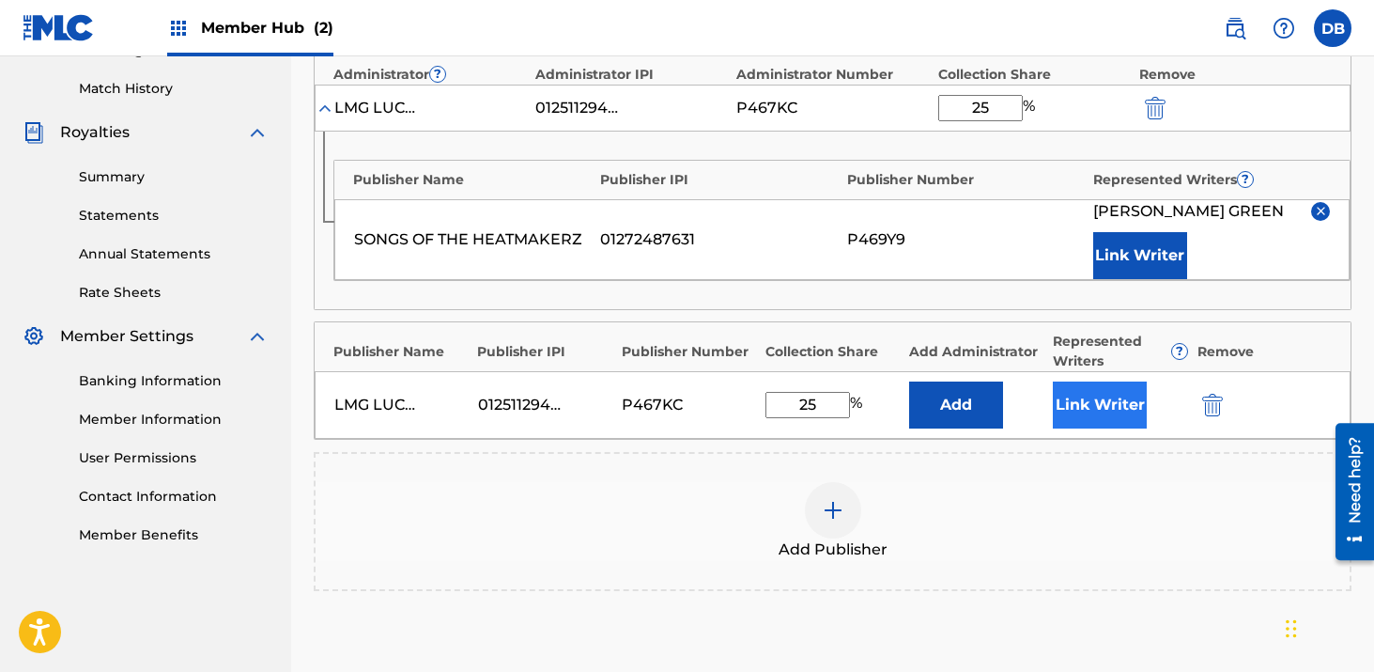
type input "25"
click at [1126, 397] on button "Link Writer" at bounding box center [1100, 404] width 94 height 47
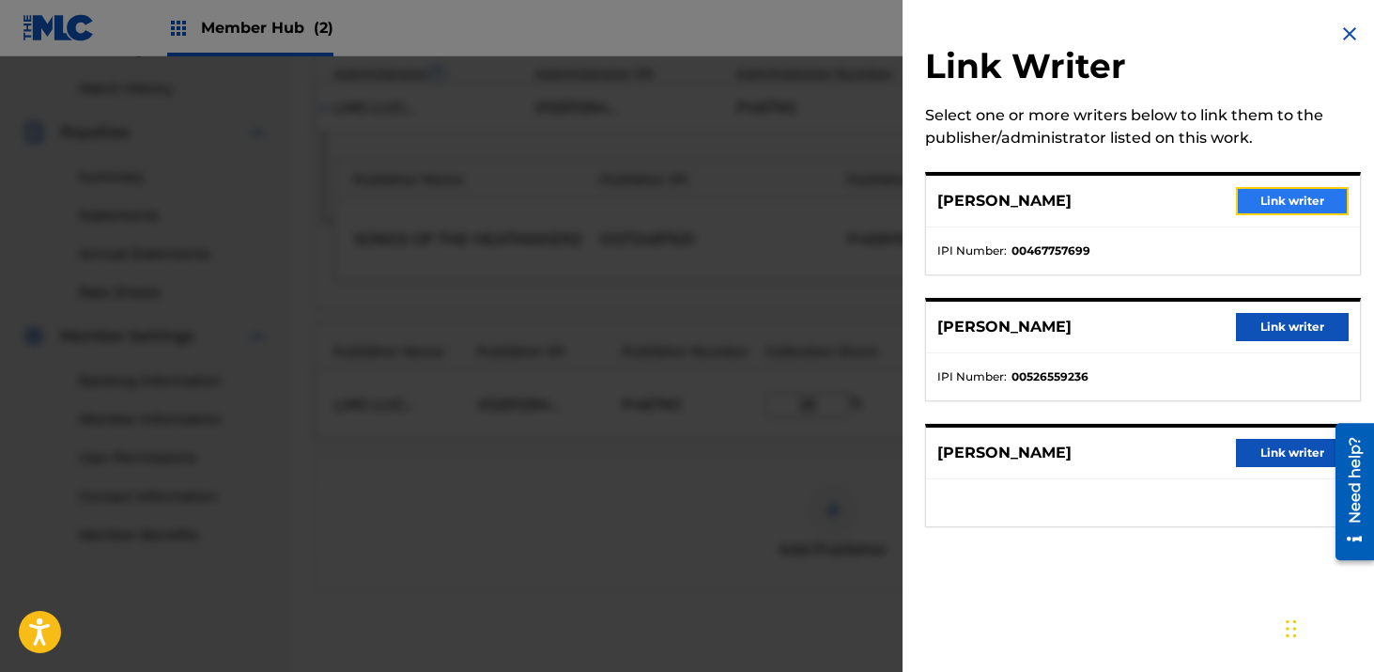
click at [1264, 196] on button "Link writer" at bounding box center [1292, 201] width 113 height 28
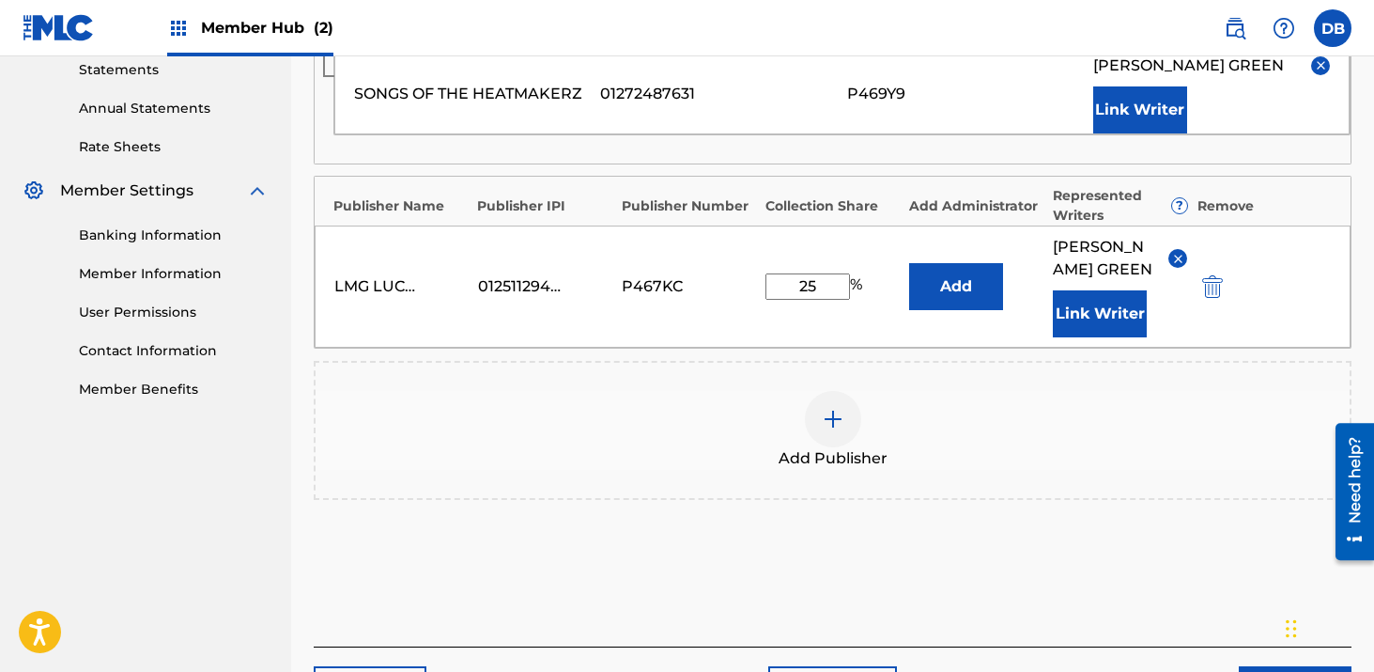
scroll to position [740, 0]
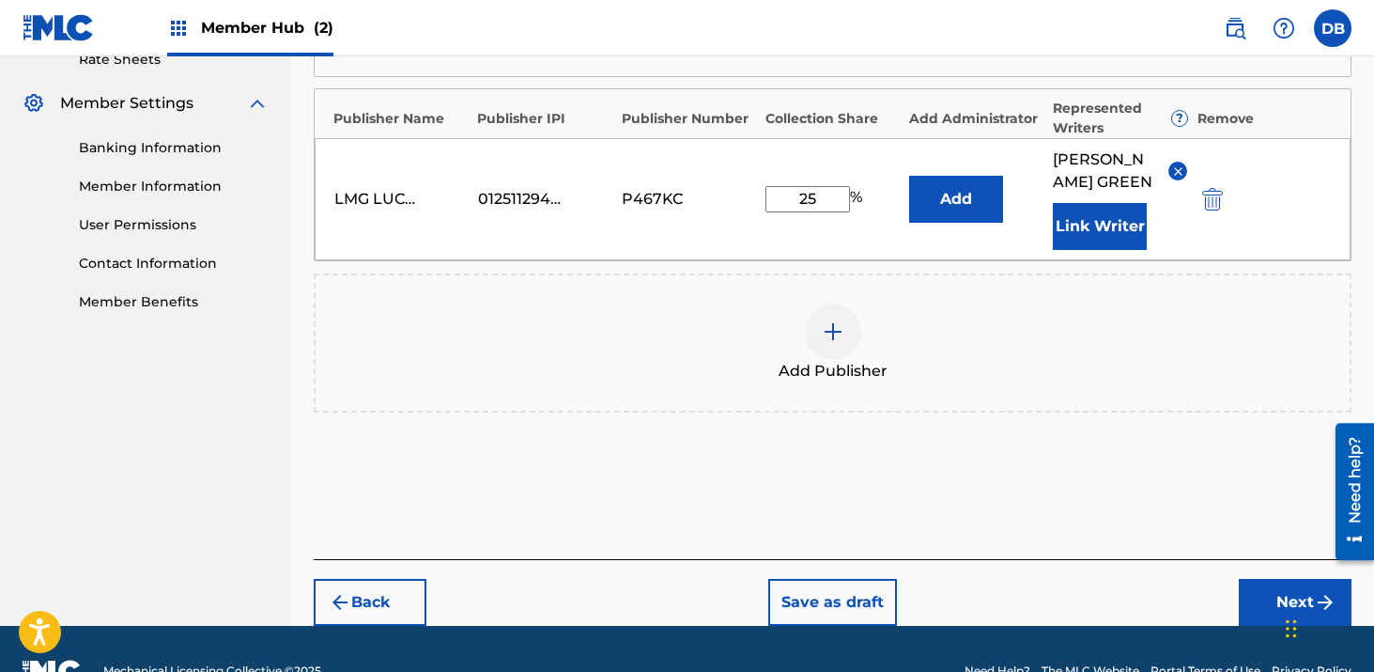
click at [847, 360] on div at bounding box center [833, 331] width 56 height 56
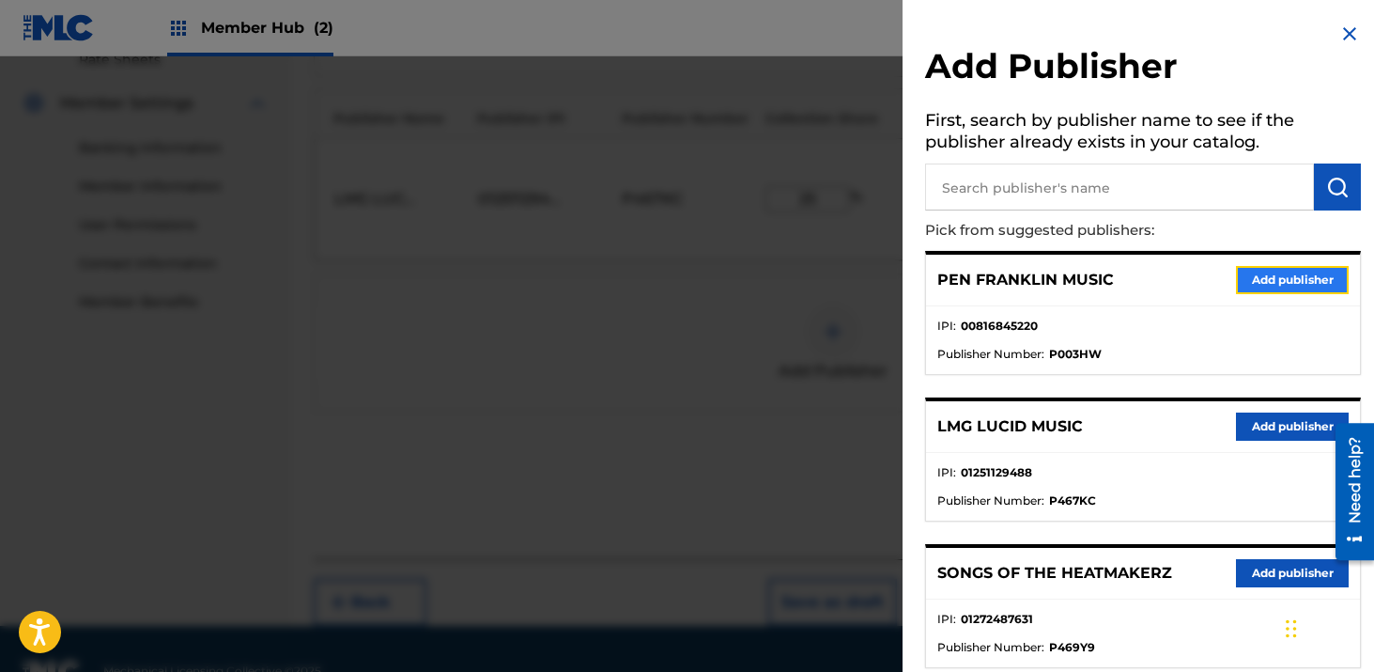
click at [1250, 276] on button "Add publisher" at bounding box center [1292, 280] width 113 height 28
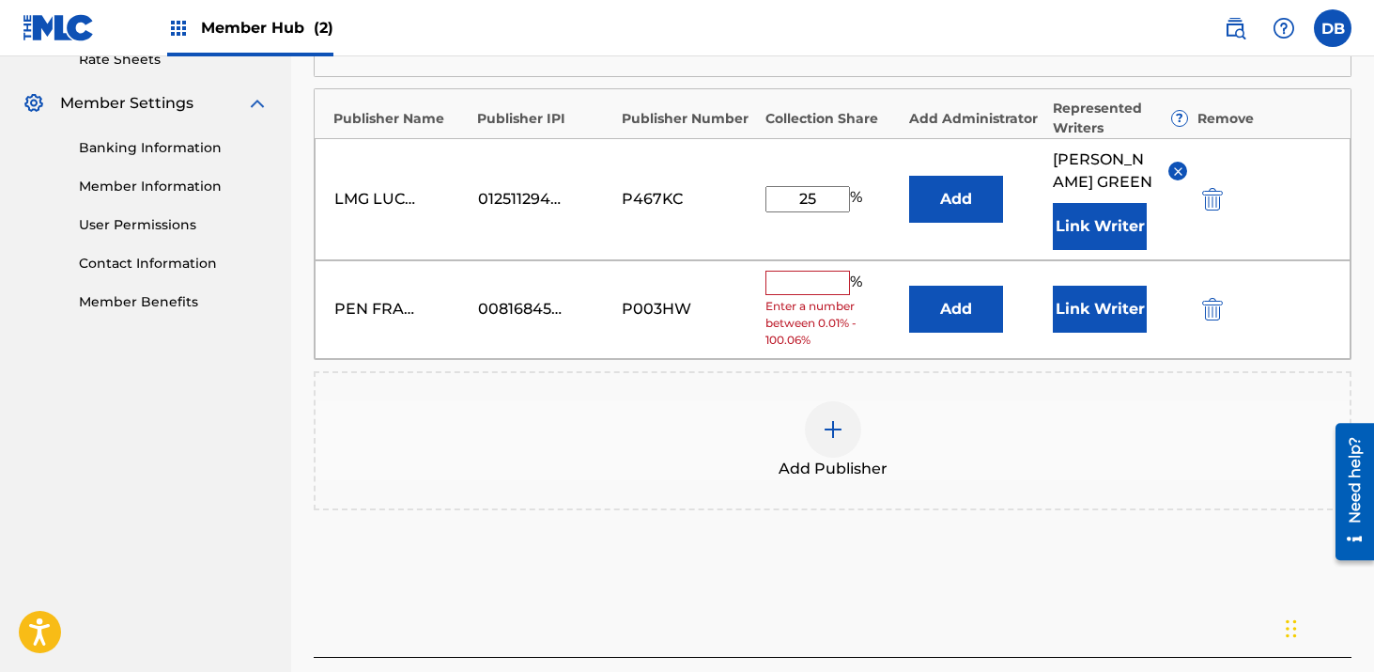
click at [806, 295] on input "text" at bounding box center [808, 283] width 85 height 24
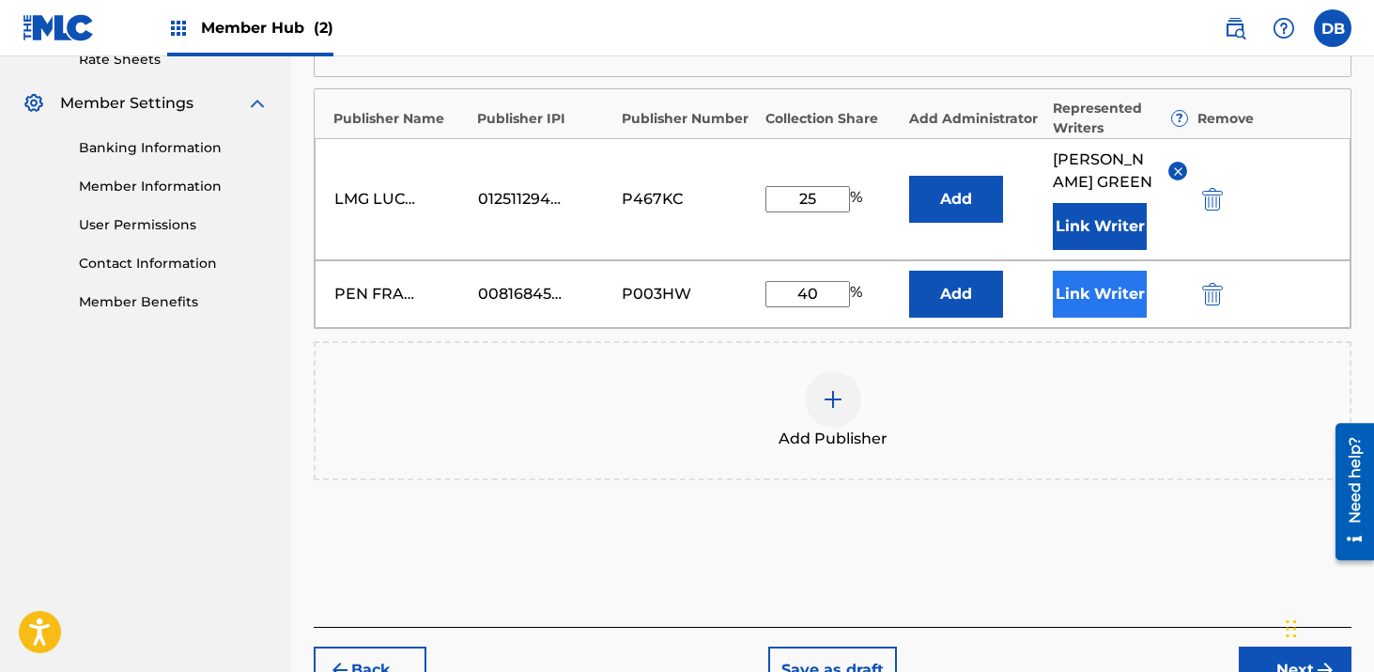
type input "40"
click at [1086, 317] on button "Link Writer" at bounding box center [1100, 294] width 94 height 47
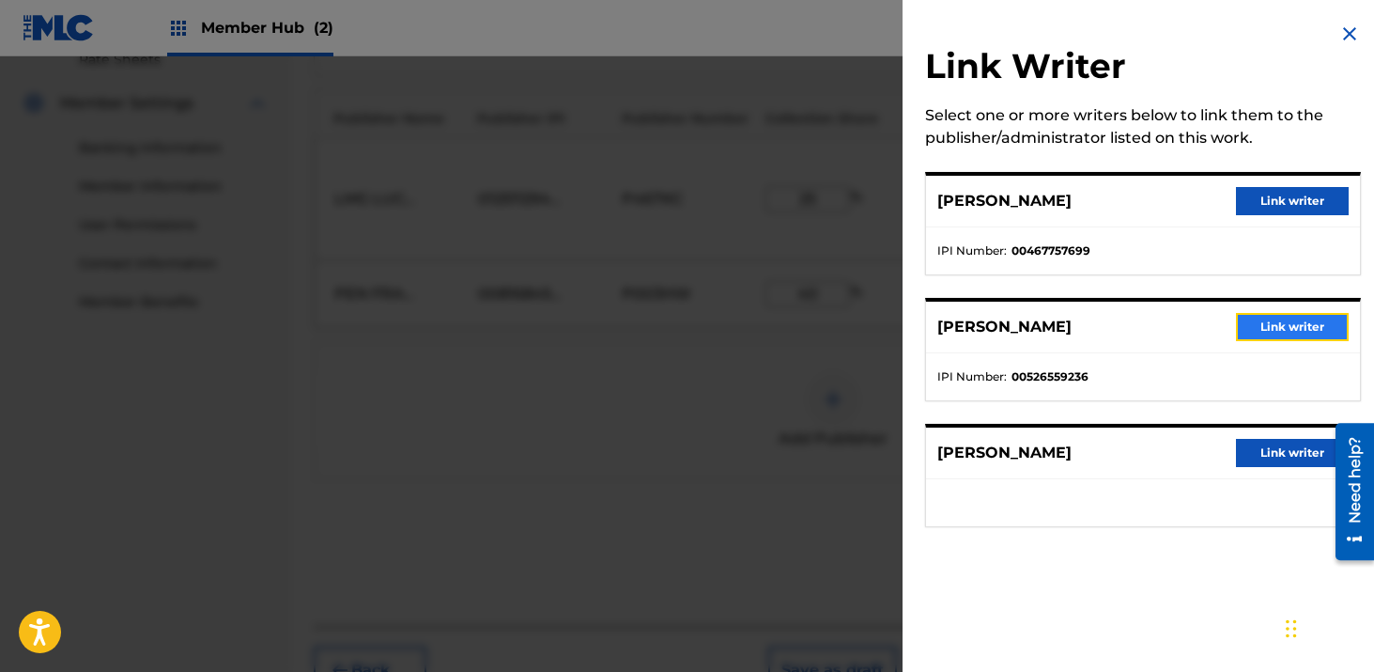
click at [1257, 329] on button "Link writer" at bounding box center [1292, 327] width 113 height 28
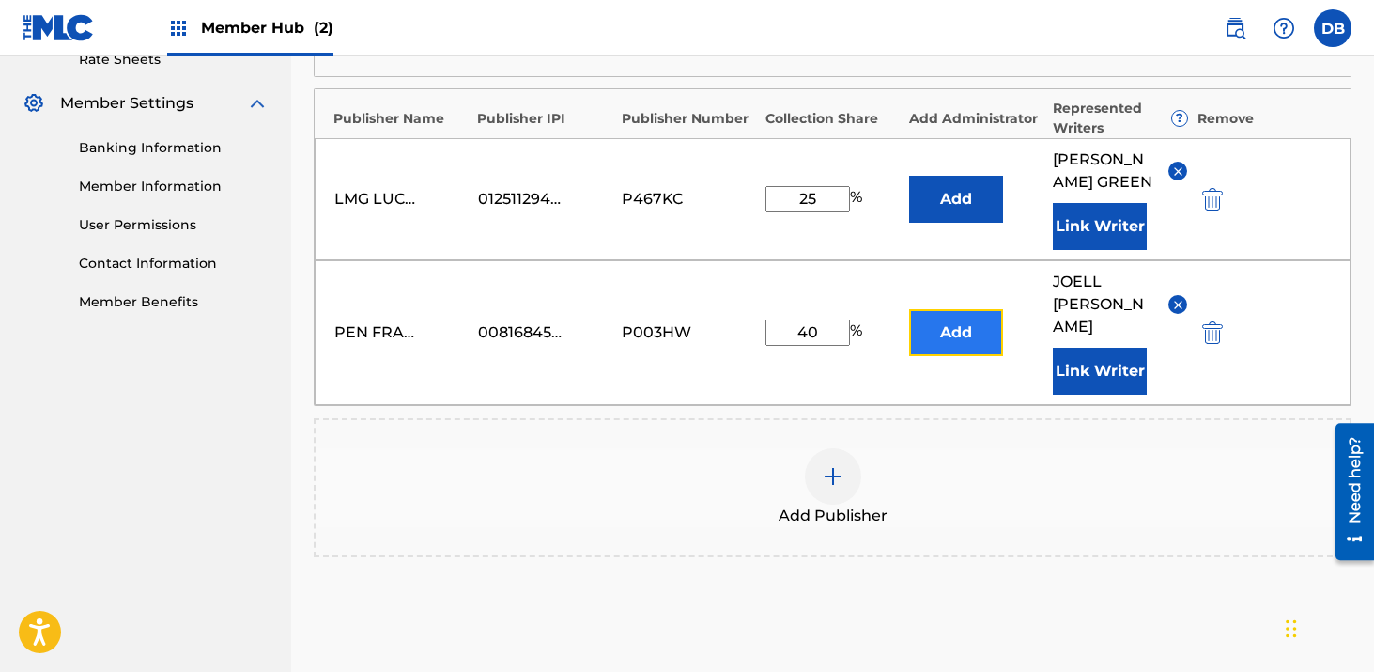
click at [969, 346] on button "Add" at bounding box center [956, 332] width 94 height 47
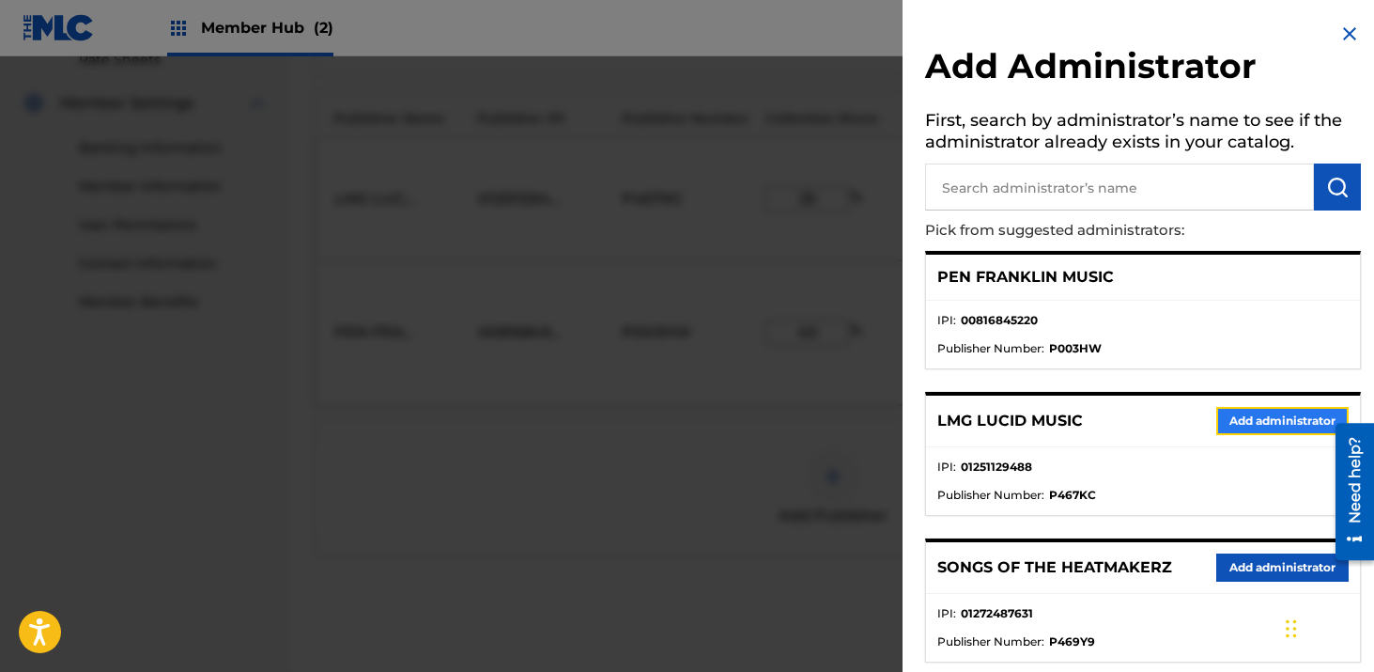
click at [1228, 422] on button "Add administrator" at bounding box center [1283, 421] width 132 height 28
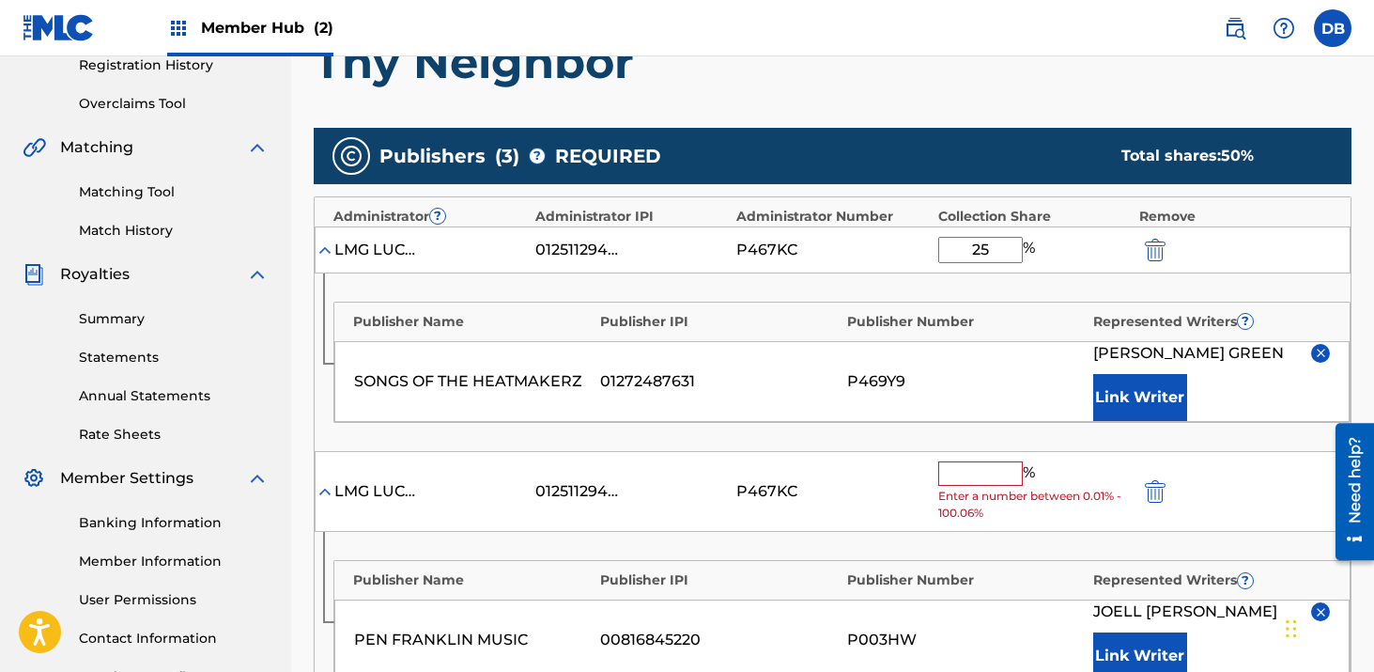
scroll to position [279, 0]
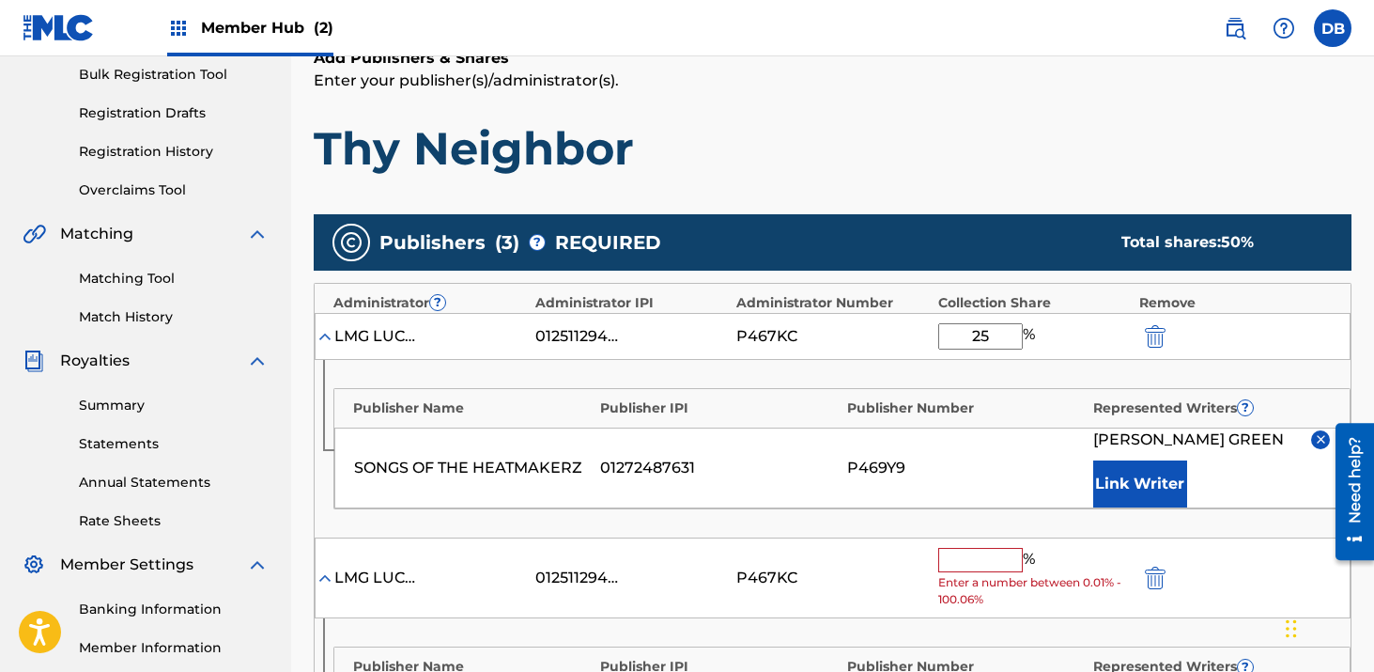
click at [995, 560] on input "text" at bounding box center [981, 560] width 85 height 24
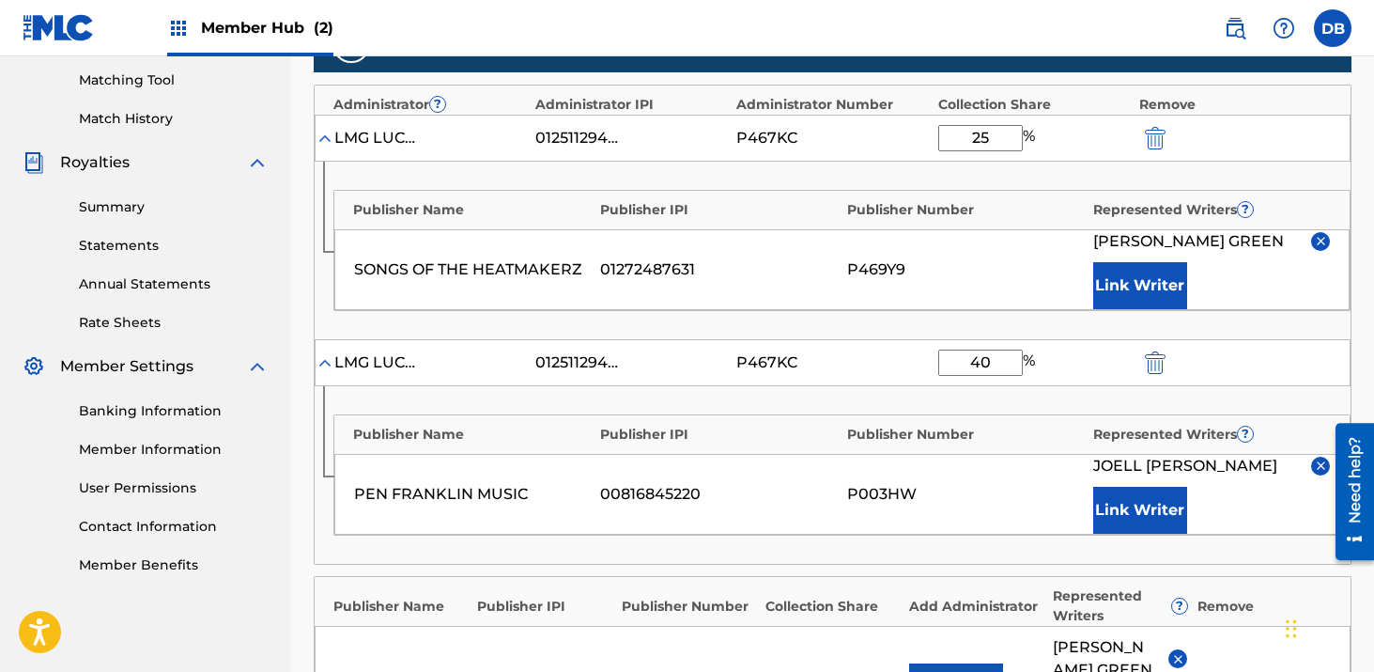
scroll to position [479, 0]
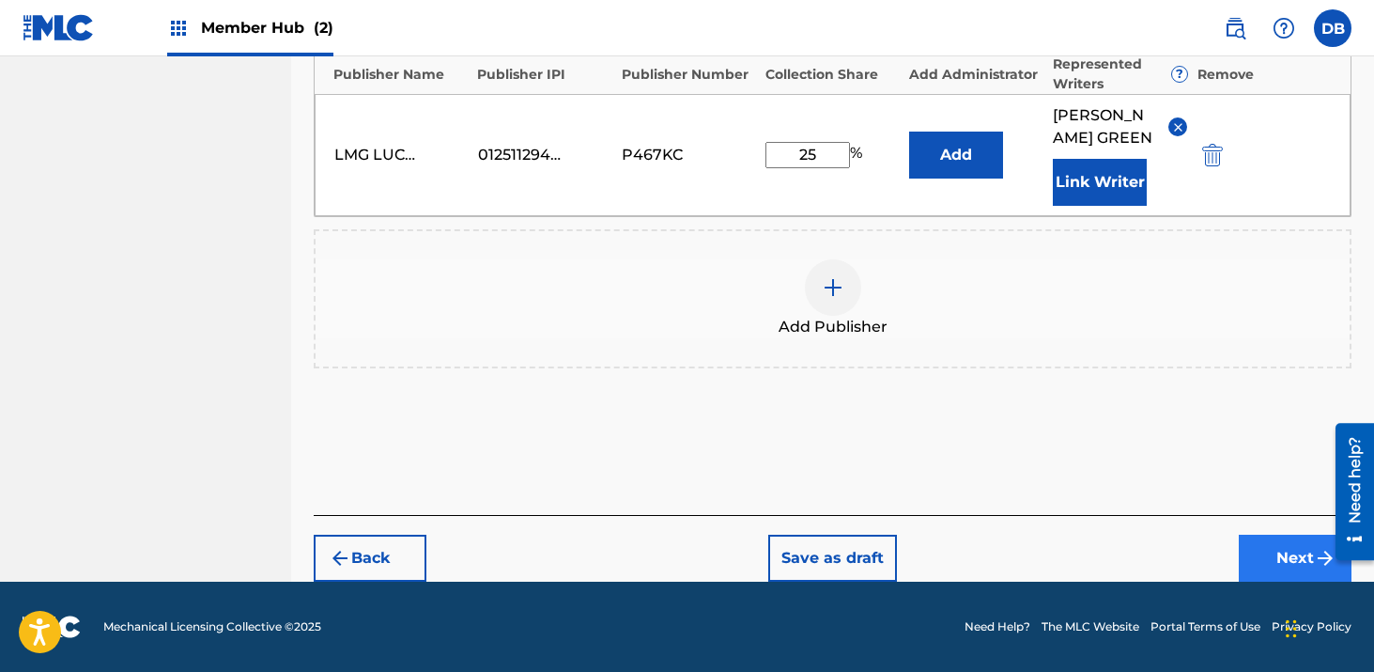
type input "40"
click at [1258, 555] on button "Next" at bounding box center [1295, 558] width 113 height 47
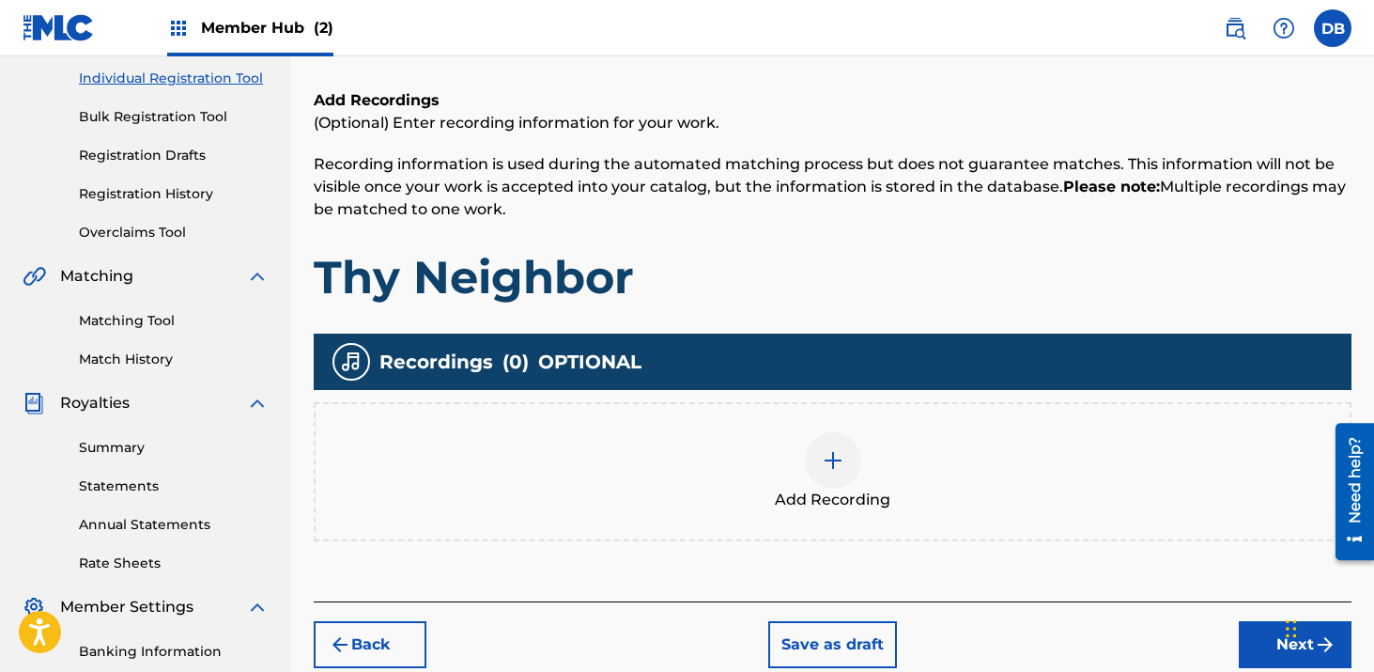
scroll to position [337, 0]
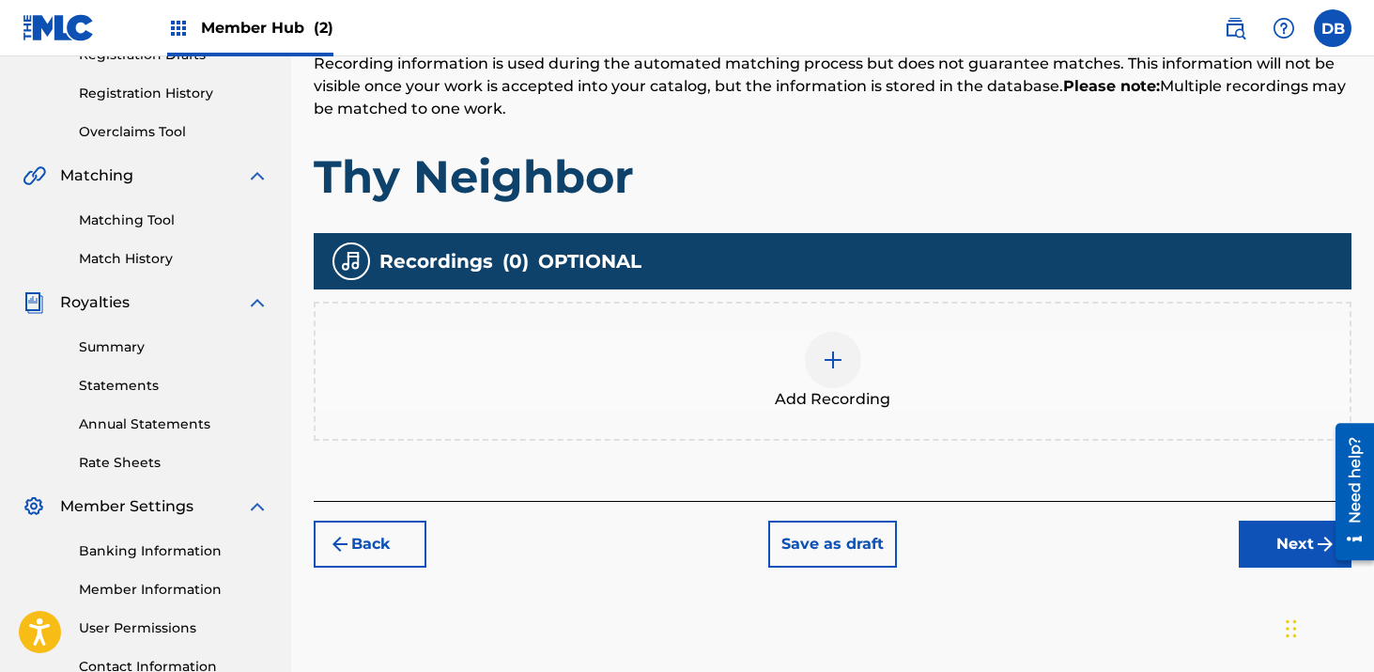
click at [830, 358] on img at bounding box center [833, 360] width 23 height 23
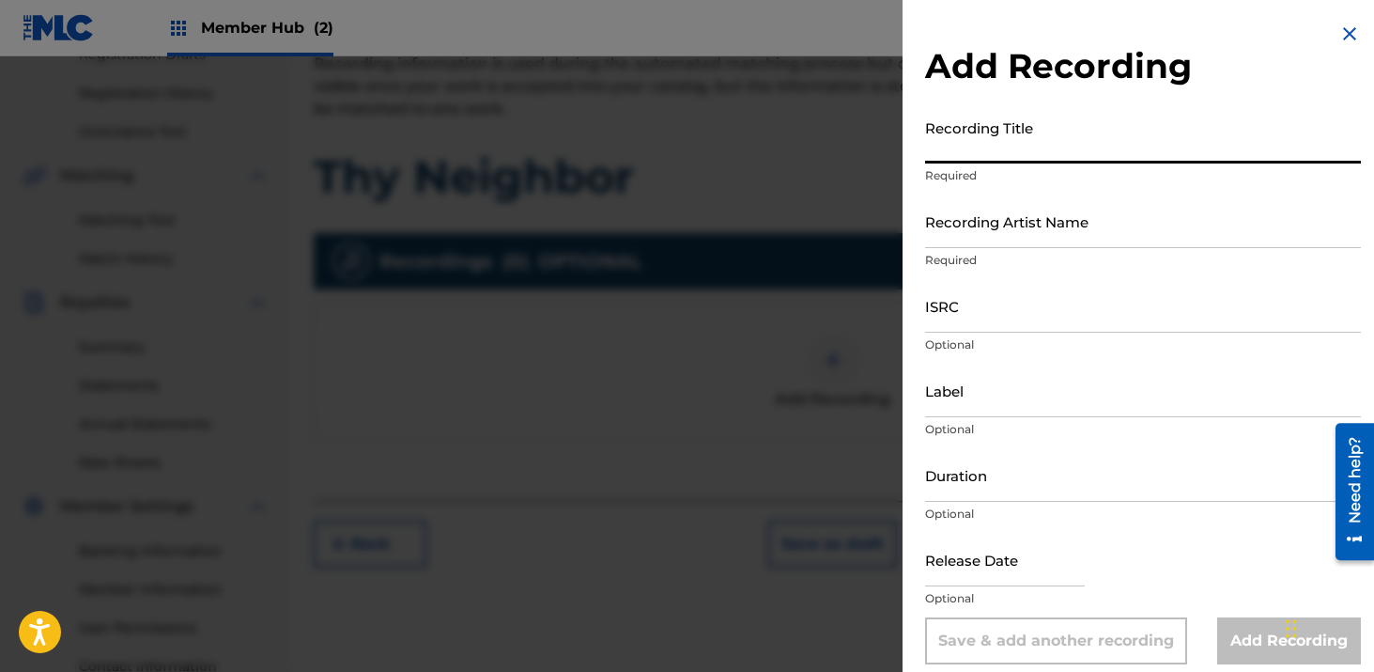
click at [1018, 134] on input "Recording Title" at bounding box center [1143, 137] width 436 height 54
type input "Thy Neighbor"
click at [1055, 204] on input "Recording Artist Name" at bounding box center [1143, 221] width 436 height 54
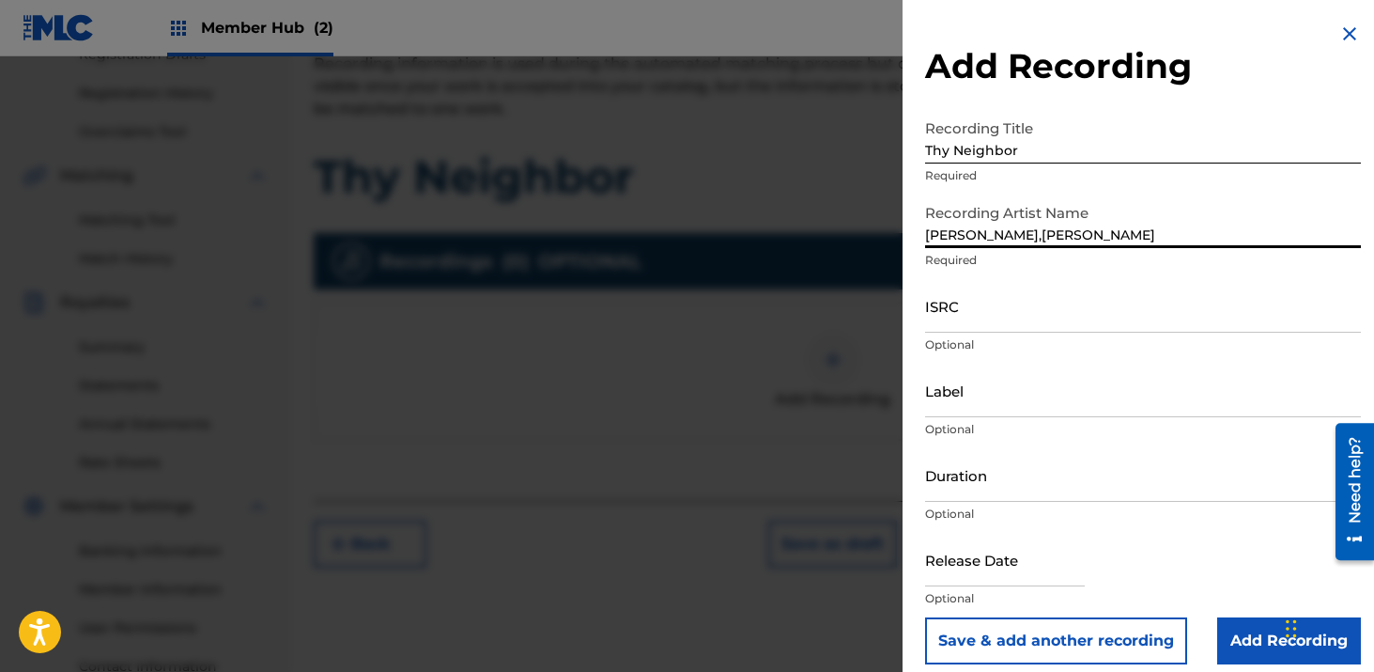
click at [1019, 239] on input "[PERSON_NAME],[PERSON_NAME]" at bounding box center [1143, 221] width 436 height 54
type input "[PERSON_NAME], [PERSON_NAME]"
click at [961, 297] on input "ISRC" at bounding box center [1143, 306] width 436 height 54
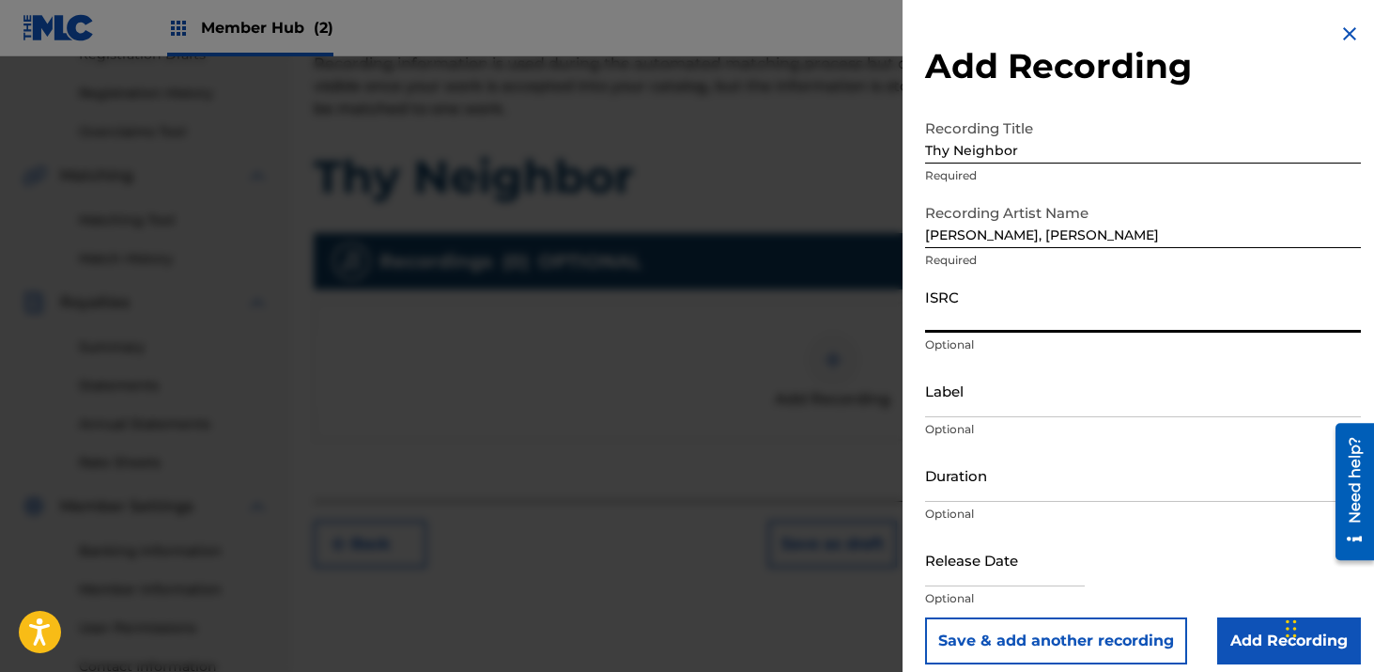
paste input "CH7812544952"
type input "CH7812544952"
click at [978, 428] on p "Optional" at bounding box center [1143, 429] width 436 height 17
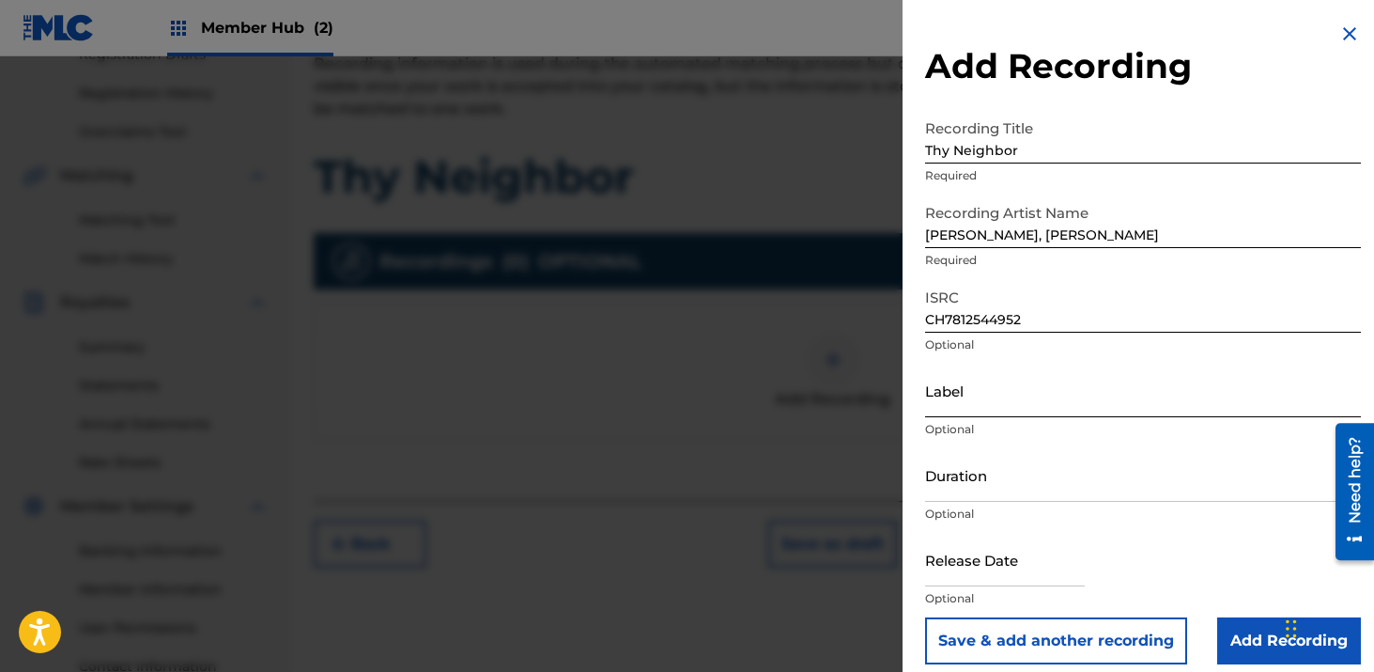
click at [977, 404] on input "Label" at bounding box center [1143, 391] width 436 height 54
type input "Hitmaker Music Group/Hitmaker Distro"
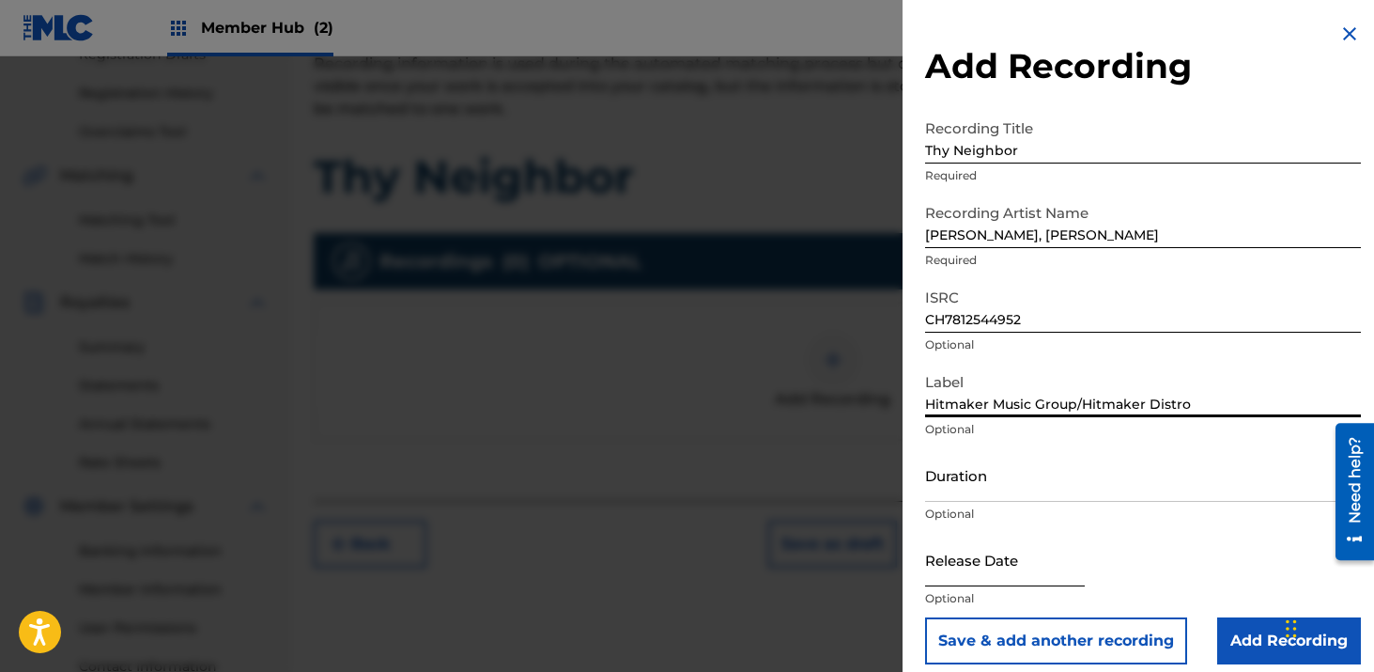
click at [1033, 556] on input "text" at bounding box center [1005, 560] width 160 height 54
select select "8"
select select "2025"
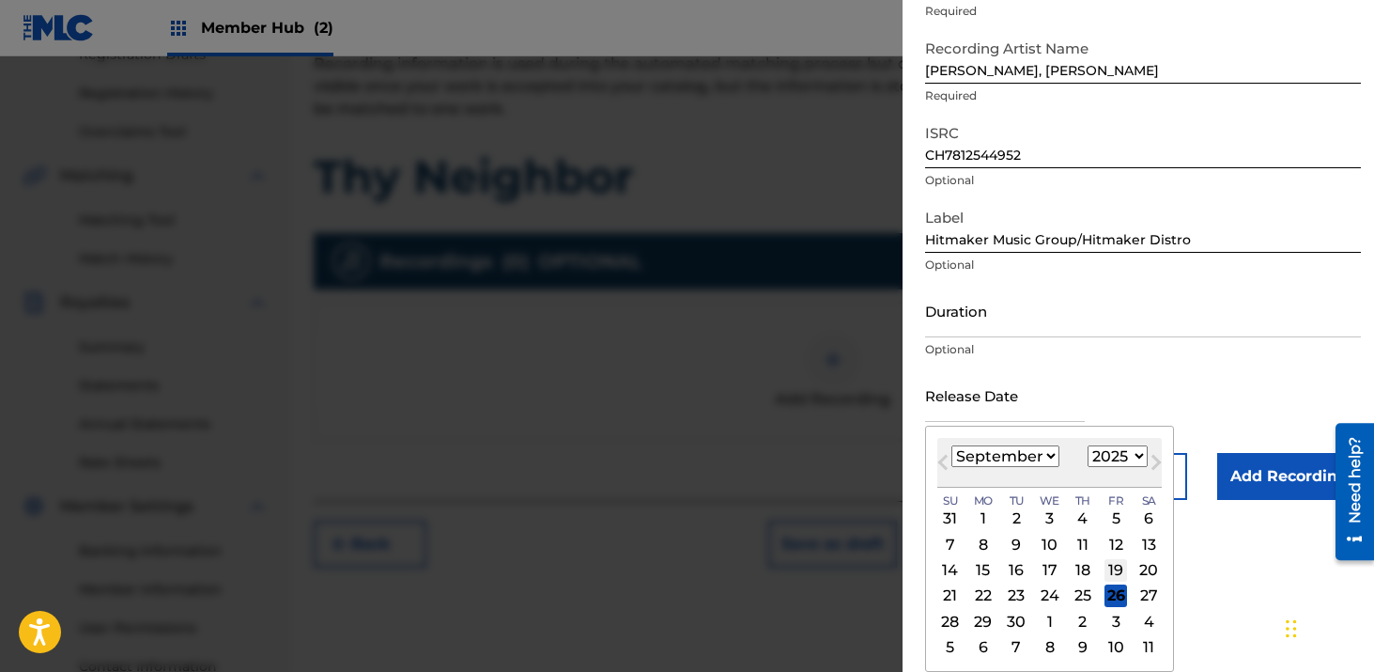
click at [1117, 567] on div "19" at bounding box center [1116, 570] width 23 height 23
type input "[DATE]"
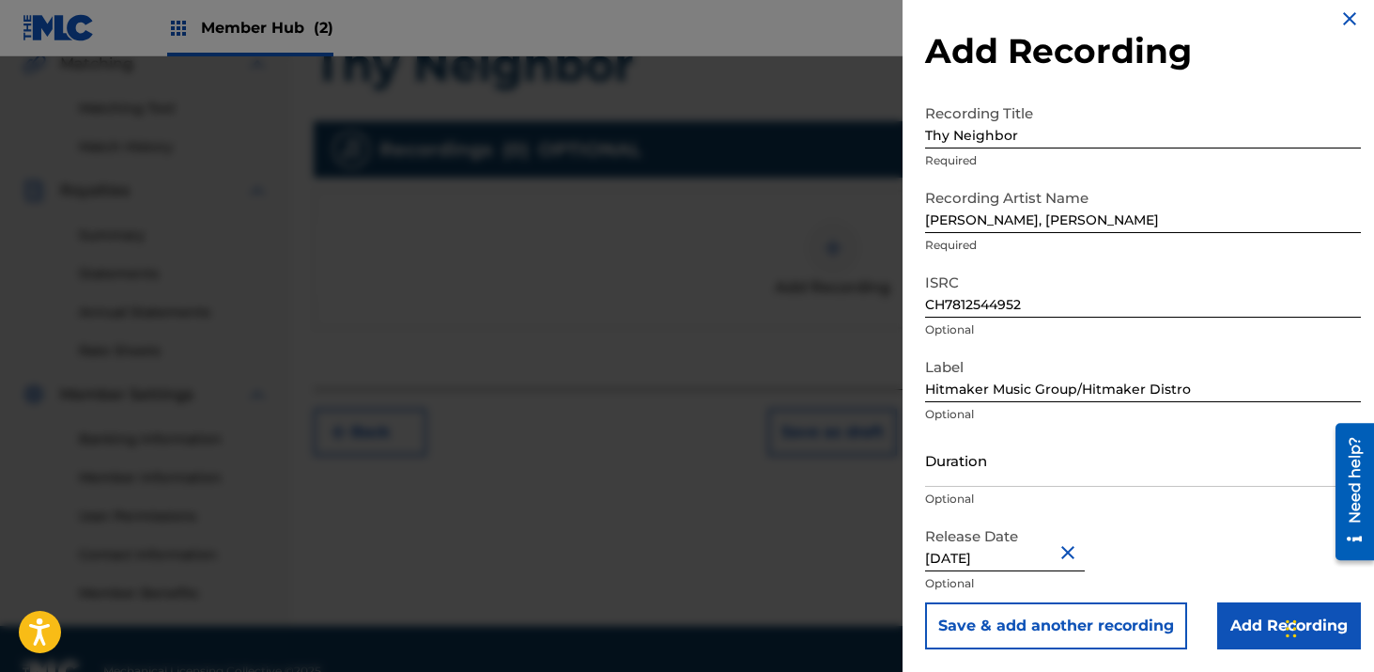
scroll to position [485, 0]
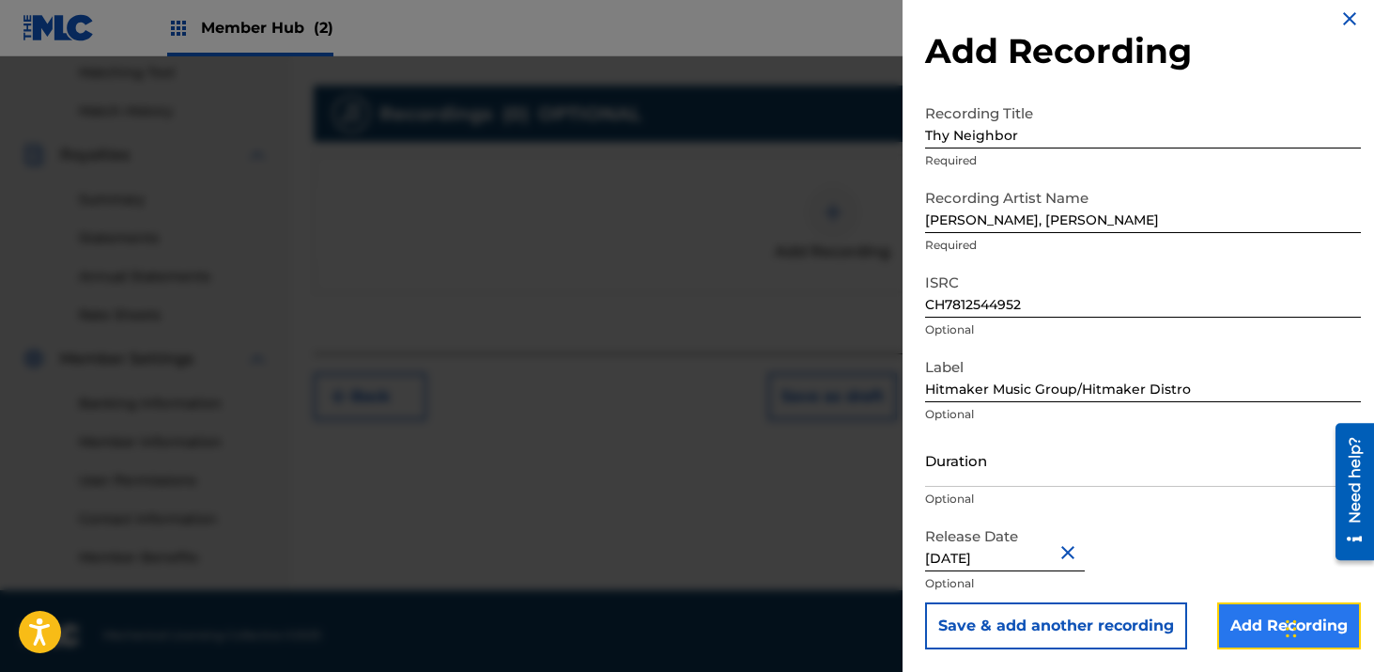
click at [1263, 634] on input "Add Recording" at bounding box center [1290, 625] width 144 height 47
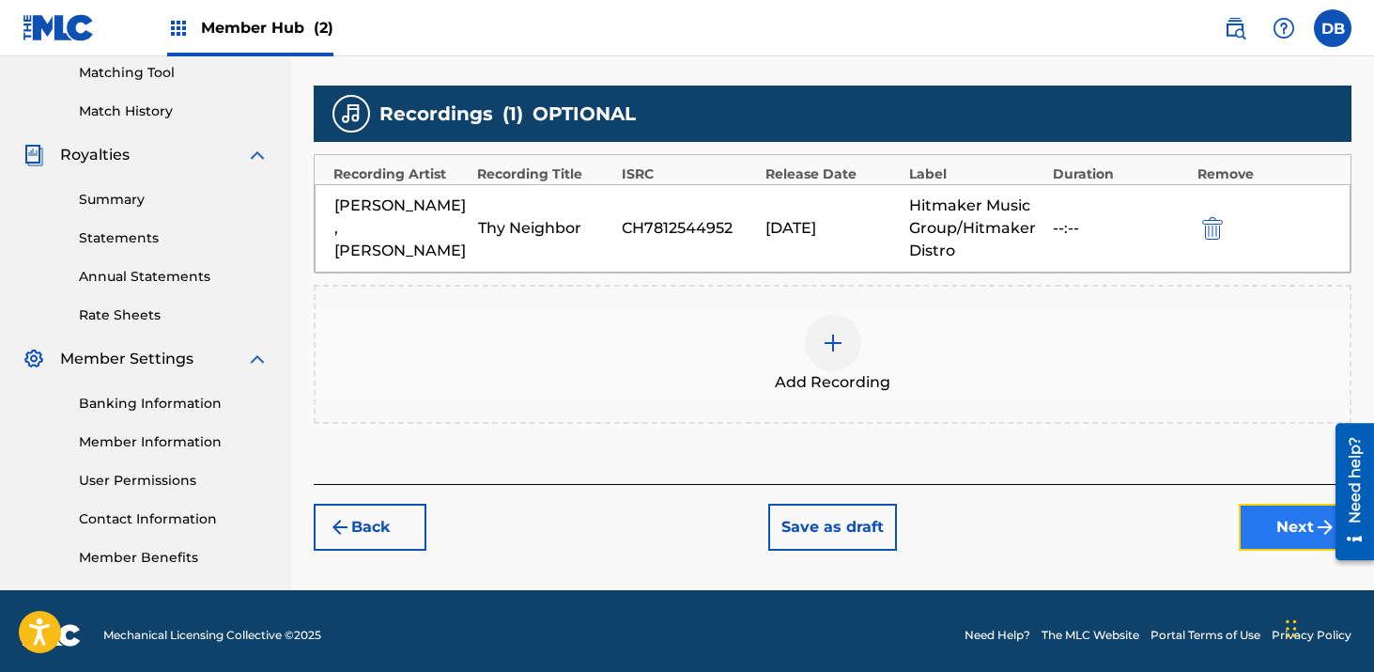
click at [1250, 523] on button "Next" at bounding box center [1295, 527] width 113 height 47
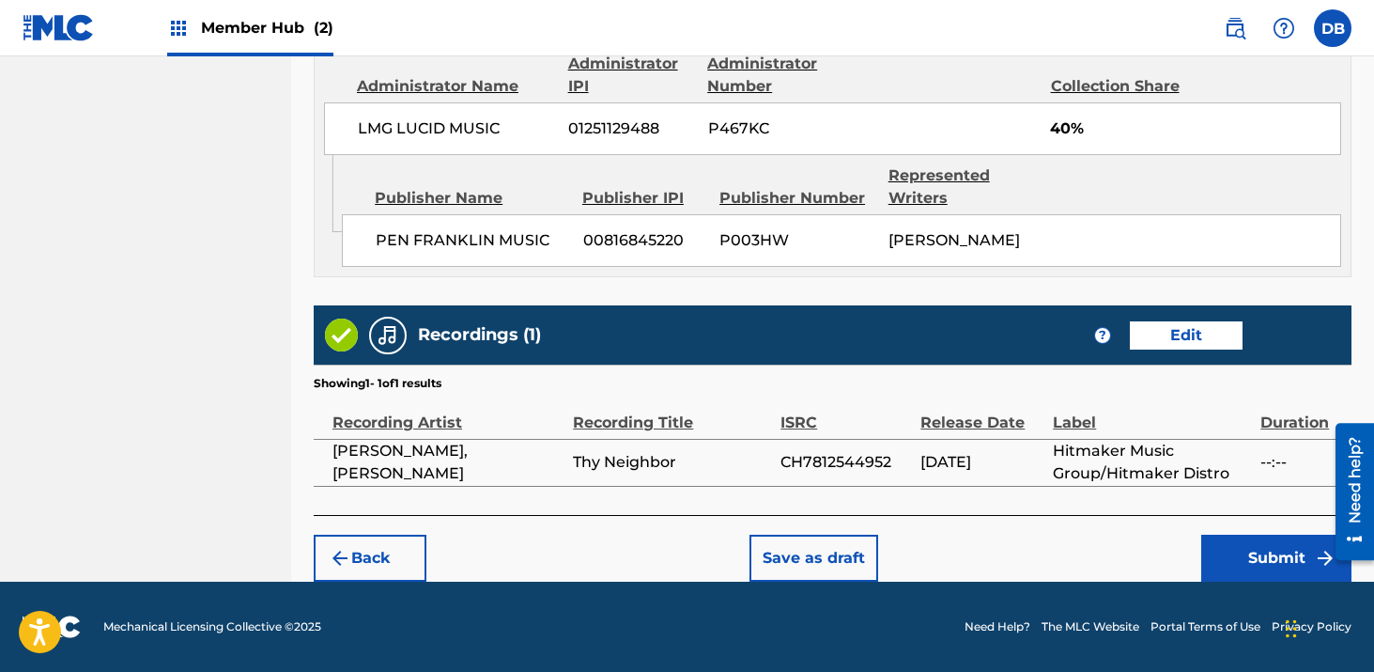
scroll to position [1536, 0]
click at [1232, 560] on button "Submit" at bounding box center [1277, 558] width 150 height 47
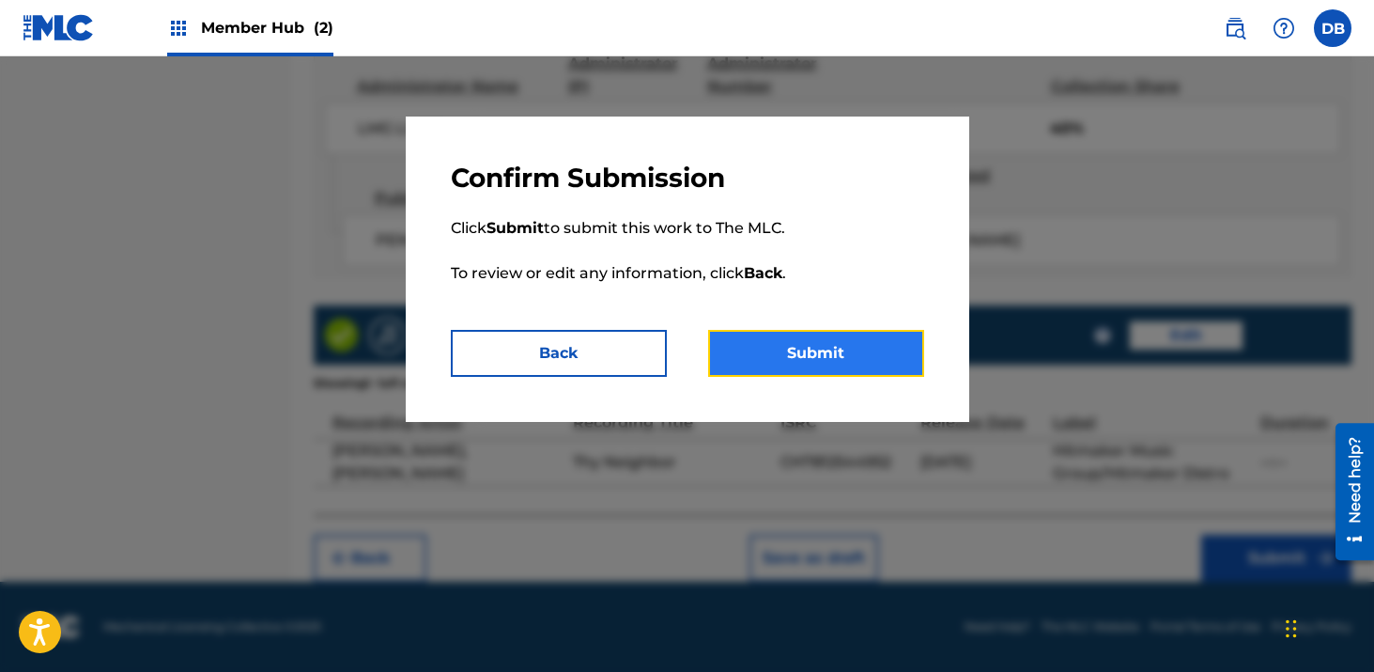
click at [891, 347] on button "Submit" at bounding box center [816, 353] width 216 height 47
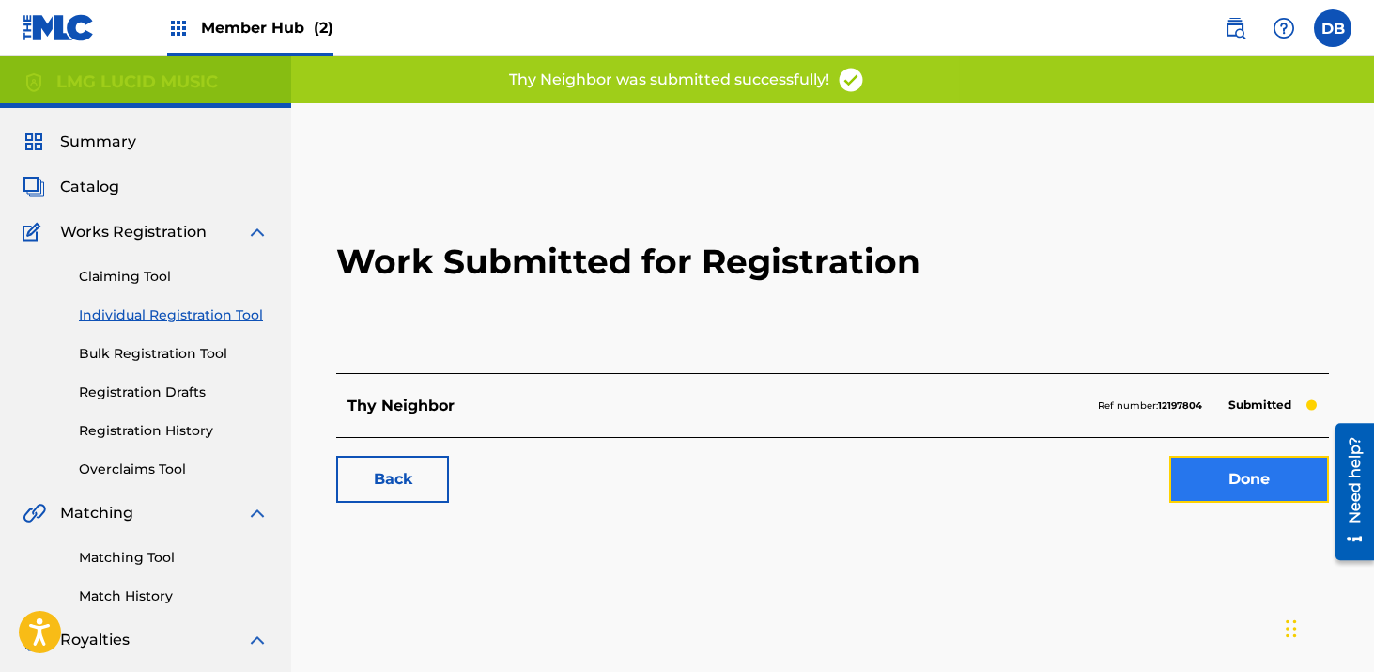
click at [1273, 501] on link "Done" at bounding box center [1250, 479] width 160 height 47
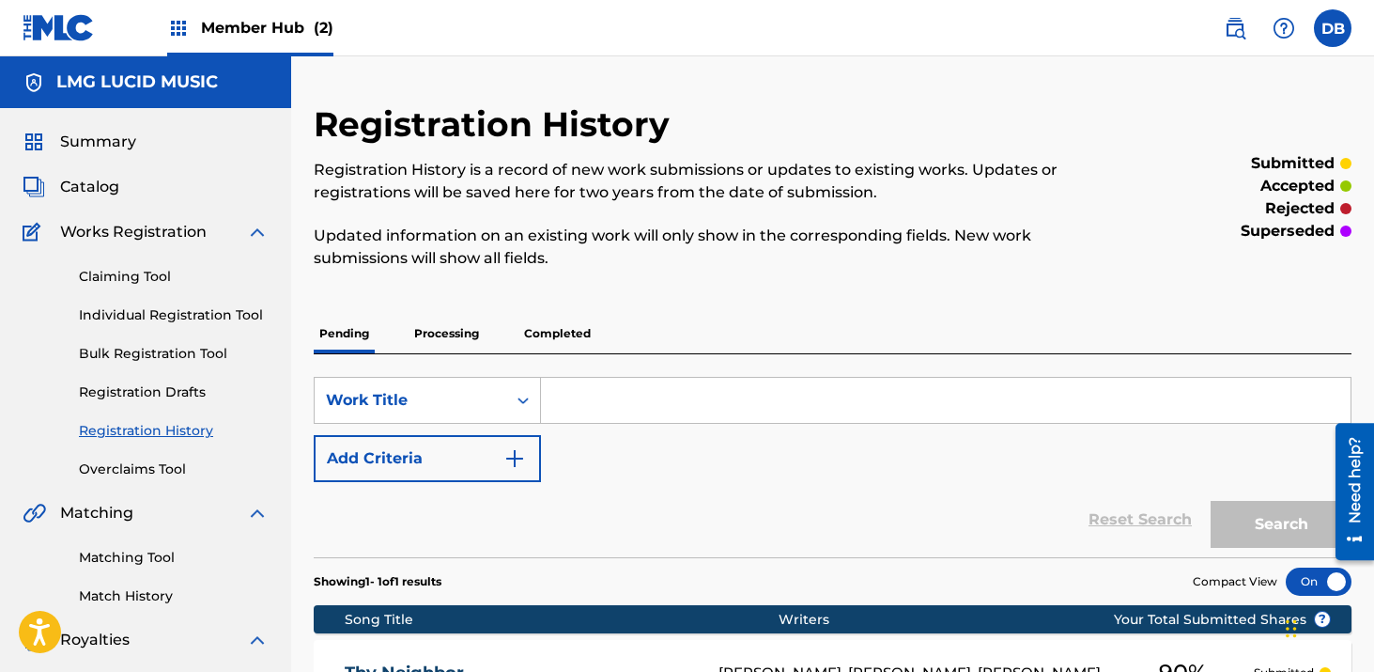
scroll to position [190, 0]
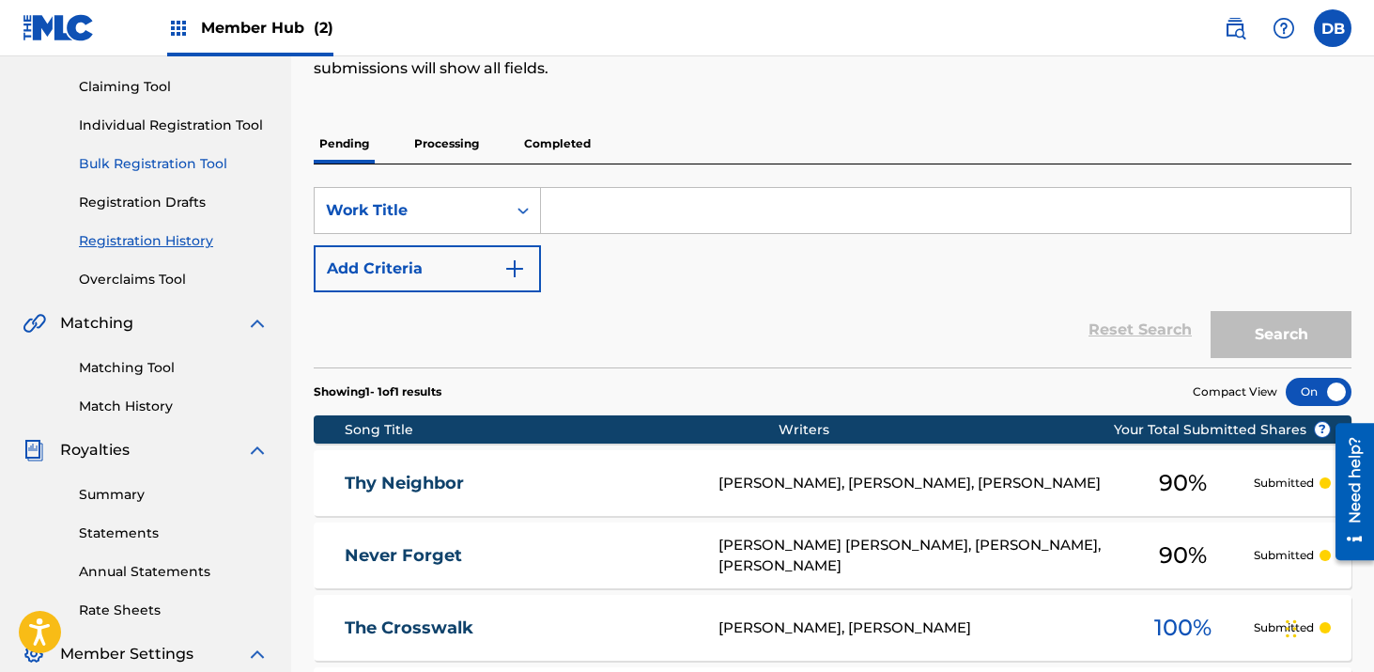
click at [195, 165] on link "Bulk Registration Tool" at bounding box center [174, 164] width 190 height 20
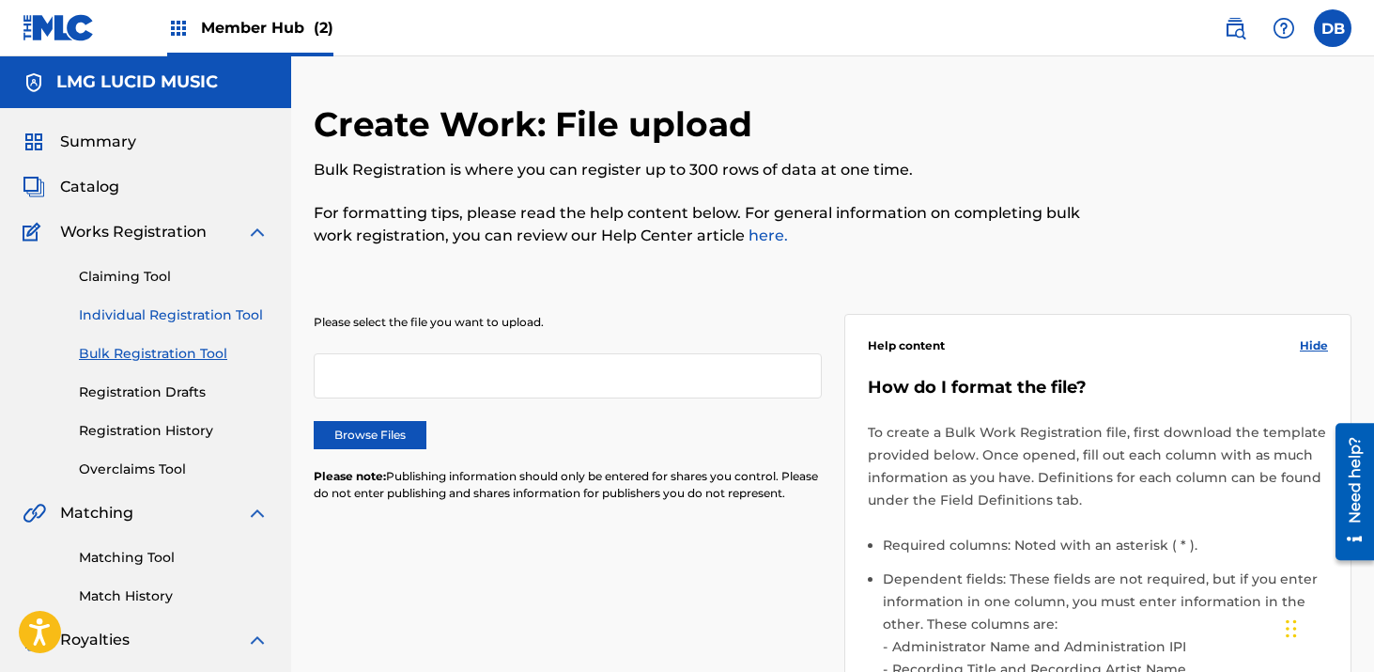
click at [188, 315] on link "Individual Registration Tool" at bounding box center [174, 315] width 190 height 20
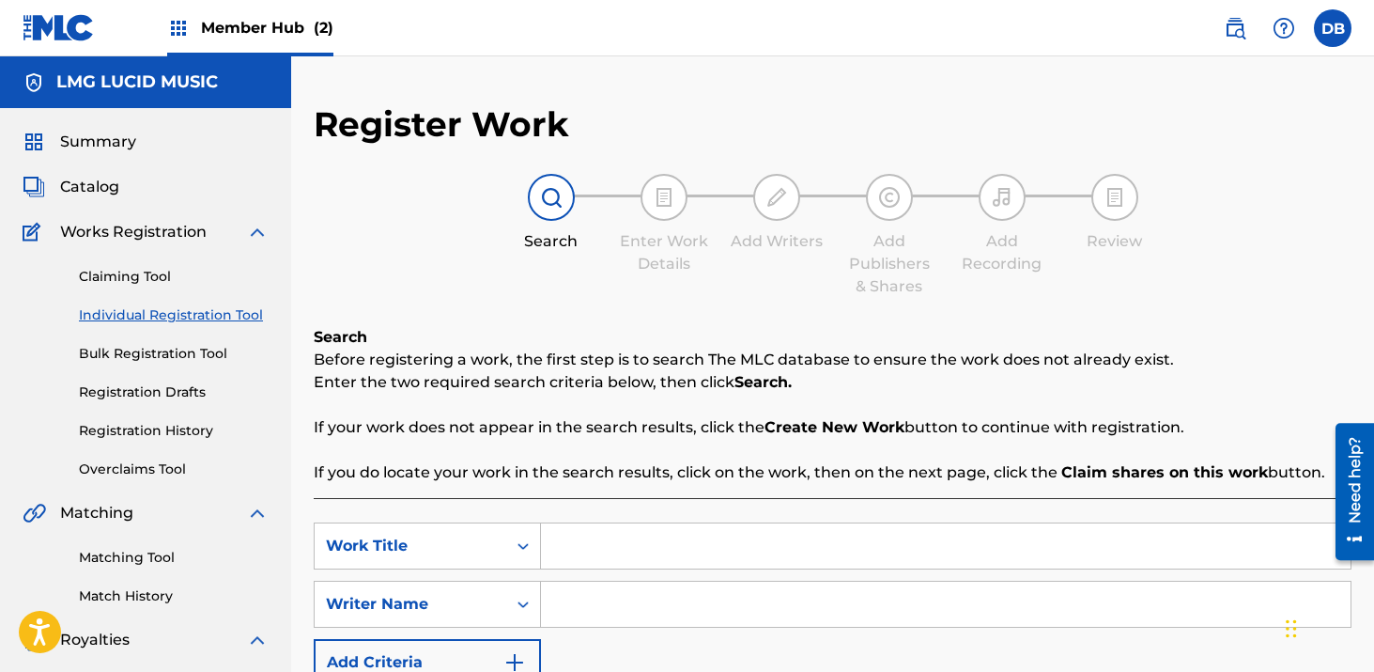
click at [656, 553] on input "Search Form" at bounding box center [946, 545] width 810 height 45
type input "c"
type input "Can't Live Without Your Love"
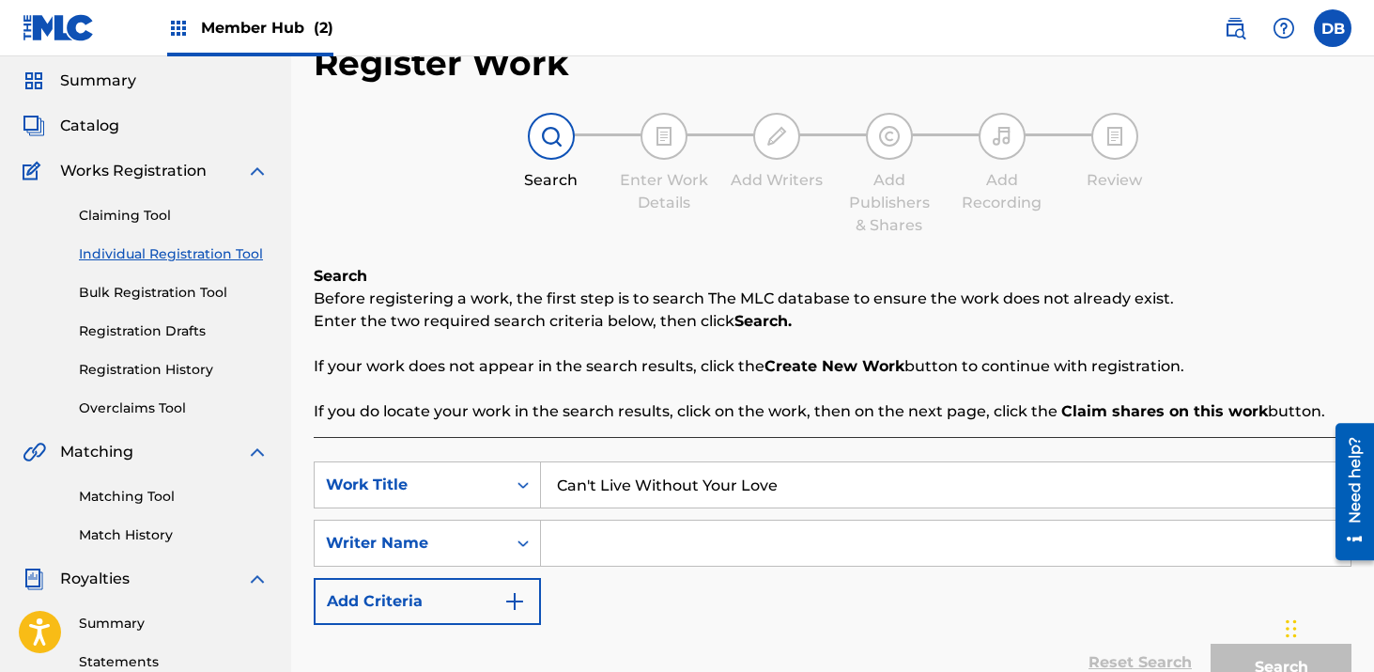
scroll to position [105, 0]
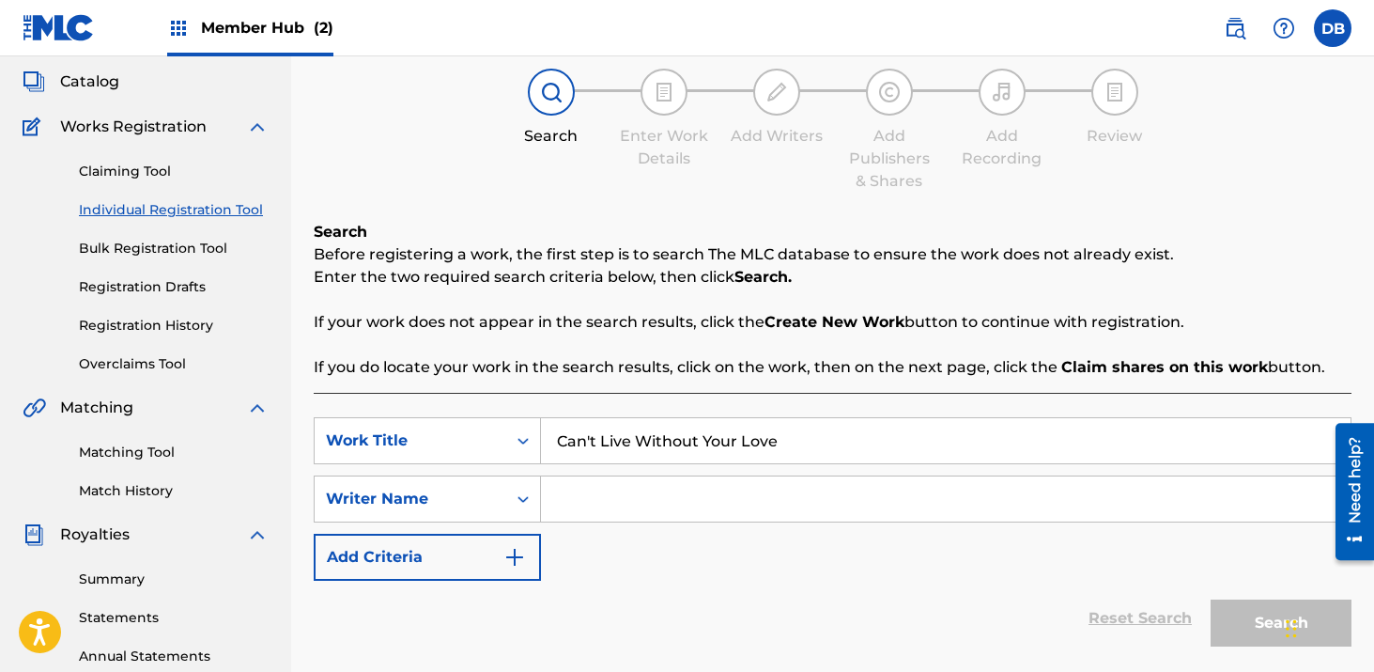
click at [671, 496] on input "Search Form" at bounding box center [946, 498] width 810 height 45
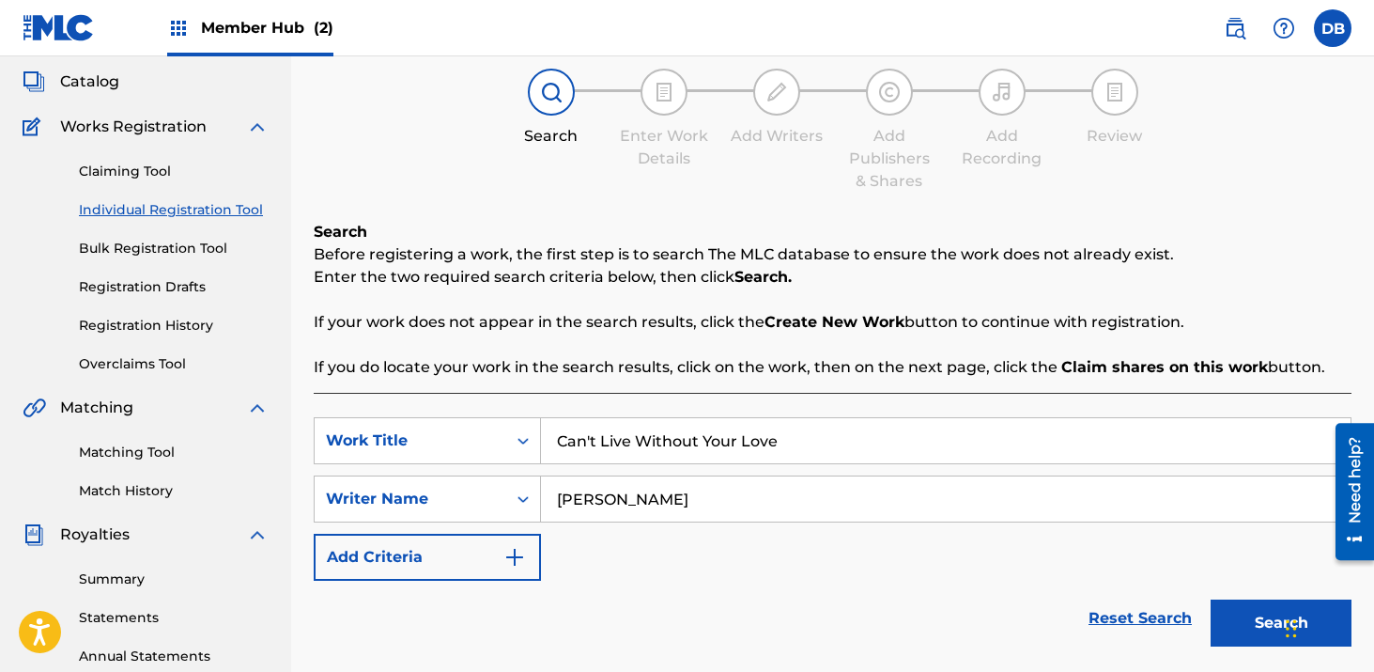
type input "[PERSON_NAME]"
click at [1211, 599] on button "Search" at bounding box center [1281, 622] width 141 height 47
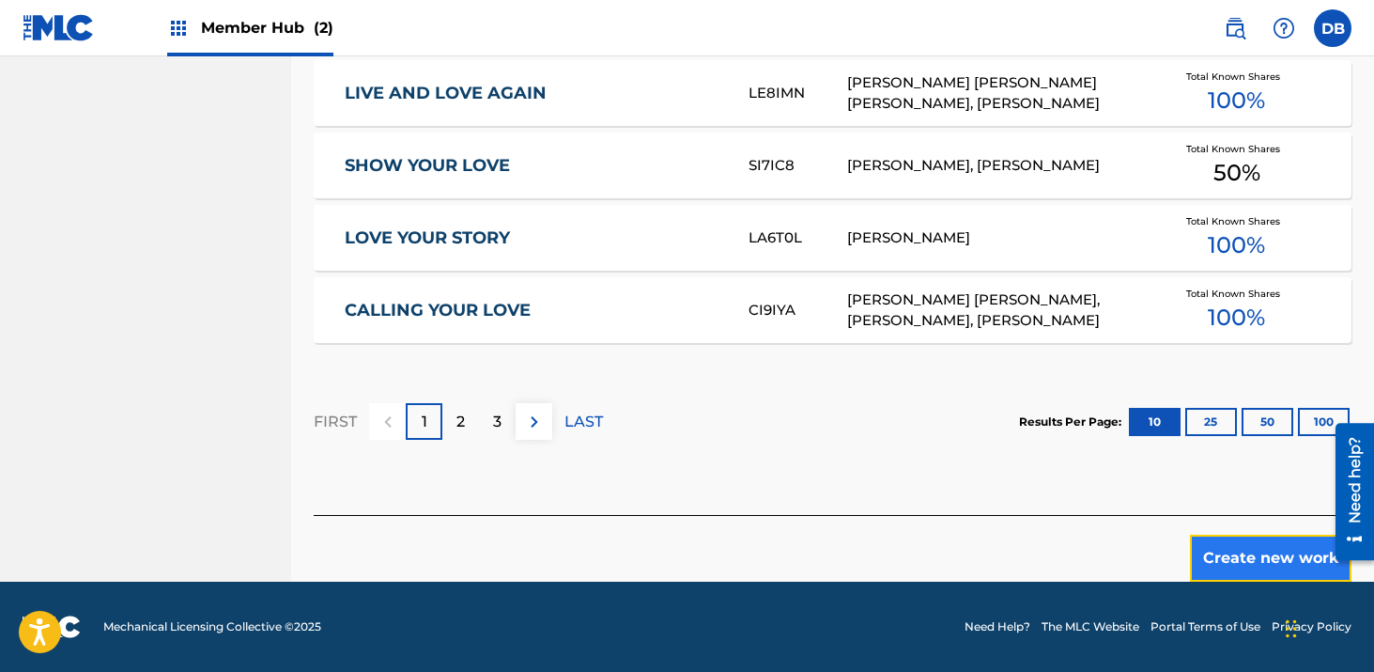
click at [1216, 548] on button "Create new work" at bounding box center [1271, 558] width 162 height 47
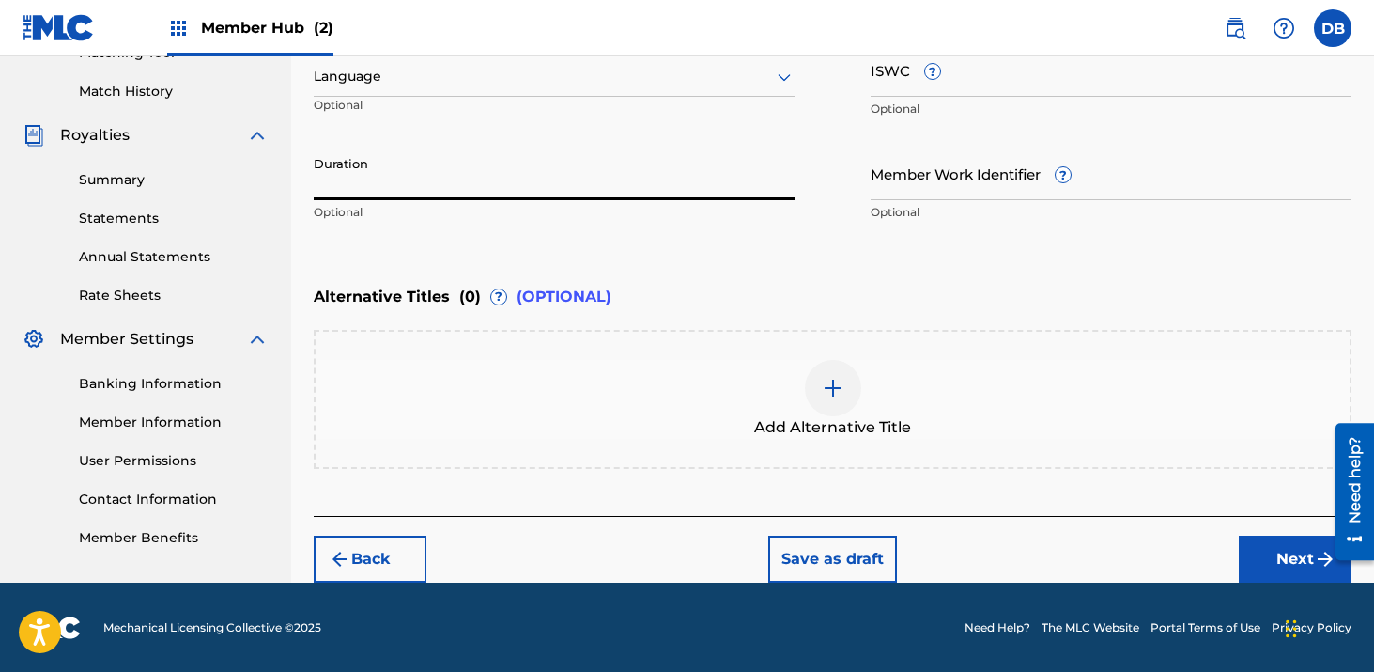
click at [460, 174] on input "Duration" at bounding box center [555, 174] width 482 height 54
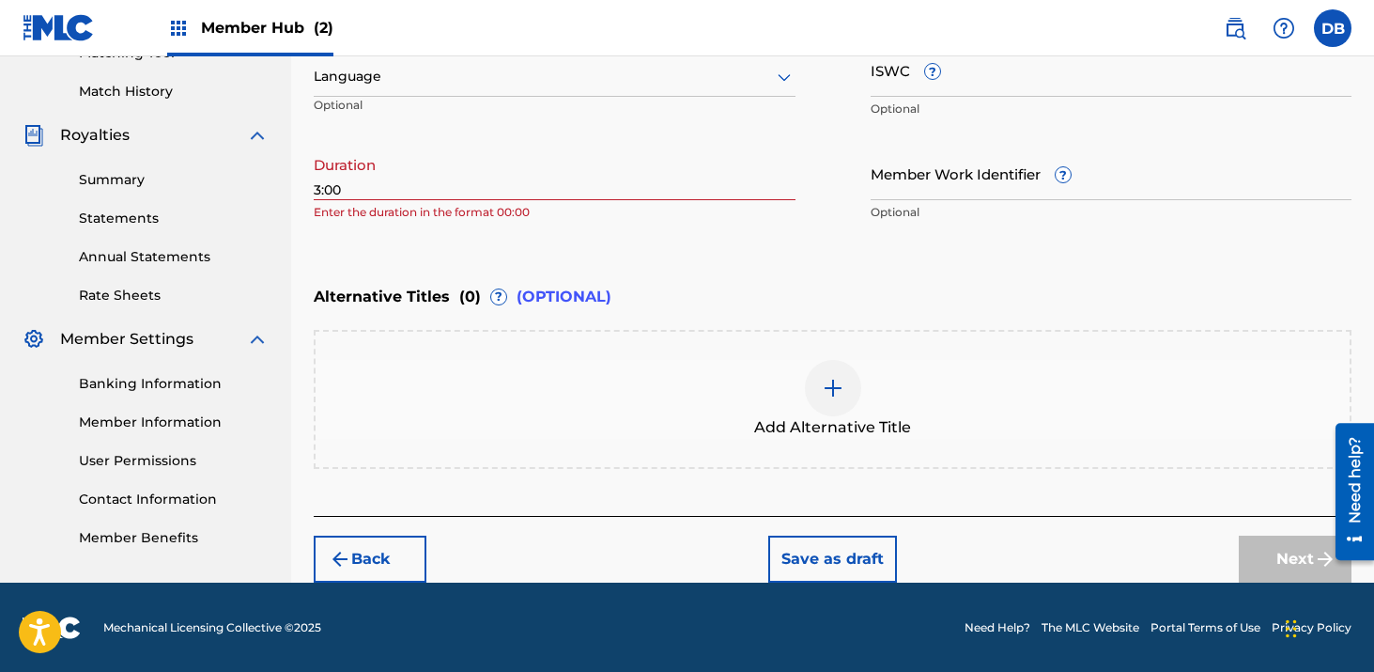
click at [797, 251] on div "Enter Work Details Enter work details for ‘ Can't Live Without Your Love ’ belo…" at bounding box center [833, 48] width 1038 height 455
click at [317, 184] on input "3:00" at bounding box center [555, 174] width 482 height 54
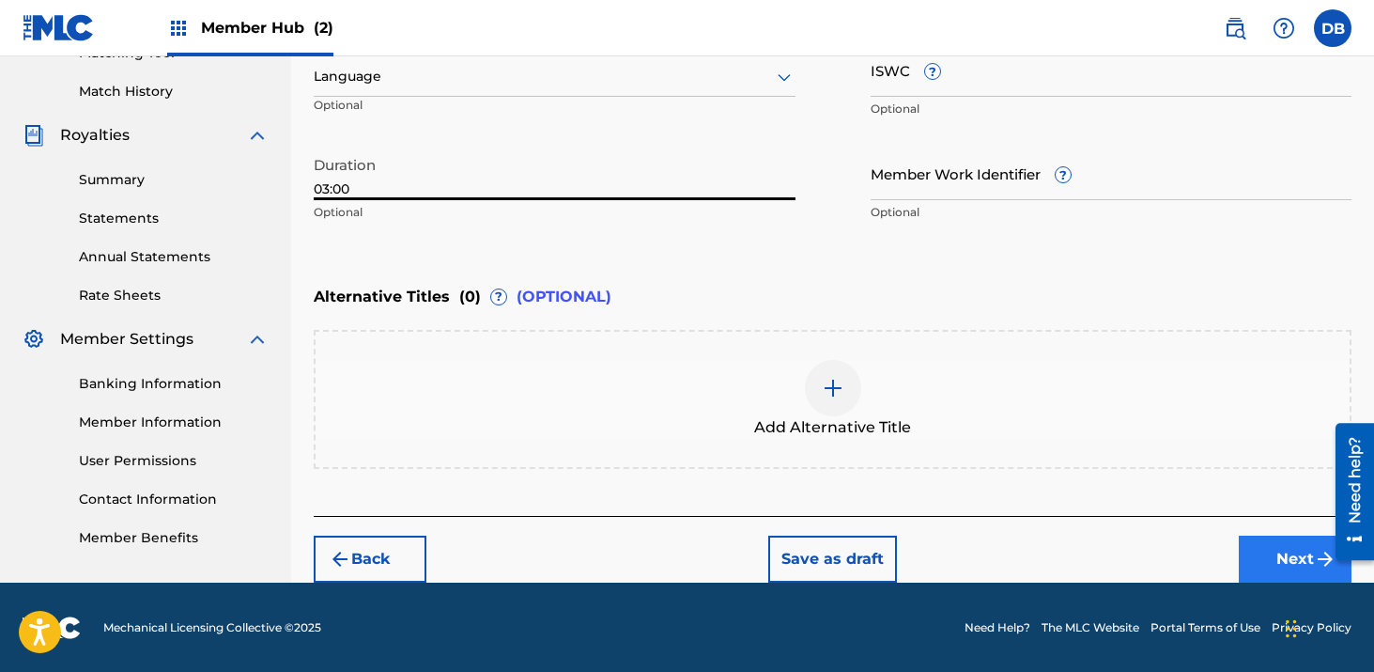
type input "03:00"
click at [1275, 565] on button "Next" at bounding box center [1295, 559] width 113 height 47
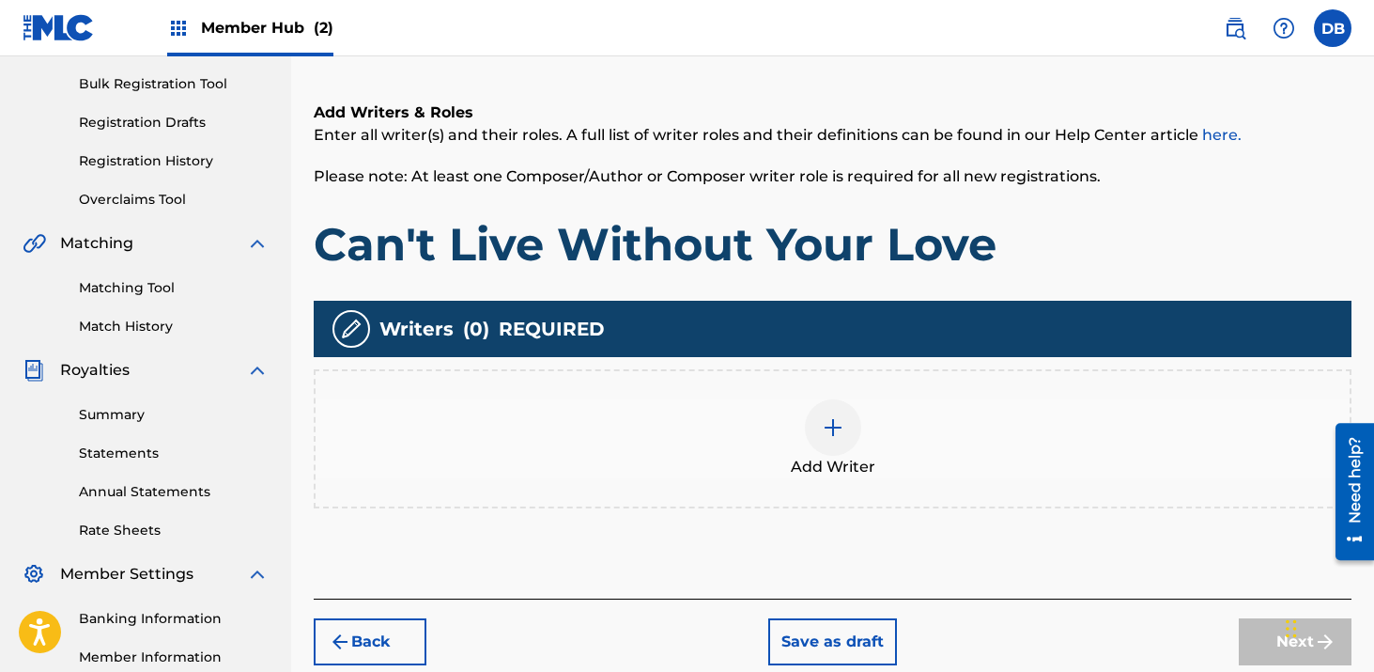
scroll to position [288, 0]
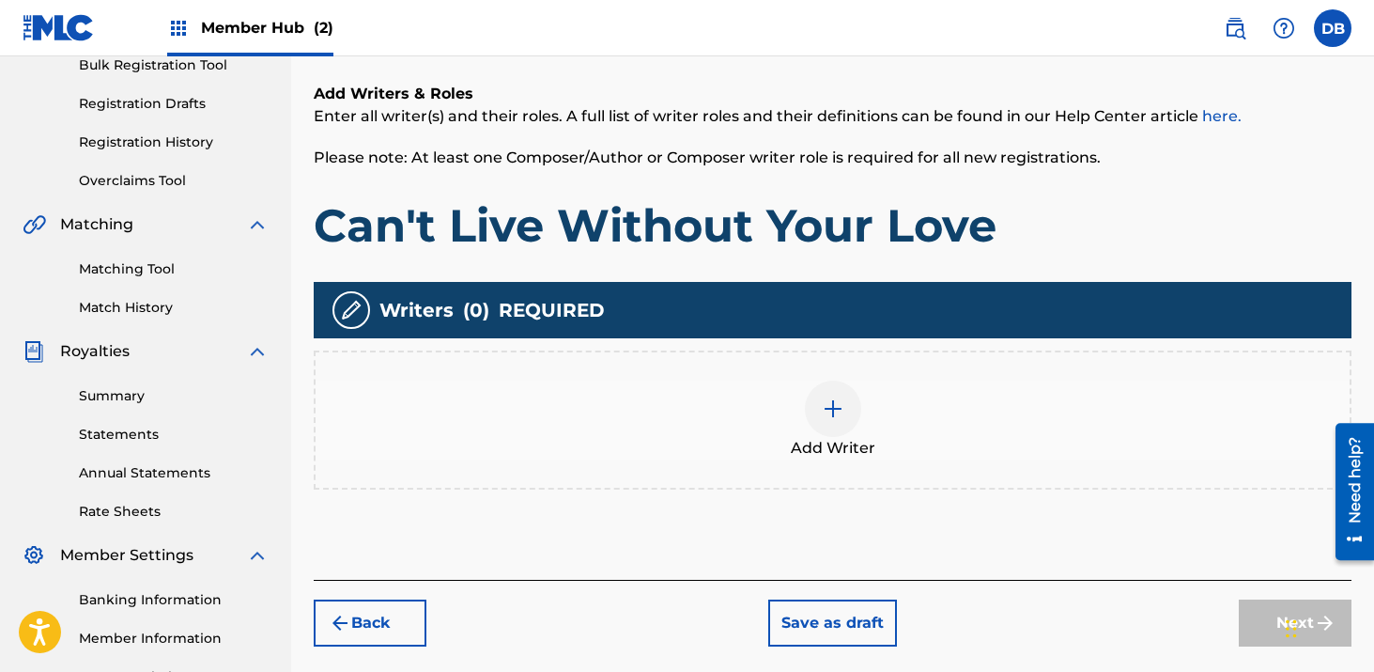
click at [840, 412] on img at bounding box center [833, 408] width 23 height 23
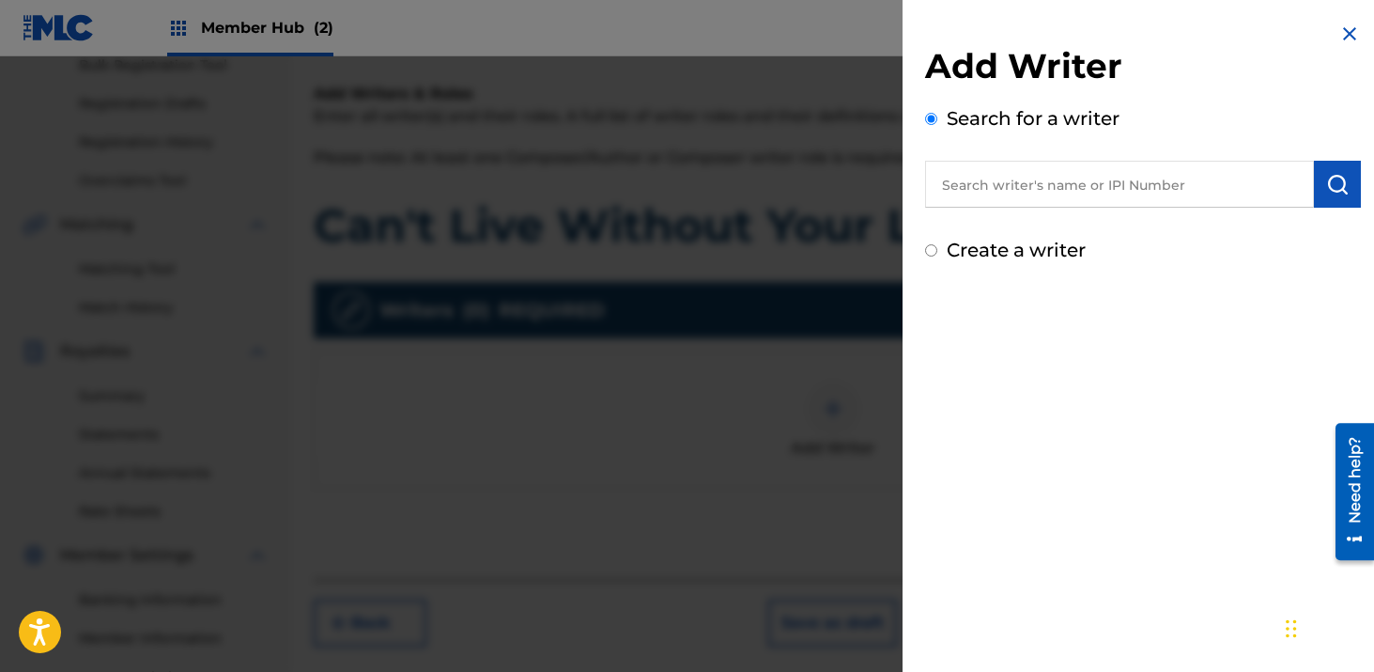
click at [1000, 192] on input "text" at bounding box center [1119, 184] width 389 height 47
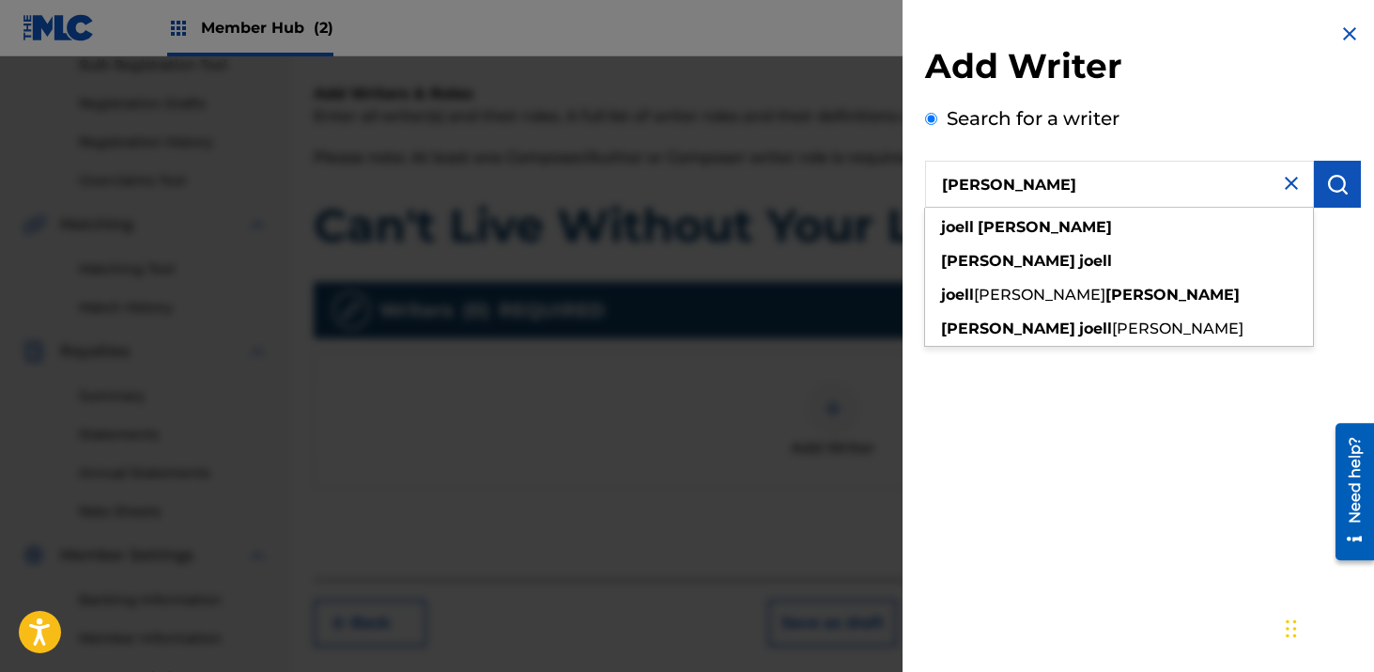
type input "[PERSON_NAME]"
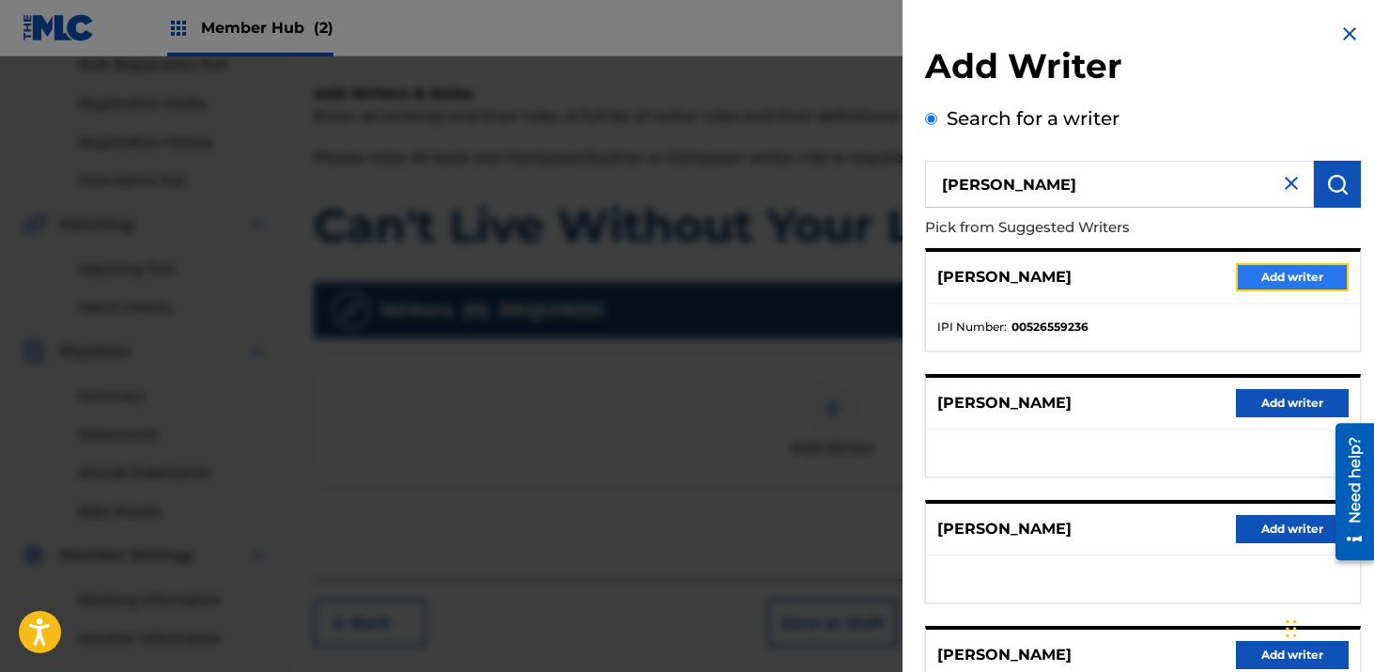
click at [1266, 279] on button "Add writer" at bounding box center [1292, 277] width 113 height 28
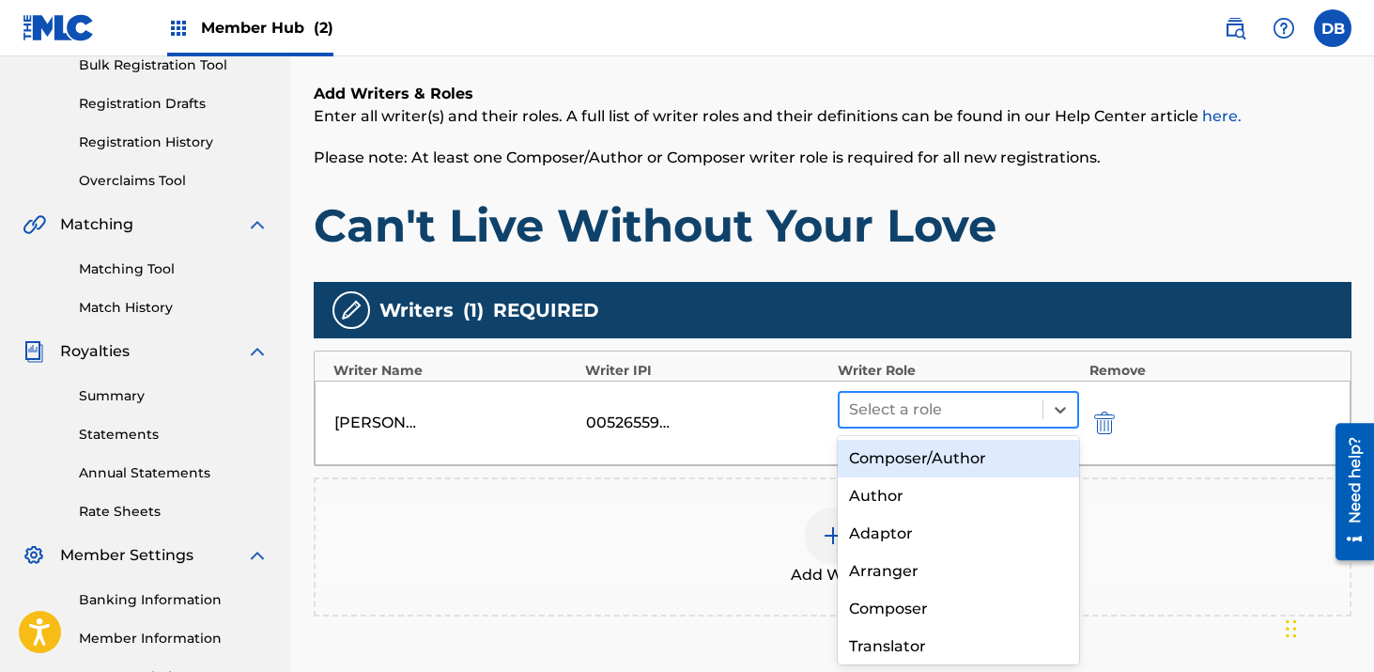
click at [959, 411] on div at bounding box center [941, 409] width 185 height 26
click at [940, 462] on div "Composer/Author" at bounding box center [959, 459] width 242 height 38
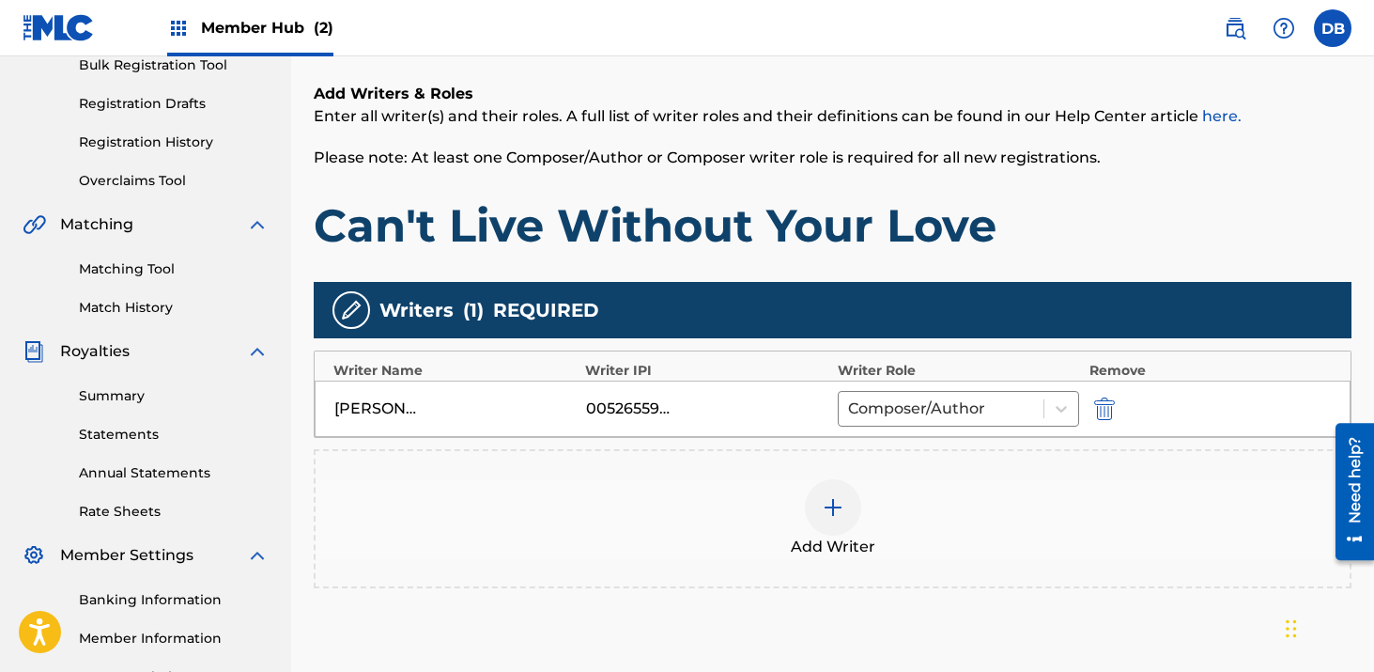
click at [839, 499] on img at bounding box center [833, 507] width 23 height 23
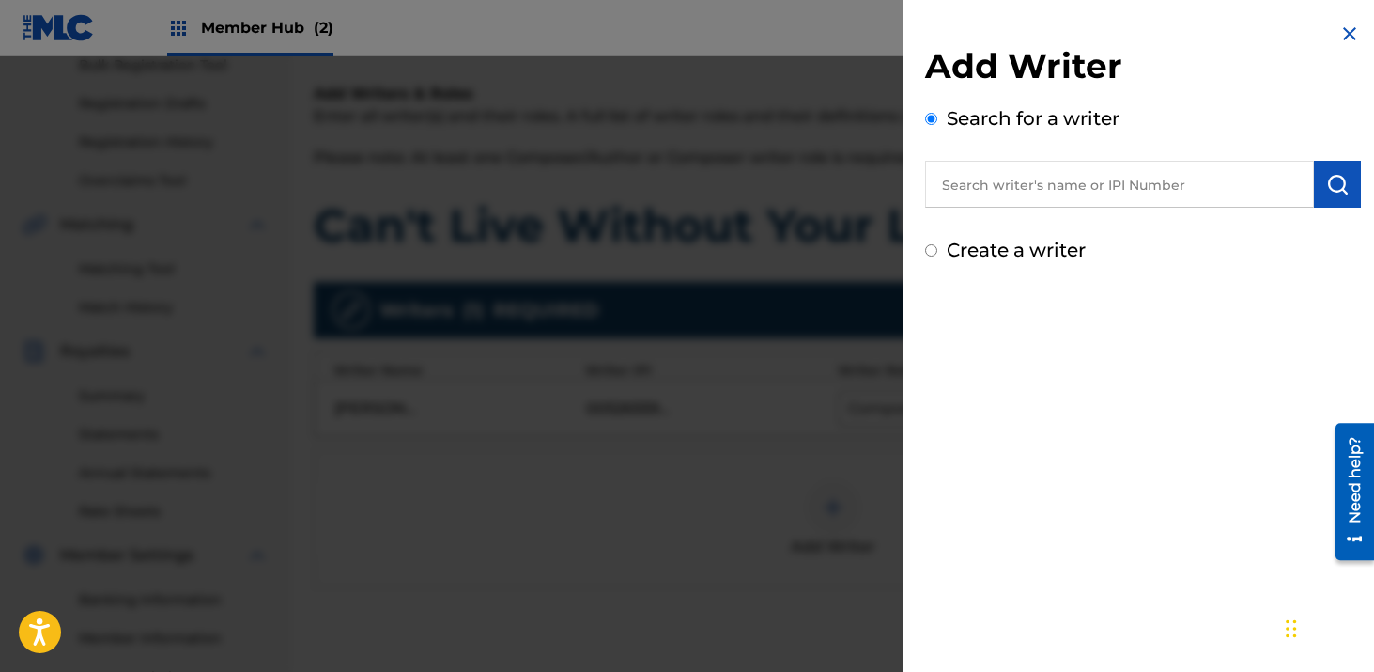
click at [983, 197] on input "text" at bounding box center [1119, 184] width 389 height 47
type input "[PERSON_NAME]"
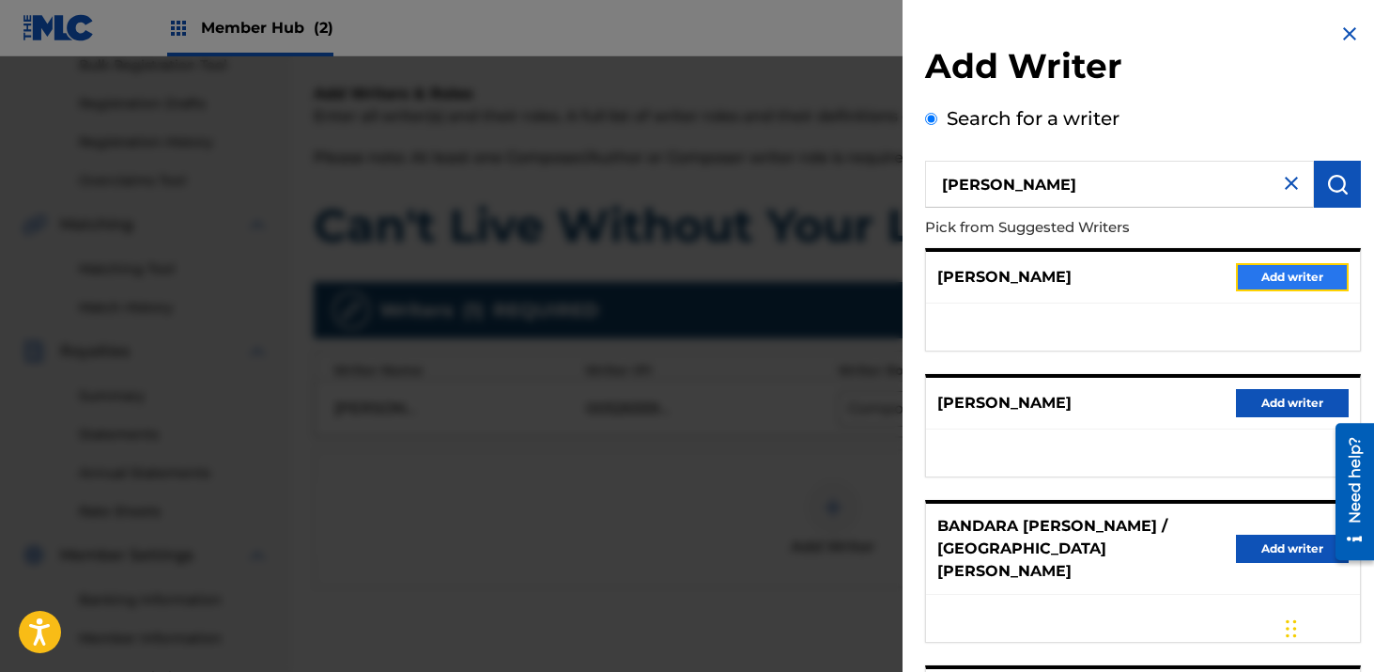
click at [1259, 278] on button "Add writer" at bounding box center [1292, 277] width 113 height 28
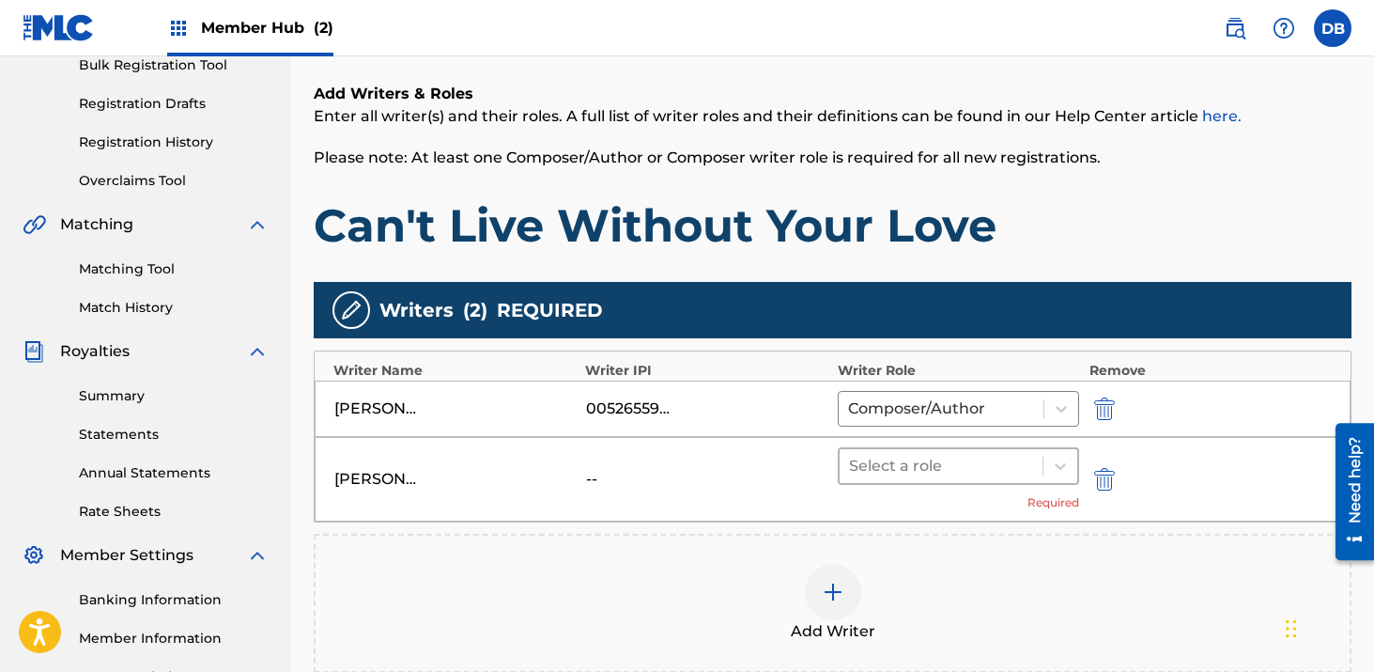
click at [944, 472] on div at bounding box center [941, 466] width 185 height 26
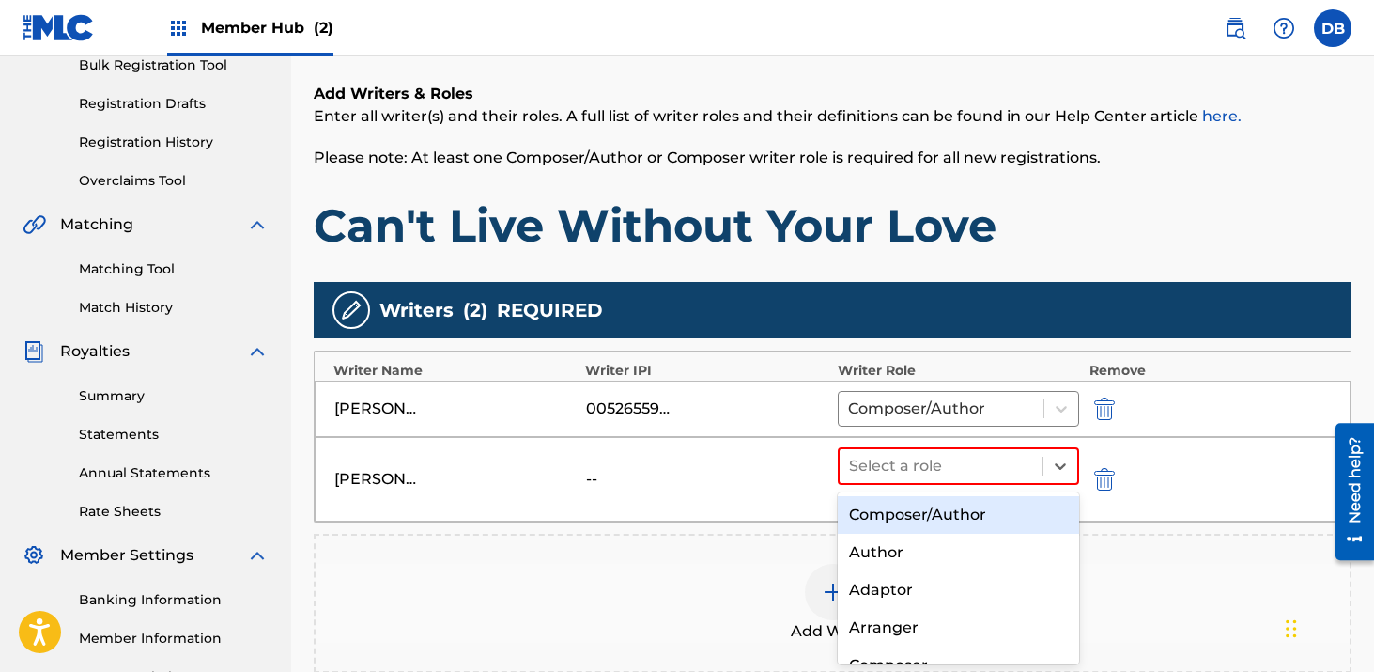
click at [935, 509] on div "Composer/Author" at bounding box center [959, 515] width 242 height 38
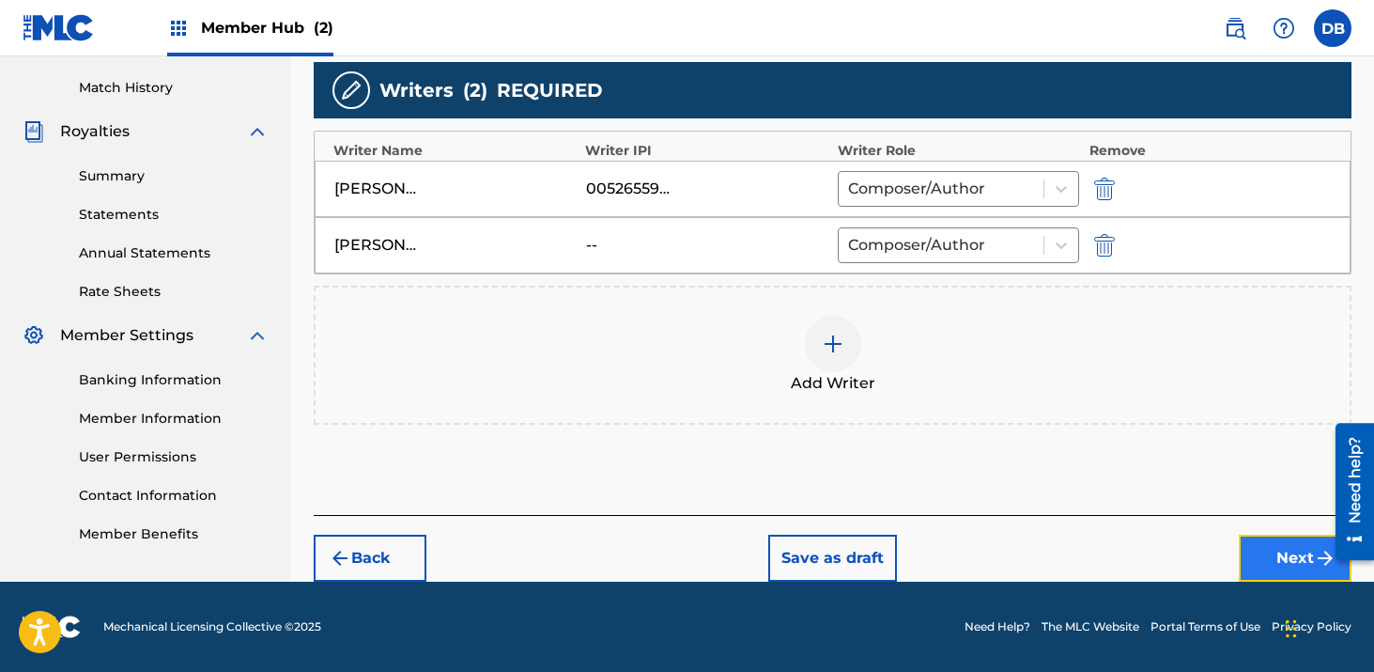
click at [1255, 548] on button "Next" at bounding box center [1295, 558] width 113 height 47
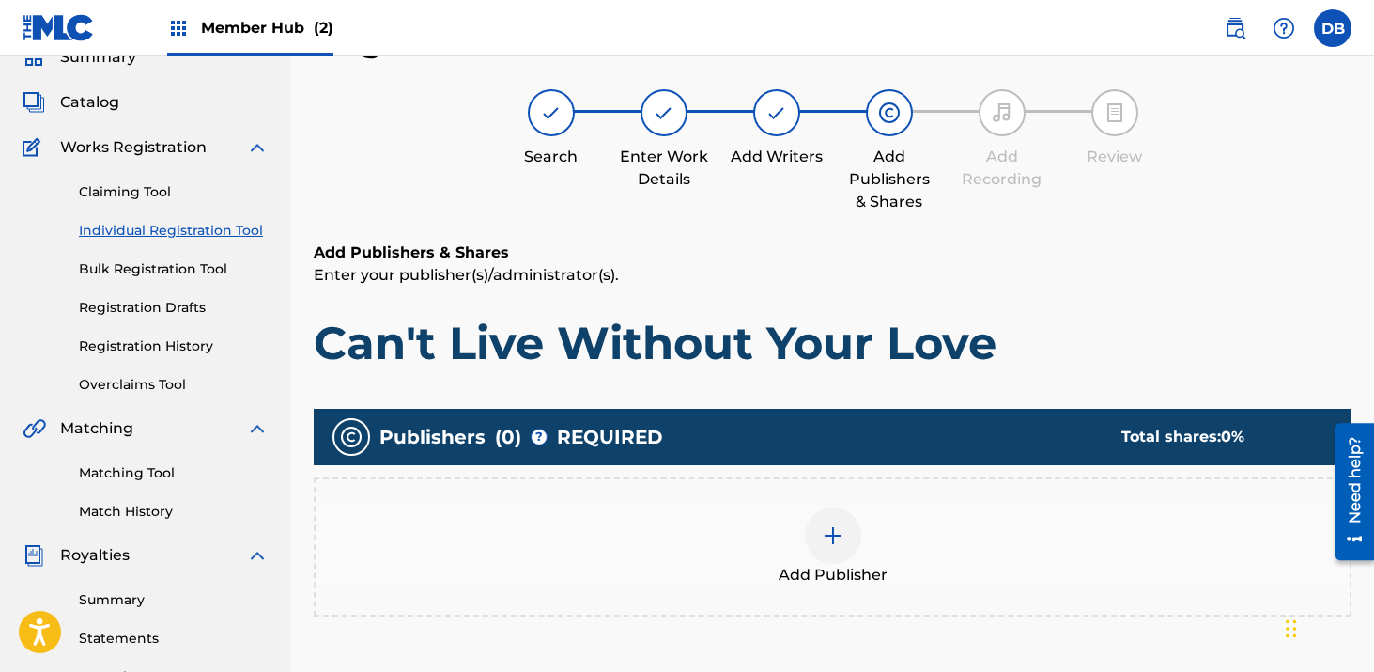
scroll to position [152, 0]
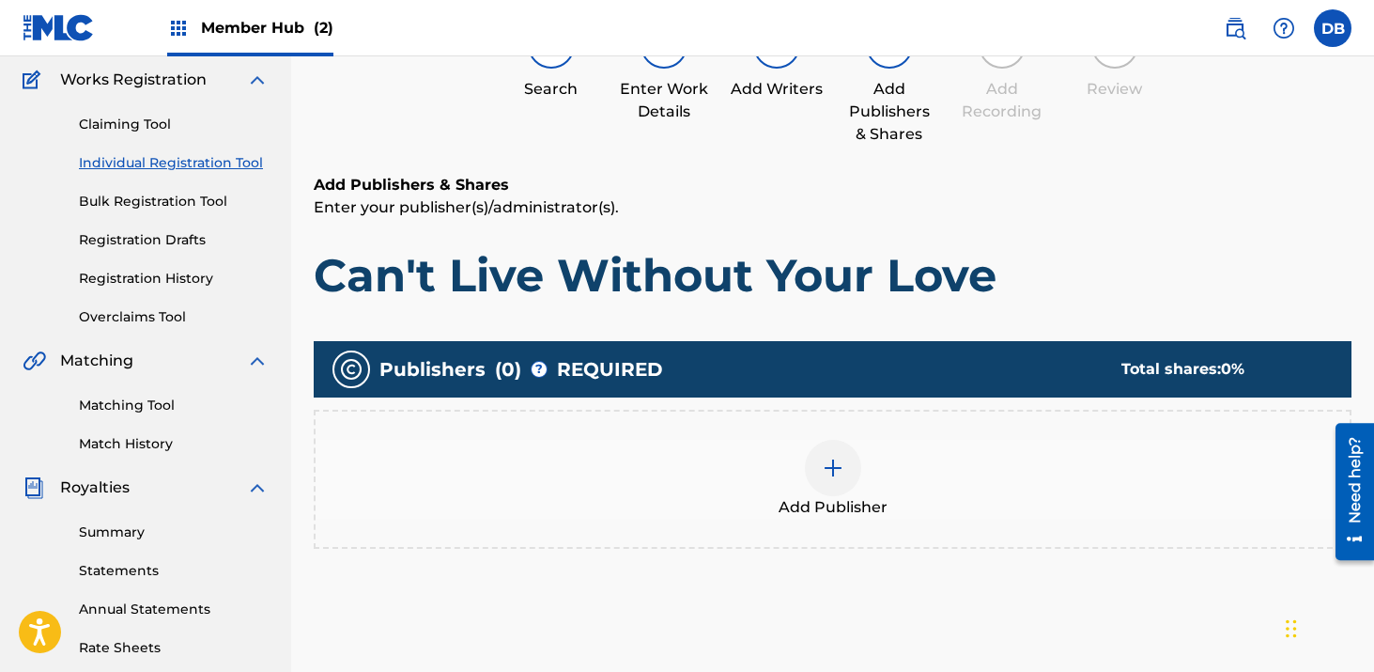
click at [813, 479] on div at bounding box center [833, 468] width 56 height 56
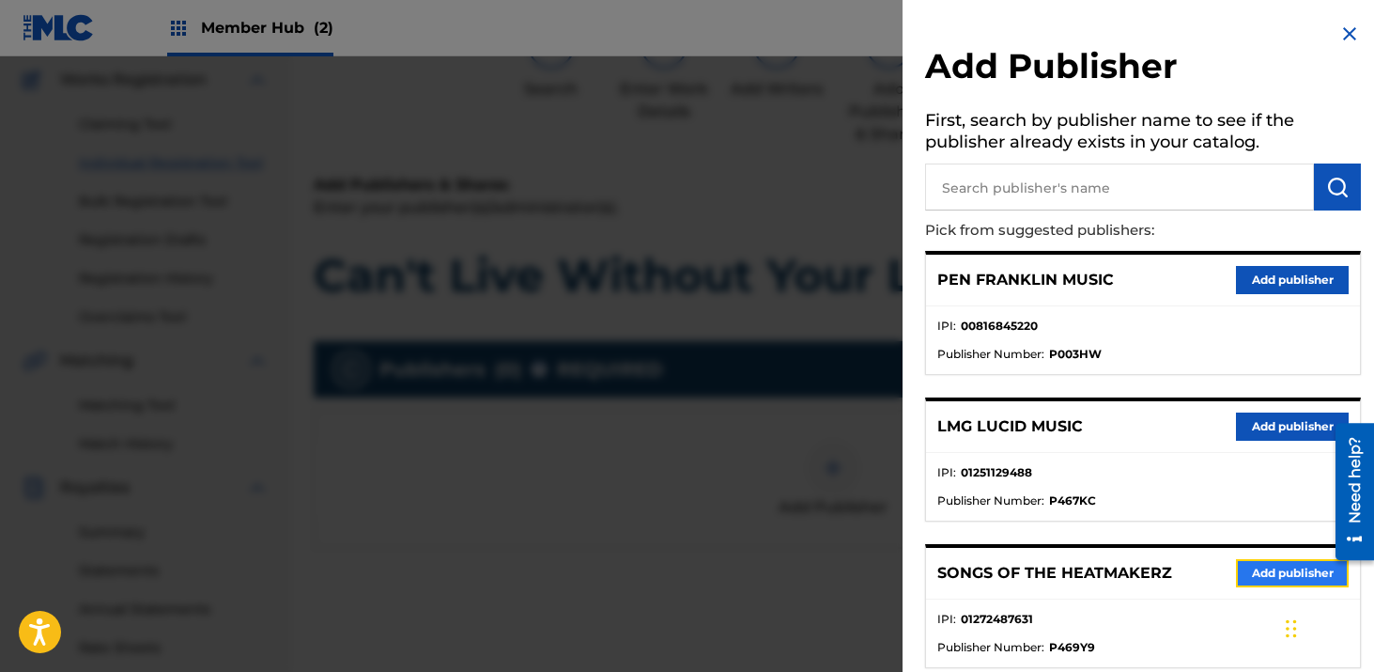
click at [1268, 569] on button "Add publisher" at bounding box center [1292, 573] width 113 height 28
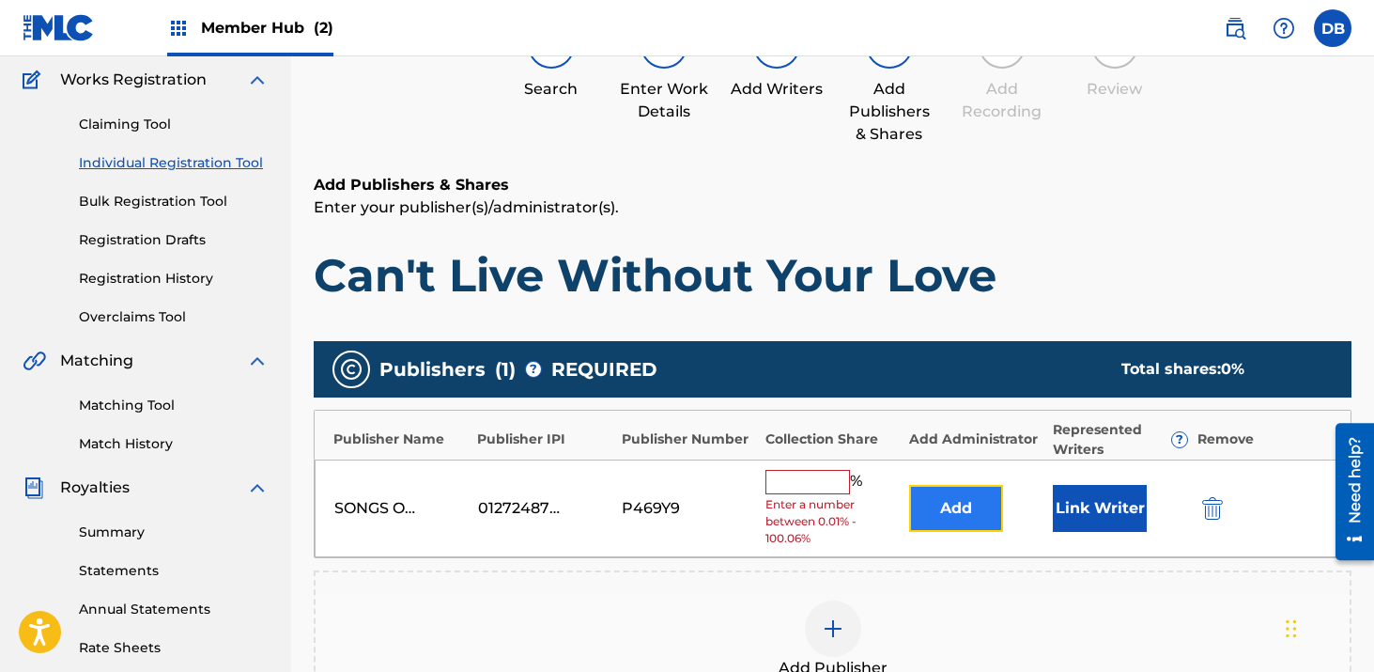
click at [973, 520] on button "Add" at bounding box center [956, 508] width 94 height 47
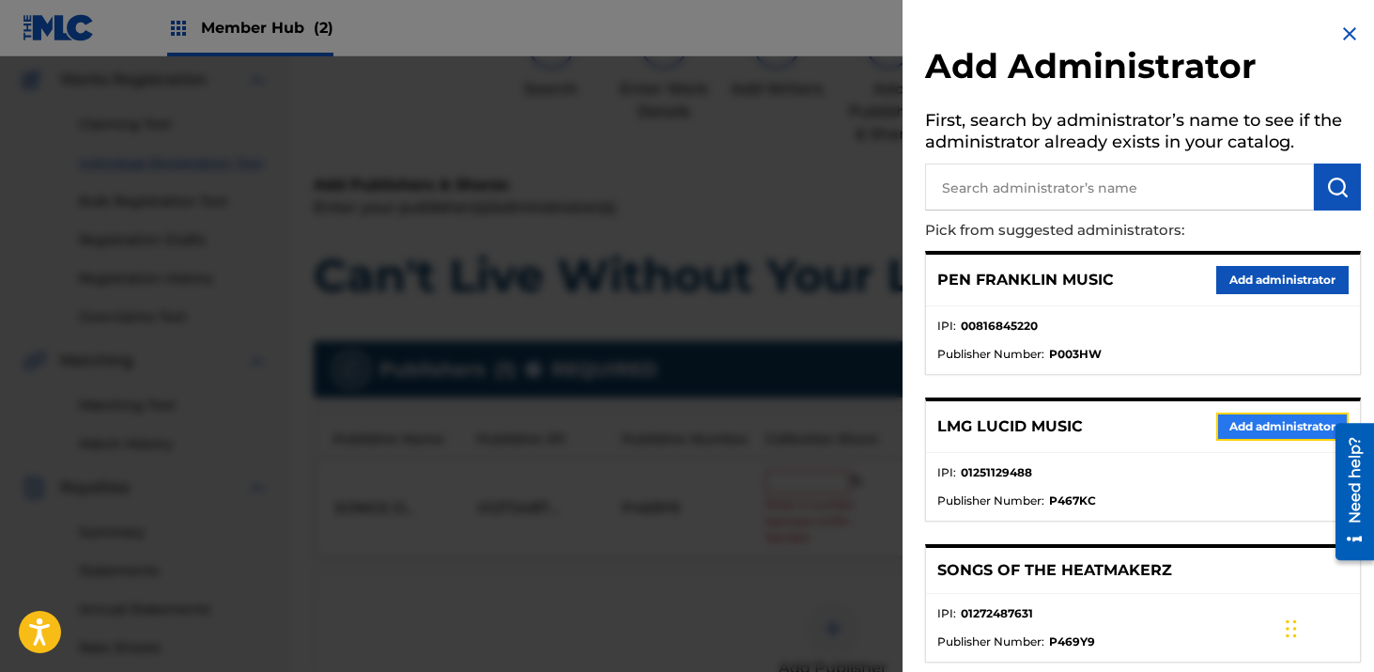
click at [1243, 421] on button "Add administrator" at bounding box center [1283, 426] width 132 height 28
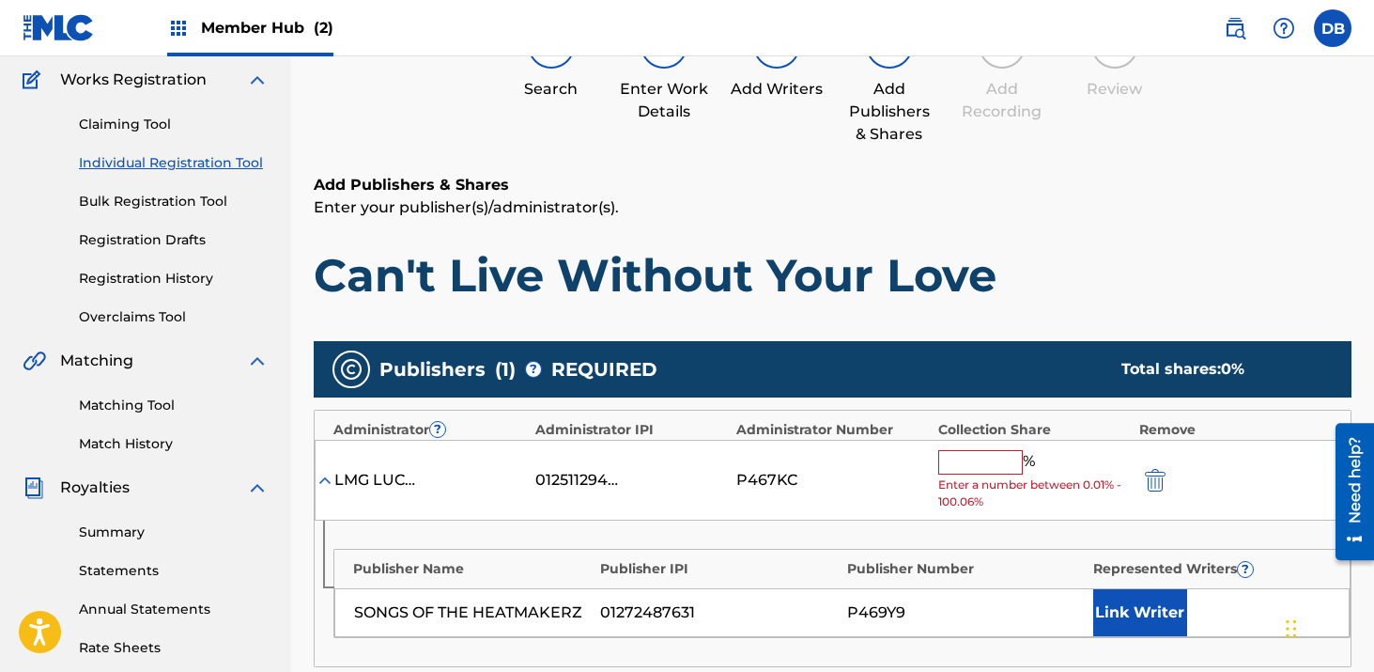
click at [998, 461] on input "text" at bounding box center [981, 462] width 85 height 24
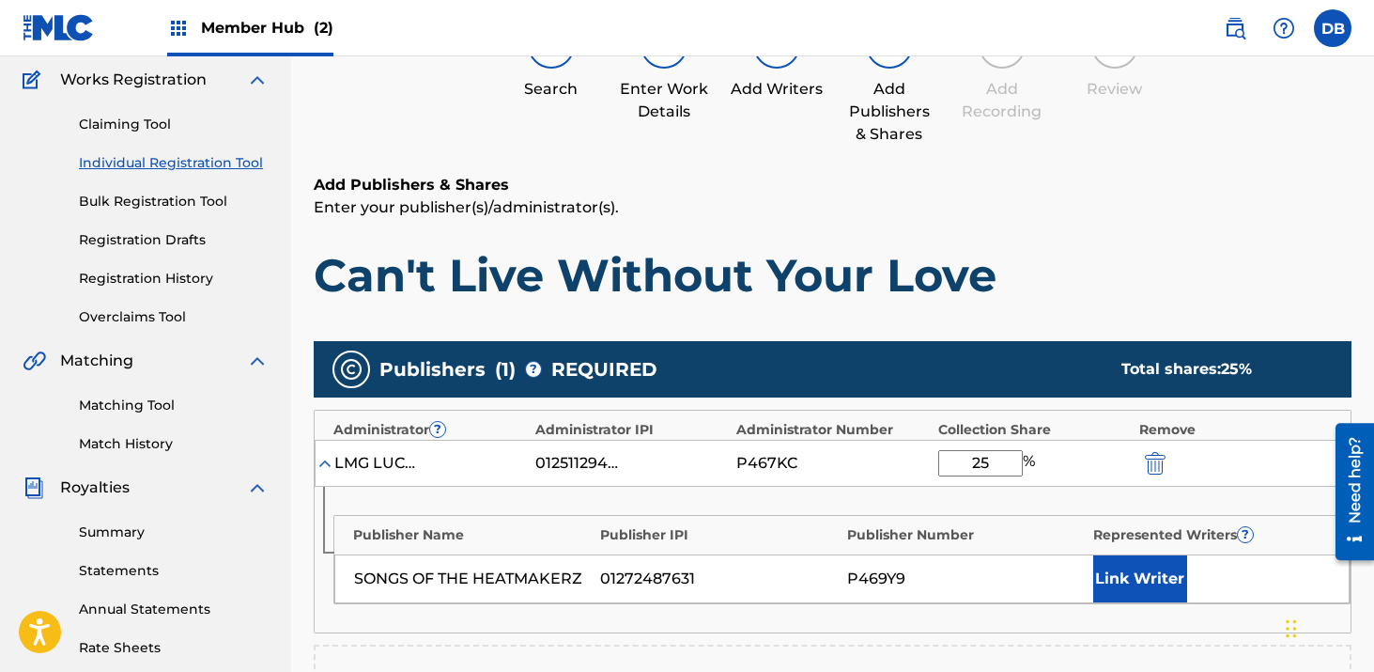
drag, startPoint x: 1006, startPoint y: 460, endPoint x: 955, endPoint y: 460, distance: 50.7
click at [959, 460] on input "25" at bounding box center [981, 463] width 85 height 26
type input "25"
click at [1159, 464] on img "submit" at bounding box center [1155, 463] width 21 height 23
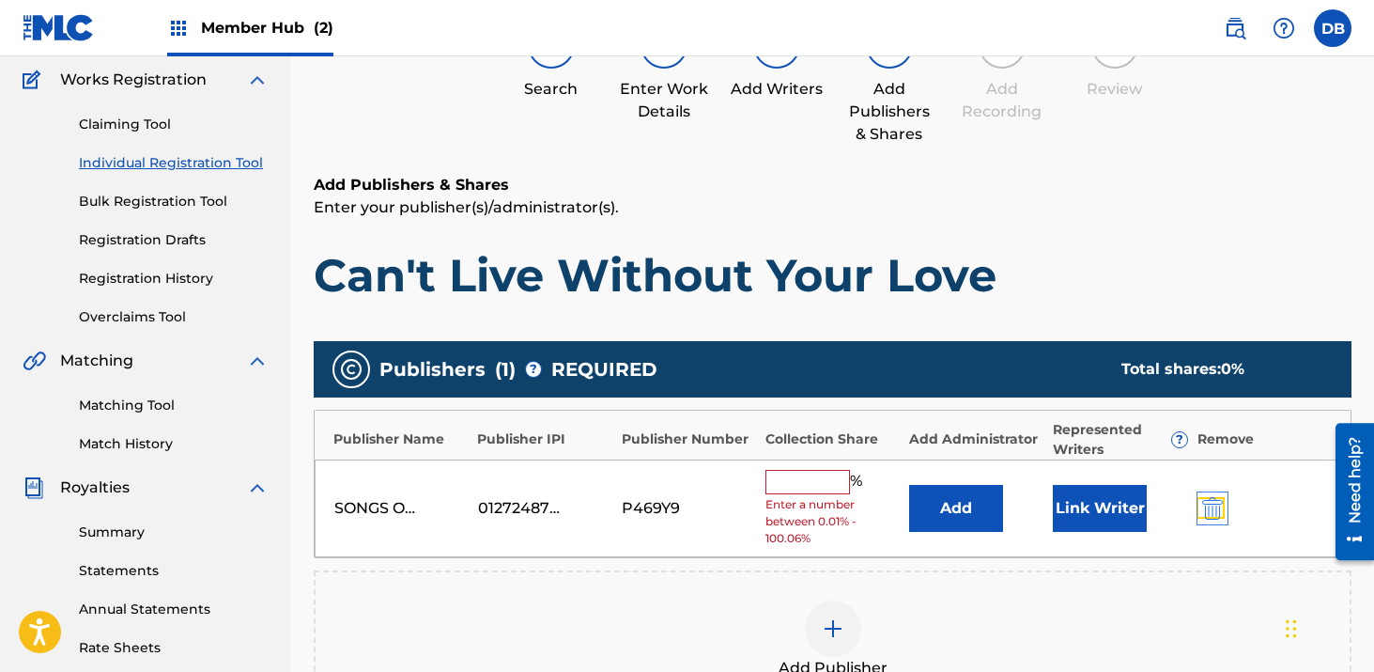
click at [1212, 502] on img "submit" at bounding box center [1213, 508] width 21 height 23
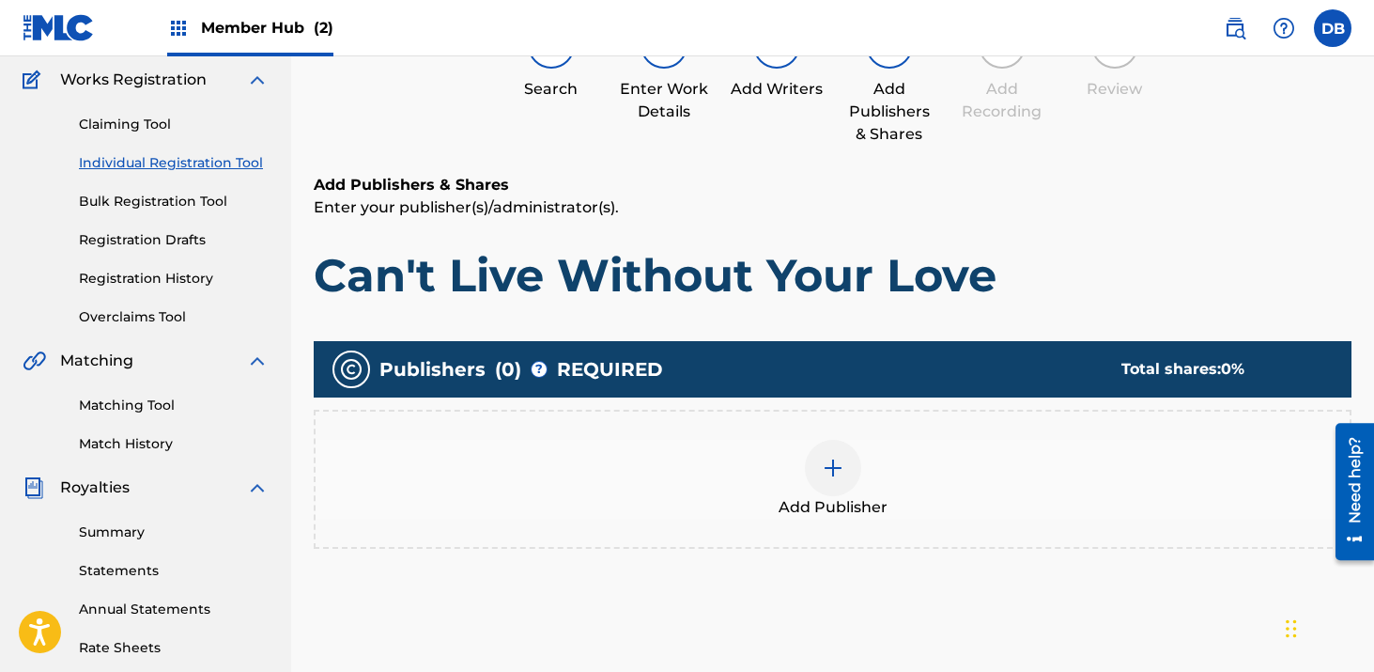
click at [829, 460] on img at bounding box center [833, 468] width 23 height 23
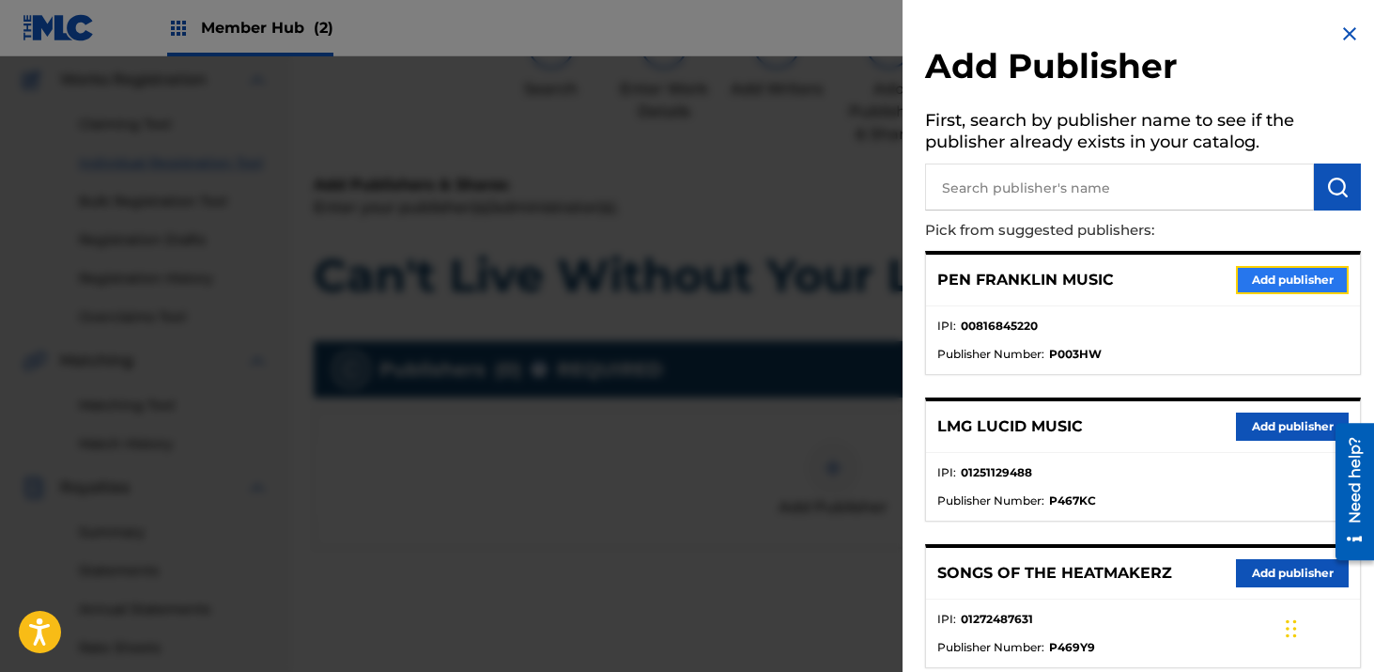
click at [1266, 274] on button "Add publisher" at bounding box center [1292, 280] width 113 height 28
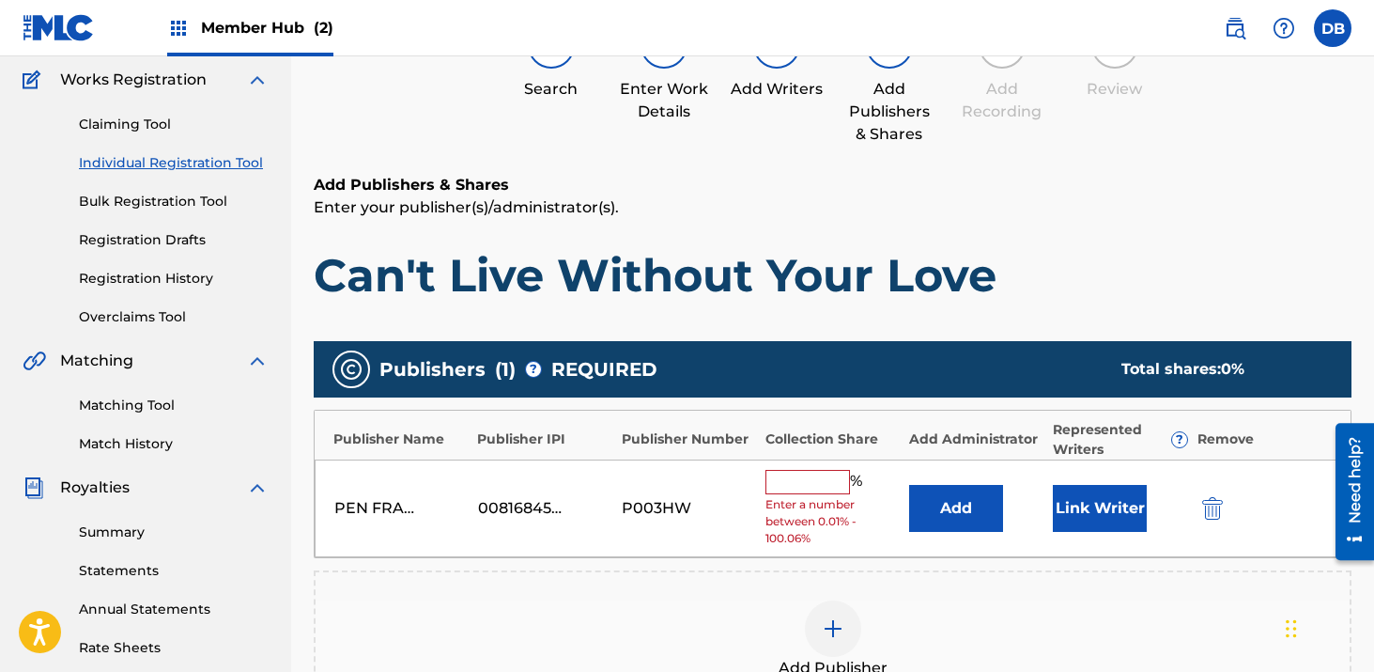
click at [788, 491] on input "text" at bounding box center [808, 482] width 85 height 24
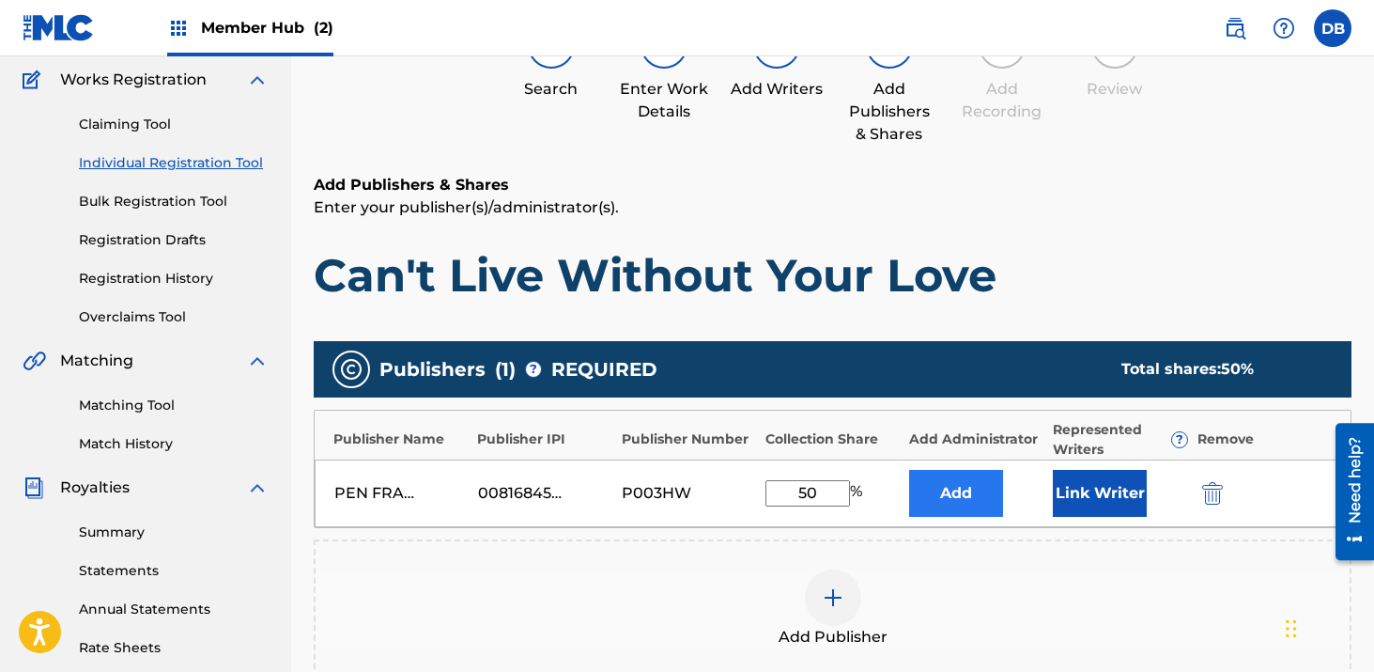
type input "50"
click at [946, 502] on button "Add" at bounding box center [956, 493] width 94 height 47
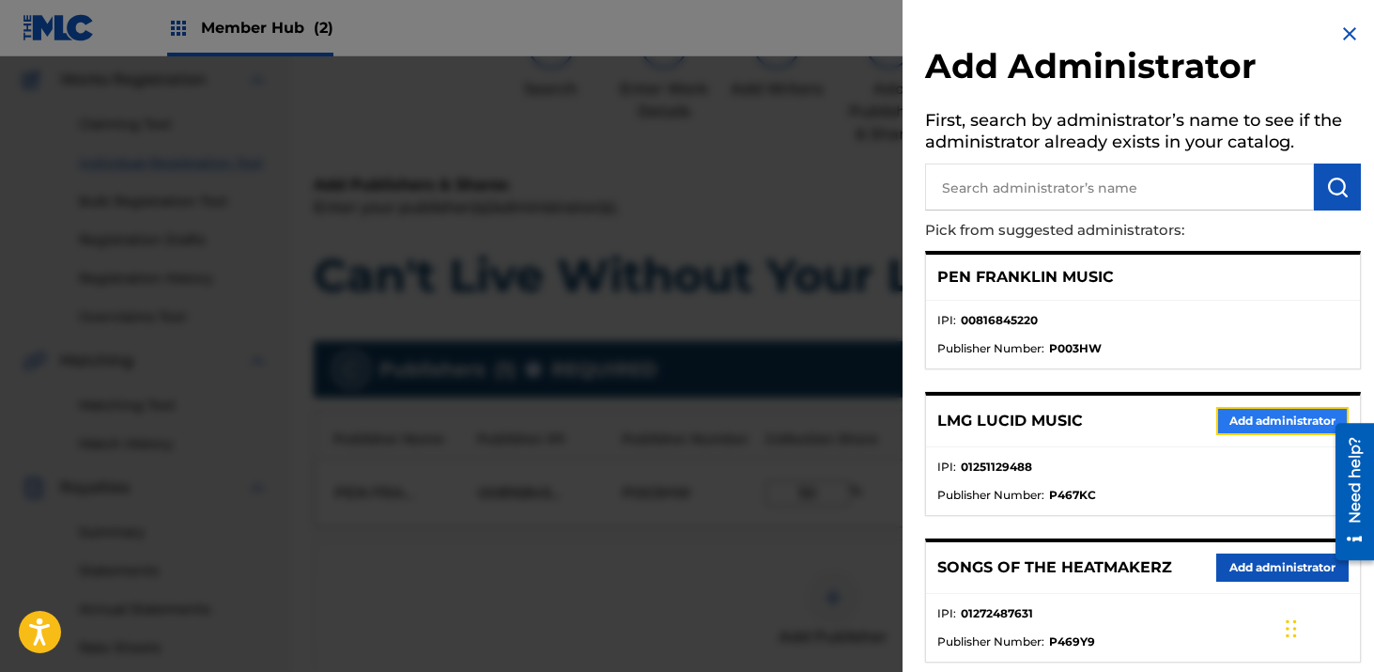
click at [1242, 413] on button "Add administrator" at bounding box center [1283, 421] width 132 height 28
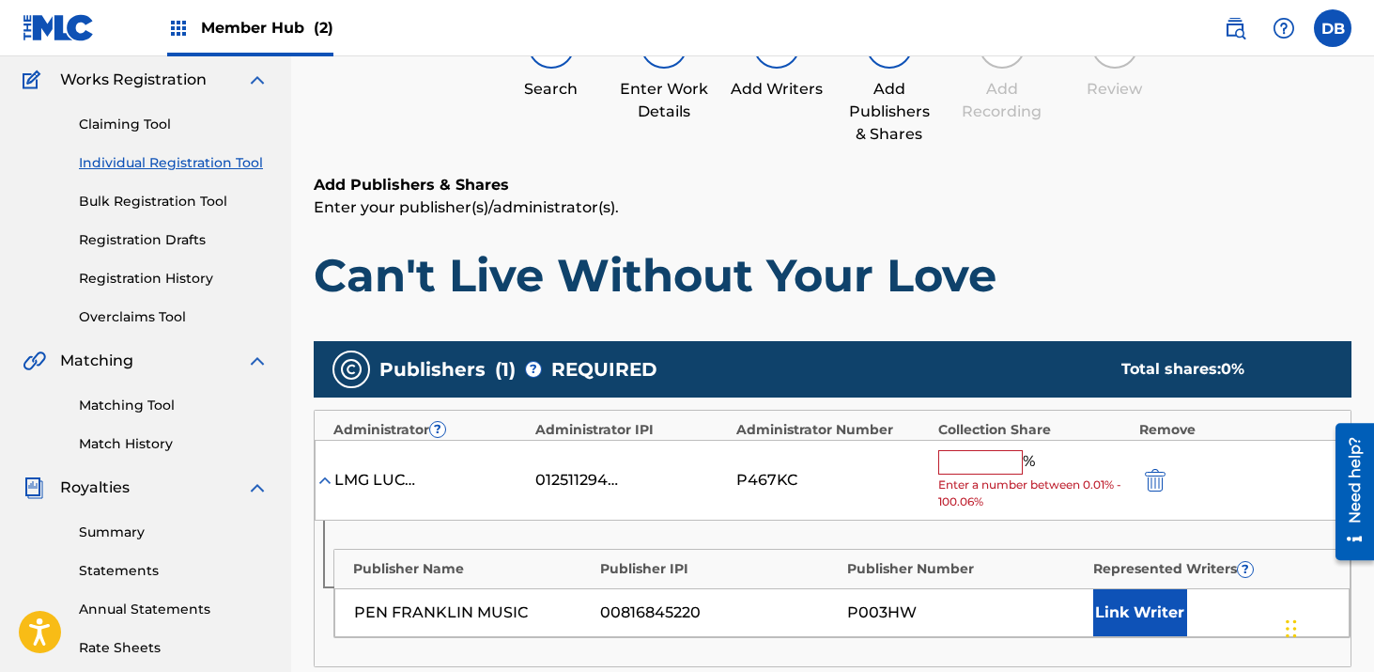
click at [994, 468] on input "text" at bounding box center [981, 462] width 85 height 24
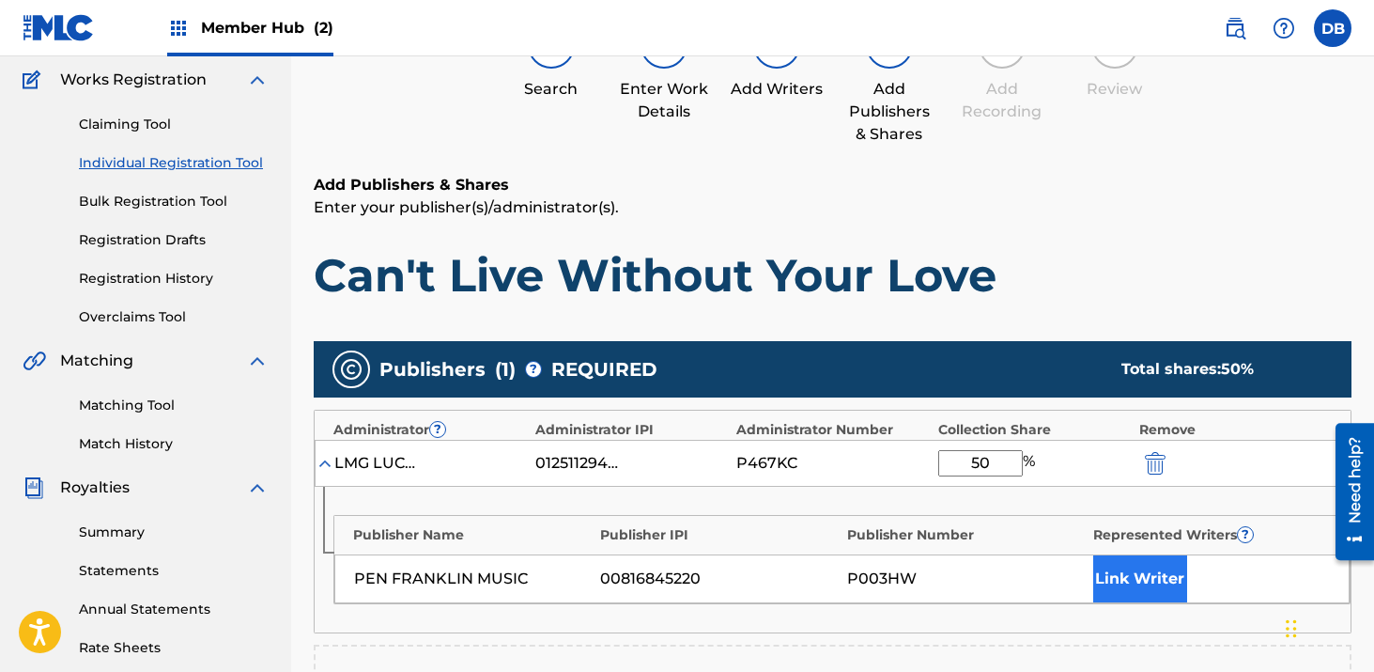
type input "50"
click at [1157, 585] on button "Link Writer" at bounding box center [1141, 578] width 94 height 47
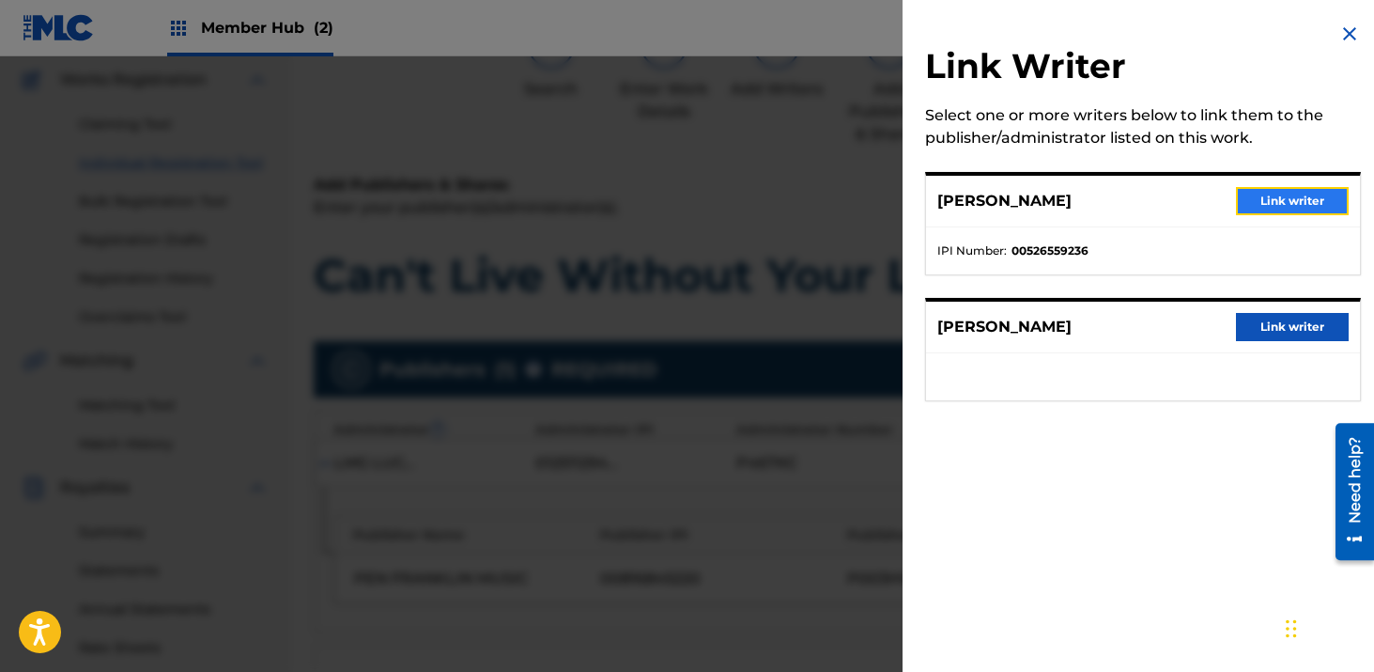
click at [1244, 202] on button "Link writer" at bounding box center [1292, 201] width 113 height 28
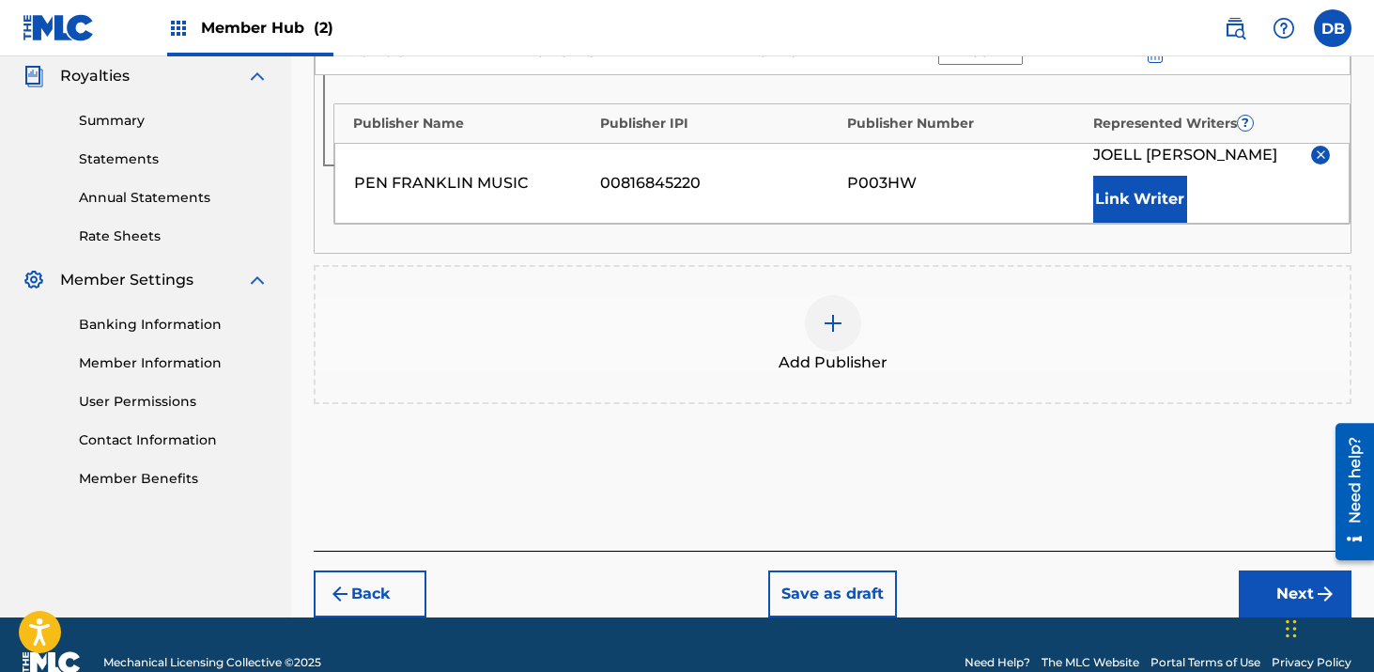
scroll to position [599, 0]
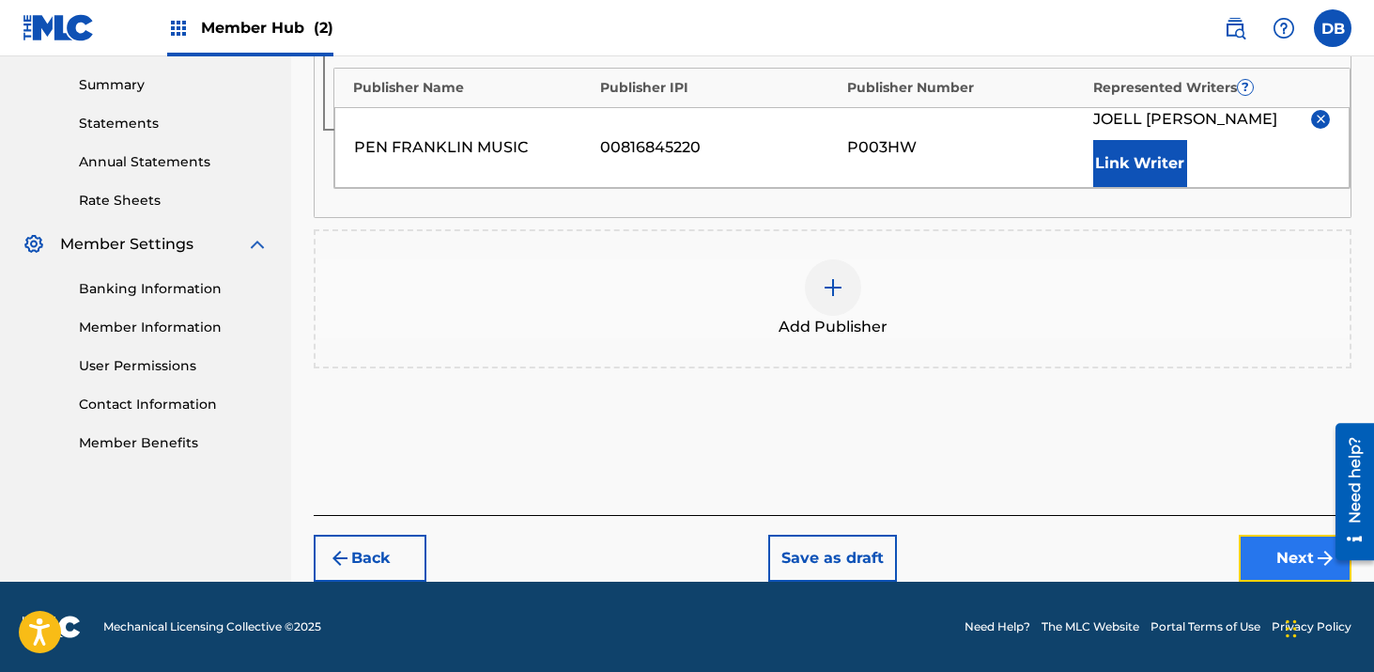
click at [1266, 561] on button "Next" at bounding box center [1295, 558] width 113 height 47
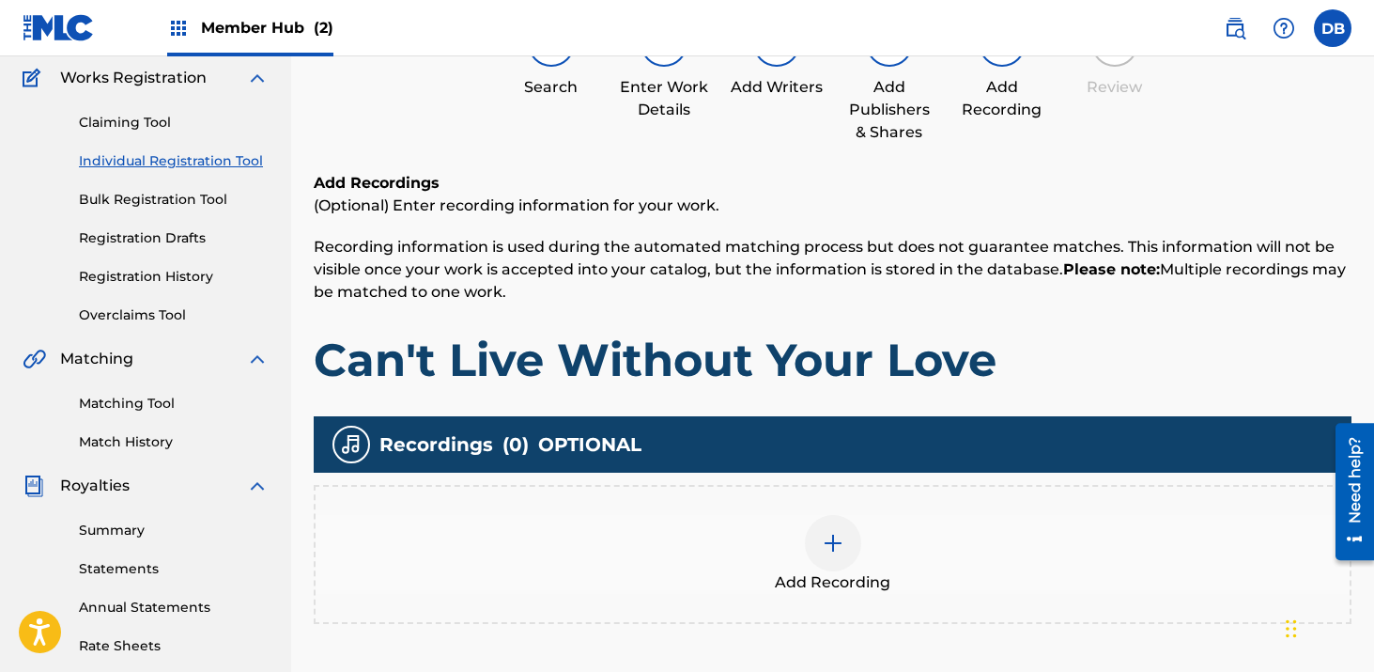
scroll to position [162, 0]
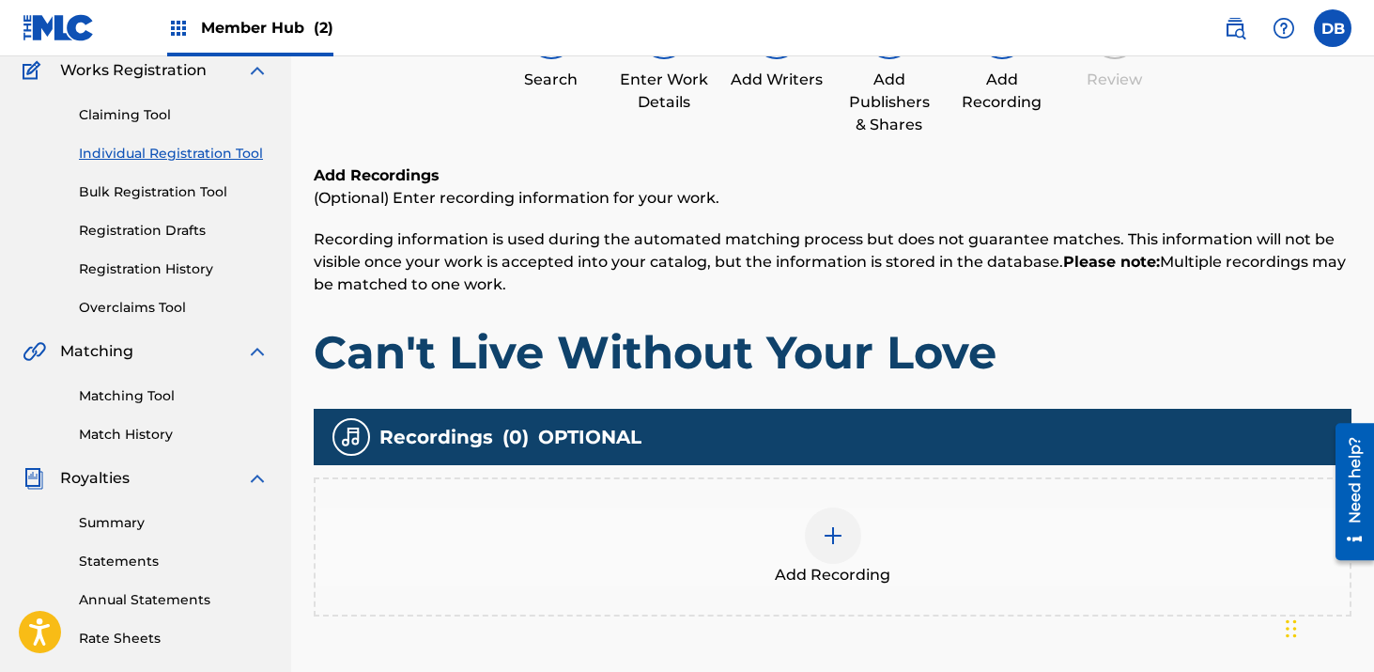
click at [832, 530] on img at bounding box center [833, 535] width 23 height 23
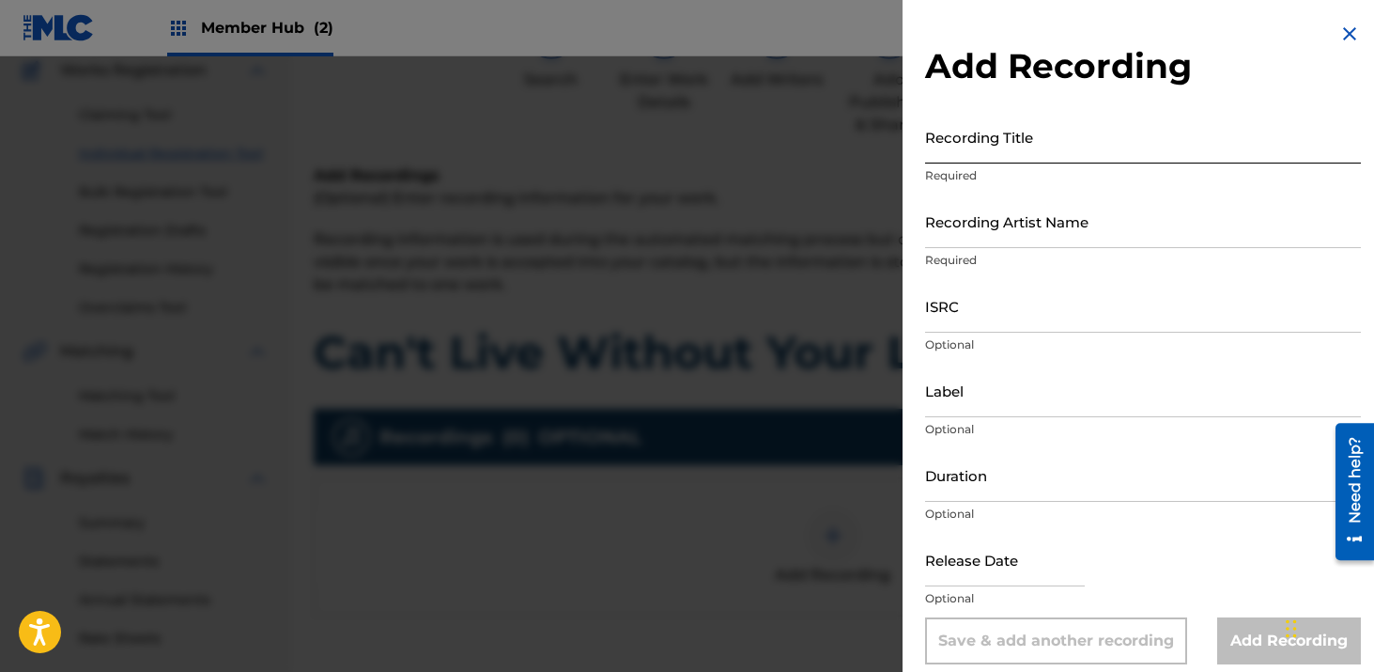
click at [950, 158] on input "Recording Title" at bounding box center [1143, 137] width 436 height 54
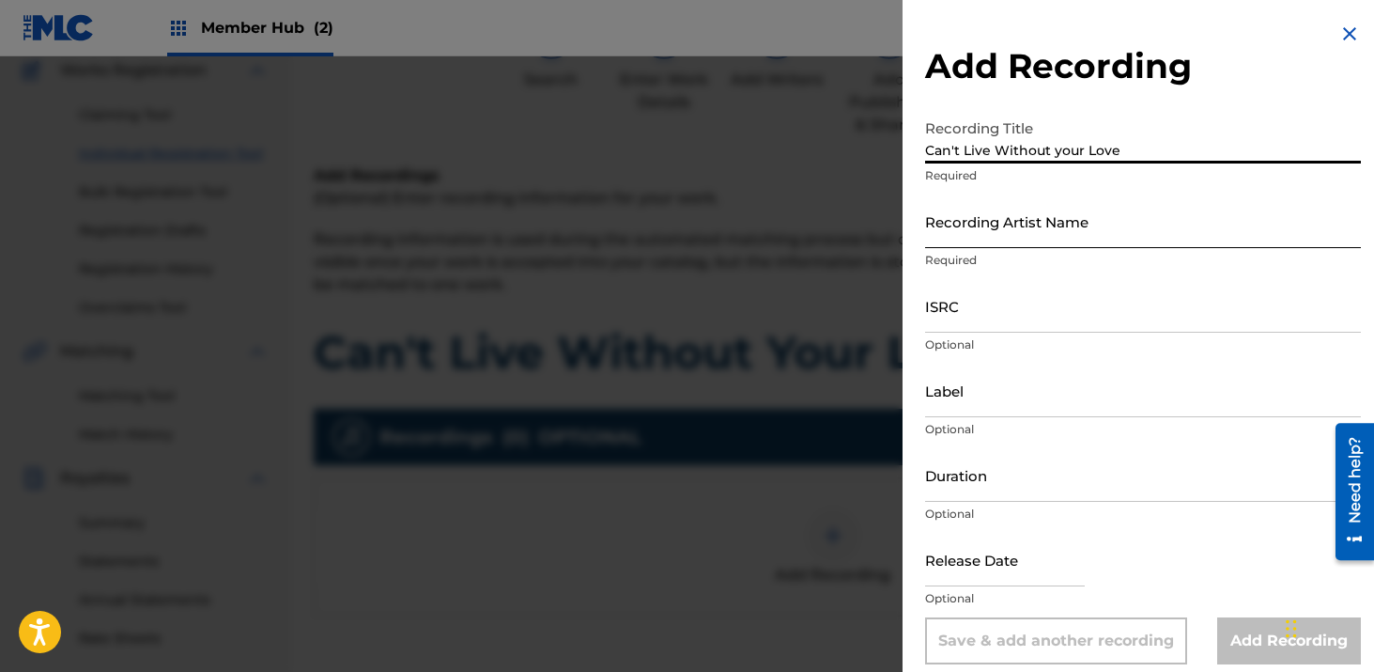
type input "Can't Live Without your Love"
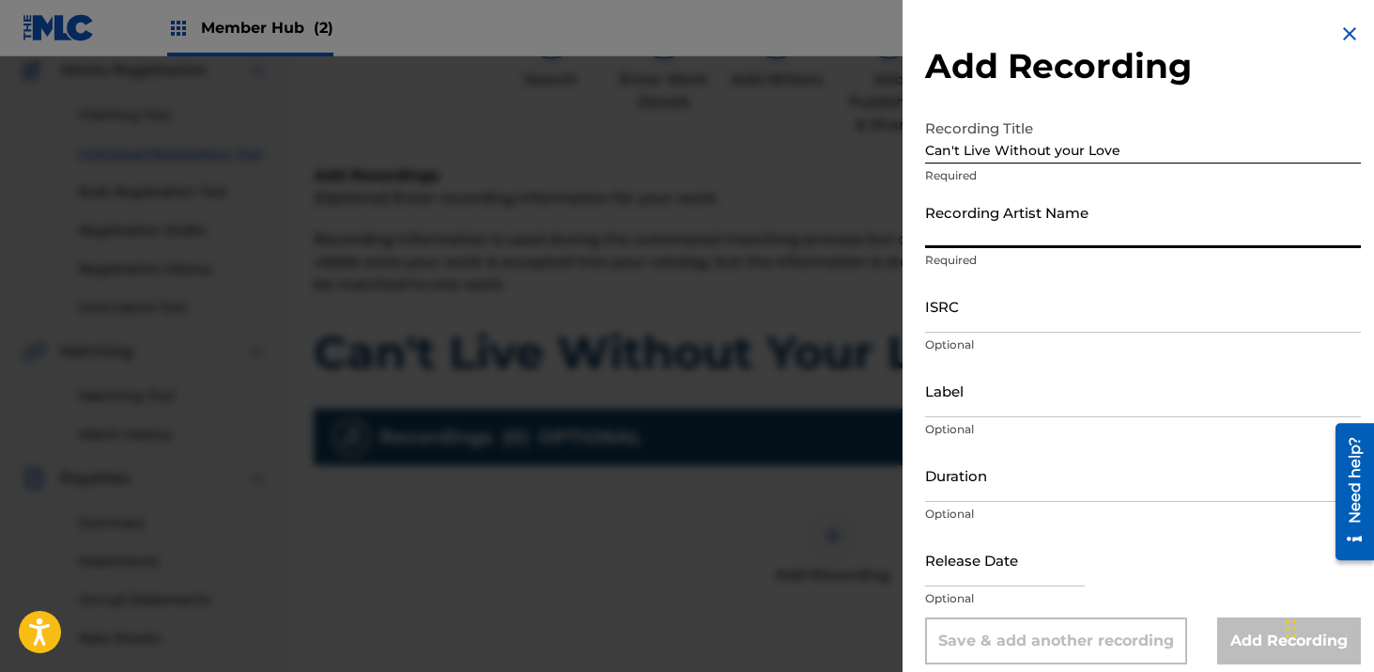
click at [967, 226] on input "Recording Artist Name" at bounding box center [1143, 221] width 436 height 54
type input "[PERSON_NAME]"
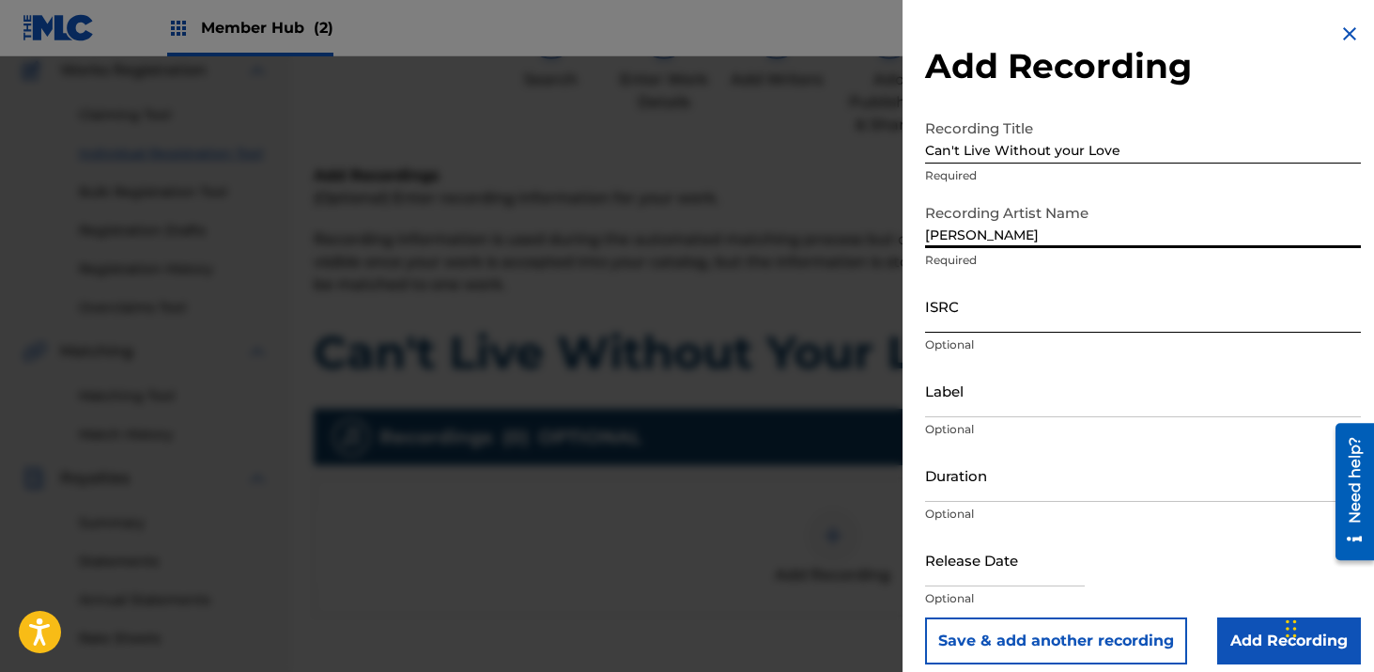
click at [1014, 304] on input "ISRC" at bounding box center [1143, 306] width 436 height 54
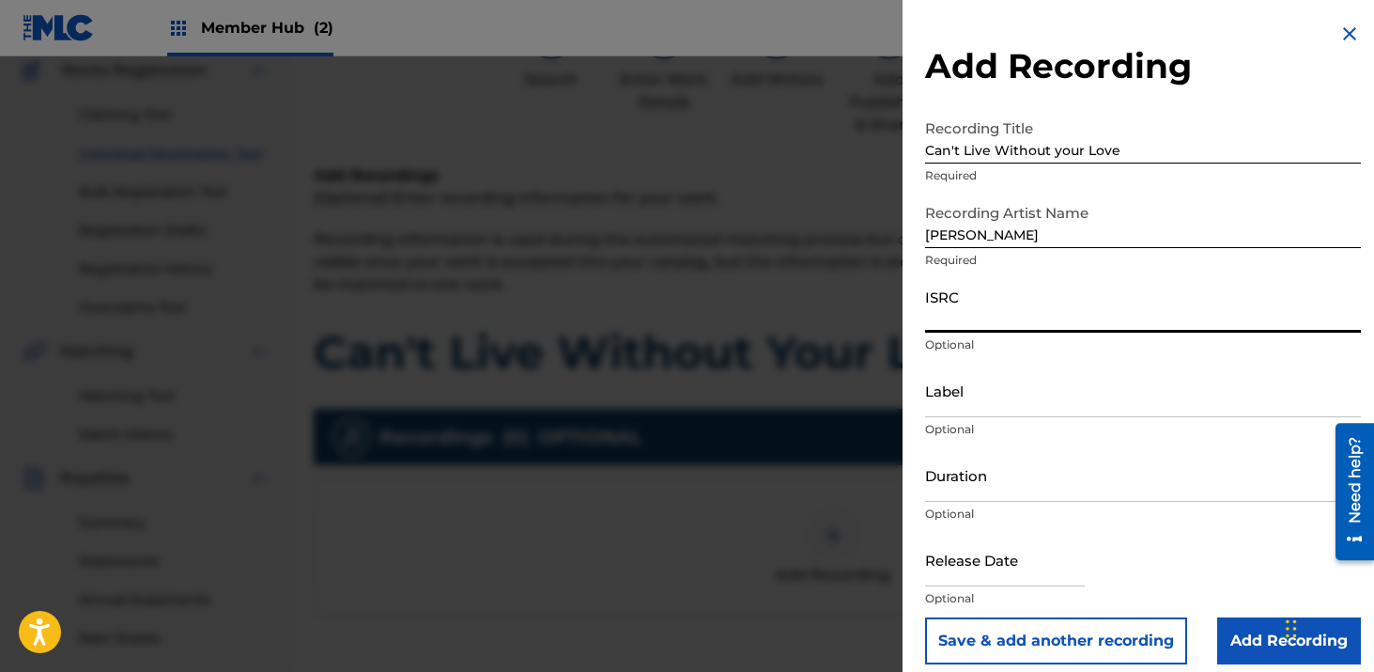
paste input "CH7812544953"
type input "CH7812544953"
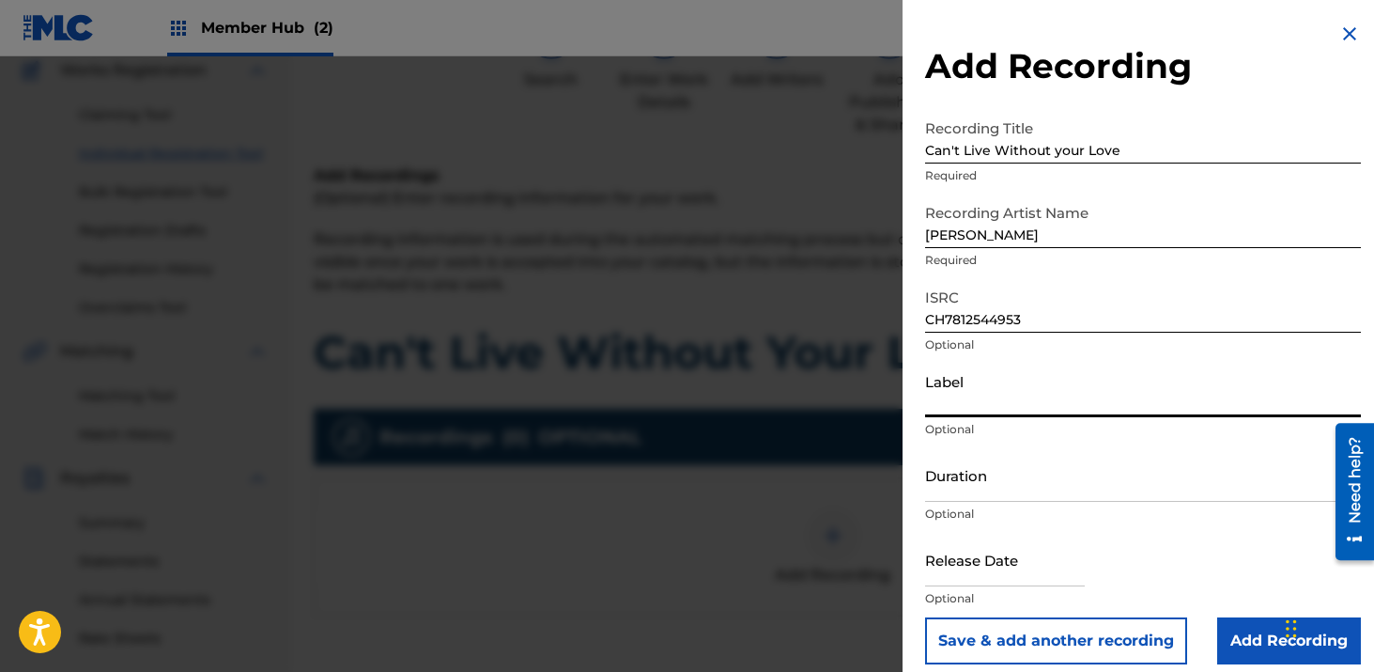
click at [992, 403] on input "Label" at bounding box center [1143, 391] width 436 height 54
type input "Hitmaker Music Group/Hitmaker Distro"
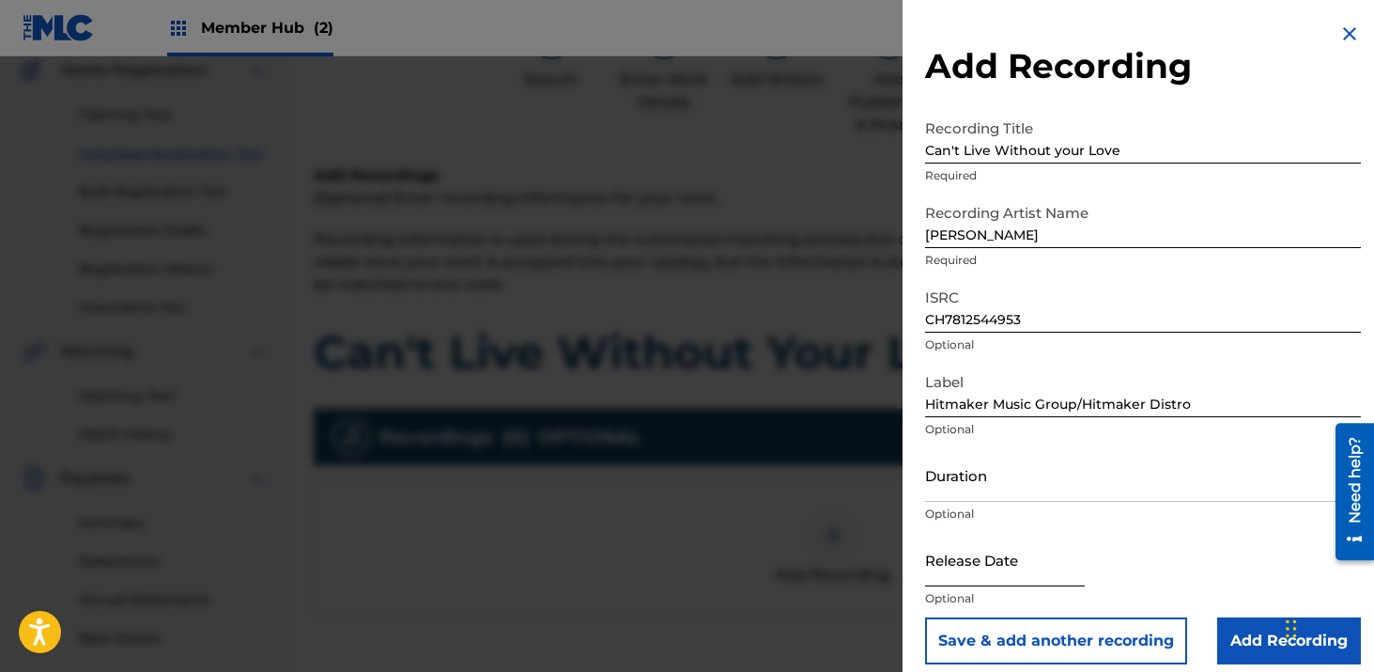
click at [1036, 558] on input "text" at bounding box center [1005, 560] width 160 height 54
select select "8"
select select "2025"
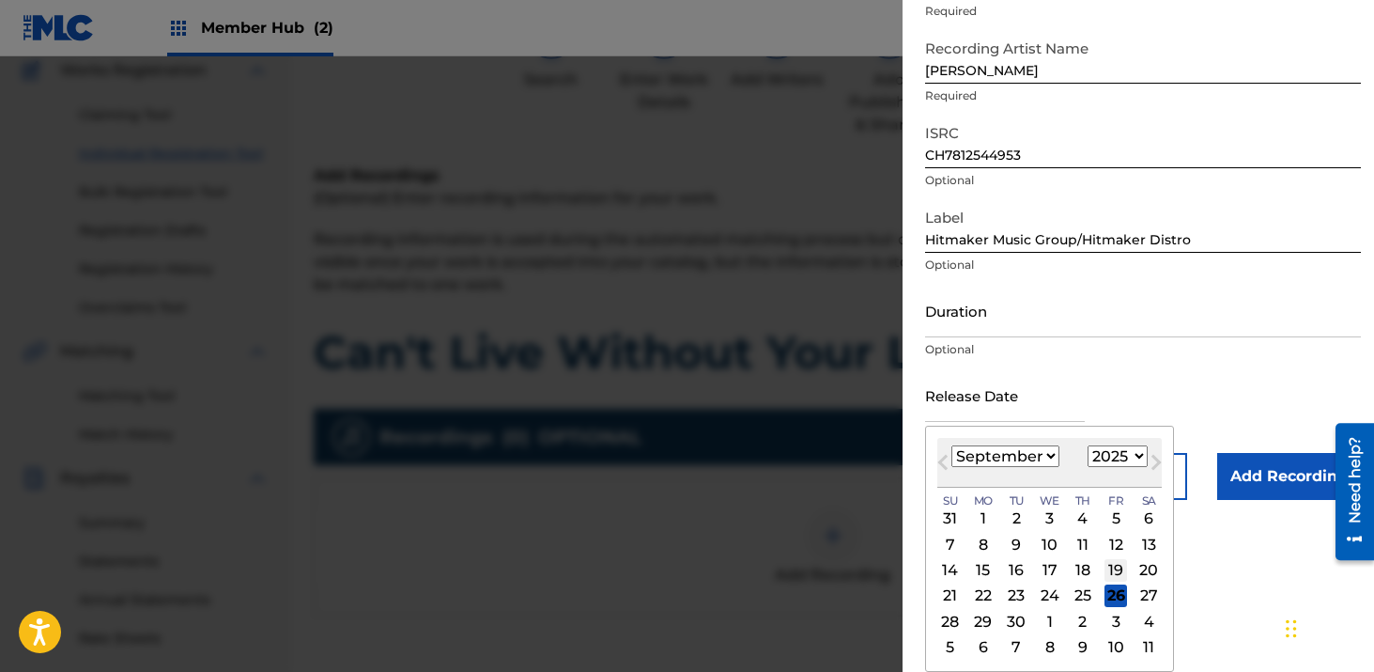
click at [1113, 575] on div "19" at bounding box center [1116, 570] width 23 height 23
type input "[DATE]"
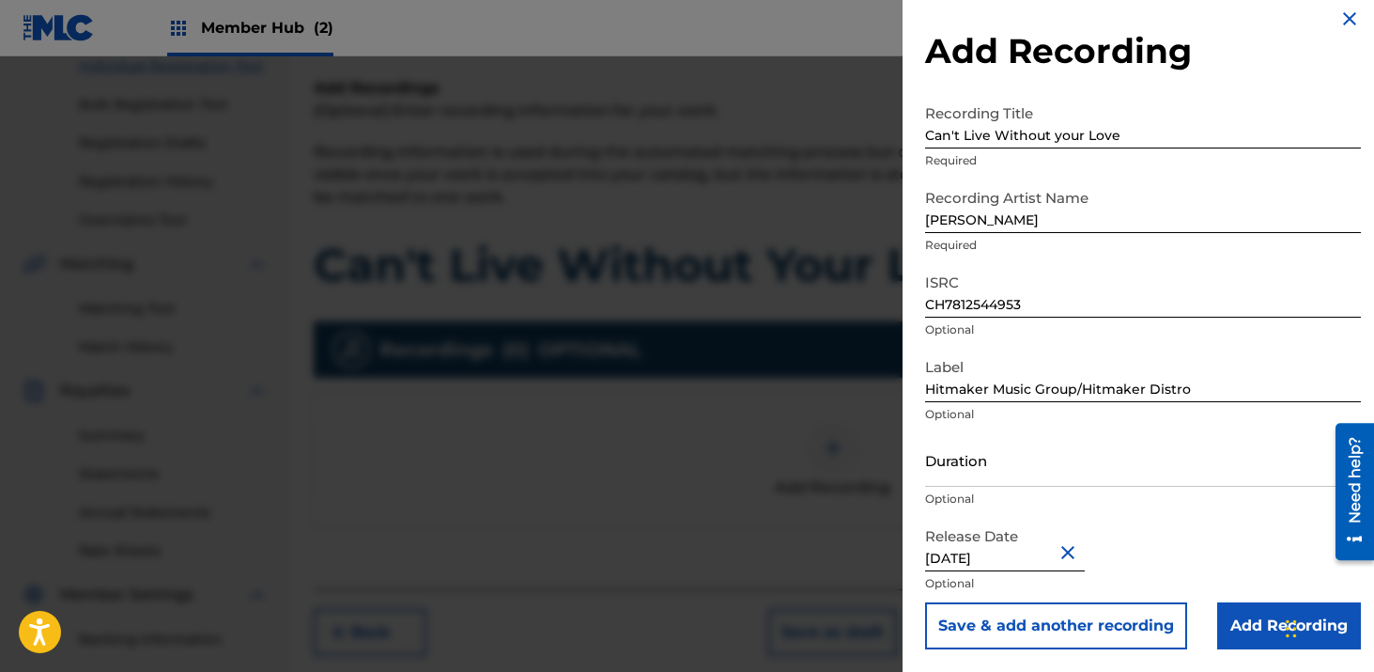
scroll to position [263, 0]
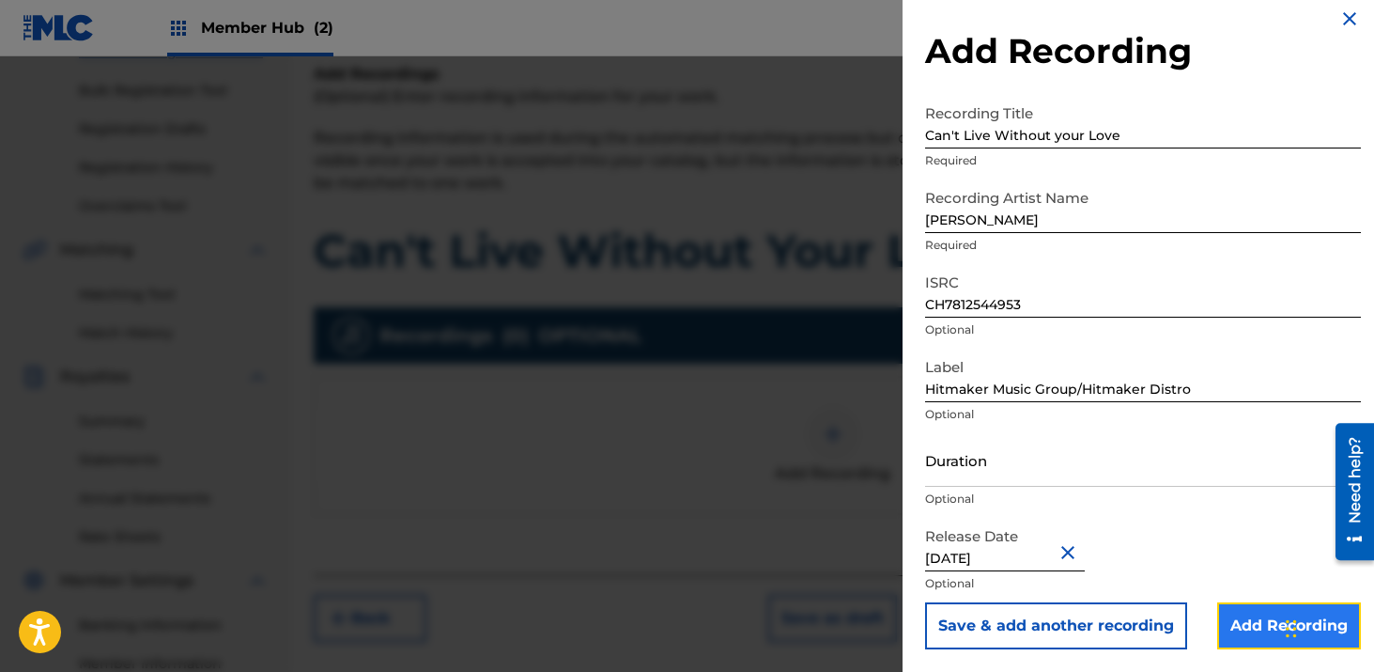
click at [1250, 620] on input "Add Recording" at bounding box center [1290, 625] width 144 height 47
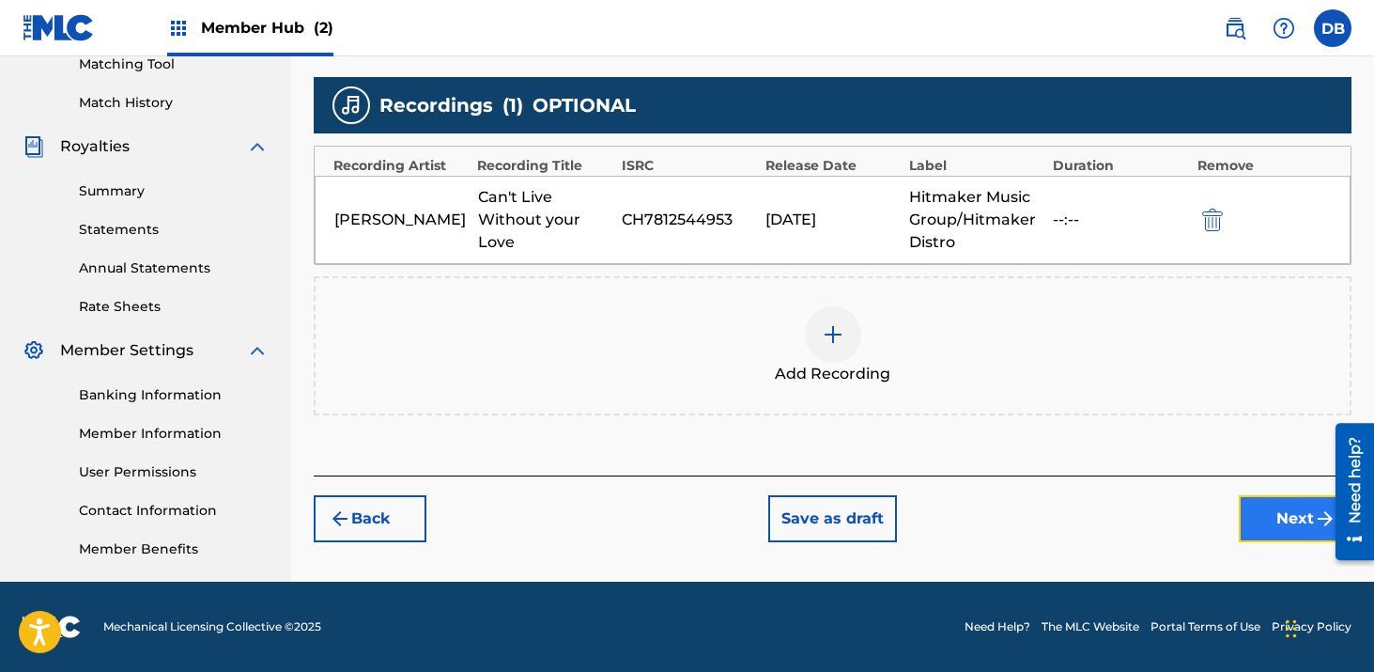
click at [1286, 510] on button "Next" at bounding box center [1295, 518] width 113 height 47
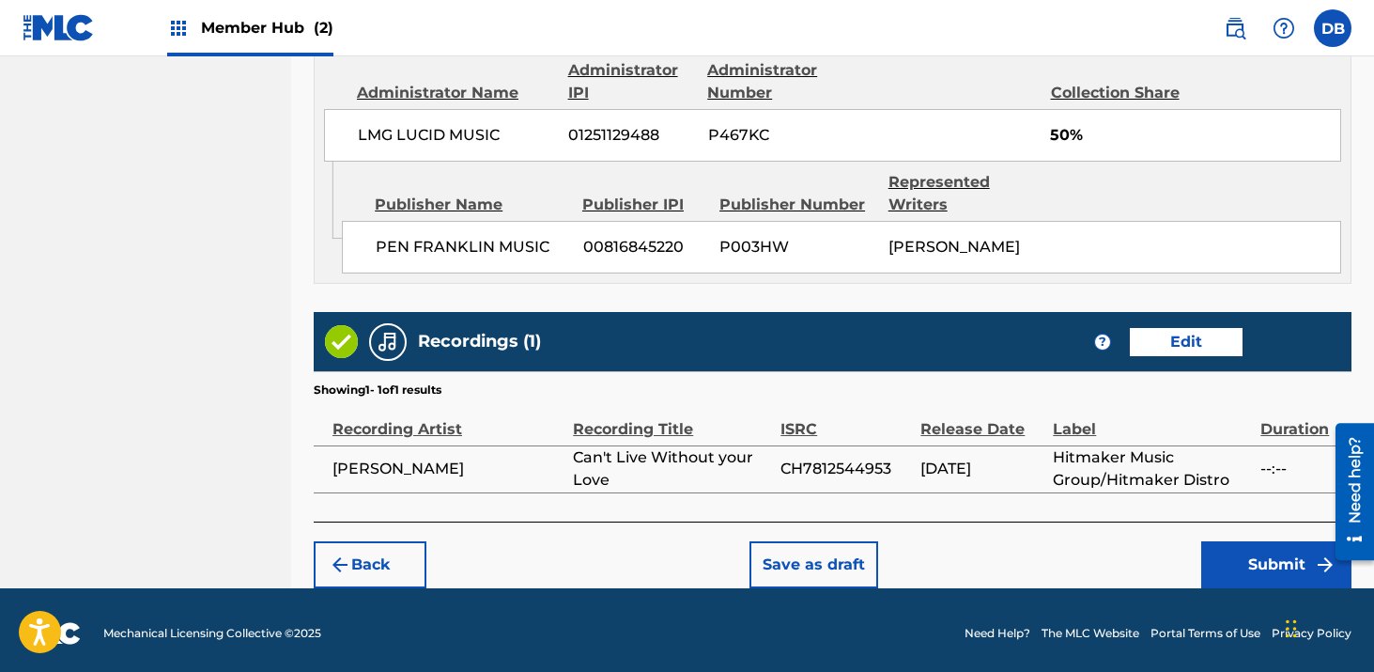
scroll to position [1052, 0]
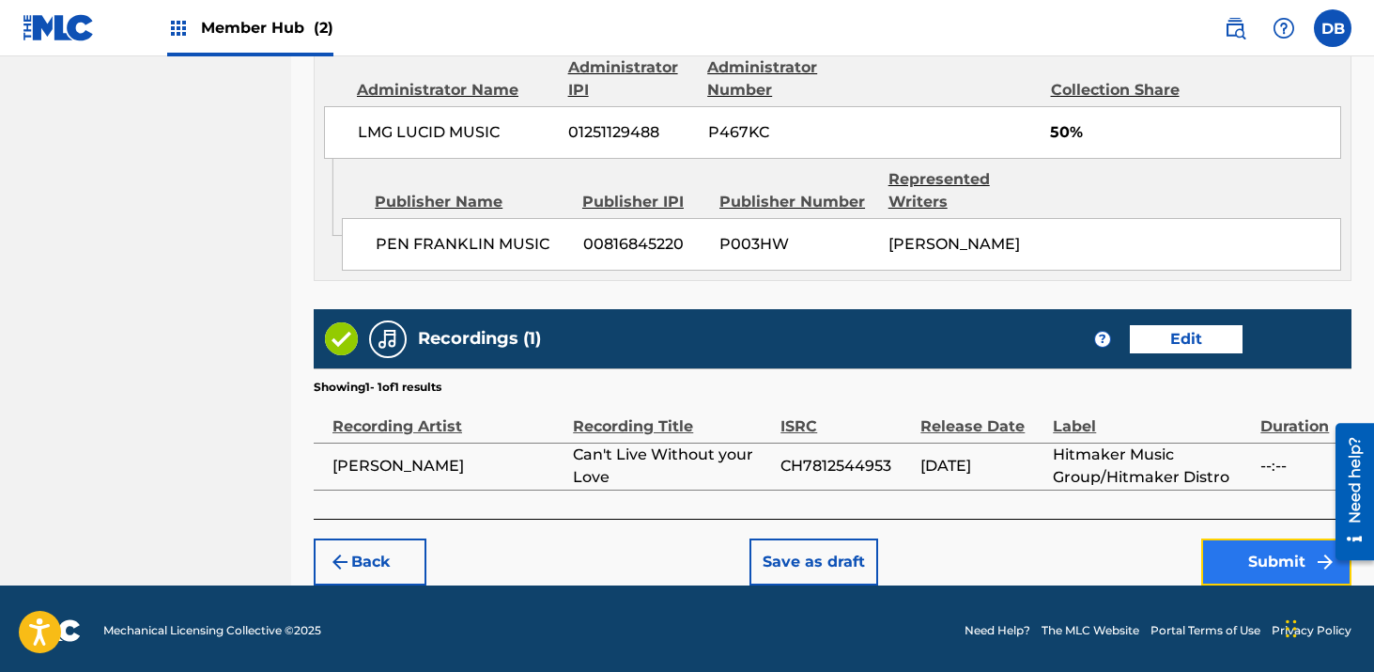
click at [1235, 556] on button "Submit" at bounding box center [1277, 561] width 150 height 47
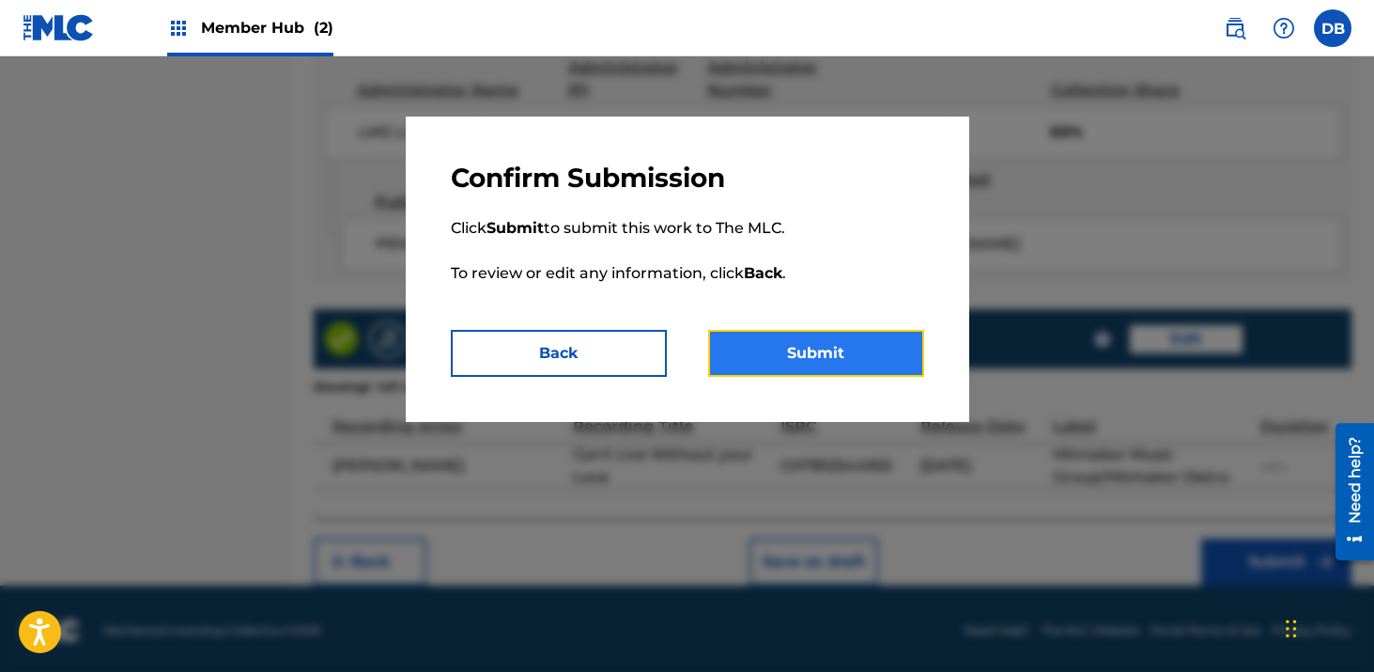
click at [881, 349] on button "Submit" at bounding box center [816, 353] width 216 height 47
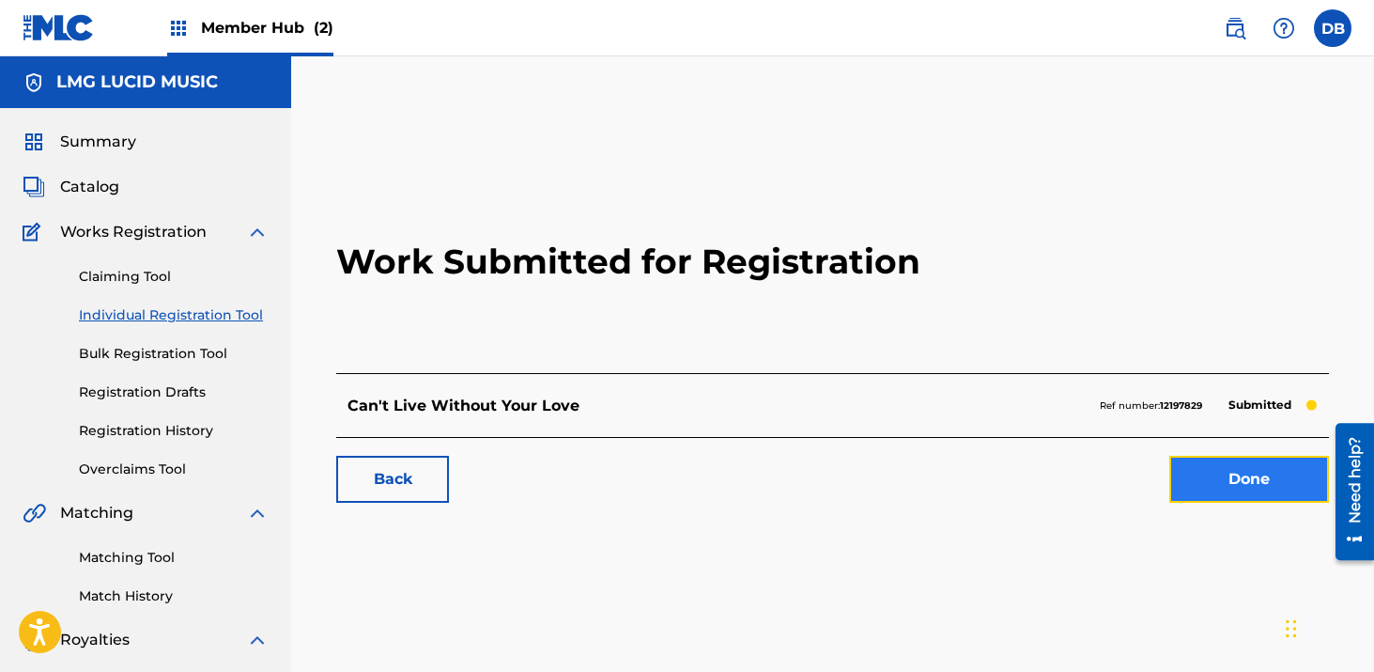
click at [1257, 465] on link "Done" at bounding box center [1250, 479] width 160 height 47
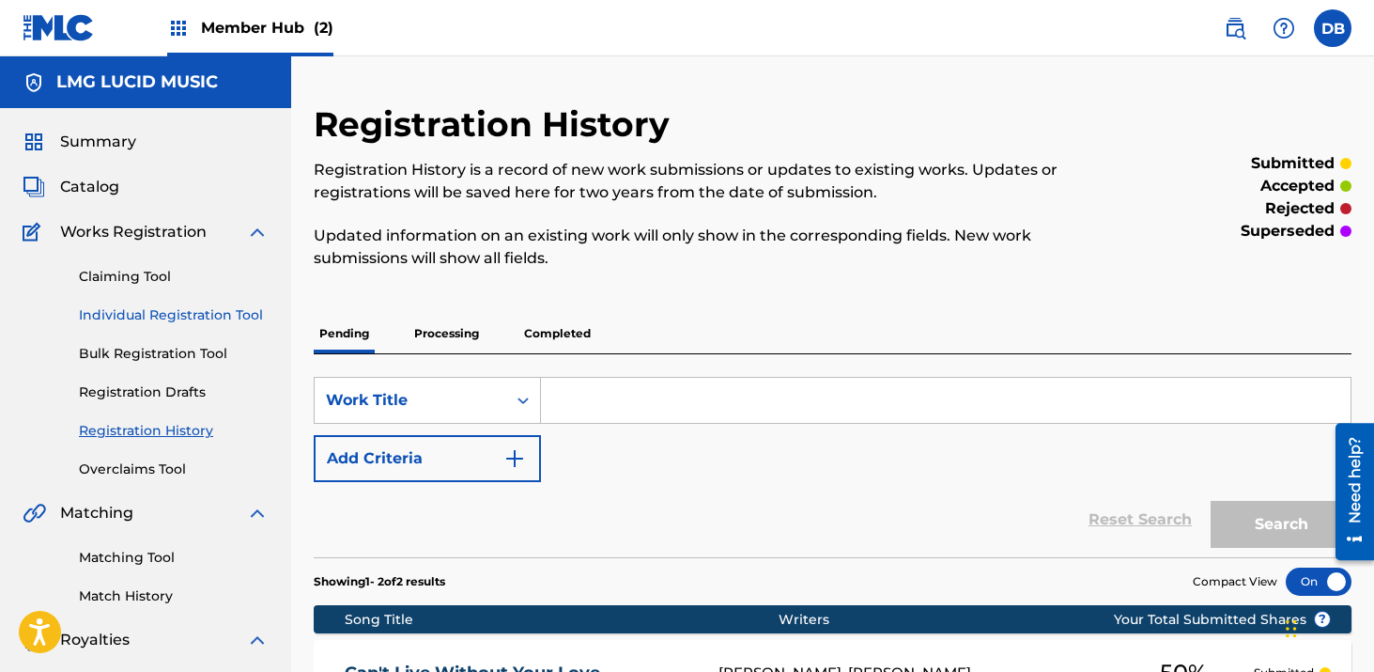
click at [212, 315] on link "Individual Registration Tool" at bounding box center [174, 315] width 190 height 20
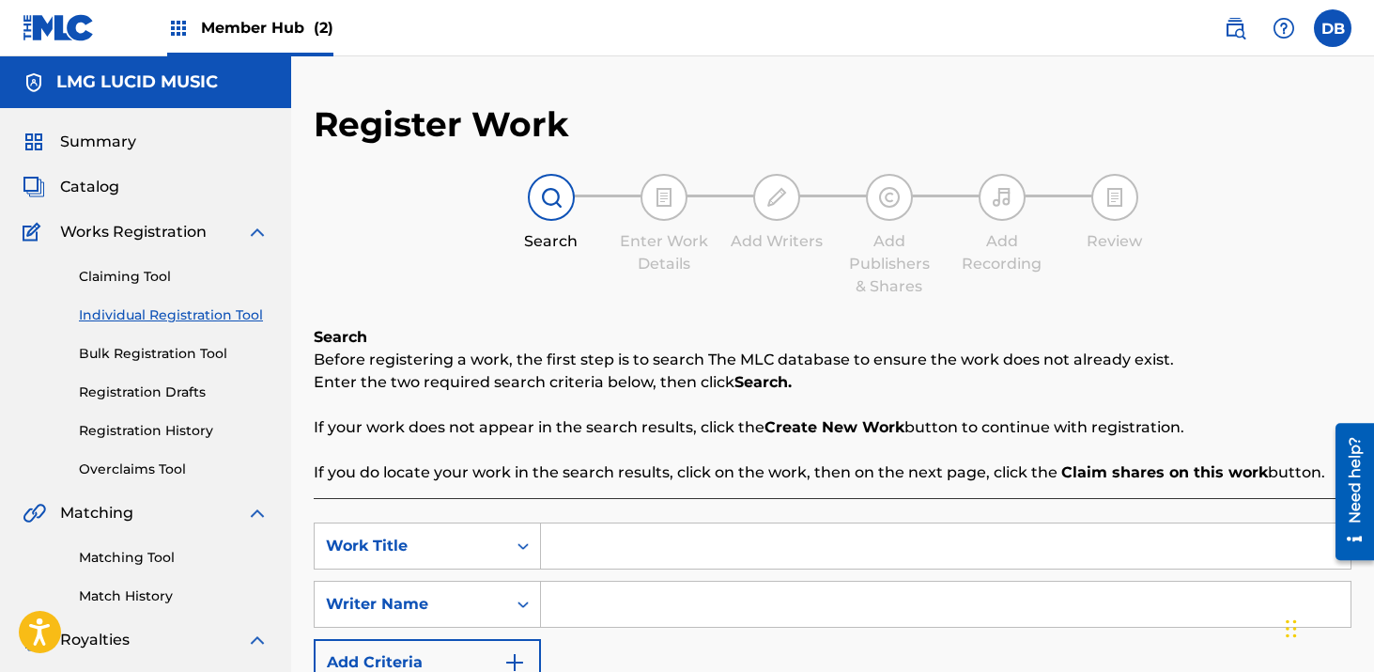
click at [577, 551] on input "Search Form" at bounding box center [946, 545] width 810 height 45
type input "The Yaowa"
click at [720, 599] on input "Search Form" at bounding box center [946, 604] width 810 height 45
type input "[PERSON_NAME]"
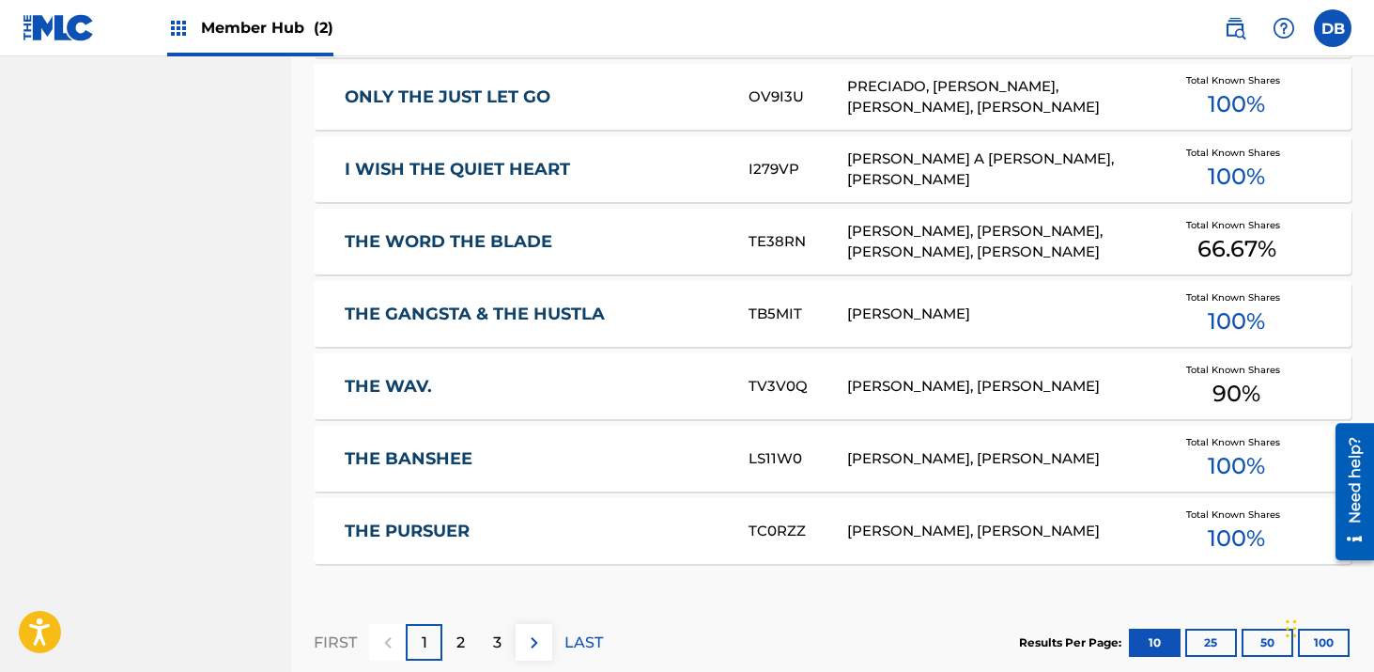
scroll to position [1251, 0]
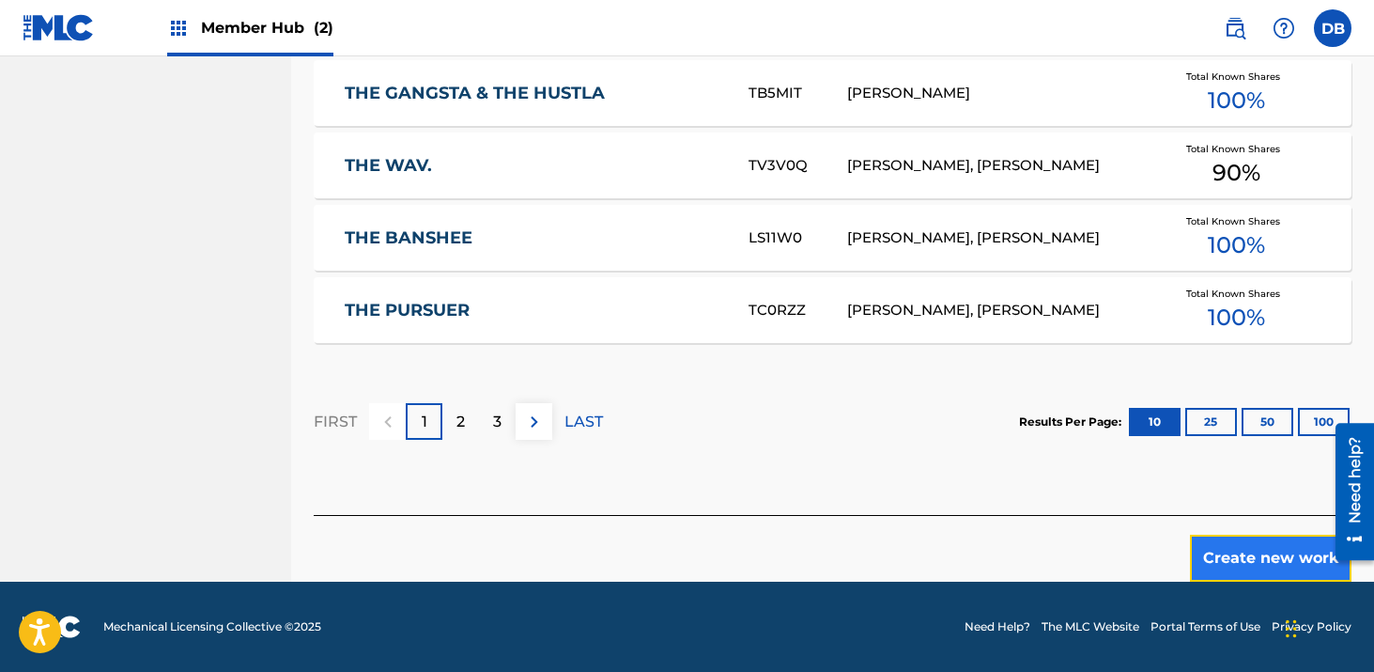
click at [1242, 567] on button "Create new work" at bounding box center [1271, 558] width 162 height 47
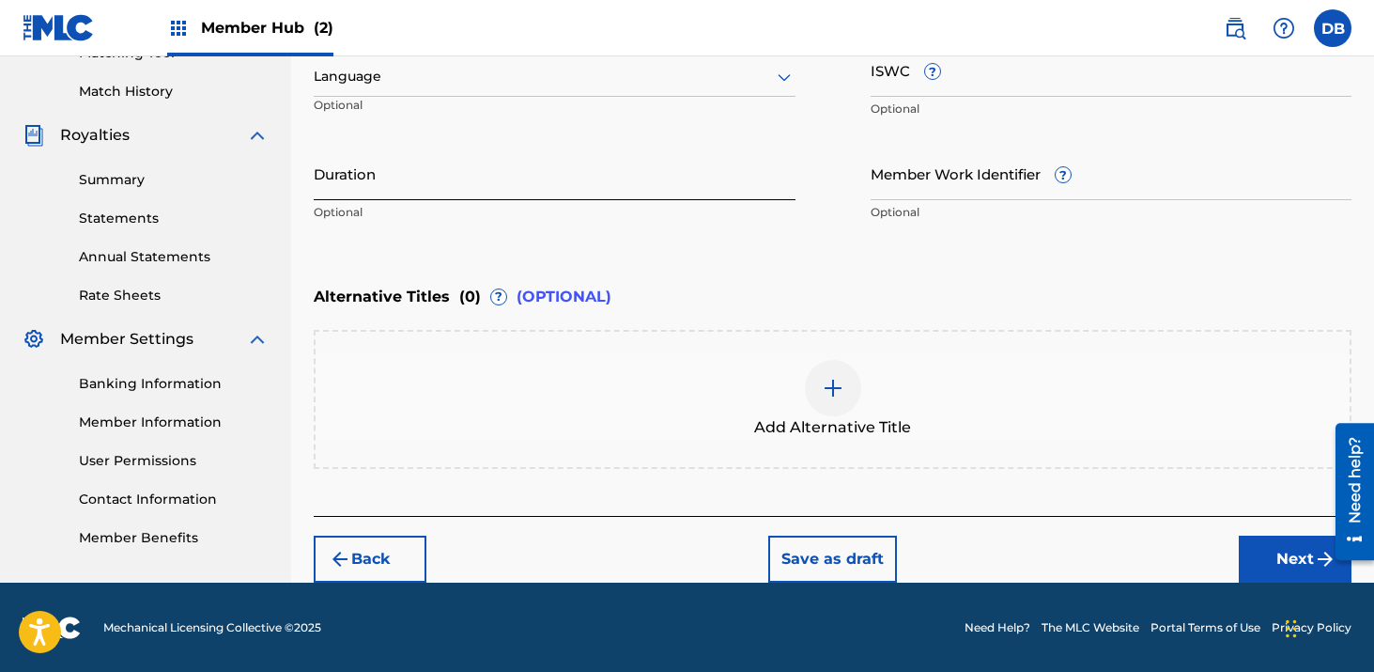
click at [425, 172] on input "Duration" at bounding box center [555, 174] width 482 height 54
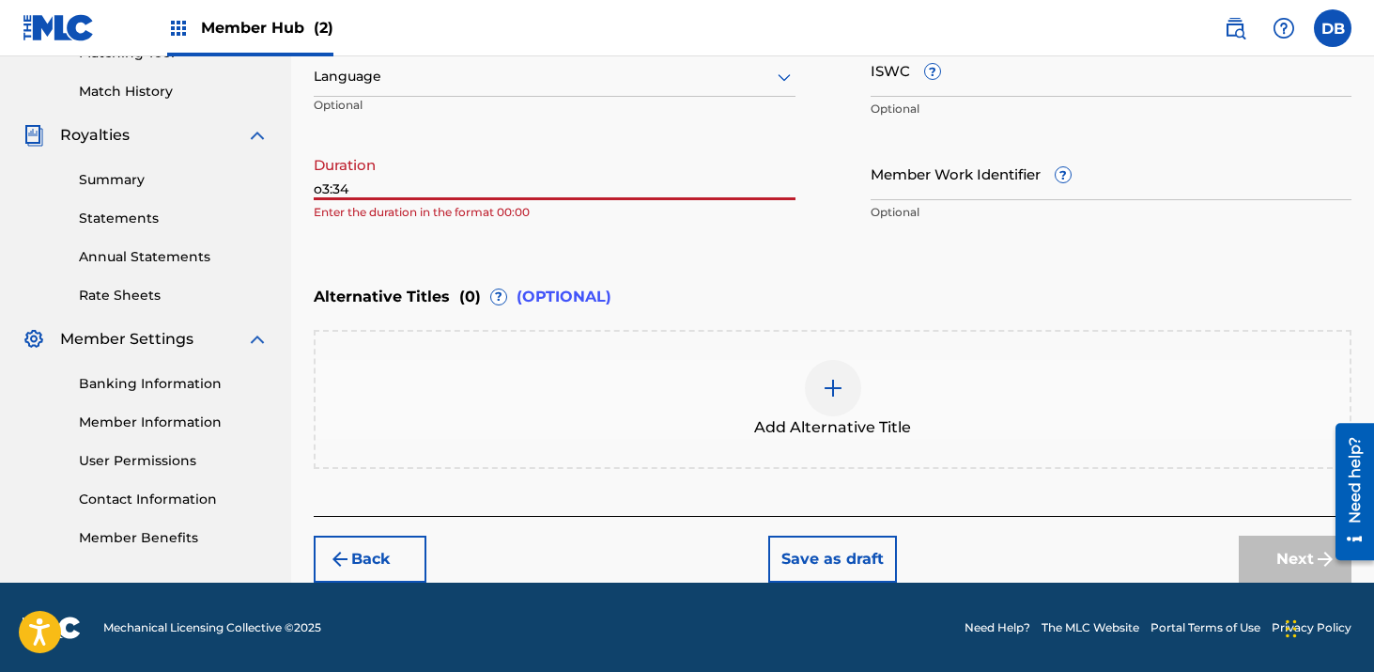
click at [326, 186] on input "o3:34" at bounding box center [555, 174] width 482 height 54
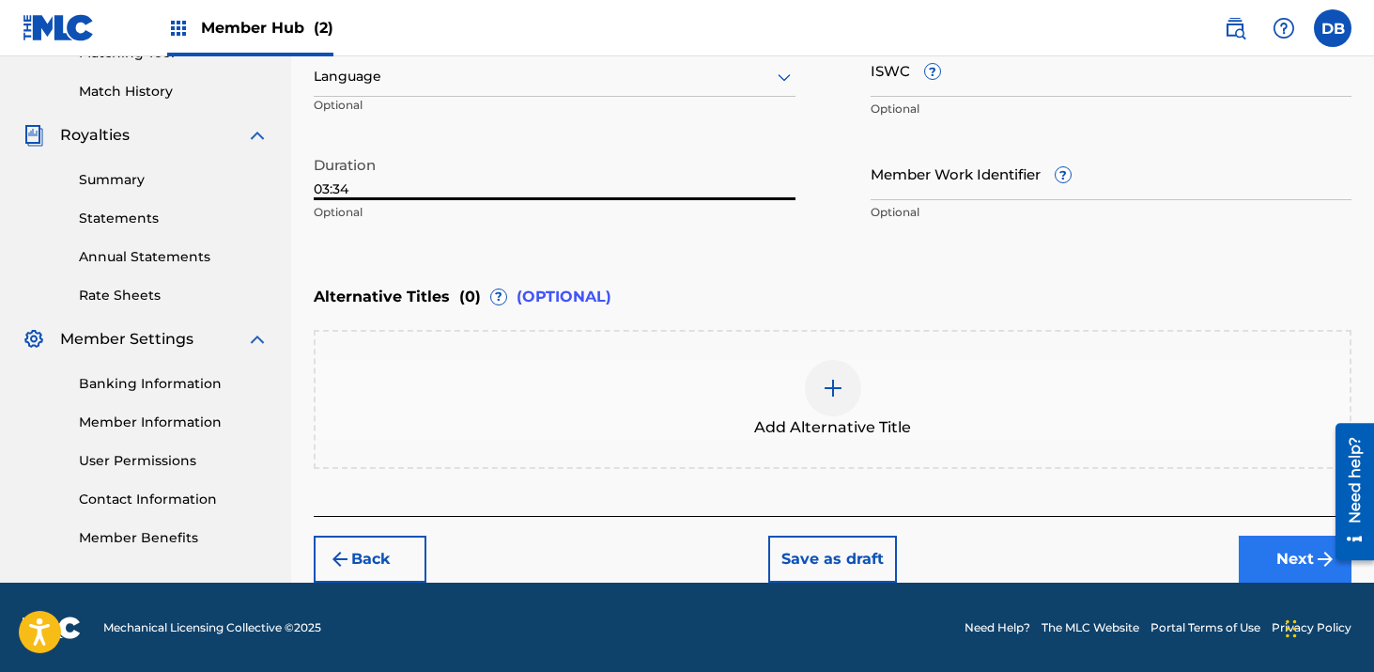
type input "03:34"
click at [1281, 571] on button "Next" at bounding box center [1295, 559] width 113 height 47
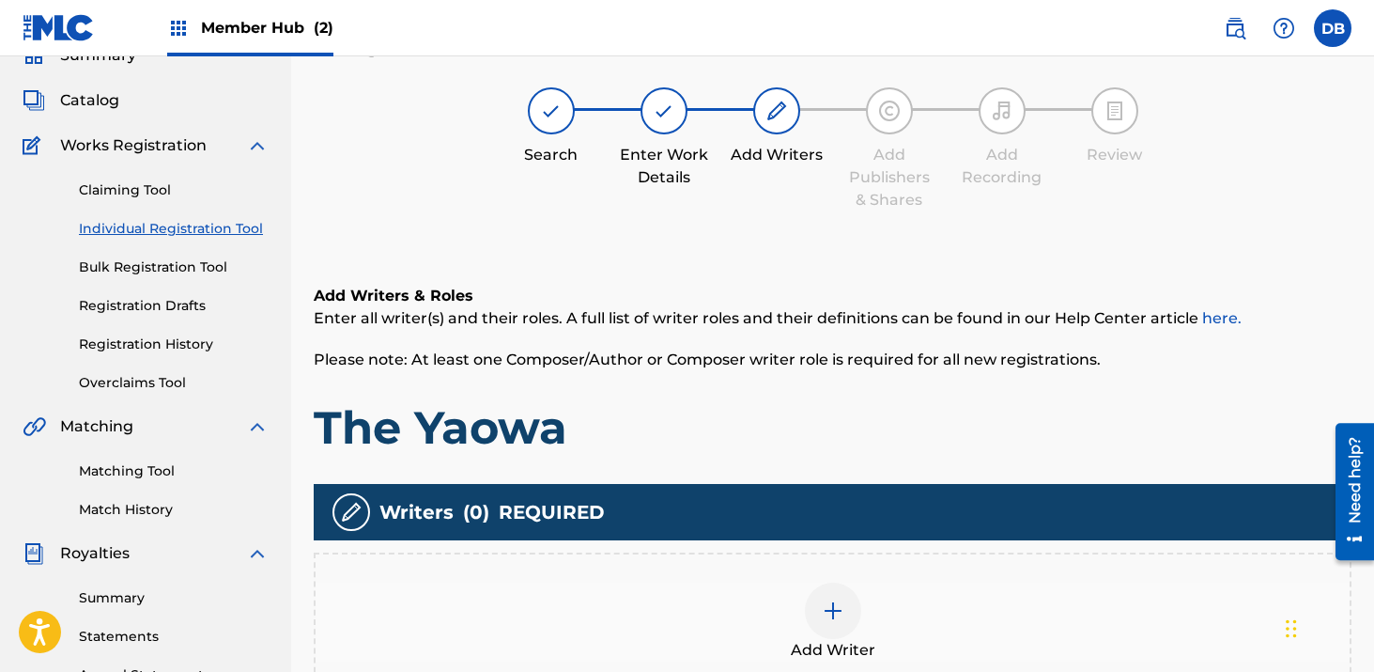
scroll to position [85, 0]
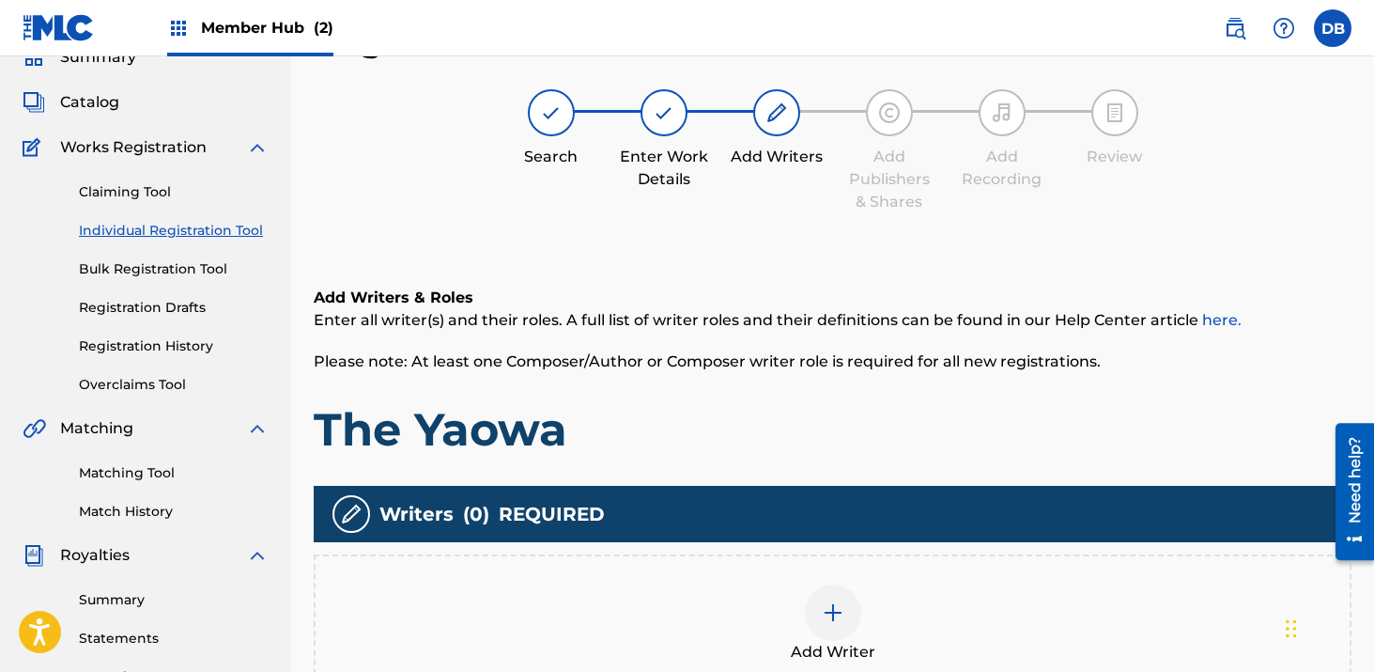
click at [838, 613] on img at bounding box center [833, 612] width 23 height 23
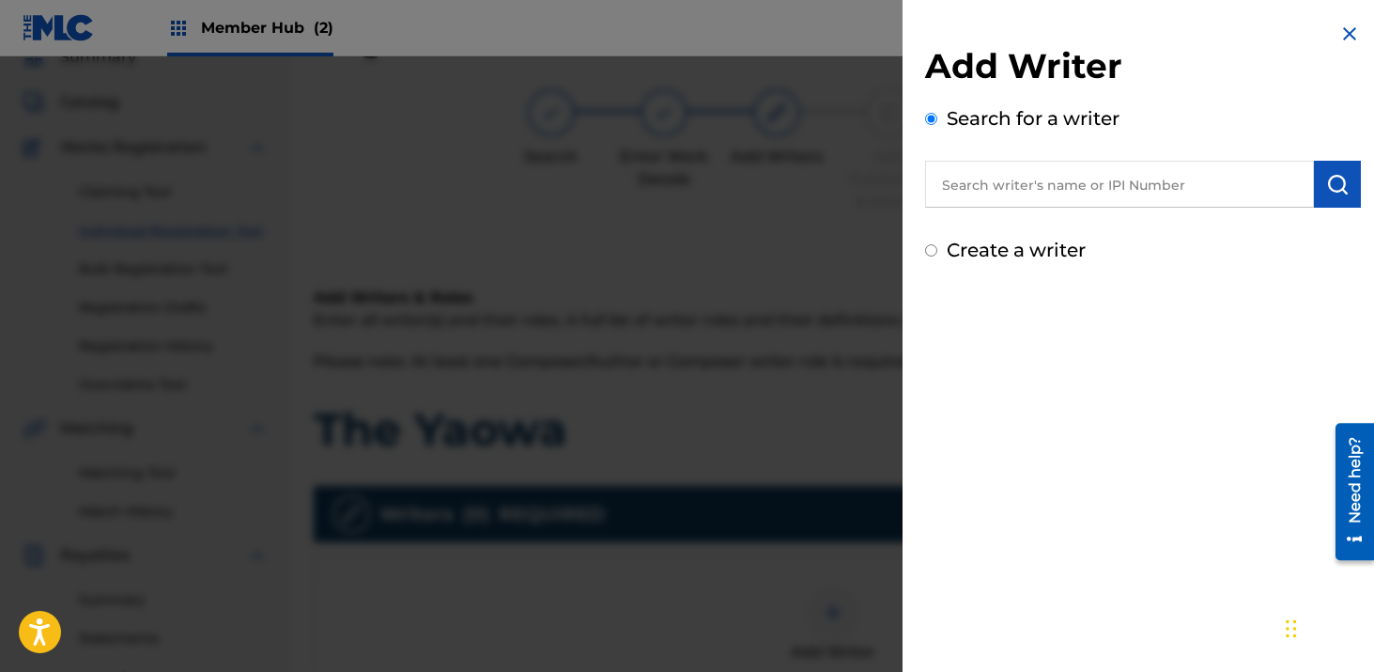
click at [1025, 177] on input "text" at bounding box center [1119, 184] width 389 height 47
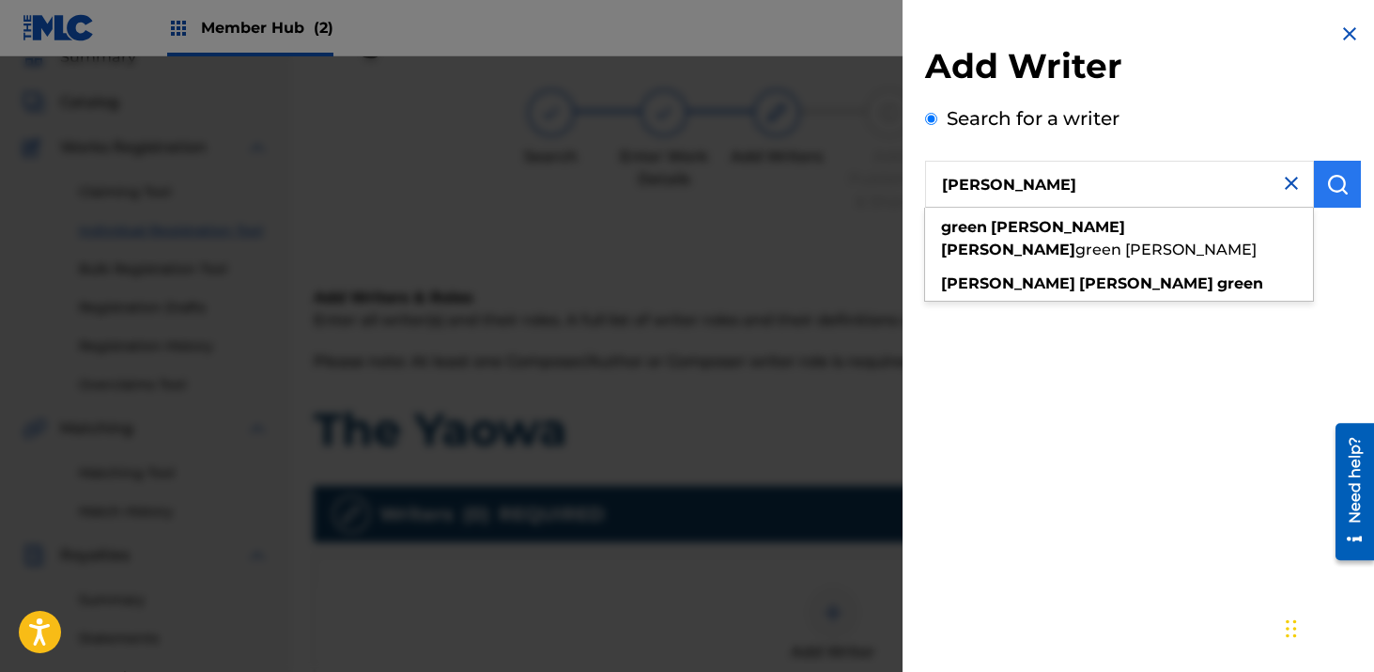
type input "[PERSON_NAME]"
click at [1328, 196] on button "submit" at bounding box center [1337, 184] width 47 height 47
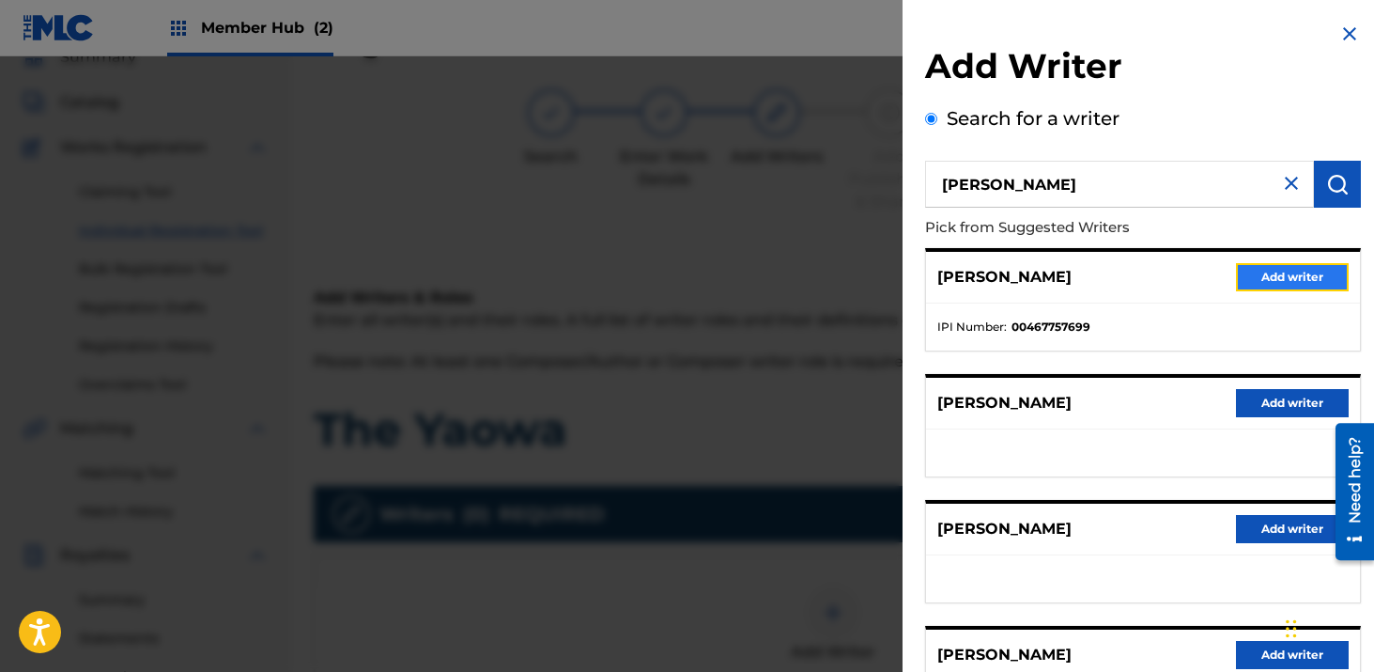
click at [1267, 275] on button "Add writer" at bounding box center [1292, 277] width 113 height 28
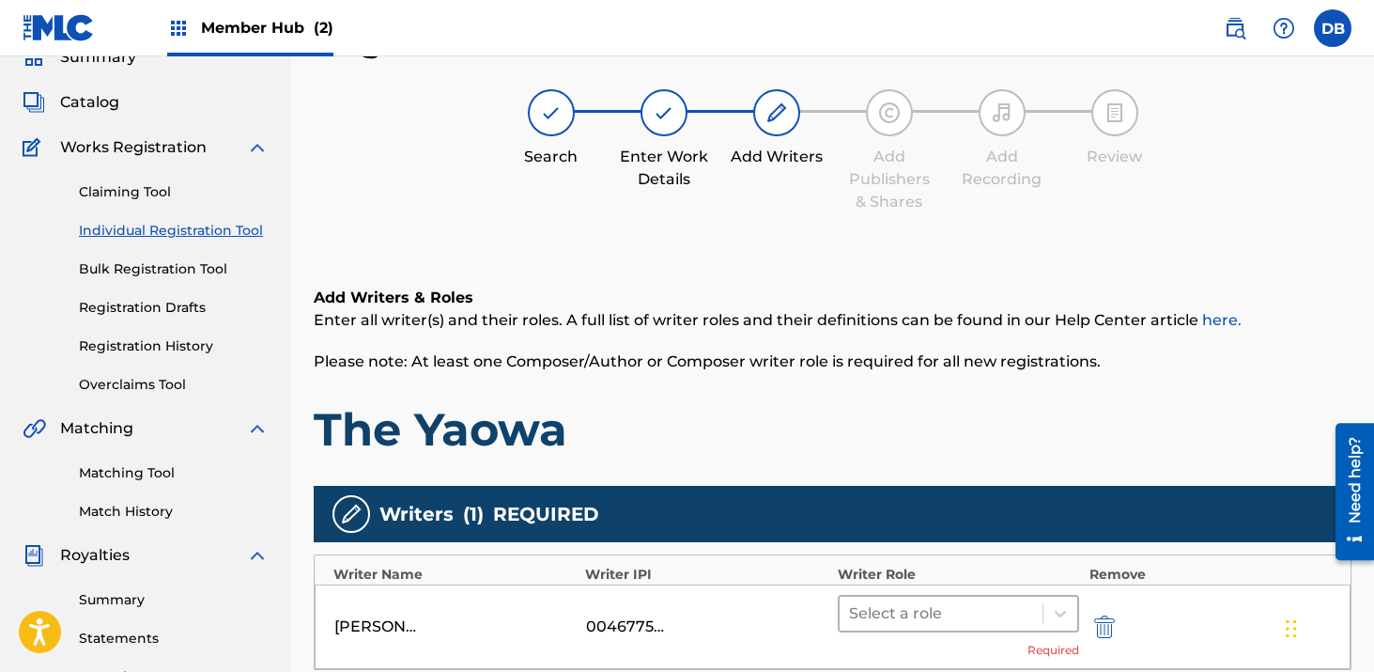
click at [873, 604] on div at bounding box center [941, 613] width 185 height 26
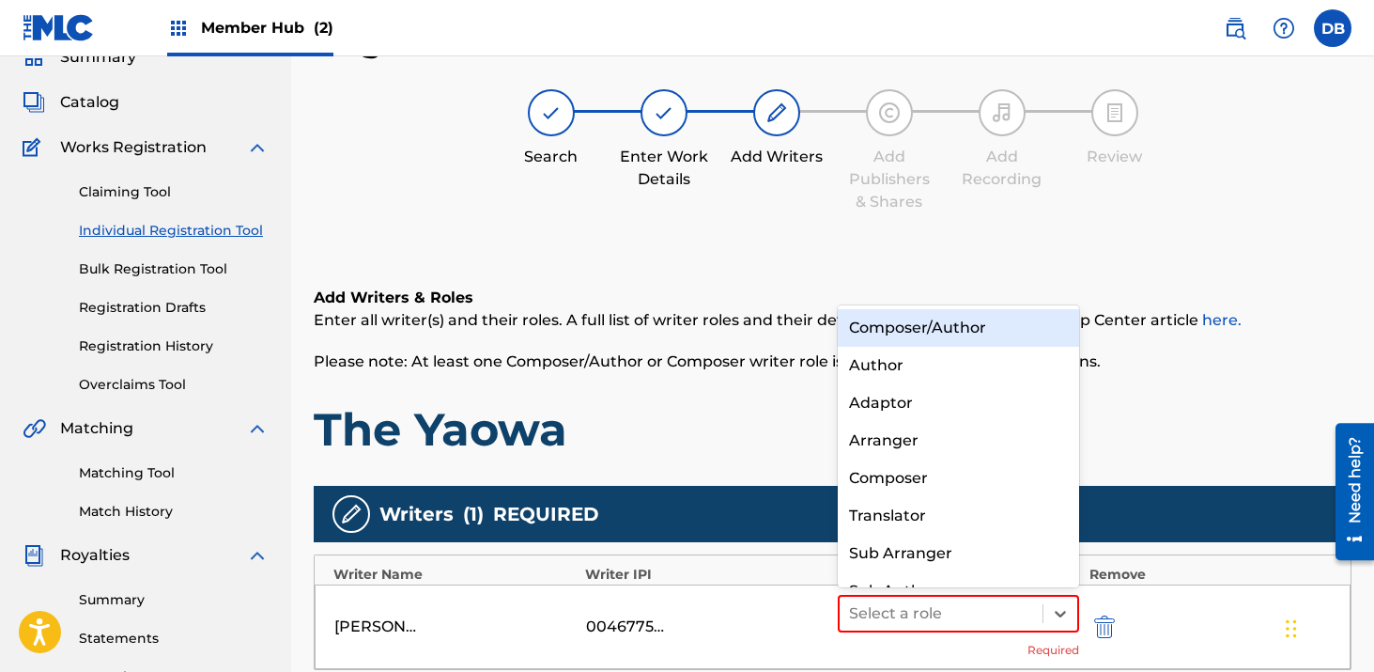
click at [901, 321] on div "Composer/Author" at bounding box center [959, 328] width 242 height 38
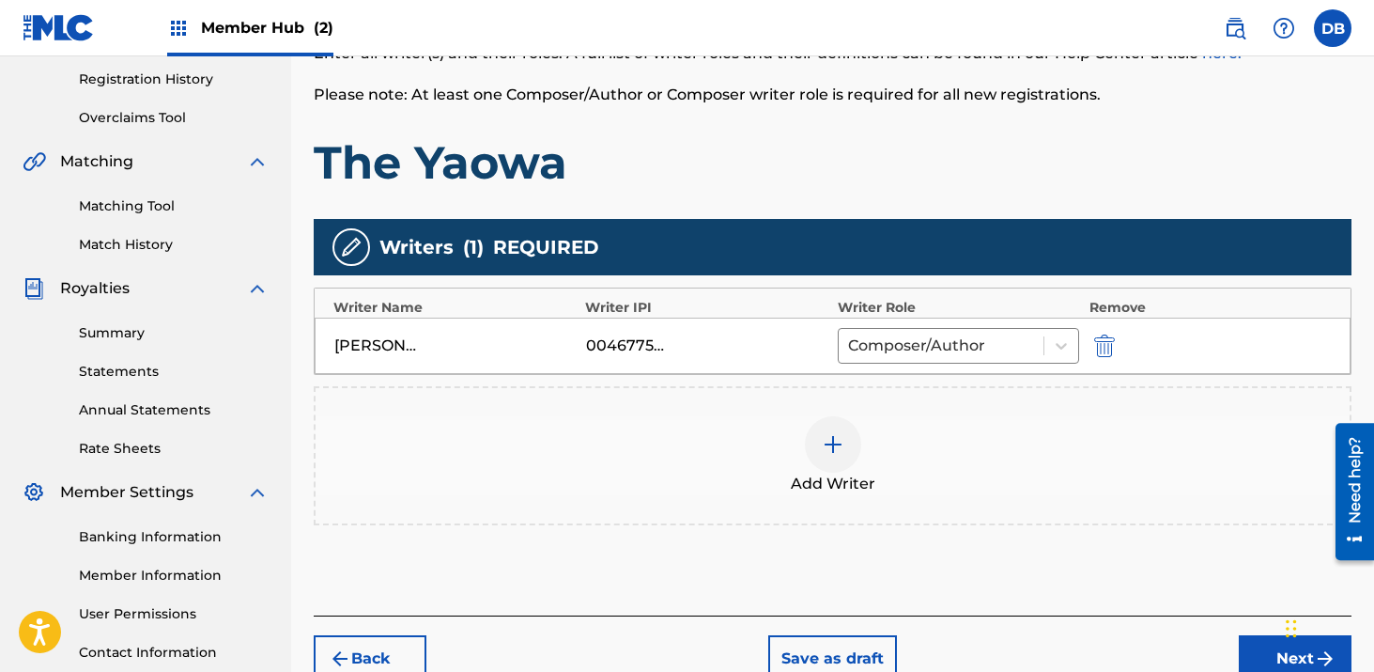
scroll to position [364, 0]
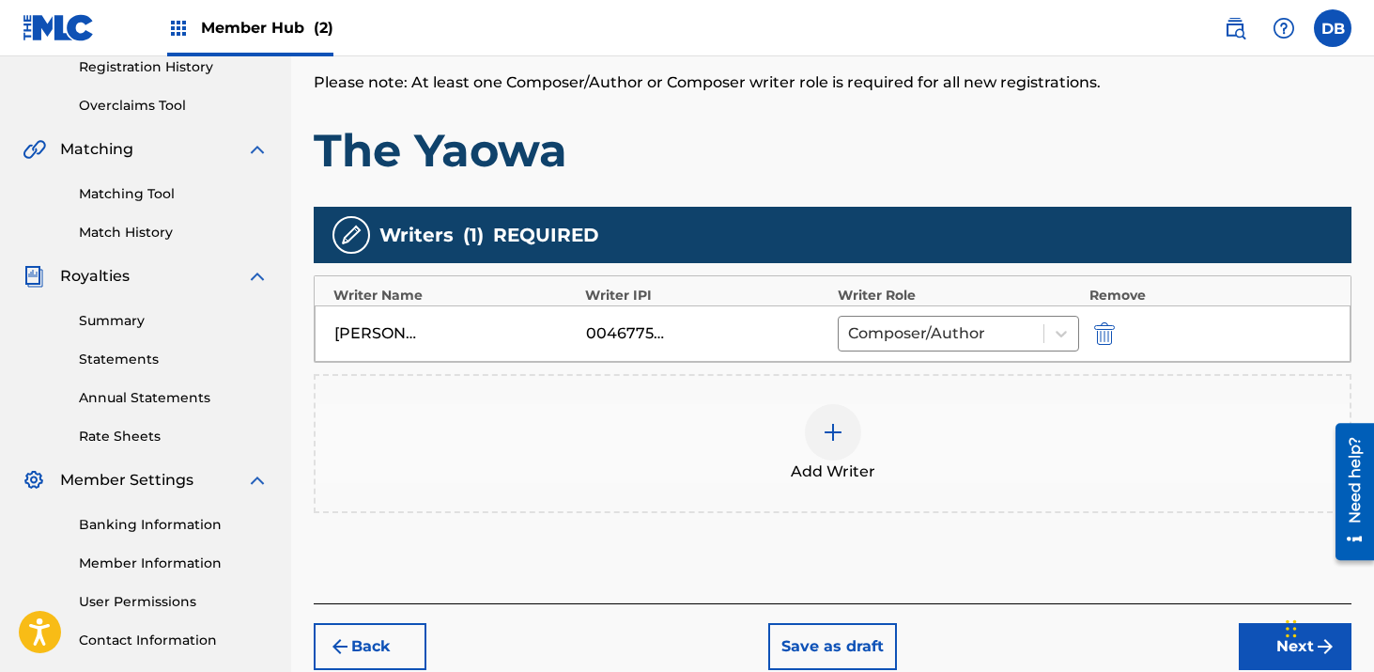
click at [836, 421] on img at bounding box center [833, 432] width 23 height 23
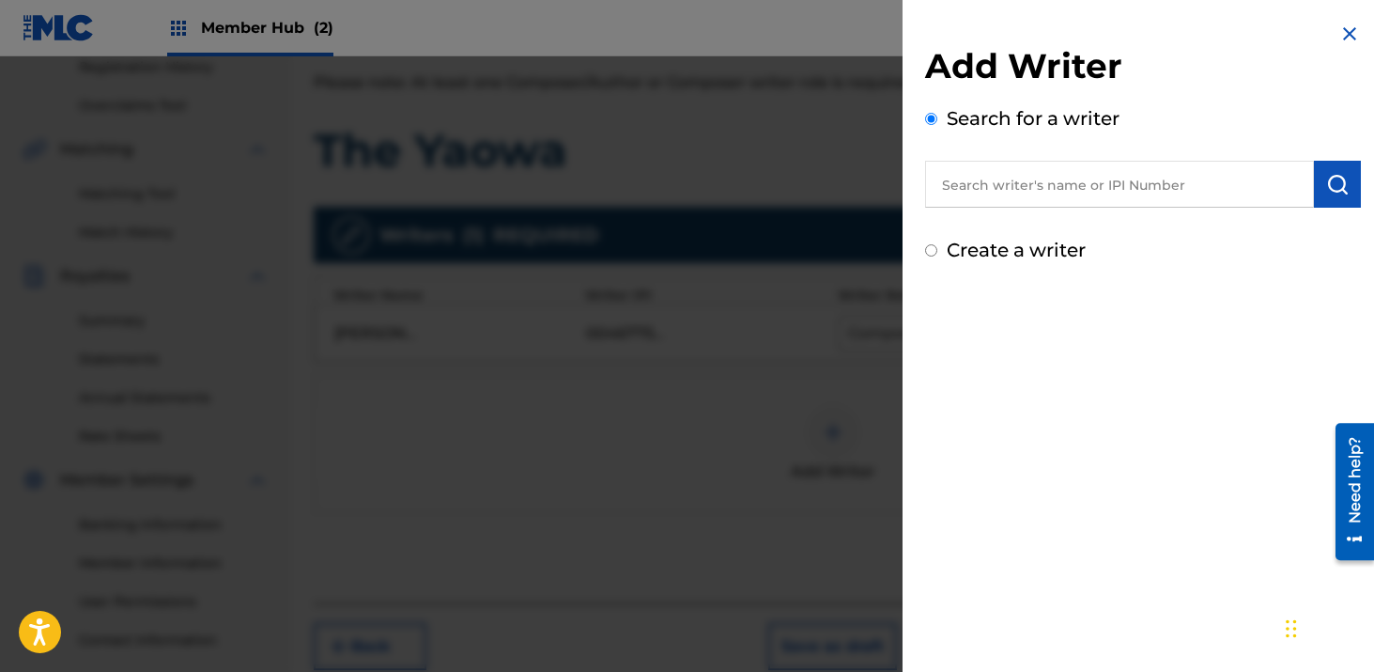
click at [984, 205] on input "text" at bounding box center [1119, 184] width 389 height 47
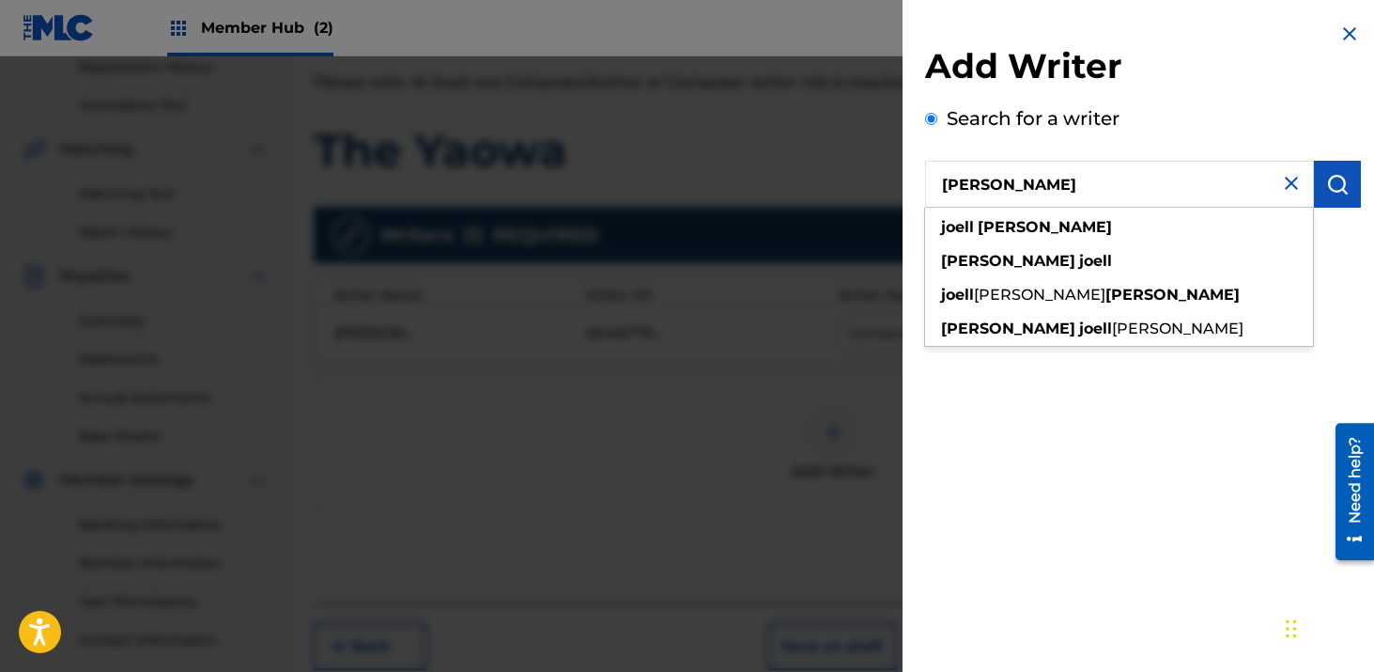
type input "[PERSON_NAME]"
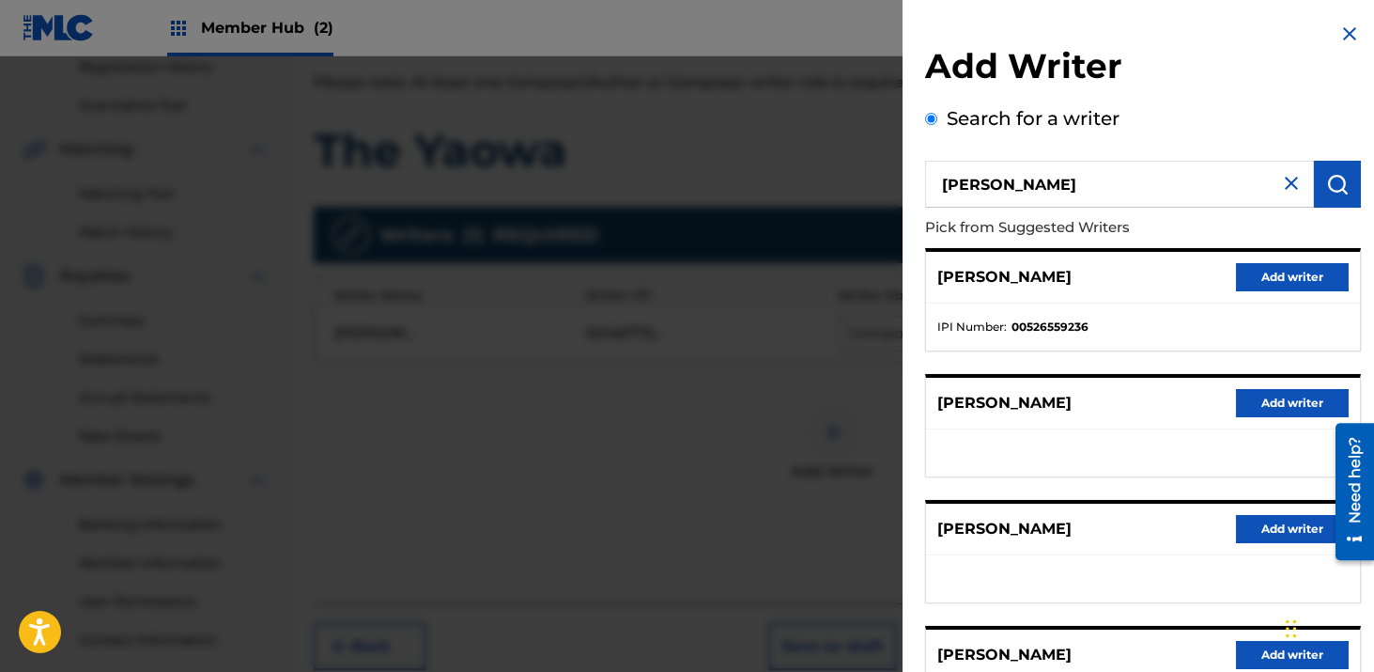
click at [1303, 291] on div "[PERSON_NAME] Add writer" at bounding box center [1143, 278] width 434 height 52
click at [1288, 280] on button "Add writer" at bounding box center [1292, 277] width 113 height 28
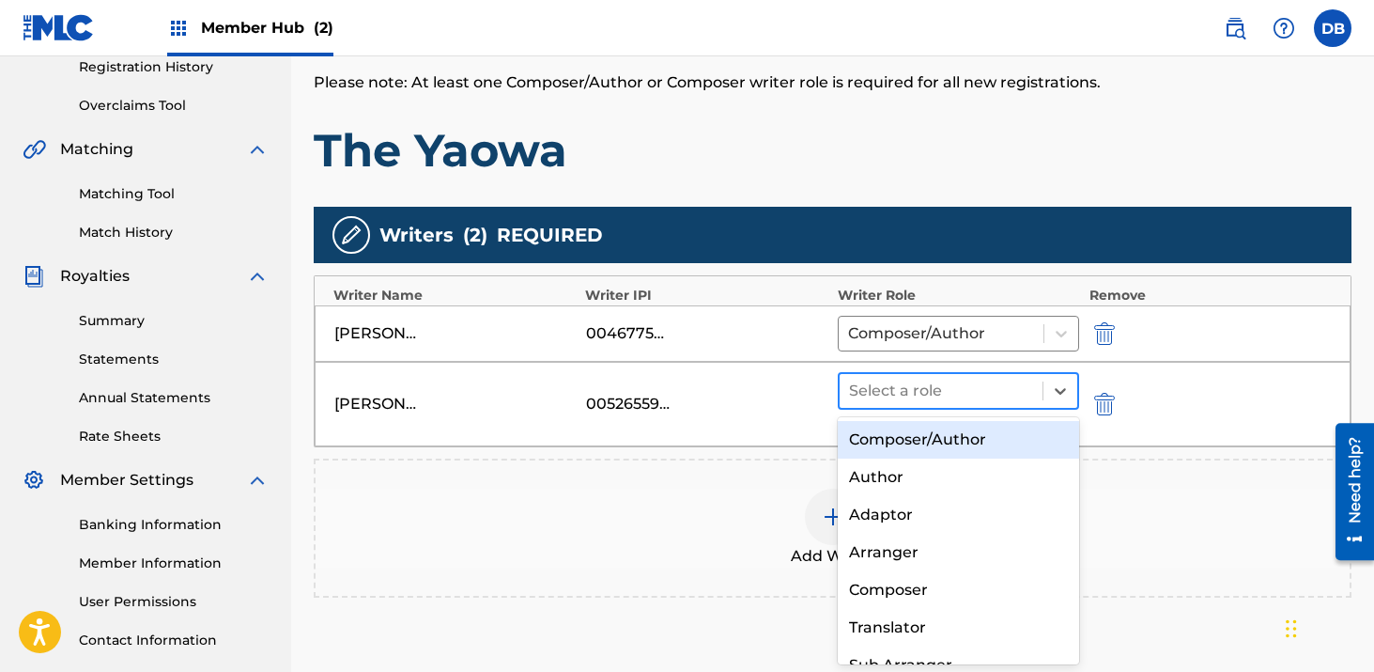
click at [913, 391] on div at bounding box center [941, 391] width 185 height 26
click at [913, 431] on div "Composer/Author" at bounding box center [959, 440] width 242 height 38
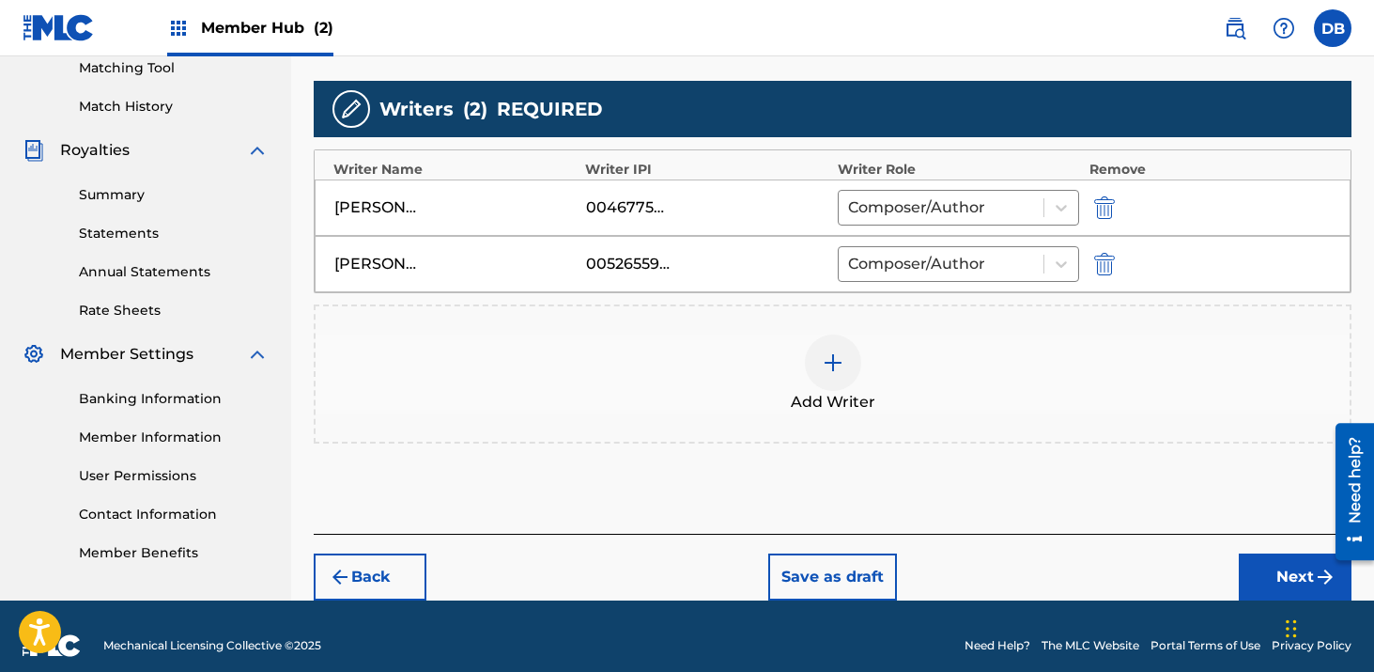
scroll to position [508, 0]
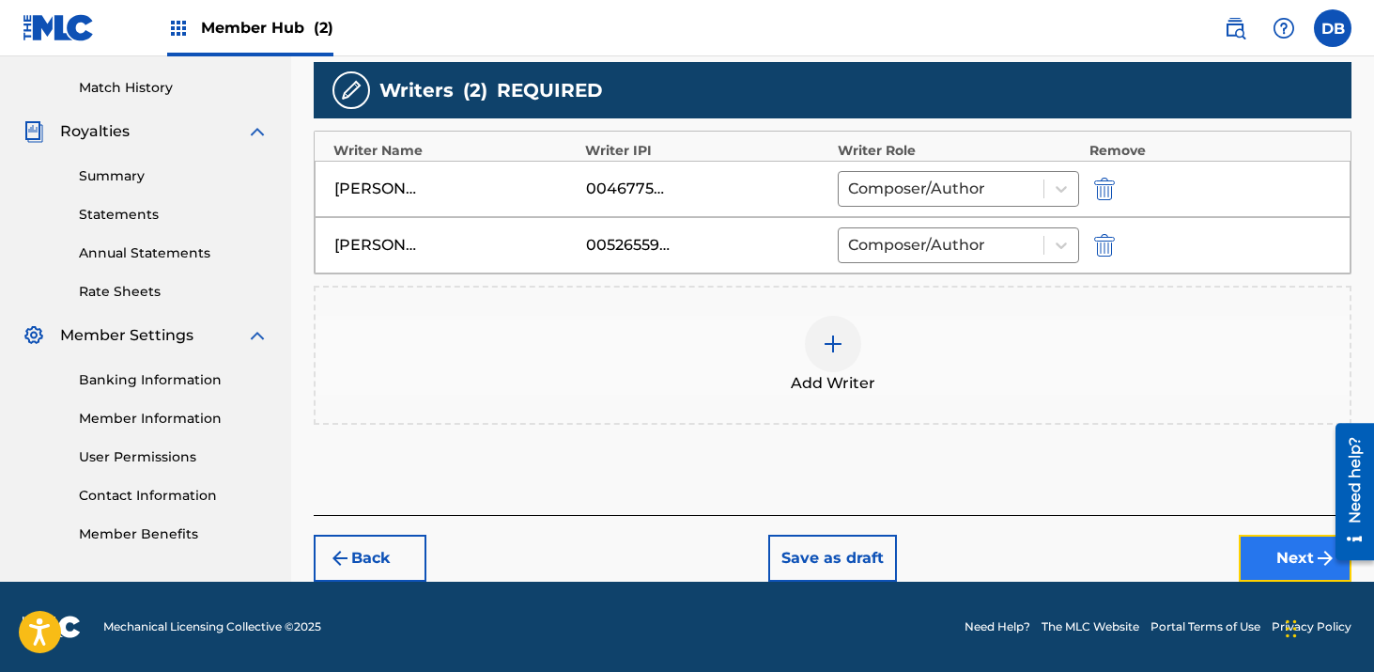
click at [1276, 561] on button "Next" at bounding box center [1295, 558] width 113 height 47
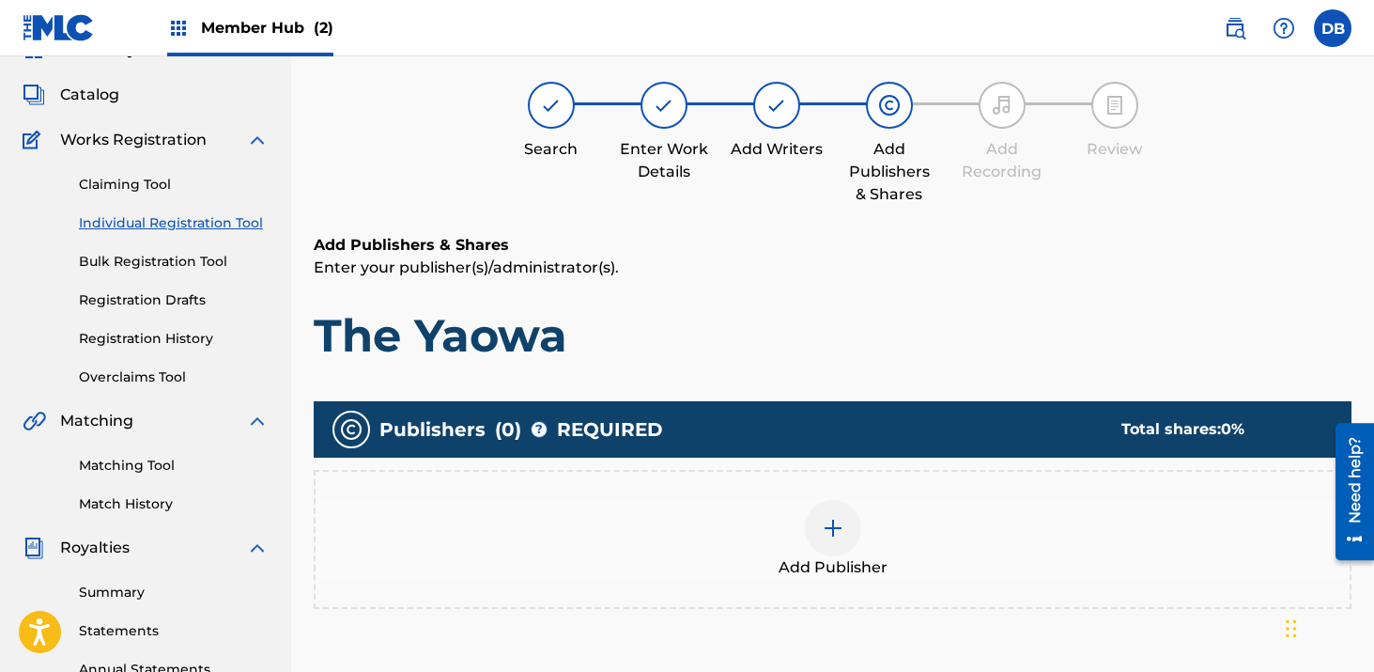
scroll to position [85, 0]
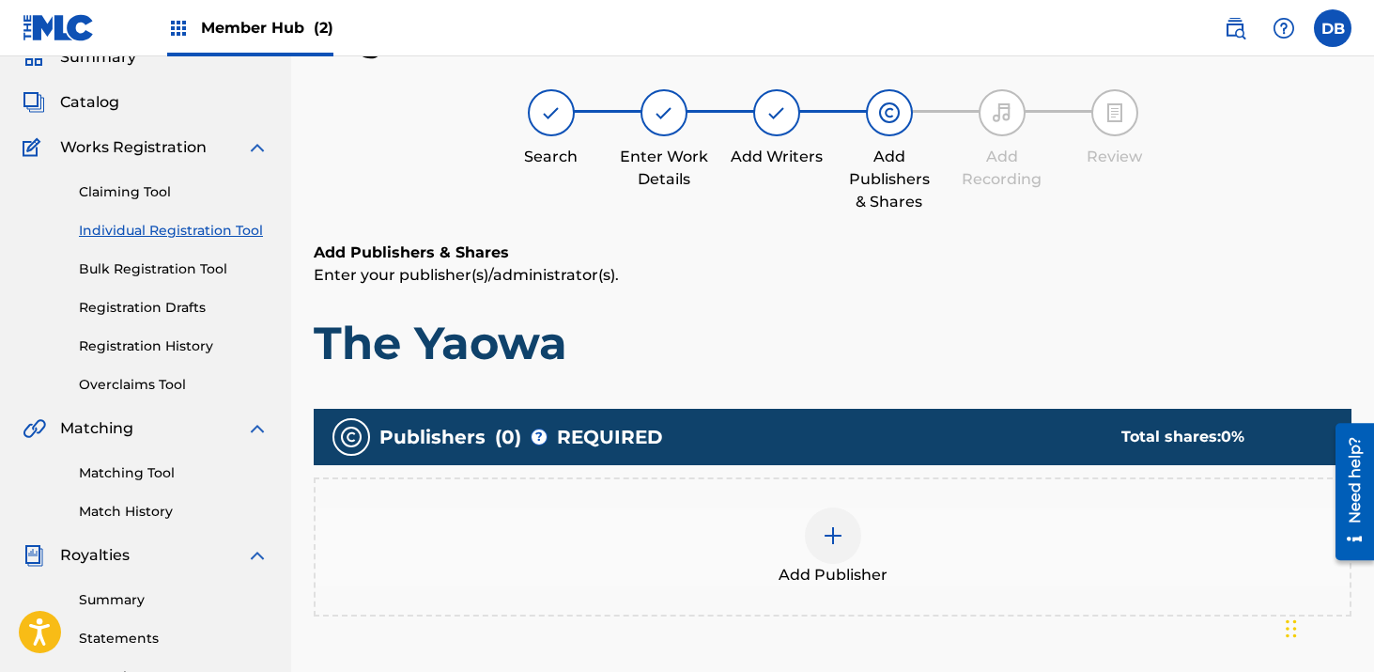
click at [847, 525] on div at bounding box center [833, 535] width 56 height 56
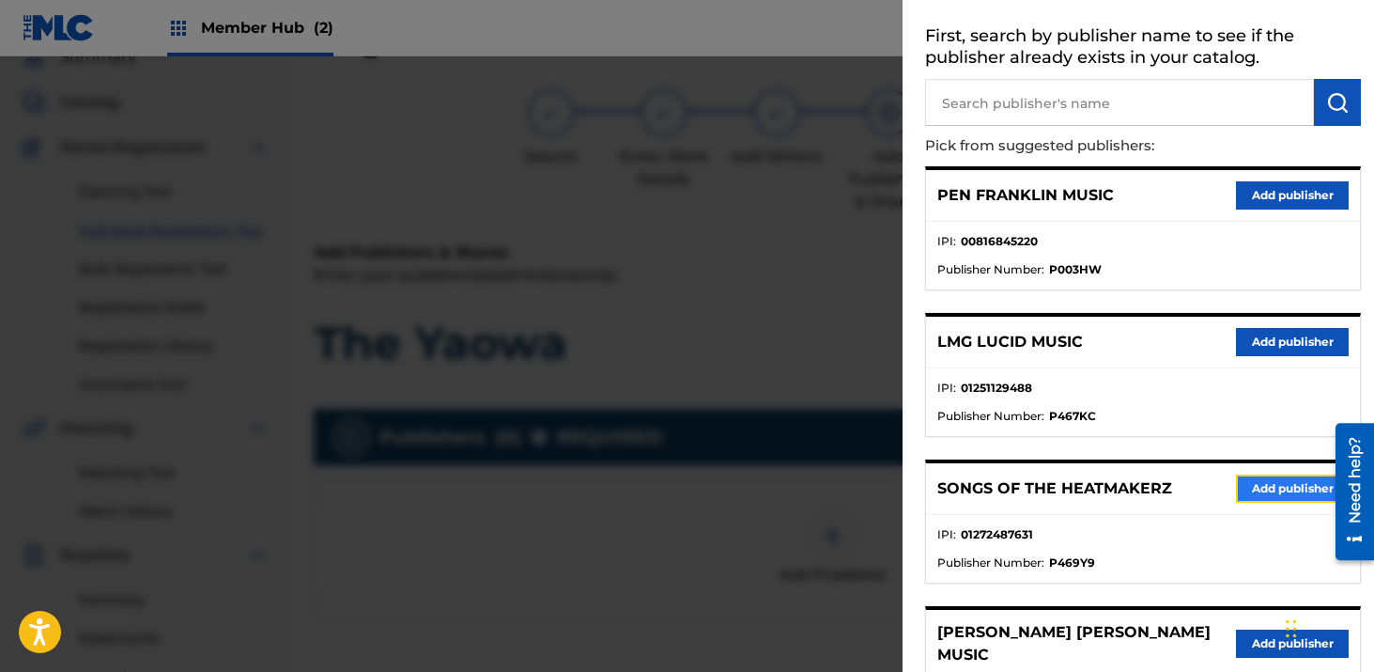
click at [1251, 489] on button "Add publisher" at bounding box center [1292, 488] width 113 height 28
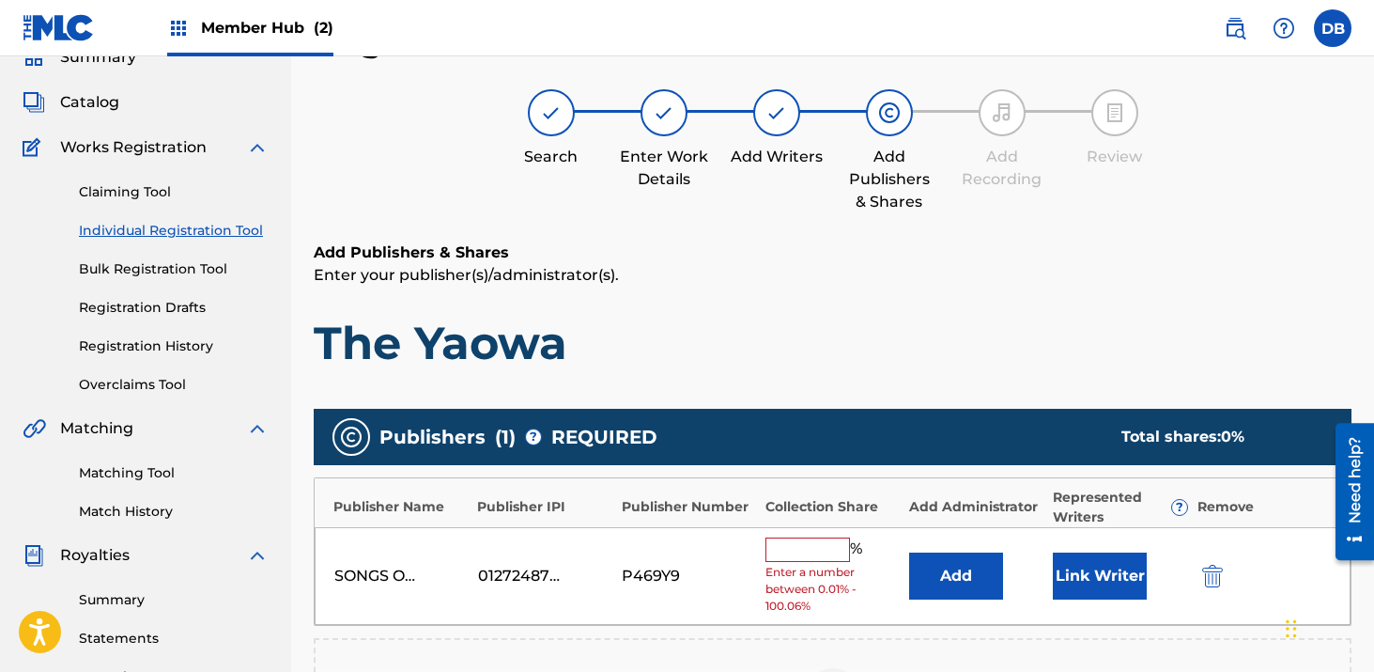
click at [818, 548] on input "text" at bounding box center [808, 549] width 85 height 24
click at [945, 589] on button "Add" at bounding box center [956, 575] width 94 height 47
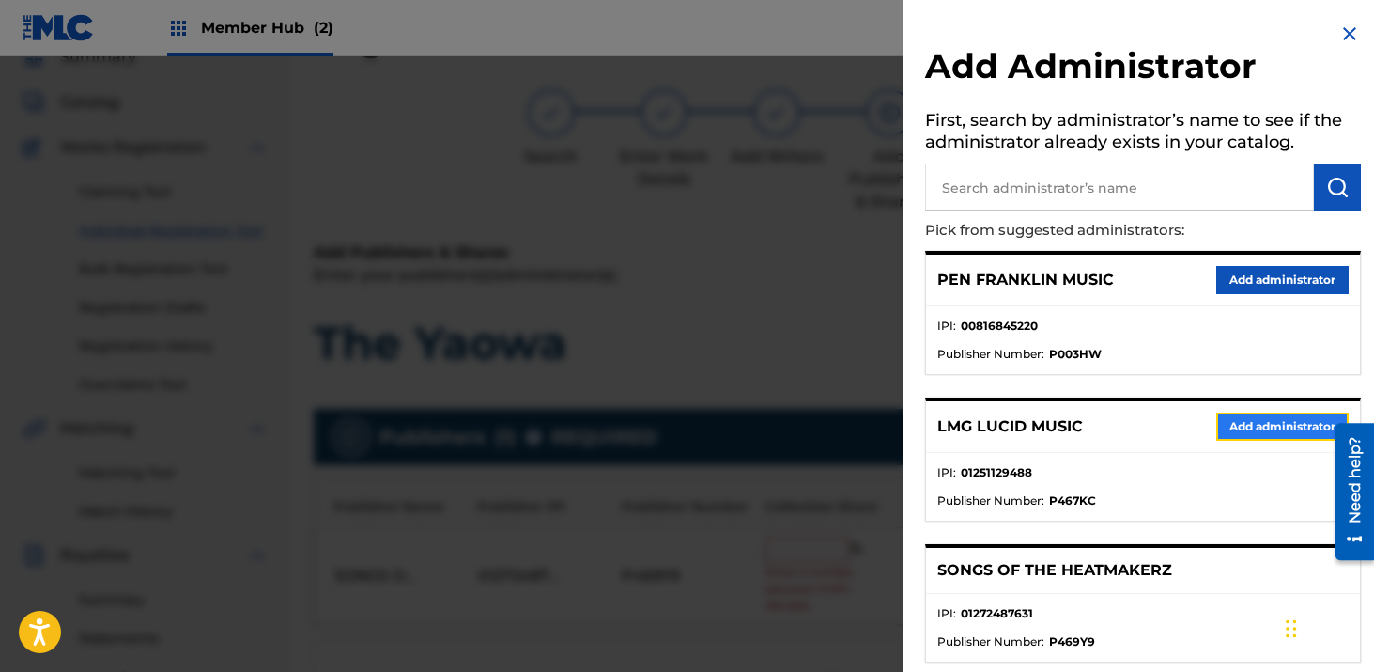
click at [1227, 430] on button "Add administrator" at bounding box center [1283, 426] width 132 height 28
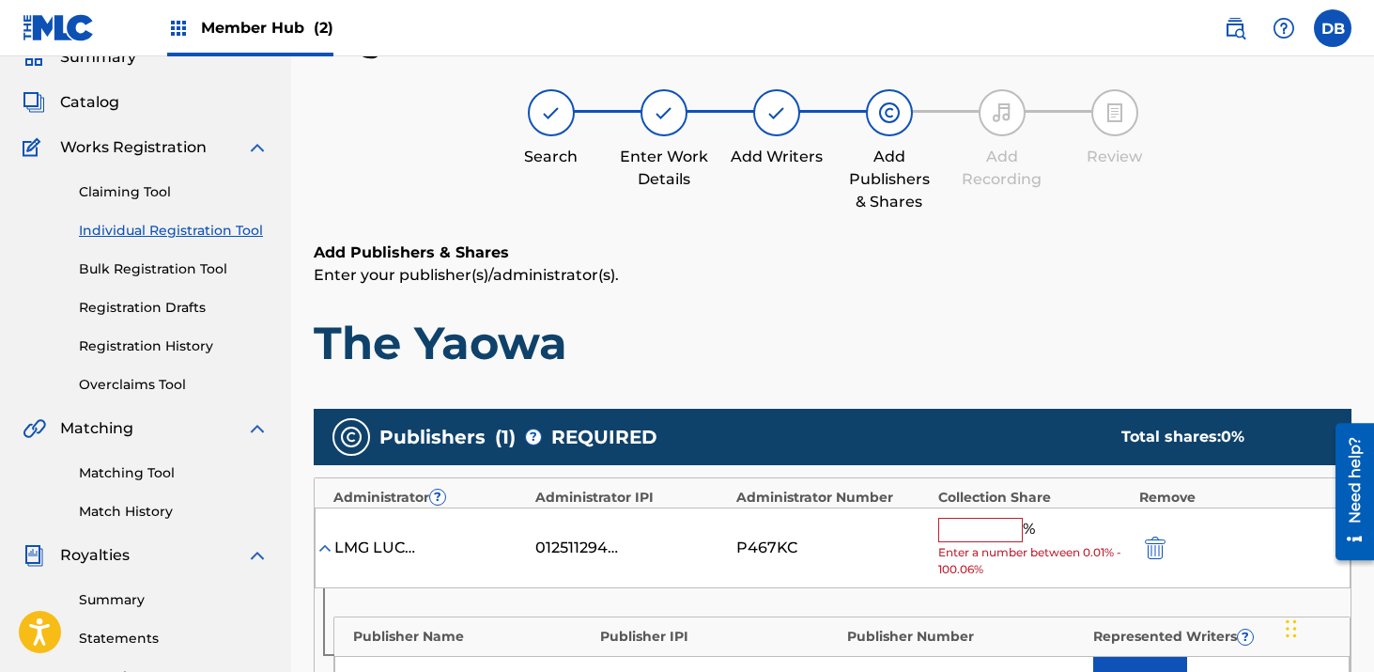
click at [978, 532] on input "text" at bounding box center [981, 530] width 85 height 24
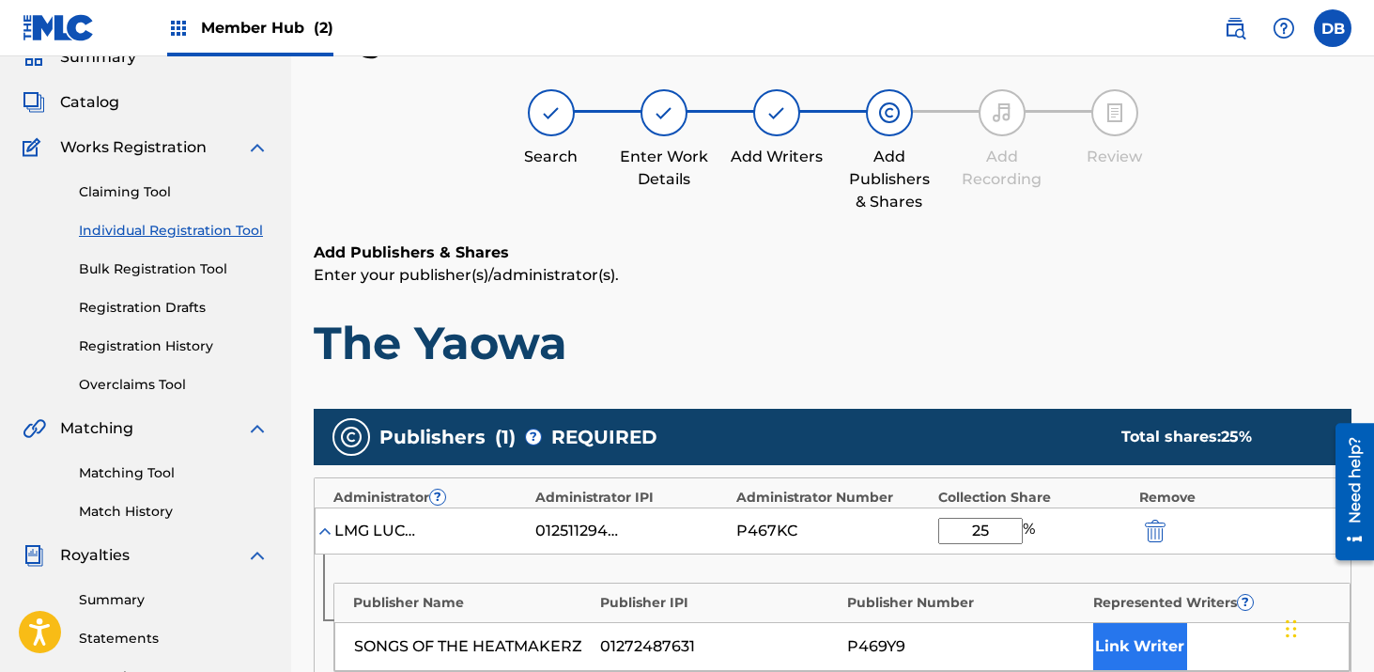
type input "25"
click at [1116, 635] on button "Link Writer" at bounding box center [1141, 646] width 94 height 47
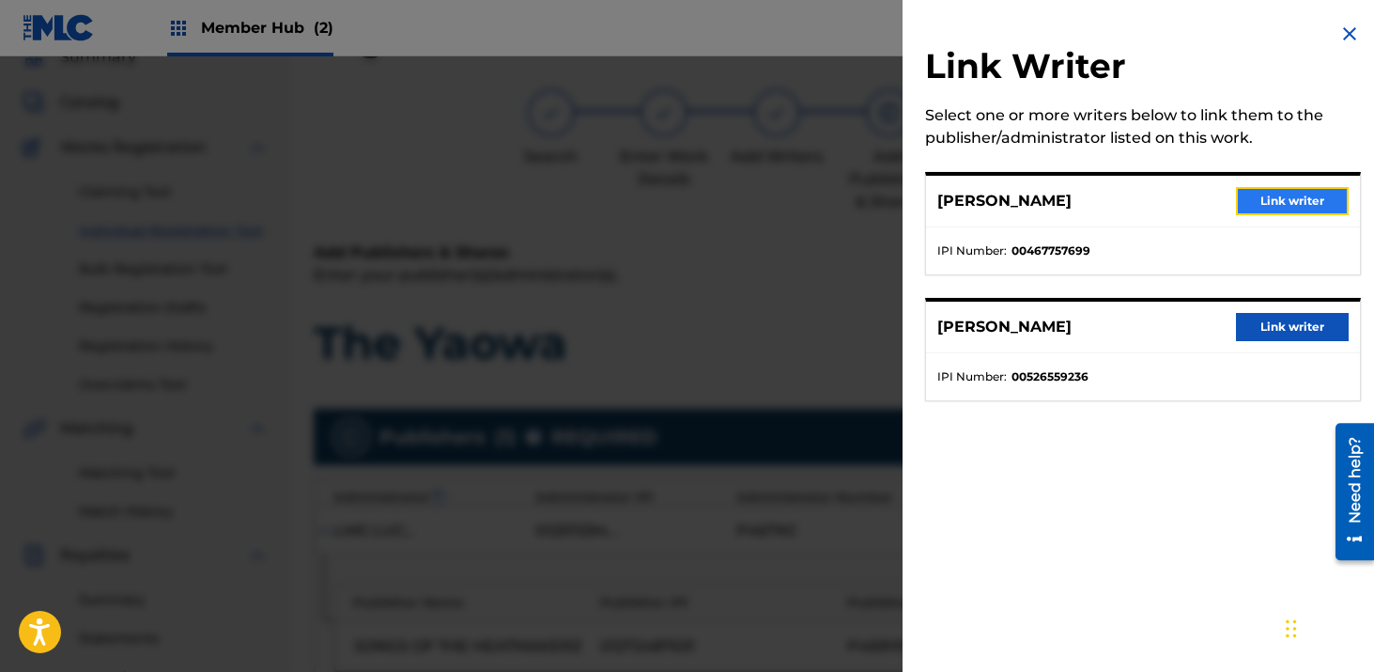
click at [1255, 194] on button "Link writer" at bounding box center [1292, 201] width 113 height 28
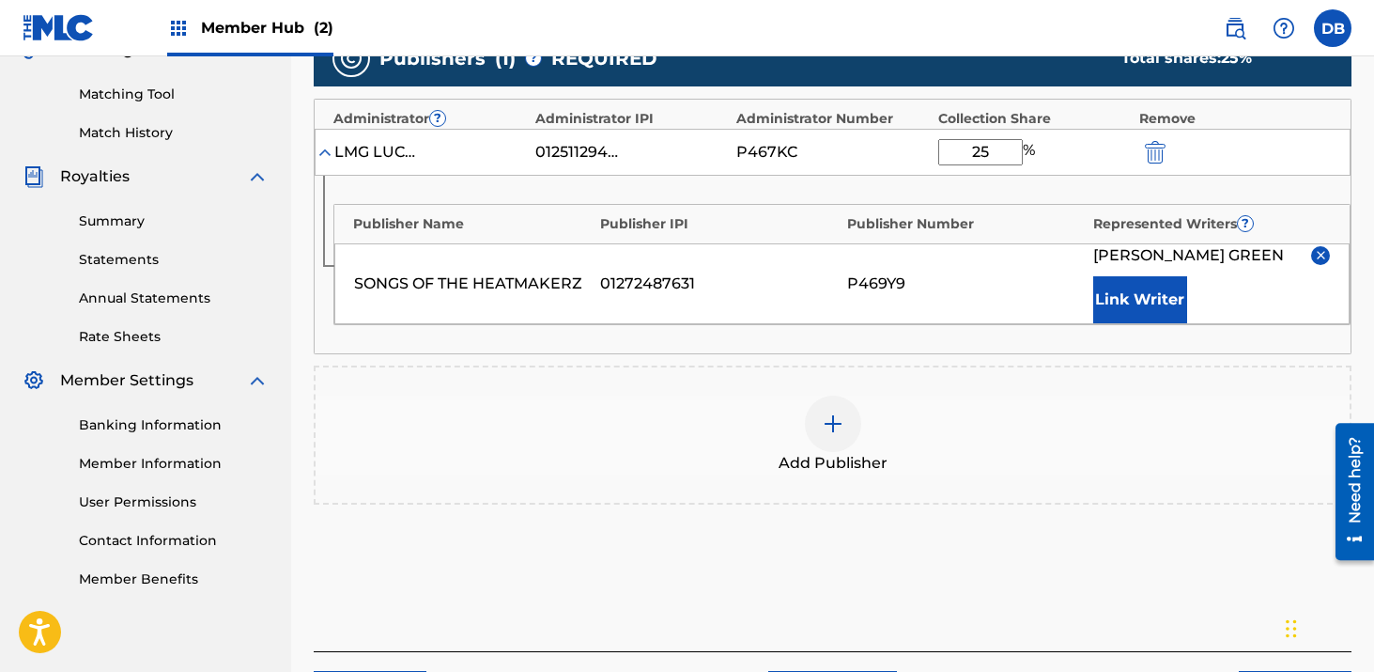
scroll to position [474, 0]
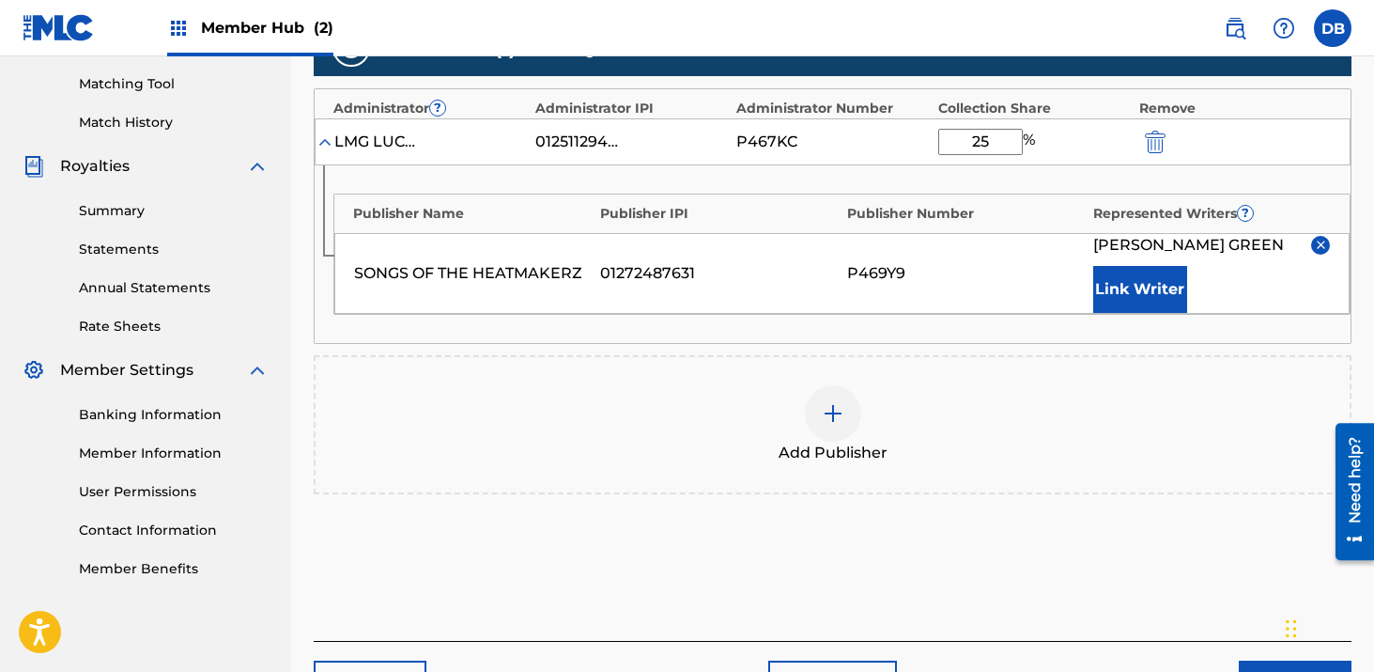
click at [826, 414] on img at bounding box center [833, 413] width 23 height 23
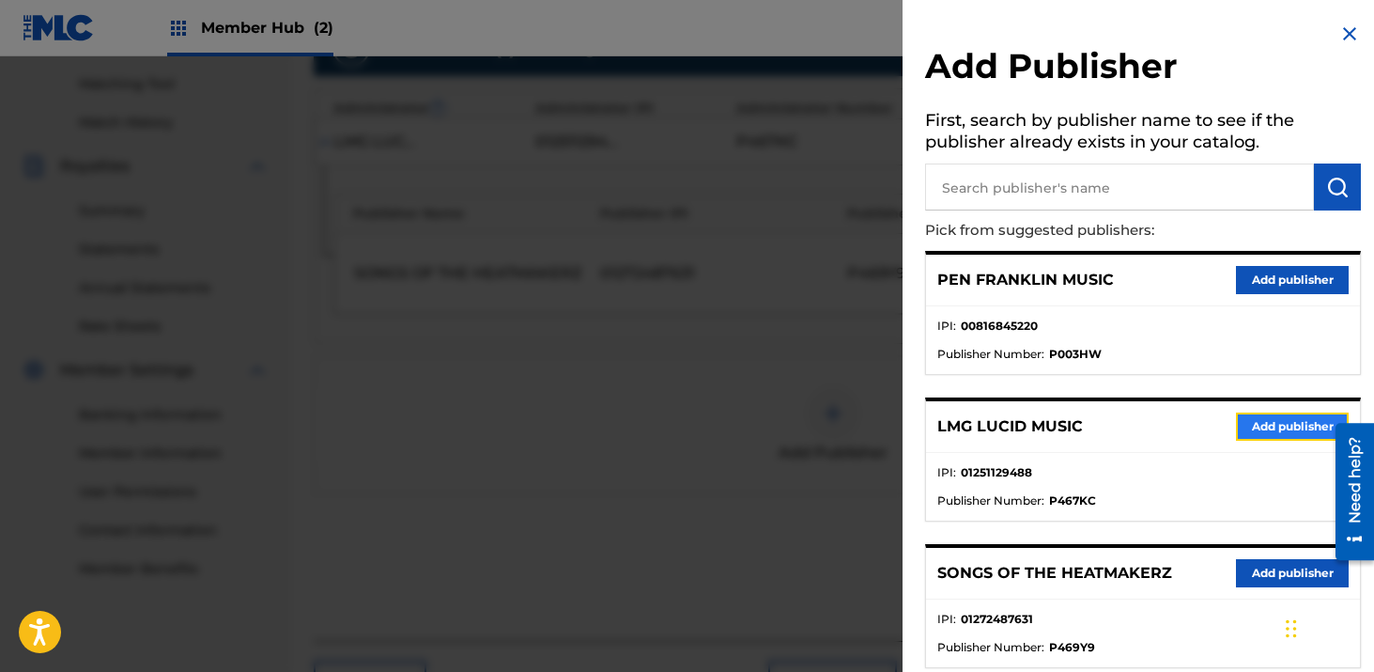
click at [1274, 427] on button "Add publisher" at bounding box center [1292, 426] width 113 height 28
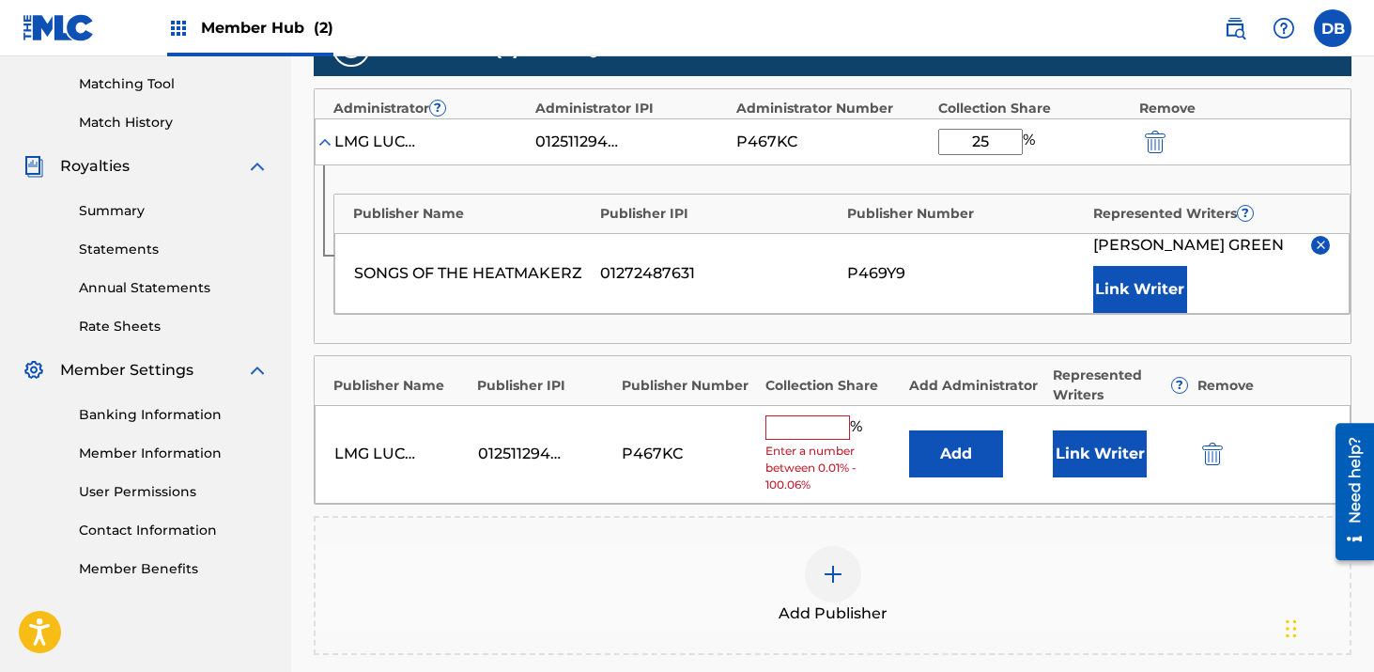
click at [814, 430] on input "text" at bounding box center [808, 427] width 85 height 24
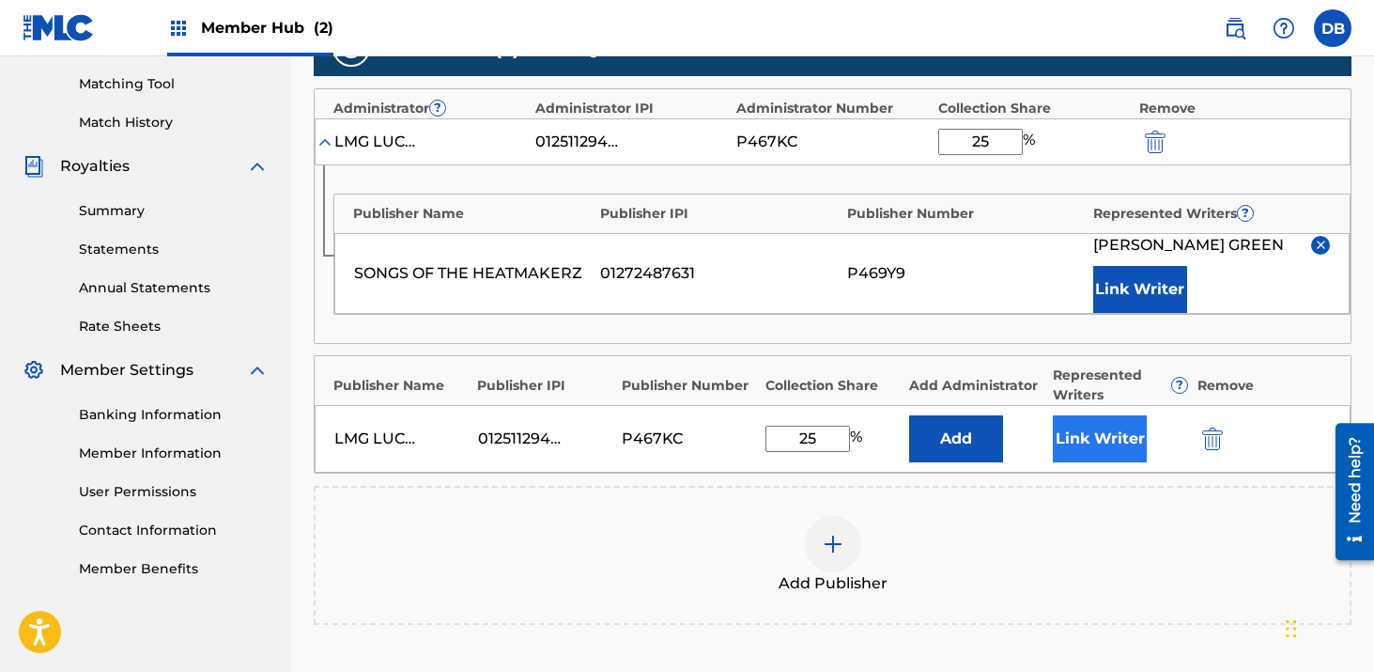
type input "25"
click at [1057, 435] on button "Link Writer" at bounding box center [1100, 438] width 94 height 47
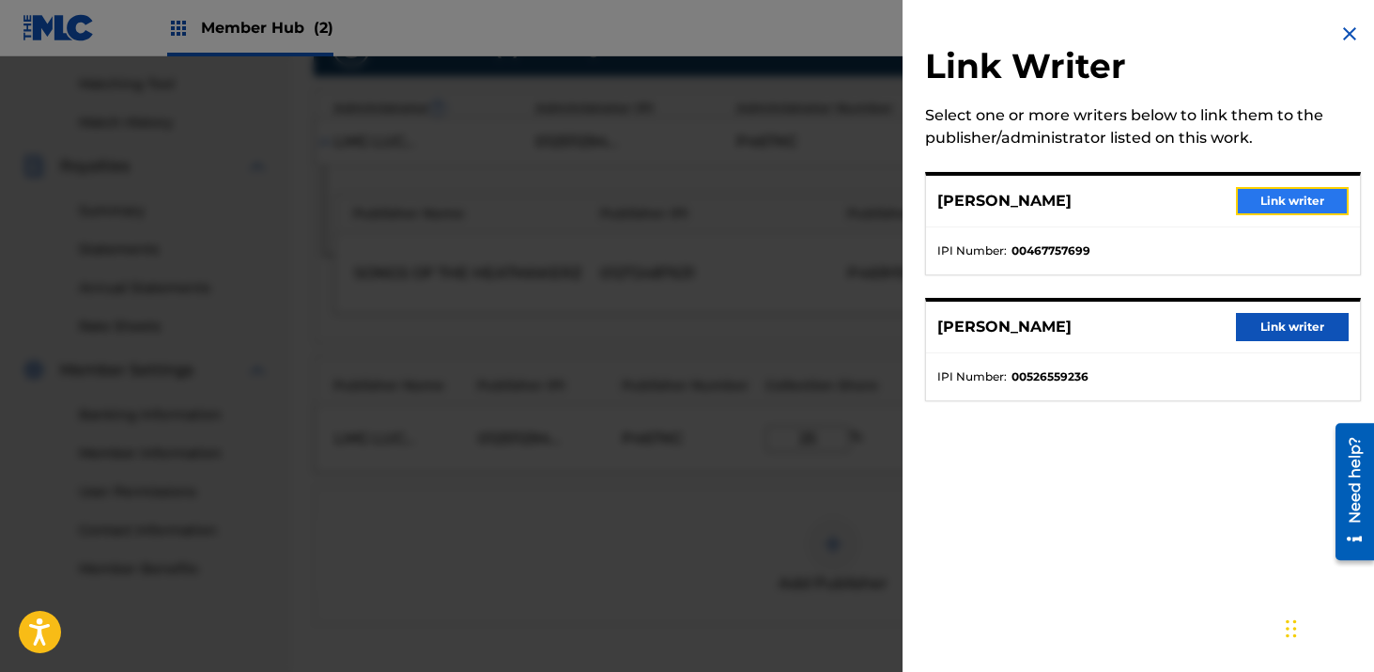
click at [1259, 193] on button "Link writer" at bounding box center [1292, 201] width 113 height 28
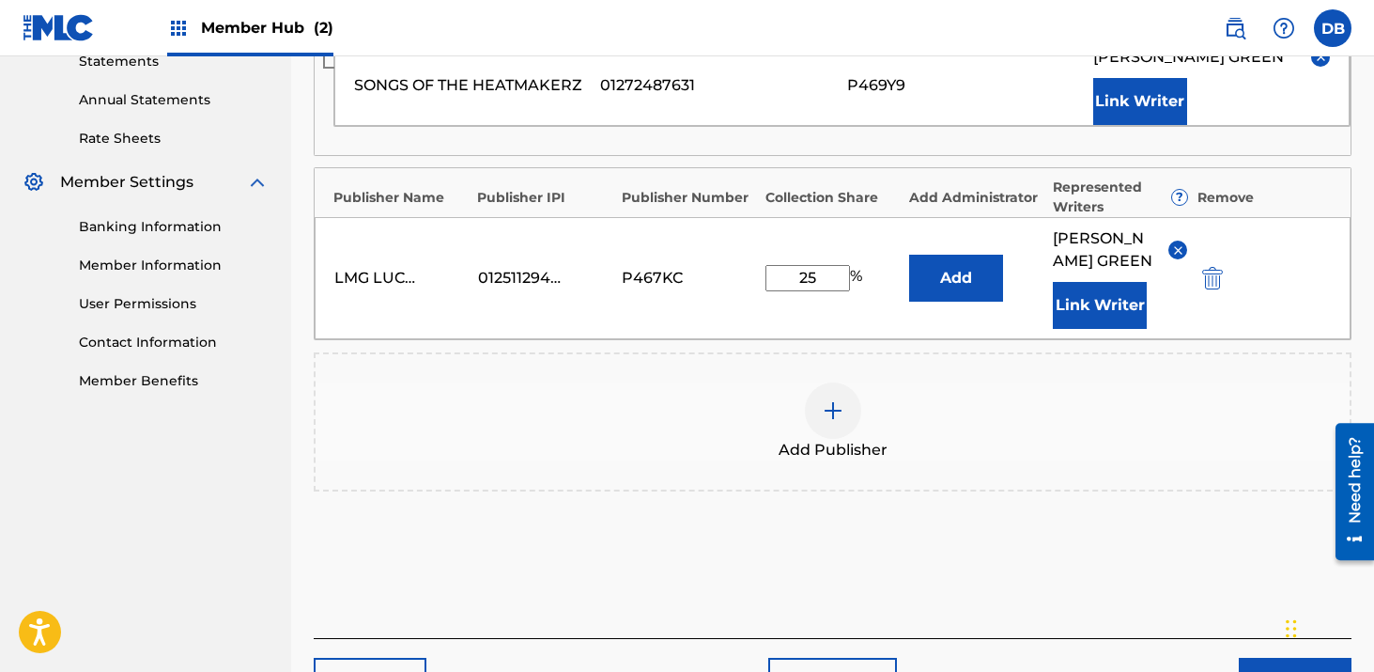
scroll to position [674, 0]
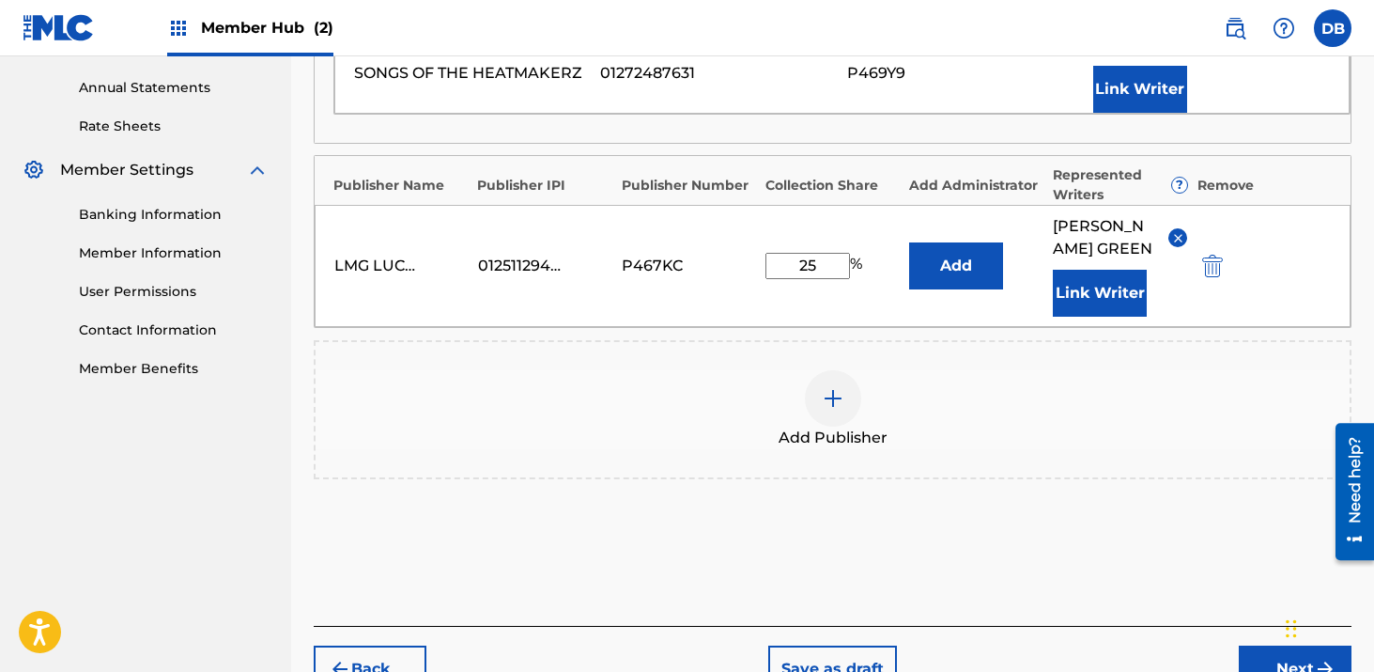
click at [845, 427] on div at bounding box center [833, 398] width 56 height 56
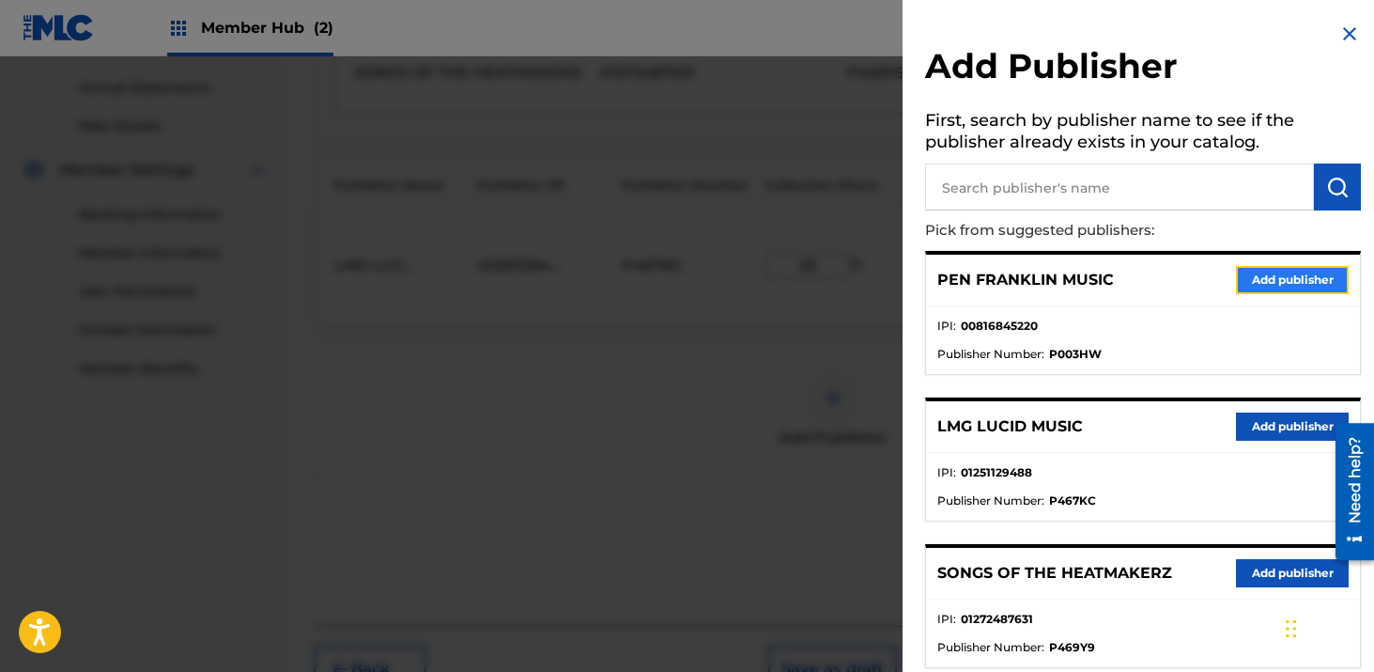
click at [1254, 288] on button "Add publisher" at bounding box center [1292, 280] width 113 height 28
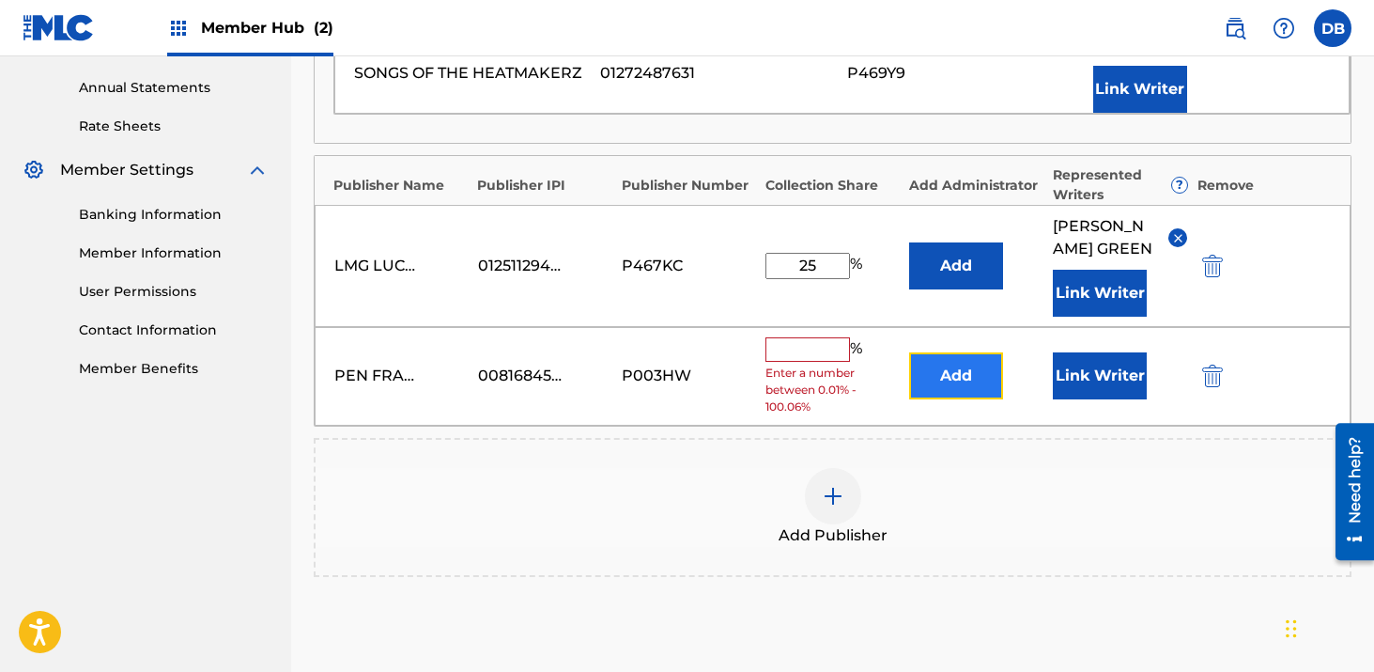
click at [953, 399] on button "Add" at bounding box center [956, 375] width 94 height 47
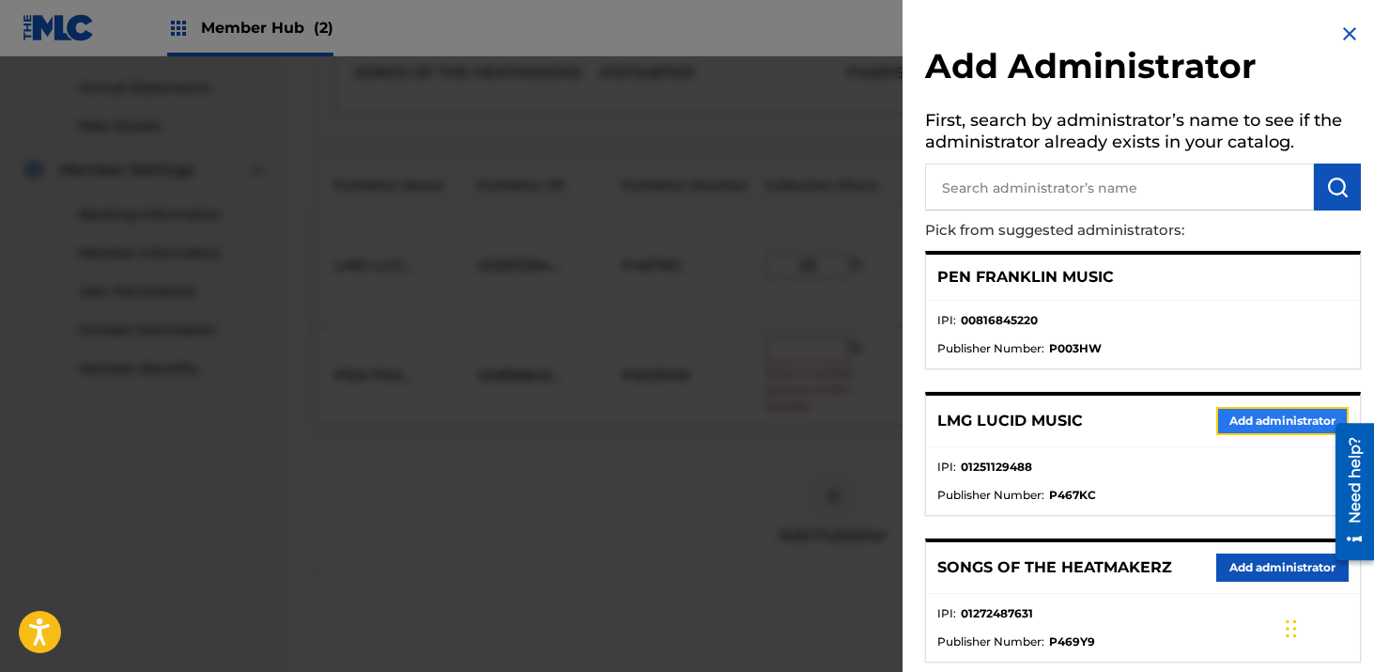
click at [1224, 427] on button "Add administrator" at bounding box center [1283, 421] width 132 height 28
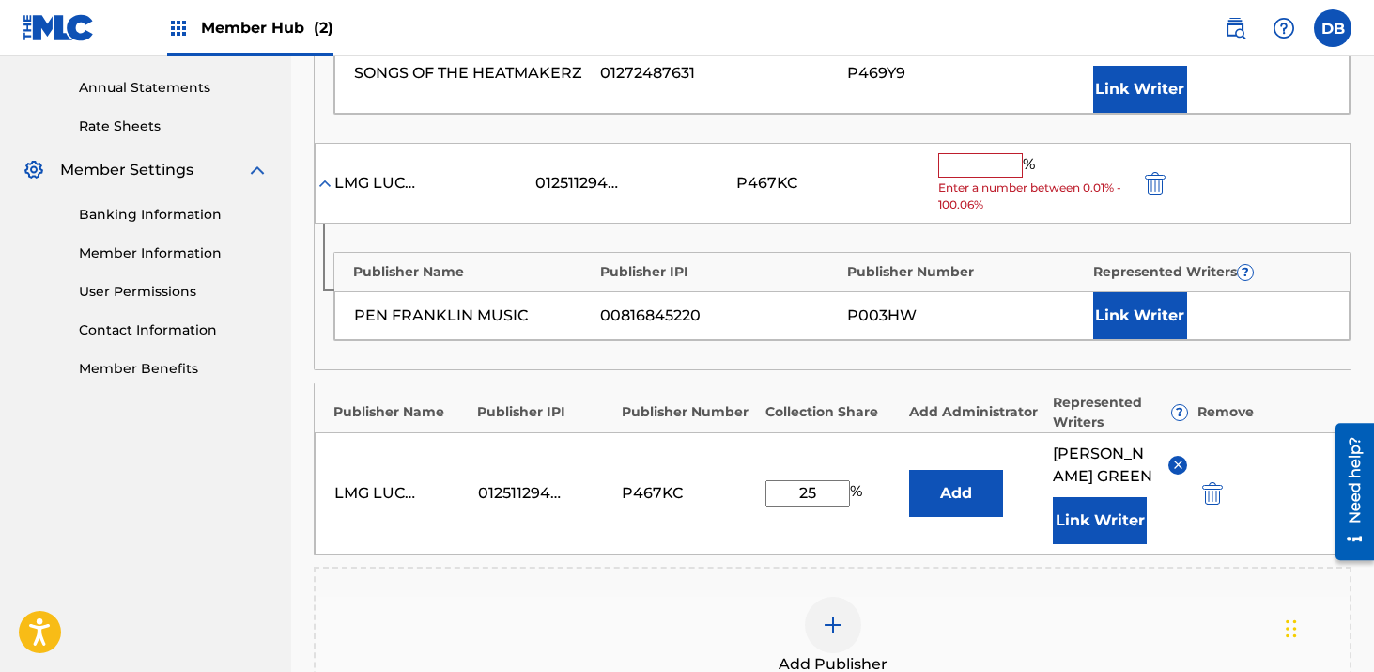
click at [993, 171] on input "text" at bounding box center [981, 165] width 85 height 24
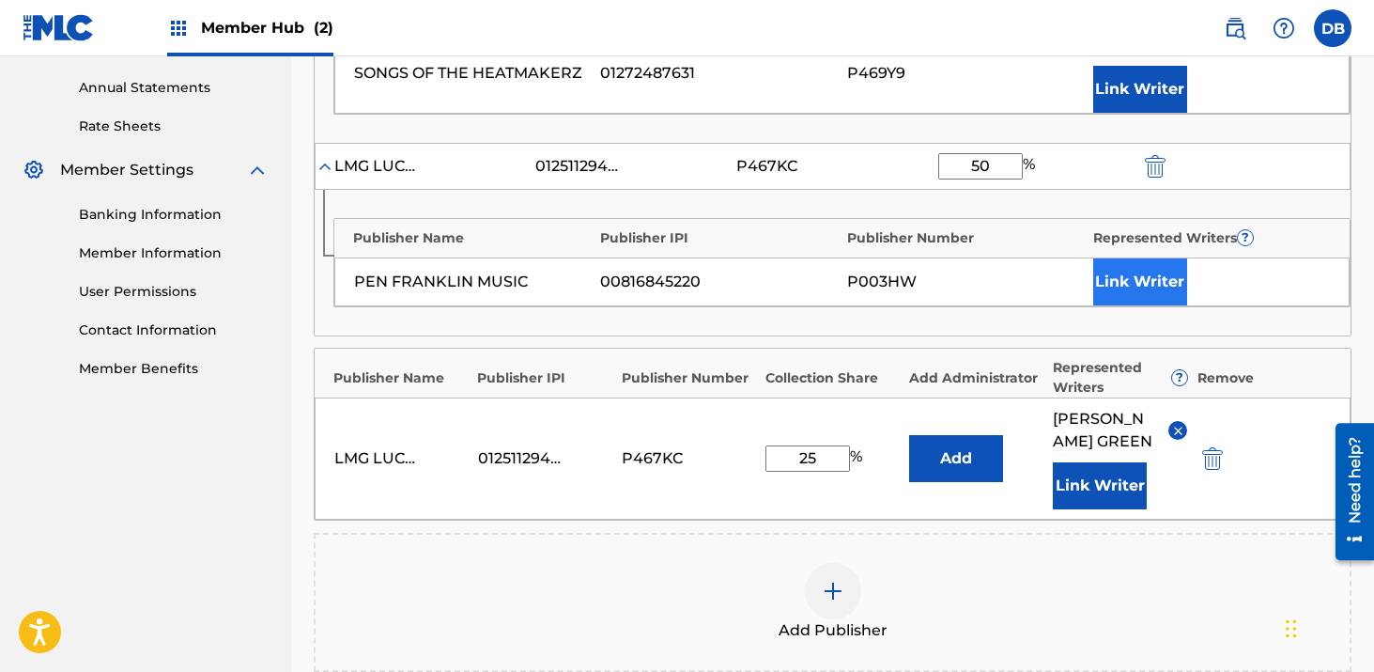
type input "50"
click at [1159, 283] on button "Link Writer" at bounding box center [1141, 281] width 94 height 47
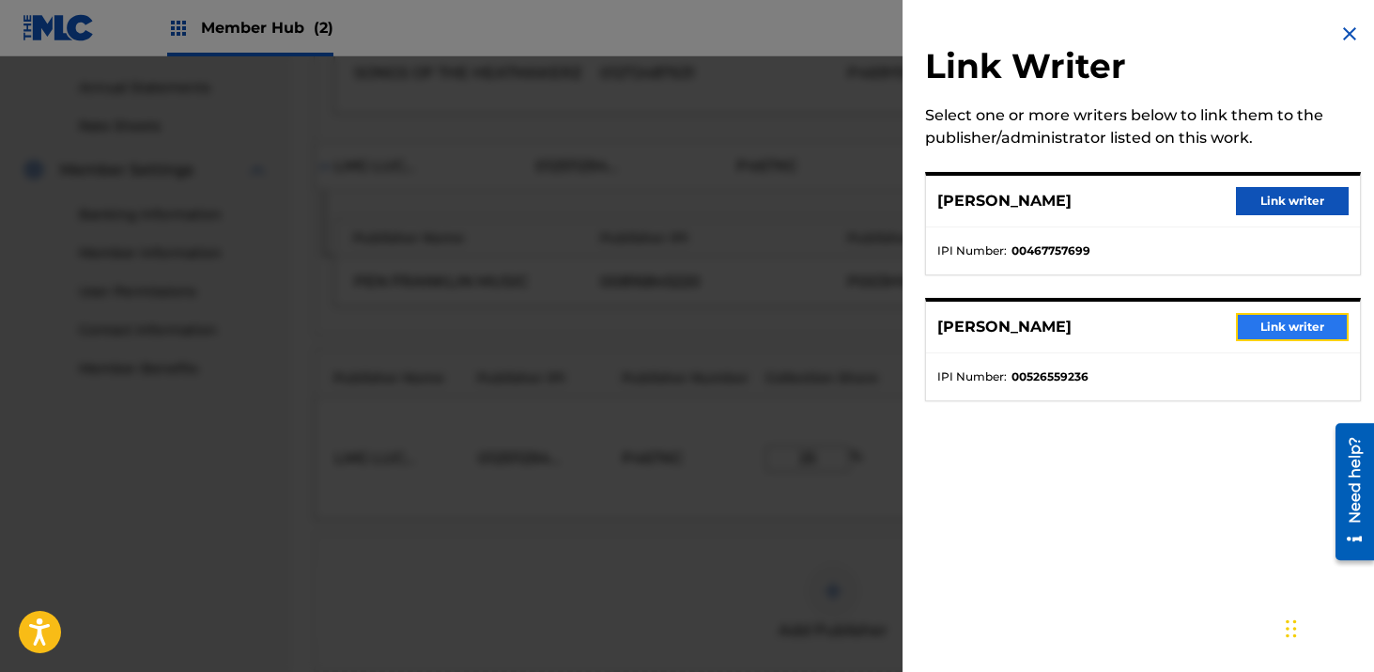
click at [1266, 323] on button "Link writer" at bounding box center [1292, 327] width 113 height 28
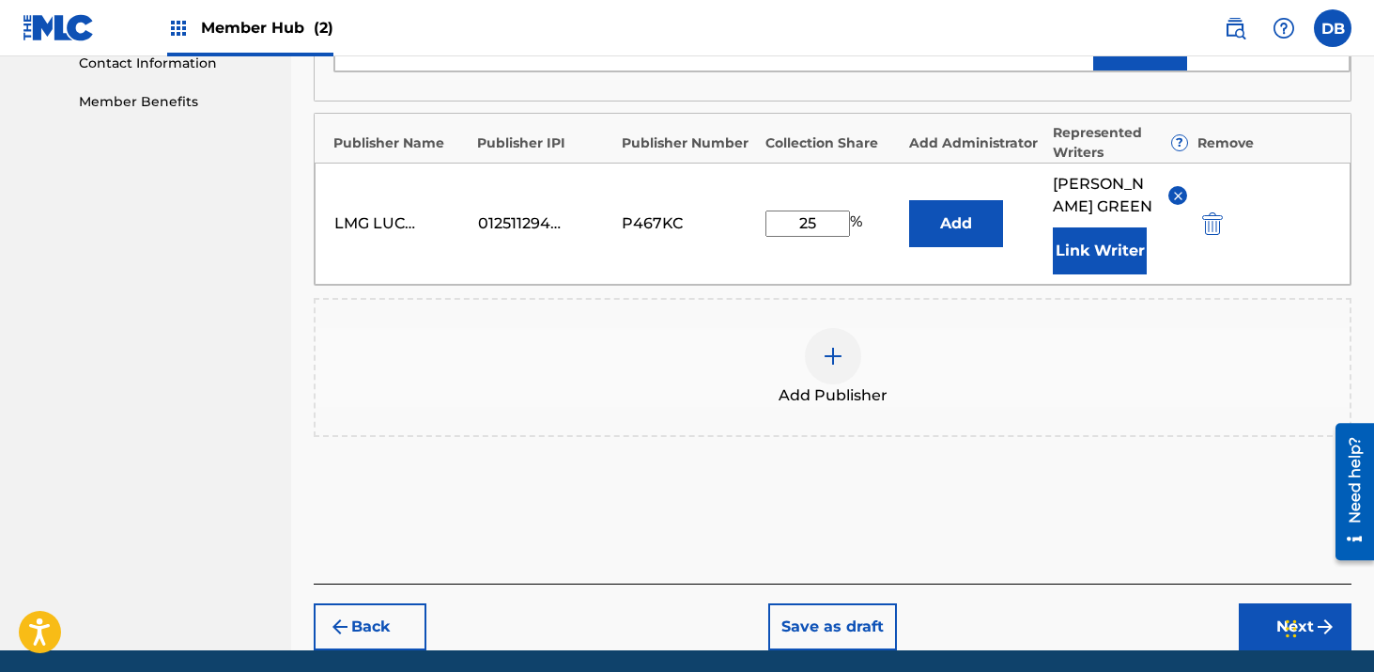
scroll to position [1031, 0]
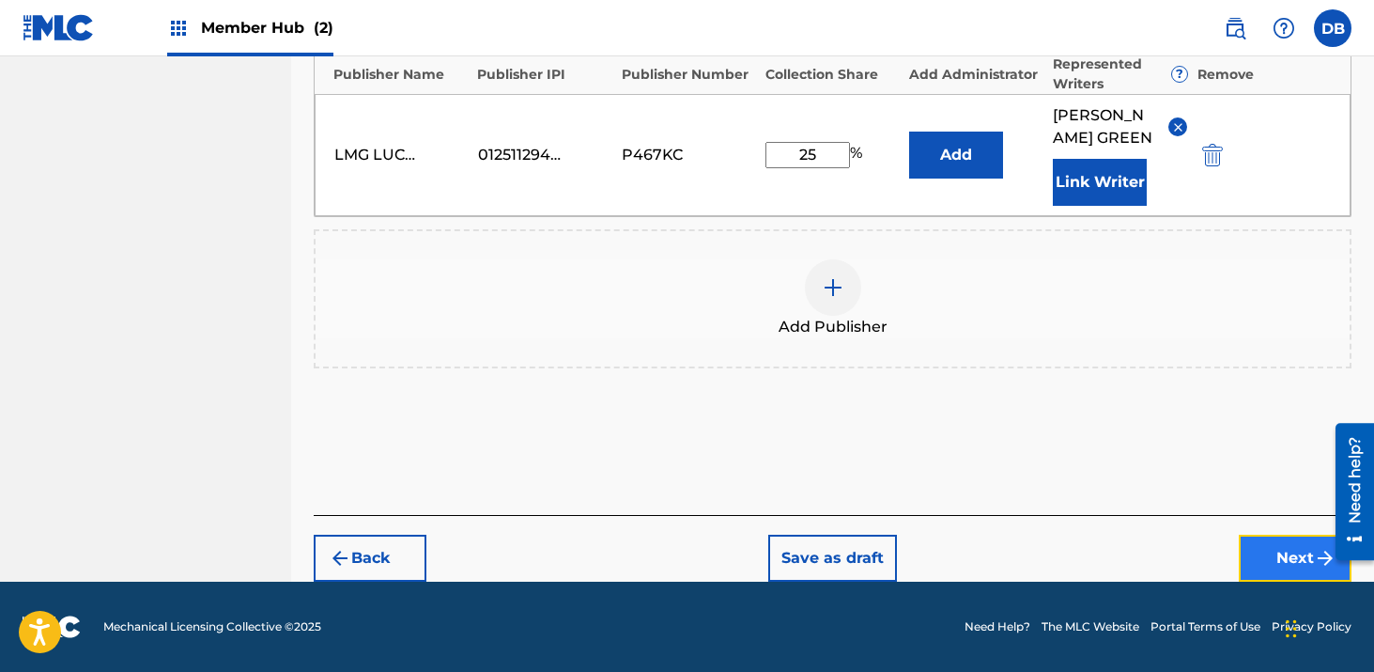
click at [1277, 547] on button "Next" at bounding box center [1295, 558] width 113 height 47
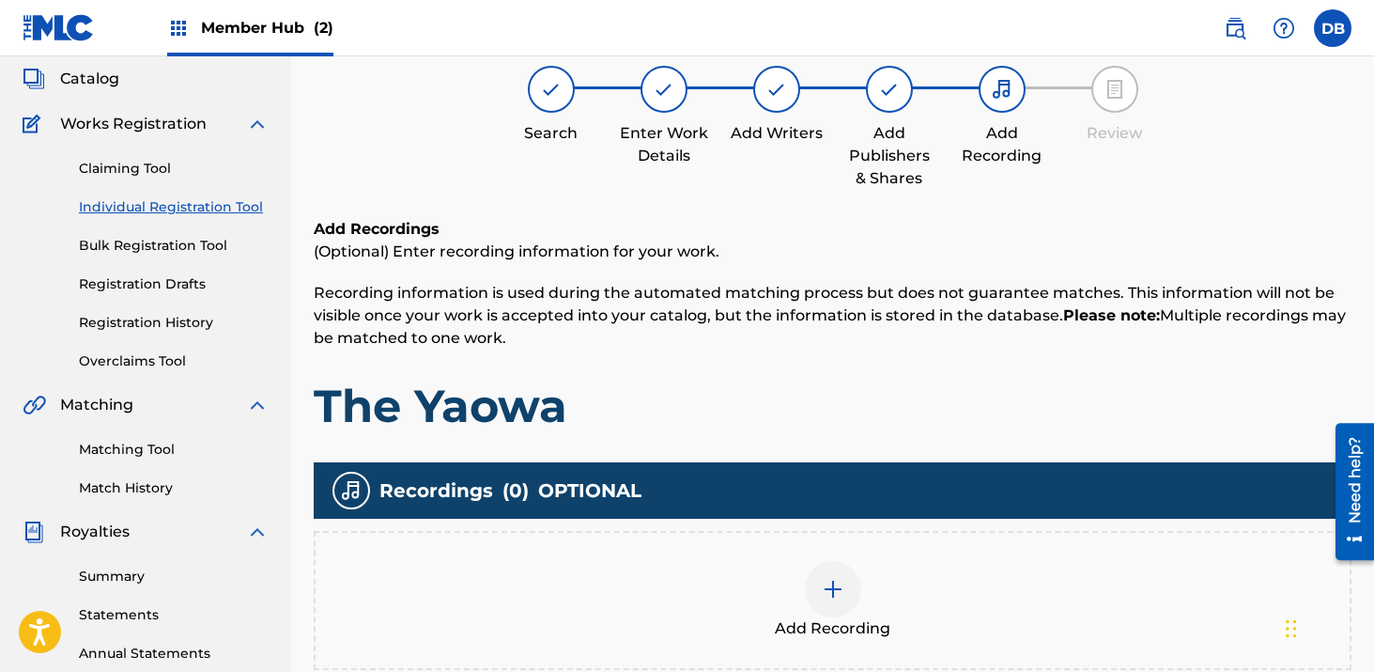
scroll to position [85, 0]
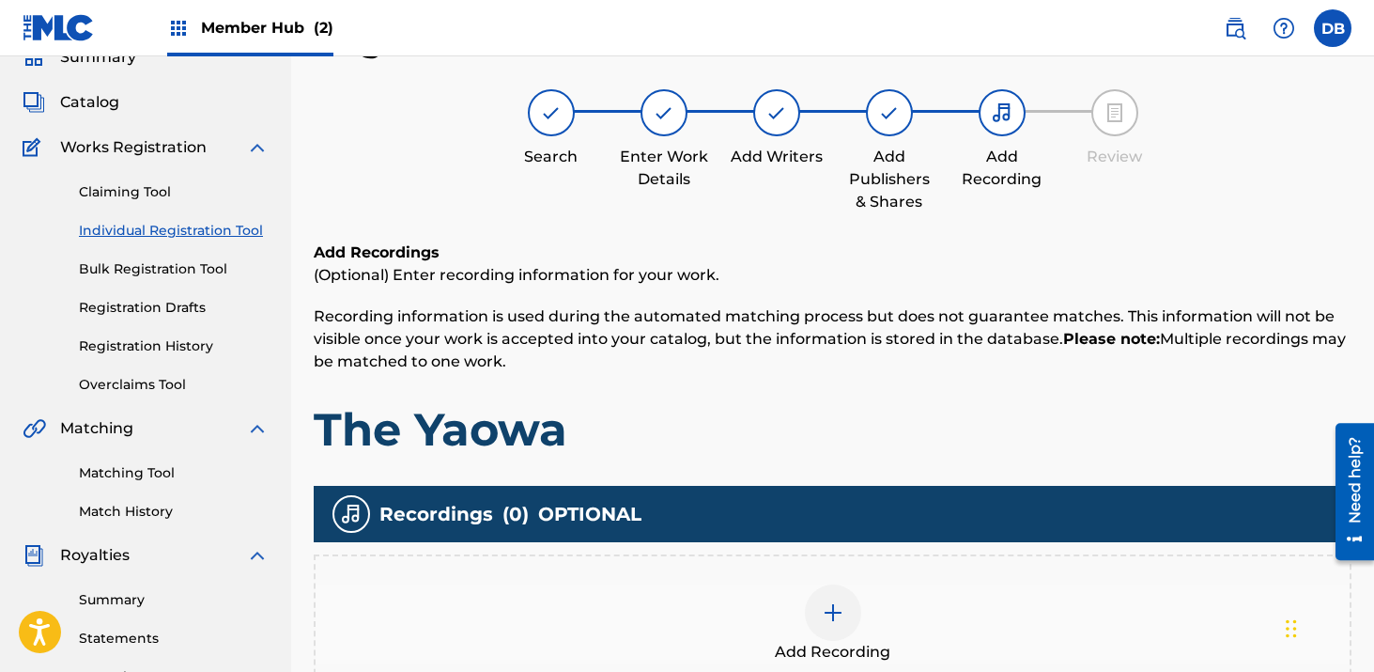
click at [824, 604] on img at bounding box center [833, 612] width 23 height 23
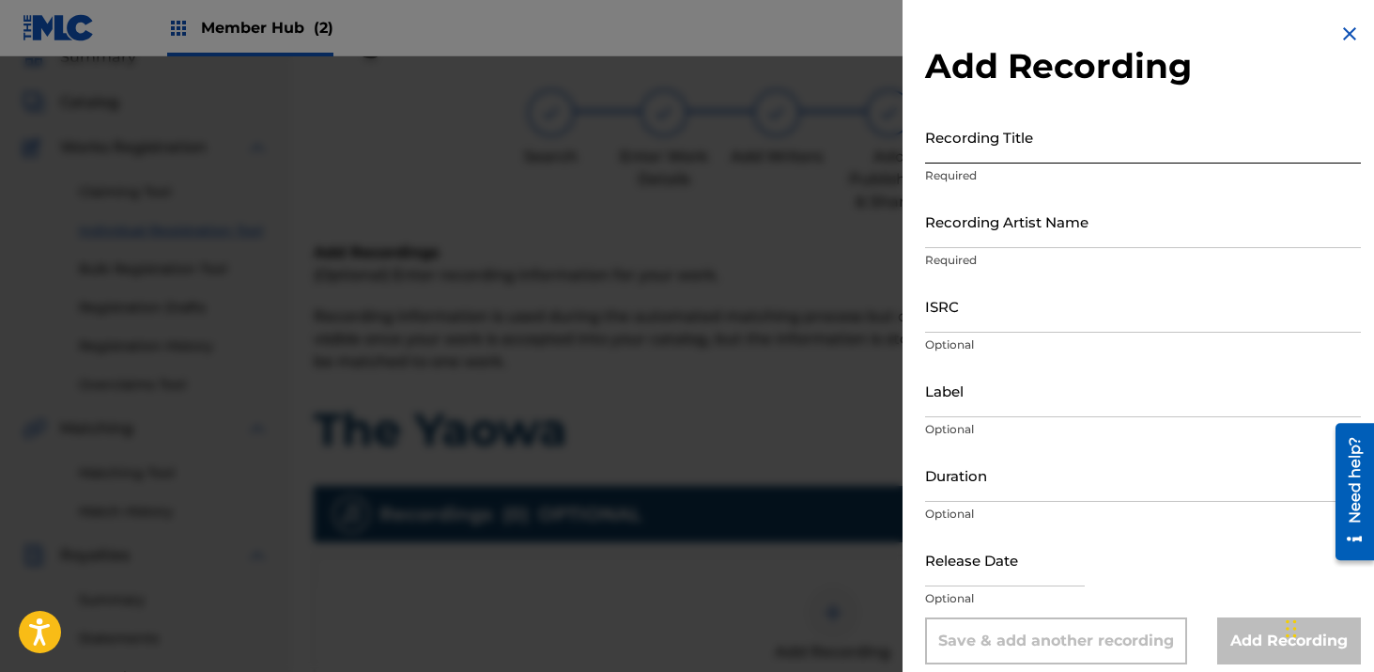
click at [988, 129] on input "Recording Title" at bounding box center [1143, 137] width 436 height 54
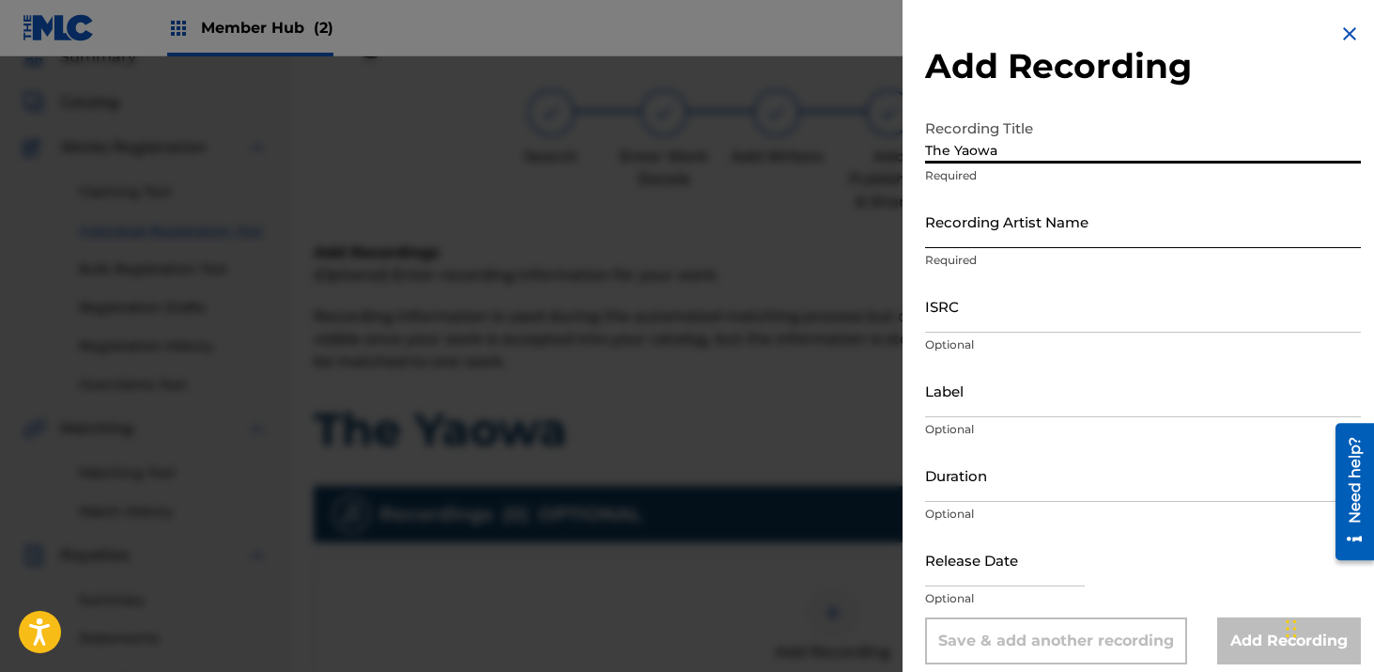
type input "The Yaowa"
click at [1066, 215] on input "Recording Artist Name" at bounding box center [1143, 221] width 436 height 54
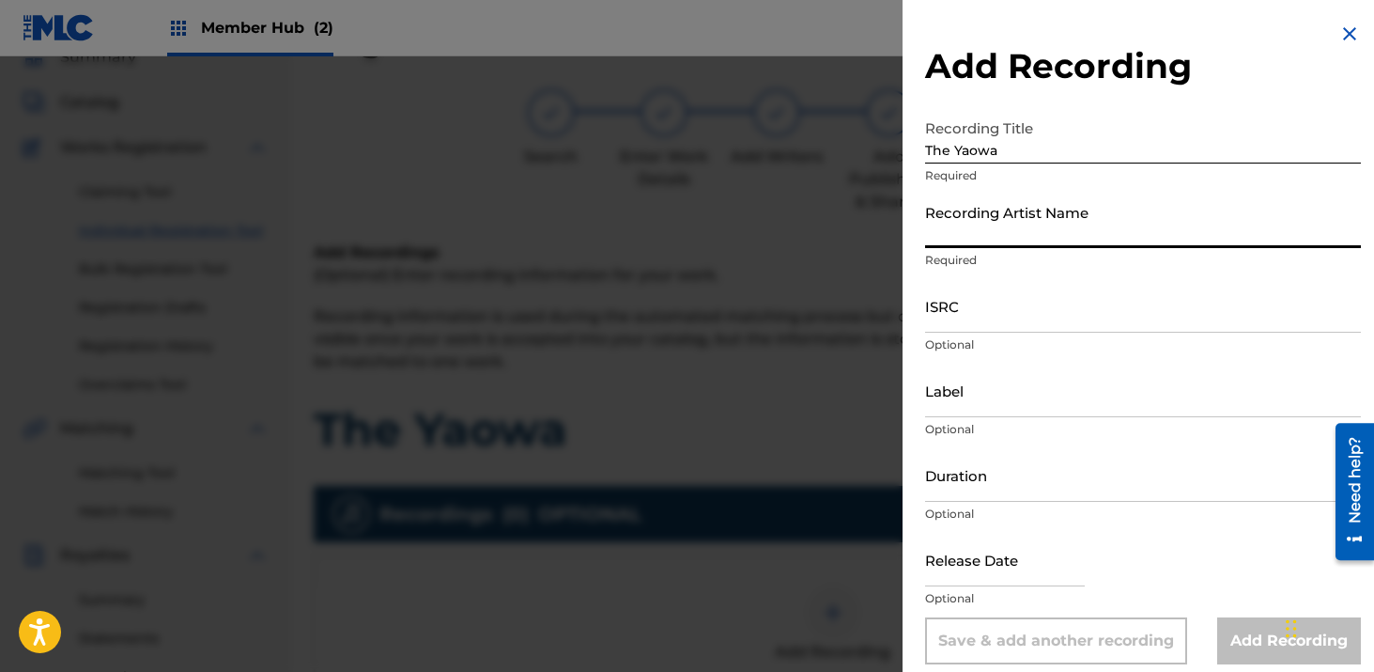
type input "[PERSON_NAME]"
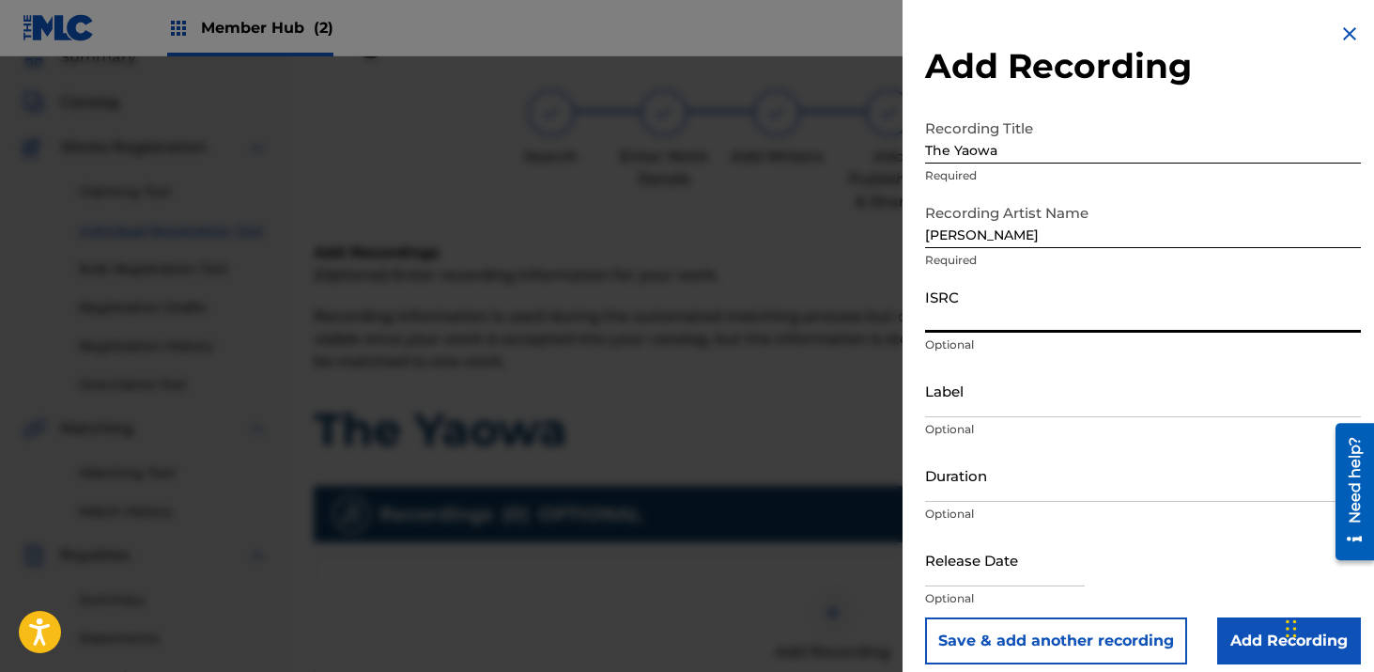
click at [957, 302] on input "ISRC" at bounding box center [1143, 306] width 436 height 54
paste input "CH7812544954"
type input "CH7812544954"
click at [1020, 396] on input "Label" at bounding box center [1143, 391] width 436 height 54
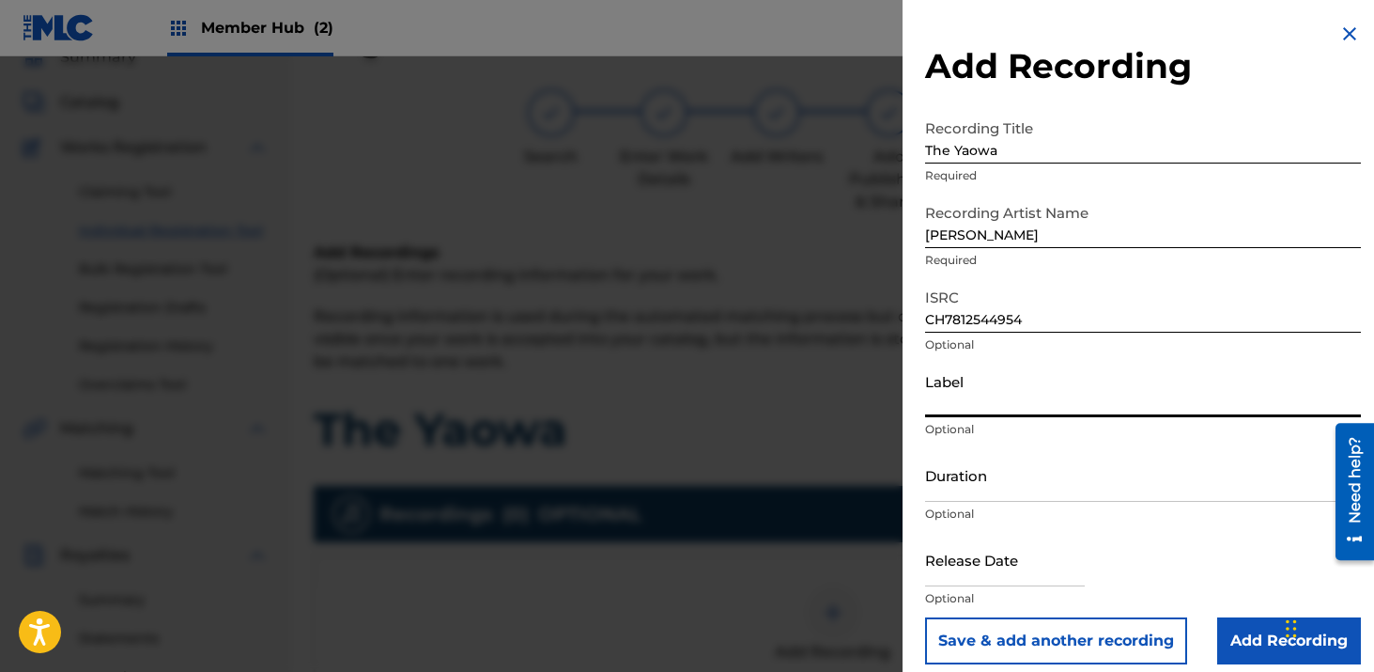
type input "Hitmaker Music Group/Hitmaker Distro"
click at [1041, 482] on input "Duration" at bounding box center [1143, 475] width 436 height 54
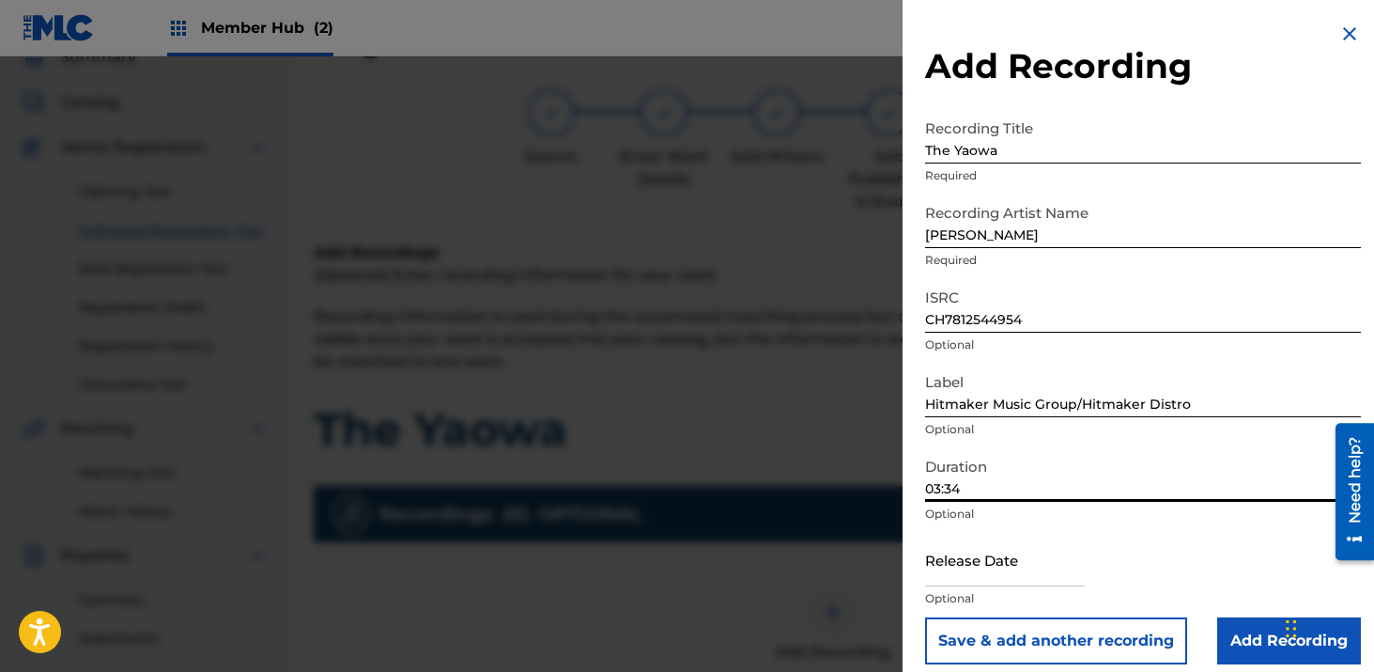
scroll to position [15, 0]
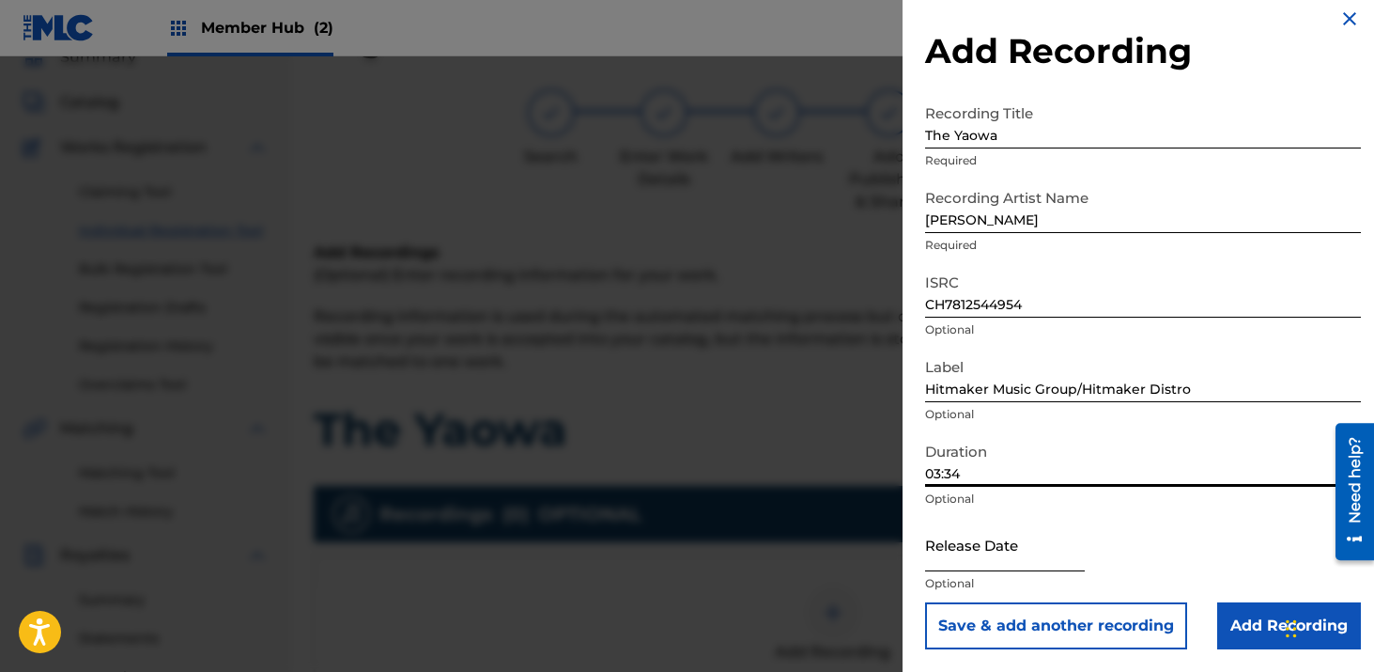
type input "03:34"
click at [1033, 547] on input "text" at bounding box center [1005, 545] width 160 height 54
select select "8"
select select "2025"
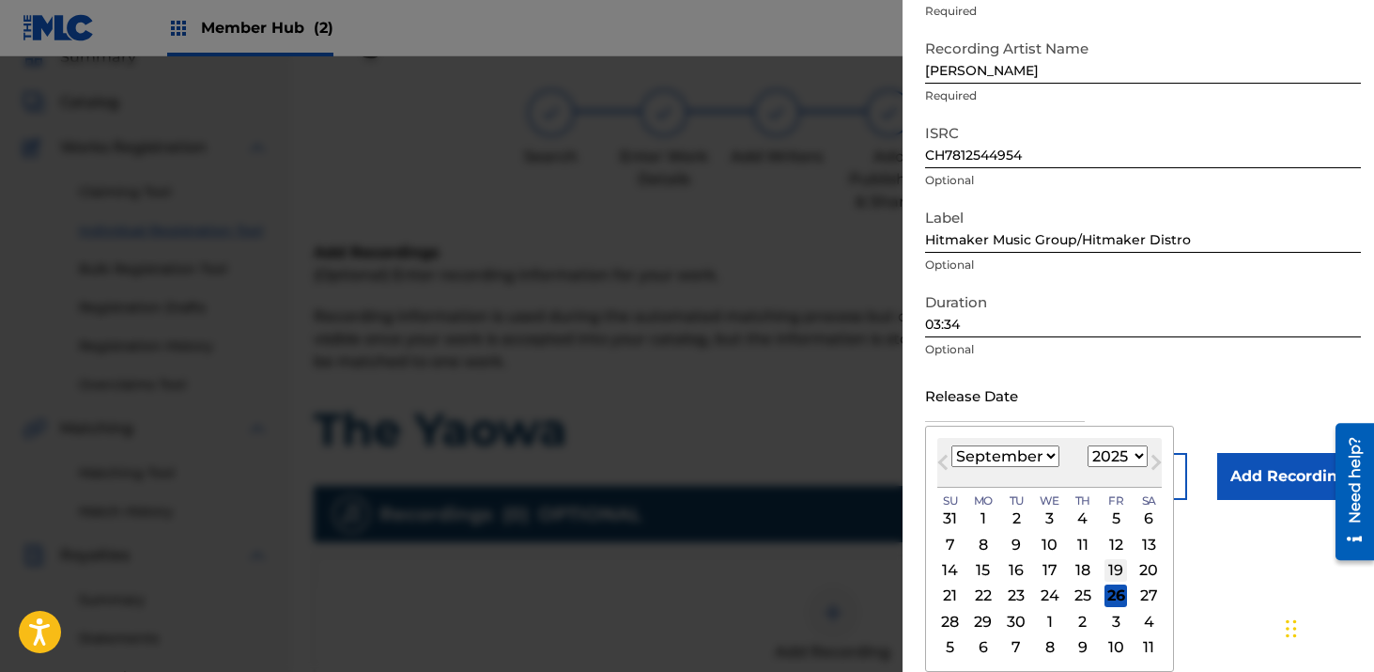
click at [1118, 573] on div "19" at bounding box center [1116, 570] width 23 height 23
type input "[DATE]"
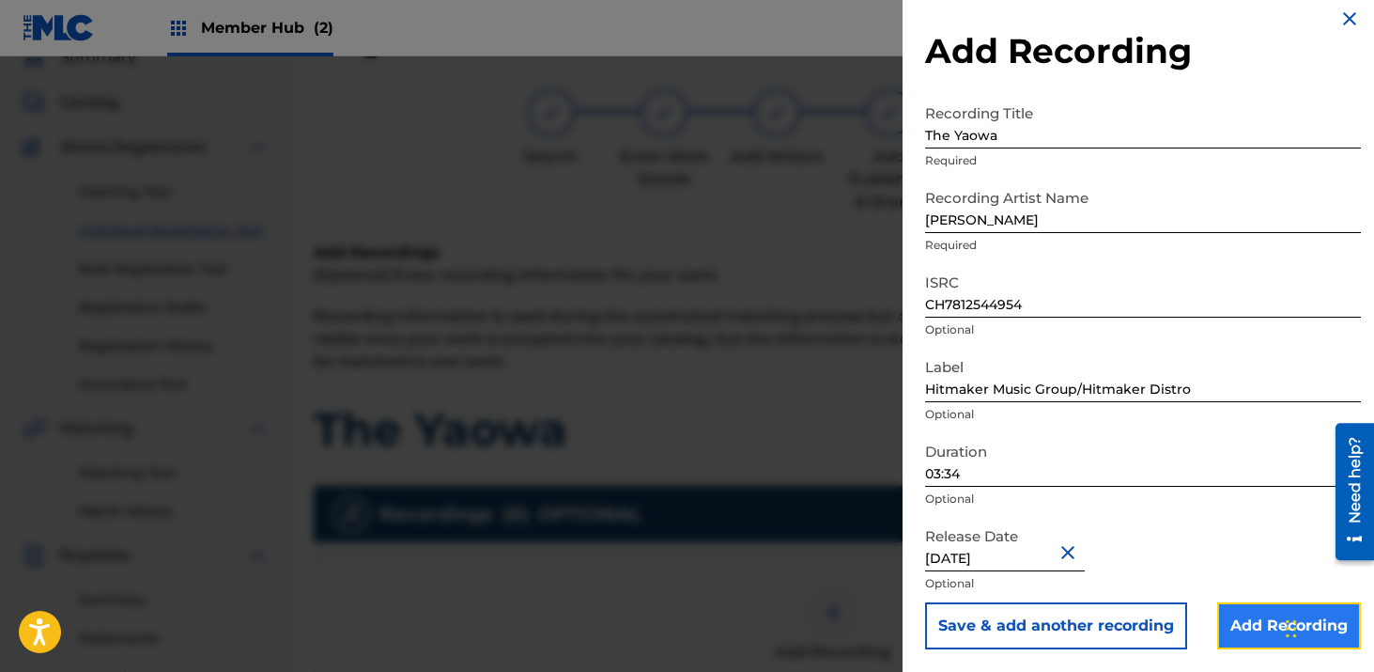
click at [1266, 615] on input "Add Recording" at bounding box center [1290, 625] width 144 height 47
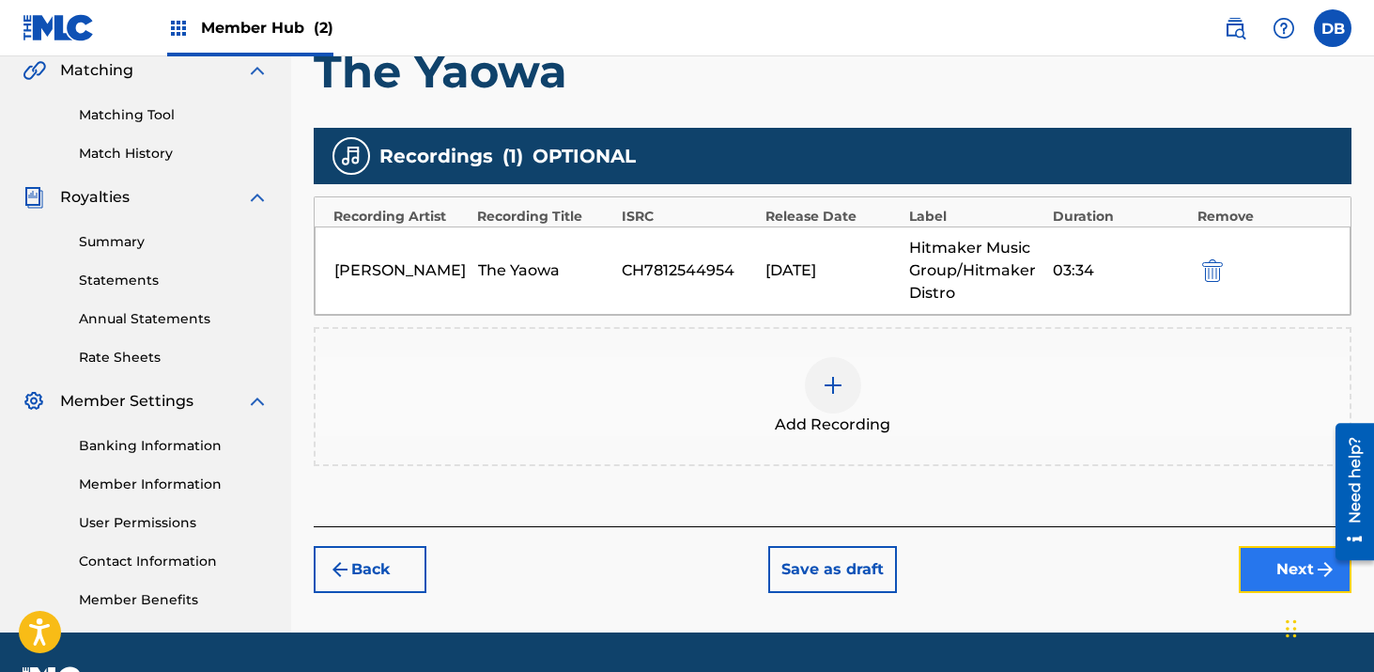
click at [1255, 561] on button "Next" at bounding box center [1295, 569] width 113 height 47
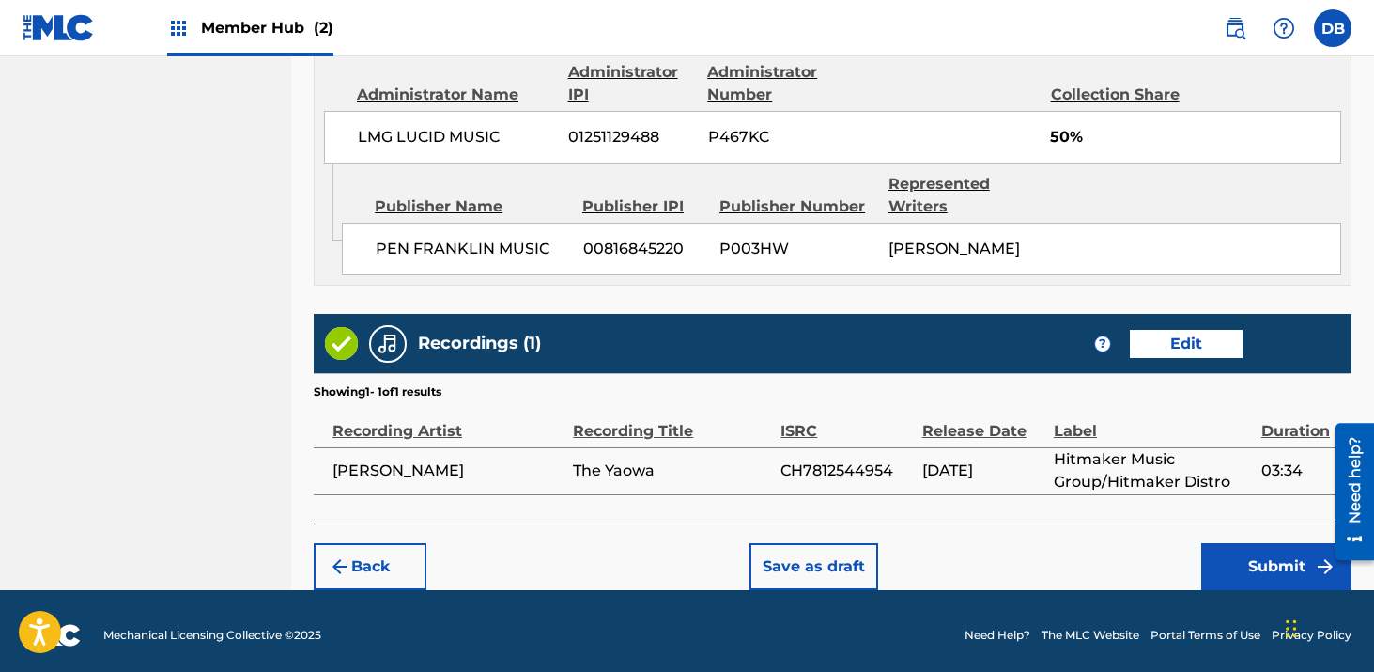
scroll to position [1509, 0]
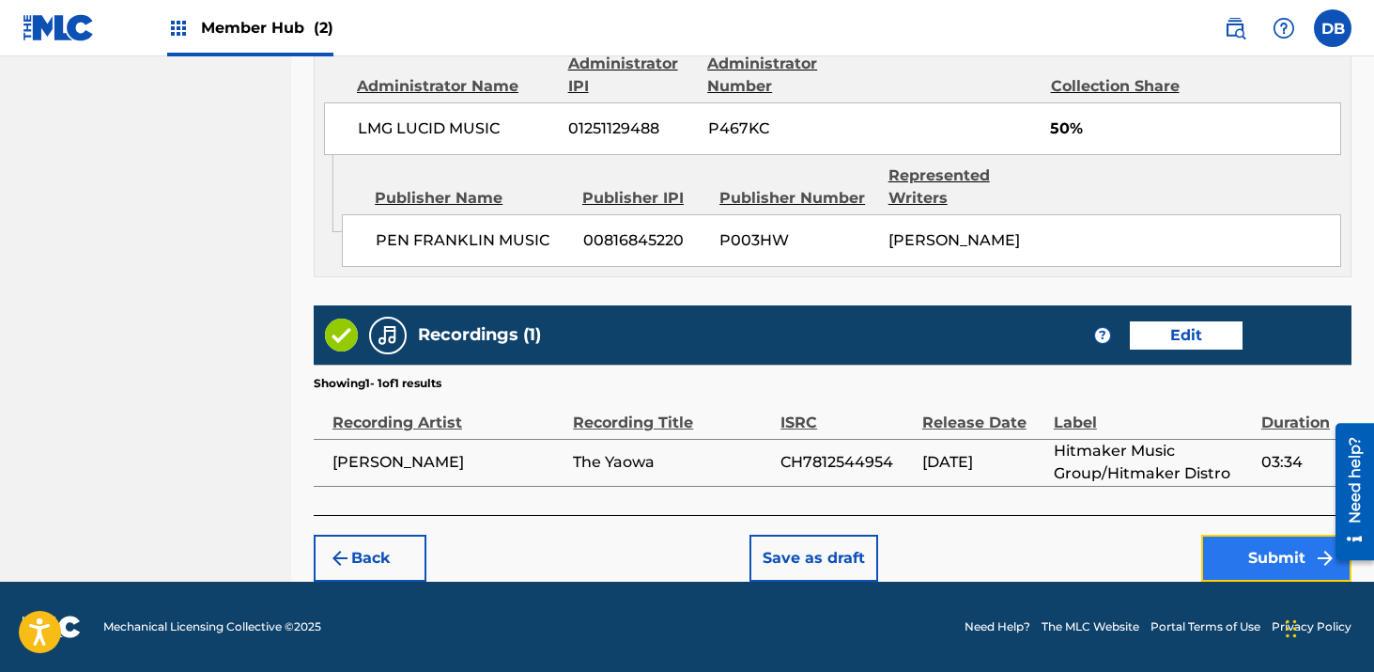
click at [1235, 544] on button "Submit" at bounding box center [1277, 558] width 150 height 47
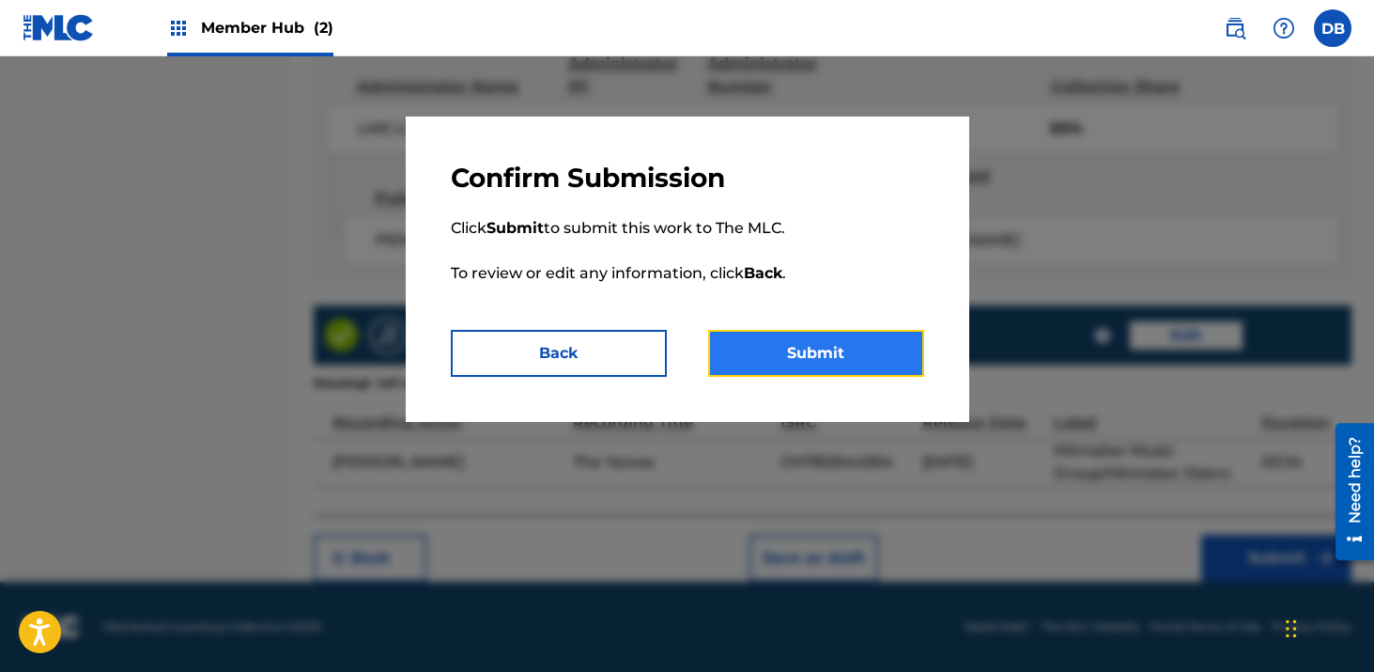
click at [870, 360] on button "Submit" at bounding box center [816, 353] width 216 height 47
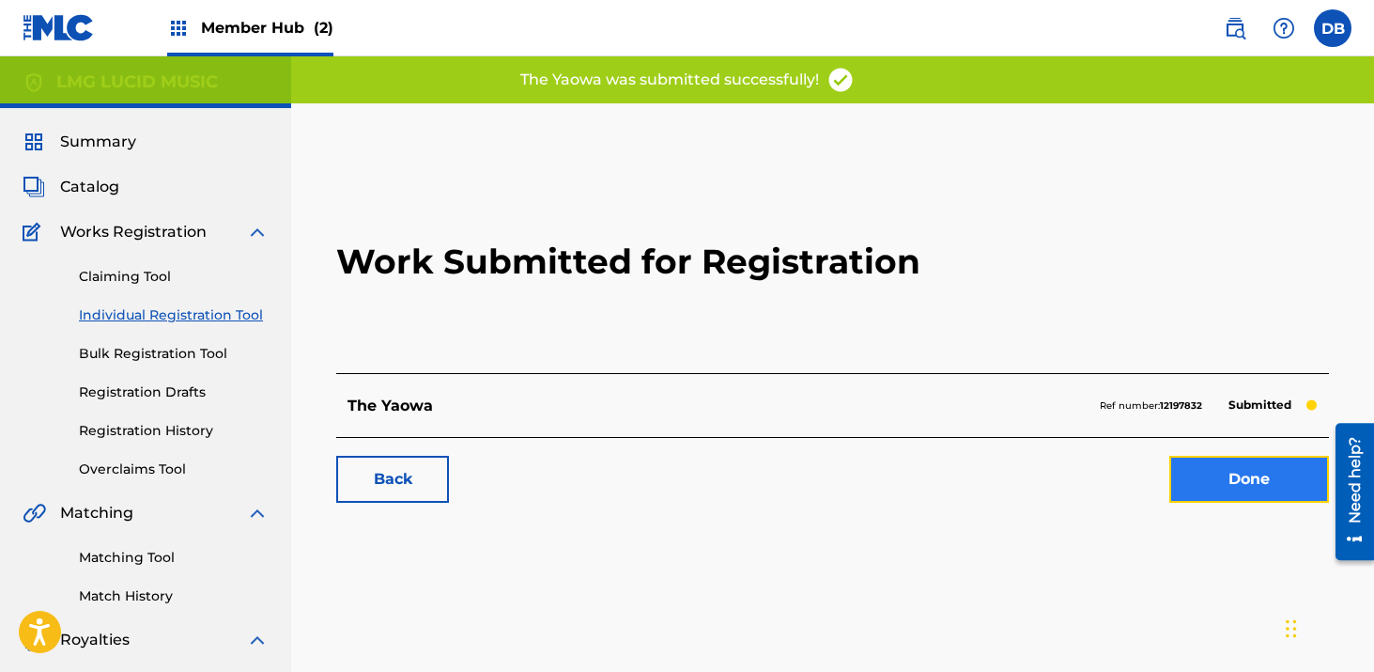
click at [1238, 481] on link "Done" at bounding box center [1250, 479] width 160 height 47
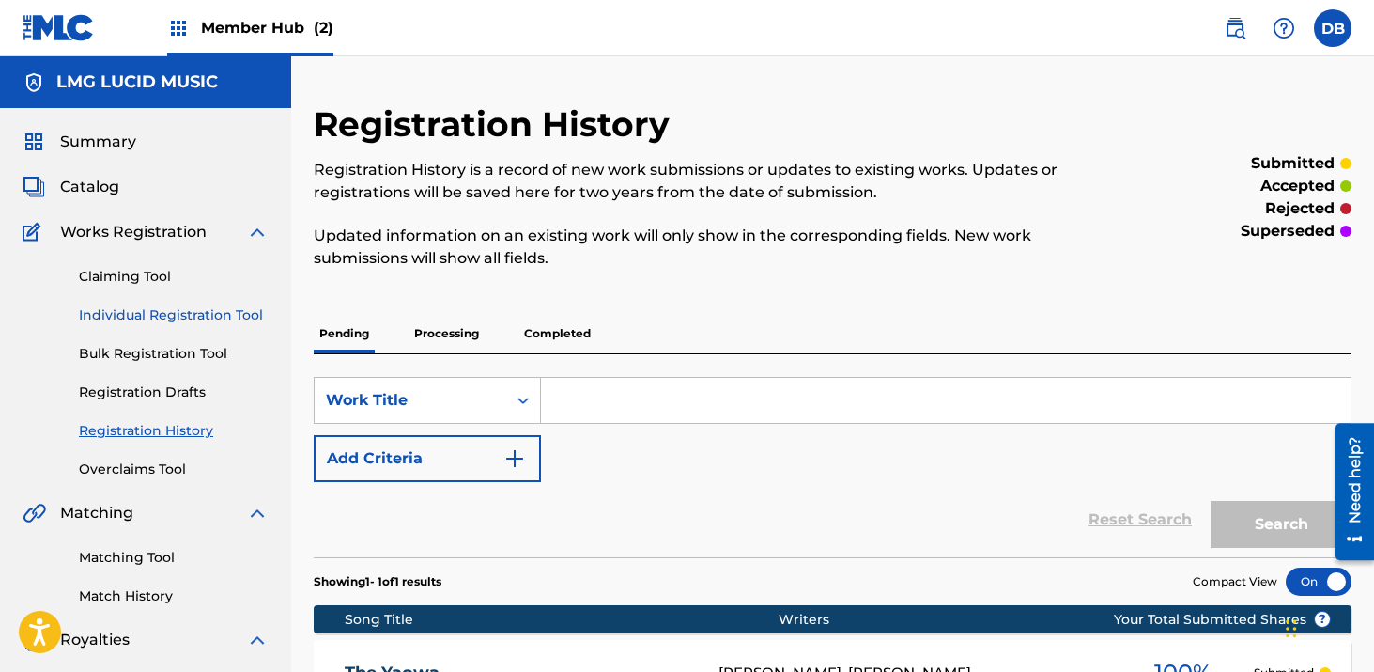
click at [230, 320] on link "Individual Registration Tool" at bounding box center [174, 315] width 190 height 20
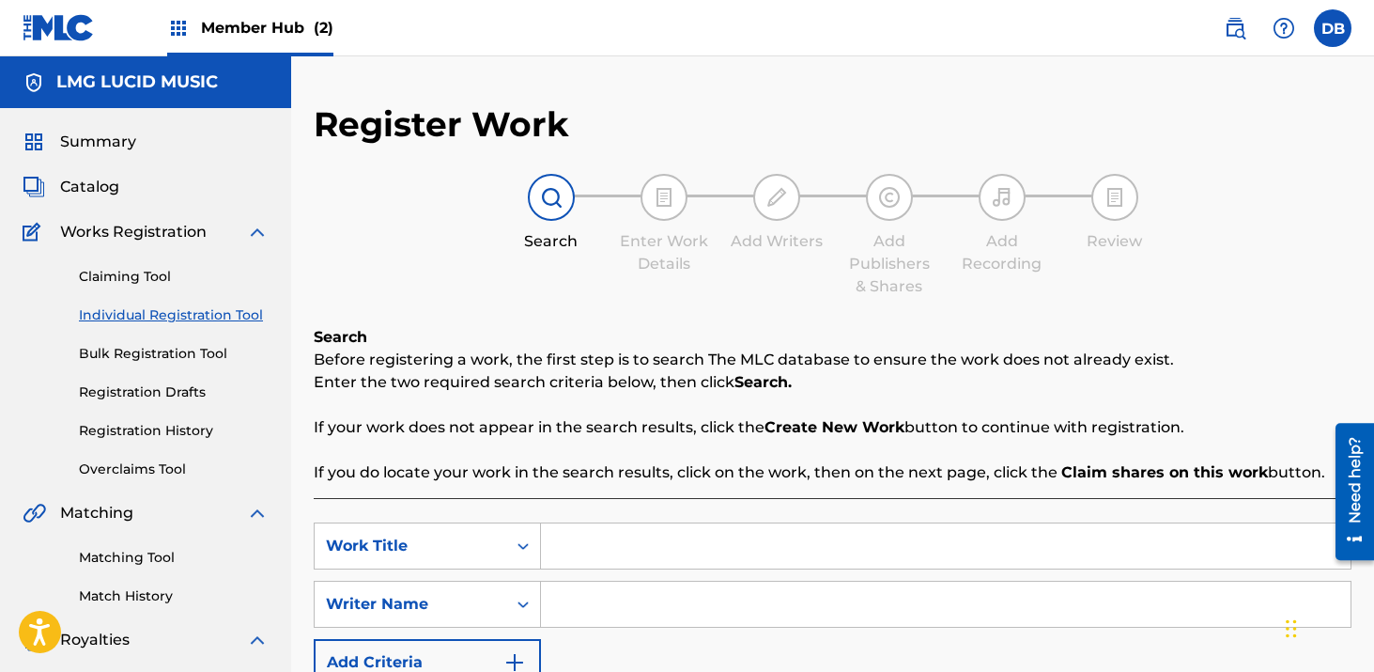
click at [619, 536] on input "Search Form" at bounding box center [946, 545] width 810 height 45
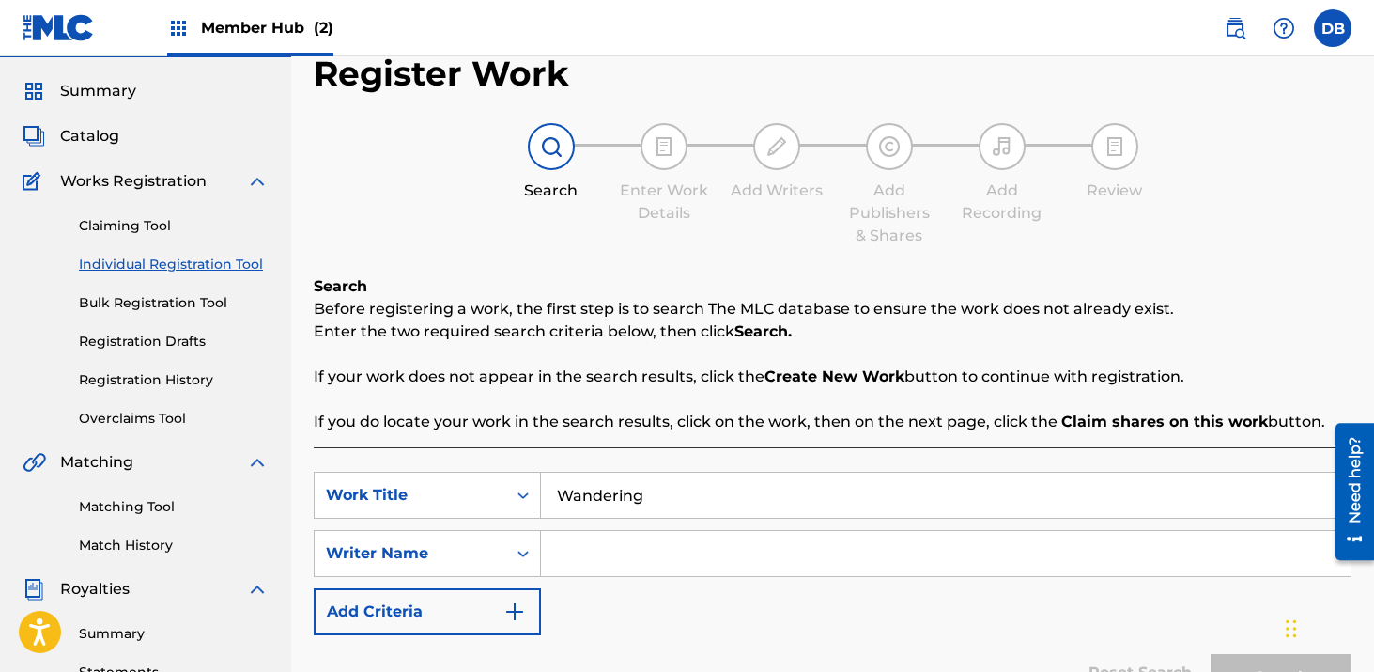
scroll to position [100, 0]
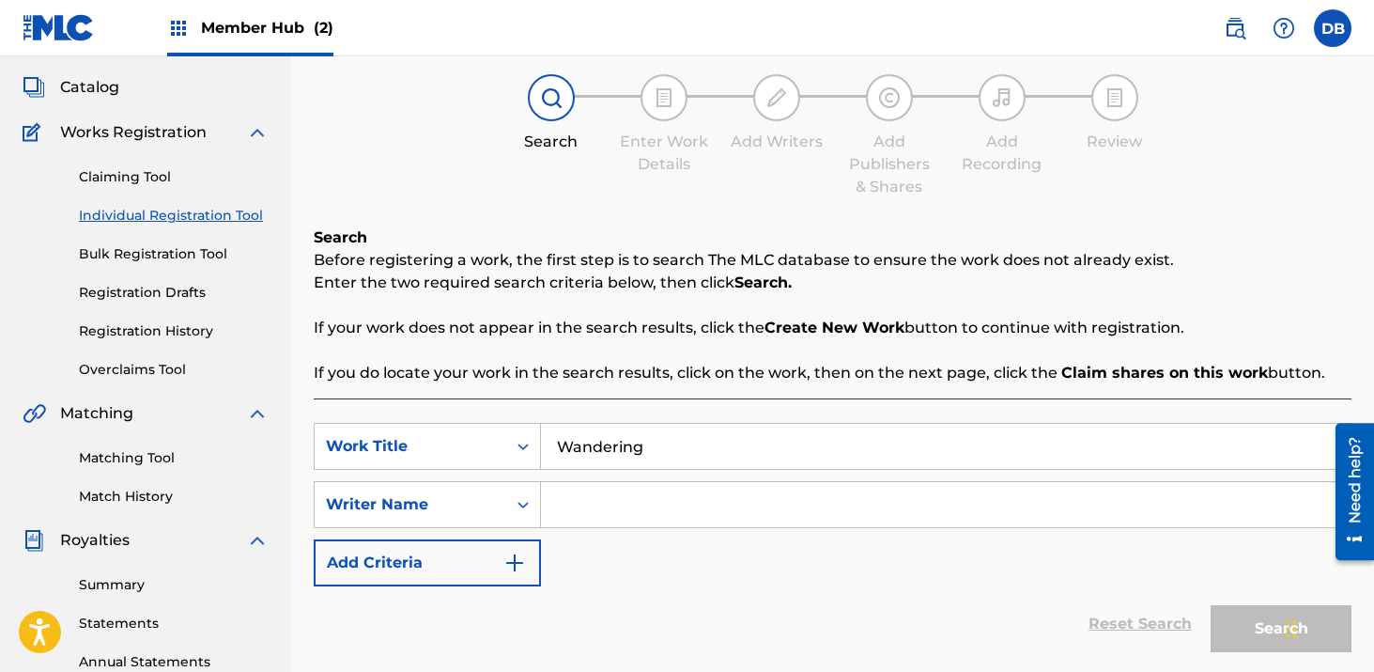
type input "Wandering"
click at [644, 499] on input "Search Form" at bounding box center [946, 504] width 810 height 45
type input "Green"
click at [1211, 605] on button "Search" at bounding box center [1281, 628] width 141 height 47
click at [1256, 642] on button "Search" at bounding box center [1281, 628] width 141 height 47
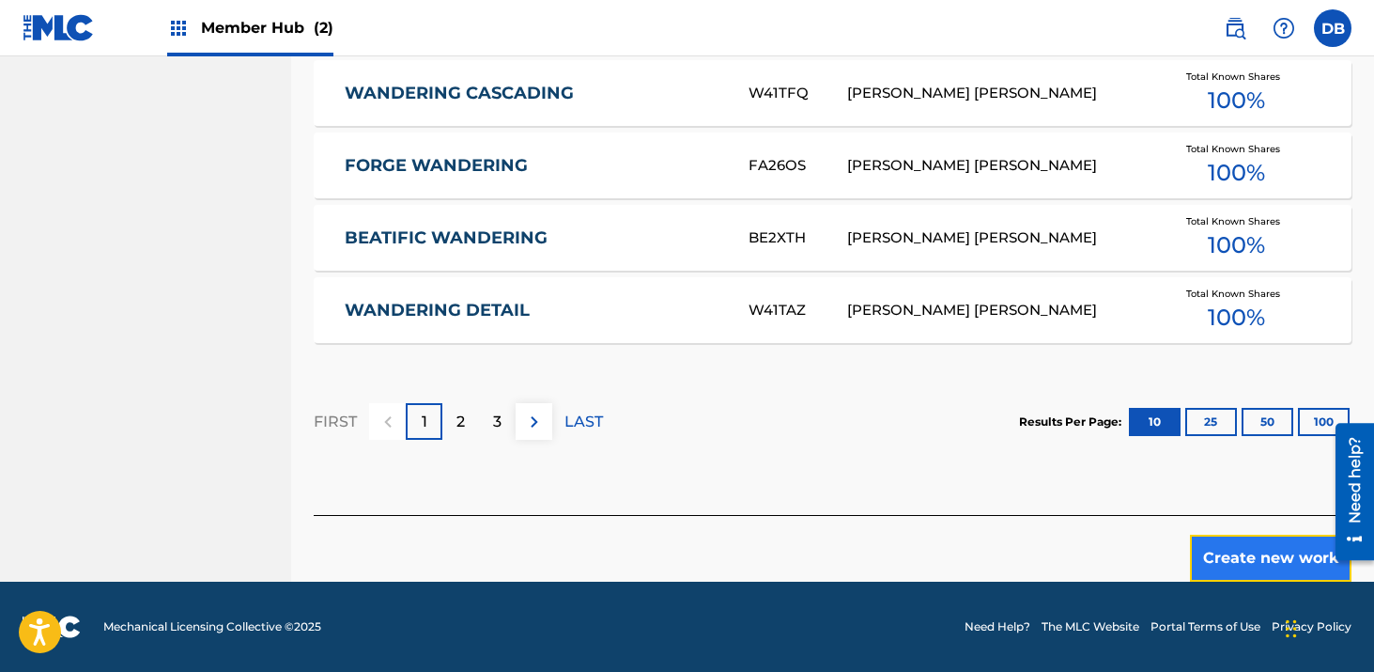
click at [1245, 560] on button "Create new work" at bounding box center [1271, 558] width 162 height 47
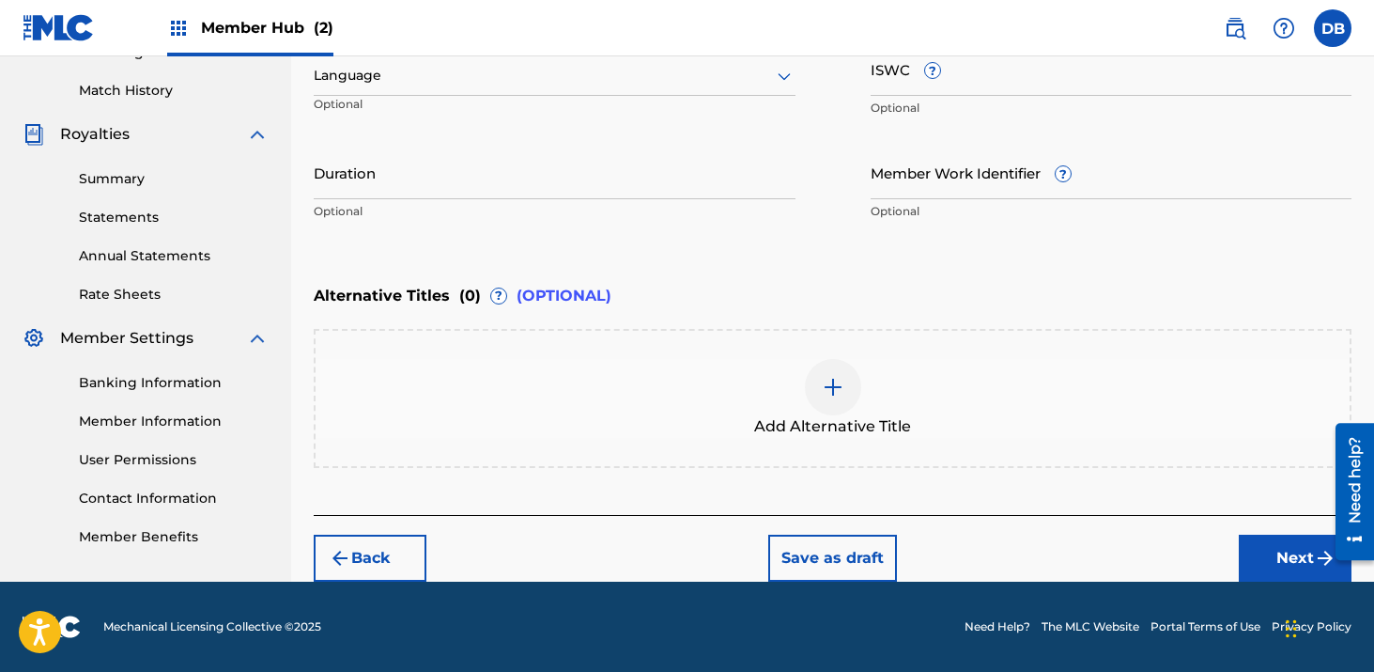
scroll to position [505, 0]
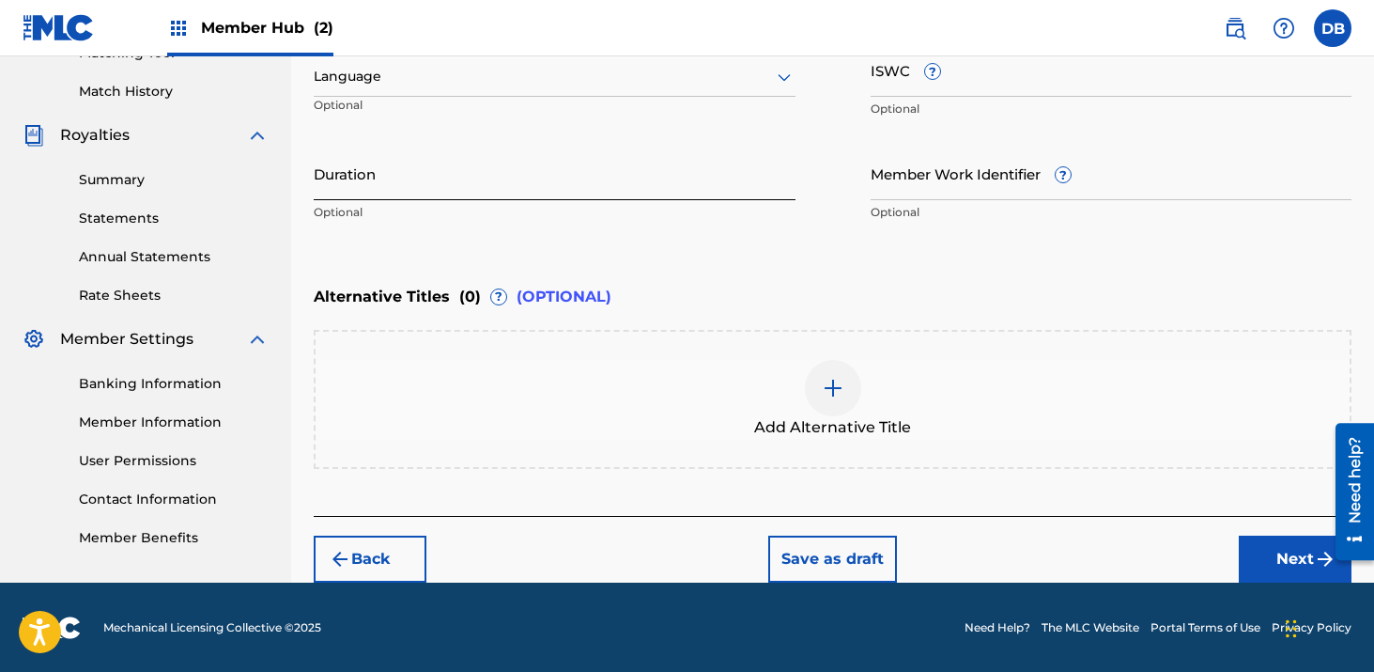
click at [436, 148] on input "Duration" at bounding box center [555, 174] width 482 height 54
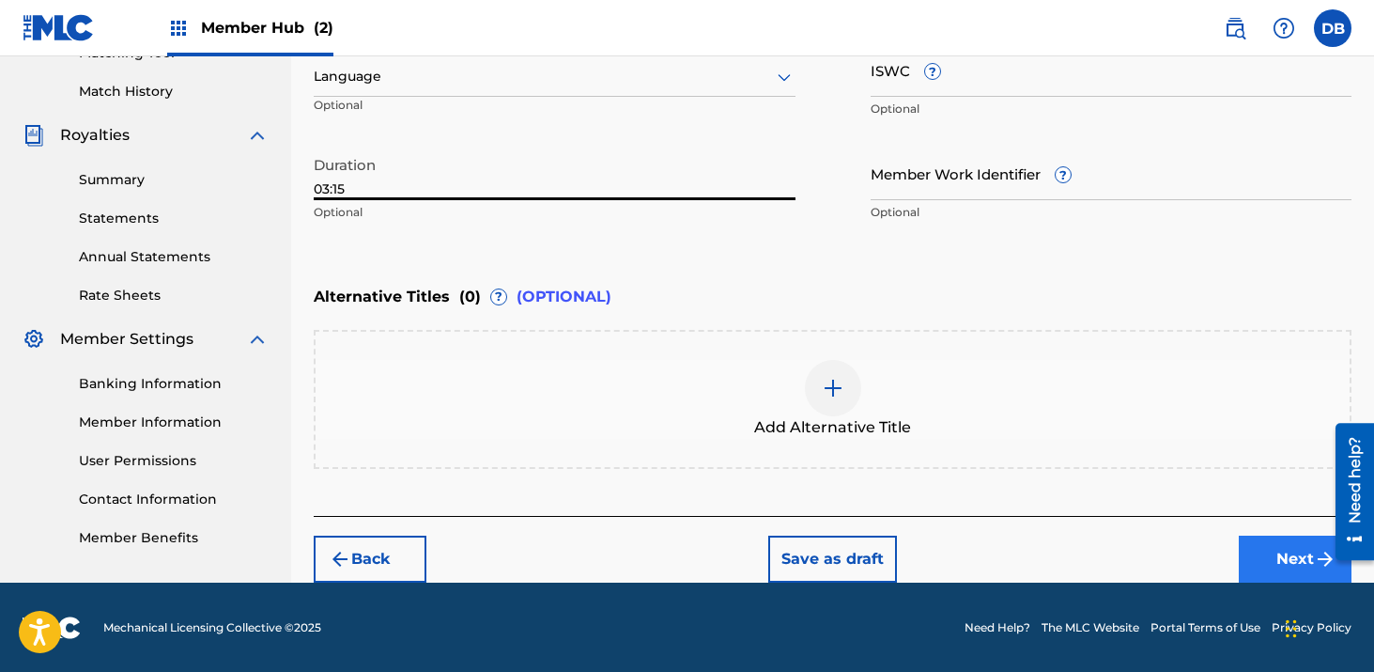
type input "03:15"
click at [1270, 549] on button "Next" at bounding box center [1295, 559] width 113 height 47
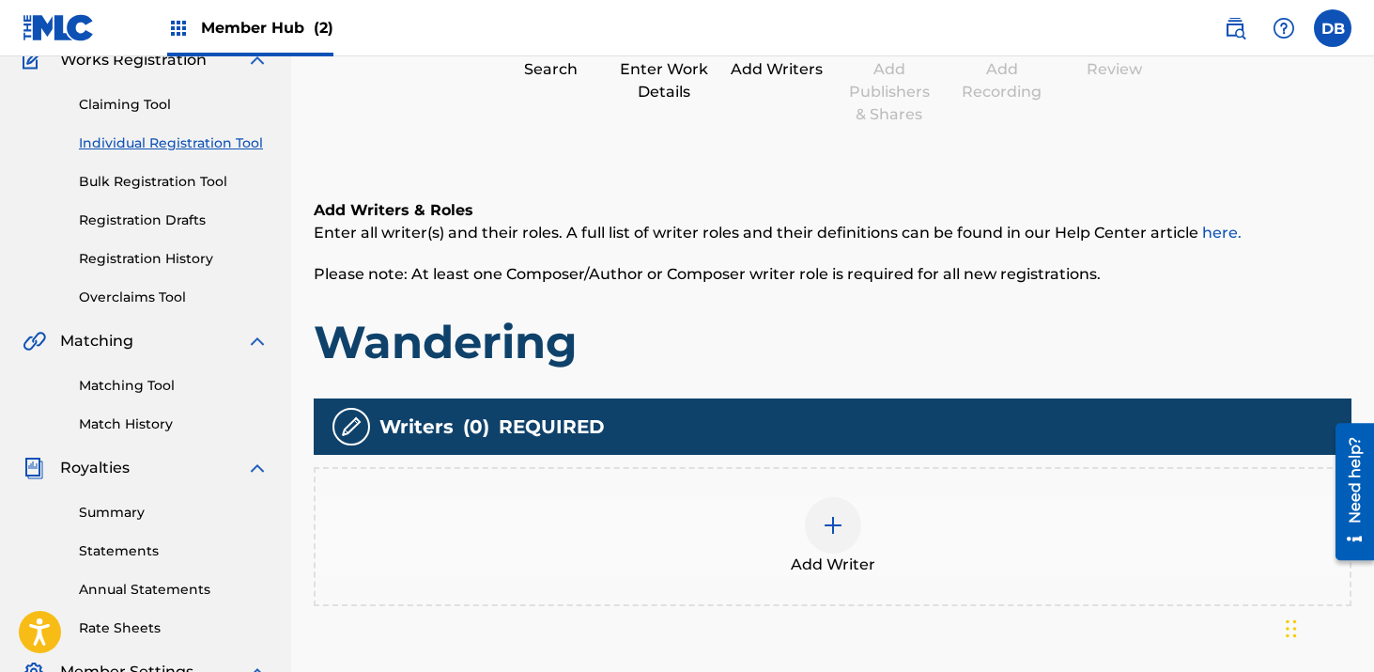
scroll to position [313, 0]
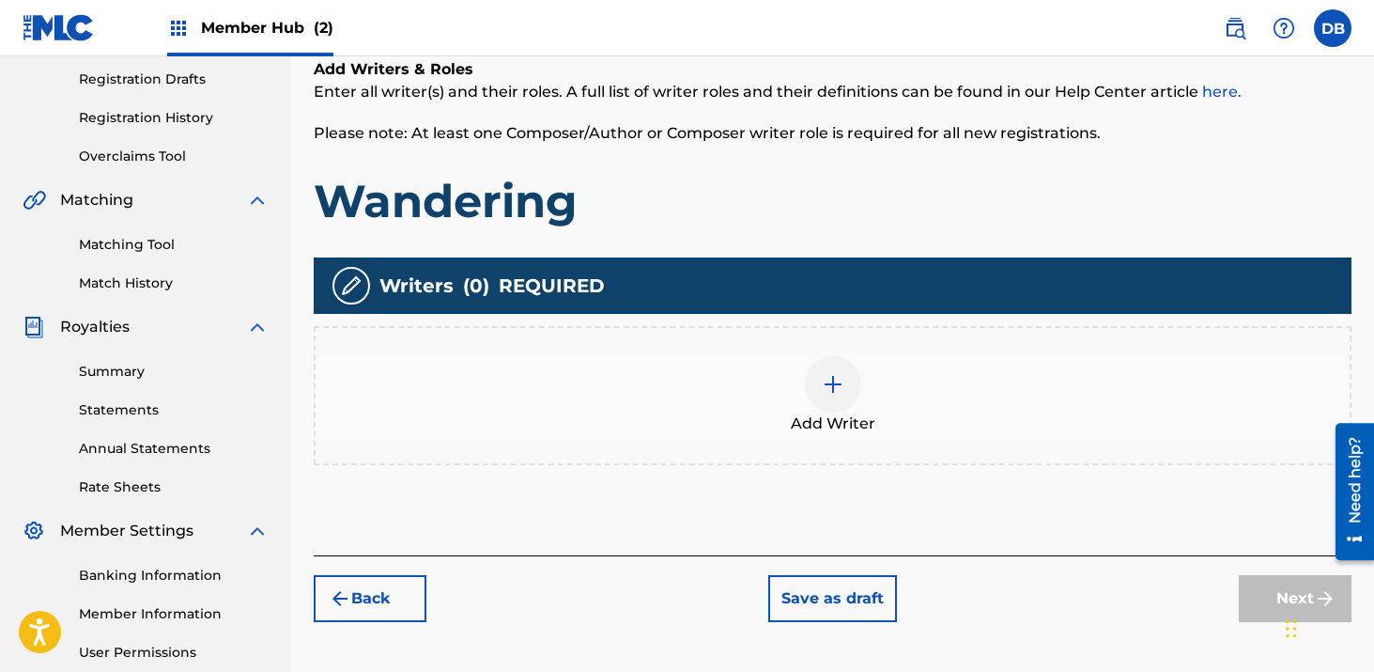
click at [837, 379] on img at bounding box center [833, 384] width 23 height 23
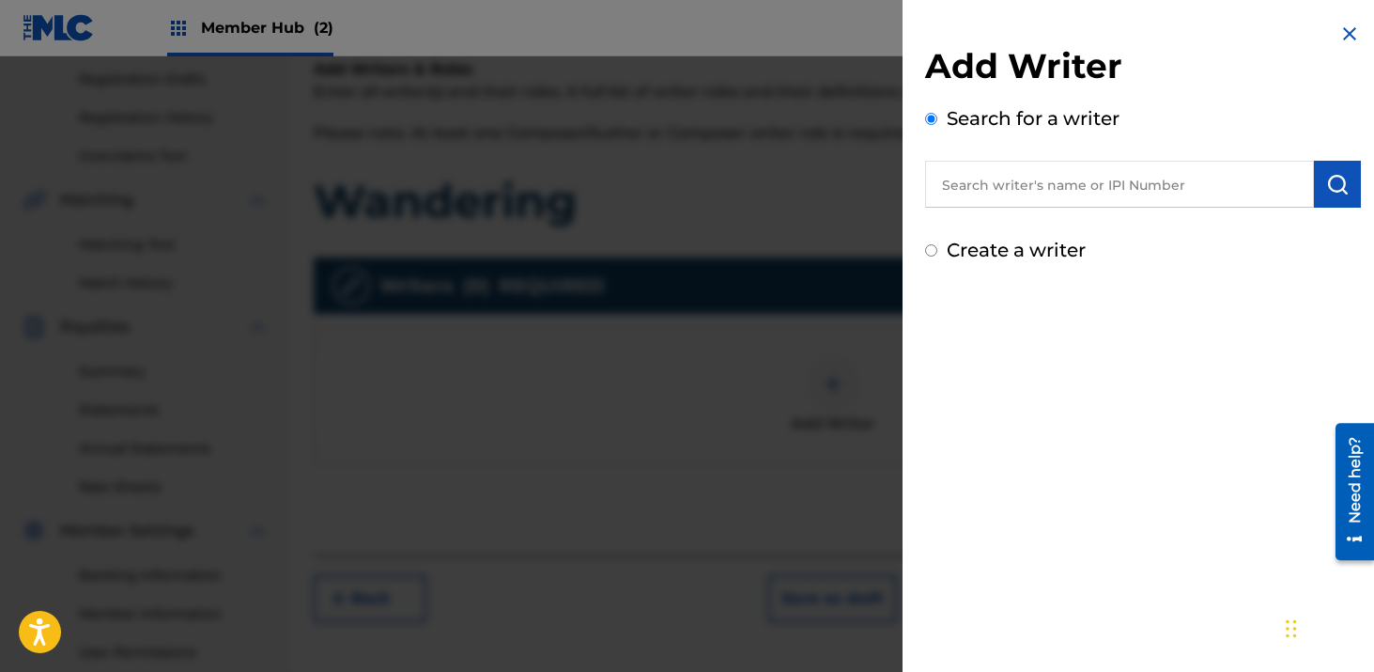
click at [990, 175] on input "text" at bounding box center [1119, 184] width 389 height 47
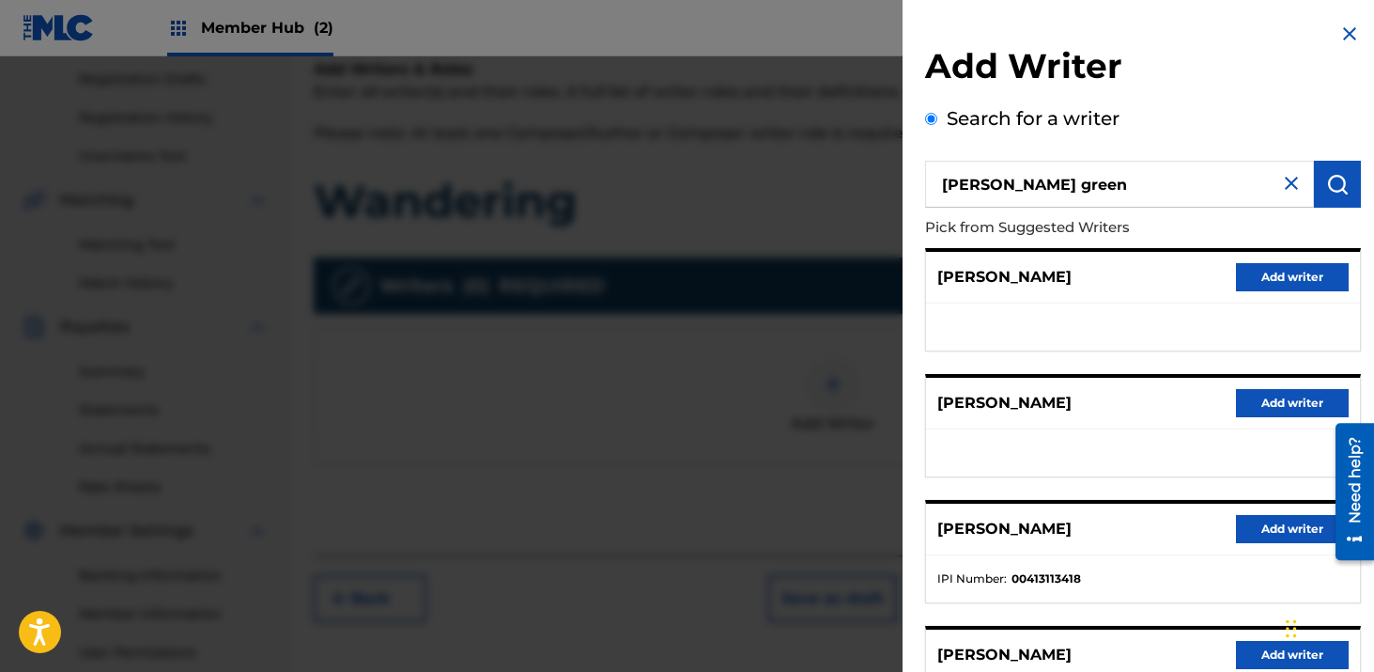
click at [1056, 190] on input "[PERSON_NAME] green" at bounding box center [1119, 184] width 389 height 47
click at [1055, 188] on input "[PERSON_NAME] green" at bounding box center [1119, 184] width 389 height 47
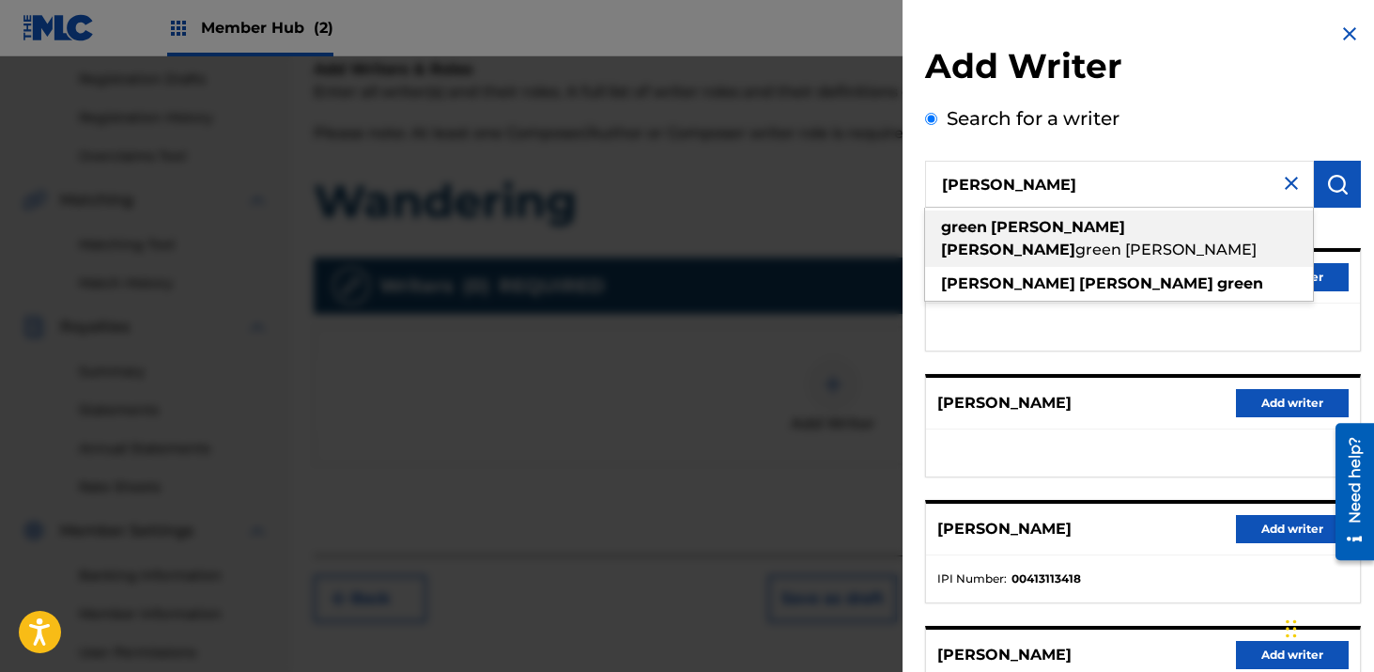
click at [1076, 241] on strong "[PERSON_NAME]" at bounding box center [1008, 250] width 134 height 18
type input "[PERSON_NAME] [PERSON_NAME] [PERSON_NAME]"
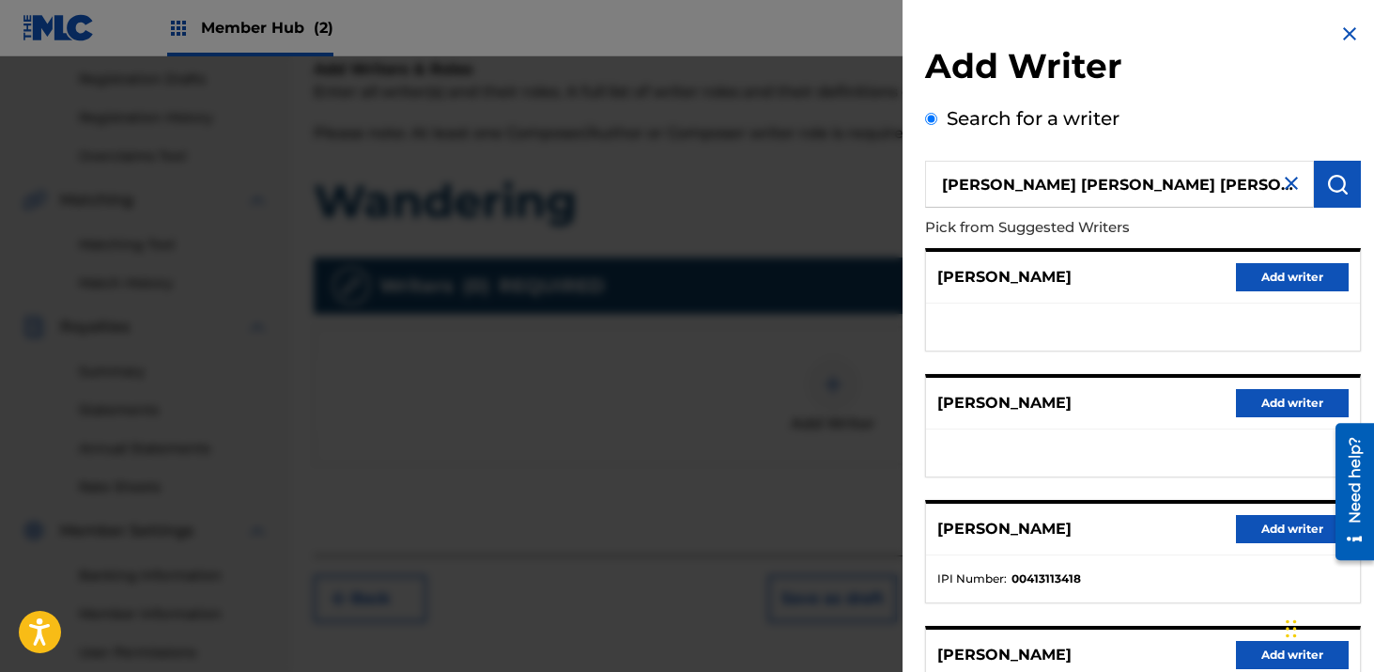
click at [1281, 190] on img at bounding box center [1292, 183] width 23 height 23
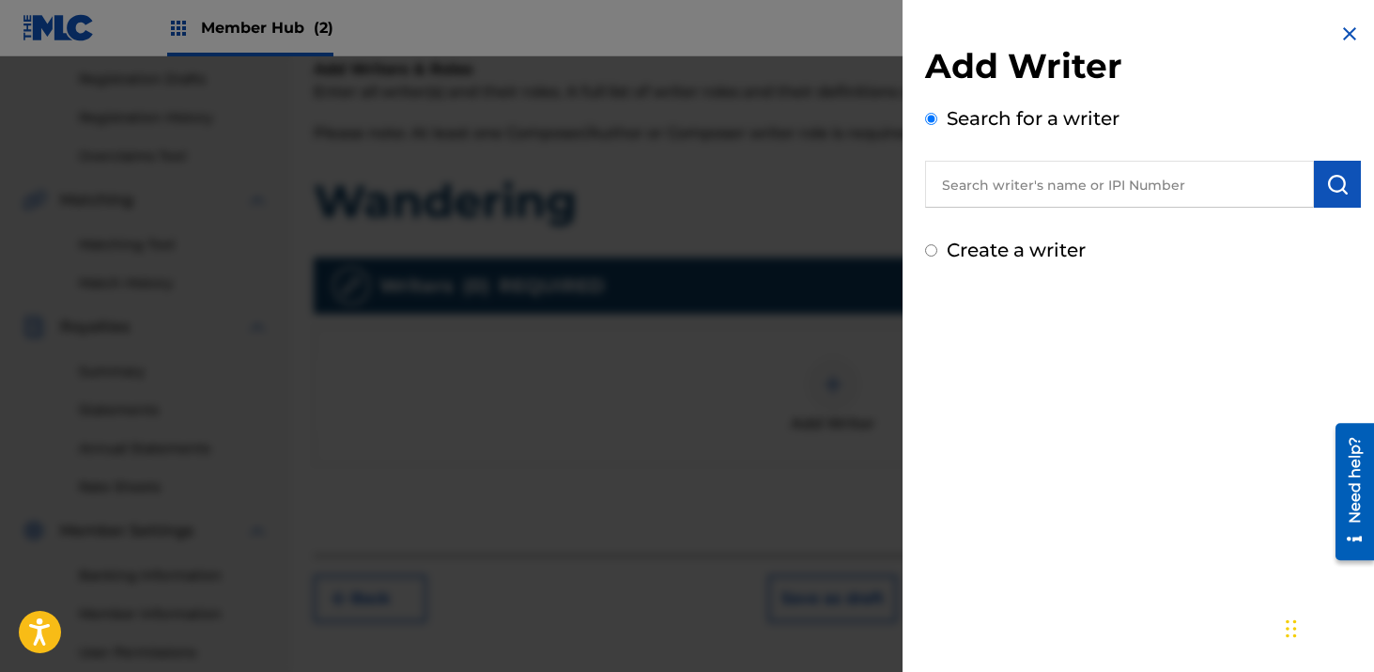
click at [1084, 194] on input "text" at bounding box center [1119, 184] width 389 height 47
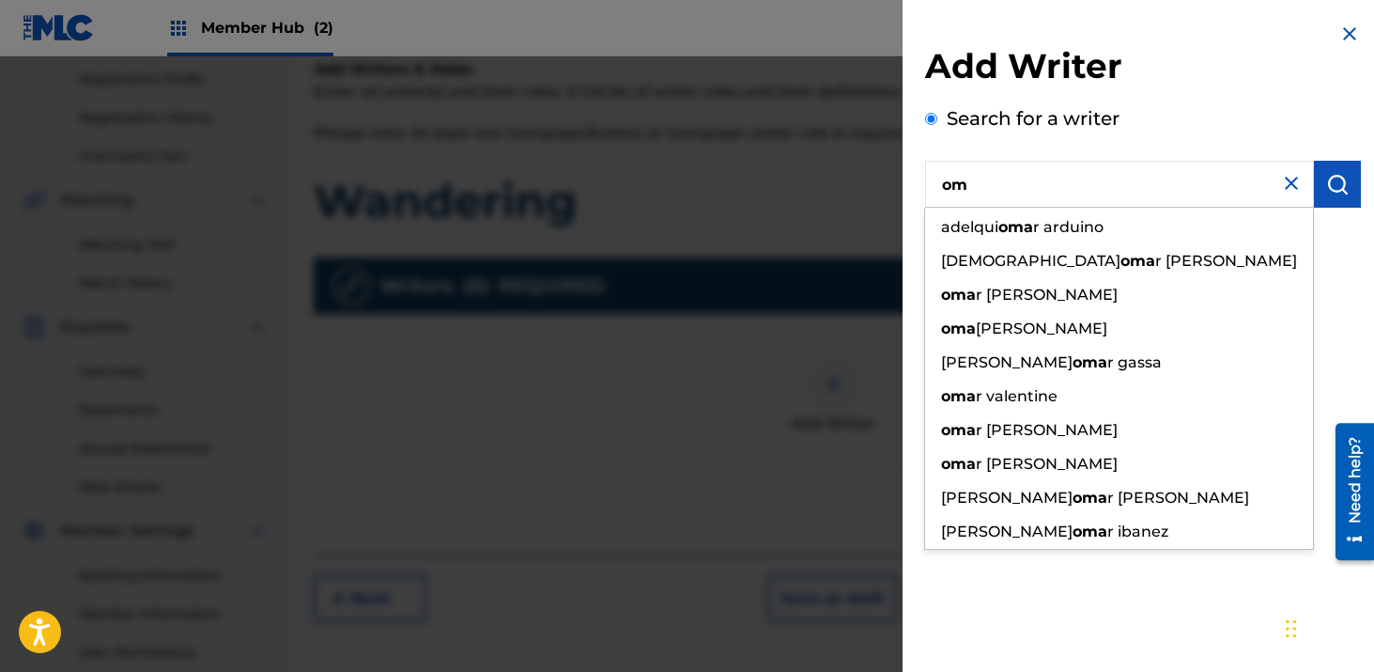
type input "o"
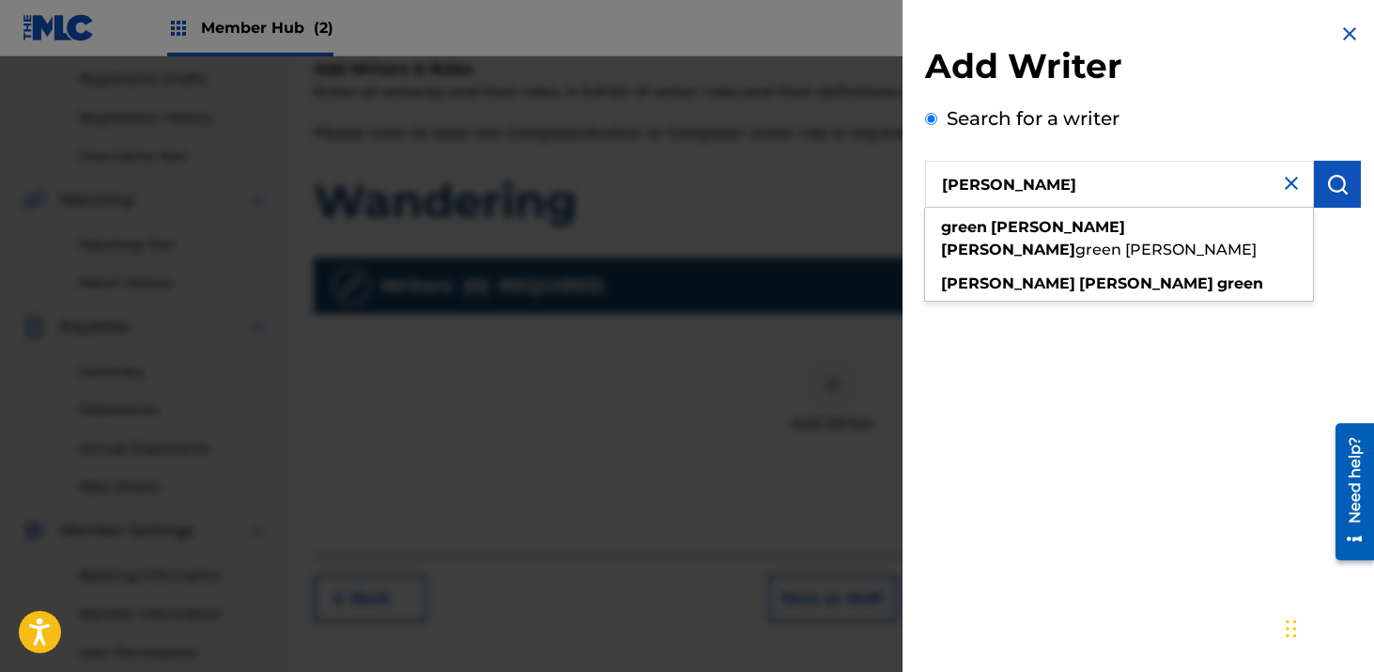
type input "[PERSON_NAME]"
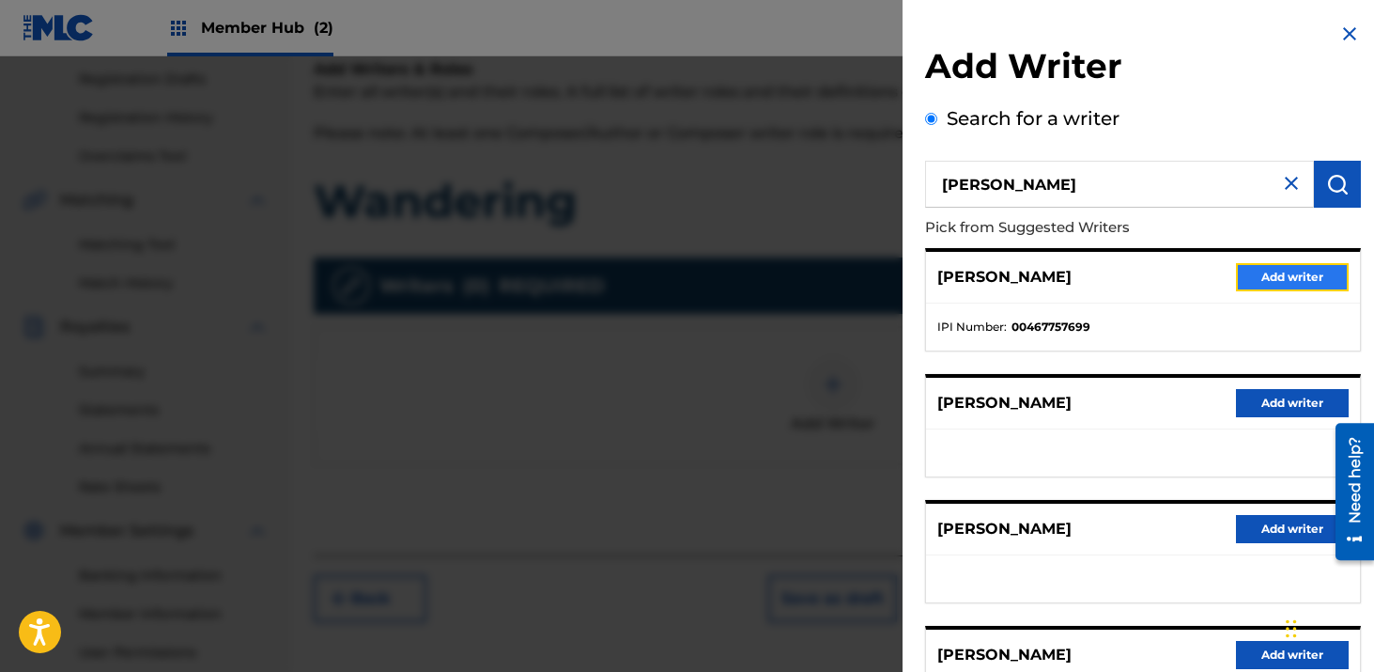
click at [1243, 271] on button "Add writer" at bounding box center [1292, 277] width 113 height 28
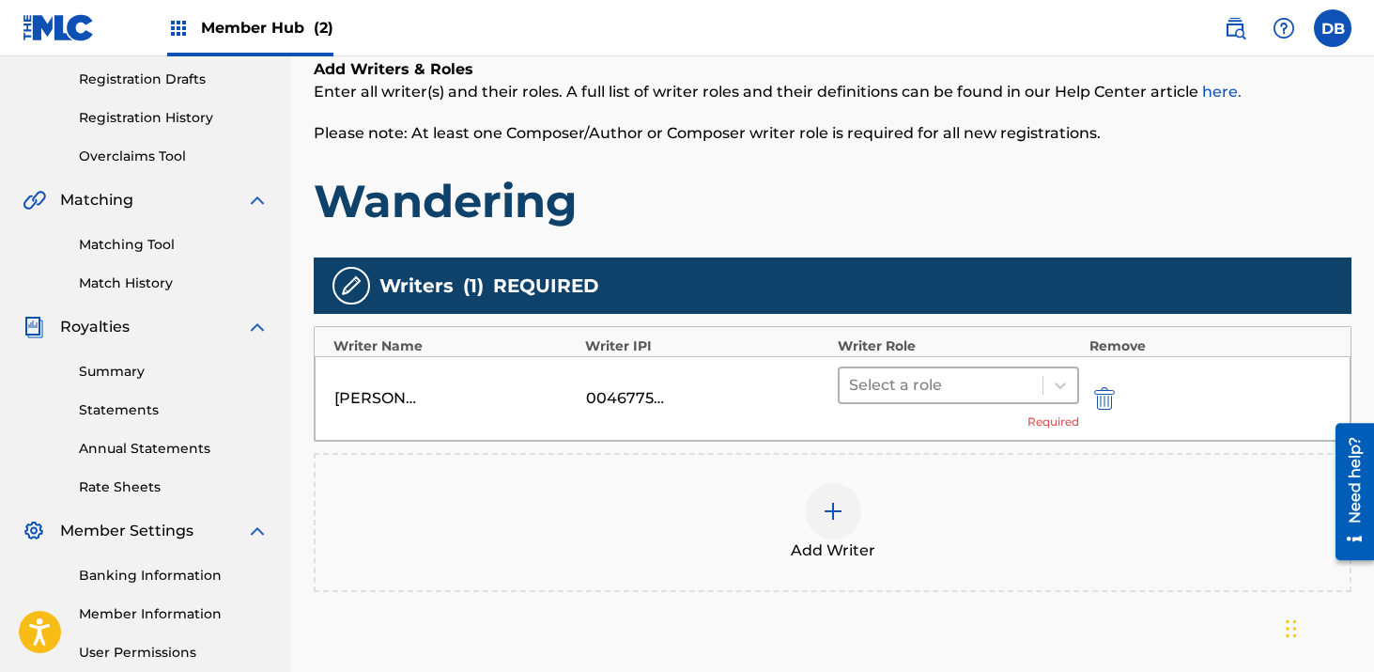
click at [883, 394] on div at bounding box center [941, 385] width 185 height 26
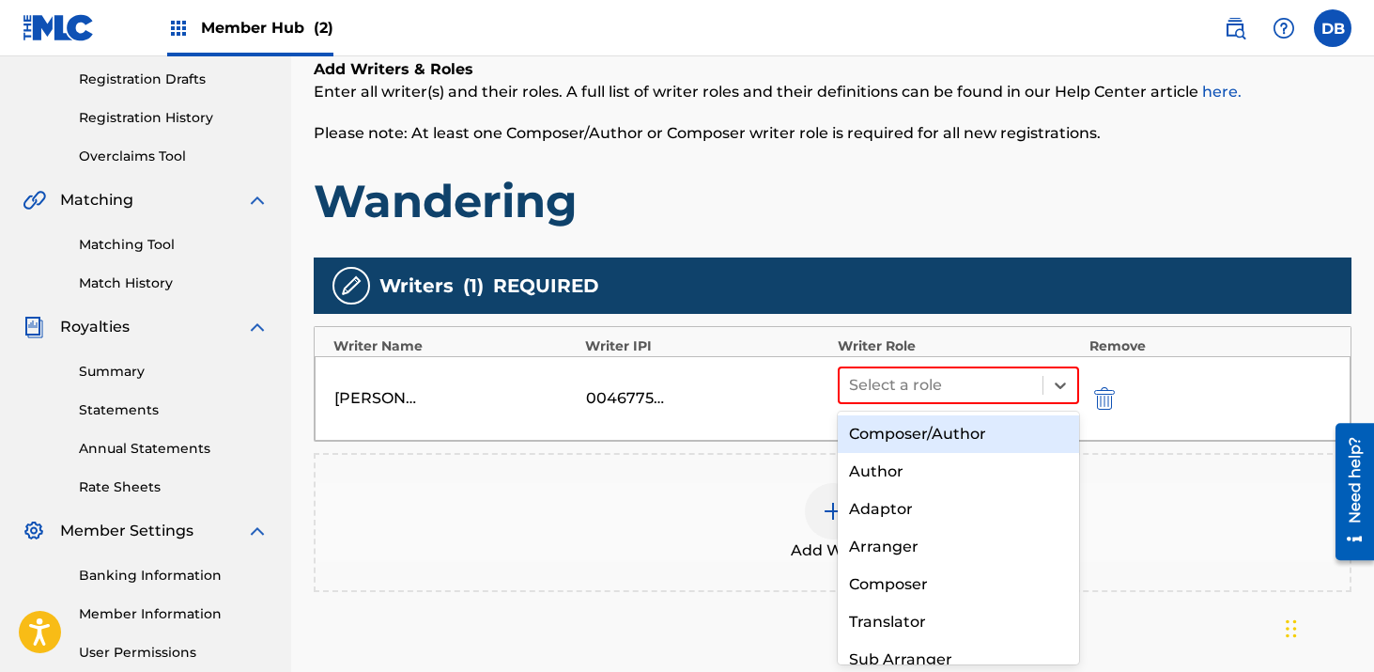
click at [900, 421] on div "Composer/Author" at bounding box center [959, 434] width 242 height 38
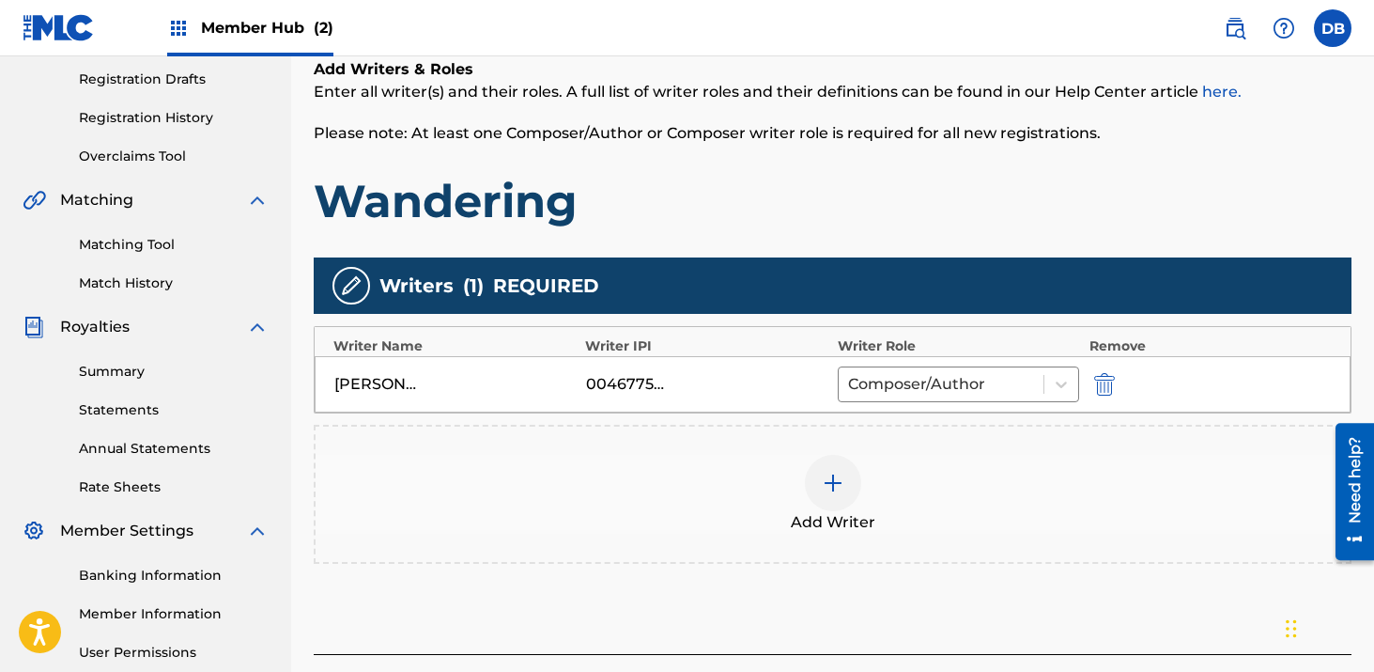
click at [839, 468] on div at bounding box center [833, 483] width 56 height 56
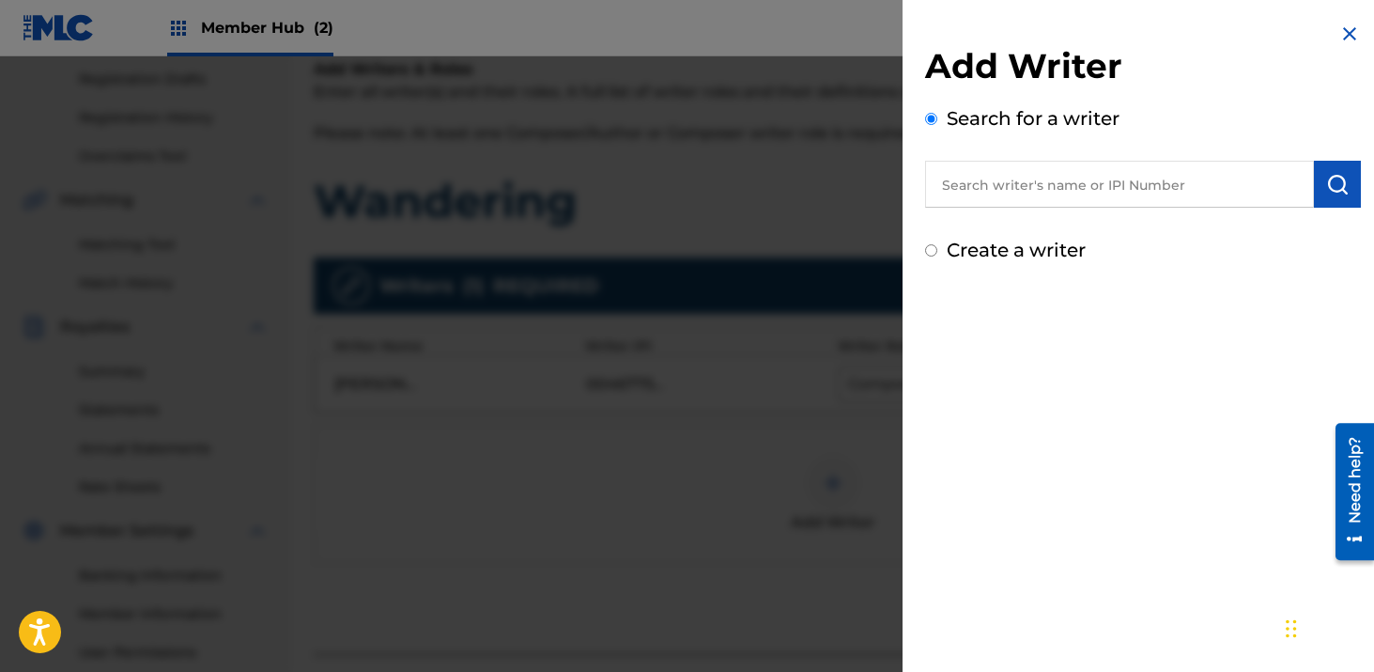
click at [997, 179] on input "text" at bounding box center [1119, 184] width 389 height 47
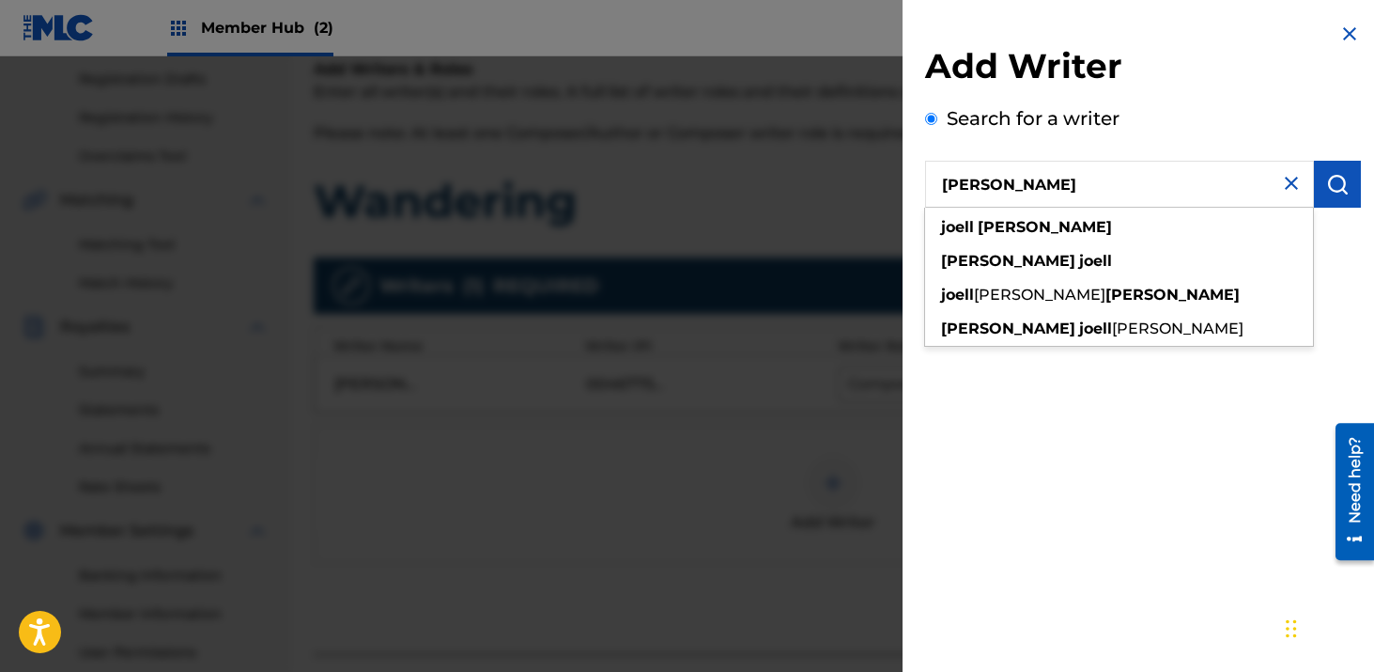
type input "[PERSON_NAME]"
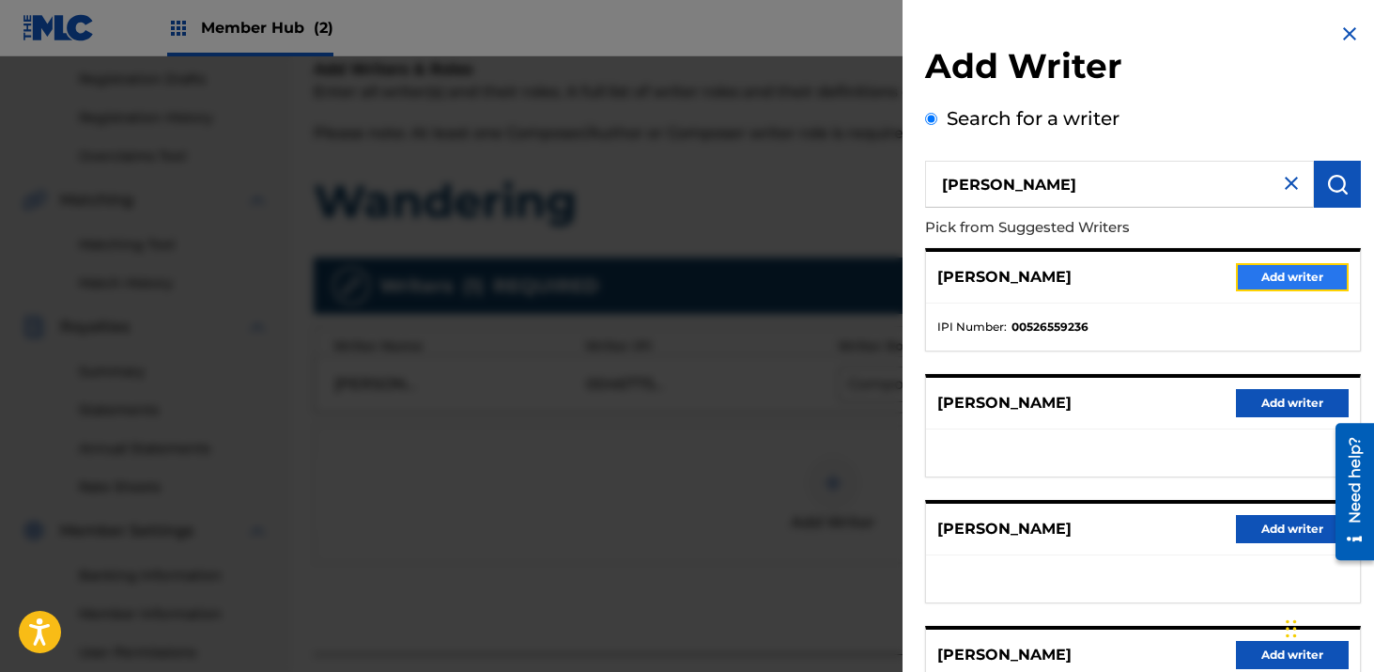
click at [1252, 273] on button "Add writer" at bounding box center [1292, 277] width 113 height 28
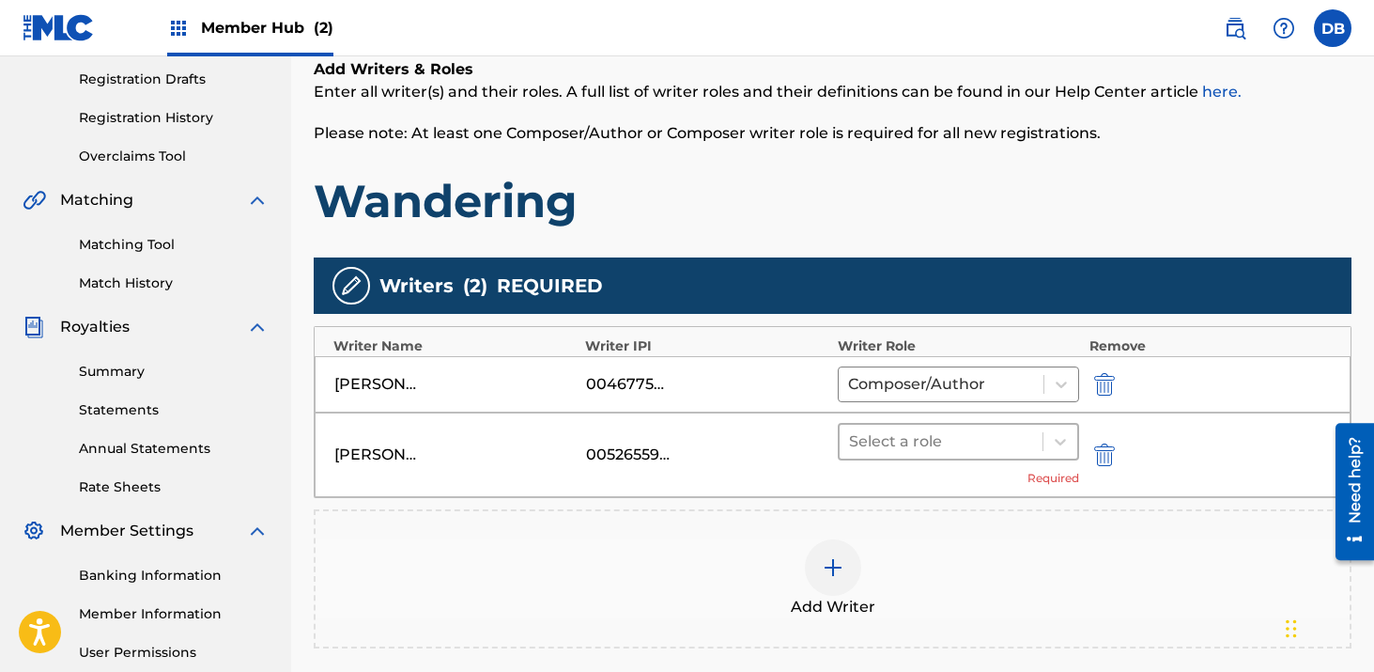
click at [927, 429] on div at bounding box center [941, 441] width 185 height 26
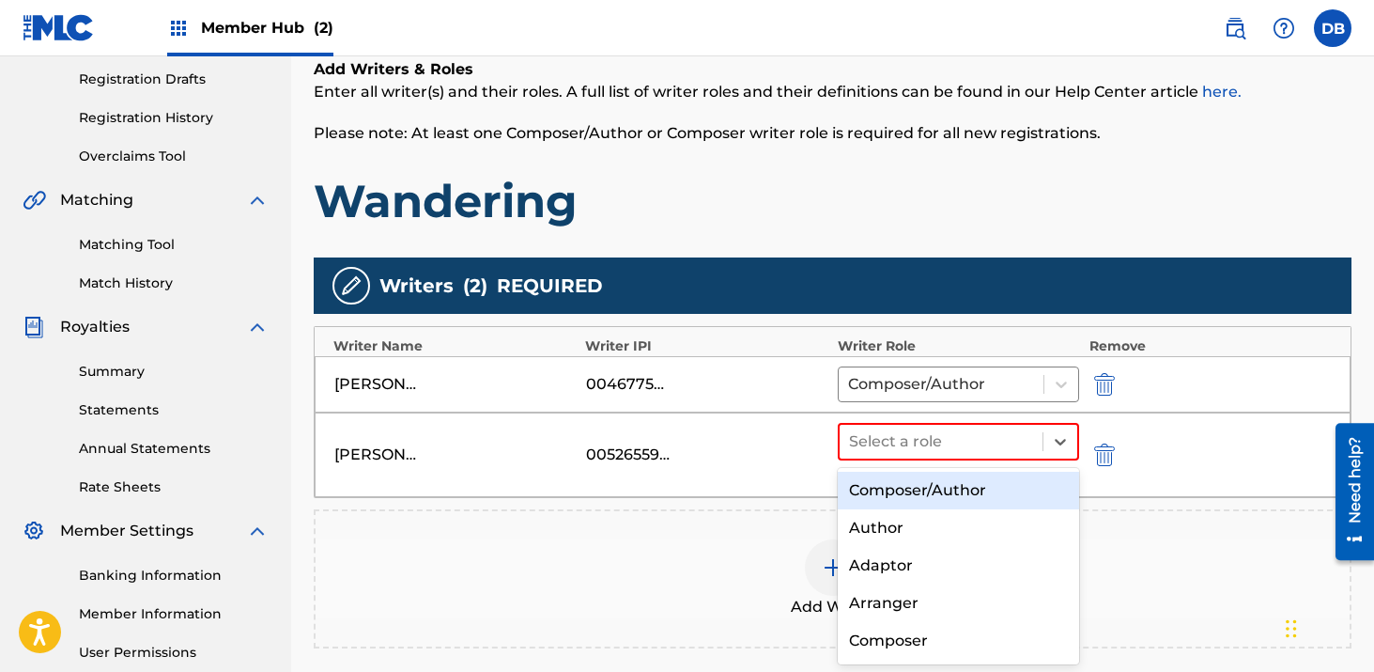
click at [918, 477] on div "Composer/Author" at bounding box center [959, 491] width 242 height 38
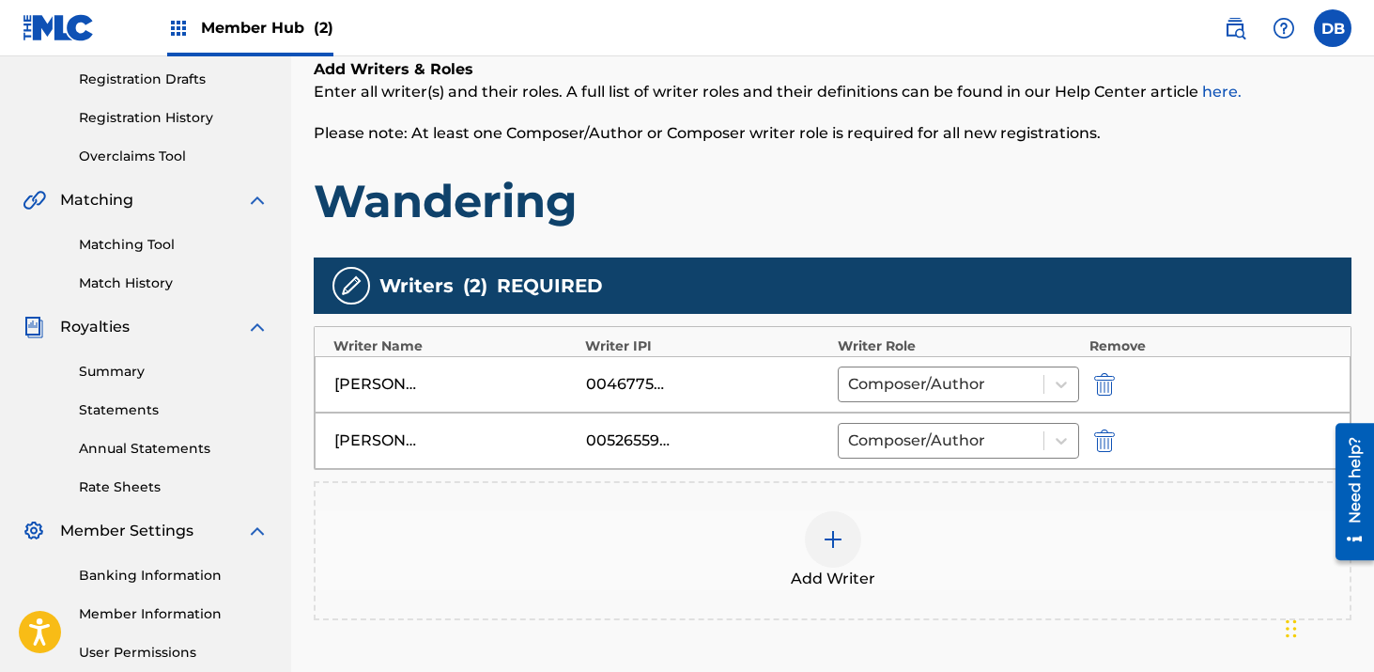
click at [848, 544] on div at bounding box center [833, 539] width 56 height 56
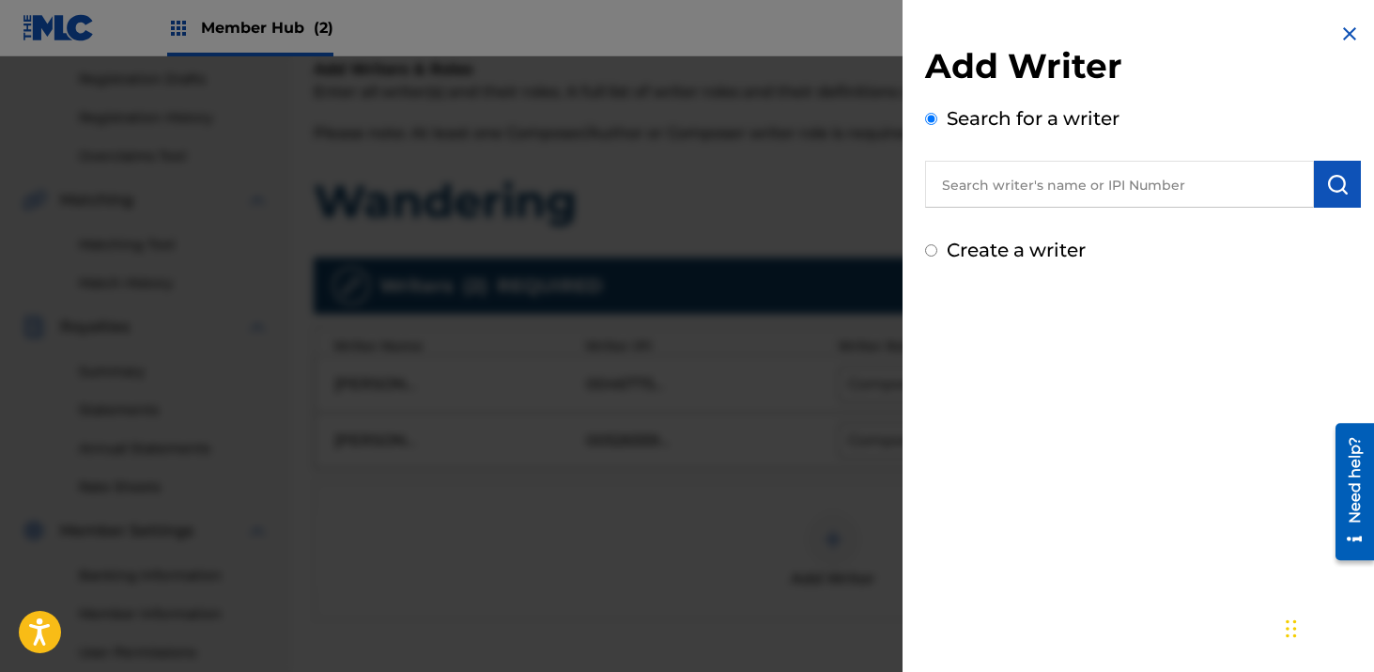
click at [1093, 187] on input "text" at bounding box center [1119, 184] width 389 height 47
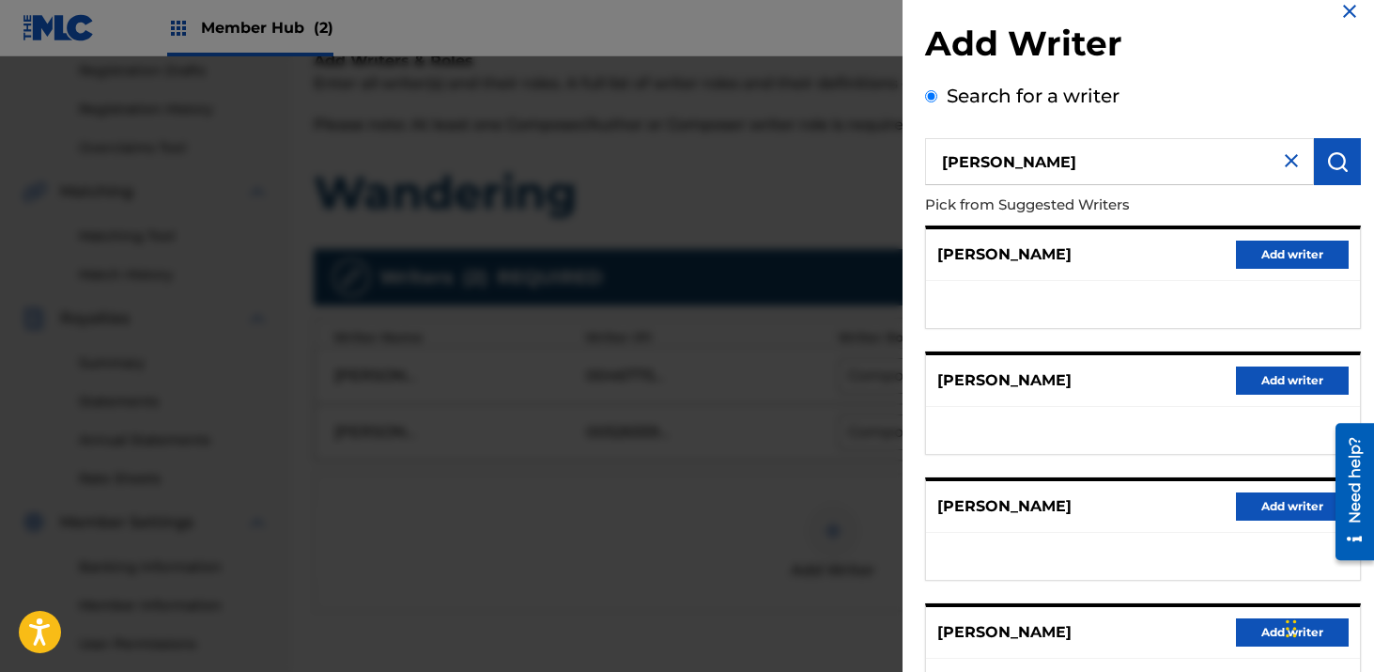
scroll to position [0, 0]
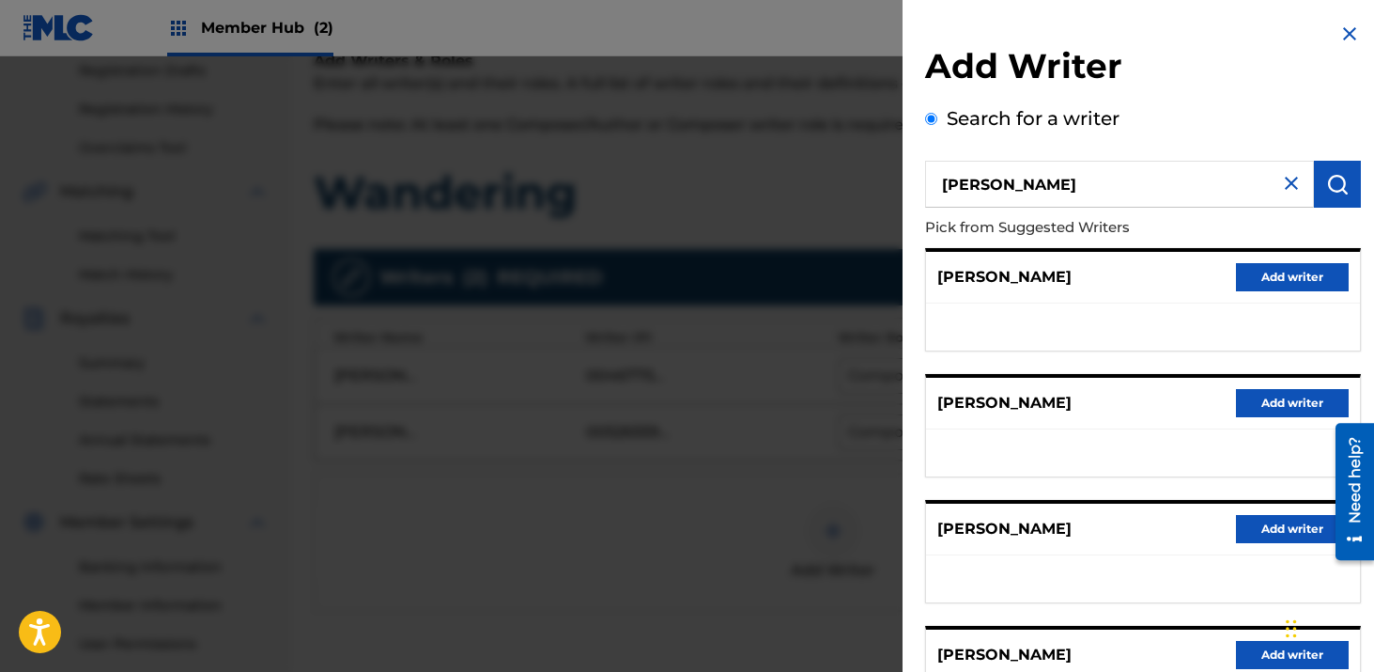
drag, startPoint x: 992, startPoint y: 181, endPoint x: 789, endPoint y: 197, distance: 203.6
click at [789, 197] on div "Add Writer Search for a writer [PERSON_NAME] Pick from Suggested Writers [PERSO…" at bounding box center [687, 363] width 1374 height 615
click at [989, 187] on input "[PERSON_NAME]" at bounding box center [1119, 184] width 389 height 47
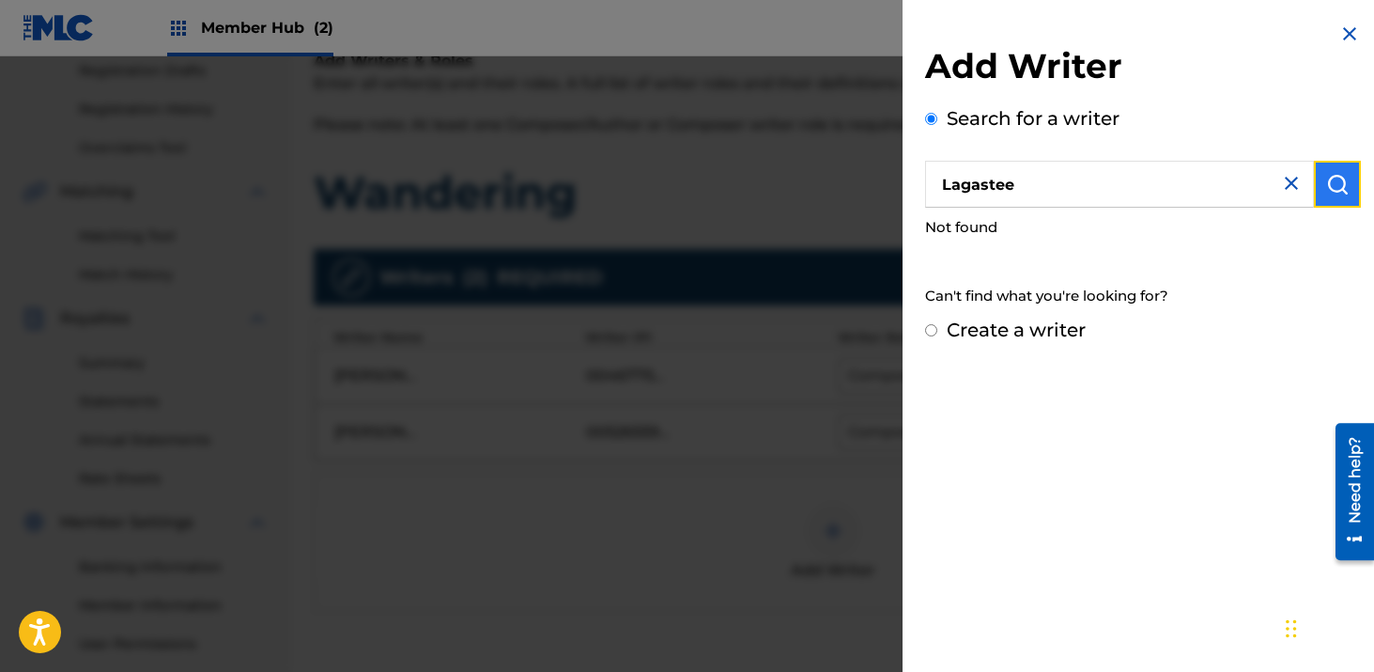
click at [1335, 194] on img "submit" at bounding box center [1338, 184] width 23 height 23
drag, startPoint x: 1032, startPoint y: 195, endPoint x: 858, endPoint y: 195, distance: 173.8
click at [858, 195] on div "Add Writer Search for a writer Lagastee Not found Can't find what you're lookin…" at bounding box center [687, 363] width 1374 height 615
drag, startPoint x: 1016, startPoint y: 202, endPoint x: 877, endPoint y: 161, distance: 144.2
click at [877, 161] on div "Add Writer Search for a writer Lagastee Not found Can't find what you're lookin…" at bounding box center [687, 363] width 1374 height 615
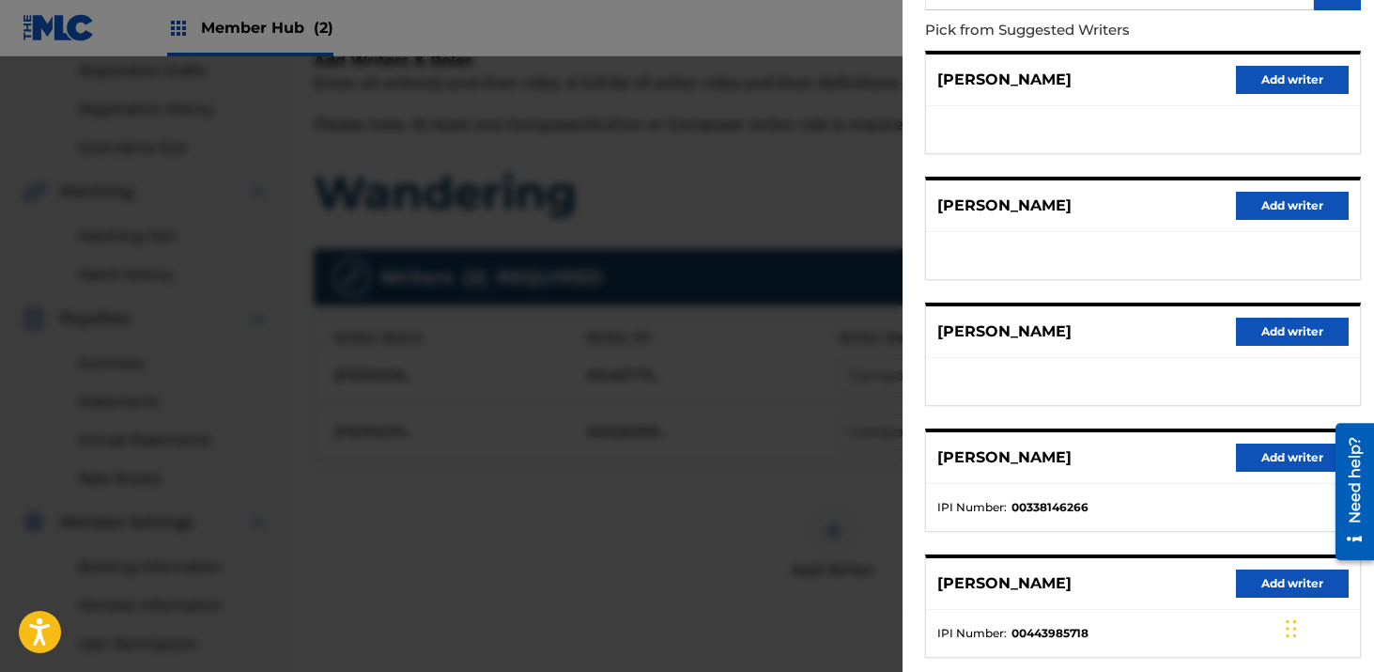
scroll to position [151, 0]
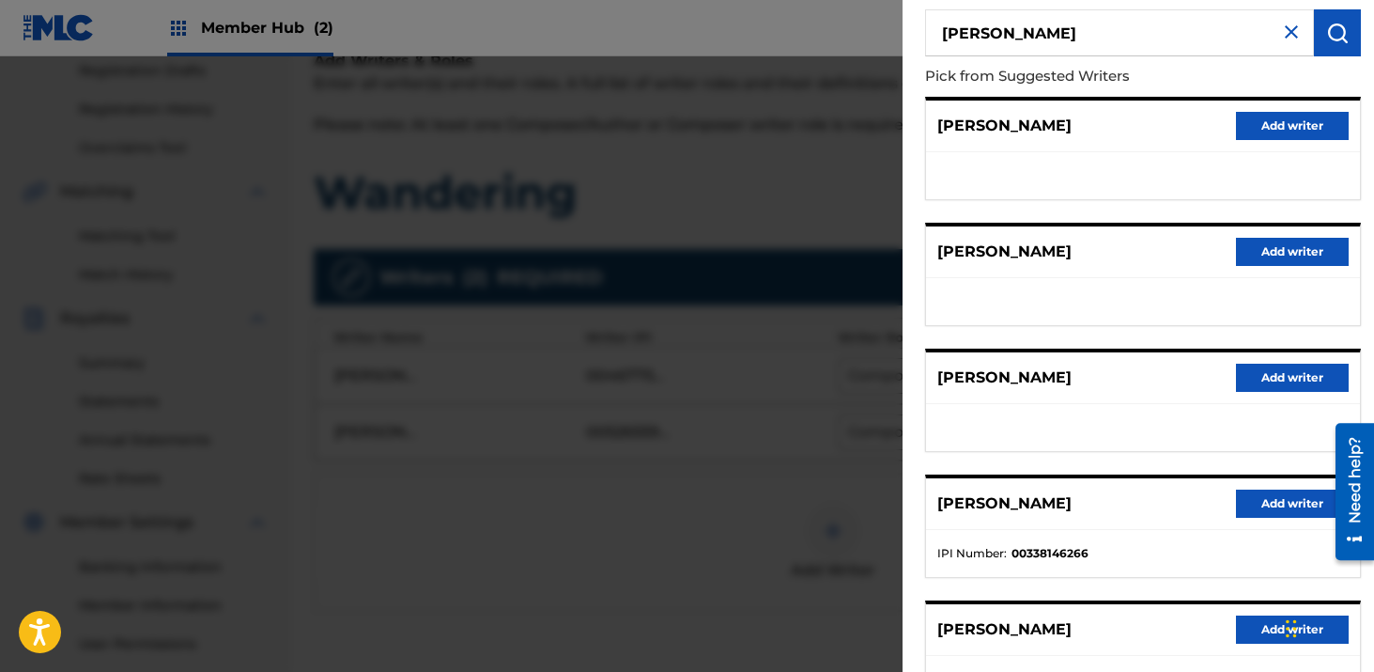
click at [1031, 33] on input "[PERSON_NAME]" at bounding box center [1119, 32] width 389 height 47
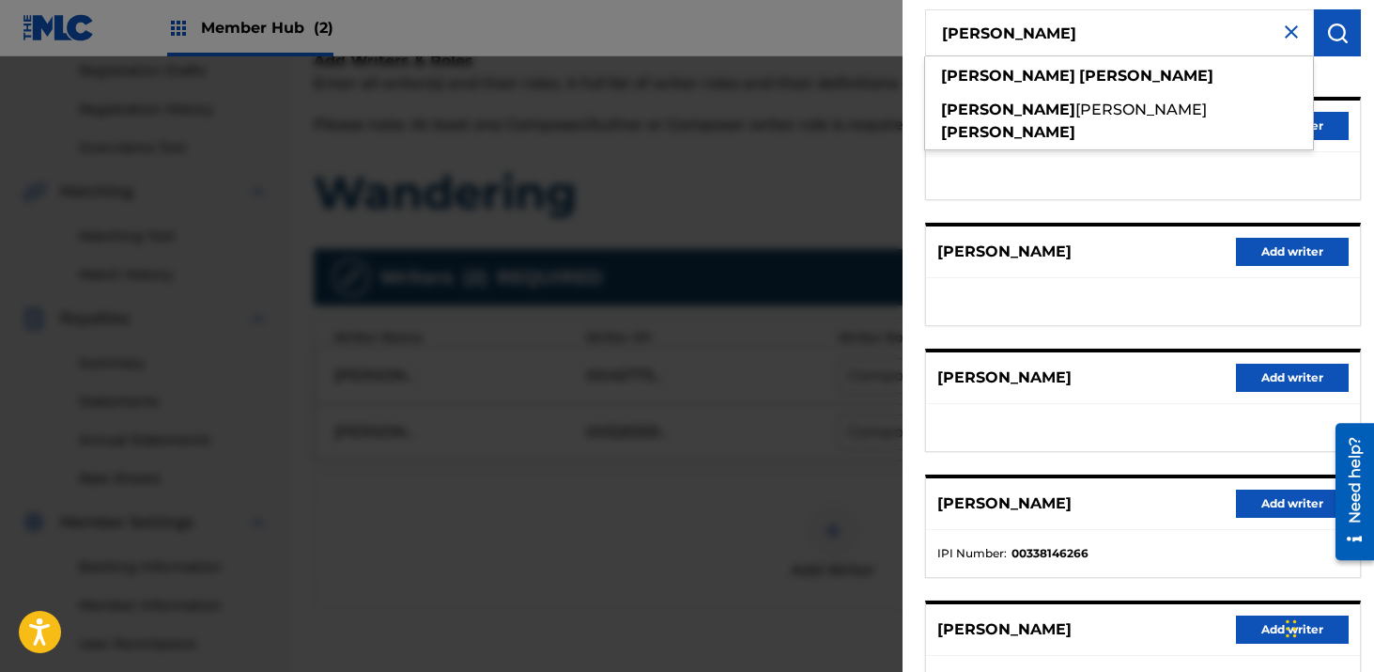
type input "[PERSON_NAME]"
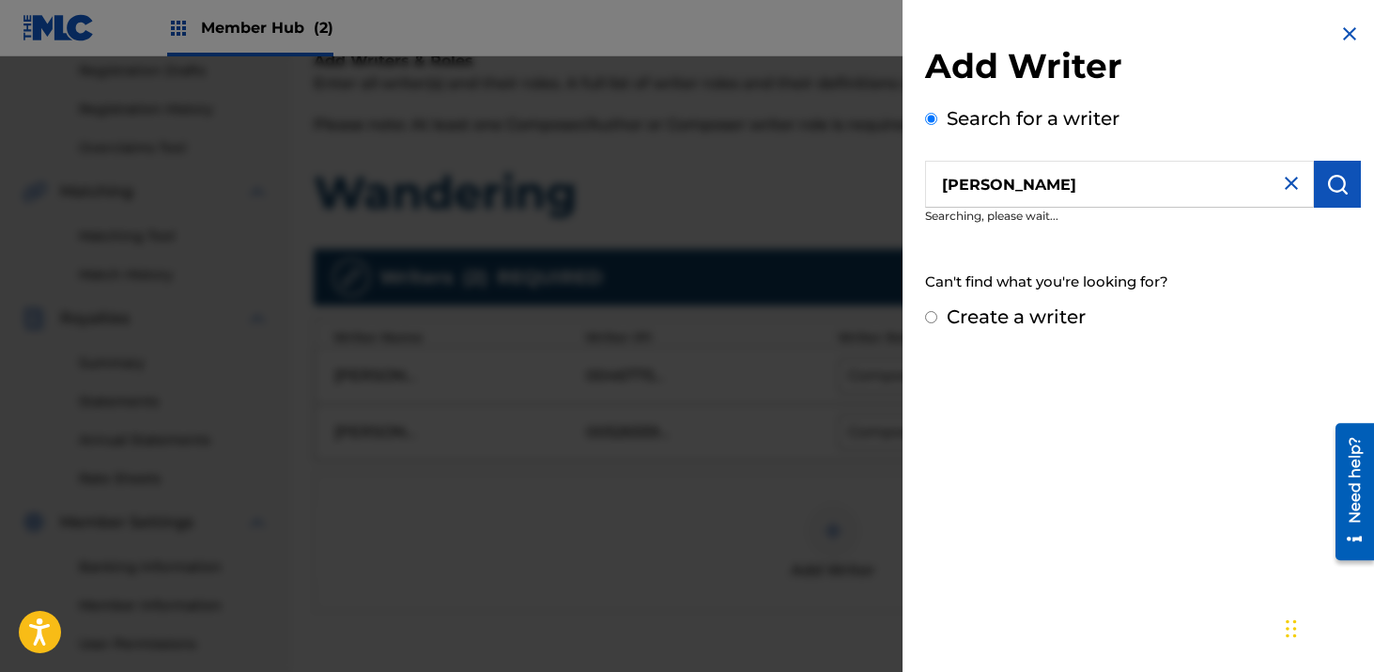
scroll to position [0, 0]
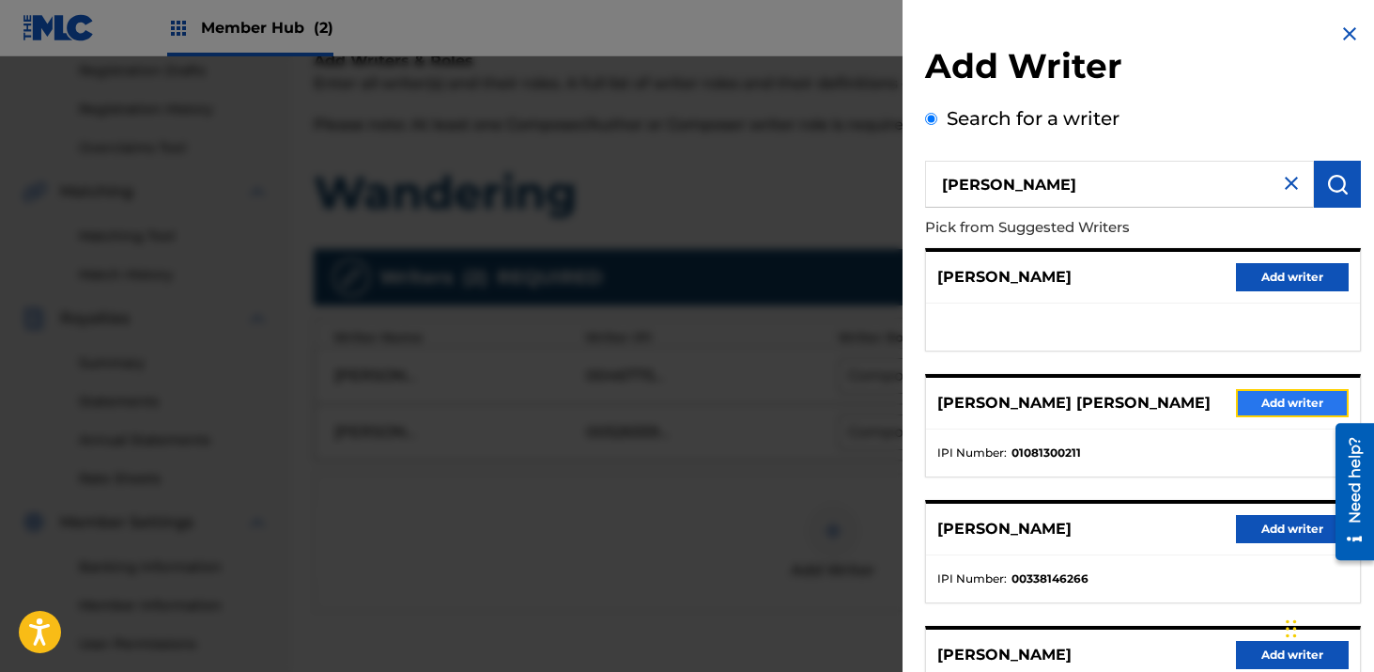
click at [1283, 402] on button "Add writer" at bounding box center [1292, 403] width 113 height 28
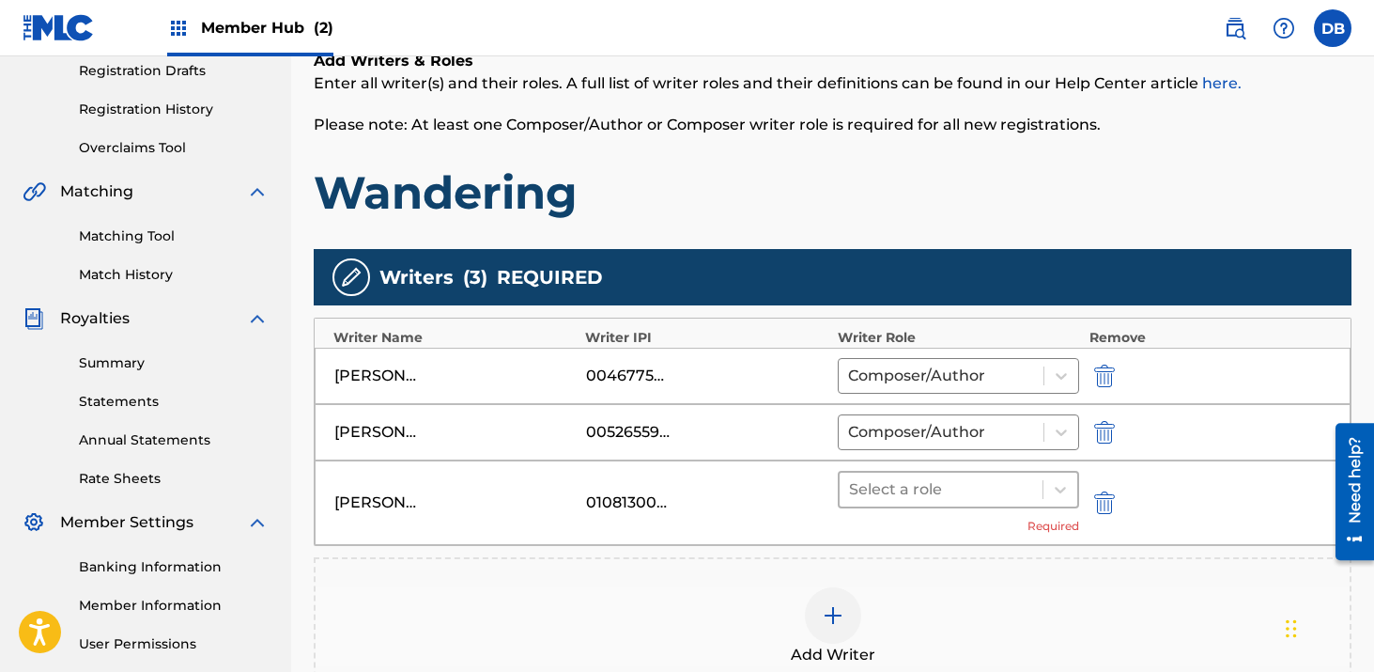
click at [930, 505] on div "Select a role" at bounding box center [959, 490] width 242 height 38
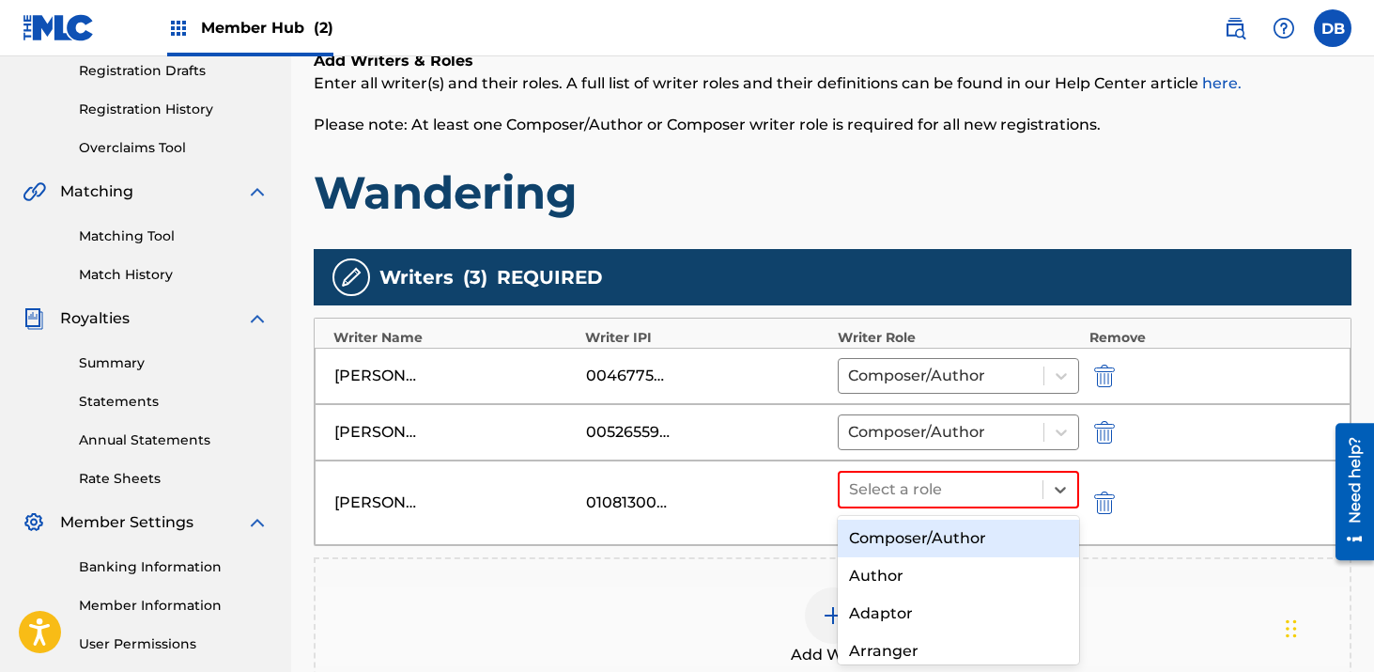
click at [929, 540] on div "Composer/Author" at bounding box center [959, 539] width 242 height 38
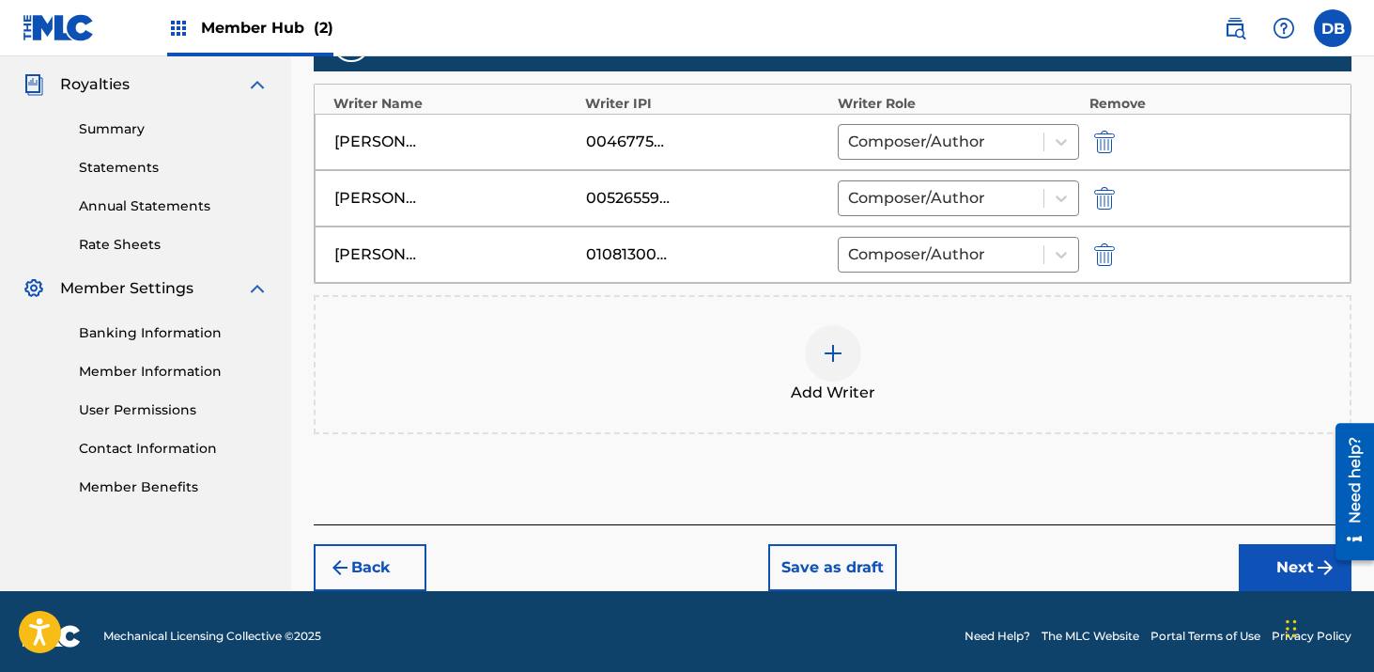
scroll to position [565, 0]
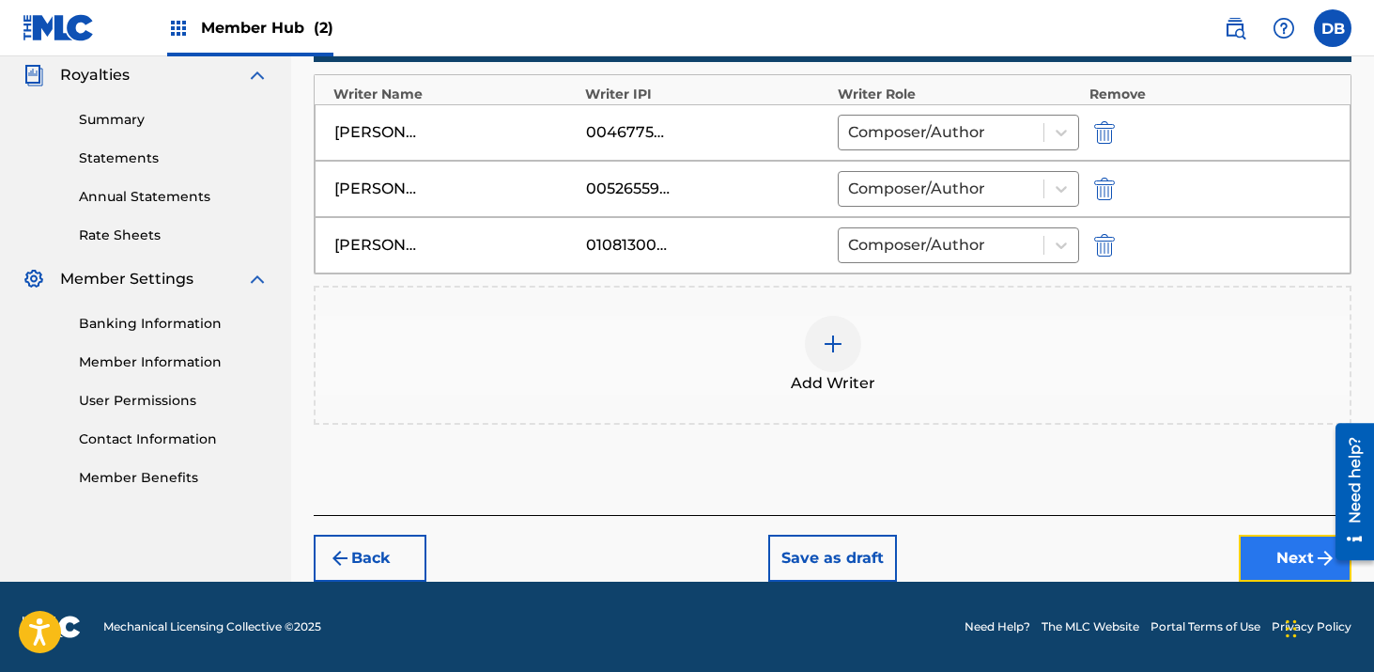
click at [1290, 558] on button "Next" at bounding box center [1295, 558] width 113 height 47
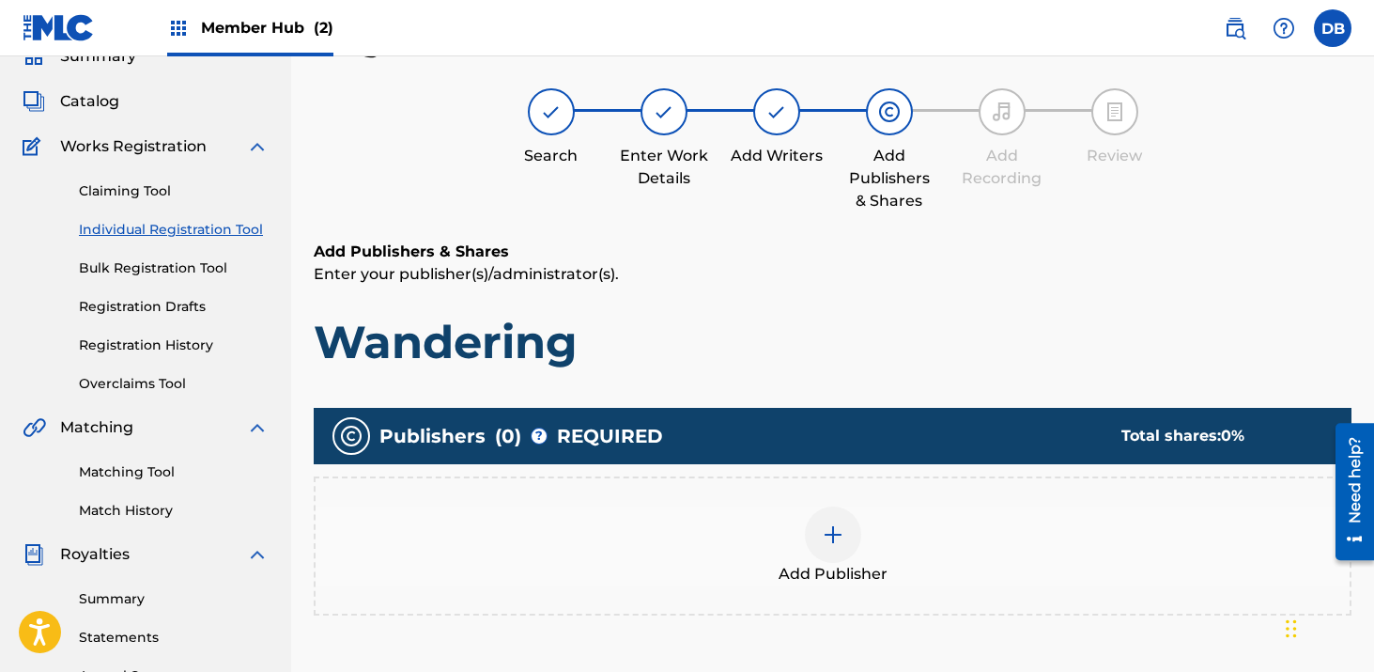
scroll to position [85, 0]
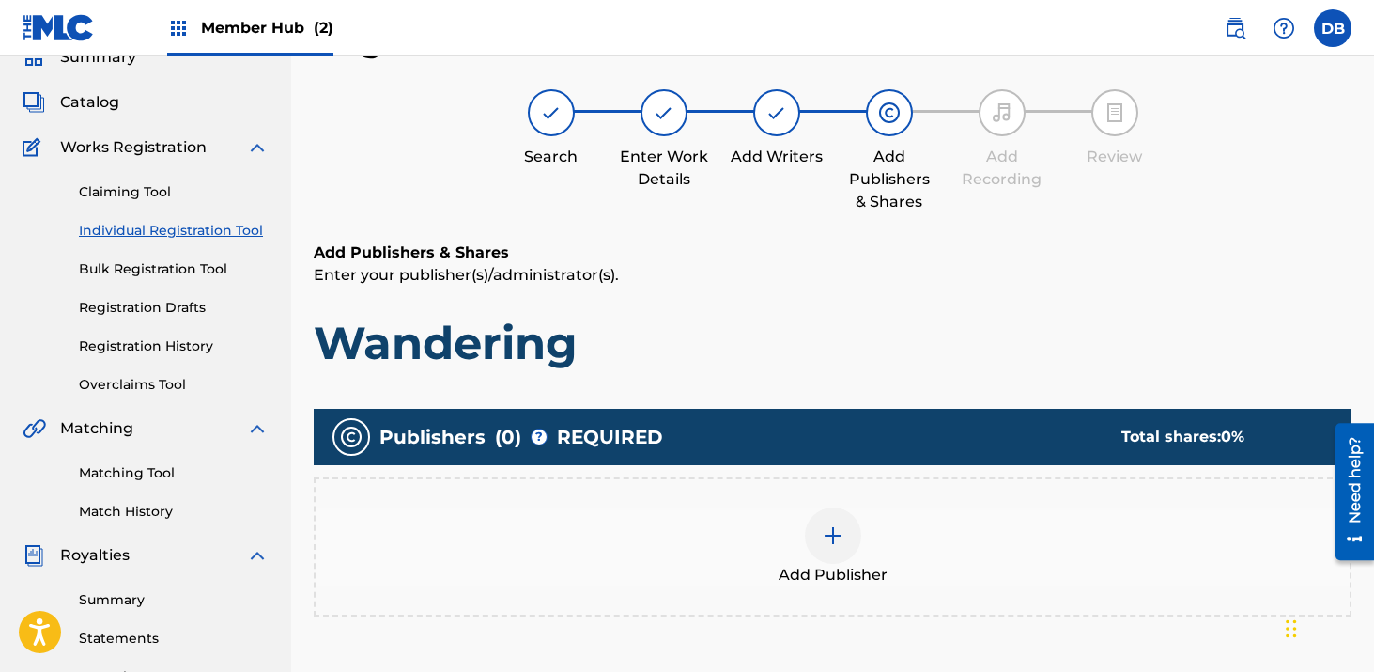
click at [834, 532] on img at bounding box center [833, 535] width 23 height 23
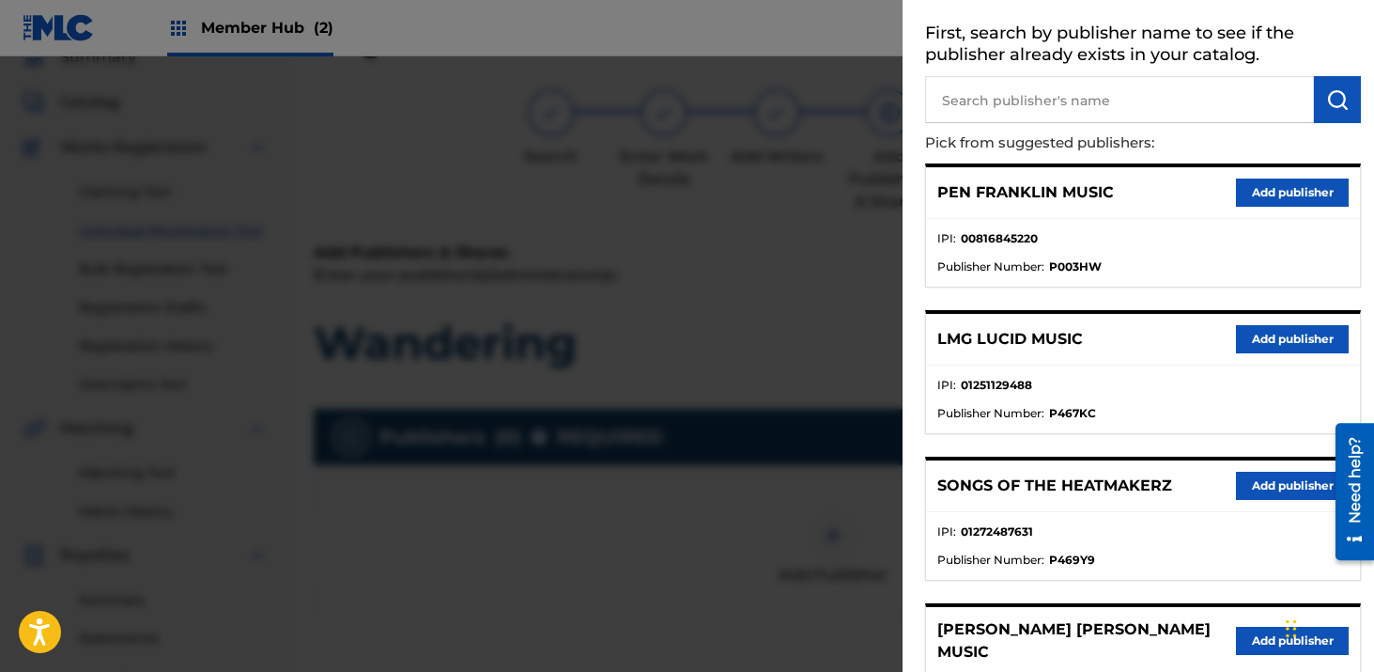
scroll to position [32, 0]
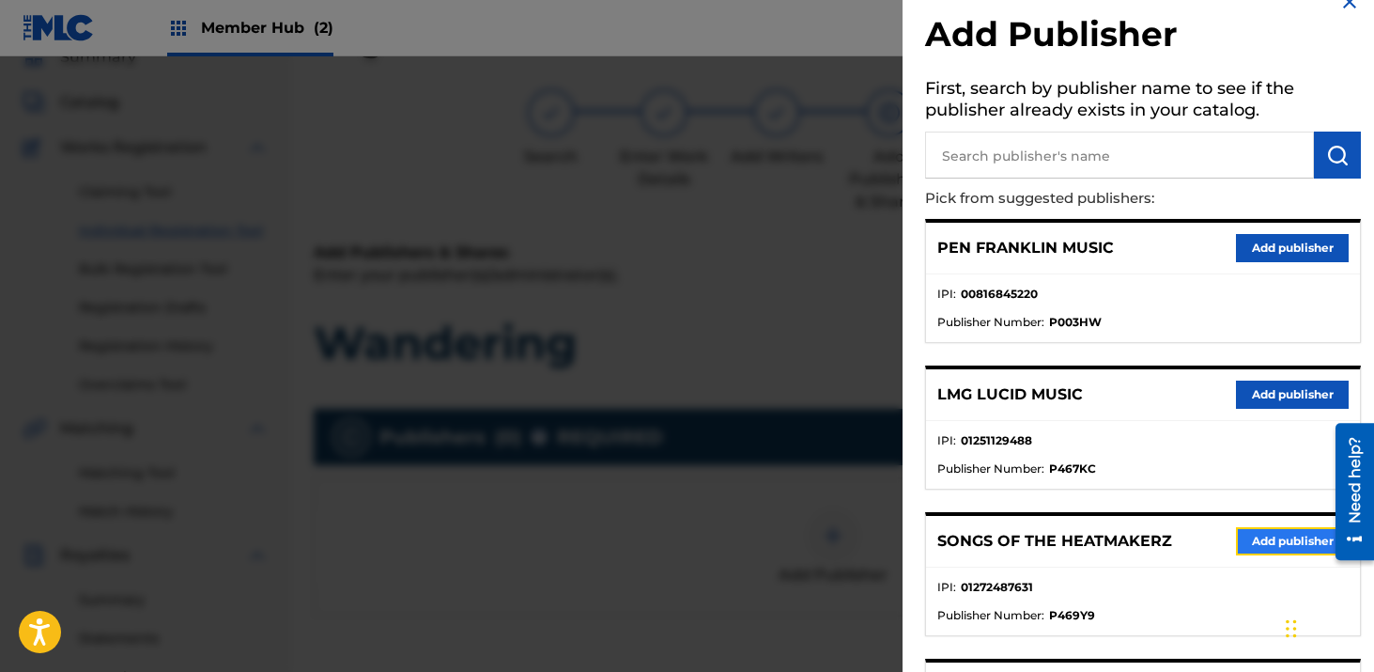
click at [1283, 543] on button "Add publisher" at bounding box center [1292, 541] width 113 height 28
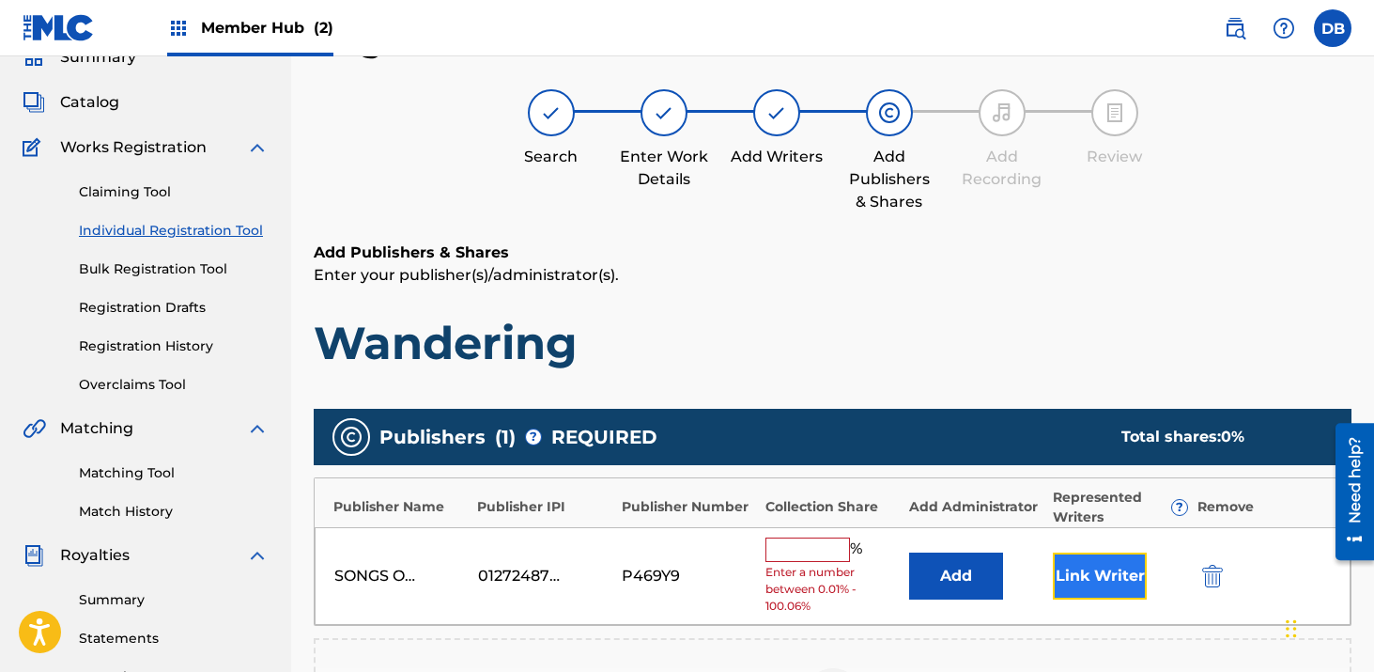
click at [1095, 567] on button "Link Writer" at bounding box center [1100, 575] width 94 height 47
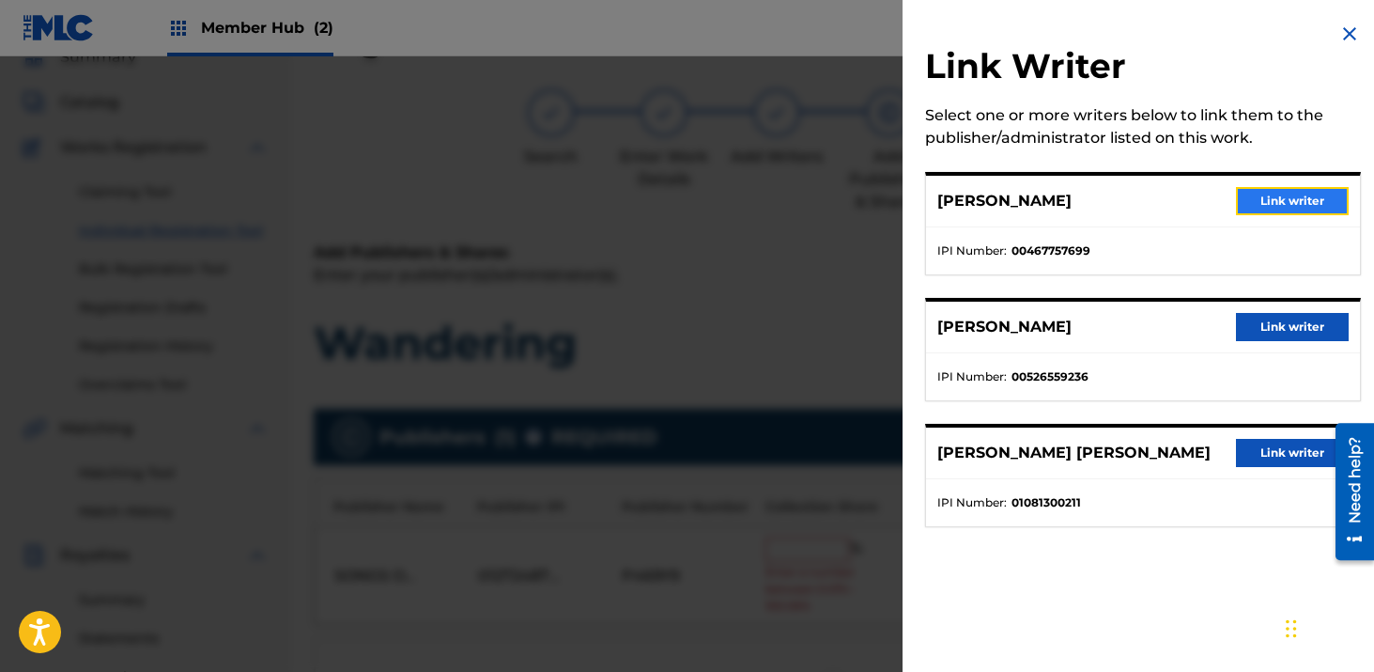
click at [1267, 198] on button "Link writer" at bounding box center [1292, 201] width 113 height 28
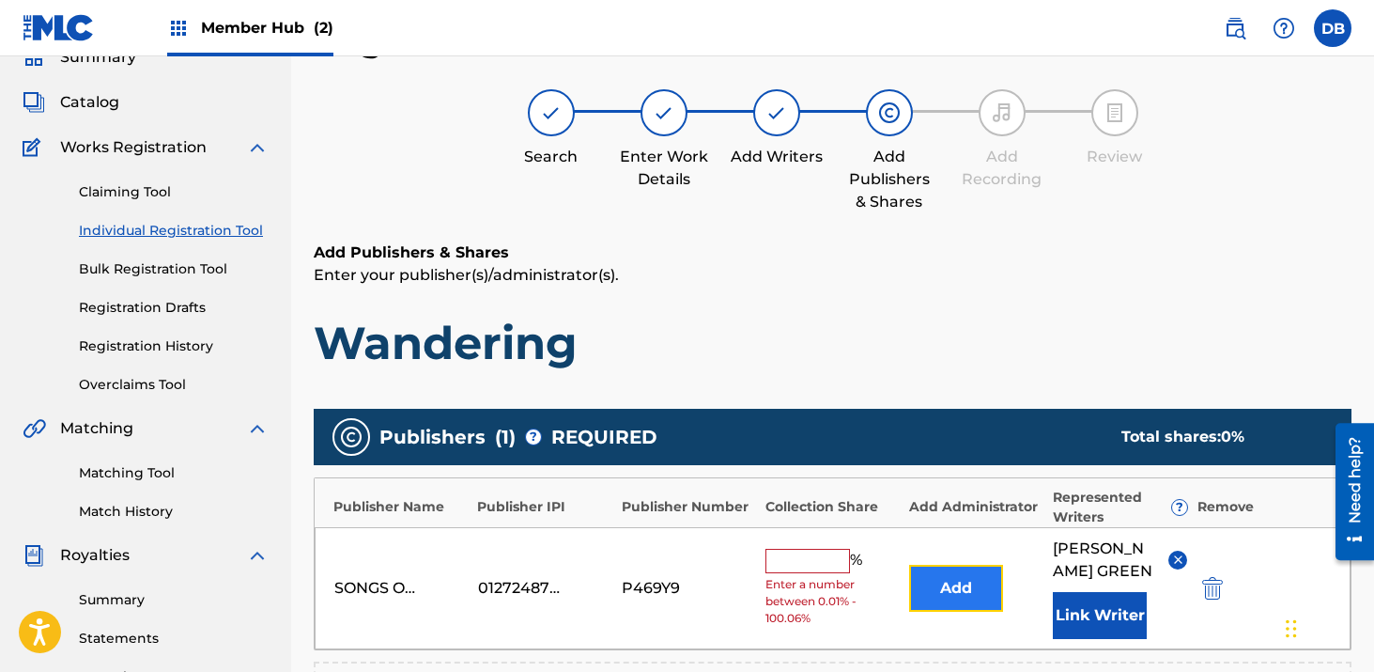
click at [961, 605] on button "Add" at bounding box center [956, 588] width 94 height 47
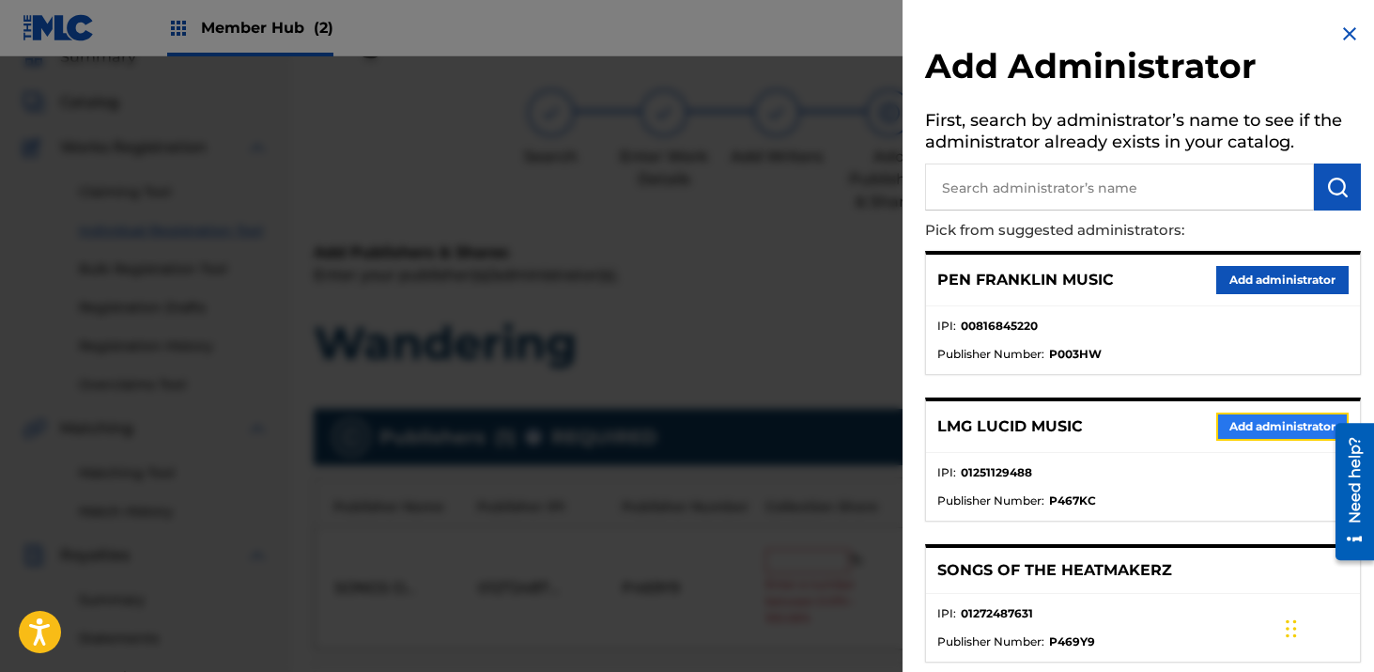
click at [1243, 426] on button "Add administrator" at bounding box center [1283, 426] width 132 height 28
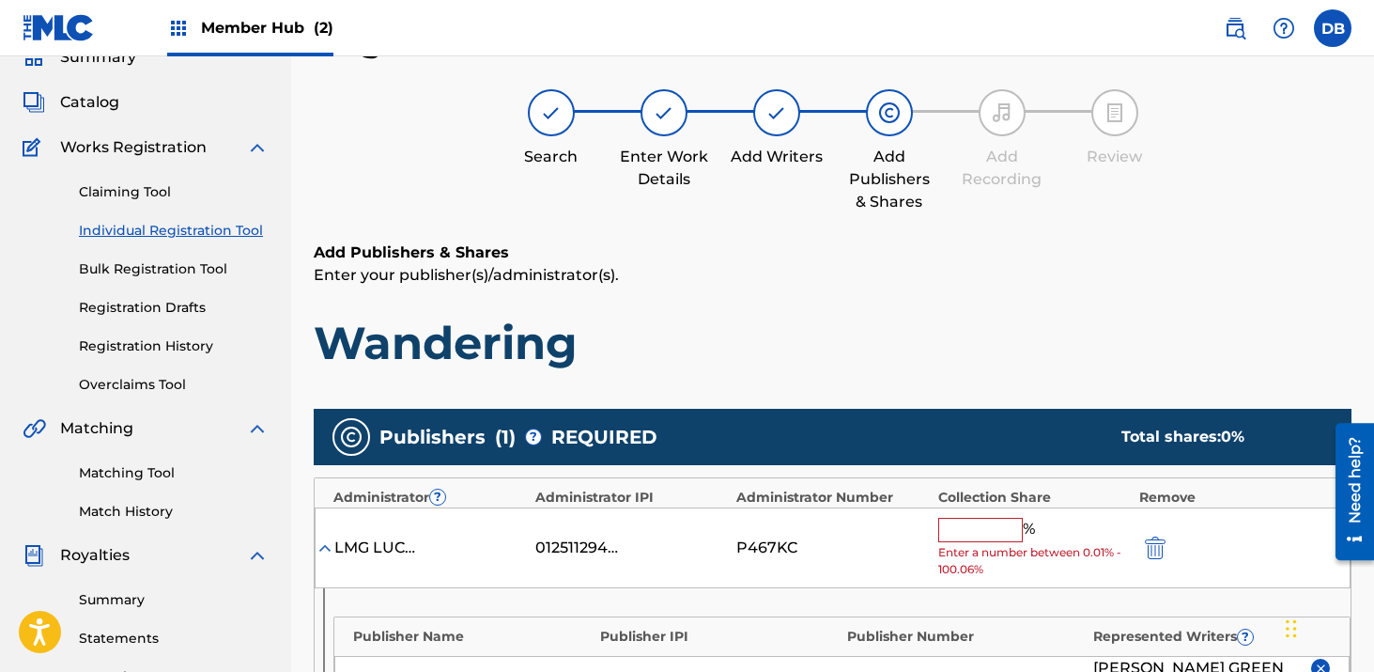
click at [979, 522] on input "text" at bounding box center [981, 530] width 85 height 24
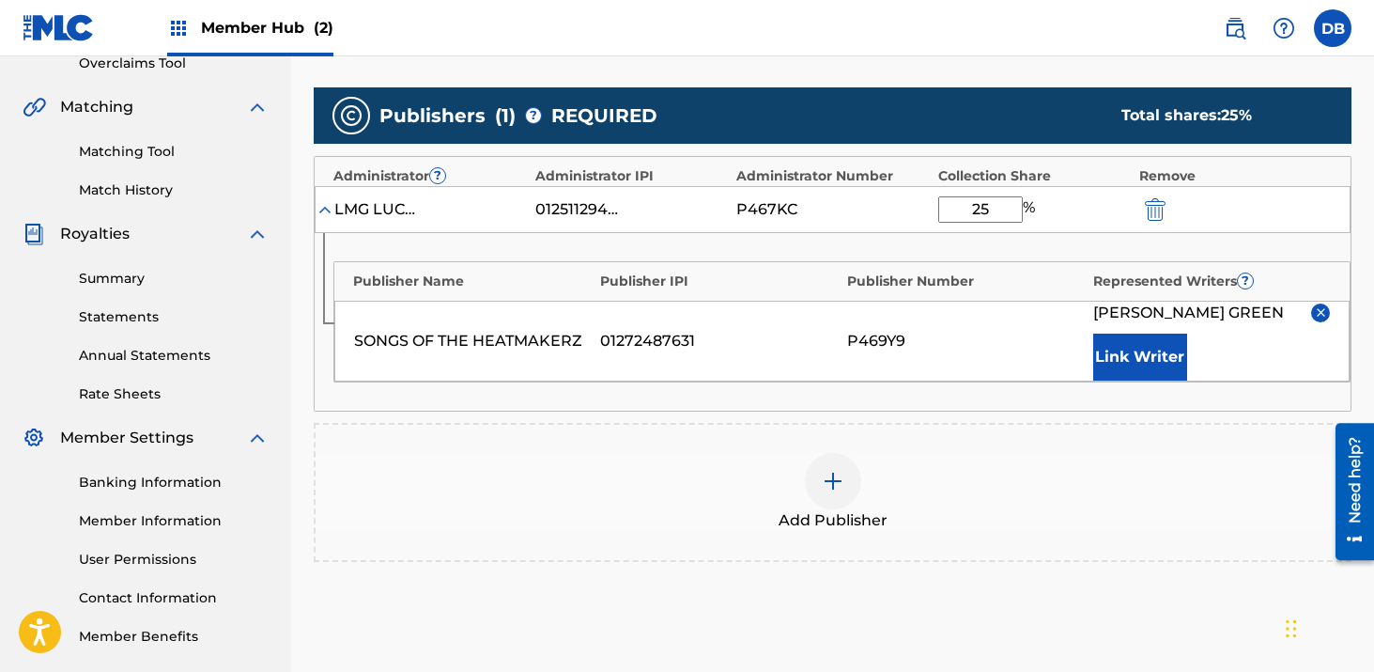
scroll to position [409, 0]
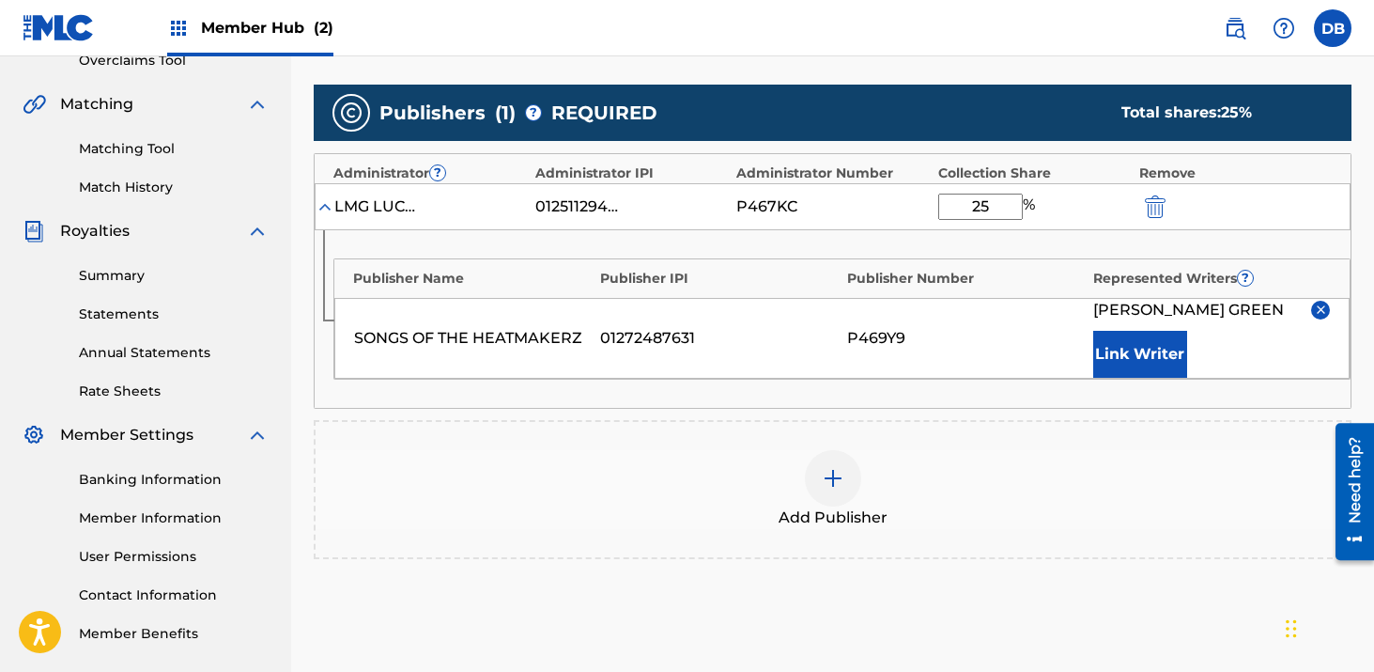
type input "25"
click at [845, 478] on div at bounding box center [833, 478] width 56 height 56
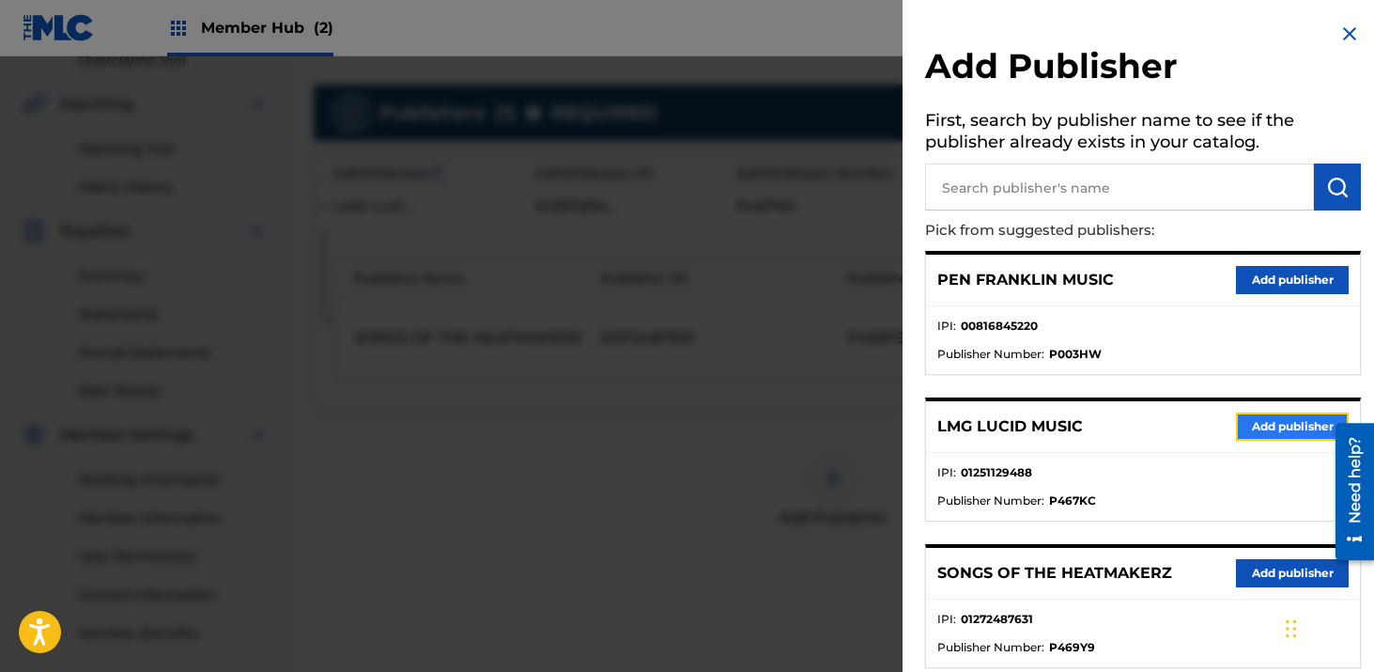
click at [1274, 419] on button "Add publisher" at bounding box center [1292, 426] width 113 height 28
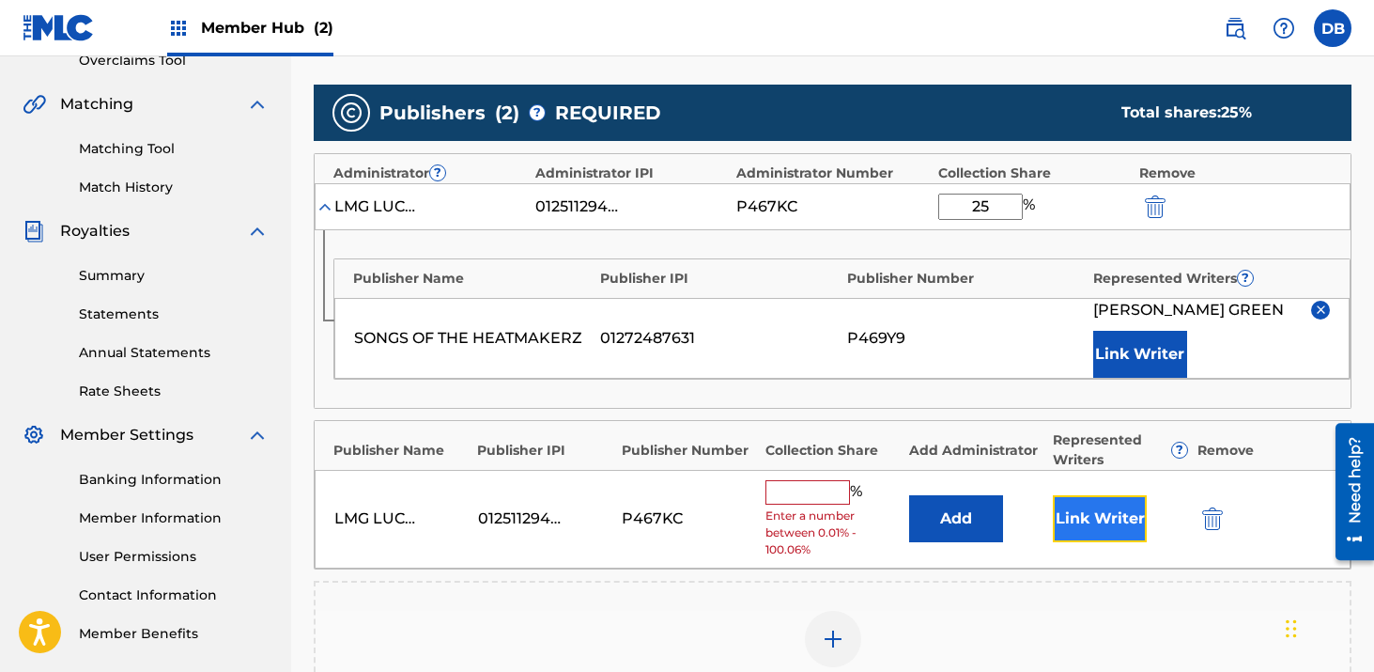
click at [1079, 524] on button "Link Writer" at bounding box center [1100, 518] width 94 height 47
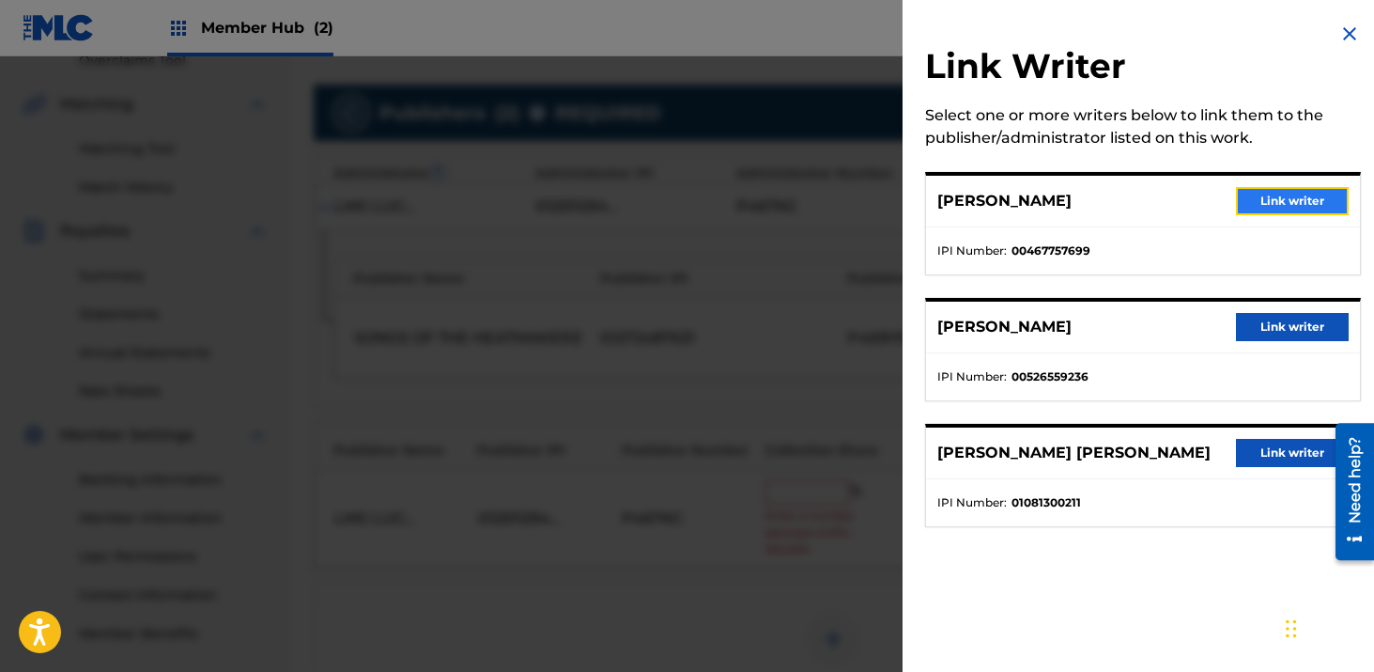
click at [1301, 192] on button "Link writer" at bounding box center [1292, 201] width 113 height 28
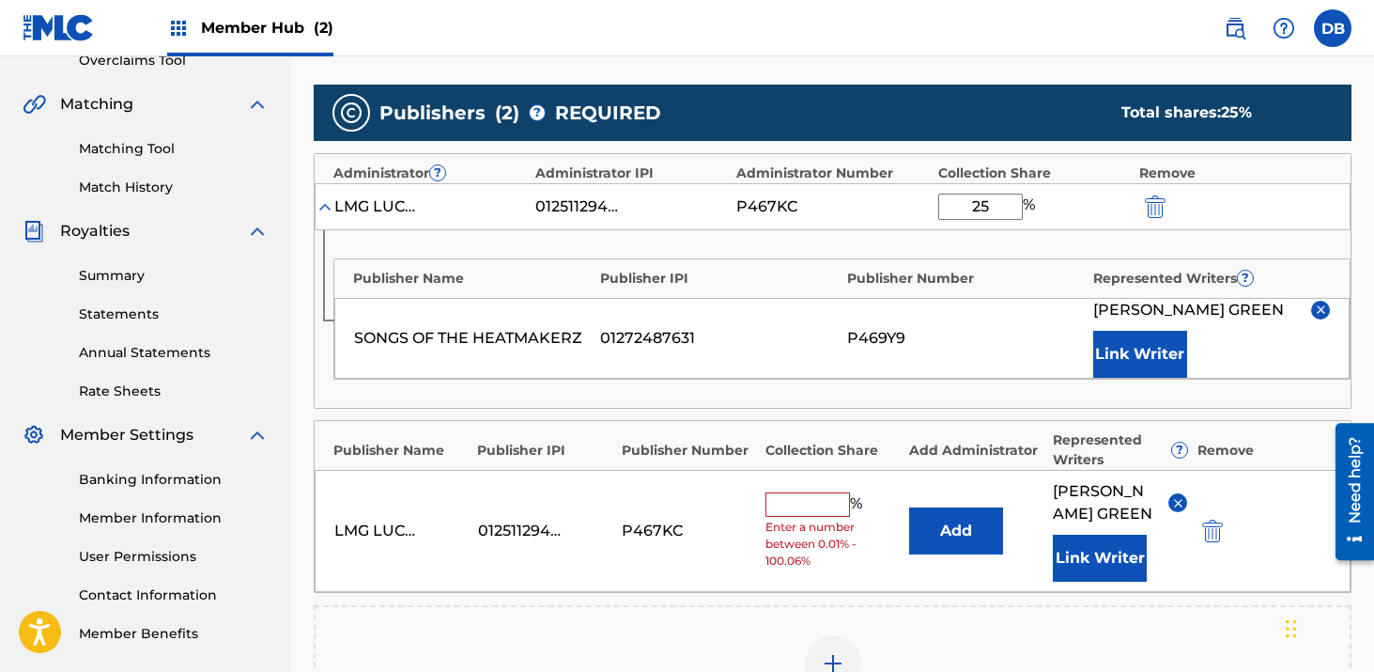
click at [815, 516] on input "text" at bounding box center [808, 504] width 85 height 24
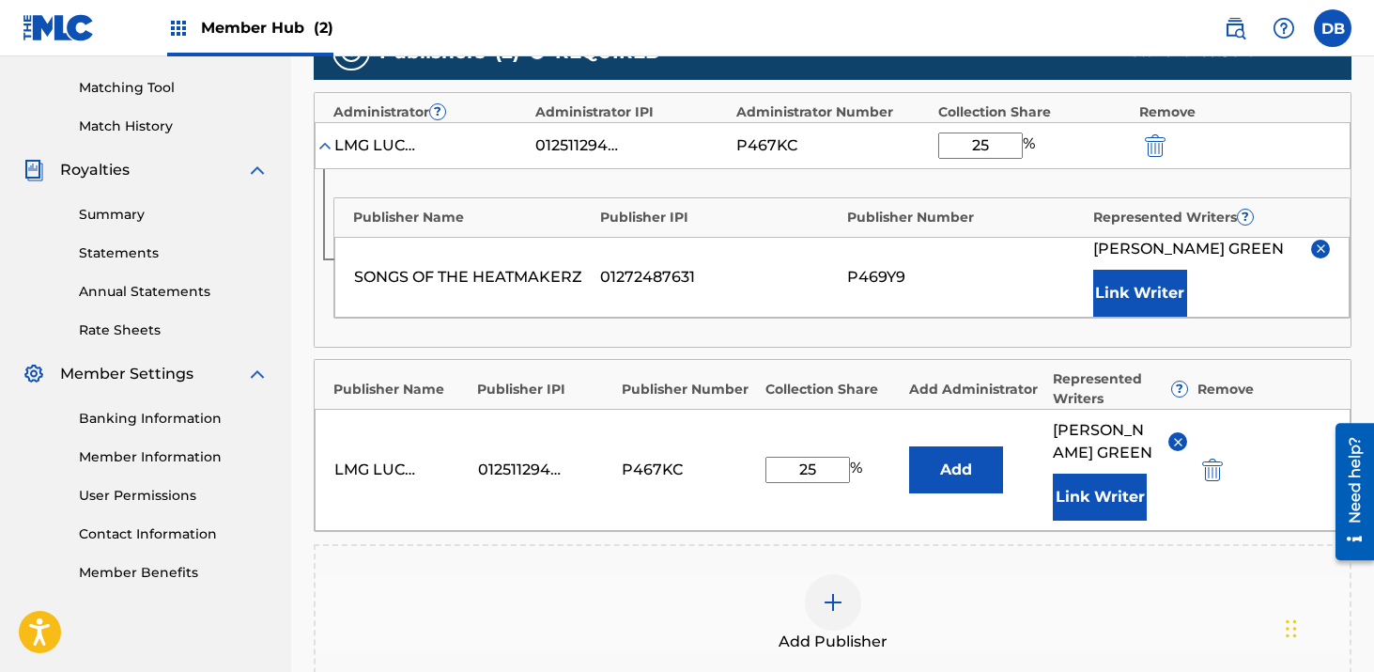
scroll to position [518, 0]
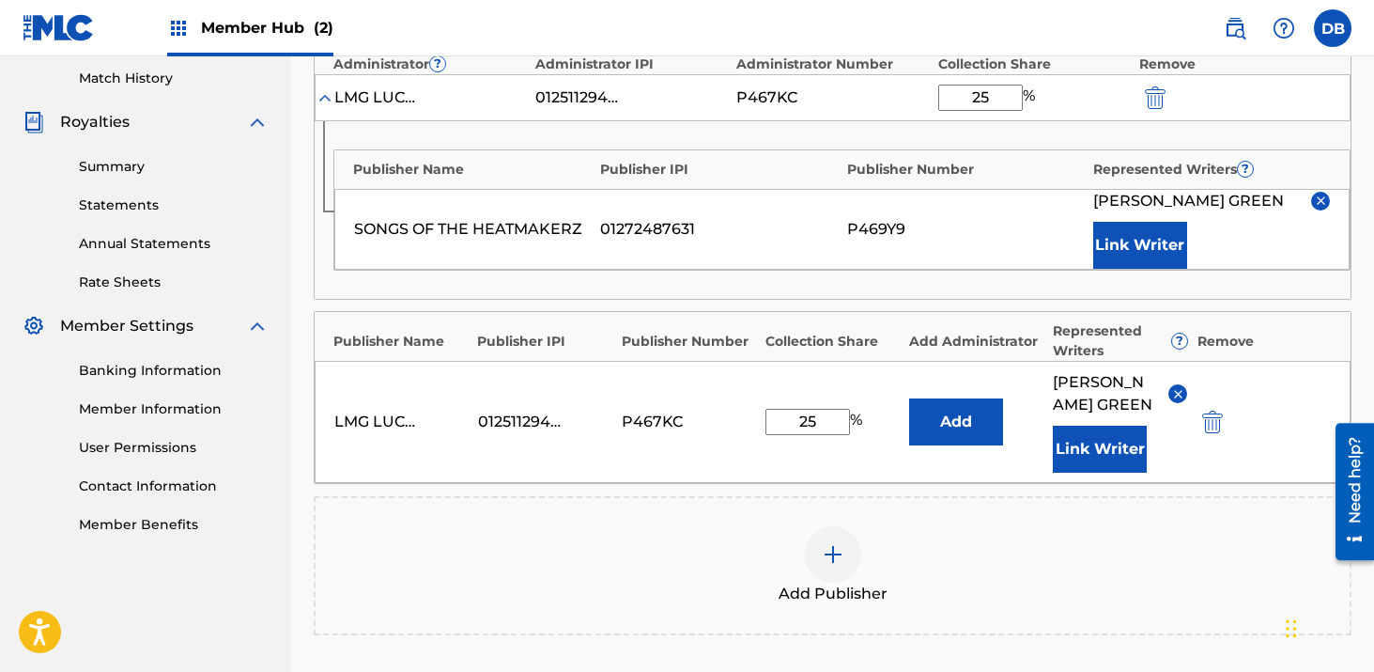
type input "25"
click at [826, 566] on img at bounding box center [833, 554] width 23 height 23
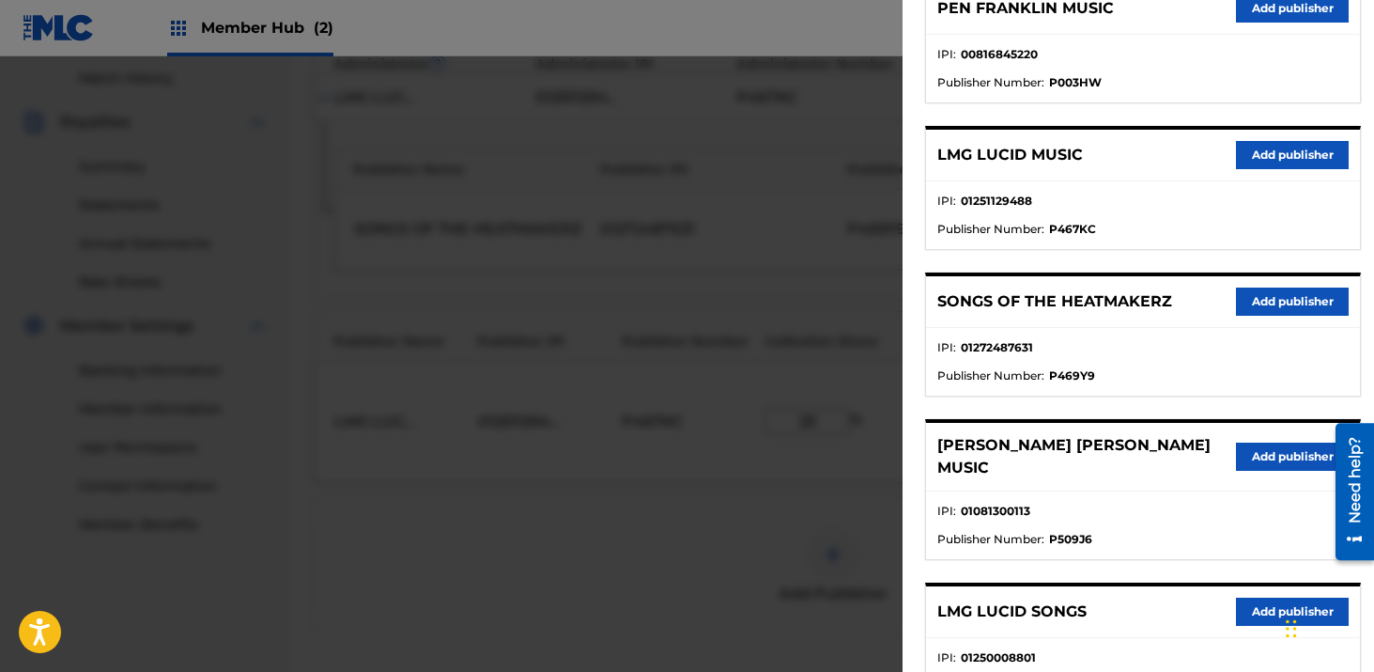
scroll to position [256, 0]
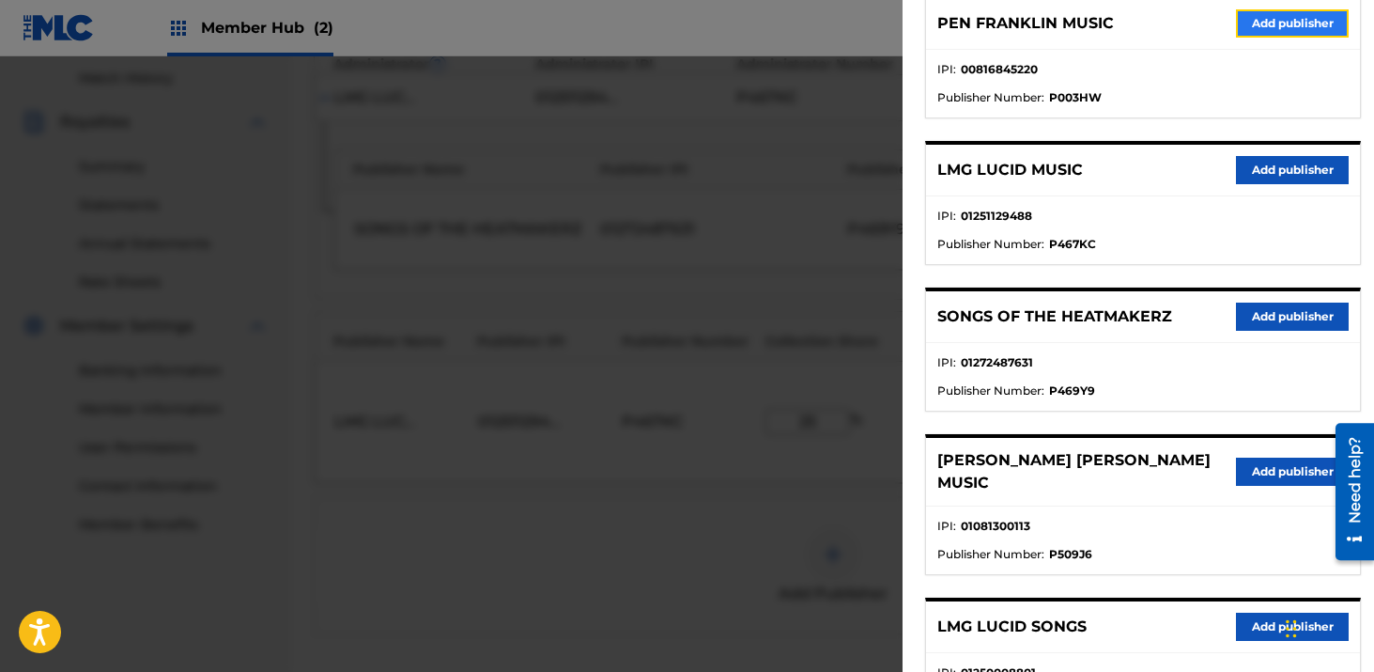
click at [1262, 21] on button "Add publisher" at bounding box center [1292, 23] width 113 height 28
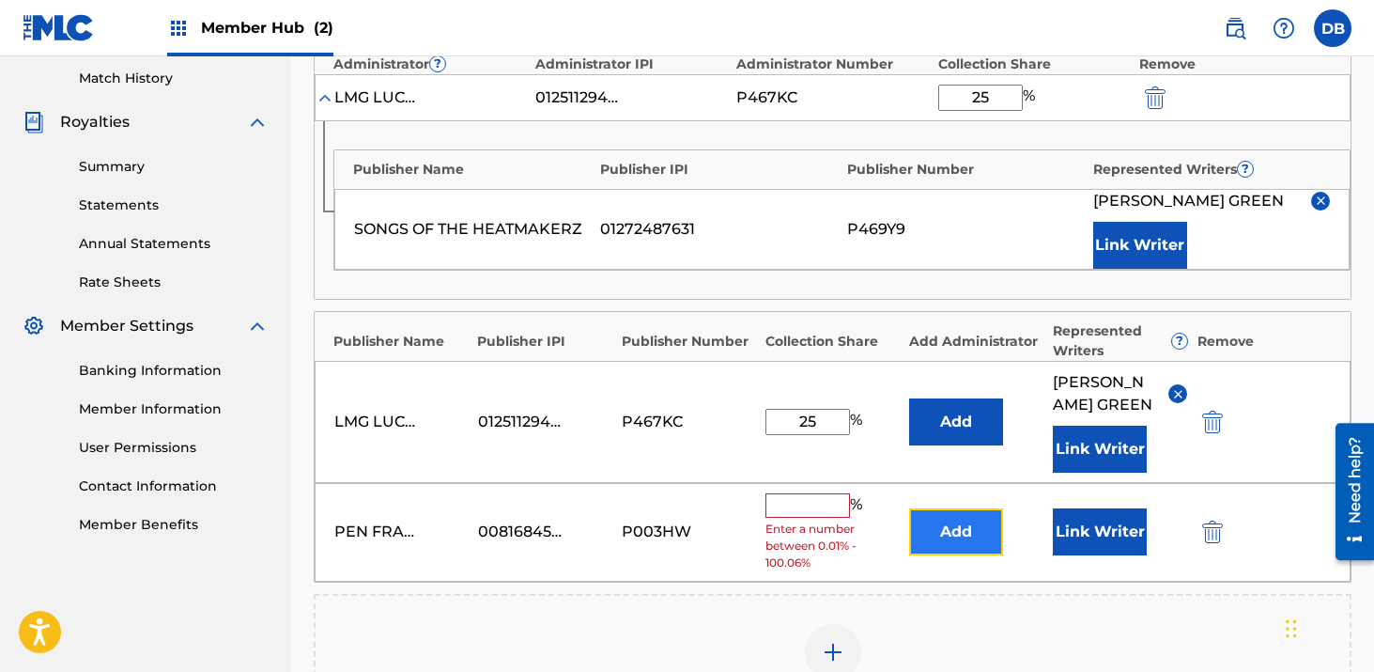
click at [941, 547] on button "Add" at bounding box center [956, 531] width 94 height 47
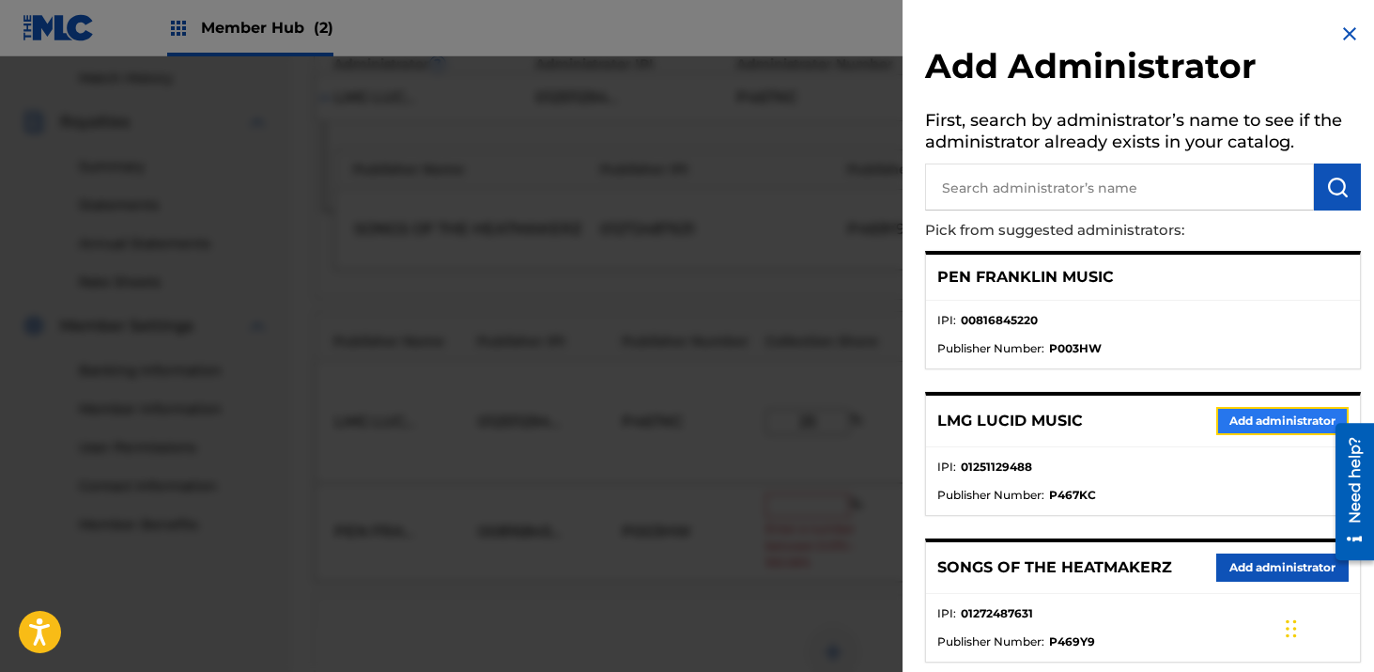
click at [1226, 415] on button "Add administrator" at bounding box center [1283, 421] width 132 height 28
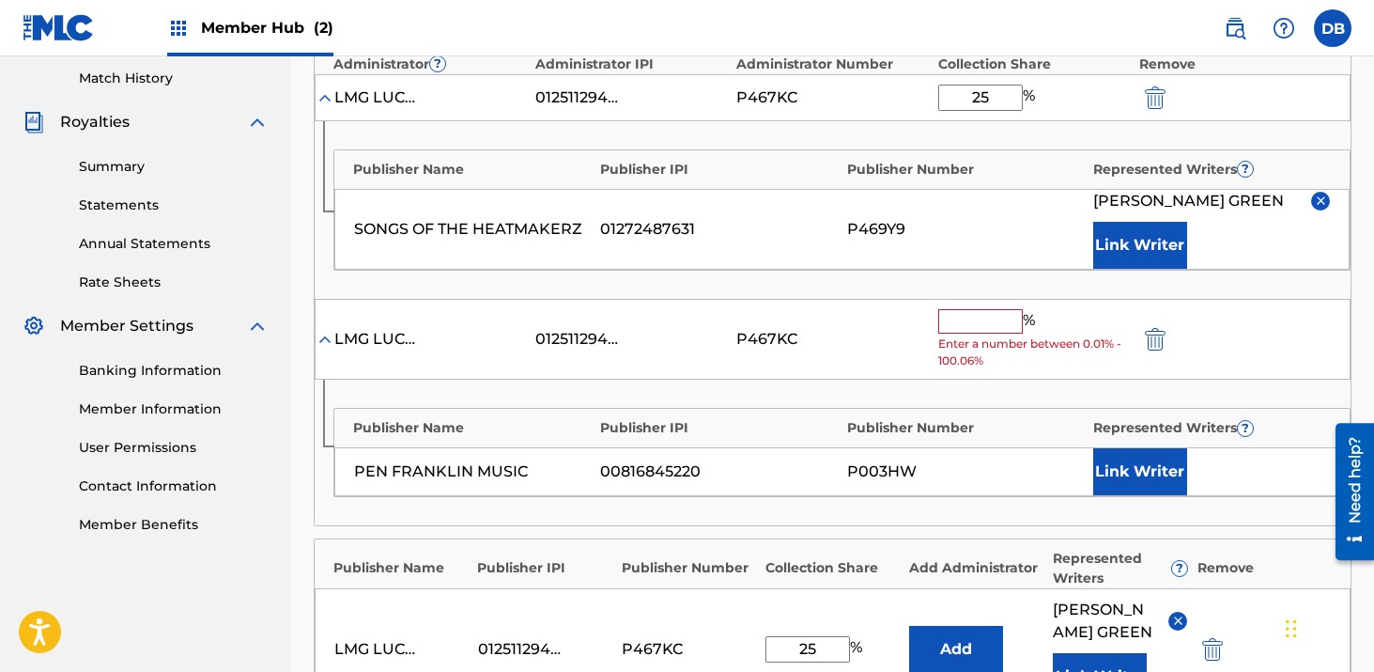
click at [976, 312] on input "text" at bounding box center [981, 321] width 85 height 24
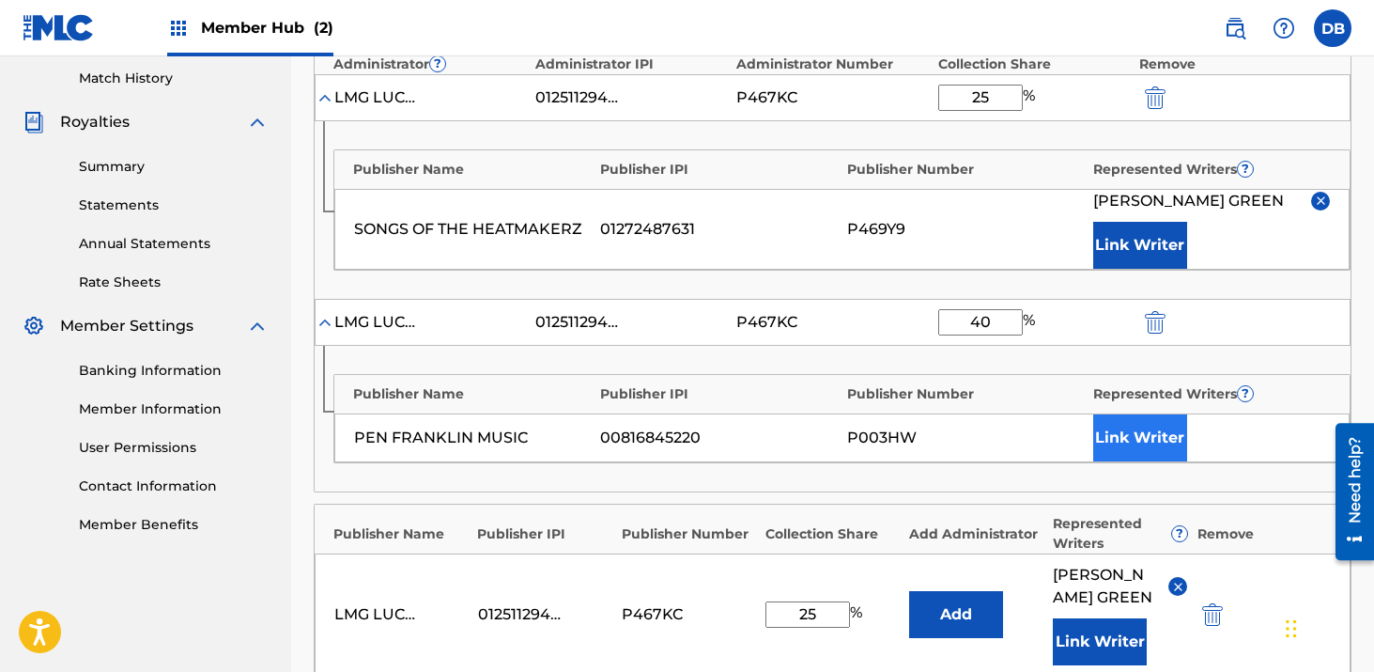
type input "40"
click at [1135, 437] on button "Link Writer" at bounding box center [1141, 437] width 94 height 47
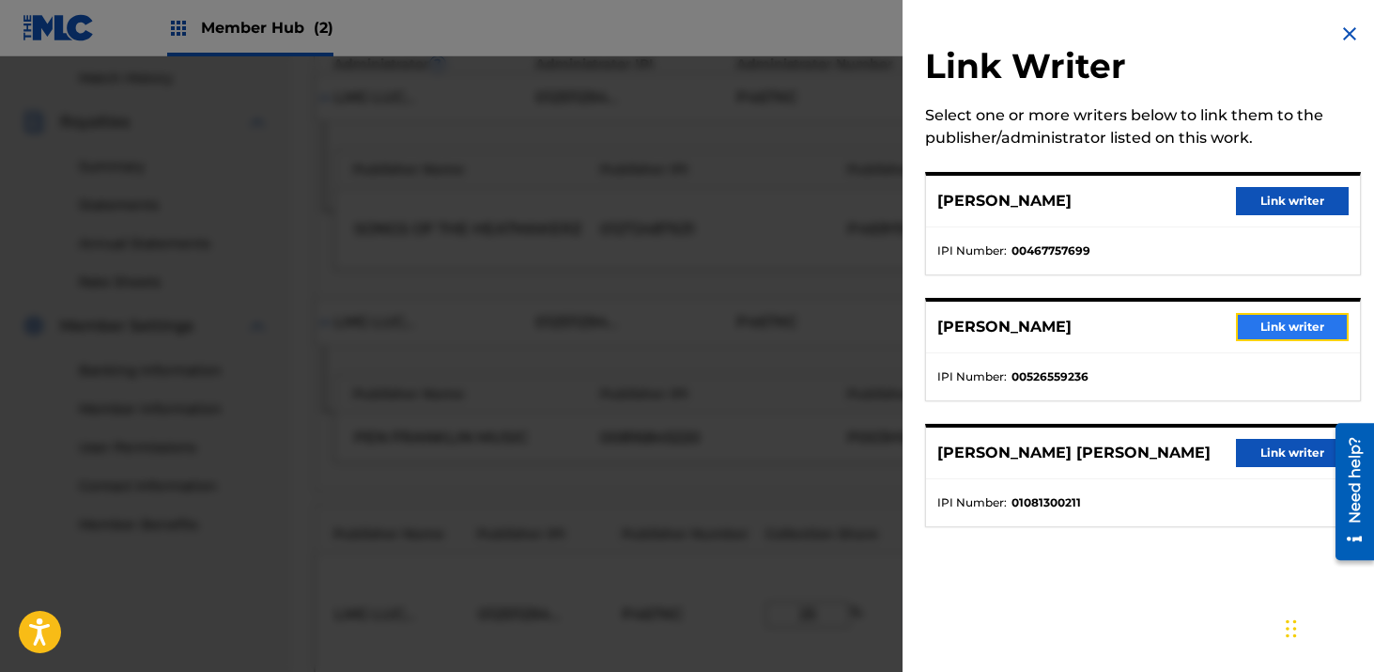
click at [1279, 313] on button "Link writer" at bounding box center [1292, 327] width 113 height 28
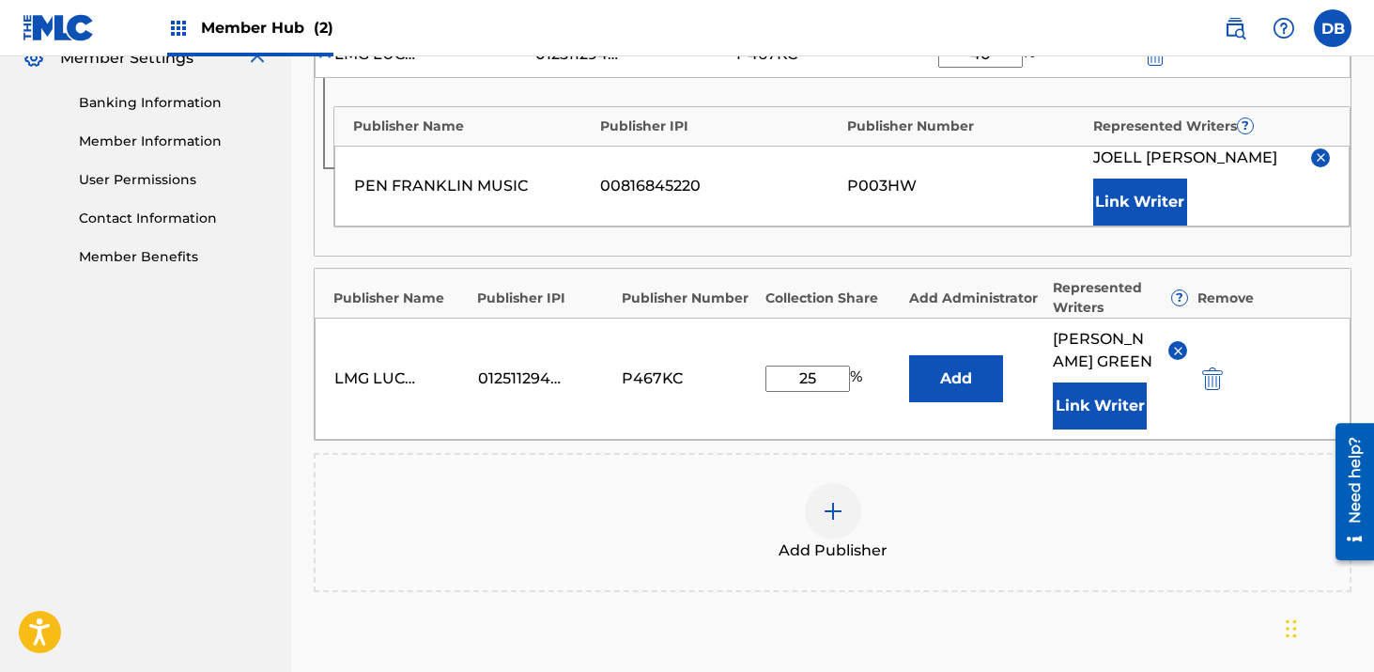
scroll to position [813, 0]
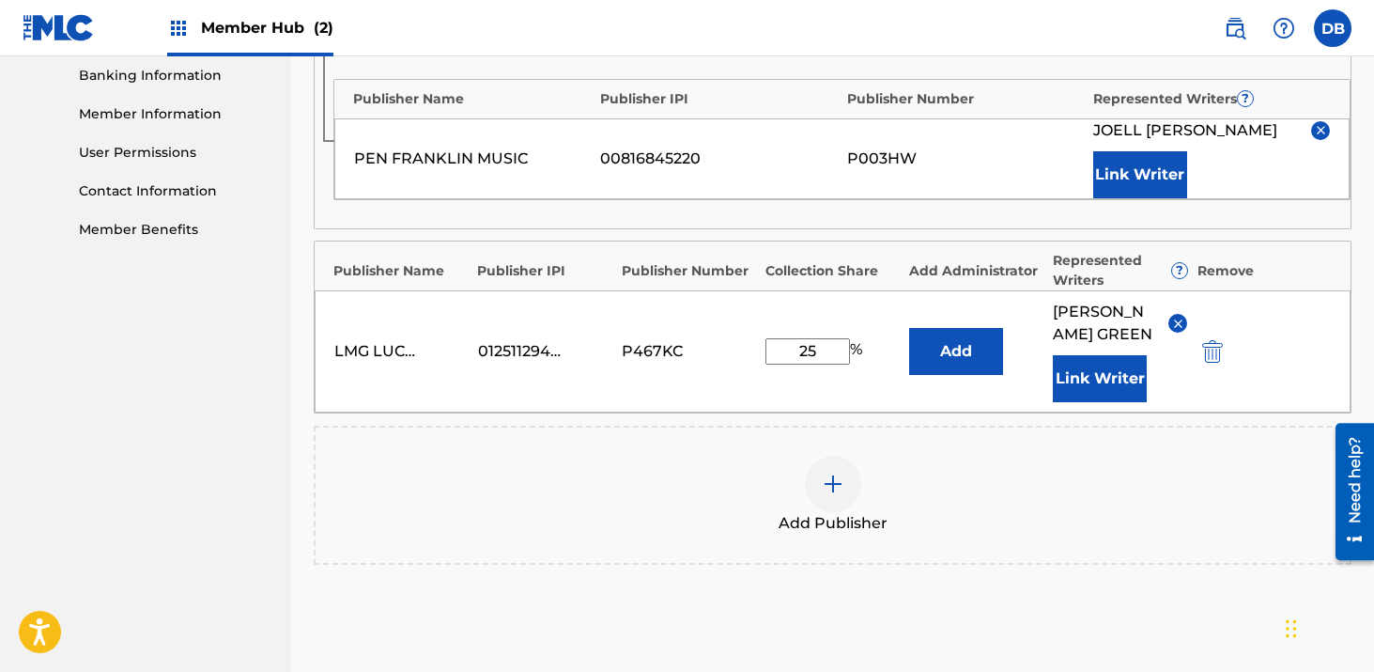
click at [827, 534] on span "Add Publisher" at bounding box center [833, 523] width 109 height 23
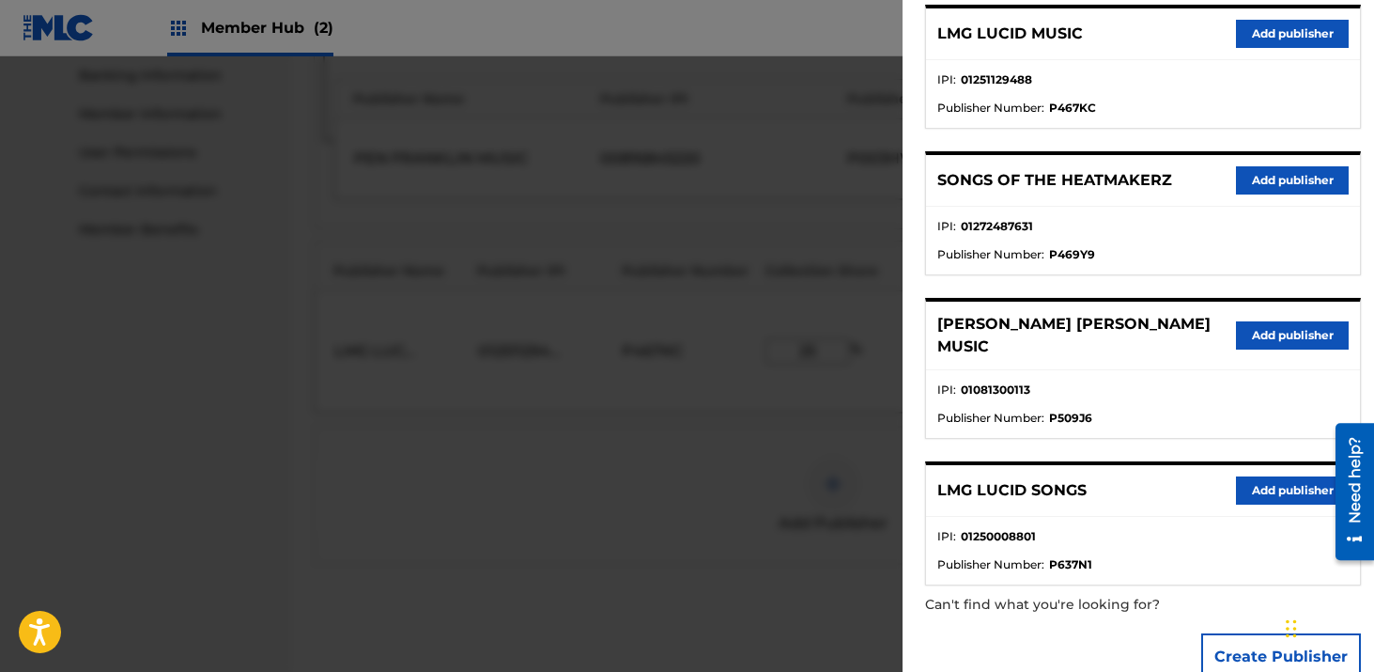
scroll to position [412, 0]
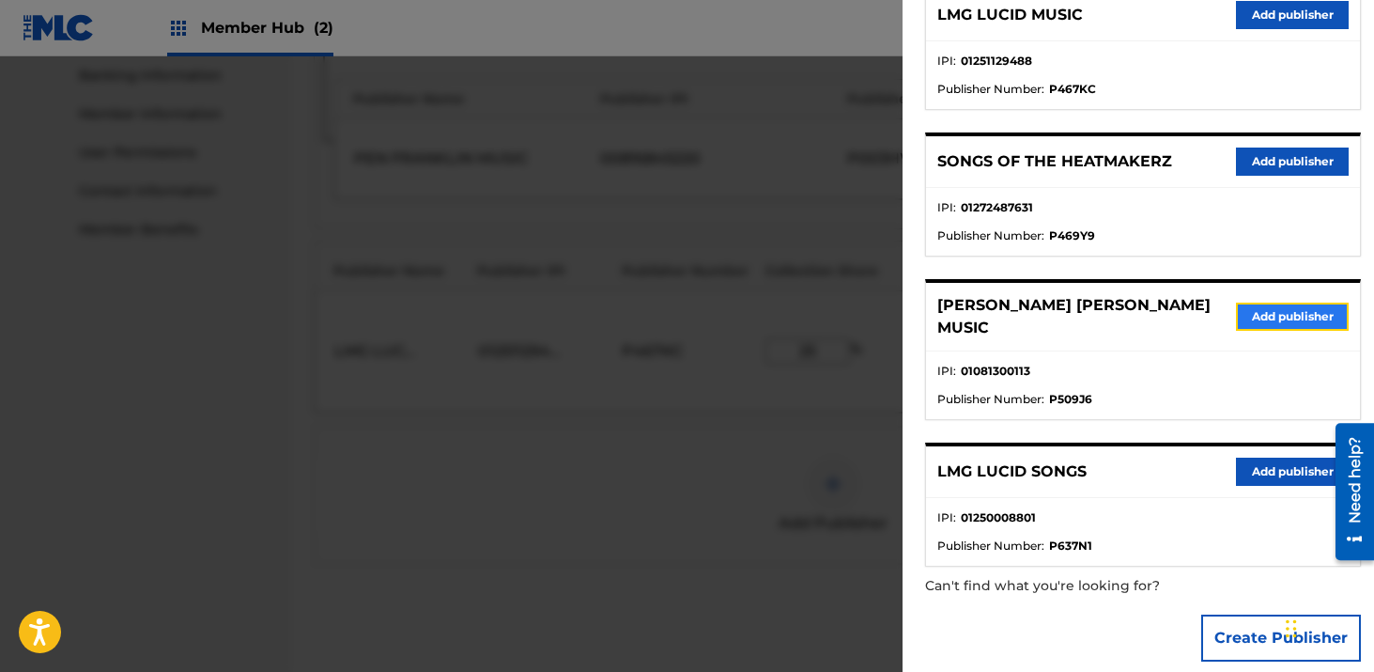
click at [1293, 303] on button "Add publisher" at bounding box center [1292, 317] width 113 height 28
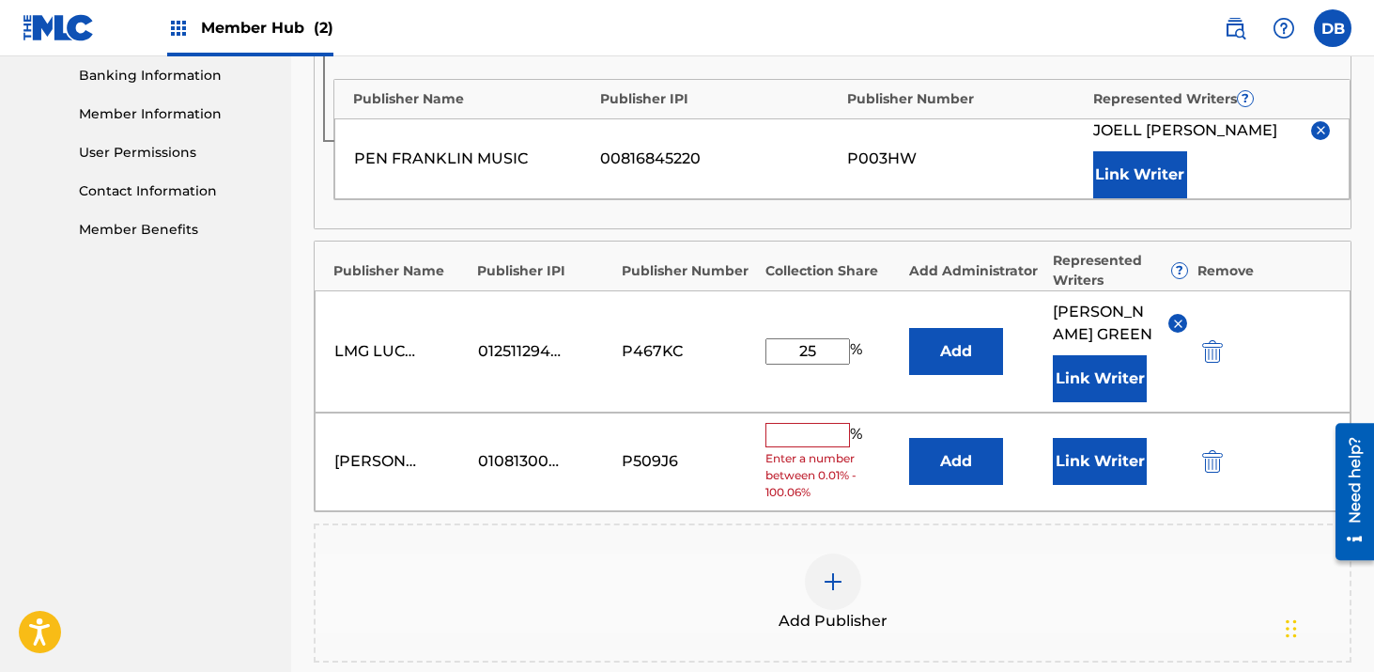
click at [821, 447] on input "text" at bounding box center [808, 435] width 85 height 24
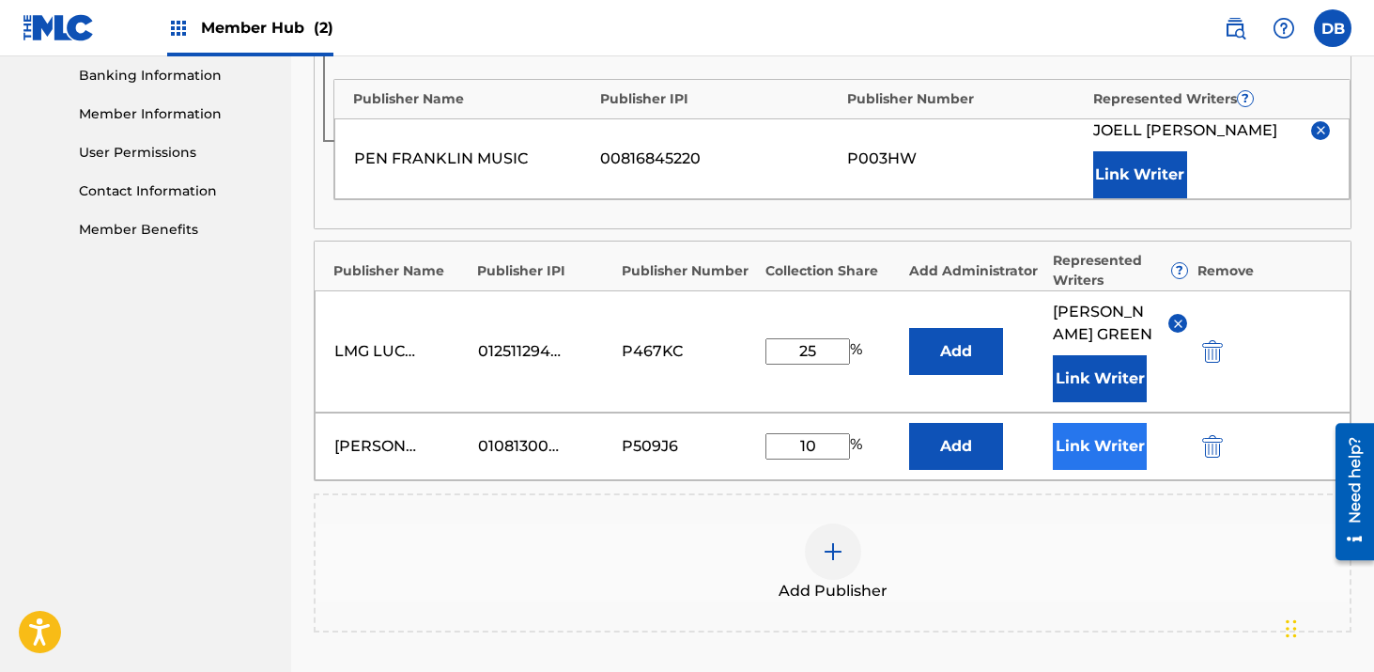
type input "10"
click at [1084, 470] on button "Link Writer" at bounding box center [1100, 446] width 94 height 47
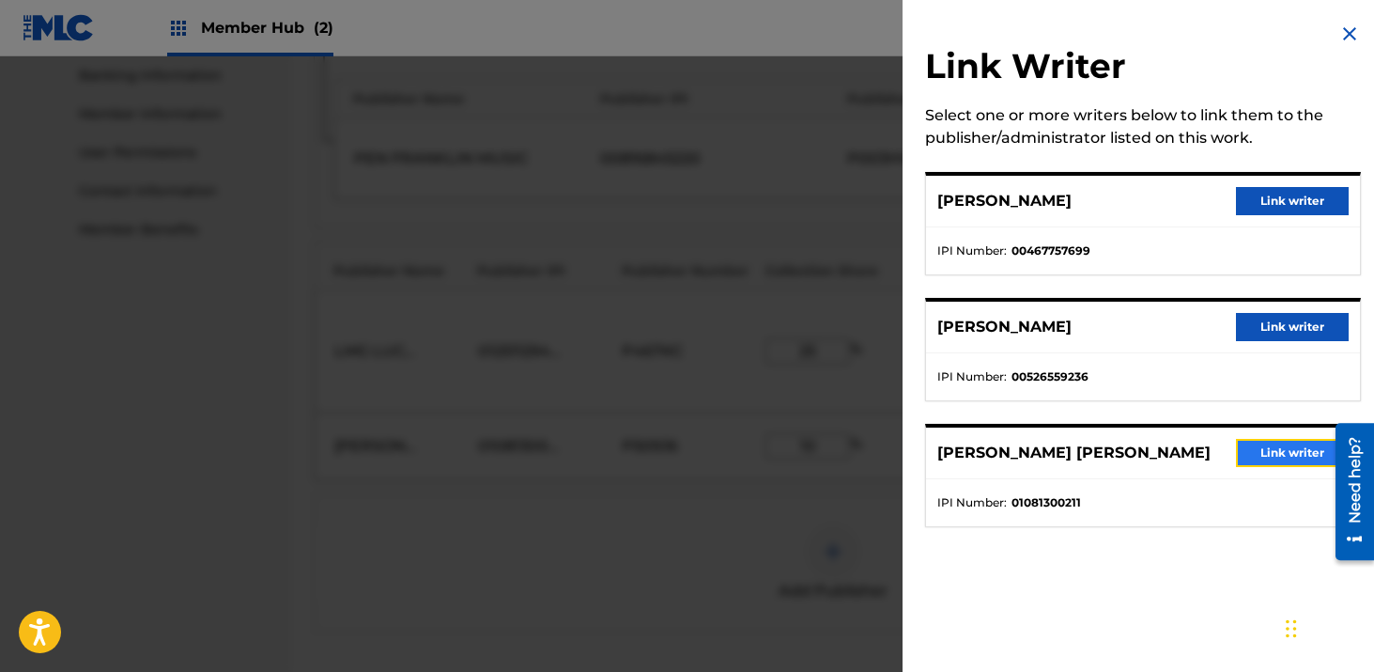
click at [1265, 446] on button "Link writer" at bounding box center [1292, 453] width 113 height 28
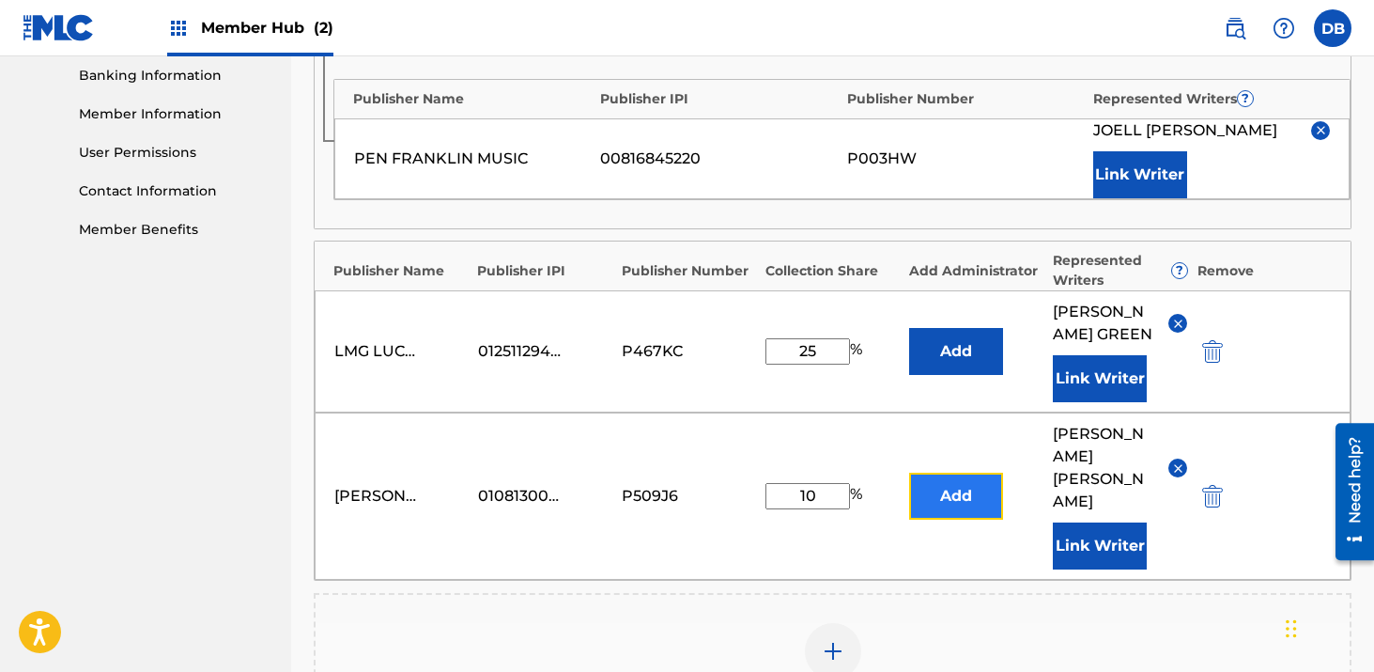
click at [953, 503] on button "Add" at bounding box center [956, 496] width 94 height 47
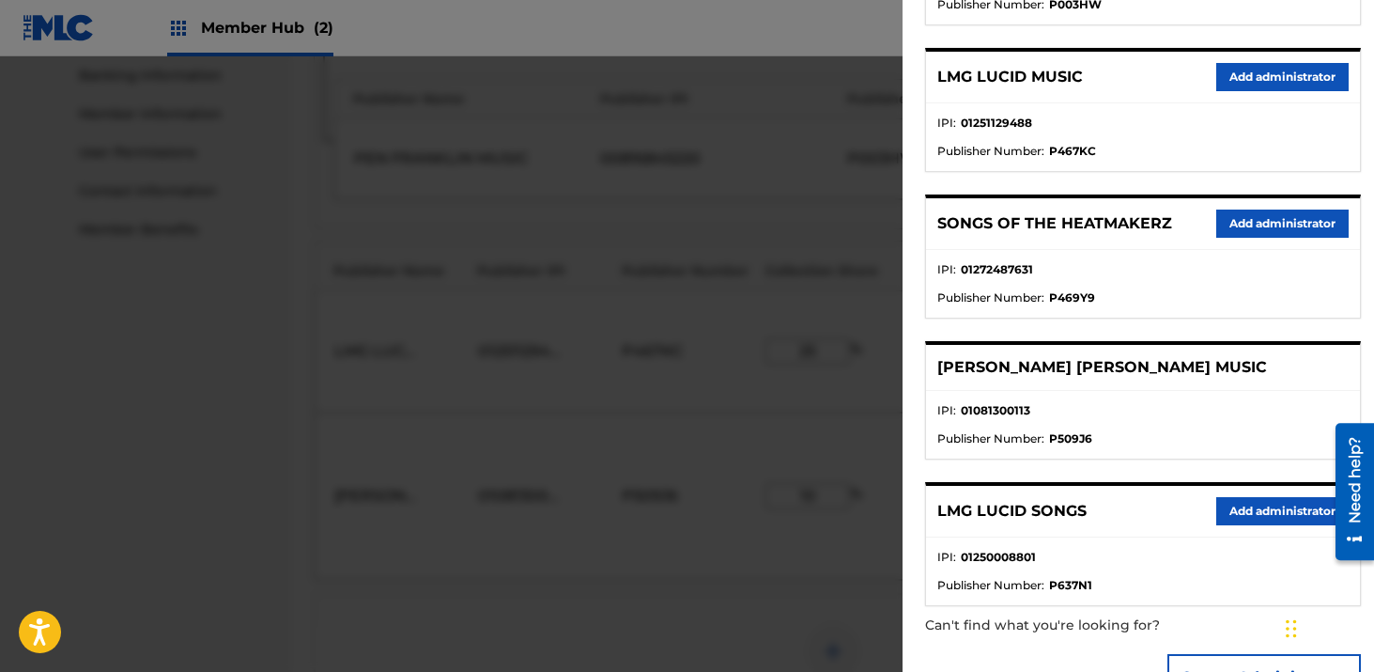
scroll to position [410, 0]
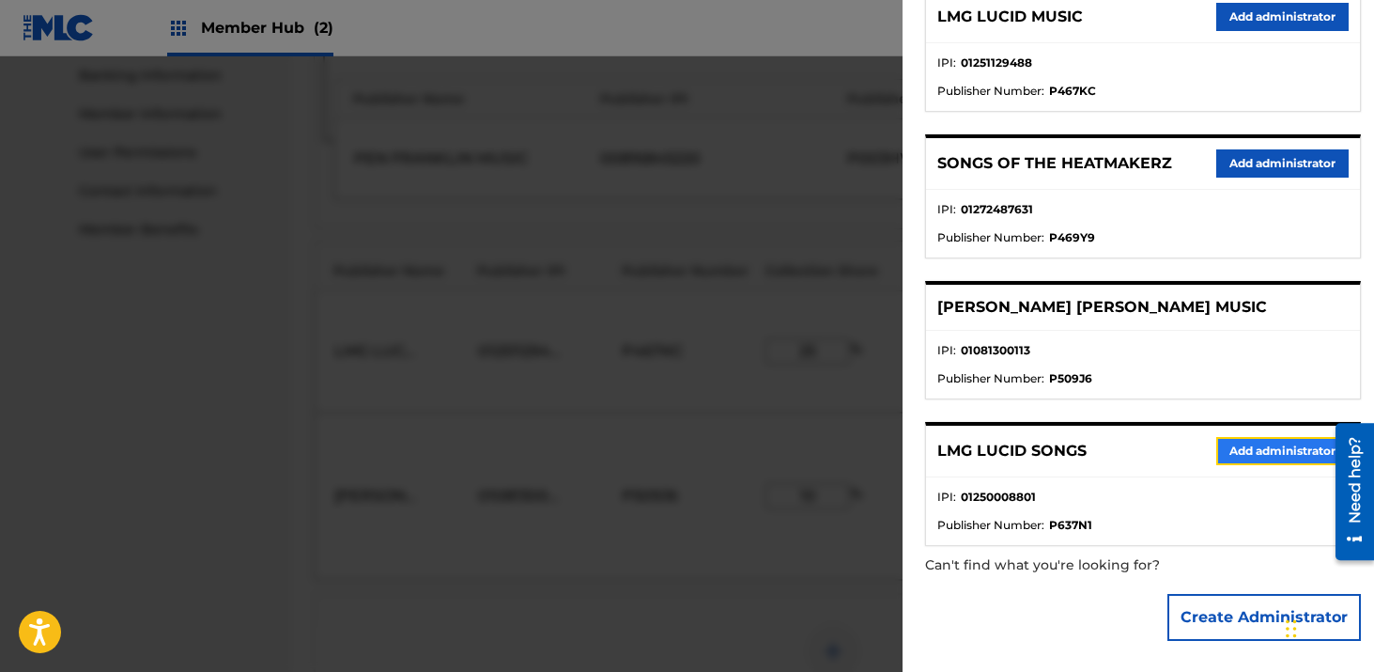
click at [1235, 453] on button "Add administrator" at bounding box center [1283, 451] width 132 height 28
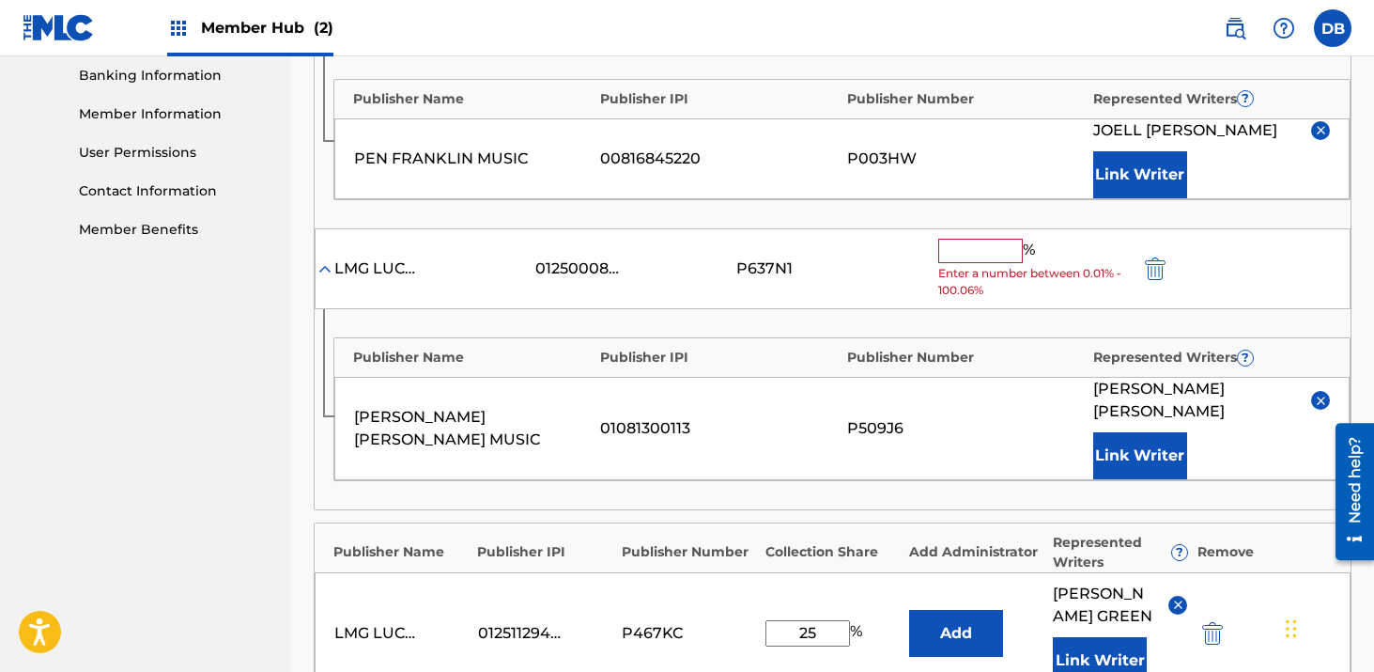
click at [974, 248] on input "text" at bounding box center [981, 251] width 85 height 24
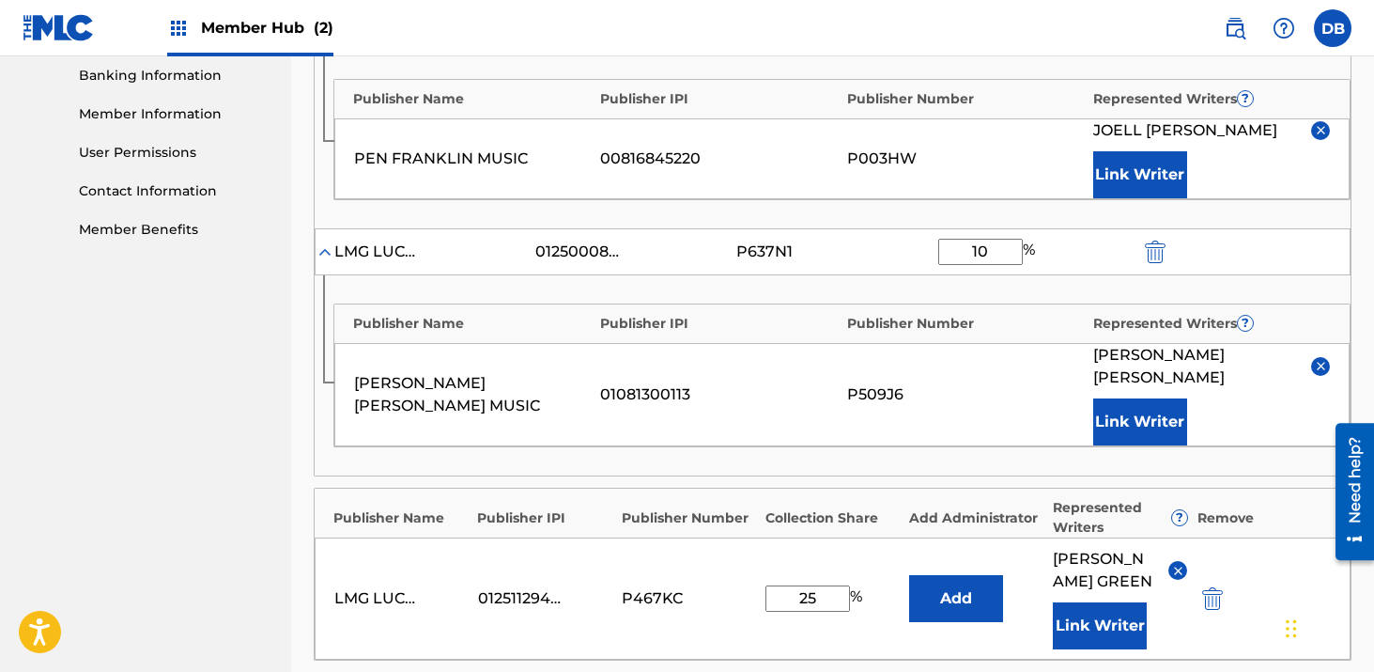
click at [1262, 275] on div "Publisher Name Publisher IPI Publisher Number Represented Writers ? [PERSON_NAM…" at bounding box center [833, 375] width 1036 height 200
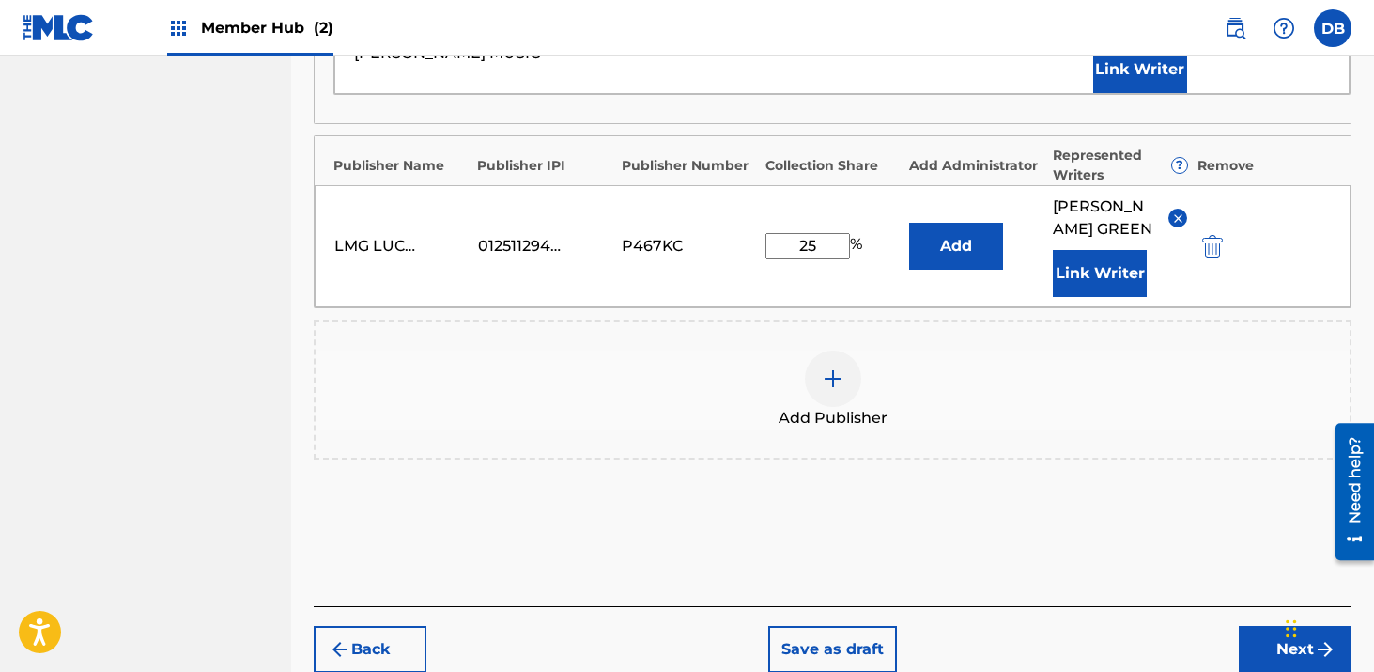
scroll to position [1205, 0]
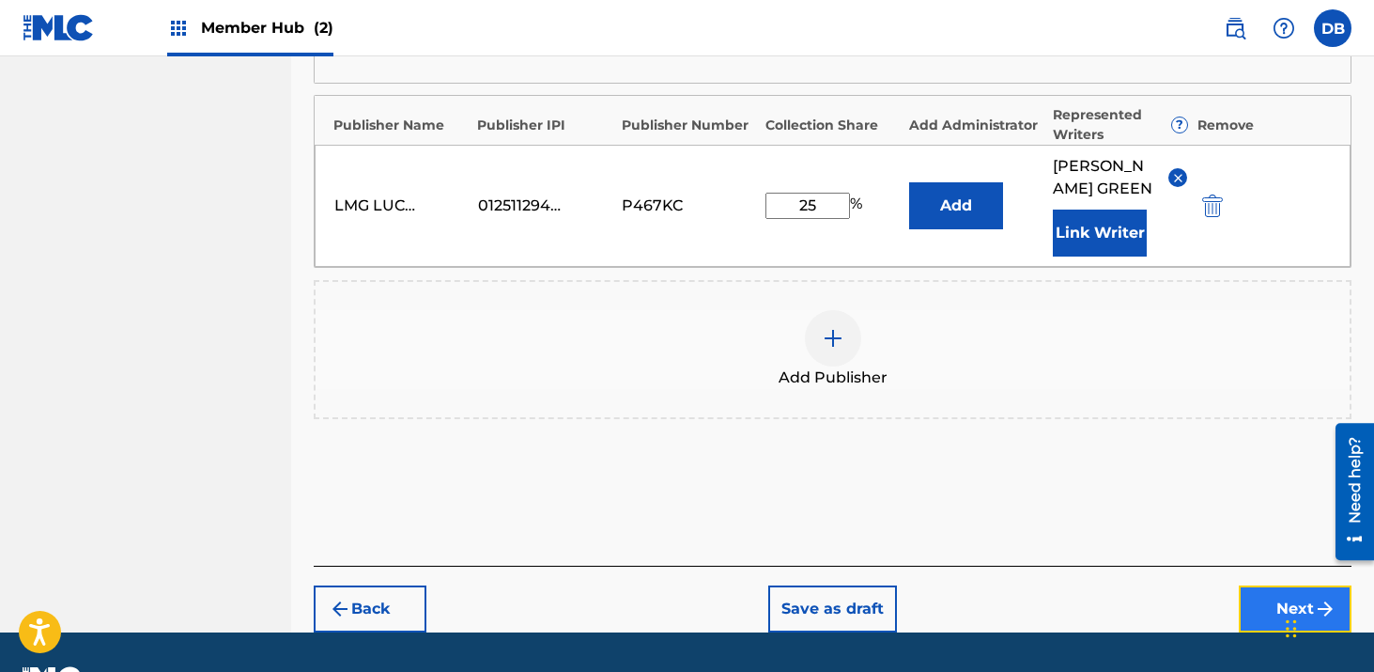
click at [1275, 613] on button "Next" at bounding box center [1295, 608] width 113 height 47
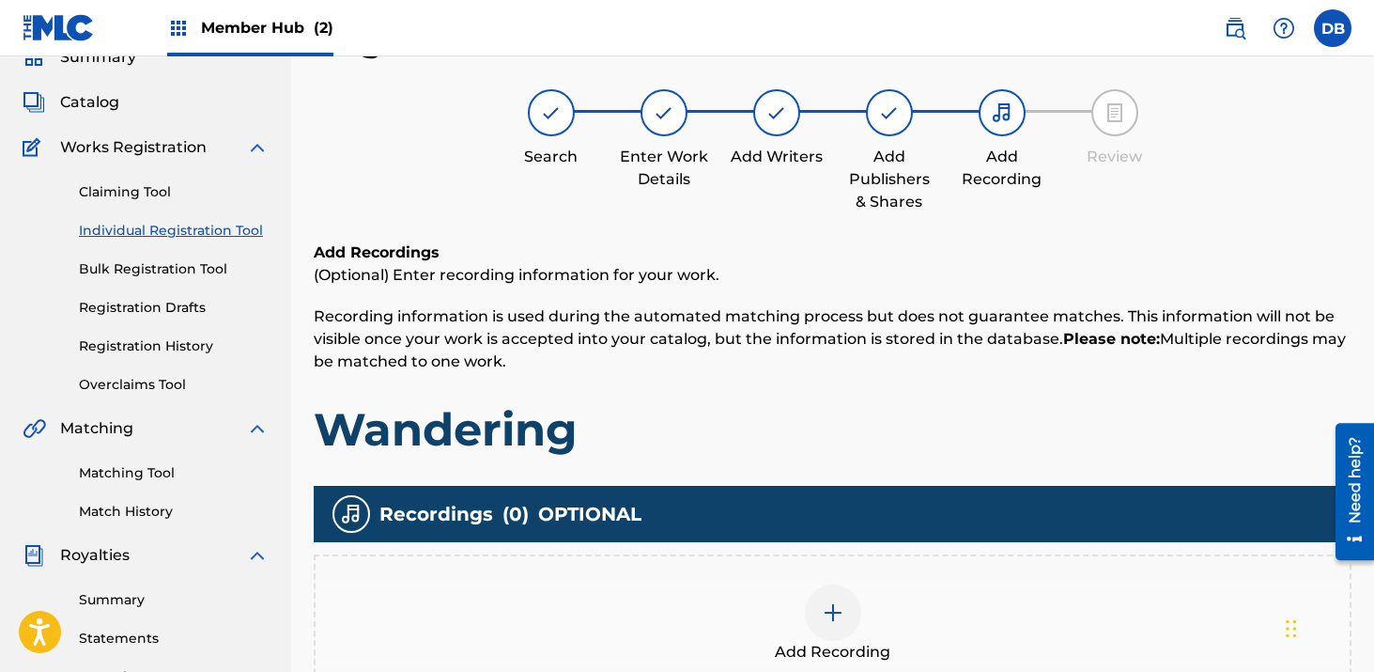
scroll to position [176, 0]
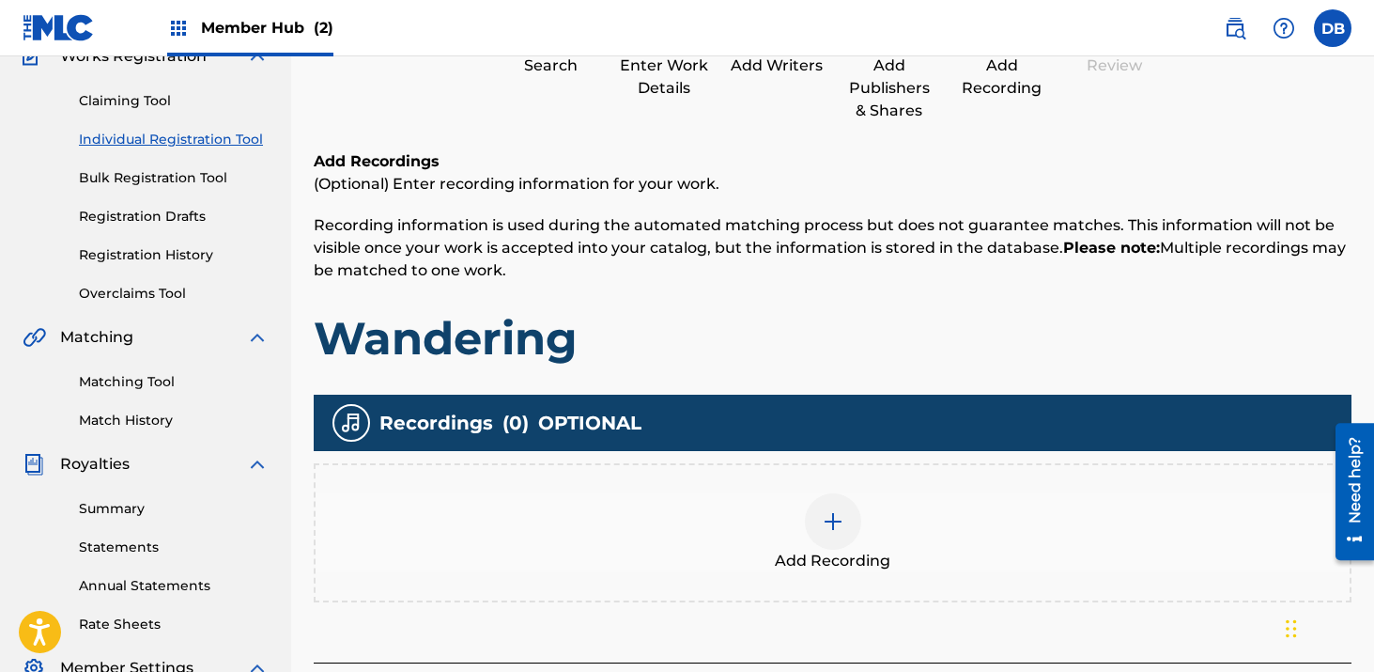
click at [823, 526] on img at bounding box center [833, 521] width 23 height 23
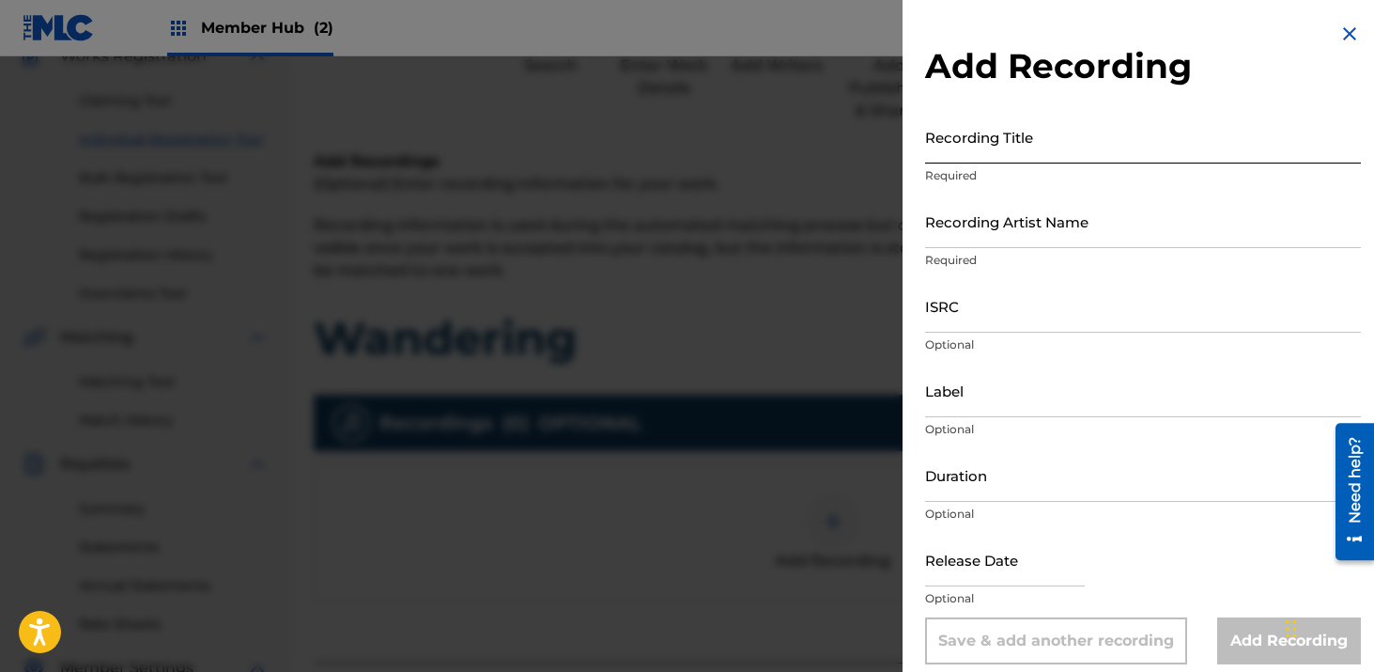
click at [975, 148] on input "Recording Title" at bounding box center [1143, 137] width 436 height 54
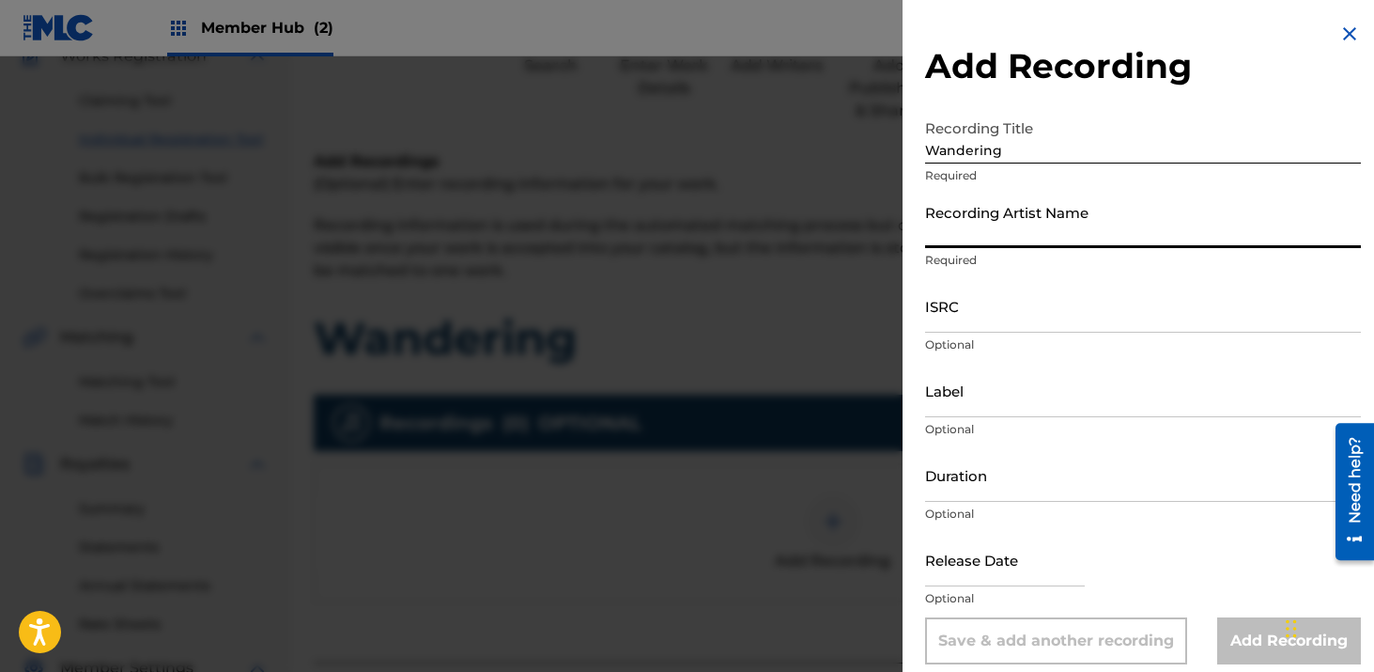
click at [990, 231] on input "Recording Artist Name" at bounding box center [1143, 221] width 436 height 54
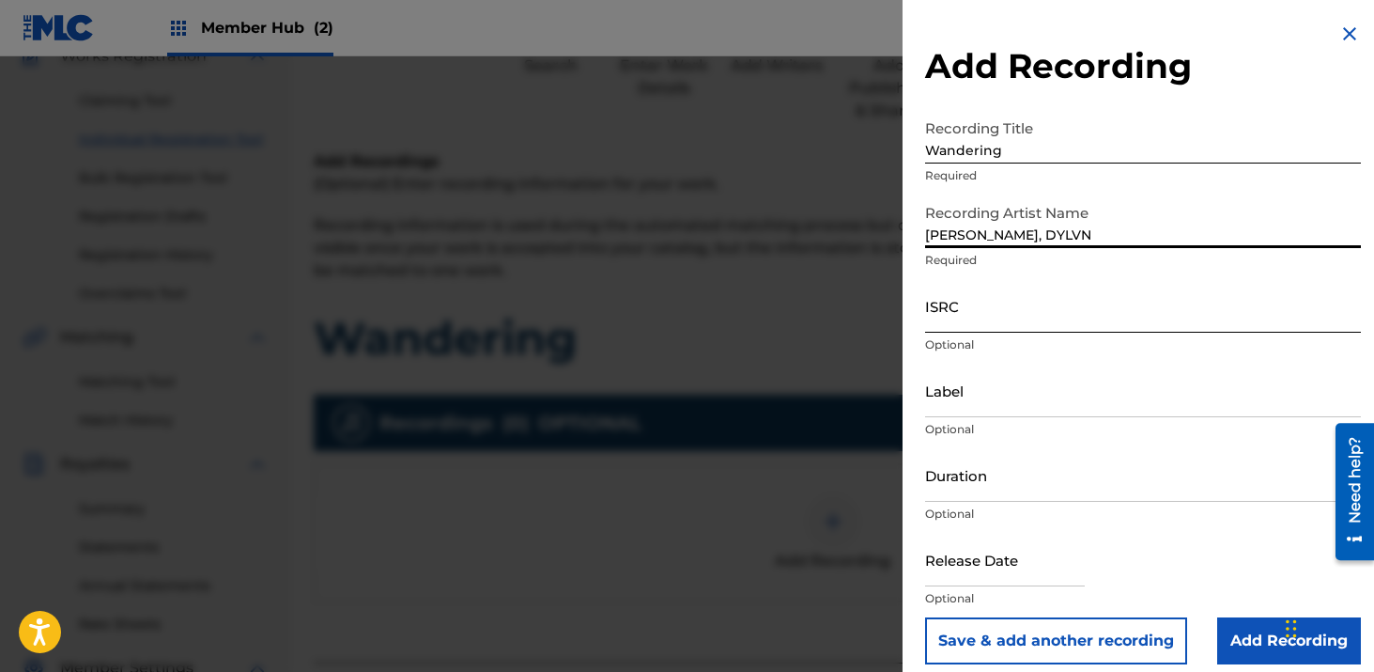
click at [1063, 316] on input "ISRC" at bounding box center [1143, 306] width 436 height 54
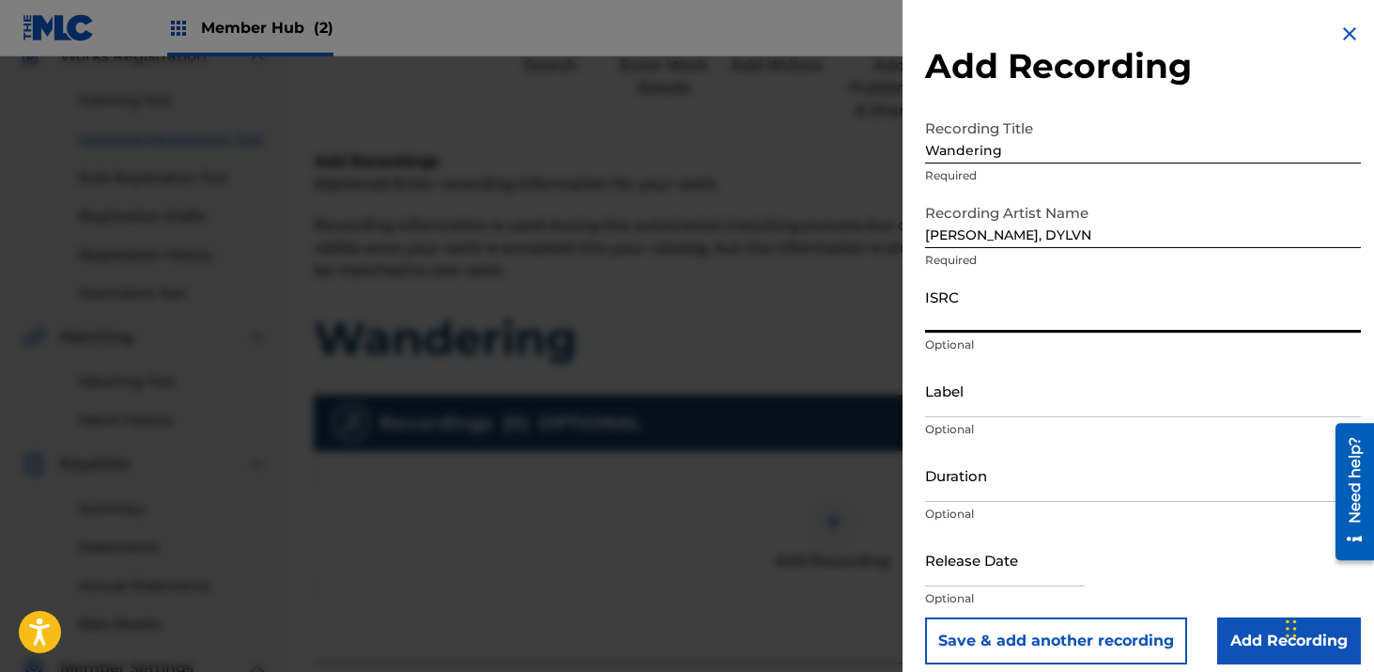
paste input "CH7812544955"
click at [980, 381] on input "Label" at bounding box center [1143, 391] width 436 height 54
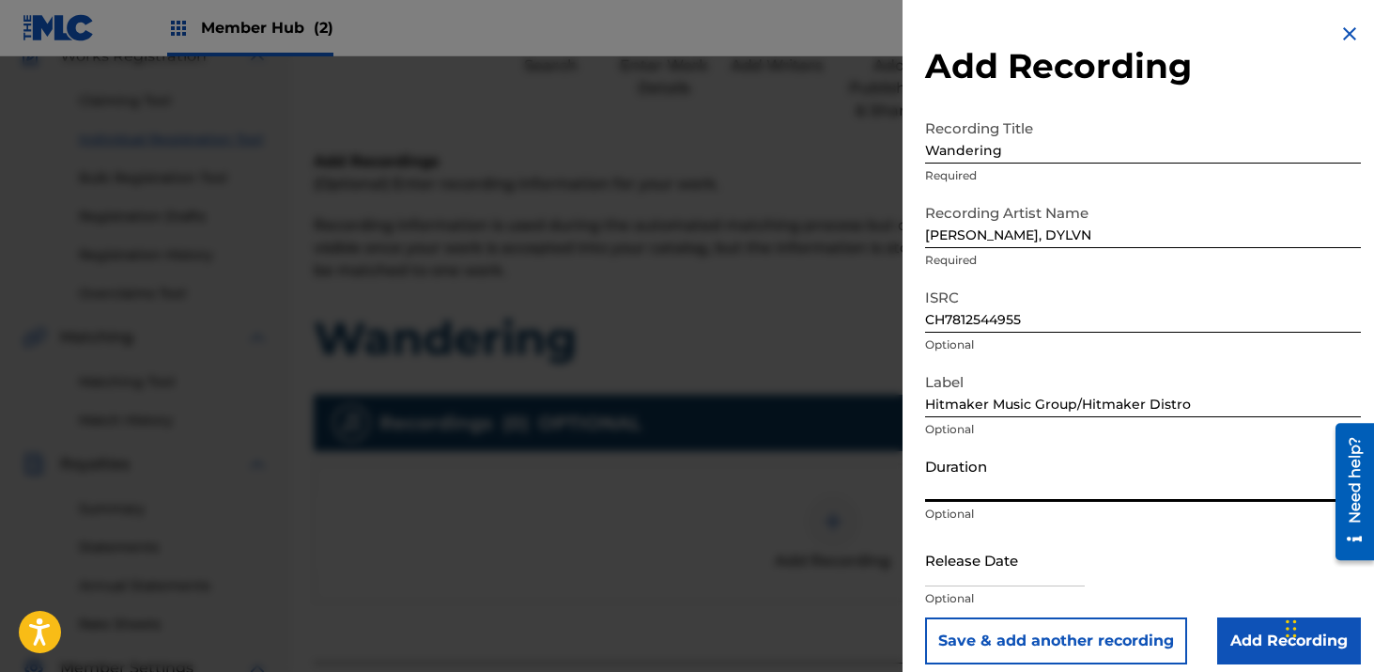
click at [1022, 468] on input "Duration" at bounding box center [1143, 475] width 436 height 54
click at [1008, 567] on input "text" at bounding box center [1005, 560] width 160 height 54
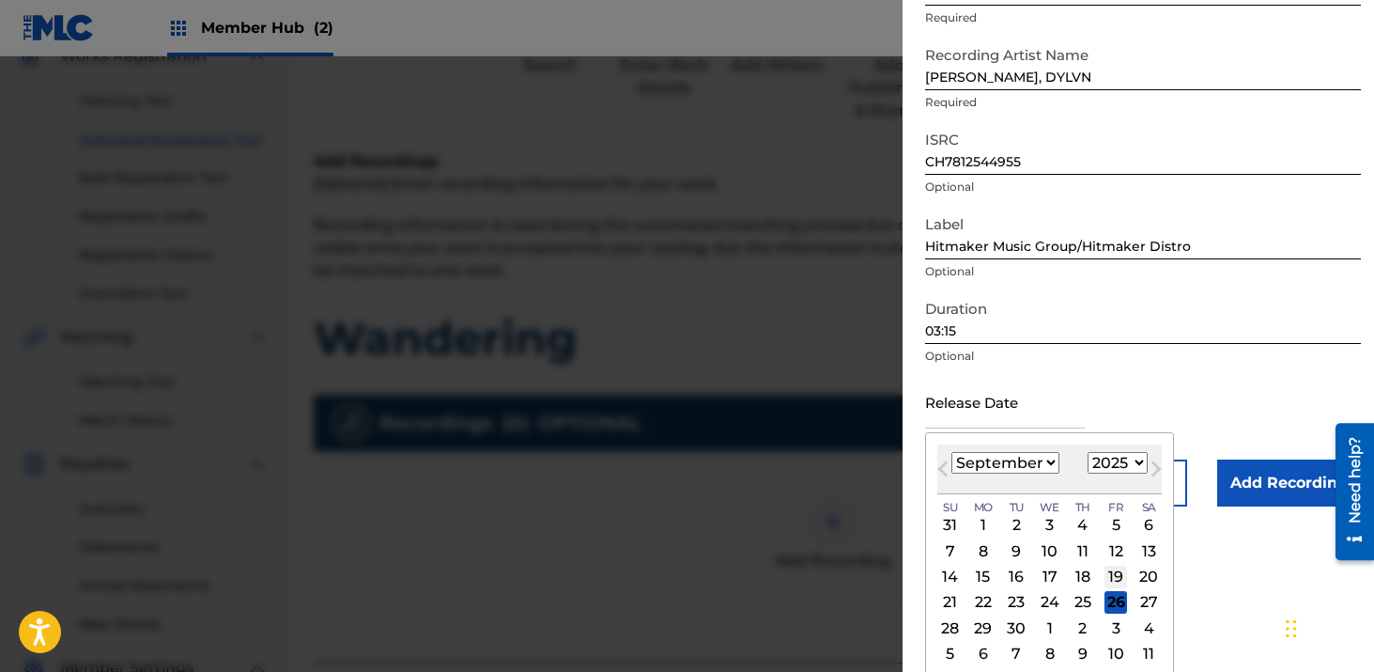
click at [1118, 578] on div "19" at bounding box center [1116, 577] width 23 height 23
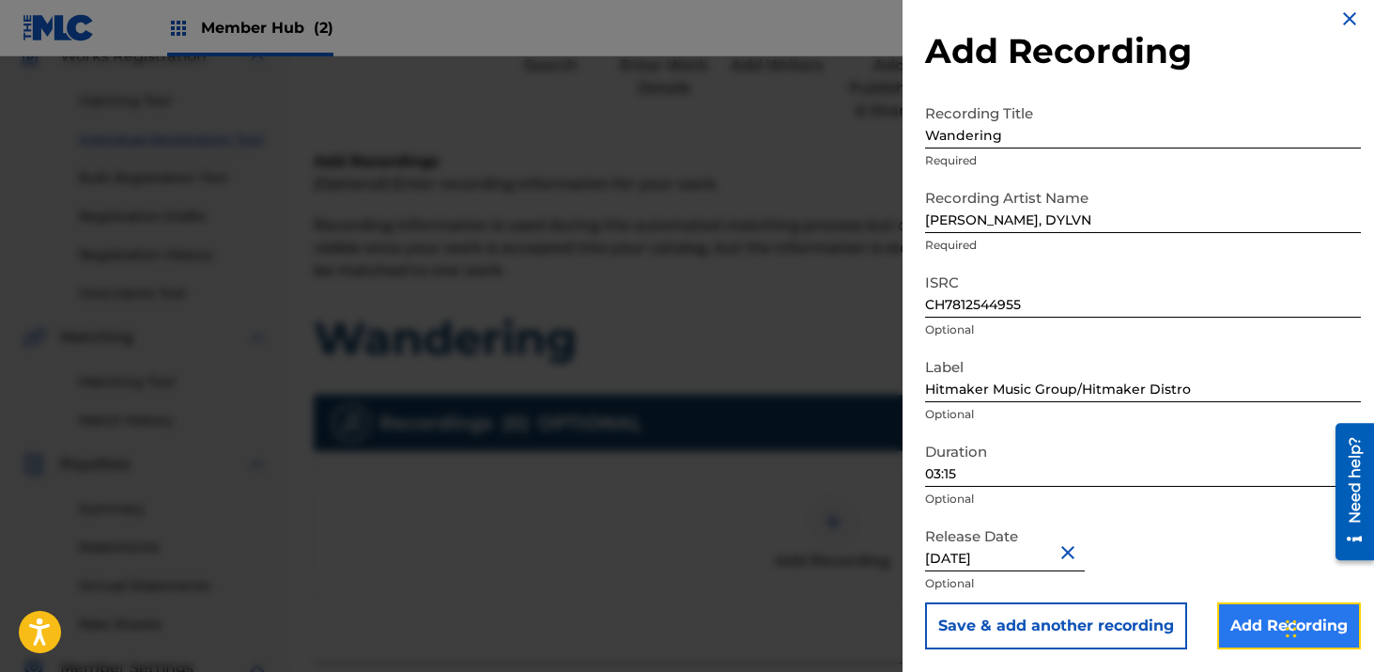
click at [1236, 617] on input "Add Recording" at bounding box center [1290, 625] width 144 height 47
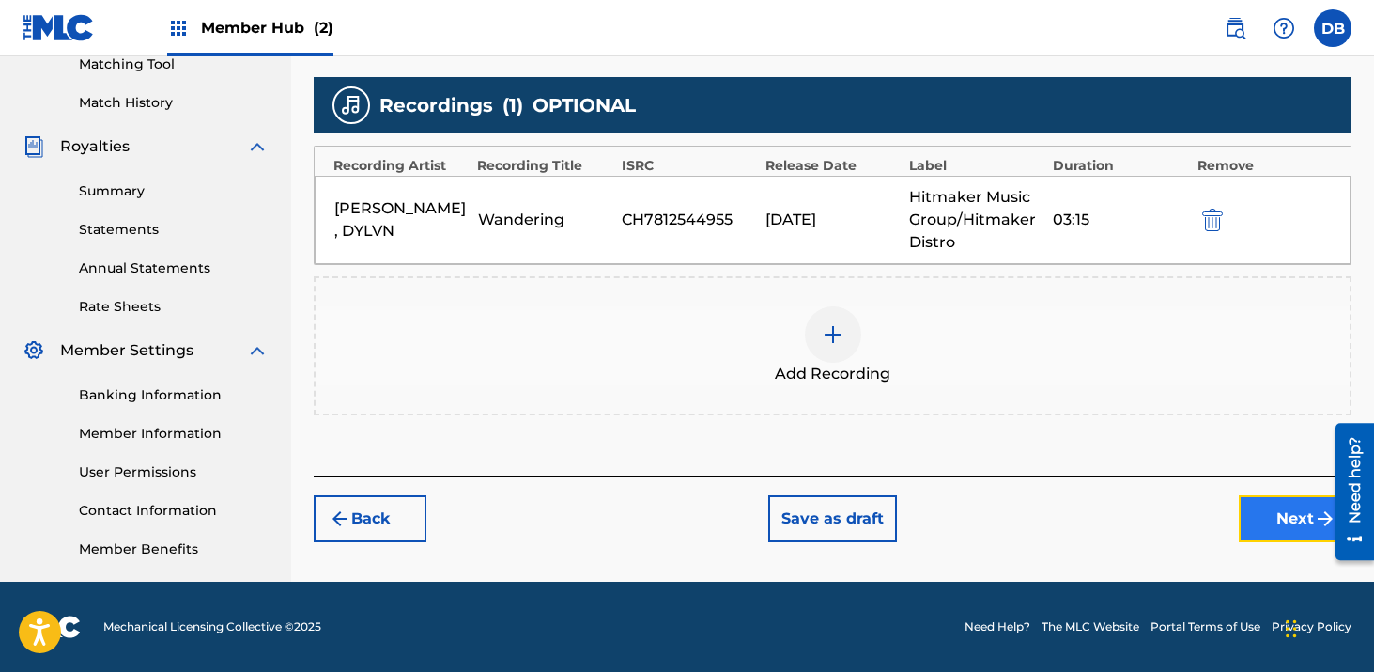
click at [1272, 529] on button "Next" at bounding box center [1295, 518] width 113 height 47
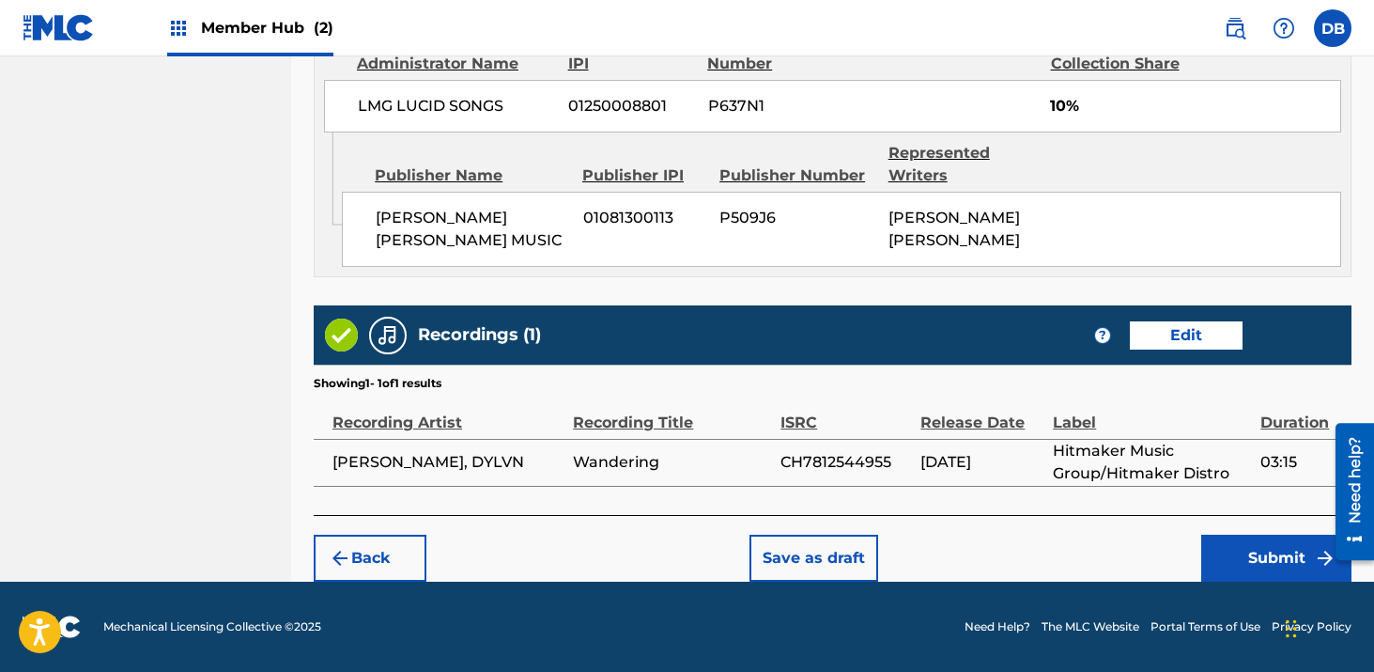
scroll to position [1815, 0]
click at [1243, 565] on button "Submit" at bounding box center [1277, 558] width 150 height 47
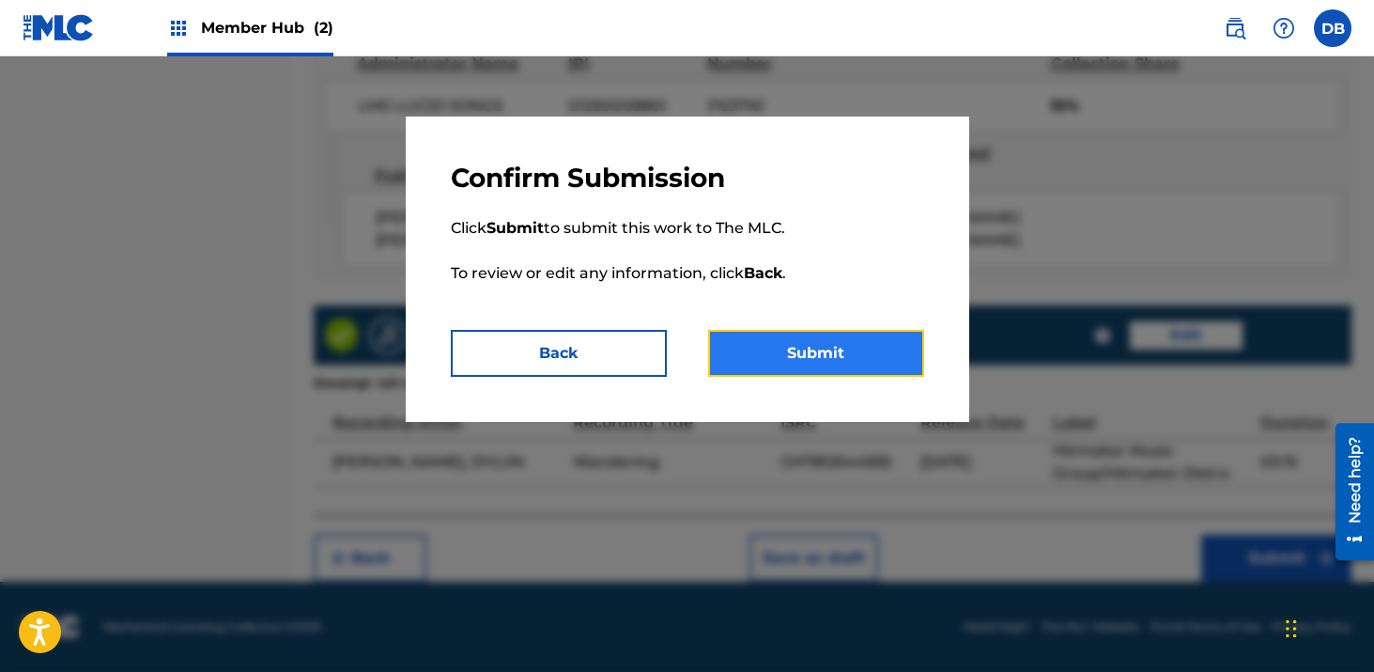
click at [910, 360] on button "Submit" at bounding box center [816, 353] width 216 height 47
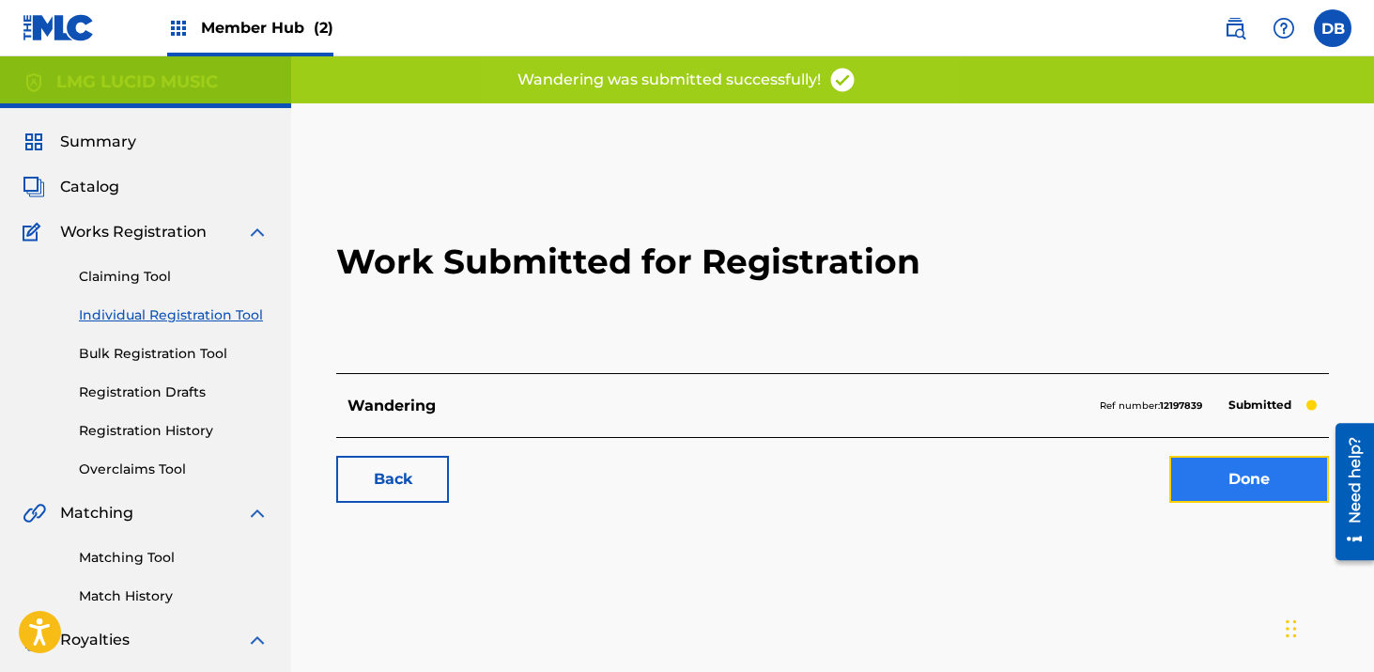
click at [1226, 467] on link "Done" at bounding box center [1250, 479] width 160 height 47
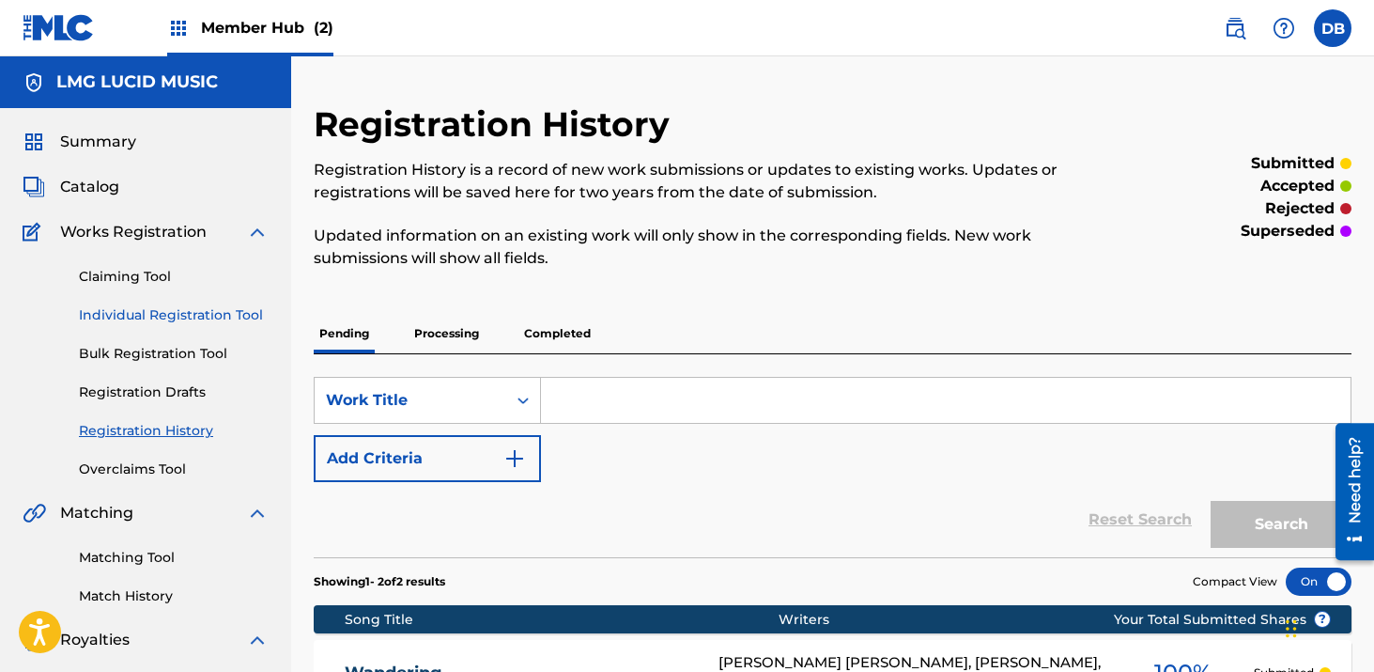
click at [186, 315] on link "Individual Registration Tool" at bounding box center [174, 315] width 190 height 20
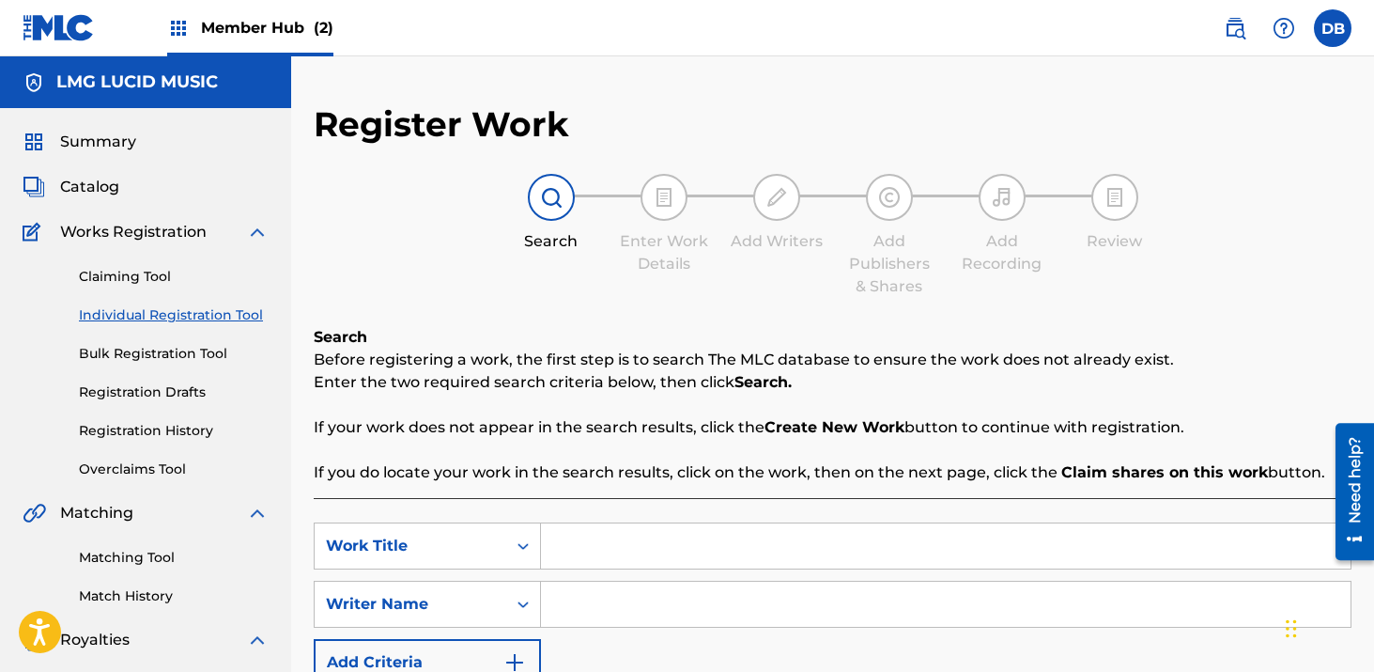
click at [584, 536] on input "Search Form" at bounding box center [946, 545] width 810 height 45
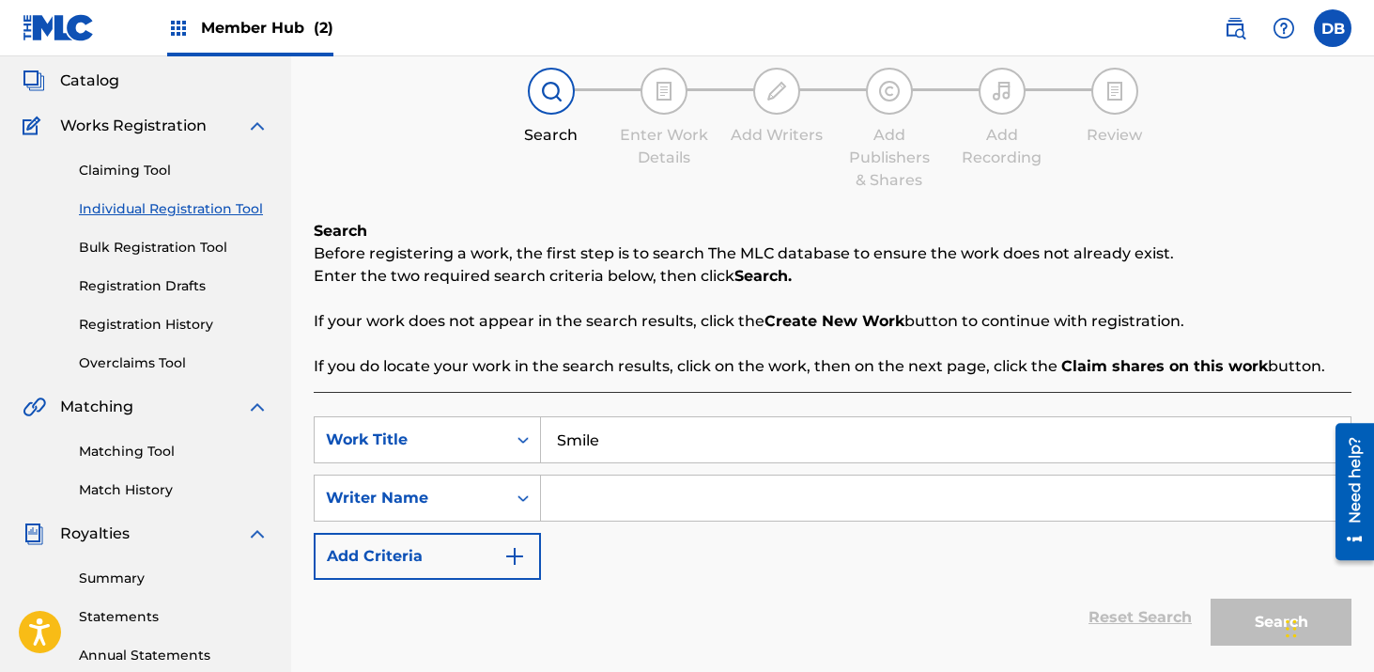
scroll to position [136, 0]
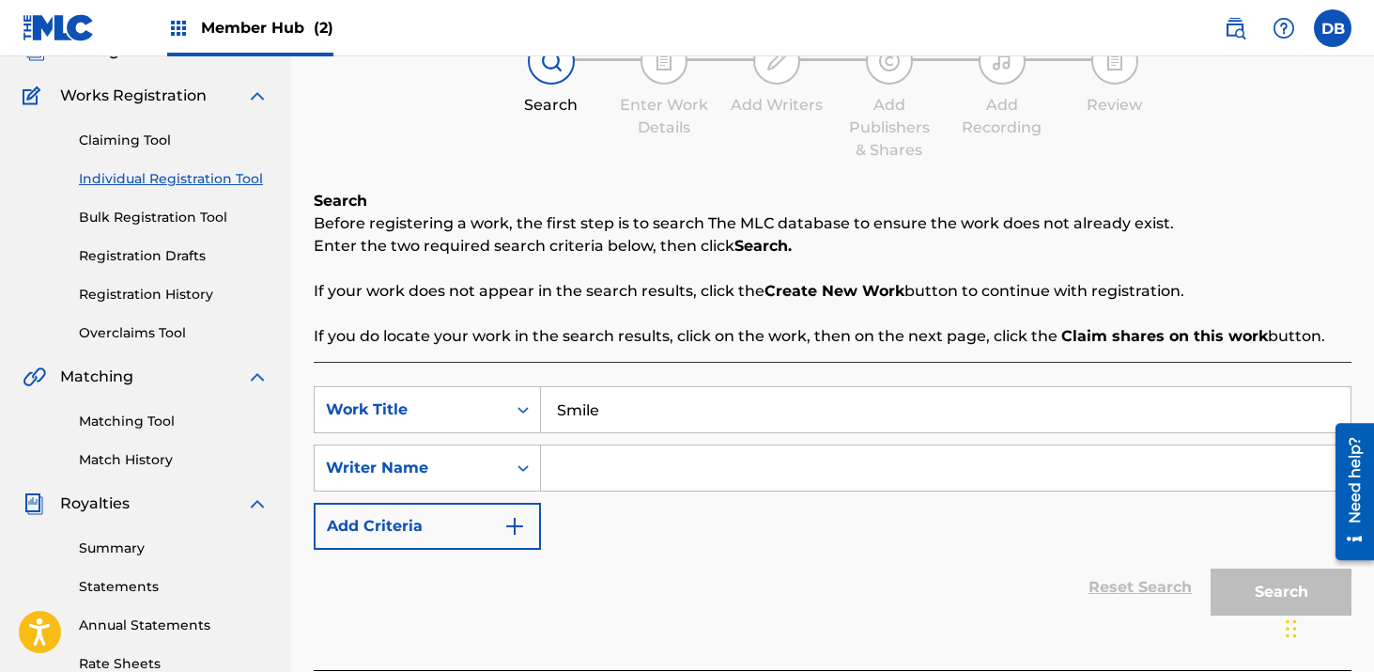
click at [582, 464] on input "Search Form" at bounding box center [946, 467] width 810 height 45
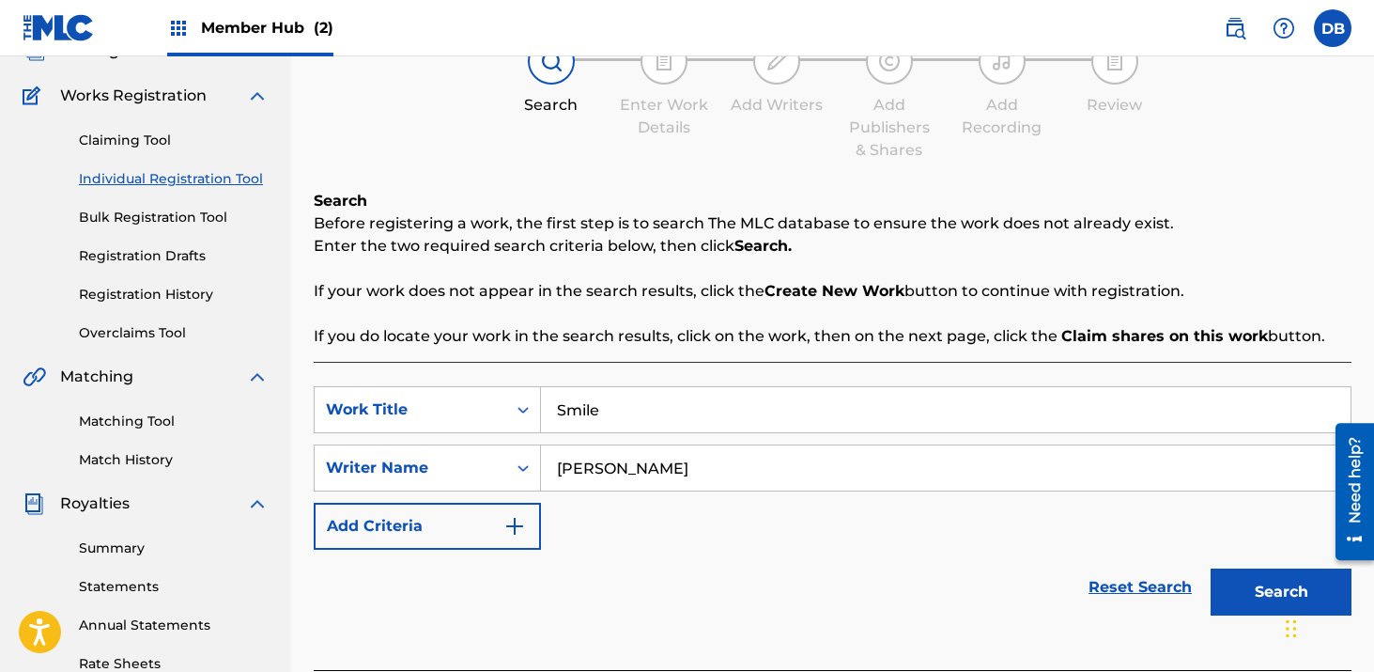
click at [1211, 568] on button "Search" at bounding box center [1281, 591] width 141 height 47
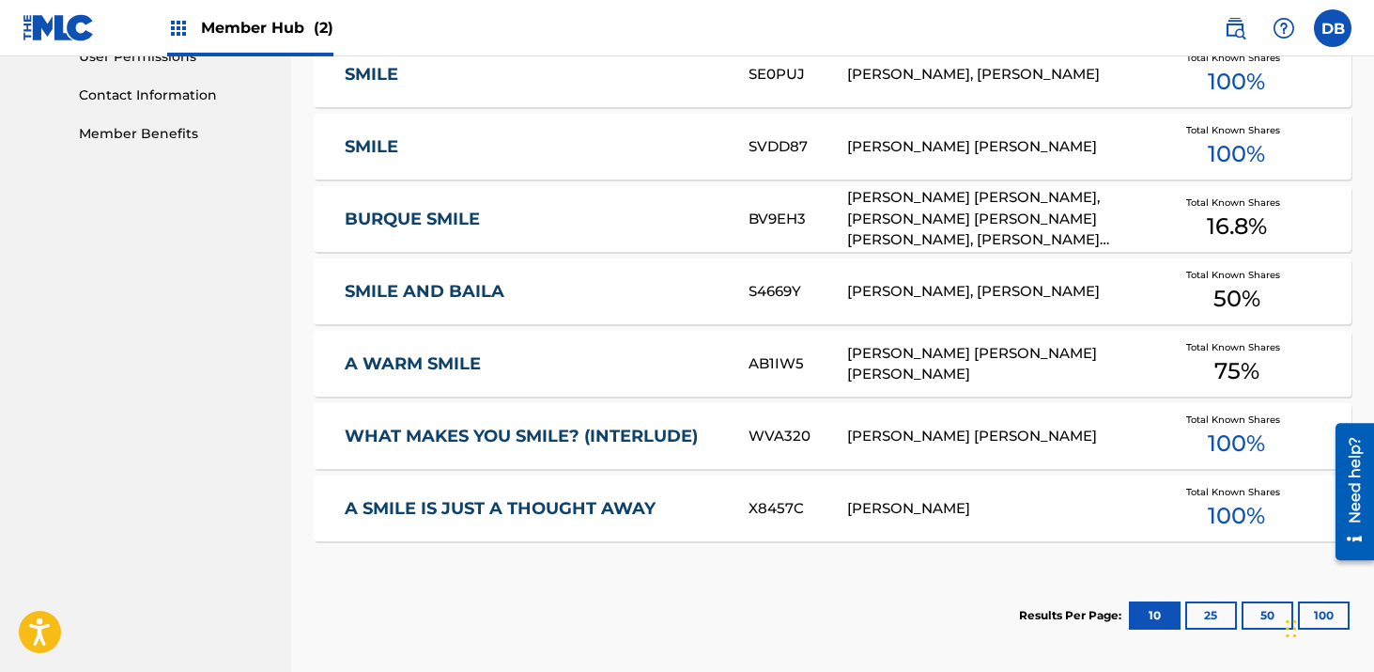
scroll to position [1098, 0]
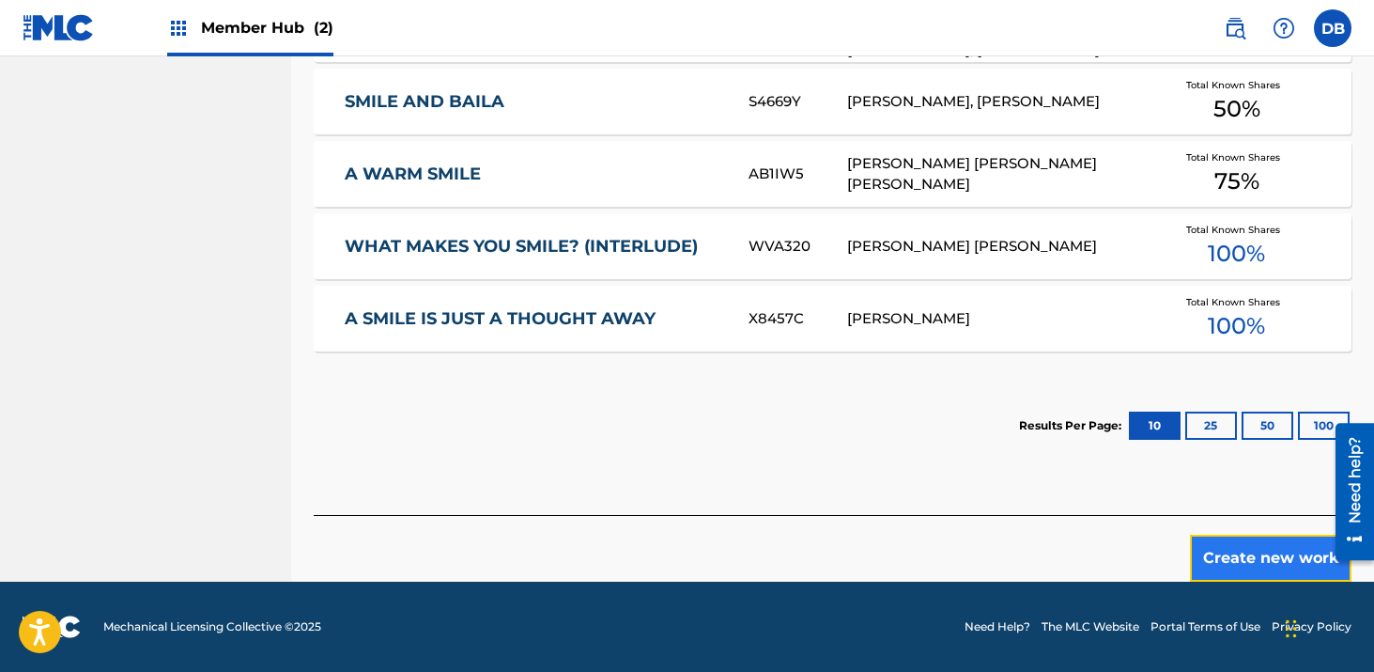
click at [1248, 567] on button "Create new work" at bounding box center [1271, 558] width 162 height 47
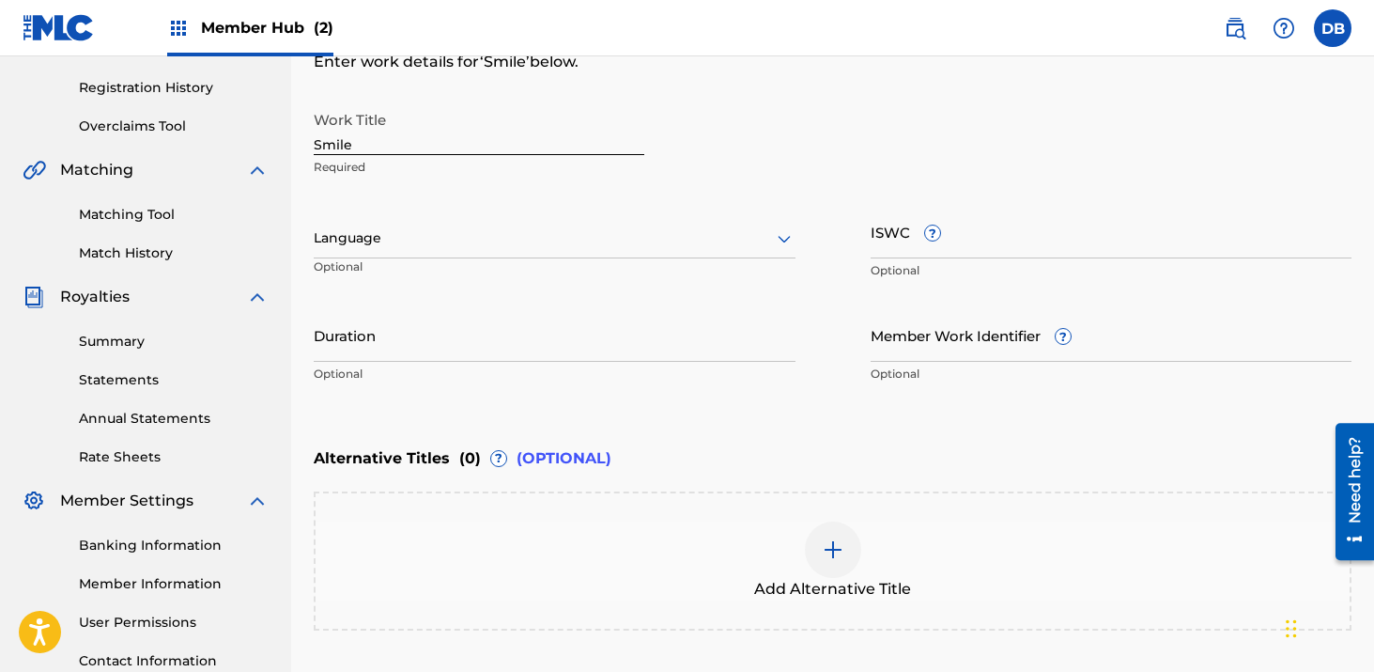
scroll to position [276, 0]
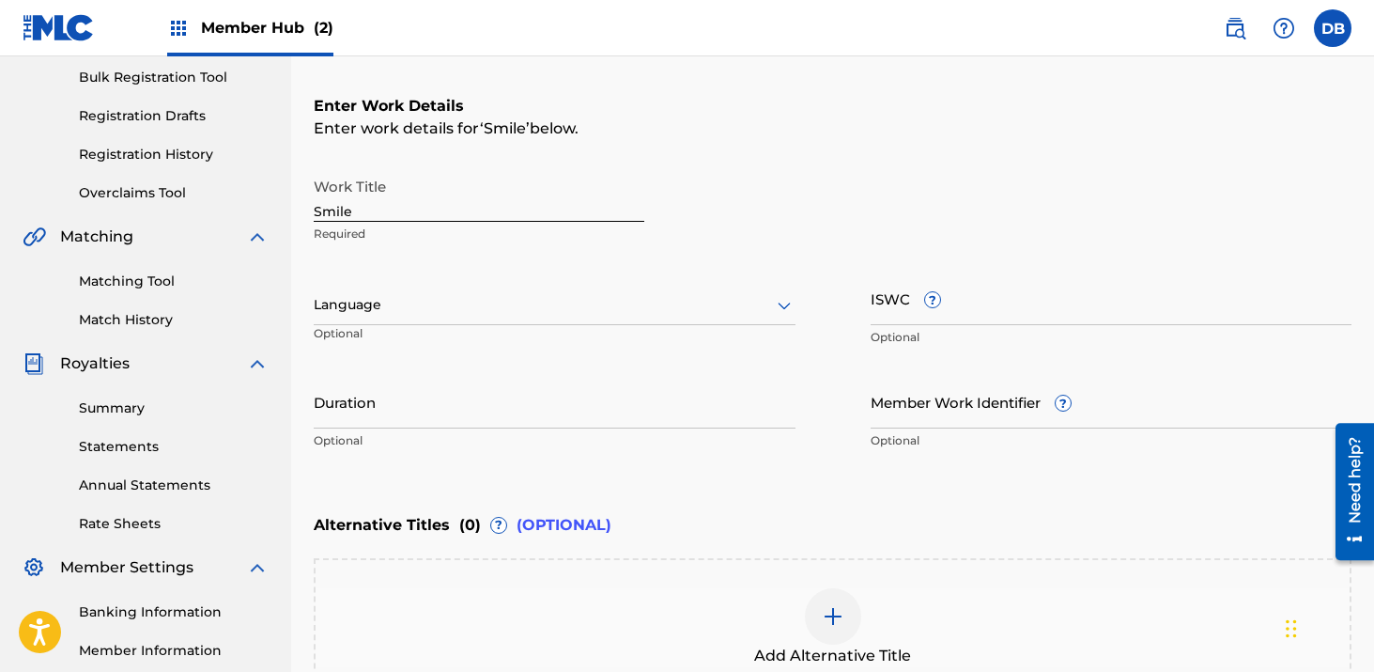
click at [527, 203] on input "Smile" at bounding box center [479, 195] width 331 height 54
click at [476, 394] on input "Duration" at bounding box center [555, 402] width 482 height 54
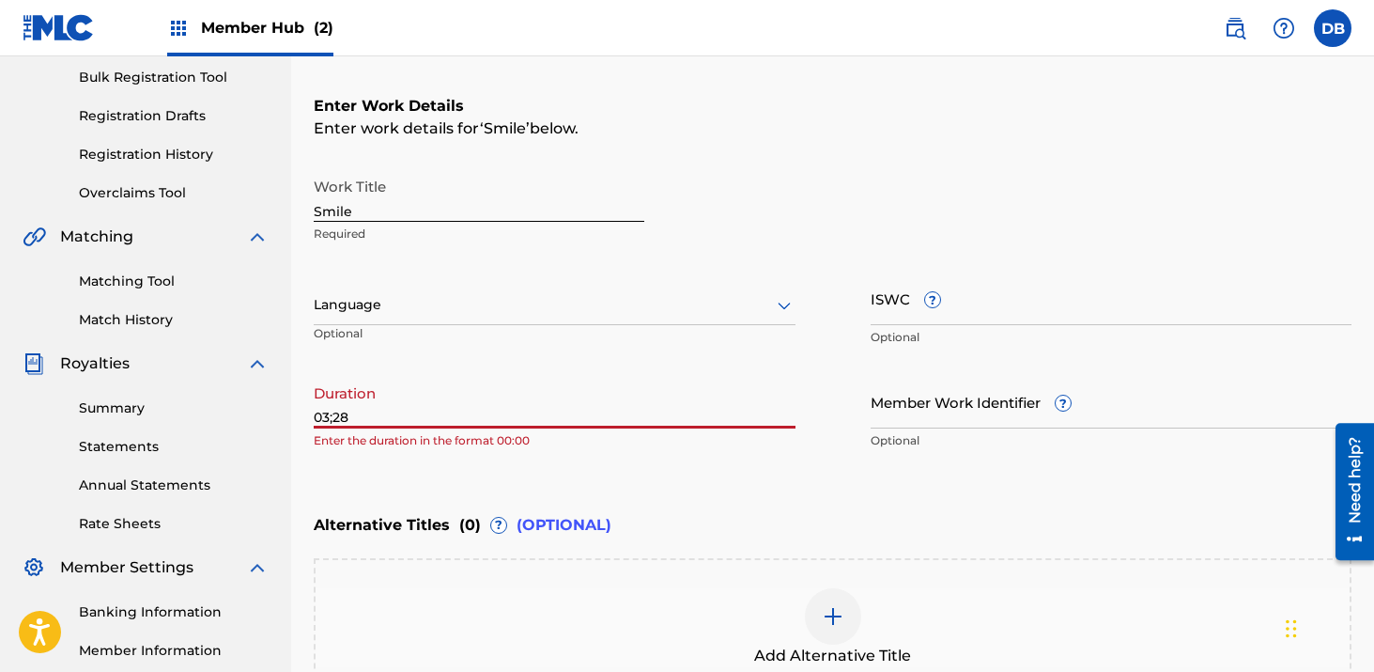
click at [334, 426] on input "03;28" at bounding box center [555, 402] width 482 height 54
click at [337, 418] on input "03;28" at bounding box center [555, 402] width 482 height 54
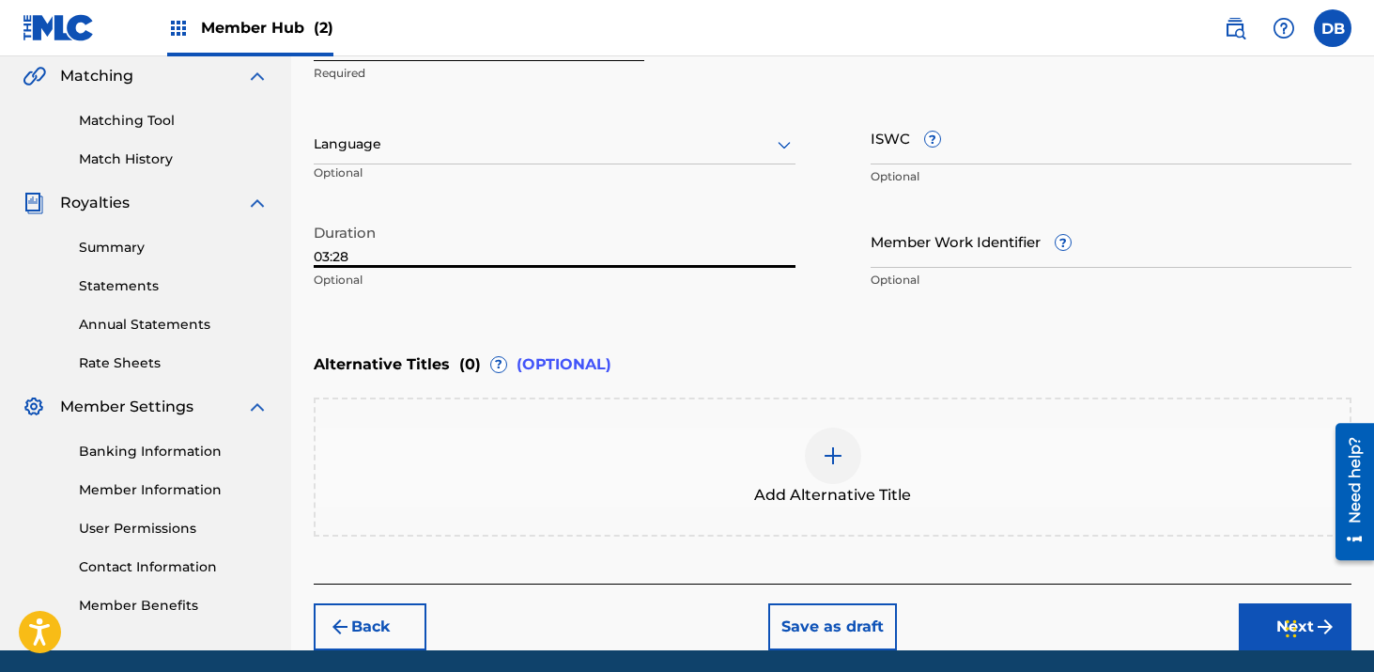
scroll to position [505, 0]
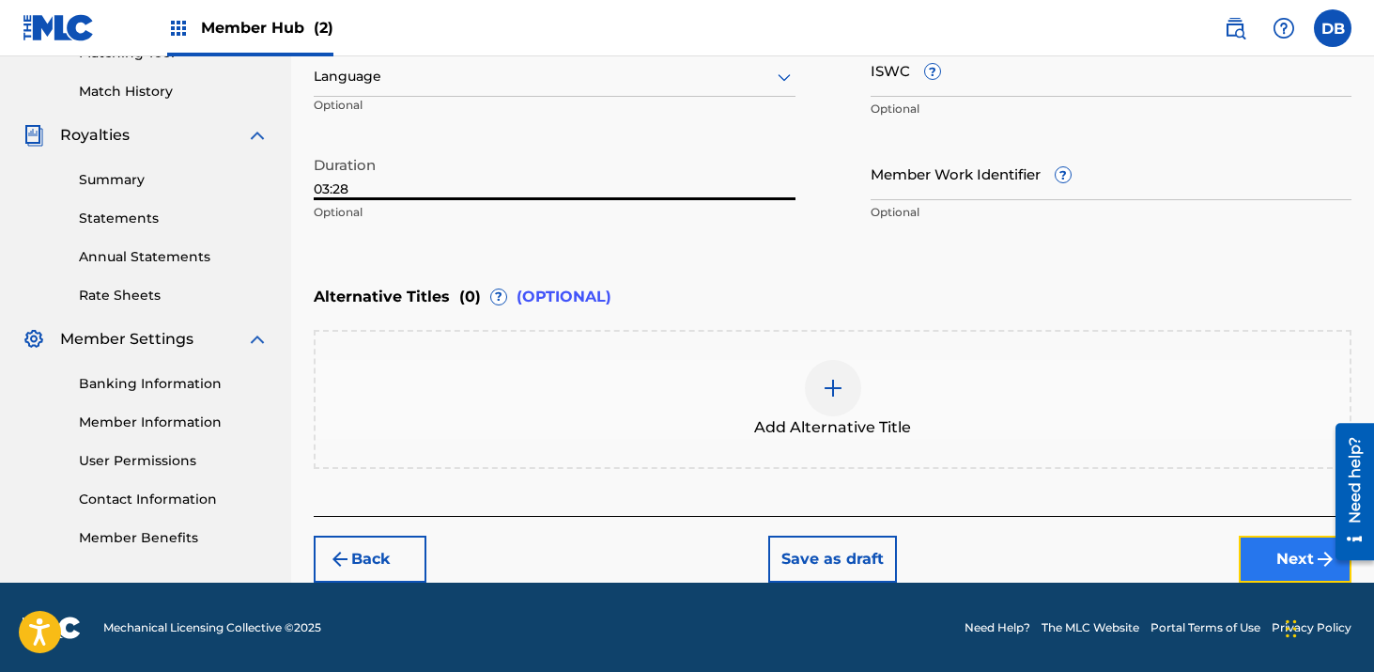
click at [1277, 552] on button "Next" at bounding box center [1295, 559] width 113 height 47
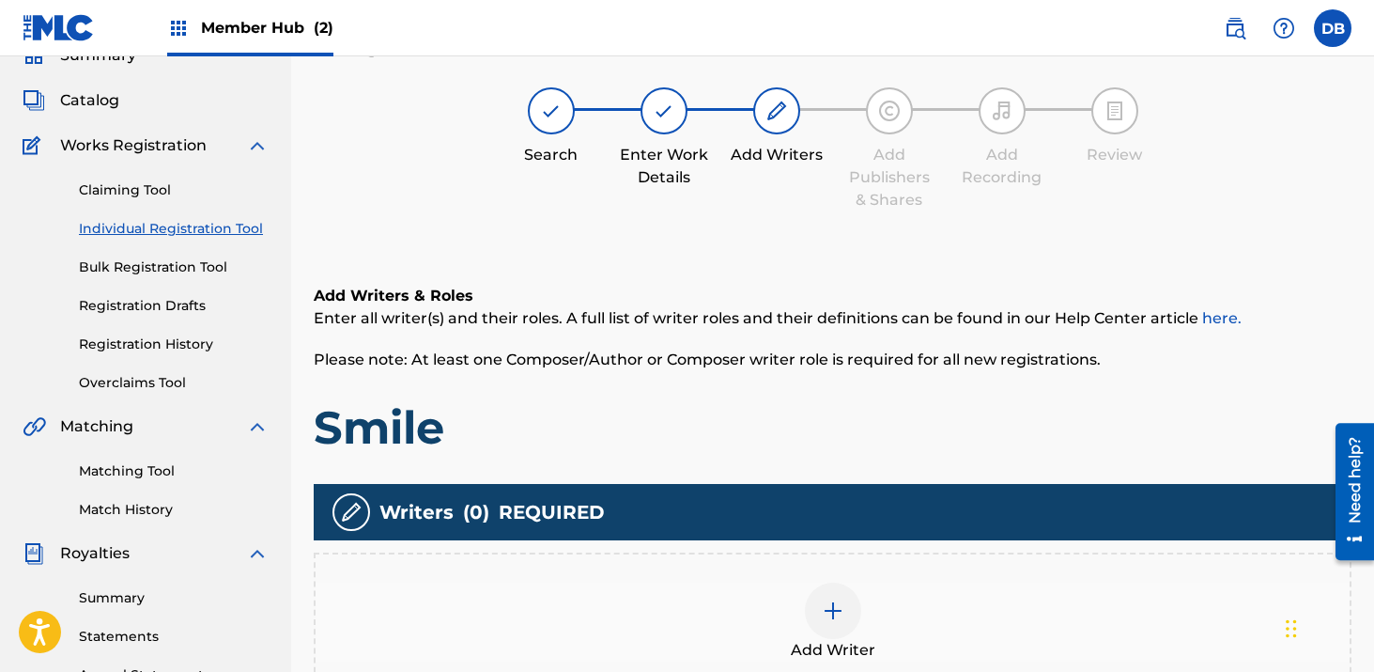
scroll to position [85, 0]
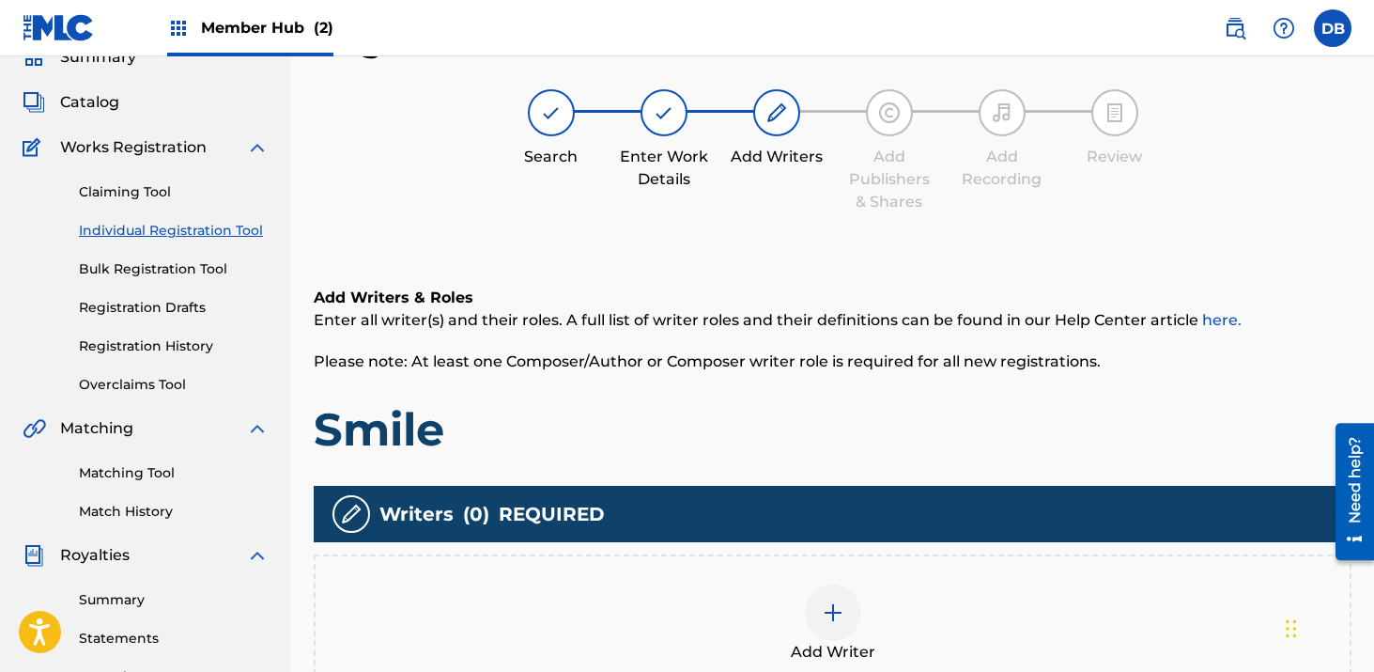
click at [838, 601] on img at bounding box center [833, 612] width 23 height 23
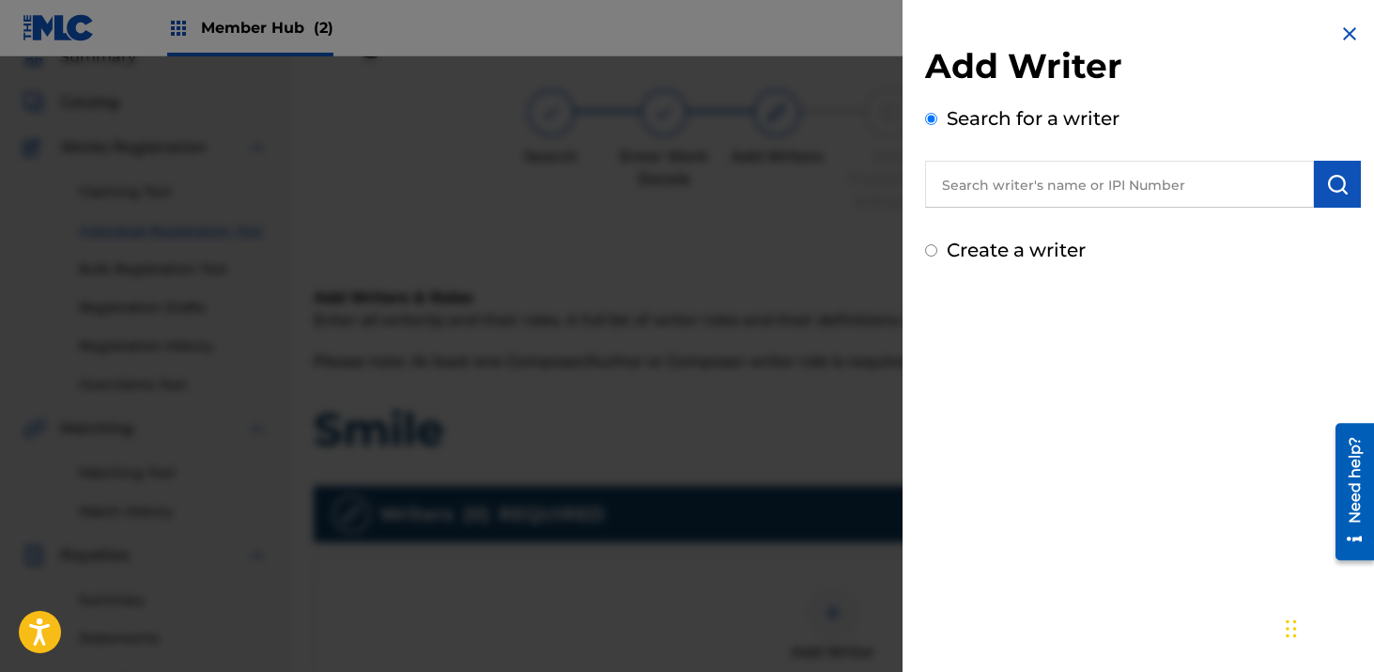
click at [978, 182] on input "text" at bounding box center [1119, 184] width 389 height 47
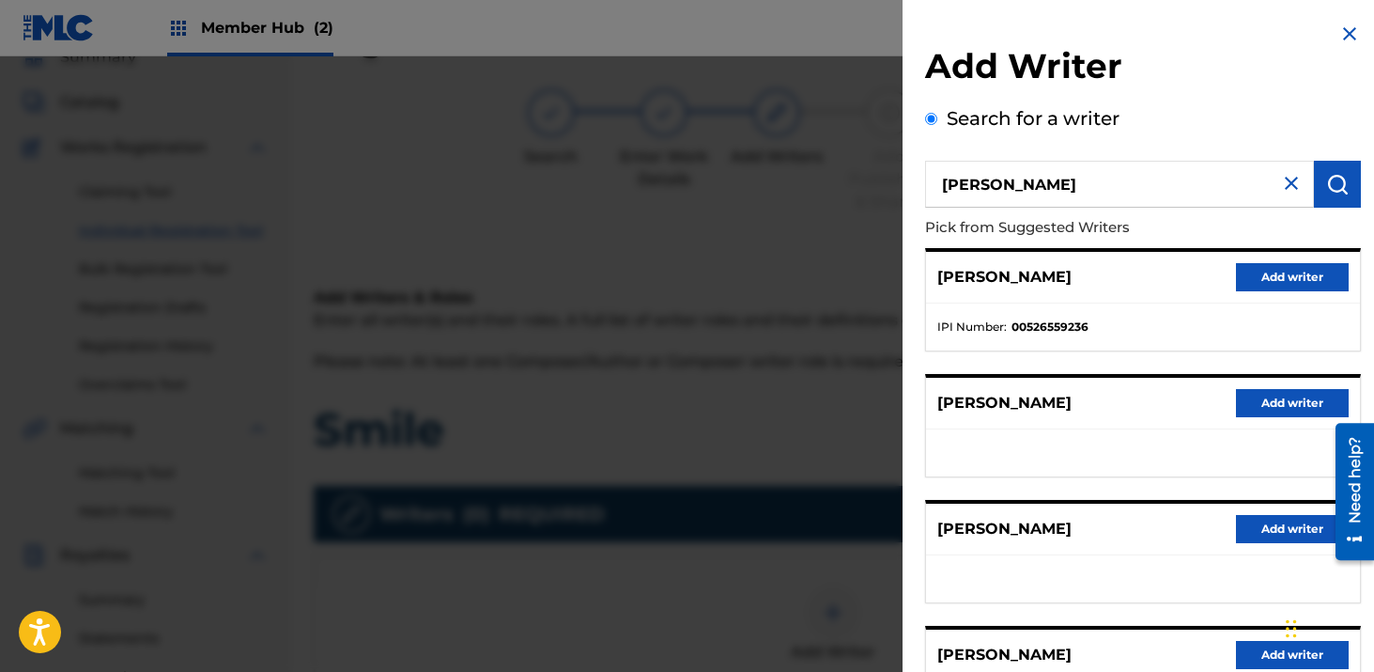
click at [1319, 313] on ul "IPI Number : 00526559236" at bounding box center [1143, 326] width 434 height 47
click at [1305, 281] on button "Add writer" at bounding box center [1292, 277] width 113 height 28
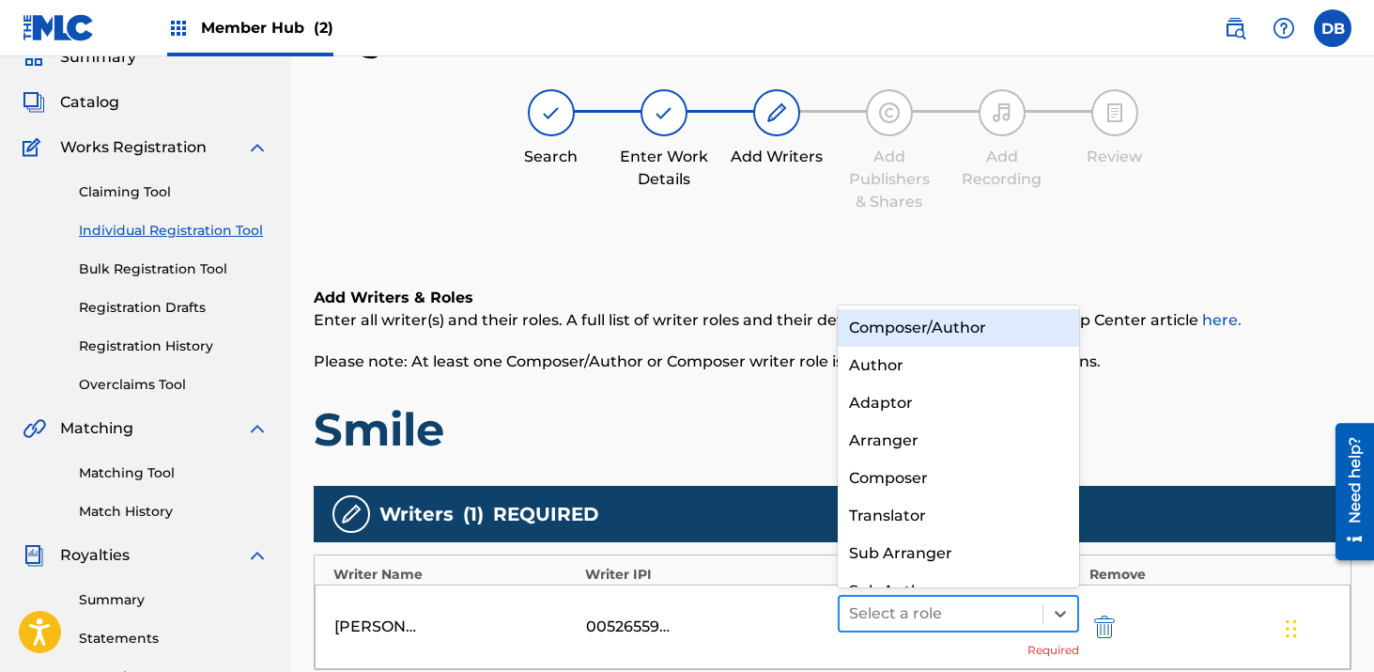
click at [936, 606] on div at bounding box center [941, 613] width 185 height 26
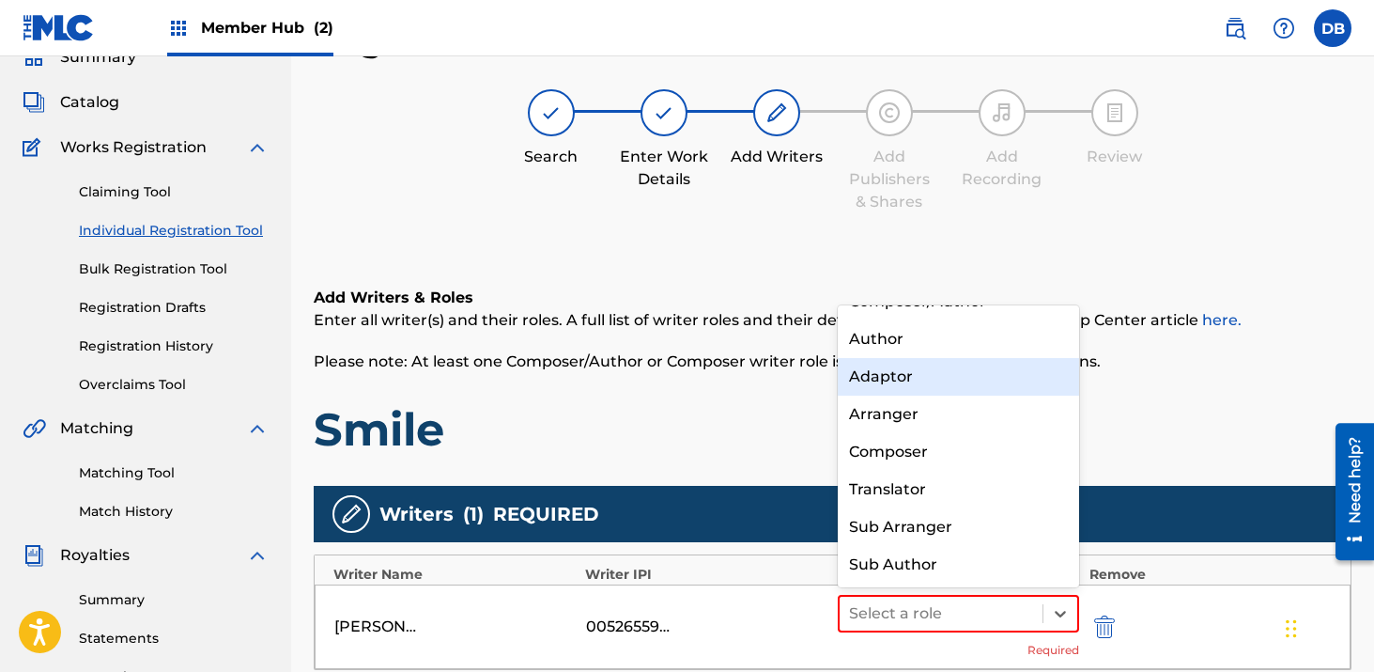
scroll to position [0, 0]
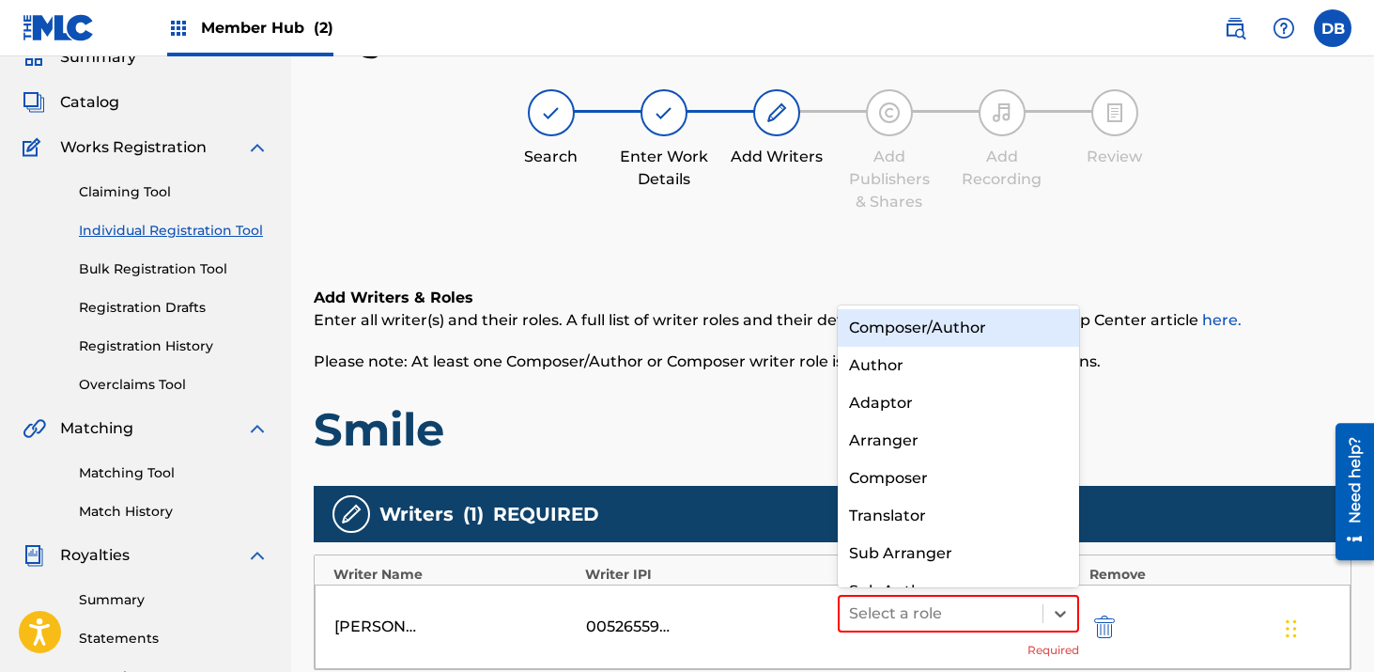
click at [912, 320] on div "Composer/Author" at bounding box center [959, 328] width 242 height 38
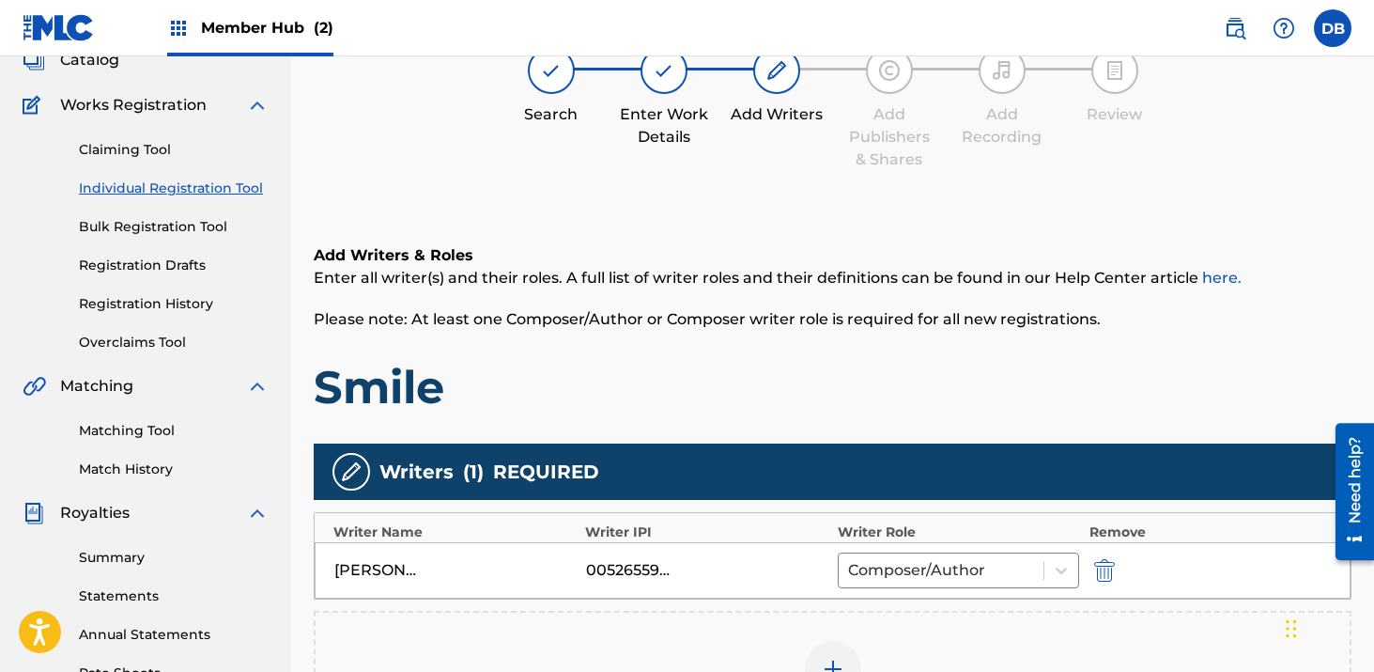
scroll to position [191, 0]
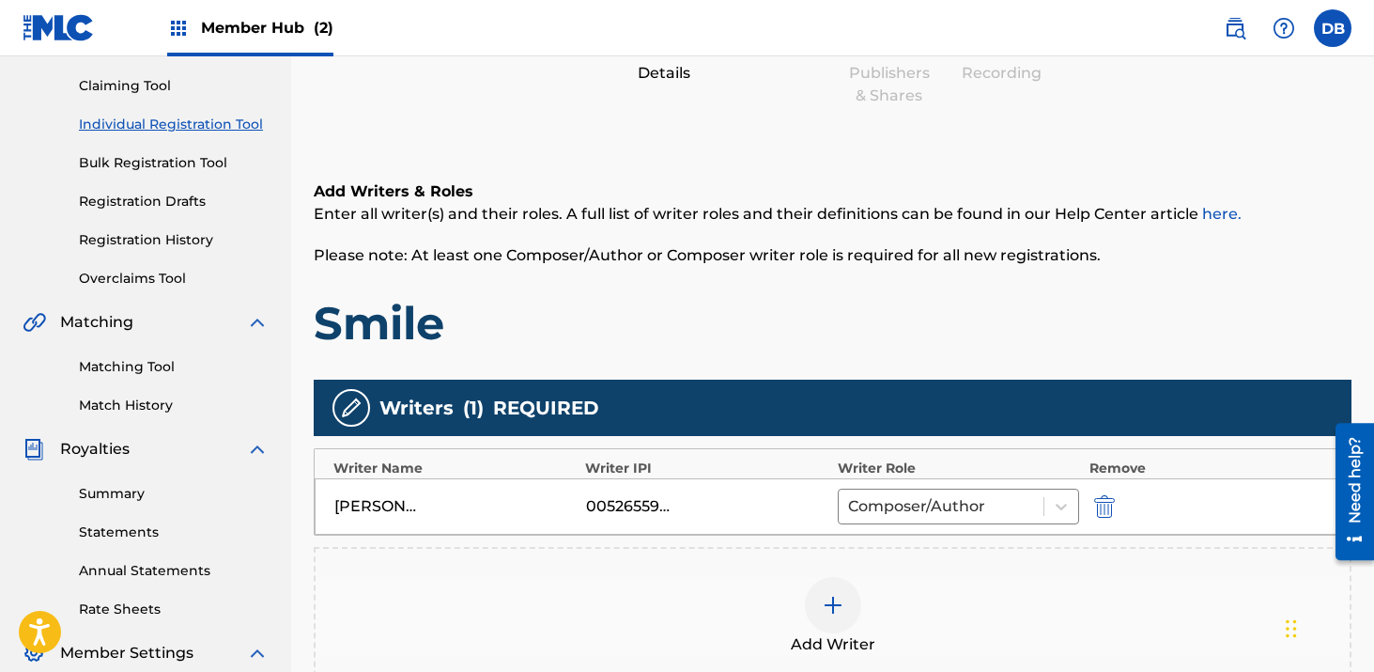
click at [825, 600] on img at bounding box center [833, 605] width 23 height 23
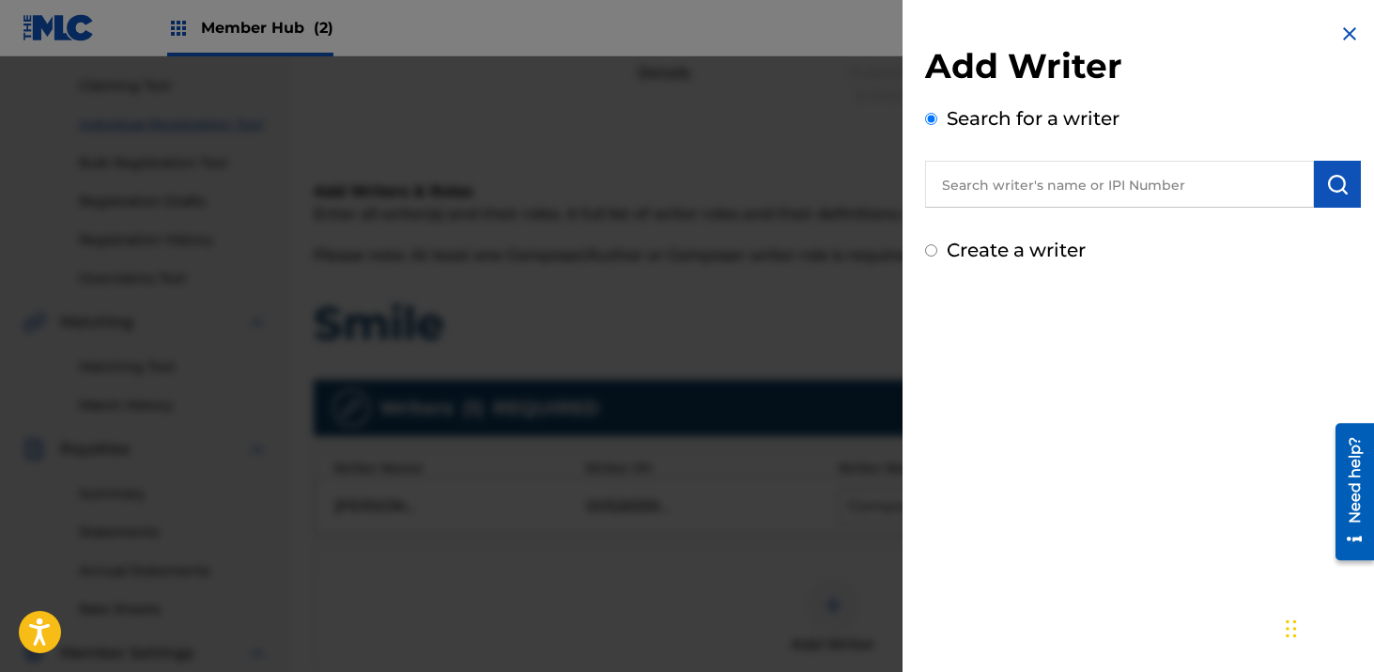
click at [1081, 176] on input "text" at bounding box center [1119, 184] width 389 height 47
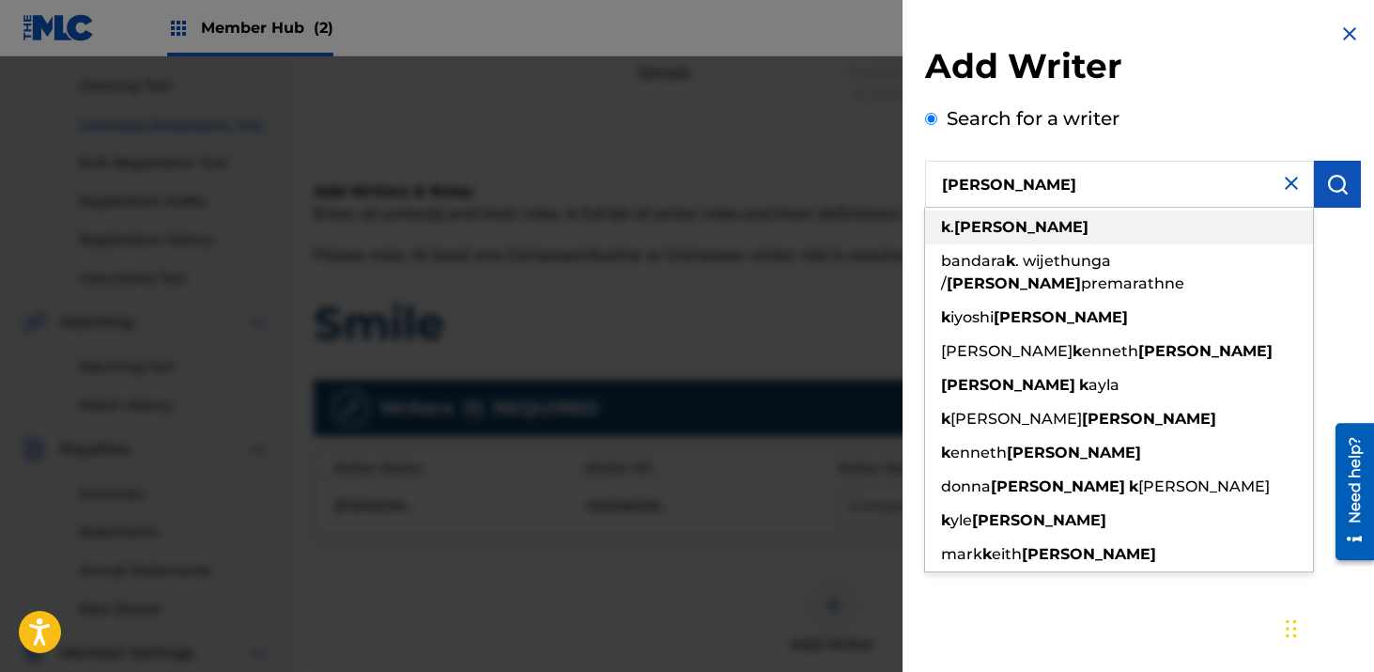
click at [1103, 220] on div "[PERSON_NAME]" at bounding box center [1119, 227] width 388 height 34
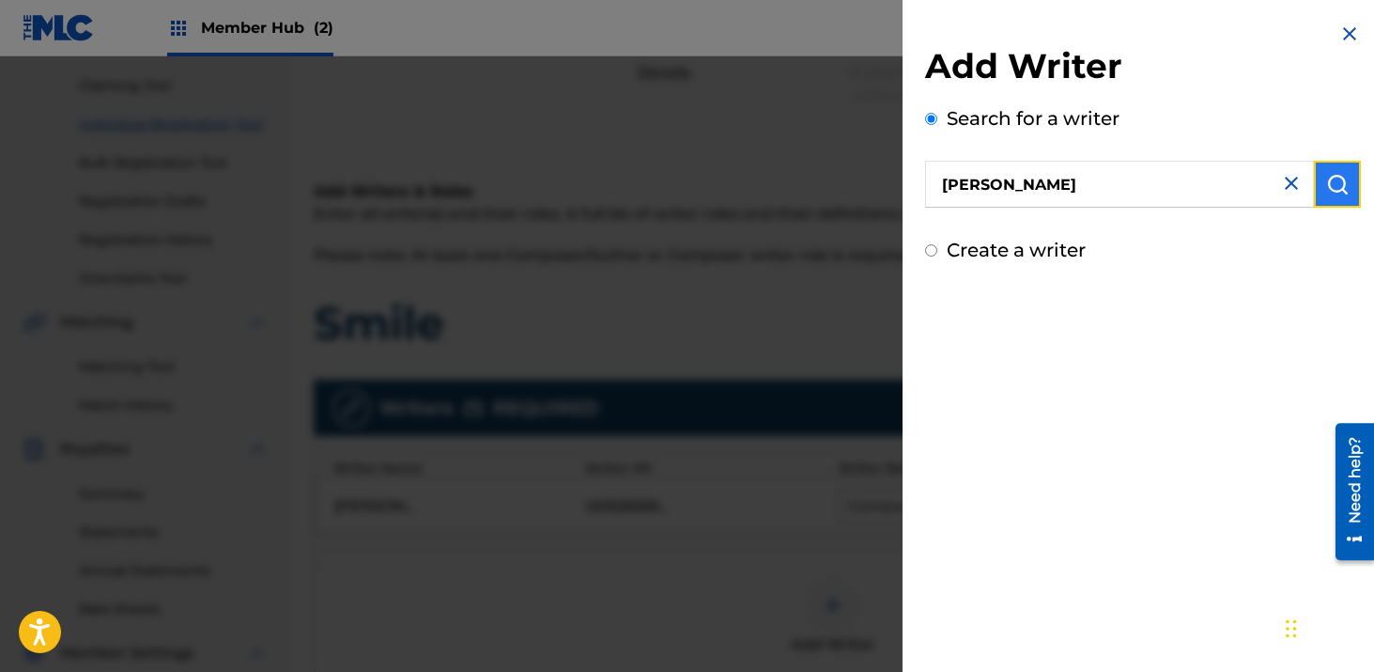
click at [1327, 187] on img "submit" at bounding box center [1338, 184] width 23 height 23
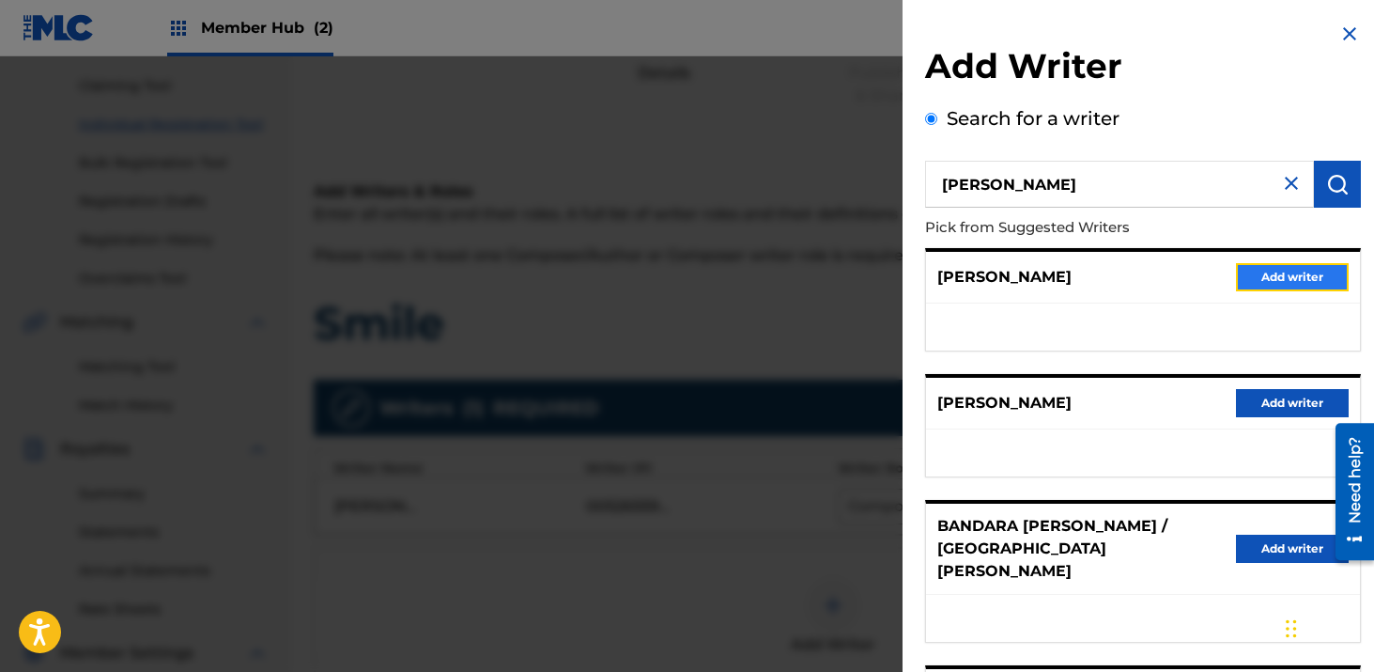
click at [1284, 289] on button "Add writer" at bounding box center [1292, 277] width 113 height 28
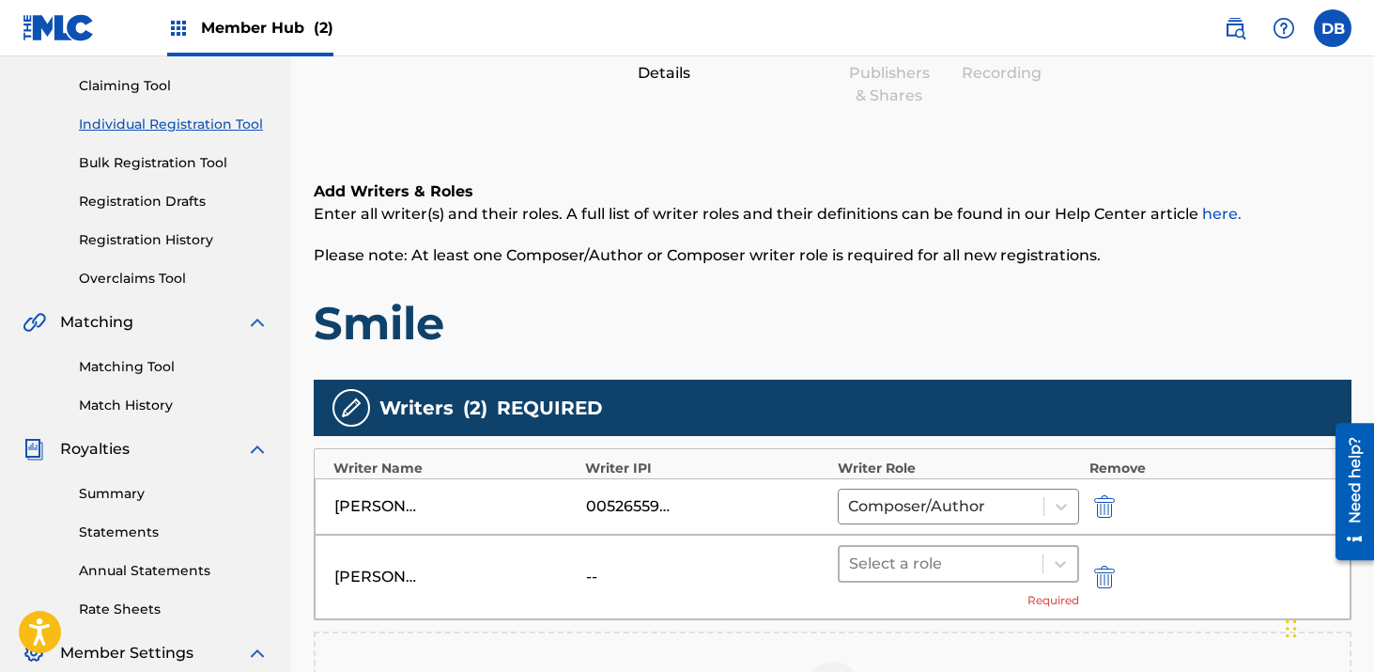
click at [971, 559] on div at bounding box center [941, 564] width 185 height 26
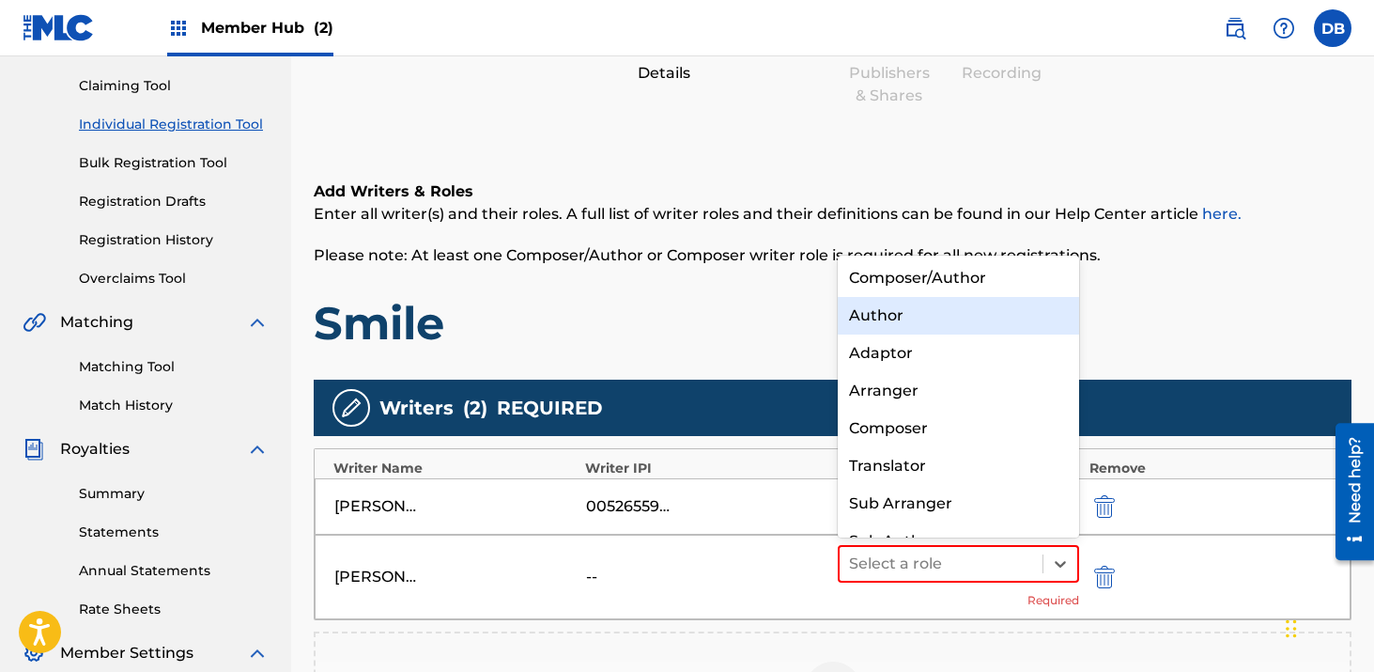
click at [942, 287] on div "Composer/Author" at bounding box center [959, 278] width 242 height 38
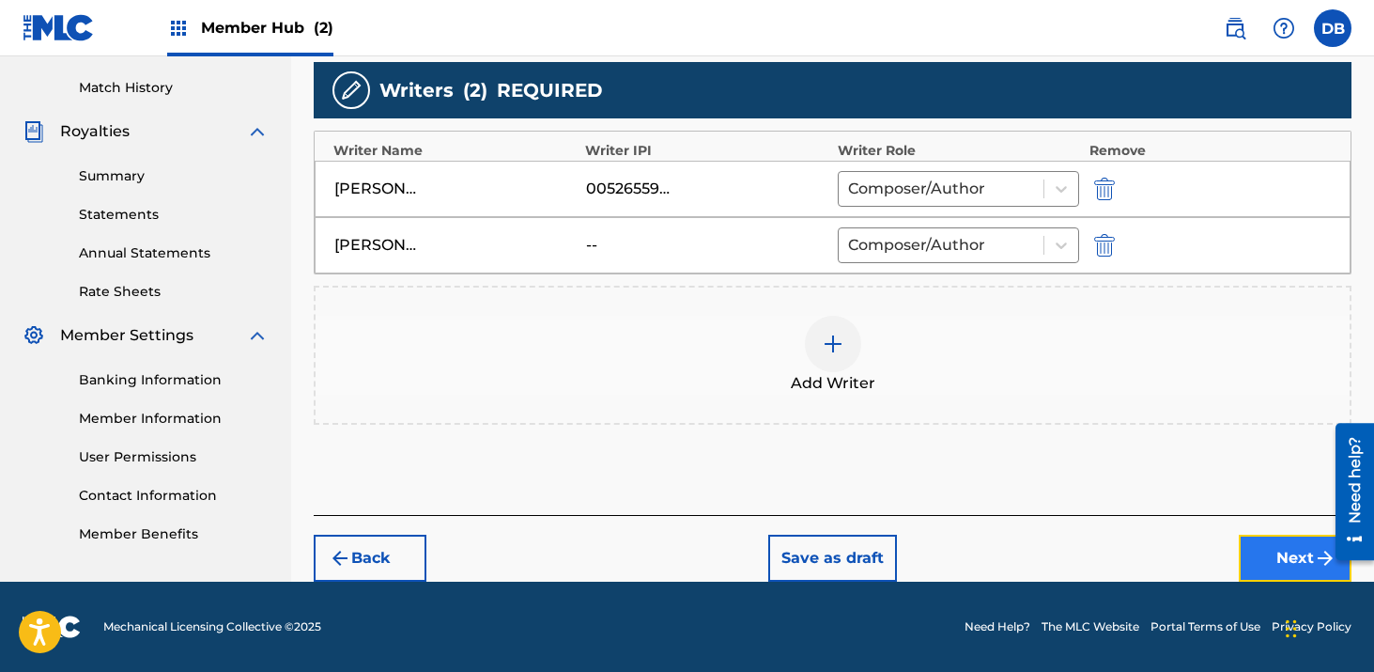
click at [1283, 555] on button "Next" at bounding box center [1295, 558] width 113 height 47
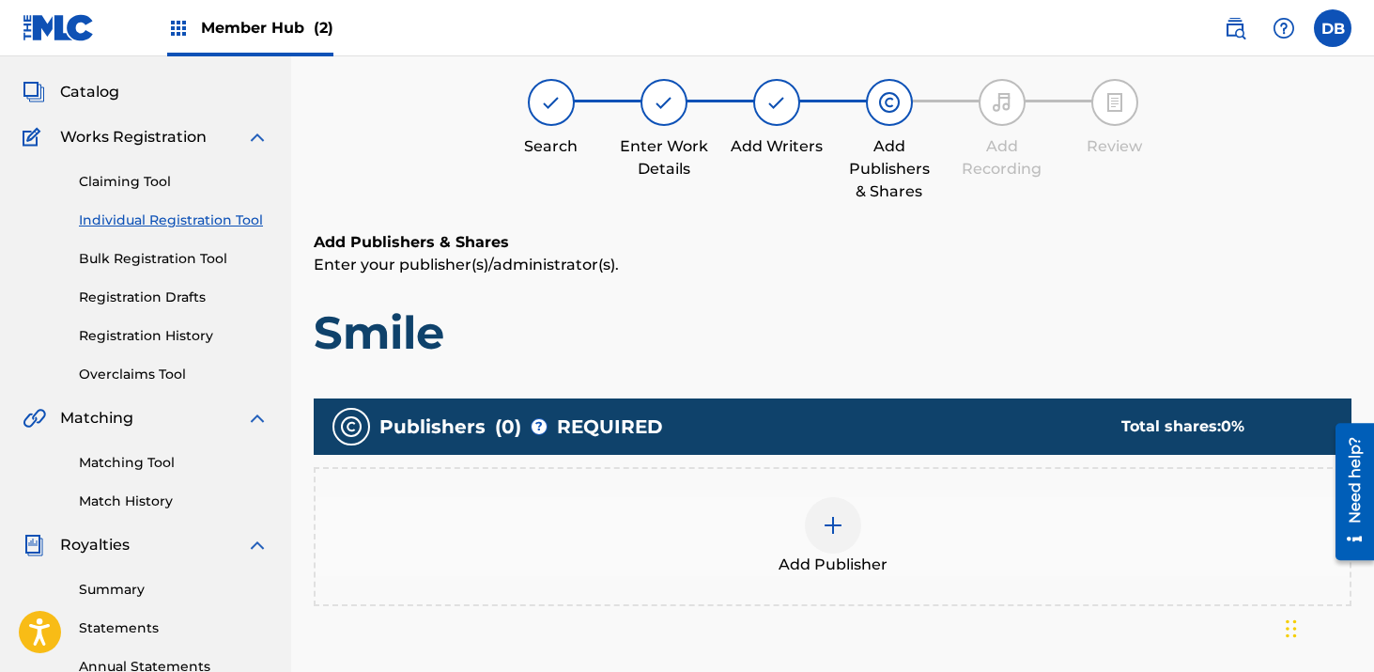
scroll to position [85, 0]
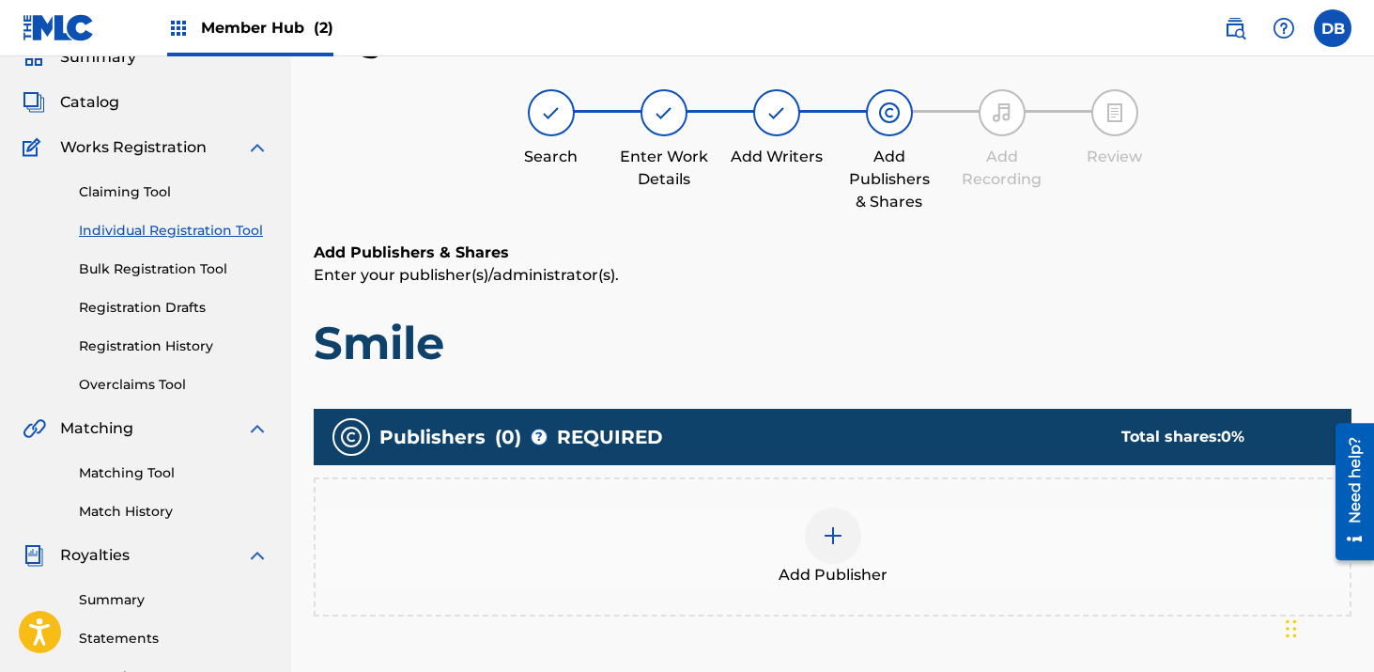
click at [840, 524] on img at bounding box center [833, 535] width 23 height 23
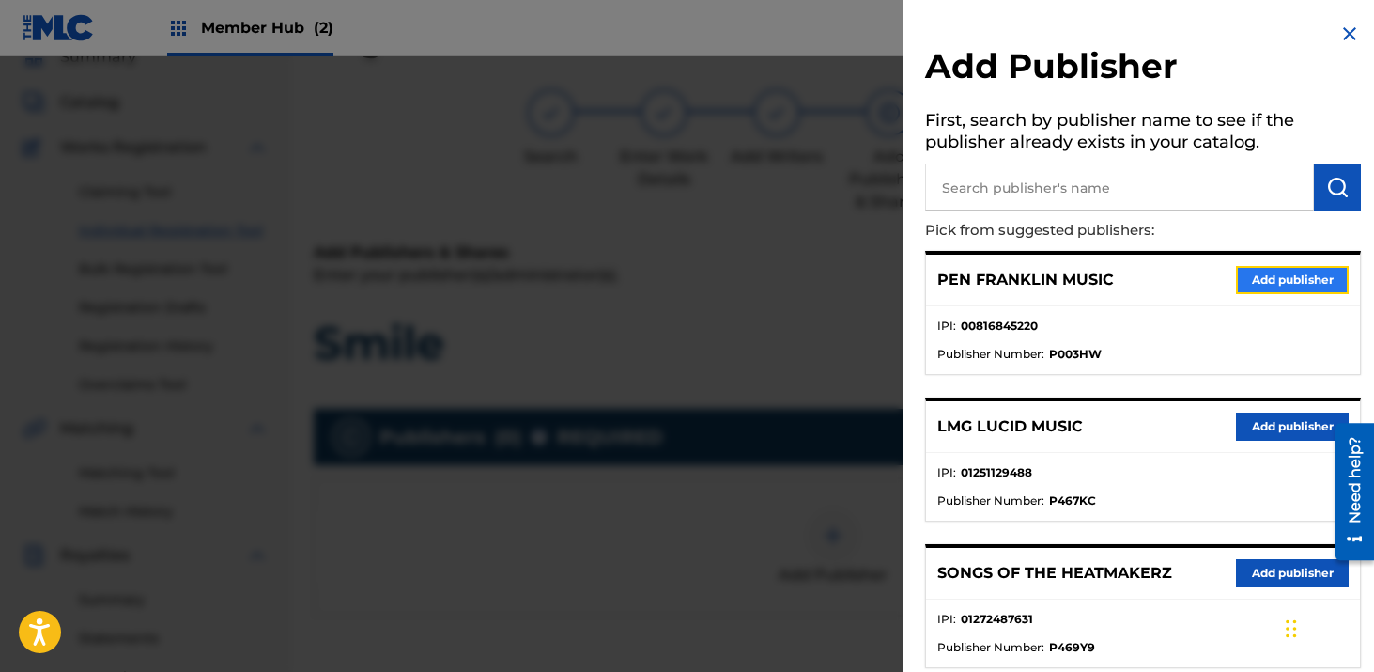
click at [1246, 277] on button "Add publisher" at bounding box center [1292, 280] width 113 height 28
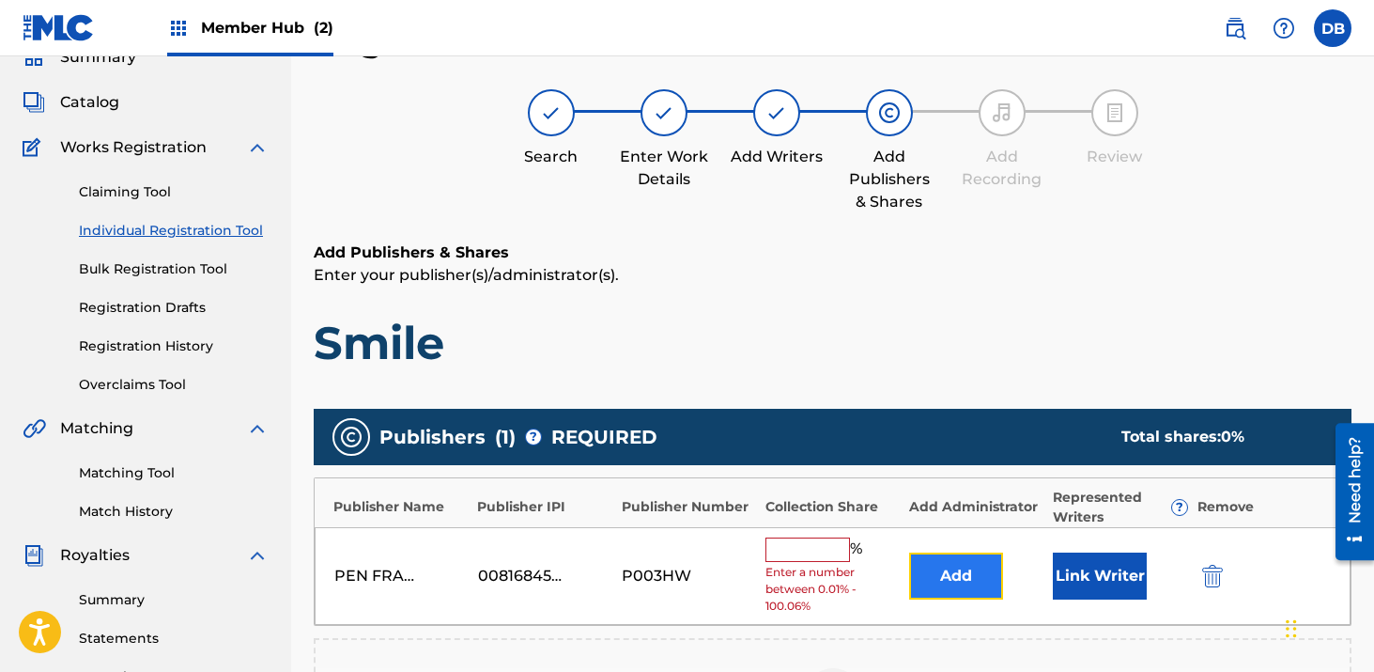
click at [957, 580] on button "Add" at bounding box center [956, 575] width 94 height 47
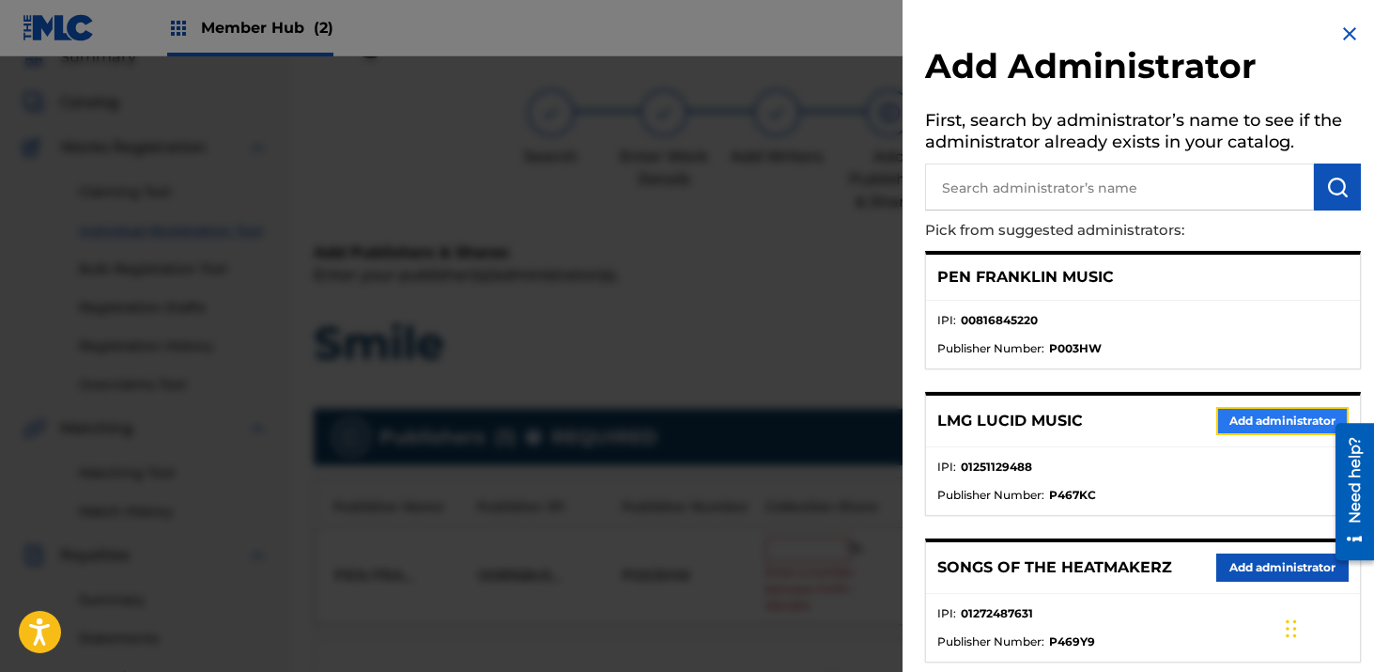
click at [1229, 415] on button "Add administrator" at bounding box center [1283, 421] width 132 height 28
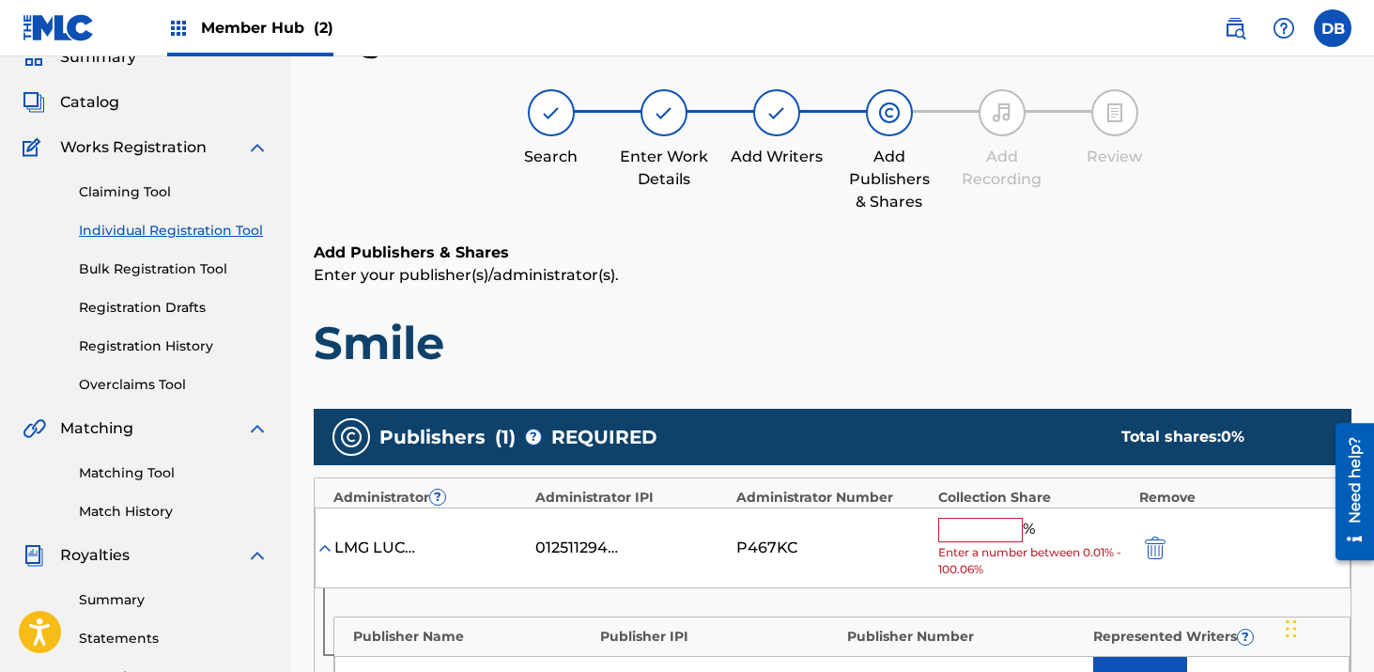
click at [965, 530] on input "text" at bounding box center [981, 530] width 85 height 24
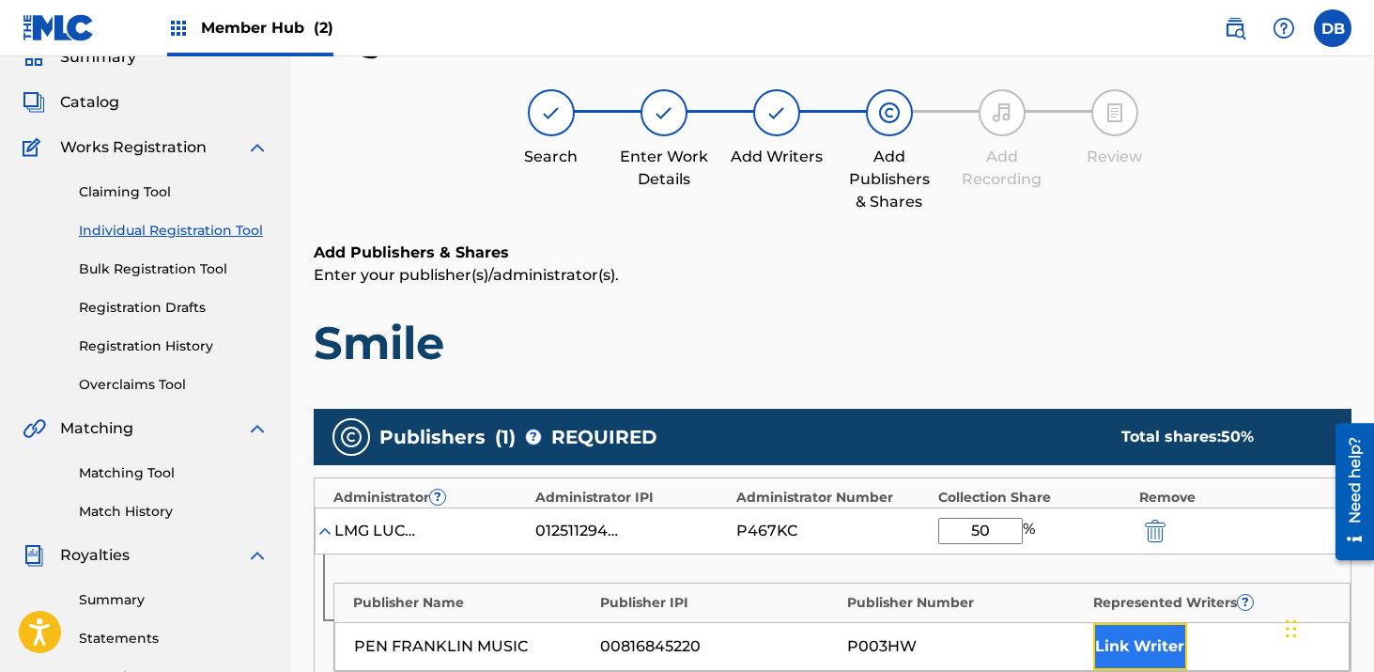
click at [1121, 633] on button "Link Writer" at bounding box center [1141, 646] width 94 height 47
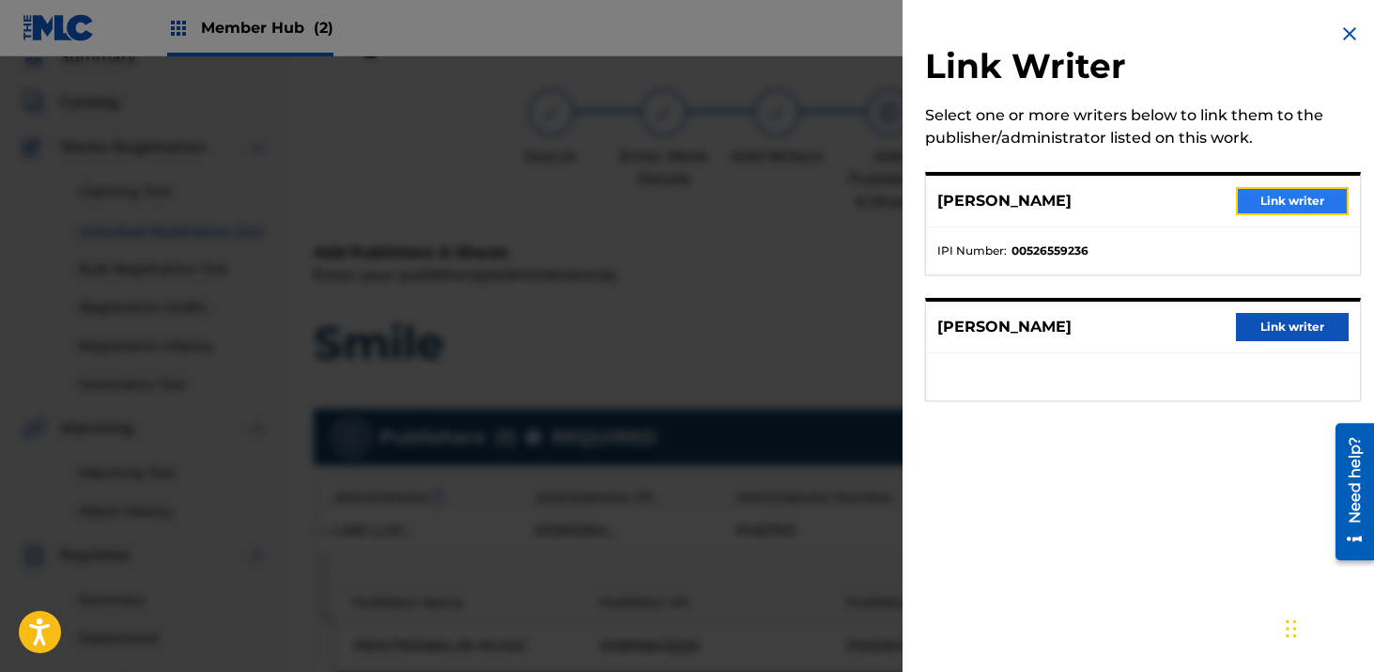
click at [1263, 194] on button "Link writer" at bounding box center [1292, 201] width 113 height 28
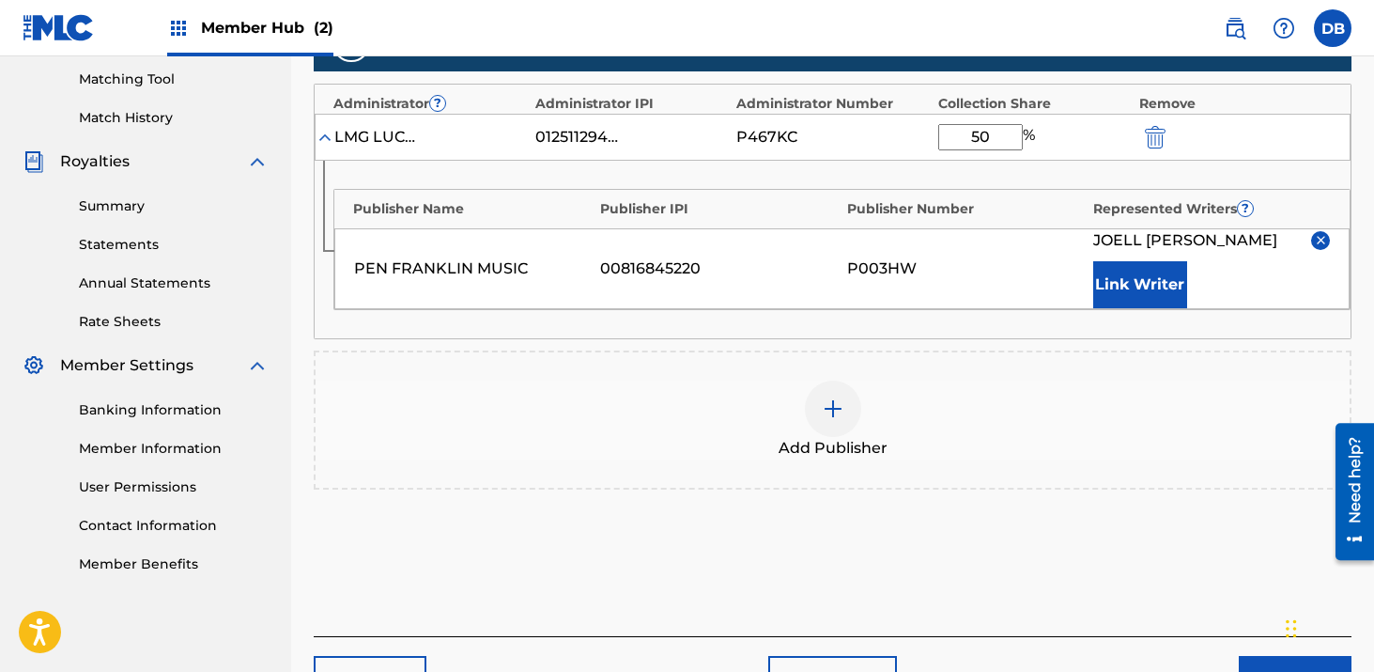
scroll to position [599, 0]
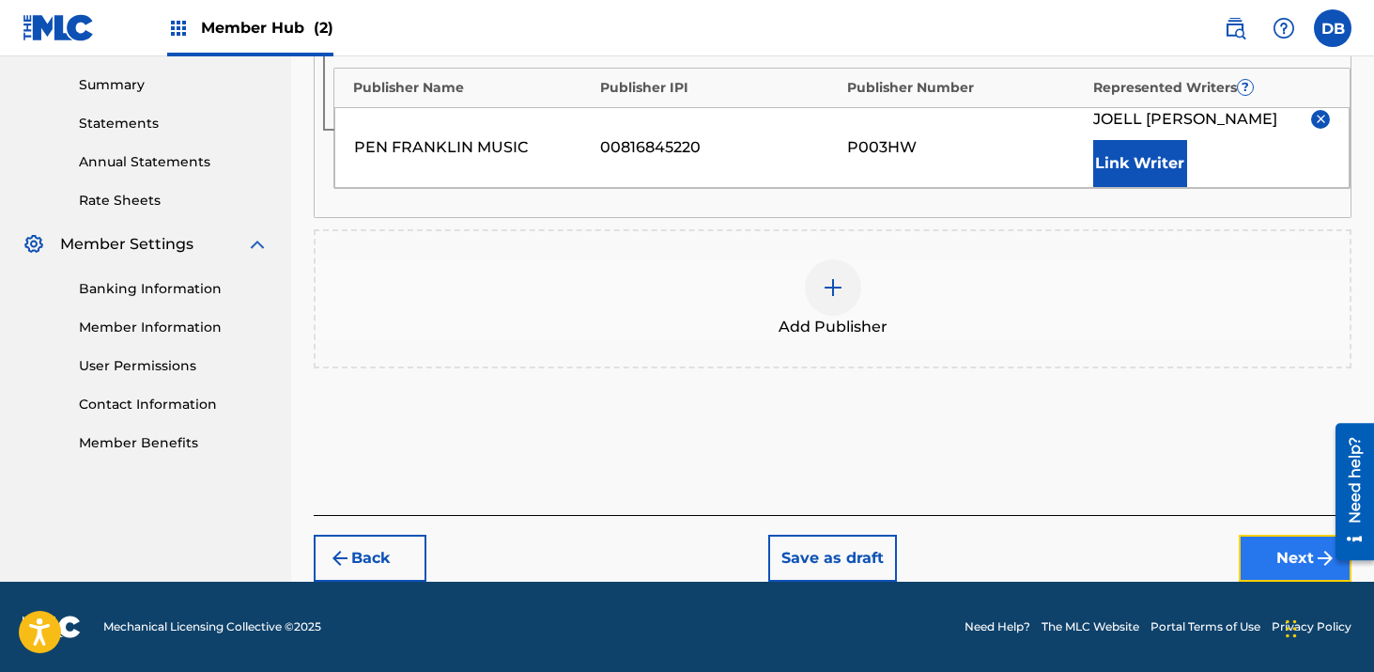
click at [1283, 549] on button "Next" at bounding box center [1295, 558] width 113 height 47
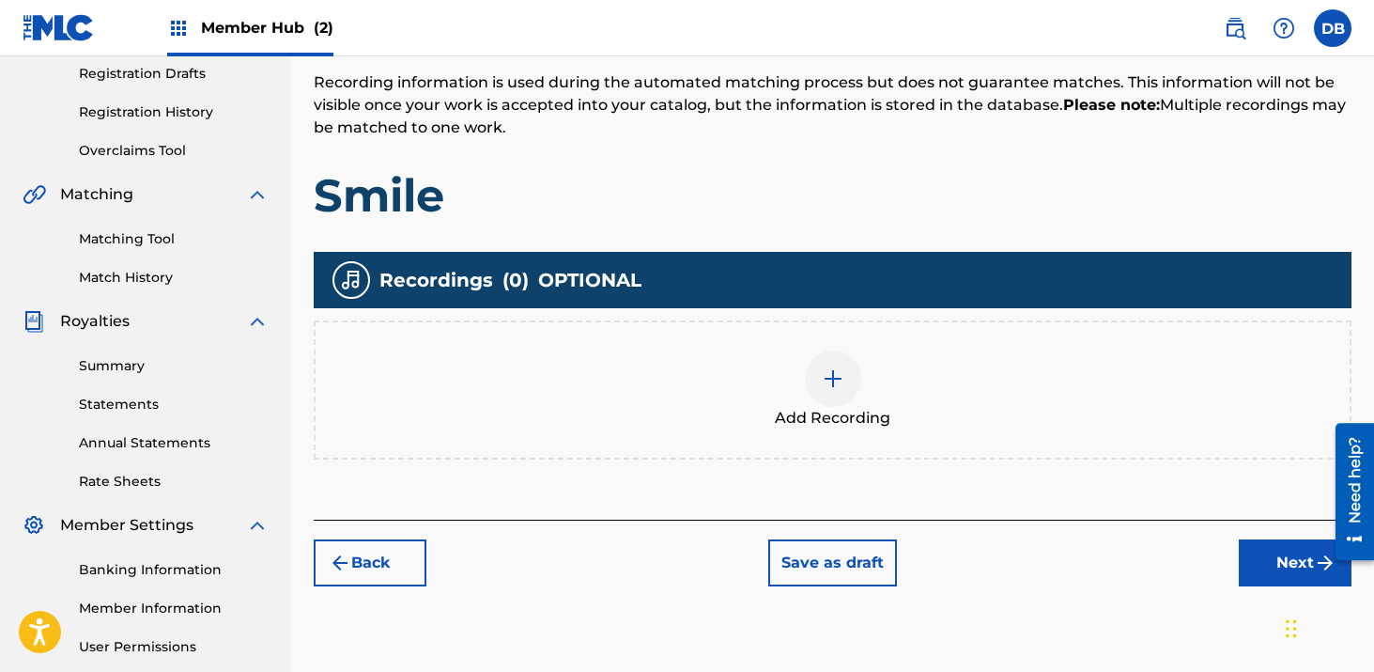
scroll to position [339, 0]
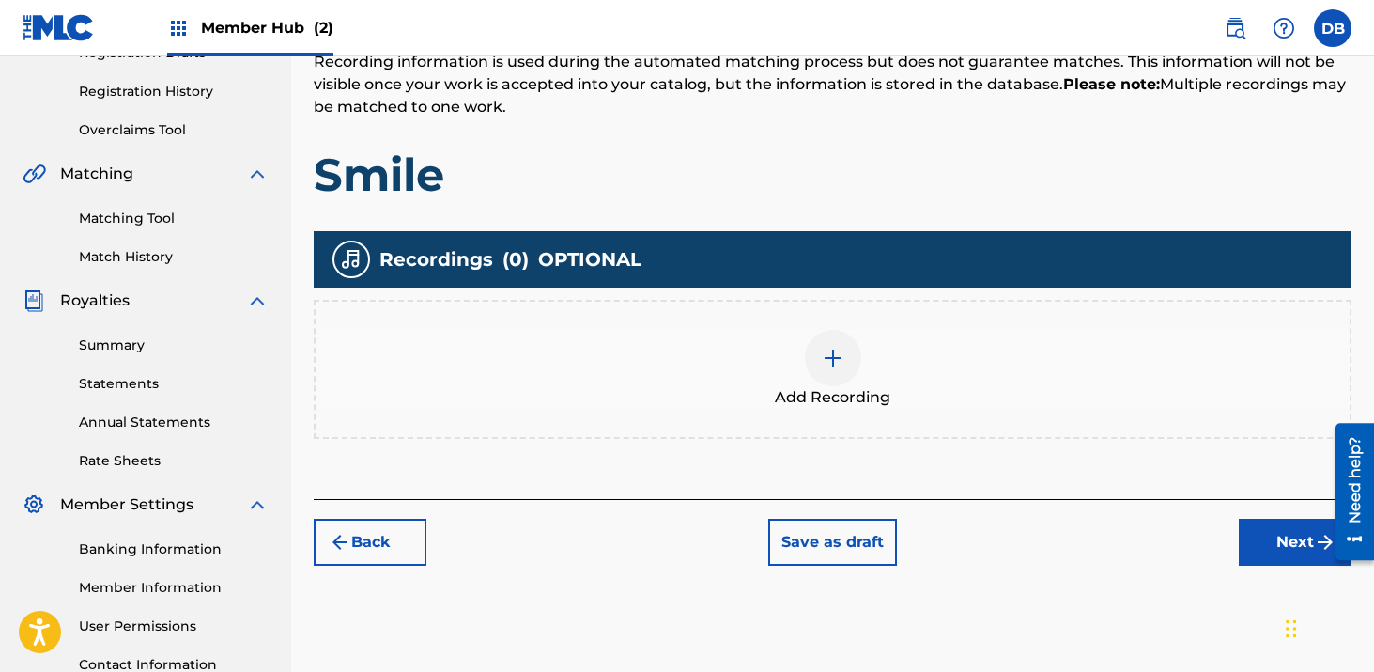
click at [829, 379] on div at bounding box center [833, 358] width 56 height 56
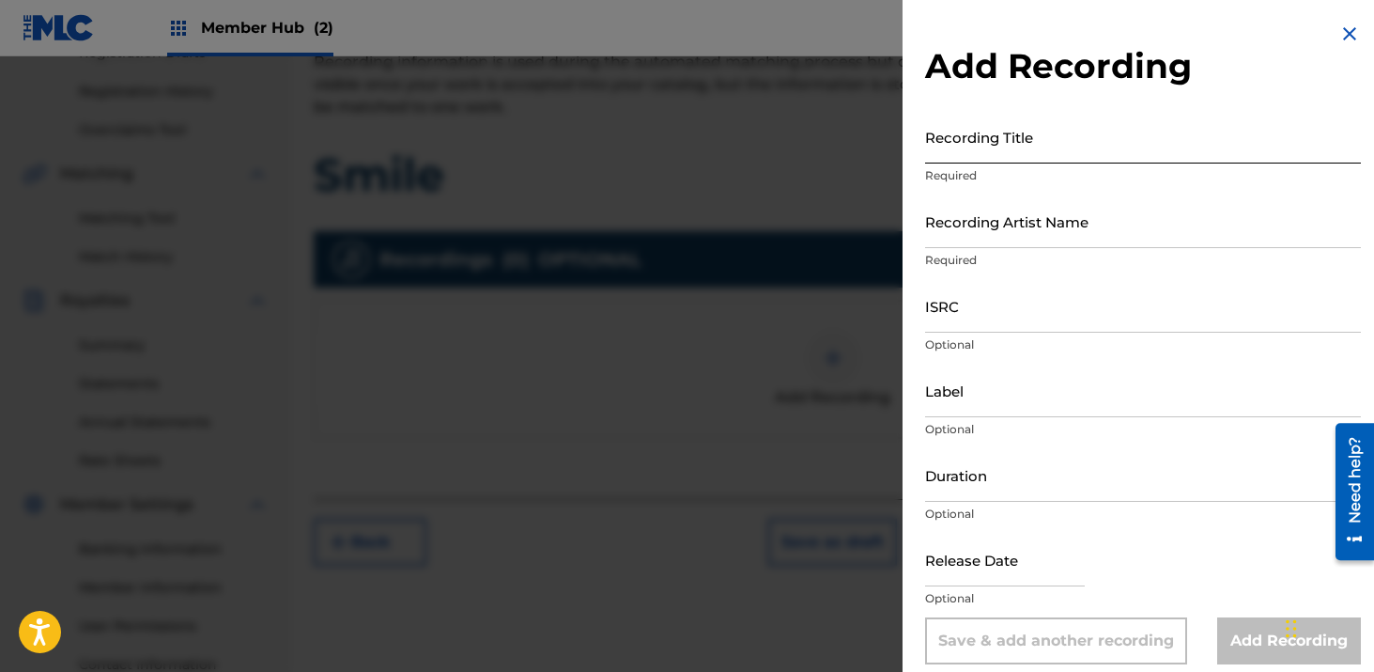
click at [1002, 132] on input "Recording Title" at bounding box center [1143, 137] width 436 height 54
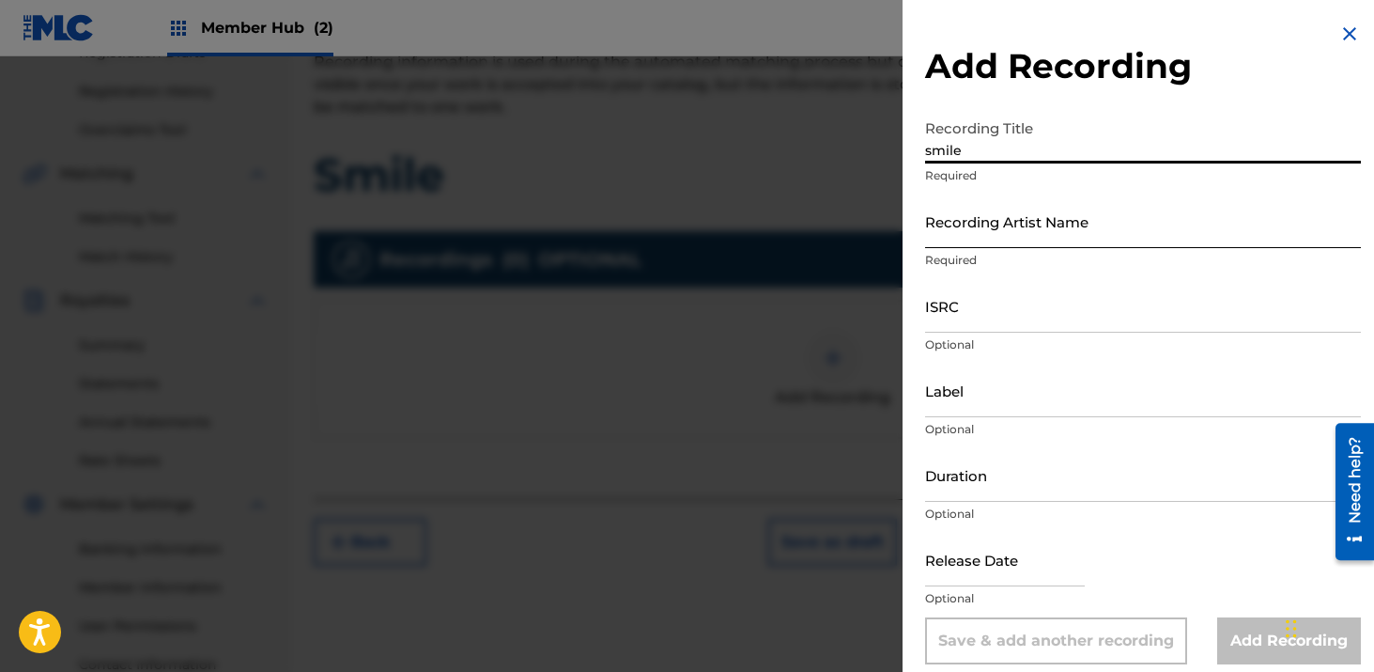
click at [1076, 215] on input "Recording Artist Name" at bounding box center [1143, 221] width 436 height 54
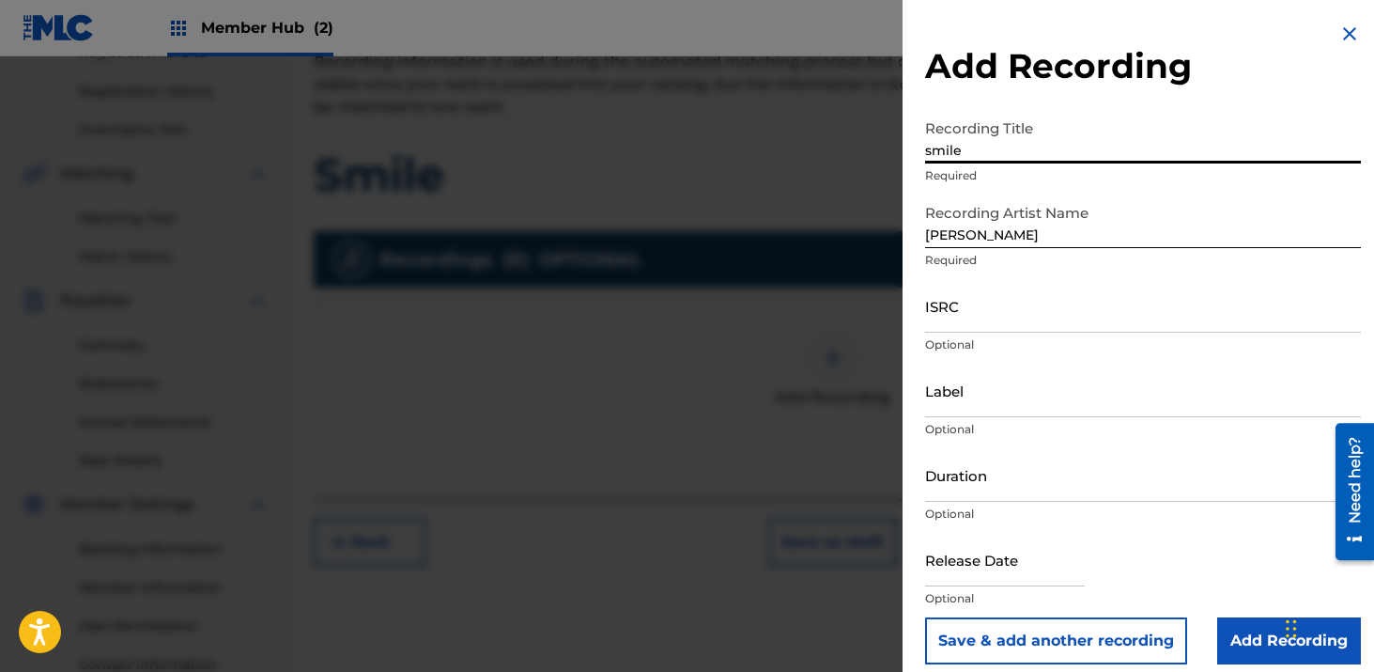
click at [930, 143] on input "smile" at bounding box center [1143, 137] width 436 height 54
click at [932, 315] on input "ISRC" at bounding box center [1143, 306] width 436 height 54
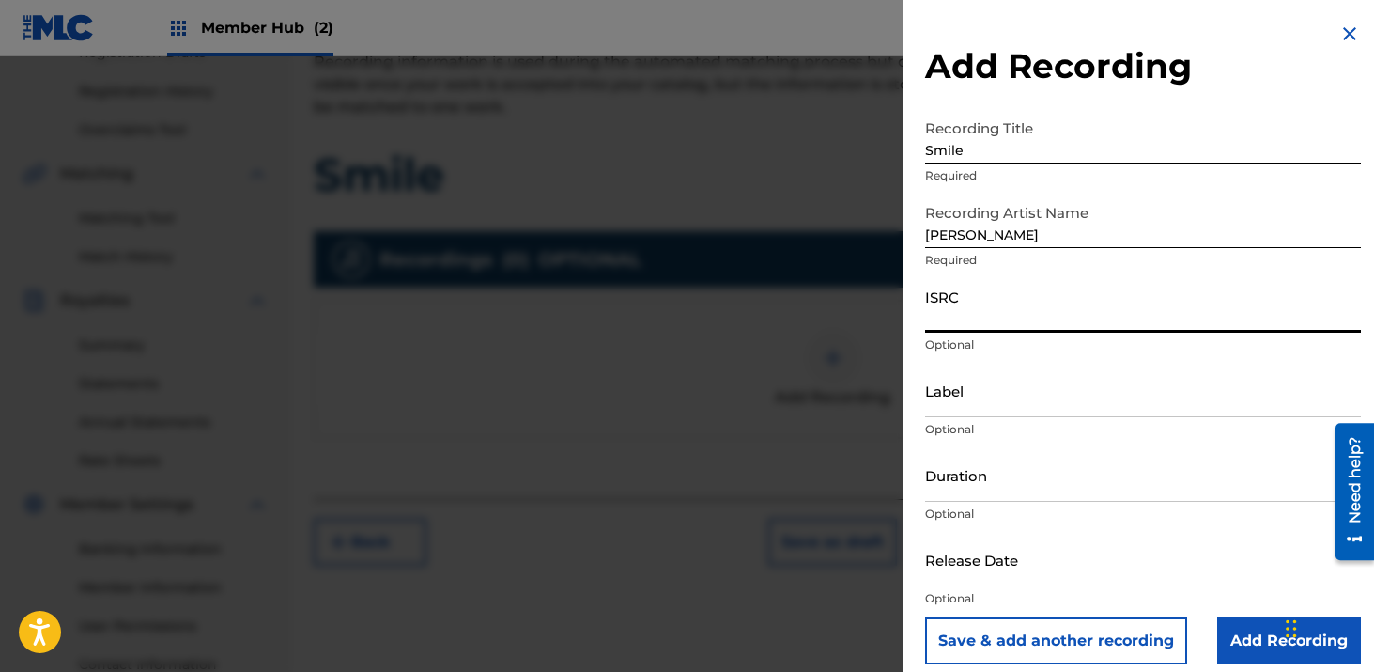
paste input "CH7812544956"
click at [959, 395] on input "Label" at bounding box center [1143, 391] width 436 height 54
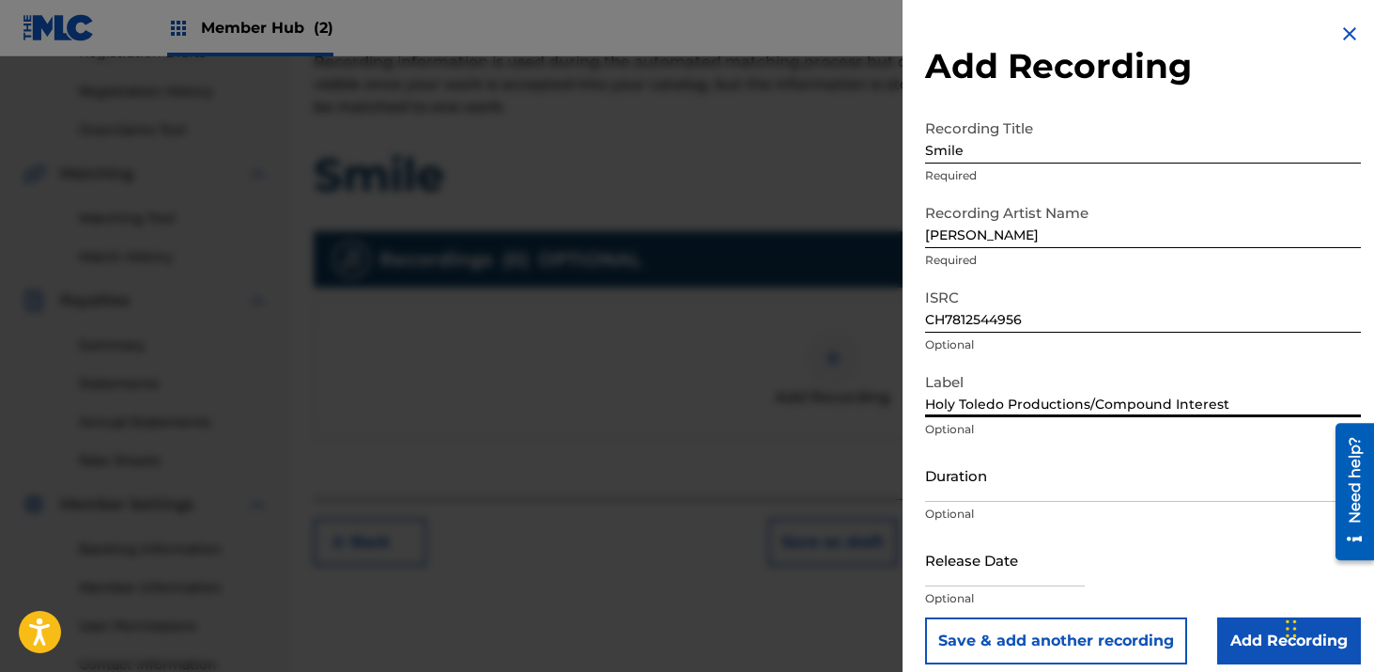
click at [1071, 409] on input "Holy Toledo Productions/Compound Interest" at bounding box center [1143, 391] width 436 height 54
drag, startPoint x: 1288, startPoint y: 395, endPoint x: 822, endPoint y: 395, distance: 466.0
click at [824, 395] on div "Add Recording Recording Title Smile Required Recording Artist Name [PERSON_NAME…" at bounding box center [687, 363] width 1374 height 615
drag, startPoint x: 1051, startPoint y: 361, endPoint x: 954, endPoint y: 361, distance: 97.7
click at [953, 361] on div "ISRC CH7812544956 Optional" at bounding box center [1143, 321] width 436 height 85
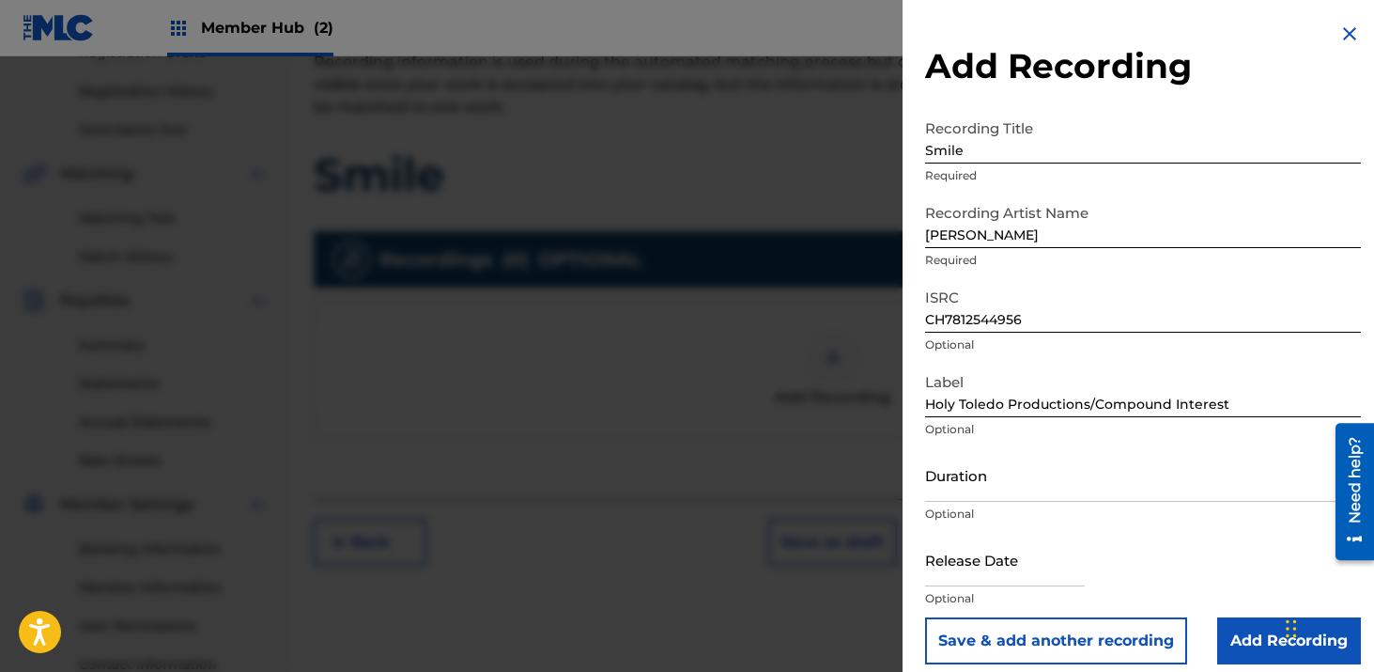
click at [953, 381] on input "Holy Toledo Productions/Compound Interest" at bounding box center [1143, 391] width 436 height 54
click at [1041, 573] on input "text" at bounding box center [1005, 560] width 160 height 54
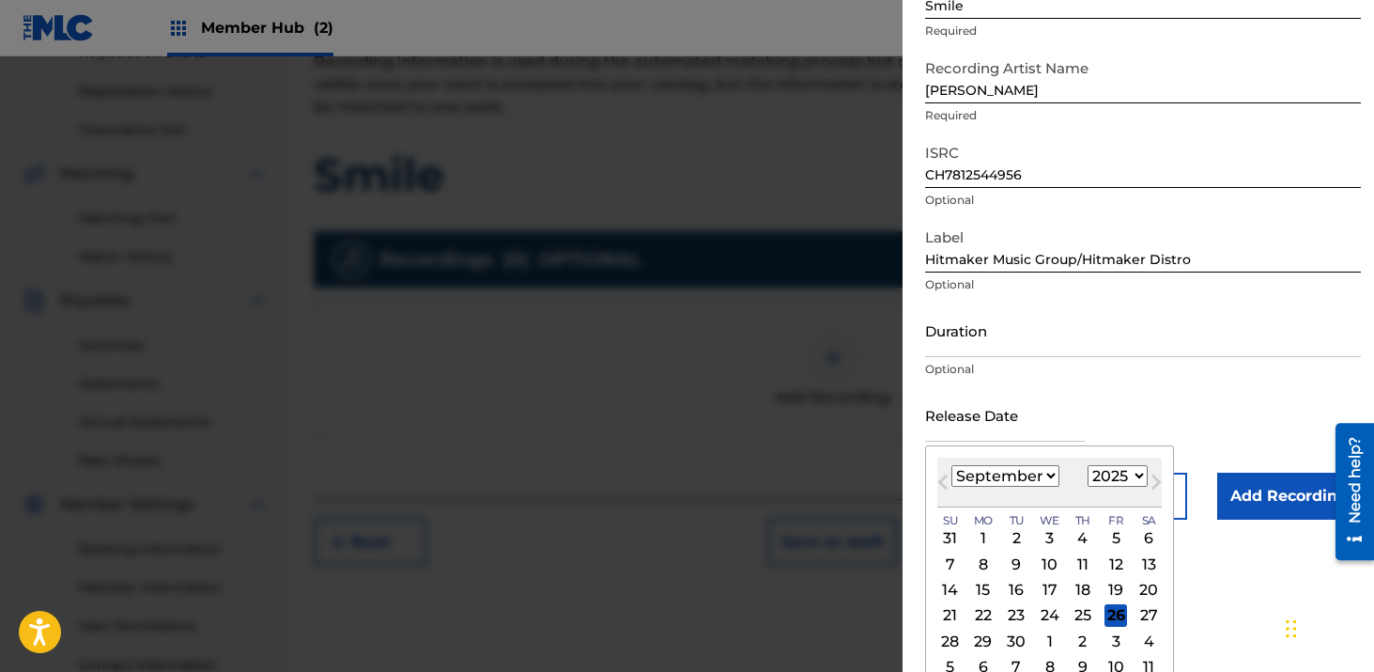
scroll to position [164, 0]
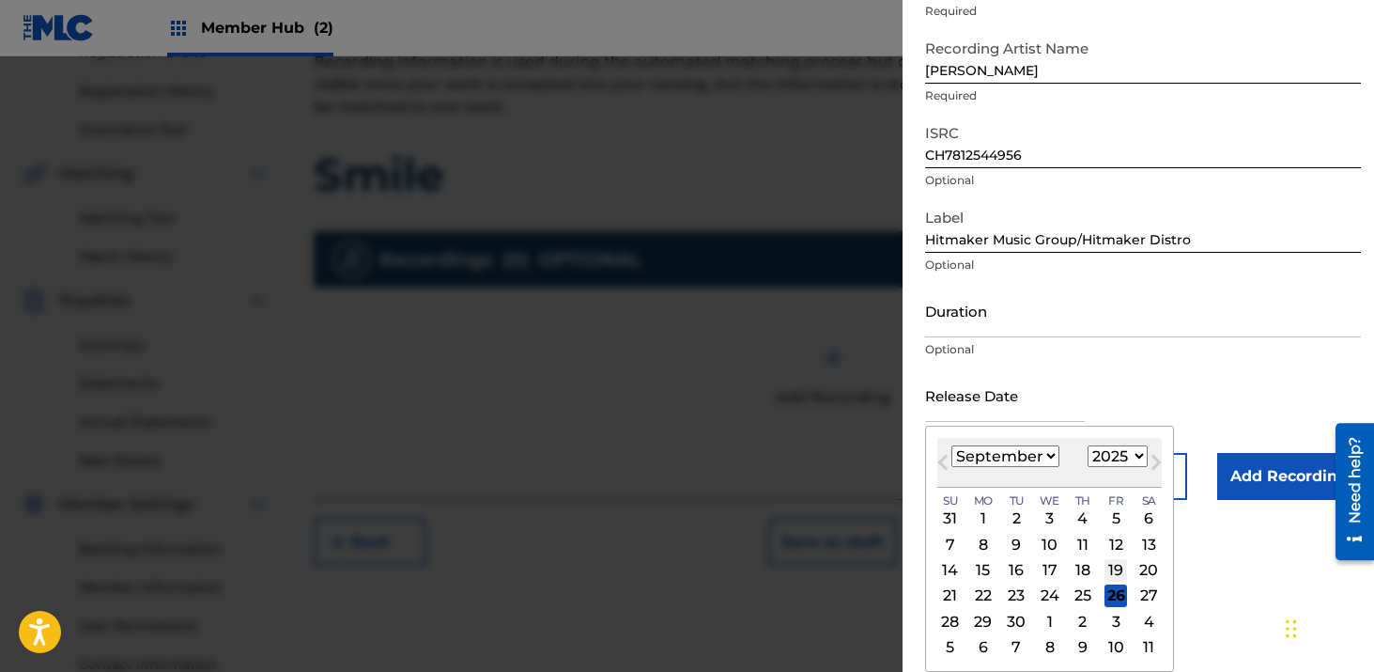
click at [1121, 563] on div "19" at bounding box center [1116, 570] width 23 height 23
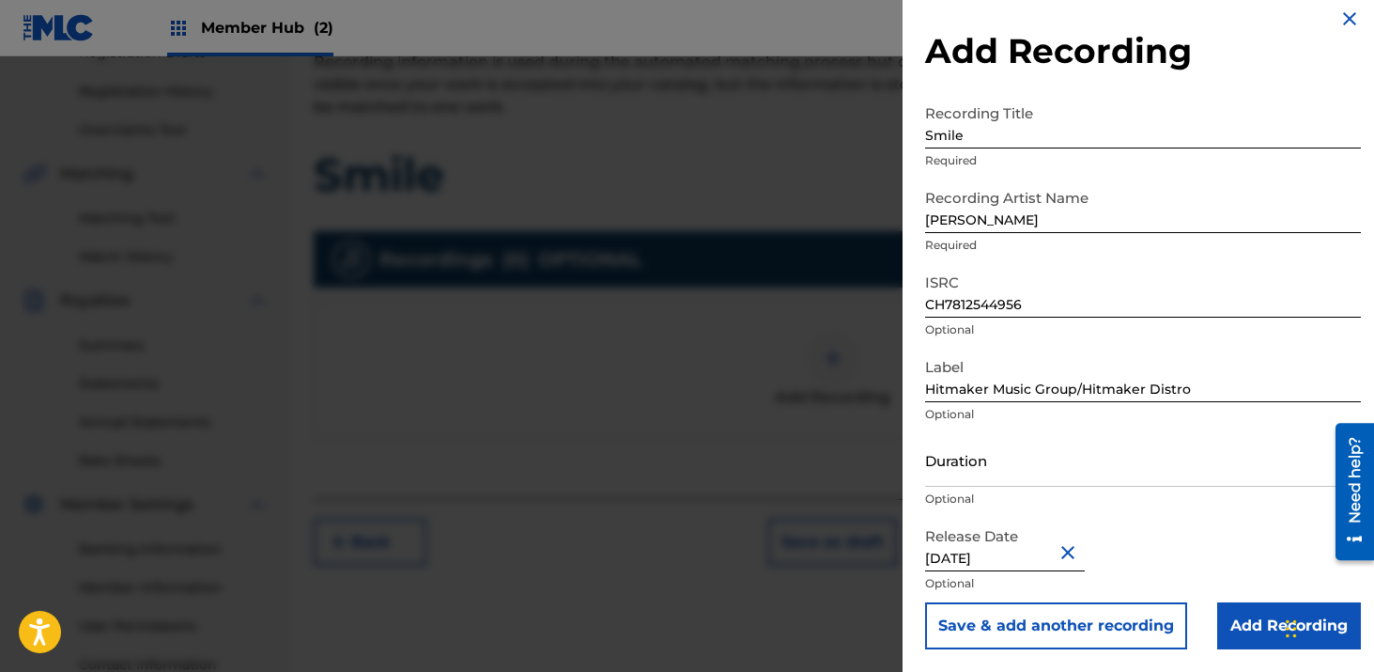
scroll to position [15, 0]
click at [1231, 620] on input "Add Recording" at bounding box center [1290, 625] width 144 height 47
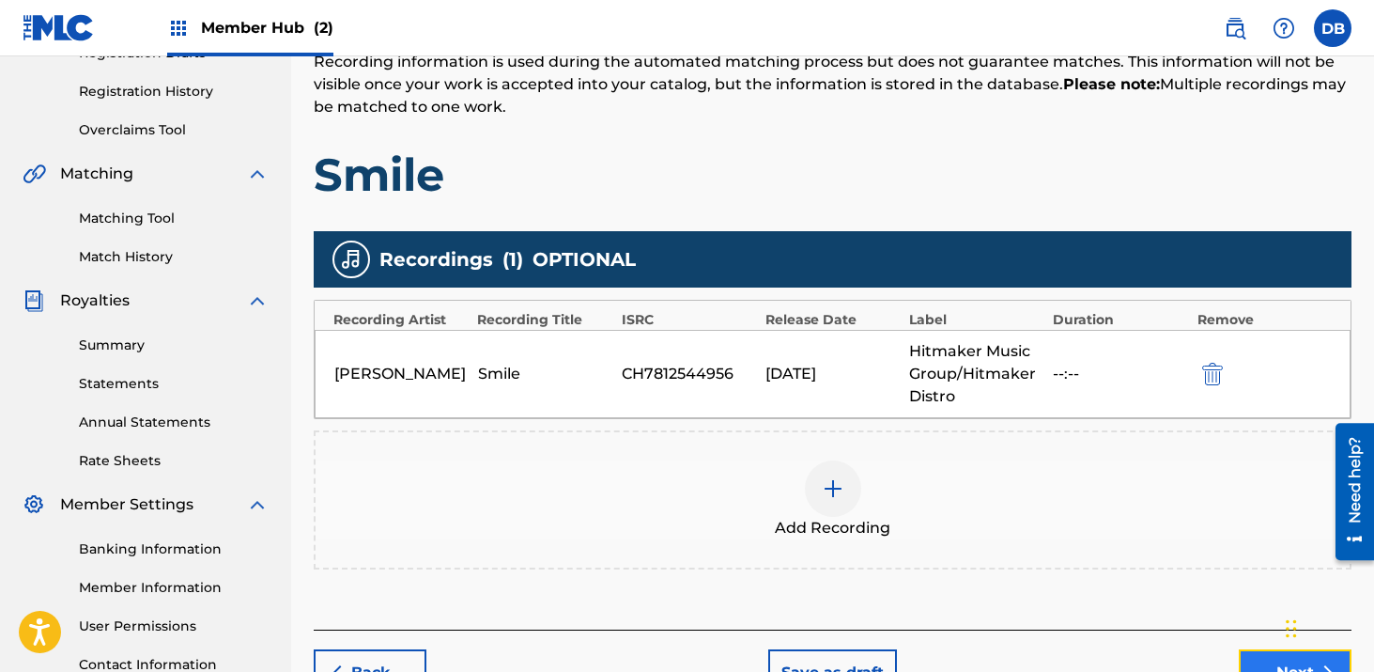
click at [1257, 650] on button "Next" at bounding box center [1295, 672] width 113 height 47
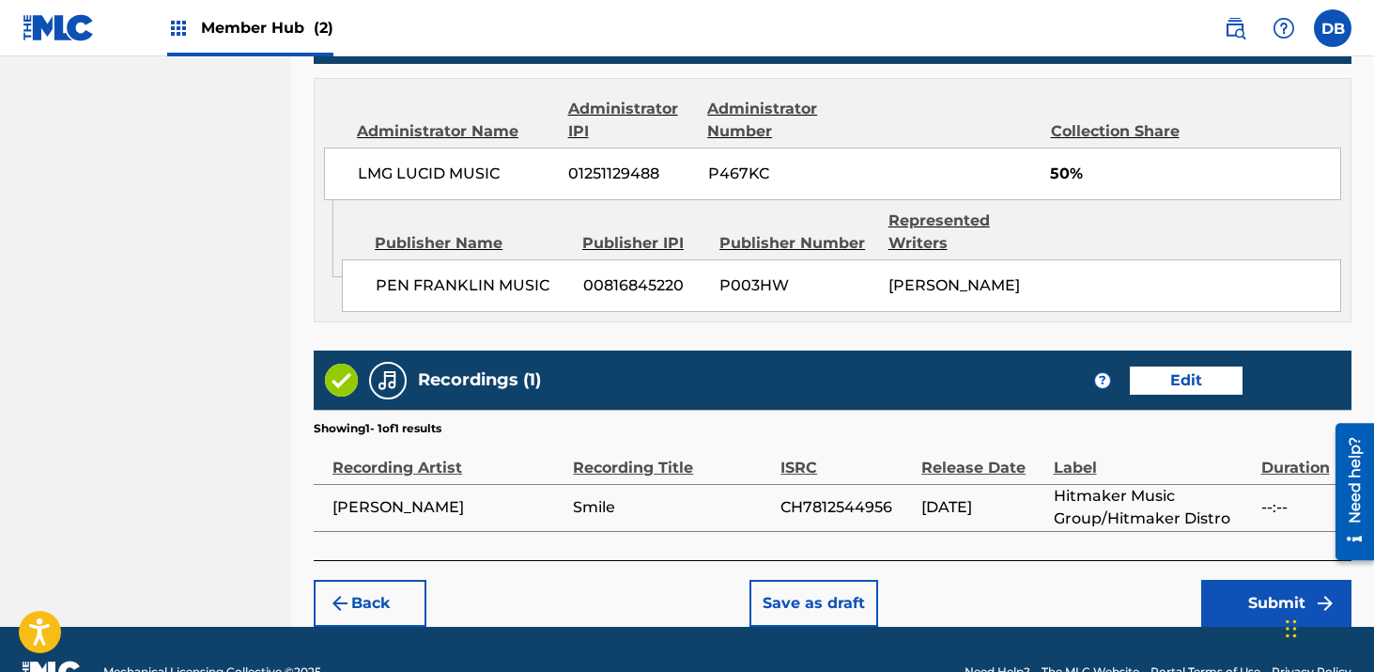
scroll to position [1052, 0]
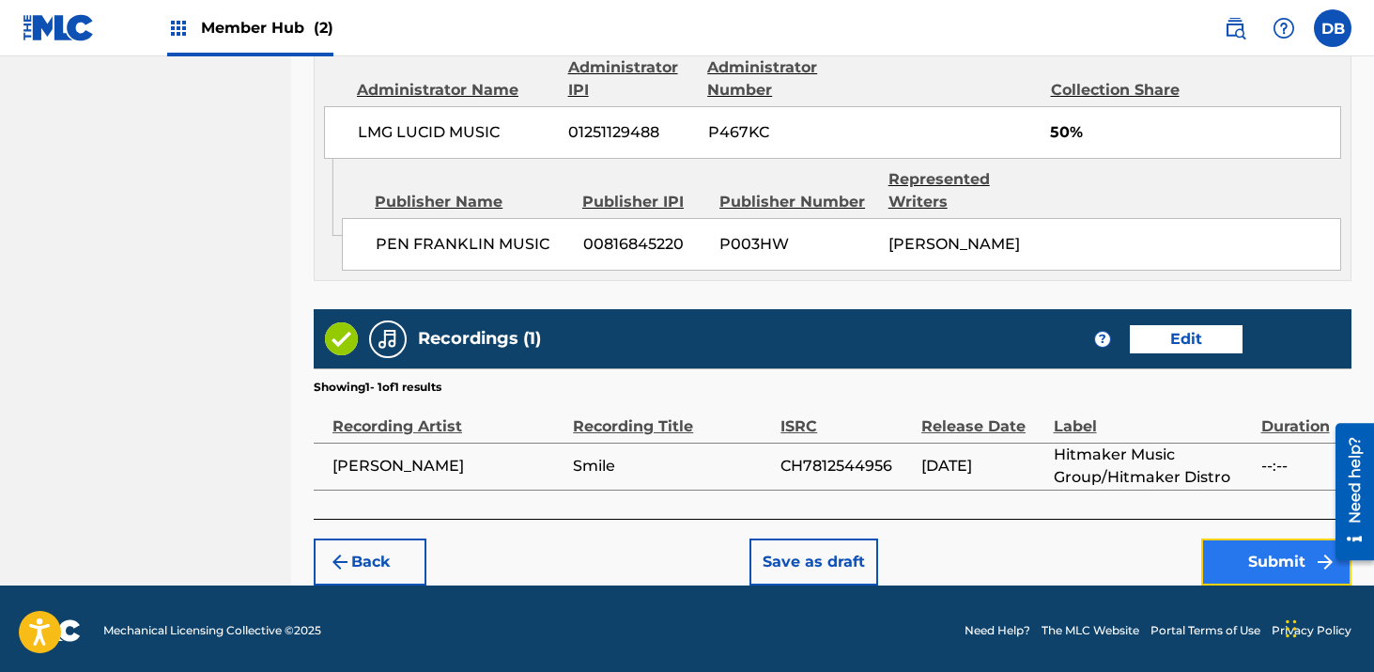
click at [1256, 566] on button "Submit" at bounding box center [1277, 561] width 150 height 47
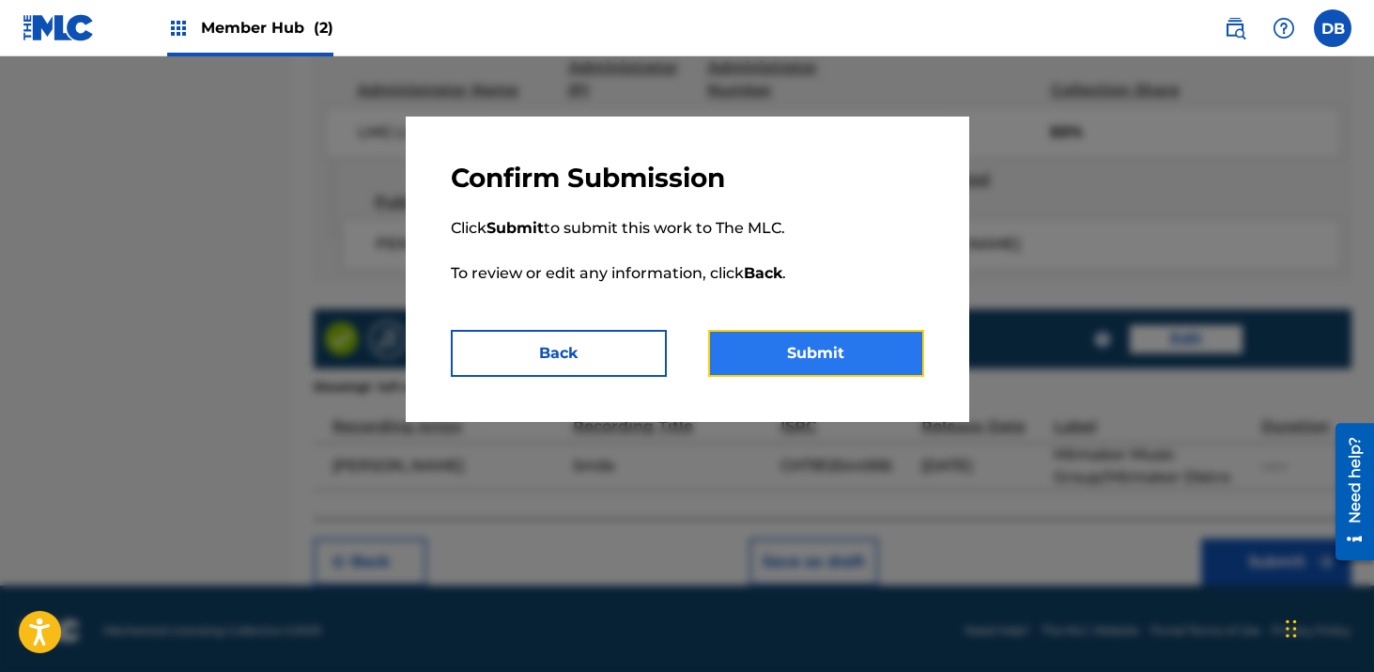
click at [862, 360] on button "Submit" at bounding box center [816, 353] width 216 height 47
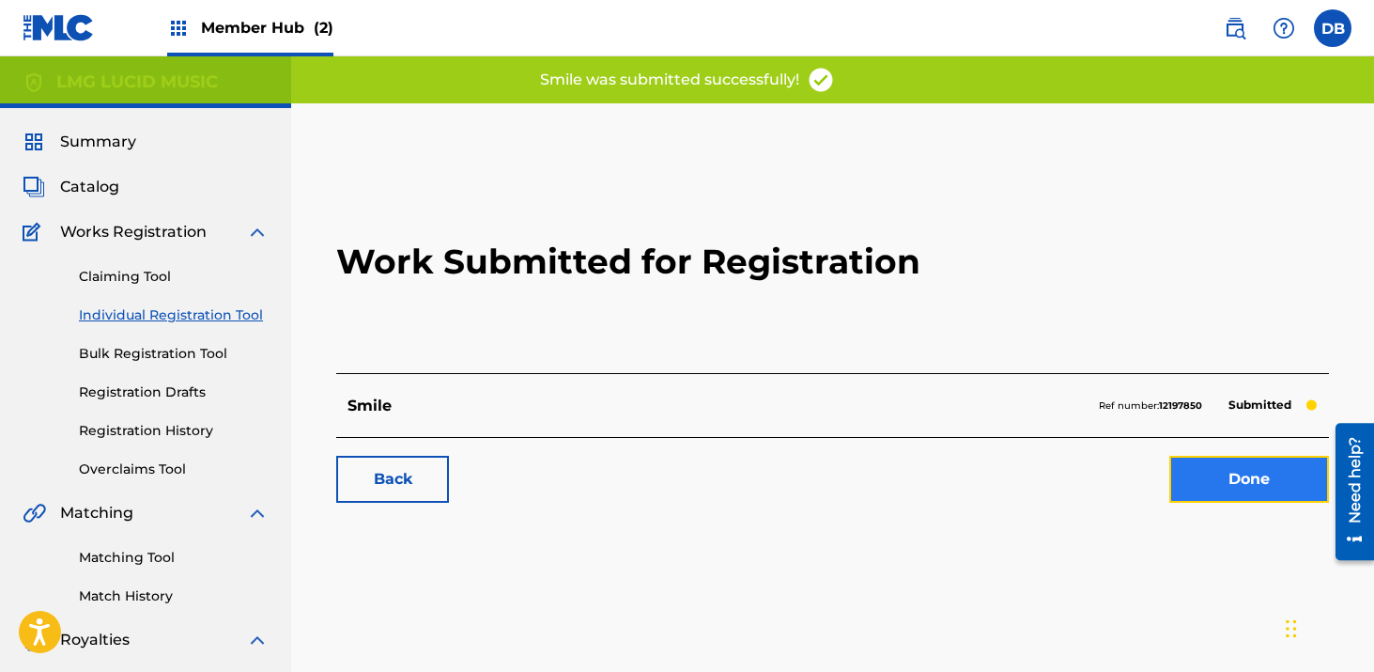
click at [1238, 483] on link "Done" at bounding box center [1250, 479] width 160 height 47
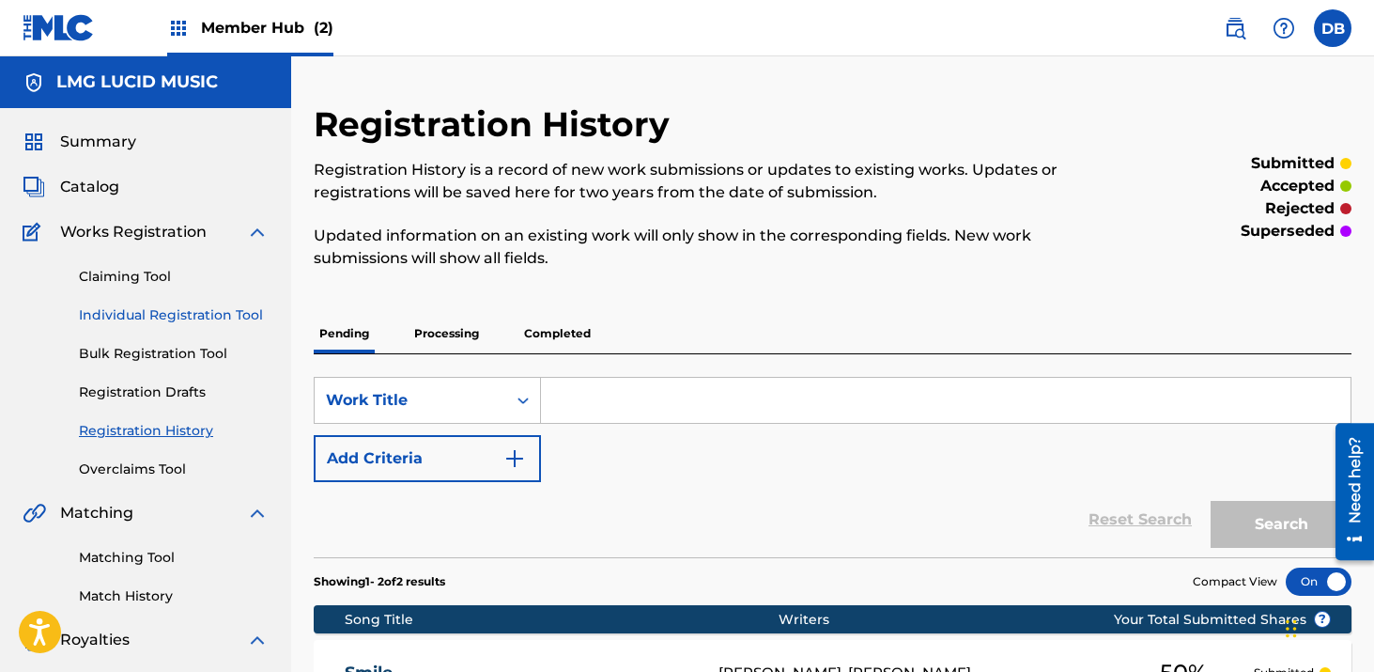
click at [103, 308] on link "Individual Registration Tool" at bounding box center [174, 315] width 190 height 20
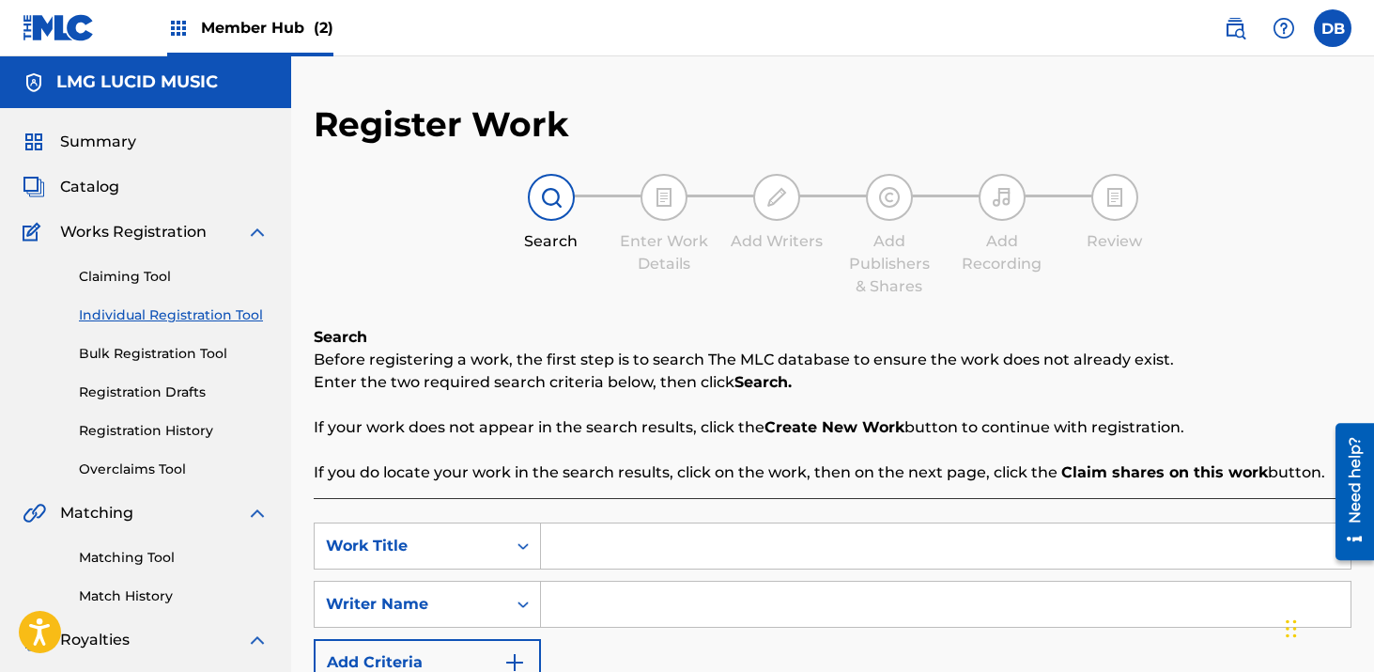
click at [669, 546] on input "Search Form" at bounding box center [946, 545] width 810 height 45
paste input "Pen, Pad, & A Dream"
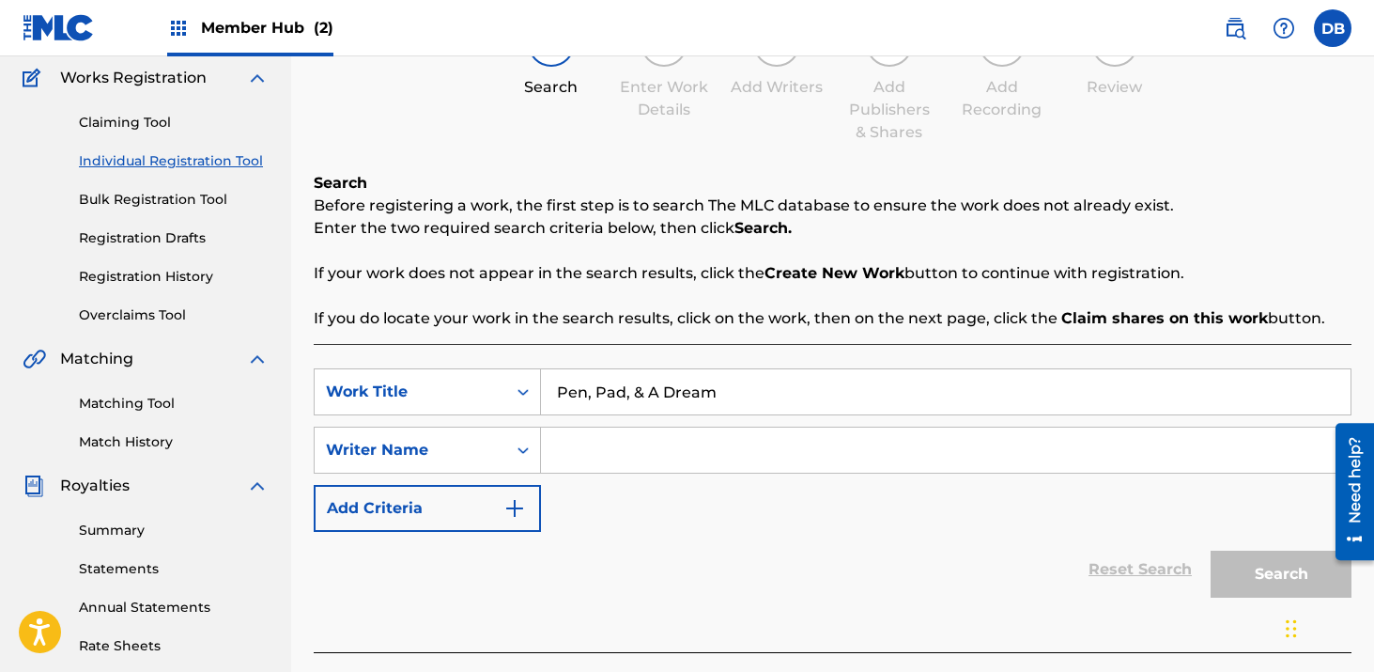
scroll to position [178, 0]
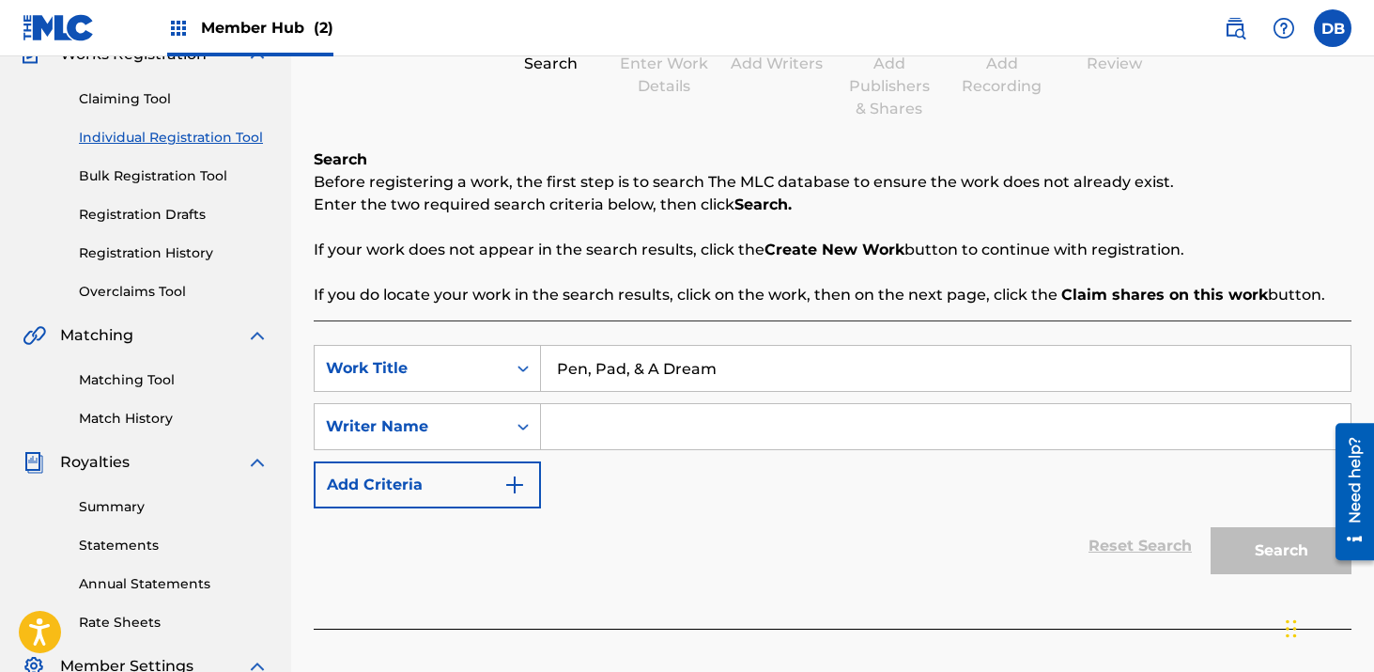
click at [668, 440] on input "Search Form" at bounding box center [946, 426] width 810 height 45
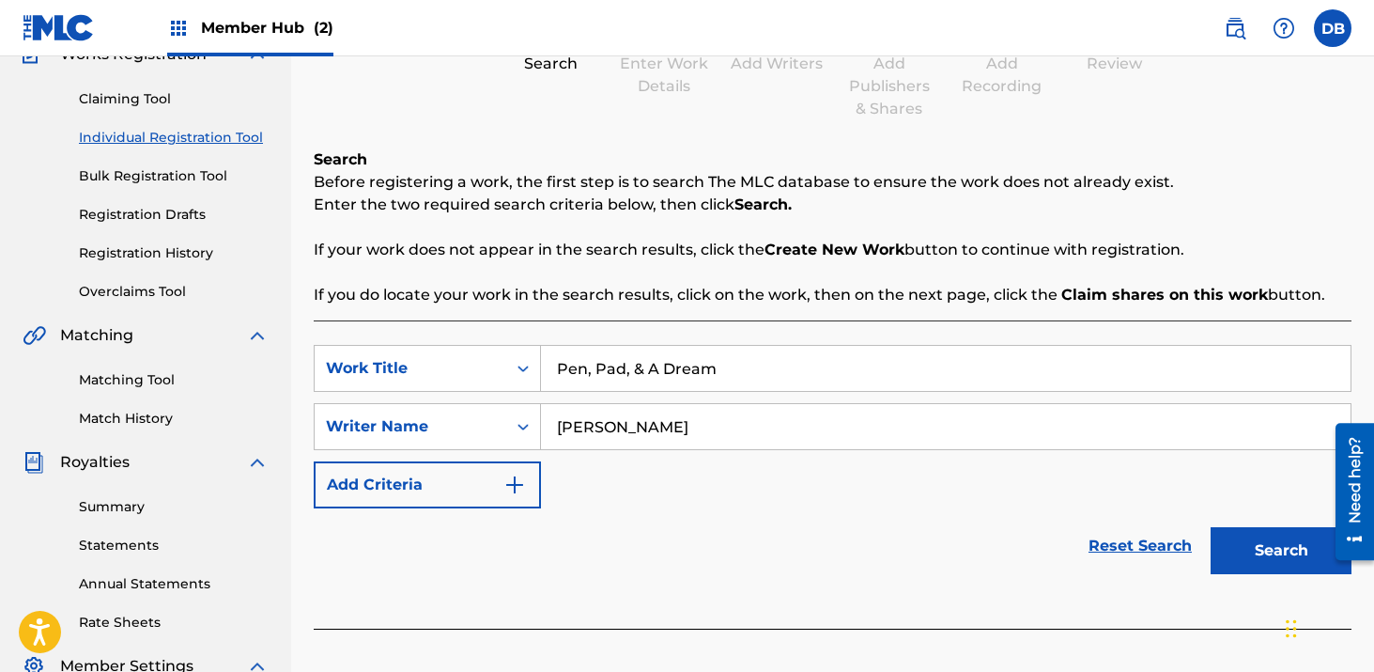
click at [1211, 527] on button "Search" at bounding box center [1281, 550] width 141 height 47
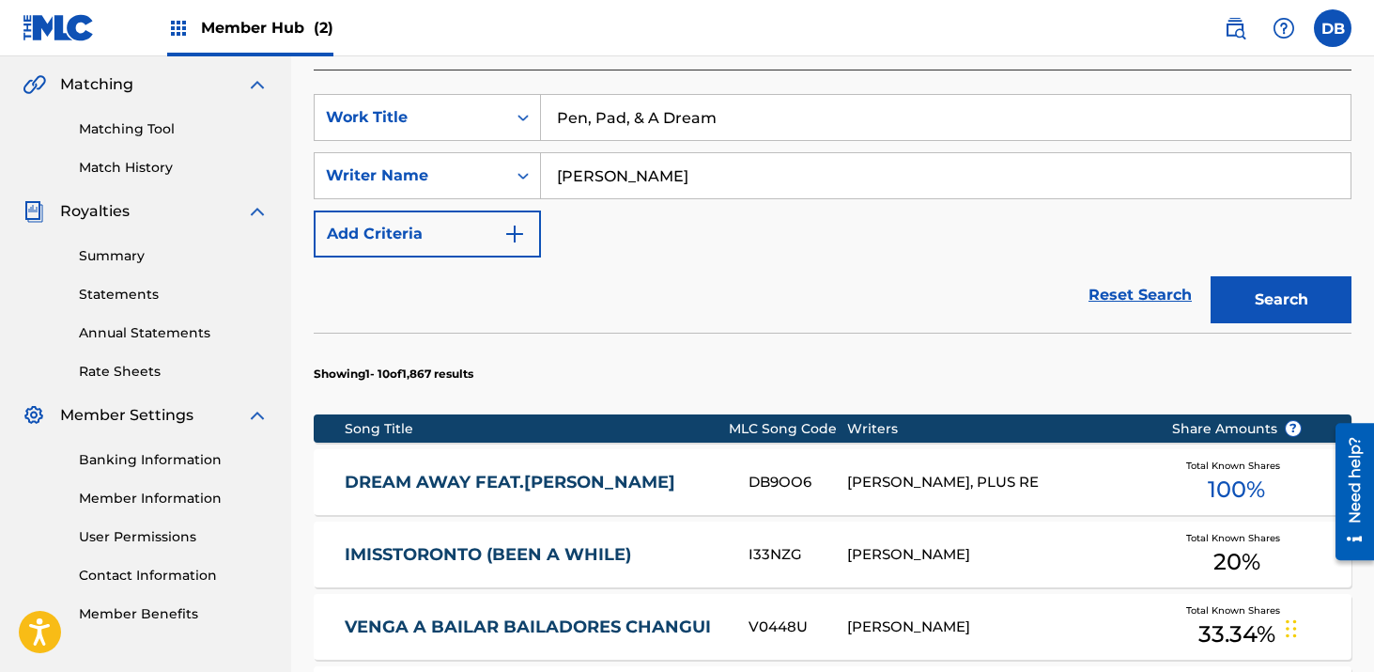
scroll to position [466, 0]
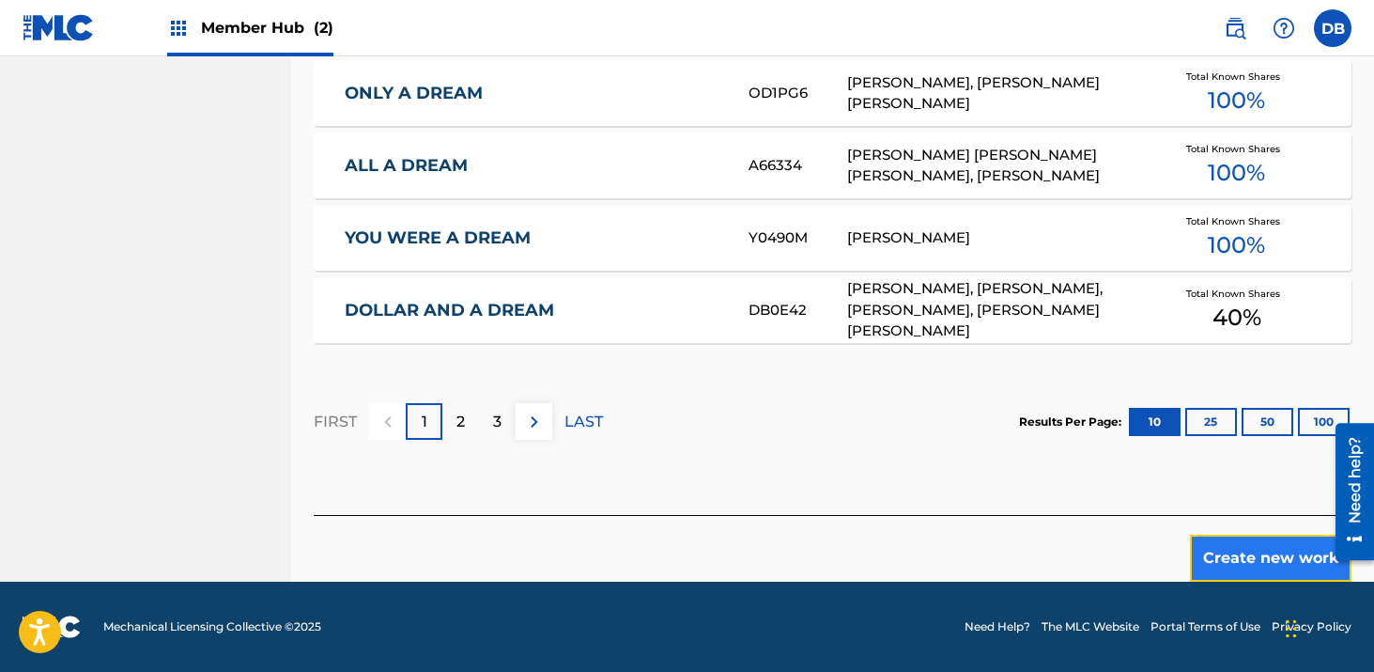
click at [1272, 547] on button "Create new work" at bounding box center [1271, 558] width 162 height 47
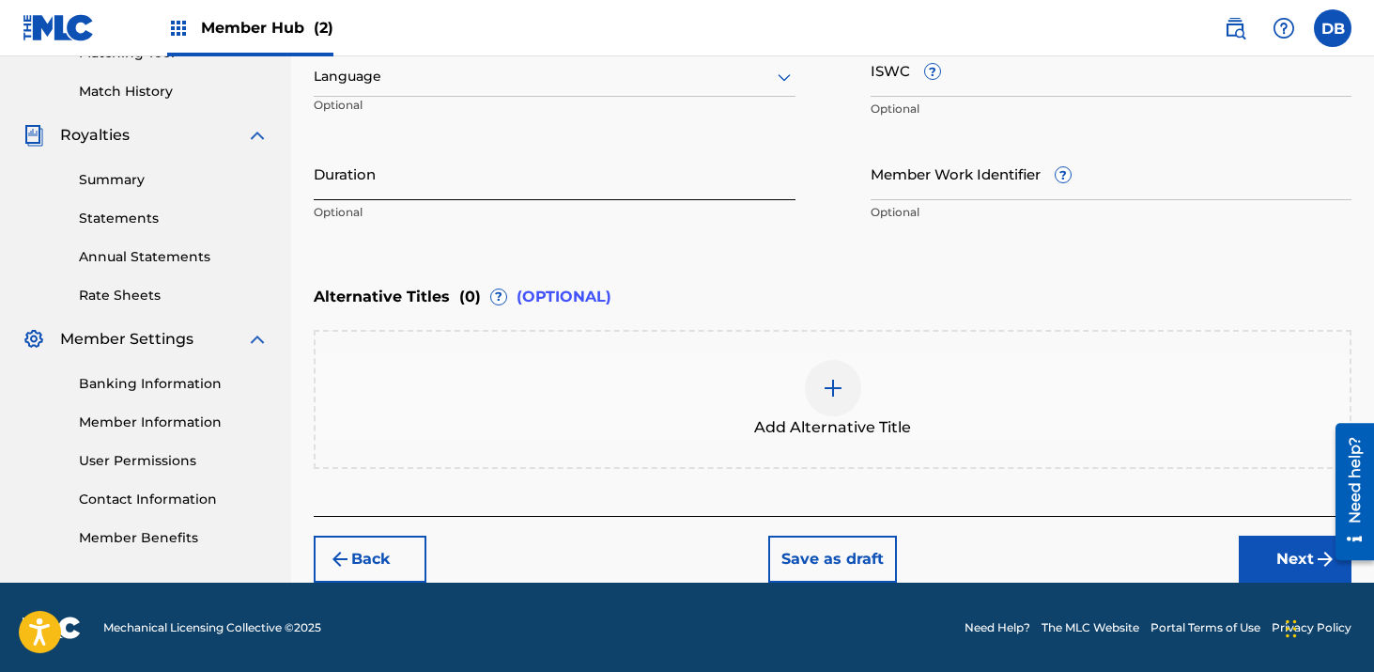
click at [433, 173] on input "Duration" at bounding box center [555, 174] width 482 height 54
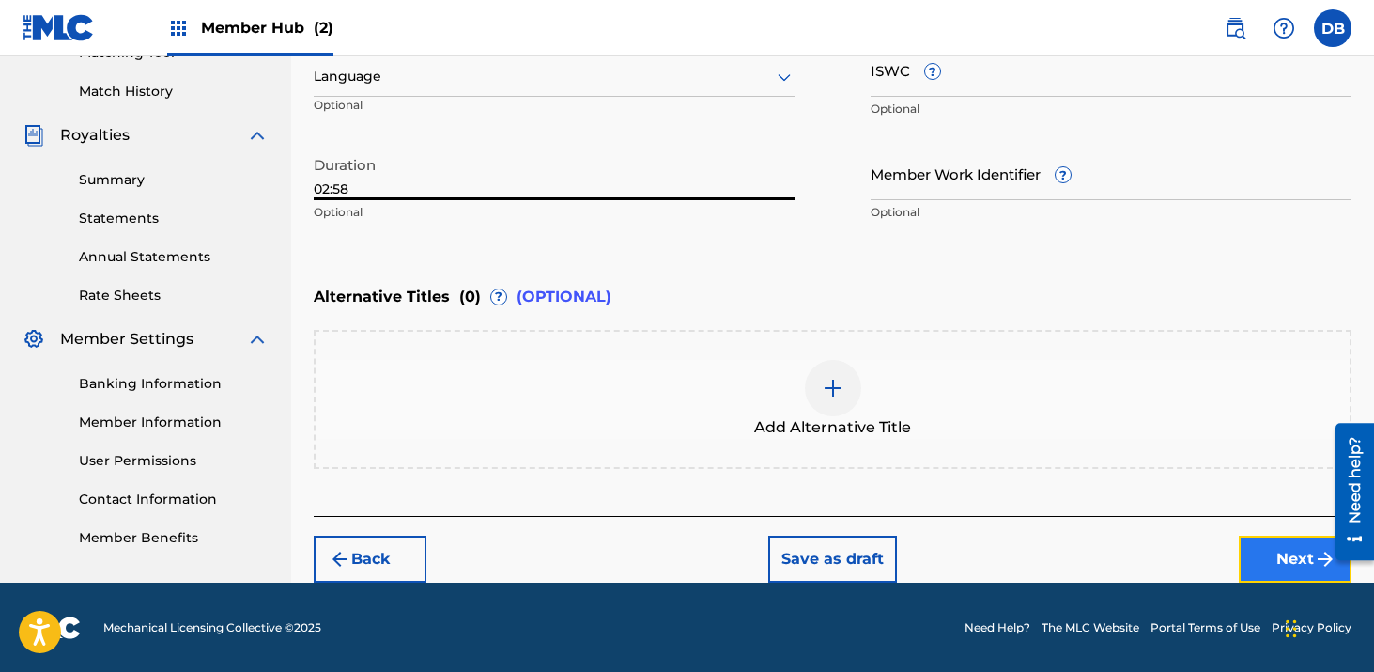
click at [1268, 549] on button "Next" at bounding box center [1295, 559] width 113 height 47
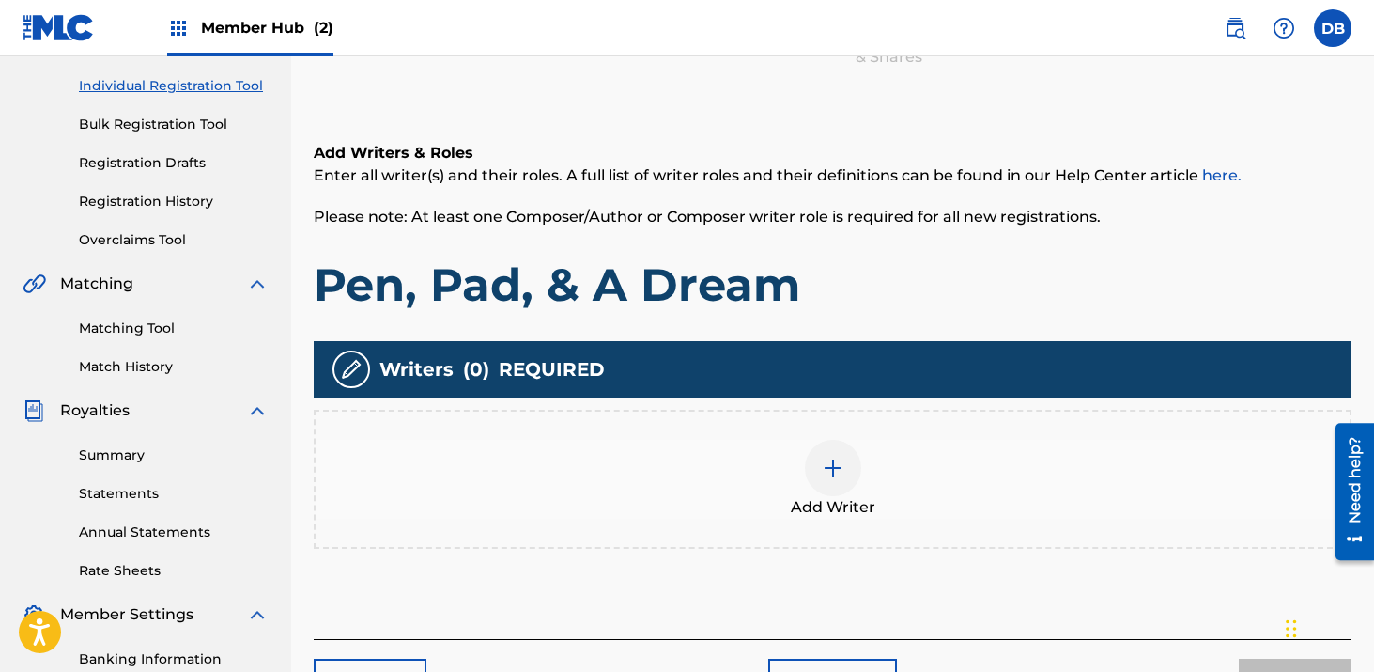
scroll to position [252, 0]
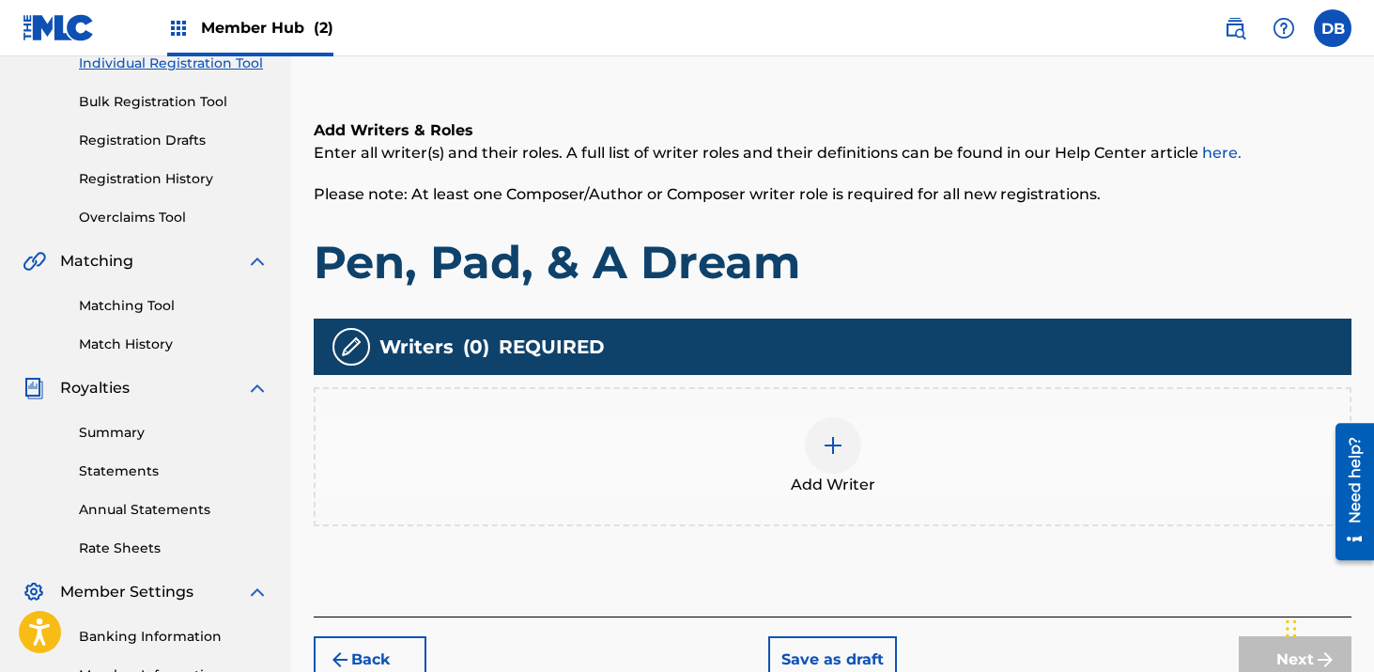
click at [836, 444] on img at bounding box center [833, 445] width 23 height 23
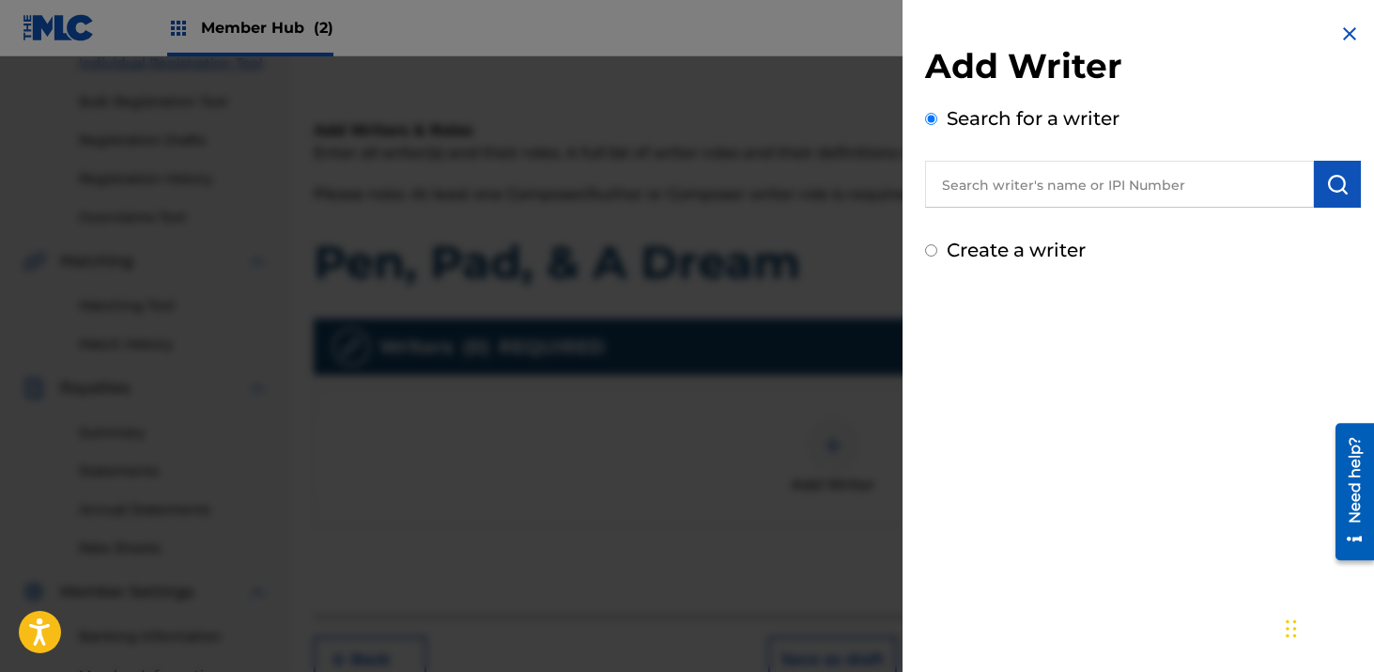
click at [968, 192] on input "text" at bounding box center [1119, 184] width 389 height 47
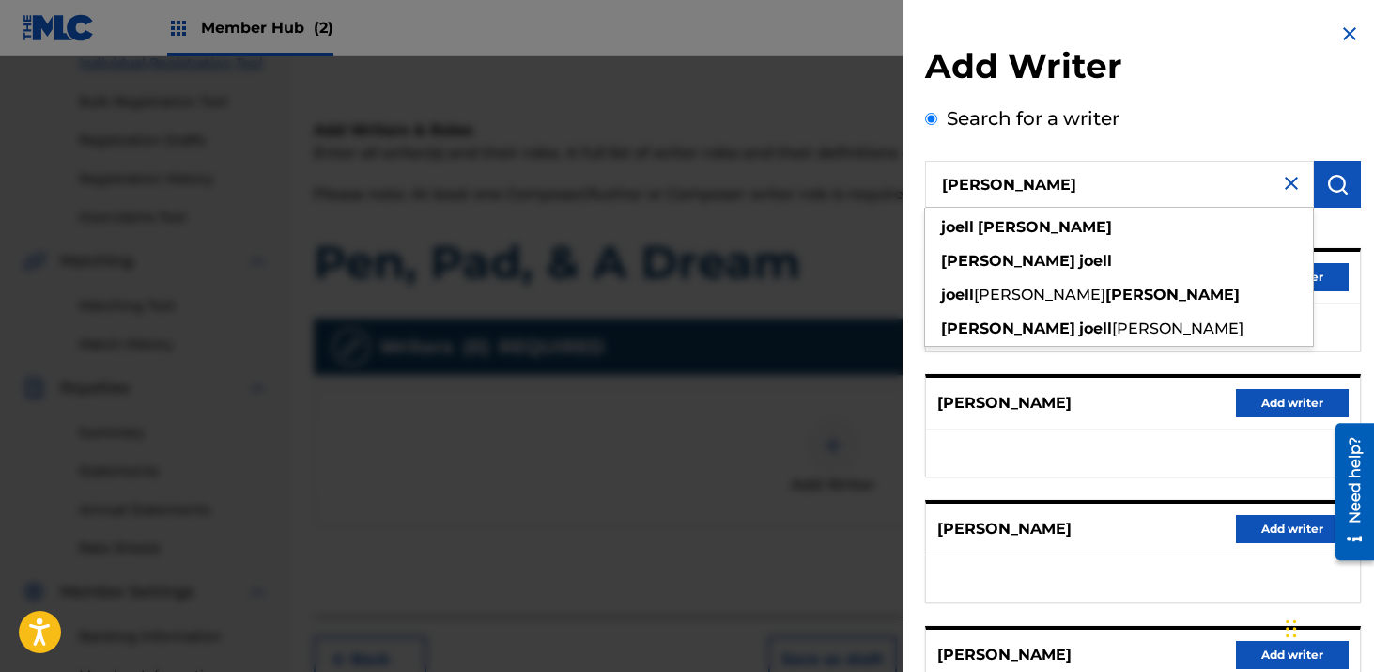
click at [1190, 130] on div "Search for a writer [PERSON_NAME] [PERSON_NAME] [PERSON_NAME] [PERSON_NAME] [PE…" at bounding box center [1143, 513] width 436 height 818
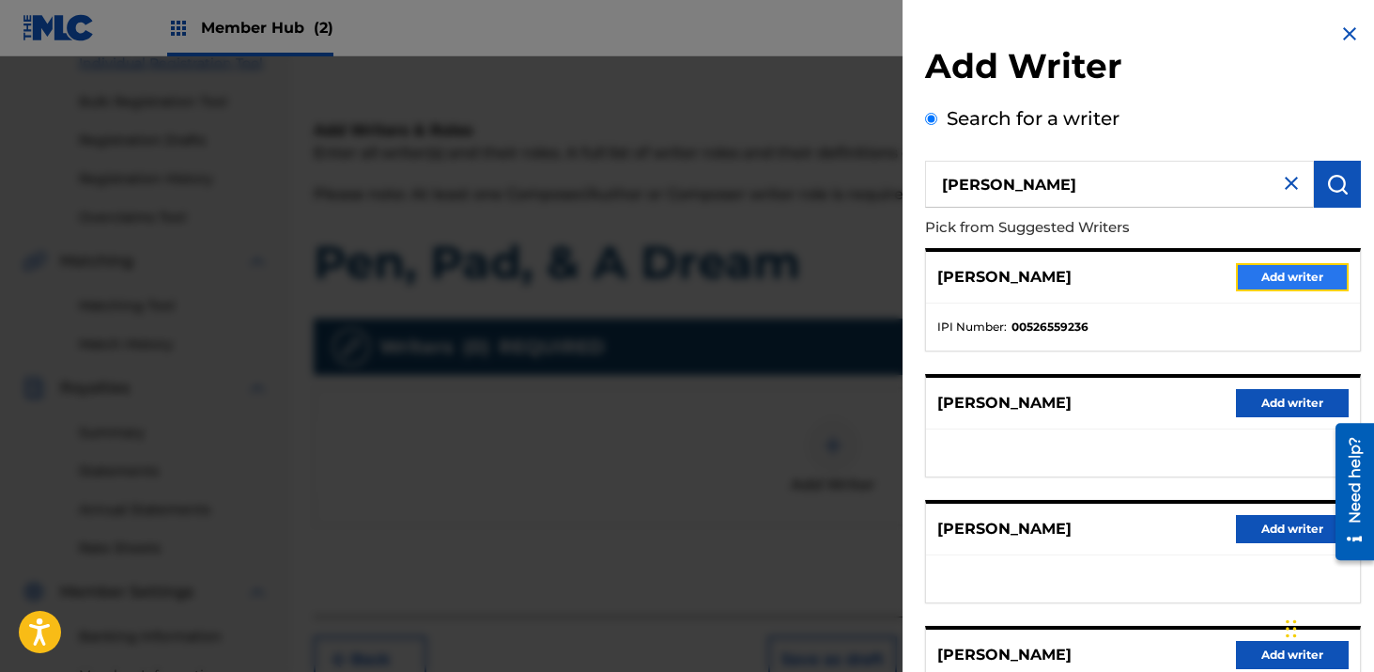
click at [1294, 278] on button "Add writer" at bounding box center [1292, 277] width 113 height 28
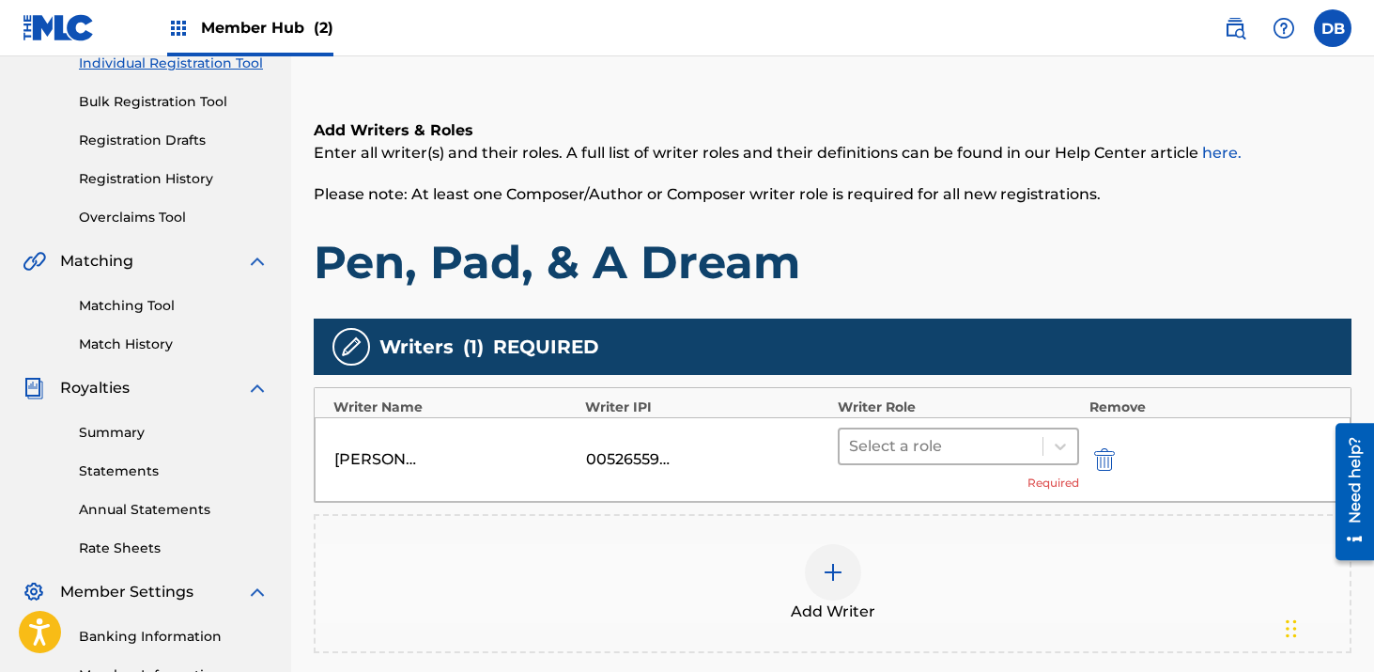
click at [958, 454] on div at bounding box center [941, 446] width 185 height 26
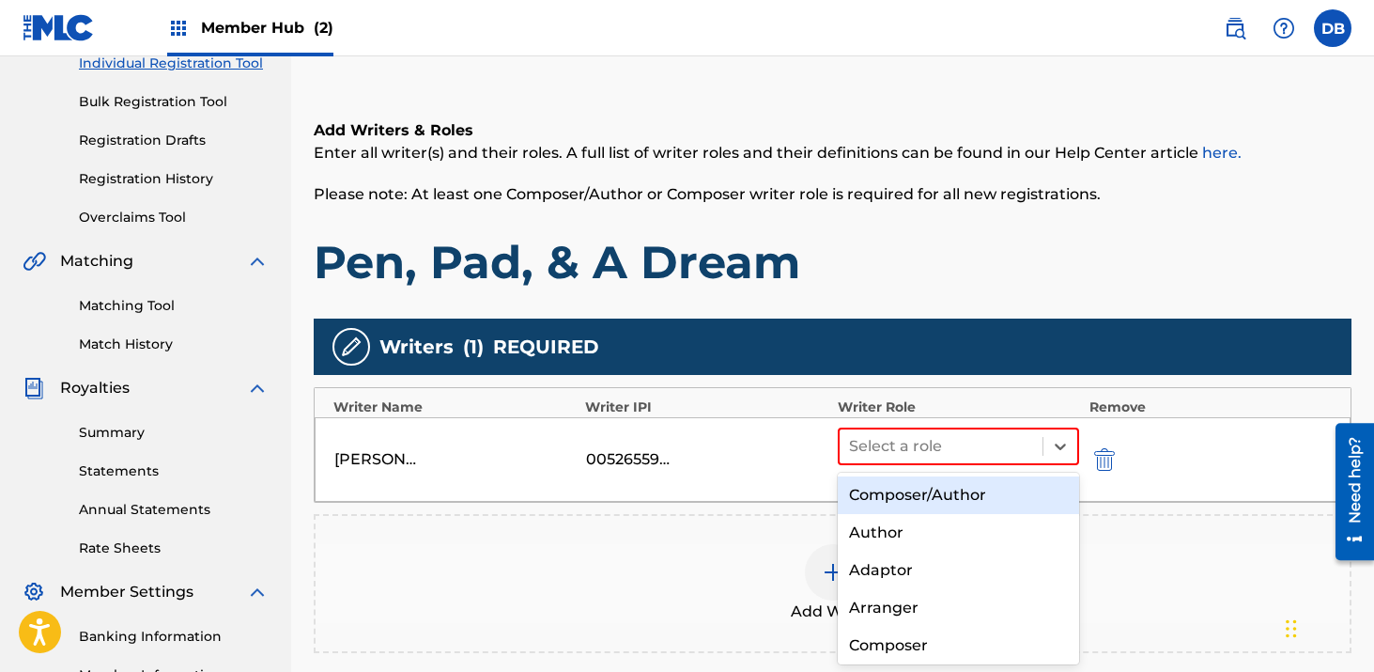
click at [950, 500] on div "Composer/Author" at bounding box center [959, 495] width 242 height 38
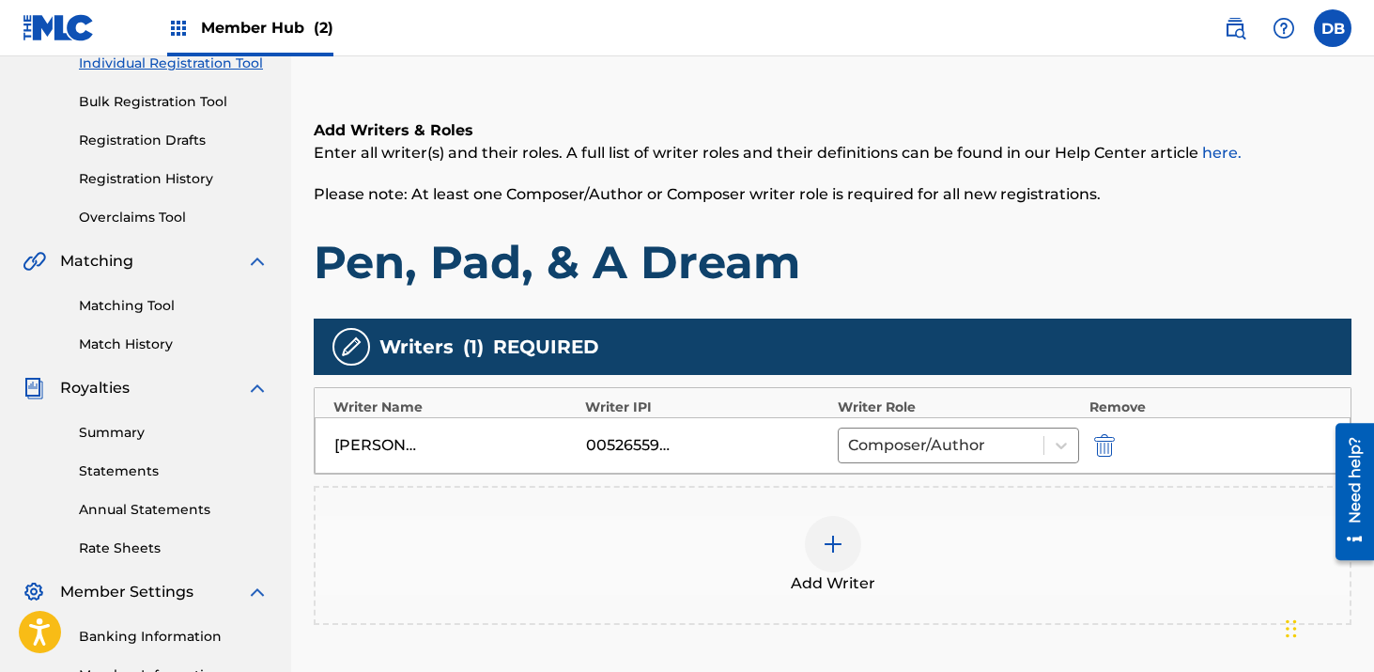
click at [826, 542] on img at bounding box center [833, 544] width 23 height 23
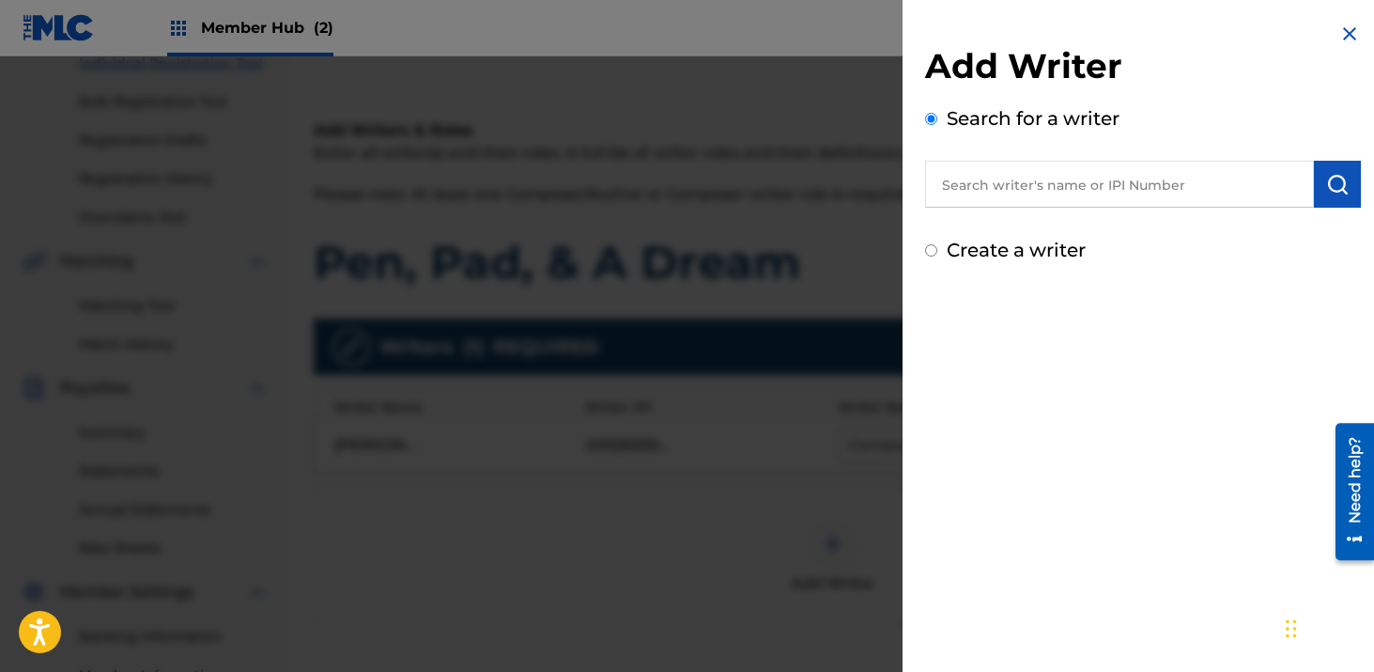
click at [1101, 186] on input "text" at bounding box center [1119, 184] width 389 height 47
click at [1196, 286] on div "Add Writer Search for a writer [PERSON_NAME] Create a writer" at bounding box center [1143, 143] width 481 height 287
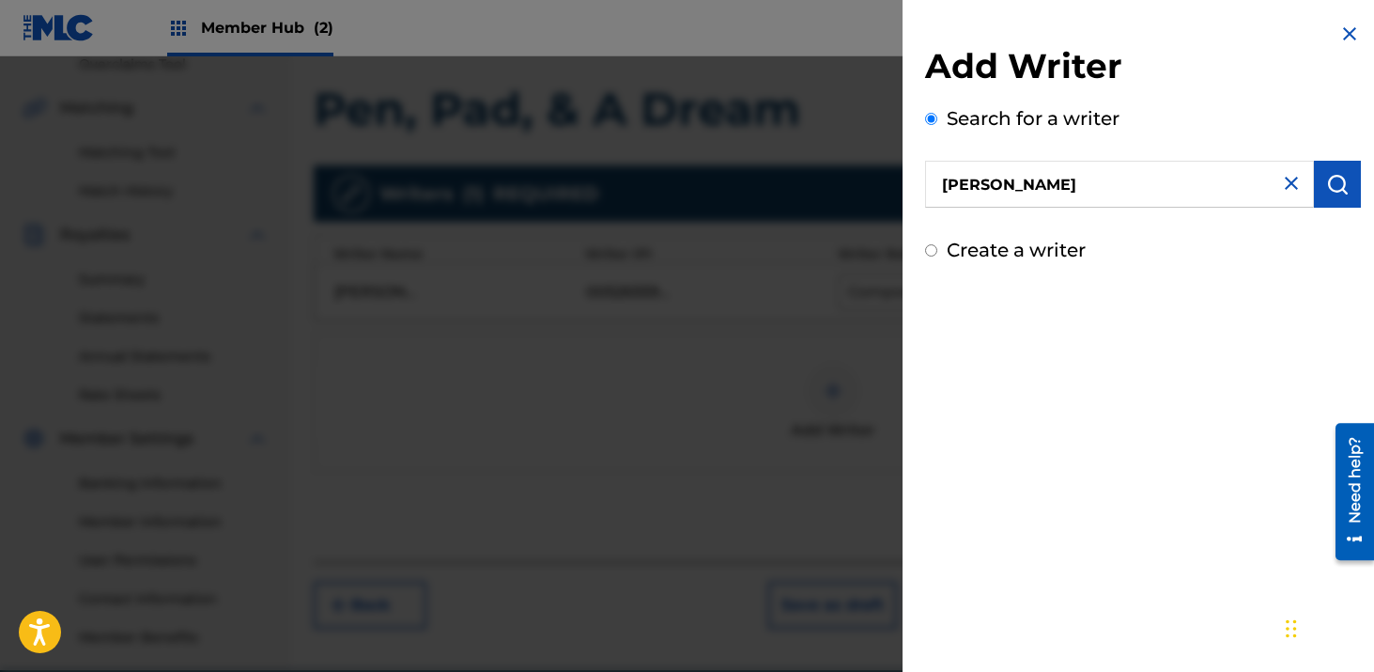
scroll to position [406, 0]
click at [1333, 180] on img "submit" at bounding box center [1338, 184] width 23 height 23
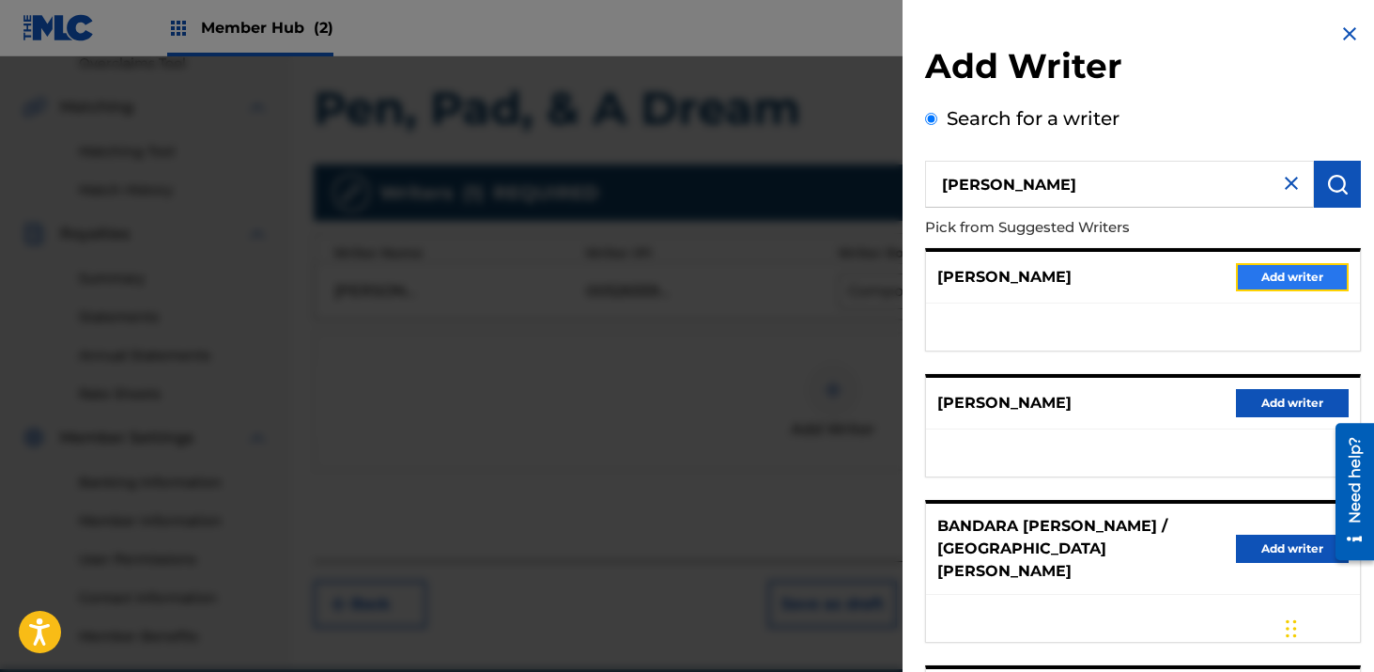
click at [1262, 272] on button "Add writer" at bounding box center [1292, 277] width 113 height 28
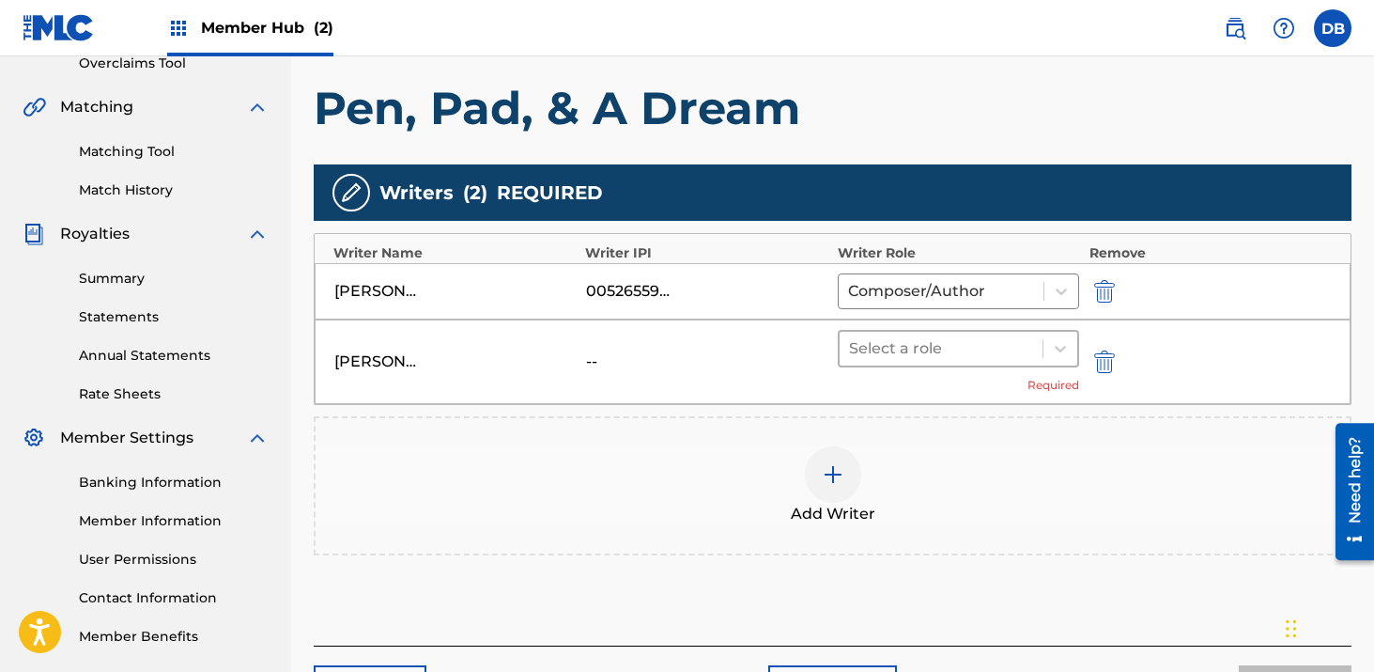
click at [940, 351] on div at bounding box center [941, 348] width 185 height 26
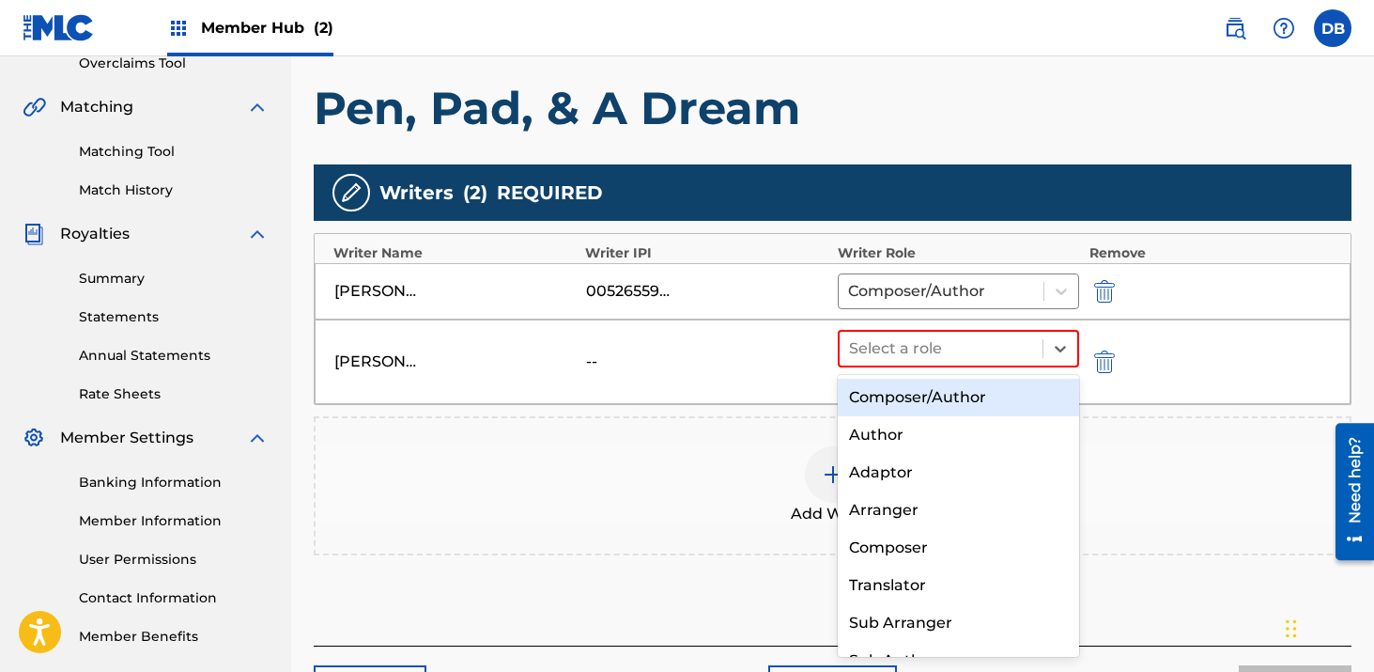
click at [940, 394] on div "Composer/Author" at bounding box center [959, 398] width 242 height 38
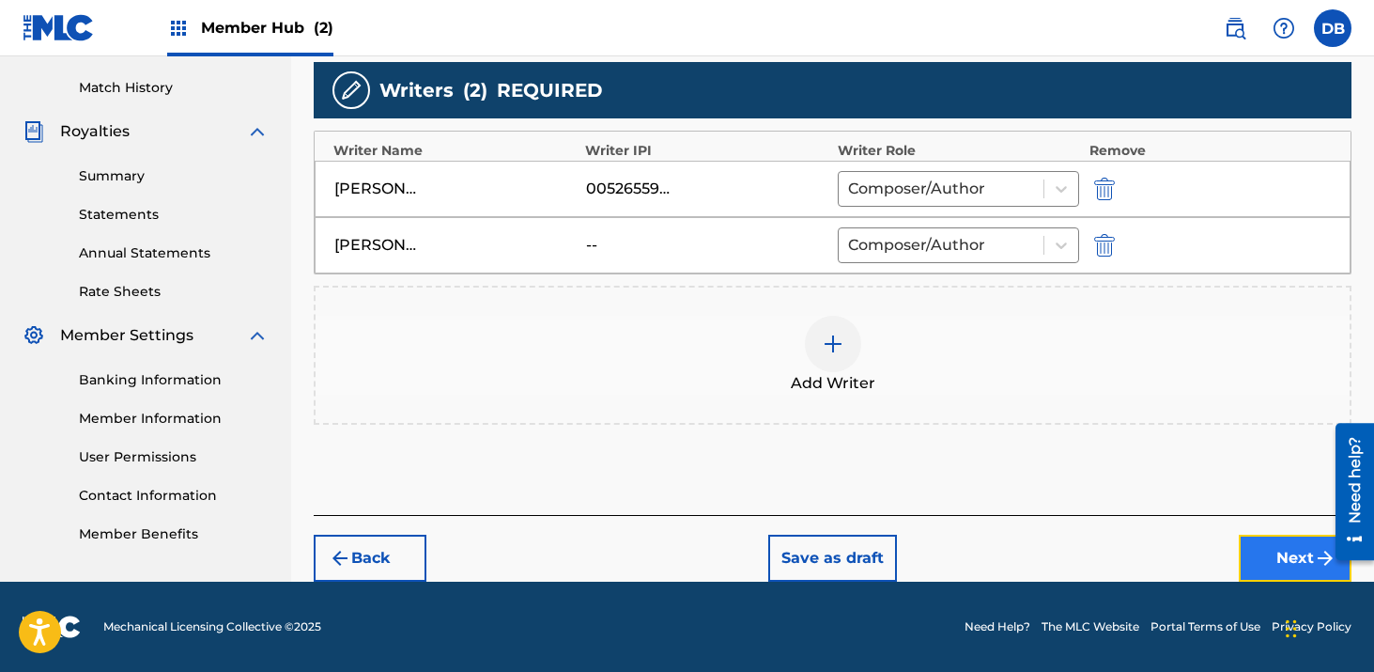
click at [1291, 548] on button "Next" at bounding box center [1295, 558] width 113 height 47
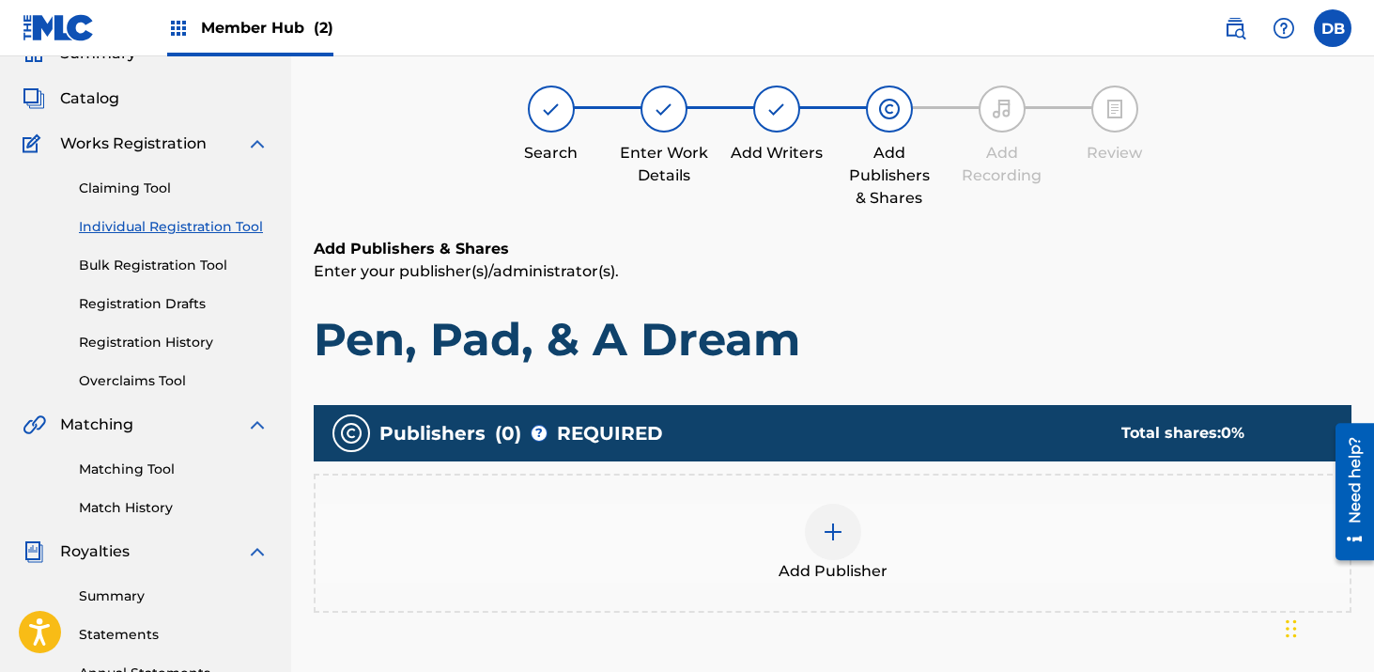
scroll to position [85, 0]
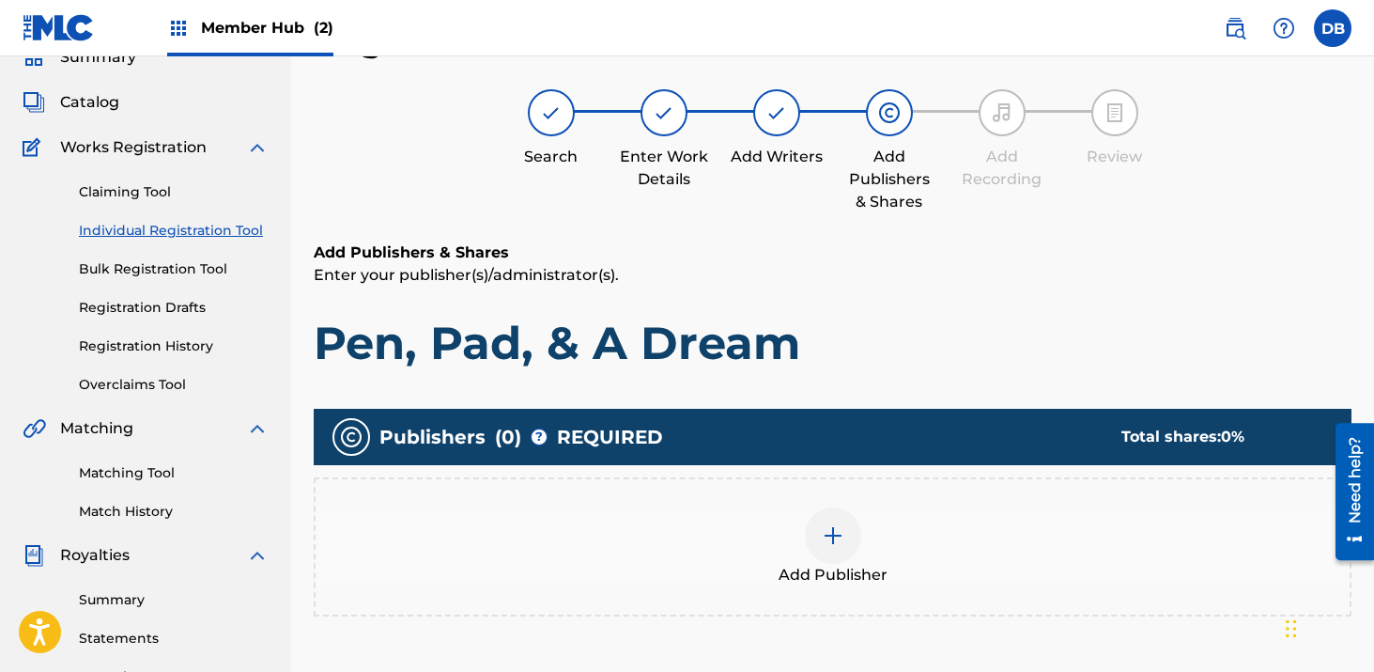
click at [831, 531] on img at bounding box center [833, 535] width 23 height 23
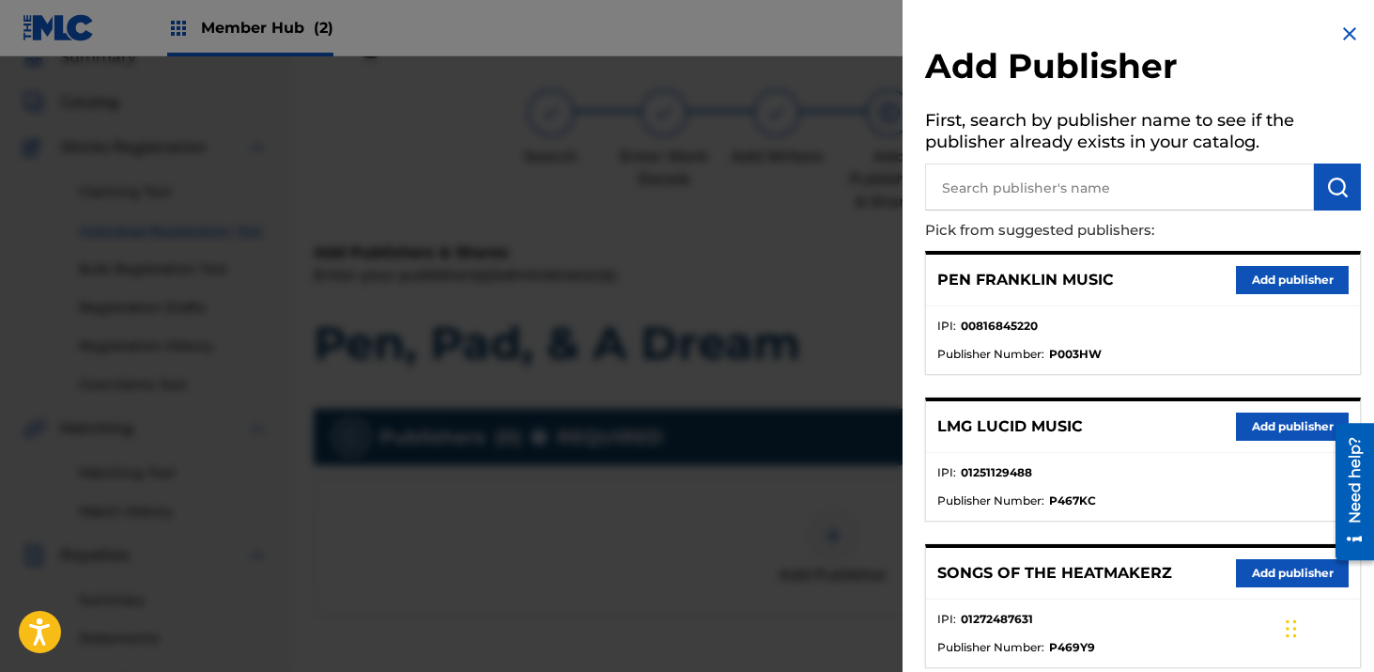
click at [1297, 264] on div "[PERSON_NAME] MUSIC Add publisher" at bounding box center [1143, 281] width 434 height 52
click at [1296, 271] on button "Add publisher" at bounding box center [1292, 280] width 113 height 28
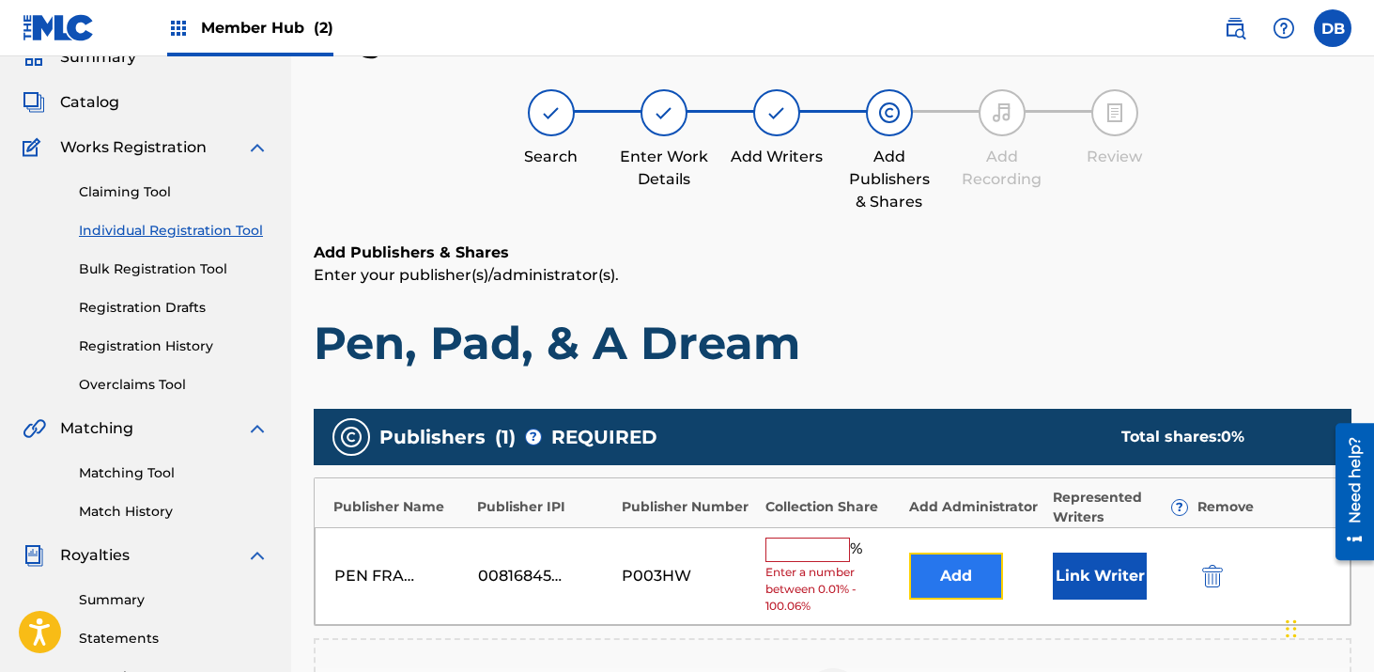
click at [926, 572] on button "Add" at bounding box center [956, 575] width 94 height 47
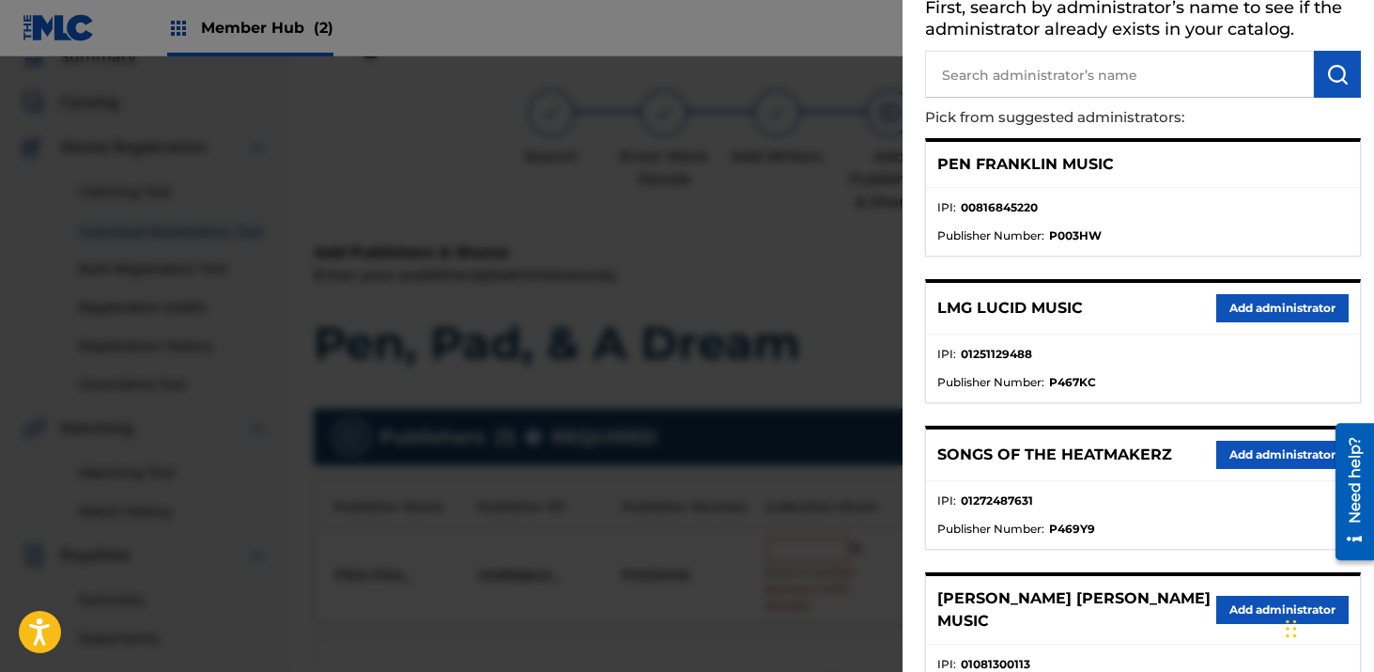
scroll to position [114, 0]
click at [1242, 303] on button "Add administrator" at bounding box center [1283, 307] width 132 height 28
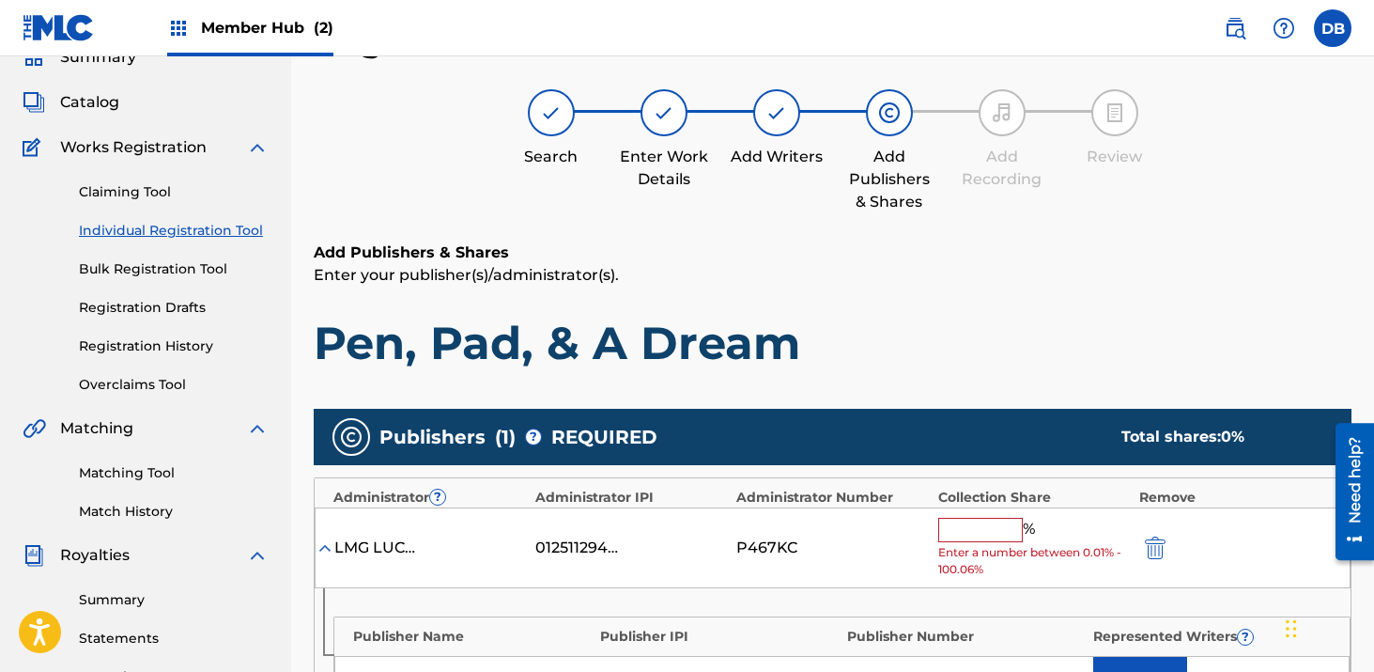
click at [987, 528] on input "text" at bounding box center [981, 530] width 85 height 24
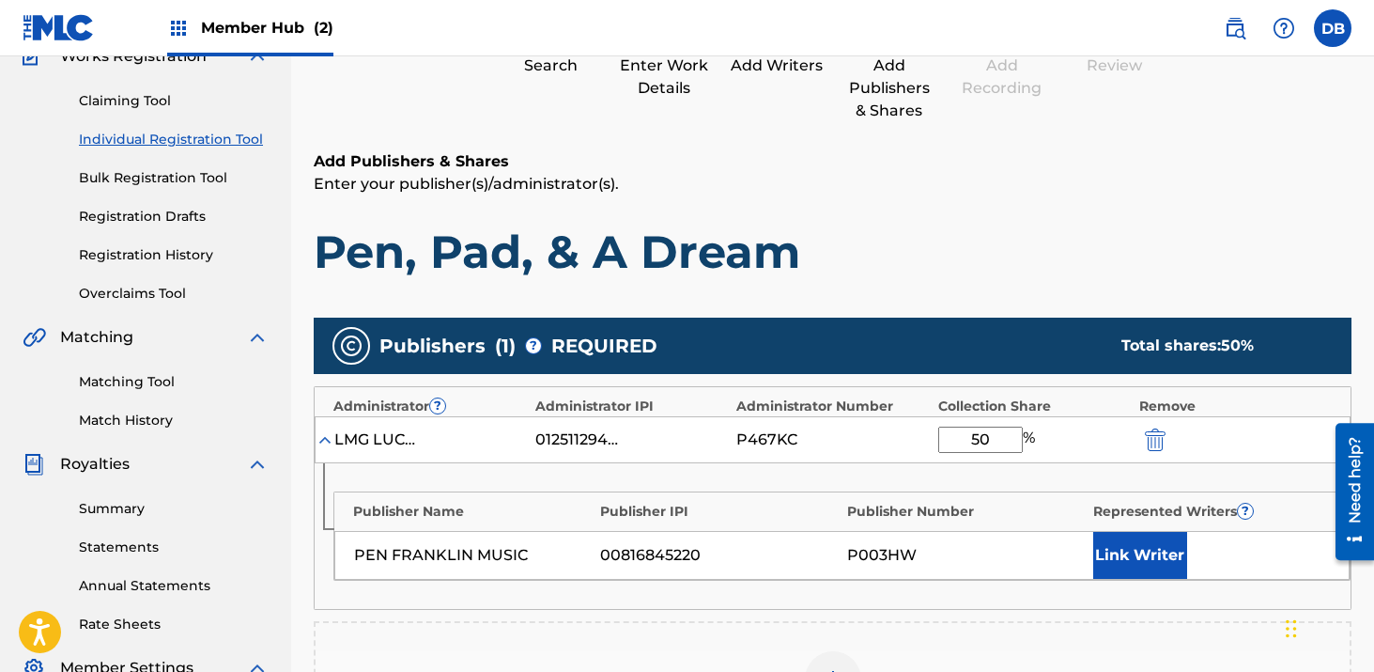
scroll to position [213, 0]
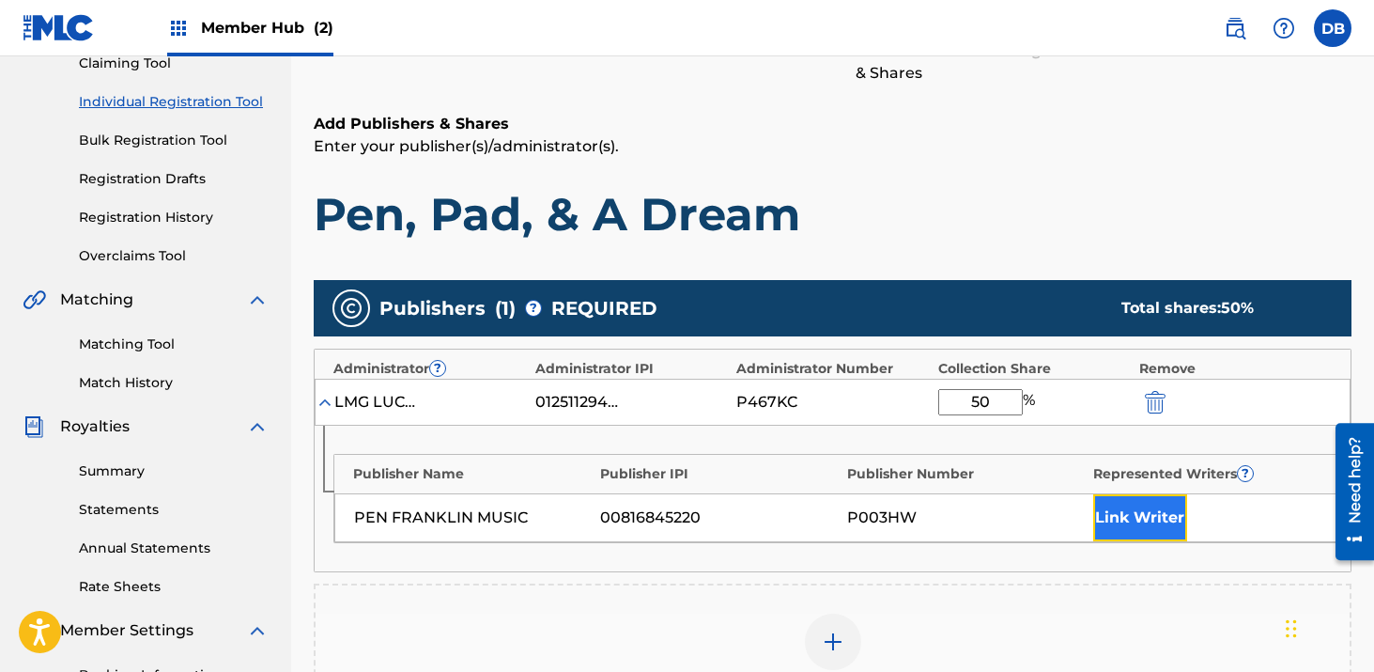
click at [1170, 522] on button "Link Writer" at bounding box center [1141, 517] width 94 height 47
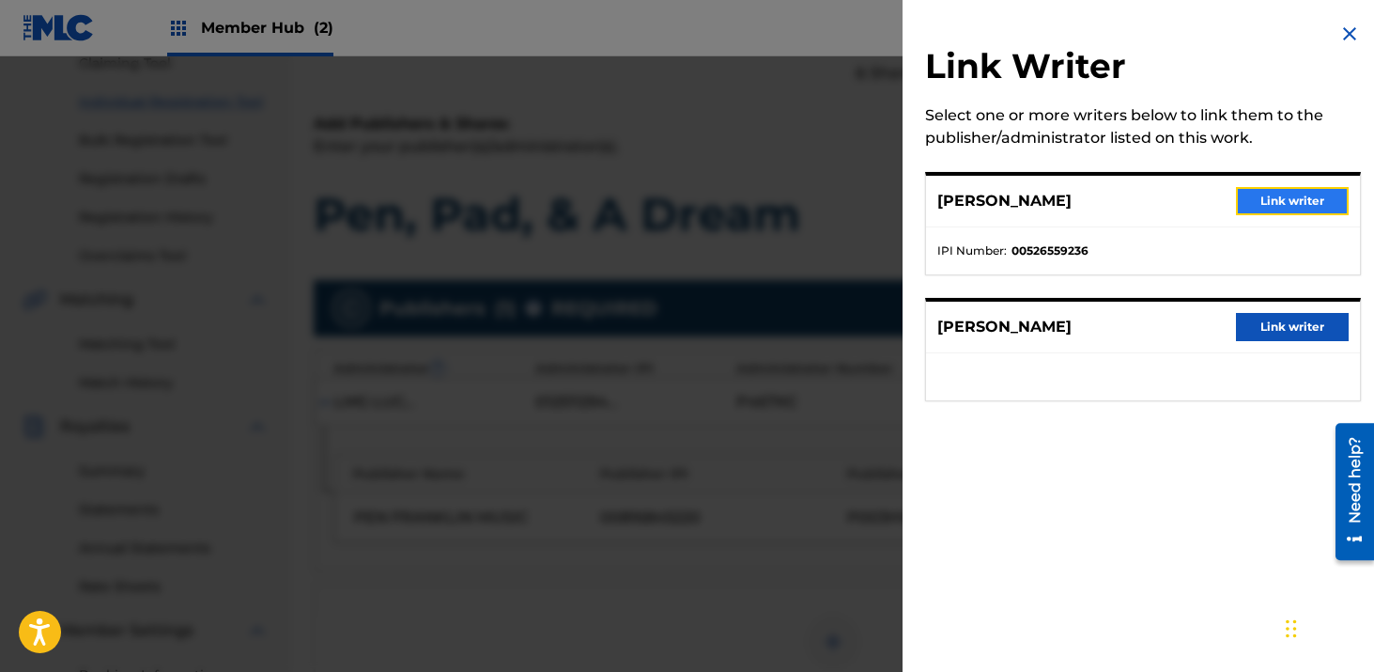
click at [1266, 210] on button "Link writer" at bounding box center [1292, 201] width 113 height 28
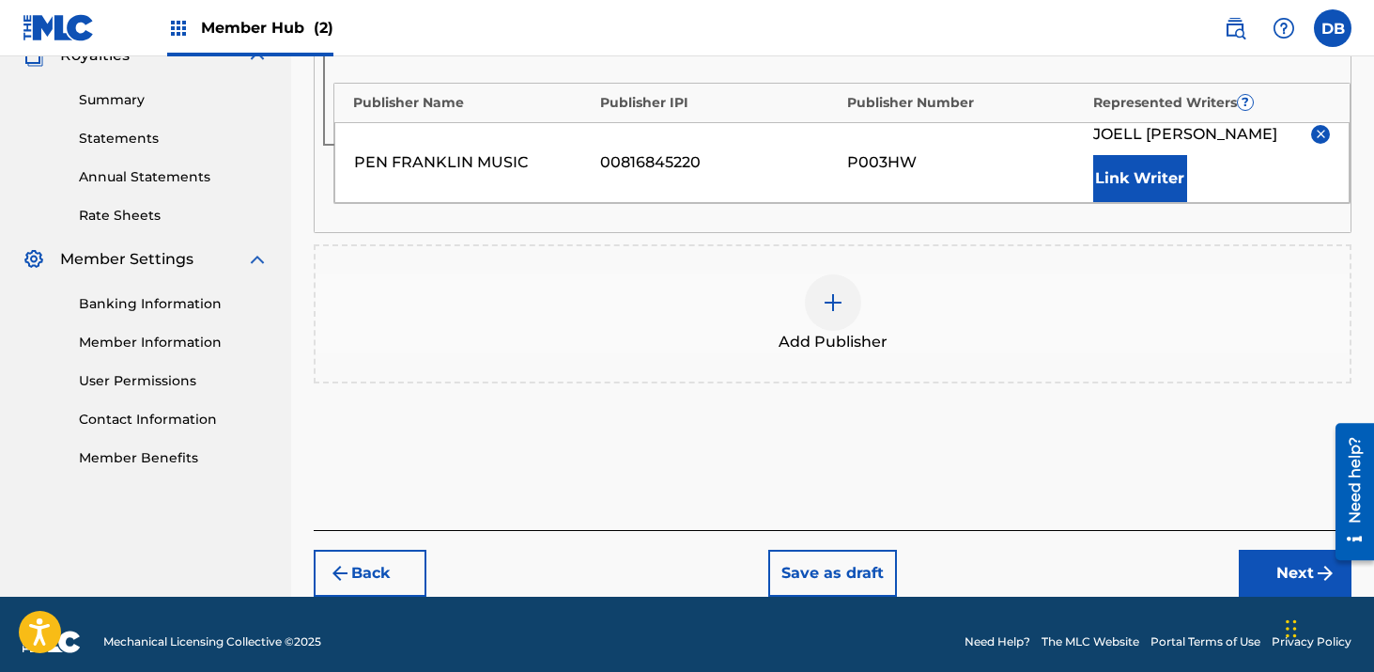
scroll to position [599, 0]
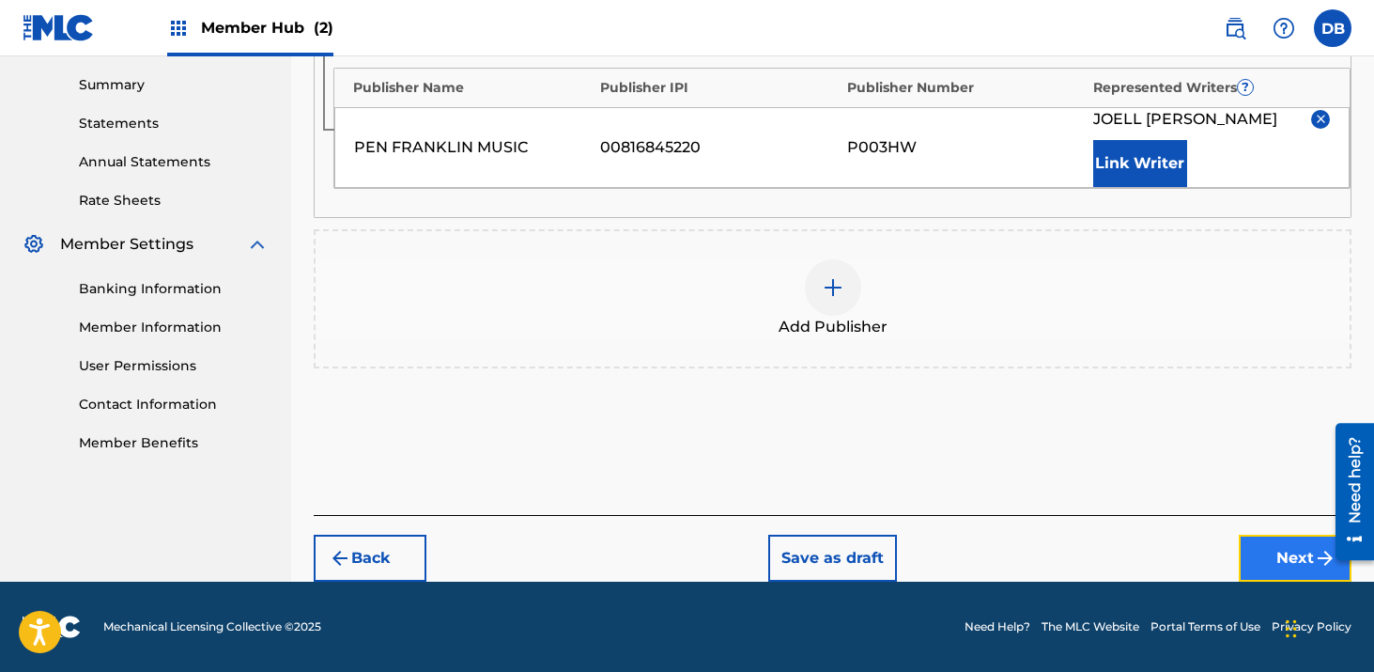
click at [1288, 556] on button "Next" at bounding box center [1295, 558] width 113 height 47
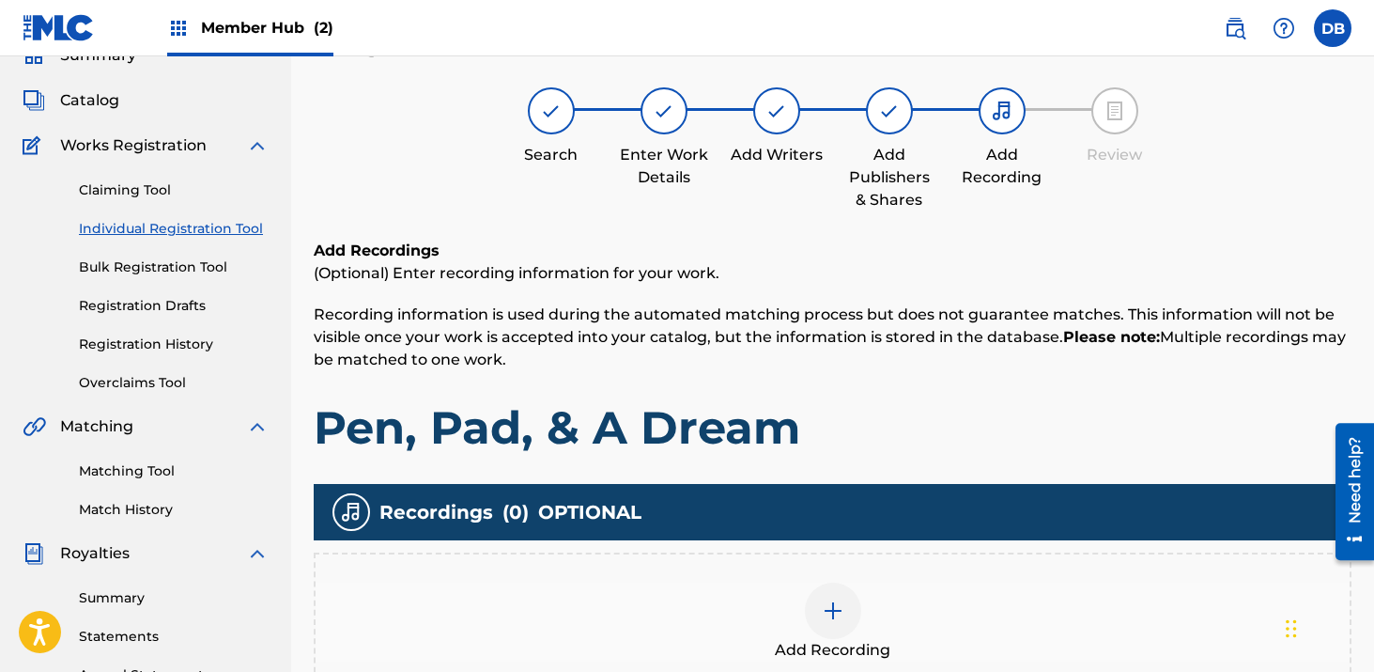
scroll to position [85, 0]
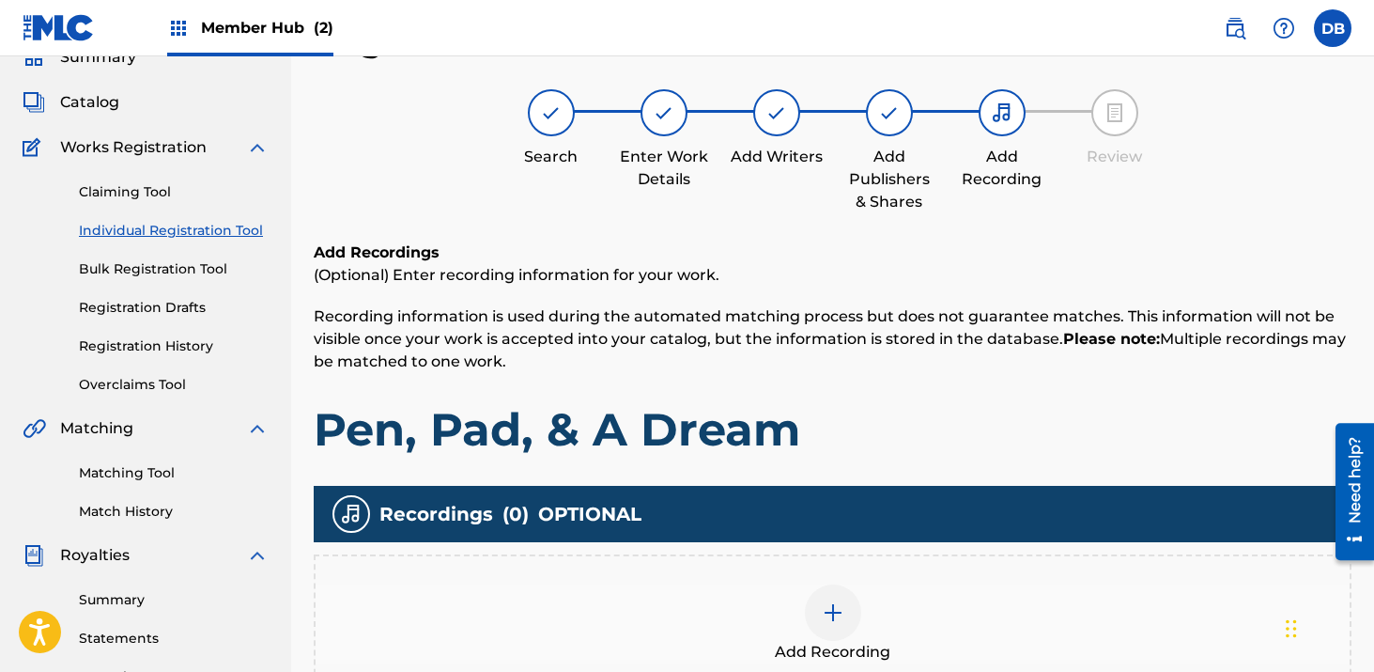
click at [844, 602] on div at bounding box center [833, 612] width 56 height 56
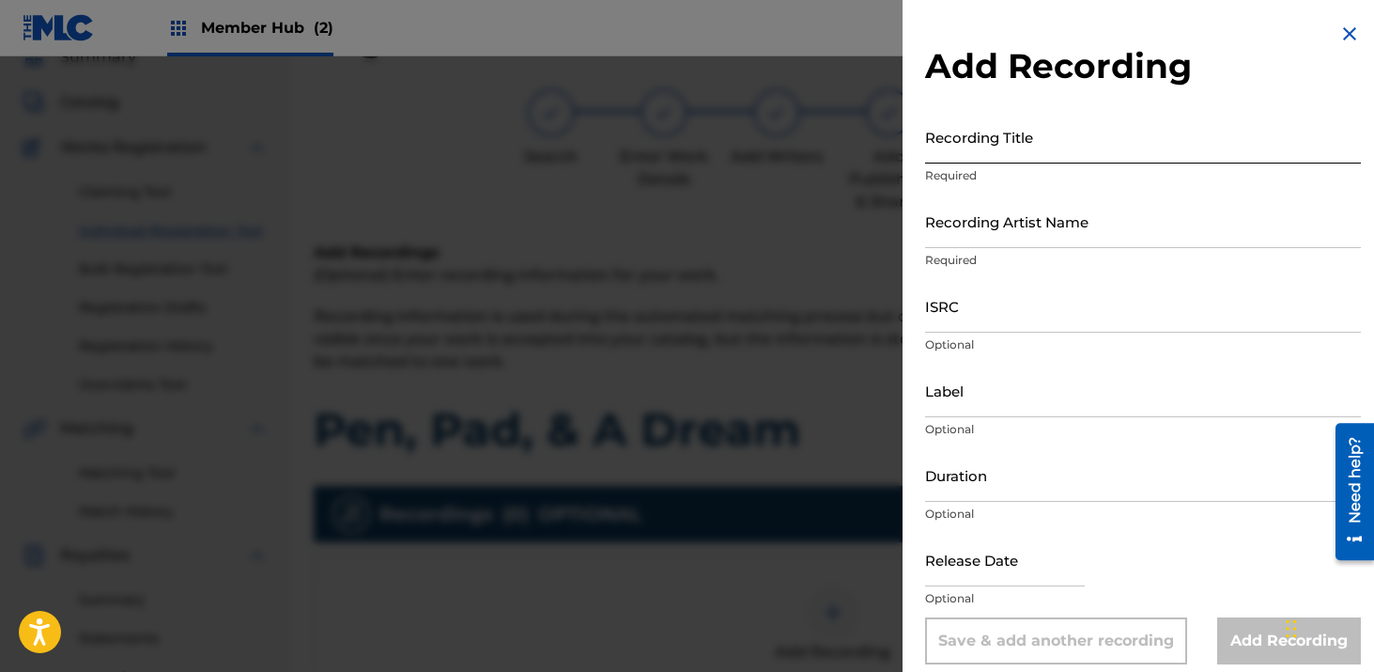
click at [1078, 150] on input "Recording Title" at bounding box center [1143, 137] width 436 height 54
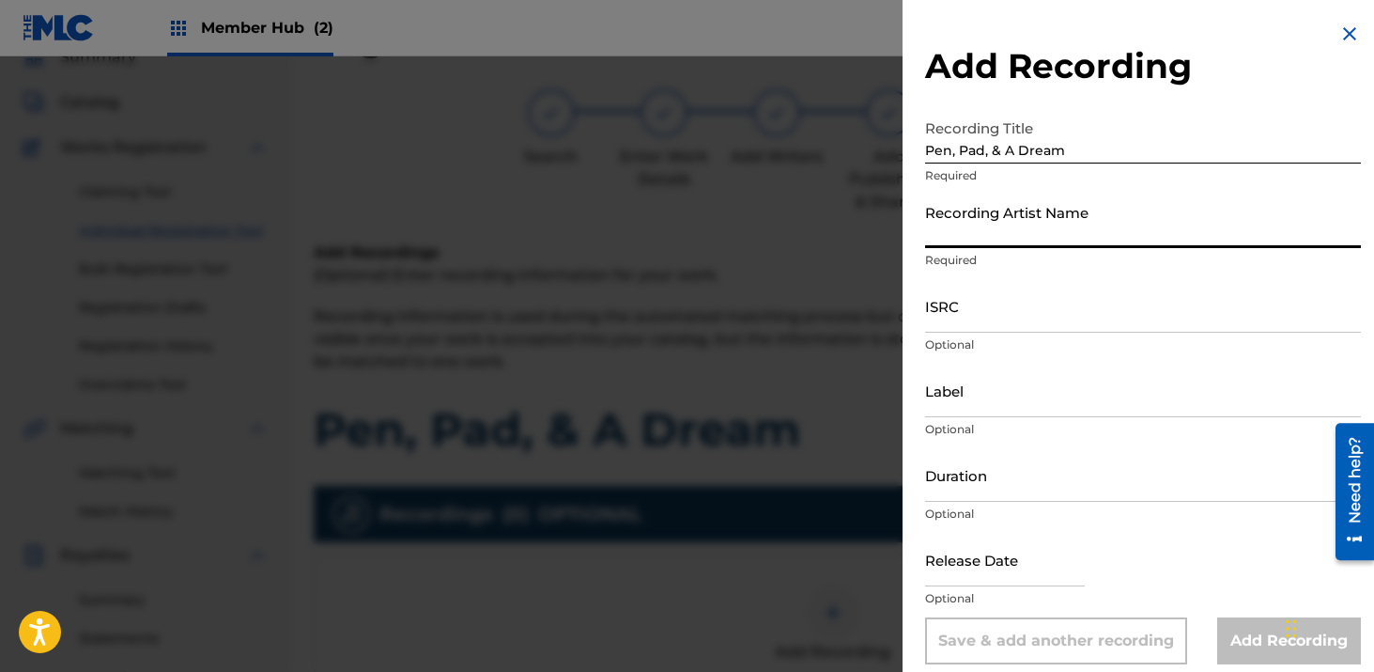
click at [954, 236] on input "Recording Artist Name" at bounding box center [1143, 221] width 436 height 54
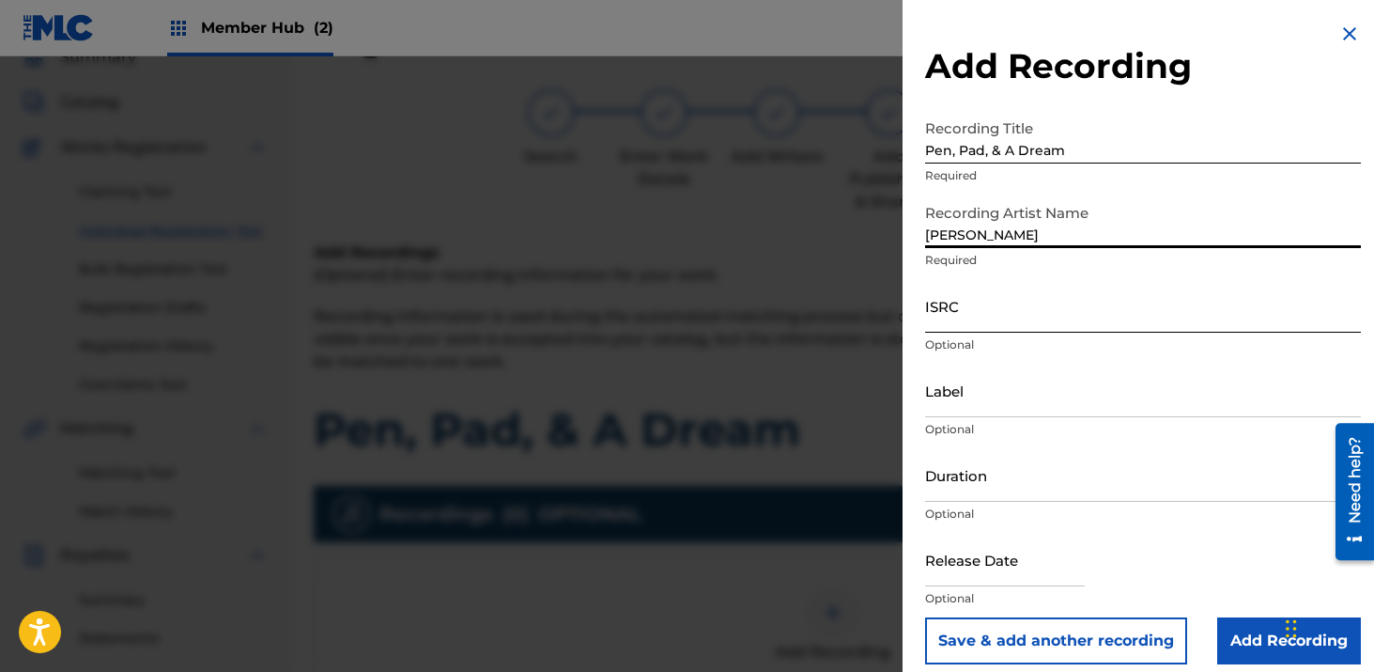
click at [994, 300] on input "ISRC" at bounding box center [1143, 306] width 436 height 54
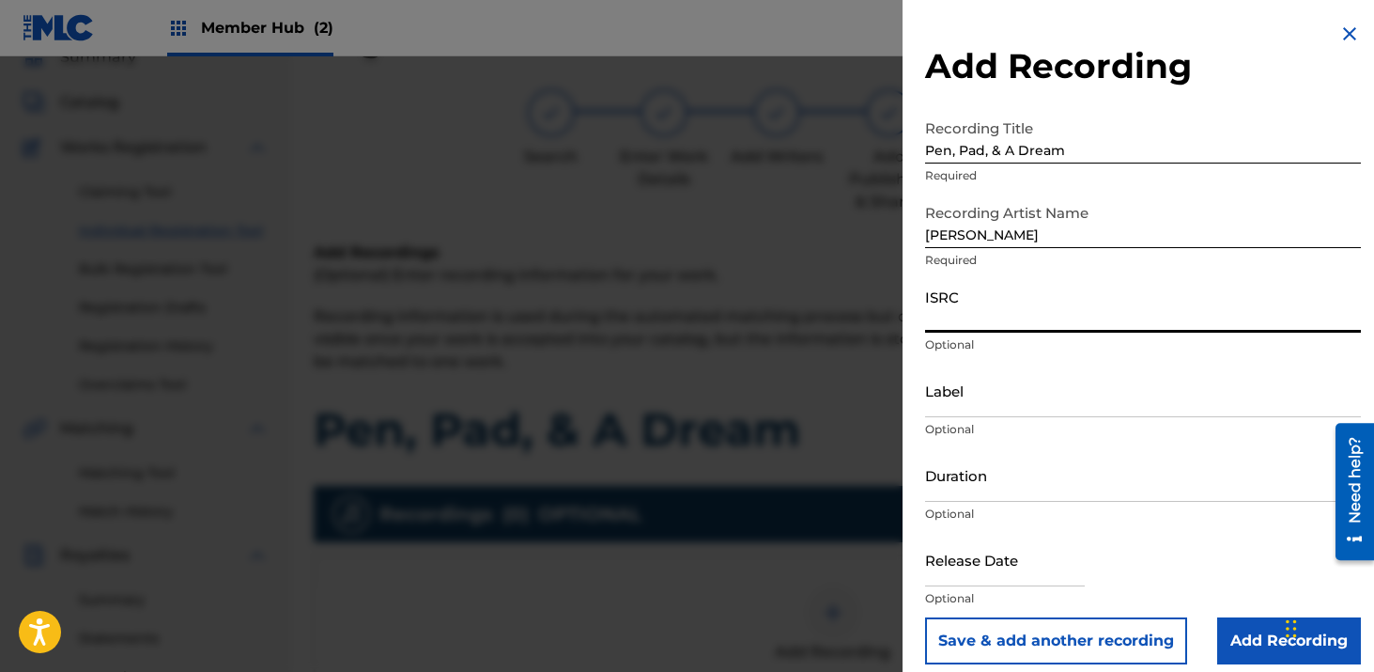
paste input "CH7812544957"
click at [986, 388] on input "Label" at bounding box center [1143, 391] width 436 height 54
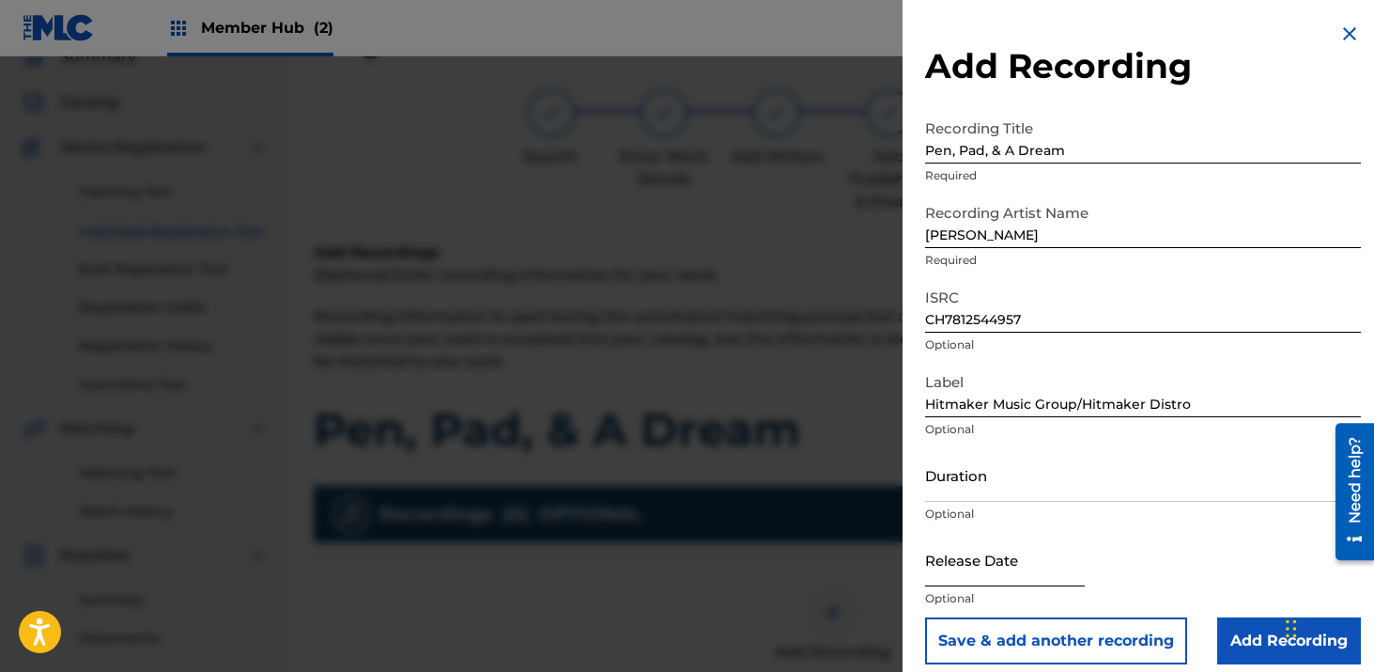
click at [1039, 554] on input "text" at bounding box center [1005, 560] width 160 height 54
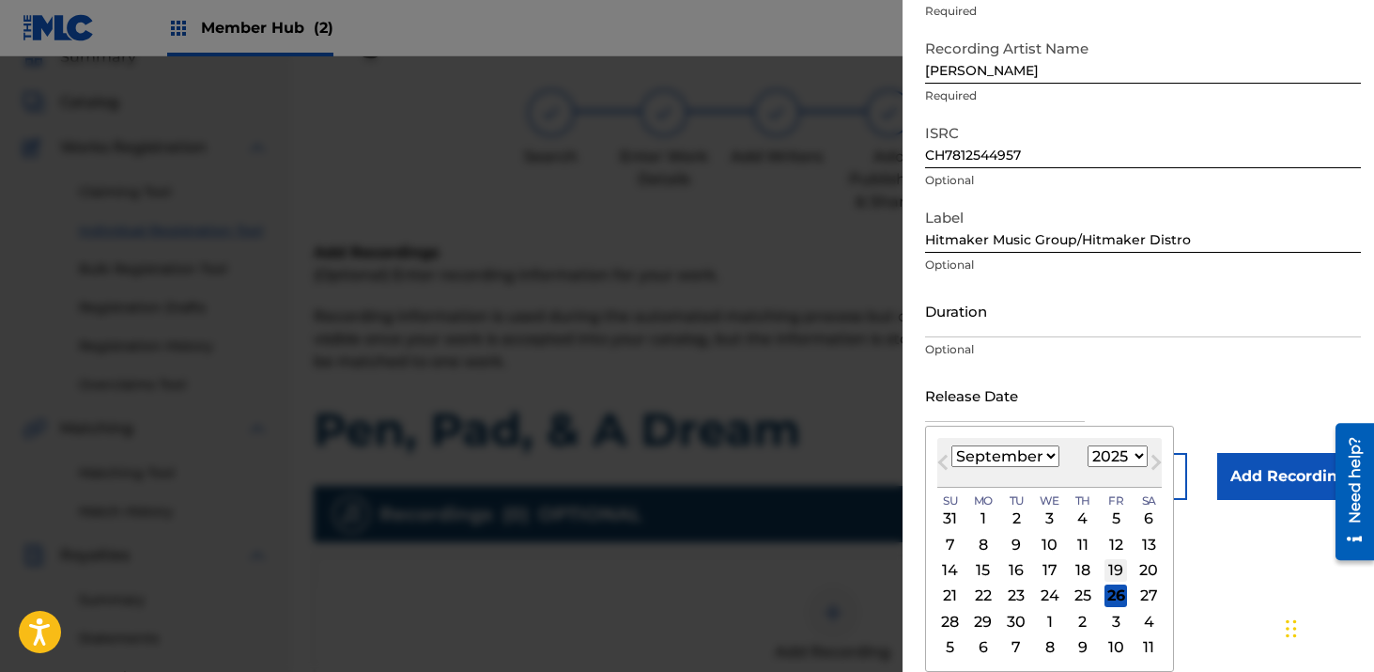
click at [1118, 568] on div "19" at bounding box center [1116, 570] width 23 height 23
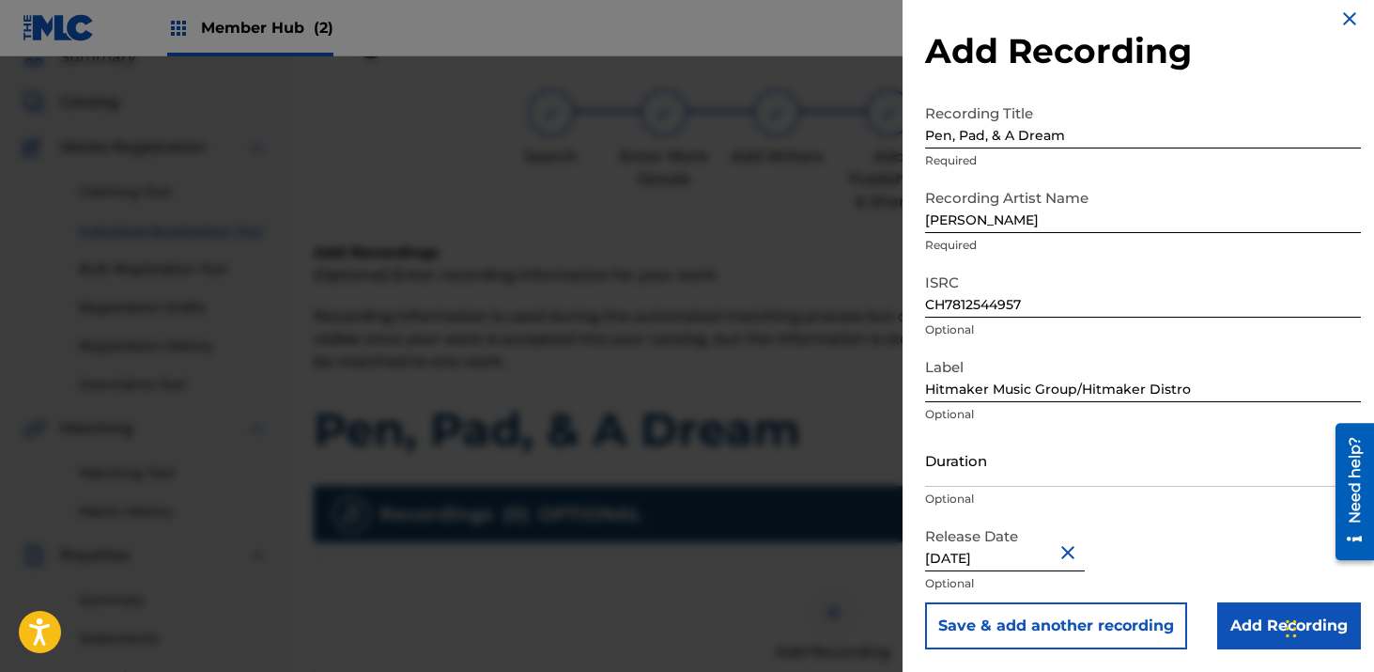
scroll to position [15, 0]
click at [1239, 613] on input "Add Recording" at bounding box center [1290, 625] width 144 height 47
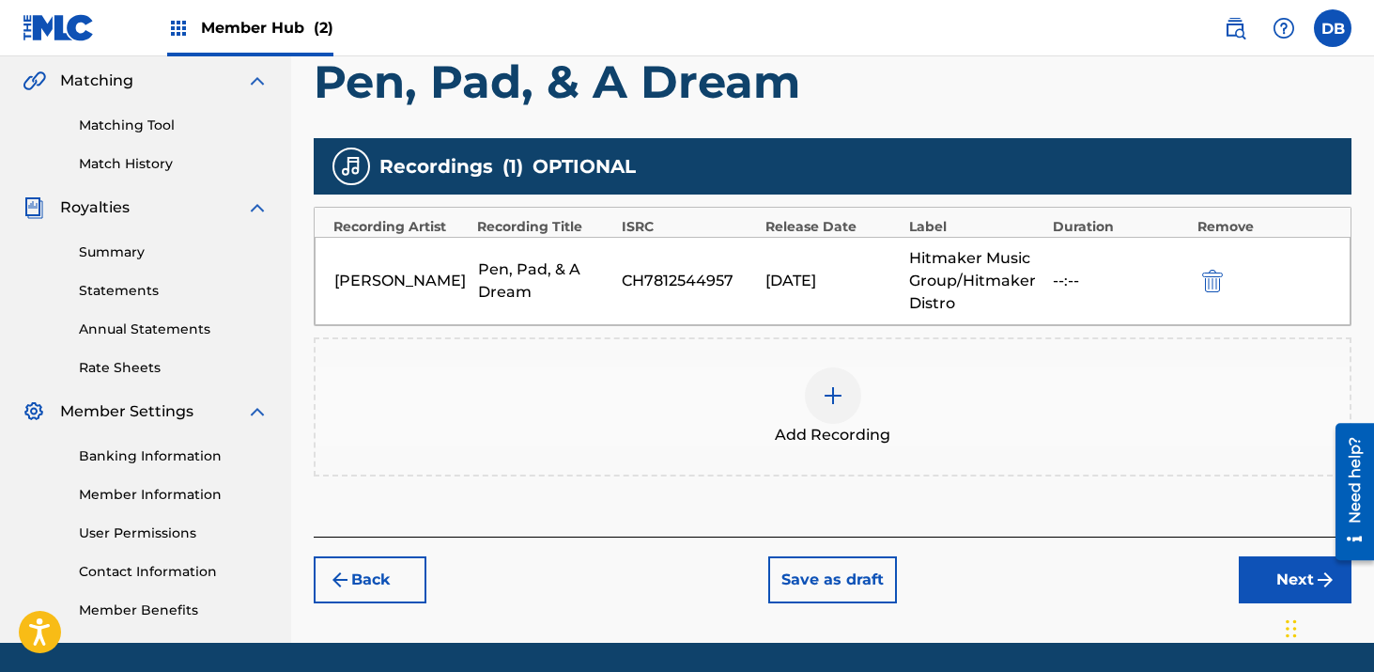
scroll to position [493, 0]
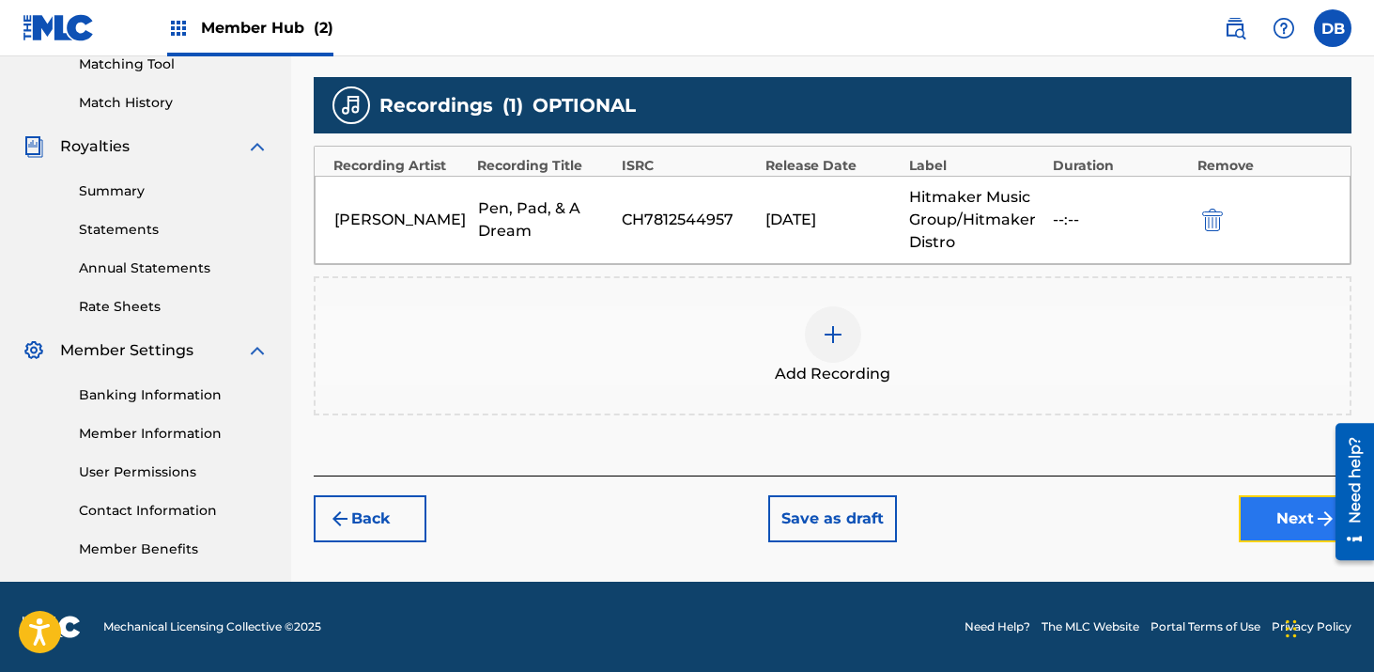
click at [1280, 528] on button "Next" at bounding box center [1295, 518] width 113 height 47
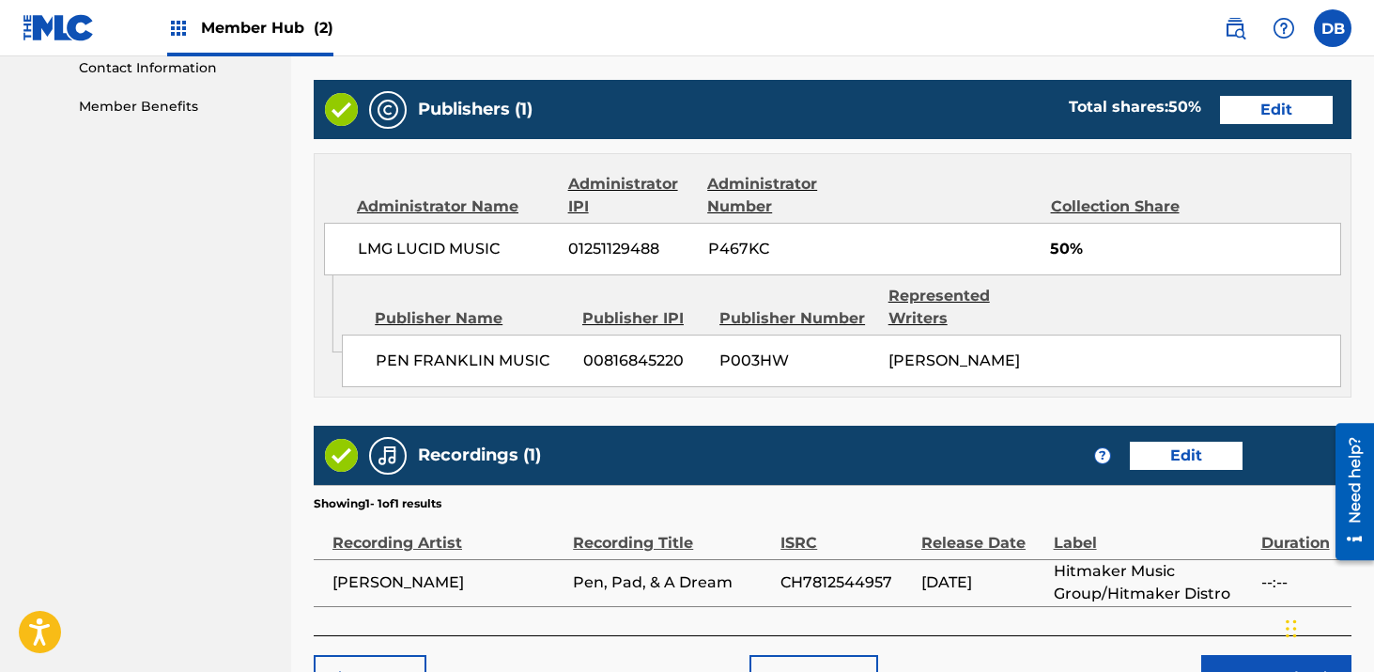
scroll to position [1052, 0]
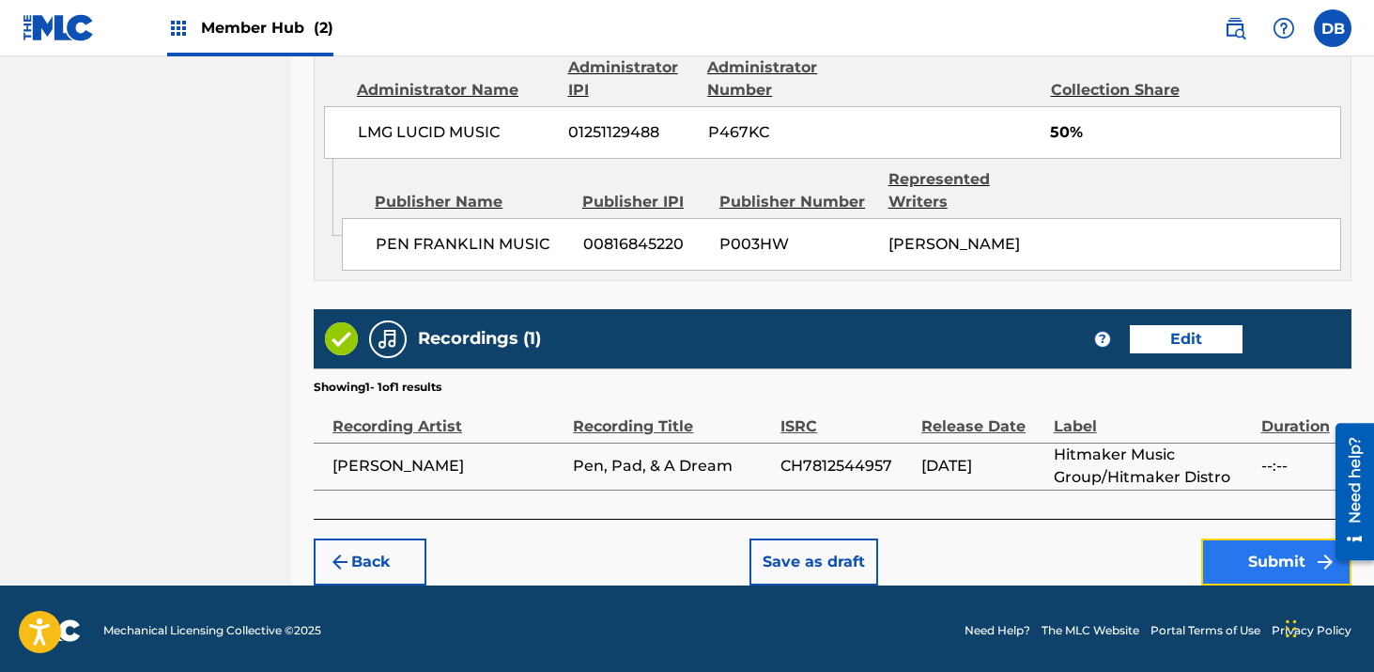
click at [1233, 557] on button "Submit" at bounding box center [1277, 561] width 150 height 47
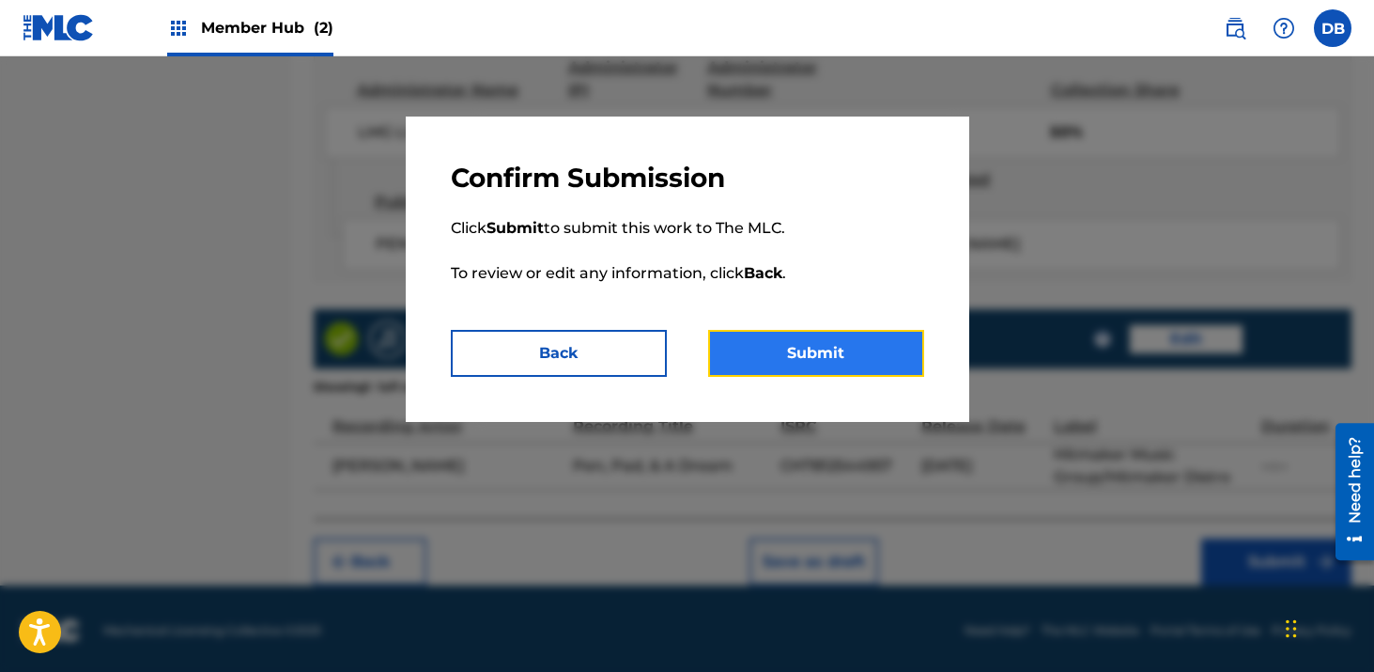
click at [882, 364] on button "Submit" at bounding box center [816, 353] width 216 height 47
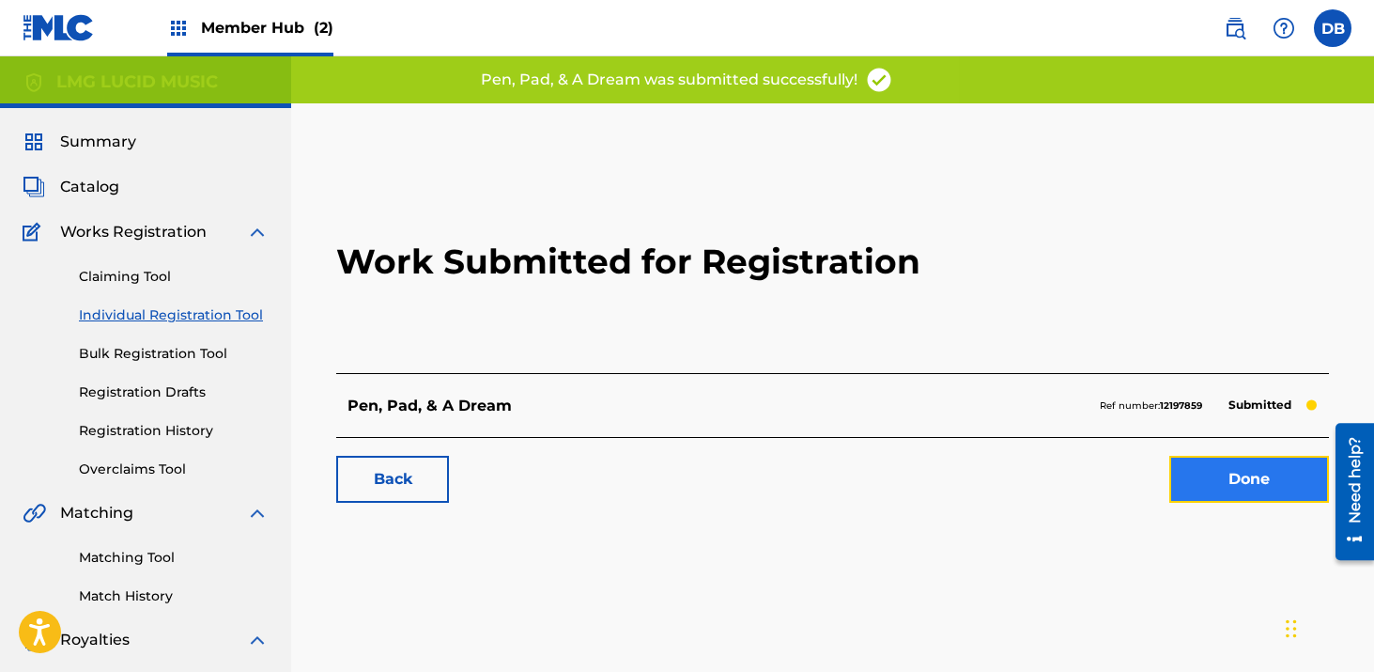
click at [1224, 476] on link "Done" at bounding box center [1250, 479] width 160 height 47
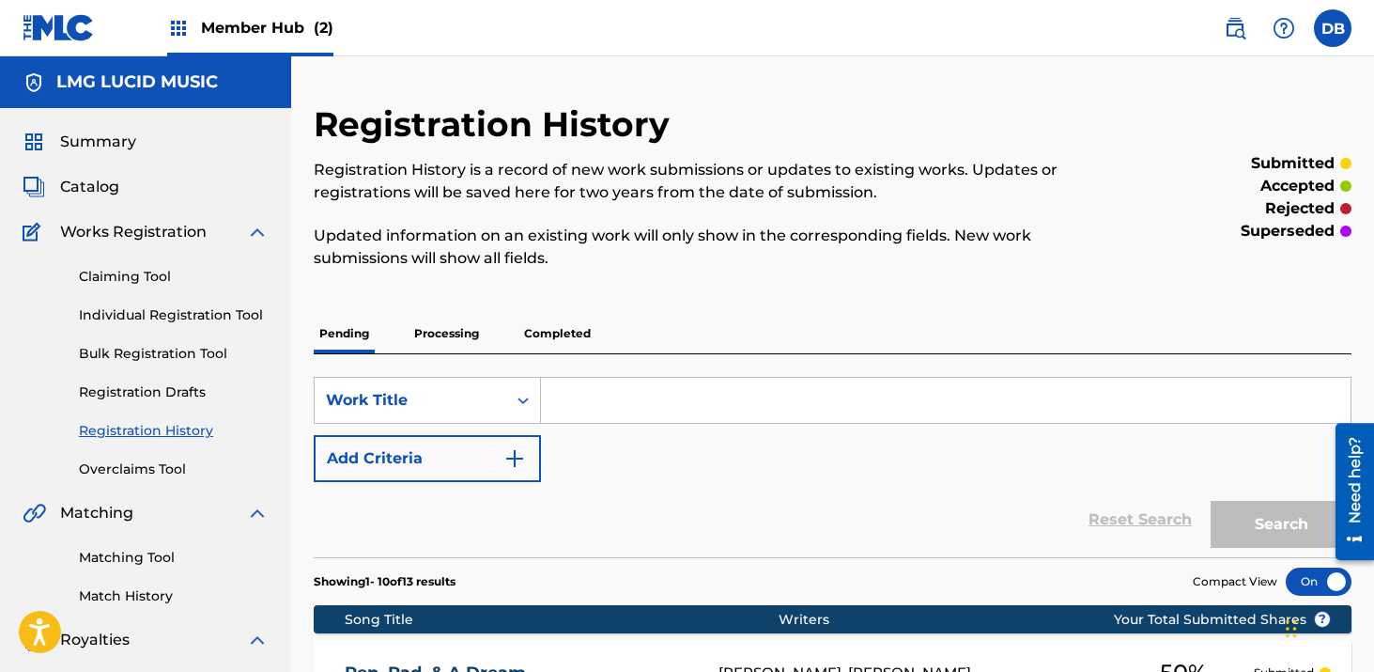
click at [194, 429] on link "Registration History" at bounding box center [174, 431] width 190 height 20
click at [454, 338] on p "Processing" at bounding box center [447, 333] width 76 height 39
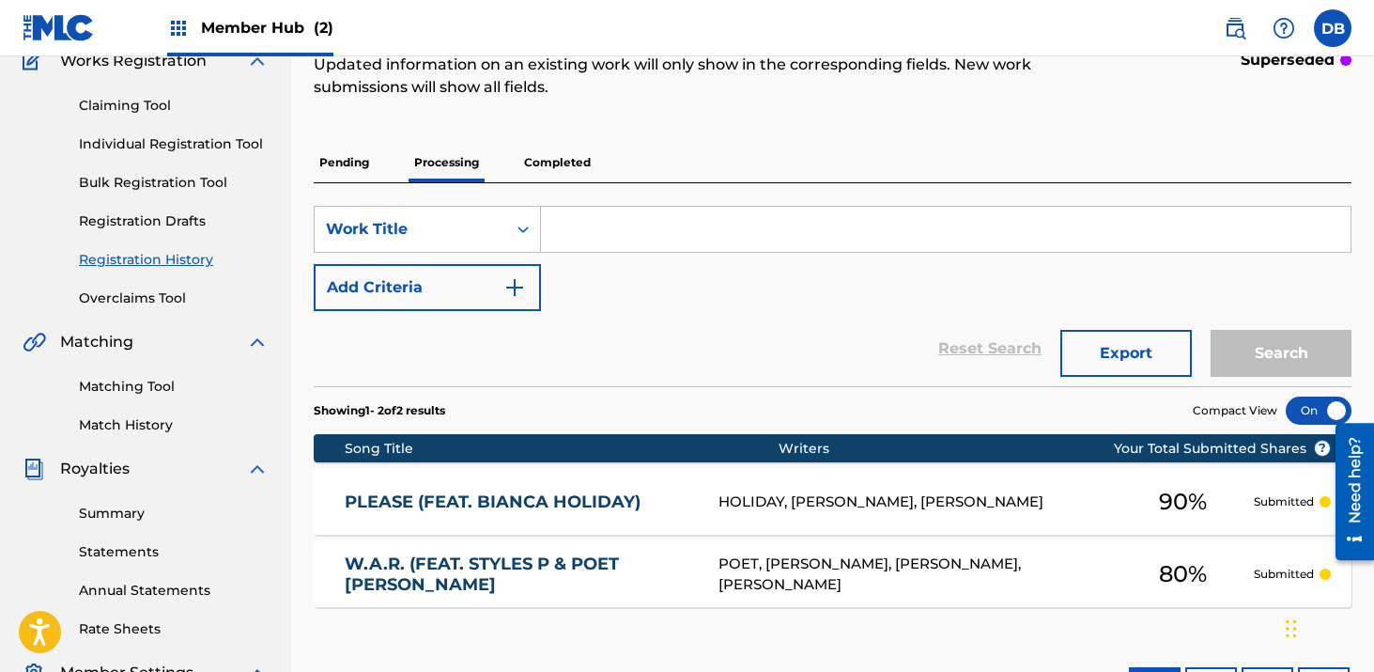
scroll to position [183, 0]
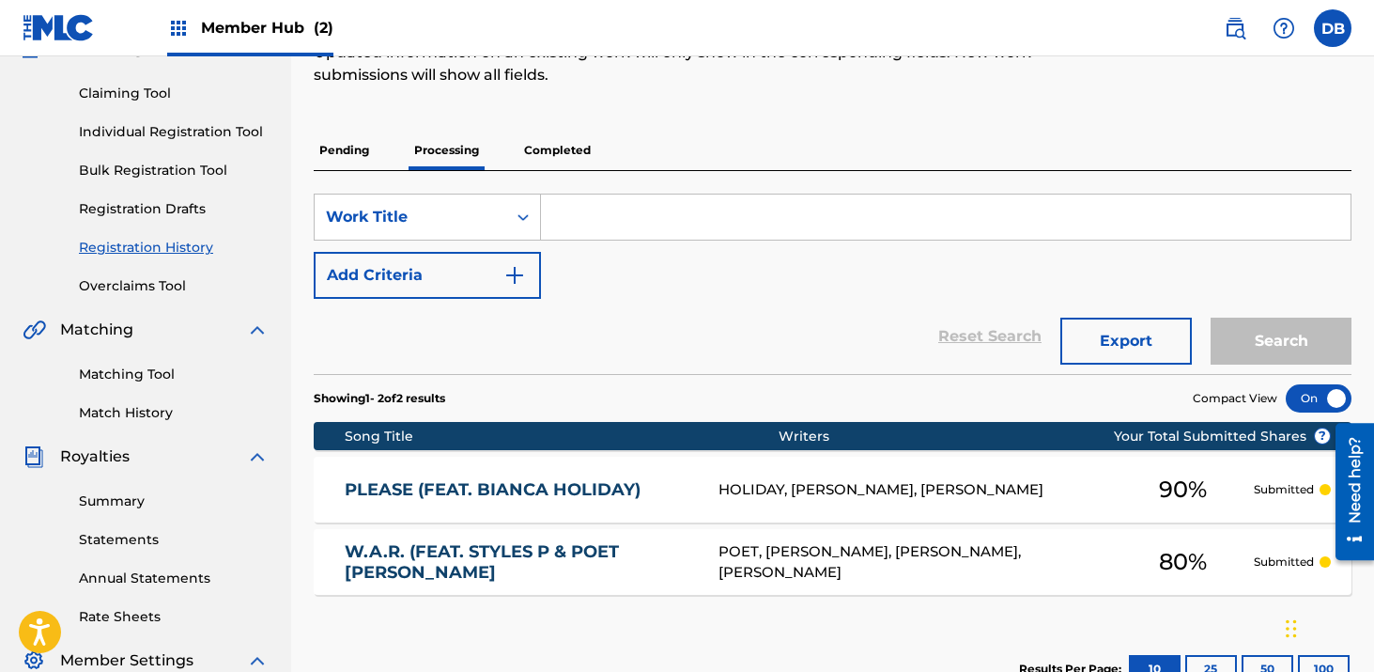
click at [338, 153] on p "Pending" at bounding box center [344, 150] width 61 height 39
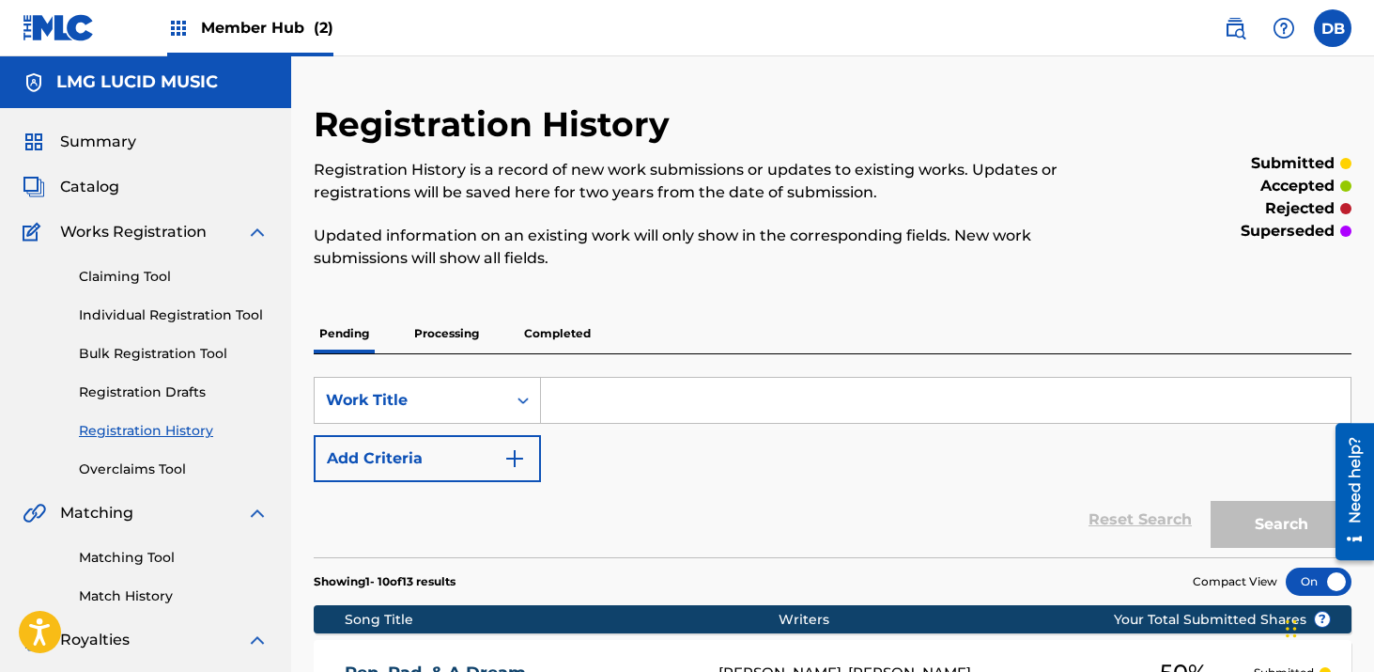
click at [224, 39] on div "Member Hub (2)" at bounding box center [250, 27] width 166 height 55
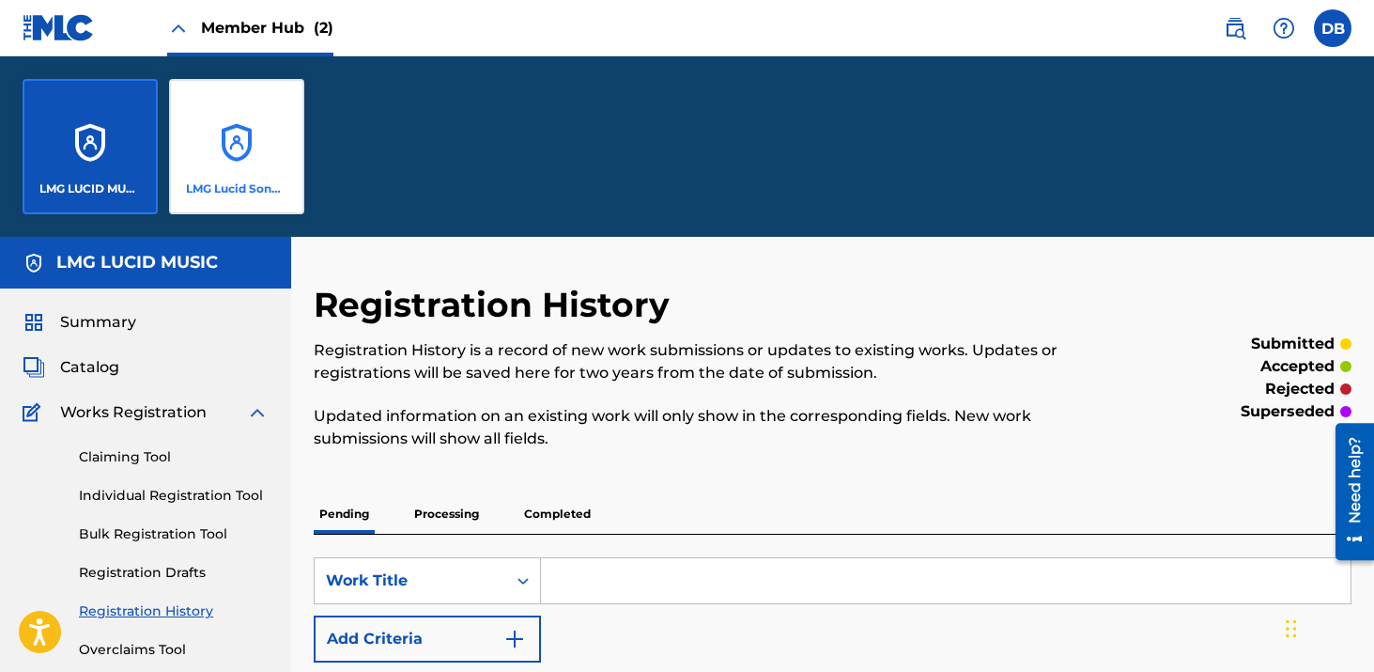
click at [235, 83] on div "LMG Lucid Songs (ASCAP)" at bounding box center [236, 146] width 135 height 135
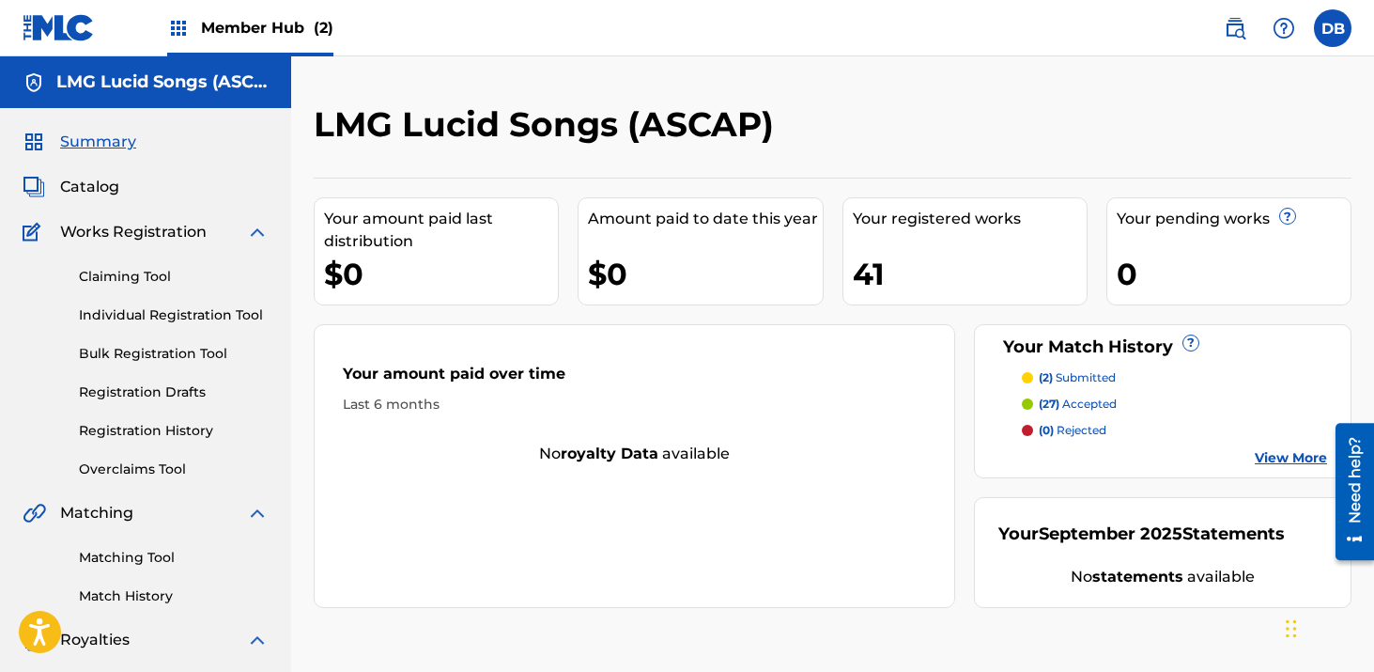
click at [264, 34] on span "Member Hub (2)" at bounding box center [267, 28] width 132 height 22
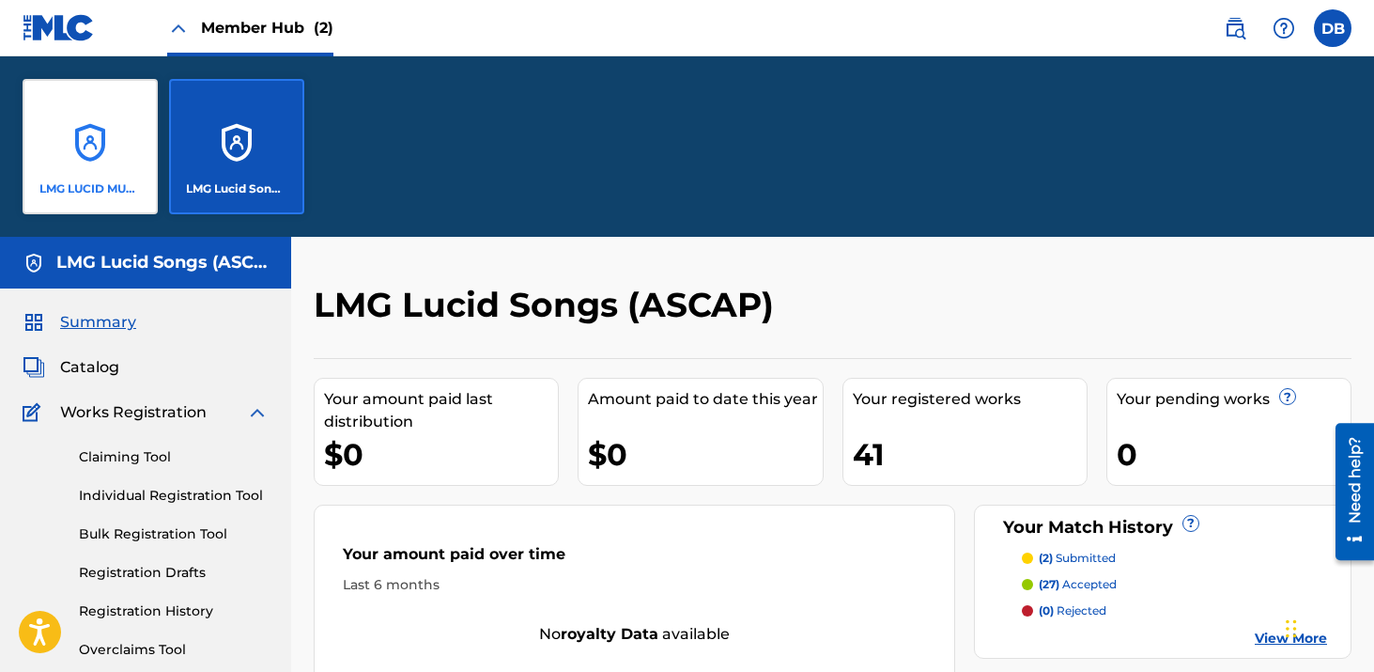
click at [140, 111] on div "LMG LUCID MUSIC" at bounding box center [90, 146] width 135 height 135
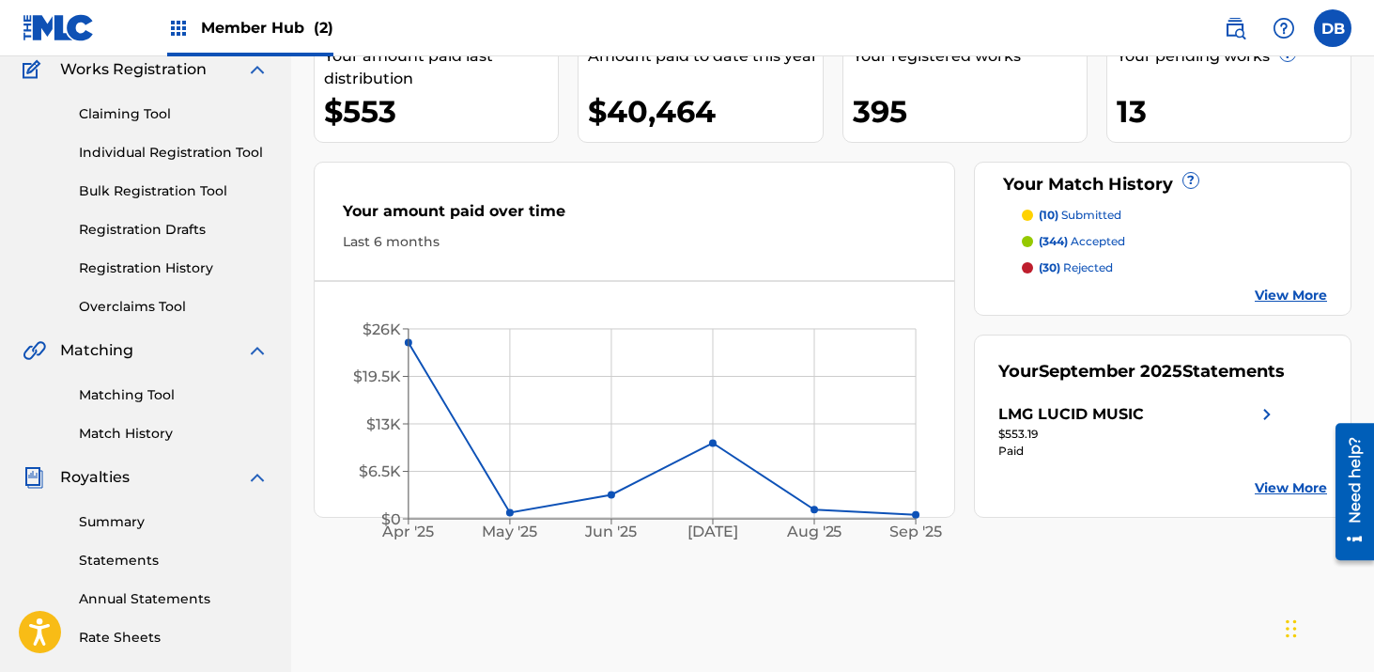
scroll to position [48, 0]
